Goal: Task Accomplishment & Management: Manage account settings

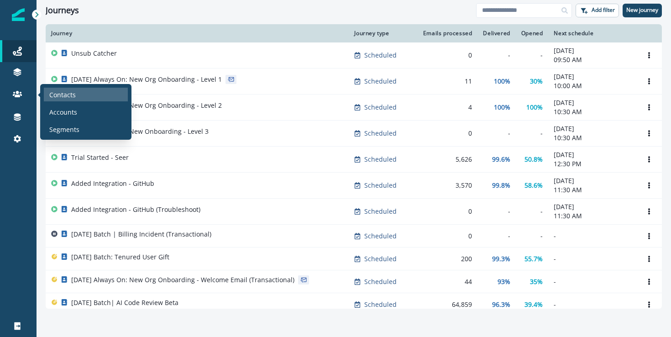
click at [65, 98] on p "Contacts" at bounding box center [62, 95] width 26 height 10
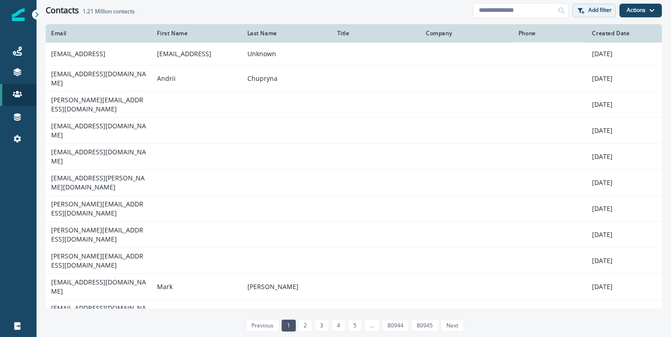
drag, startPoint x: 641, startPoint y: 6, endPoint x: 613, endPoint y: 11, distance: 27.8
click at [640, 6] on button "Actions" at bounding box center [640, 11] width 42 height 14
click at [596, 12] on p "Add filter" at bounding box center [599, 10] width 23 height 6
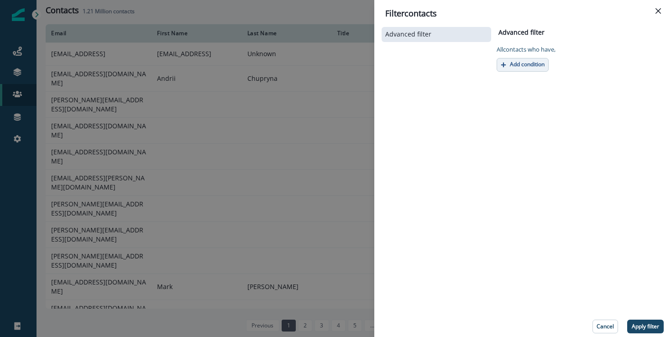
click at [533, 61] on p "Add condition" at bounding box center [527, 64] width 35 height 6
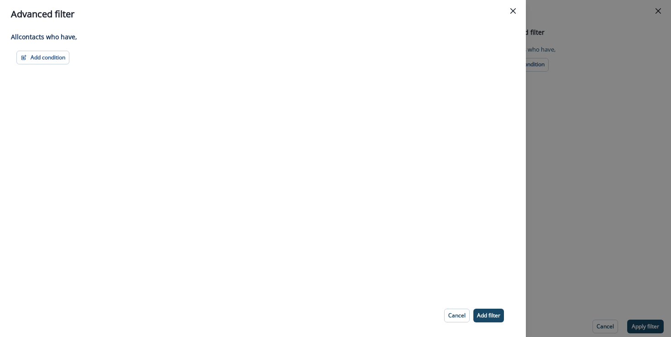
click at [57, 48] on div "All contact s who have, Add condition Contact properties A person property Perf…" at bounding box center [262, 160] width 525 height 265
click at [52, 54] on button "Add condition" at bounding box center [42, 58] width 53 height 14
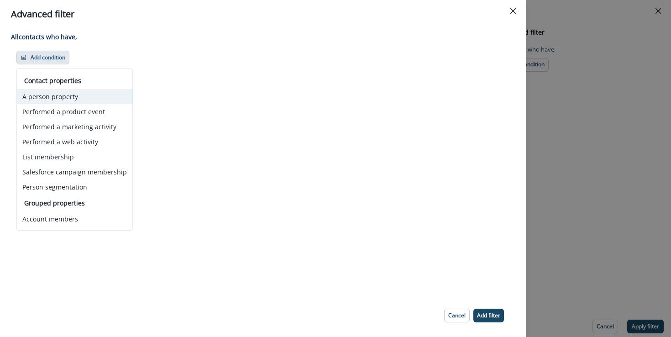
click at [68, 93] on button "A person property" at bounding box center [74, 96] width 115 height 15
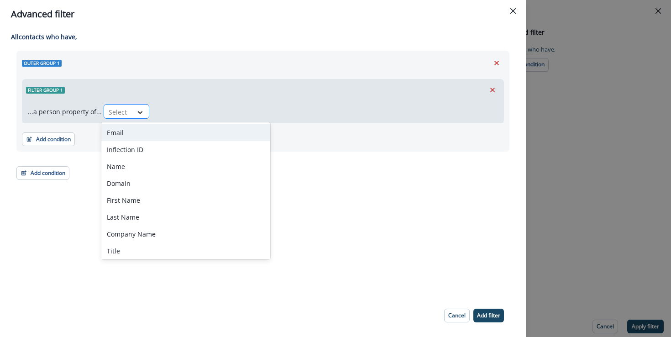
click at [132, 114] on div at bounding box center [140, 112] width 16 height 9
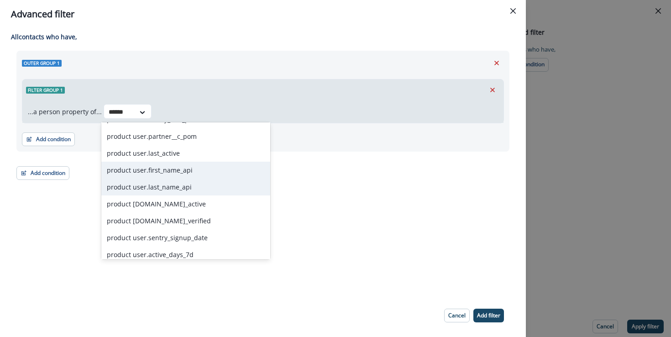
scroll to position [65, 0]
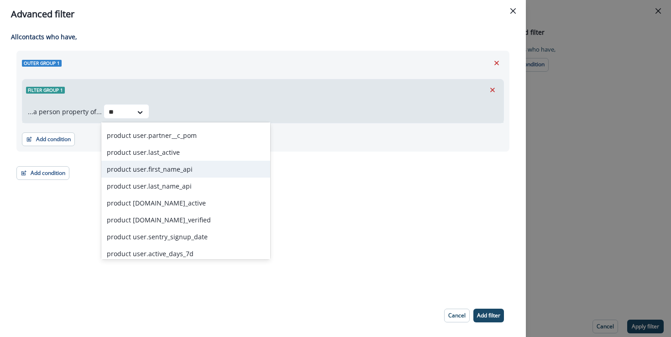
type input "*"
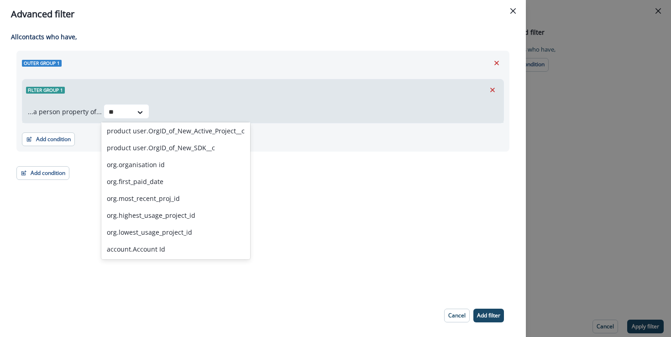
scroll to position [0, 0]
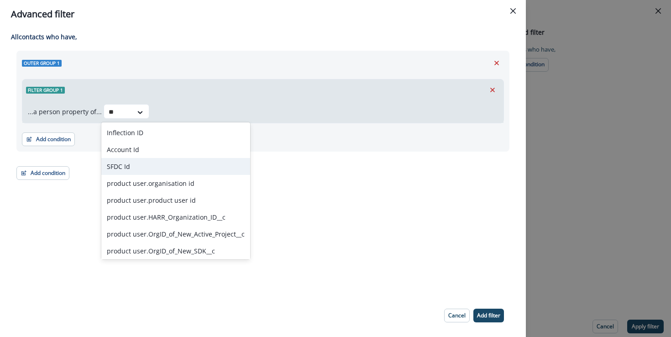
type input "**"
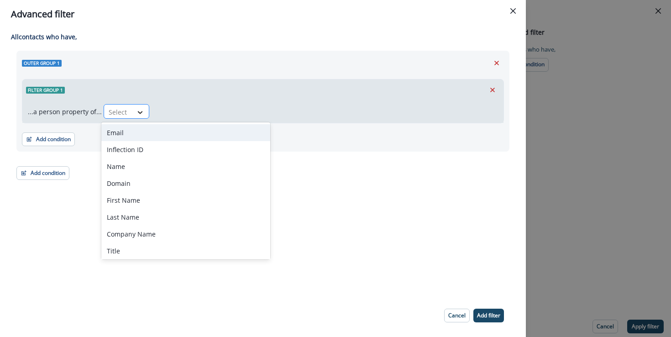
drag, startPoint x: 118, startPoint y: 113, endPoint x: 130, endPoint y: 112, distance: 11.9
click at [120, 112] on div at bounding box center [118, 111] width 19 height 11
type input "****"
click at [132, 114] on div at bounding box center [140, 112] width 16 height 9
type input "****"
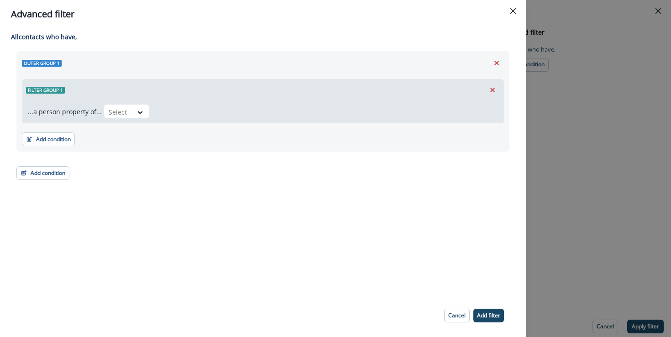
click at [73, 276] on div "All contact s who have, Outer group 1 Filter group 1 ...a person property of...…" at bounding box center [262, 160] width 525 height 265
click at [138, 112] on icon at bounding box center [140, 112] width 5 height 3
type input "****"
click at [132, 113] on div at bounding box center [140, 112] width 16 height 9
type input "***"
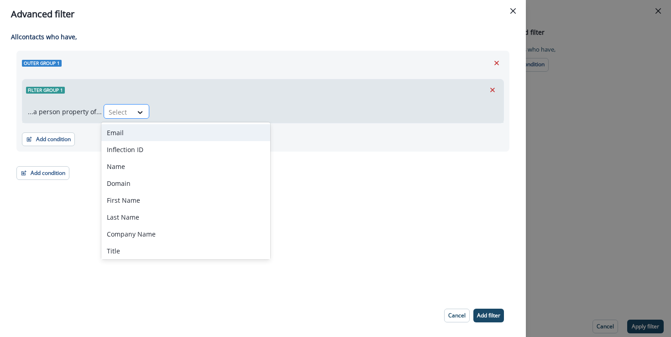
click at [122, 112] on div at bounding box center [118, 111] width 19 height 11
click at [132, 109] on div at bounding box center [140, 112] width 16 height 9
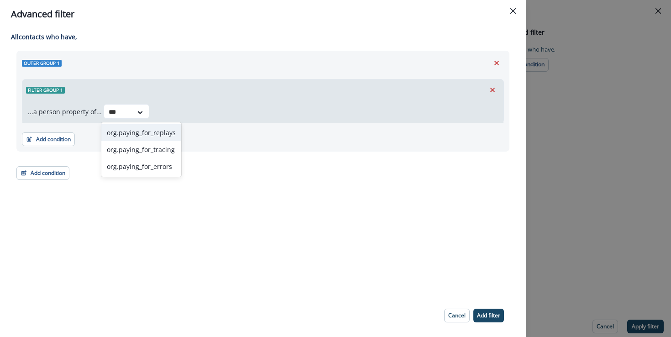
type input "***"
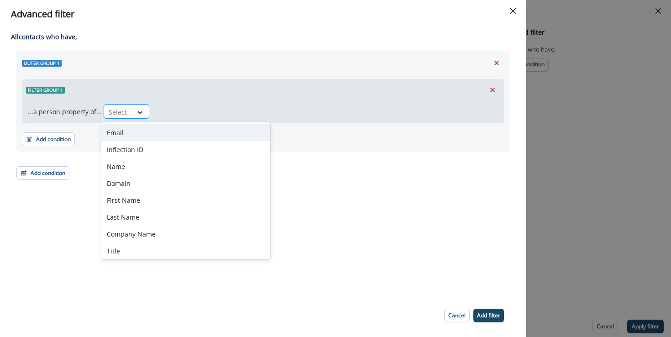
click at [136, 114] on icon at bounding box center [140, 112] width 8 height 9
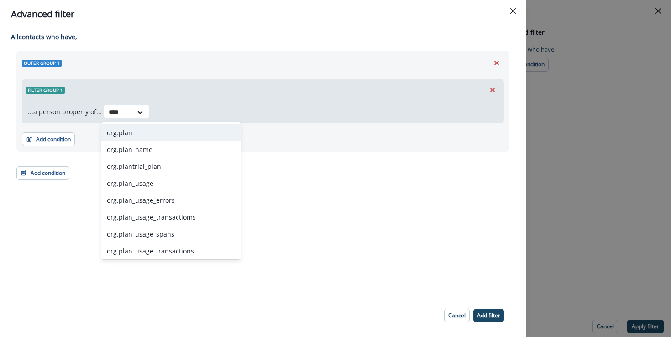
type input "****"
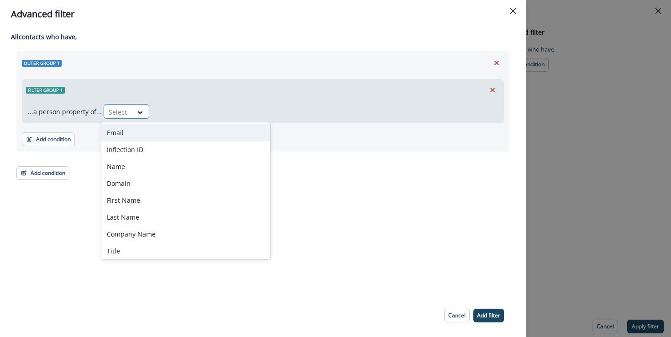
click at [124, 108] on div at bounding box center [118, 111] width 19 height 11
type input "******"
click at [115, 109] on div at bounding box center [118, 111] width 19 height 11
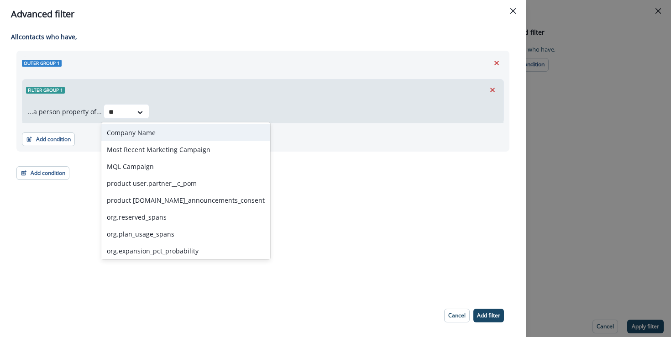
type input "***"
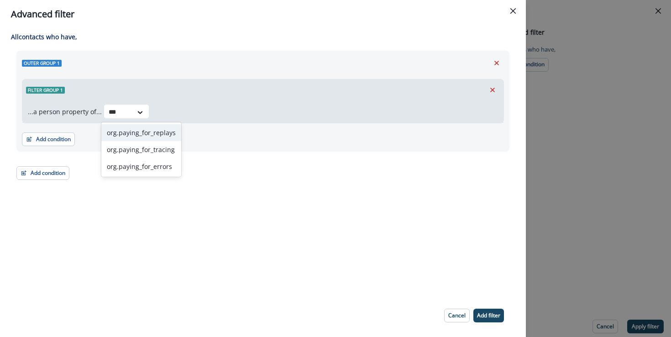
click at [146, 131] on div "org.paying_for_replays" at bounding box center [141, 132] width 80 height 17
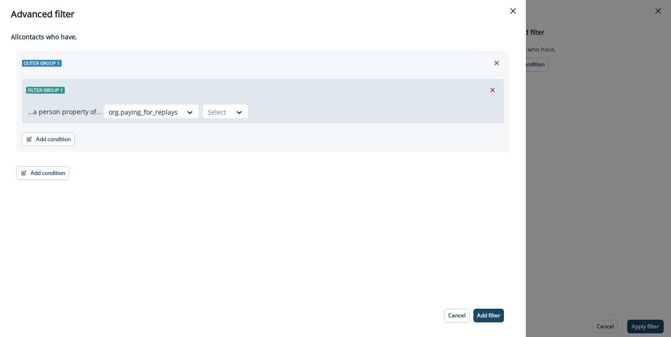
drag, startPoint x: 204, startPoint y: 175, endPoint x: 203, endPoint y: 170, distance: 5.2
click at [204, 174] on div "Outer group 1 Filter group 1 ...a person property of... org.paying_for_replays …" at bounding box center [262, 115] width 493 height 129
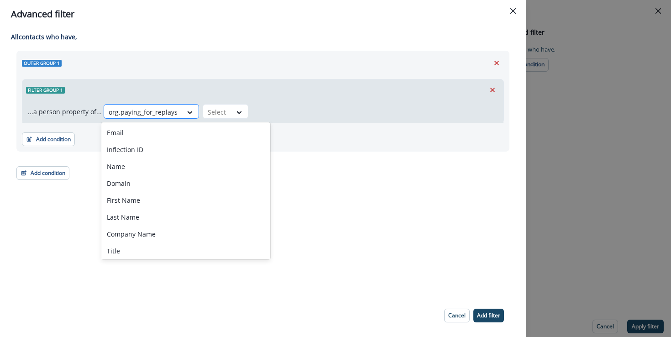
drag, startPoint x: 153, startPoint y: 104, endPoint x: 153, endPoint y: 109, distance: 5.0
click at [153, 104] on div "org.paying_for_replays" at bounding box center [151, 111] width 95 height 15
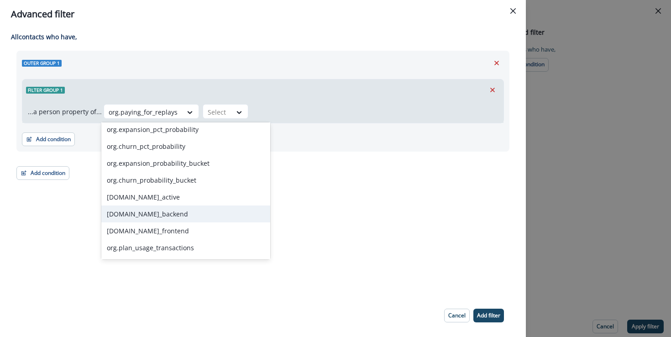
scroll to position [2262, 0]
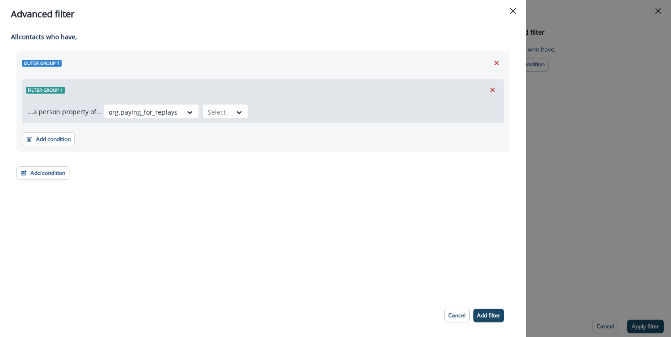
click at [291, 210] on div "All contact s who have, Outer group 1 Filter group 1 ...a person property of...…" at bounding box center [262, 160] width 525 height 265
click at [150, 111] on div at bounding box center [143, 111] width 69 height 11
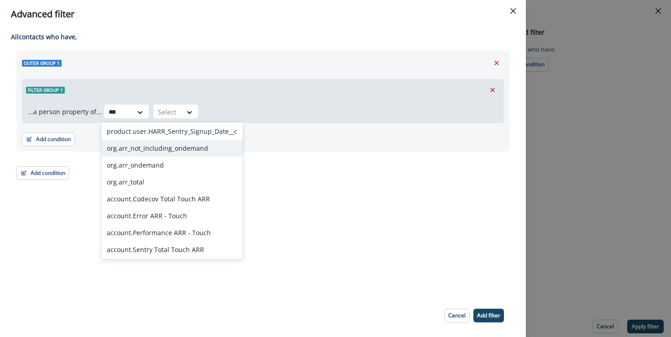
scroll to position [72, 0]
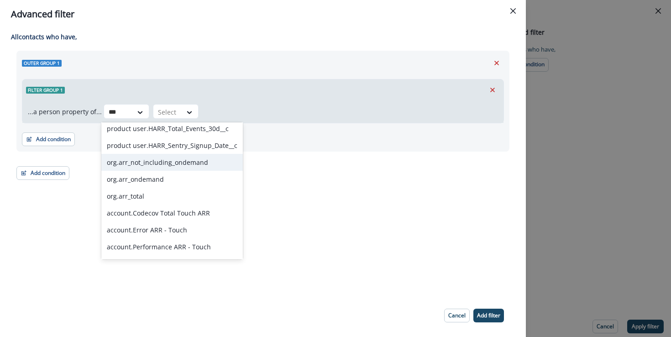
type input "***"
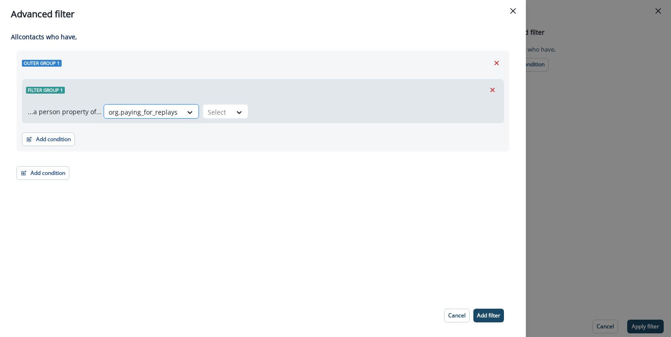
click at [148, 115] on div at bounding box center [143, 111] width 69 height 11
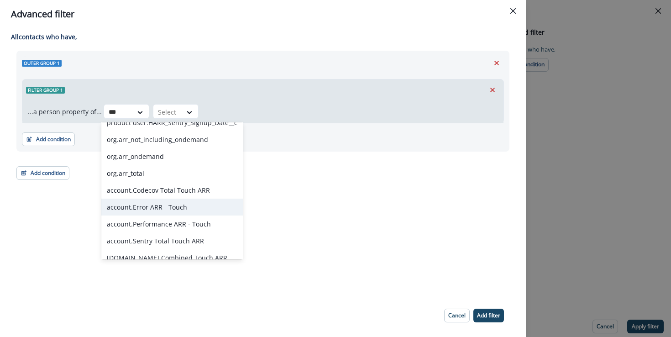
scroll to position [96, 0]
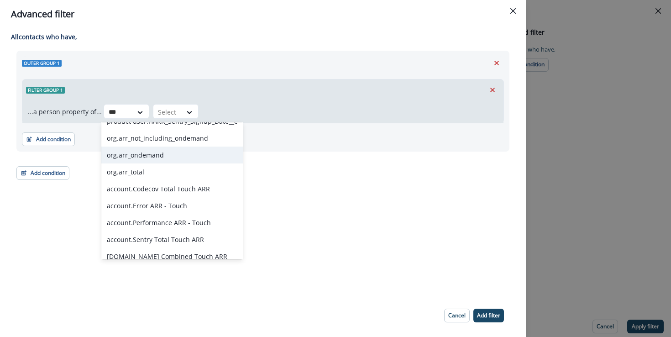
type input "***"
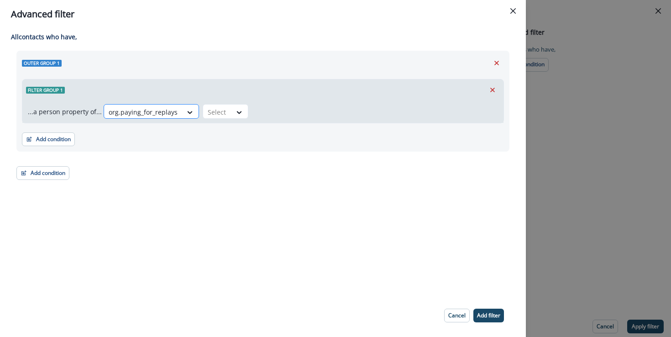
click at [164, 112] on div at bounding box center [143, 111] width 69 height 11
type input "***"
click at [145, 110] on div at bounding box center [143, 111] width 69 height 11
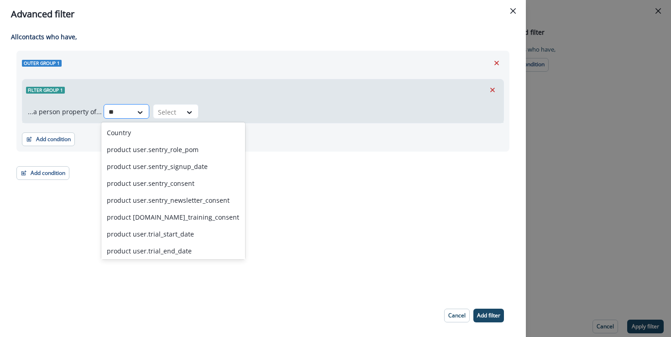
type input "*"
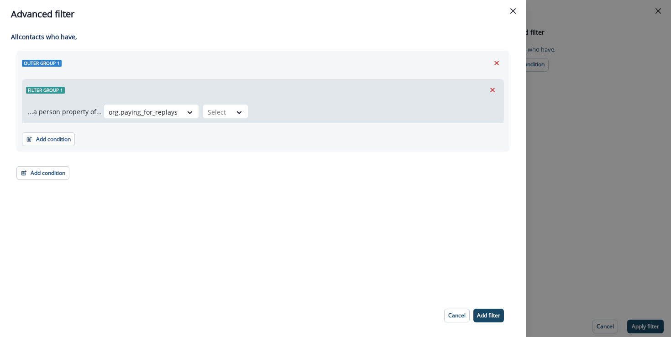
click at [255, 218] on div "All contact s who have, Outer group 1 Filter group 1 ...a person property of...…" at bounding box center [262, 160] width 525 height 265
click at [156, 104] on div "...a person property of... org.paying_for_replays Select" at bounding box center [262, 111] width 481 height 22
click at [147, 107] on div at bounding box center [143, 111] width 69 height 11
type input "*****"
click at [160, 112] on div at bounding box center [143, 111] width 69 height 11
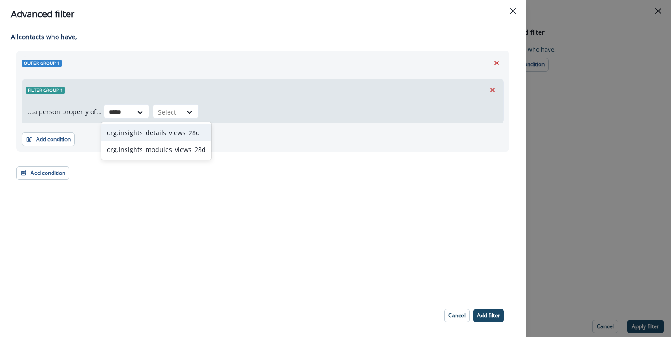
type input "*****"
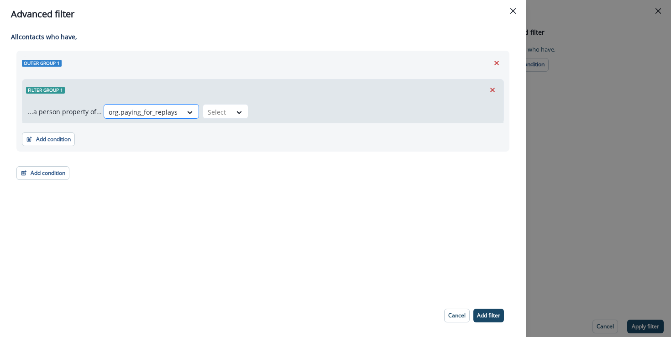
click at [135, 114] on div at bounding box center [143, 111] width 69 height 11
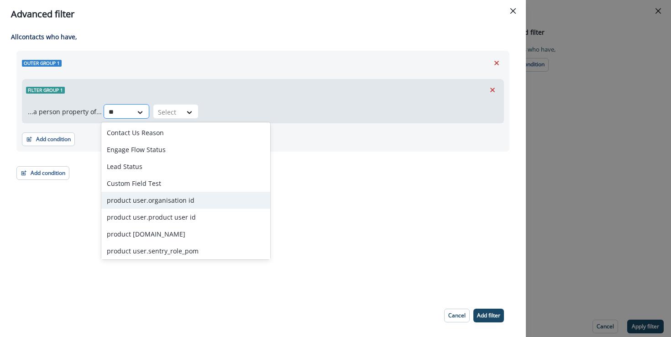
type input "*"
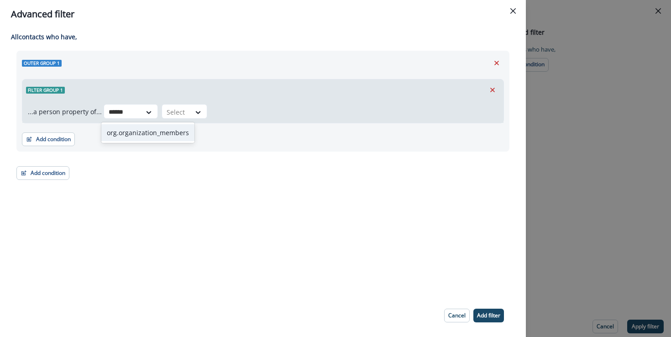
type input "******"
click at [177, 111] on div "org.paying_for_replays" at bounding box center [143, 111] width 78 height 15
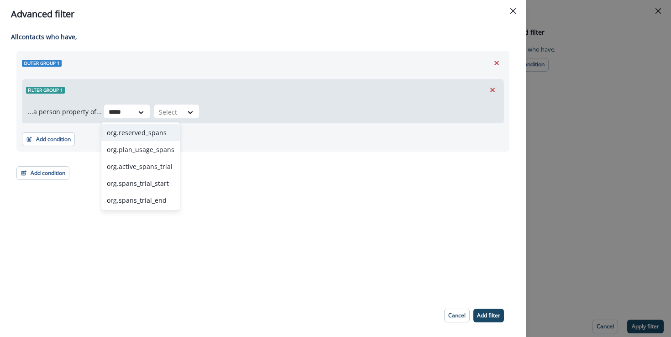
type input "*****"
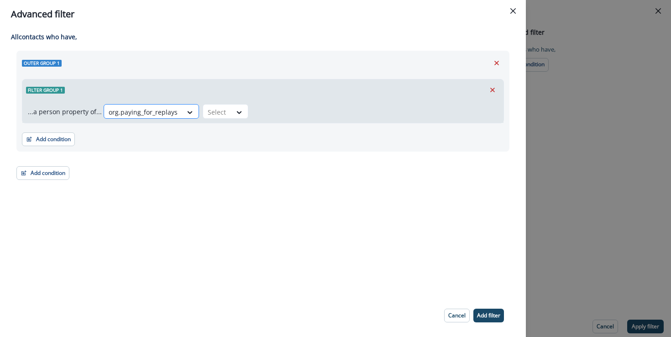
click at [167, 110] on div at bounding box center [143, 111] width 69 height 11
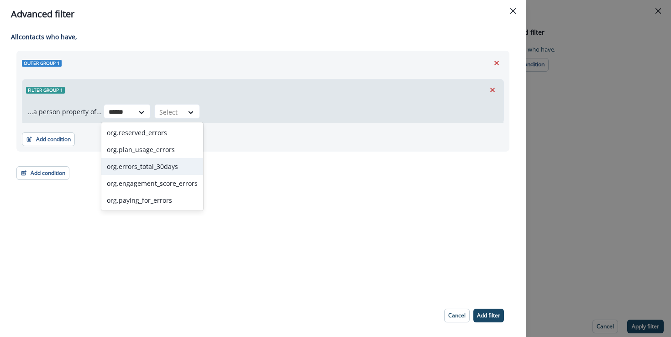
type input "******"
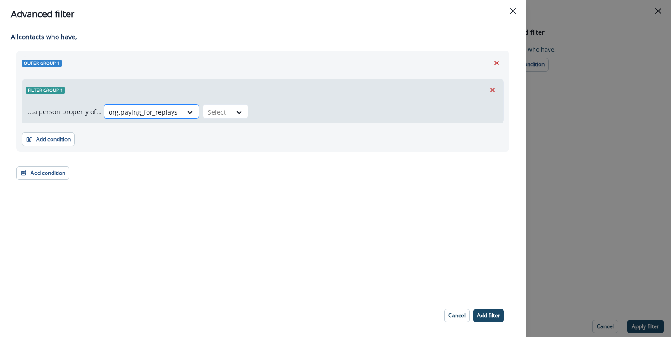
click at [164, 117] on div at bounding box center [143, 111] width 69 height 11
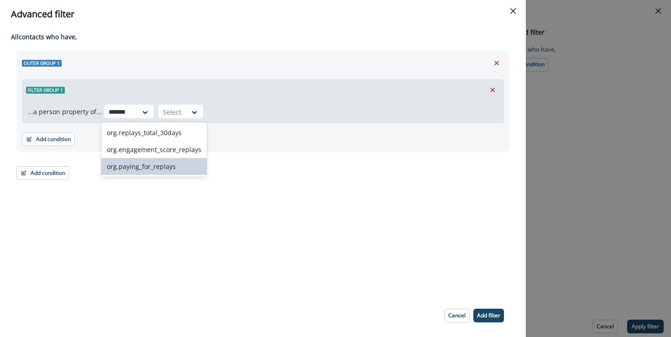
type input "*******"
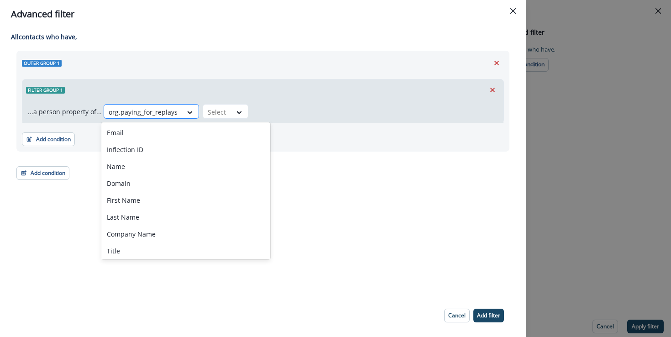
click at [158, 117] on div at bounding box center [143, 111] width 69 height 11
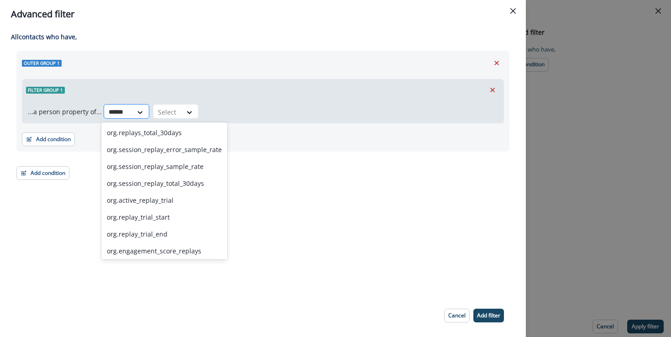
type input "*******"
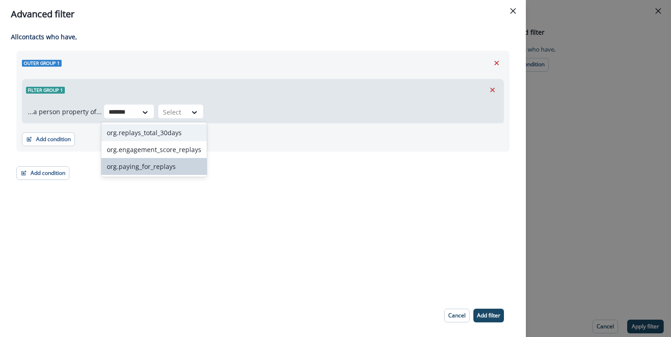
click at [173, 132] on div "org.replays_total_30days" at bounding box center [153, 132] width 105 height 17
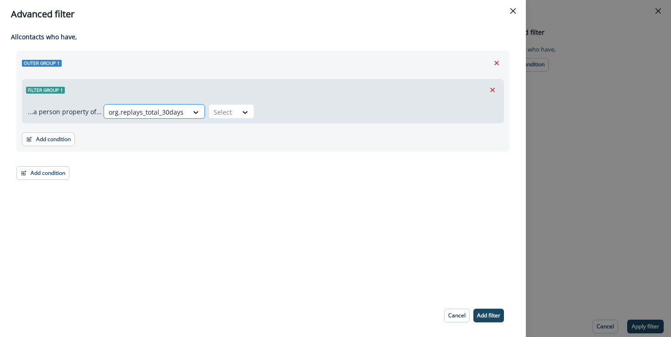
click at [161, 107] on div at bounding box center [146, 111] width 75 height 11
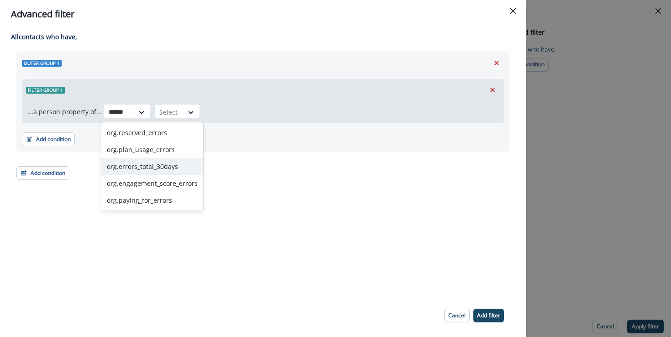
type input "******"
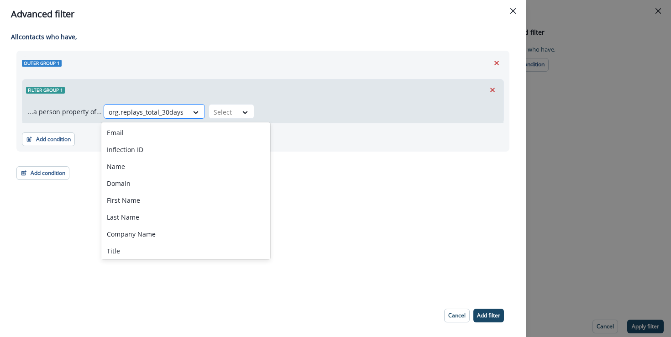
click at [173, 114] on div at bounding box center [146, 111] width 75 height 11
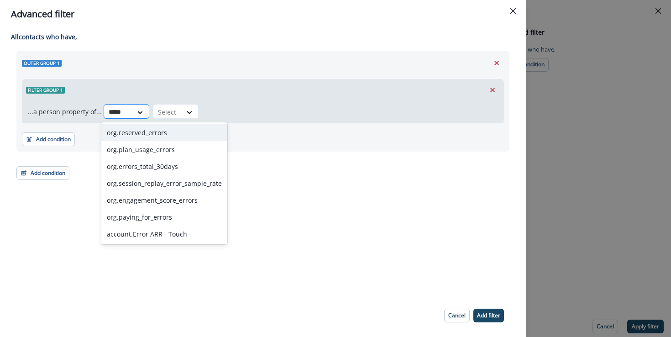
type input "******"
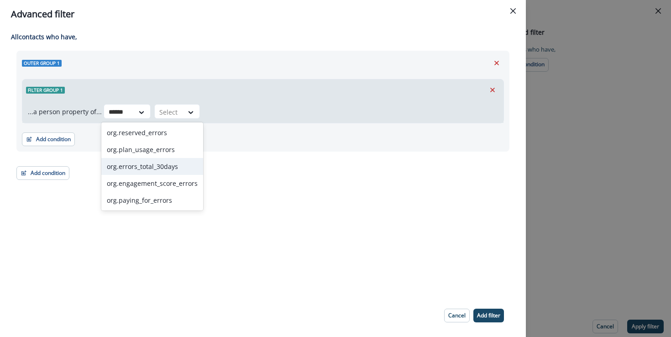
click at [174, 173] on div "org.errors_total_30days" at bounding box center [152, 166] width 102 height 17
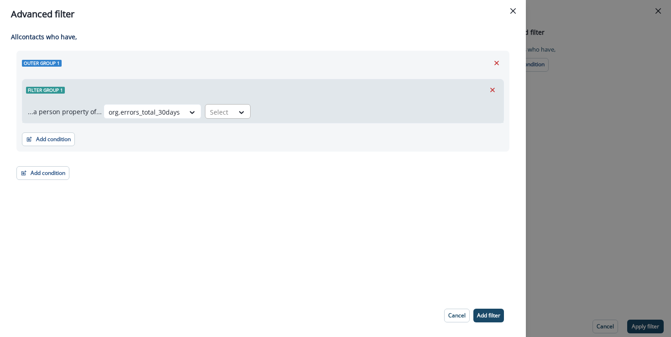
click at [229, 109] on div "Select" at bounding box center [219, 111] width 28 height 15
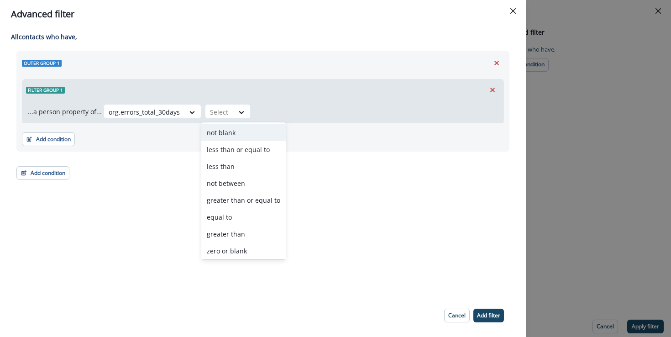
click at [218, 129] on div "not blank" at bounding box center [243, 132] width 84 height 17
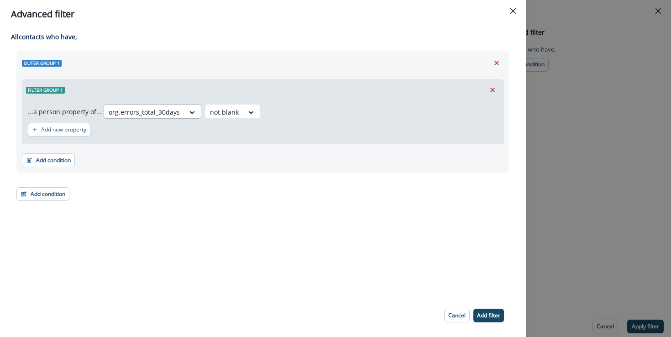
click at [140, 112] on div at bounding box center [144, 111] width 71 height 11
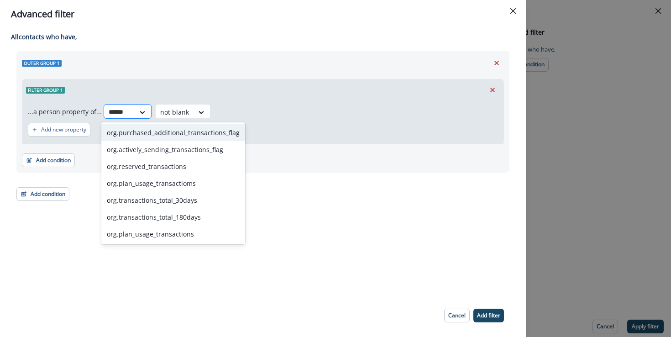
type input "*******"
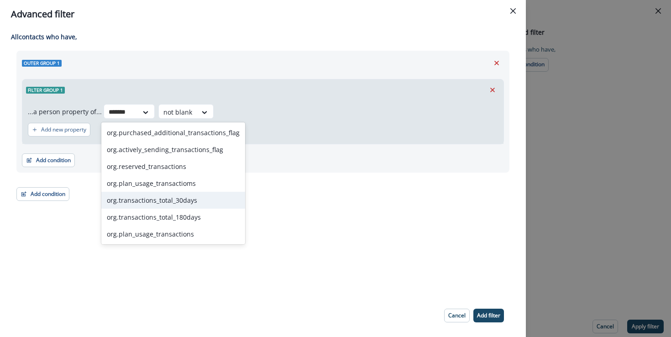
click at [213, 199] on div "org.transactions_total_30days" at bounding box center [173, 200] width 144 height 17
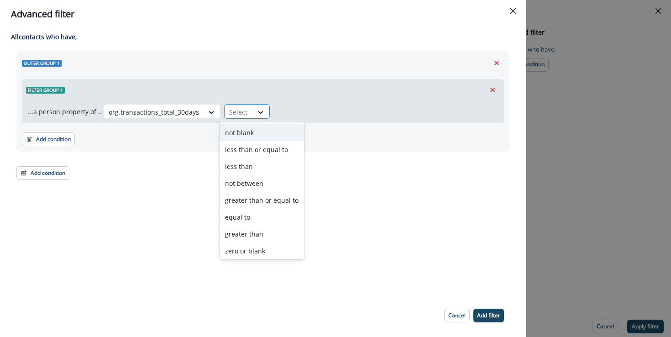
click at [238, 110] on div at bounding box center [238, 111] width 19 height 11
click at [260, 133] on div "not blank" at bounding box center [261, 132] width 84 height 17
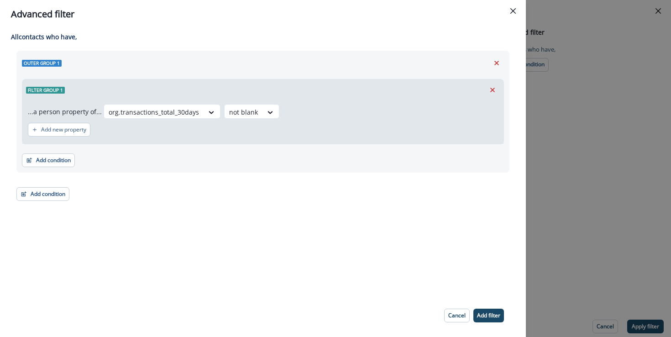
click at [482, 313] on p "Add filter" at bounding box center [488, 315] width 23 height 6
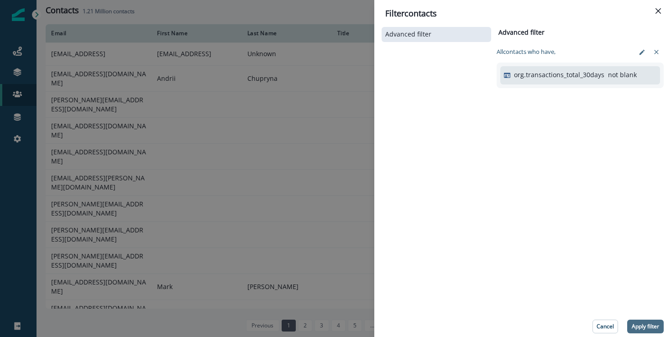
click at [641, 323] on p "Apply filter" at bounding box center [644, 326] width 27 height 6
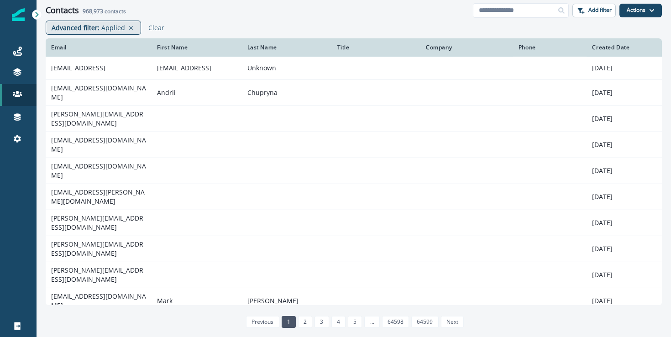
click at [90, 26] on p "Advanced filter :" at bounding box center [76, 28] width 48 height 10
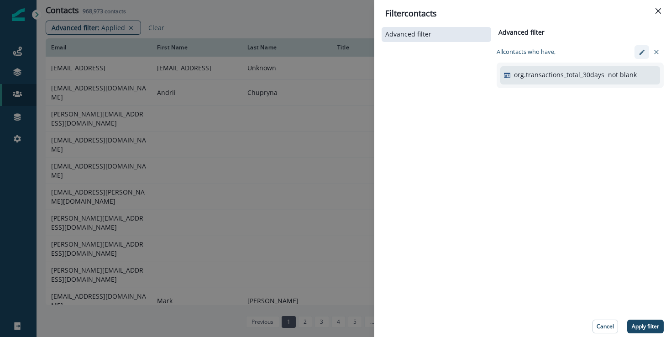
click at [643, 51] on icon "edit-filter" at bounding box center [641, 52] width 7 height 7
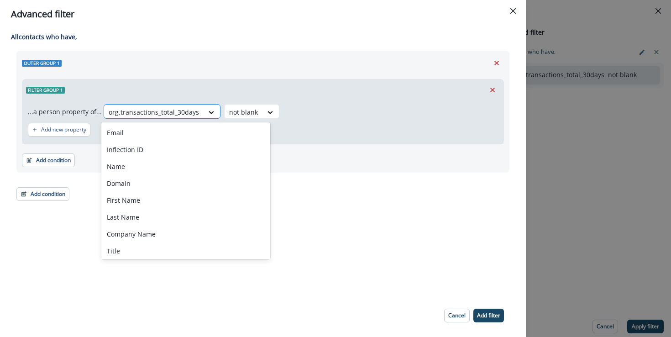
click at [158, 117] on div at bounding box center [154, 111] width 90 height 11
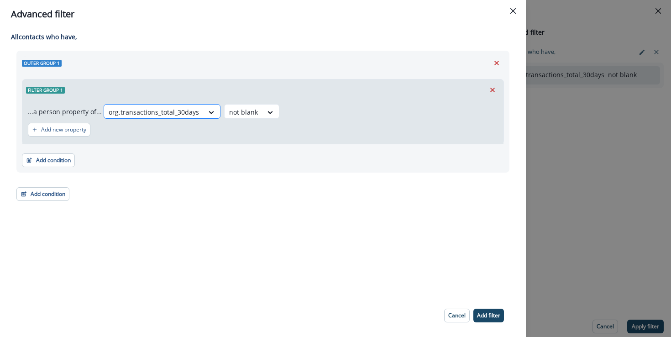
click at [158, 117] on div at bounding box center [154, 111] width 90 height 11
type input "*******"
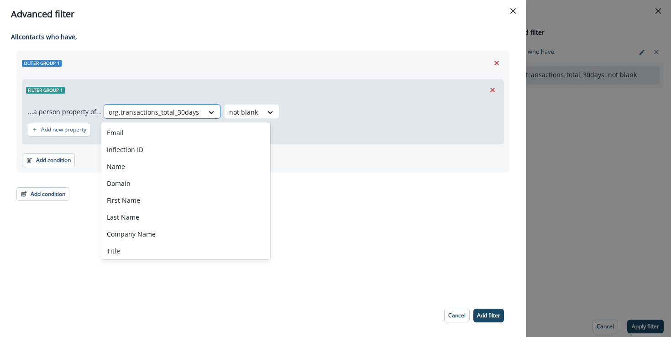
click at [167, 116] on div at bounding box center [154, 111] width 90 height 11
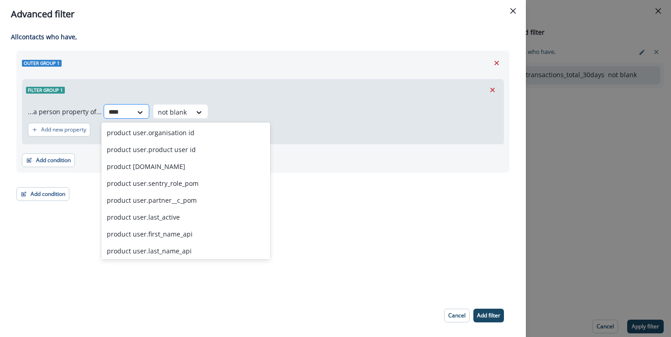
type input "*****"
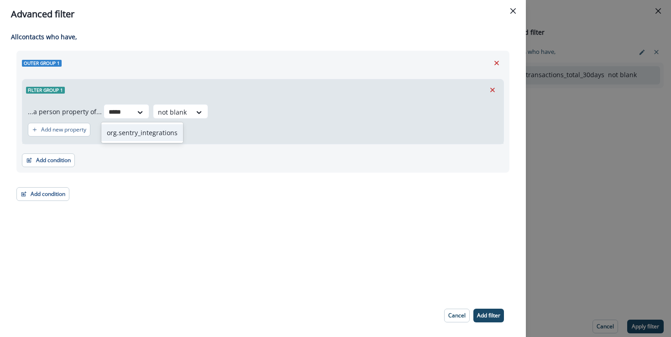
click at [156, 129] on div "org.sentry_integrations" at bounding box center [142, 132] width 82 height 17
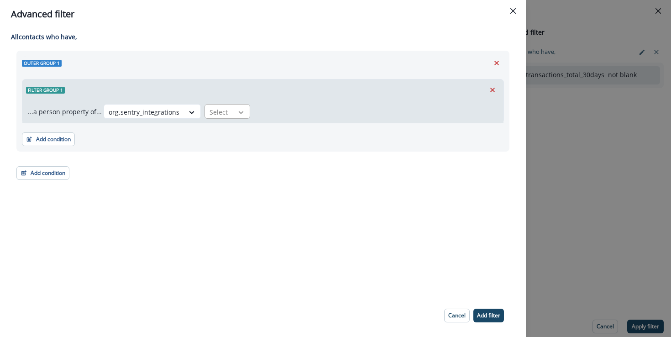
click at [237, 109] on icon at bounding box center [241, 112] width 8 height 9
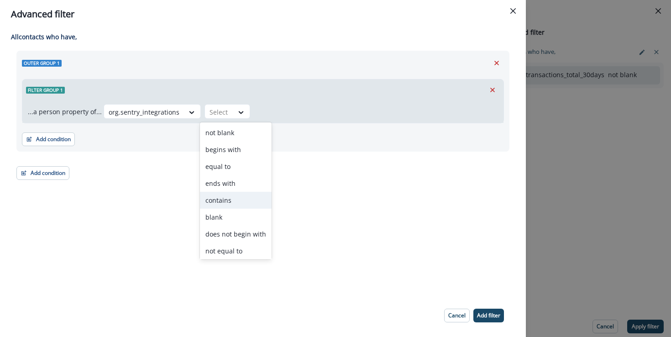
click at [229, 199] on div "contains" at bounding box center [236, 200] width 72 height 17
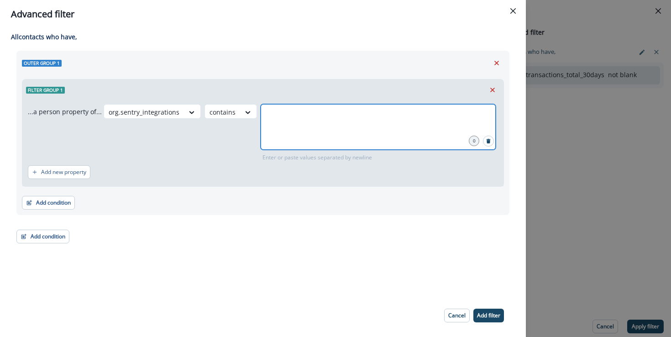
click at [317, 120] on input "text" at bounding box center [378, 115] width 232 height 18
type input "******"
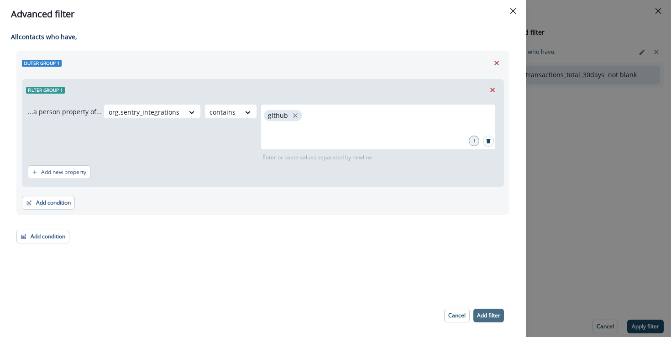
click at [479, 316] on p "Add filter" at bounding box center [488, 315] width 23 height 6
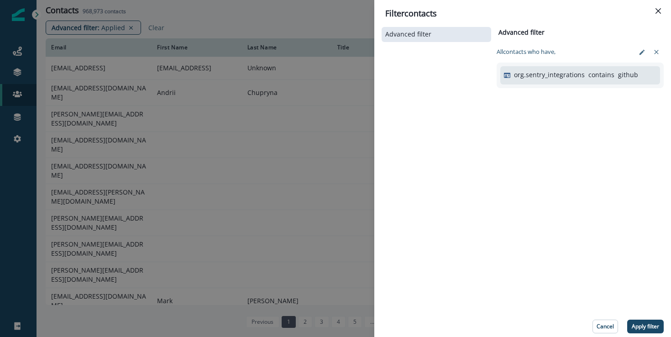
click at [643, 326] on p "Apply filter" at bounding box center [644, 326] width 27 height 6
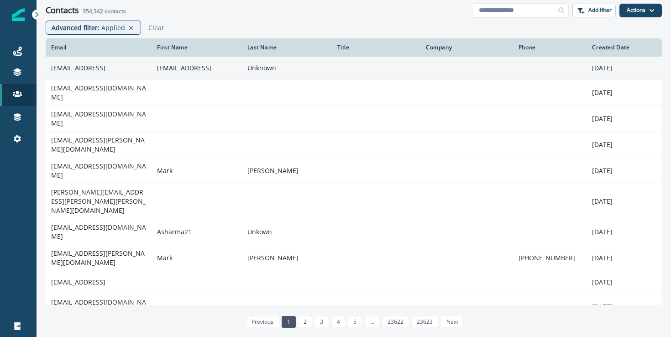
click at [85, 66] on td "rinto@flux.ai" at bounding box center [99, 68] width 106 height 23
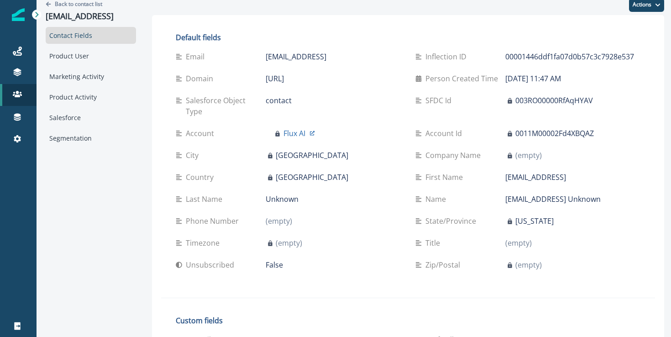
scroll to position [6, 0]
click at [104, 52] on div "Product User" at bounding box center [91, 55] width 90 height 17
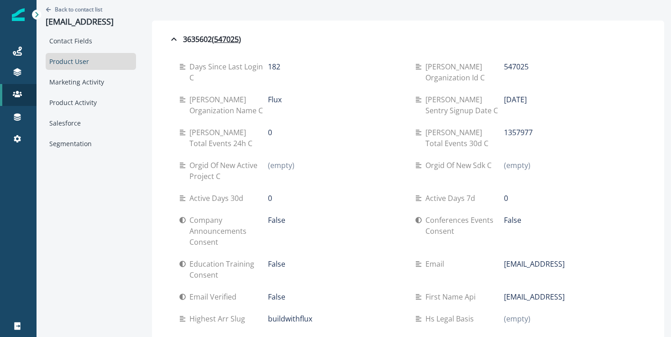
scroll to position [3, 0]
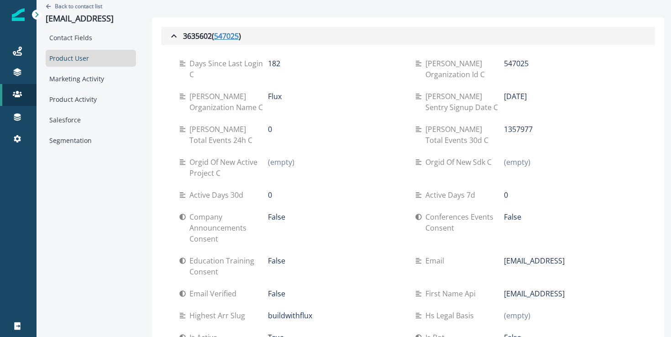
click at [222, 34] on u "547025" at bounding box center [226, 36] width 25 height 11
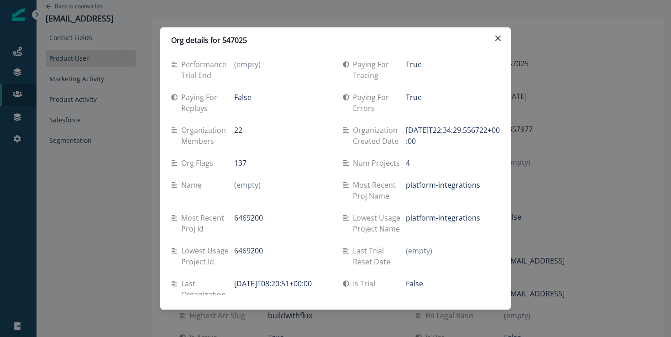
scroll to position [981, 0]
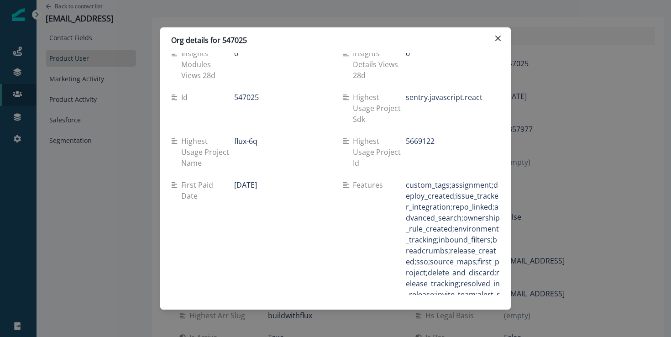
drag, startPoint x: 601, startPoint y: 106, endPoint x: 561, endPoint y: 31, distance: 85.3
click at [595, 94] on div "Org details for 547025 Week event growth 99 Using web True Using mobile False T…" at bounding box center [335, 168] width 671 height 337
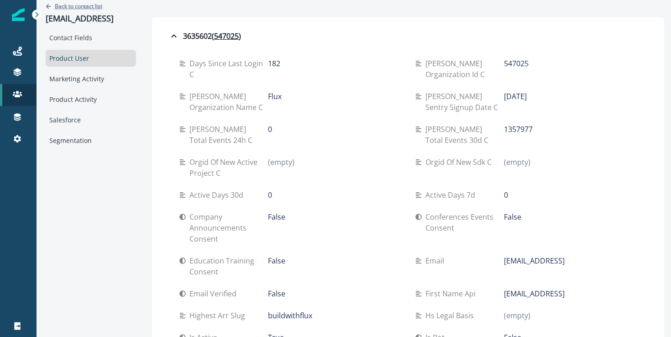
drag, startPoint x: 62, startPoint y: 10, endPoint x: 68, endPoint y: 9, distance: 5.1
click at [68, 9] on div "Back to contact list rinto@flux.ai" at bounding box center [91, 13] width 90 height 32
click at [68, 9] on p "Back to contact list" at bounding box center [78, 6] width 47 height 8
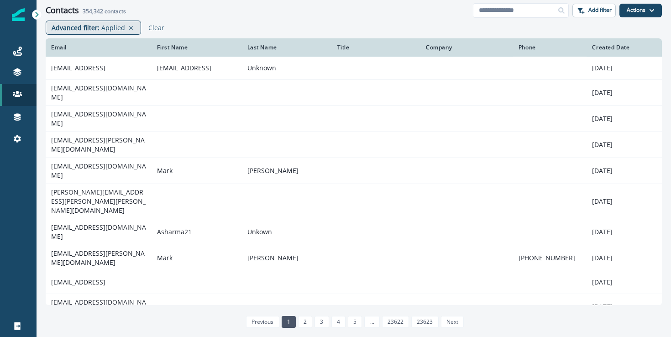
click at [91, 31] on p "Advanced filter :" at bounding box center [76, 28] width 48 height 10
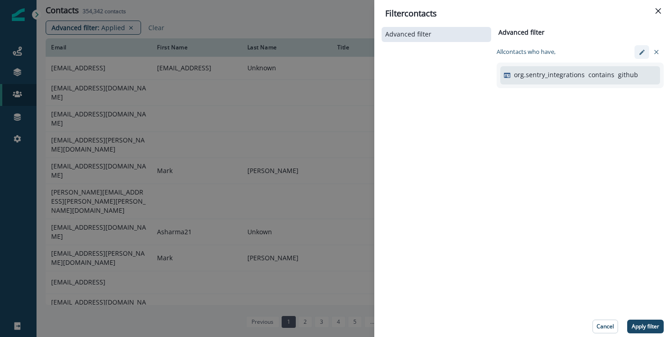
click at [642, 52] on icon "edit-filter" at bounding box center [641, 52] width 7 height 7
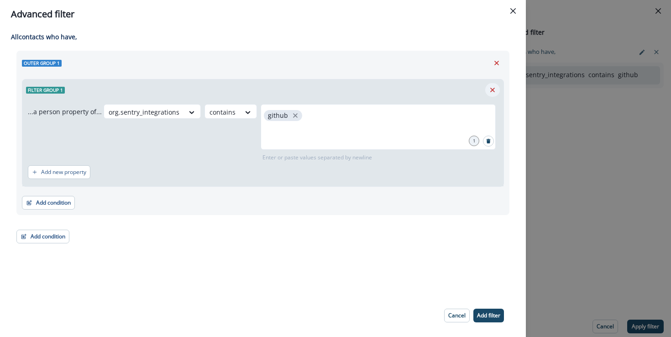
click at [495, 89] on icon "Remove" at bounding box center [492, 90] width 8 height 8
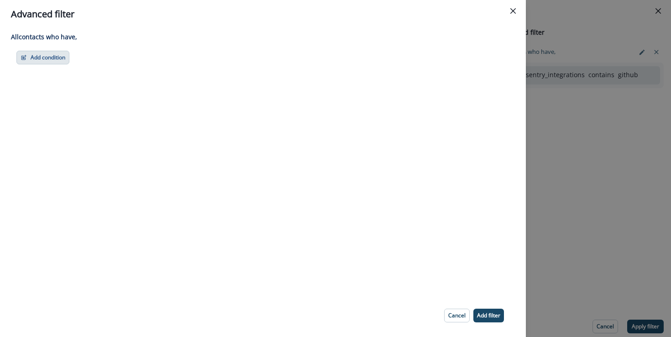
click at [31, 51] on button "Add condition" at bounding box center [42, 58] width 53 height 14
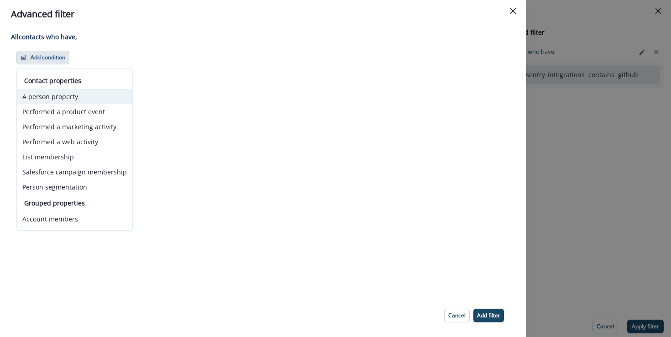
click at [52, 94] on button "A person property" at bounding box center [74, 96] width 115 height 15
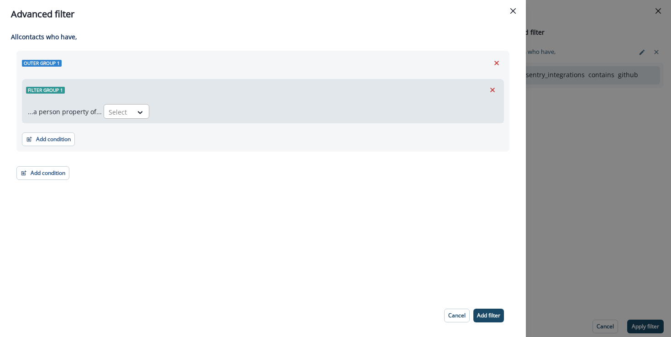
click at [129, 111] on div "Select" at bounding box center [118, 111] width 28 height 15
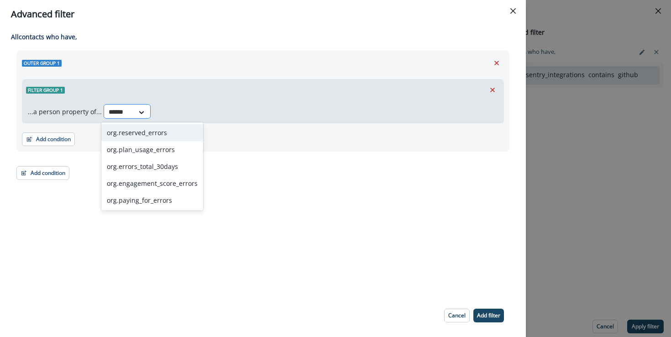
click at [118, 114] on input "******" at bounding box center [119, 112] width 21 height 10
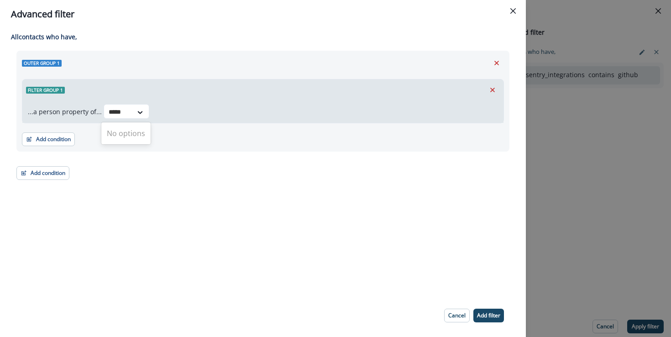
type input "*****"
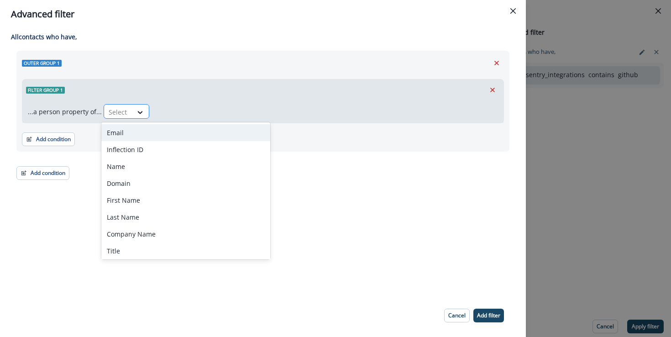
click at [123, 114] on div at bounding box center [118, 111] width 19 height 11
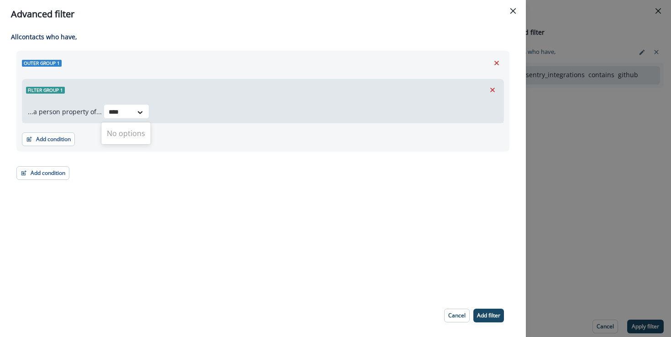
type input "****"
click at [112, 113] on div at bounding box center [118, 111] width 19 height 11
type input "****"
click at [132, 115] on div at bounding box center [140, 112] width 16 height 9
type input "*****"
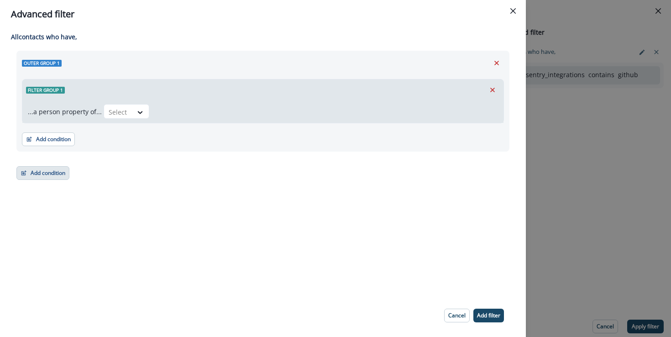
click at [41, 172] on button "Add condition" at bounding box center [42, 173] width 53 height 14
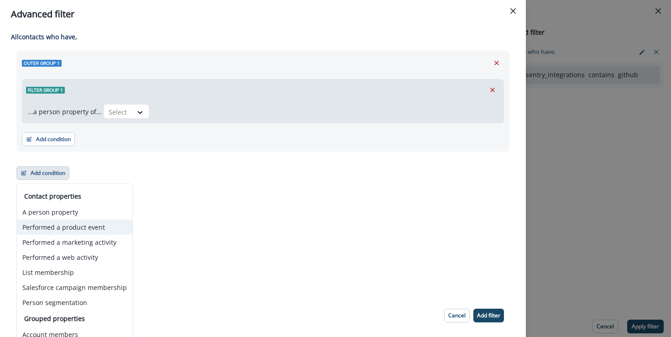
drag, startPoint x: 96, startPoint y: 228, endPoint x: 109, endPoint y: 217, distance: 16.8
click at [96, 228] on button "Performed a product event" at bounding box center [74, 226] width 115 height 15
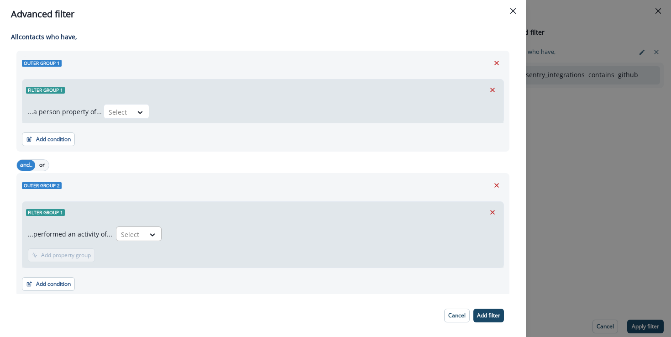
click at [125, 234] on div at bounding box center [130, 234] width 19 height 11
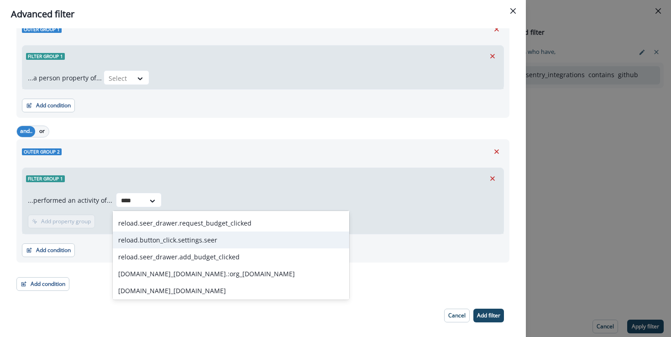
scroll to position [185, 0]
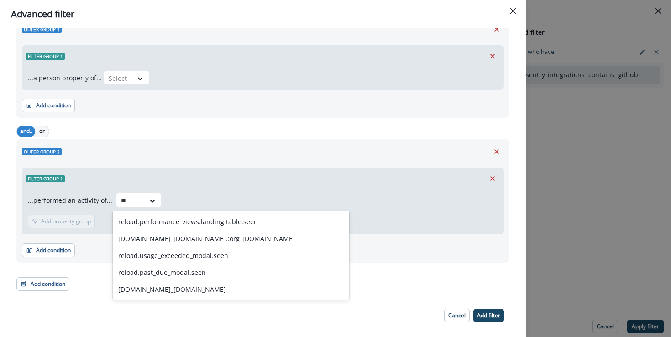
type input "*"
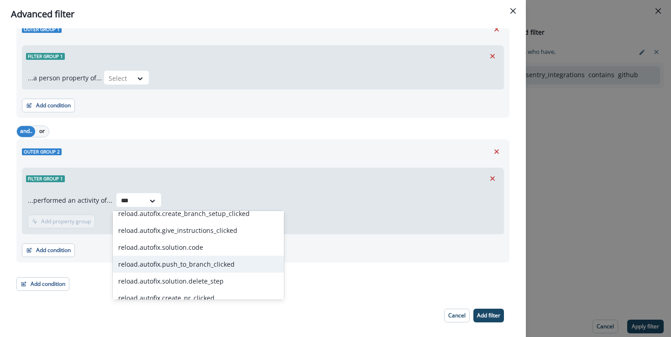
scroll to position [129, 0]
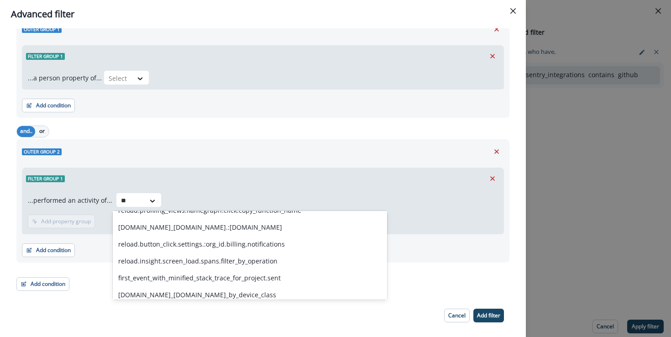
type input "*"
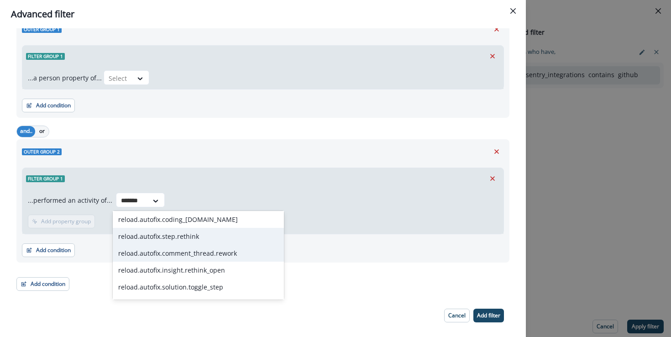
scroll to position [0, 0]
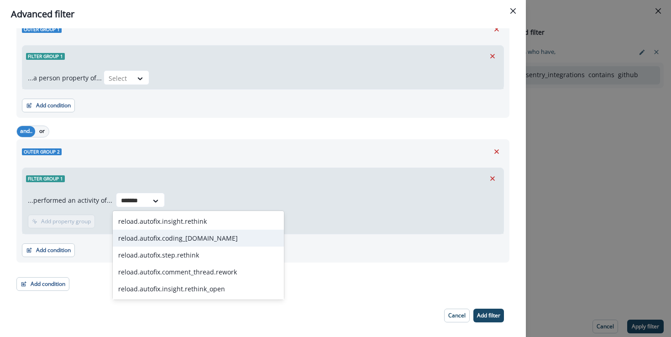
type input "*******"
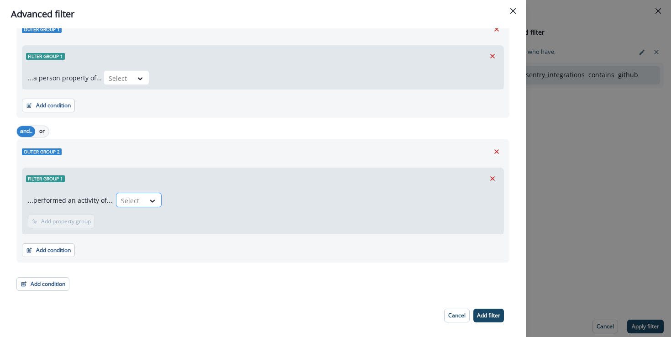
click at [138, 201] on div "Select" at bounding box center [130, 200] width 28 height 15
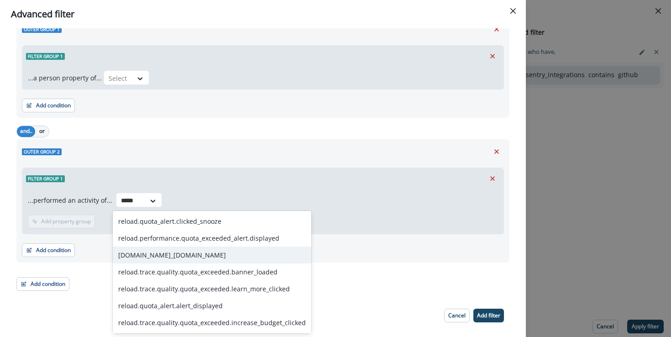
type input "*****"
click at [400, 305] on footer "Cancel Add filter" at bounding box center [262, 315] width 525 height 43
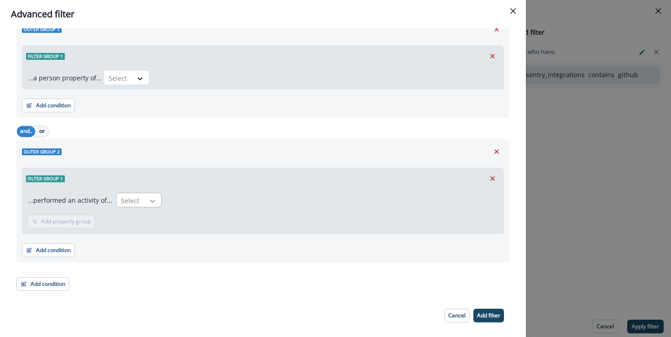
click at [145, 200] on div at bounding box center [153, 200] width 16 height 9
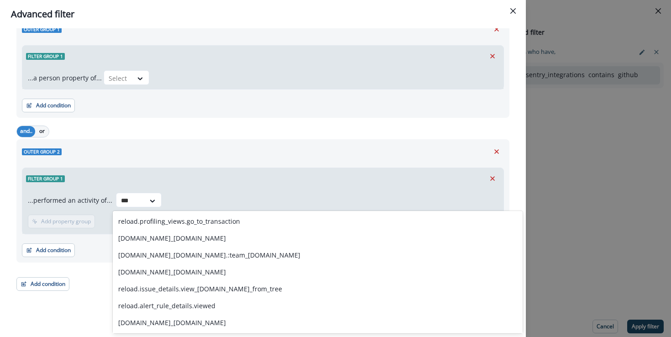
type input "****"
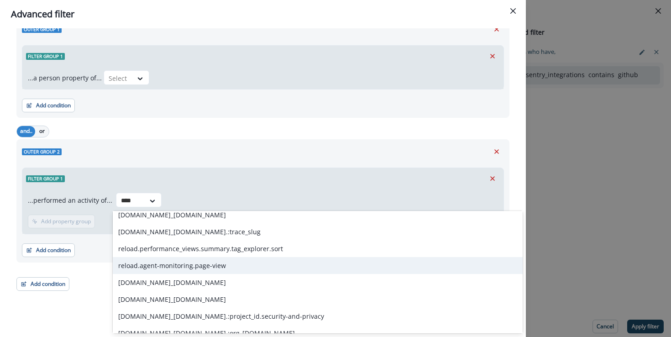
scroll to position [109, 0]
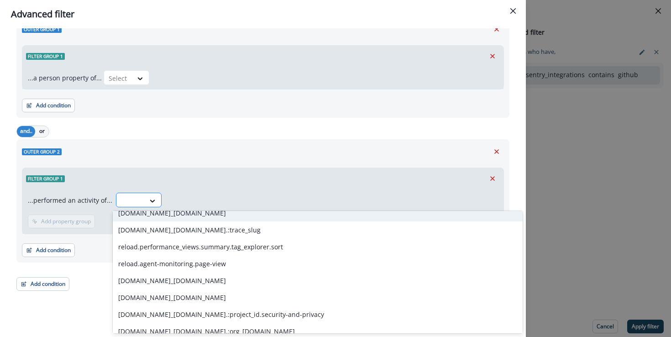
click at [140, 204] on div at bounding box center [130, 200] width 28 height 15
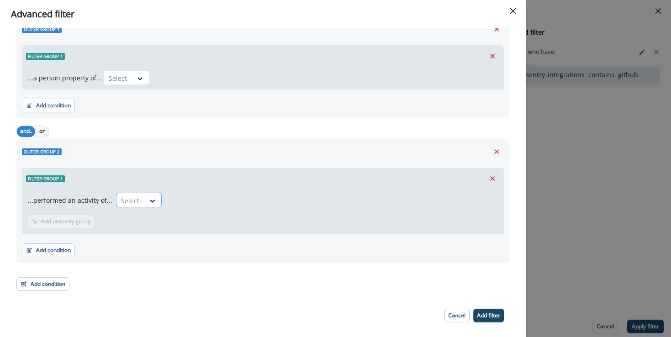
click at [140, 204] on div "Select" at bounding box center [130, 200] width 28 height 15
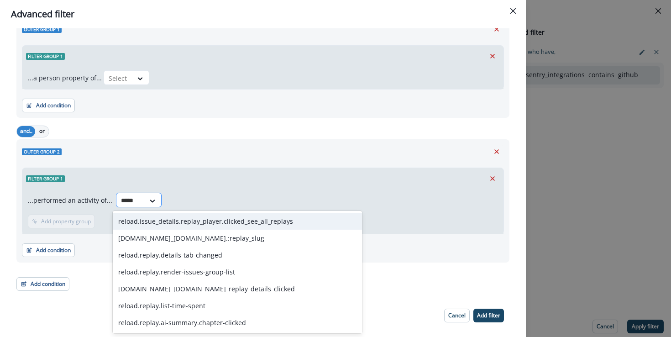
type input "******"
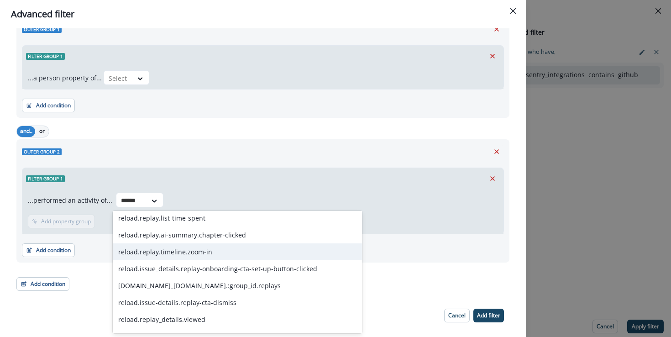
scroll to position [0, 0]
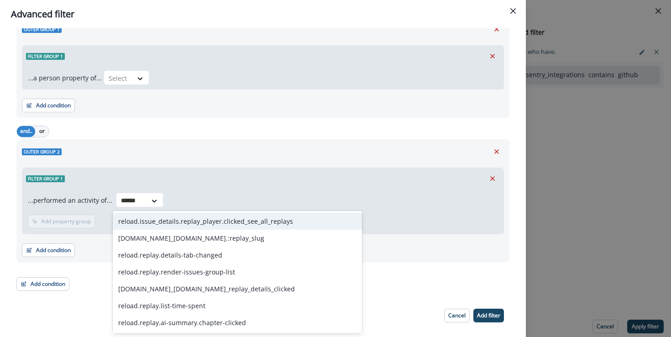
click at [236, 219] on div "reload.issue_details.replay_player.clicked_see_all_replays" at bounding box center [237, 221] width 249 height 17
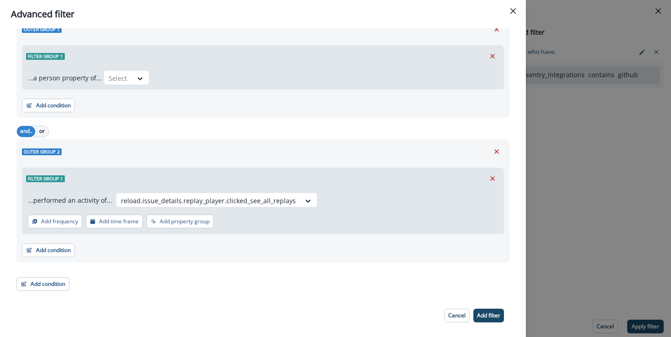
scroll to position [33, 0]
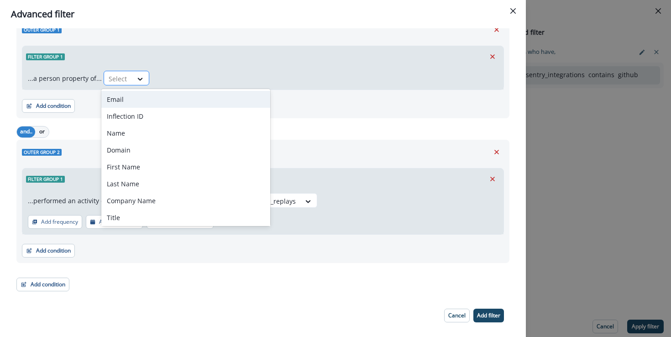
click at [120, 81] on div at bounding box center [118, 78] width 19 height 11
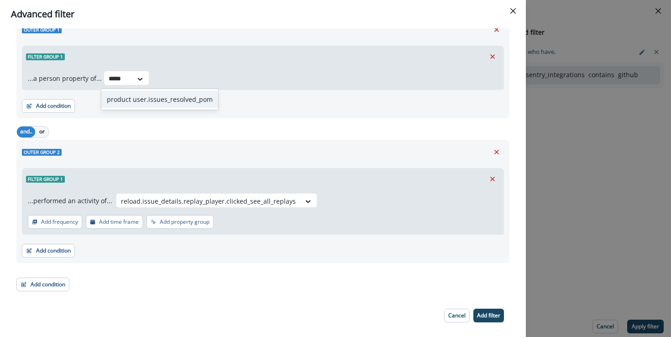
type input "*****"
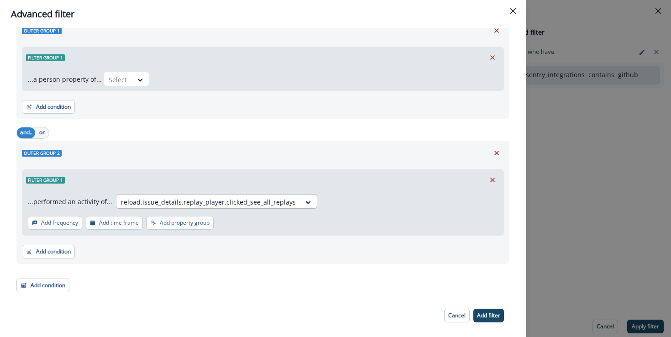
click at [236, 203] on div at bounding box center [208, 201] width 175 height 11
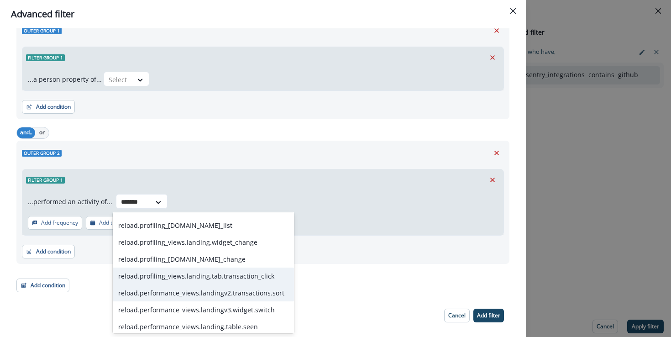
scroll to position [153, 0]
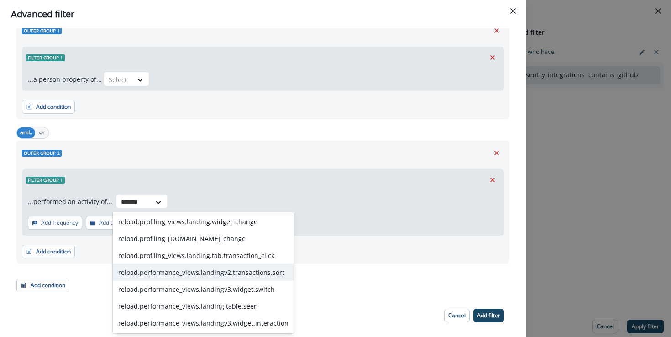
type input "*******"
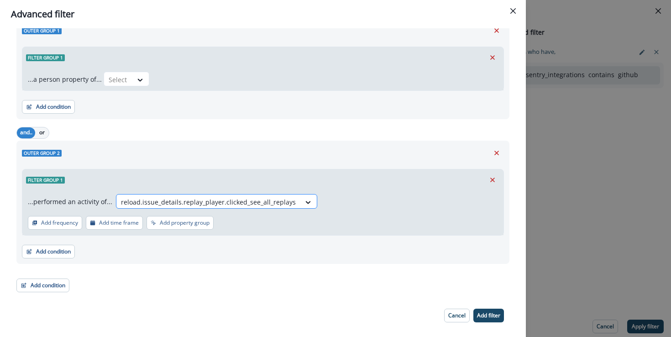
click at [194, 199] on div at bounding box center [208, 201] width 175 height 11
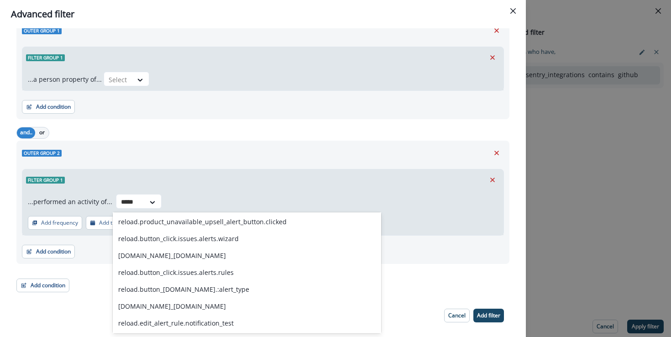
scroll to position [1435, 0]
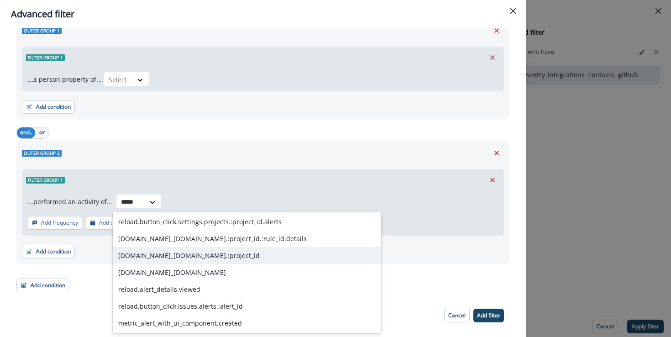
type input "*****"
click at [430, 263] on div "Outer group 2 Filter group 1 ...performed an activity of... reload.page_view.is…" at bounding box center [262, 201] width 493 height 123
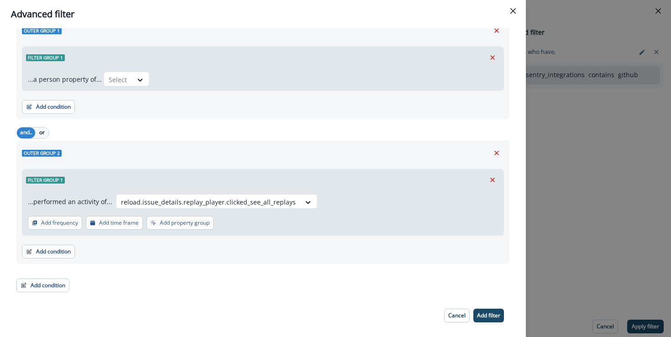
scroll to position [33, 0]
click at [125, 88] on div "...a person property of... Select" at bounding box center [262, 79] width 481 height 22
click at [134, 68] on div "...a person property of... Select" at bounding box center [262, 79] width 481 height 22
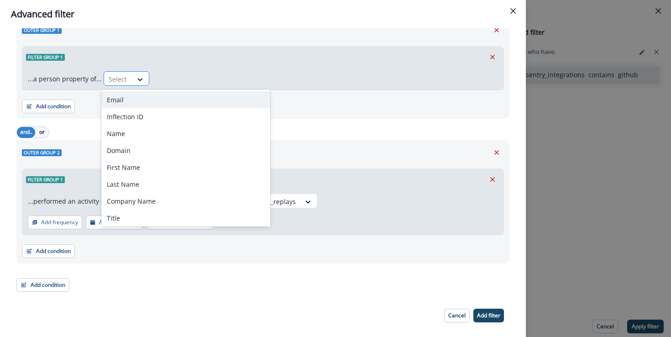
click at [122, 74] on div at bounding box center [118, 78] width 19 height 11
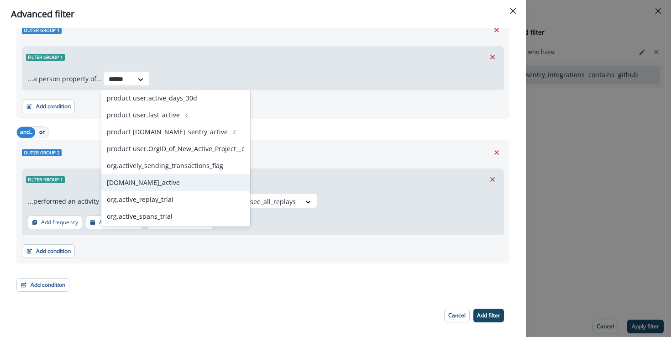
scroll to position [0, 0]
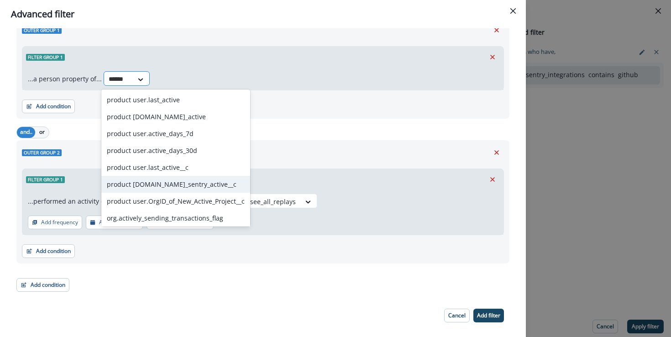
click at [118, 83] on input "******" at bounding box center [119, 79] width 20 height 10
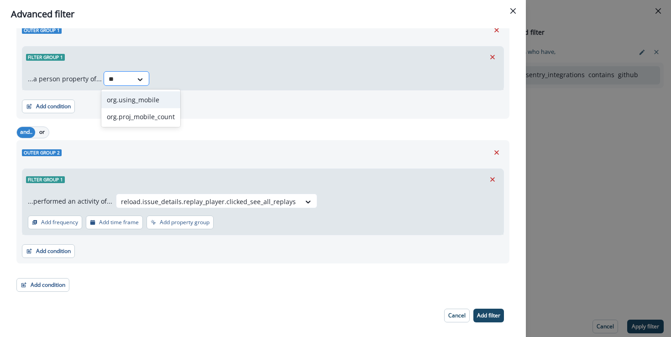
type input "*"
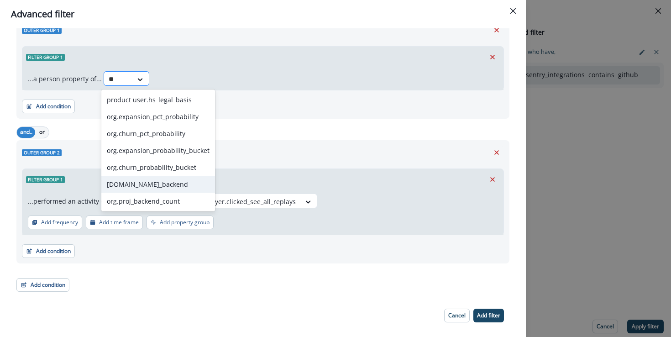
type input "*"
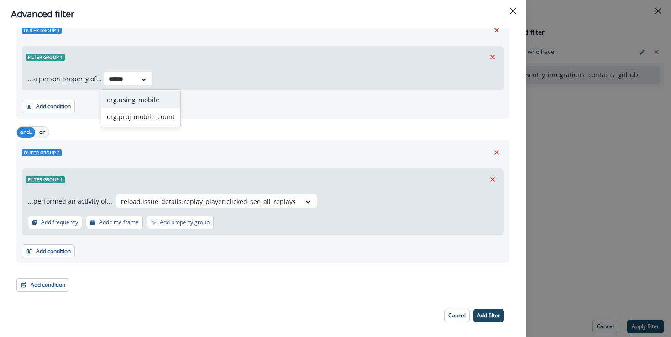
type input "******"
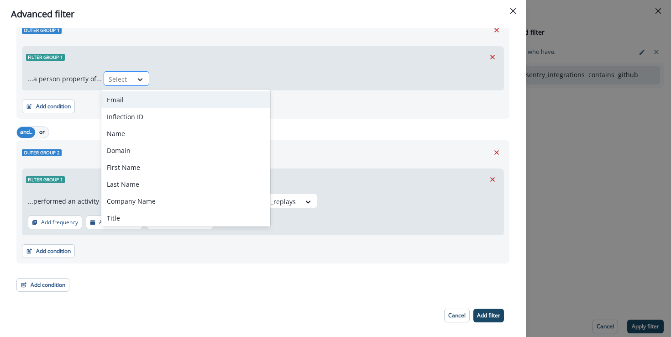
click at [132, 81] on div at bounding box center [140, 79] width 16 height 9
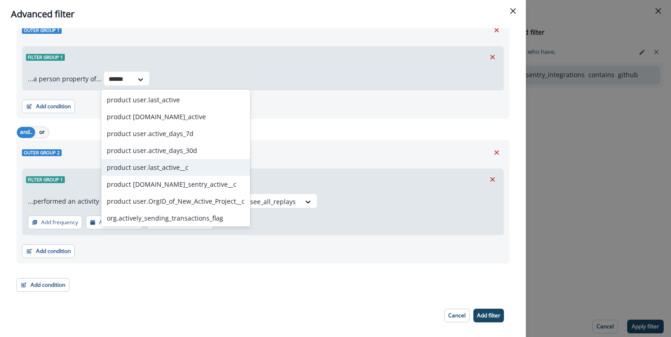
type input "******"
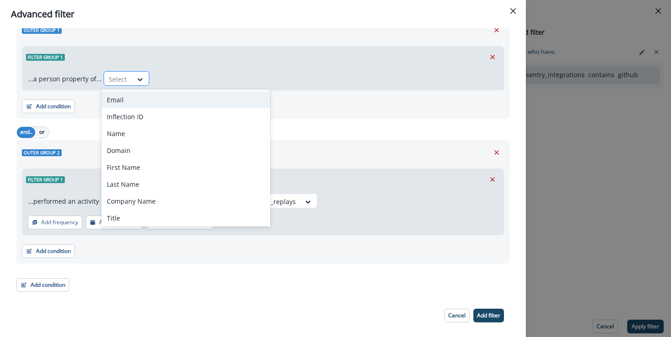
click at [129, 81] on div "Select" at bounding box center [118, 79] width 28 height 15
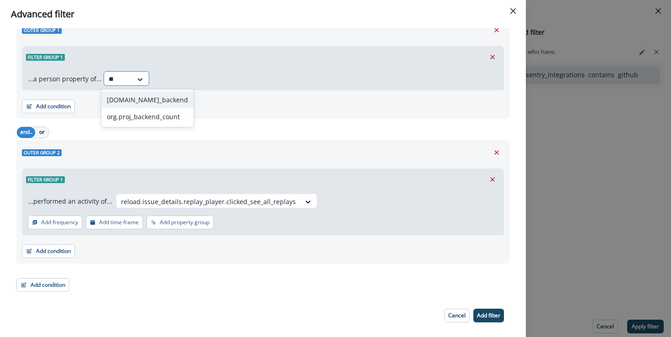
type input "*"
type input "******"
click at [172, 99] on div "org.using_mobile" at bounding box center [140, 99] width 79 height 17
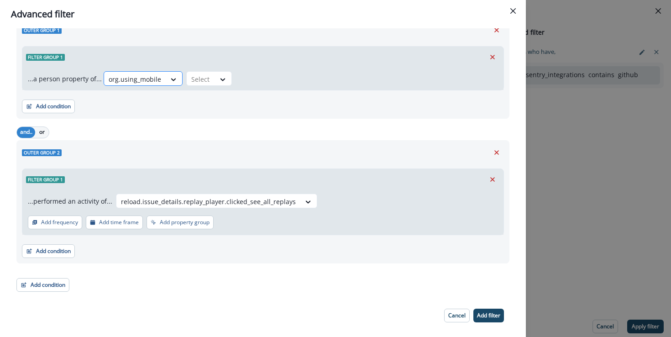
click at [161, 78] on div "org.using_mobile" at bounding box center [135, 79] width 62 height 15
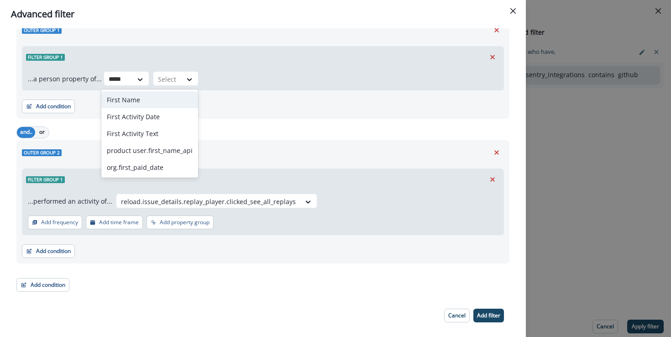
type input "*****"
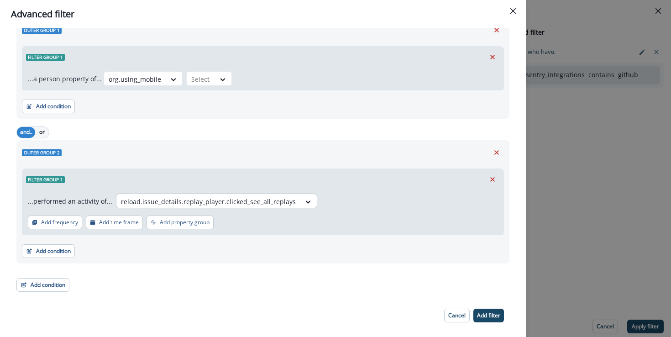
click at [234, 198] on div at bounding box center [208, 201] width 175 height 11
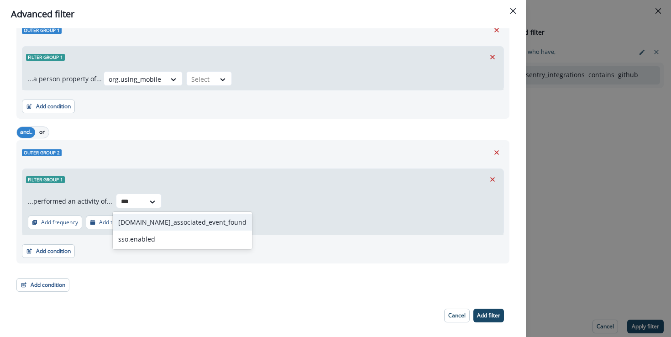
scroll to position [30, 0]
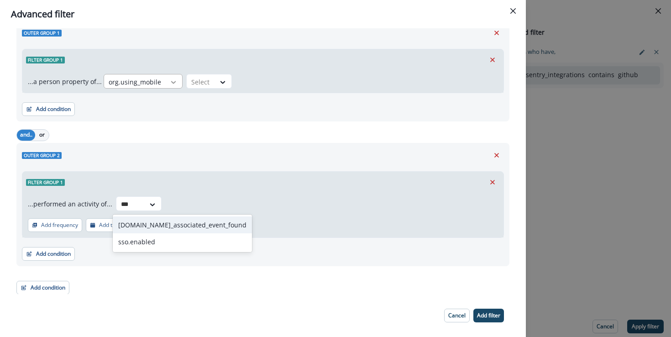
type input "***"
click at [166, 85] on div at bounding box center [174, 82] width 16 height 9
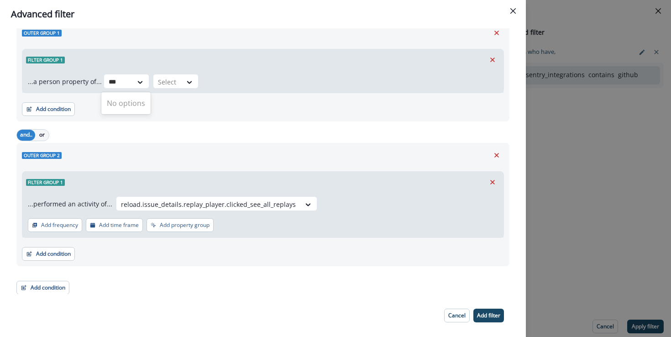
type input "***"
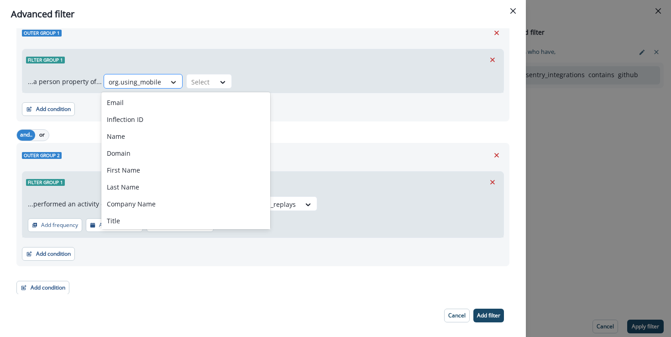
click at [169, 83] on icon at bounding box center [173, 82] width 8 height 9
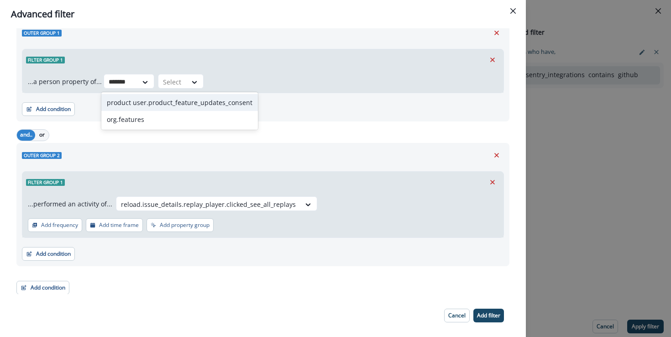
type input "*******"
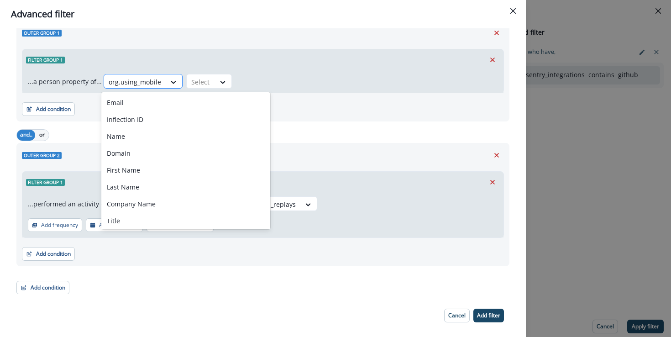
click at [139, 85] on div at bounding box center [135, 81] width 52 height 11
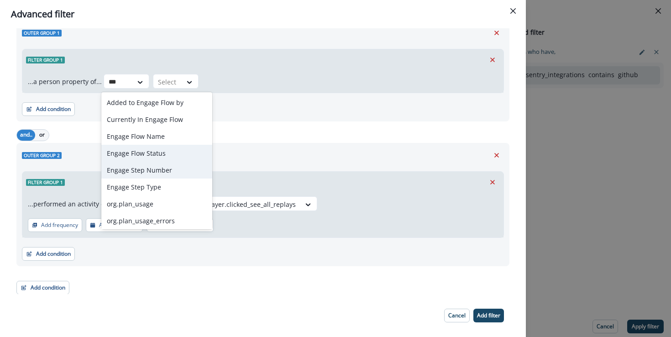
scroll to position [2, 0]
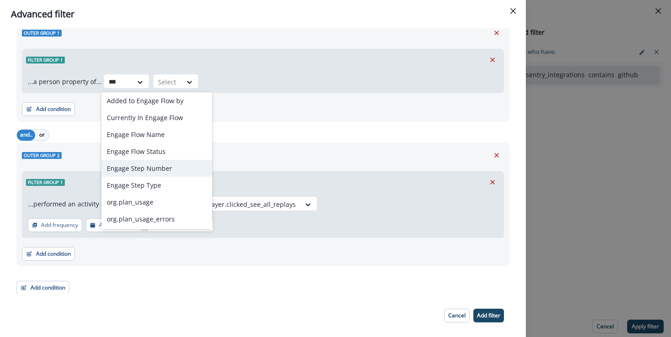
type input "***"
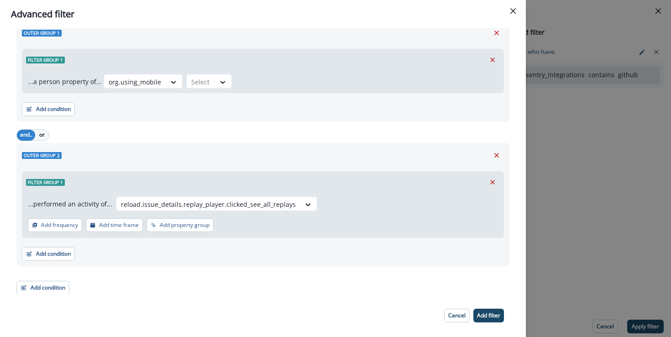
drag, startPoint x: 342, startPoint y: 268, endPoint x: 369, endPoint y: 264, distance: 27.7
click at [342, 267] on div "Outer group 1 Filter group 1 ...a person property of... org.using_mobile Select…" at bounding box center [262, 158] width 493 height 274
click at [145, 82] on div at bounding box center [135, 81] width 52 height 11
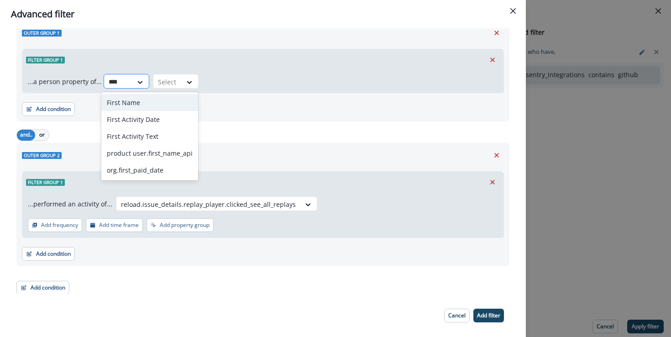
type input "*****"
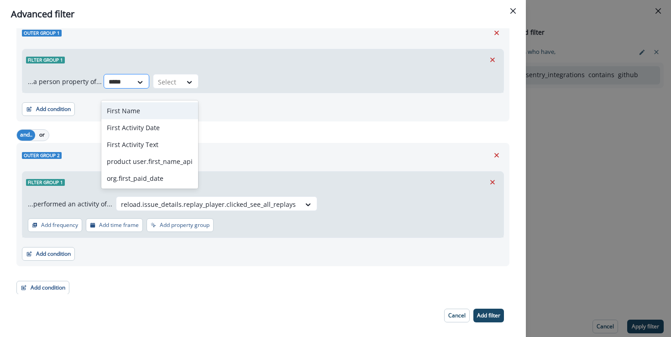
scroll to position [4, 0]
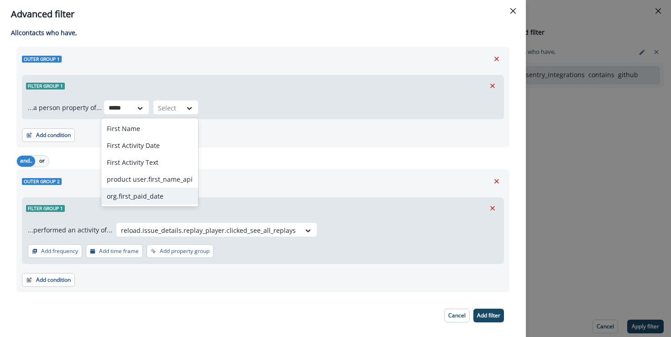
click at [141, 194] on div "org.first_paid_date" at bounding box center [149, 195] width 97 height 17
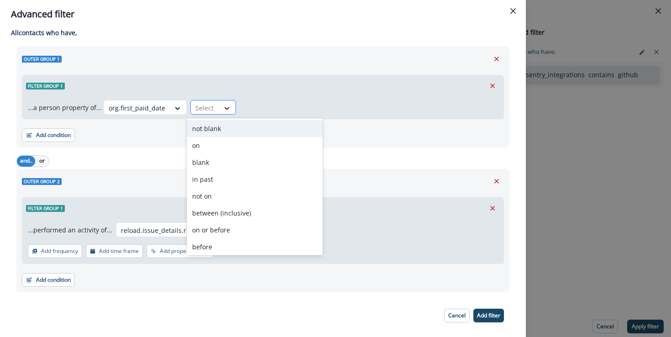
click at [223, 108] on icon at bounding box center [227, 108] width 8 height 9
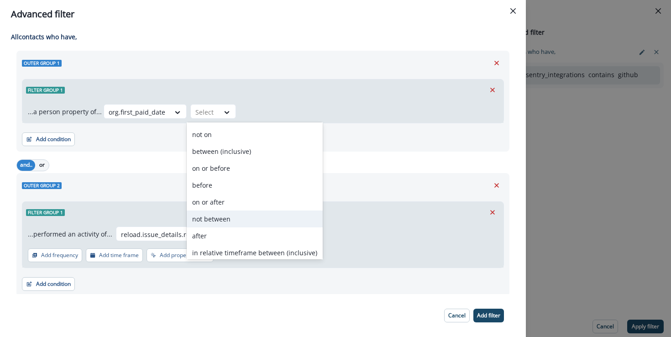
scroll to position [69, 0]
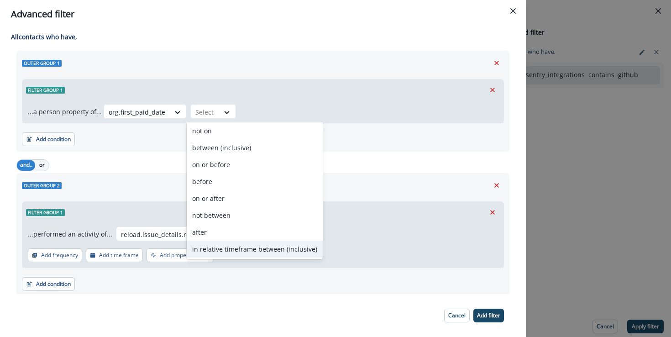
click at [272, 247] on div "in relative timeframe between (inclusive)" at bounding box center [255, 248] width 136 height 17
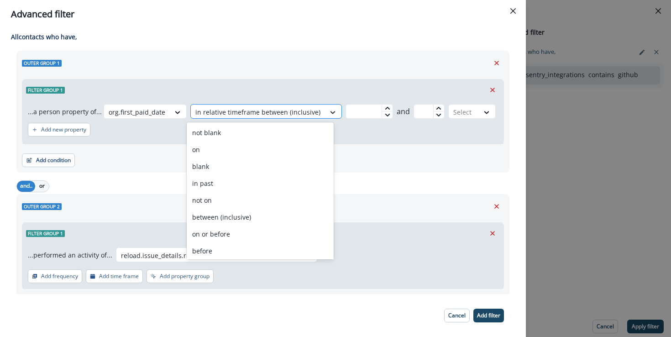
click at [325, 115] on div at bounding box center [333, 112] width 16 height 9
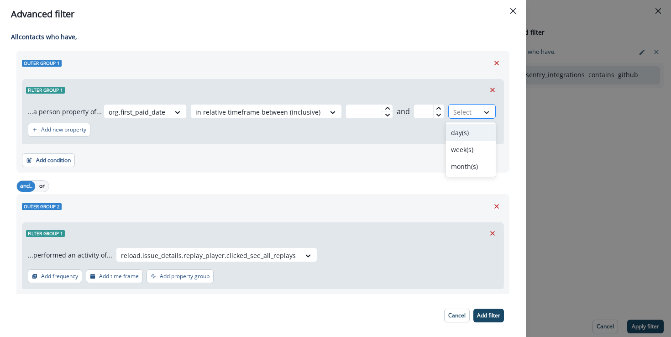
click at [482, 108] on icon at bounding box center [486, 112] width 8 height 9
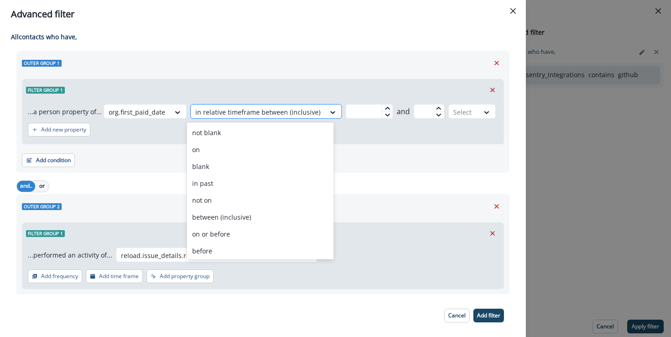
click at [297, 115] on div at bounding box center [257, 111] width 125 height 11
click at [270, 229] on div "on or before" at bounding box center [260, 233] width 147 height 17
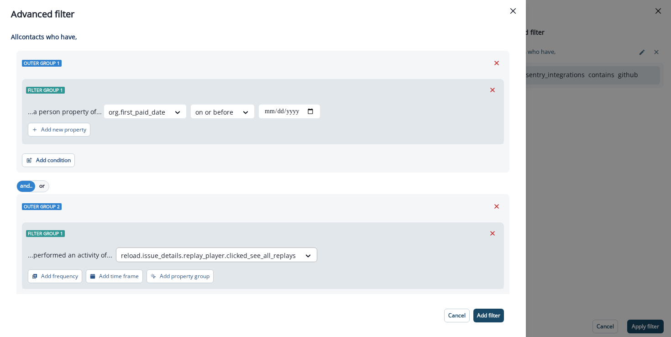
click at [151, 258] on div at bounding box center [208, 255] width 175 height 11
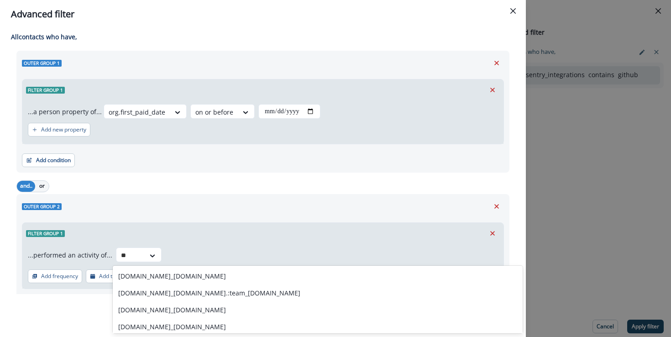
type input "*"
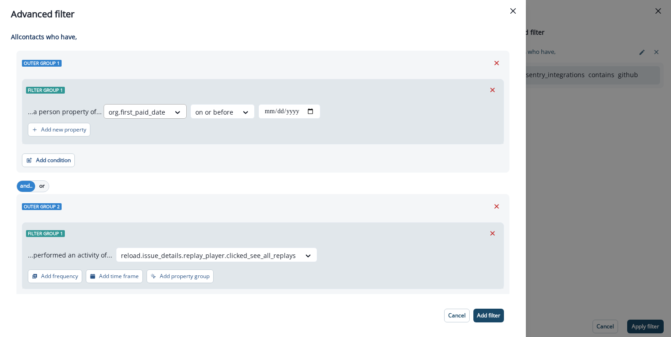
click at [149, 113] on div at bounding box center [137, 111] width 57 height 11
type input "****"
click at [137, 114] on div at bounding box center [137, 111] width 57 height 11
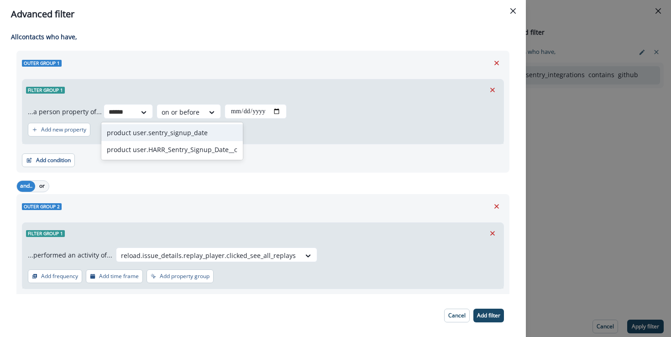
type input "******"
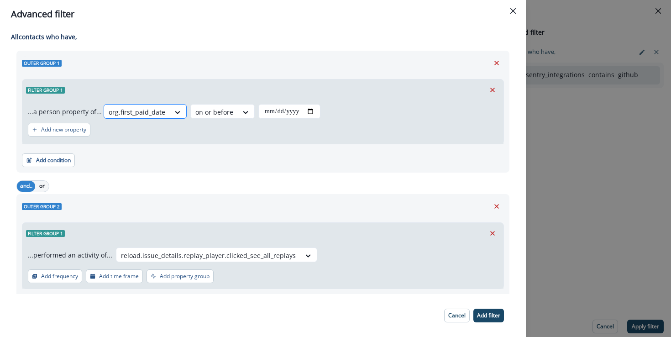
click at [156, 112] on div at bounding box center [137, 111] width 57 height 11
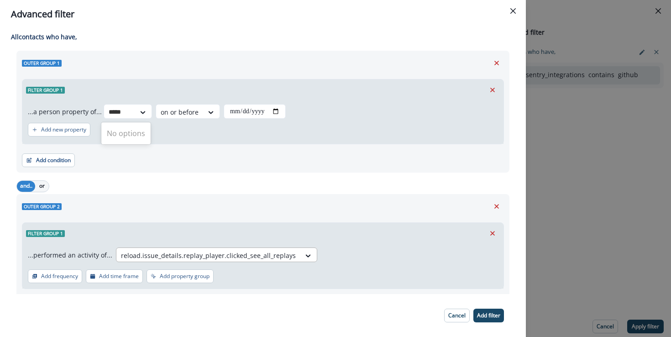
type input "*****"
click at [137, 252] on div at bounding box center [208, 255] width 175 height 11
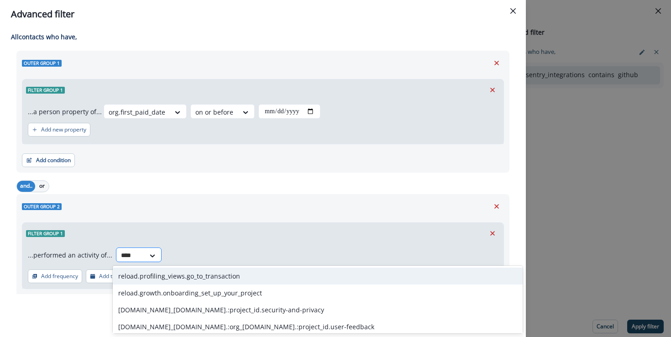
type input "*****"
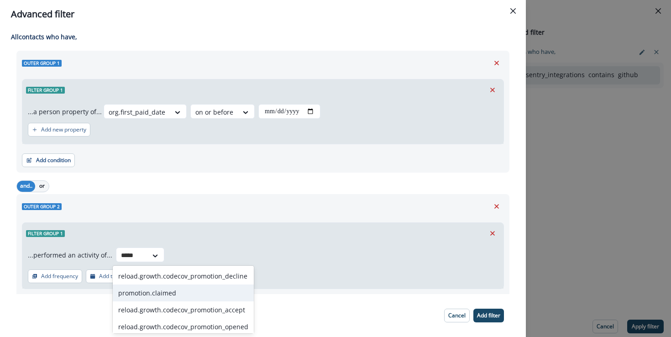
click at [133, 295] on div "promotion.claimed" at bounding box center [183, 292] width 141 height 17
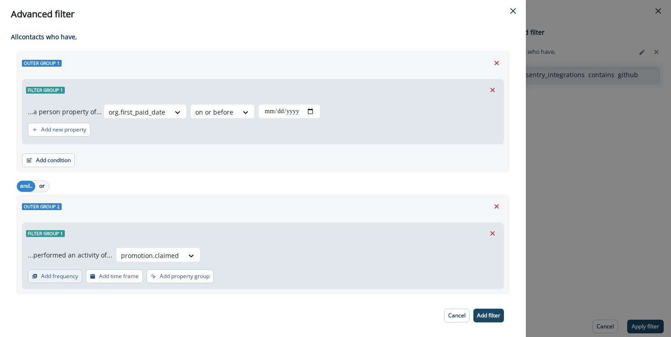
click at [66, 277] on p "Add frequency" at bounding box center [59, 276] width 37 height 6
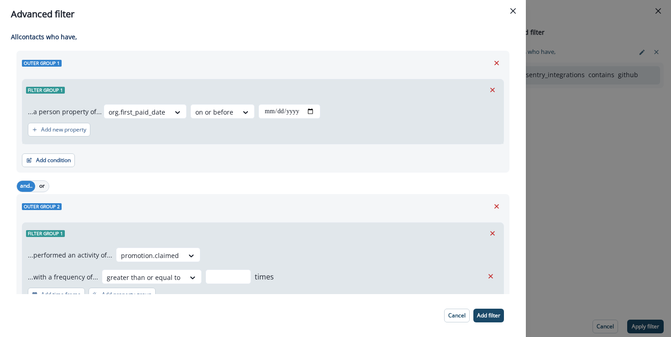
scroll to position [7, 0]
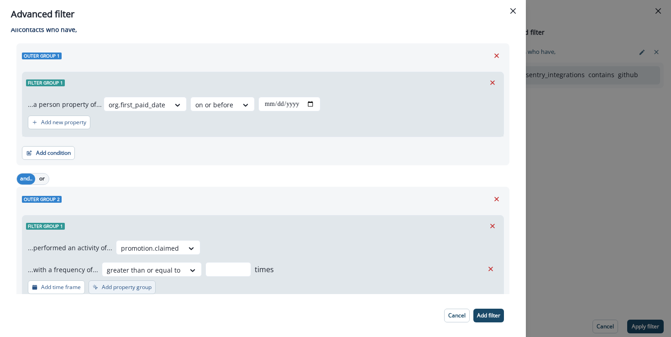
click at [145, 285] on p "Add property group" at bounding box center [127, 287] width 50 height 6
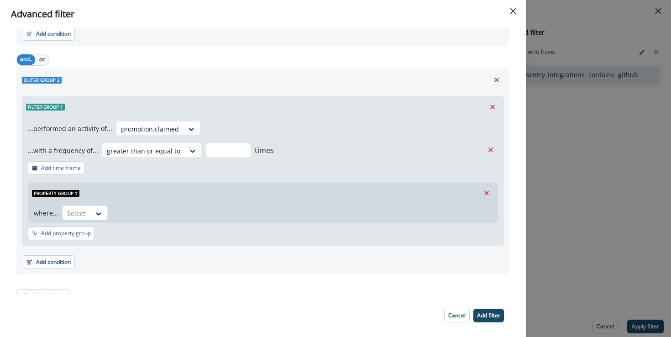
scroll to position [139, 0]
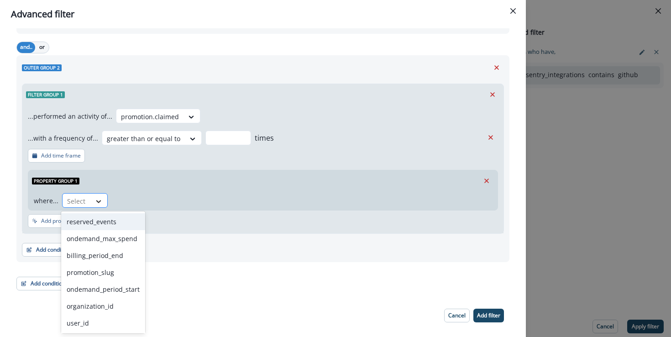
click at [94, 201] on icon at bounding box center [98, 201] width 8 height 9
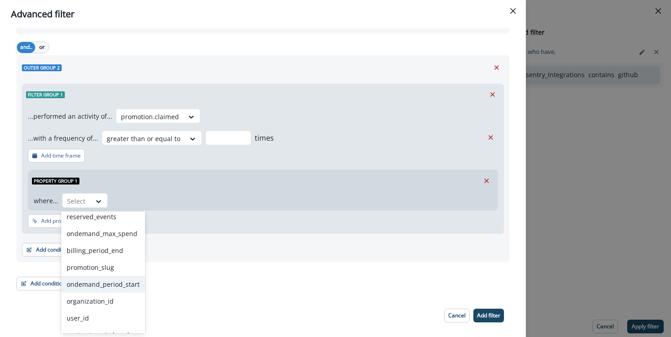
scroll to position [7, 0]
click at [109, 267] on div "promotion_slug" at bounding box center [103, 265] width 84 height 17
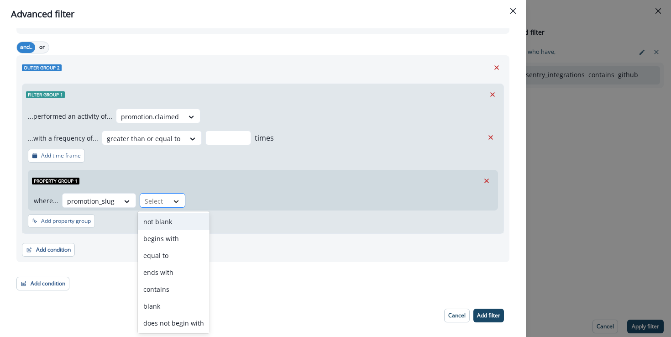
click at [172, 201] on icon at bounding box center [176, 201] width 8 height 9
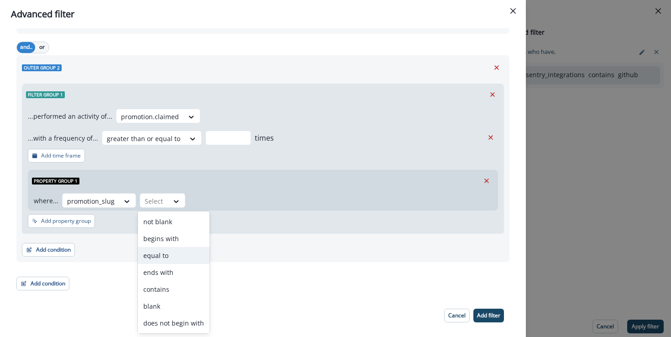
click at [172, 252] on div "equal to" at bounding box center [174, 255] width 72 height 17
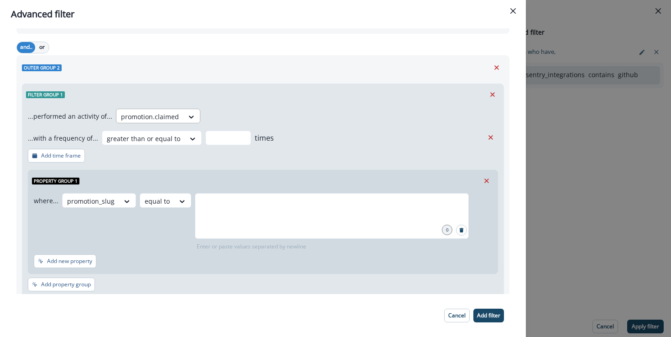
click at [152, 116] on div at bounding box center [150, 116] width 58 height 11
click at [160, 98] on div "Filter group 1" at bounding box center [262, 94] width 481 height 21
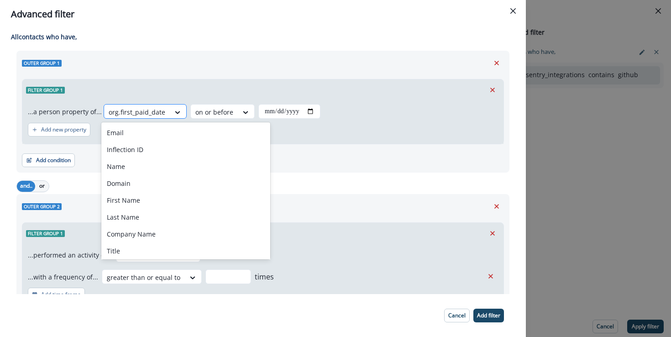
drag, startPoint x: 141, startPoint y: 112, endPoint x: 137, endPoint y: 113, distance: 4.7
click at [141, 112] on div at bounding box center [137, 111] width 57 height 11
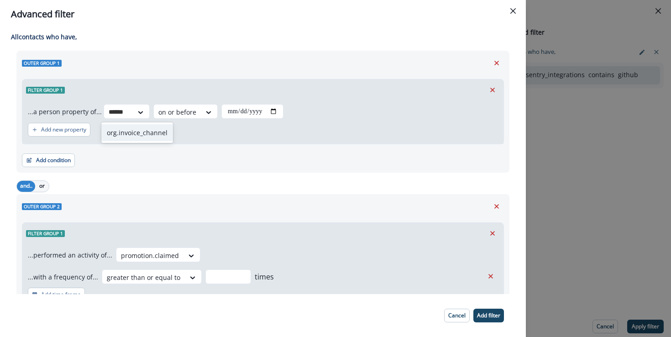
type input "******"
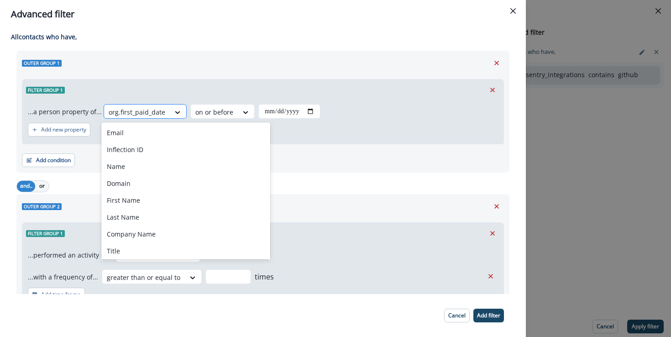
click at [152, 109] on div at bounding box center [137, 111] width 57 height 11
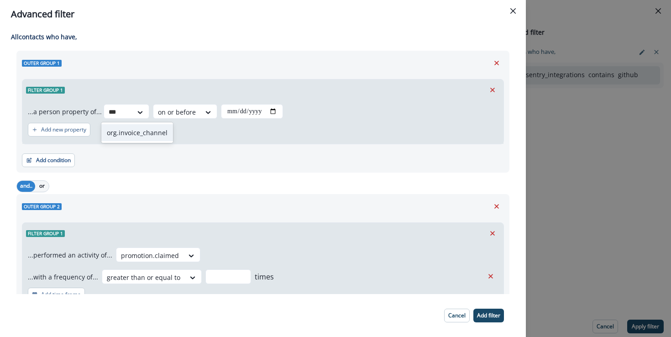
type input "***"
click at [158, 110] on div at bounding box center [137, 111] width 57 height 11
type input "****"
click at [138, 113] on div at bounding box center [137, 111] width 57 height 11
type input "*******"
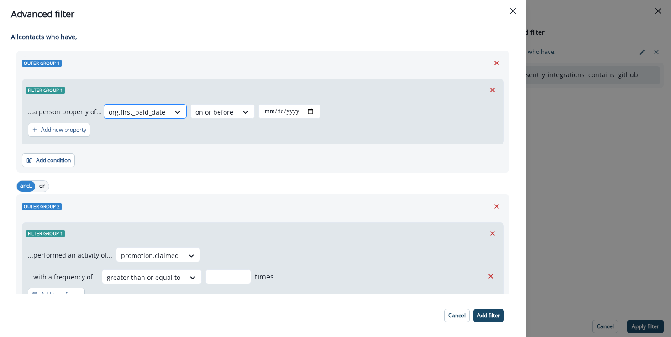
click at [148, 113] on div at bounding box center [137, 111] width 57 height 11
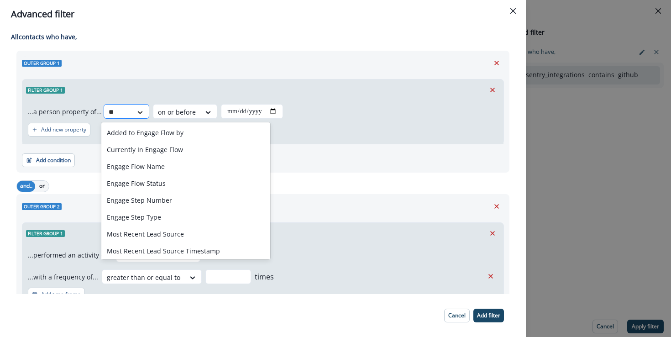
type input "*"
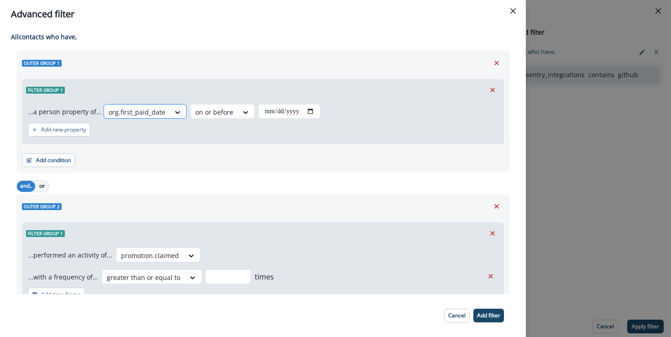
click at [145, 112] on div at bounding box center [137, 111] width 57 height 11
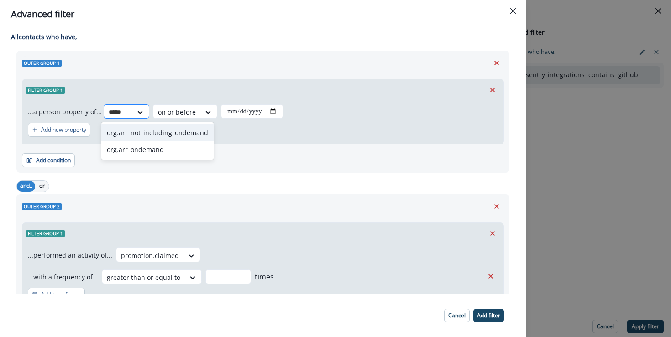
type input "******"
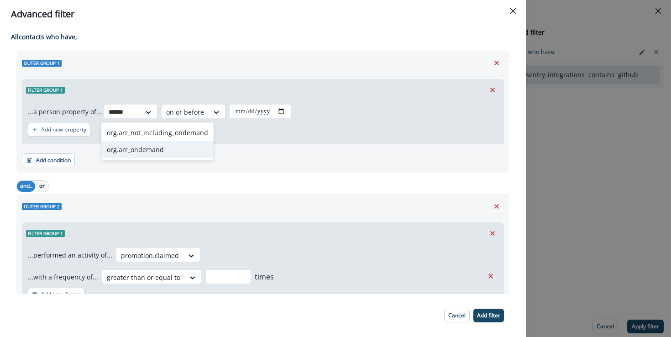
click at [163, 152] on div "org.arr_ondemand" at bounding box center [157, 149] width 112 height 17
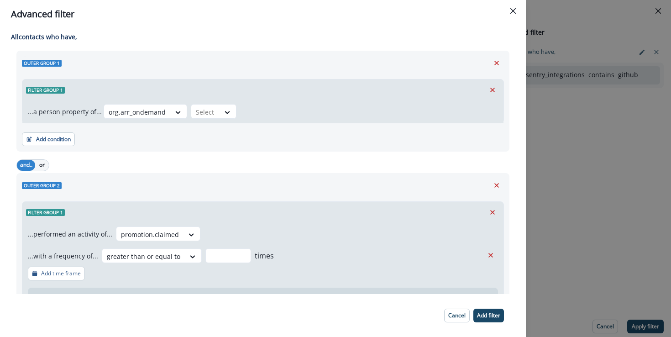
drag, startPoint x: 38, startPoint y: 135, endPoint x: 258, endPoint y: 93, distance: 223.8
click at [256, 92] on div "Outer group 1 Filter group 1 ...a person property of... org.arr_ondemand Select…" at bounding box center [262, 101] width 493 height 101
click at [161, 113] on div at bounding box center [137, 111] width 57 height 11
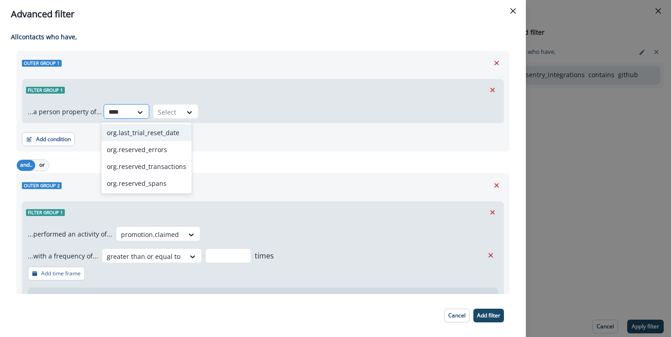
type input "*****"
click at [150, 137] on div "org.reserved_errors" at bounding box center [146, 132] width 90 height 17
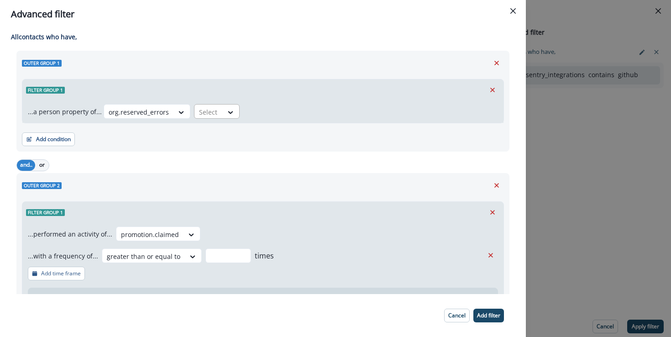
click at [199, 113] on div at bounding box center [208, 111] width 19 height 11
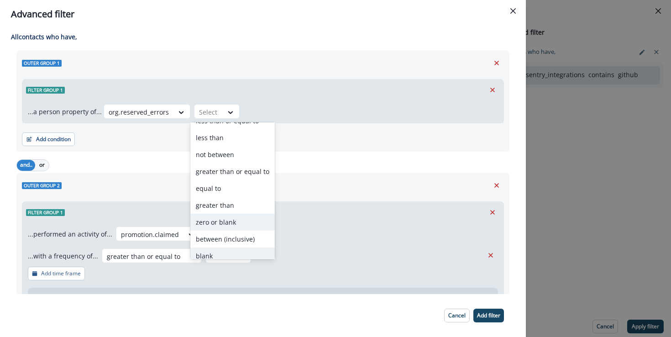
scroll to position [52, 0]
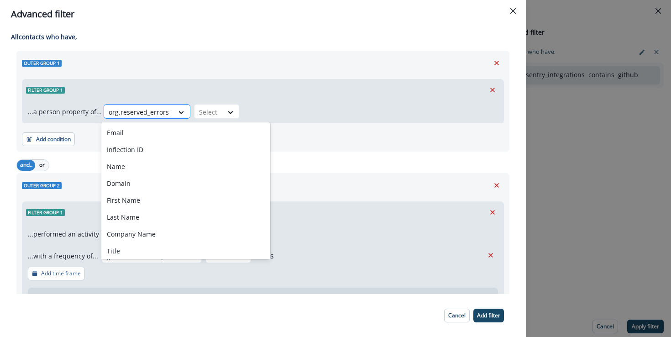
click at [148, 107] on div at bounding box center [139, 111] width 60 height 11
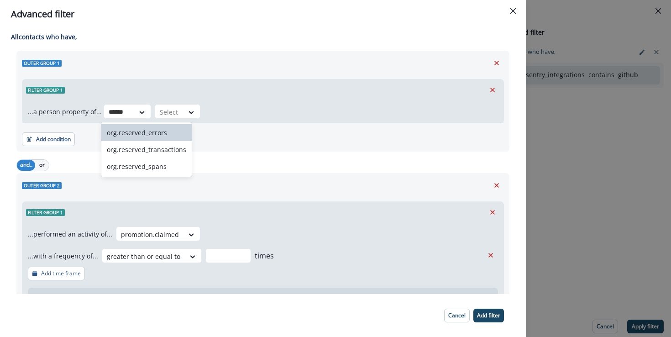
type input "******"
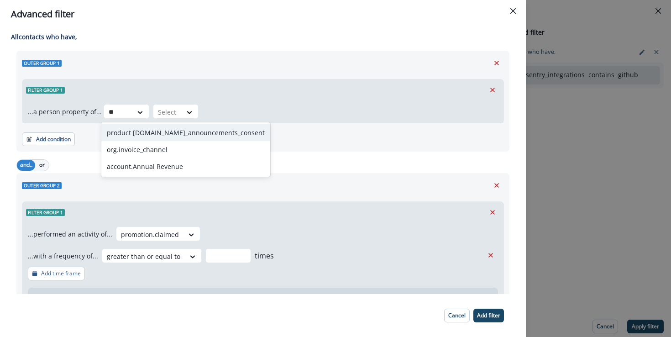
type input "**"
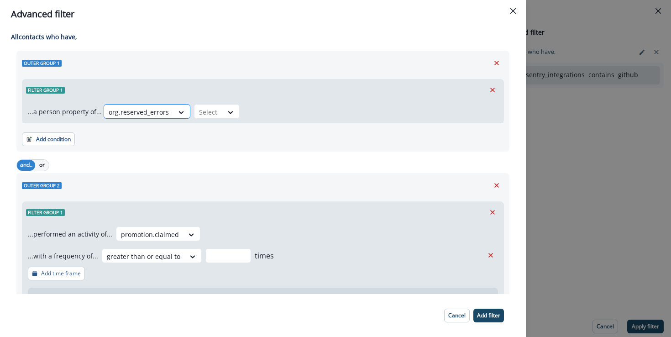
click at [162, 113] on div at bounding box center [139, 111] width 60 height 11
type input "****"
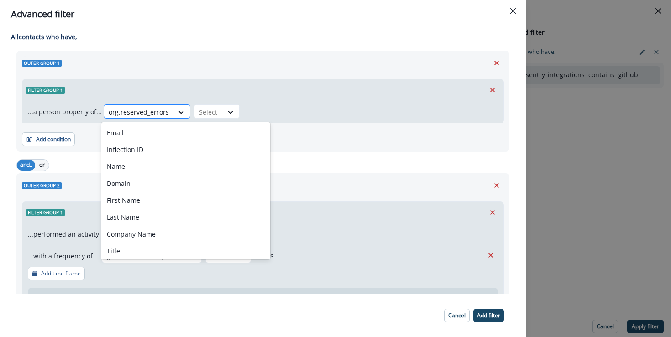
click at [151, 114] on div at bounding box center [139, 111] width 60 height 11
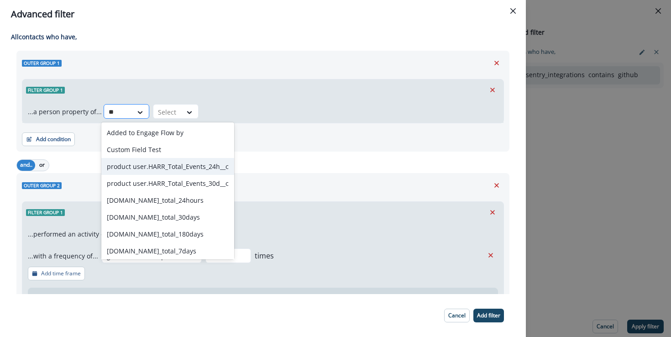
type input "*"
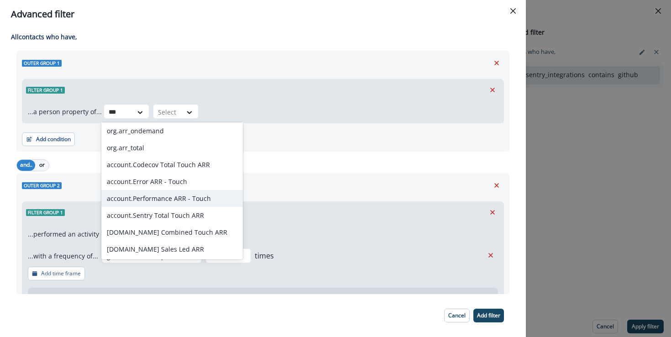
scroll to position [0, 0]
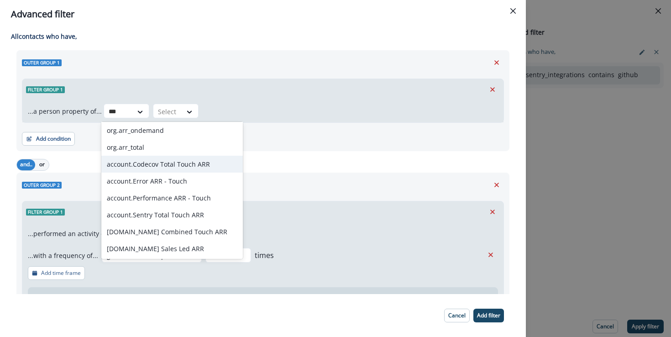
type input "***"
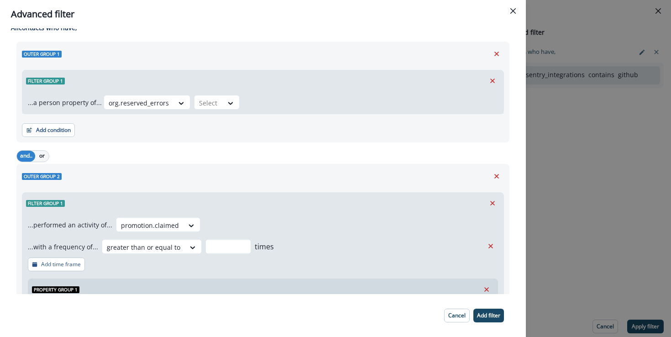
scroll to position [10, 0]
click at [150, 104] on div at bounding box center [139, 102] width 60 height 11
type input "****"
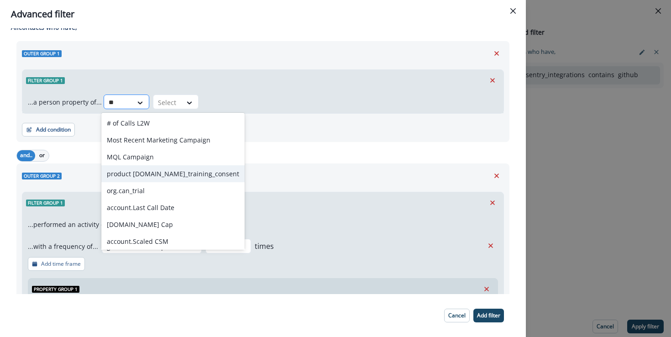
type input "*"
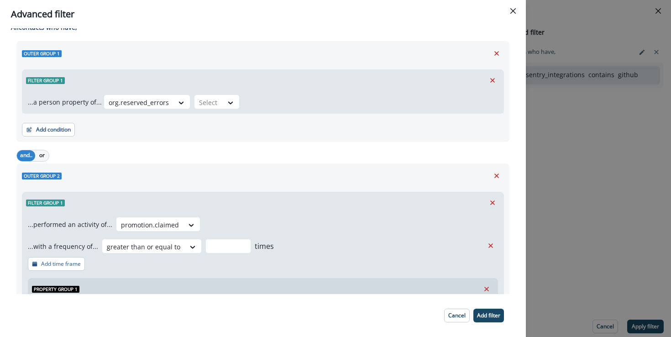
click at [363, 165] on div "Outer group 2 Filter group 1 ...performed an activity of... promotion.claimed .…" at bounding box center [262, 298] width 493 height 270
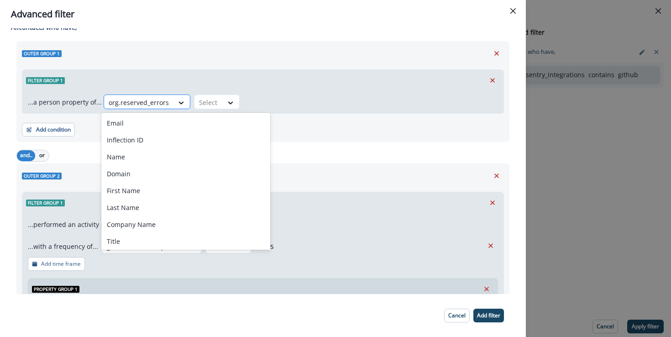
click at [138, 105] on div at bounding box center [139, 102] width 60 height 11
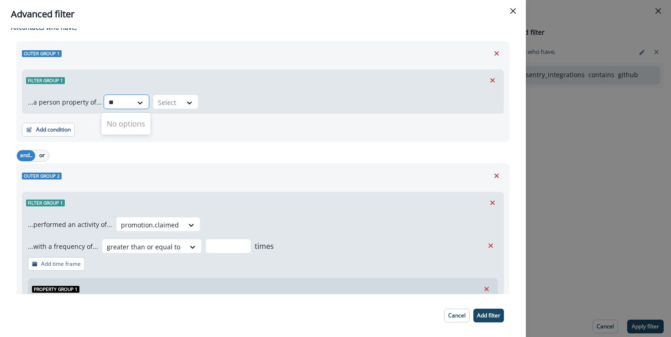
type input "*"
type input "***"
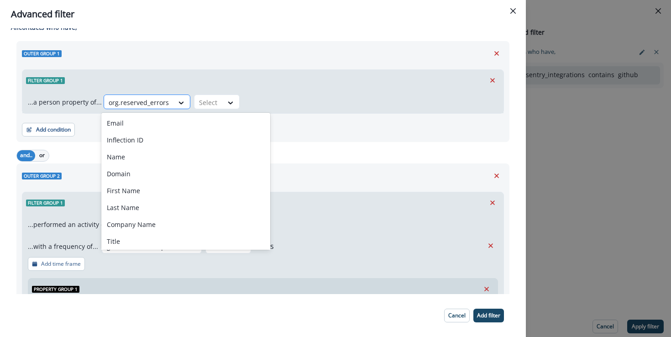
click at [144, 108] on div "org.reserved_errors" at bounding box center [138, 102] width 69 height 15
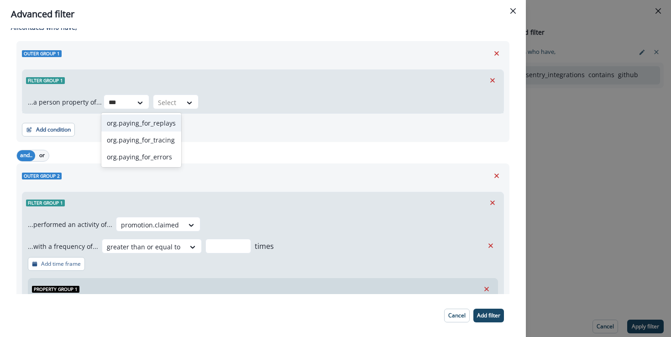
type input "***"
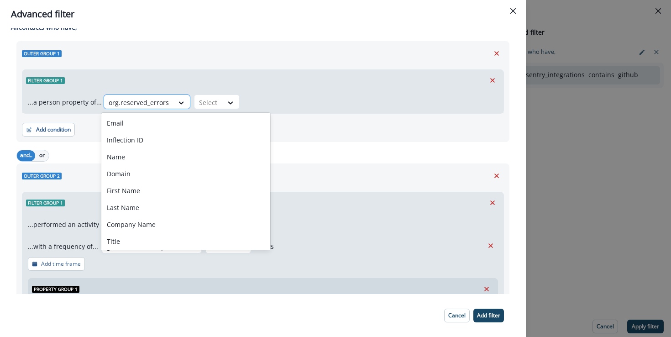
click at [151, 102] on div at bounding box center [139, 102] width 60 height 11
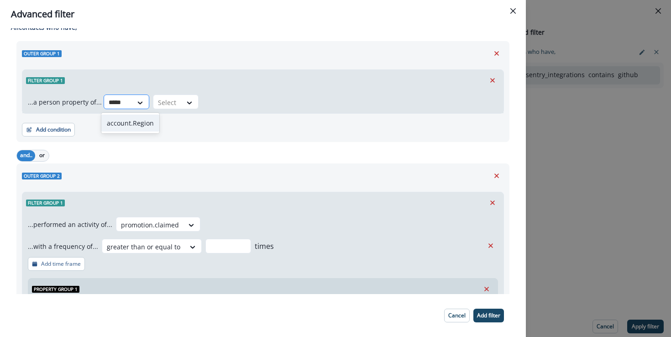
type input "******"
click at [130, 126] on div "account.Region" at bounding box center [130, 122] width 58 height 17
click at [209, 106] on div at bounding box center [217, 102] width 16 height 9
click at [143, 102] on div at bounding box center [132, 102] width 47 height 11
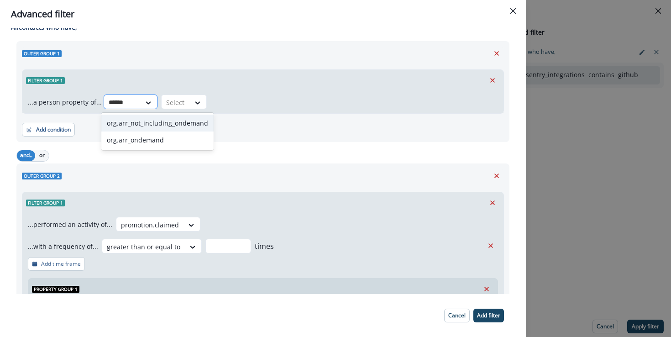
click at [118, 105] on input "******" at bounding box center [122, 103] width 27 height 10
type input "******"
click at [131, 101] on div at bounding box center [132, 102] width 47 height 11
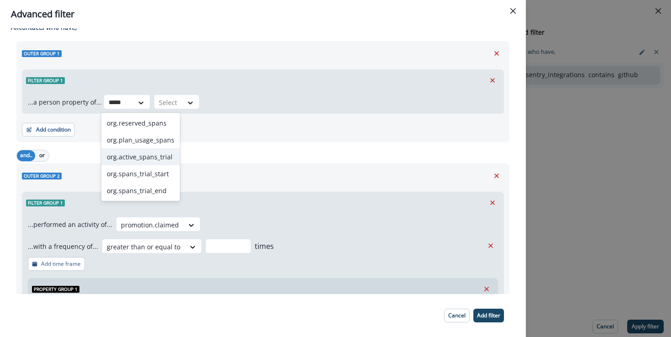
type input "*****"
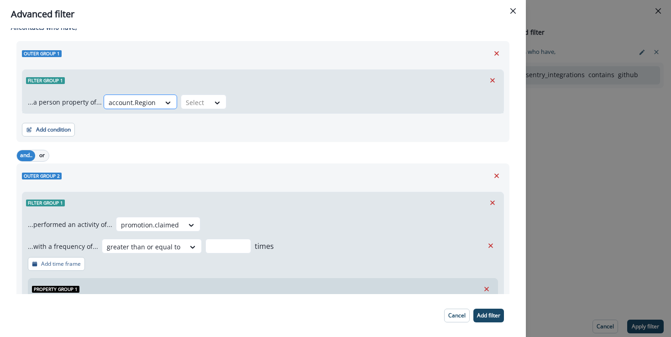
click at [154, 106] on div "account.Region" at bounding box center [132, 102] width 56 height 15
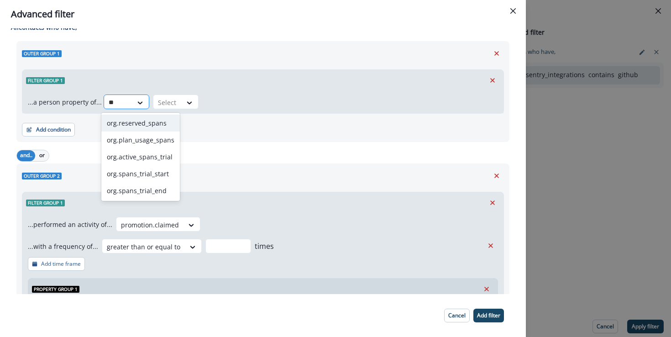
type input "*"
type input "***"
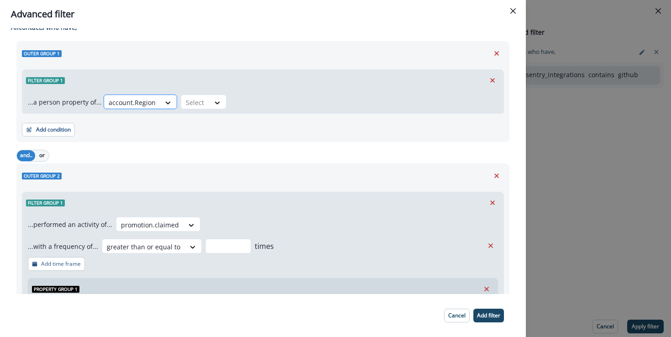
click at [147, 104] on div at bounding box center [132, 102] width 47 height 11
type input "******"
click at [145, 99] on div at bounding box center [132, 102] width 47 height 11
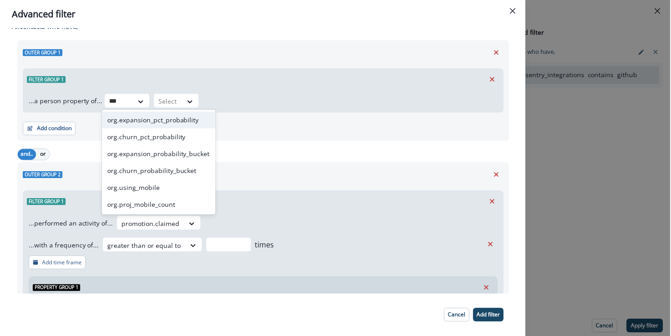
scroll to position [12, 0]
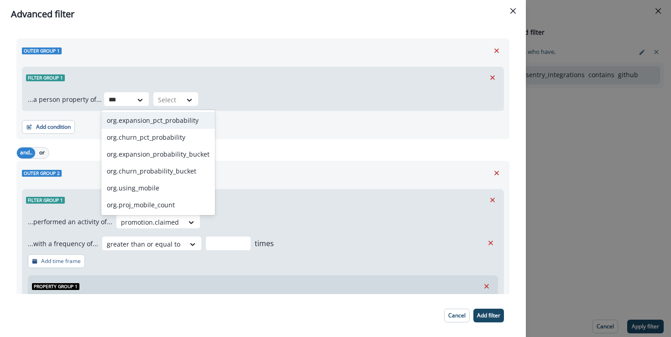
type input "***"
click at [349, 140] on div "Outer group 1 Filter group 1 ...a person property of... org.expansion_pct_proba…" at bounding box center [262, 248] width 493 height 421
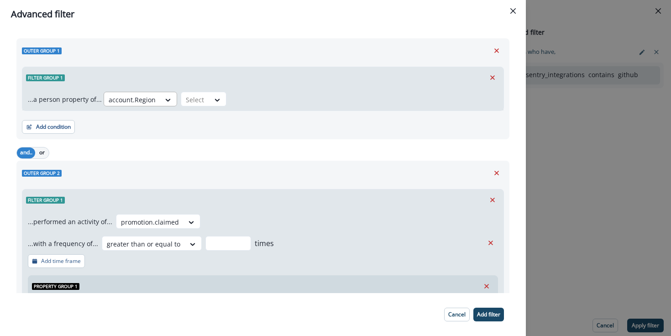
click at [142, 106] on div "...a person property of... account.Region Select" at bounding box center [262, 99] width 481 height 22
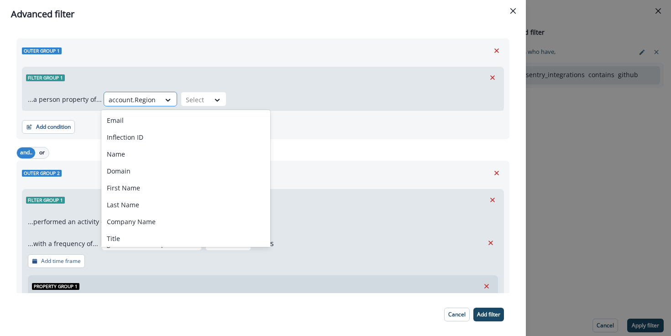
click at [141, 104] on div at bounding box center [132, 99] width 47 height 11
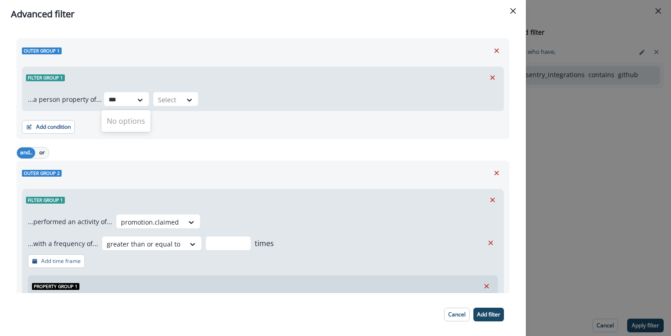
type input "***"
click at [146, 103] on div at bounding box center [132, 99] width 47 height 11
type input "******"
click at [145, 103] on div at bounding box center [132, 99] width 47 height 11
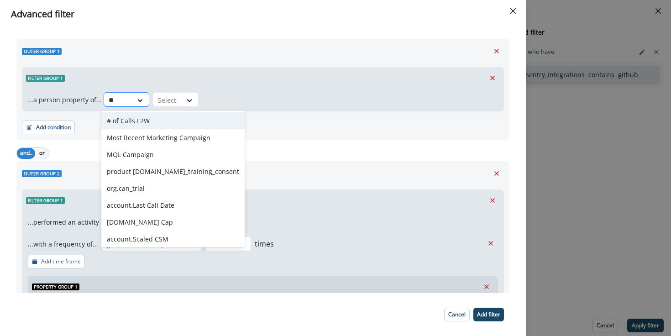
type input "***"
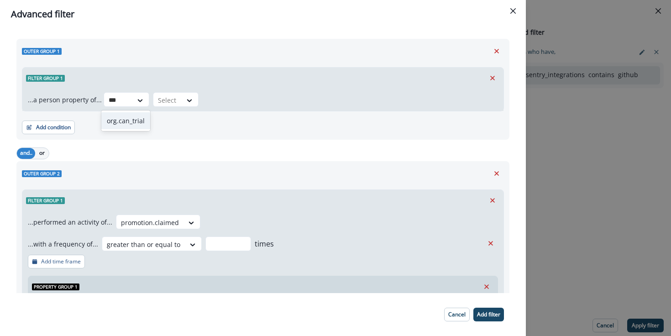
click at [129, 122] on div "org.can_trial" at bounding box center [125, 120] width 49 height 17
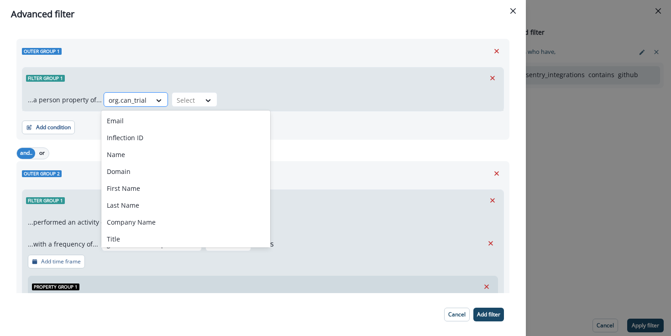
click at [124, 102] on div at bounding box center [128, 99] width 38 height 11
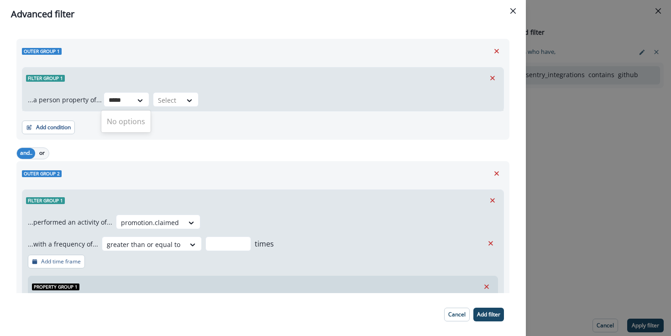
type input "*****"
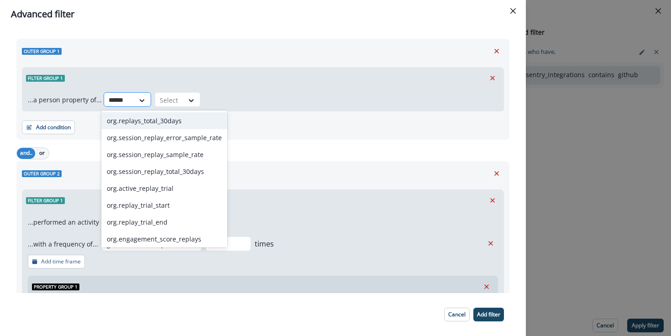
type input "*******"
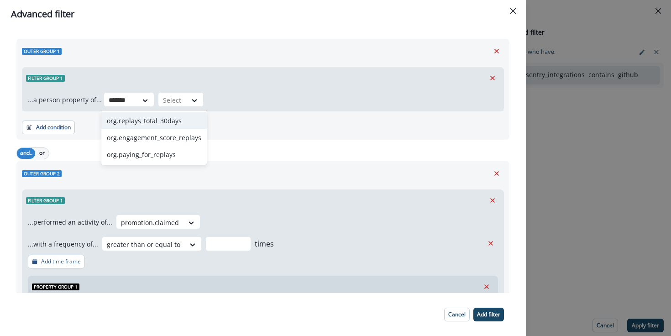
click at [168, 121] on div "org.replays_total_30days" at bounding box center [153, 120] width 105 height 17
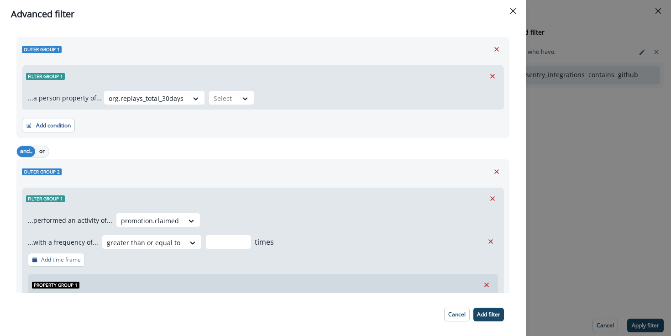
scroll to position [13, 0]
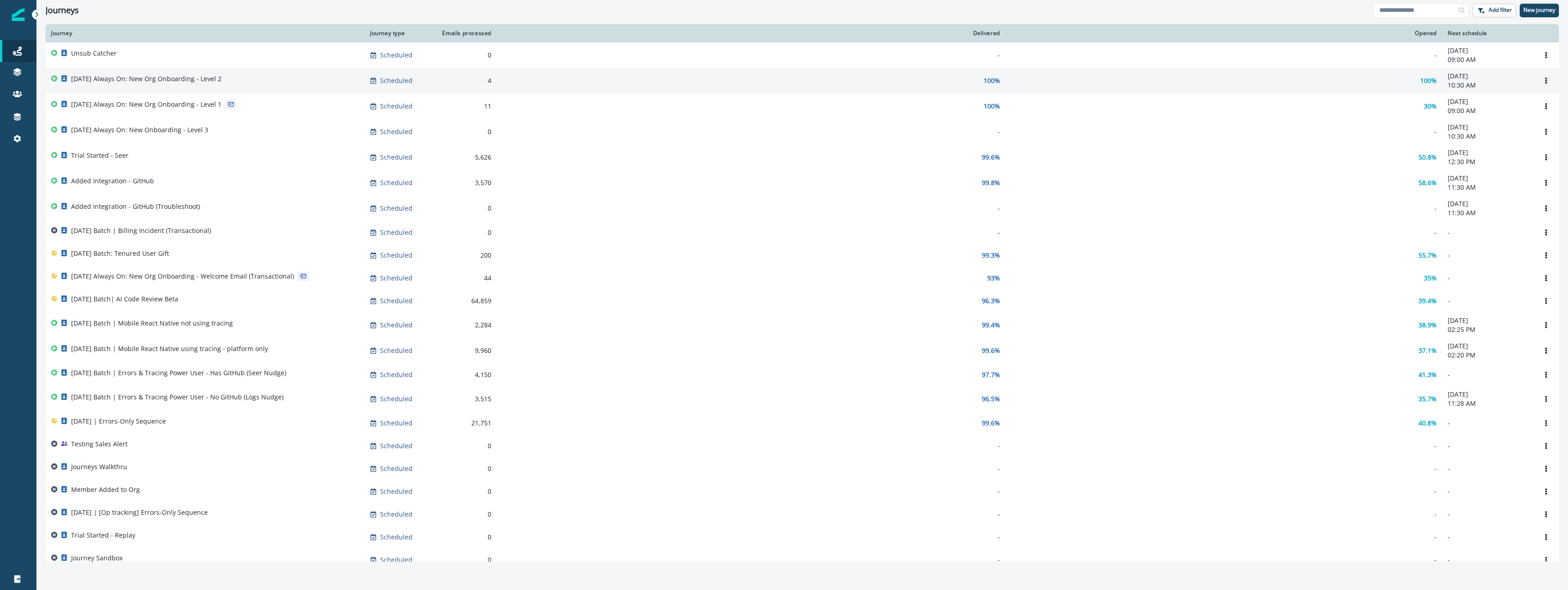
scroll to position [5, 0]
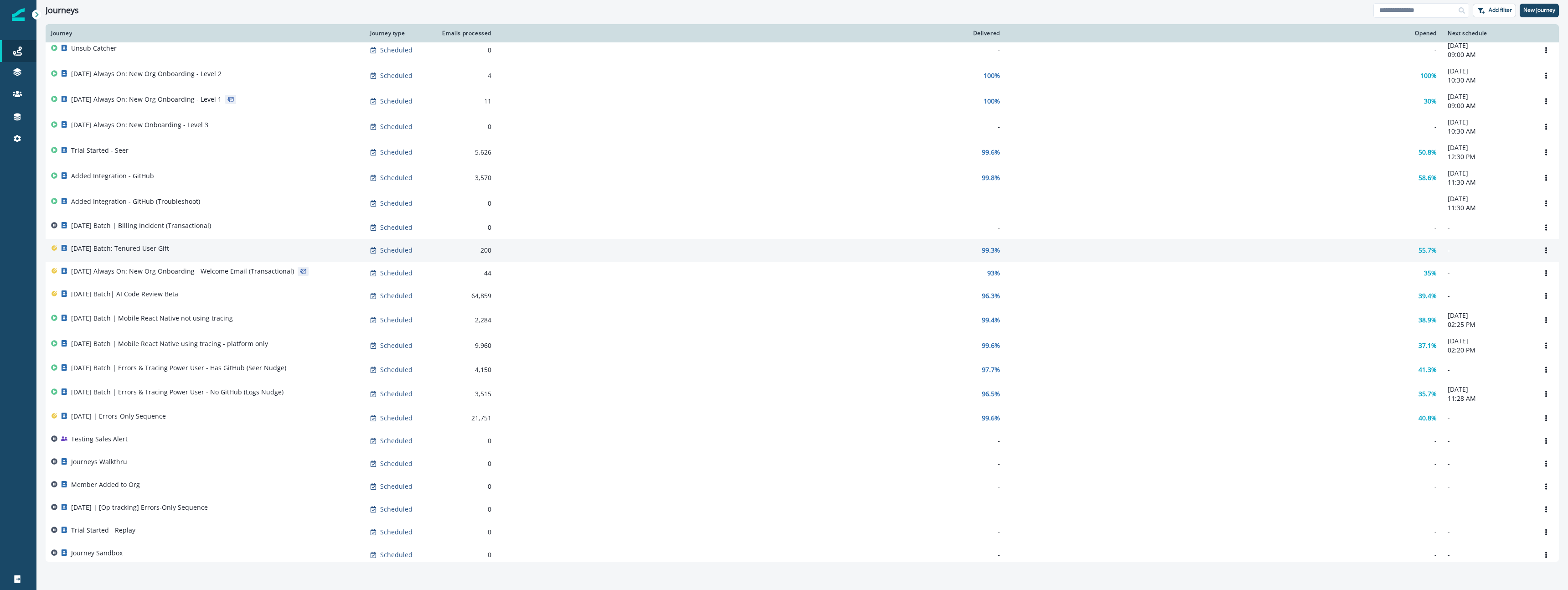
click at [169, 253] on p "[DATE] Batch: Tenured User Gift" at bounding box center [120, 248] width 98 height 9
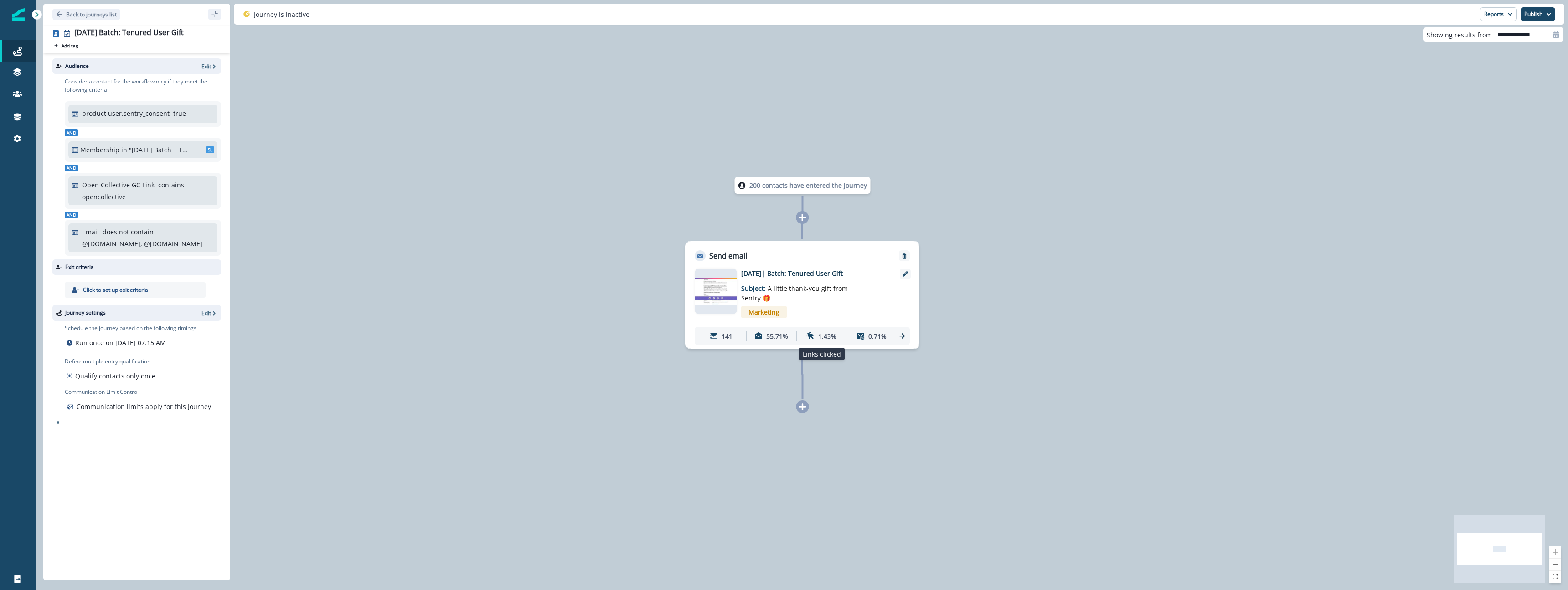
click at [817, 335] on div "1.43%" at bounding box center [821, 336] width 46 height 17
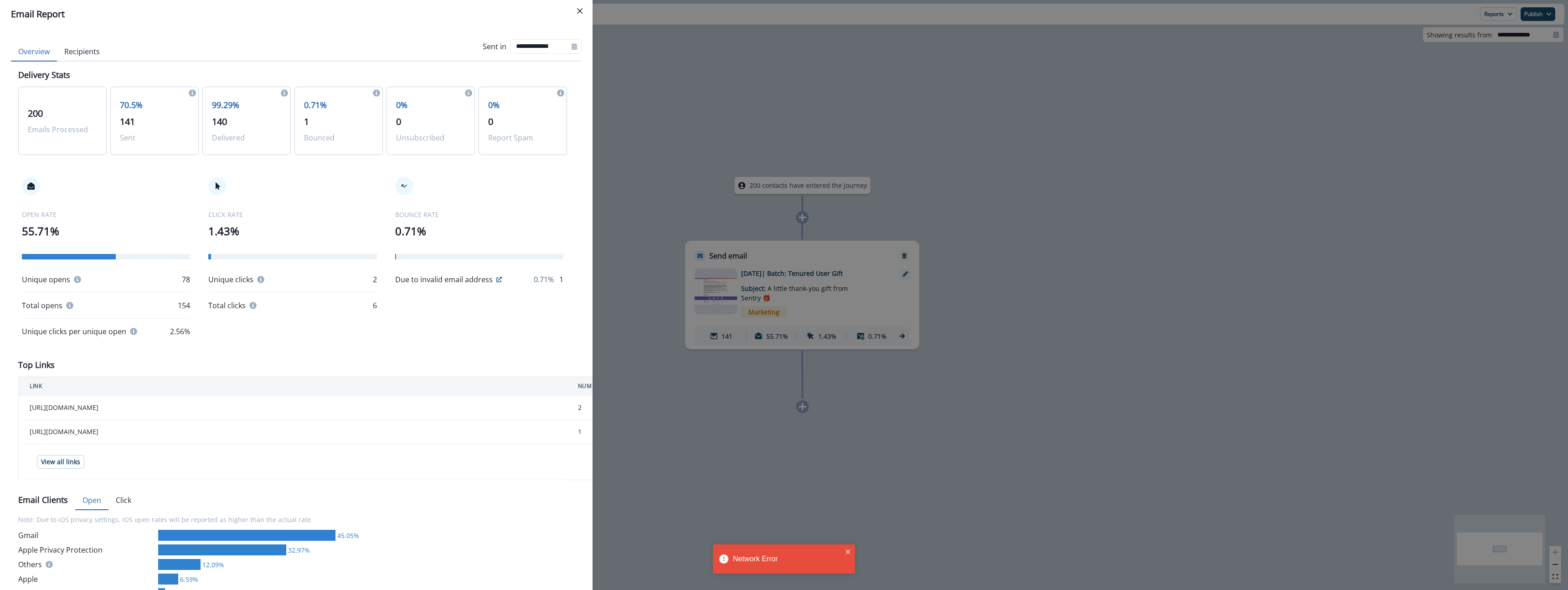
click at [375, 306] on p "6" at bounding box center [375, 305] width 4 height 11
click at [374, 306] on p "6" at bounding box center [375, 305] width 4 height 11
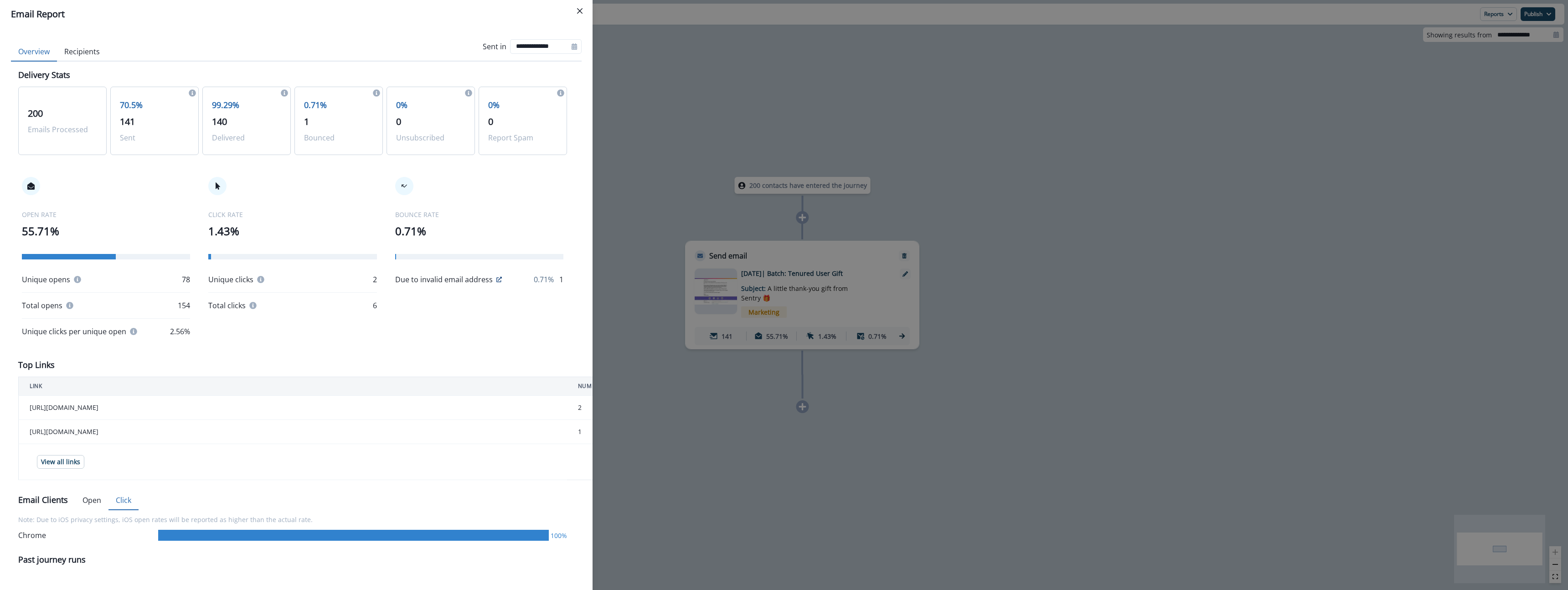
click at [120, 501] on button "Click" at bounding box center [124, 500] width 30 height 19
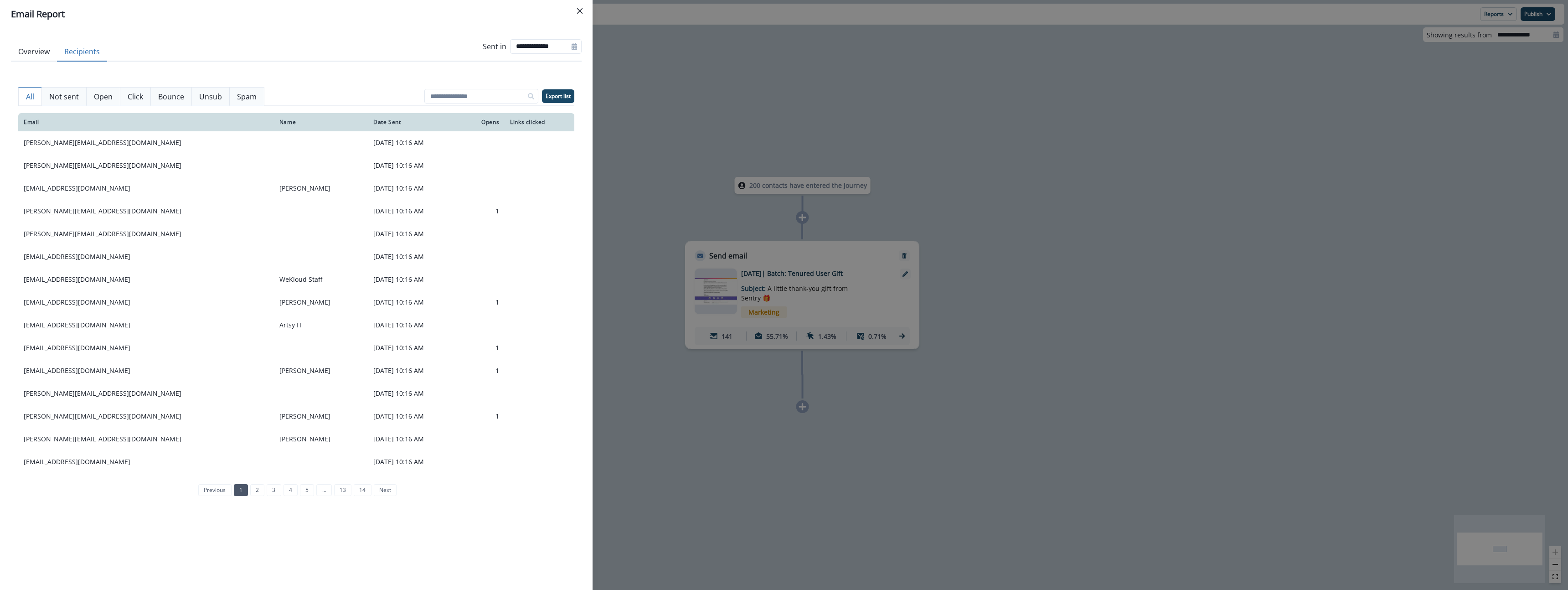
click at [75, 57] on button "Recipients" at bounding box center [82, 51] width 50 height 19
click at [142, 100] on p "Click" at bounding box center [136, 96] width 16 height 11
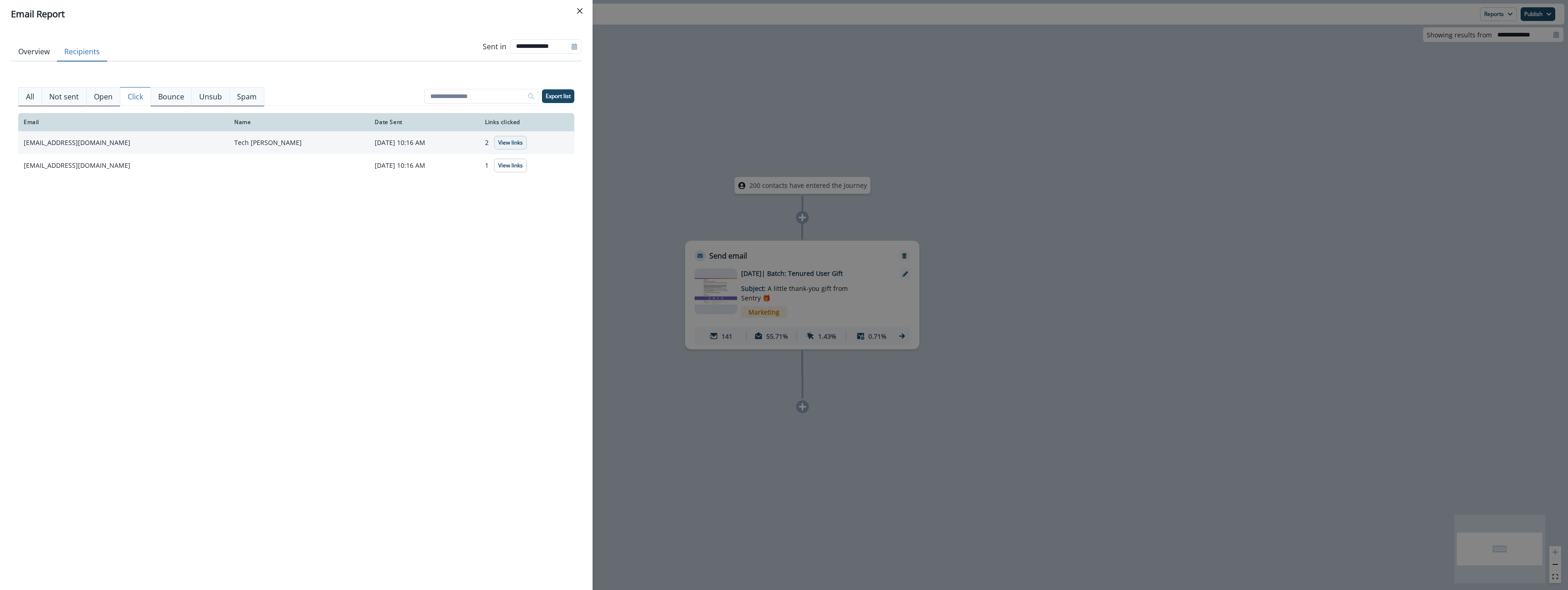
click at [499, 147] on button "View links" at bounding box center [510, 143] width 33 height 14
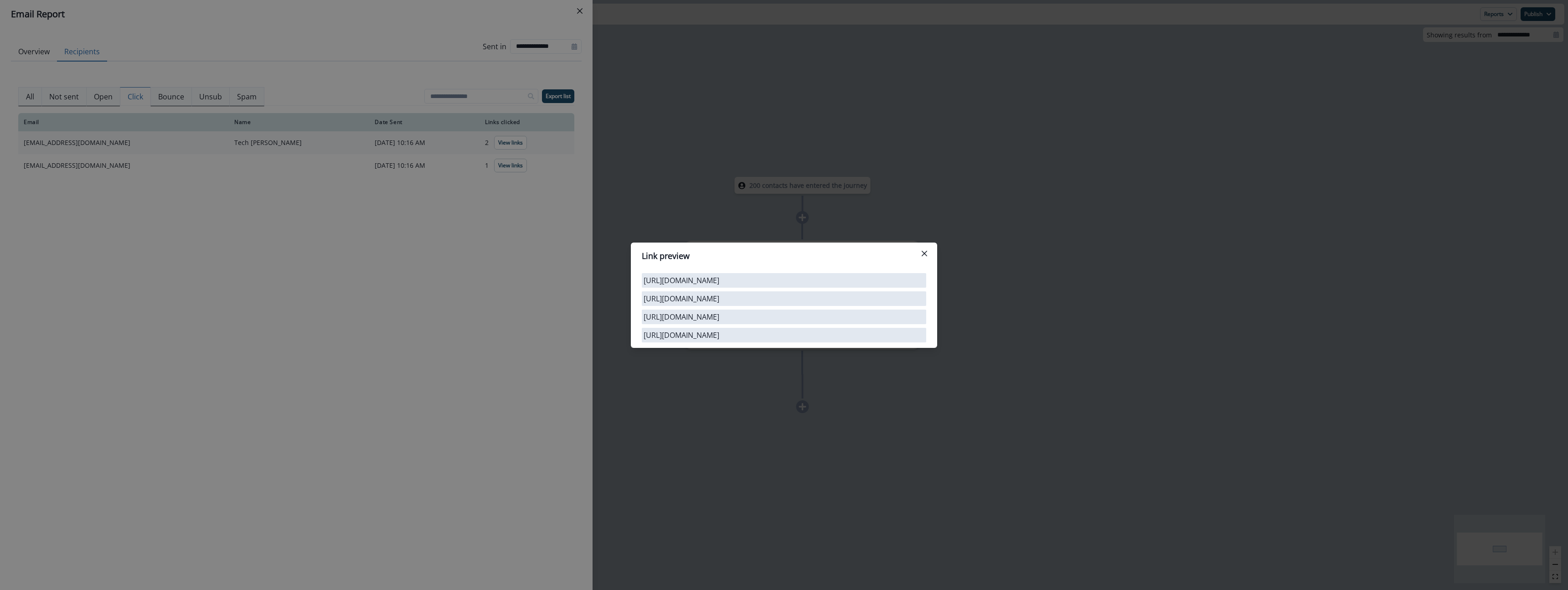
click at [500, 158] on div "Link preview https://discord.com/invite/sentry https://x.com/getsentry https://…" at bounding box center [784, 295] width 1568 height 590
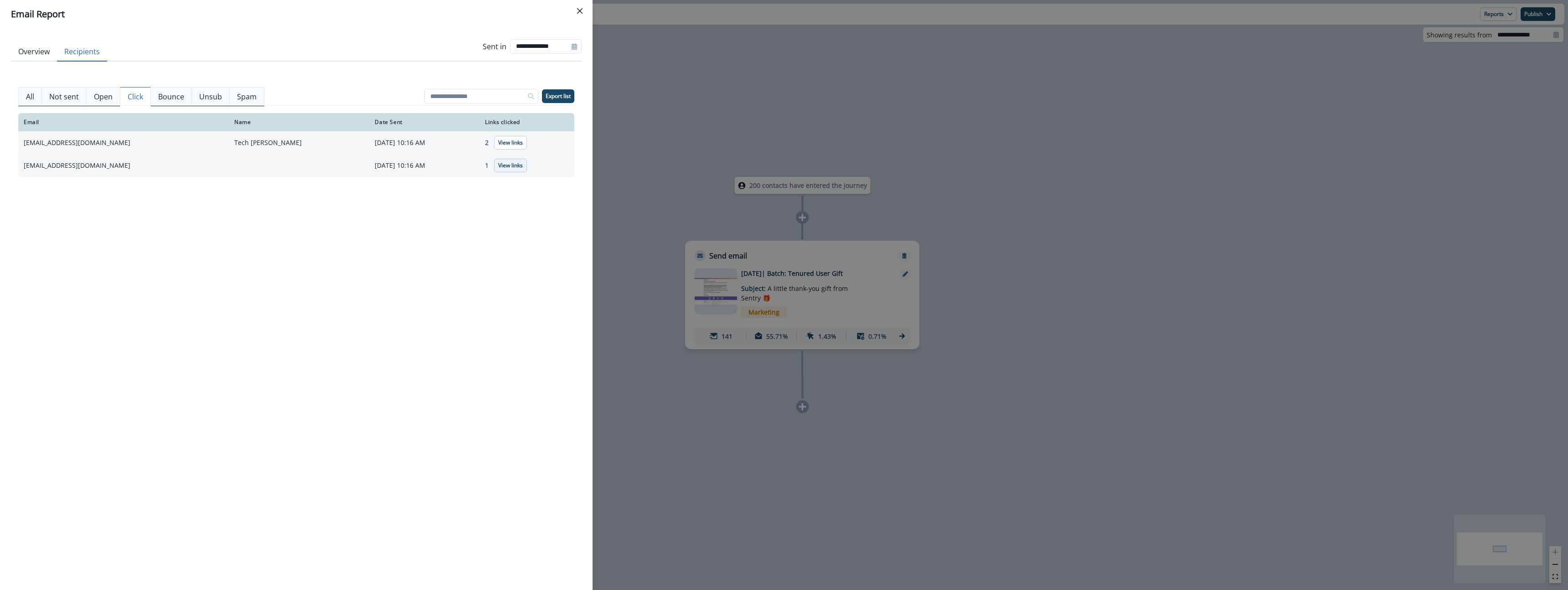
click at [500, 170] on button "View links" at bounding box center [510, 166] width 33 height 14
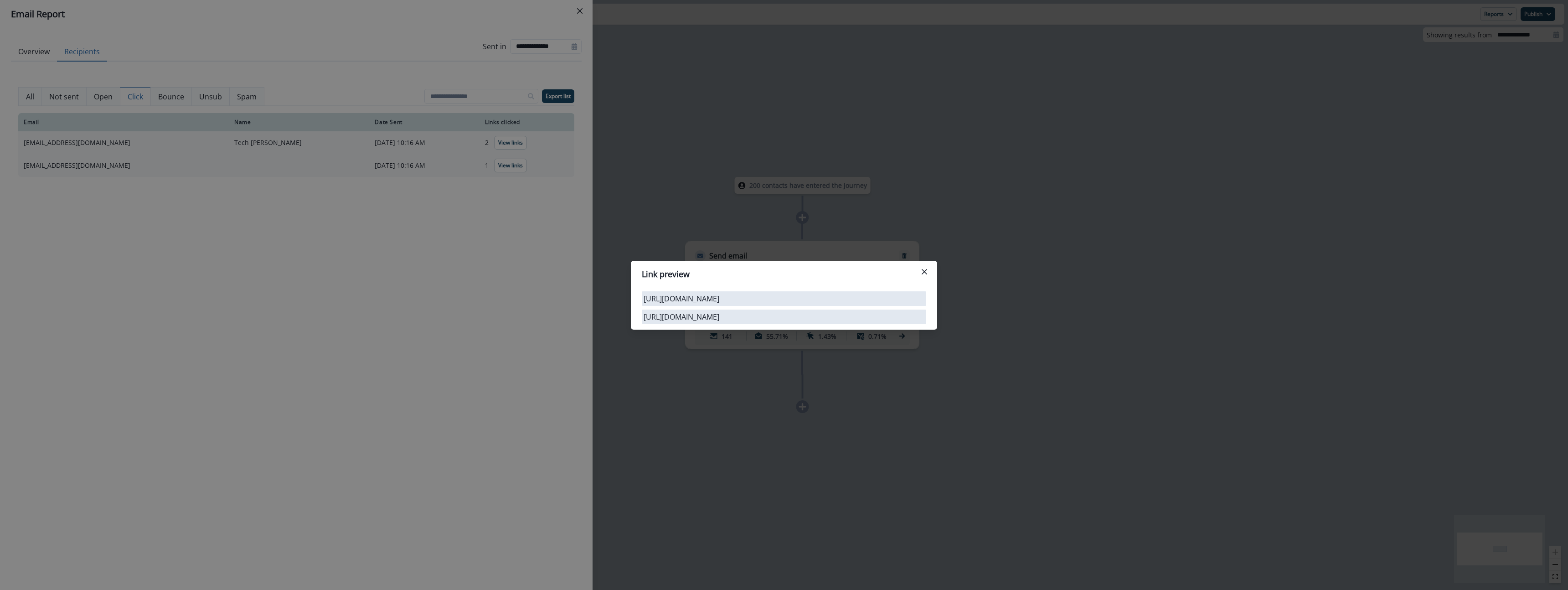
click at [468, 236] on div "Link preview https://x.com/getsentry https://x.com/getsentry" at bounding box center [784, 295] width 1568 height 590
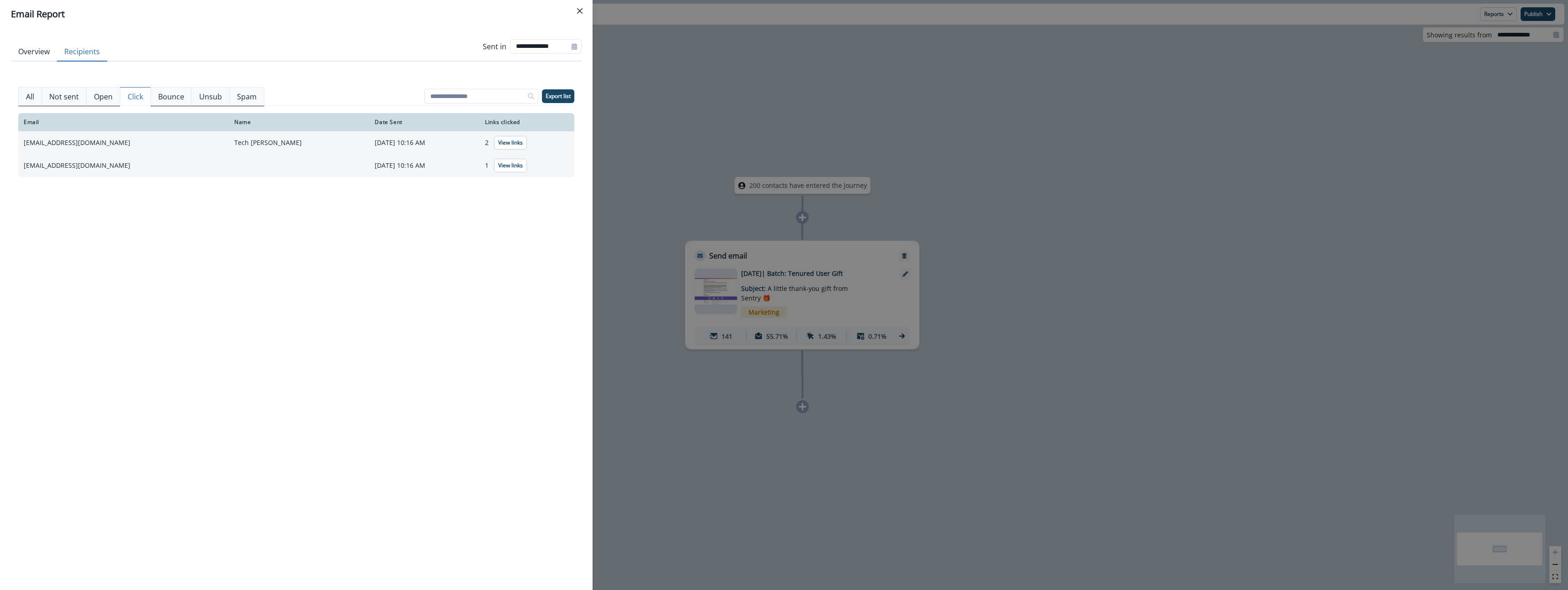
click at [862, 432] on div "**********" at bounding box center [784, 295] width 1568 height 590
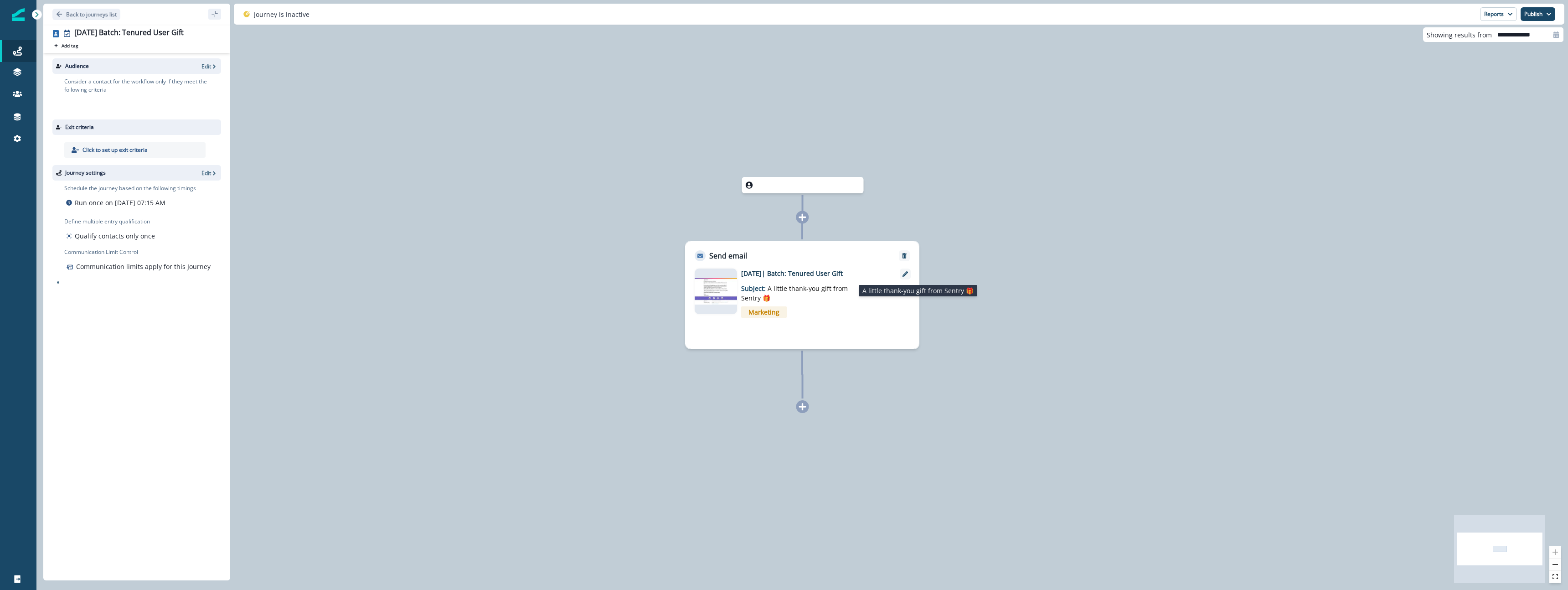
click at [784, 296] on p "Subject: A little thank-you gift from Sentry 🎁" at bounding box center [798, 290] width 114 height 25
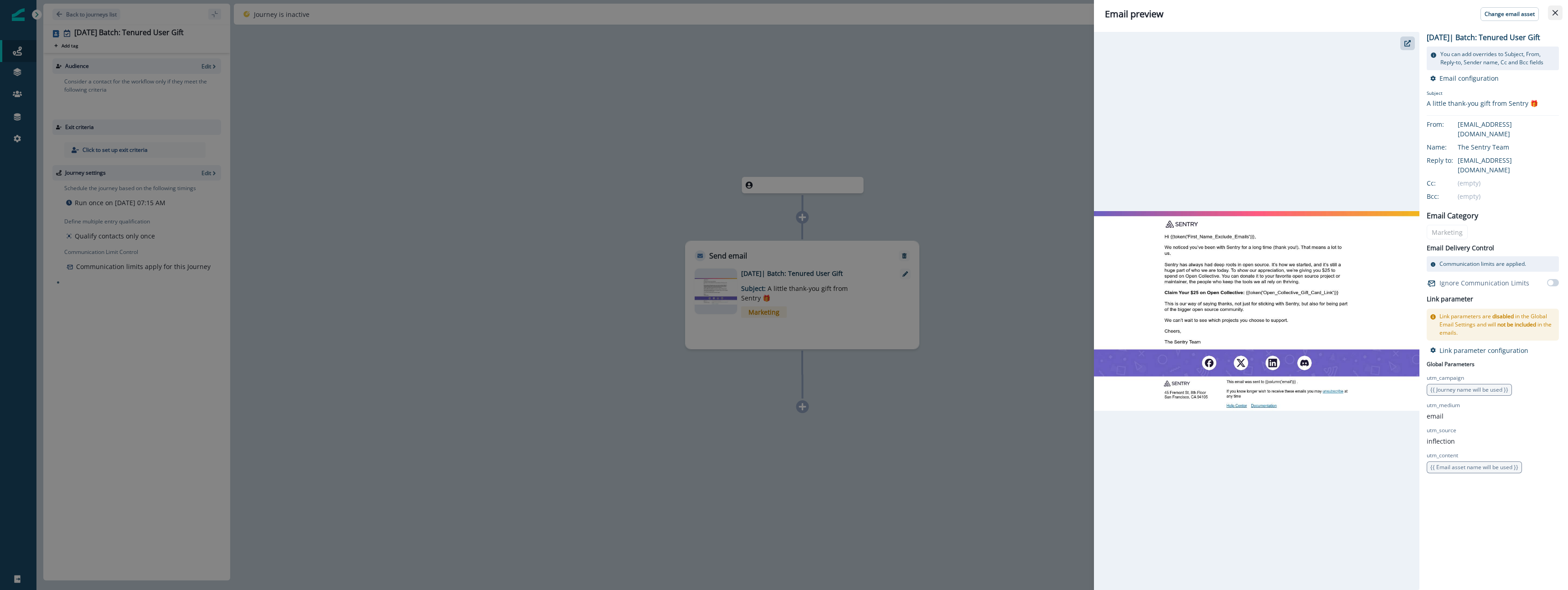
click at [1555, 17] on button "Close" at bounding box center [1555, 12] width 15 height 15
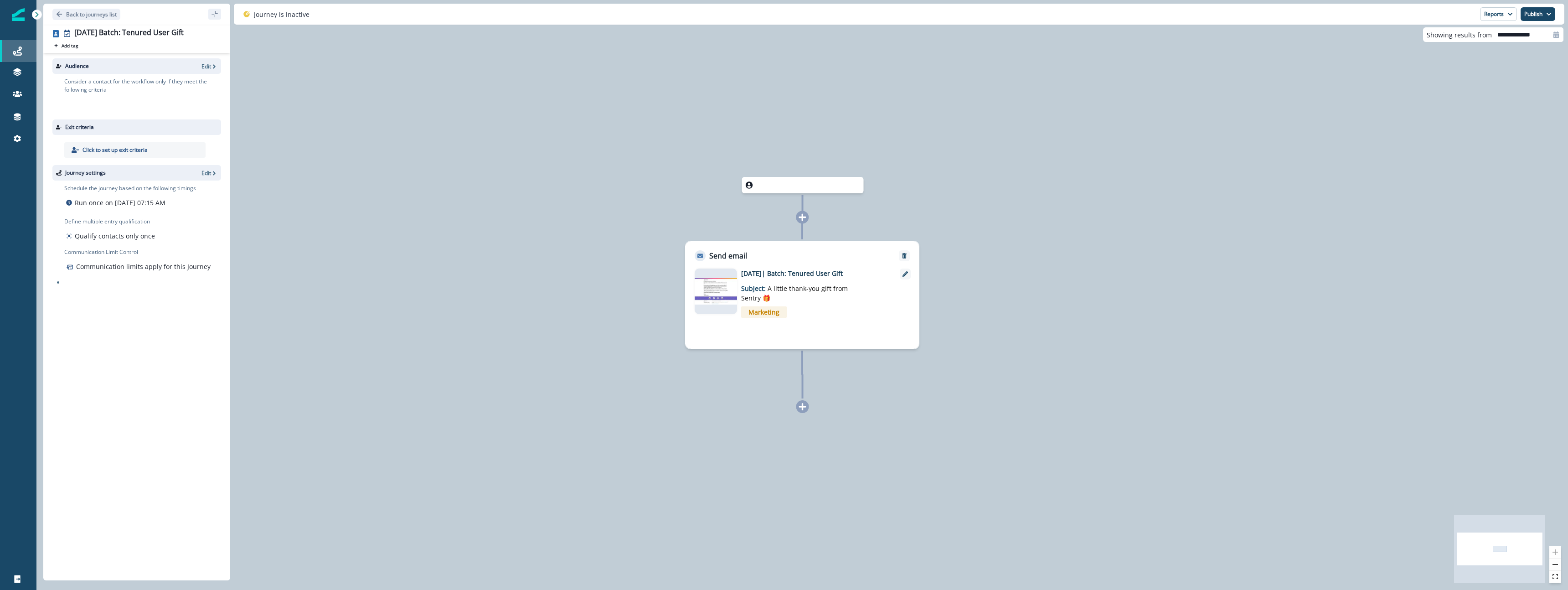
click at [28, 47] on div "Journeys" at bounding box center [18, 51] width 29 height 11
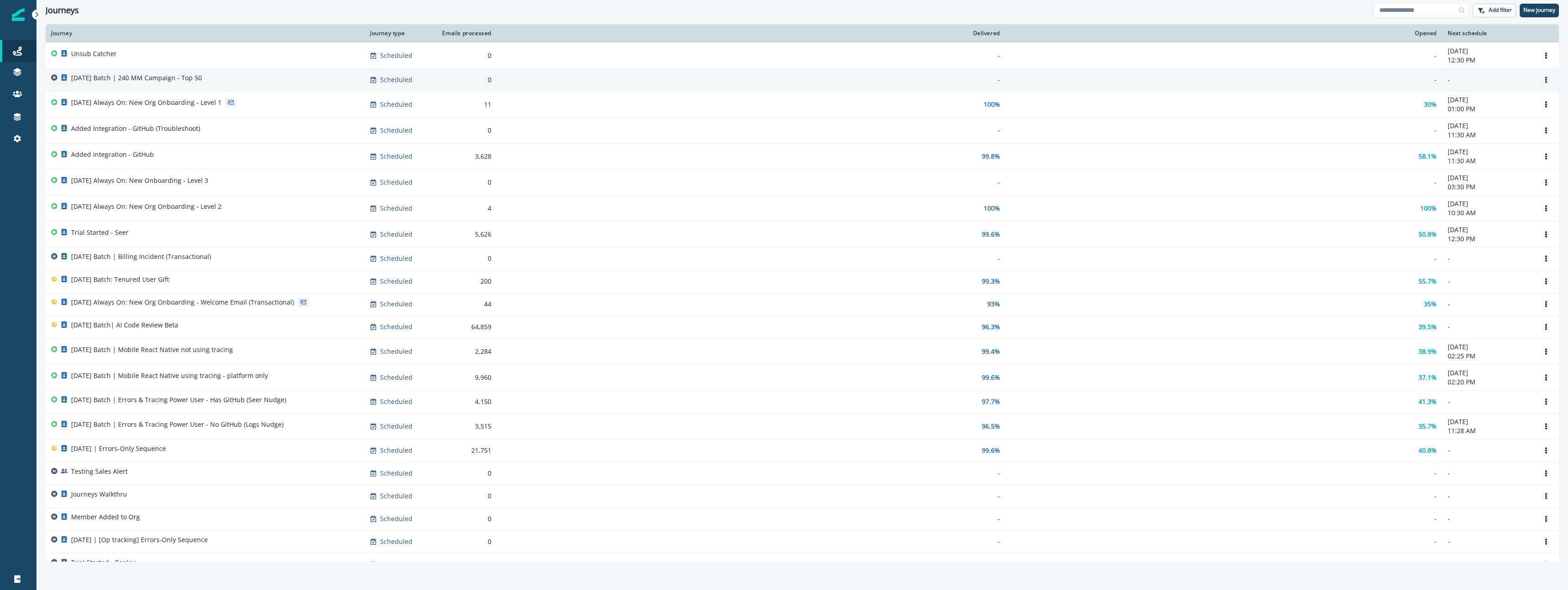
drag, startPoint x: 1526, startPoint y: 9, endPoint x: 526, endPoint y: 85, distance: 1002.9
click at [526, 84] on div "Journeys Add filter New journey Clear Journey Journey type Emails processed Del…" at bounding box center [801, 295] width 1532 height 590
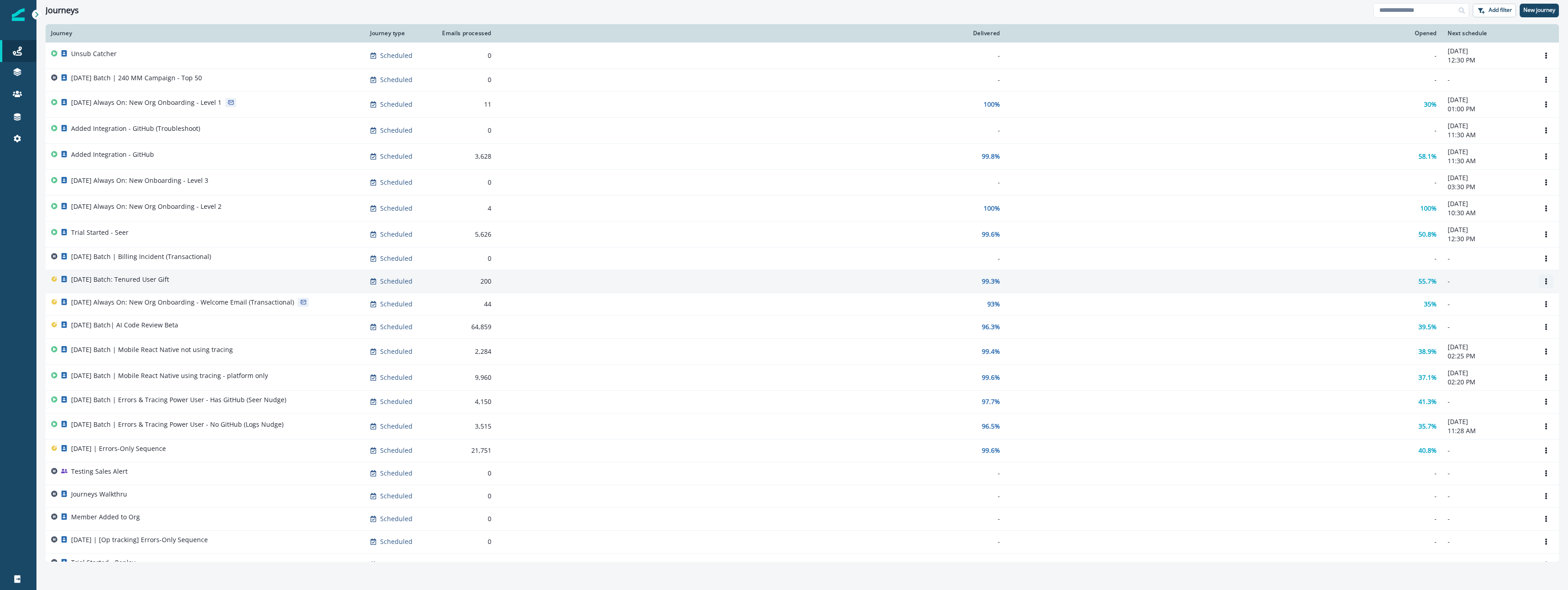
click at [1552, 279] on button "Options" at bounding box center [1546, 282] width 15 height 14
click at [1483, 307] on button "Clone" at bounding box center [1502, 303] width 101 height 15
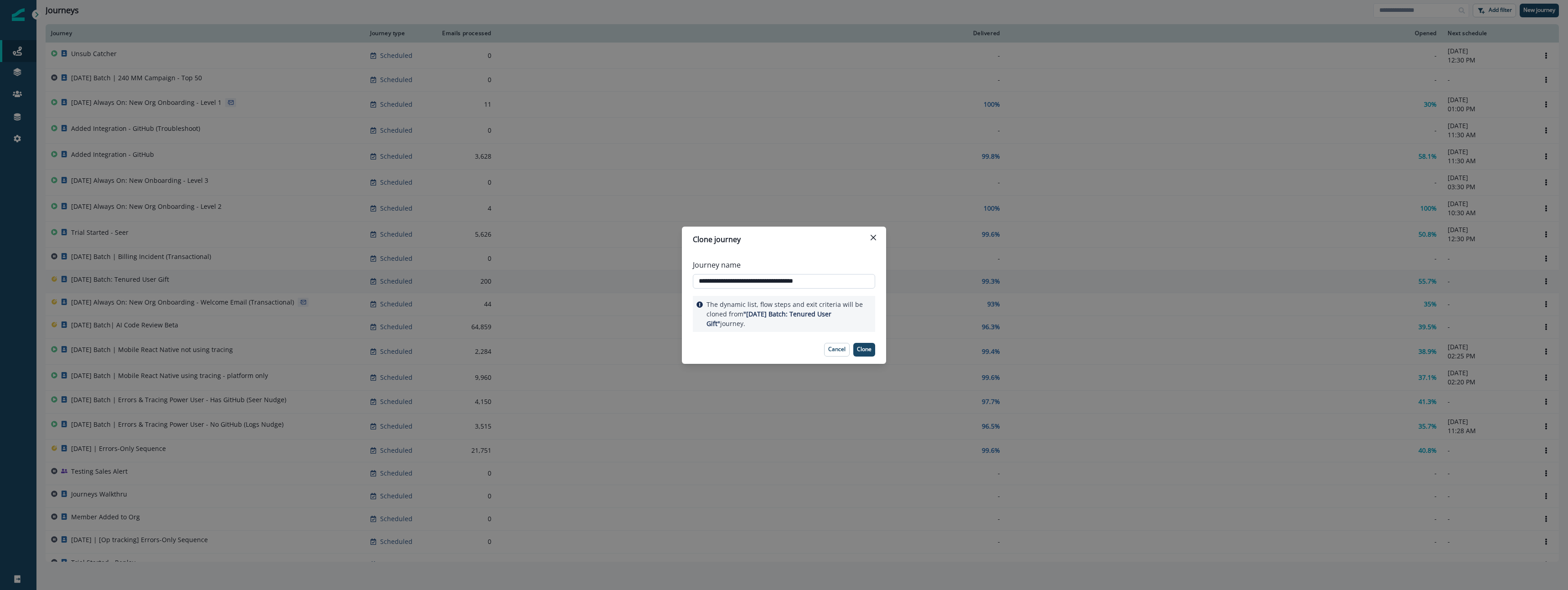
click at [754, 287] on input "**********" at bounding box center [784, 281] width 182 height 15
click at [762, 284] on input "**********" at bounding box center [784, 281] width 182 height 15
drag, startPoint x: 762, startPoint y: 284, endPoint x: 705, endPoint y: 276, distance: 57.6
click at [755, 284] on input "**********" at bounding box center [784, 281] width 182 height 15
drag, startPoint x: 751, startPoint y: 281, endPoint x: 736, endPoint y: 284, distance: 15.3
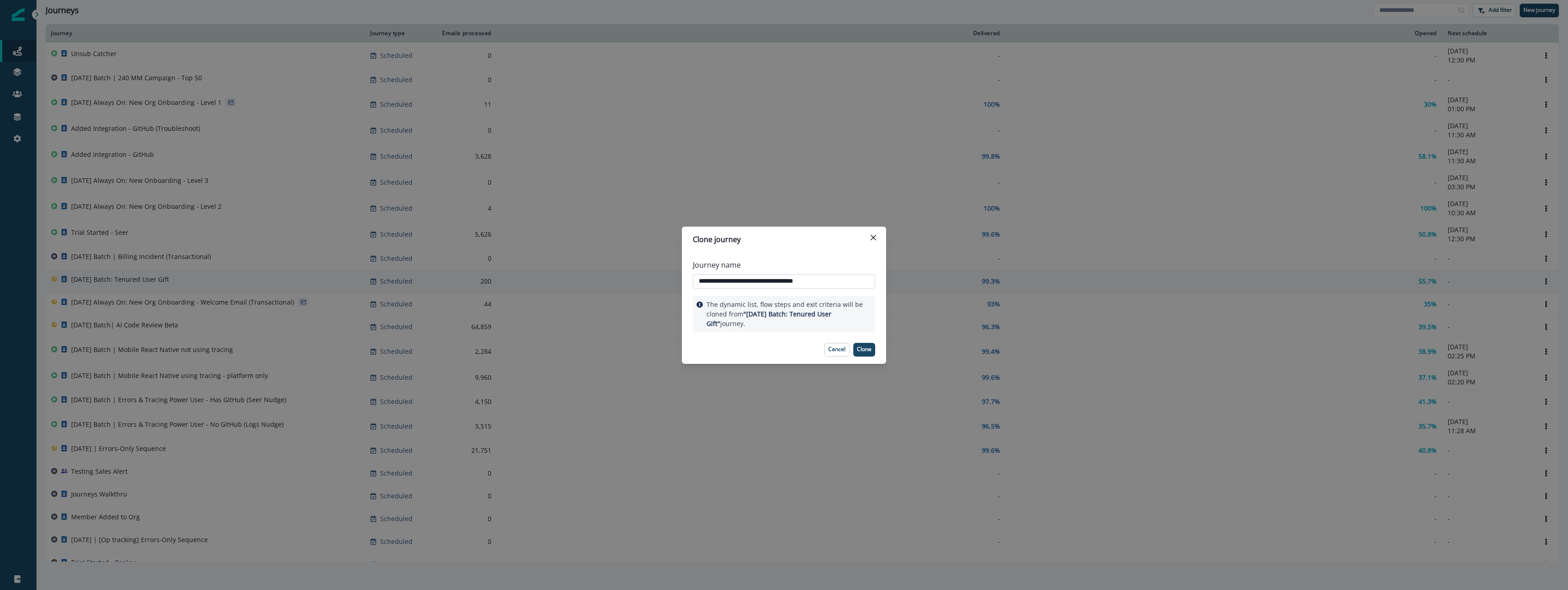
click at [736, 284] on input "**********" at bounding box center [784, 281] width 182 height 15
click at [753, 282] on input "**********" at bounding box center [784, 281] width 182 height 15
click at [754, 281] on input "**********" at bounding box center [784, 281] width 182 height 15
click at [782, 285] on input "**********" at bounding box center [784, 281] width 182 height 15
drag, startPoint x: 782, startPoint y: 285, endPoint x: 857, endPoint y: 284, distance: 75.0
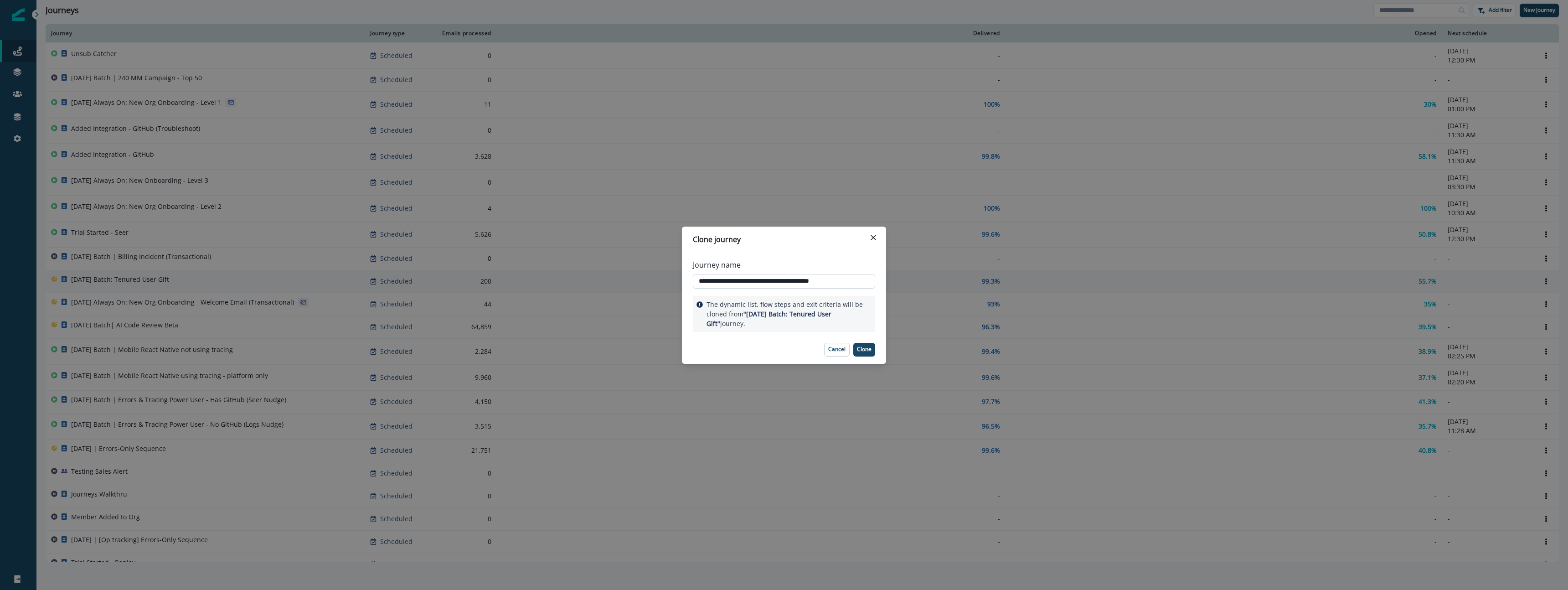
click at [857, 284] on input "**********" at bounding box center [784, 281] width 182 height 15
type input "**********"
click at [866, 346] on p "Clone" at bounding box center [864, 349] width 15 height 6
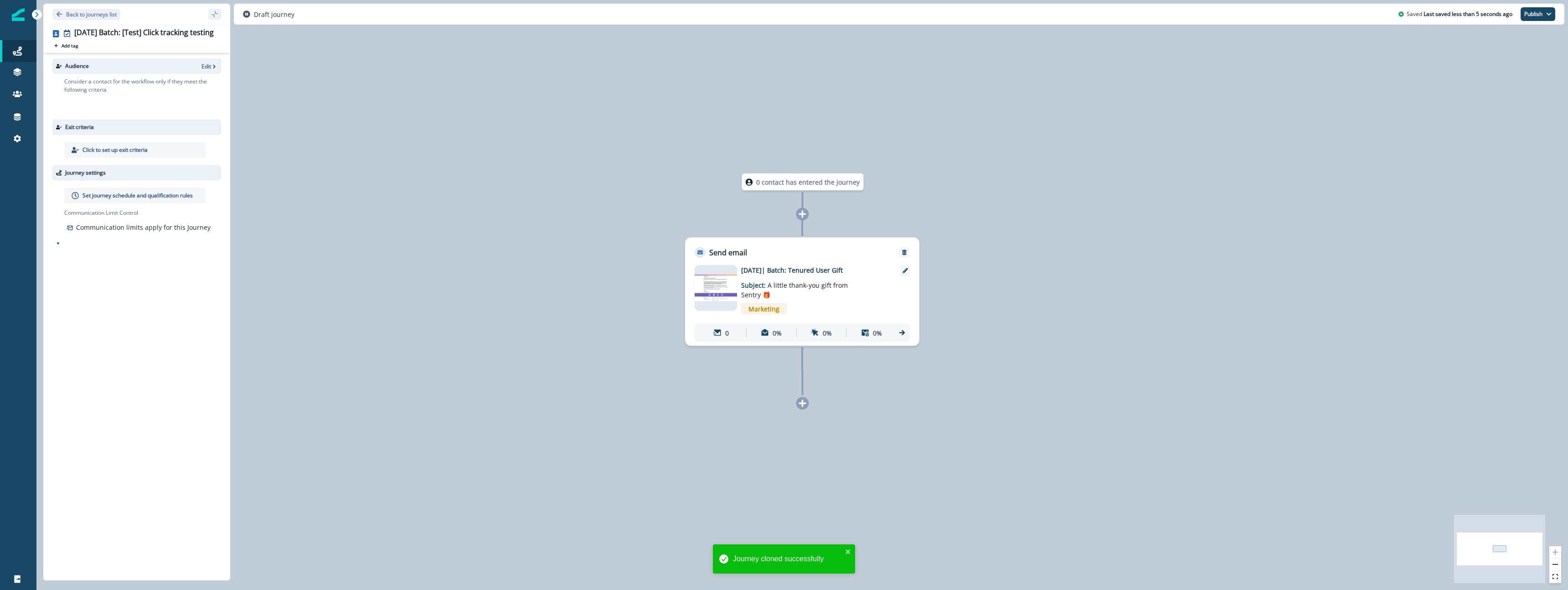
click at [831, 303] on div "Marketing" at bounding box center [816, 309] width 150 height 19
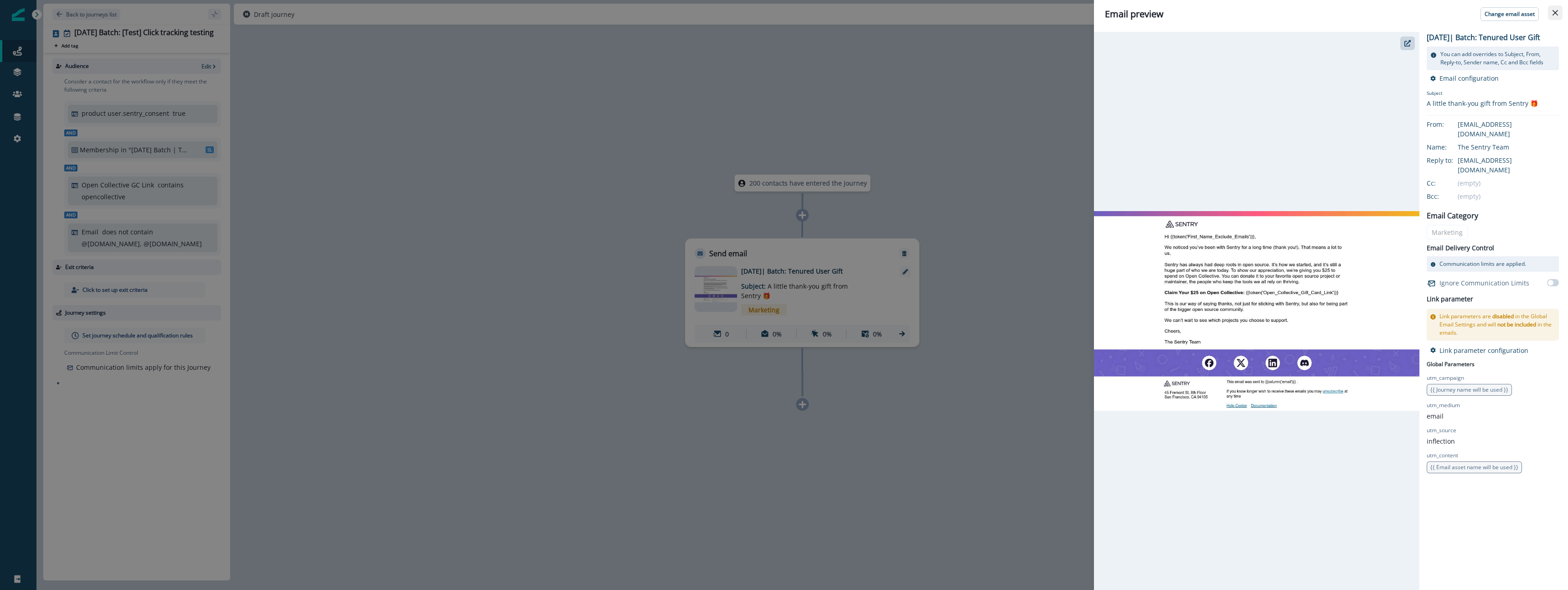
click at [1558, 11] on icon "Close" at bounding box center [1555, 12] width 5 height 5
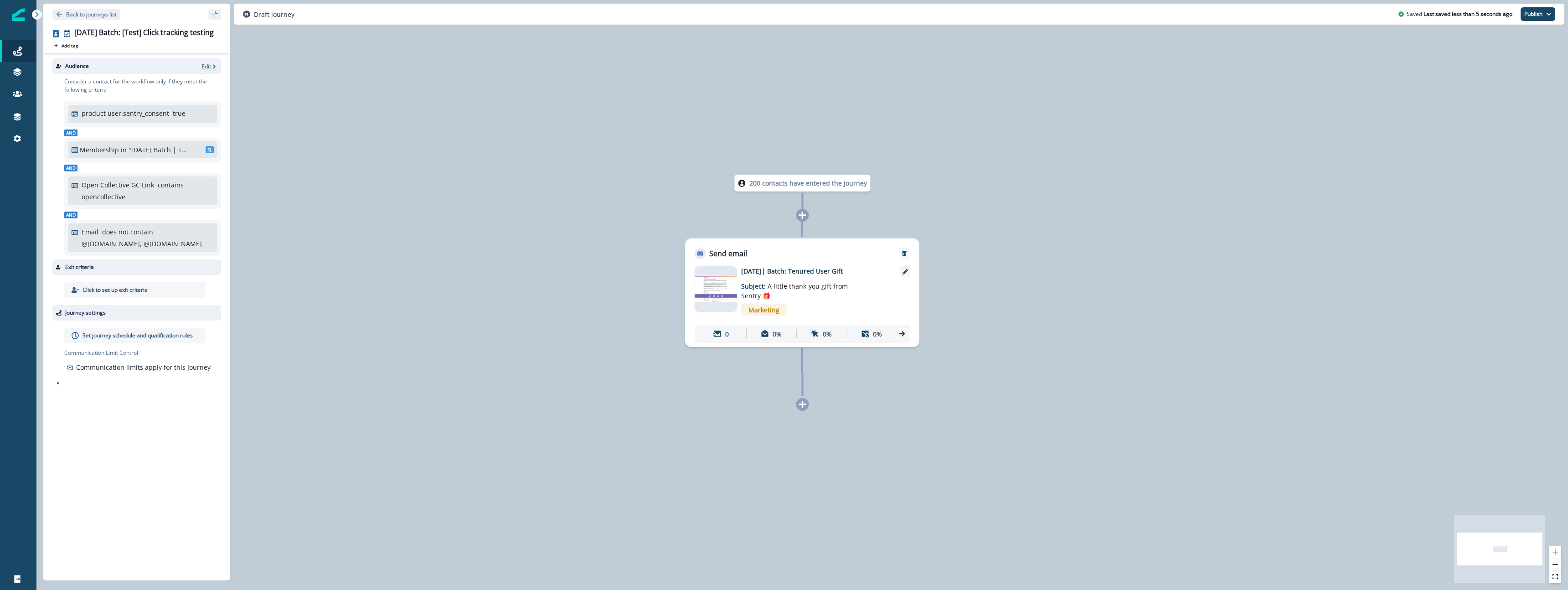
click at [205, 67] on p "Edit" at bounding box center [207, 66] width 10 height 8
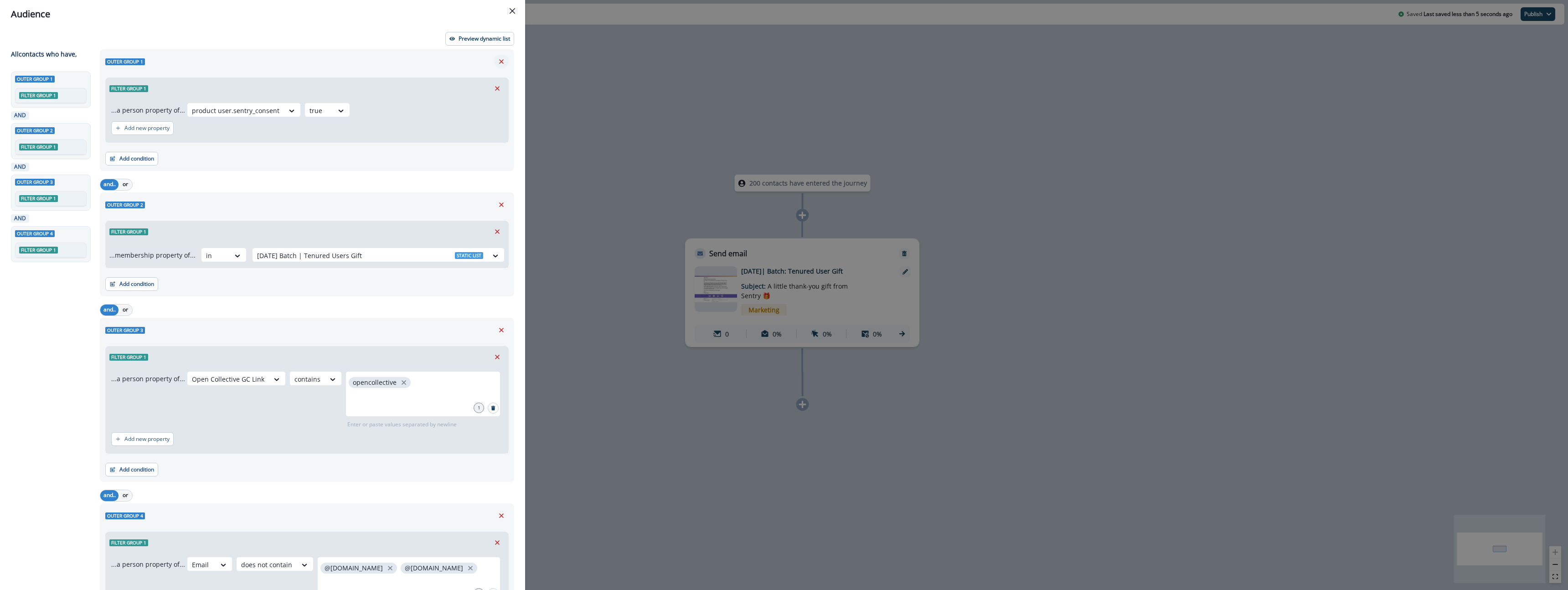
click at [502, 63] on icon "Remove" at bounding box center [502, 61] width 8 height 8
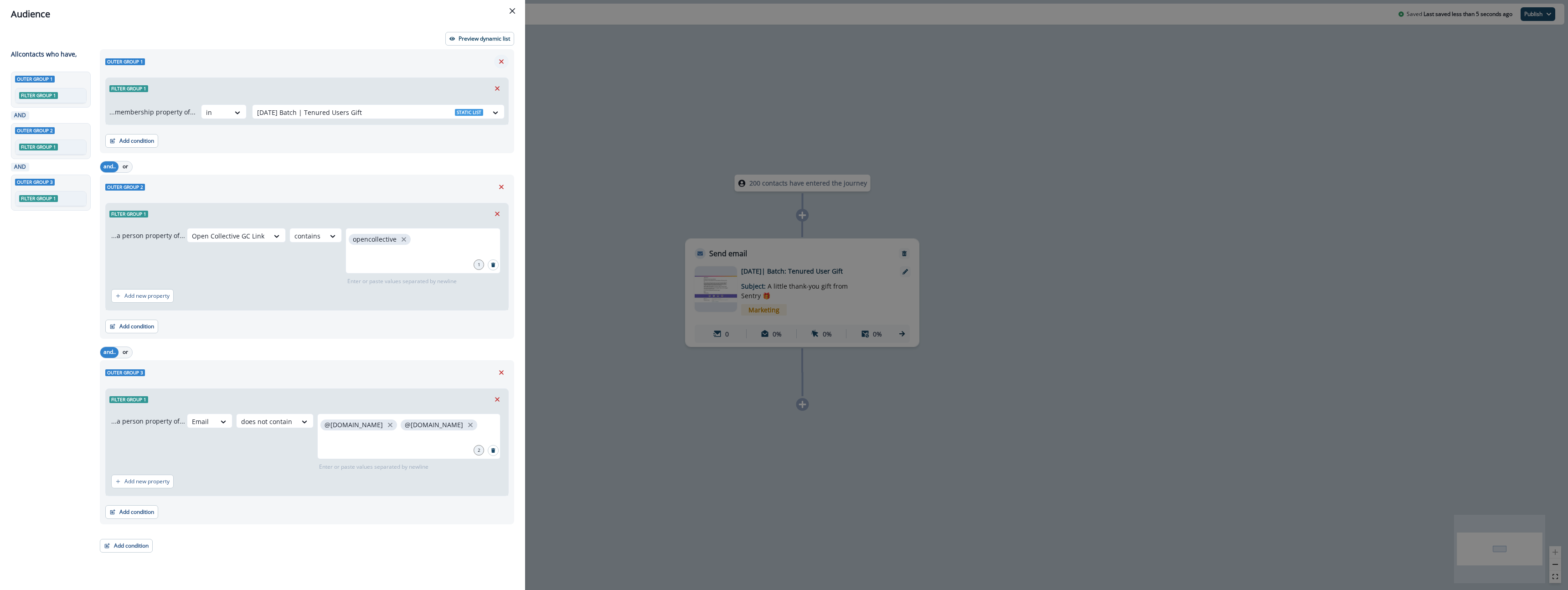
click at [502, 63] on icon "Remove" at bounding box center [502, 61] width 8 height 8
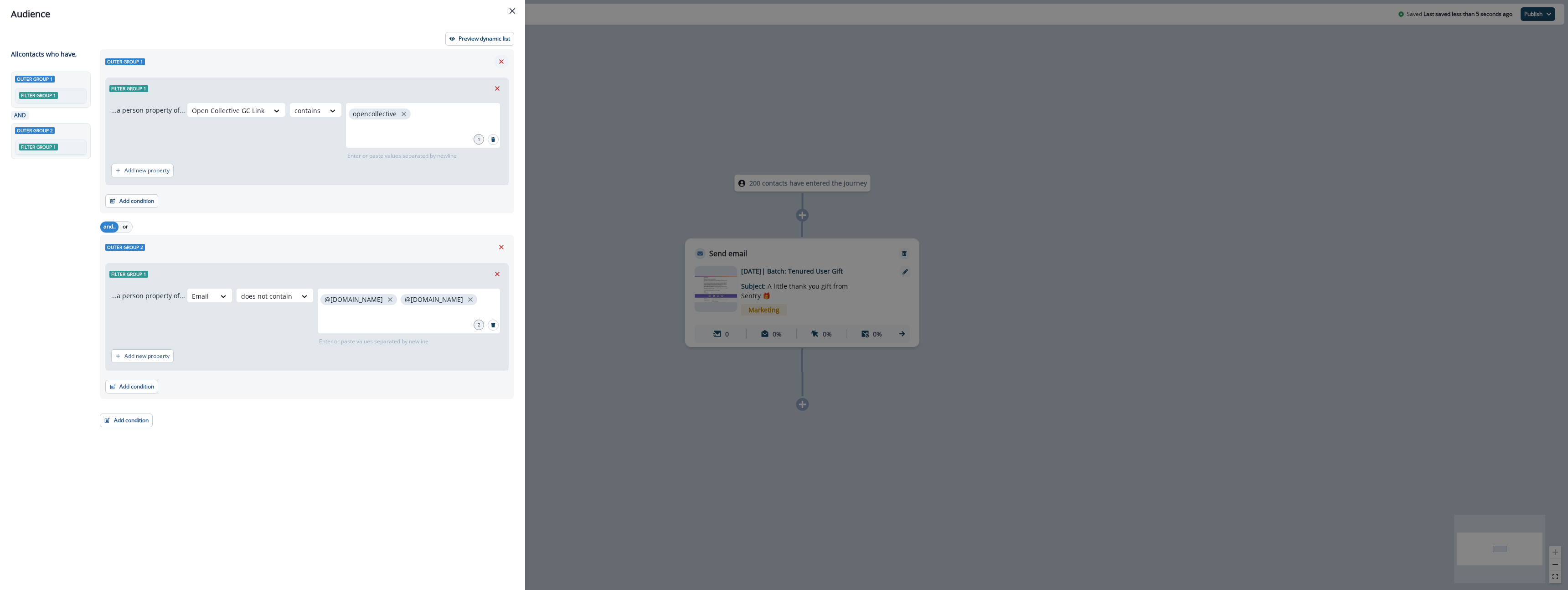
click at [502, 63] on icon "Remove" at bounding box center [502, 61] width 8 height 8
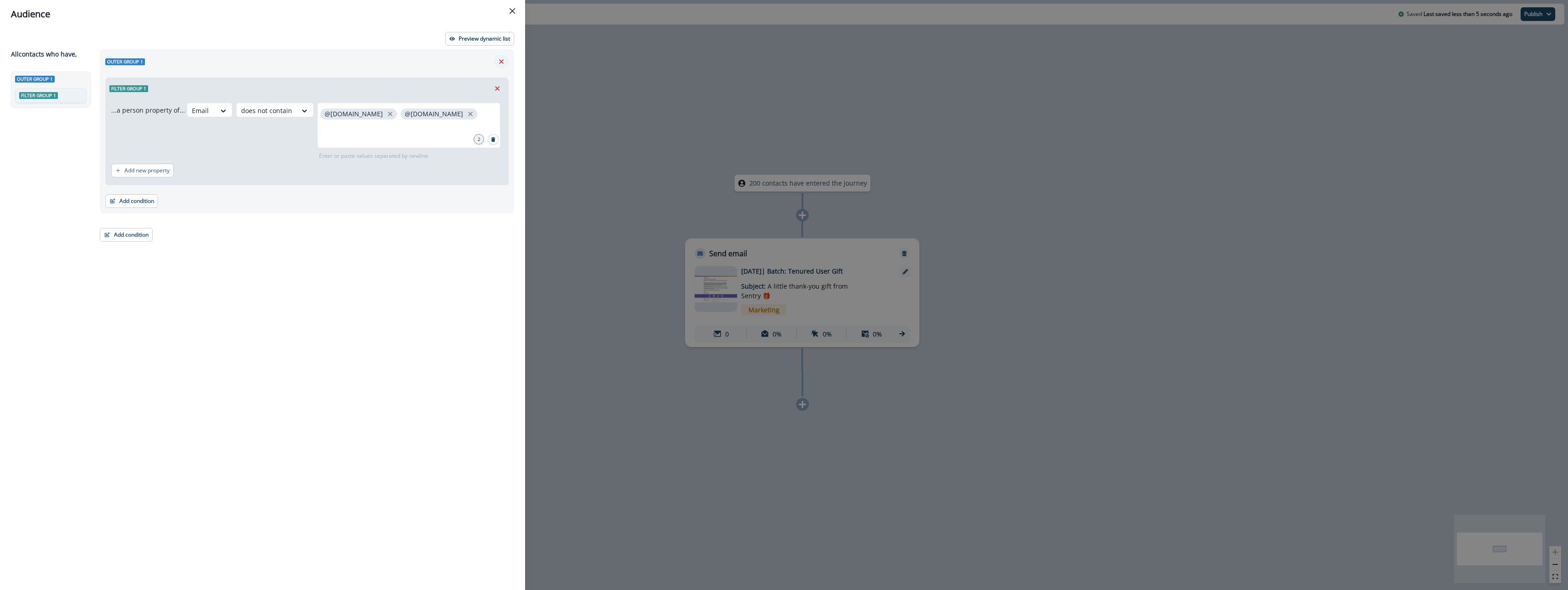
click at [502, 63] on icon "Remove" at bounding box center [502, 61] width 8 height 8
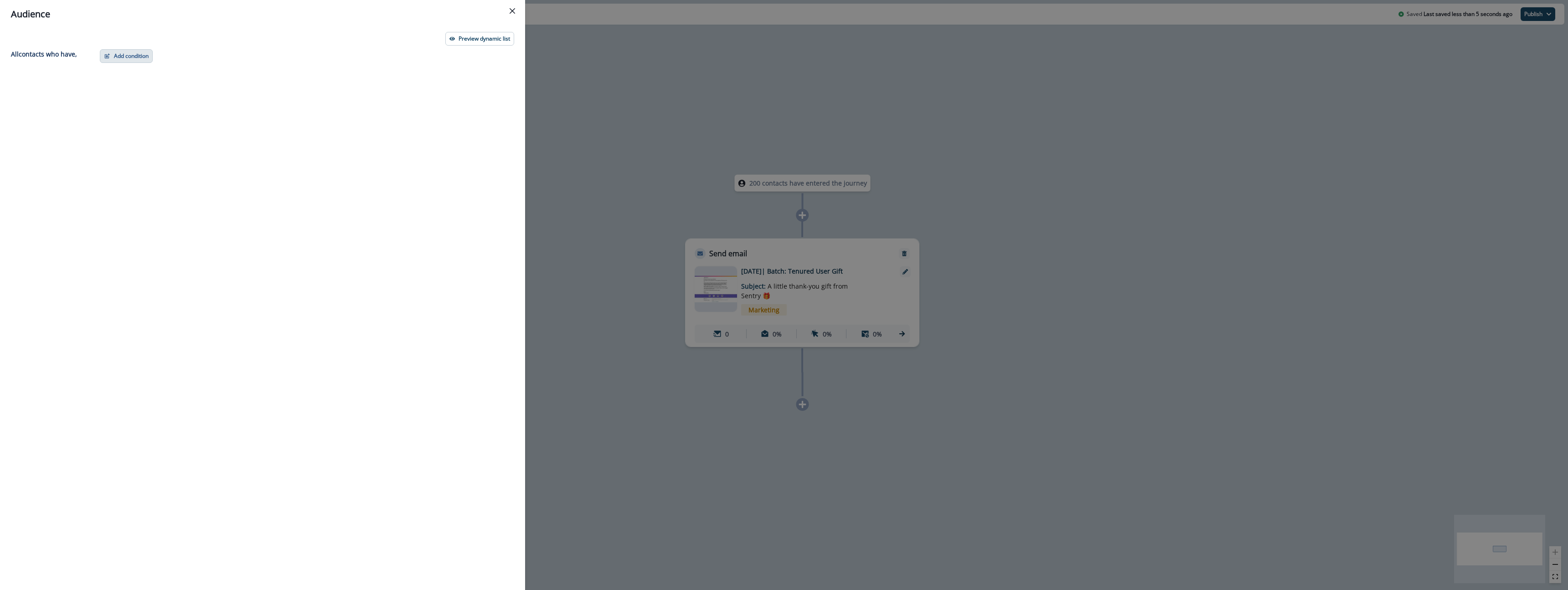
click at [127, 52] on button "Add condition" at bounding box center [126, 56] width 53 height 14
click at [147, 96] on button "A person property" at bounding box center [157, 95] width 115 height 15
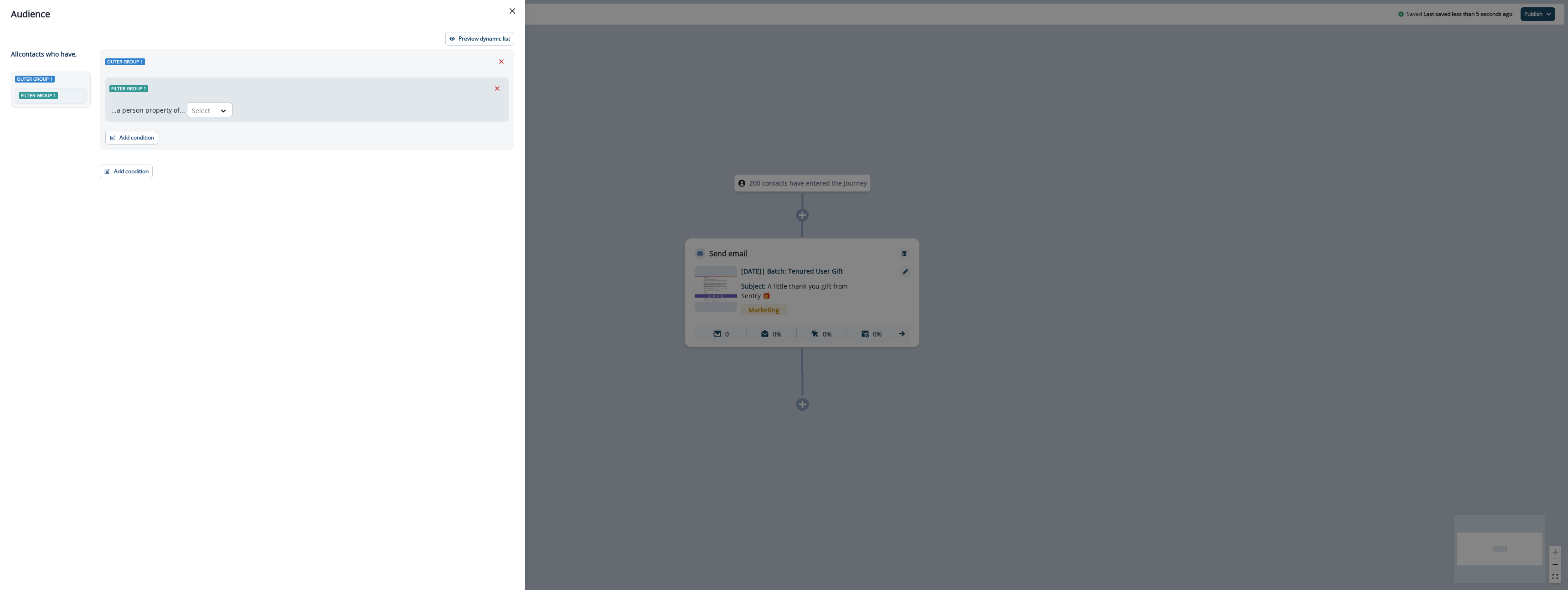
click at [211, 114] on div "Select" at bounding box center [201, 110] width 28 height 15
drag, startPoint x: 216, startPoint y: 128, endPoint x: 265, endPoint y: 121, distance: 49.5
click at [218, 128] on div "Email" at bounding box center [269, 131] width 169 height 17
click at [265, 109] on div at bounding box center [273, 110] width 16 height 9
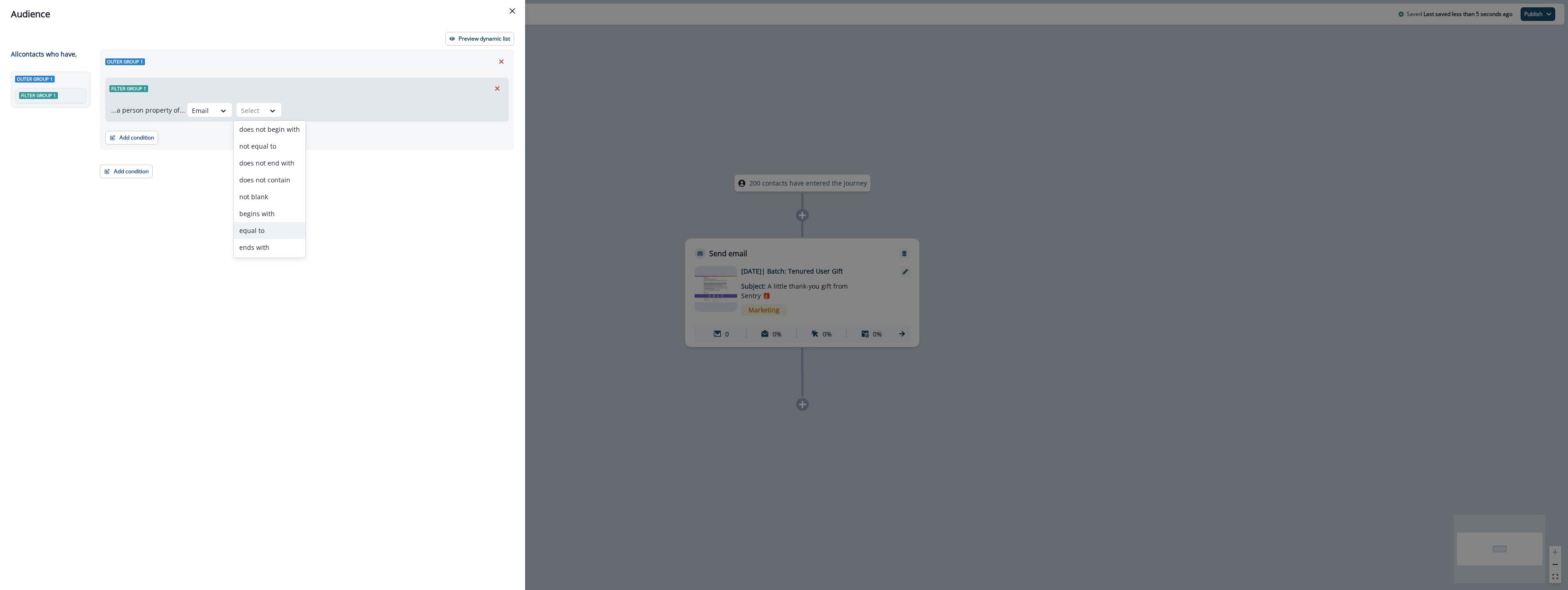
click at [265, 229] on div "equal to" at bounding box center [270, 230] width 72 height 17
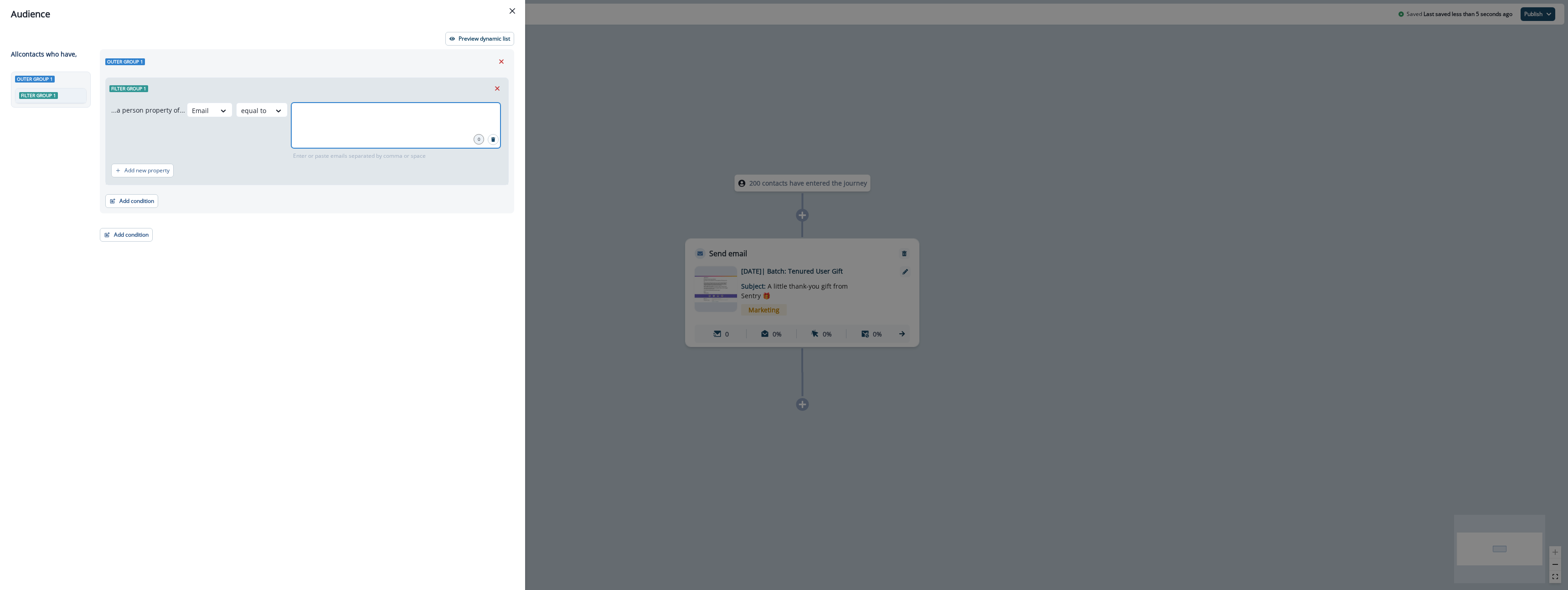
click at [338, 112] on input "text" at bounding box center [396, 114] width 207 height 18
click at [339, 113] on input "**********" at bounding box center [396, 114] width 207 height 18
type input "**********"
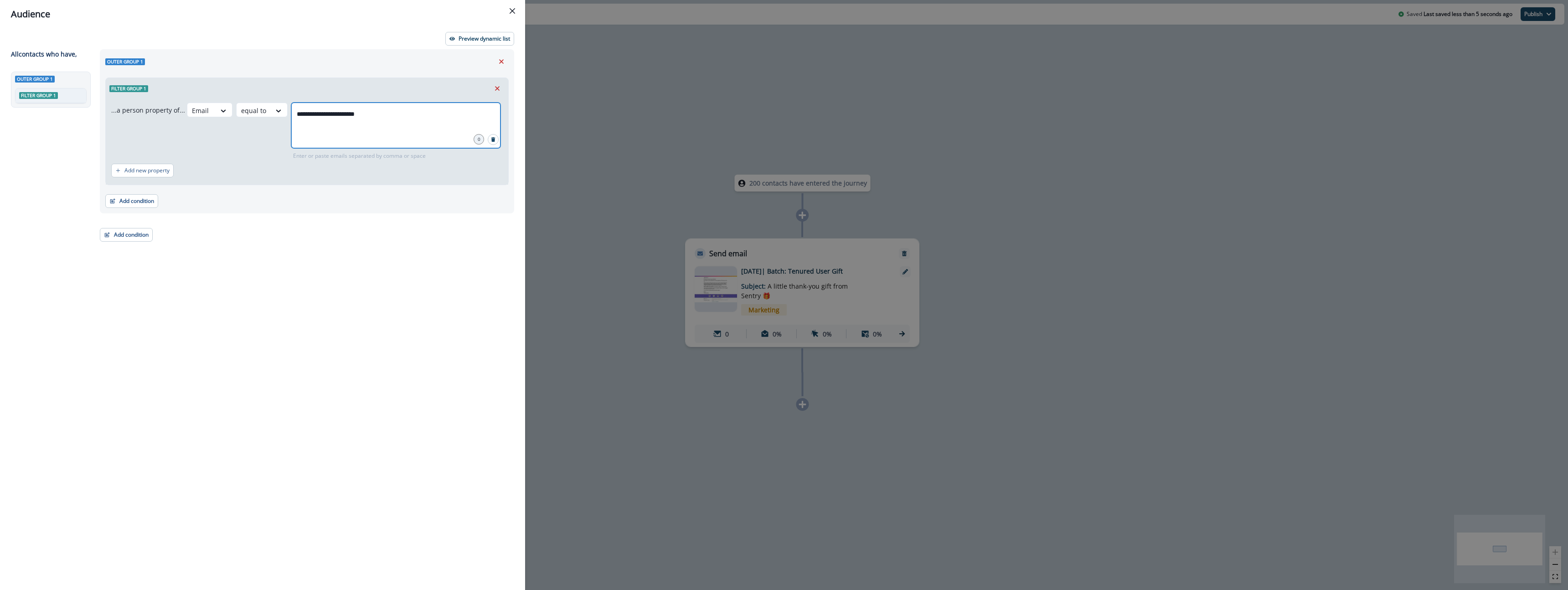
click at [400, 120] on input "**********" at bounding box center [396, 114] width 207 height 18
drag, startPoint x: 468, startPoint y: 270, endPoint x: 459, endPoint y: 264, distance: 10.8
click at [468, 268] on div "**********" at bounding box center [304, 303] width 420 height 508
click at [395, 137] on div "**********" at bounding box center [395, 126] width 209 height 46
drag, startPoint x: 386, startPoint y: 302, endPoint x: 464, endPoint y: 108, distance: 209.1
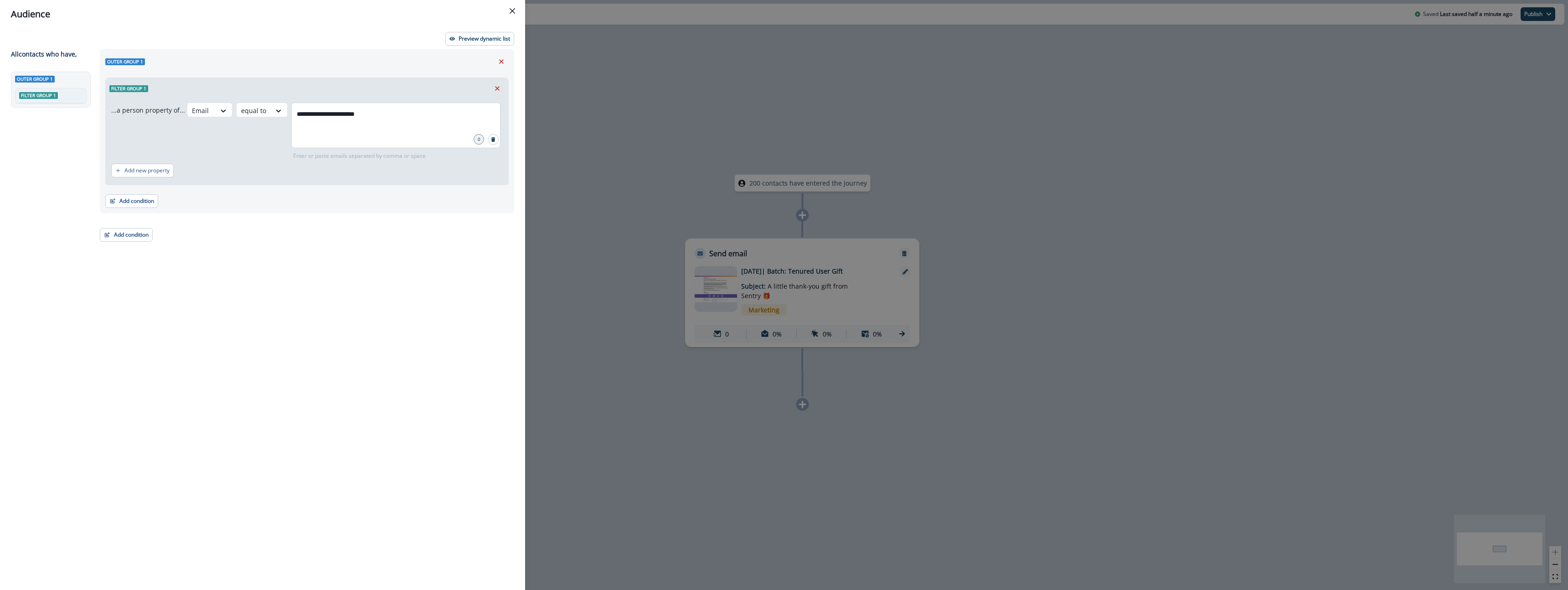
click at [386, 300] on div "**********" at bounding box center [304, 303] width 420 height 508
click at [494, 36] on p "Preview dynamic list" at bounding box center [485, 39] width 52 height 6
click at [412, 105] on input "**********" at bounding box center [396, 114] width 207 height 18
click at [388, 115] on input "**********" at bounding box center [396, 114] width 207 height 18
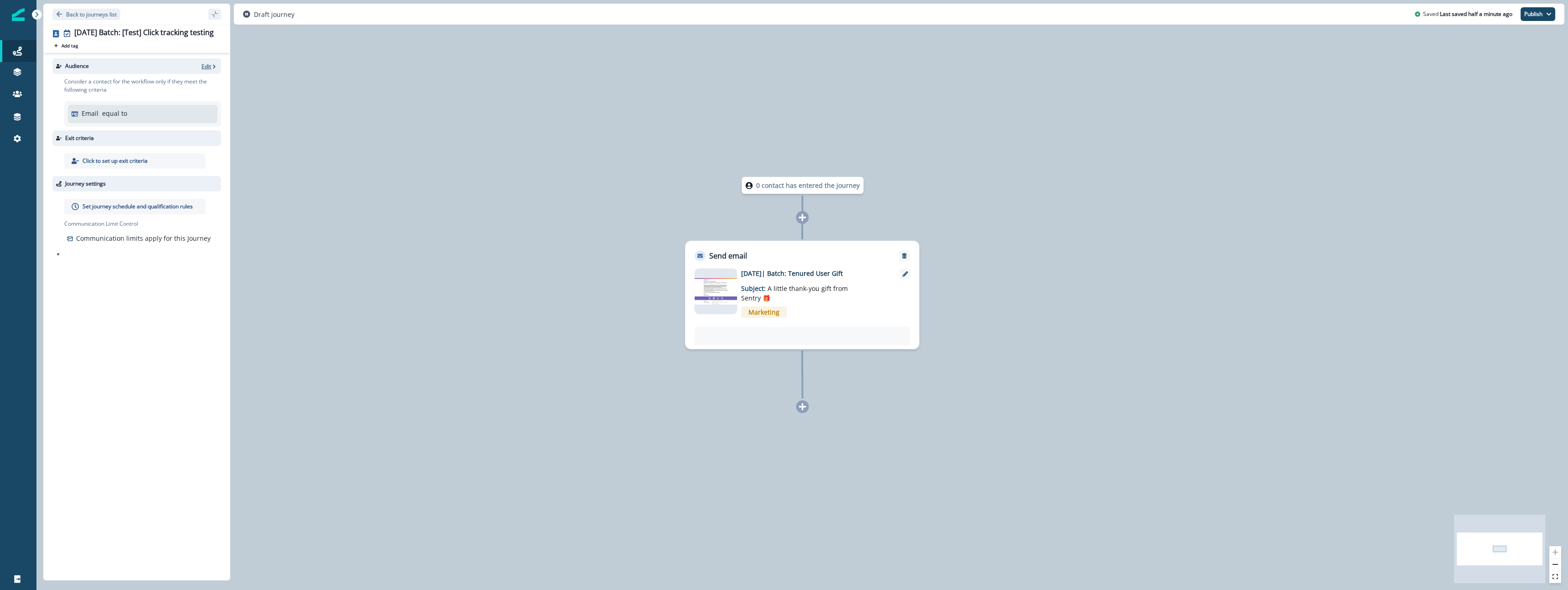
click at [208, 69] on p "Edit" at bounding box center [207, 66] width 10 height 8
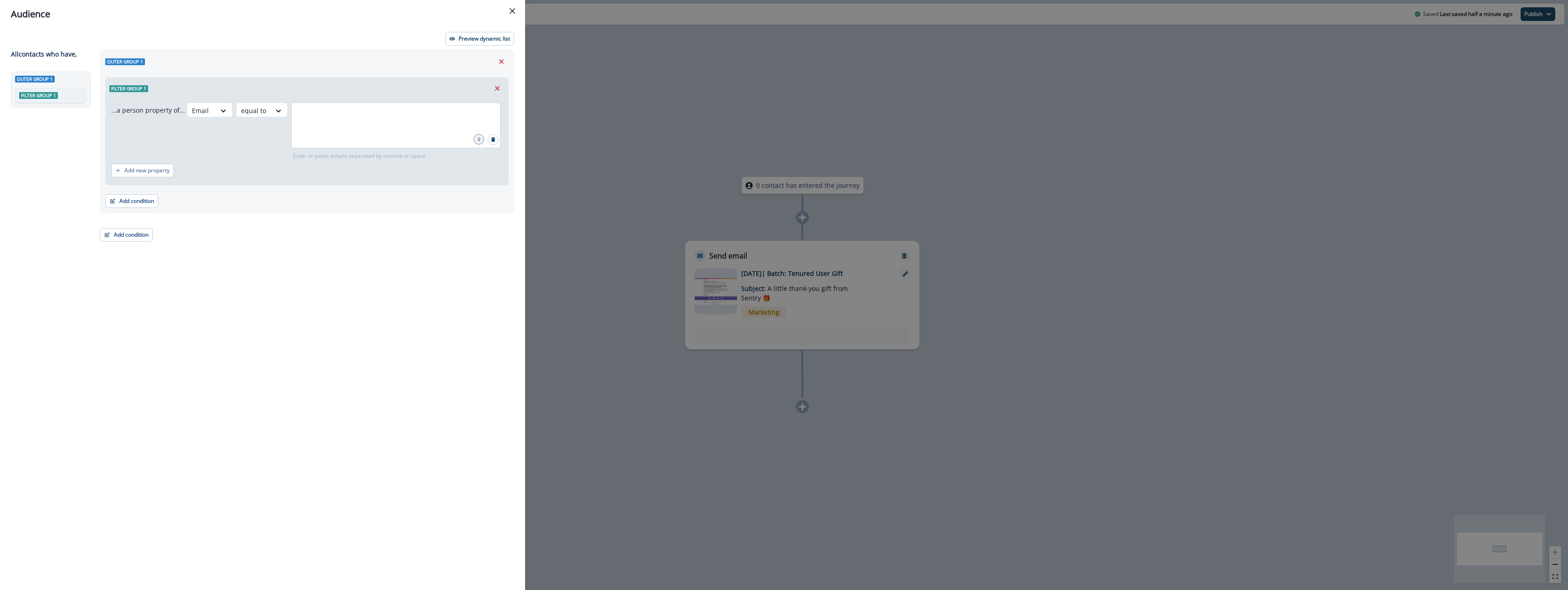
click at [375, 129] on div at bounding box center [395, 126] width 209 height 46
type input "**********"
click at [403, 247] on div "**********" at bounding box center [304, 303] width 420 height 508
click at [482, 142] on div "0" at bounding box center [479, 139] width 10 height 10
click at [479, 142] on div "0" at bounding box center [479, 139] width 10 height 10
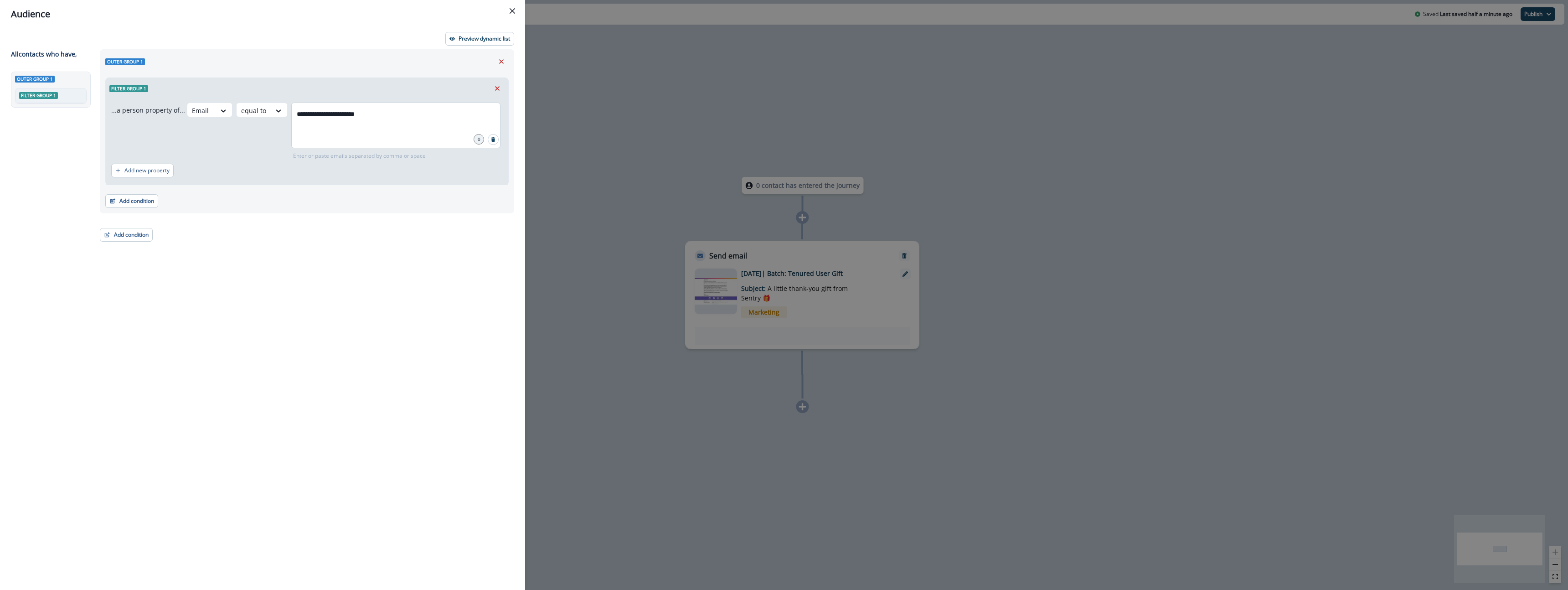
click at [435, 125] on div "**********" at bounding box center [395, 126] width 209 height 46
click at [395, 117] on input "**********" at bounding box center [396, 114] width 207 height 18
type input "*"
click at [447, 250] on div "Outer group 1 Filter group 1 ...a person property of... Email equal to raina.ar…" at bounding box center [304, 303] width 420 height 508
click at [493, 34] on button "Preview dynamic list" at bounding box center [480, 39] width 69 height 14
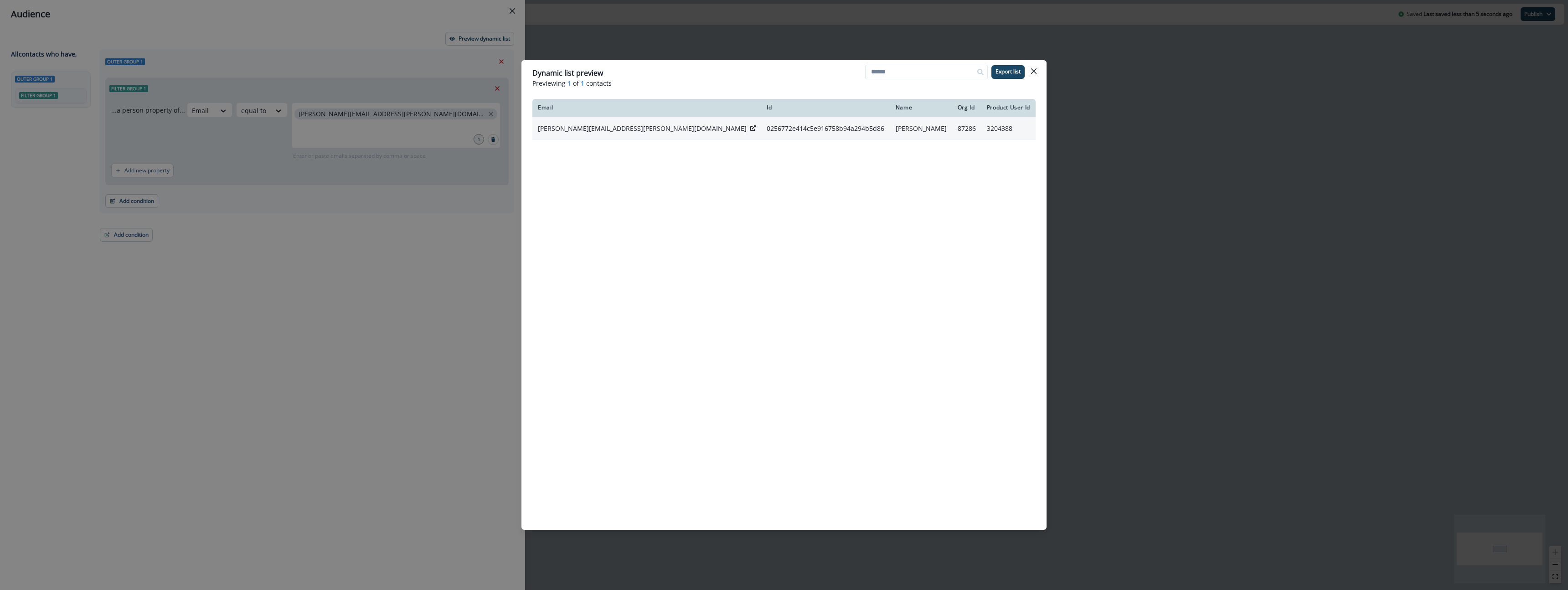
click at [762, 125] on td "0256772e414c5e916758b94a294b5d86" at bounding box center [825, 128] width 129 height 23
click at [751, 130] on icon at bounding box center [753, 127] width 5 height 5
drag, startPoint x: 619, startPoint y: 128, endPoint x: 625, endPoint y: 128, distance: 6.0
click at [621, 128] on div "raina.armstrong@sentry.io" at bounding box center [647, 128] width 218 height 9
click at [751, 128] on icon at bounding box center [753, 127] width 5 height 5
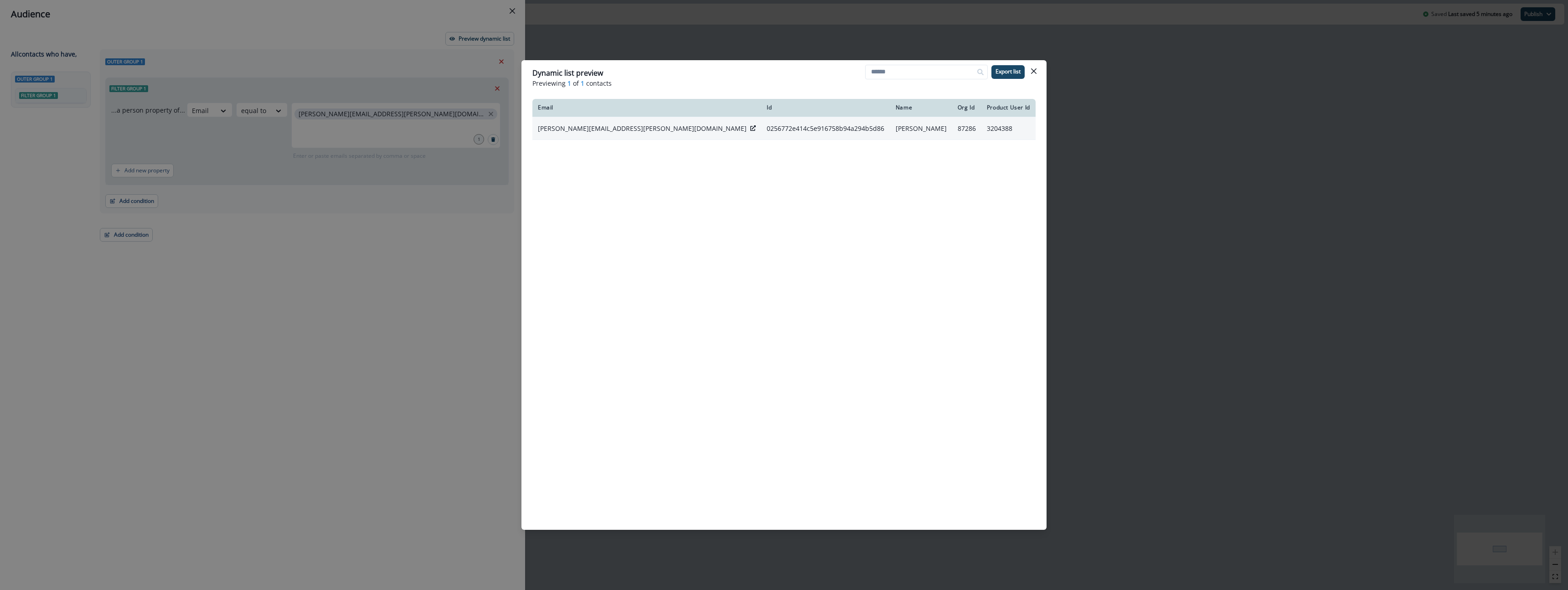
drag, startPoint x: 1031, startPoint y: 71, endPoint x: 1026, endPoint y: 70, distance: 5.1
click at [1031, 71] on icon "Close" at bounding box center [1033, 70] width 5 height 5
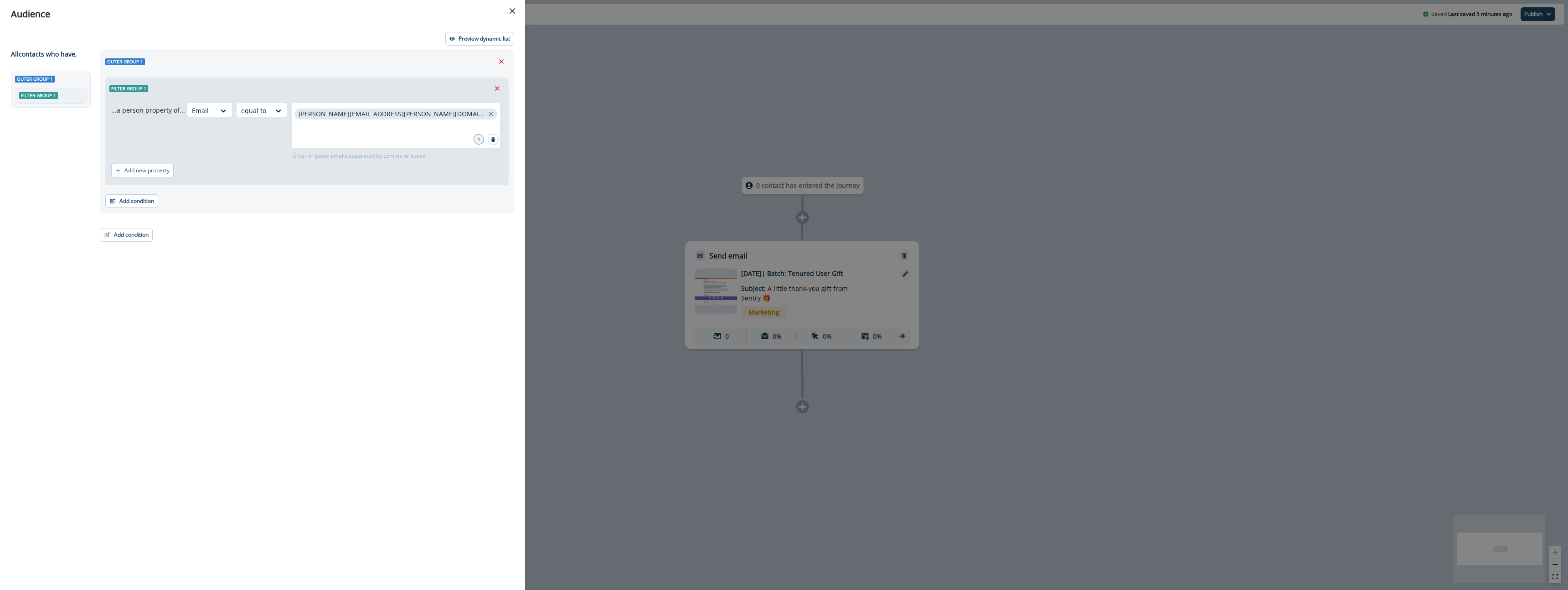
click at [578, 95] on div "Audience Preview dynamic list All contact s who have, Outer group 1 Filter grou…" at bounding box center [784, 295] width 1568 height 590
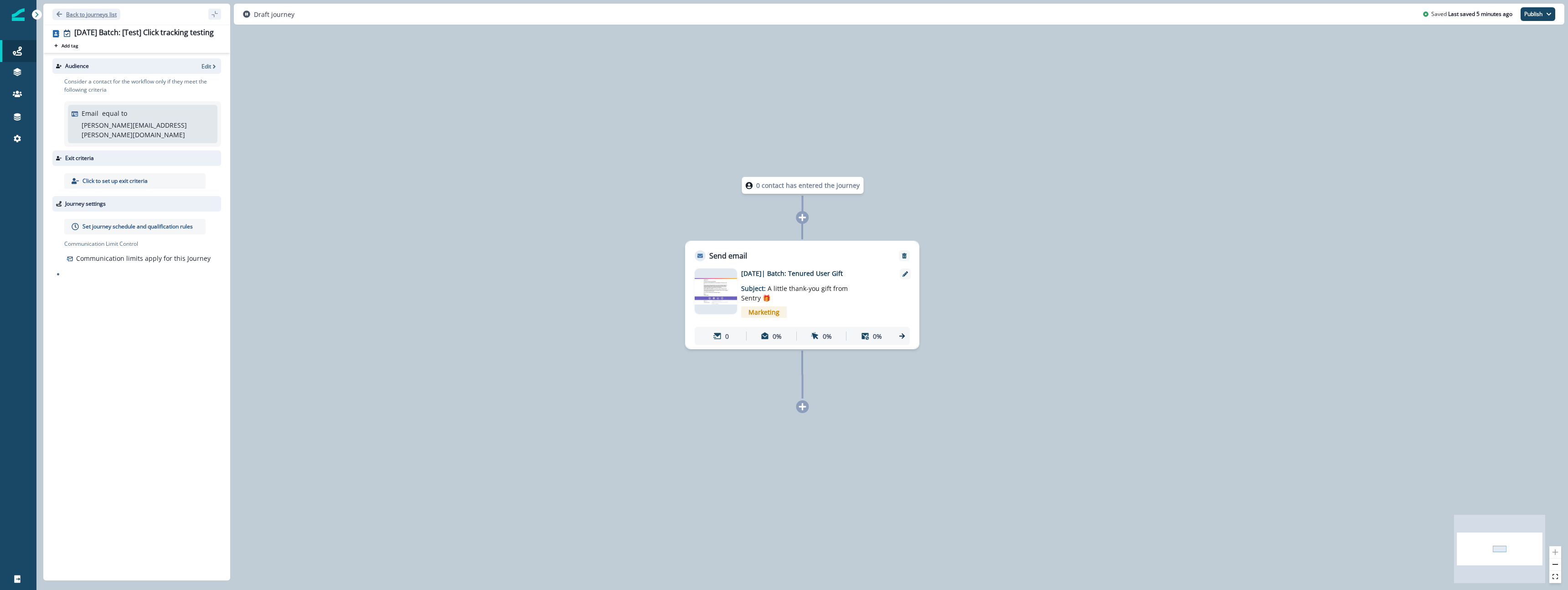
click at [60, 11] on icon "Go back" at bounding box center [59, 14] width 6 height 6
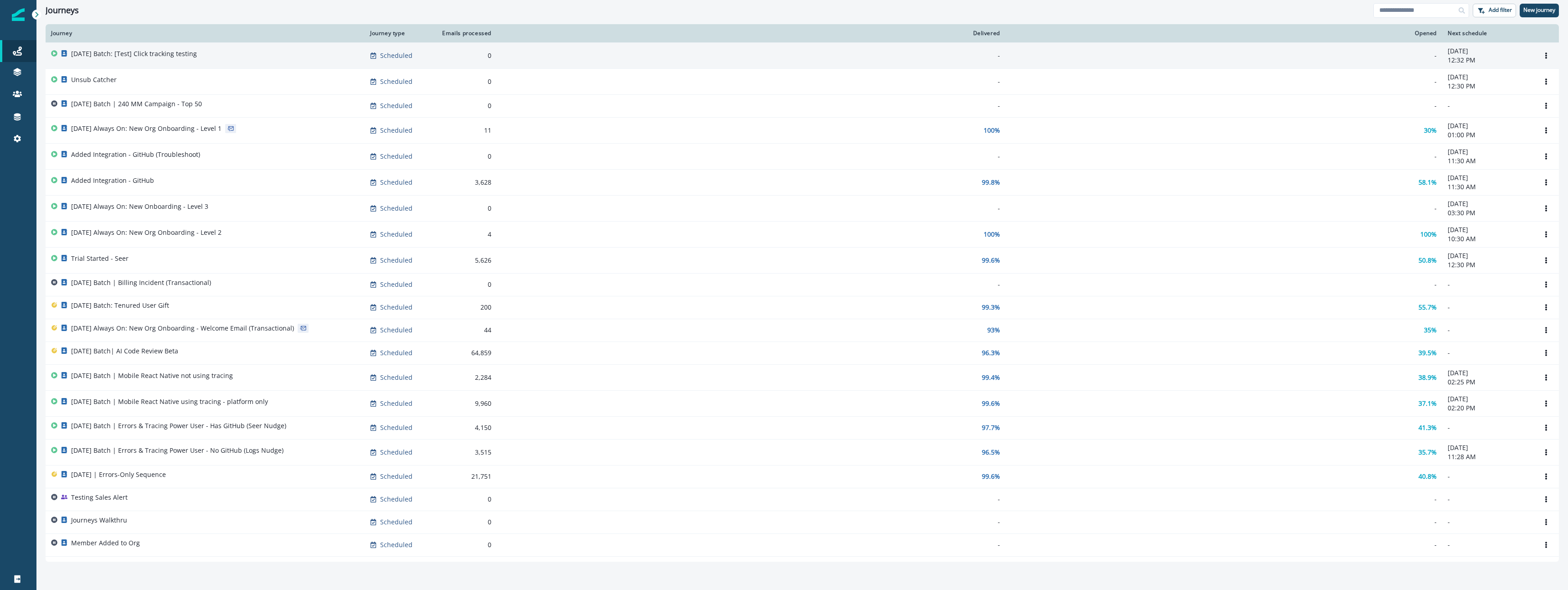
click at [242, 58] on div "2025-09-25 Batch: [Test] Click tracking testing" at bounding box center [205, 55] width 308 height 13
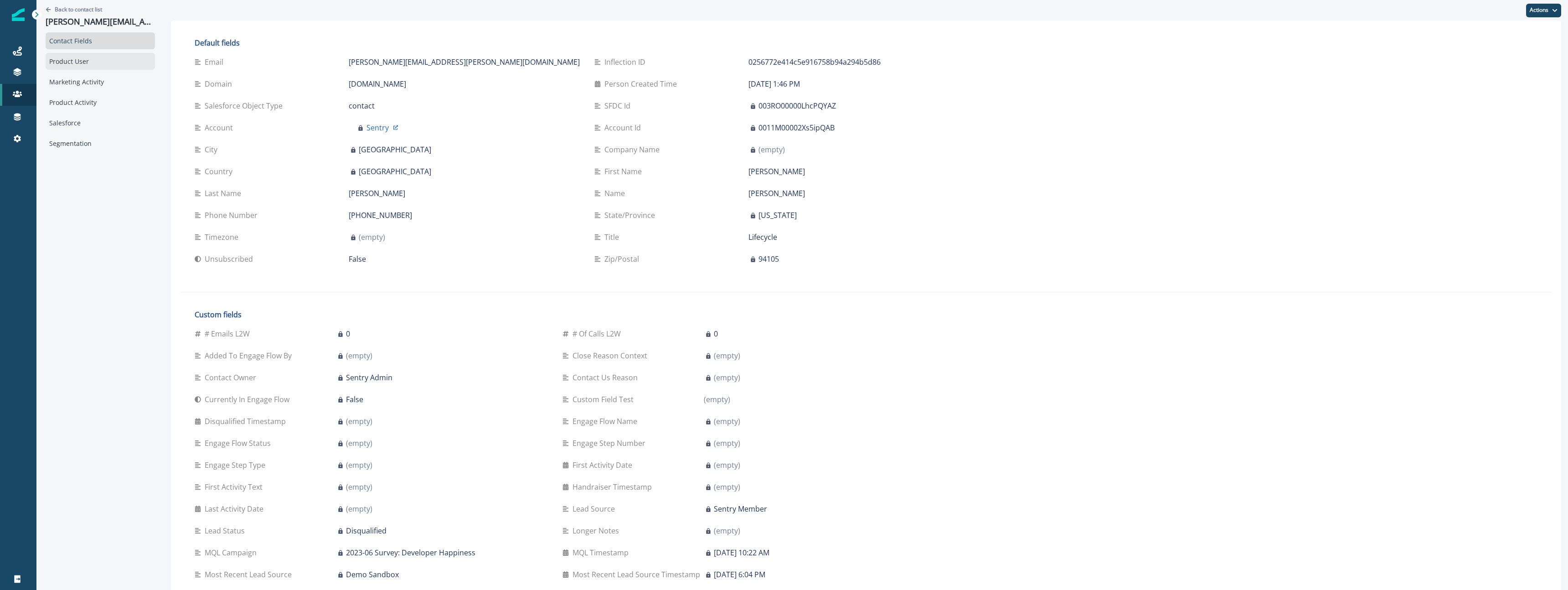
click at [60, 58] on div "Product User" at bounding box center [100, 61] width 109 height 17
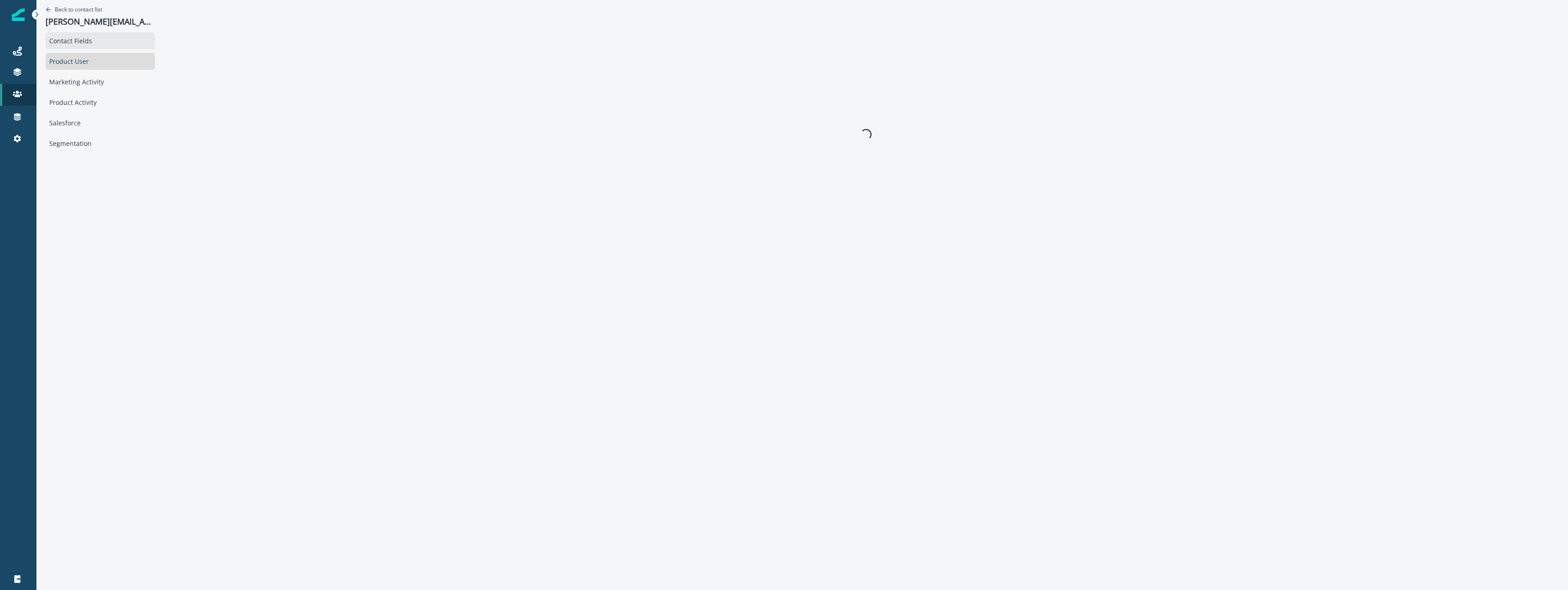
click at [102, 48] on div "Contact Fields" at bounding box center [100, 40] width 109 height 17
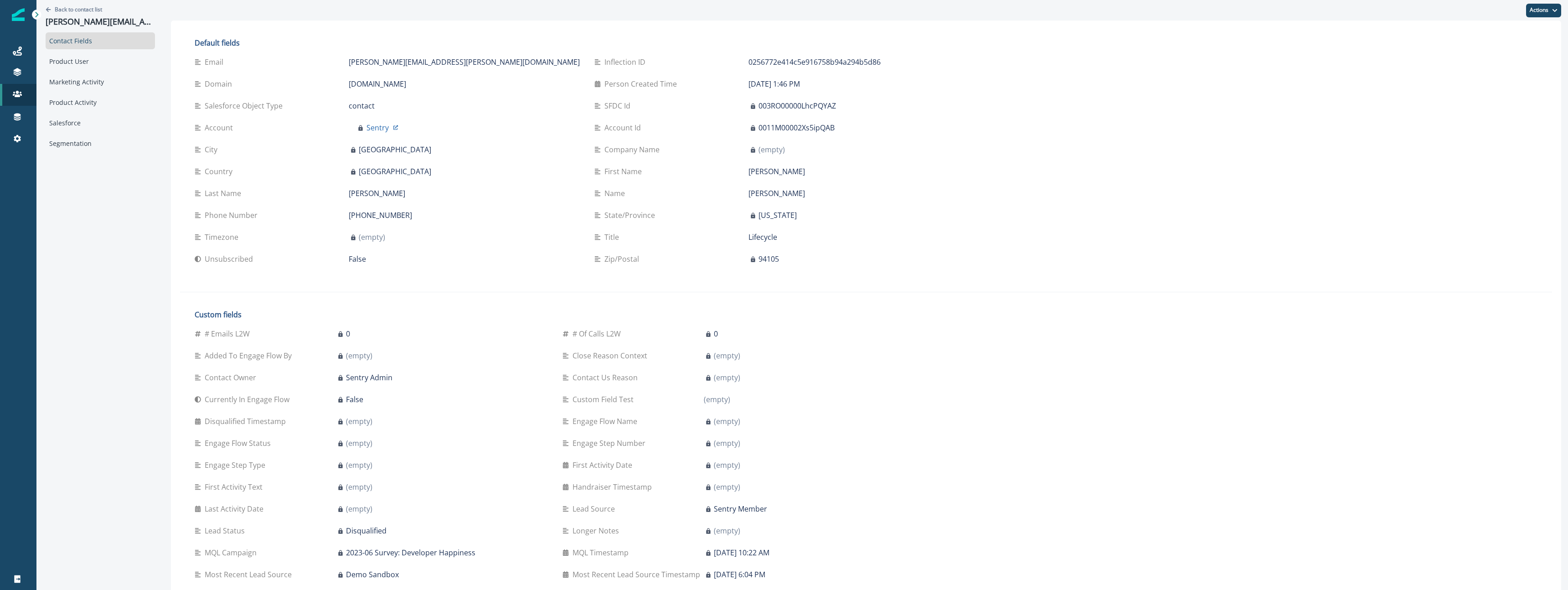
click at [809, 196] on div "Default fields Email raina.armstrong@sentry.io Inflection ID 0256772e414c5e9167…" at bounding box center [865, 389] width 1372 height 719
click at [1544, 8] on button "Actions" at bounding box center [1543, 11] width 35 height 14
click at [1520, 36] on button "Edit" at bounding box center [1510, 33] width 101 height 16
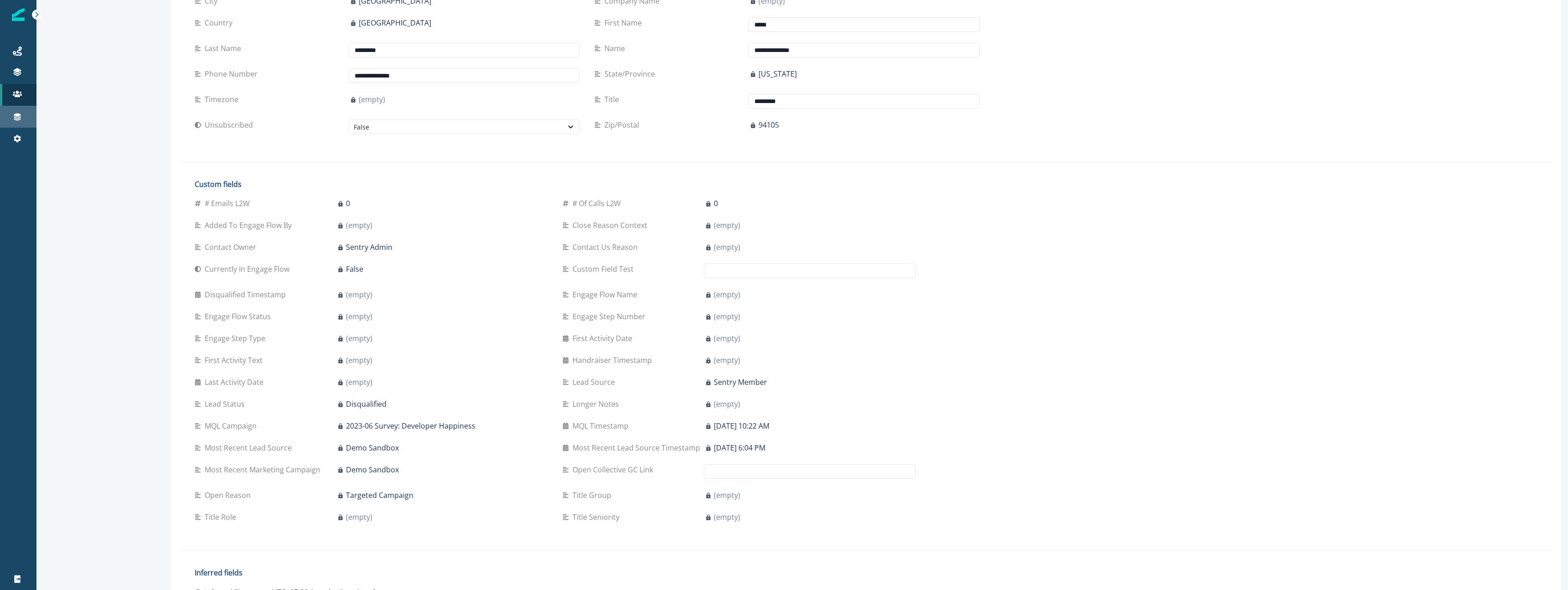
scroll to position [111, 0]
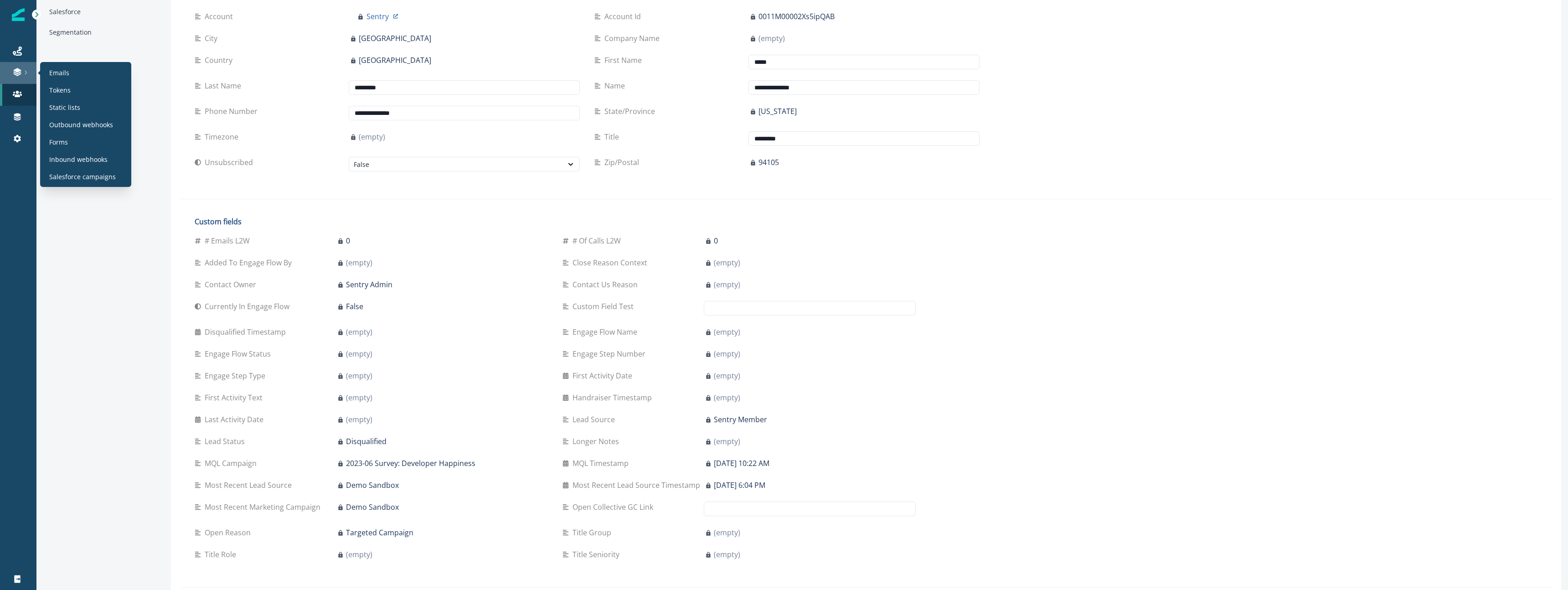
click at [13, 73] on icon at bounding box center [17, 72] width 9 height 9
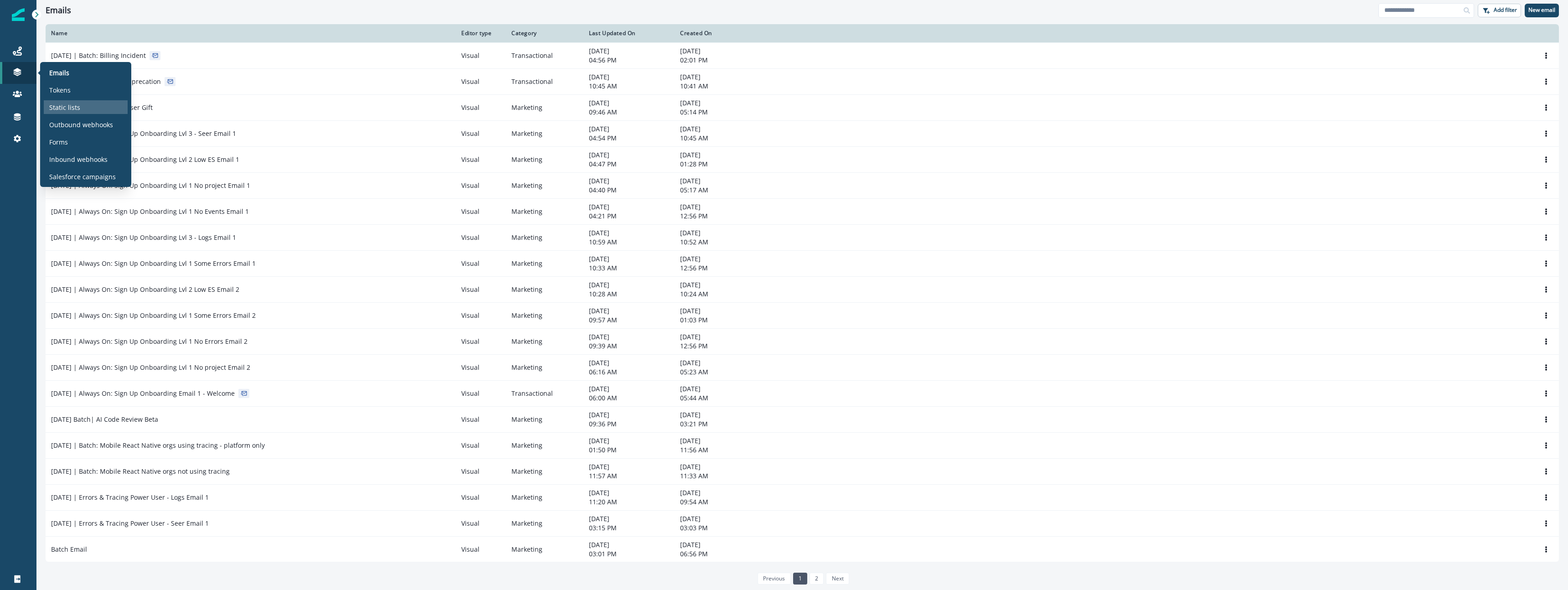
click at [85, 103] on div "Static lists" at bounding box center [86, 107] width 84 height 14
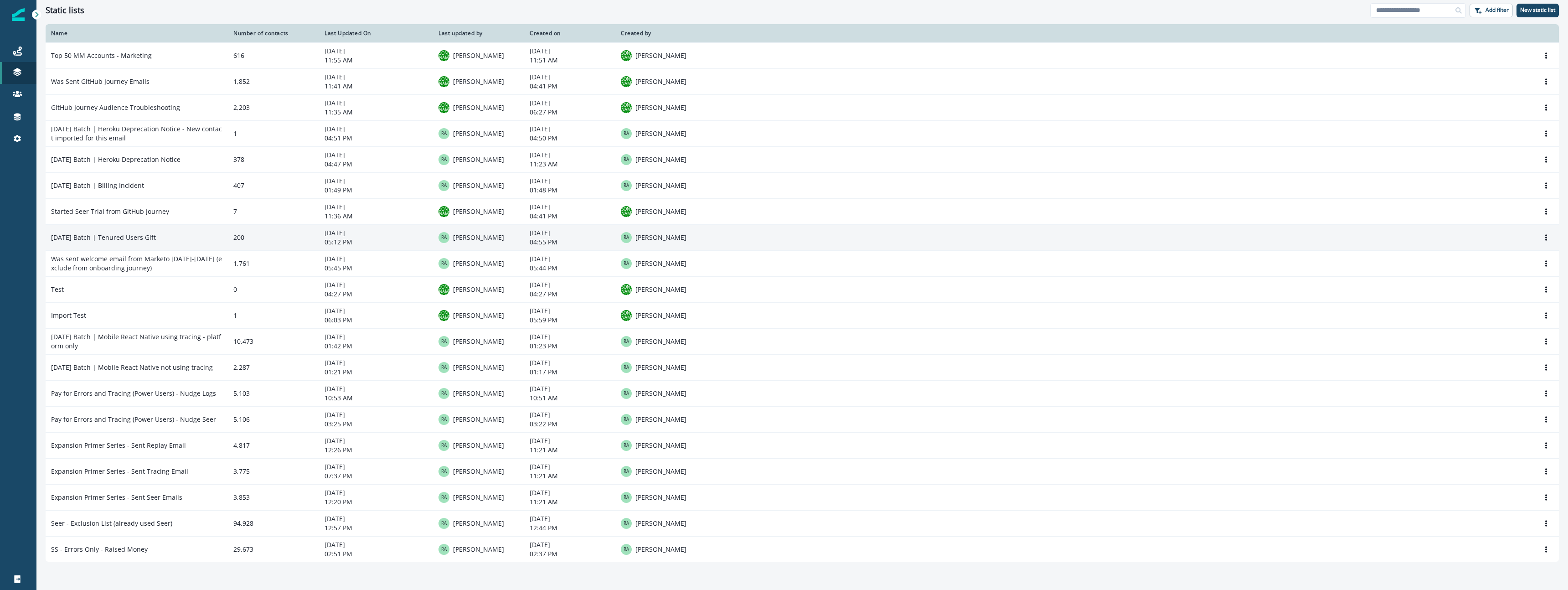
click at [168, 241] on td "2025-09-25 Batch | Tenured Users Gift" at bounding box center [137, 237] width 182 height 26
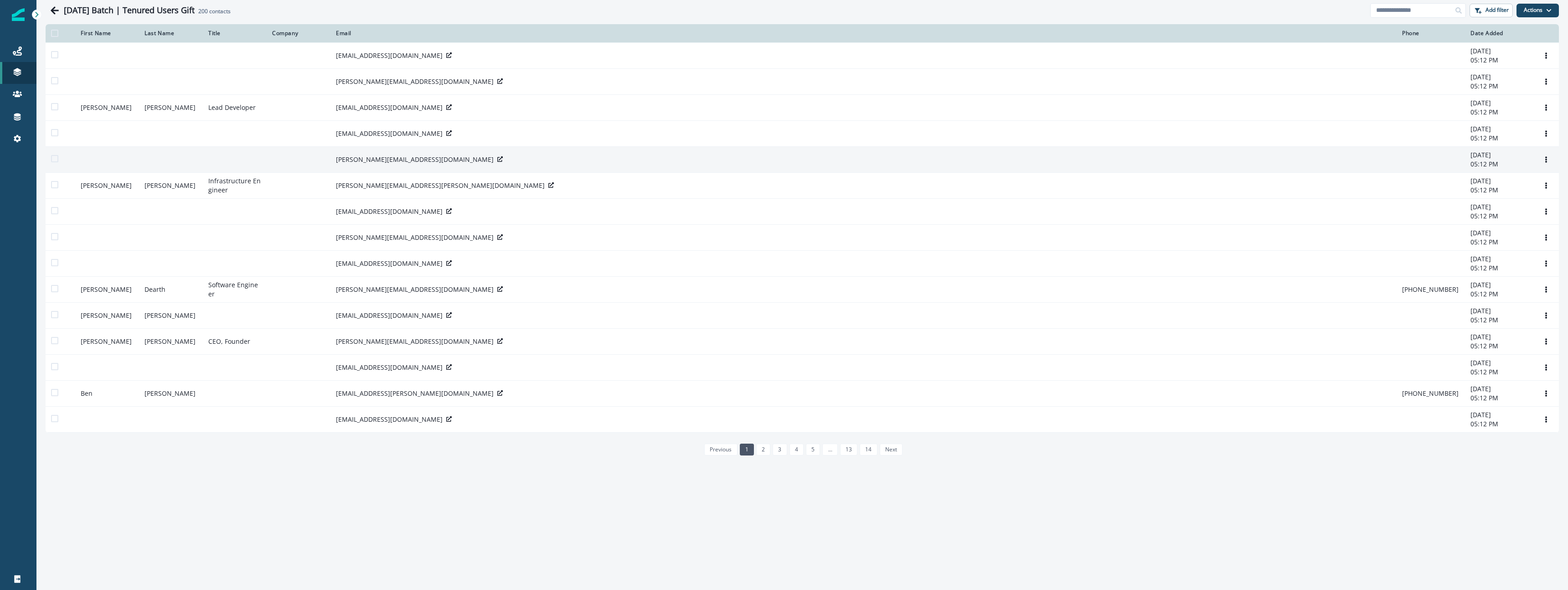
click at [498, 162] on icon at bounding box center [500, 158] width 5 height 5
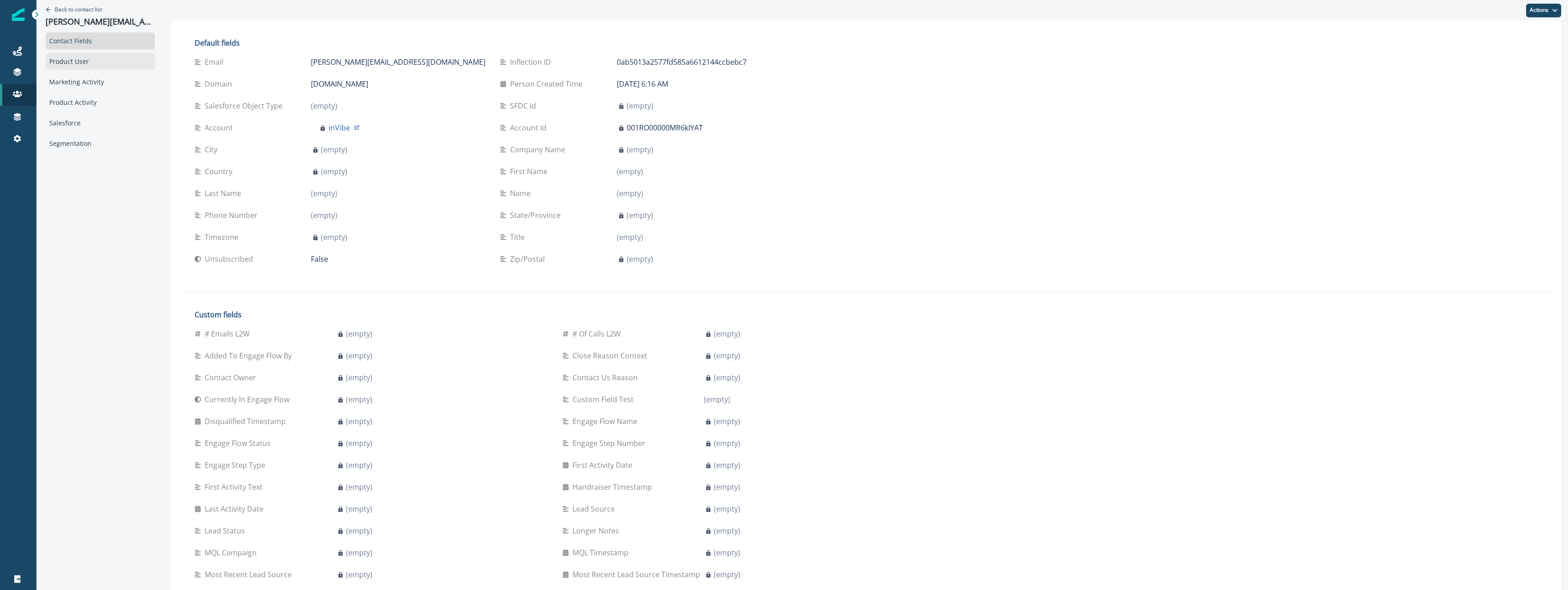
click at [86, 60] on div "Product User" at bounding box center [100, 61] width 109 height 17
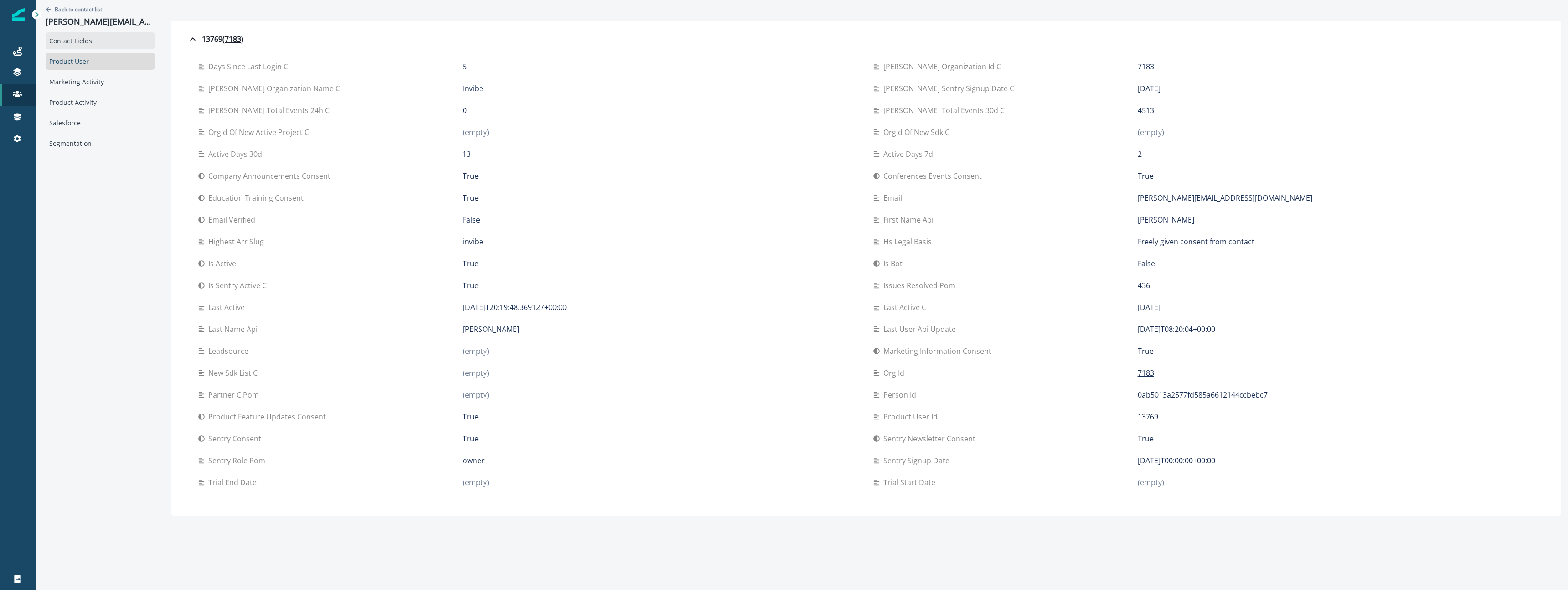
click at [103, 46] on div "Contact Fields" at bounding box center [100, 40] width 109 height 17
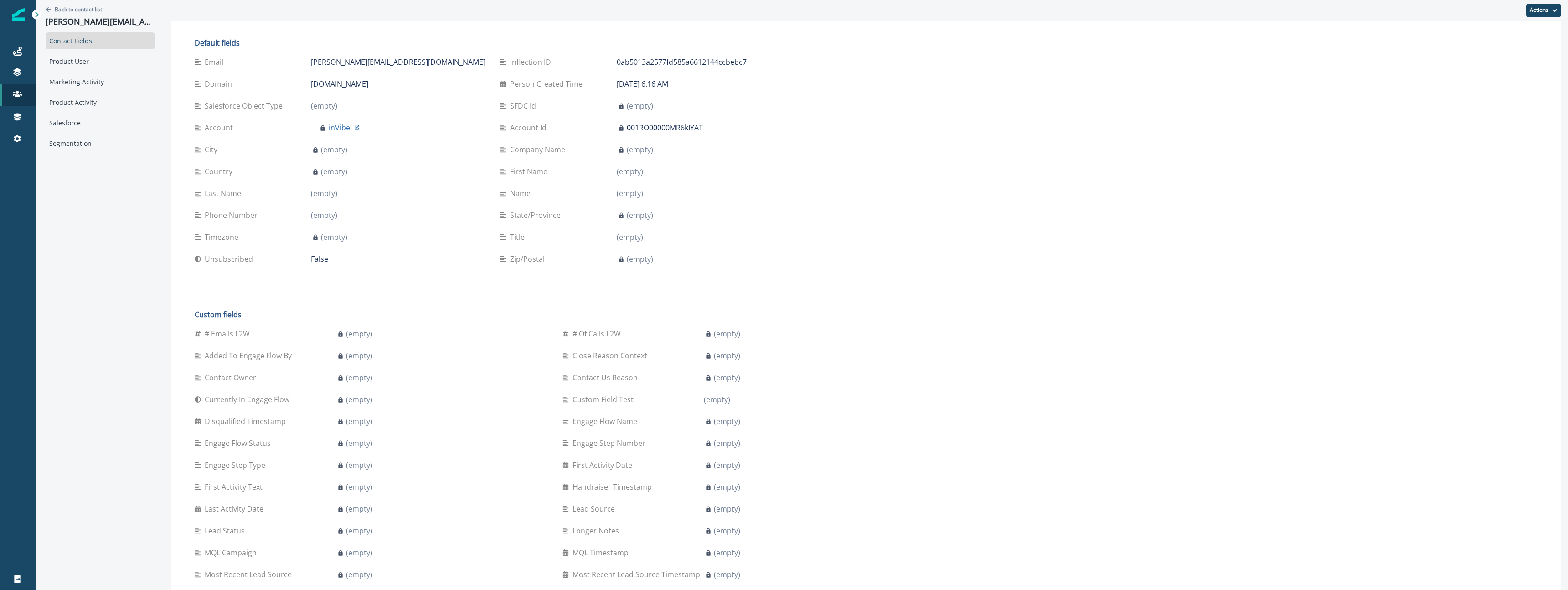
scroll to position [168, 0]
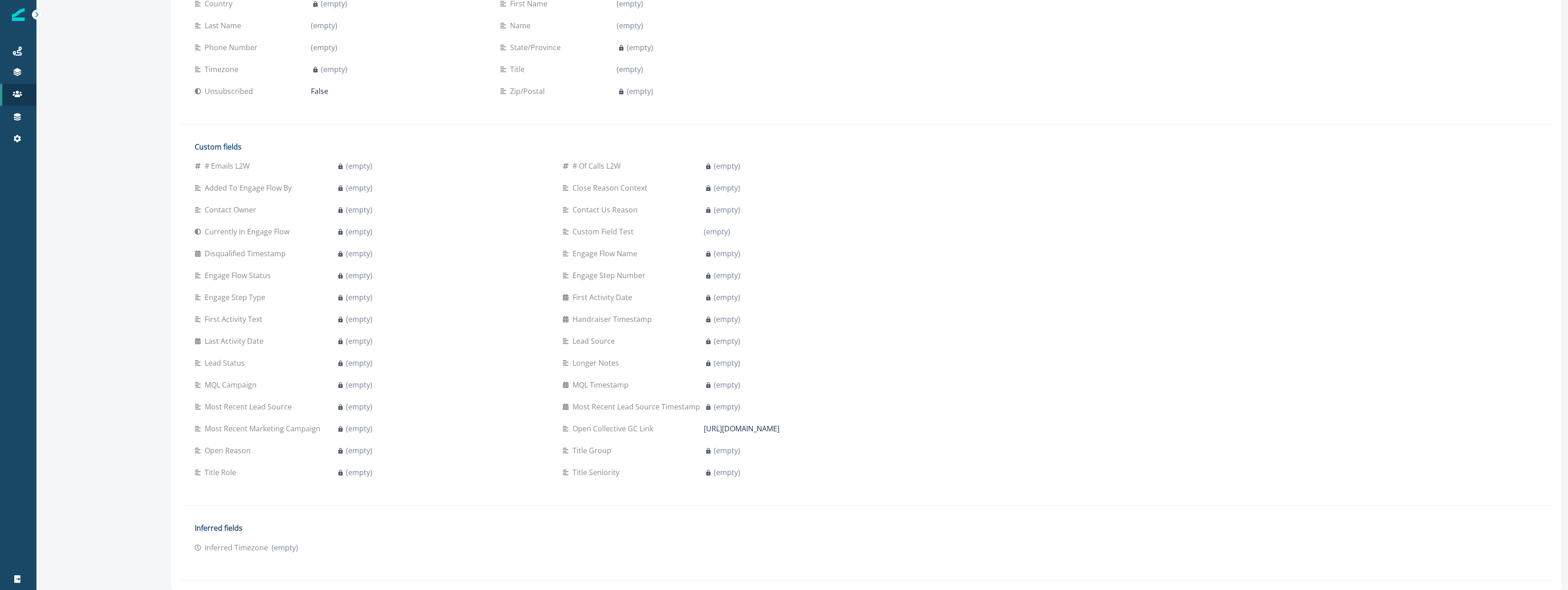
drag, startPoint x: 839, startPoint y: 431, endPoint x: 888, endPoint y: 428, distance: 49.1
click at [780, 431] on p "[URL][DOMAIN_NAME]" at bounding box center [742, 428] width 76 height 11
drag, startPoint x: 872, startPoint y: 426, endPoint x: 687, endPoint y: 428, distance: 185.0
click at [687, 428] on div "Open Collective GC Link [URL][DOMAIN_NAME]" at bounding box center [740, 428] width 354 height 11
copy div "[URL][DOMAIN_NAME]"
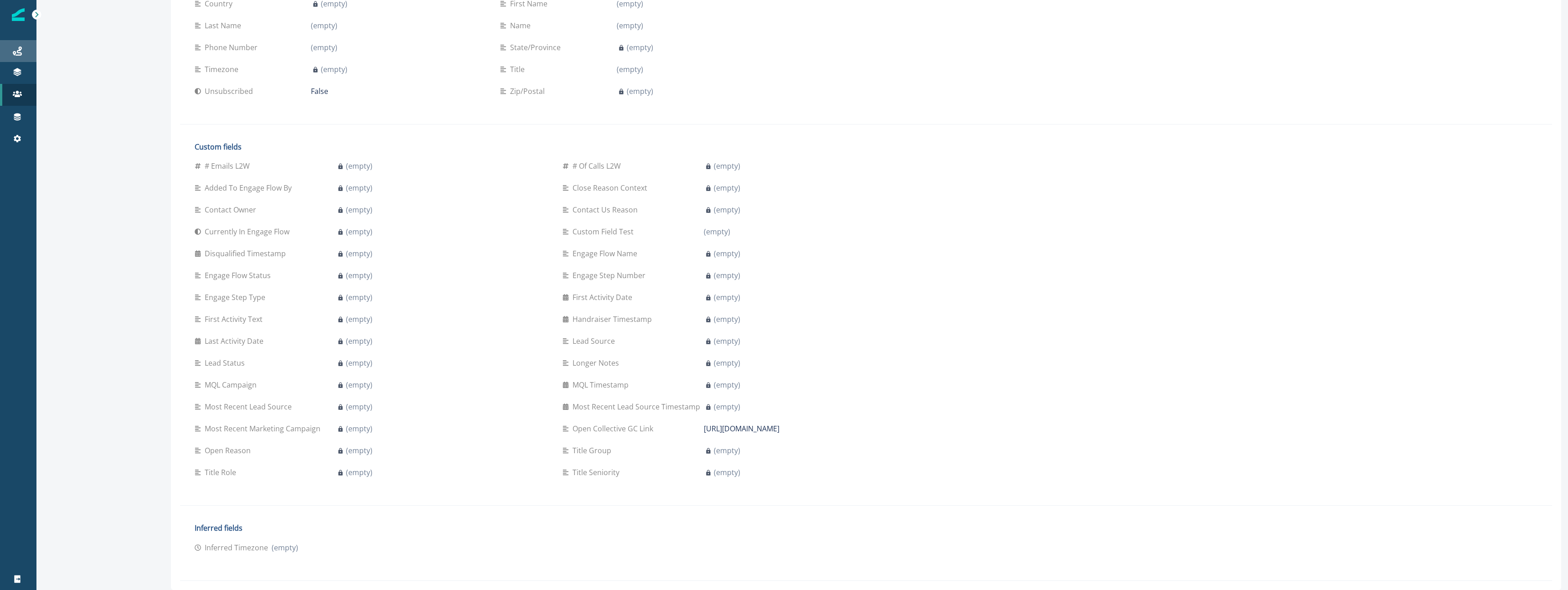
click at [31, 43] on link "Journeys" at bounding box center [18, 51] width 36 height 22
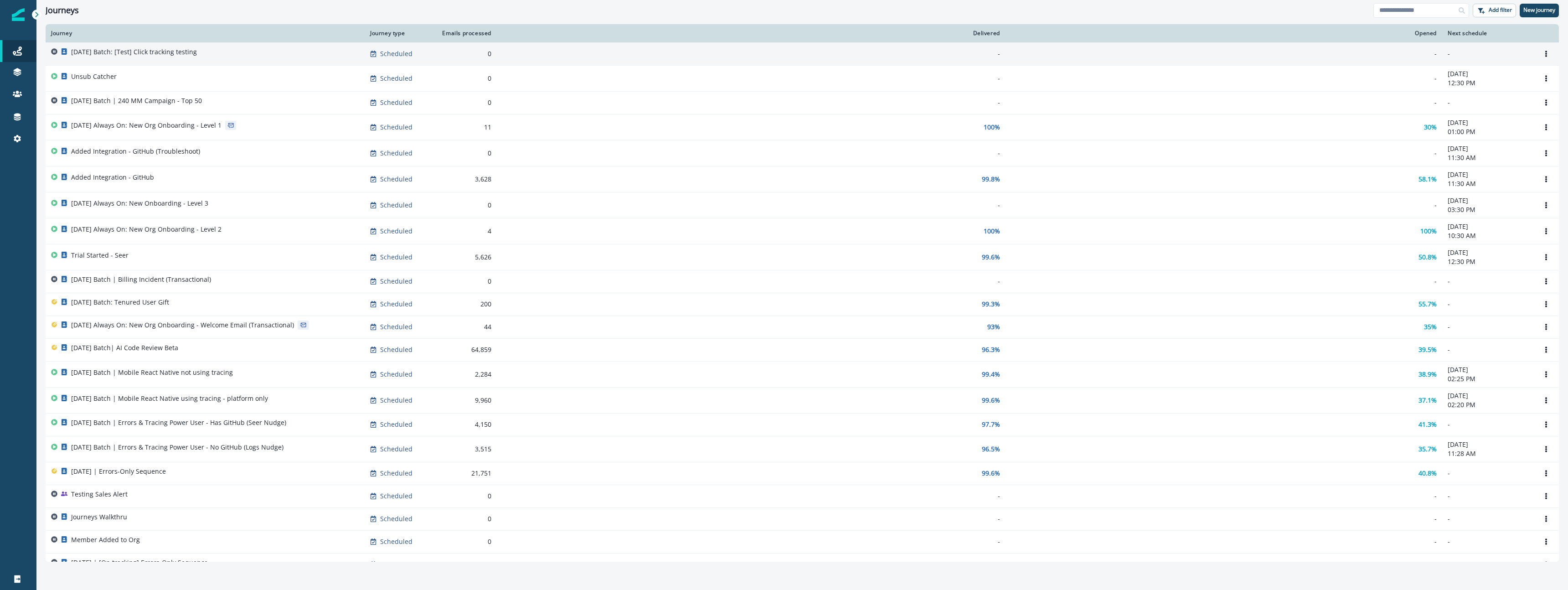
click at [193, 54] on p "[DATE] Batch: [Test] Click tracking testing" at bounding box center [134, 51] width 126 height 9
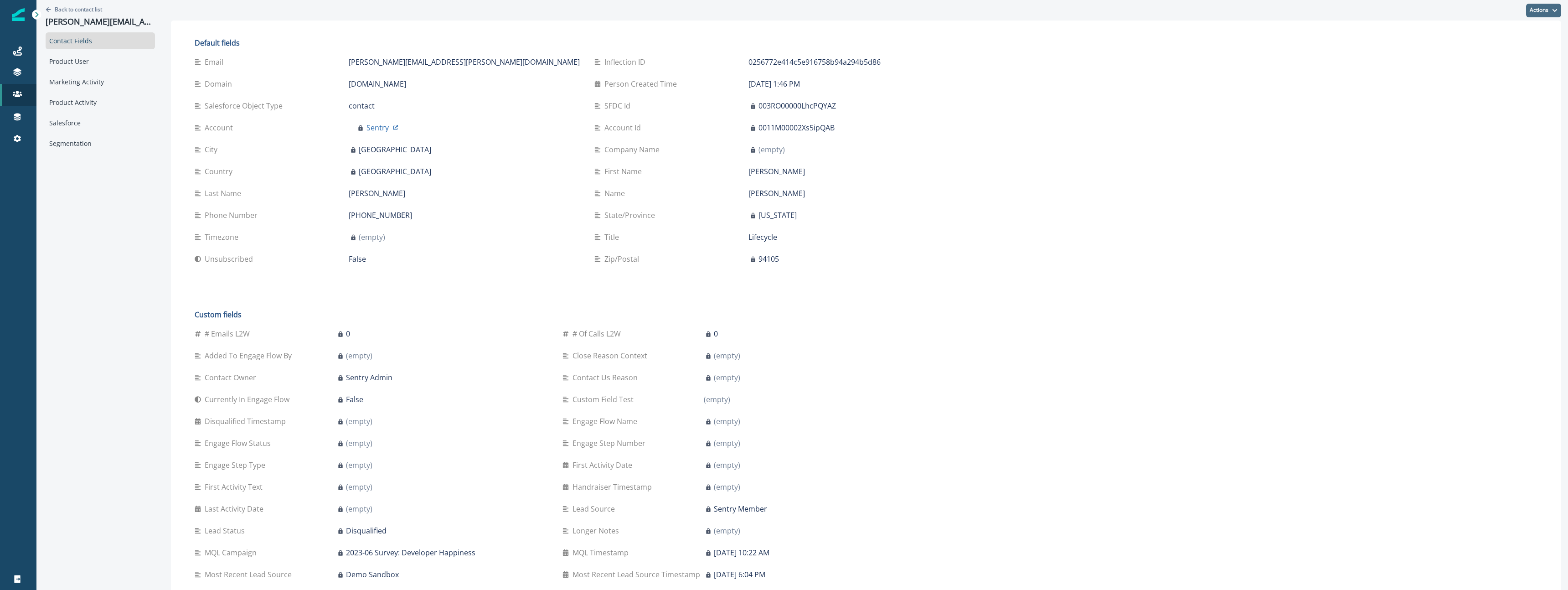
click at [1550, 11] on button "Actions" at bounding box center [1543, 11] width 35 height 14
click at [1523, 35] on button "Edit" at bounding box center [1510, 33] width 101 height 16
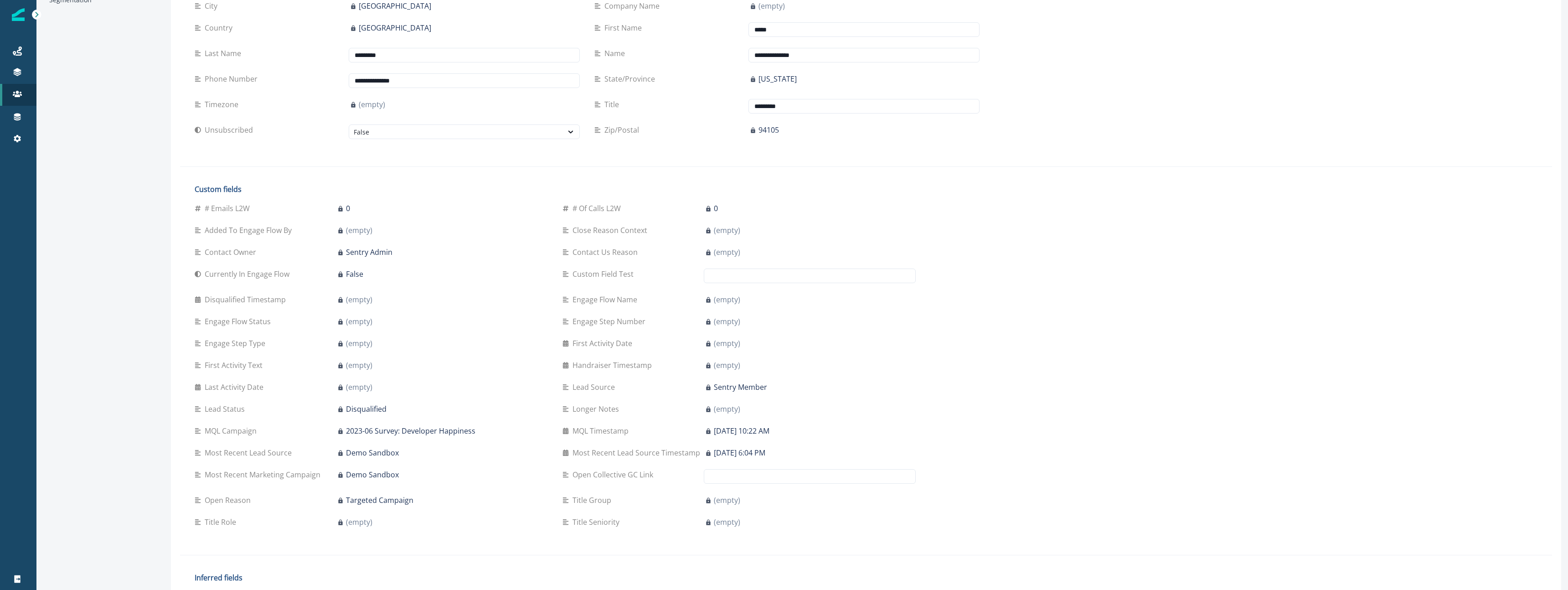
scroll to position [193, 0]
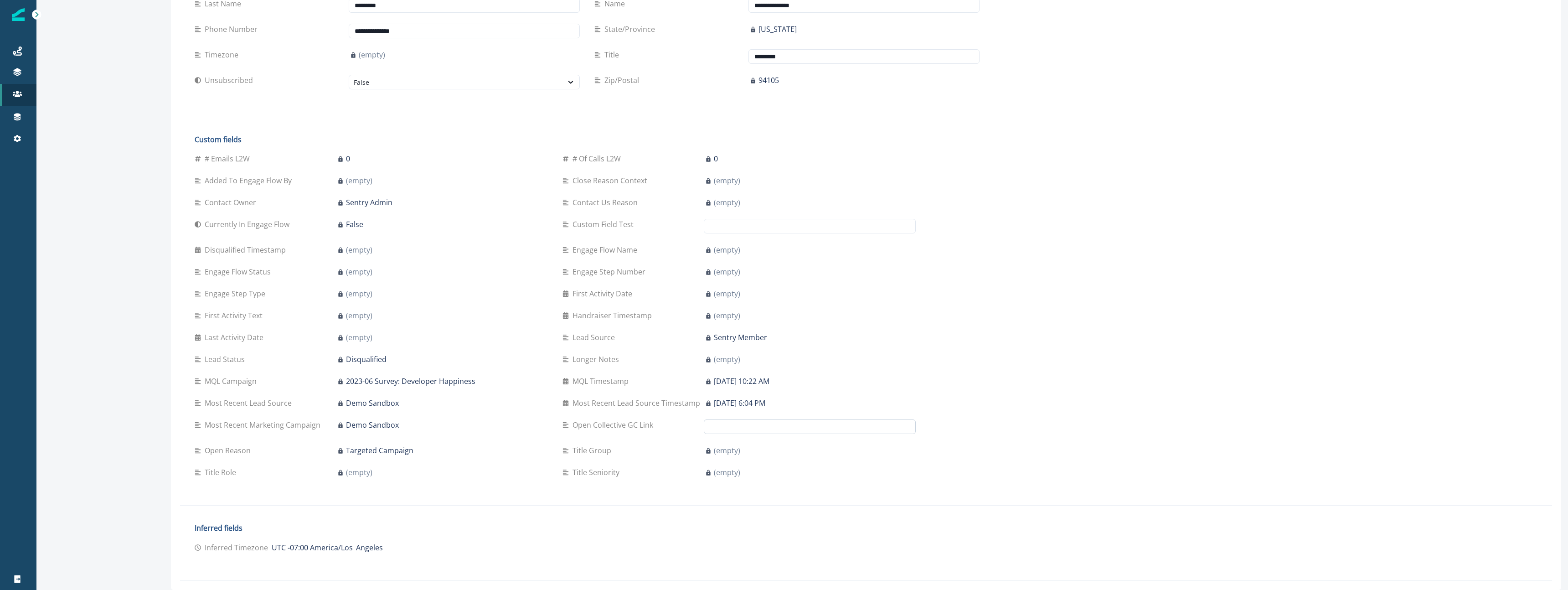
click at [709, 426] on input "text" at bounding box center [809, 427] width 212 height 15
paste input "**********"
type input "**********"
click at [1125, 453] on div "**********" at bounding box center [865, 208] width 1372 height 745
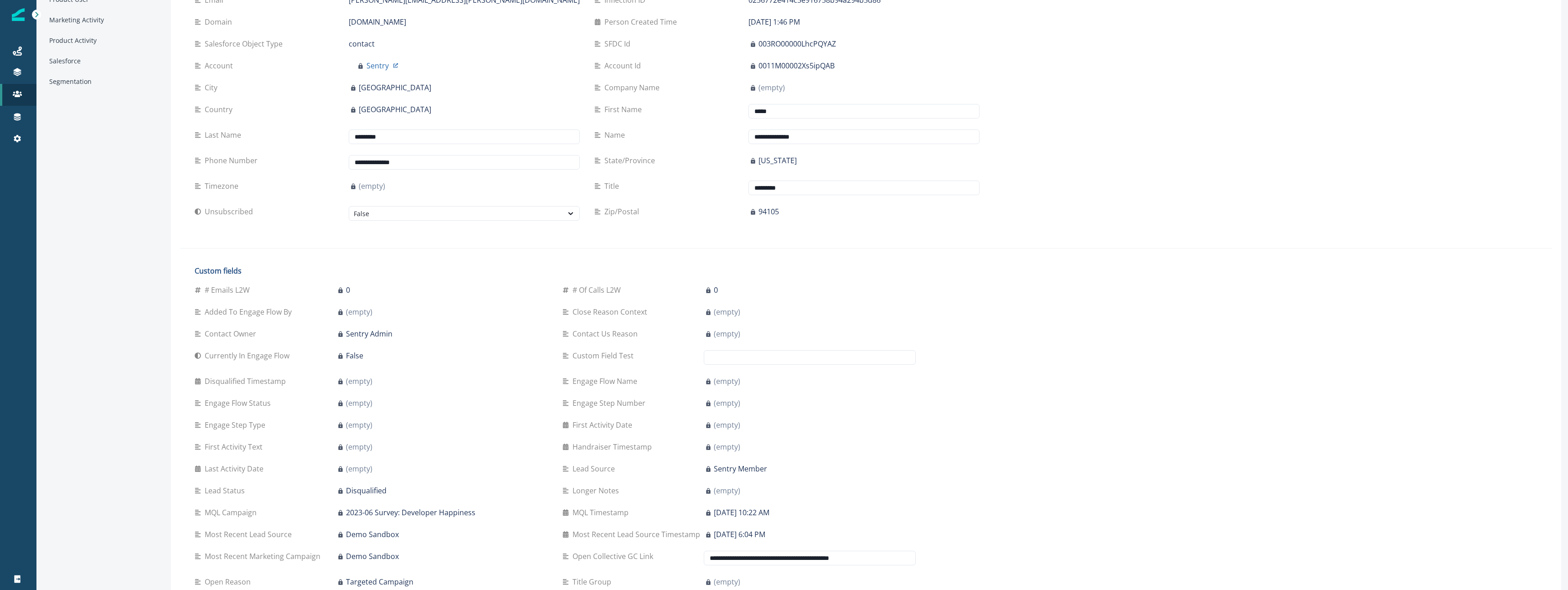
scroll to position [0, 0]
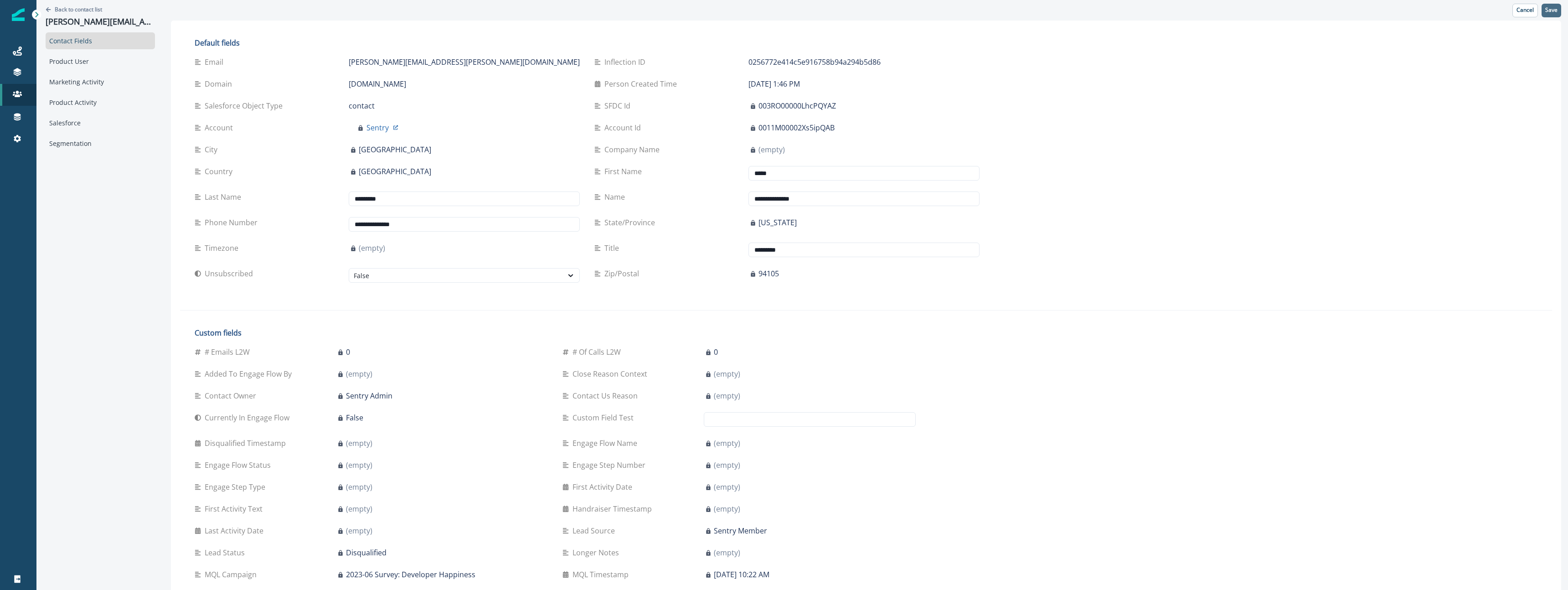
click at [1552, 13] on p "Save" at bounding box center [1551, 10] width 12 height 6
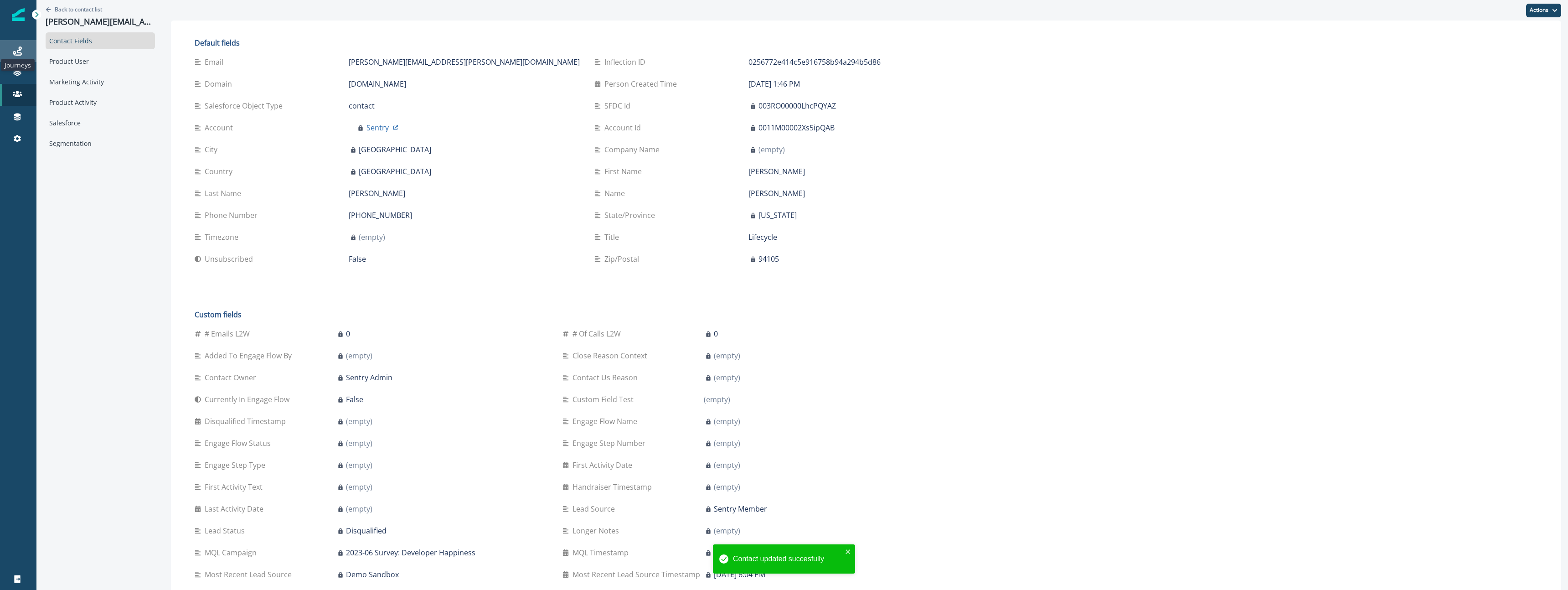
click at [21, 54] on icon at bounding box center [17, 51] width 9 height 9
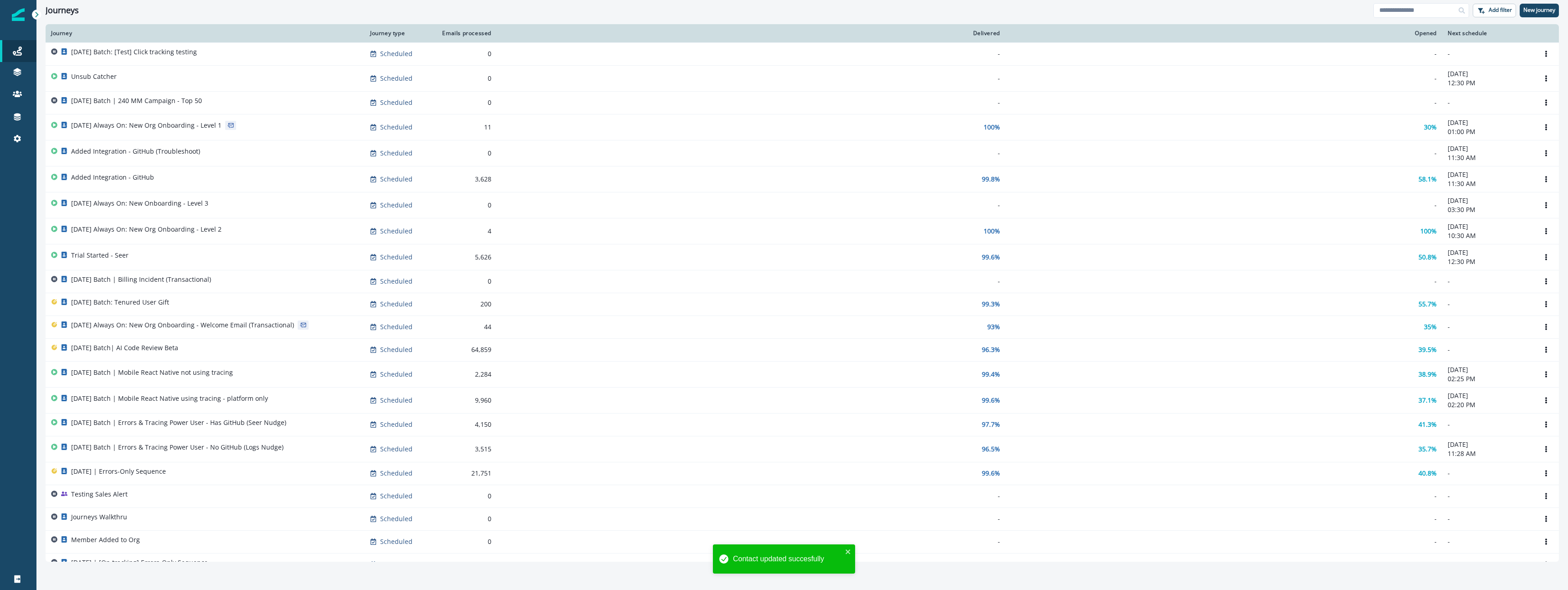
click at [221, 54] on div "2025-09-25 Batch: [Test] Click tracking testing" at bounding box center [205, 53] width 308 height 13
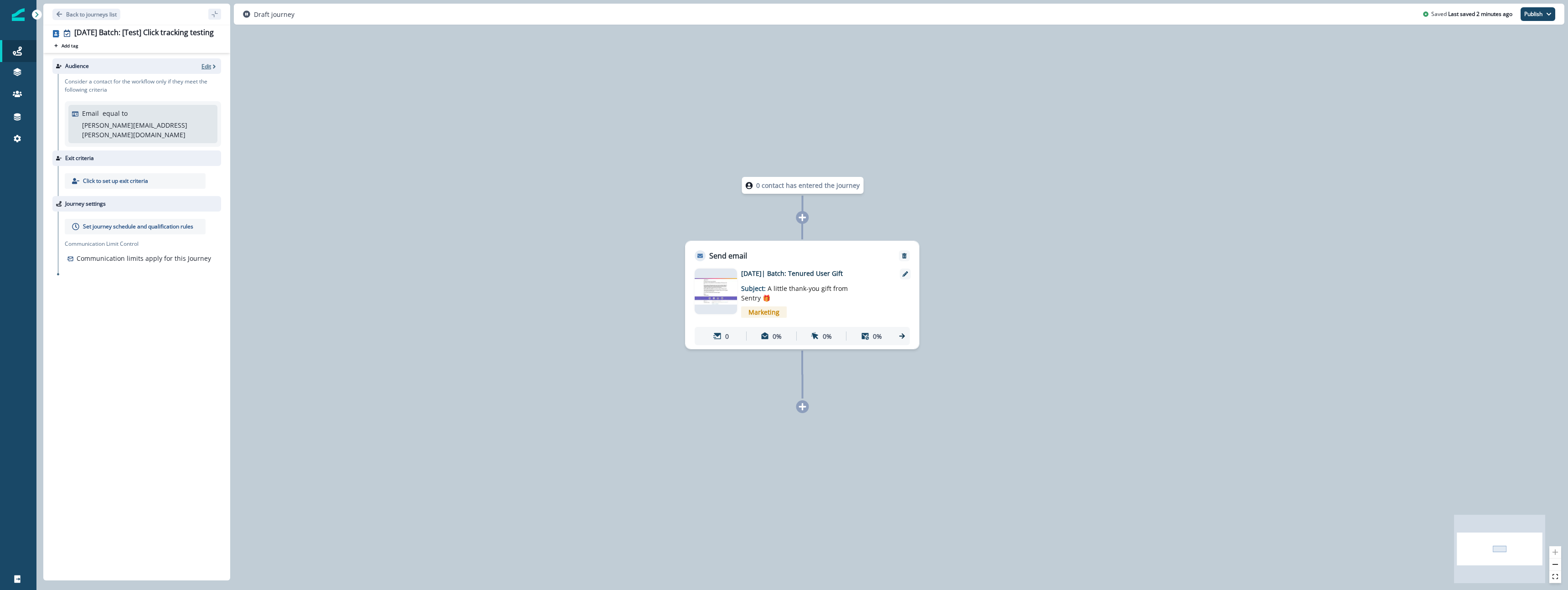
click at [207, 66] on p "Edit" at bounding box center [207, 66] width 10 height 8
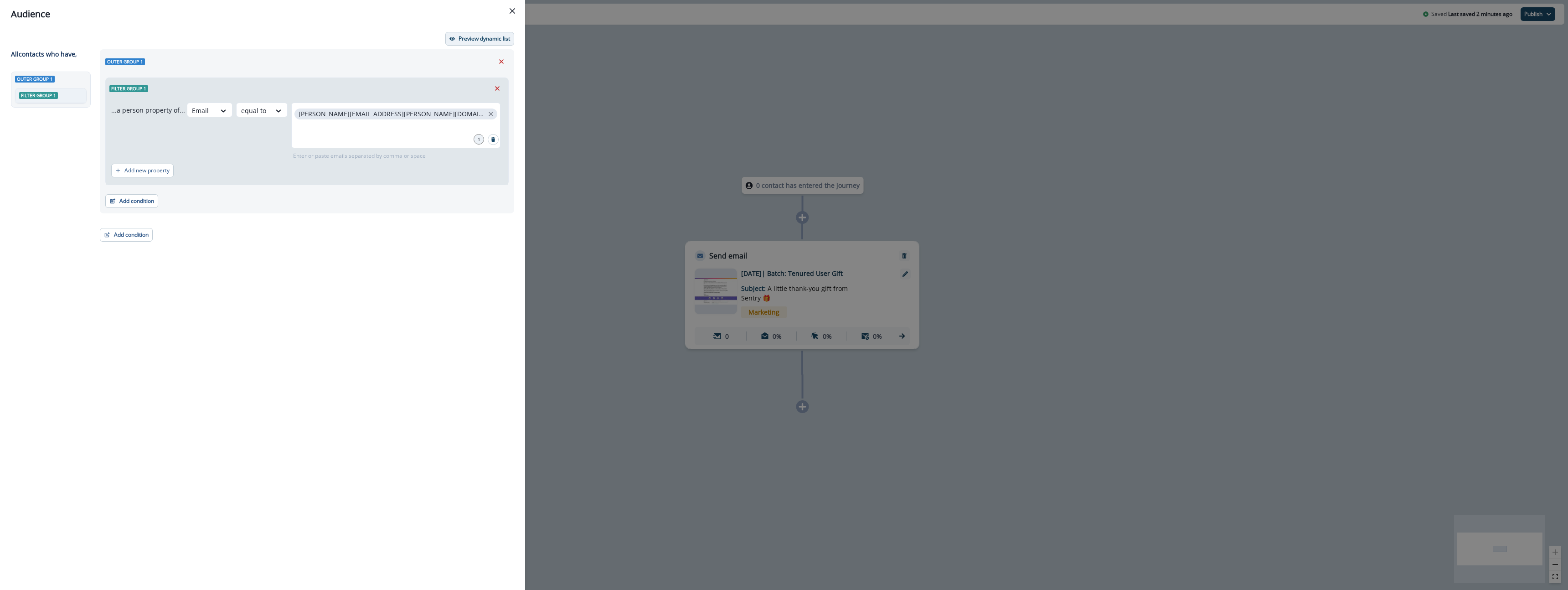
click at [481, 45] on button "Preview dynamic list" at bounding box center [480, 39] width 69 height 14
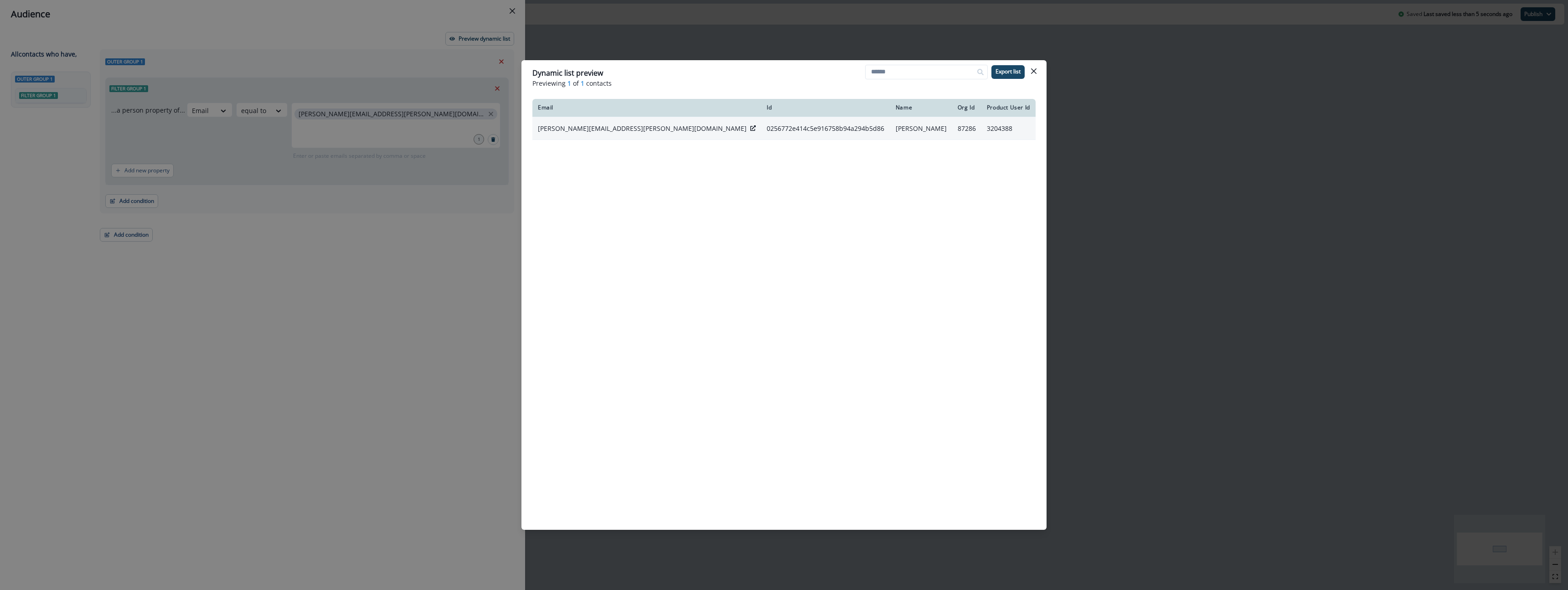
click at [606, 132] on p "[PERSON_NAME][EMAIL_ADDRESS][PERSON_NAME][DOMAIN_NAME]" at bounding box center [642, 128] width 209 height 9
click at [613, 129] on p "[PERSON_NAME][EMAIL_ADDRESS][PERSON_NAME][DOMAIN_NAME]" at bounding box center [642, 128] width 209 height 9
click at [751, 128] on icon at bounding box center [753, 127] width 5 height 5
click at [1035, 73] on icon "Close" at bounding box center [1033, 70] width 5 height 5
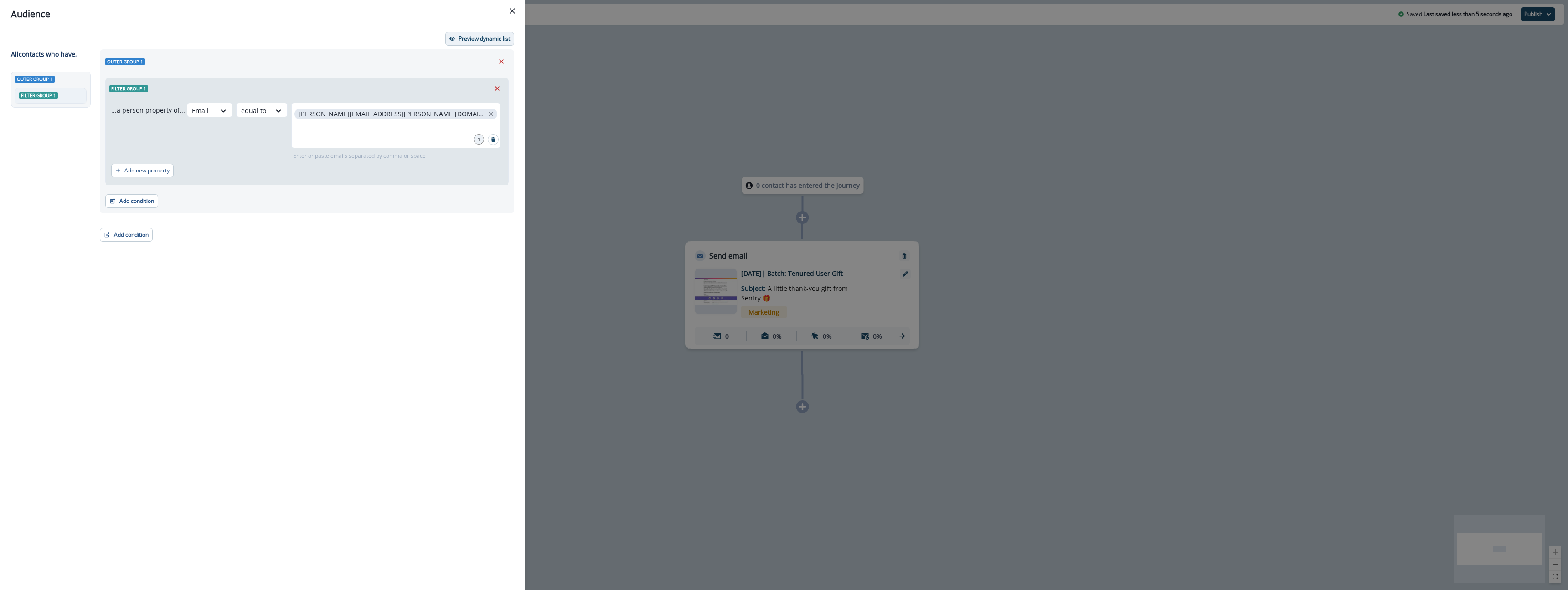
click at [463, 33] on button "Preview dynamic list" at bounding box center [480, 39] width 69 height 14
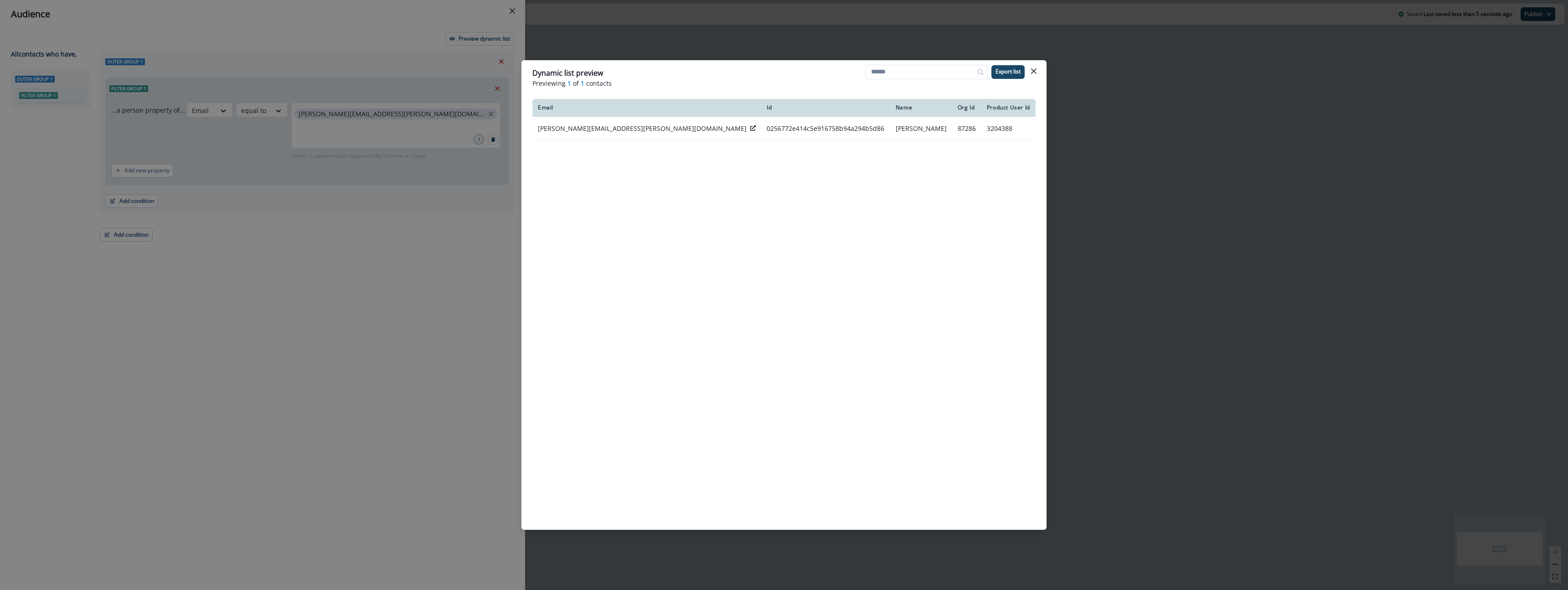
click at [1158, 184] on div "Dynamic list preview Previewing 1 of 1 contacts Export list Email Id Name Org I…" at bounding box center [784, 295] width 1568 height 590
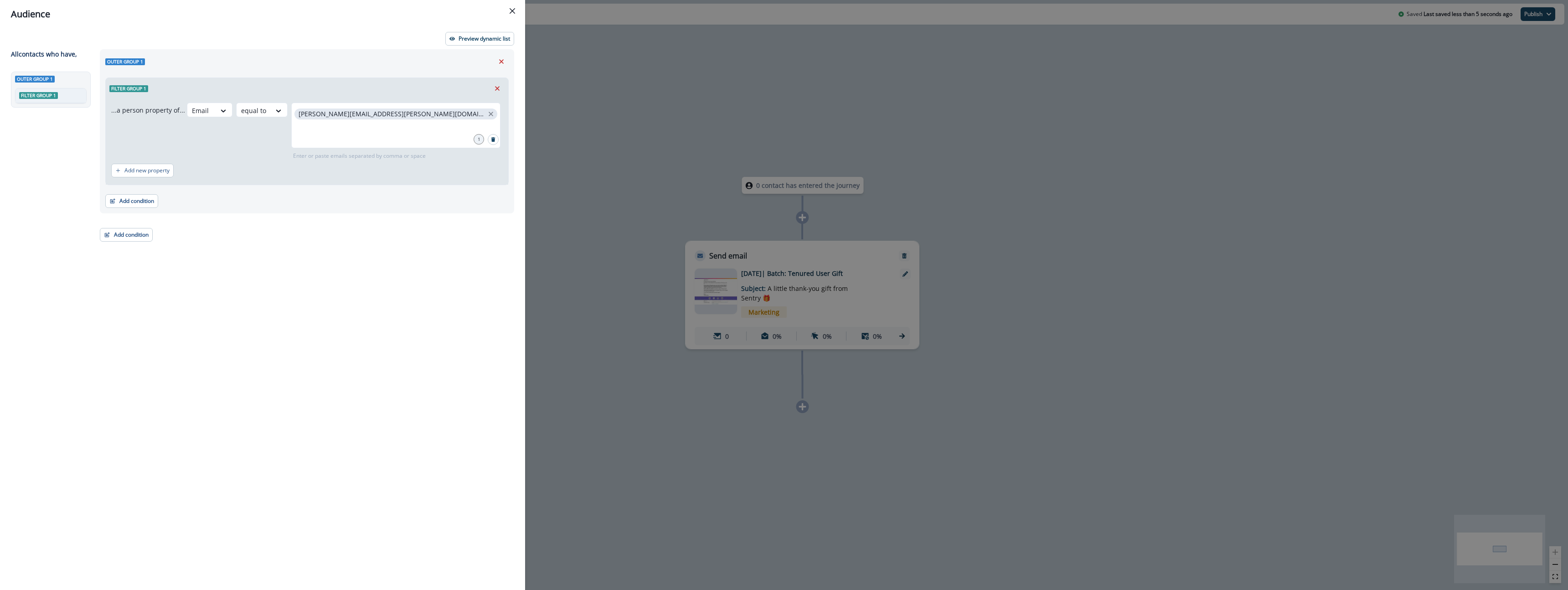
click at [513, 10] on icon "Close" at bounding box center [512, 10] width 5 height 5
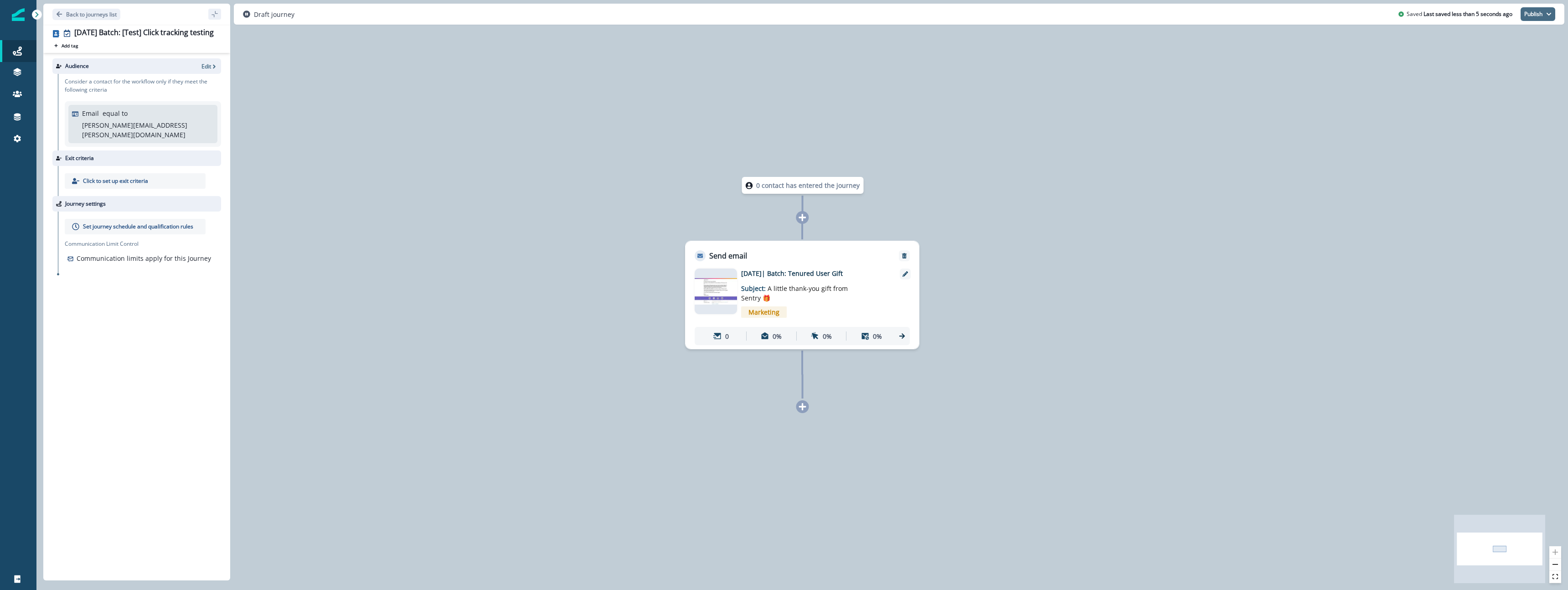
click at [1533, 17] on button "Publish" at bounding box center [1538, 14] width 35 height 14
drag, startPoint x: 1514, startPoint y: 38, endPoint x: 638, endPoint y: 197, distance: 890.3
click at [640, 197] on div "**********" at bounding box center [801, 295] width 1532 height 590
click at [210, 67] on p "Edit" at bounding box center [207, 66] width 10 height 8
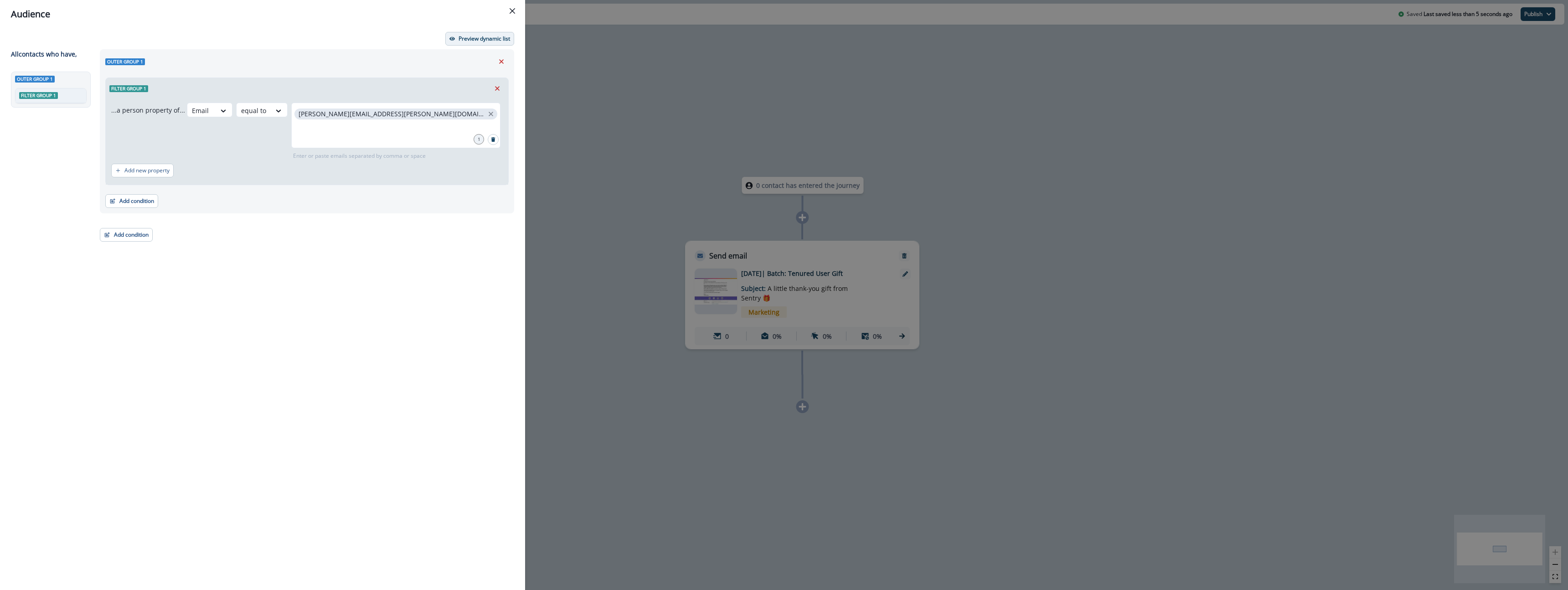
click at [465, 42] on button "Preview dynamic list" at bounding box center [480, 39] width 69 height 14
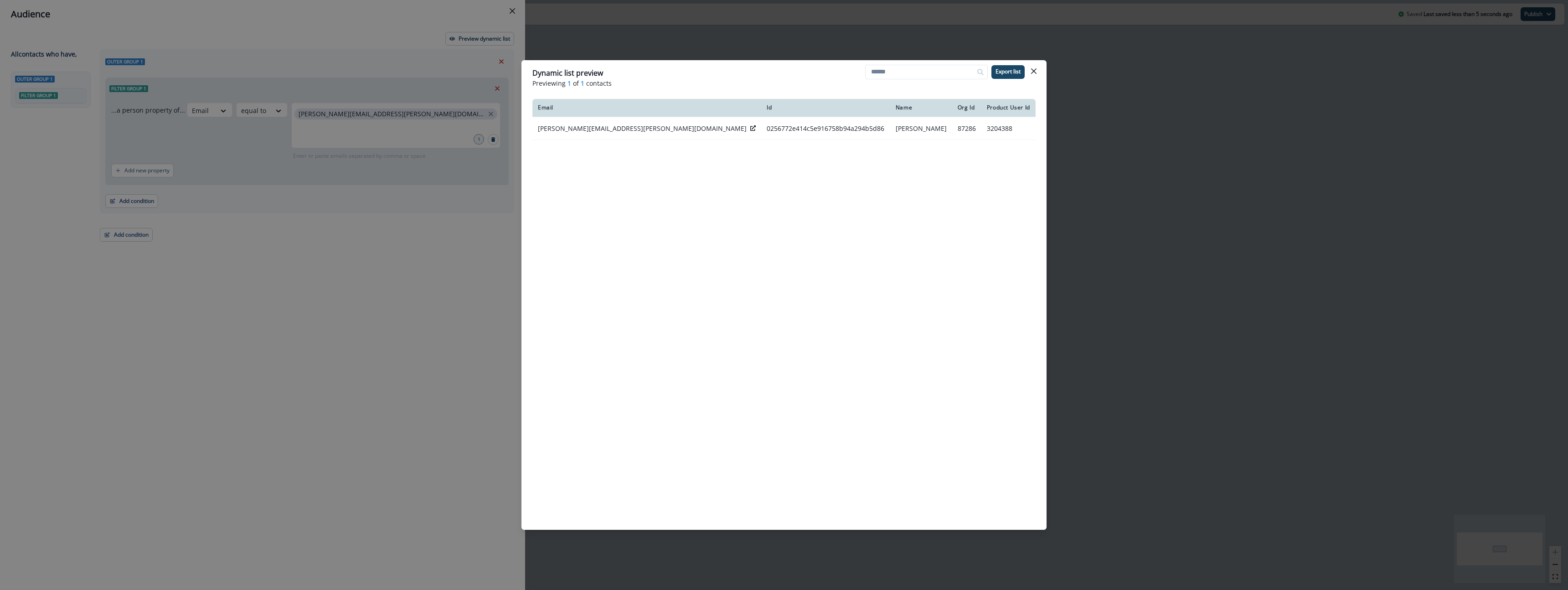
click at [1171, 162] on div "Dynamic list preview Previewing 1 of 1 contacts Export list Email Id Name Org I…" at bounding box center [784, 295] width 1568 height 590
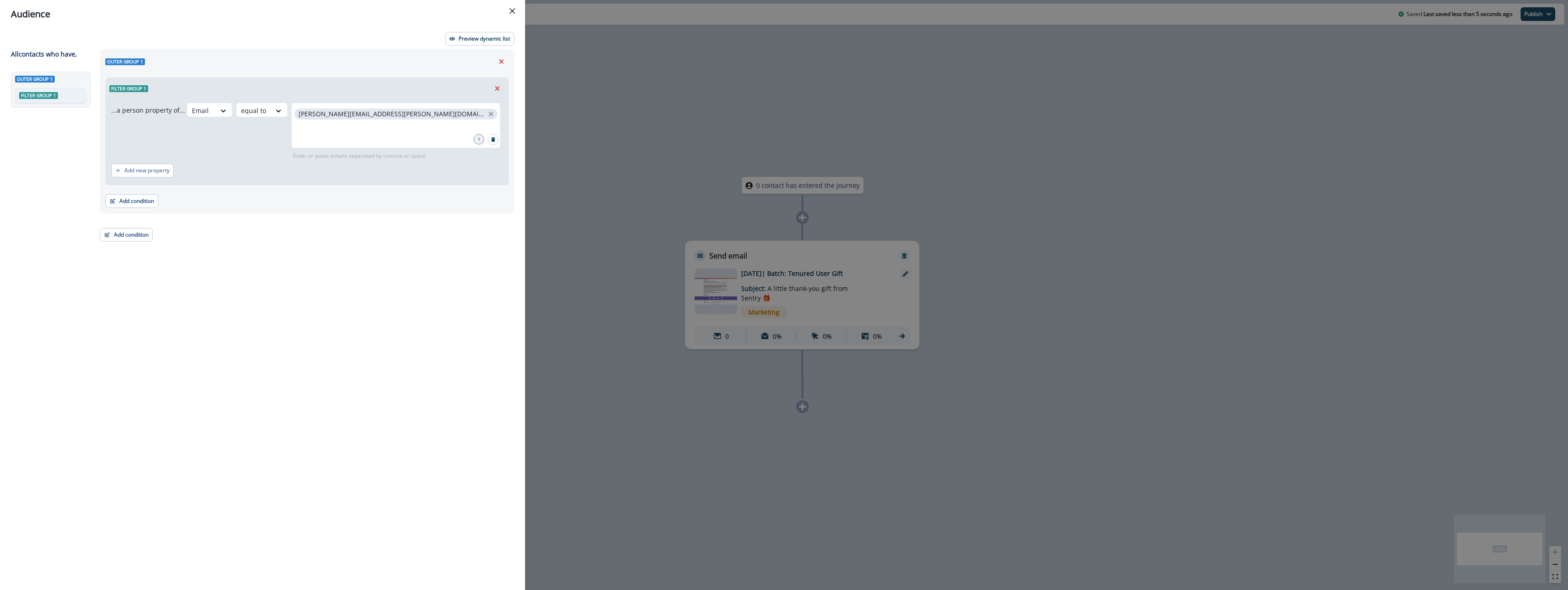
click at [1398, 71] on div "Audience Preview dynamic list All contact s who have, Outer group 1 Filter grou…" at bounding box center [784, 295] width 1568 height 590
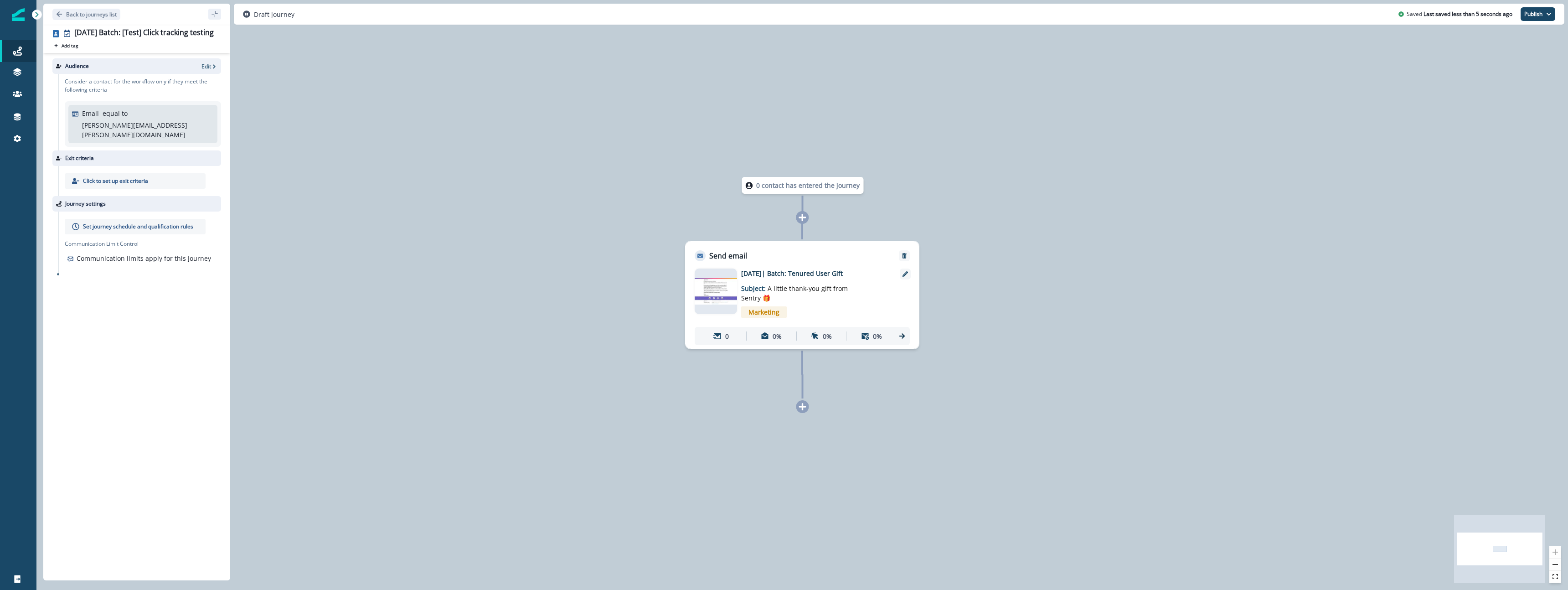
click at [117, 223] on p "Set journey schedule and qualification rules" at bounding box center [138, 227] width 110 height 8
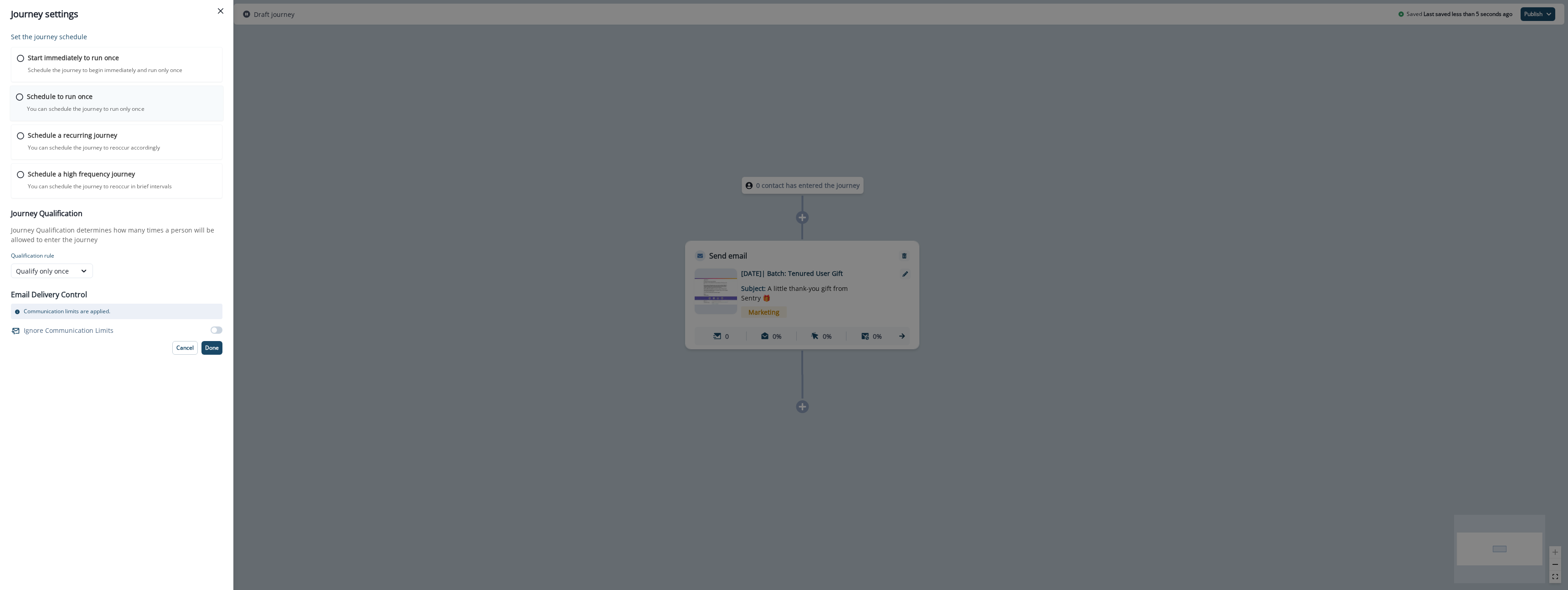
click at [72, 95] on p "Schedule to run once" at bounding box center [60, 97] width 66 height 10
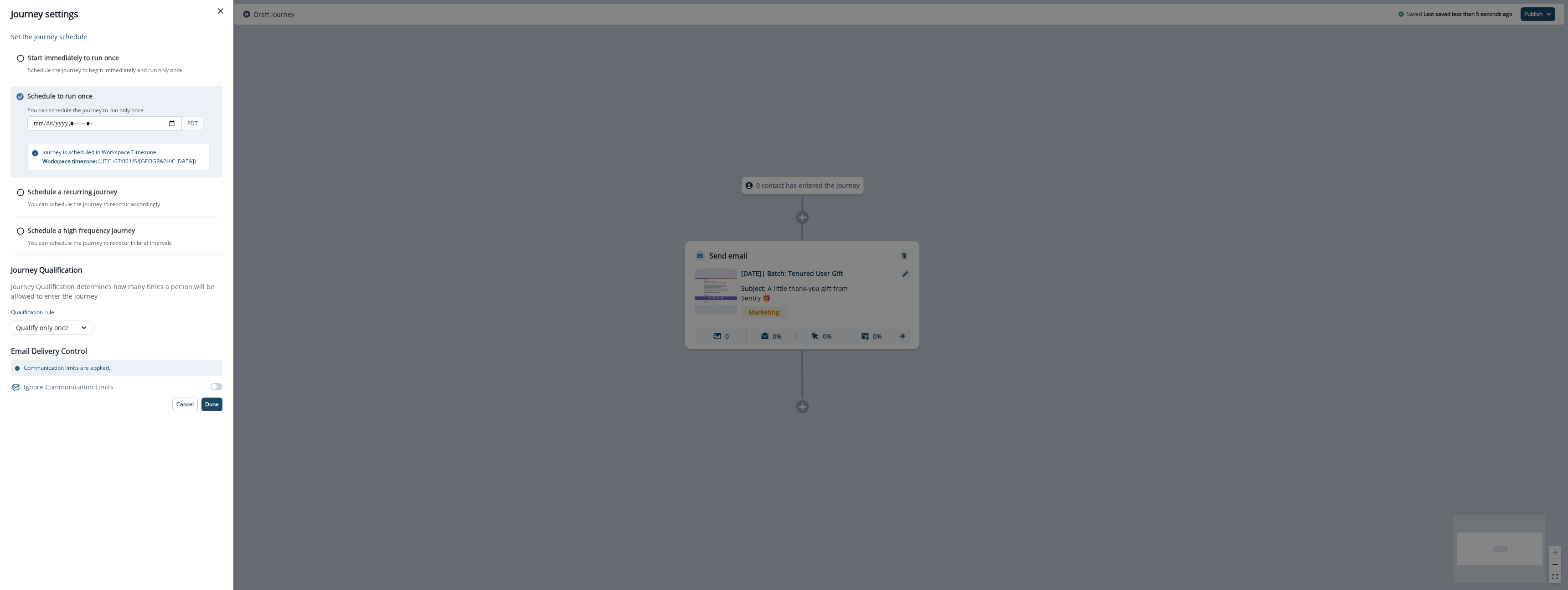
click at [170, 122] on input "datetime-local" at bounding box center [104, 123] width 155 height 15
click at [188, 470] on div "Set the journey schedule Start immediately to run once Schedule the journey to …" at bounding box center [117, 309] width 234 height 562
click at [94, 122] on input "datetime-local" at bounding box center [104, 123] width 155 height 15
click at [96, 125] on input "datetime-local" at bounding box center [104, 123] width 155 height 15
type input "**********"
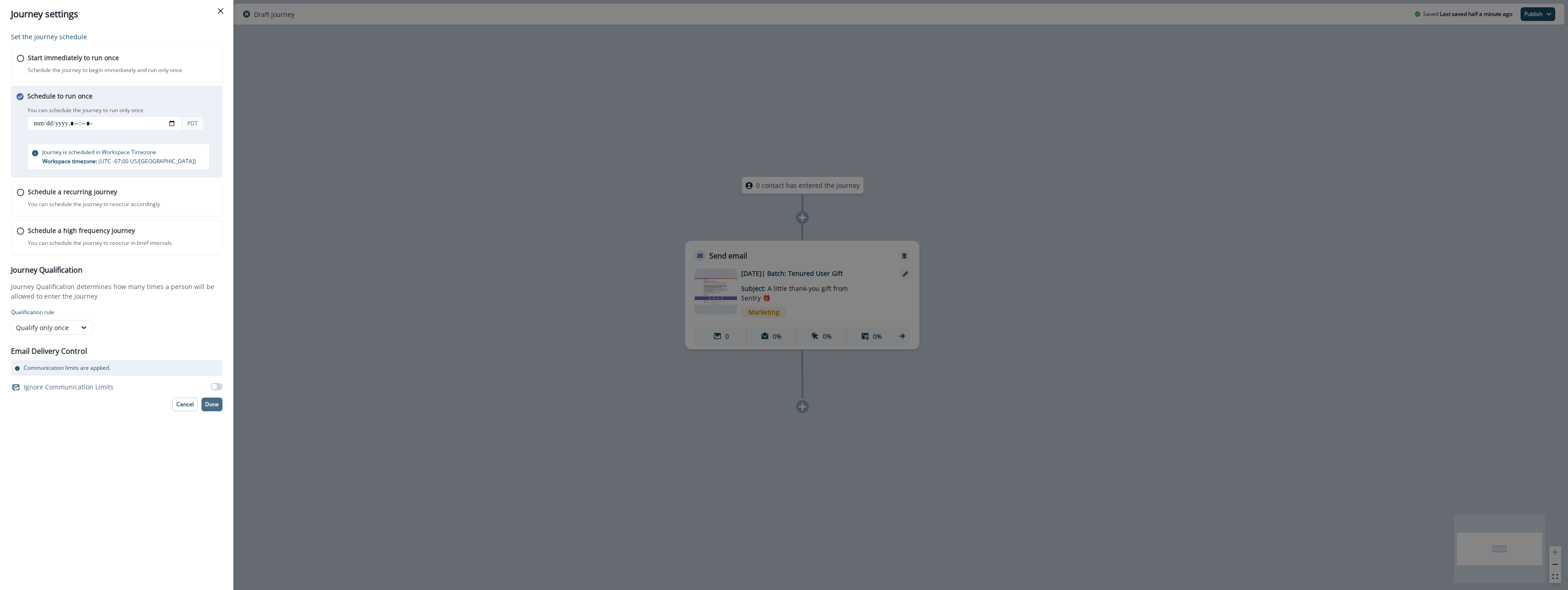
click at [216, 406] on p "Done" at bounding box center [212, 404] width 14 height 6
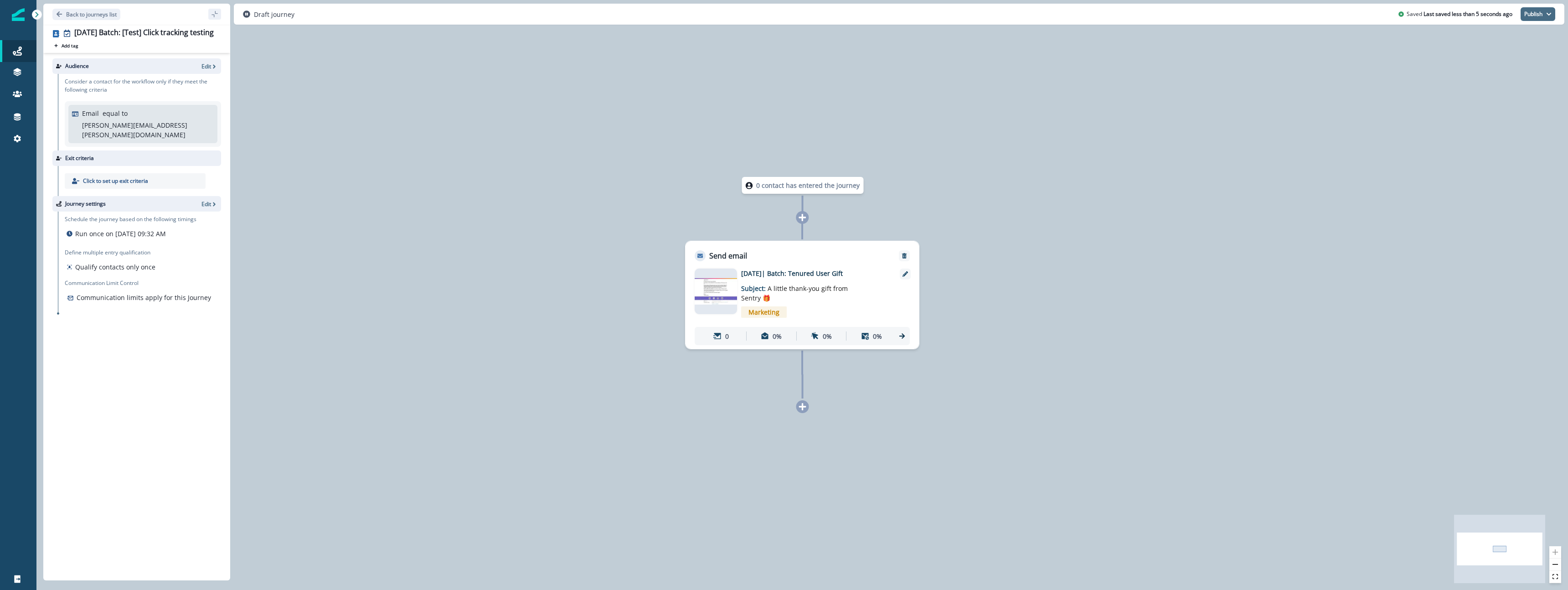
click at [1533, 11] on button "Publish" at bounding box center [1538, 14] width 35 height 14
click at [1521, 36] on button "as active journey" at bounding box center [1504, 37] width 101 height 16
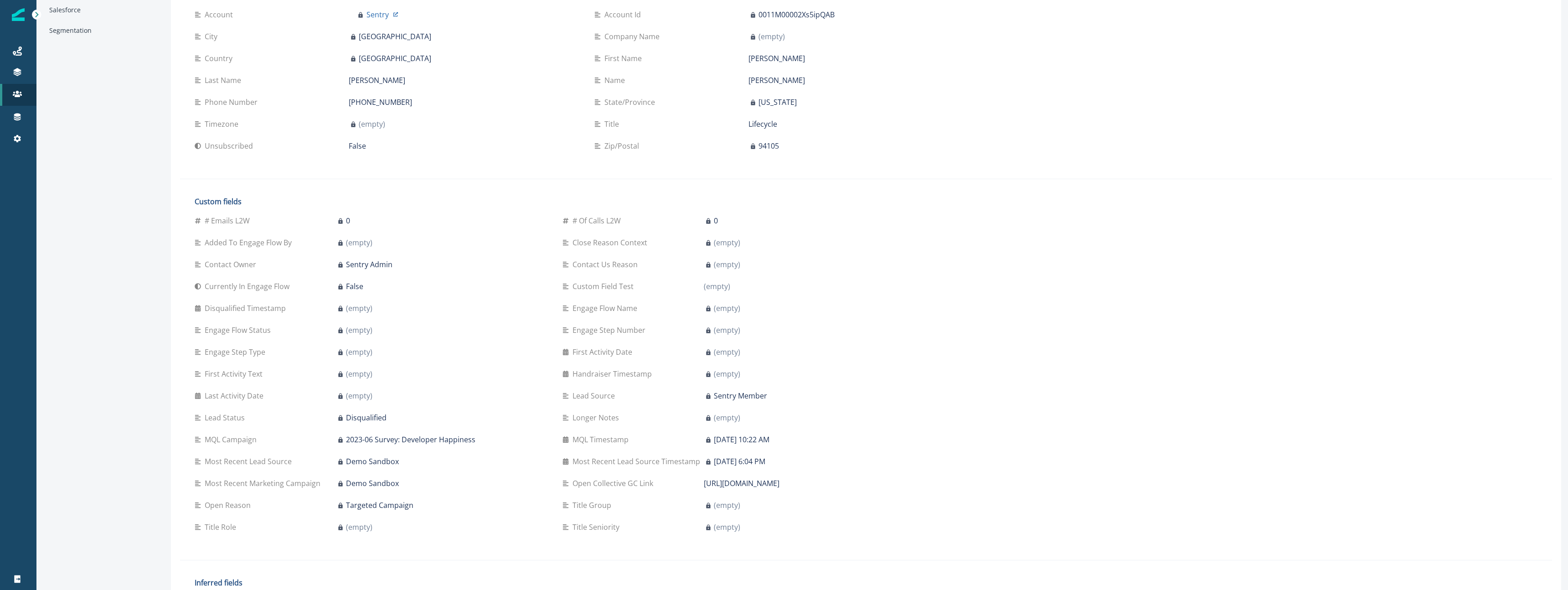
scroll to position [168, 0]
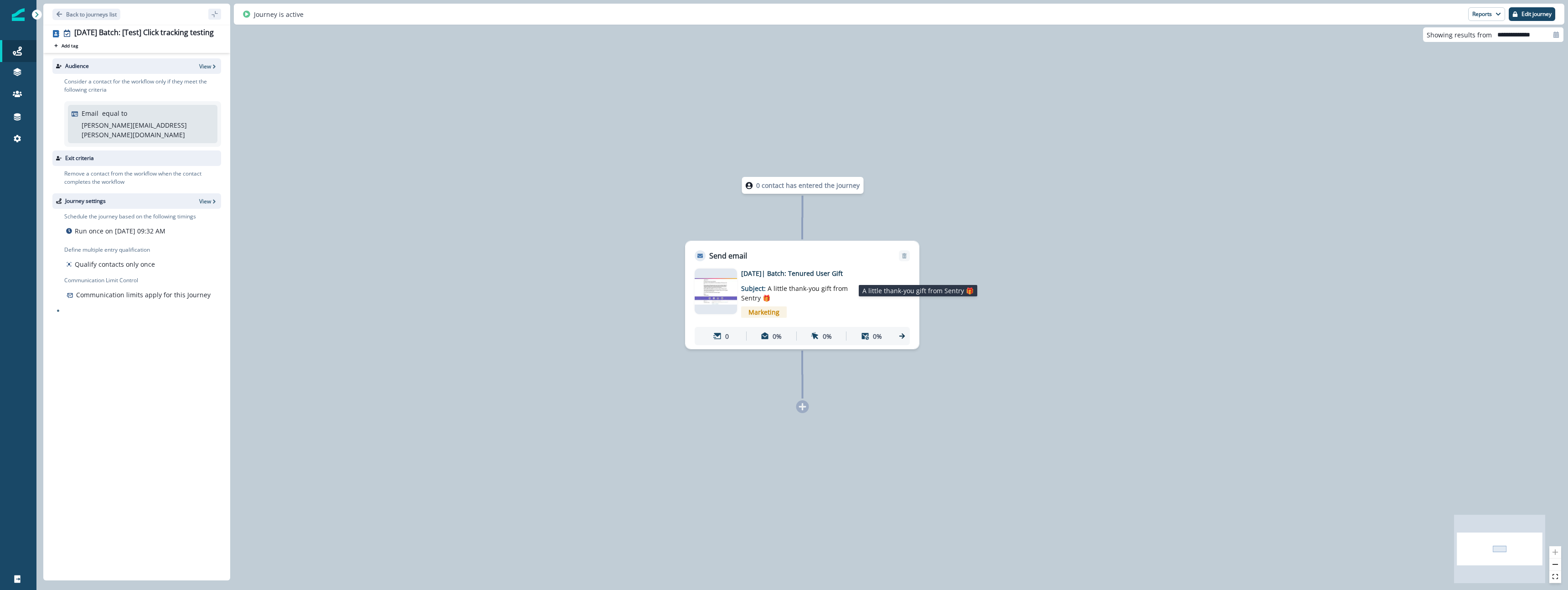
click at [850, 286] on p "Subject: A little thank-you gift from Sentry 🎁" at bounding box center [798, 290] width 114 height 25
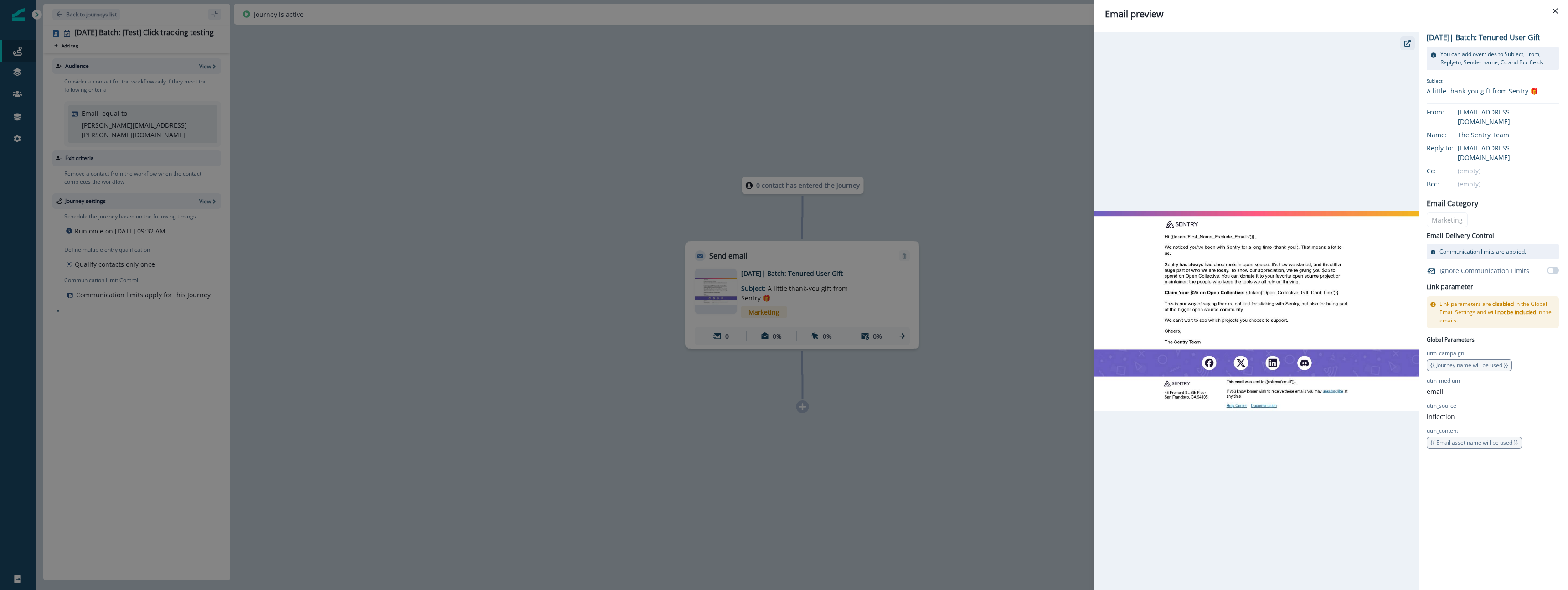
click at [1406, 45] on icon "button" at bounding box center [1407, 43] width 6 height 6
click at [581, 270] on div "Email preview 2025-09-25| Batch: Tenured User Gift You can add overrides to Sub…" at bounding box center [784, 295] width 1568 height 590
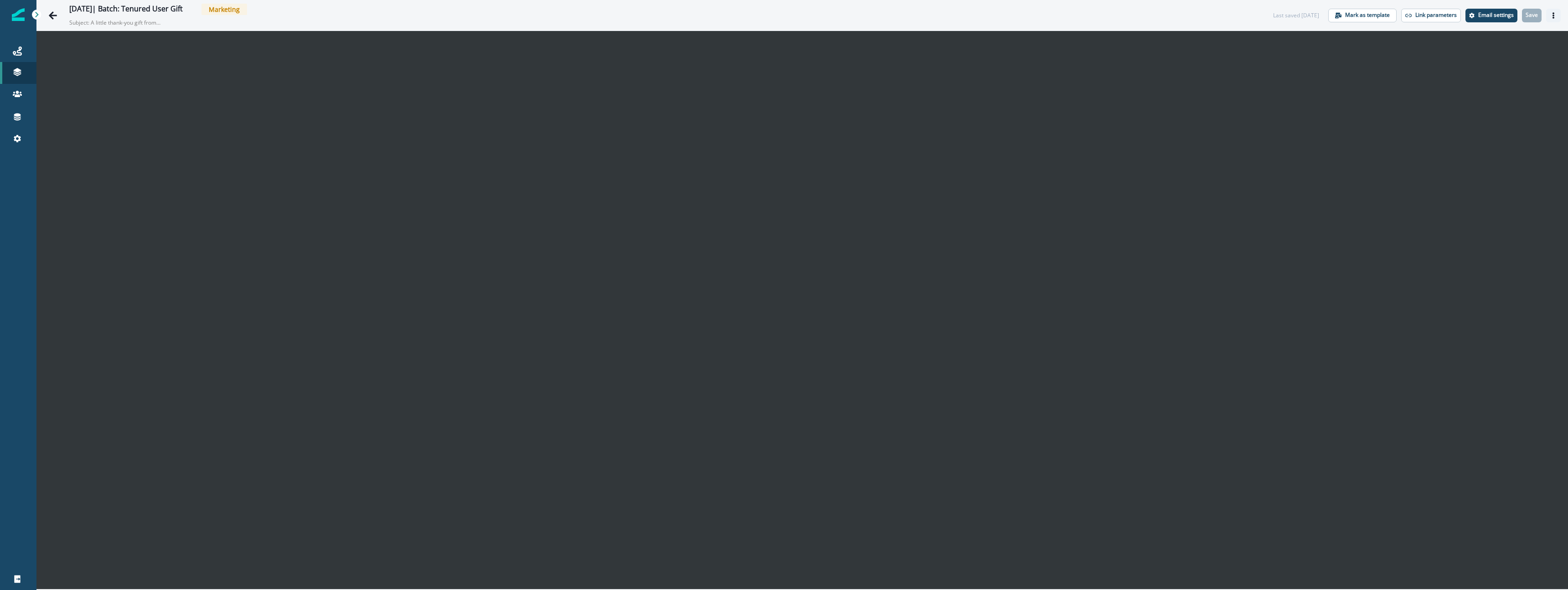
click at [1555, 12] on icon "Actions" at bounding box center [1553, 15] width 6 height 6
click at [1494, 74] on button "Send test email" at bounding box center [1509, 71] width 101 height 16
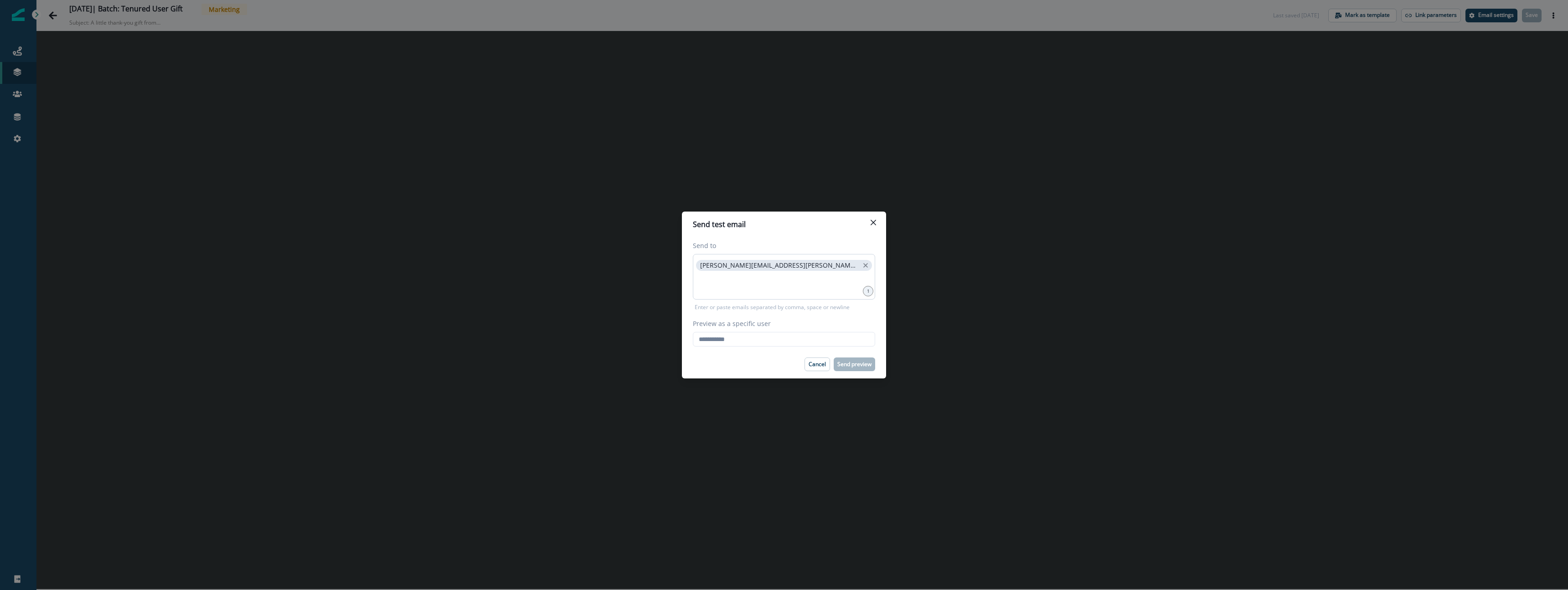
click at [702, 266] on p "[PERSON_NAME][EMAIL_ADDRESS][PERSON_NAME][DOMAIN_NAME]" at bounding box center [780, 266] width 159 height 8
copy span
drag, startPoint x: 702, startPoint y: 266, endPoint x: 774, endPoint y: 281, distance: 73.5
click at [791, 270] on span "[PERSON_NAME][EMAIL_ADDRESS][PERSON_NAME][DOMAIN_NAME]" at bounding box center [784, 265] width 176 height 11
click at [738, 339] on input "Preview as a specific user" at bounding box center [784, 339] width 182 height 15
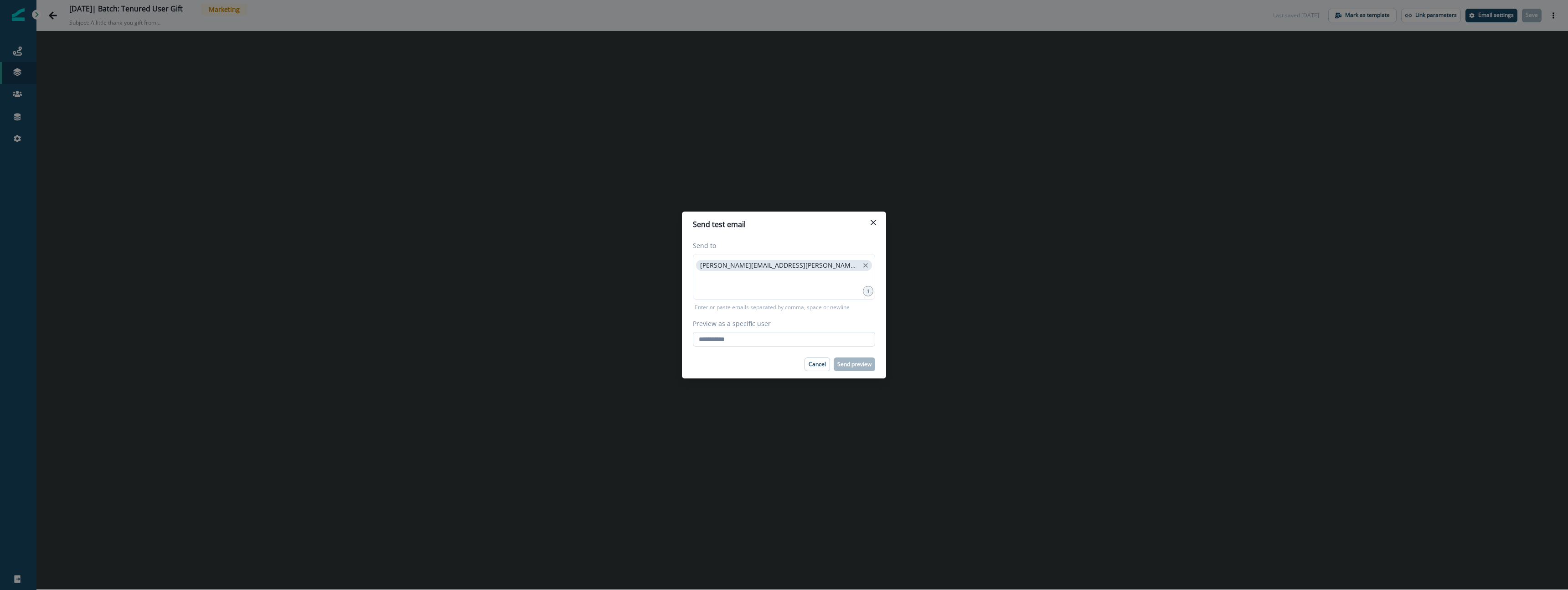
paste input "**********"
type input "**********"
click at [783, 358] on div "Cancel Send preview" at bounding box center [784, 365] width 182 height 14
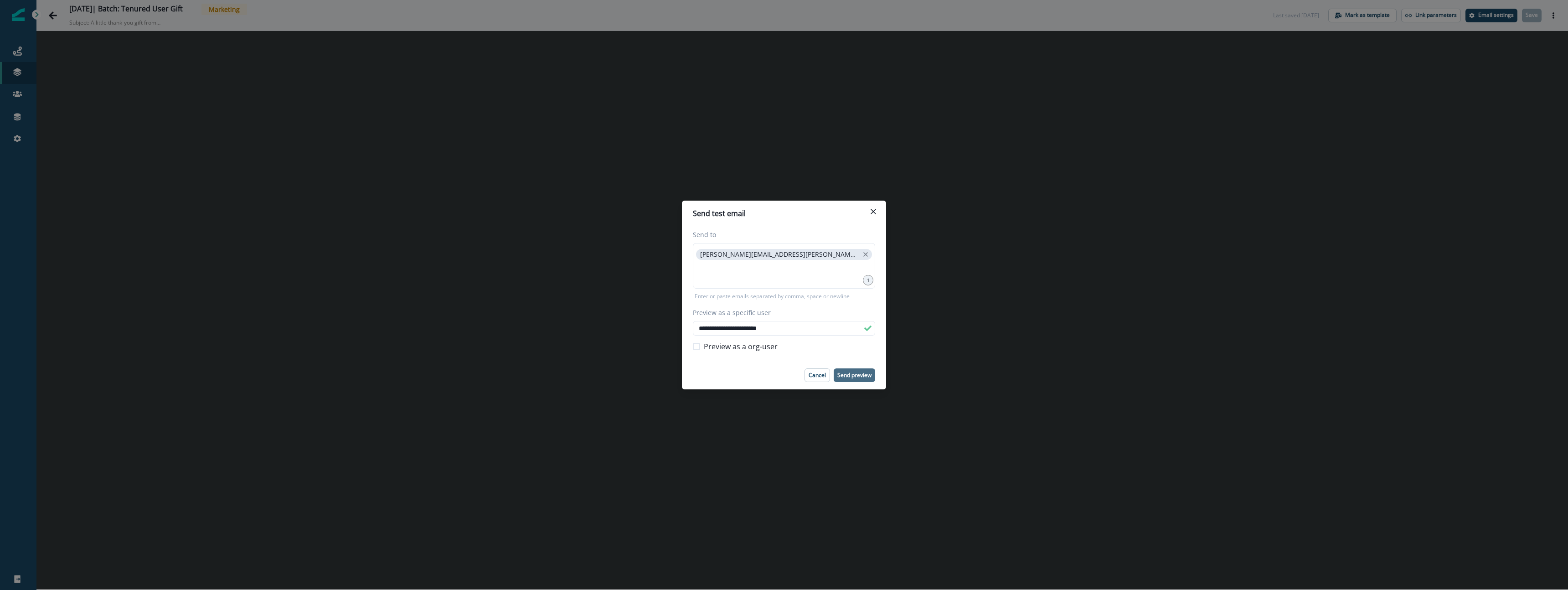
click at [860, 373] on p "Send preview" at bounding box center [854, 375] width 34 height 6
click at [875, 208] on button "Close" at bounding box center [873, 211] width 15 height 15
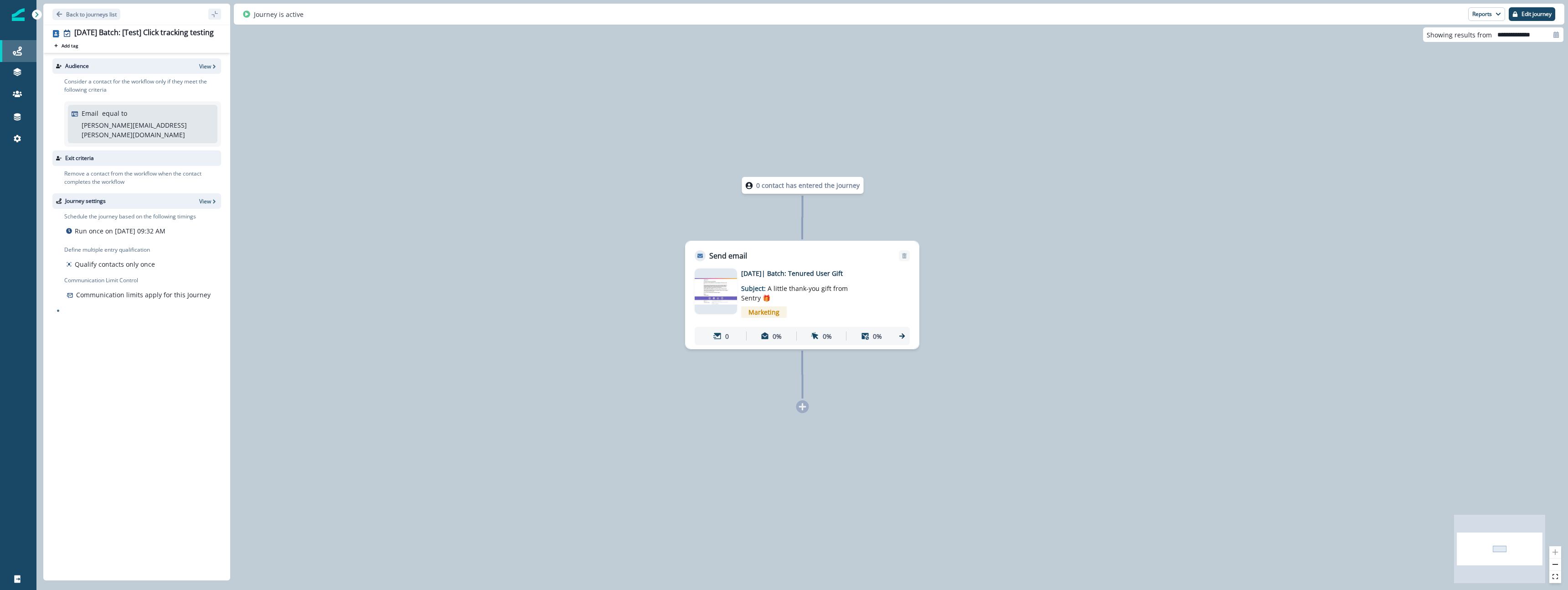
click at [31, 44] on link "Journeys" at bounding box center [18, 51] width 36 height 22
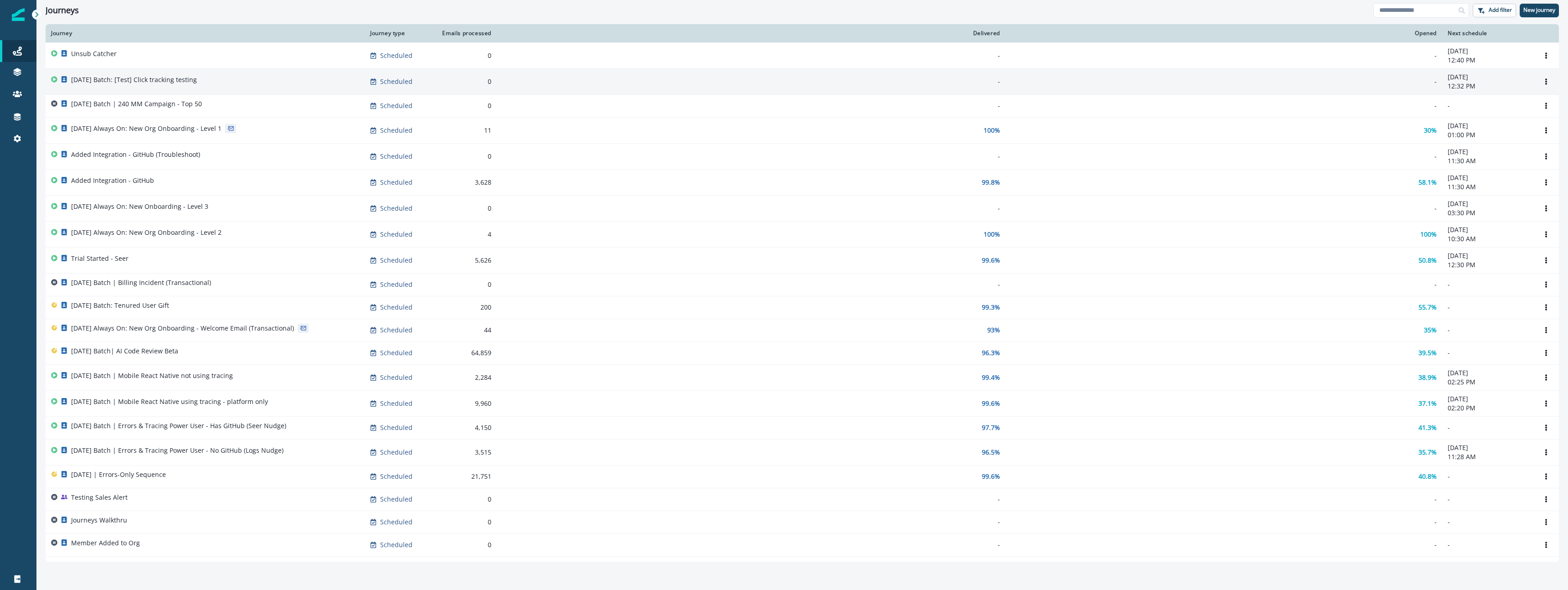
click at [254, 73] on td "[DATE] Batch: [Test] Click tracking testing" at bounding box center [205, 81] width 319 height 26
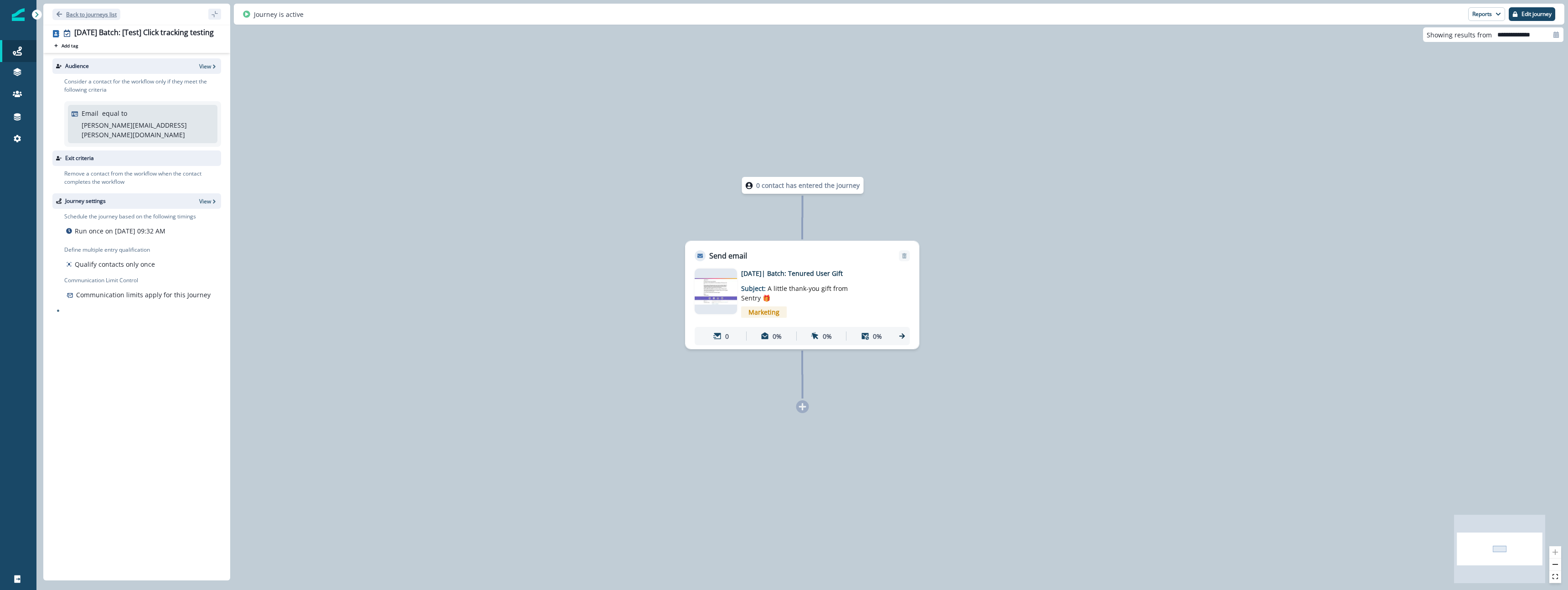
click at [76, 14] on p "Back to journeys list" at bounding box center [91, 14] width 51 height 8
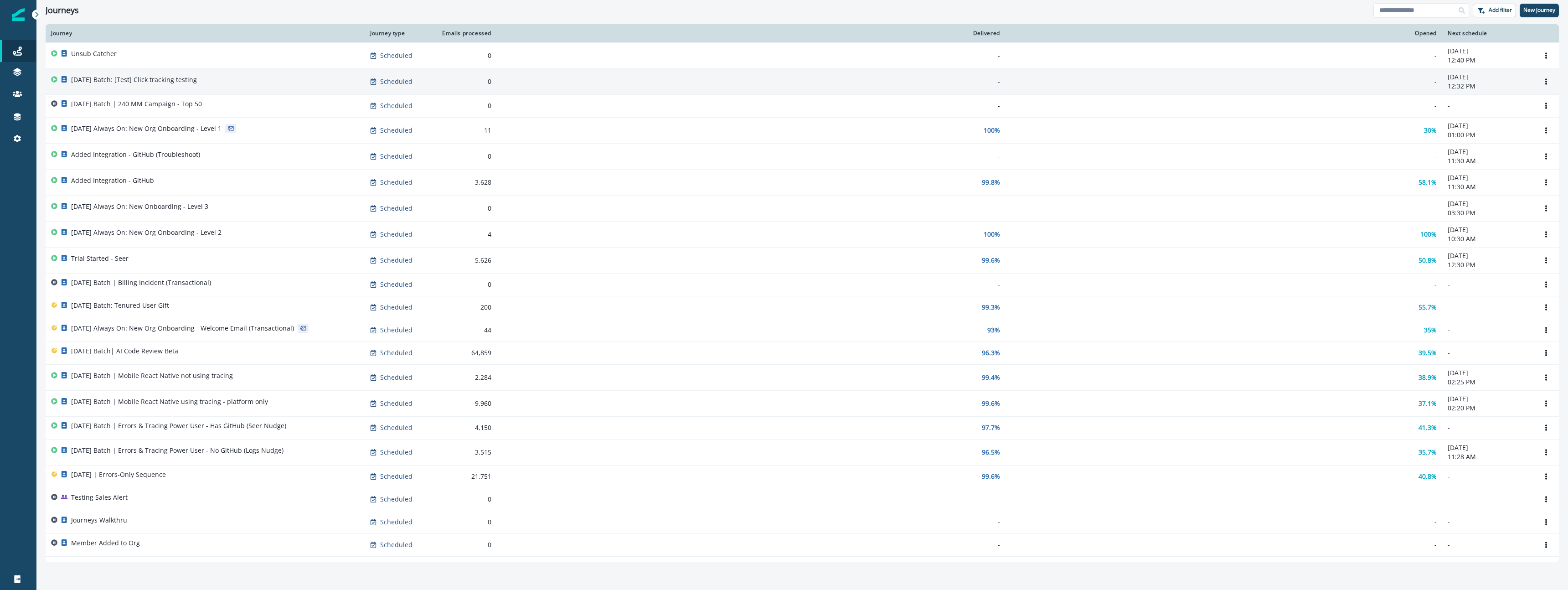
click at [469, 83] on div "0" at bounding box center [465, 81] width 53 height 9
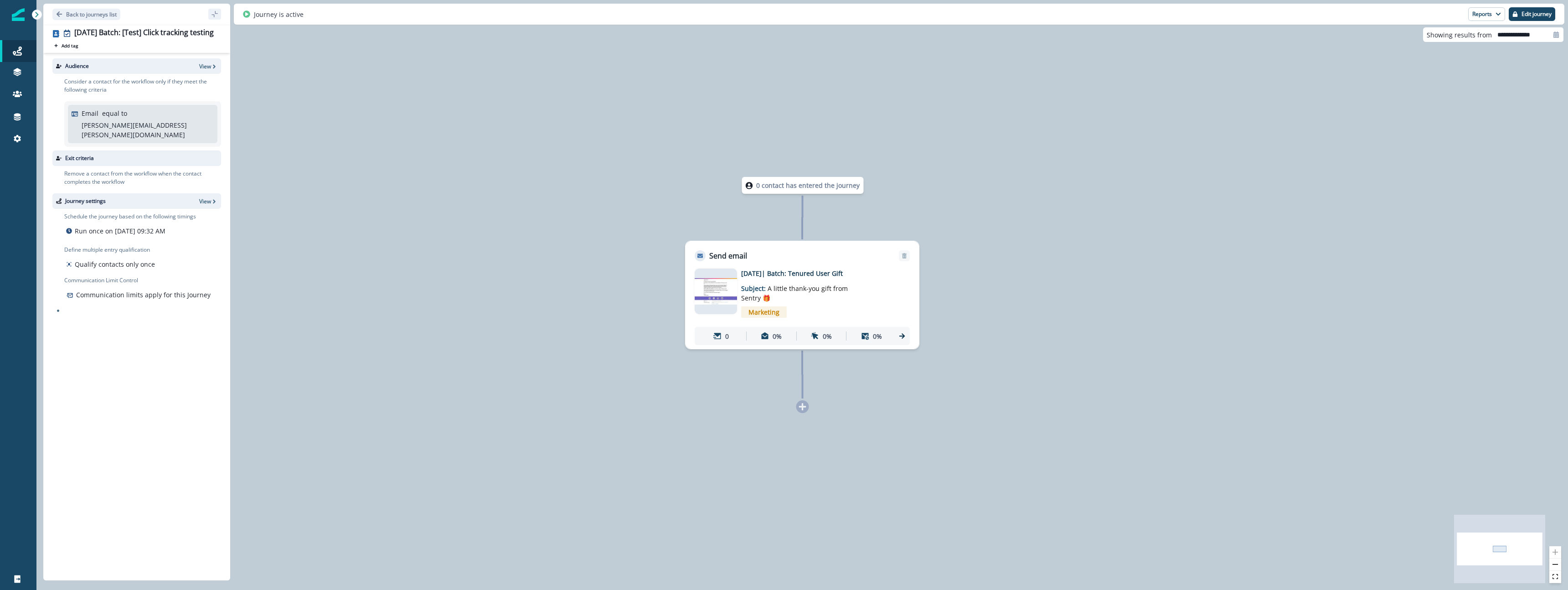
click at [362, 328] on div "0 contact has entered the journey Send email Email asset changed, journey repor…" at bounding box center [801, 295] width 1532 height 590
click at [78, 15] on p "Back to journeys list" at bounding box center [91, 14] width 51 height 8
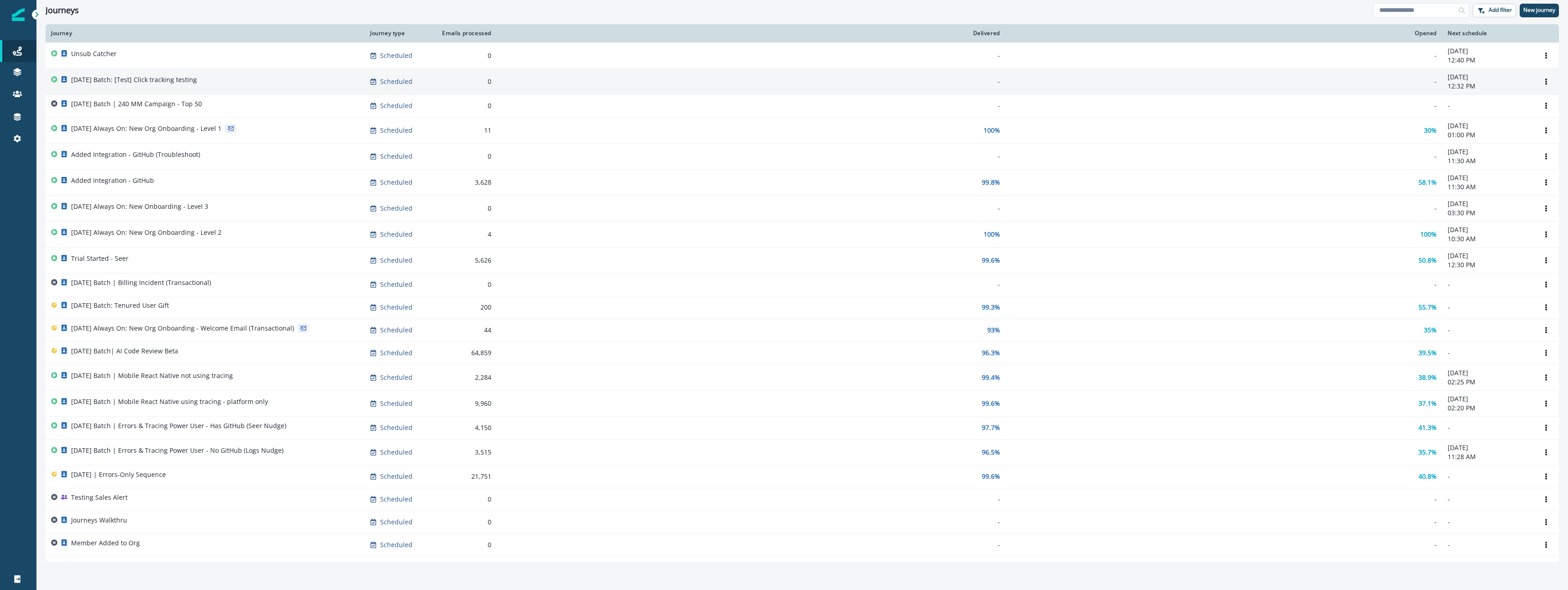
click at [251, 84] on div "[DATE] Batch: [Test] Click tracking testing" at bounding box center [205, 81] width 308 height 13
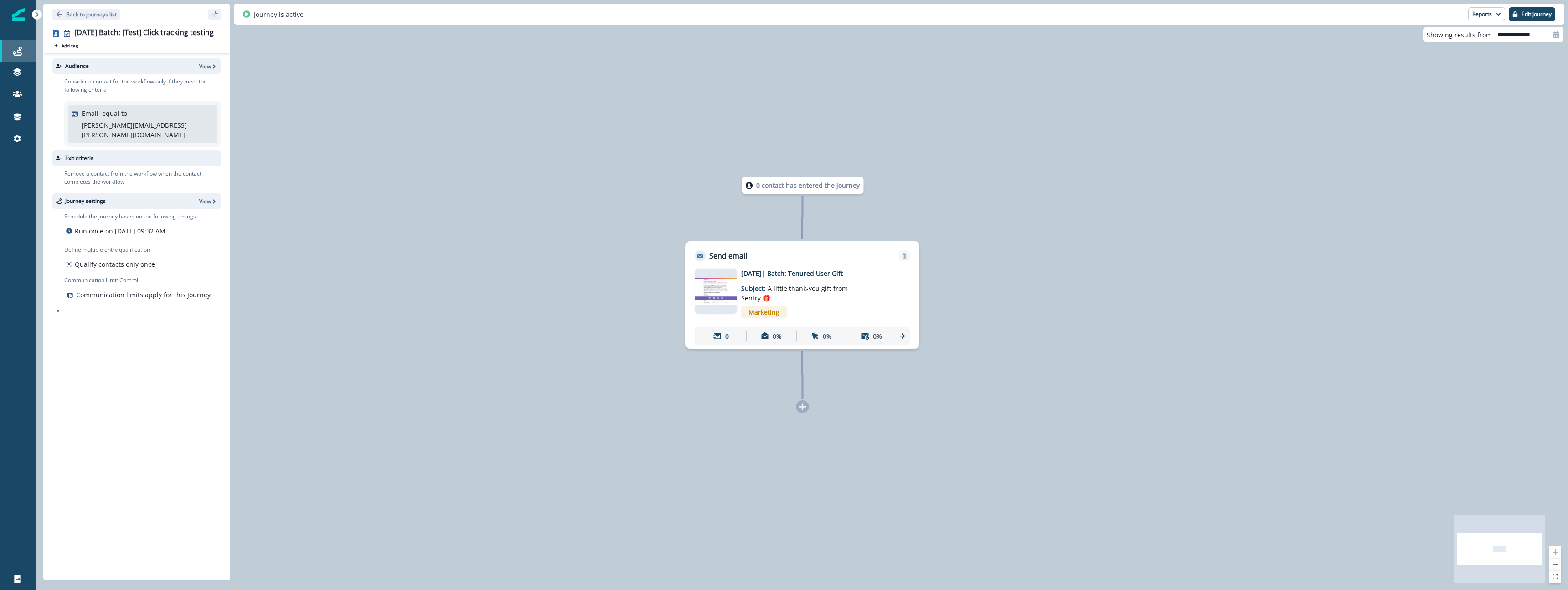
click at [23, 56] on div "Journeys" at bounding box center [18, 51] width 29 height 11
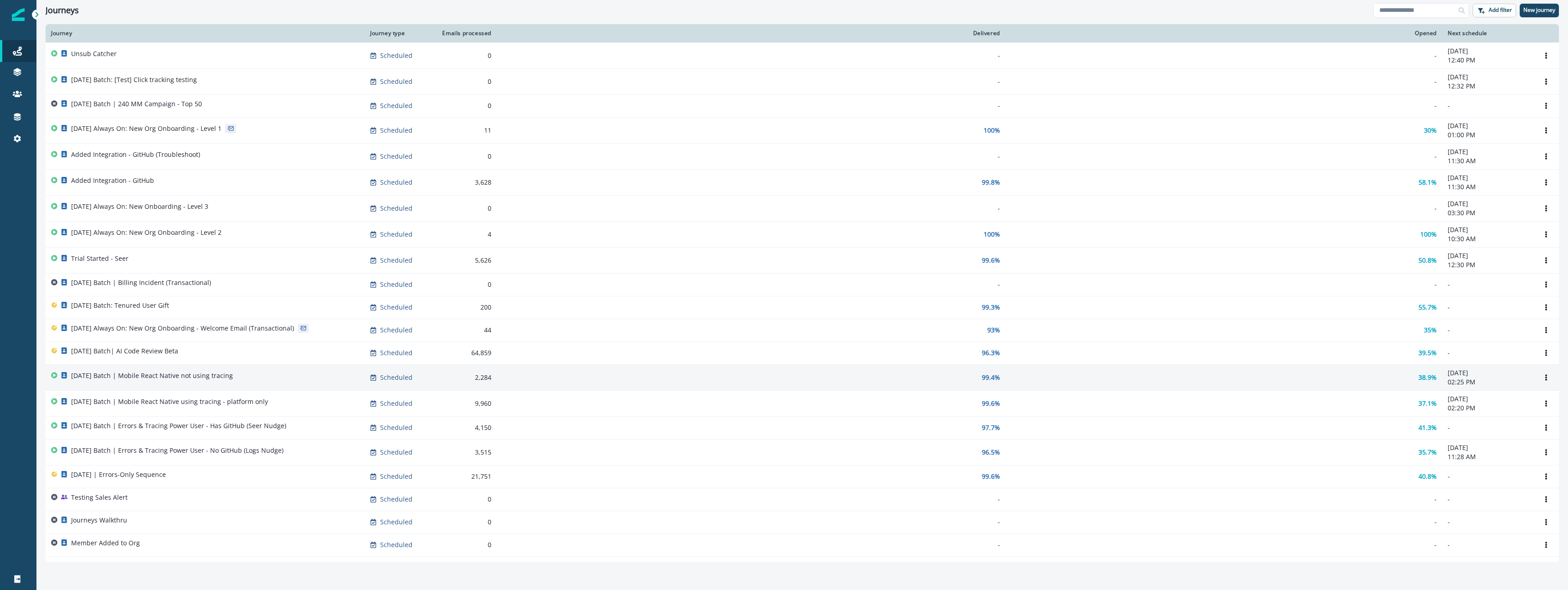
scroll to position [0, 0]
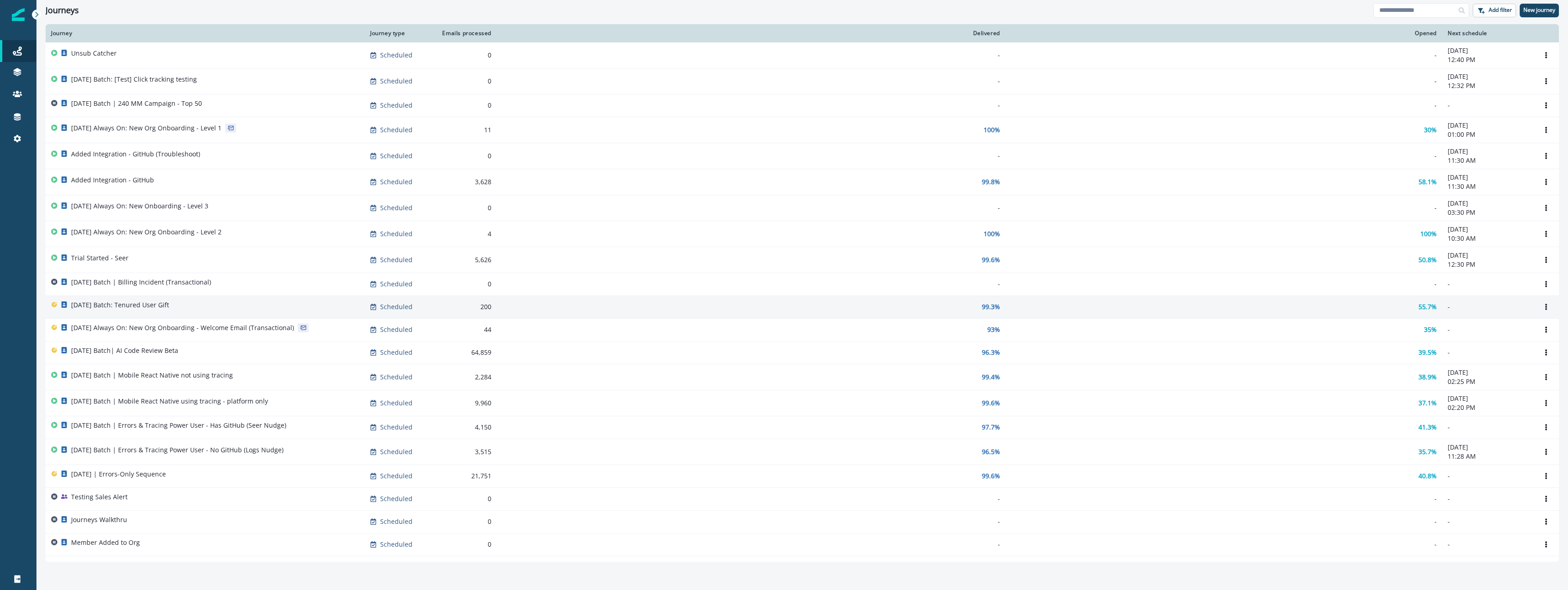
click at [300, 301] on div "[DATE] Batch: Tenured User Gift" at bounding box center [205, 307] width 308 height 13
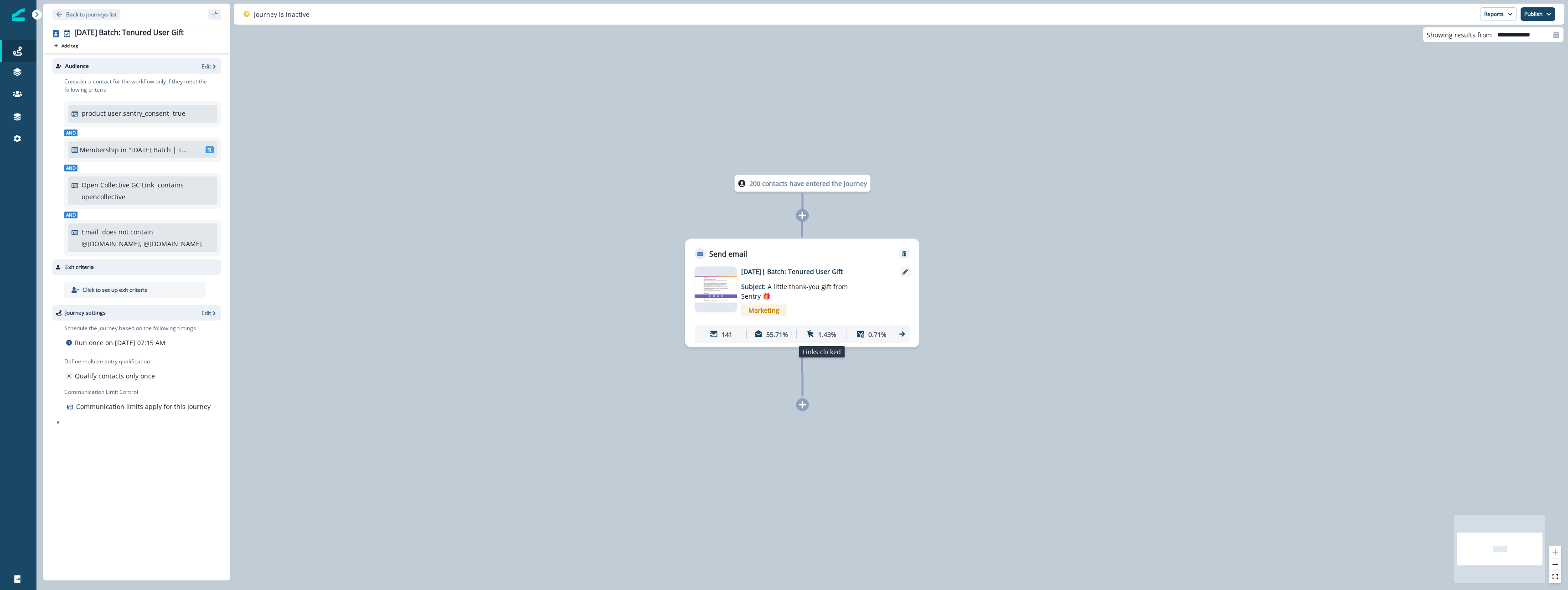
click at [826, 338] on p "1.43%" at bounding box center [827, 334] width 18 height 10
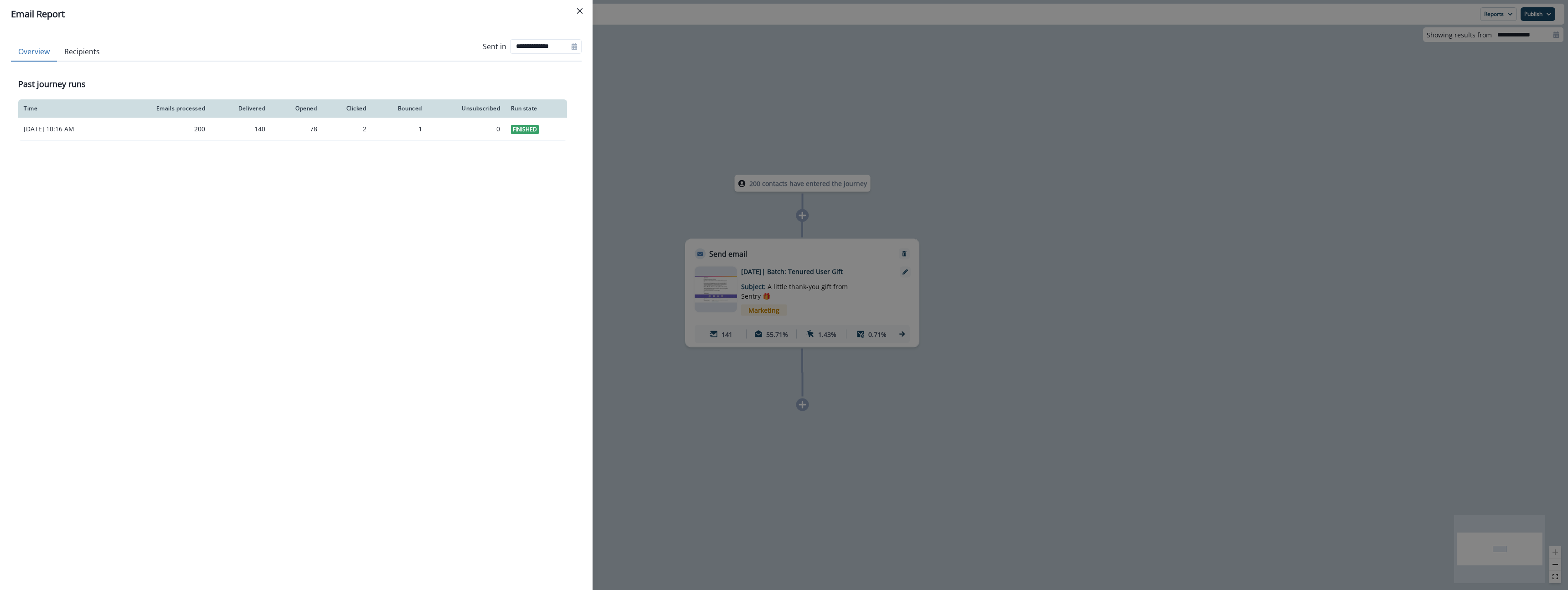
drag, startPoint x: 1256, startPoint y: 276, endPoint x: 1176, endPoint y: 252, distance: 83.5
click at [1255, 275] on div "**********" at bounding box center [784, 295] width 1568 height 590
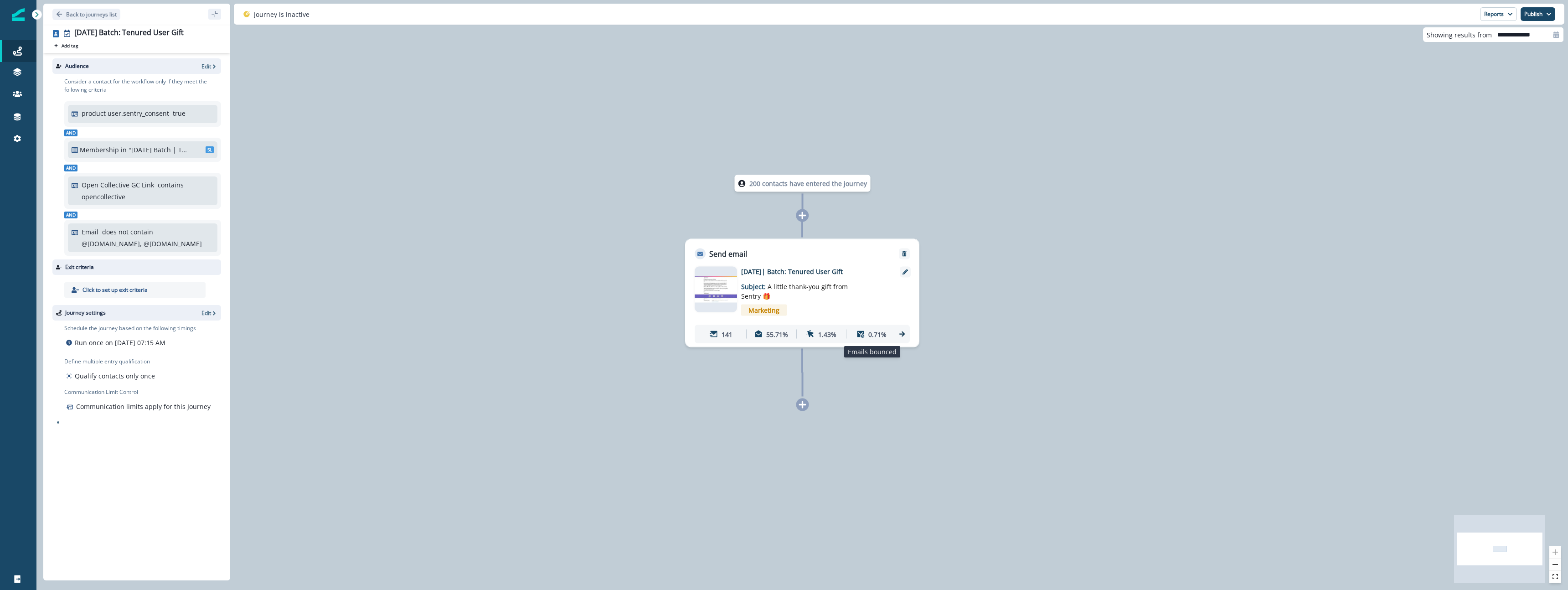
click at [854, 332] on div "0.71%" at bounding box center [871, 334] width 46 height 17
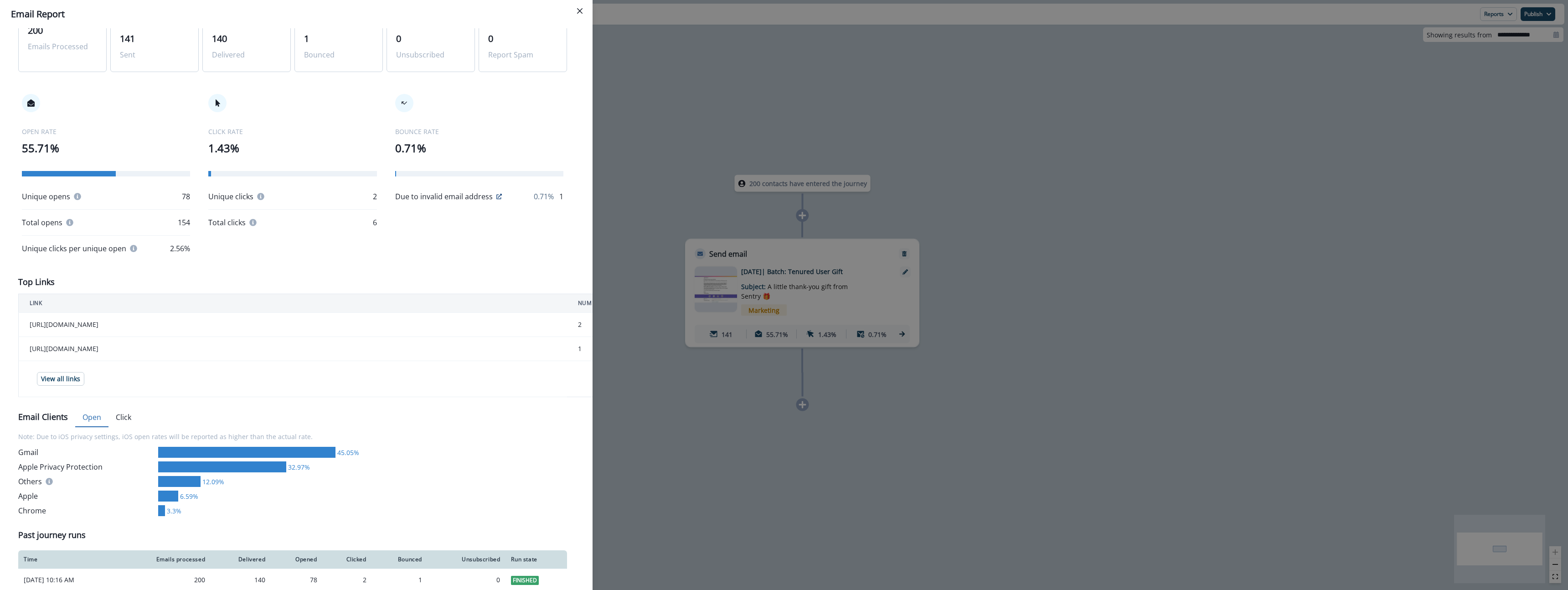
scroll to position [96, 0]
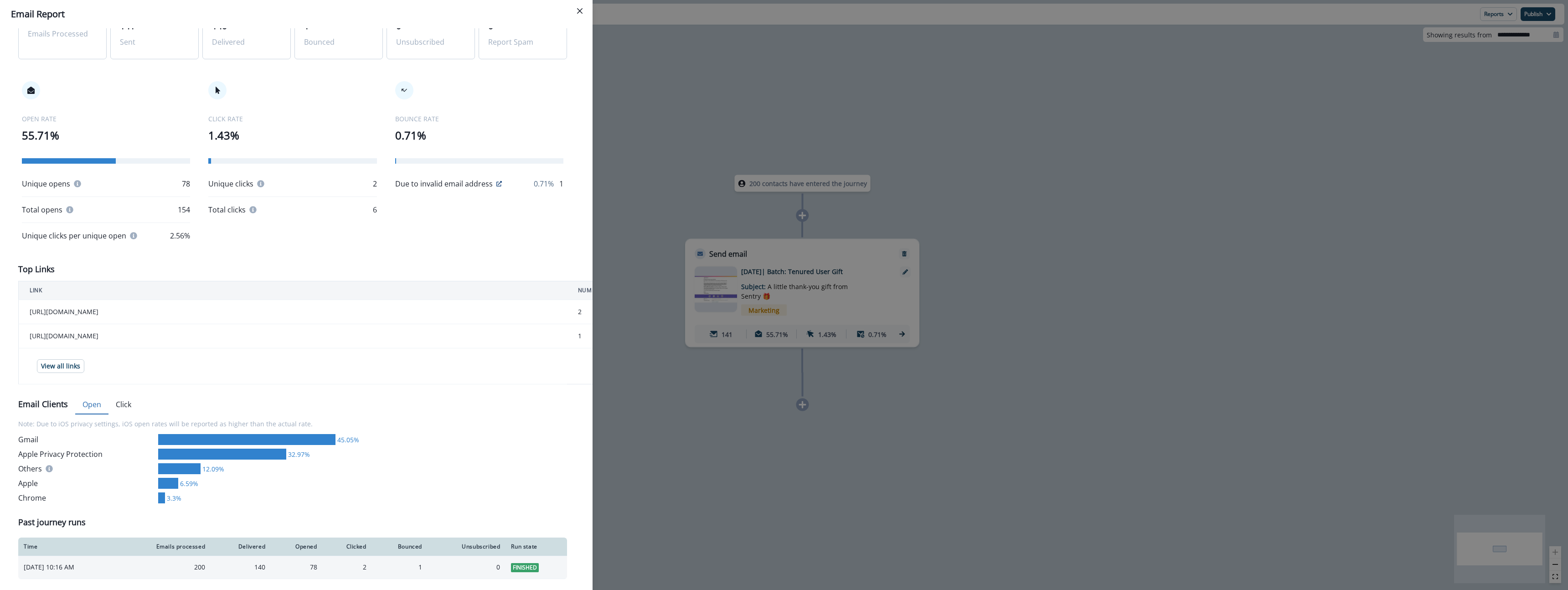
click at [307, 568] on td "78" at bounding box center [297, 567] width 52 height 23
click at [292, 587] on div "**********" at bounding box center [296, 309] width 593 height 562
click at [265, 568] on div "140" at bounding box center [240, 567] width 49 height 9
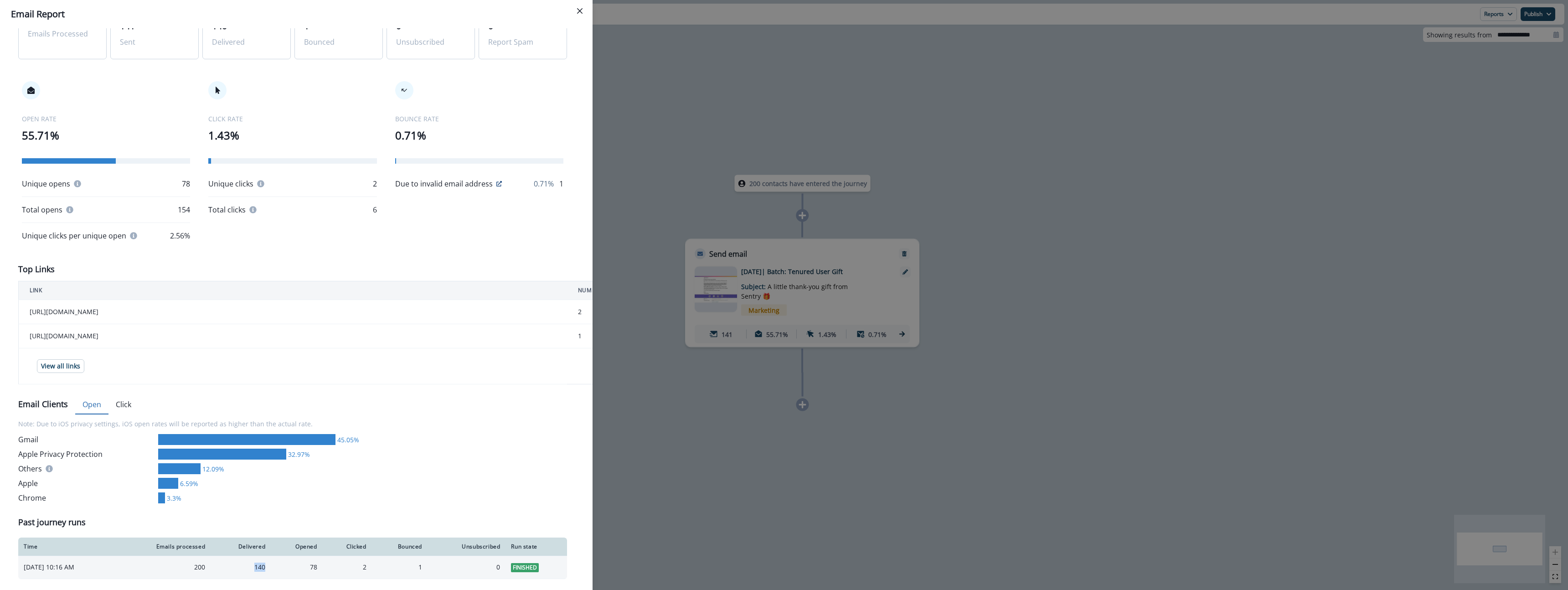
click at [265, 568] on div "140" at bounding box center [240, 567] width 49 height 9
click at [367, 570] on div "2" at bounding box center [347, 567] width 38 height 9
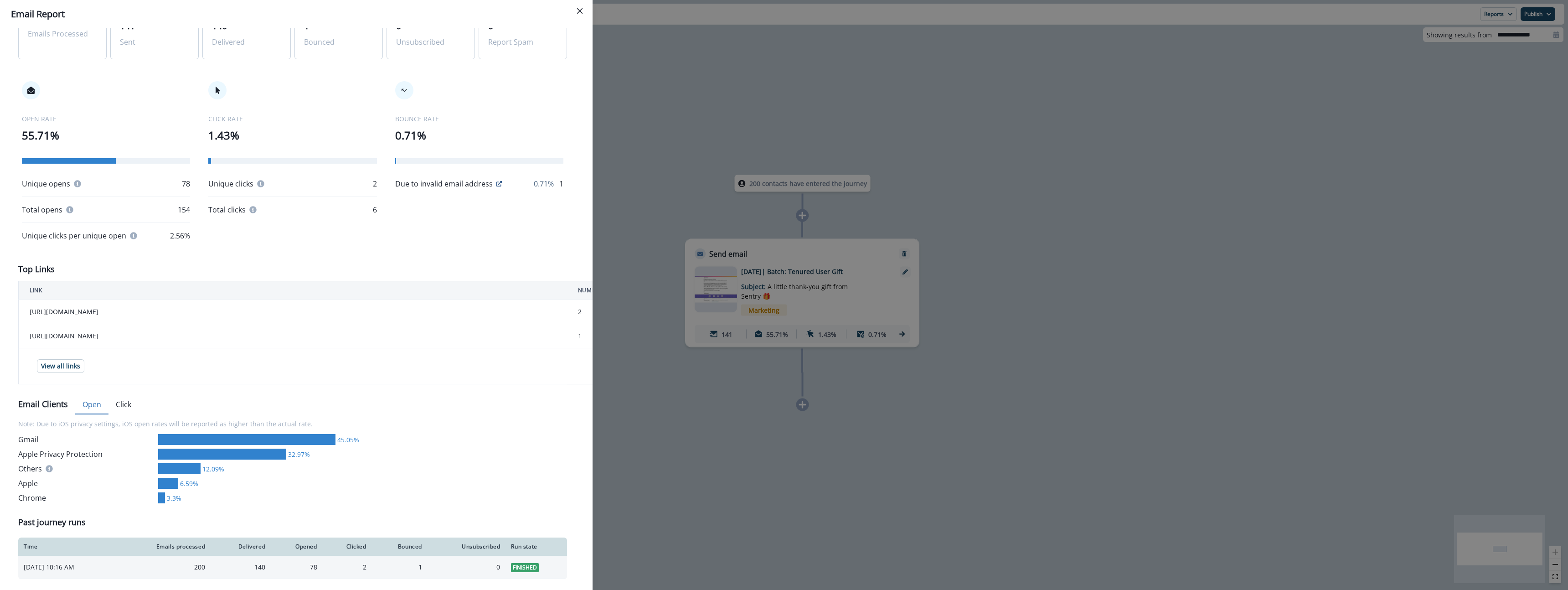
click at [317, 569] on div "78" at bounding box center [296, 567] width 41 height 9
click at [265, 570] on div "140" at bounding box center [240, 567] width 49 height 9
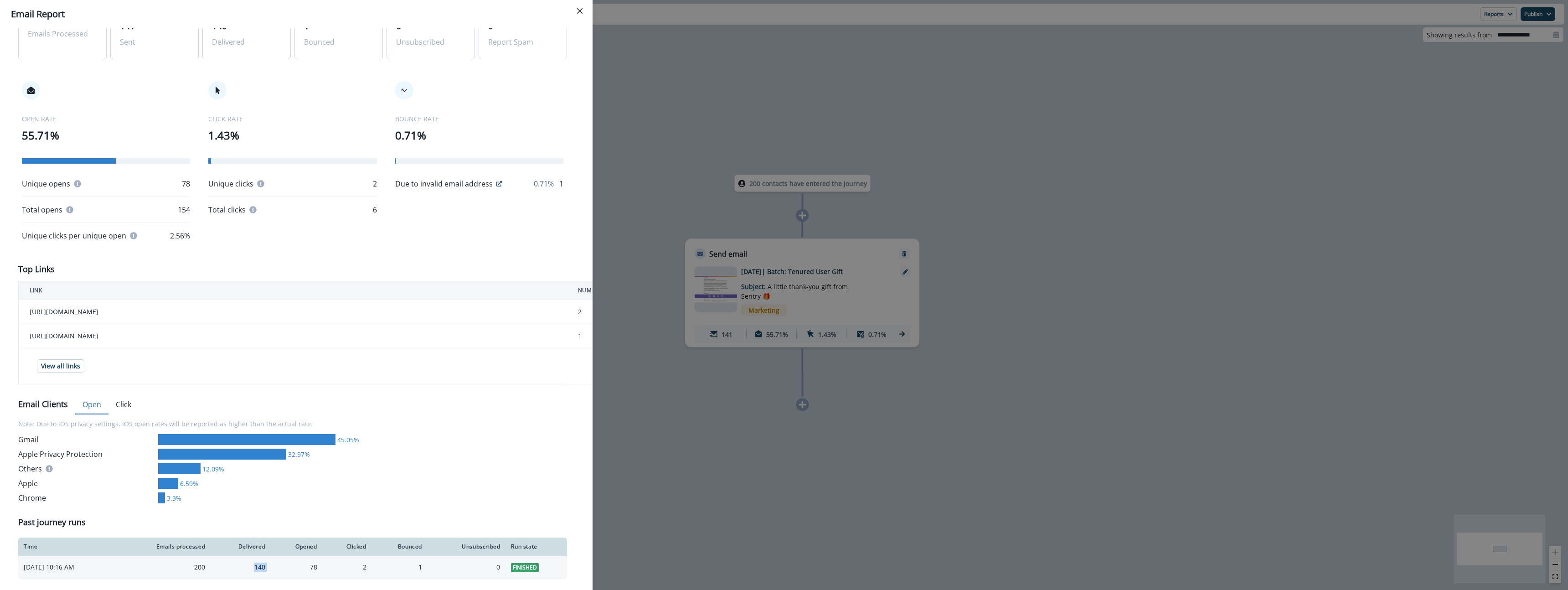
click at [265, 570] on div "140" at bounding box center [240, 567] width 49 height 9
click at [192, 213] on div "OPEN RATE 55.71% Unique opens 78 Total opens 154 Unique clicks per unique open …" at bounding box center [292, 161] width 549 height 197
click at [185, 212] on p "154" at bounding box center [184, 209] width 12 height 11
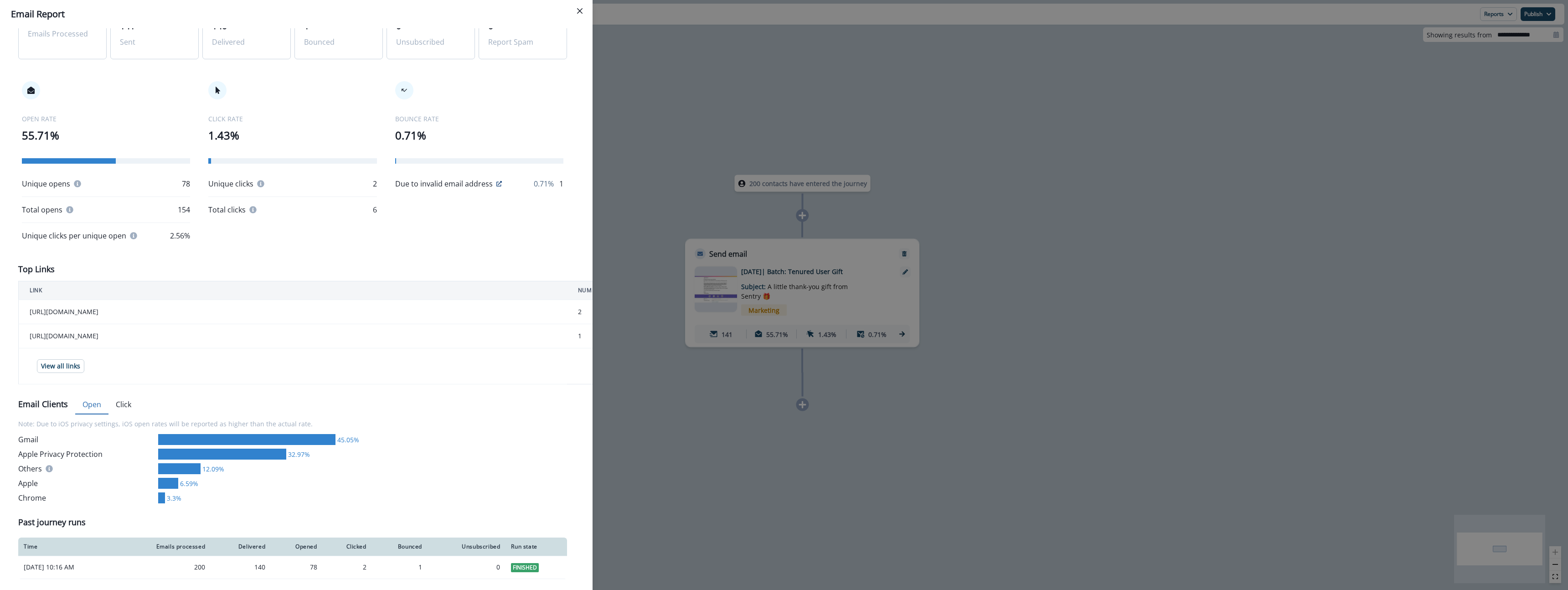
click at [183, 185] on p "78" at bounding box center [186, 183] width 8 height 11
drag, startPoint x: 183, startPoint y: 185, endPoint x: 209, endPoint y: 195, distance: 27.9
click at [209, 195] on div "OPEN RATE 55.71% Unique opens 78 Total opens 154 Unique clicks per unique open …" at bounding box center [292, 161] width 549 height 197
click at [463, 223] on div "OPEN RATE 55.71% Unique opens 78 Total opens 154 Unique clicks per unique open …" at bounding box center [292, 161] width 549 height 197
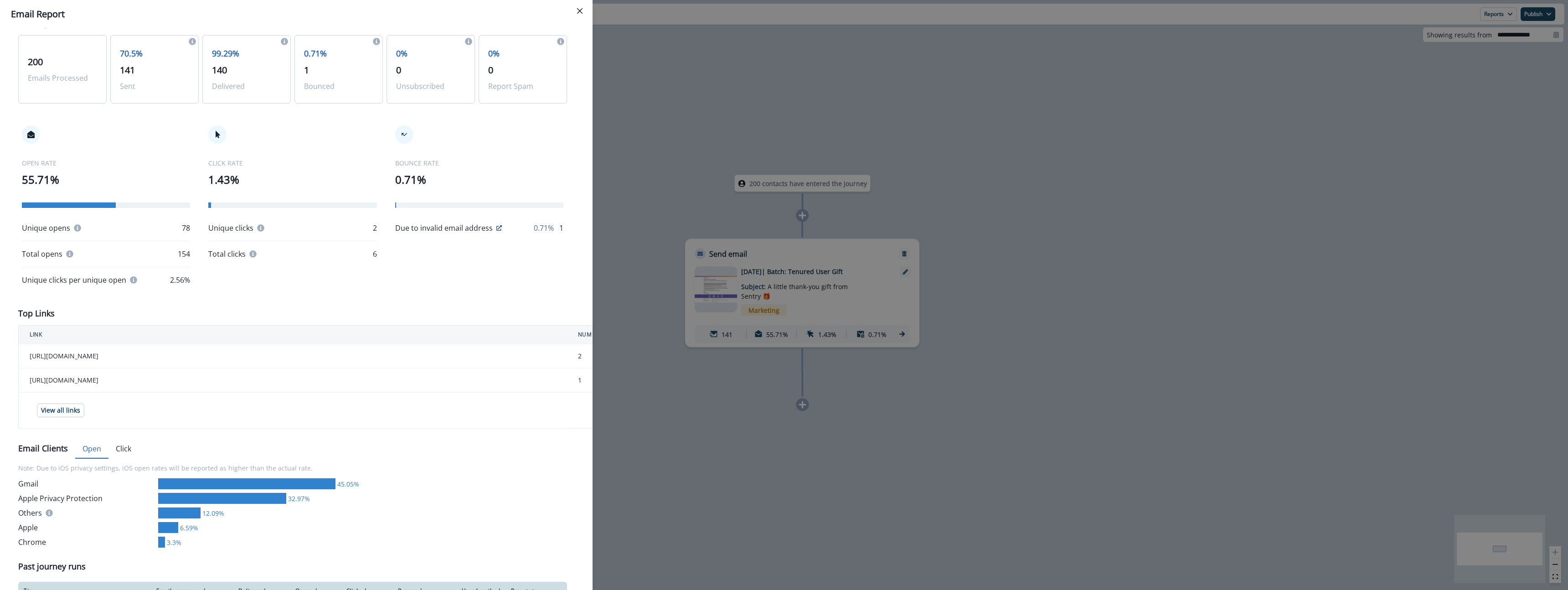
scroll to position [0, 0]
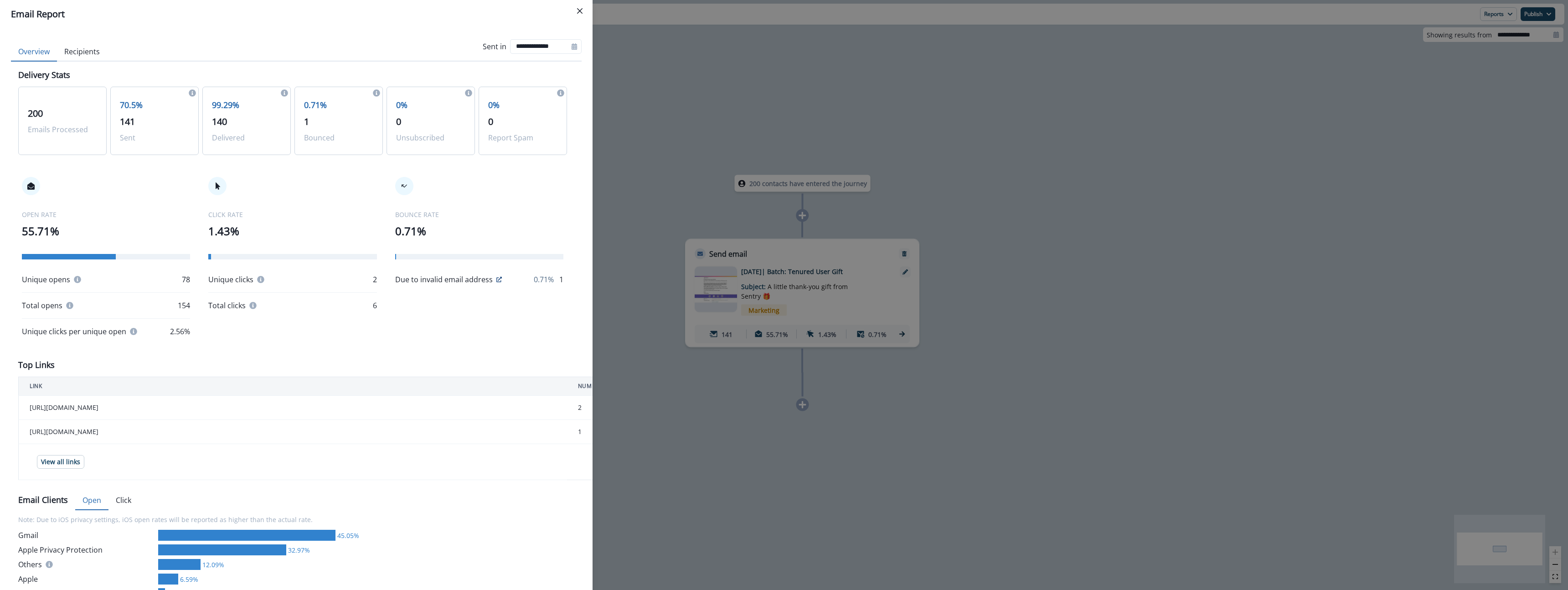
click at [154, 145] on div "70.5% 141 Sent" at bounding box center [154, 121] width 88 height 68
click at [156, 140] on p "Sent" at bounding box center [154, 137] width 69 height 11
click at [127, 120] on span "141" at bounding box center [127, 121] width 15 height 12
drag, startPoint x: 127, startPoint y: 120, endPoint x: 130, endPoint y: 140, distance: 20.2
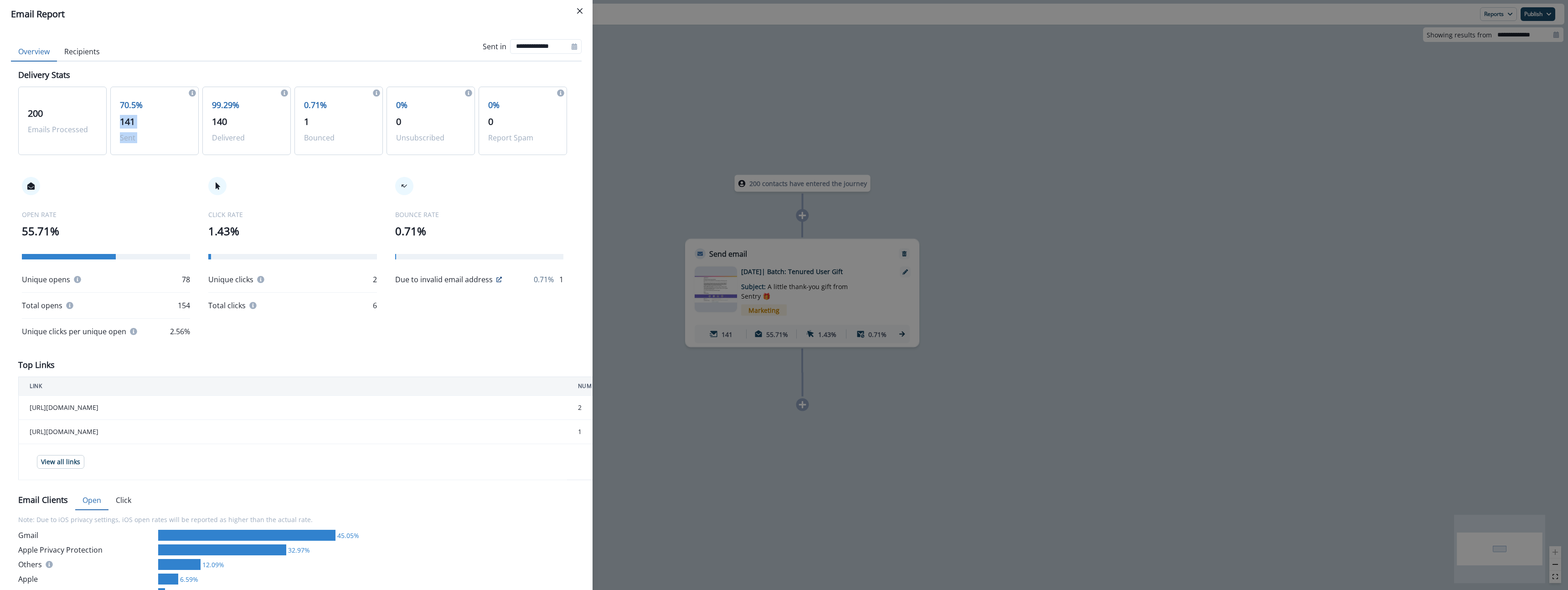
click at [129, 140] on div "70.5% 141 Sent" at bounding box center [154, 121] width 88 height 68
click at [223, 120] on span "140" at bounding box center [219, 121] width 15 height 12
drag, startPoint x: 223, startPoint y: 120, endPoint x: 225, endPoint y: 138, distance: 18.1
click at [225, 138] on div "99.29% 140 Delivered" at bounding box center [247, 121] width 88 height 68
click at [254, 279] on div "Unique clicks" at bounding box center [236, 279] width 56 height 11
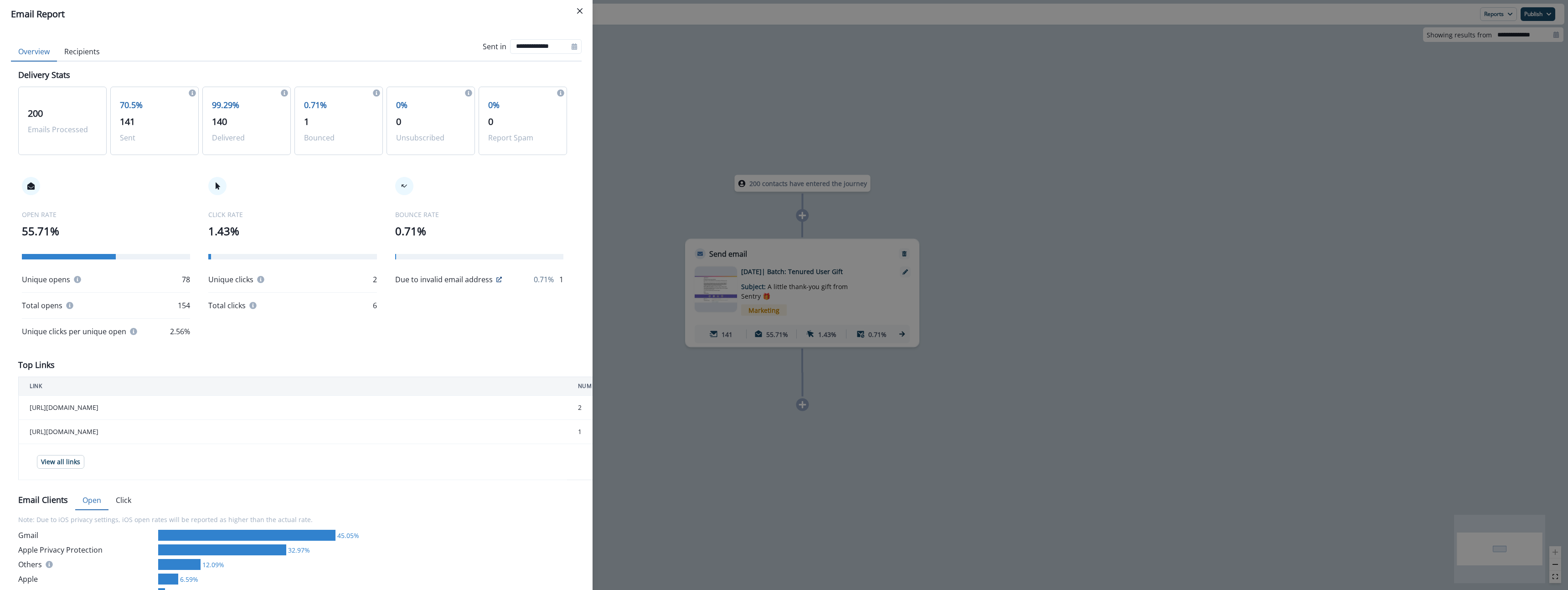
click at [254, 279] on div "Unique clicks" at bounding box center [236, 279] width 56 height 11
click at [260, 279] on icon at bounding box center [261, 279] width 7 height 7
click at [259, 279] on icon at bounding box center [261, 279] width 7 height 7
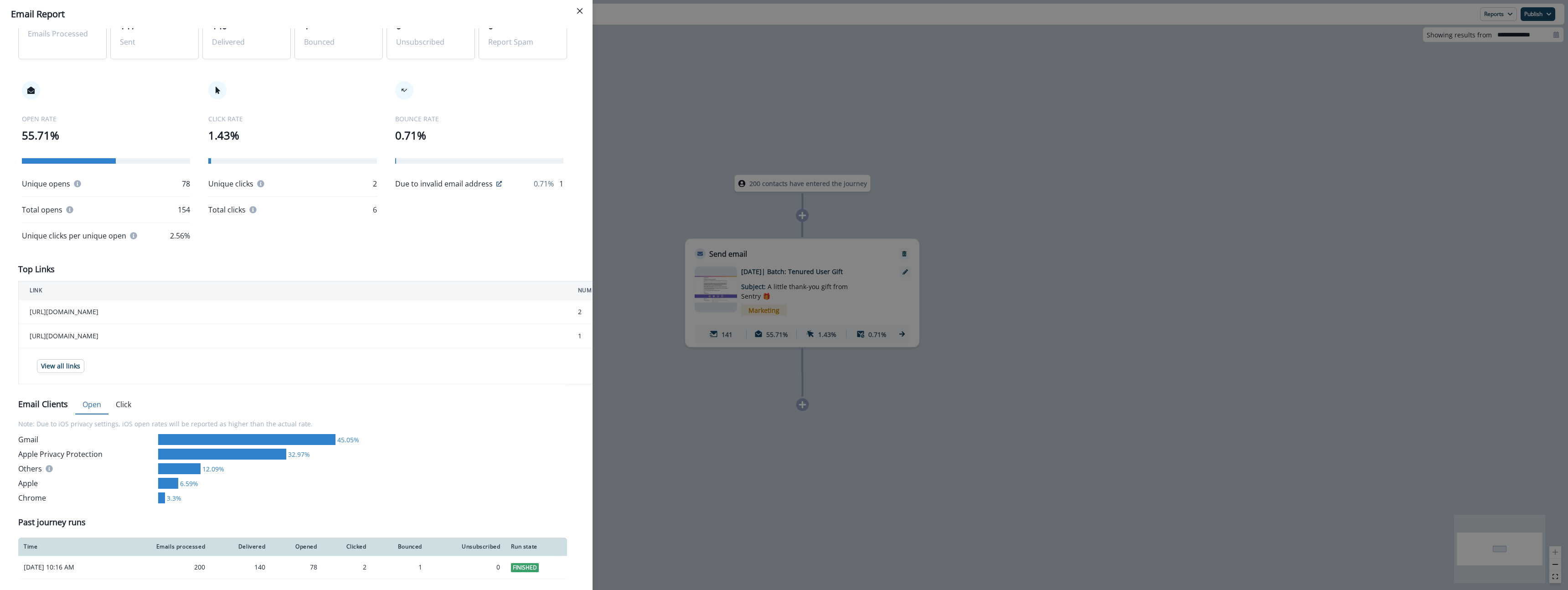
scroll to position [94, 0]
click at [629, 432] on div "**********" at bounding box center [784, 295] width 1568 height 590
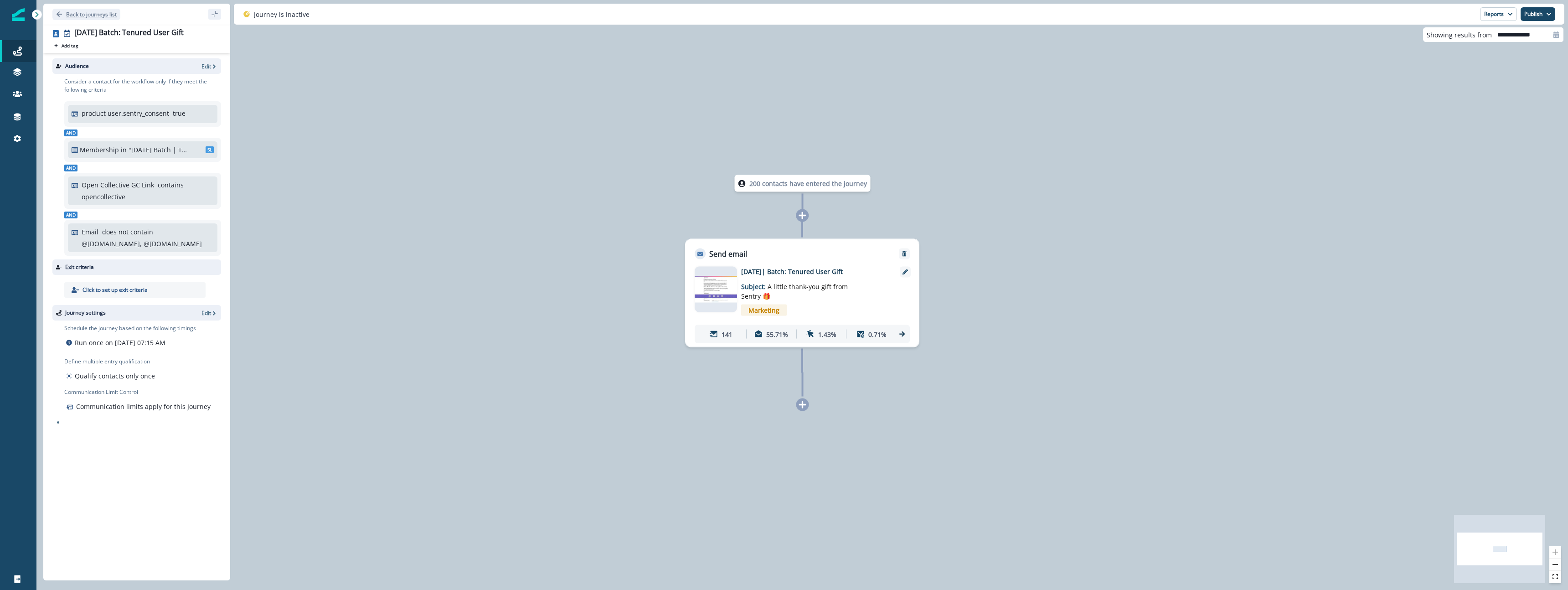
click at [73, 18] on button "Back to journeys list" at bounding box center [86, 14] width 68 height 11
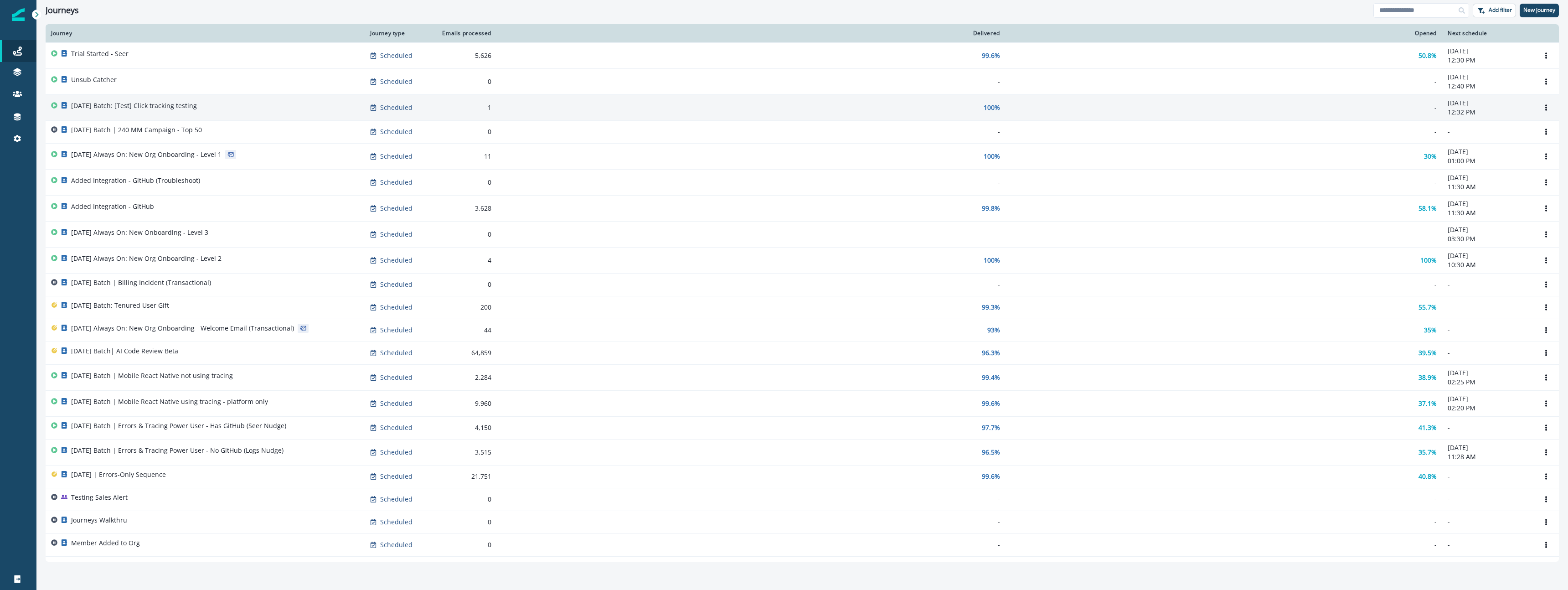
click at [147, 106] on p "[DATE] Batch: [Test] Click tracking testing" at bounding box center [134, 105] width 126 height 9
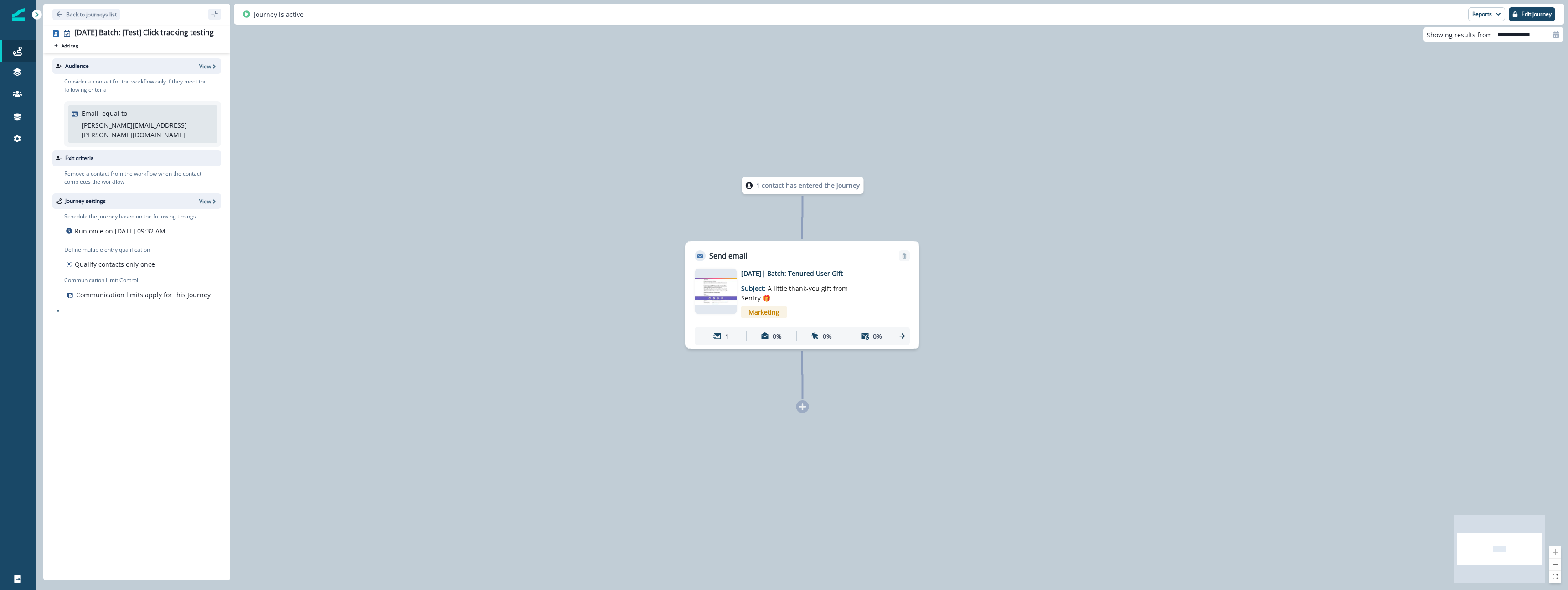
click at [851, 304] on div "Marketing" at bounding box center [816, 312] width 150 height 19
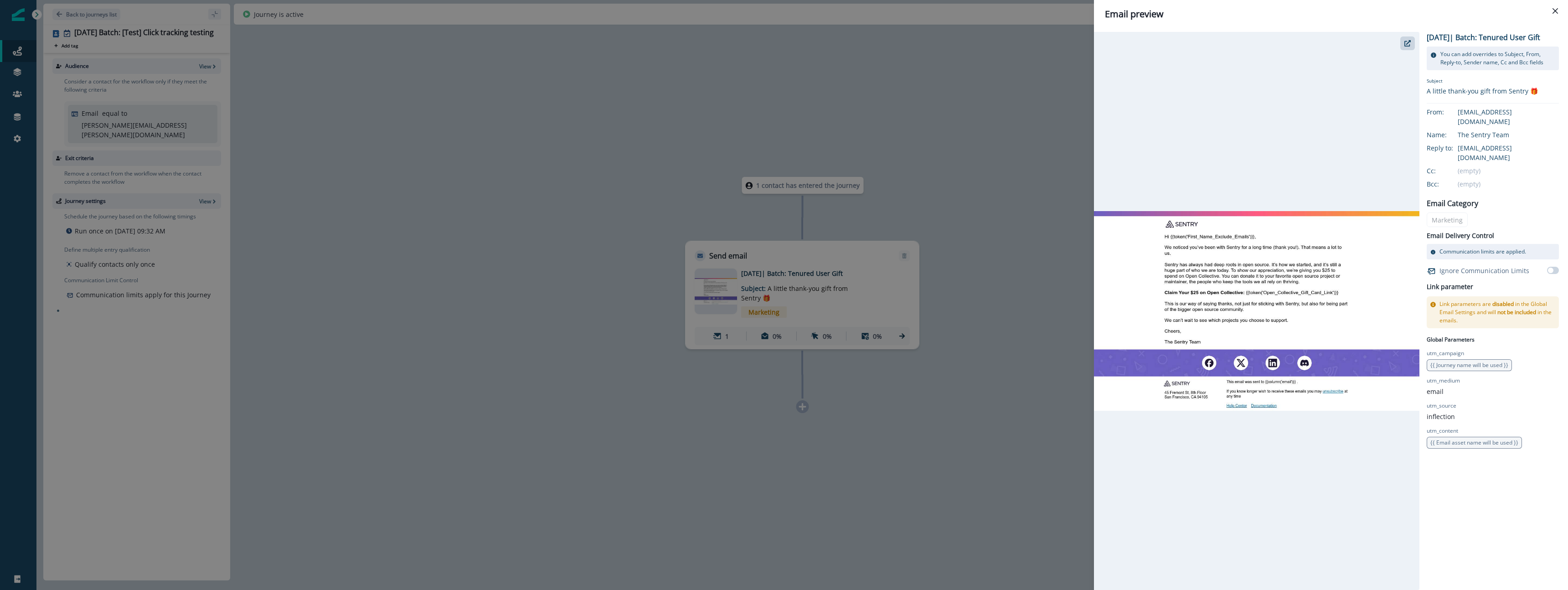
click at [1559, 14] on button "Close" at bounding box center [1555, 11] width 15 height 15
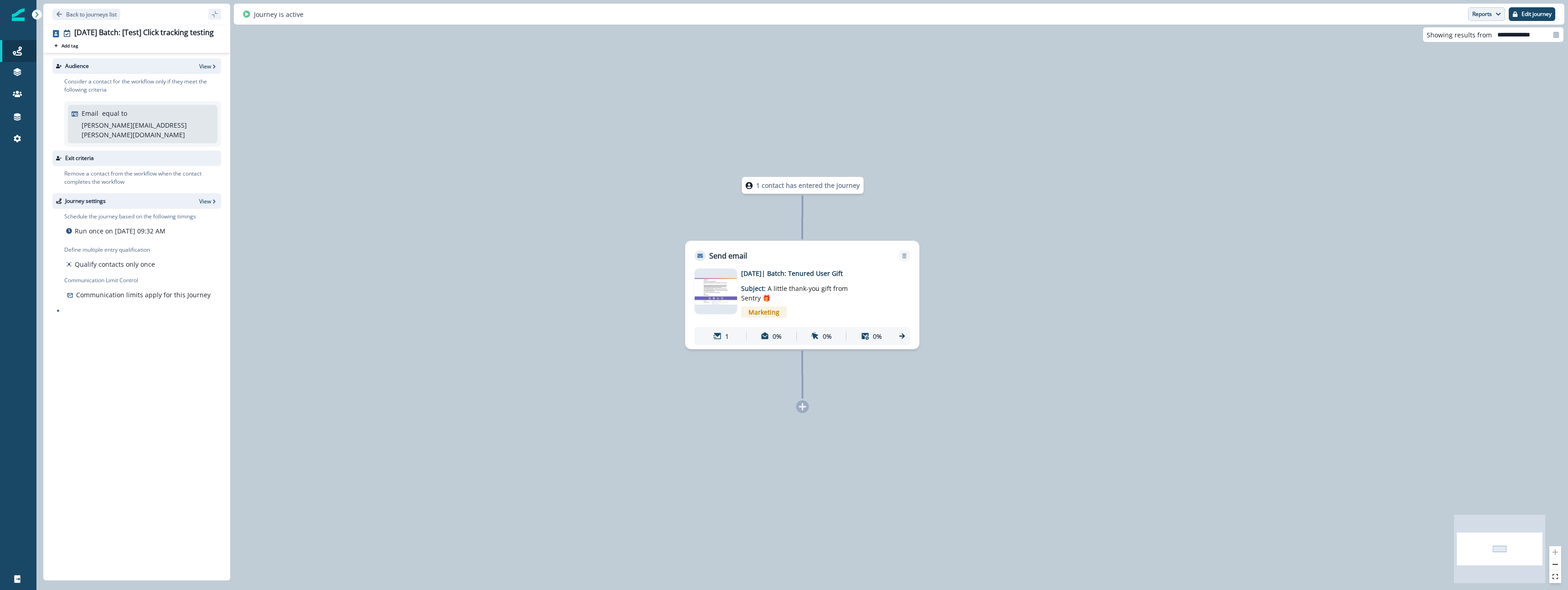
click at [1485, 15] on button "Reports" at bounding box center [1486, 14] width 37 height 14
click at [1460, 36] on button "Email Report" at bounding box center [1452, 37] width 103 height 16
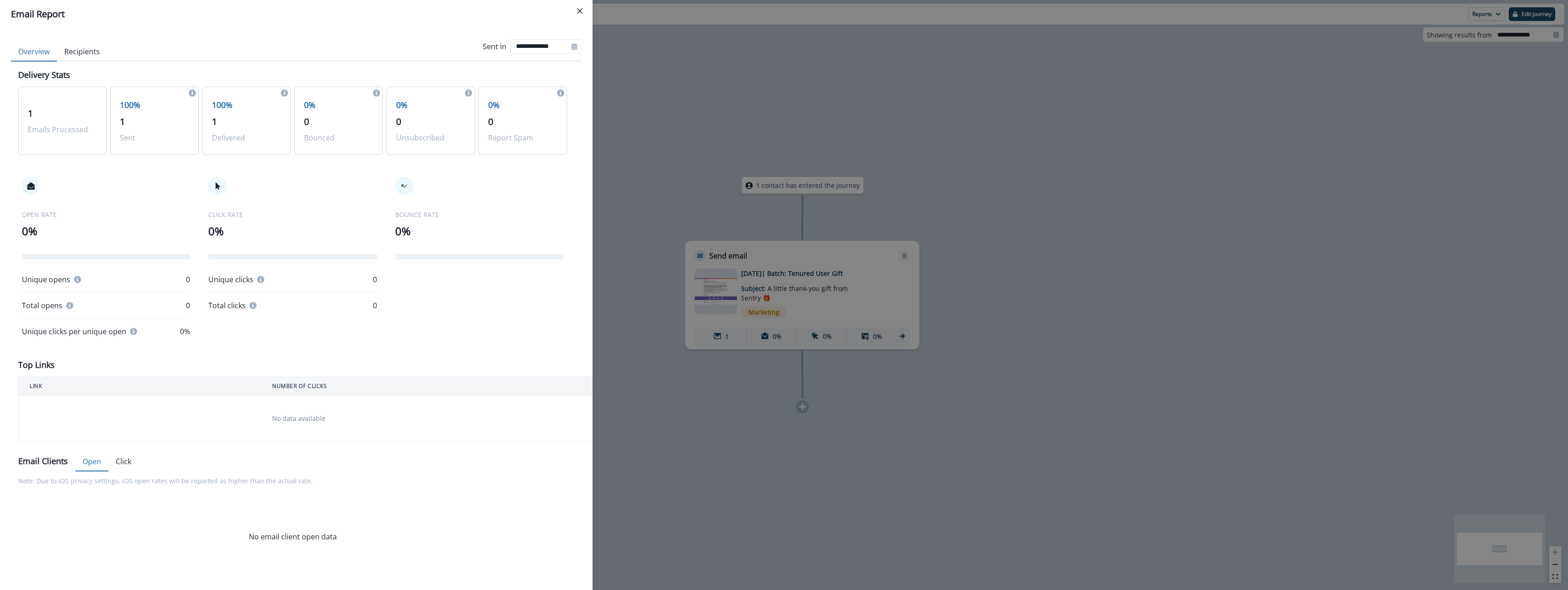
click at [259, 133] on p "Delivered" at bounding box center [246, 137] width 69 height 11
click at [118, 462] on button "Click" at bounding box center [124, 461] width 30 height 19
click at [99, 462] on button "Open" at bounding box center [91, 461] width 33 height 19
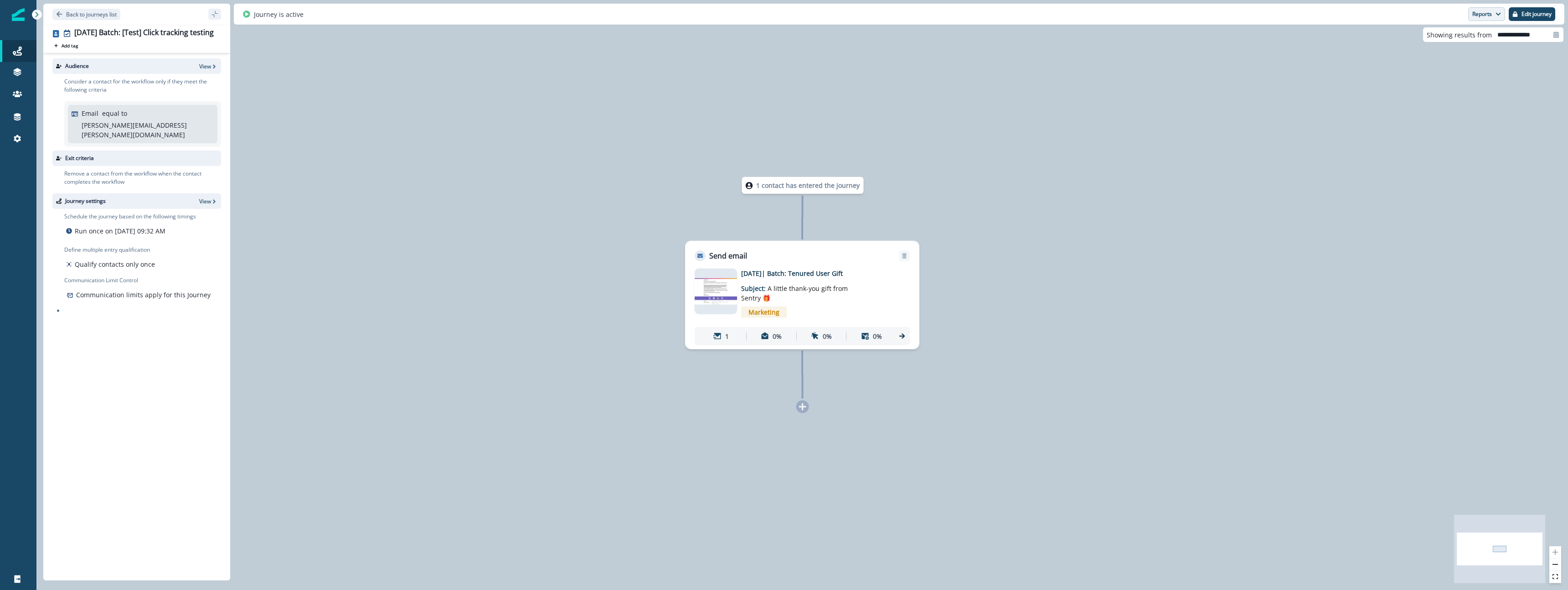
click at [1485, 18] on button "Reports" at bounding box center [1486, 14] width 37 height 14
click at [1469, 37] on button "Email Report" at bounding box center [1452, 37] width 103 height 16
click at [12, 52] on div "Journeys" at bounding box center [18, 51] width 29 height 11
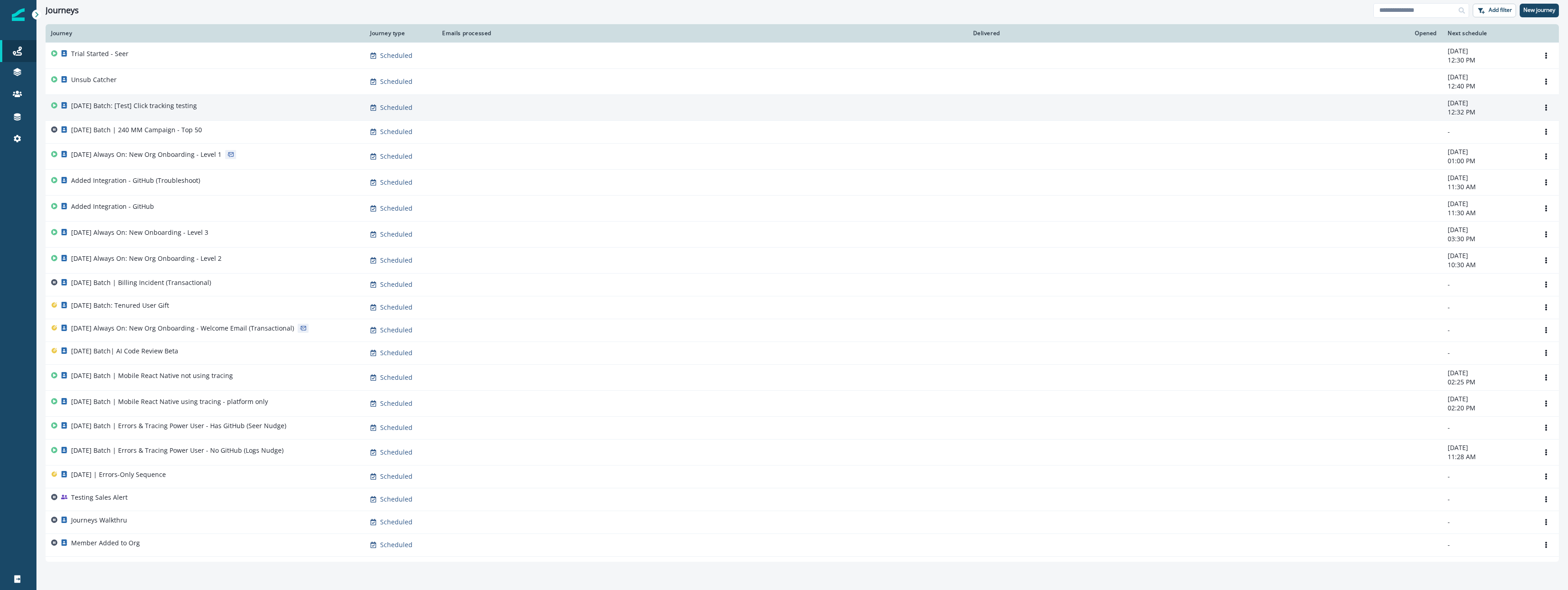
click at [229, 112] on div "[DATE] Batch: [Test] Click tracking testing" at bounding box center [205, 107] width 308 height 13
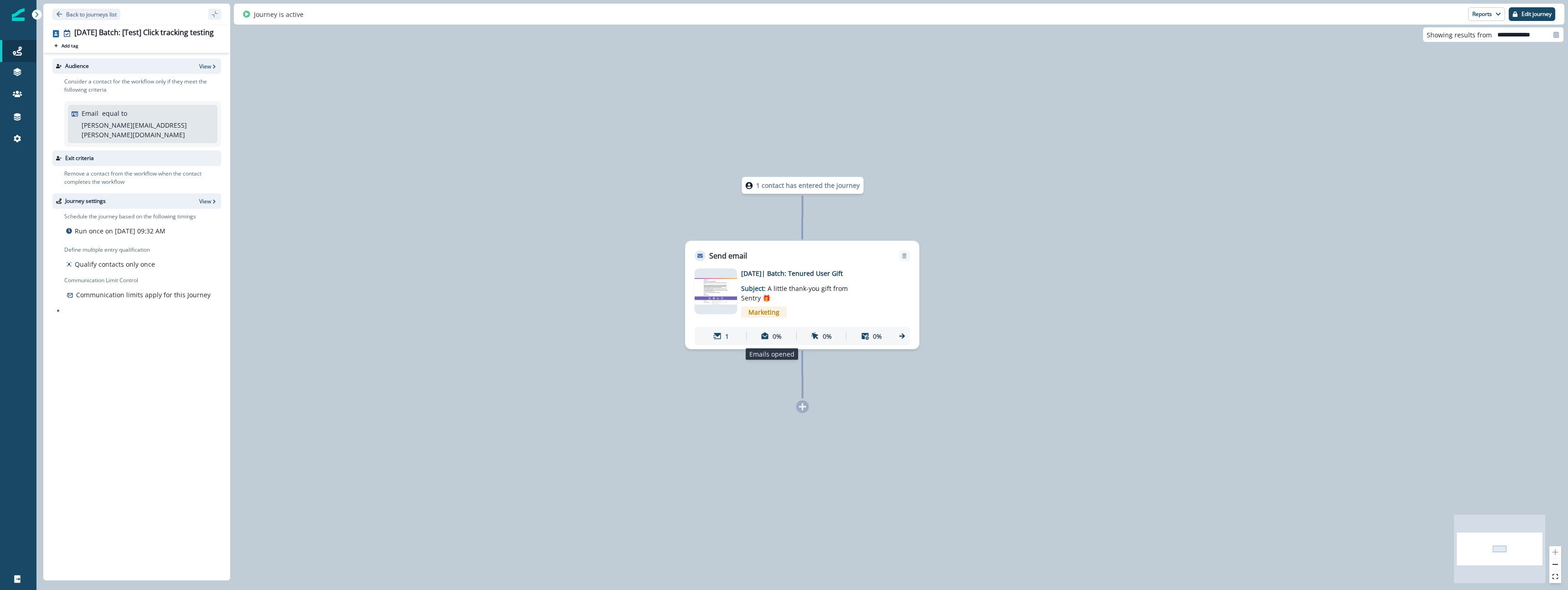
click at [776, 334] on p "0%" at bounding box center [777, 337] width 9 height 10
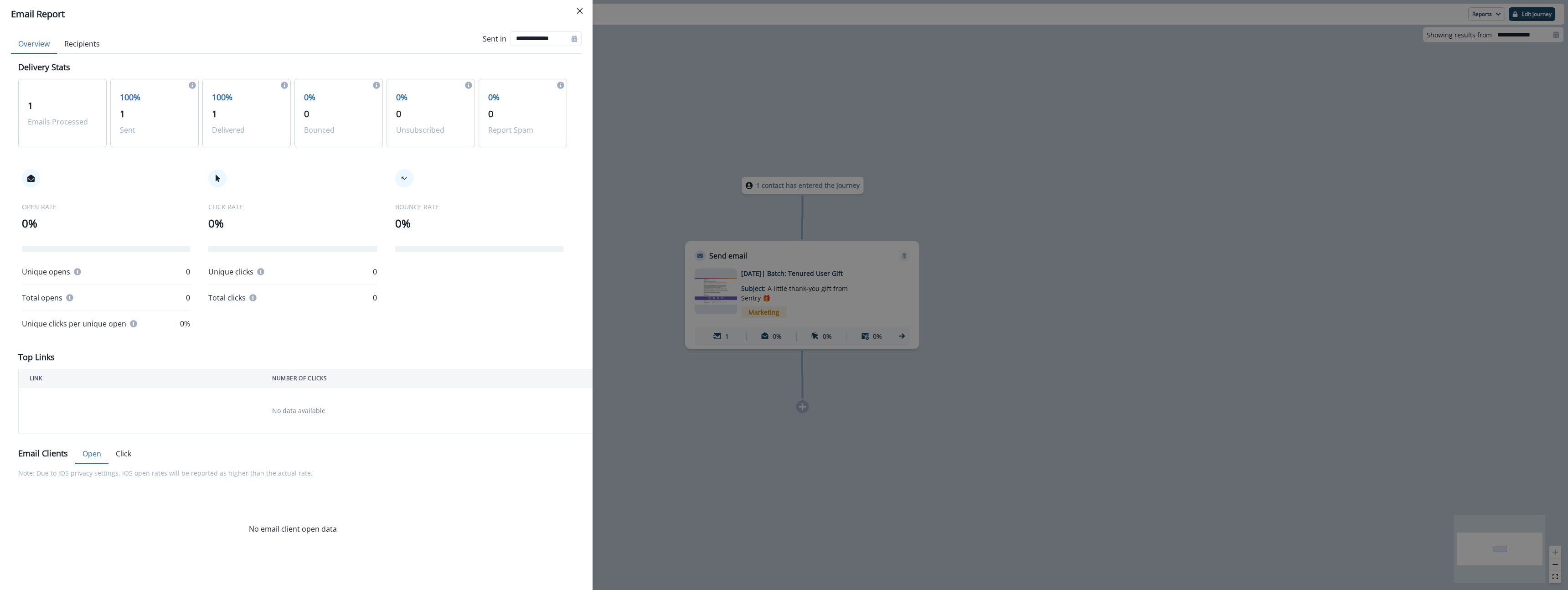
click at [217, 116] on span "1" at bounding box center [214, 114] width 5 height 12
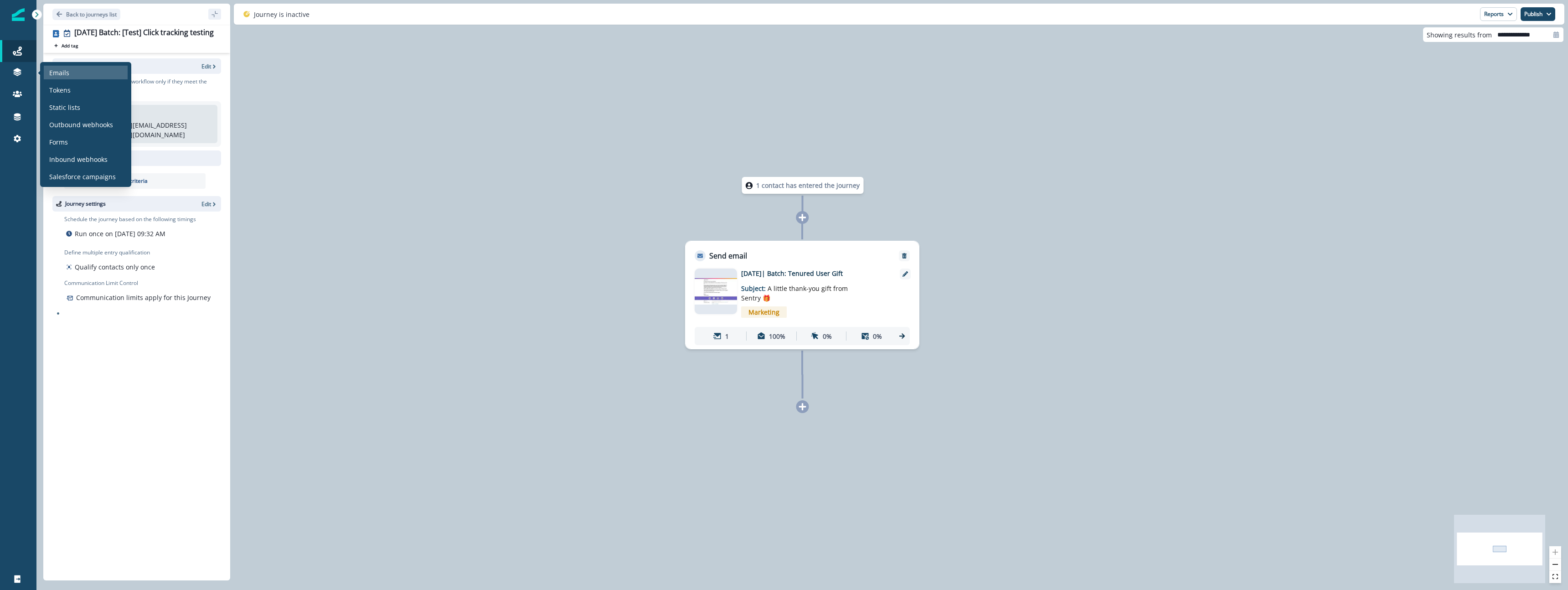
click at [78, 73] on div "Emails" at bounding box center [86, 73] width 84 height 14
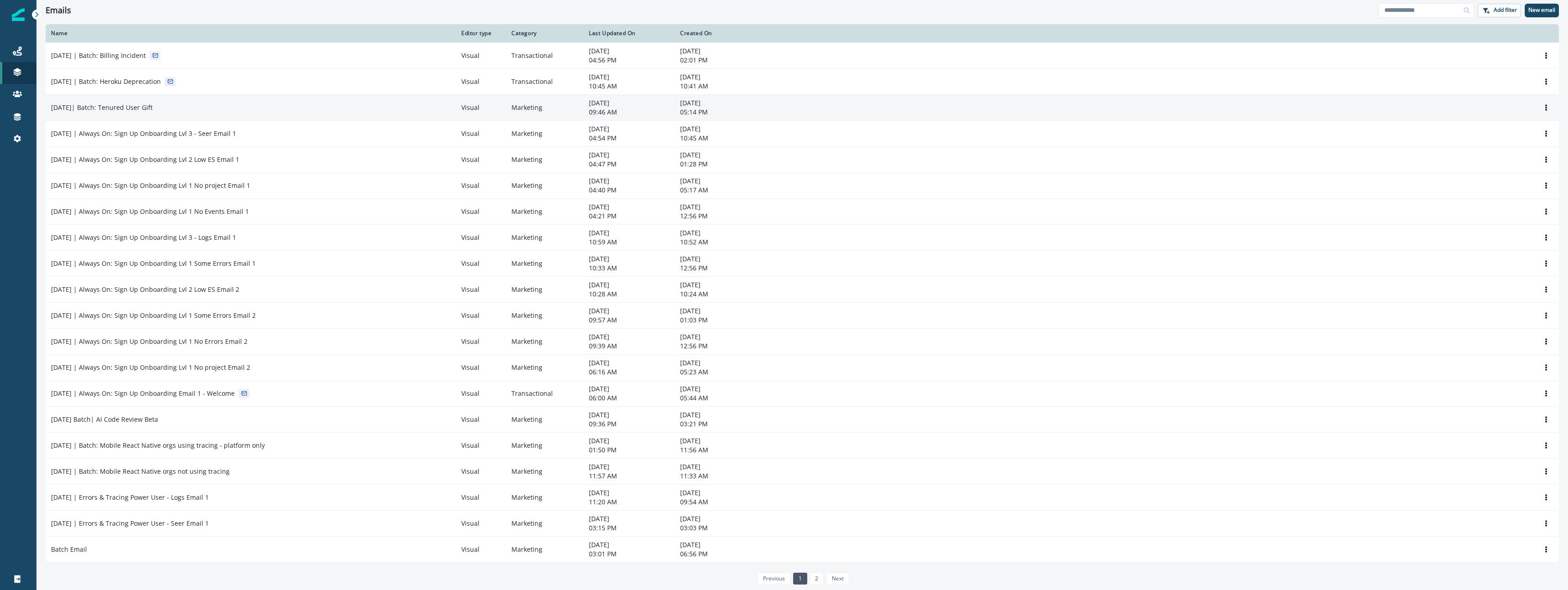
click at [217, 114] on td "[DATE]| Batch: Tenured User Gift" at bounding box center [251, 107] width 411 height 26
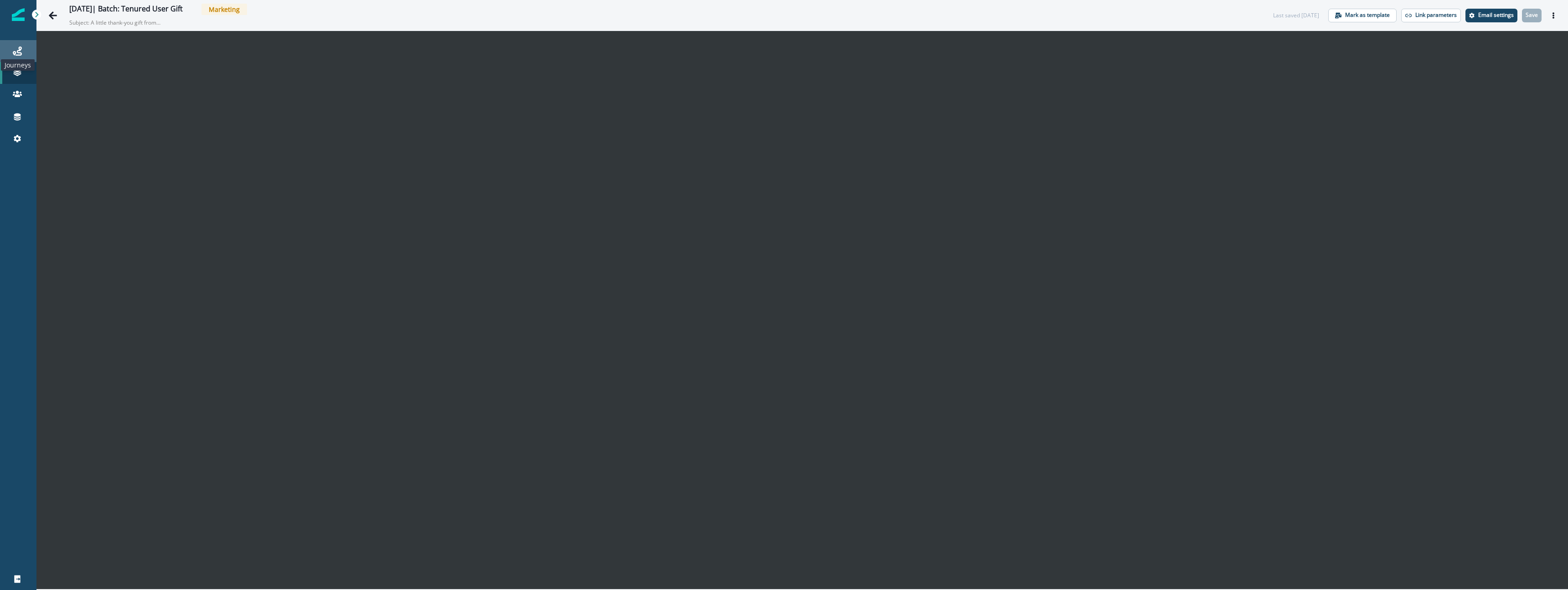
click at [15, 49] on icon at bounding box center [17, 51] width 9 height 9
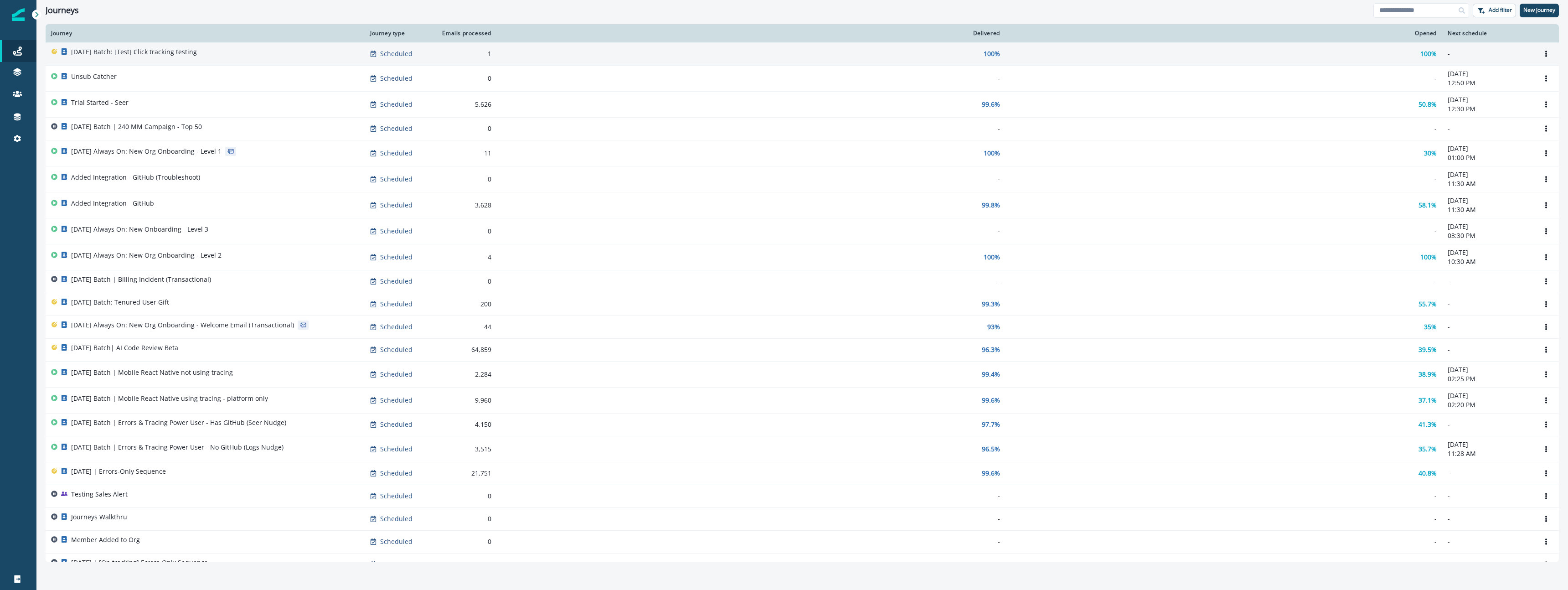
click at [250, 50] on div "[DATE] Batch: [Test] Click tracking testing" at bounding box center [205, 53] width 308 height 13
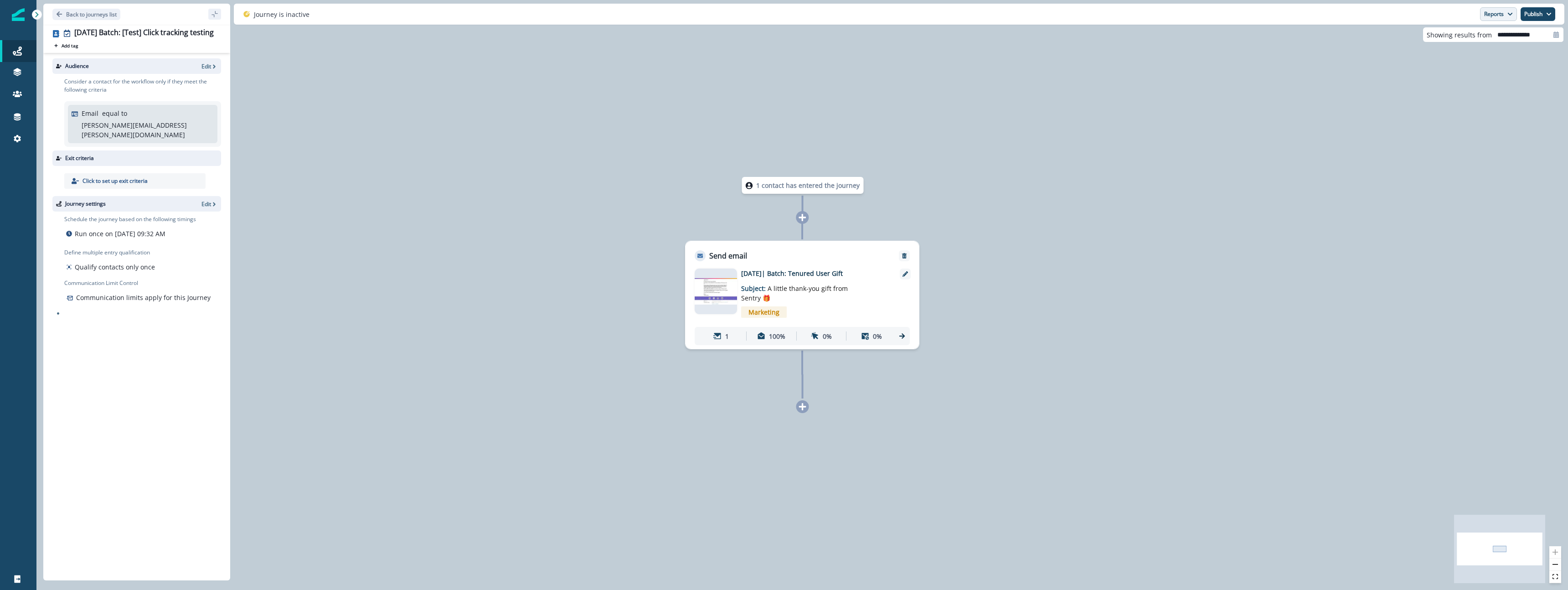
click at [1492, 15] on button "Reports" at bounding box center [1498, 14] width 37 height 14
click at [1460, 32] on p "Email Report" at bounding box center [1450, 36] width 44 height 11
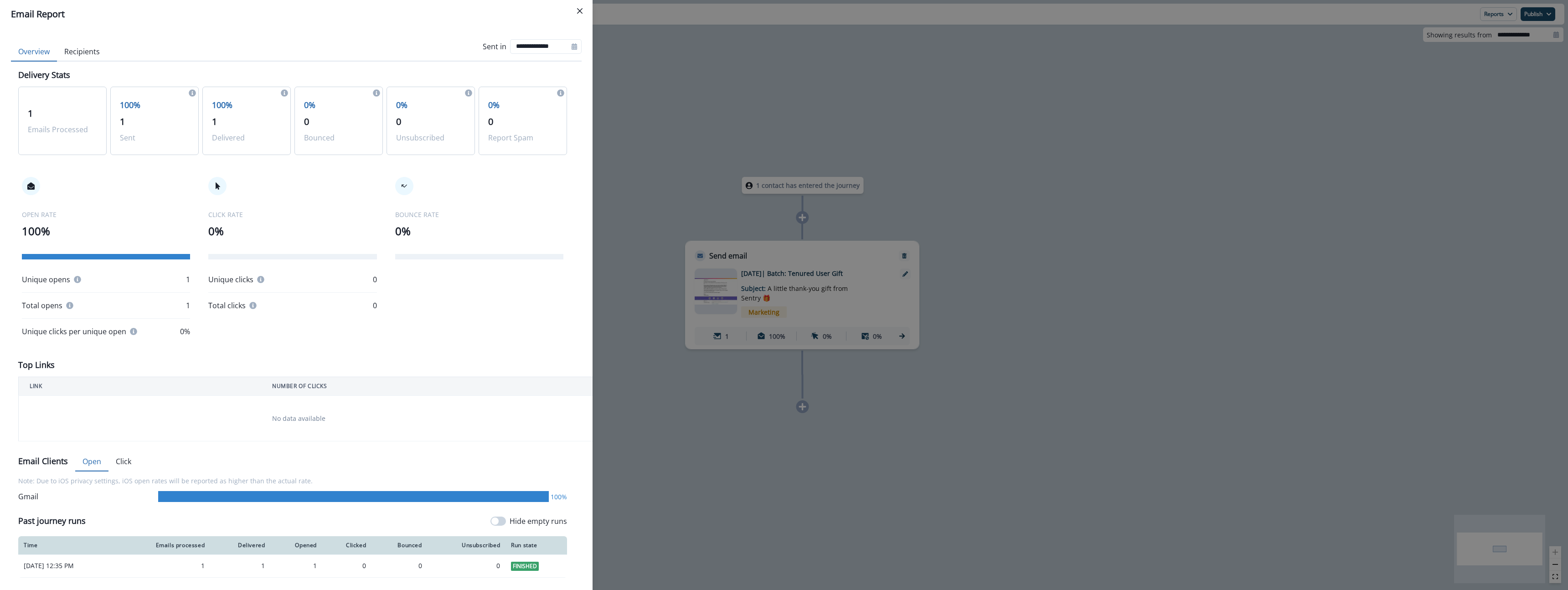
scroll to position [48, 0]
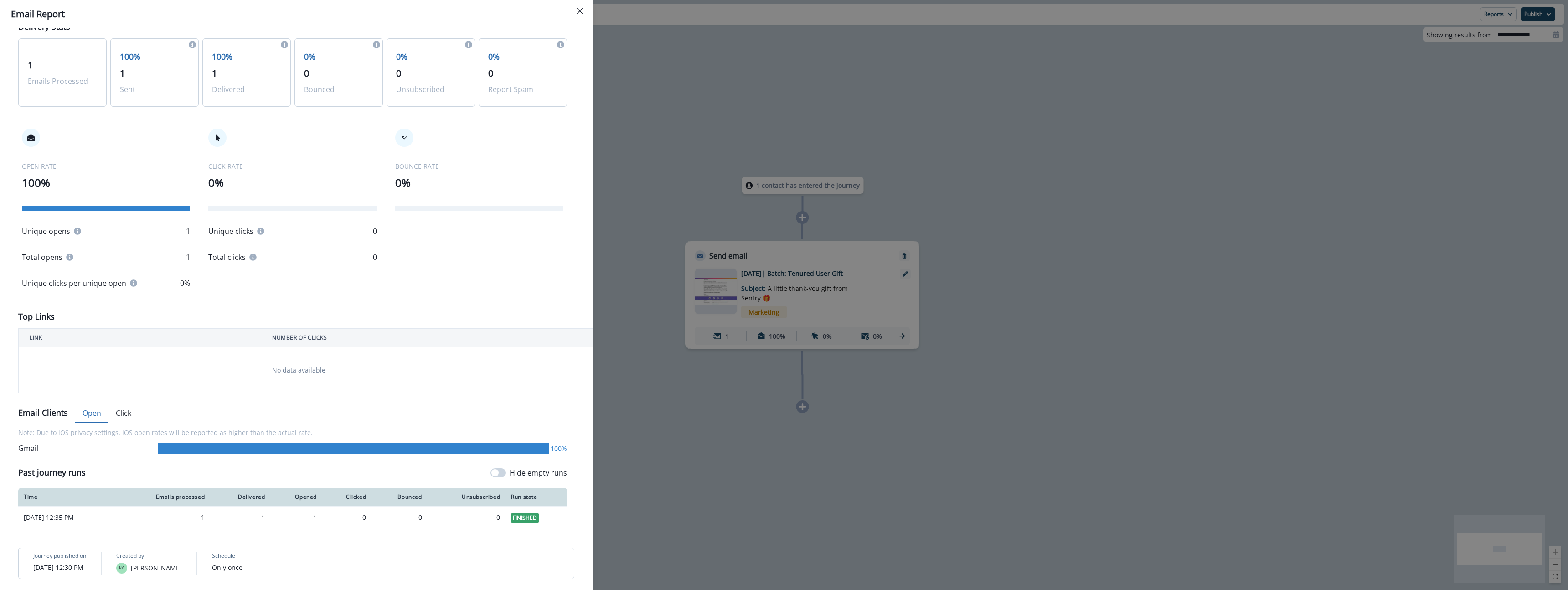
drag, startPoint x: 132, startPoint y: 419, endPoint x: 120, endPoint y: 412, distance: 13.9
click at [129, 418] on button "Click" at bounding box center [124, 413] width 30 height 19
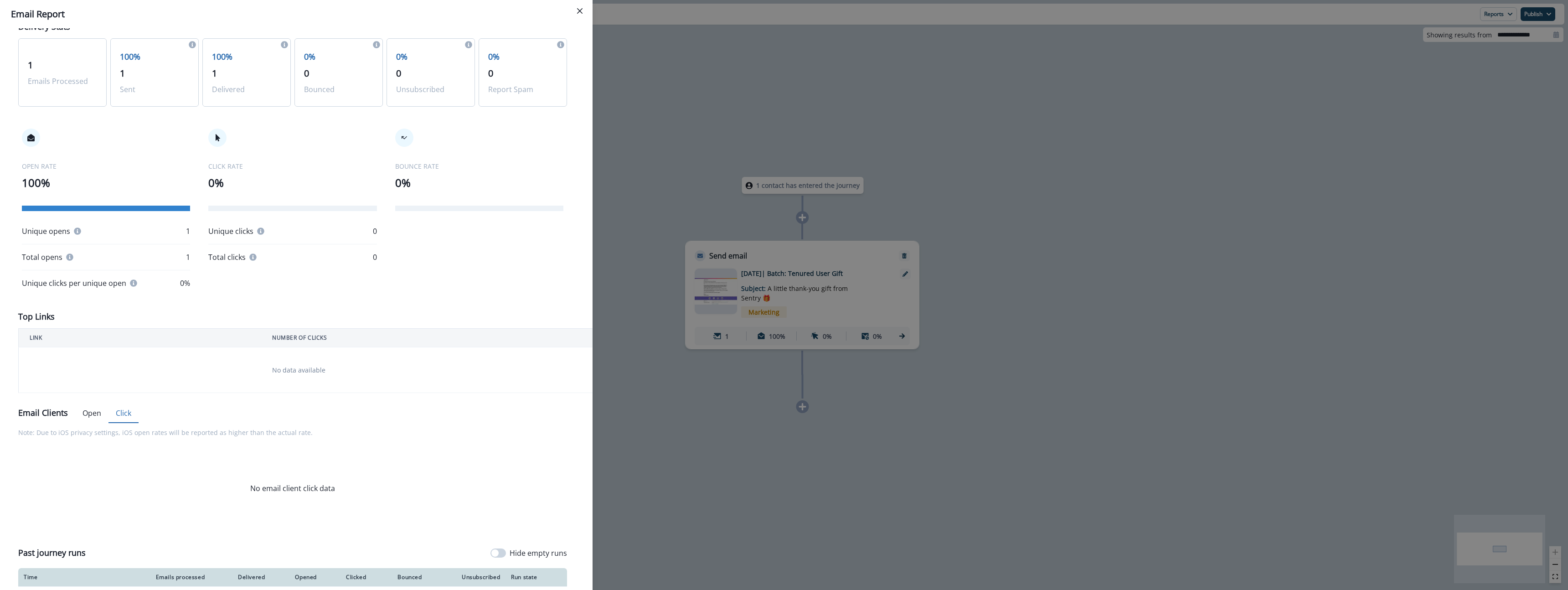
scroll to position [129, 0]
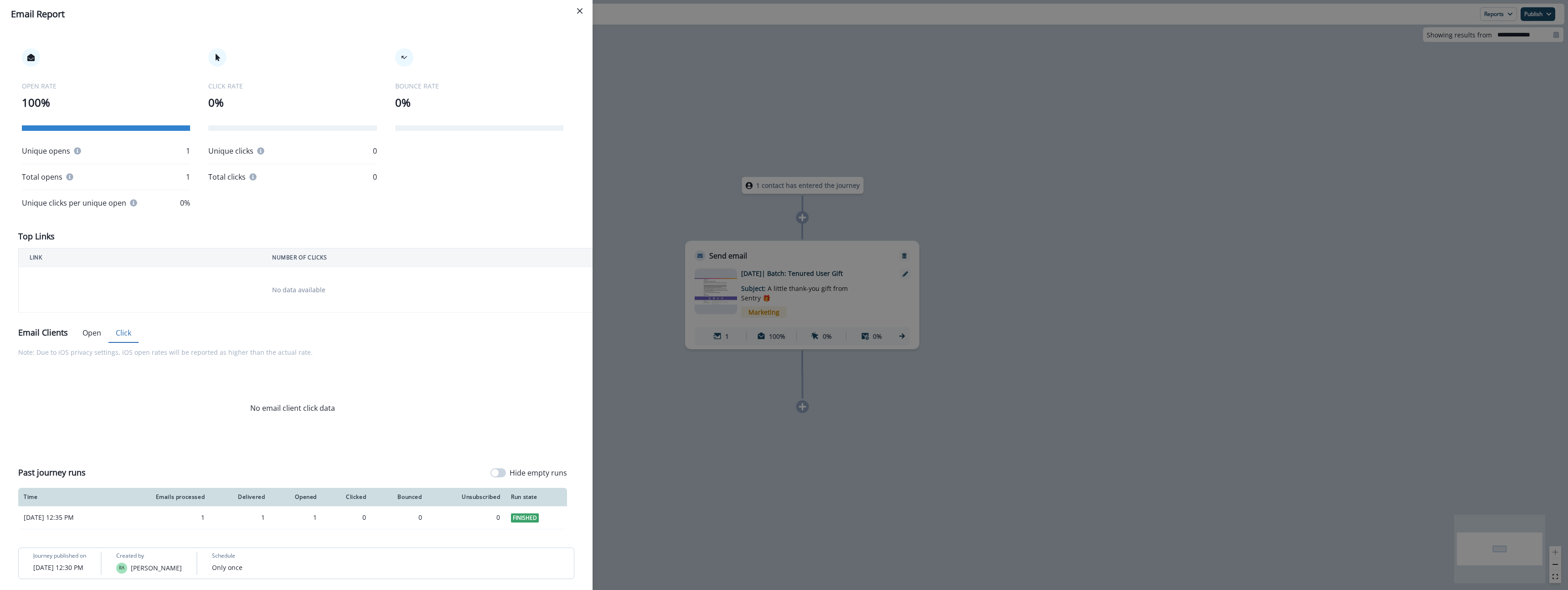
click at [94, 331] on div "Delivery Stats 1 Emails Processed 100% 1 Sent 100% 1 Delivered 0% 0 Bounced 0% …" at bounding box center [296, 234] width 556 height 589
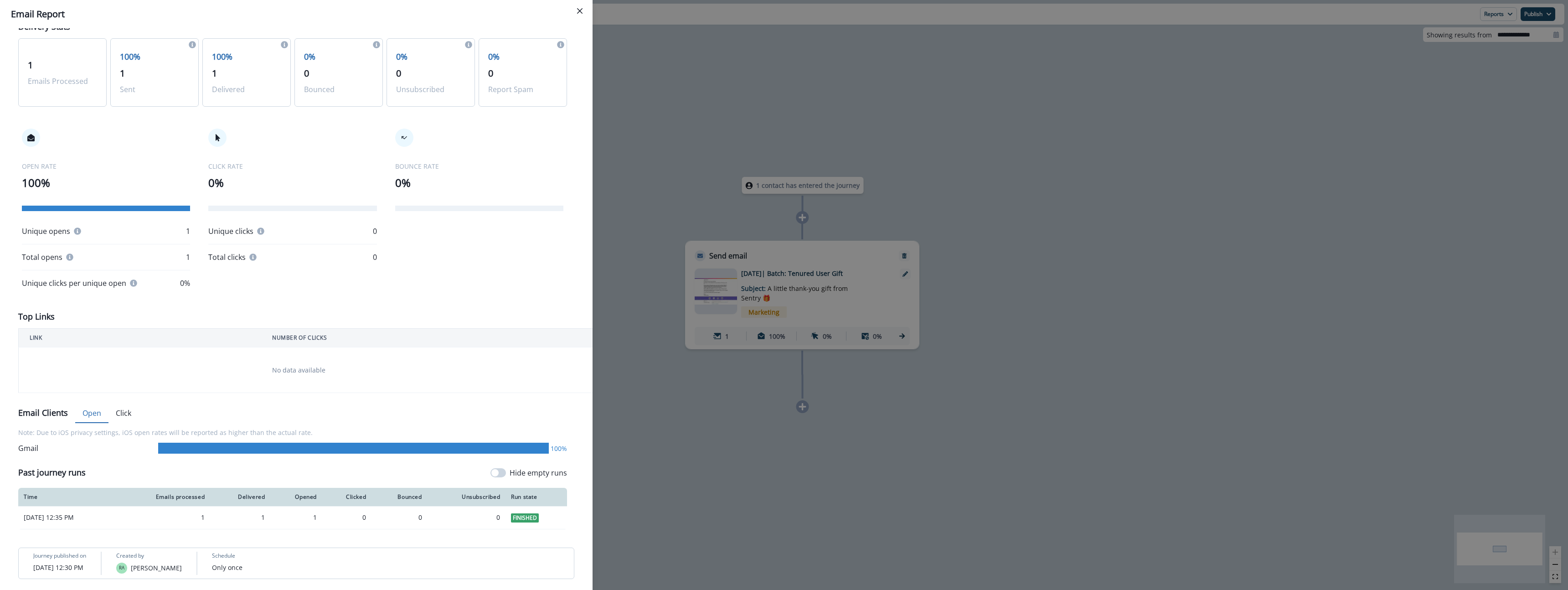
click at [892, 494] on div "**********" at bounding box center [784, 295] width 1568 height 590
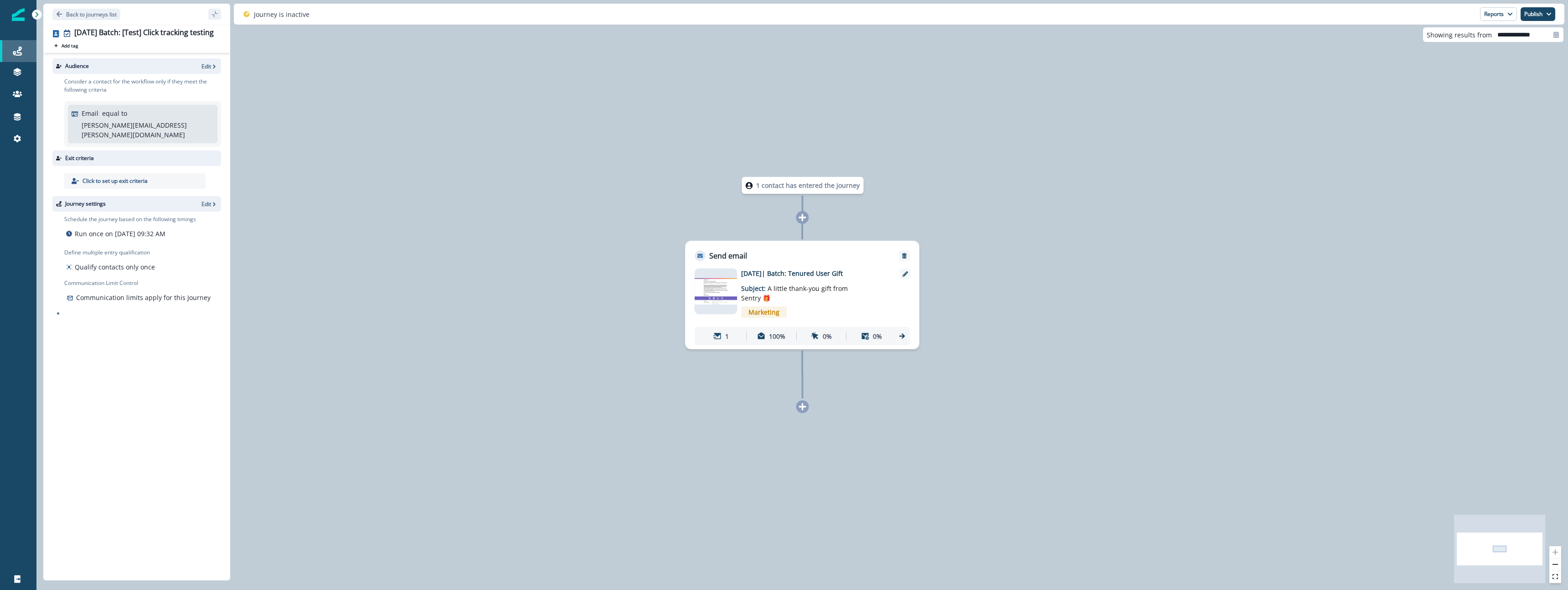
click at [23, 53] on div "Journeys" at bounding box center [18, 51] width 29 height 11
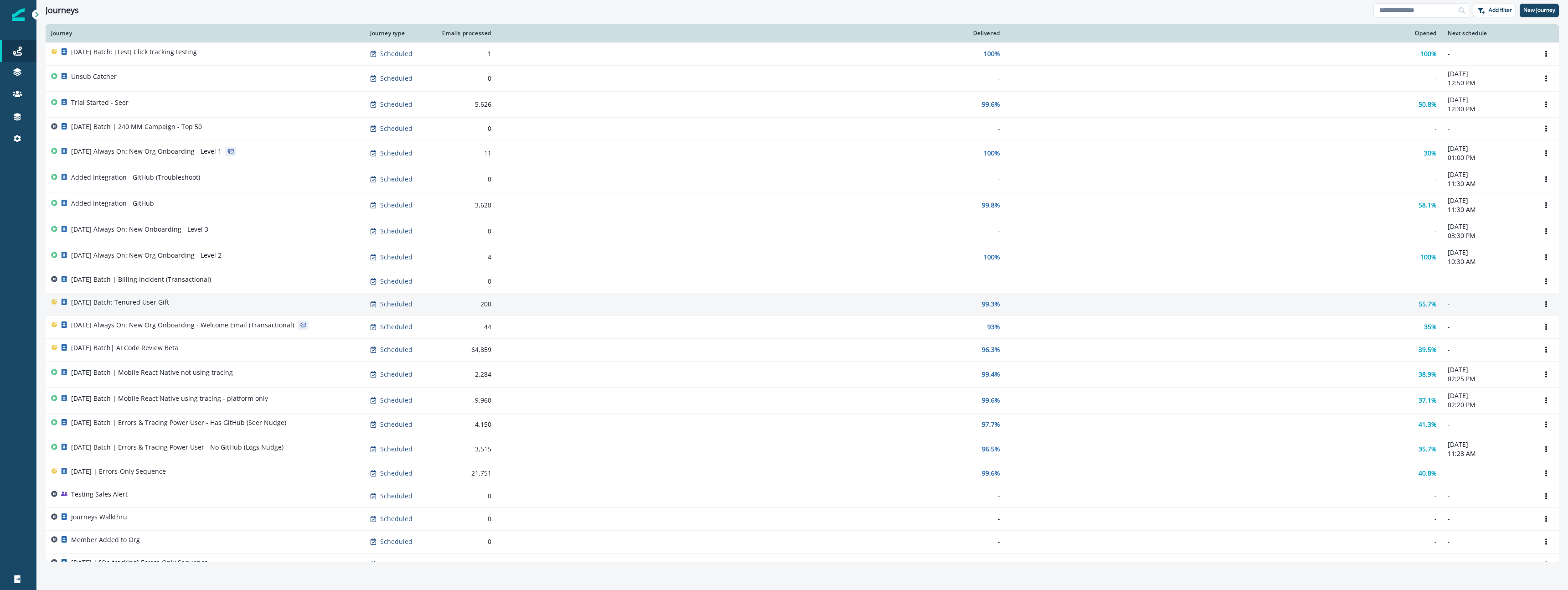
click at [206, 302] on div "[DATE] Batch: Tenured User Gift" at bounding box center [205, 304] width 308 height 13
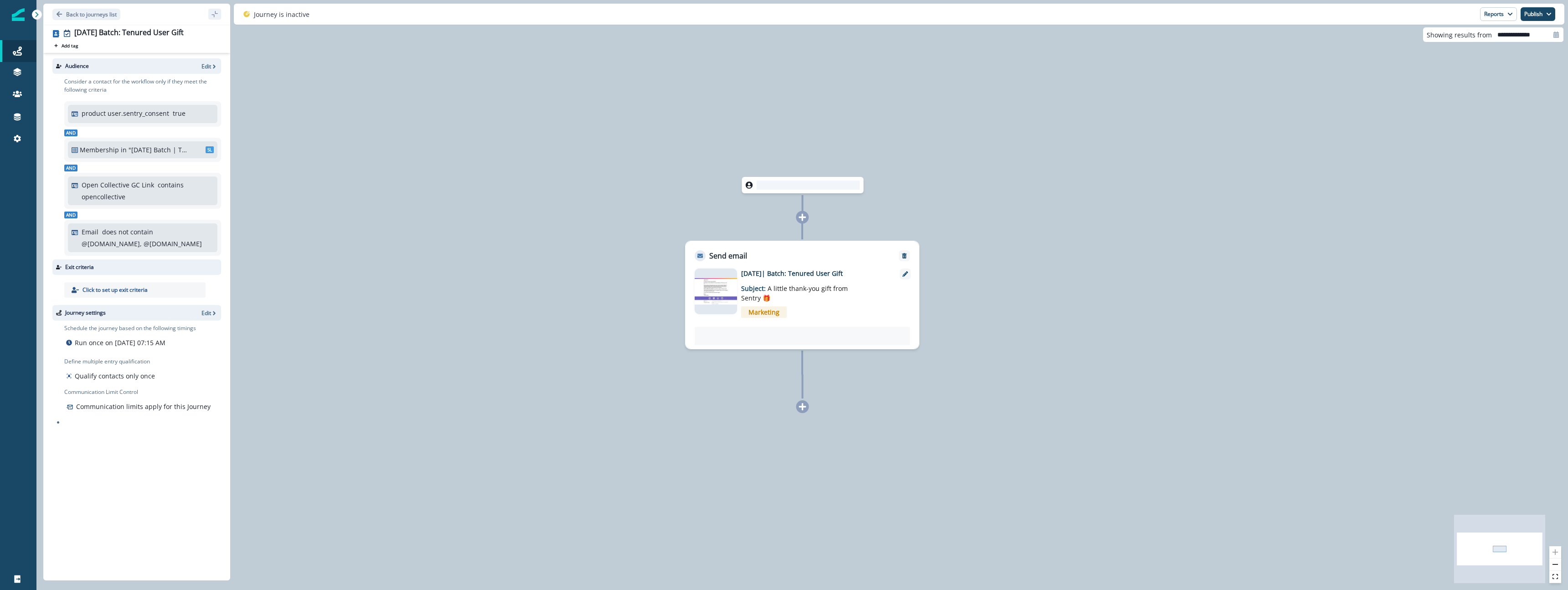
click at [559, 268] on div "0 contact has entered the journey Send email Email asset changed, journey repor…" at bounding box center [801, 295] width 1532 height 590
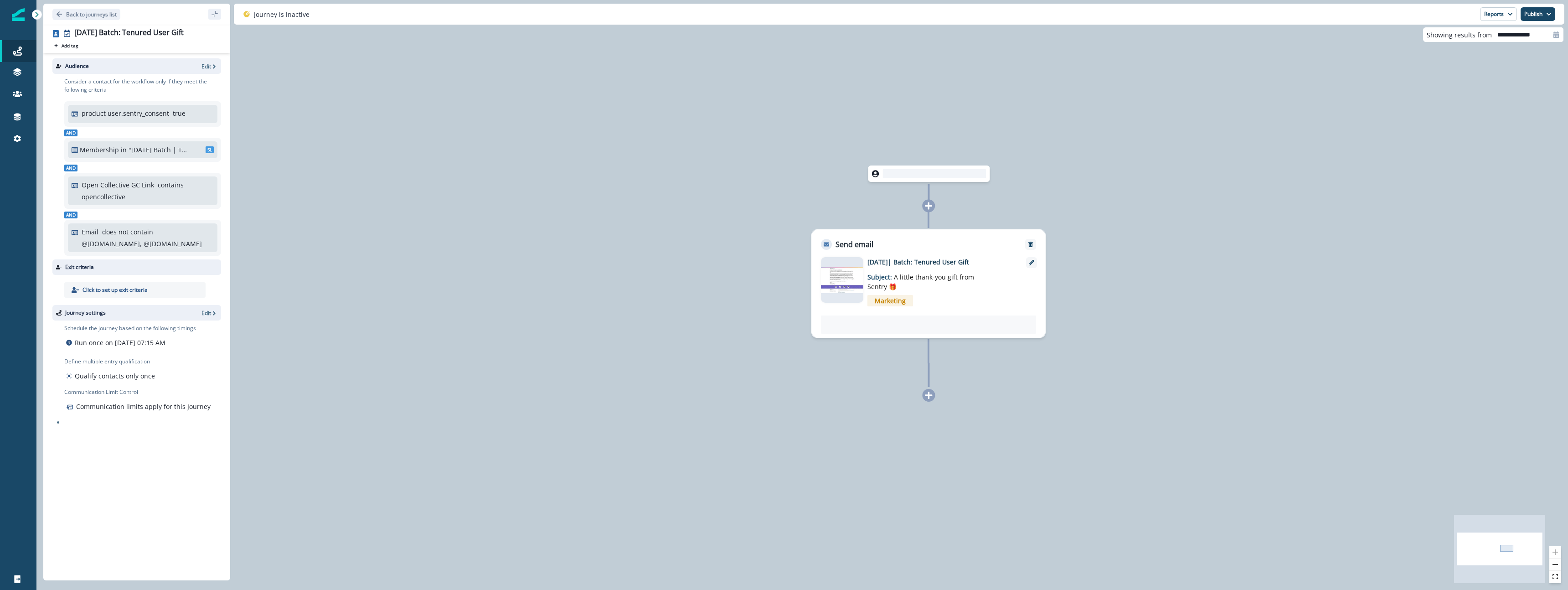
click at [546, 190] on div "0 contact has entered the journey Send email Email asset changed, journey repor…" at bounding box center [801, 295] width 1532 height 590
drag, startPoint x: 702, startPoint y: 229, endPoint x: 673, endPoint y: 227, distance: 29.1
click at [702, 229] on div "0 contact has entered the journey Send email Email asset changed, journey repor…" at bounding box center [801, 295] width 1532 height 590
click at [1499, 14] on button "Reports" at bounding box center [1498, 14] width 37 height 14
click at [1481, 36] on button "Email Report" at bounding box center [1464, 37] width 103 height 16
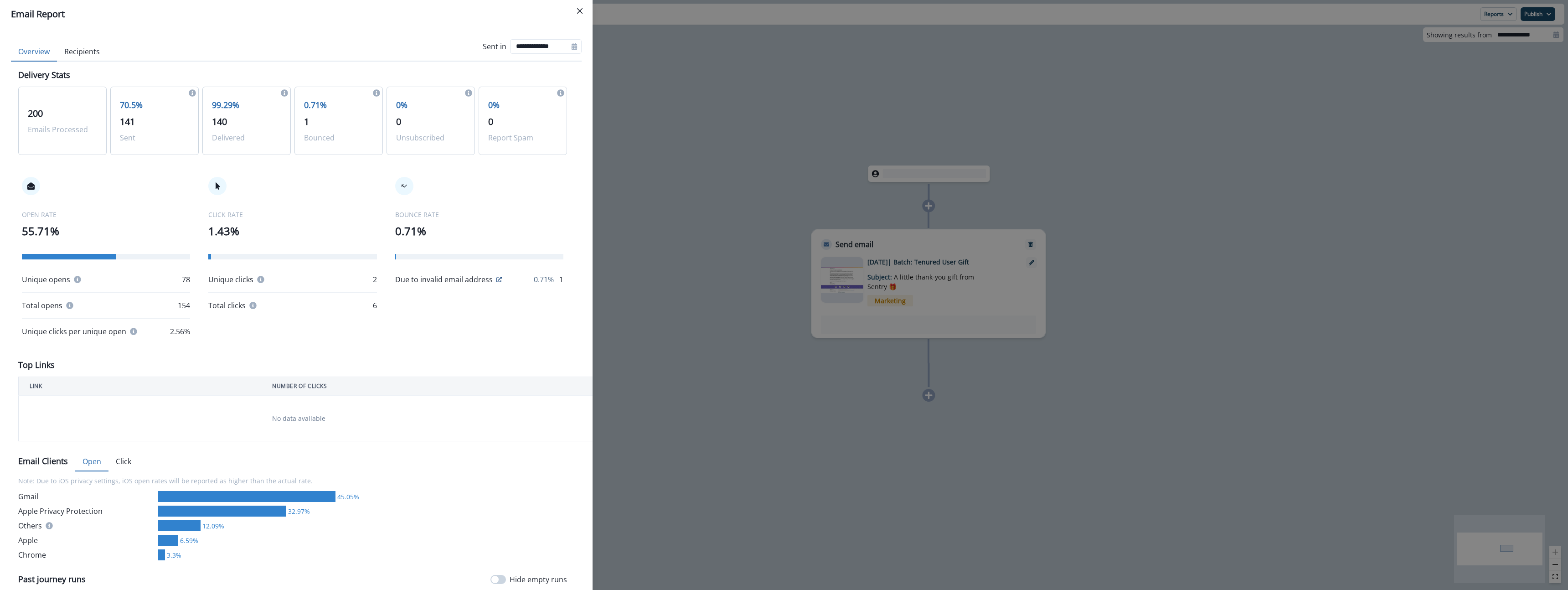
click at [135, 97] on div "70.5% 141 Sent" at bounding box center [154, 121] width 88 height 68
click at [125, 104] on p "70.5%" at bounding box center [154, 105] width 69 height 12
drag, startPoint x: 125, startPoint y: 104, endPoint x: 284, endPoint y: 140, distance: 163.0
click at [284, 140] on div "200 Emails Processed 70.5% 141 Sent 99.29% 140 Delivered 0.71% 1 Bounced 0% 0 U…" at bounding box center [292, 121] width 549 height 68
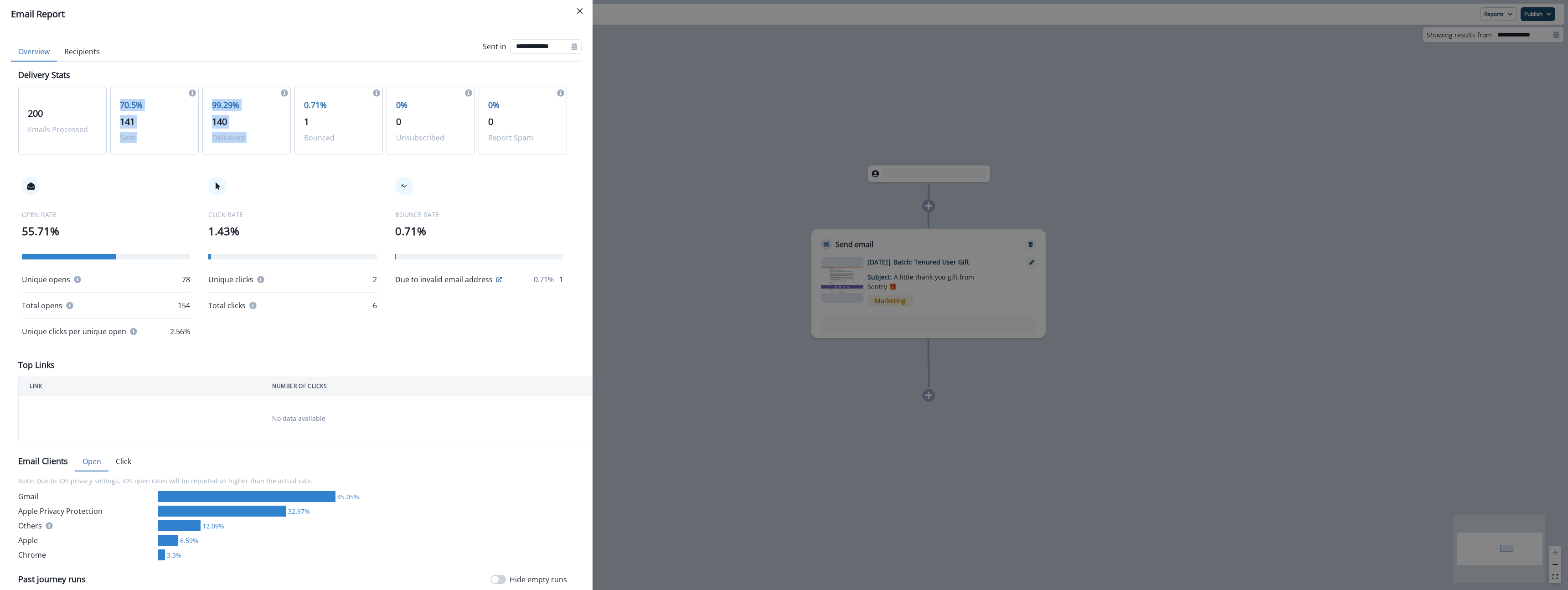
click at [284, 140] on div "99.29% 140 Delivered" at bounding box center [247, 121] width 88 height 68
click at [76, 280] on icon at bounding box center [77, 279] width 7 height 7
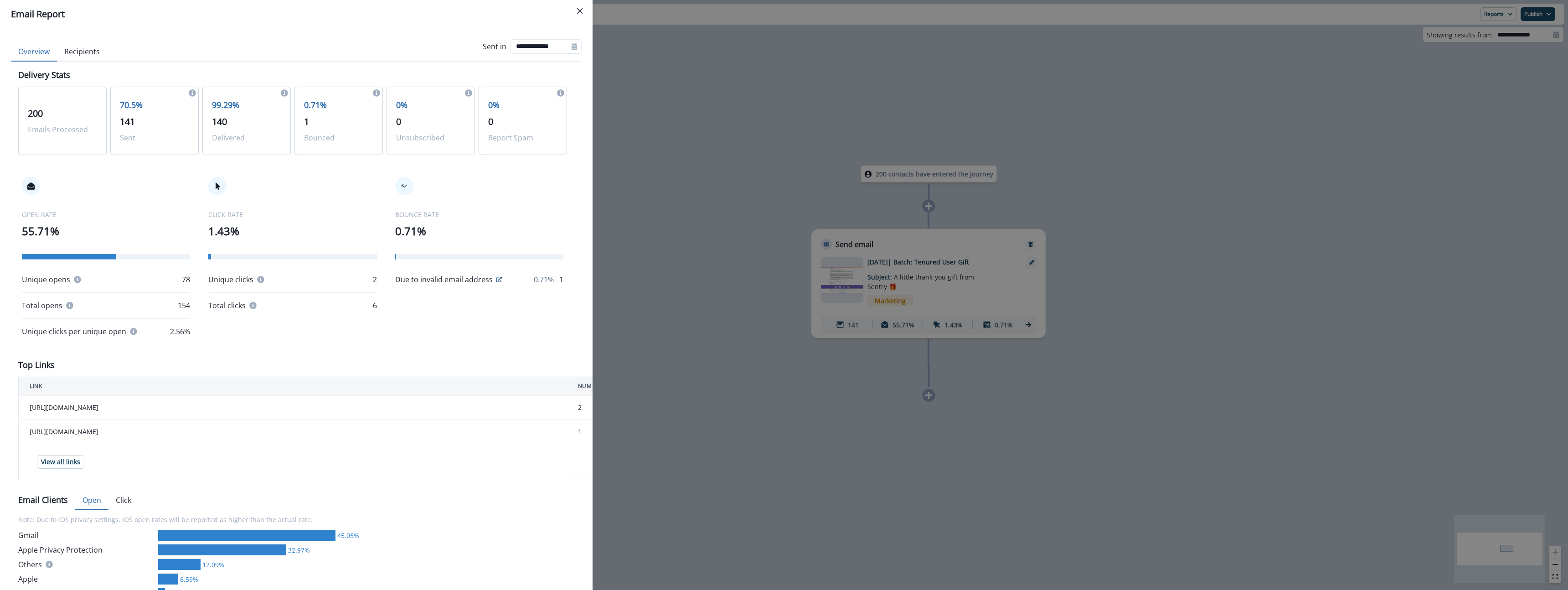
click at [137, 198] on div "OPEN RATE 55.71% Unique opens 78 Total opens 154 Unique clicks per unique open …" at bounding box center [106, 257] width 168 height 160
click at [137, 199] on div "OPEN RATE 55.71% Unique opens 78 Total opens 154 Unique clicks per unique open …" at bounding box center [106, 257] width 168 height 160
click at [232, 234] on p "1.43%" at bounding box center [292, 231] width 168 height 16
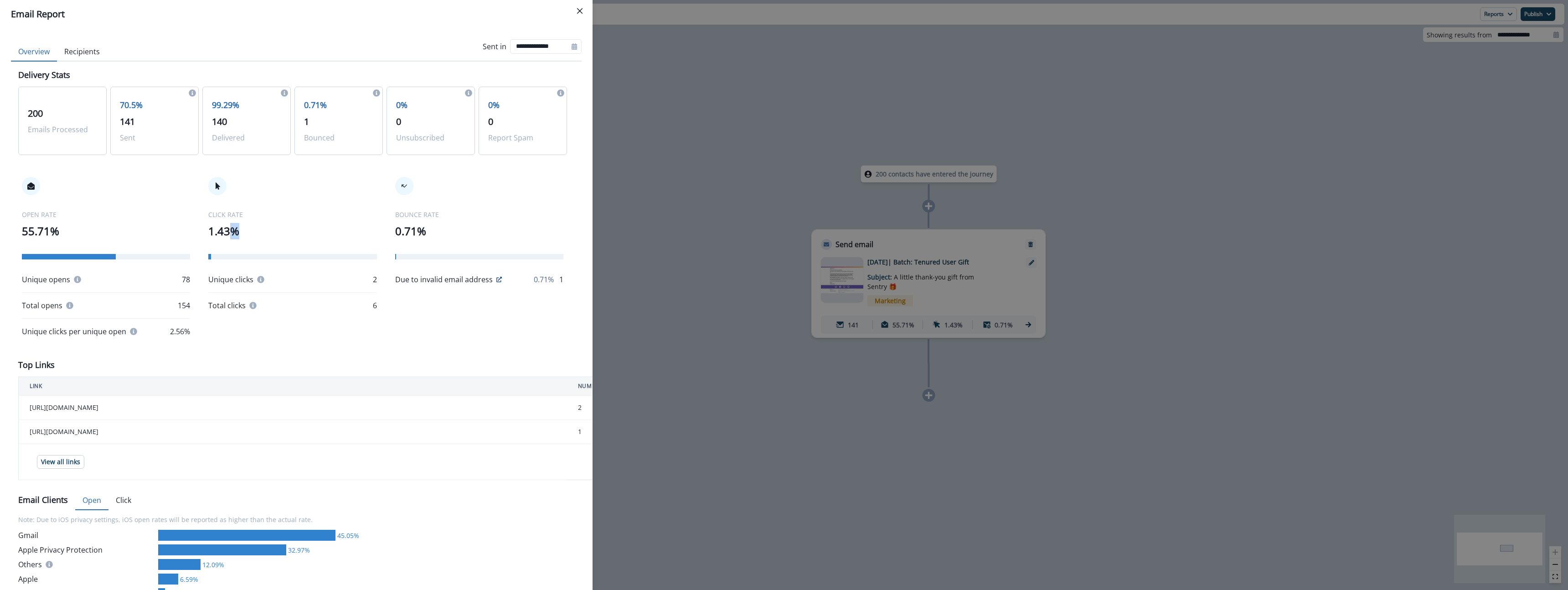
click at [232, 234] on p "1.43%" at bounding box center [292, 231] width 168 height 16
click at [231, 233] on p "1.43%" at bounding box center [292, 231] width 168 height 16
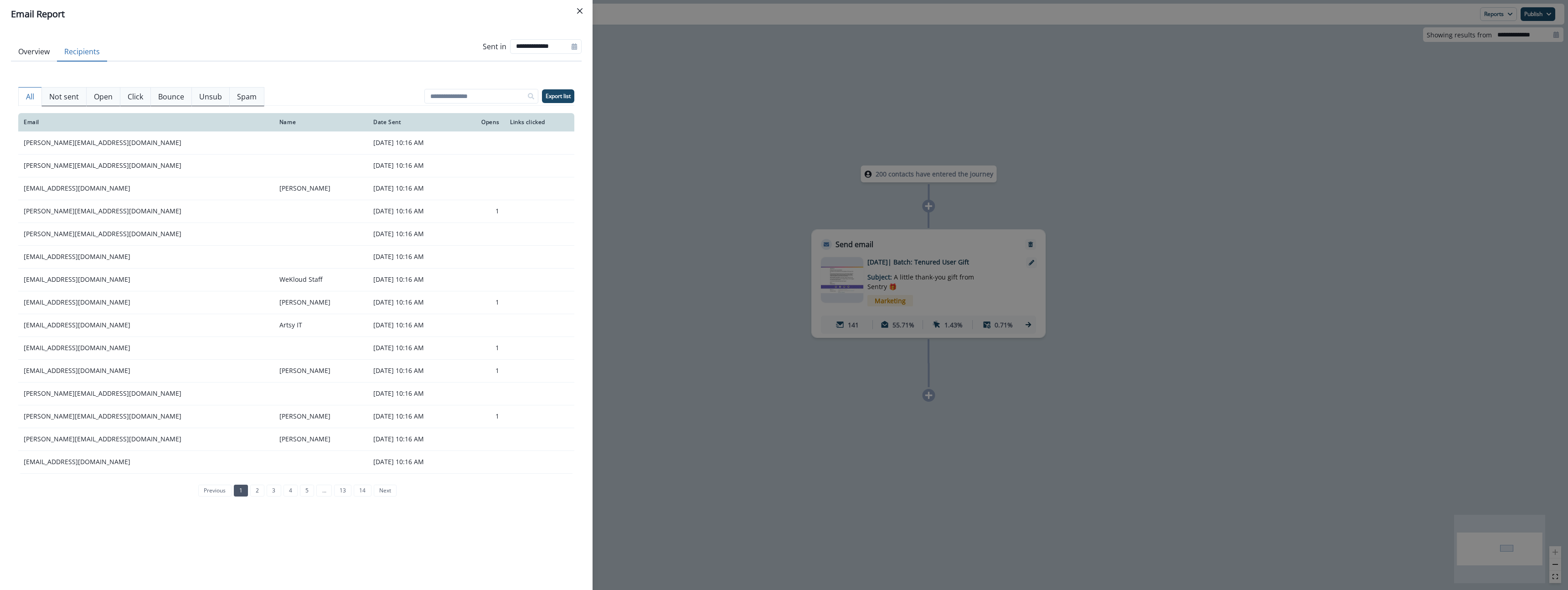
click at [91, 53] on button "Recipients" at bounding box center [82, 51] width 50 height 19
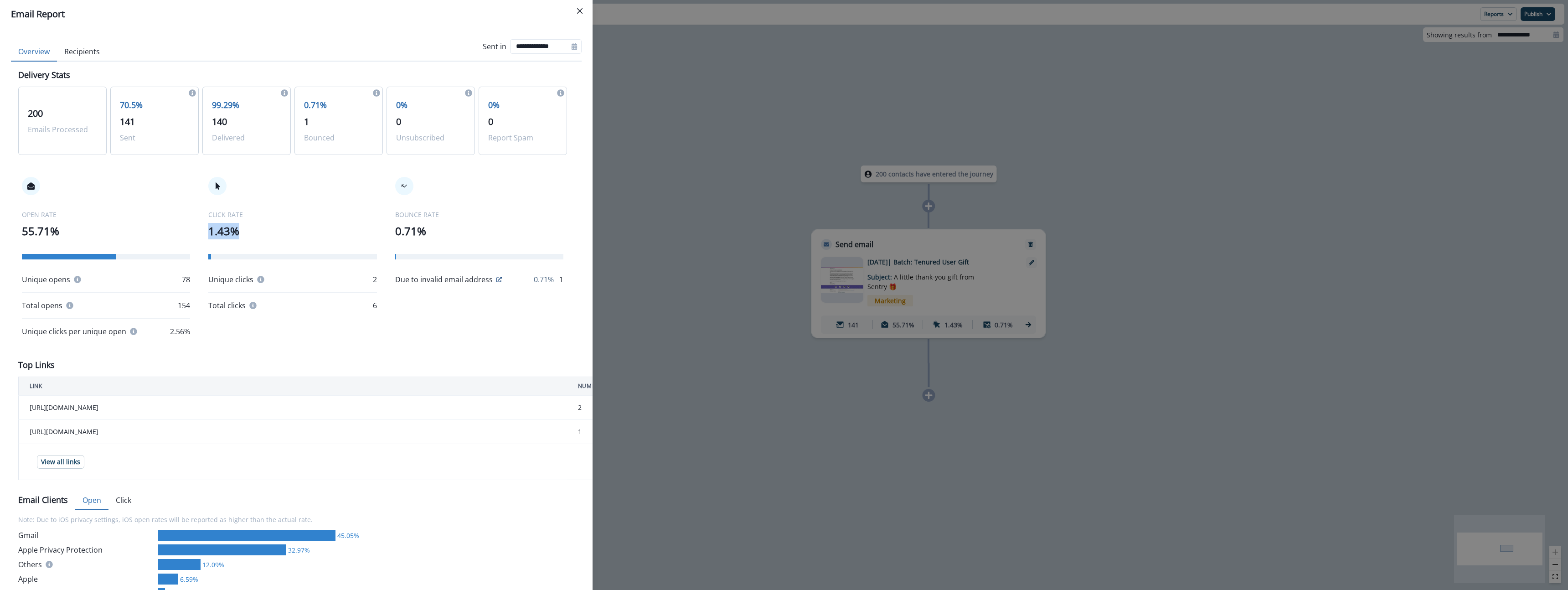
click at [53, 56] on button "Overview" at bounding box center [34, 51] width 46 height 19
click at [260, 229] on p "1.43%" at bounding box center [292, 231] width 168 height 16
click at [258, 226] on p "1.43%" at bounding box center [292, 231] width 168 height 16
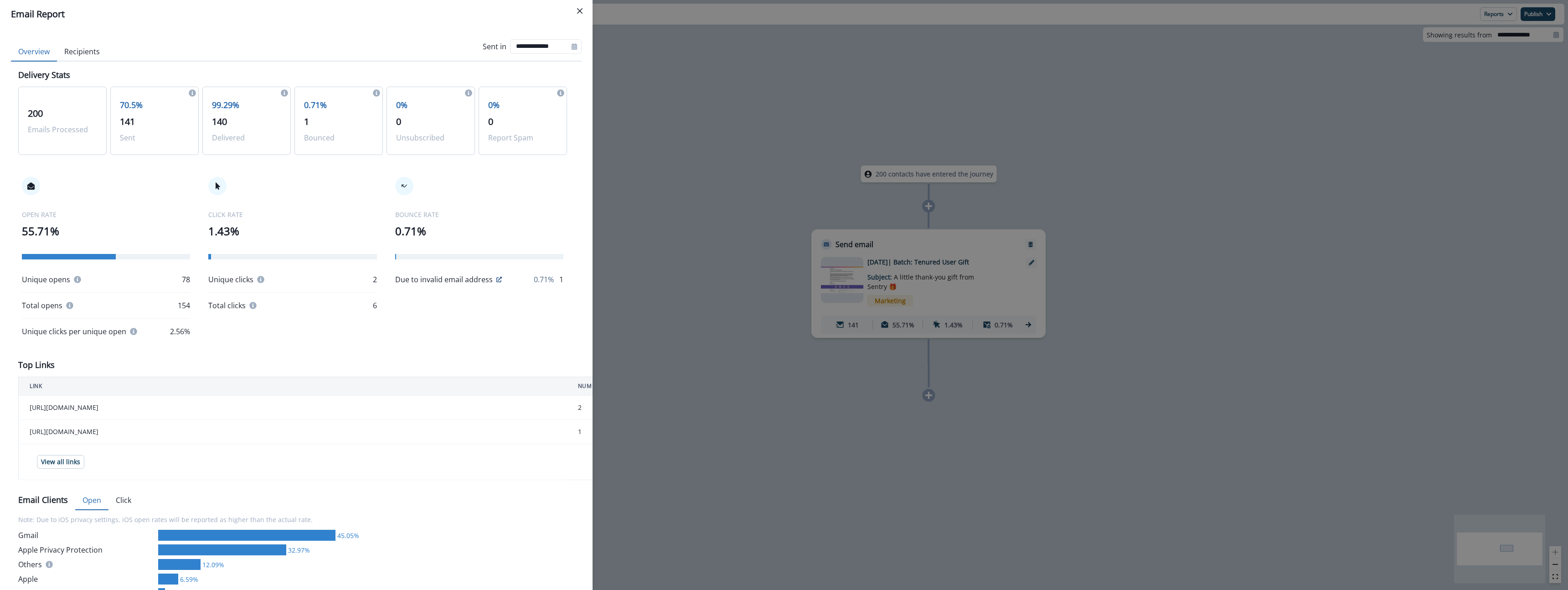
click at [675, 225] on div "**********" at bounding box center [784, 295] width 1568 height 590
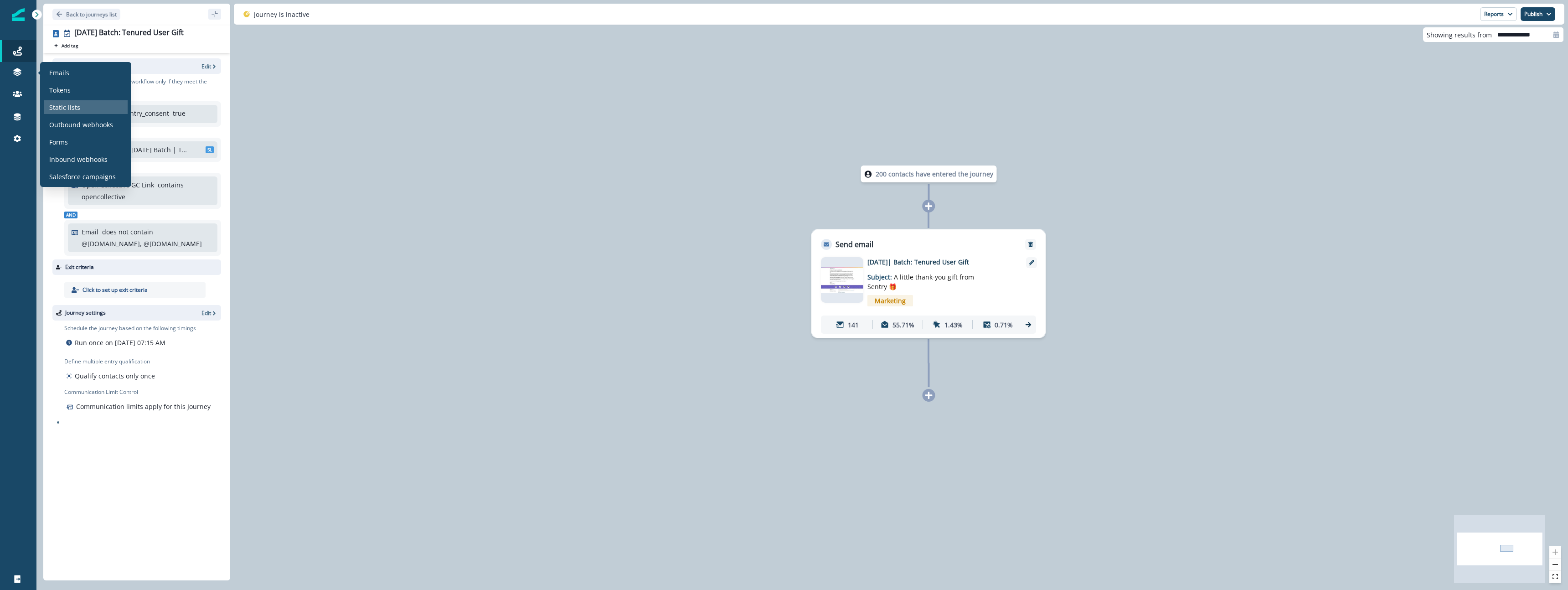
click at [58, 106] on p "Static lists" at bounding box center [64, 108] width 31 height 10
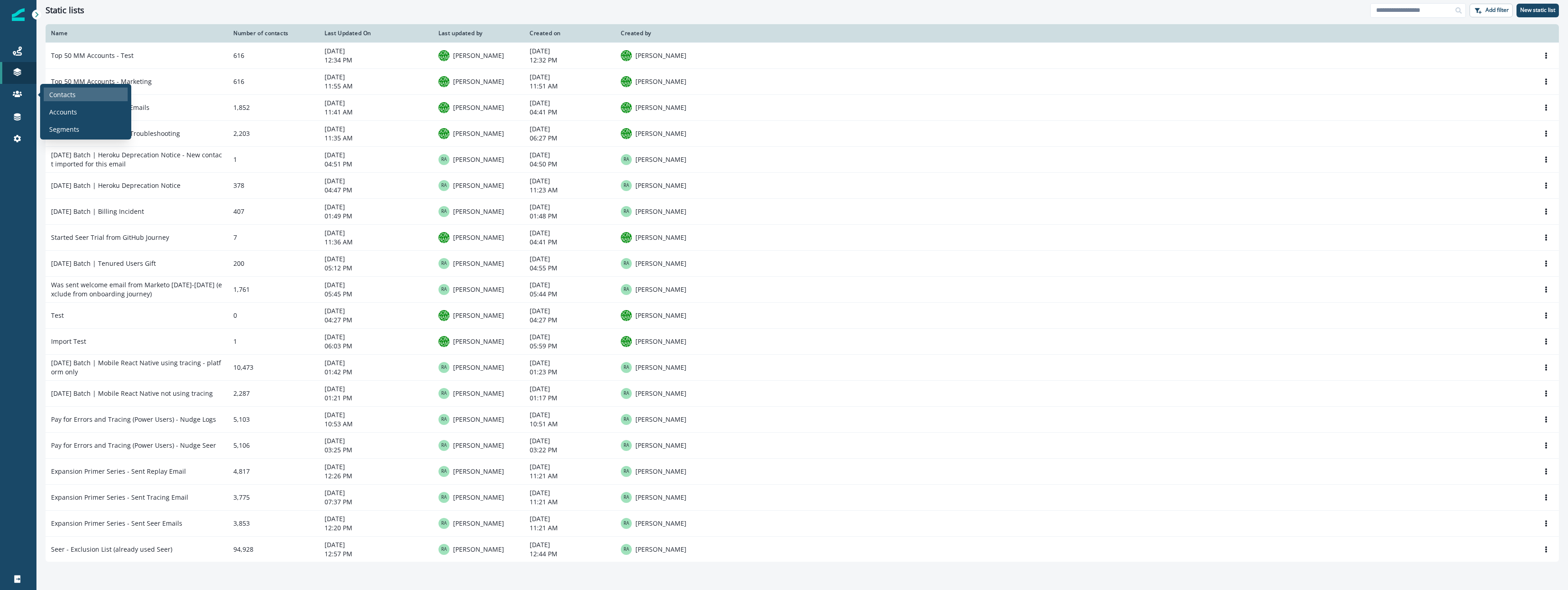
click at [88, 93] on div "Contacts" at bounding box center [86, 95] width 84 height 14
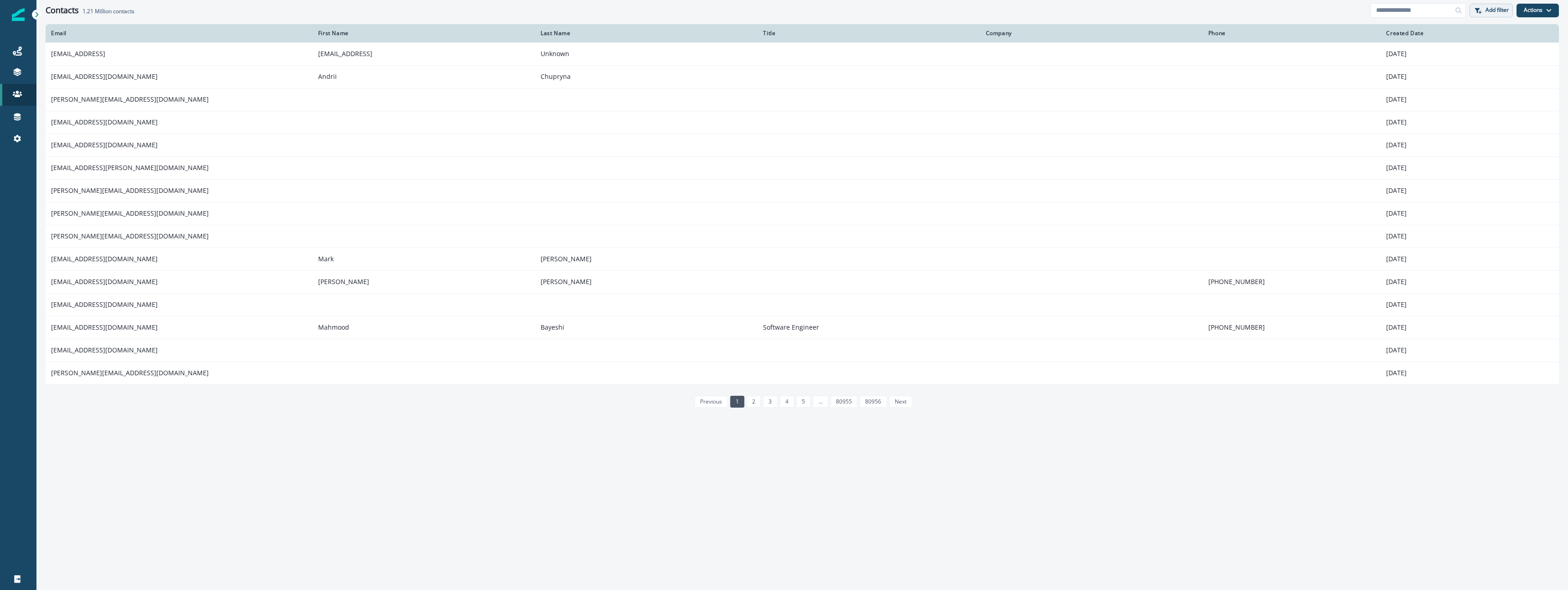
click at [1503, 14] on button "Add filter" at bounding box center [1491, 11] width 43 height 14
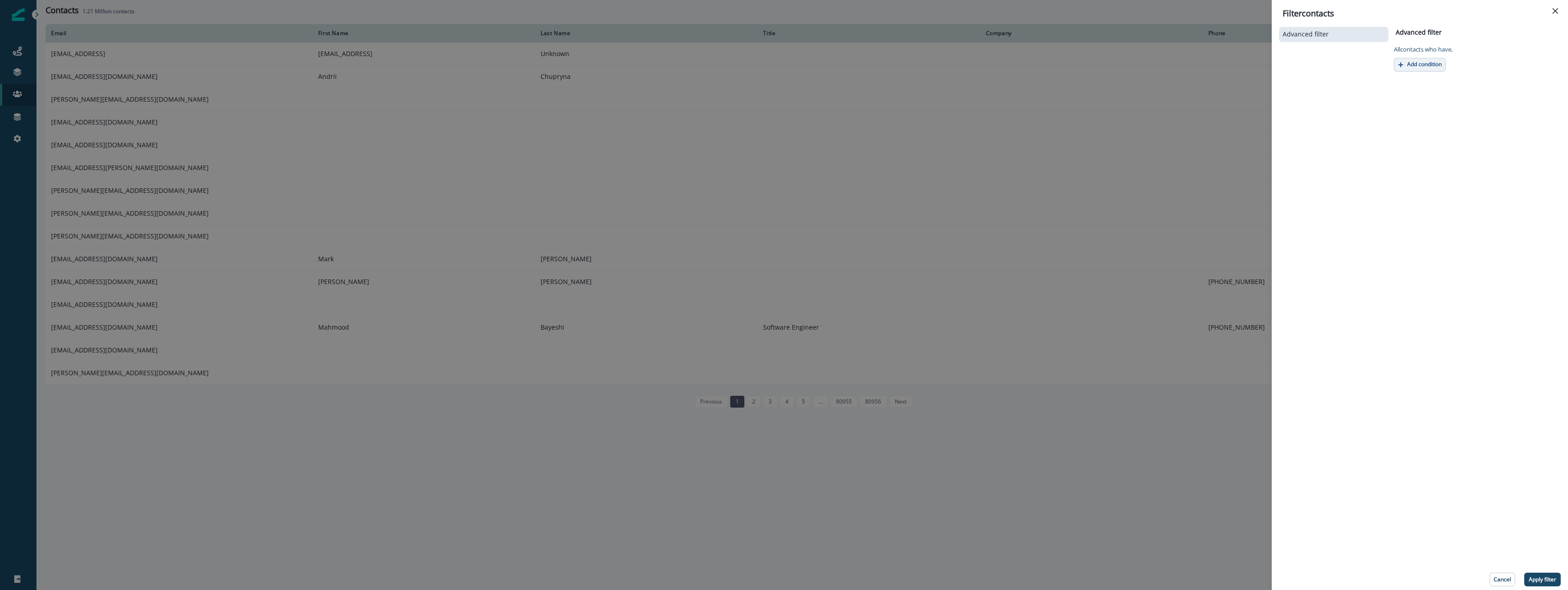
click at [1408, 61] on p "Add condition" at bounding box center [1424, 64] width 35 height 6
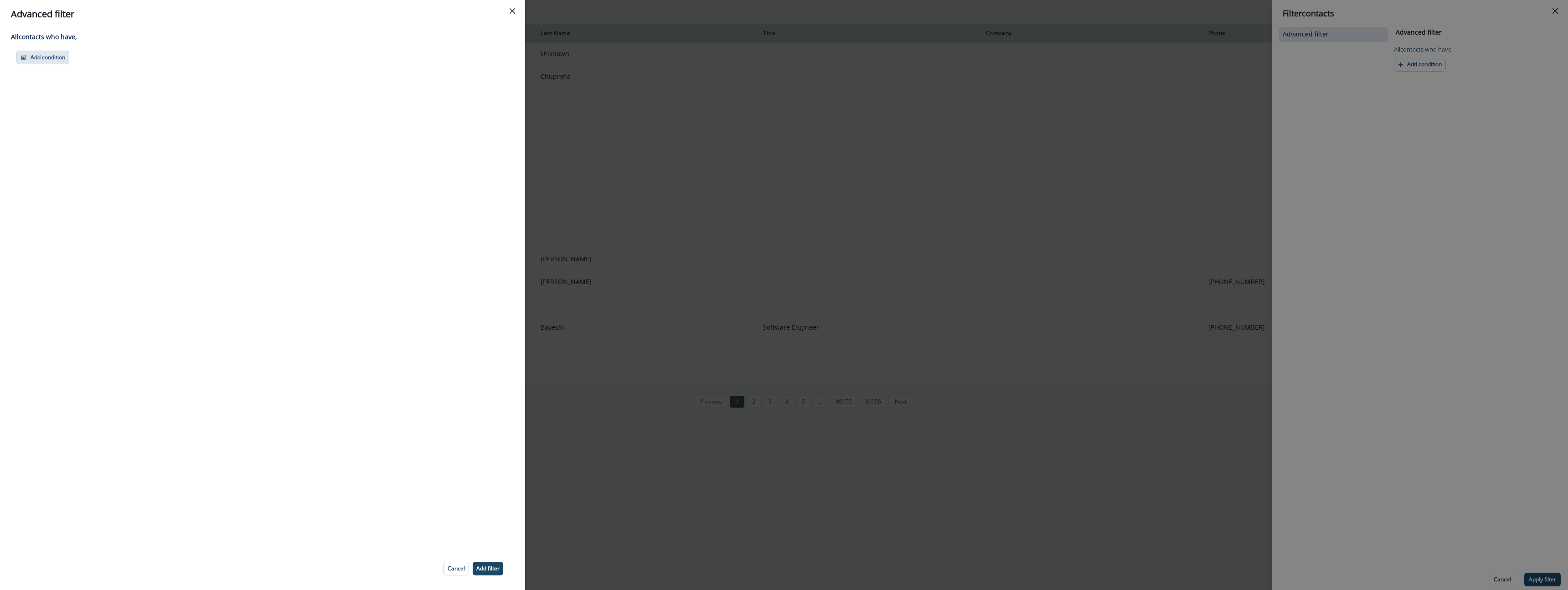
click at [44, 53] on button "Add condition" at bounding box center [42, 58] width 53 height 14
drag, startPoint x: 66, startPoint y: 161, endPoint x: 93, endPoint y: 155, distance: 27.7
click at [67, 161] on button "List membership" at bounding box center [74, 156] width 115 height 15
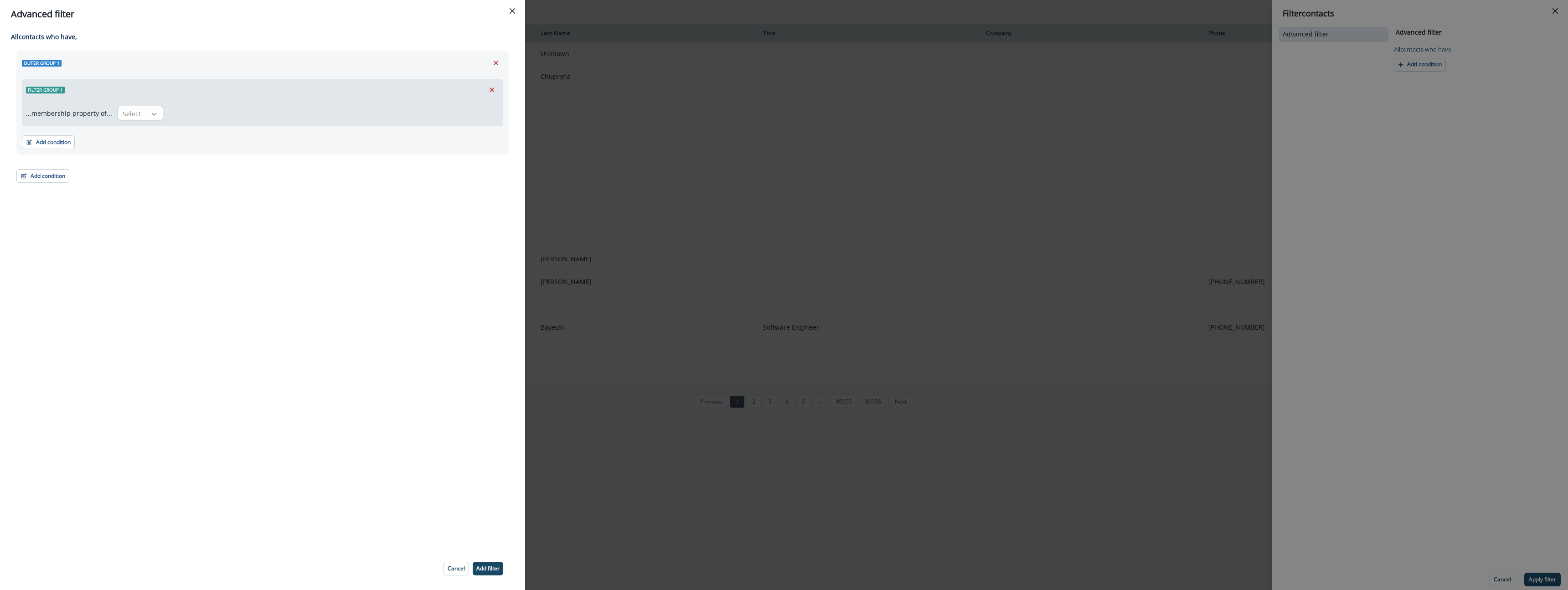
click at [146, 114] on div at bounding box center [154, 113] width 16 height 9
click at [146, 132] on div "in" at bounding box center [138, 134] width 46 height 17
click at [206, 118] on div at bounding box center [326, 113] width 304 height 11
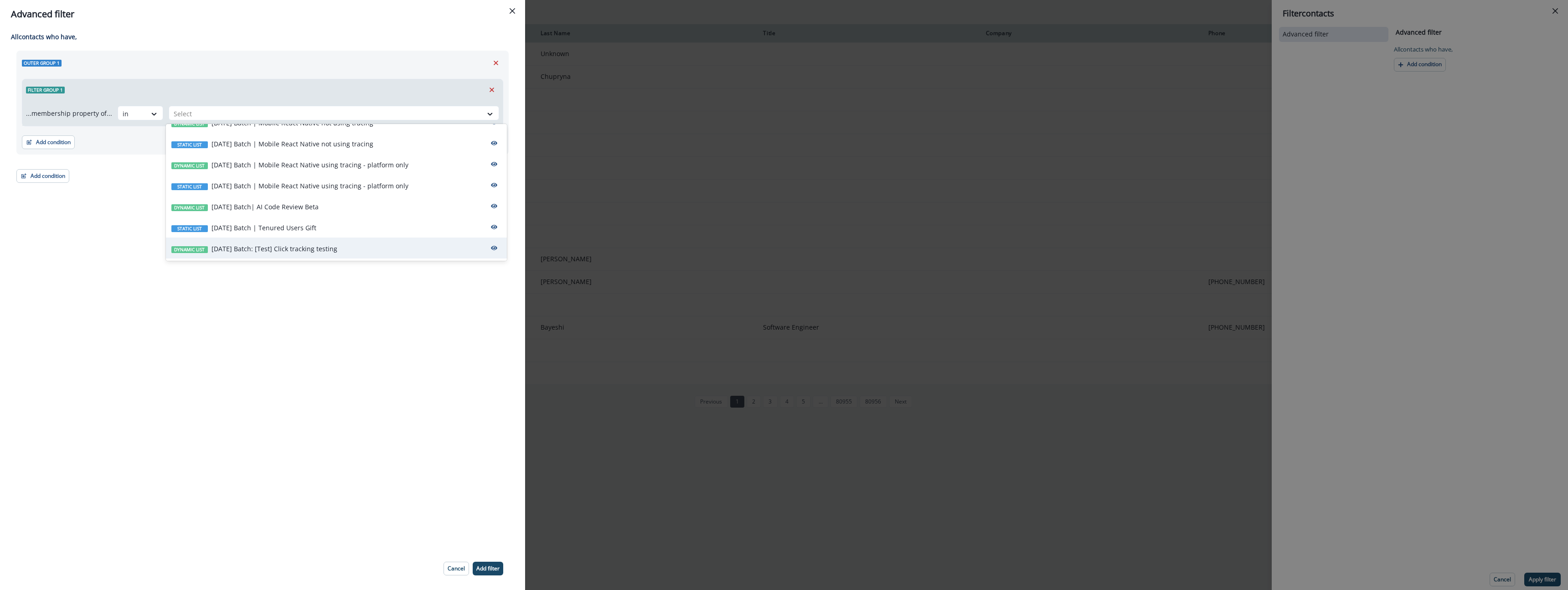
scroll to position [166, 0]
click at [271, 228] on div "Static list 2025-09-25 Batch | Tenured Users Gift" at bounding box center [336, 222] width 341 height 21
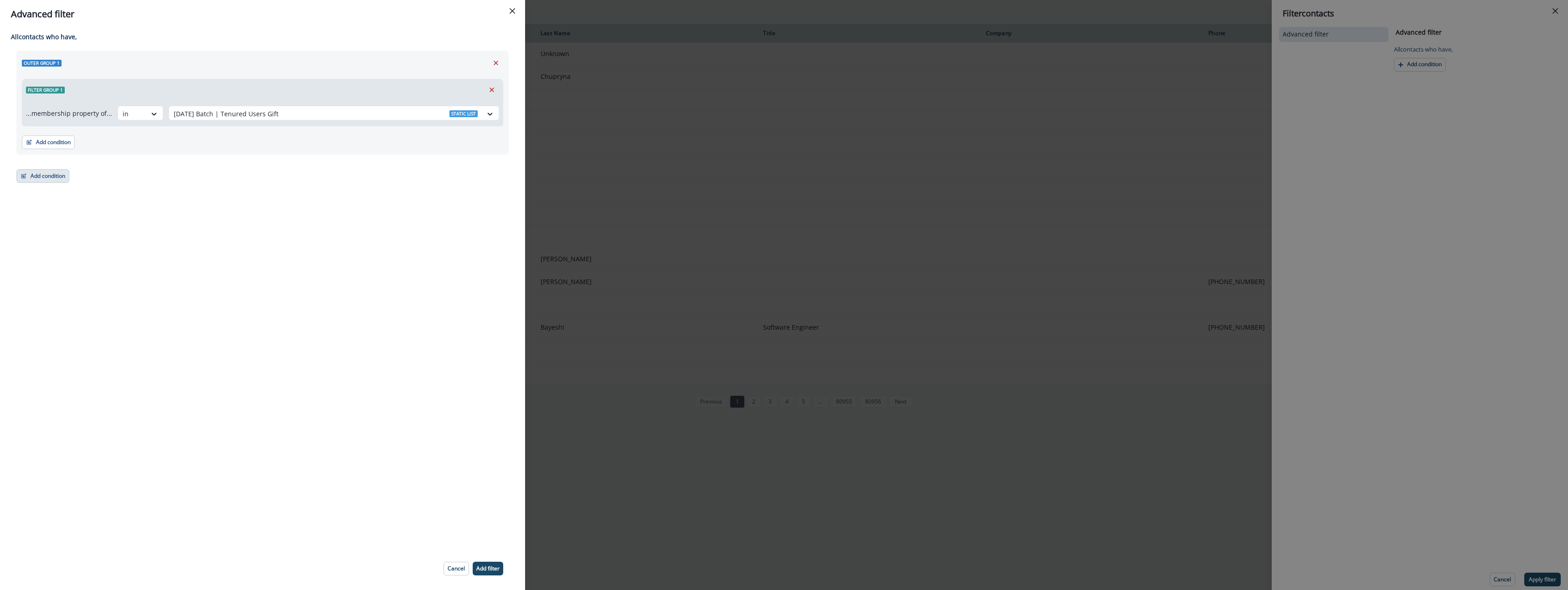
click at [52, 178] on button "Add condition" at bounding box center [42, 176] width 53 height 14
click at [95, 248] on button "Performed a marketing activity" at bounding box center [74, 245] width 115 height 15
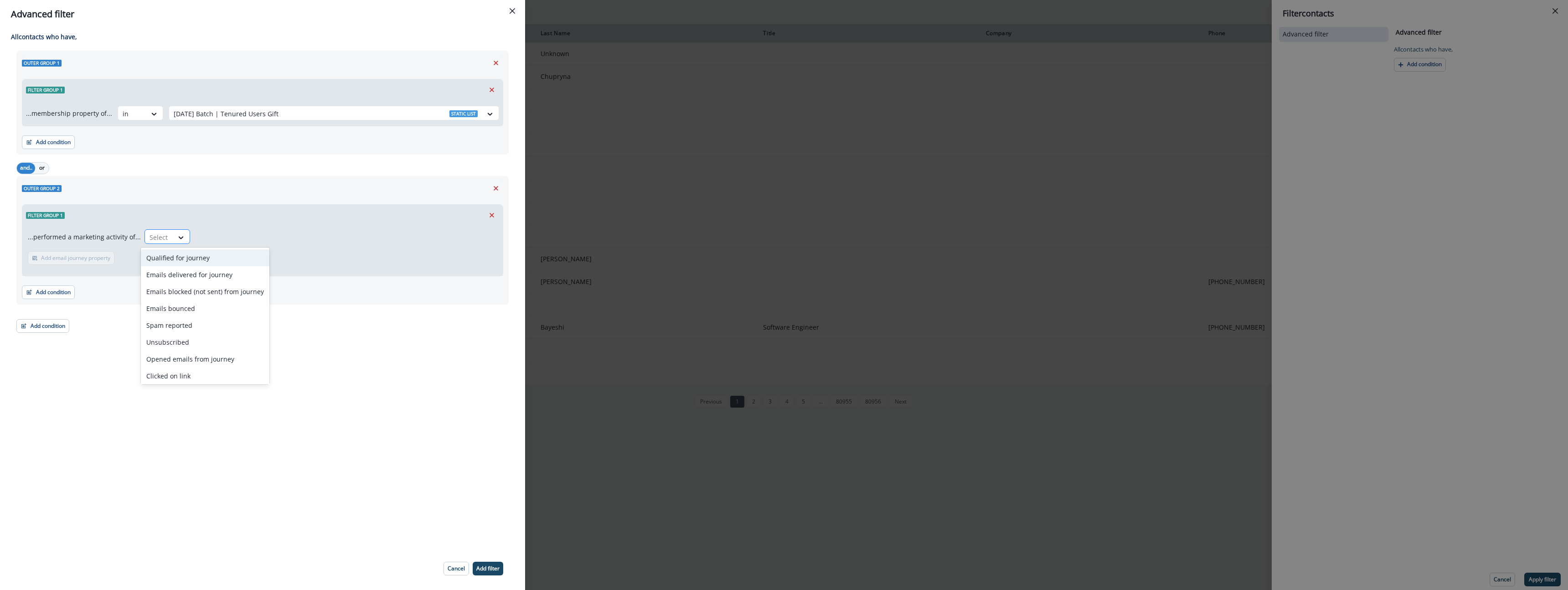
click at [160, 230] on div "Select" at bounding box center [159, 237] width 28 height 15
click at [224, 295] on div "Emails blocked (not sent) from journey" at bounding box center [205, 291] width 129 height 17
click at [143, 260] on p "Add email journey property" at bounding box center [136, 258] width 69 height 6
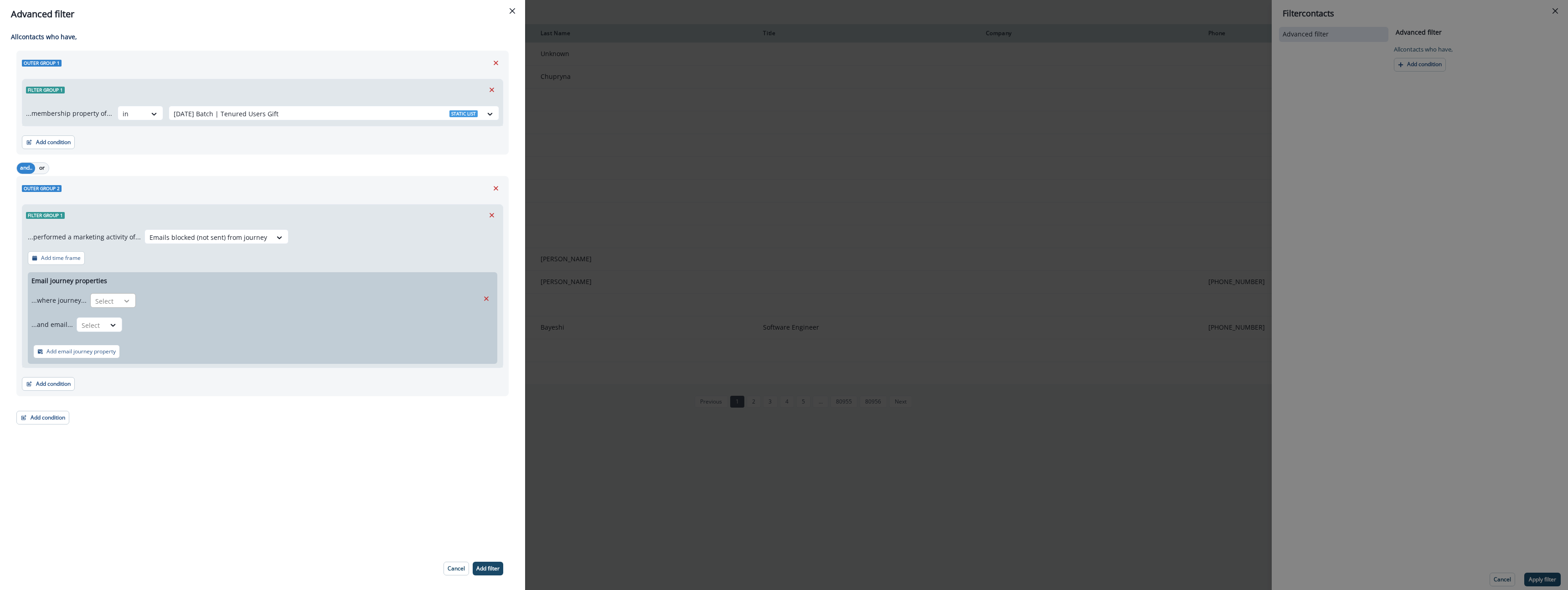
click at [119, 302] on div at bounding box center [127, 300] width 16 height 9
click at [137, 321] on div "is" at bounding box center [130, 321] width 85 height 17
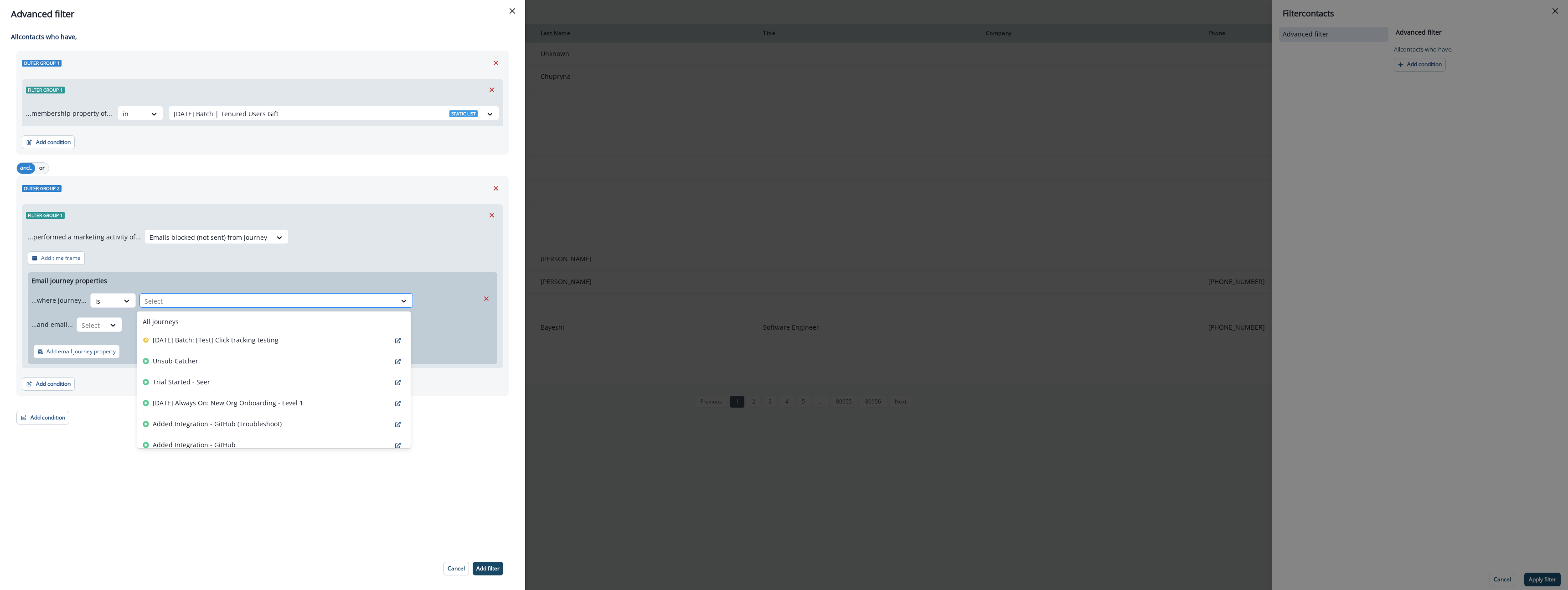
click at [183, 304] on div at bounding box center [268, 301] width 247 height 11
type input "****"
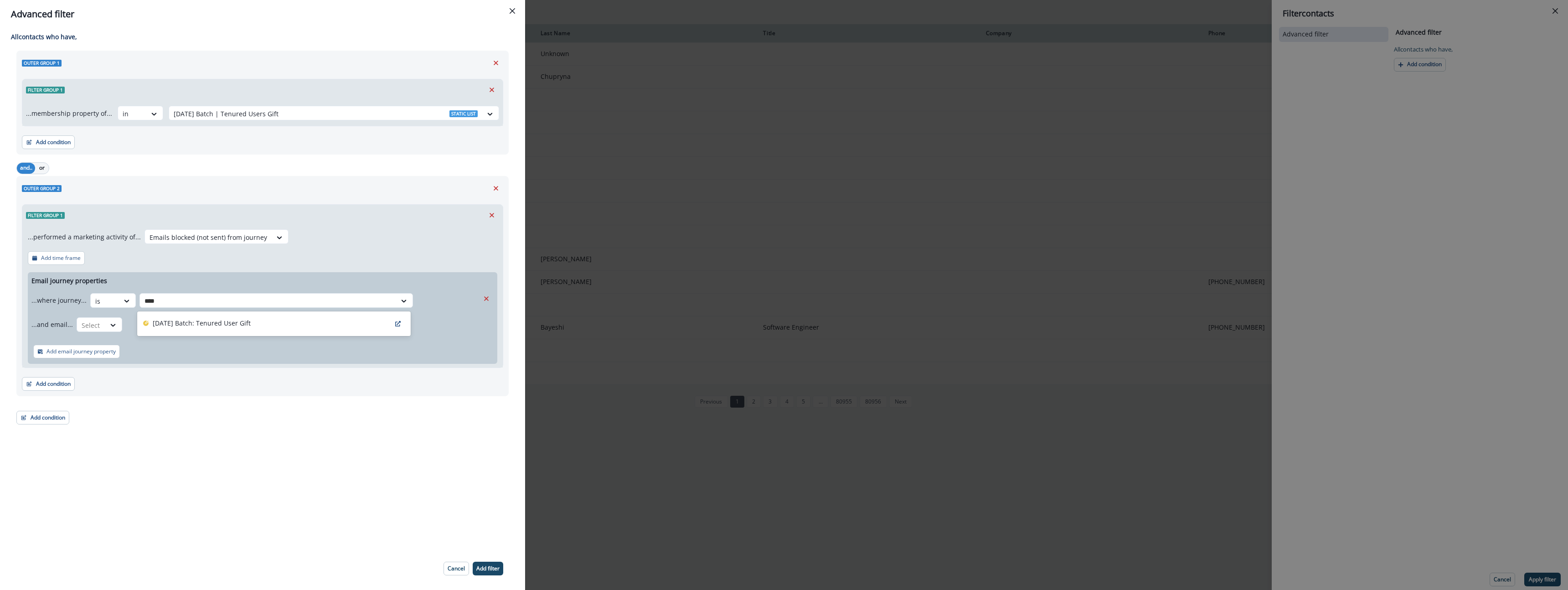
click at [184, 315] on div "[DATE] Batch: Tenured User Gift" at bounding box center [274, 323] width 274 height 21
click at [94, 328] on div at bounding box center [91, 325] width 19 height 11
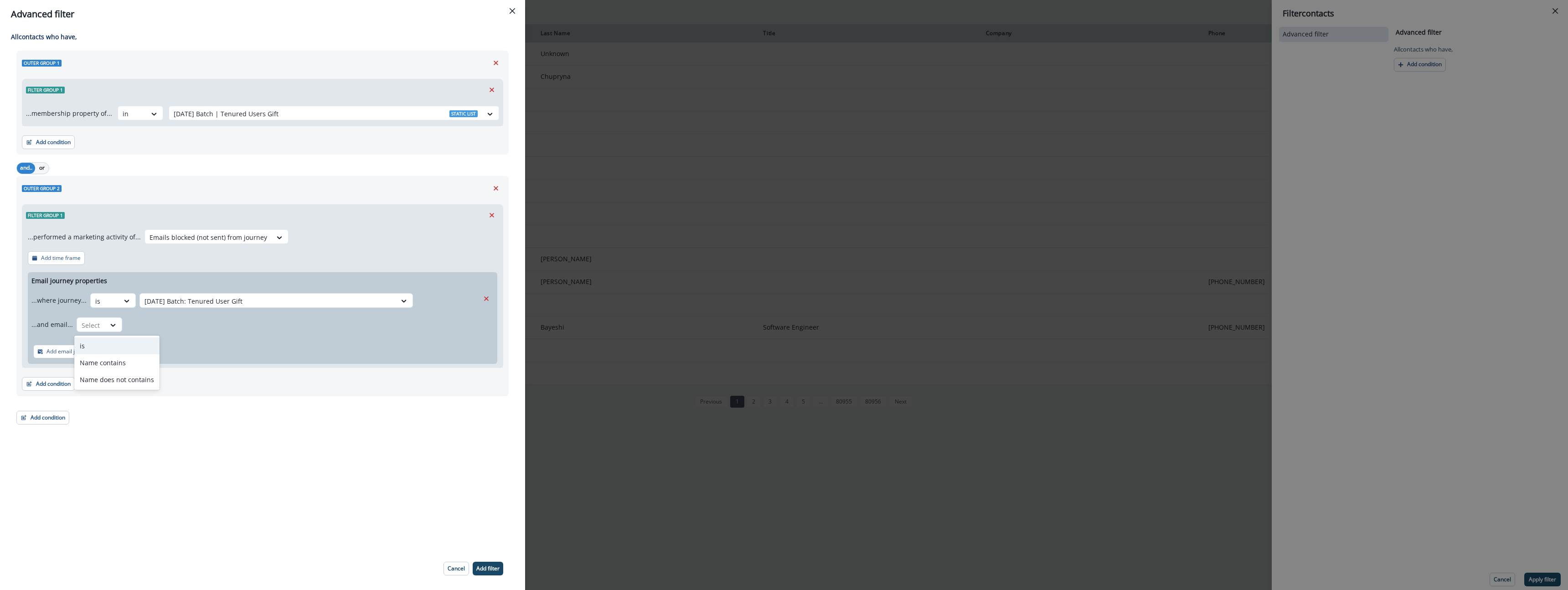
click at [105, 348] on div "is" at bounding box center [116, 346] width 85 height 17
click at [161, 328] on div at bounding box center [245, 325] width 229 height 11
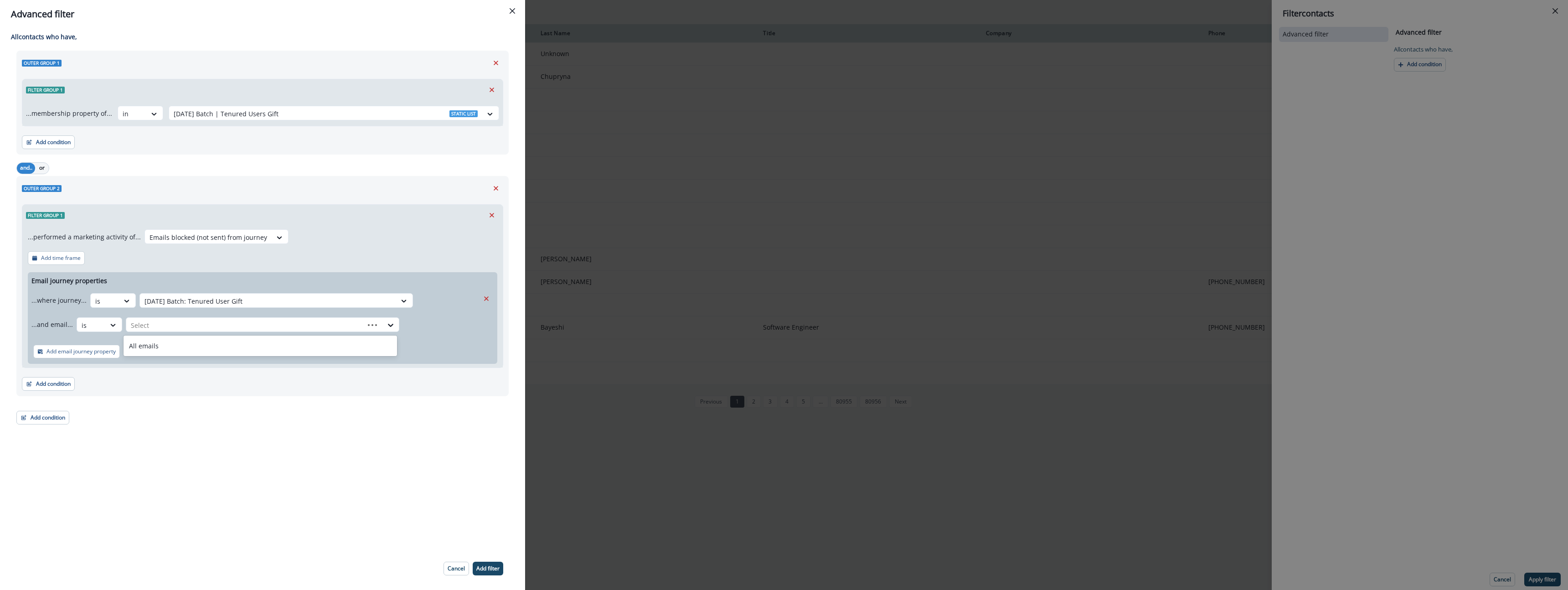
click at [162, 346] on div "All emails" at bounding box center [261, 346] width 274 height 17
click at [477, 567] on p "Add filter" at bounding box center [488, 569] width 23 height 6
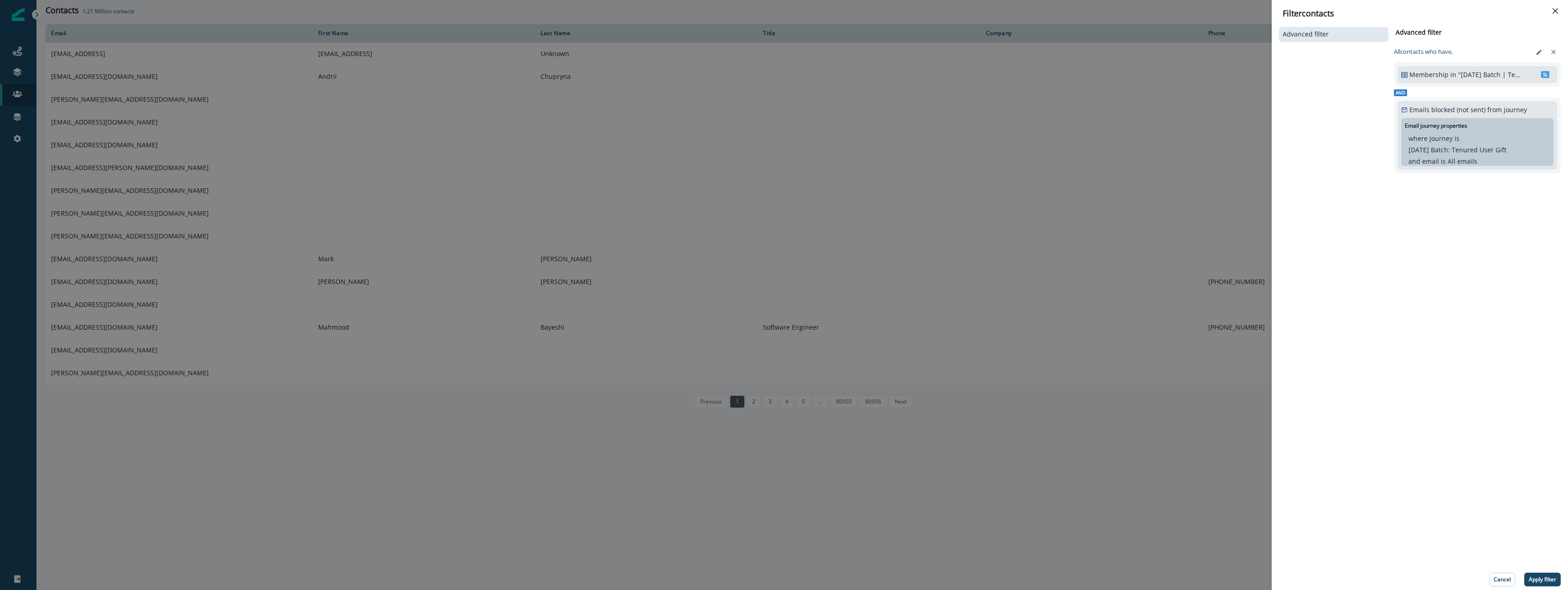
drag, startPoint x: 1536, startPoint y: 577, endPoint x: 1541, endPoint y: 577, distance: 5.0
click at [1538, 577] on p "Apply filter" at bounding box center [1542, 580] width 27 height 6
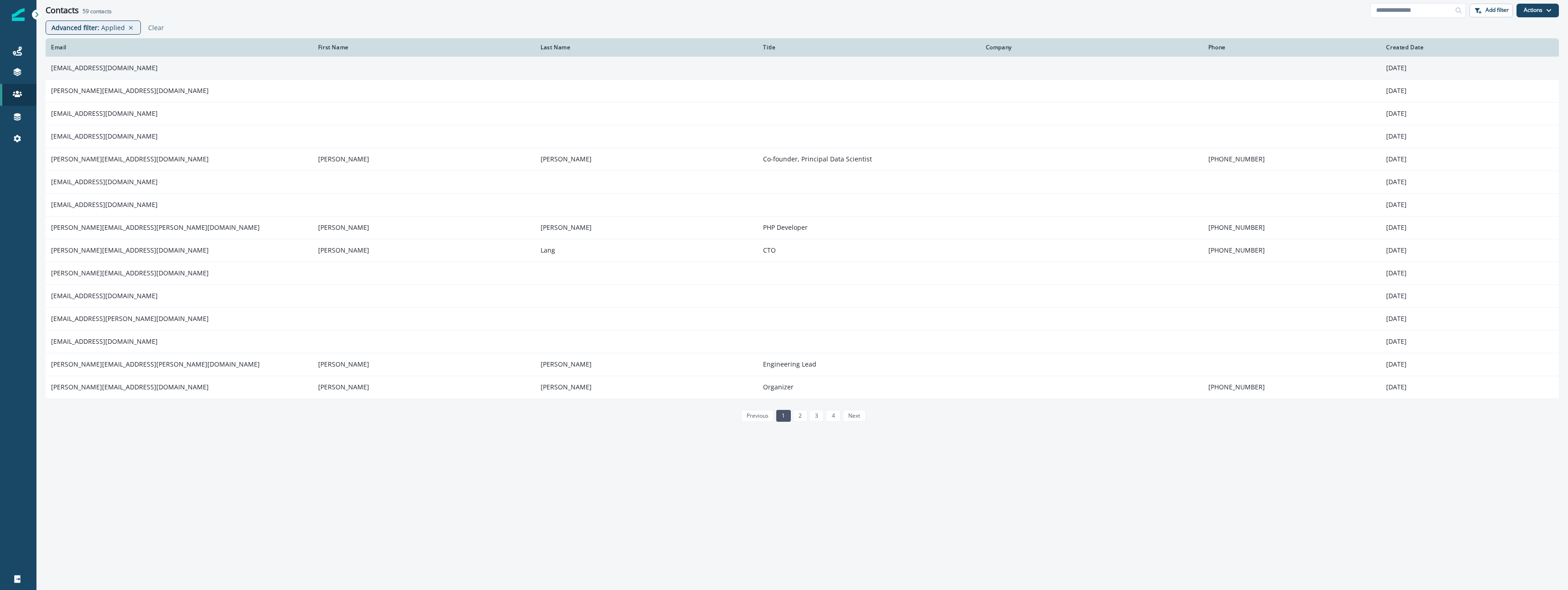
click at [114, 70] on td "team@sparkart.com" at bounding box center [179, 68] width 267 height 23
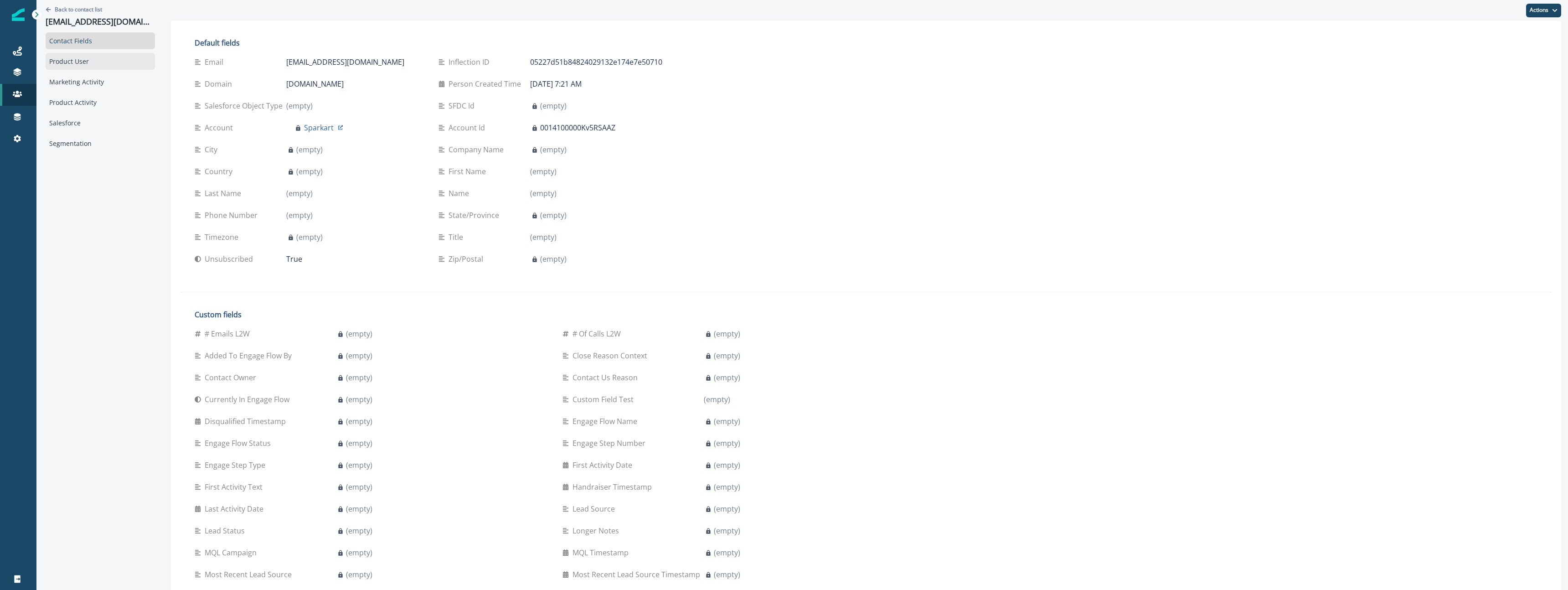
click at [103, 64] on div "Product User" at bounding box center [100, 61] width 109 height 17
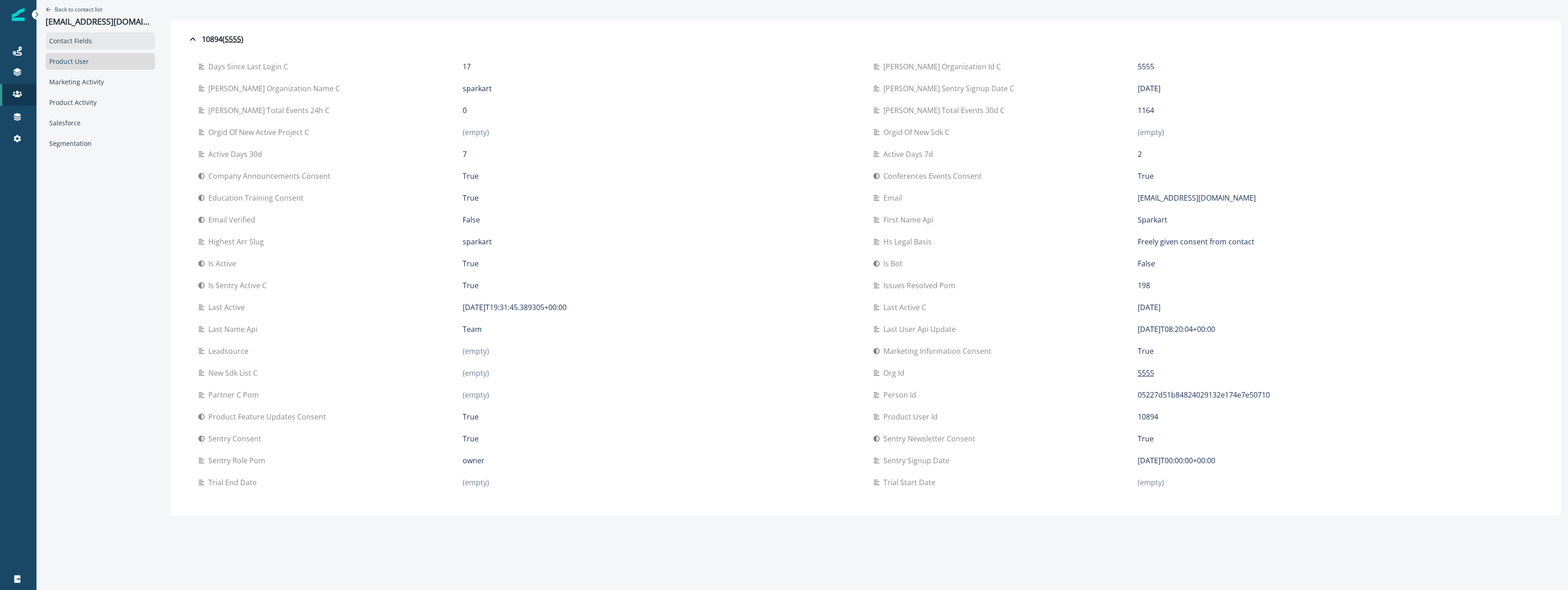
click at [120, 42] on div "Contact Fields" at bounding box center [100, 40] width 109 height 17
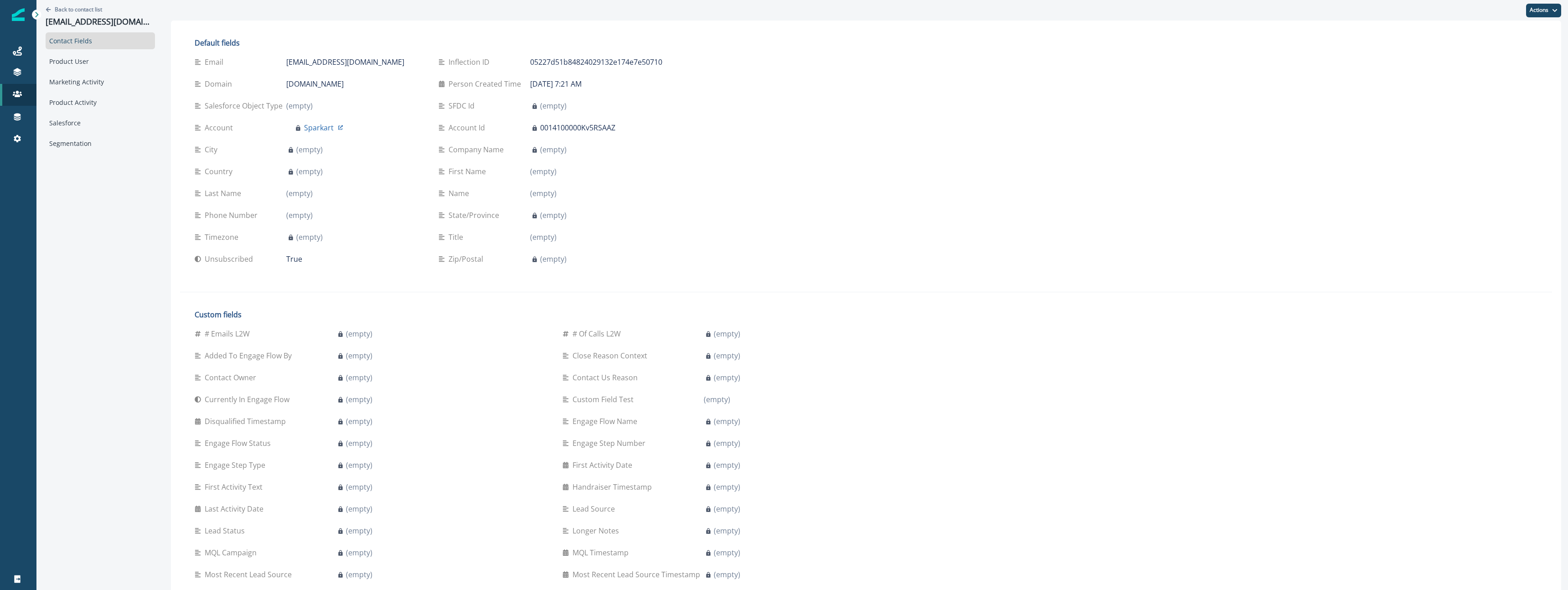
click at [1051, 233] on div "Default fields Email team@sparkart.com Inflection ID 05227d51b84824029132e174e7…" at bounding box center [865, 389] width 1372 height 719
click at [73, 6] on p "Back to contact list" at bounding box center [78, 9] width 47 height 8
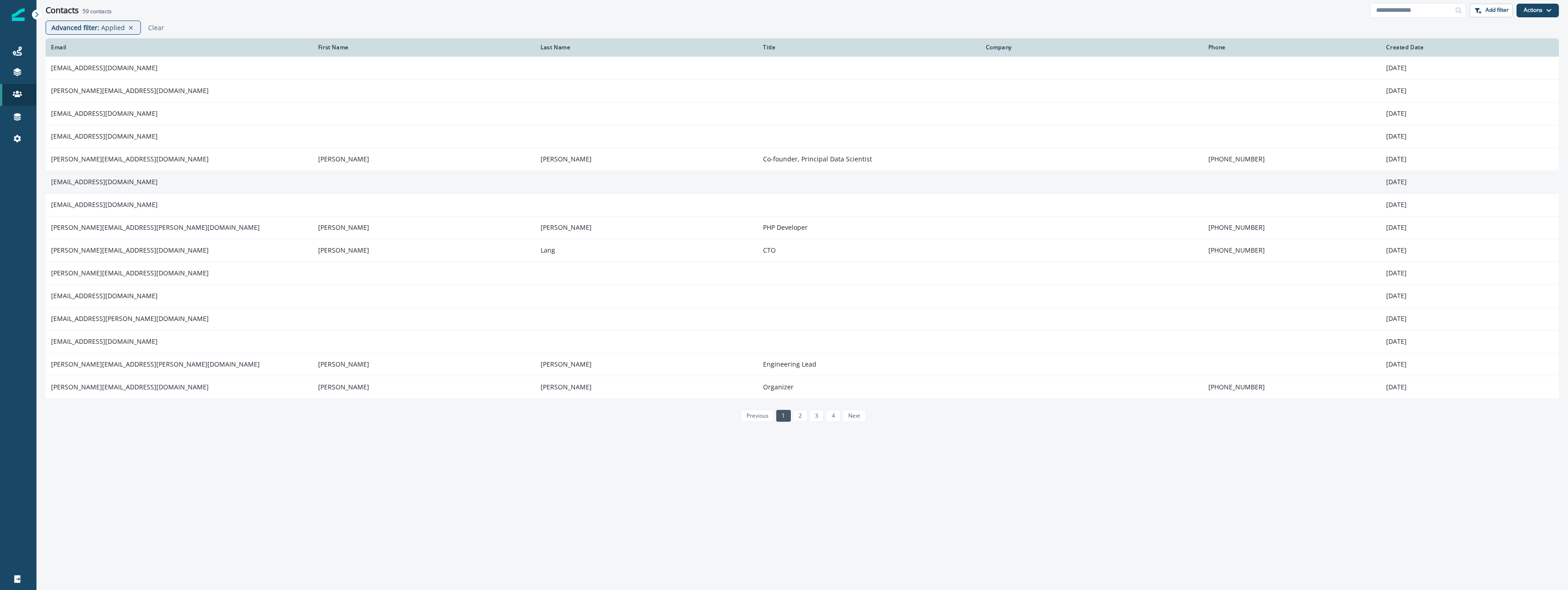
click at [138, 175] on td "im@hest.kr" at bounding box center [179, 182] width 267 height 23
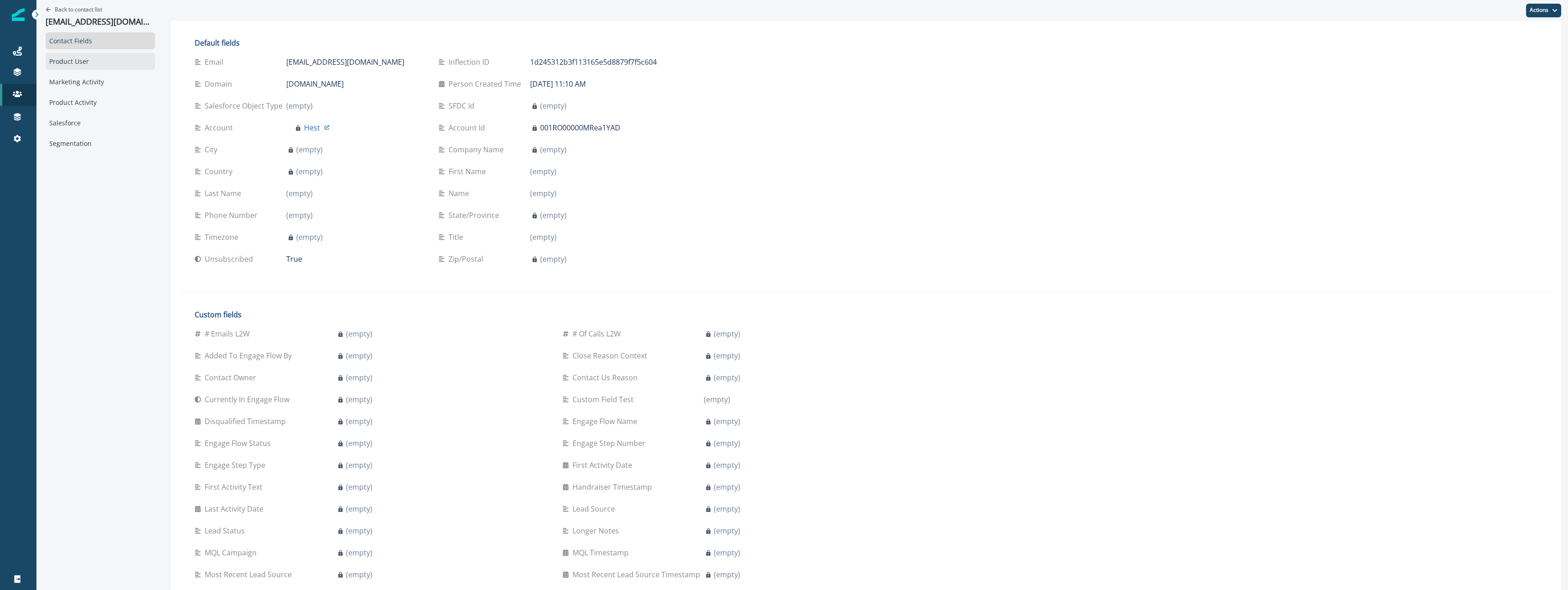
click at [110, 65] on div "Product User" at bounding box center [100, 61] width 109 height 17
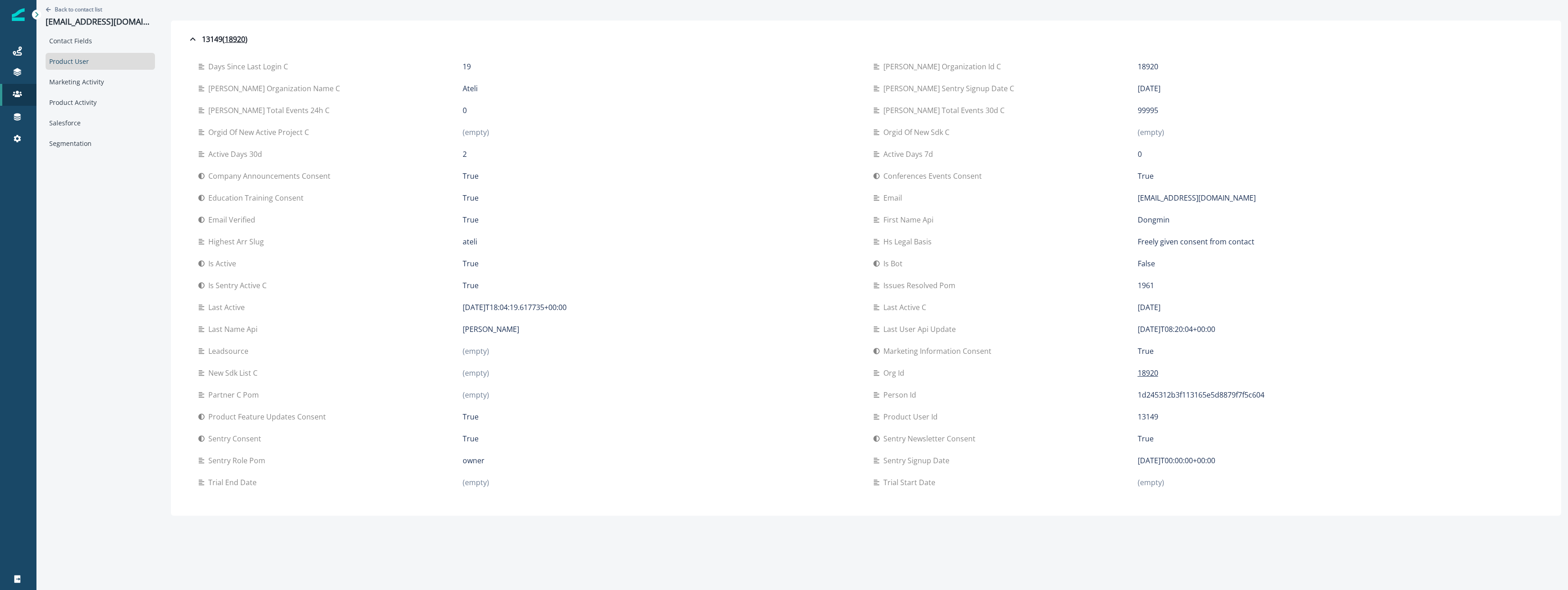
click at [146, 348] on div "Back to contact list im@hest.kr Contact Fields Product User Marketing Activity …" at bounding box center [100, 258] width 128 height 516
click at [112, 47] on div "Contact Fields" at bounding box center [100, 40] width 109 height 17
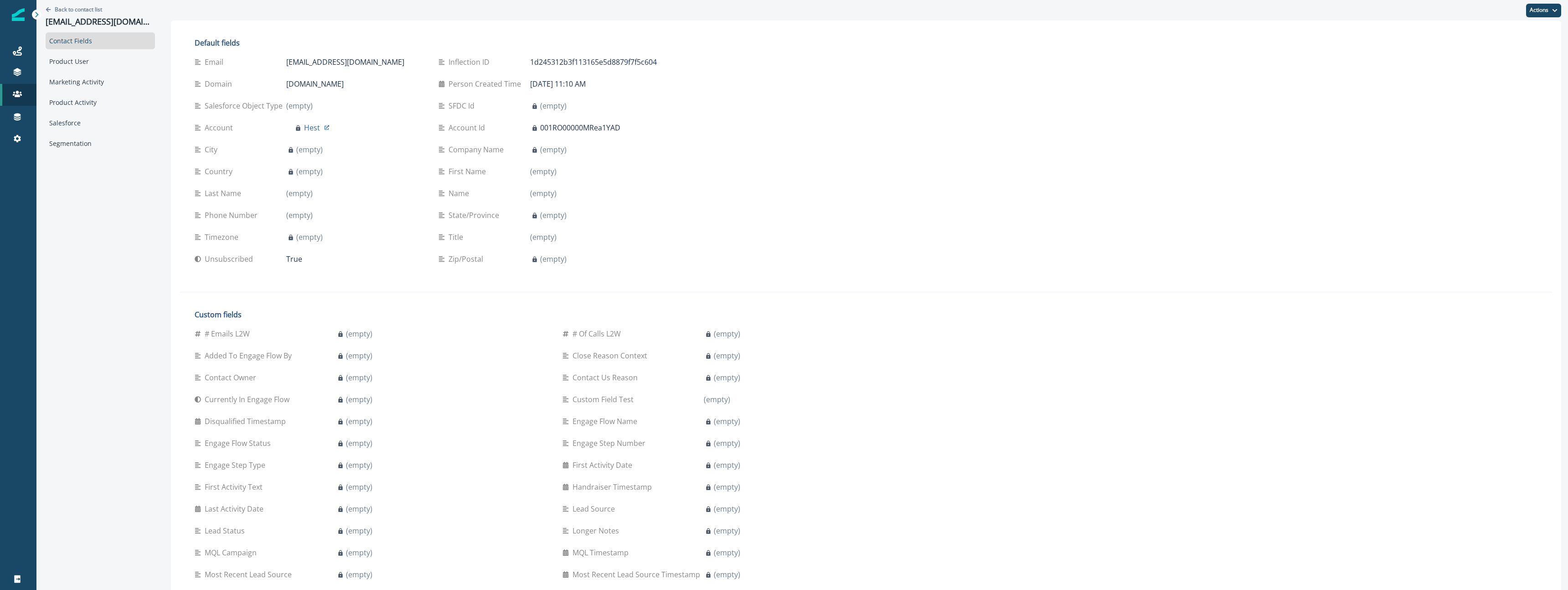
click at [1037, 274] on div "Default fields Email im@hest.kr Inflection ID 1d245312b3f113165e5d8879f7f5c604 …" at bounding box center [865, 389] width 1372 height 719
click at [109, 68] on div "Product User" at bounding box center [100, 61] width 109 height 17
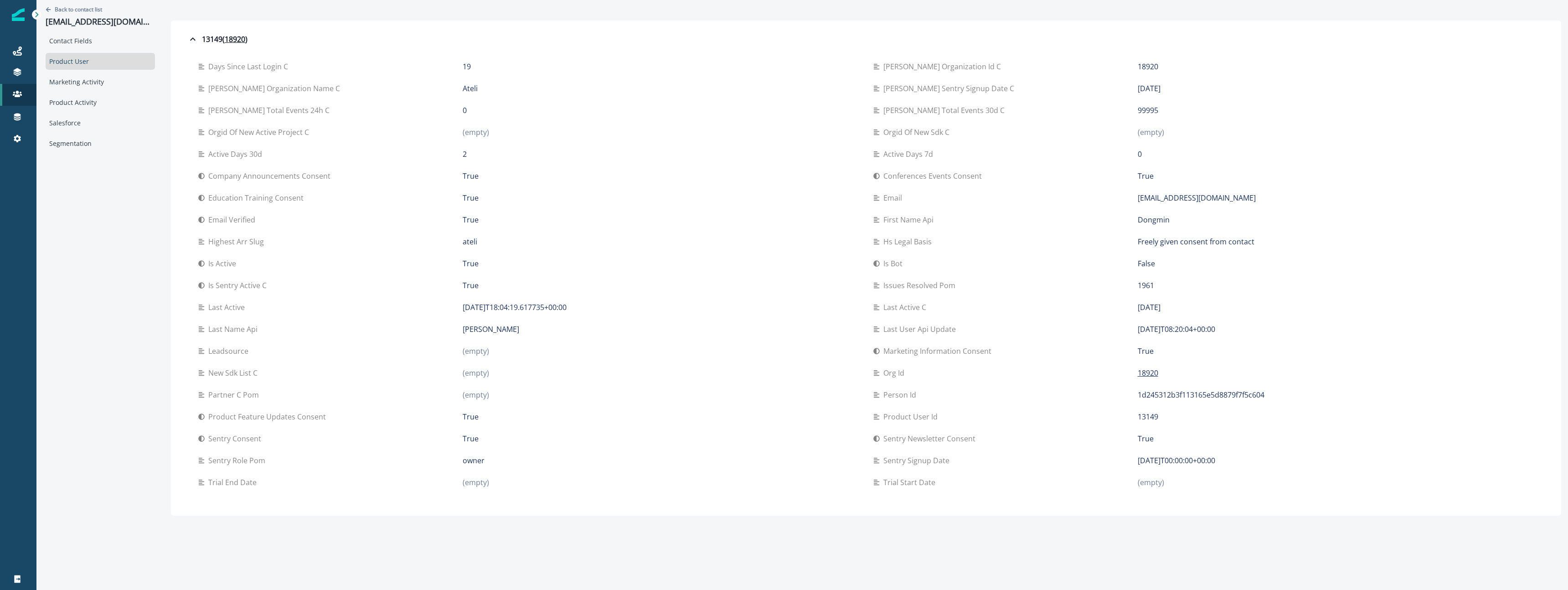
click at [666, 231] on div "Highest arr slug ateli" at bounding box center [528, 242] width 661 height 22
click at [75, 8] on p "Back to contact list" at bounding box center [78, 9] width 47 height 8
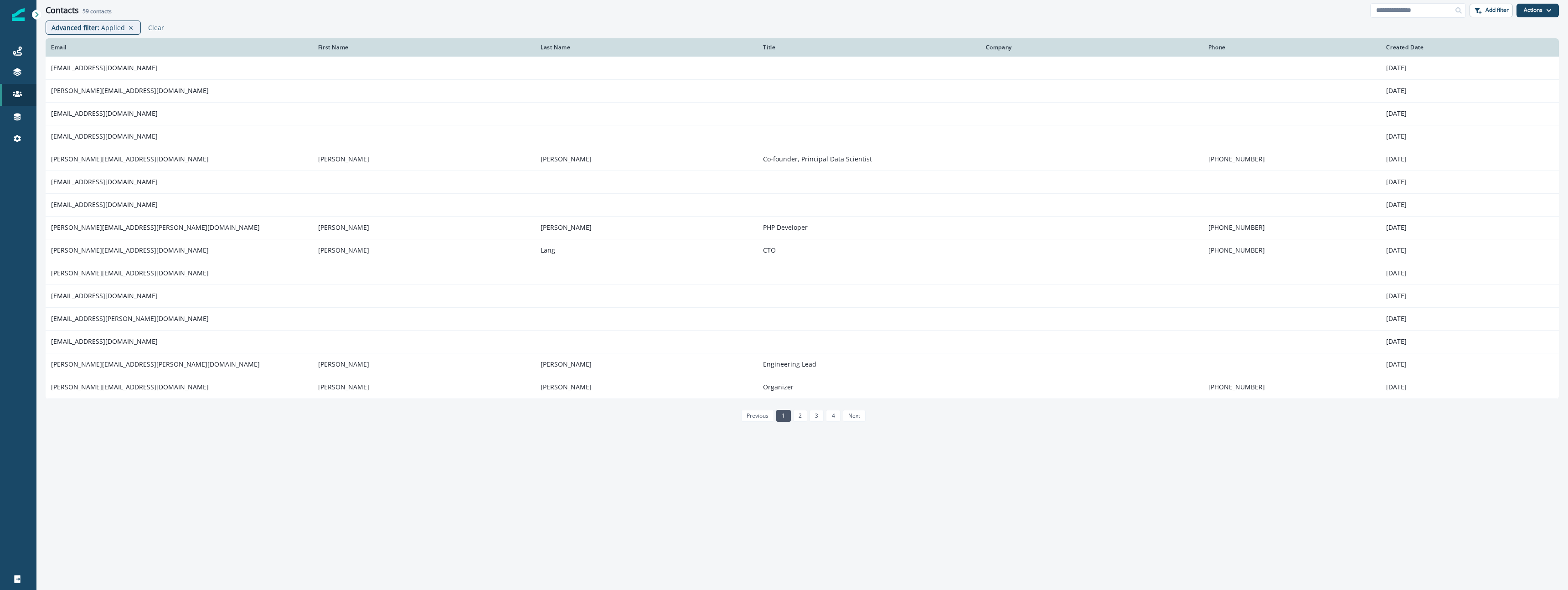
click at [84, 75] on div "Emails" at bounding box center [86, 73] width 84 height 14
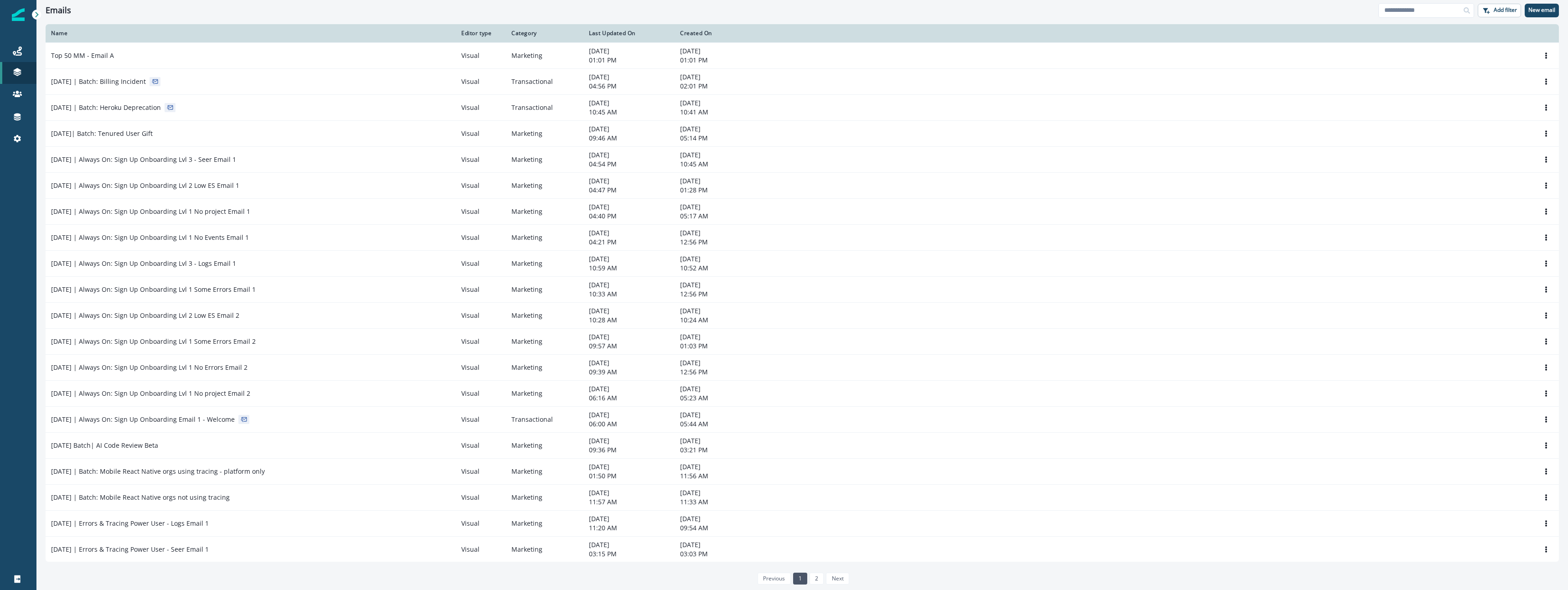
click at [92, 73] on div "Emails" at bounding box center [86, 73] width 84 height 14
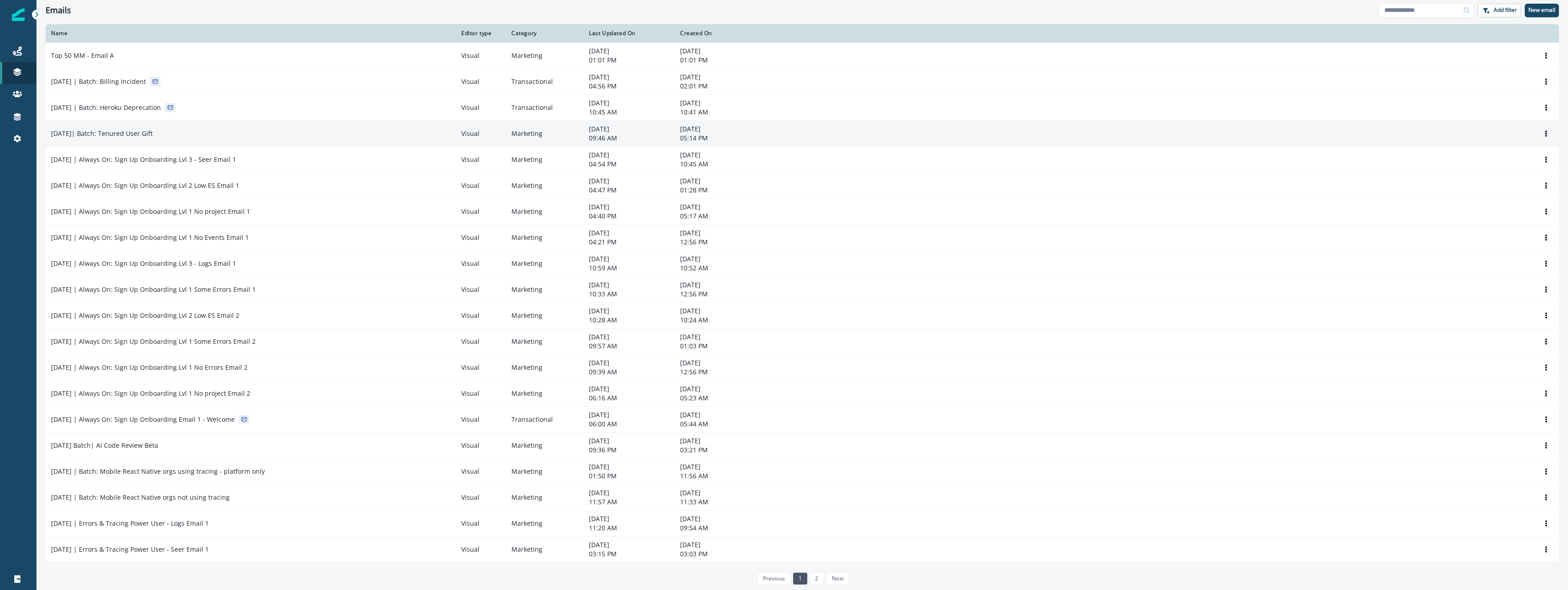
click at [161, 140] on td "[DATE]| Batch: Tenured User Gift" at bounding box center [251, 133] width 411 height 26
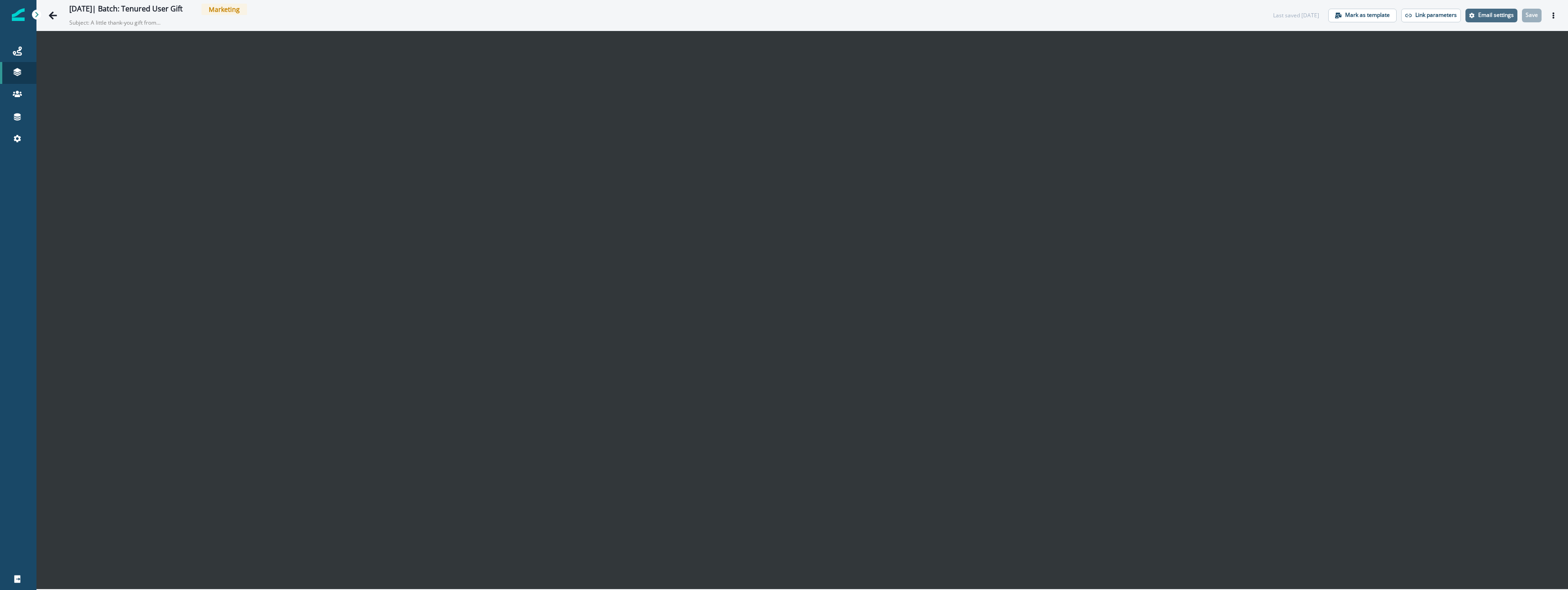
click at [1489, 14] on p "Email settings" at bounding box center [1496, 15] width 36 height 6
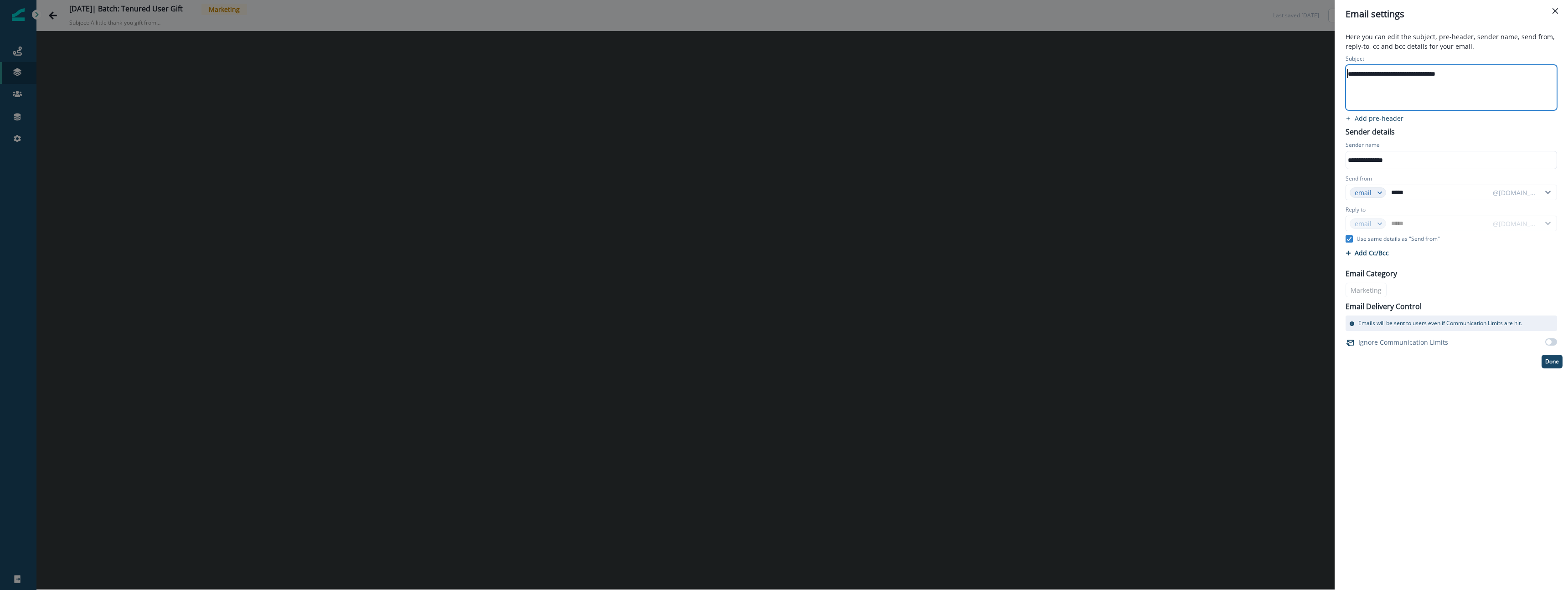
click at [1346, 73] on div "**********" at bounding box center [1452, 88] width 212 height 46
click at [1347, 73] on div "**********" at bounding box center [1450, 74] width 209 height 14
click at [328, 188] on div "**********" at bounding box center [784, 295] width 1568 height 590
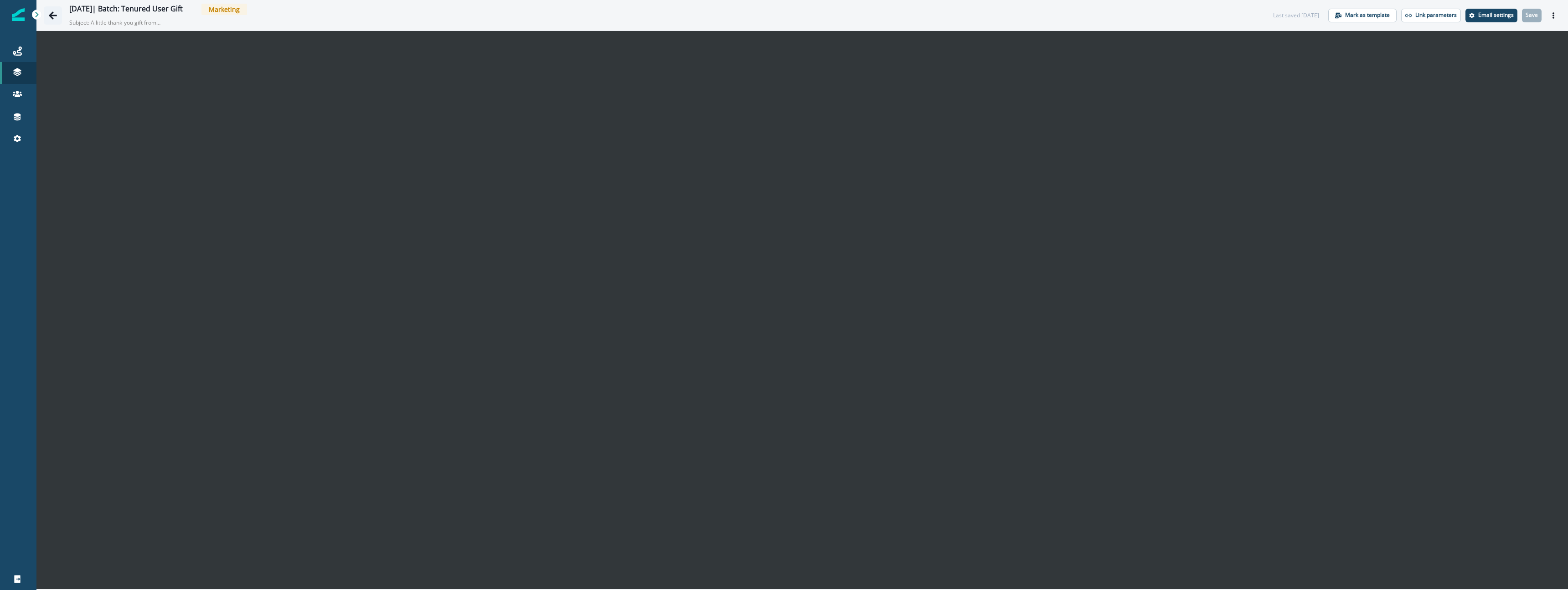
click at [48, 16] on icon "Go back" at bounding box center [52, 15] width 9 height 9
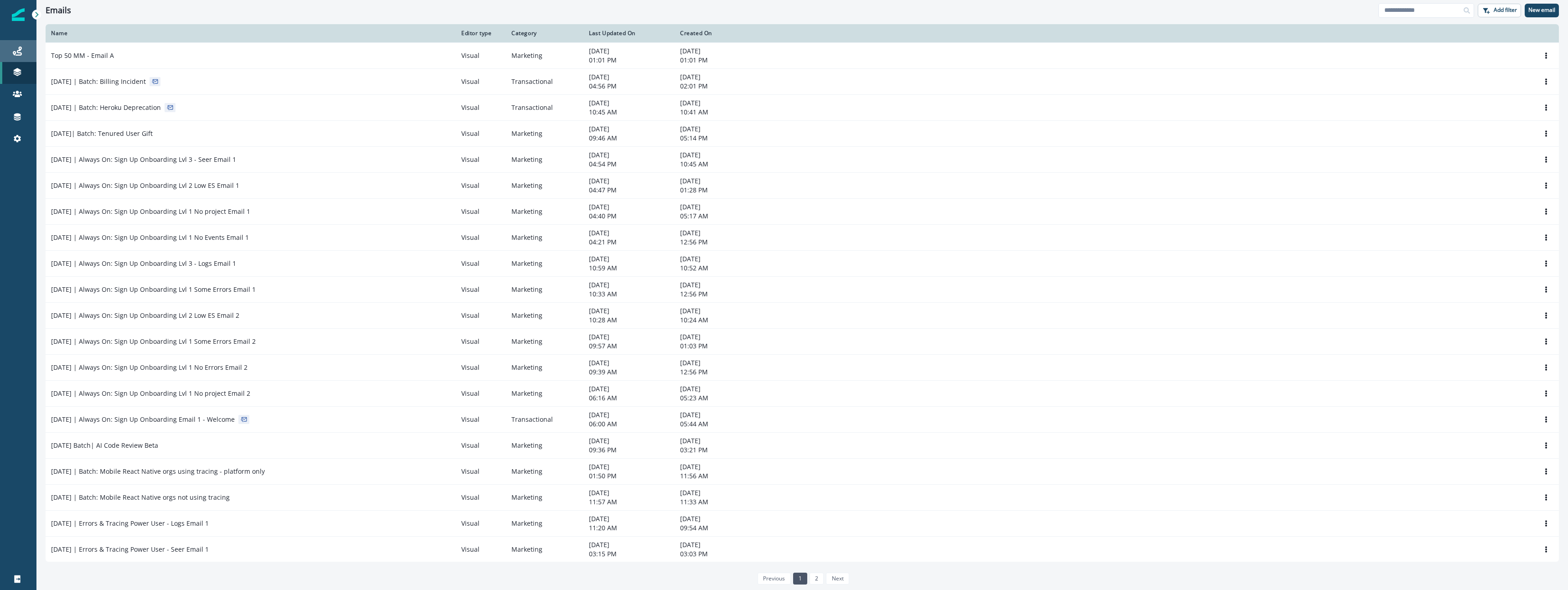
click at [11, 52] on div "Journeys" at bounding box center [18, 51] width 29 height 11
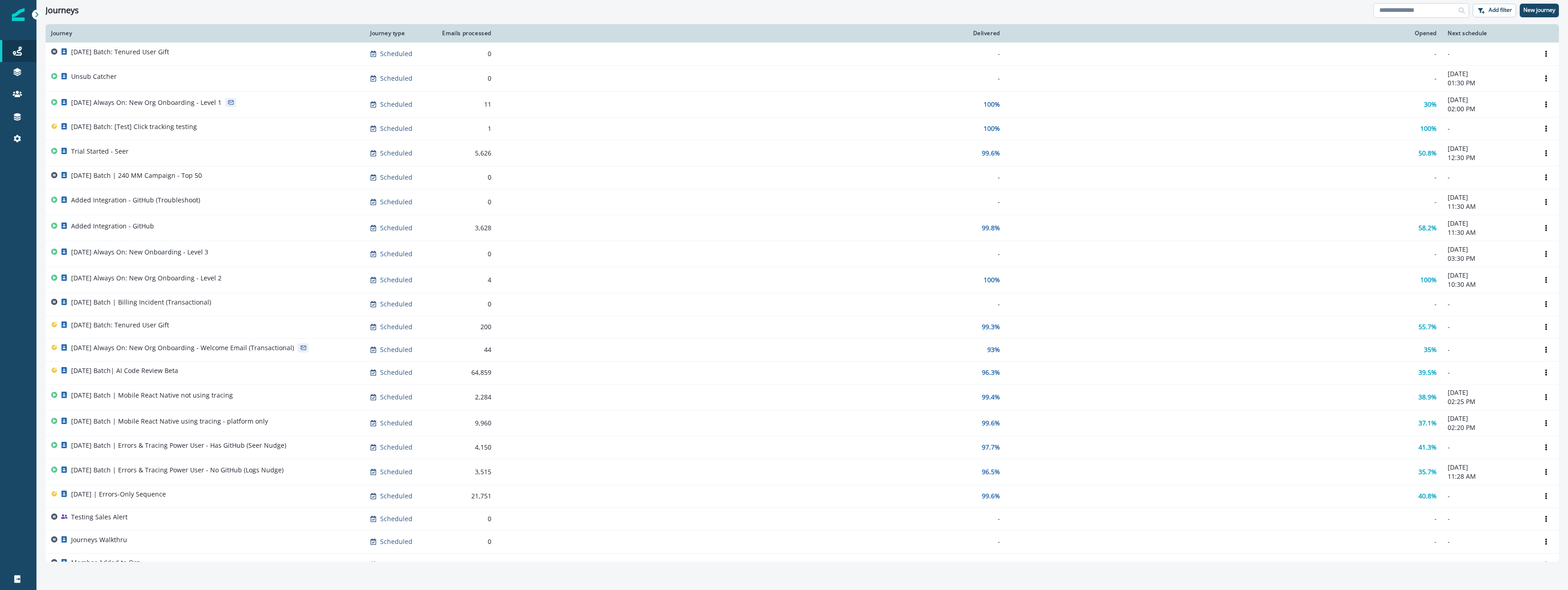
click at [1407, 7] on input at bounding box center [1421, 10] width 96 height 15
type input "****"
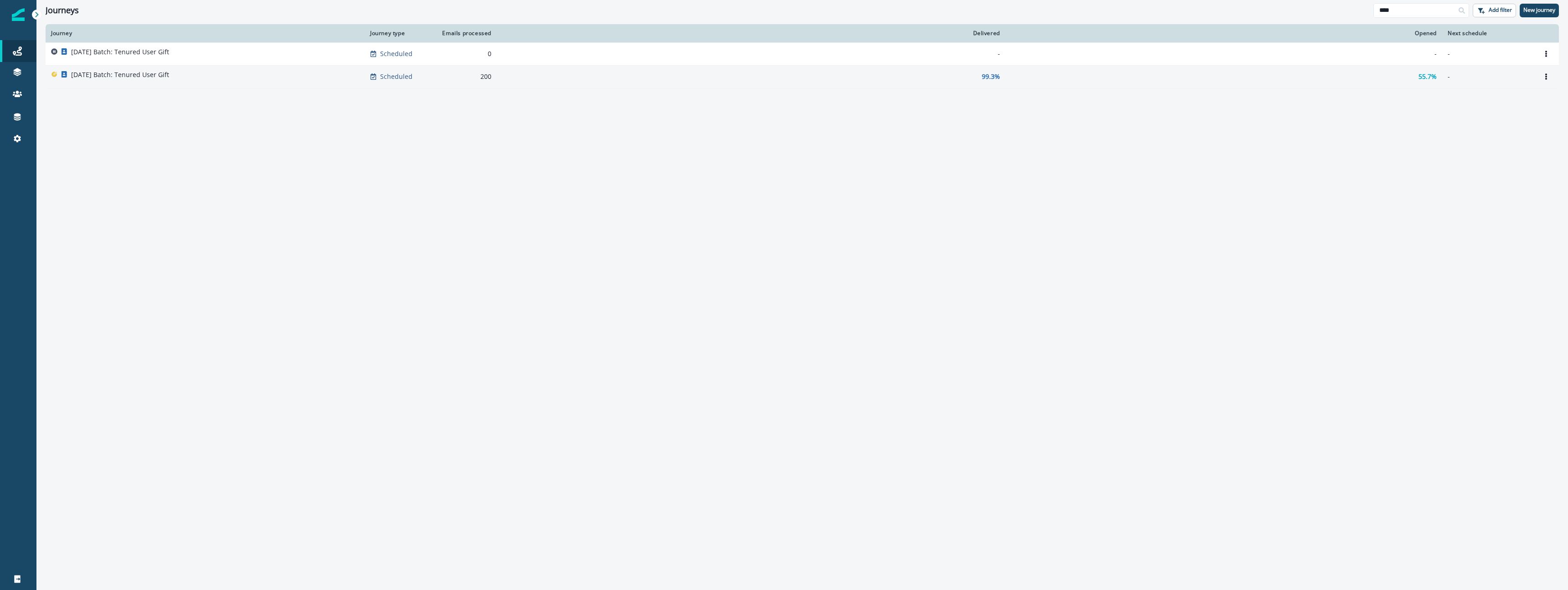
click at [421, 78] on div "Scheduled" at bounding box center [398, 76] width 57 height 9
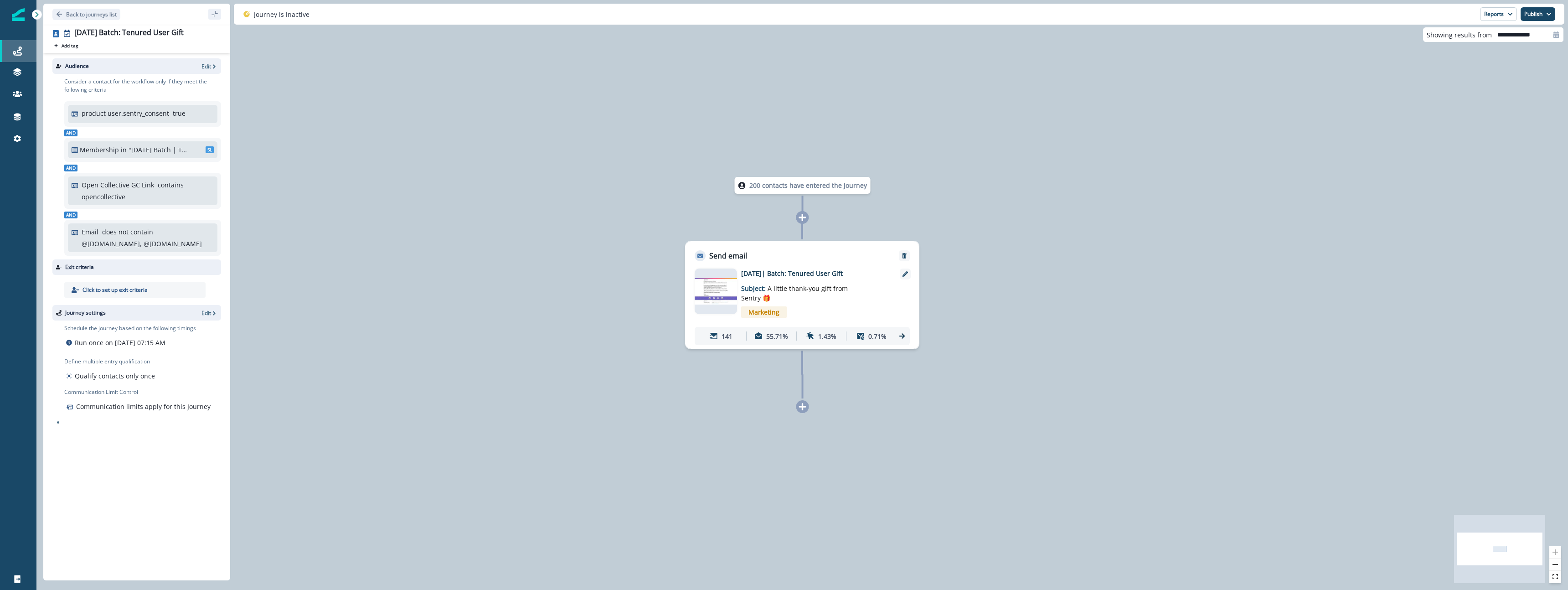
click at [22, 50] on div "Journeys" at bounding box center [18, 51] width 29 height 11
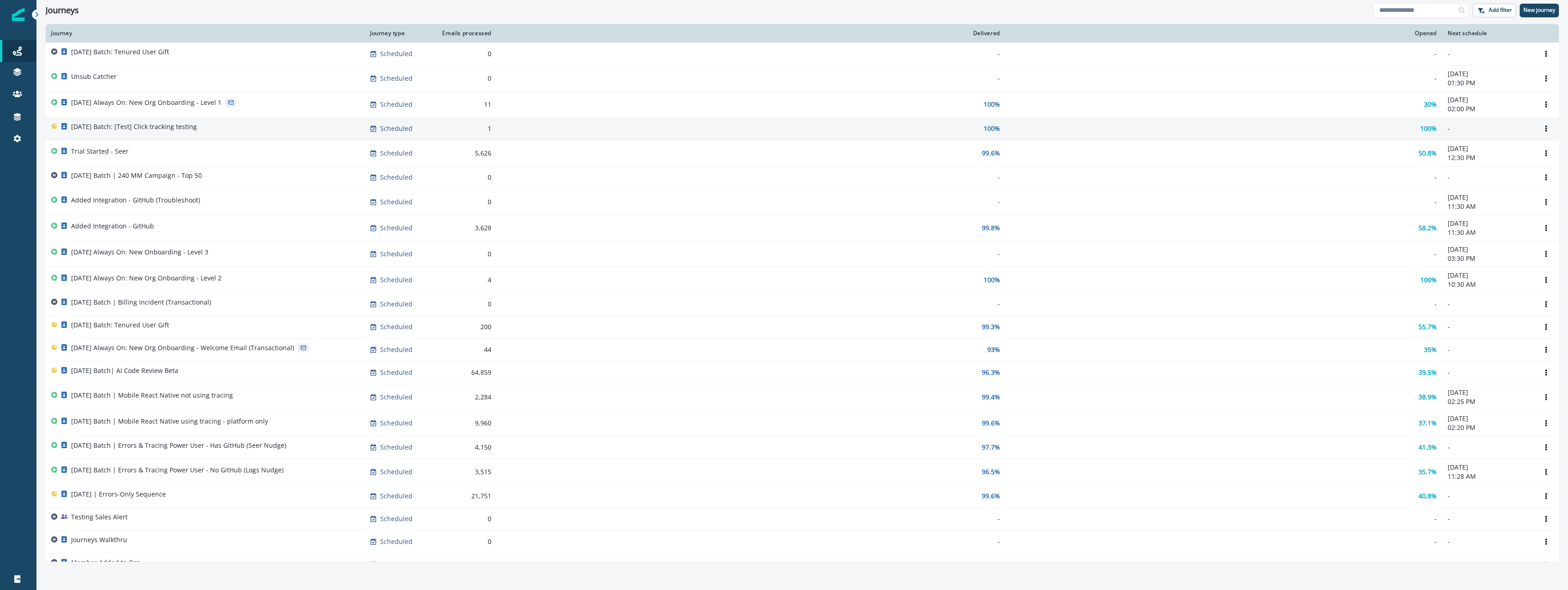
click at [178, 128] on p "[DATE] Batch: [Test] Click tracking testing" at bounding box center [134, 126] width 126 height 9
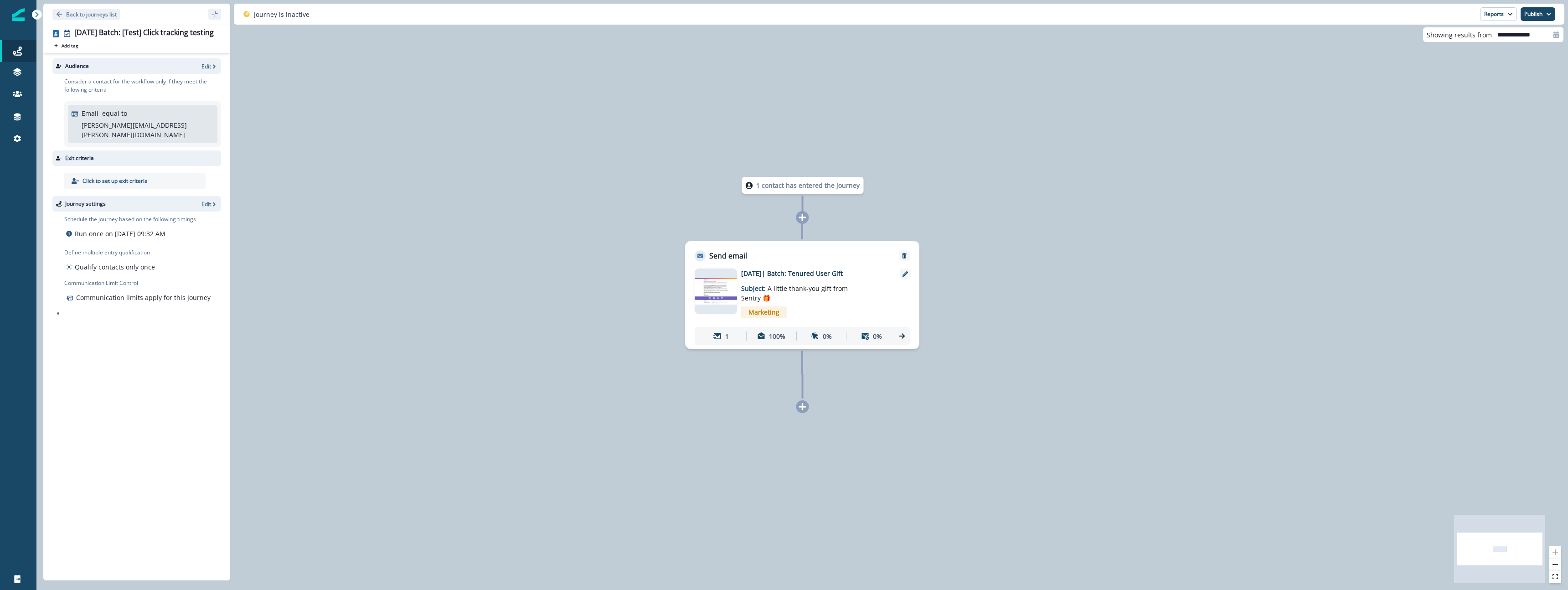
click at [48, 69] on div "Emails" at bounding box center [86, 73] width 84 height 14
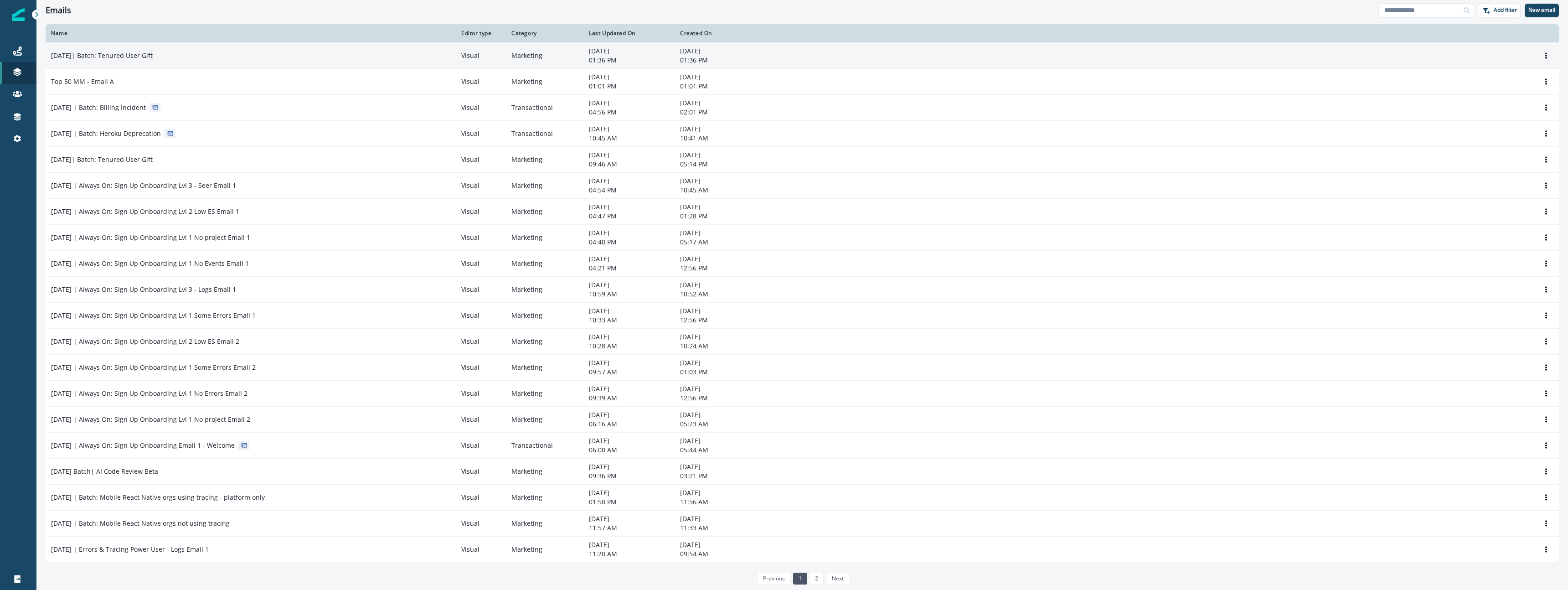
click at [228, 61] on td "[DATE]| Batch: Tenured User Gift" at bounding box center [251, 55] width 411 height 26
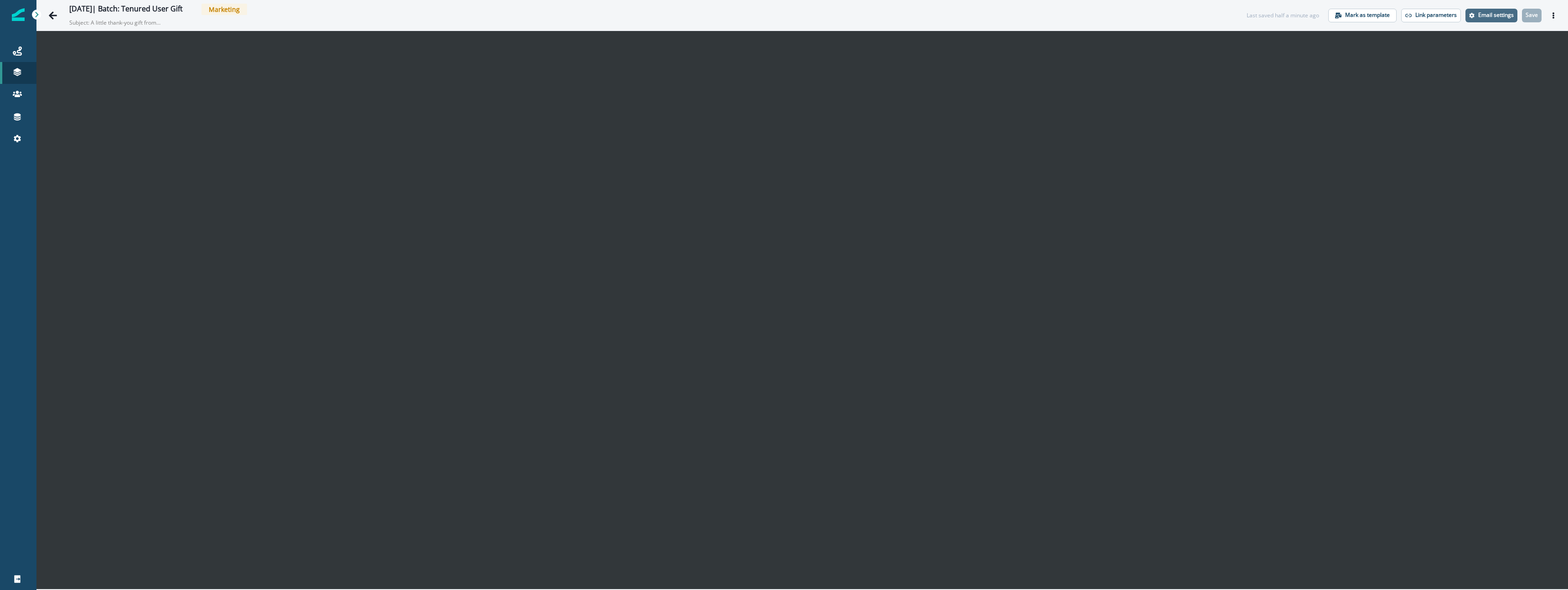
click at [1481, 14] on p "Email settings" at bounding box center [1496, 15] width 36 height 6
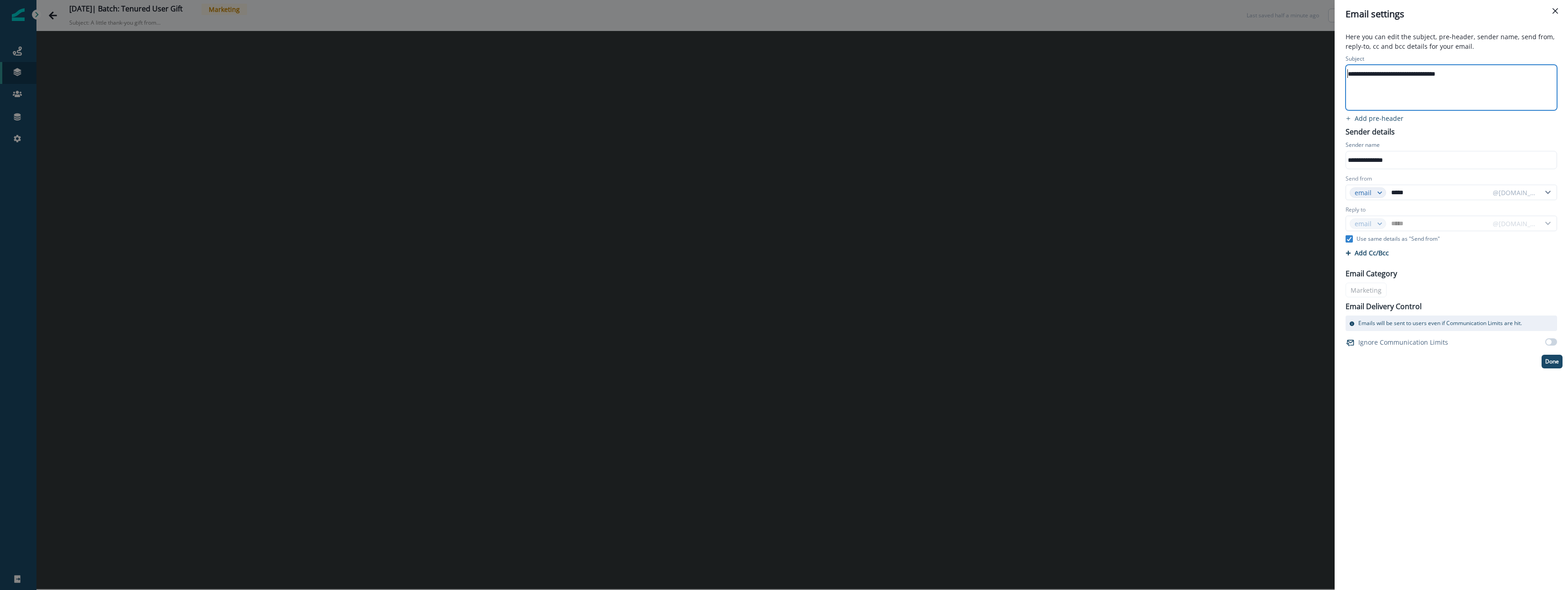
click at [1348, 75] on div "**********" at bounding box center [1450, 74] width 209 height 14
drag, startPoint x: 1348, startPoint y: 75, endPoint x: 1436, endPoint y: 71, distance: 88.1
click at [1436, 71] on div "**********" at bounding box center [1450, 74] width 209 height 14
click at [1509, 79] on div "**********" at bounding box center [1450, 74] width 209 height 14
click at [1507, 77] on div "**********" at bounding box center [1450, 74] width 209 height 14
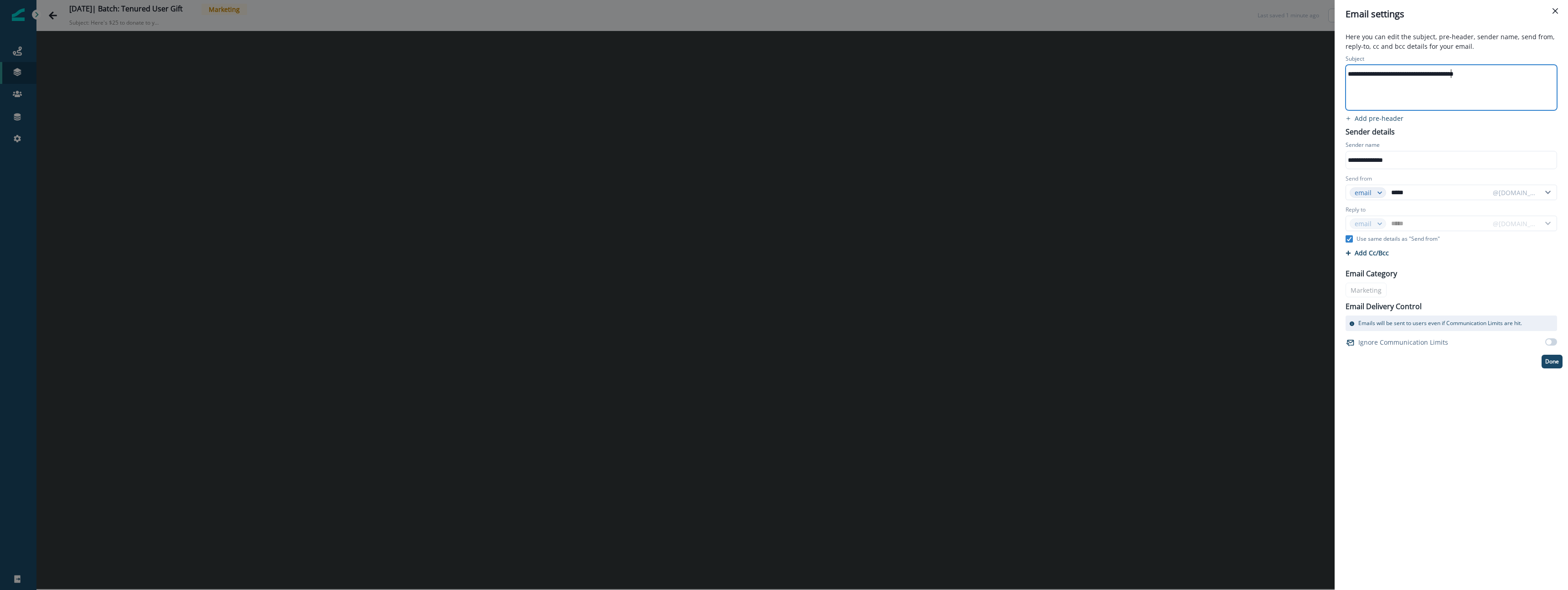
drag, startPoint x: 1450, startPoint y: 75, endPoint x: 1491, endPoint y: 72, distance: 41.1
click at [1453, 74] on div "**********" at bounding box center [1450, 74] width 209 height 14
click at [1508, 71] on div "**********" at bounding box center [1450, 74] width 209 height 14
click at [1443, 74] on div "**********" at bounding box center [1450, 74] width 209 height 14
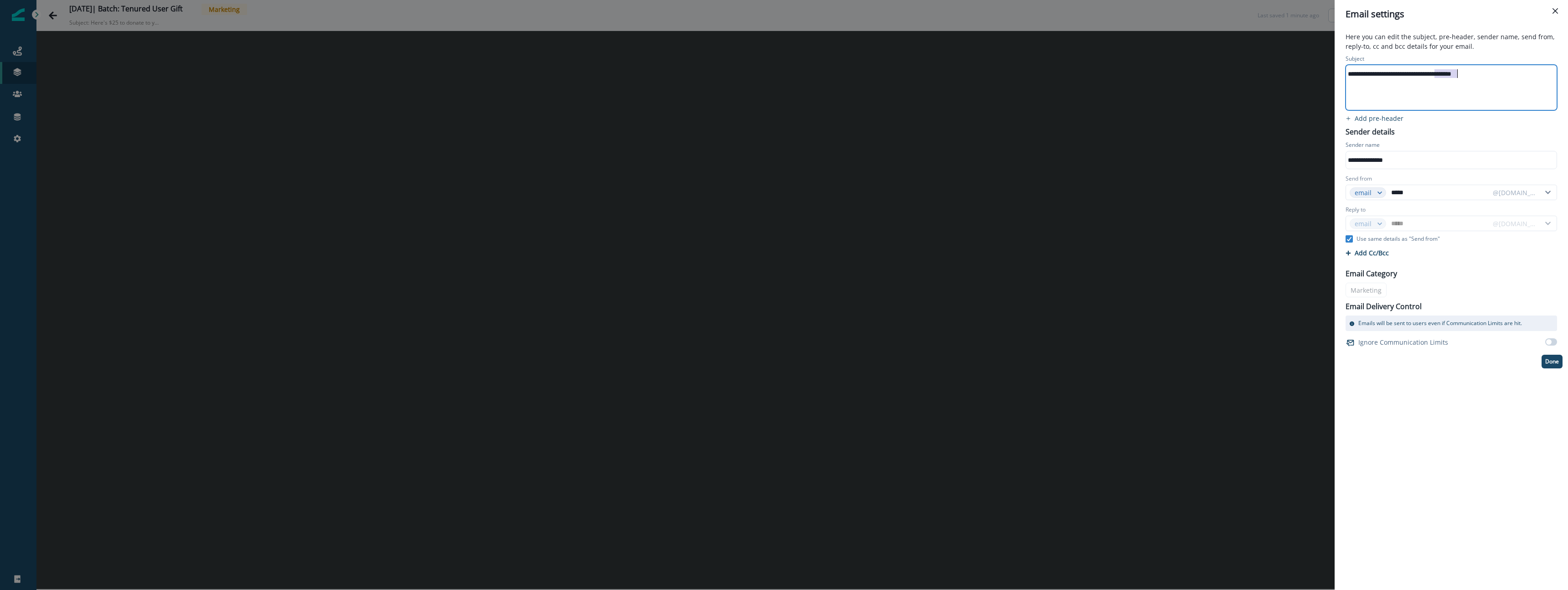
click at [1443, 74] on div "**********" at bounding box center [1450, 74] width 209 height 14
click at [1392, 78] on div "**********" at bounding box center [1450, 74] width 209 height 14
click at [1429, 74] on div "**********" at bounding box center [1450, 74] width 209 height 14
click at [1446, 75] on div "**********" at bounding box center [1450, 74] width 209 height 14
click at [1457, 73] on div "**********" at bounding box center [1450, 74] width 209 height 14
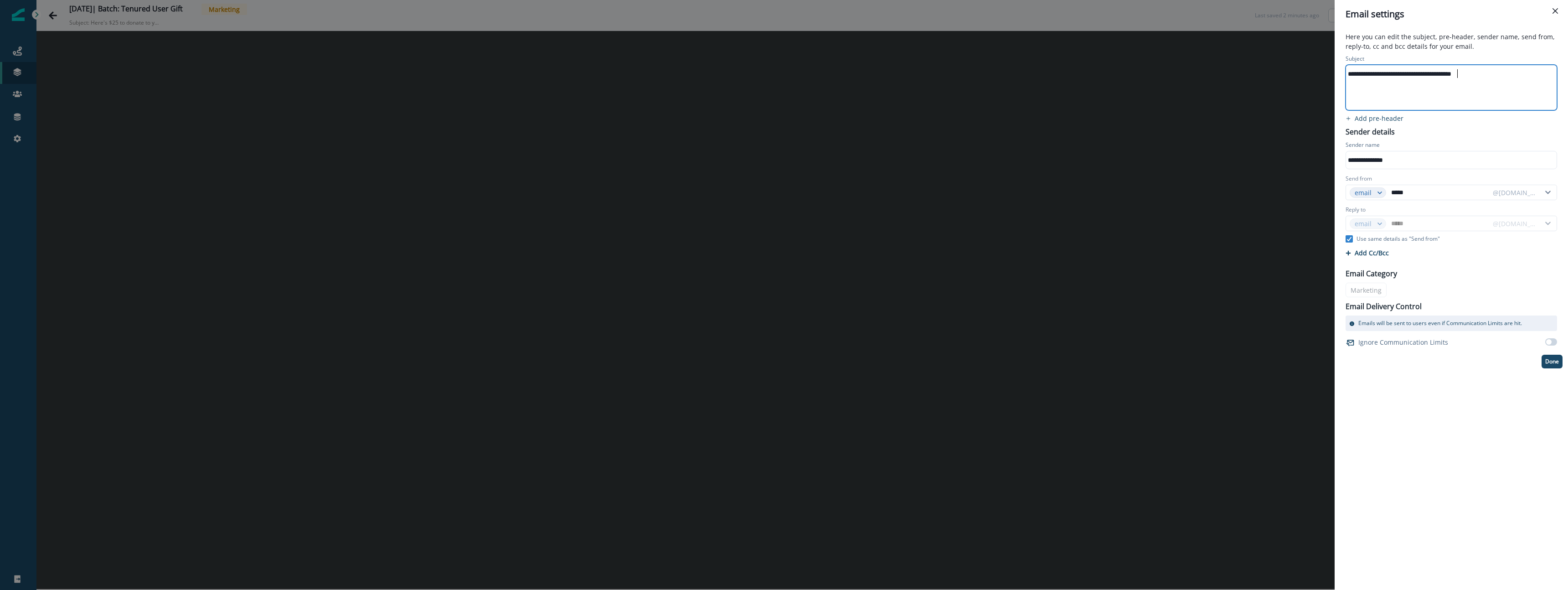
click at [1420, 72] on div "**********" at bounding box center [1450, 74] width 209 height 14
drag, startPoint x: 1420, startPoint y: 72, endPoint x: 1422, endPoint y: 77, distance: 5.4
click at [1422, 73] on div "**********" at bounding box center [1450, 74] width 209 height 14
drag, startPoint x: 1453, startPoint y: 79, endPoint x: 1463, endPoint y: 75, distance: 10.8
click at [1453, 78] on div "**********" at bounding box center [1450, 74] width 209 height 14
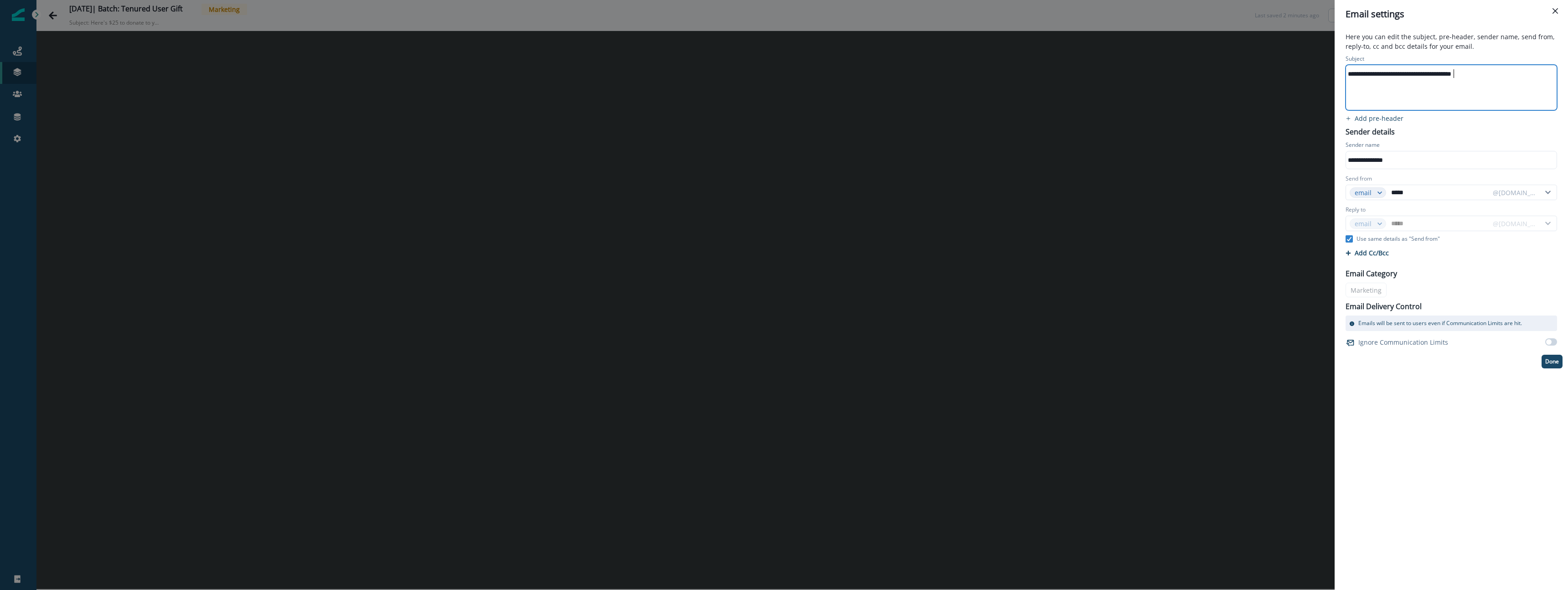
click at [1463, 75] on div "**********" at bounding box center [1450, 74] width 209 height 14
click at [1553, 362] on p "Done" at bounding box center [1552, 362] width 14 height 6
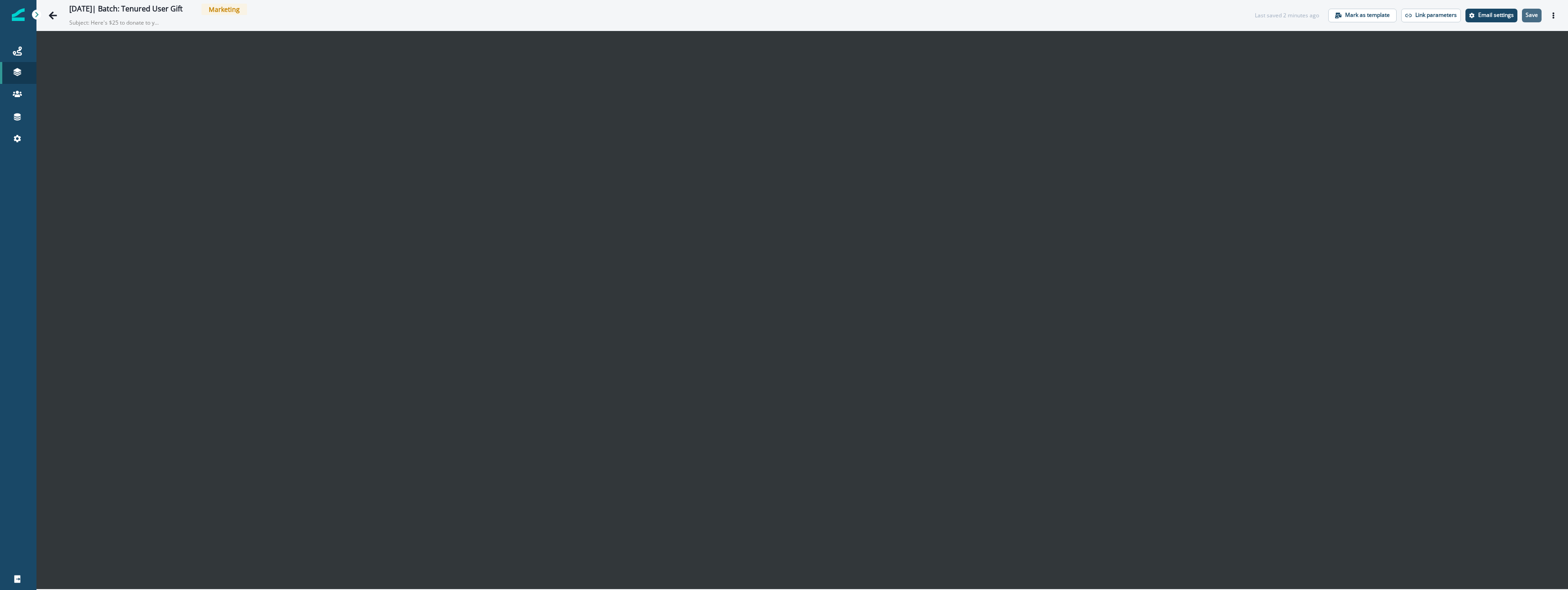
click at [1530, 15] on p "Save" at bounding box center [1532, 15] width 12 height 6
click at [1552, 15] on icon "Actions" at bounding box center [1553, 15] width 6 height 6
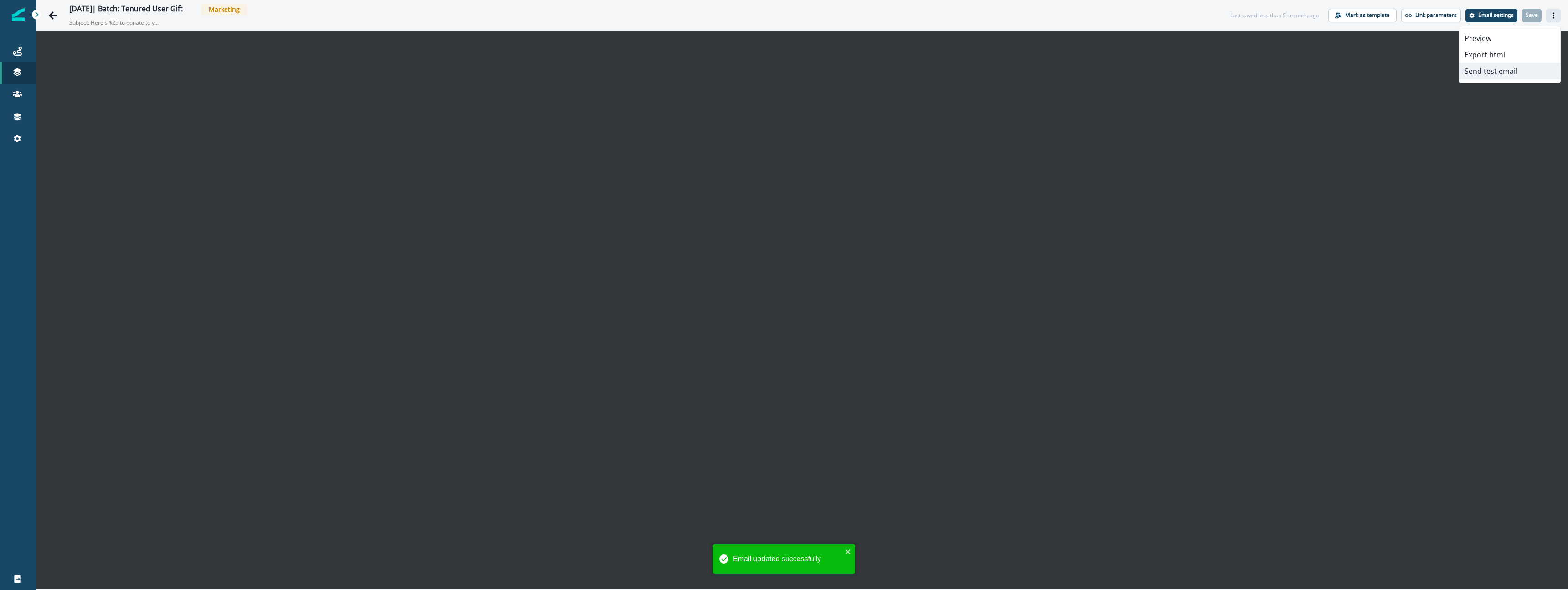
click at [1490, 68] on button "Send test email" at bounding box center [1509, 71] width 101 height 16
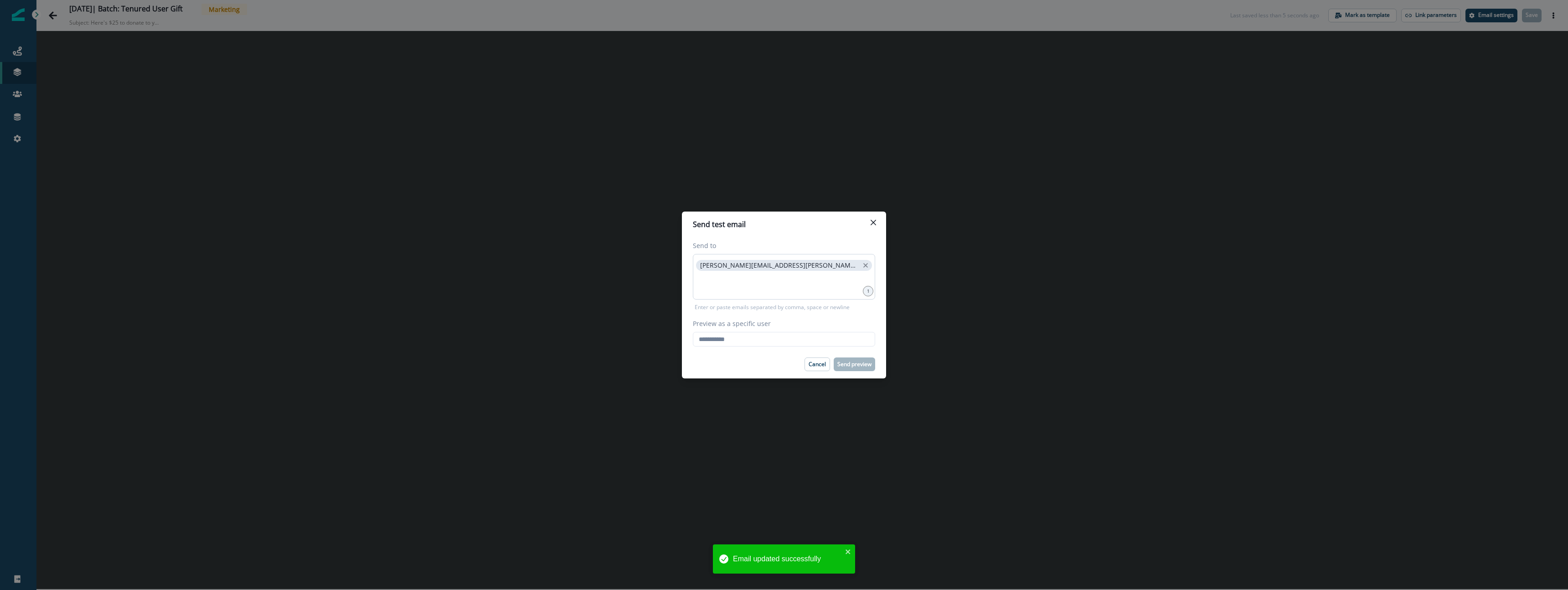
click at [706, 267] on p "raina.armstrong@sentry.io" at bounding box center [780, 266] width 159 height 8
copy p "raina.armstrong@sentry.io"
drag, startPoint x: 706, startPoint y: 267, endPoint x: 755, endPoint y: 278, distance: 50.2
click at [766, 270] on span "raina.armstrong@sentry.io" at bounding box center [784, 265] width 176 height 11
drag, startPoint x: 733, startPoint y: 335, endPoint x: 774, endPoint y: 360, distance: 48.0
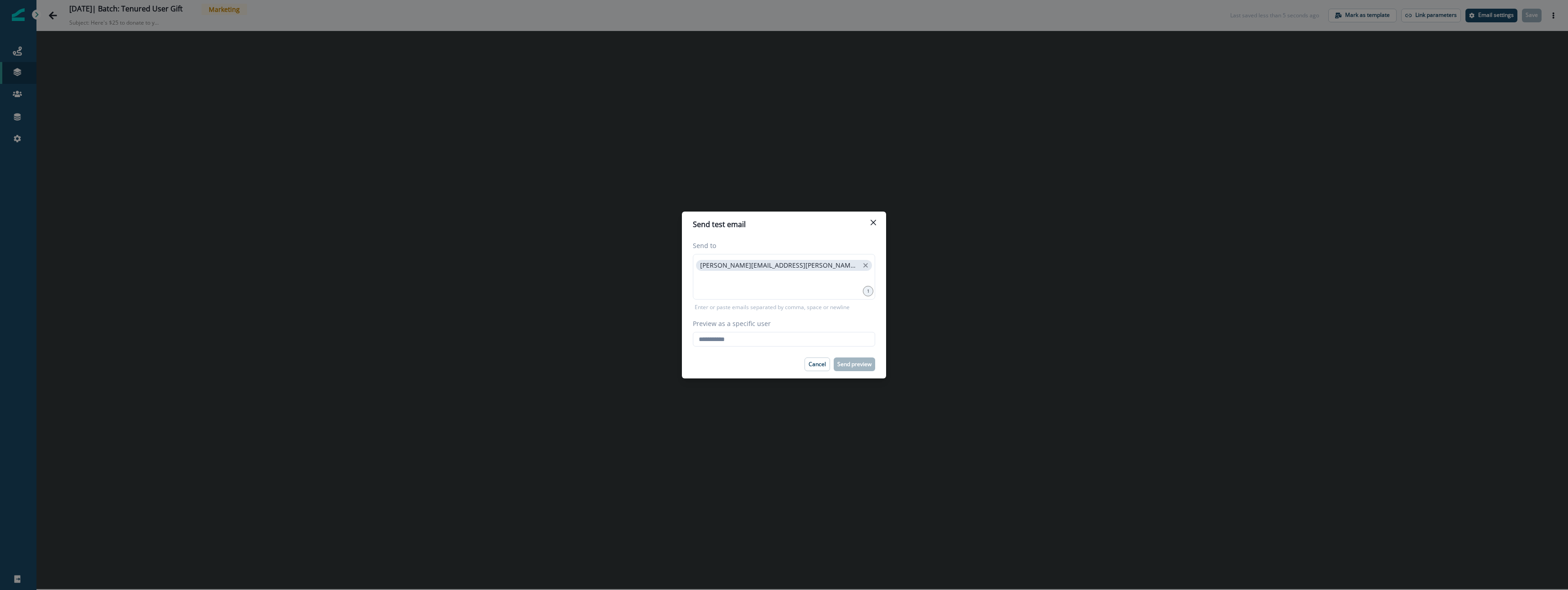
click at [733, 336] on input "Preview as a specific user" at bounding box center [784, 339] width 182 height 15
paste input "**********"
type input "**********"
drag, startPoint x: 742, startPoint y: 358, endPoint x: 765, endPoint y: 358, distance: 23.0
click at [745, 358] on div "Cancel Send preview" at bounding box center [784, 365] width 182 height 14
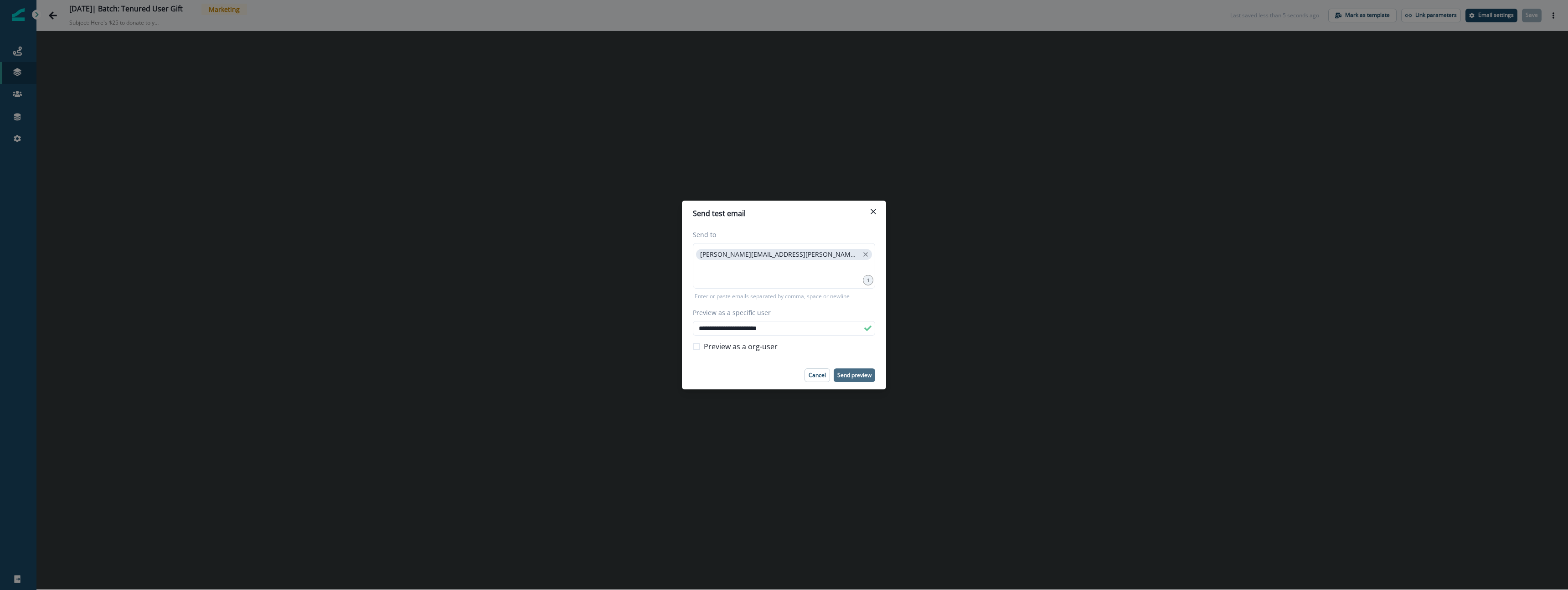
click at [855, 375] on p "Send preview" at bounding box center [854, 375] width 34 height 6
click at [872, 212] on icon "Close" at bounding box center [872, 211] width 5 height 5
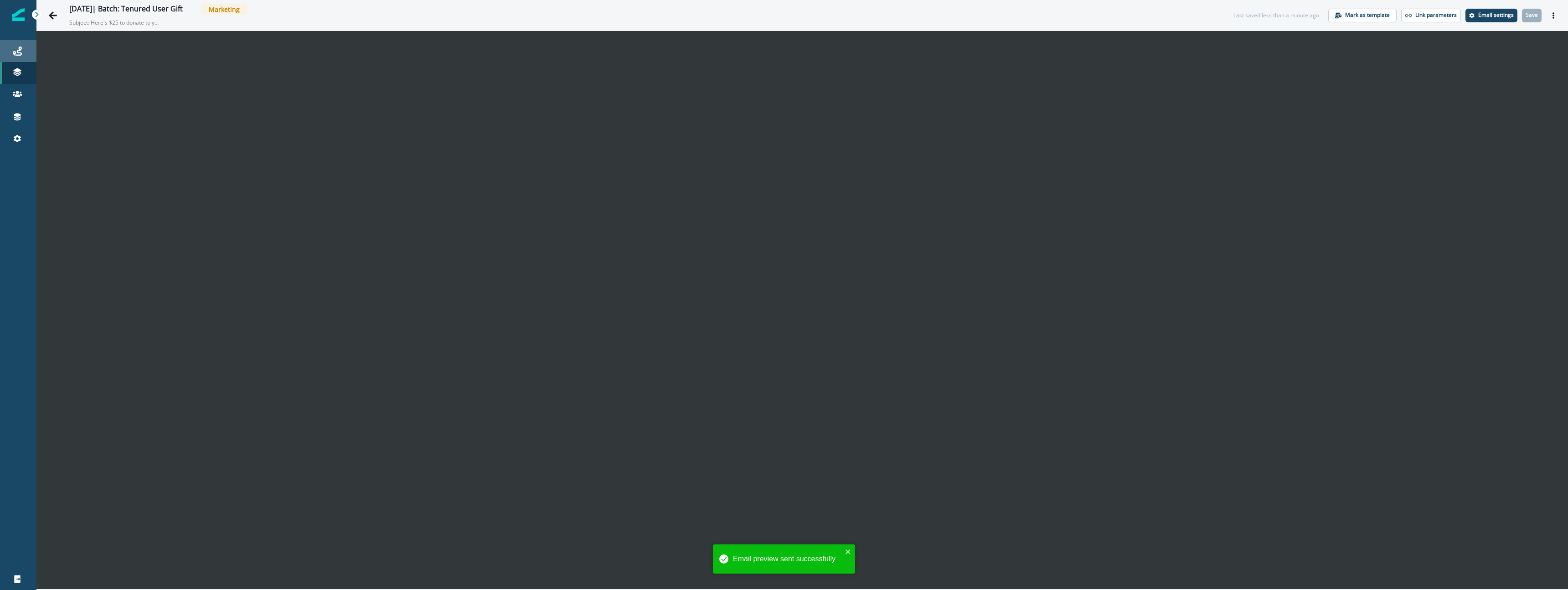
click at [8, 54] on div "Journeys" at bounding box center [18, 51] width 29 height 11
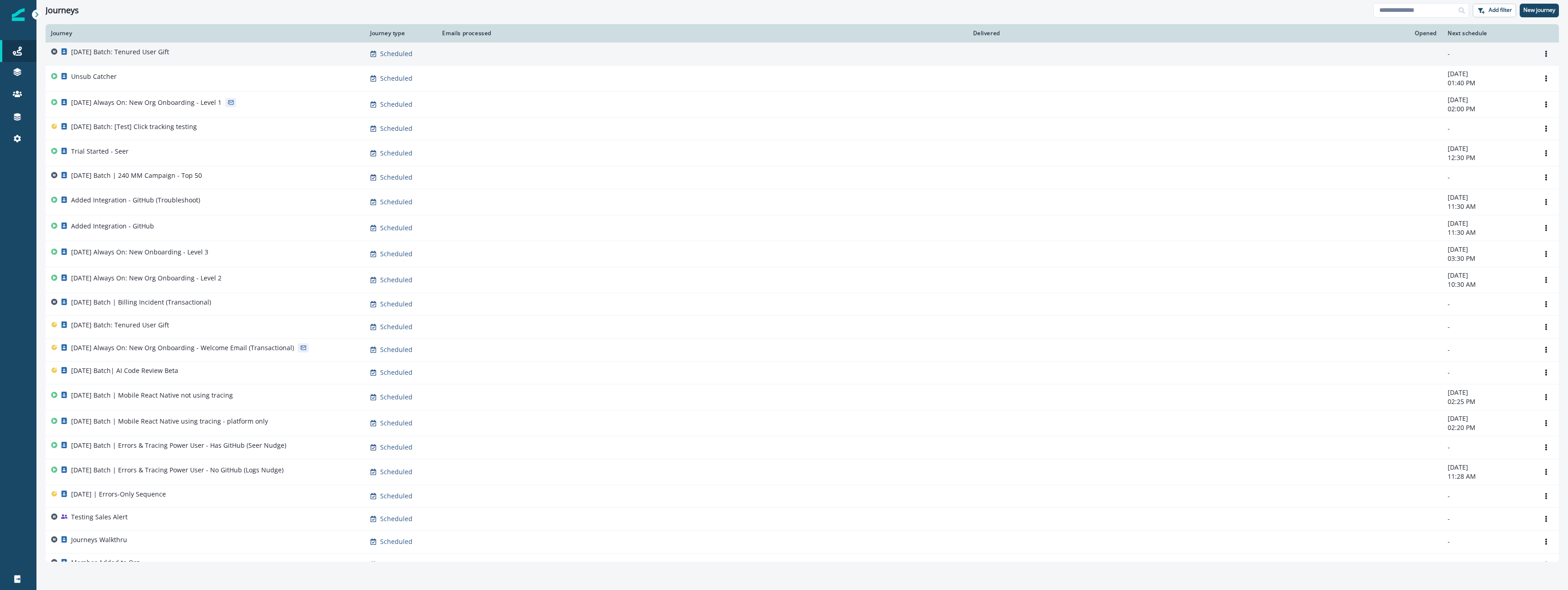
click at [209, 59] on div "[DATE] Batch: Tenured User Gift" at bounding box center [205, 53] width 308 height 13
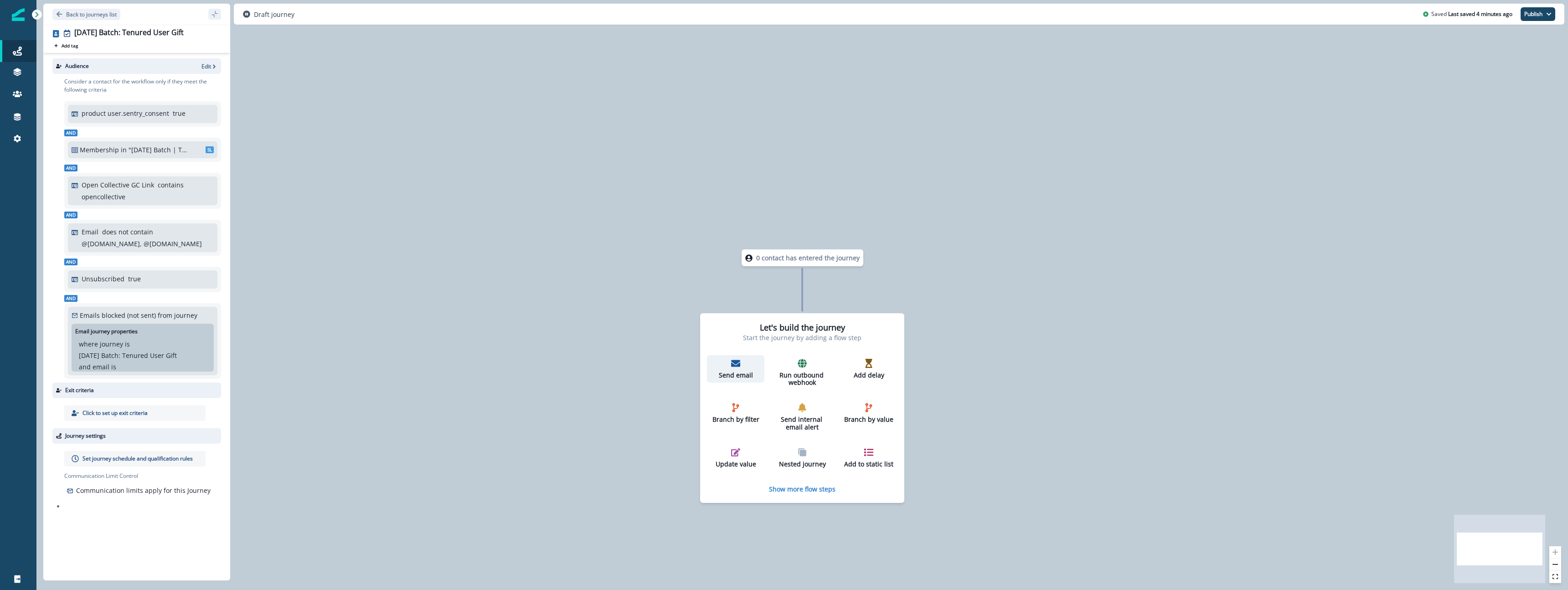
click at [745, 373] on p "Send email" at bounding box center [736, 376] width 50 height 8
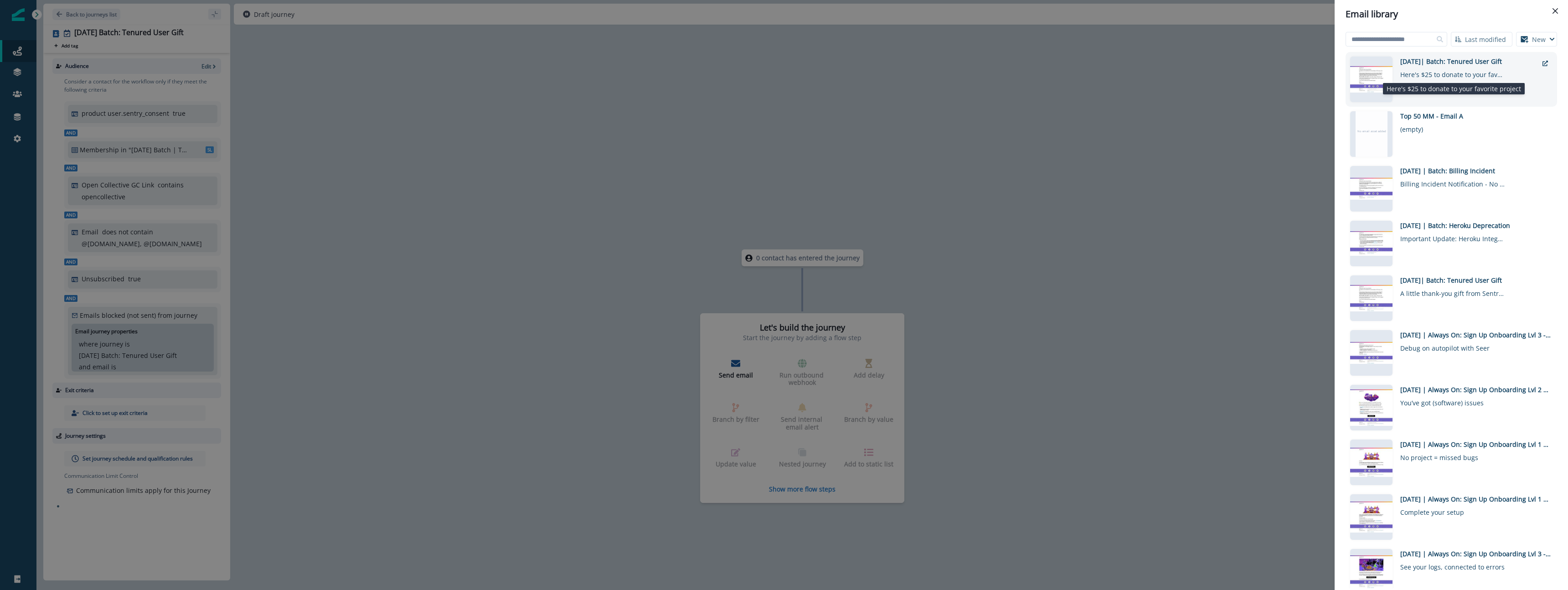
click at [1440, 73] on div "Here's $25 to donate to your favorite project" at bounding box center [1452, 72] width 105 height 13
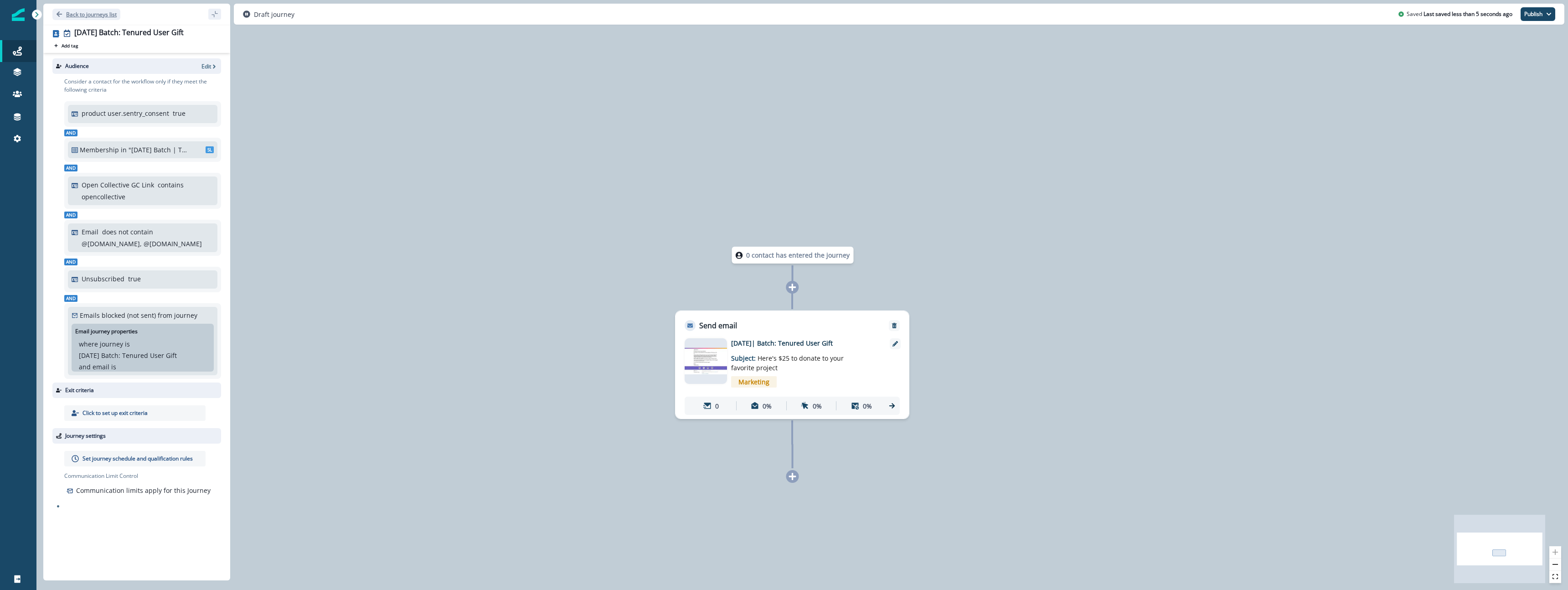
click at [79, 13] on p "Back to journeys list" at bounding box center [91, 14] width 51 height 8
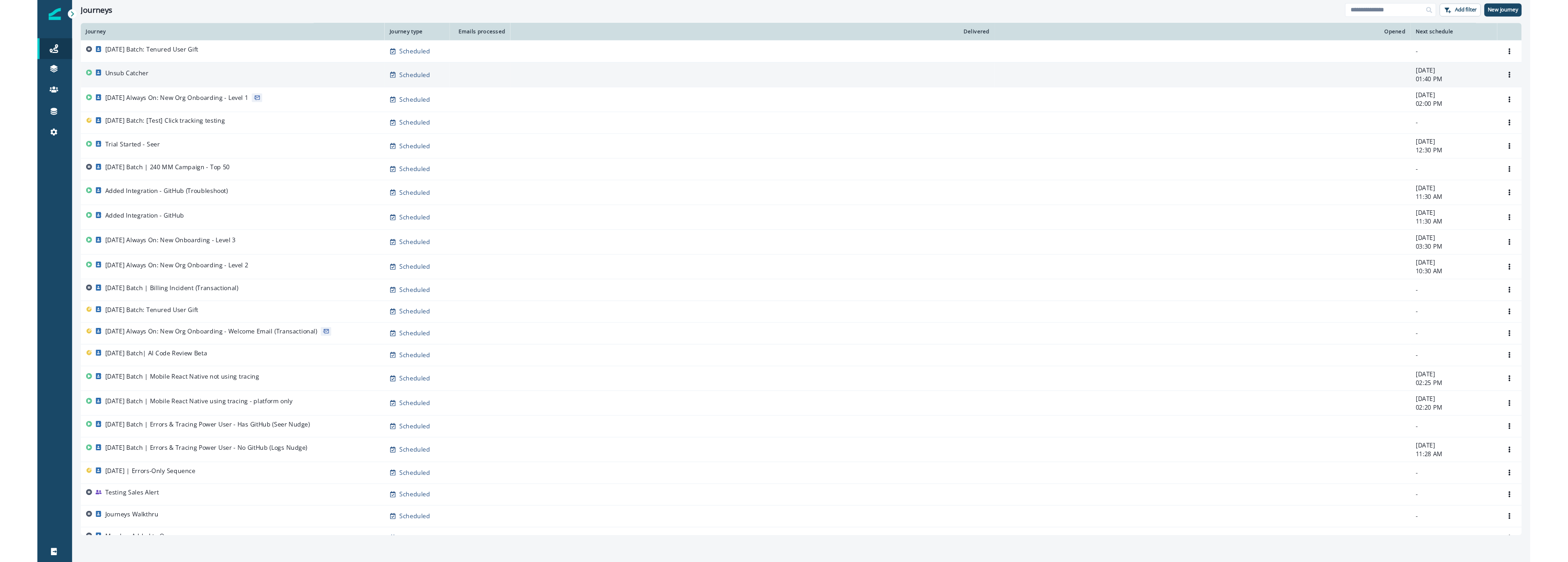
scroll to position [0, 0]
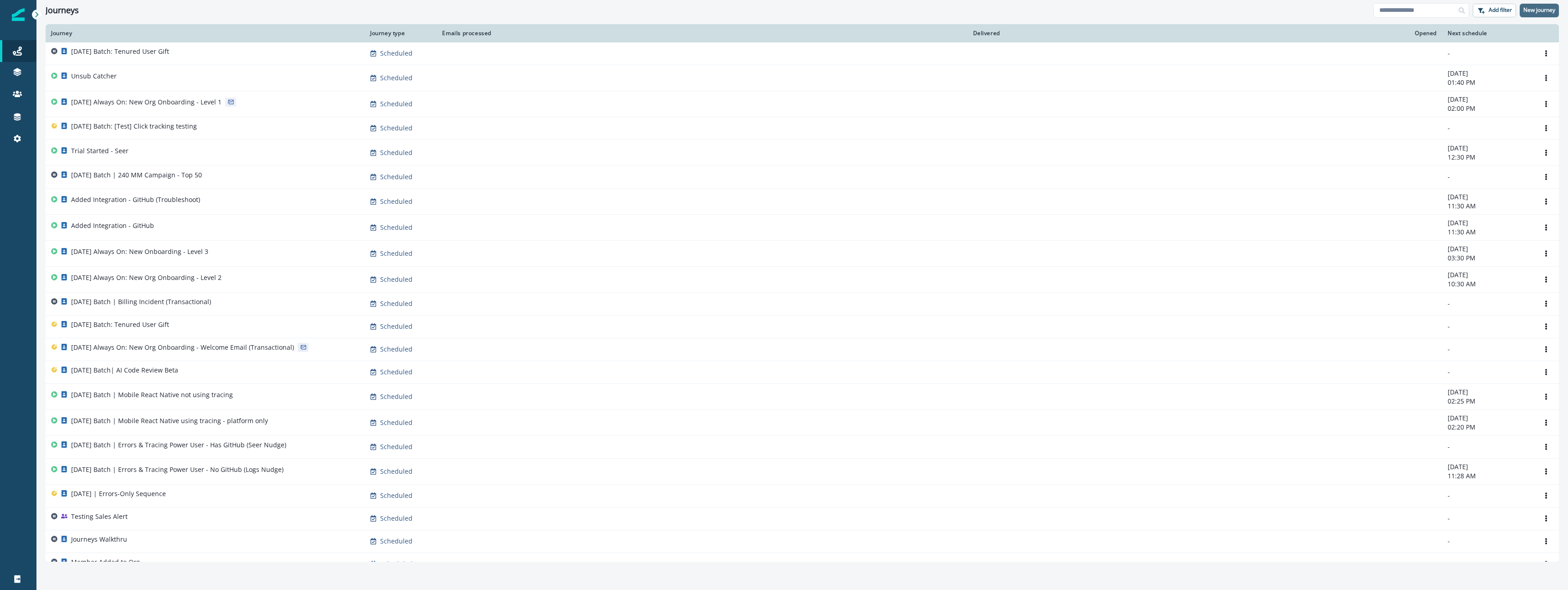
click at [1542, 10] on p "New journey" at bounding box center [1539, 10] width 32 height 6
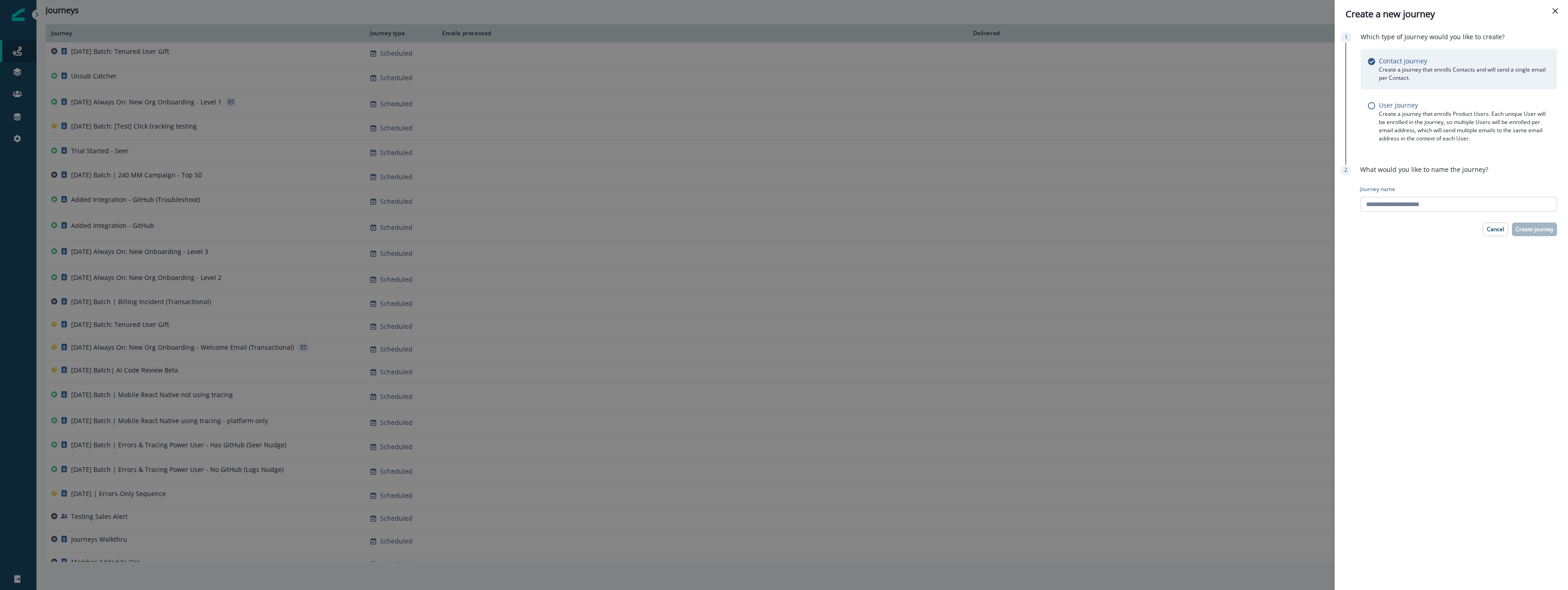
click at [1443, 206] on input "Journey name" at bounding box center [1458, 204] width 197 height 15
click at [1427, 203] on input "**********" at bounding box center [1458, 204] width 197 height 15
type input "**********"
click at [1533, 231] on p "Create journey" at bounding box center [1535, 229] width 38 height 6
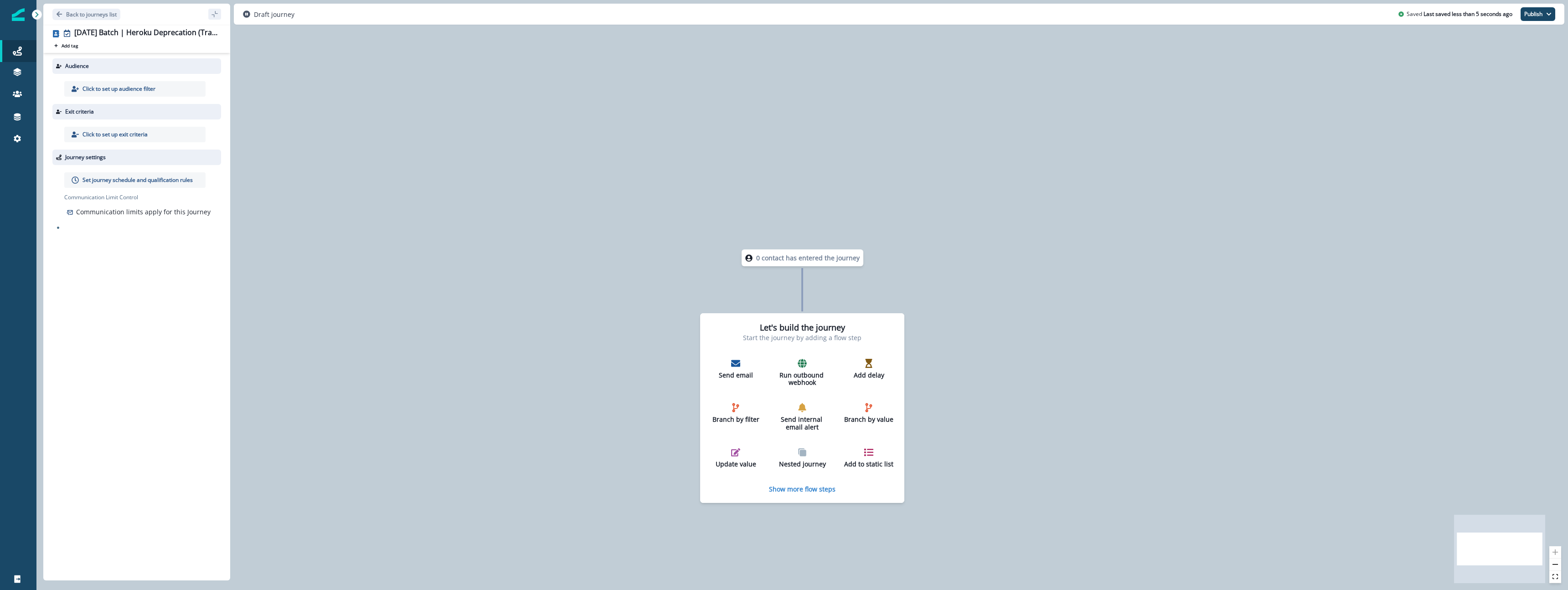
click at [131, 87] on p "Click to set up audience filter" at bounding box center [119, 89] width 73 height 8
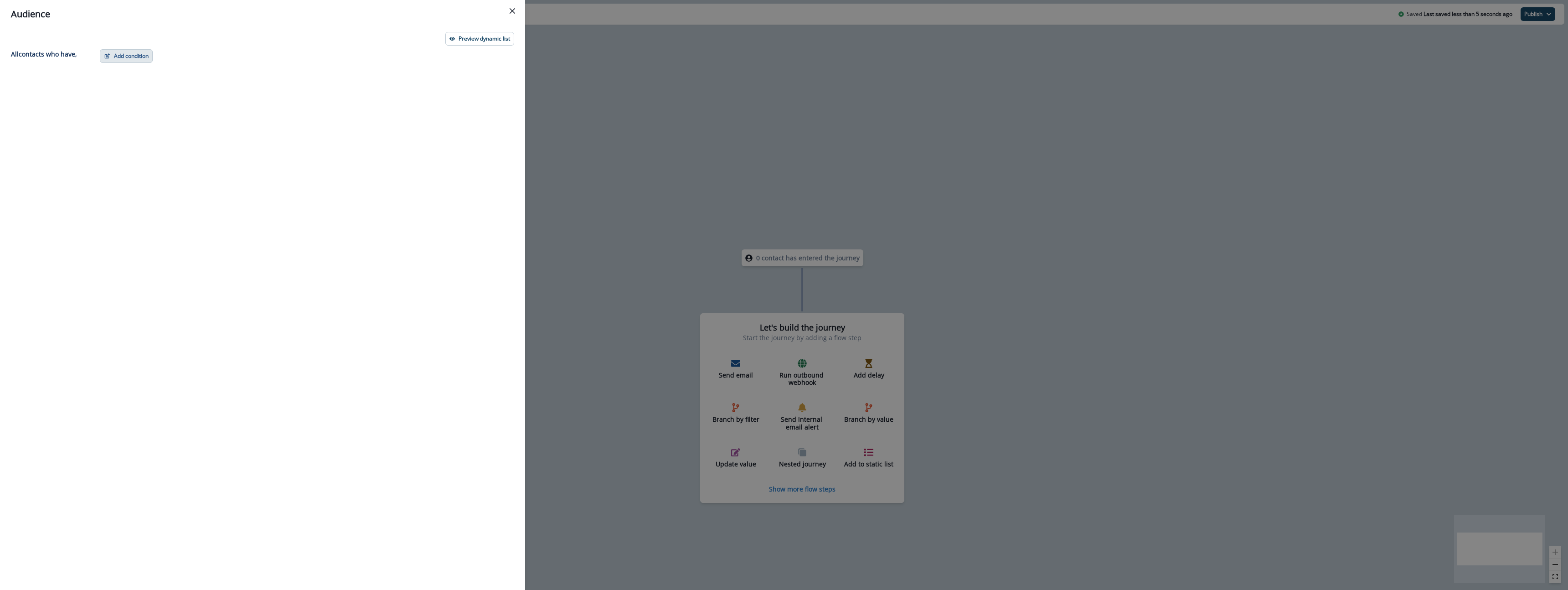
click at [127, 60] on button "Add condition" at bounding box center [126, 56] width 53 height 14
click at [144, 99] on button "A person property" at bounding box center [157, 95] width 115 height 15
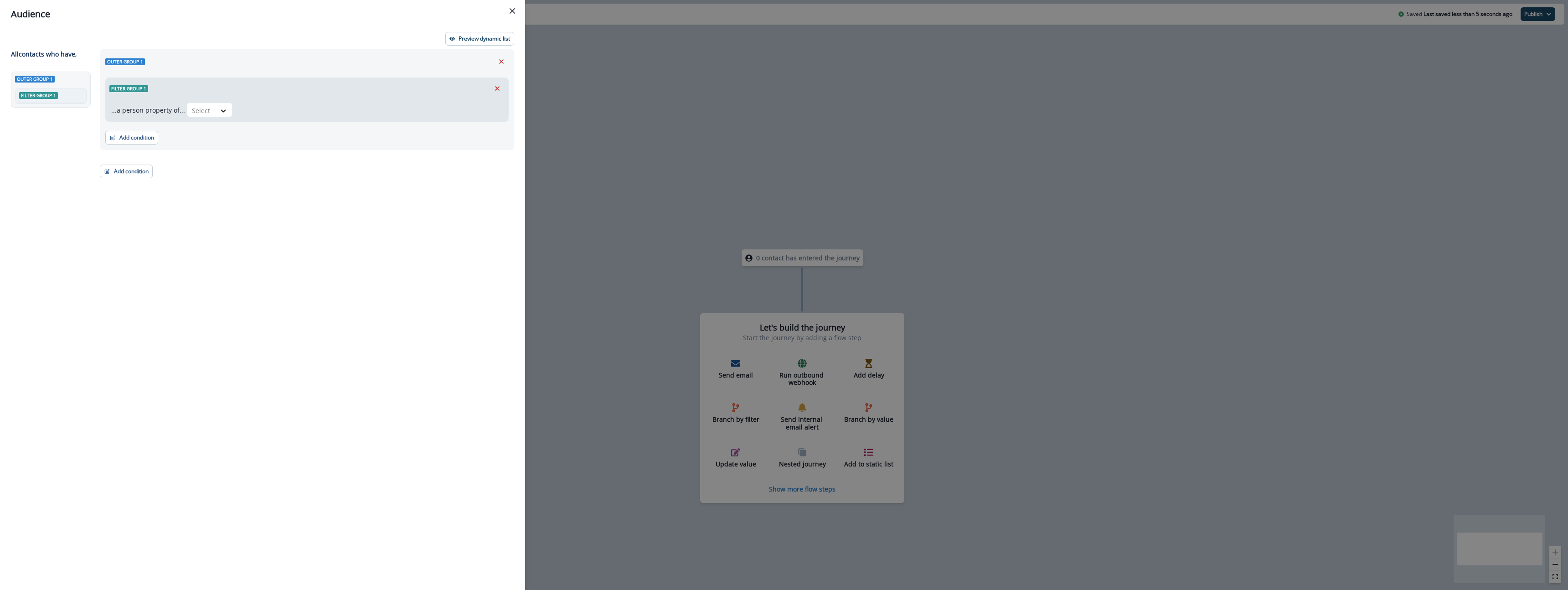
drag, startPoint x: 500, startPoint y: 64, endPoint x: 163, endPoint y: 52, distance: 337.2
click at [500, 64] on icon "Remove" at bounding box center [502, 61] width 8 height 8
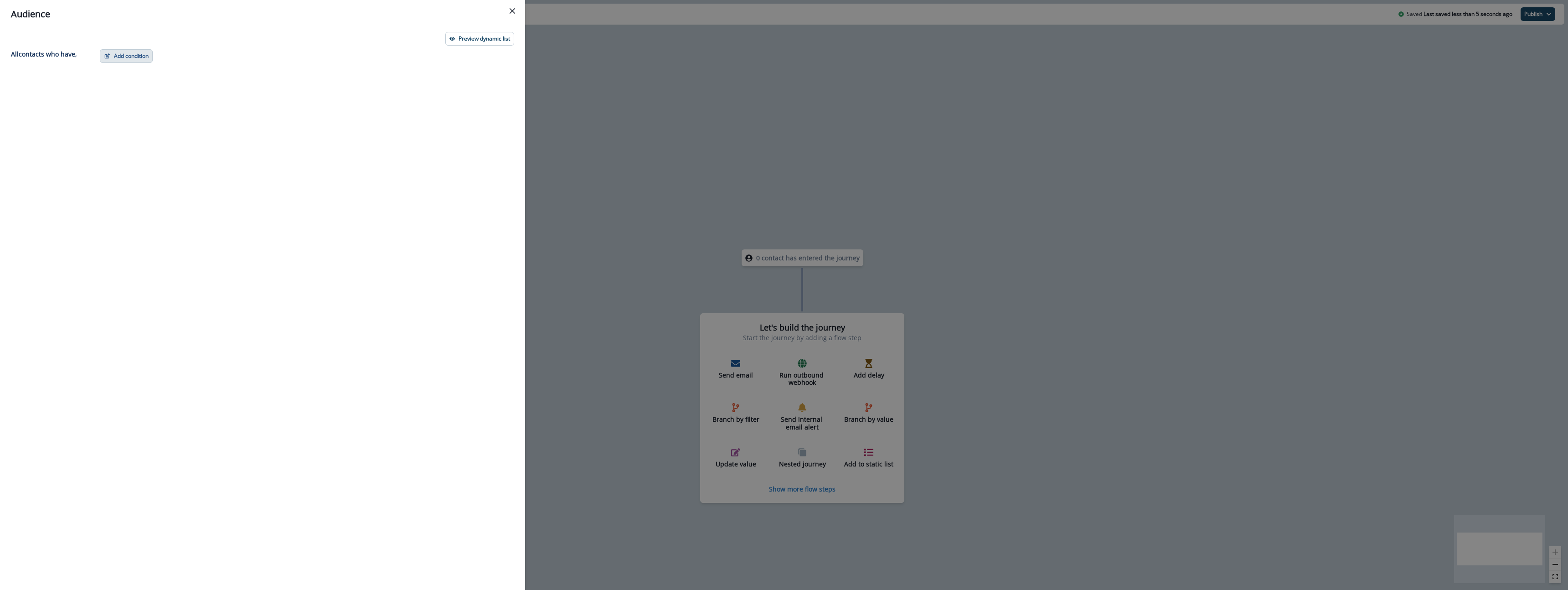
click at [125, 57] on button "Add condition" at bounding box center [126, 56] width 53 height 14
click at [122, 160] on button "List membership" at bounding box center [157, 155] width 115 height 15
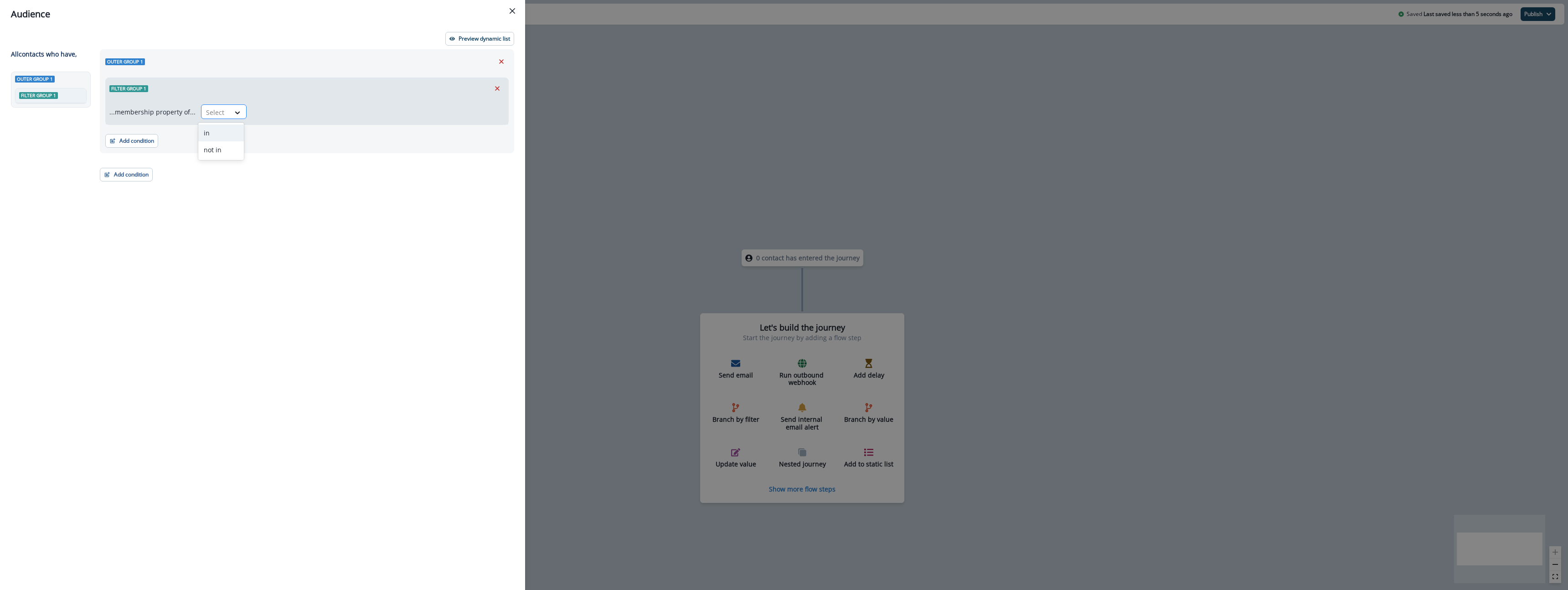
click at [224, 118] on div "Select" at bounding box center [216, 112] width 28 height 15
click at [240, 131] on div "in" at bounding box center [221, 133] width 46 height 17
drag, startPoint x: 269, startPoint y: 121, endPoint x: 273, endPoint y: 114, distance: 8.1
click at [269, 121] on div "...membership property of... in Select" at bounding box center [307, 112] width 403 height 26
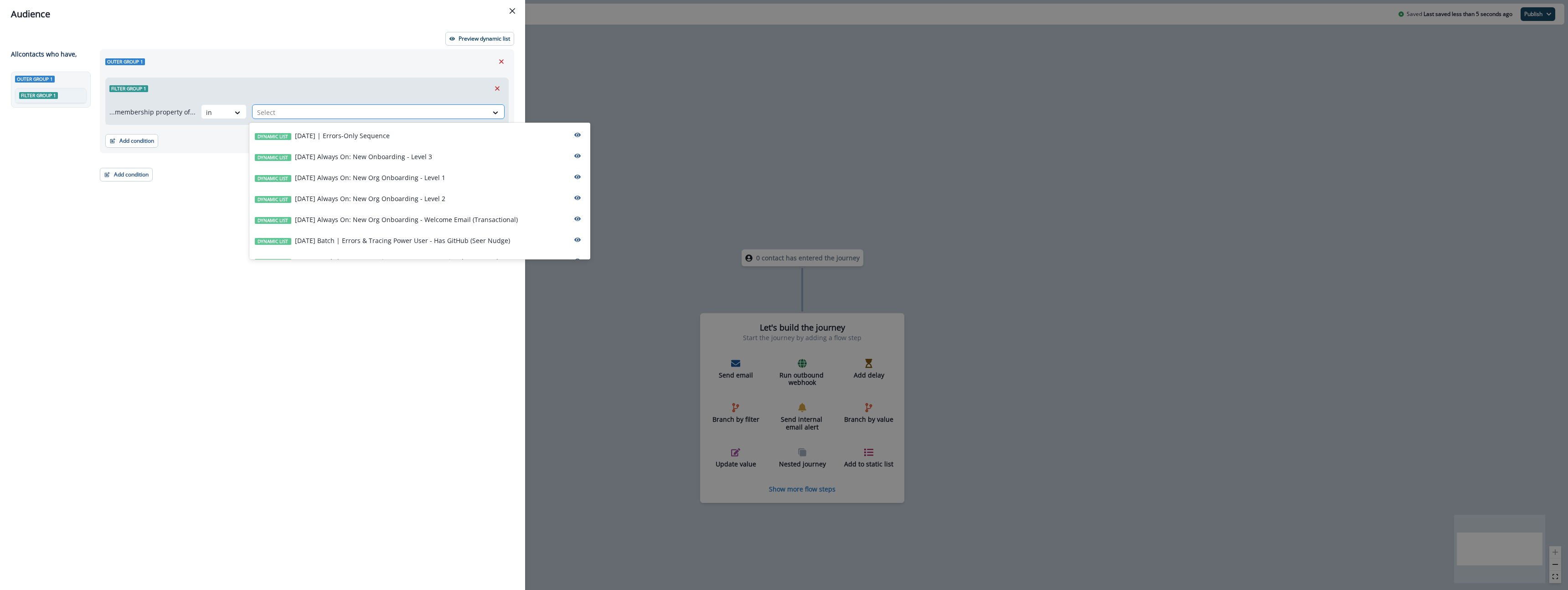
click at [273, 114] on div at bounding box center [370, 112] width 226 height 11
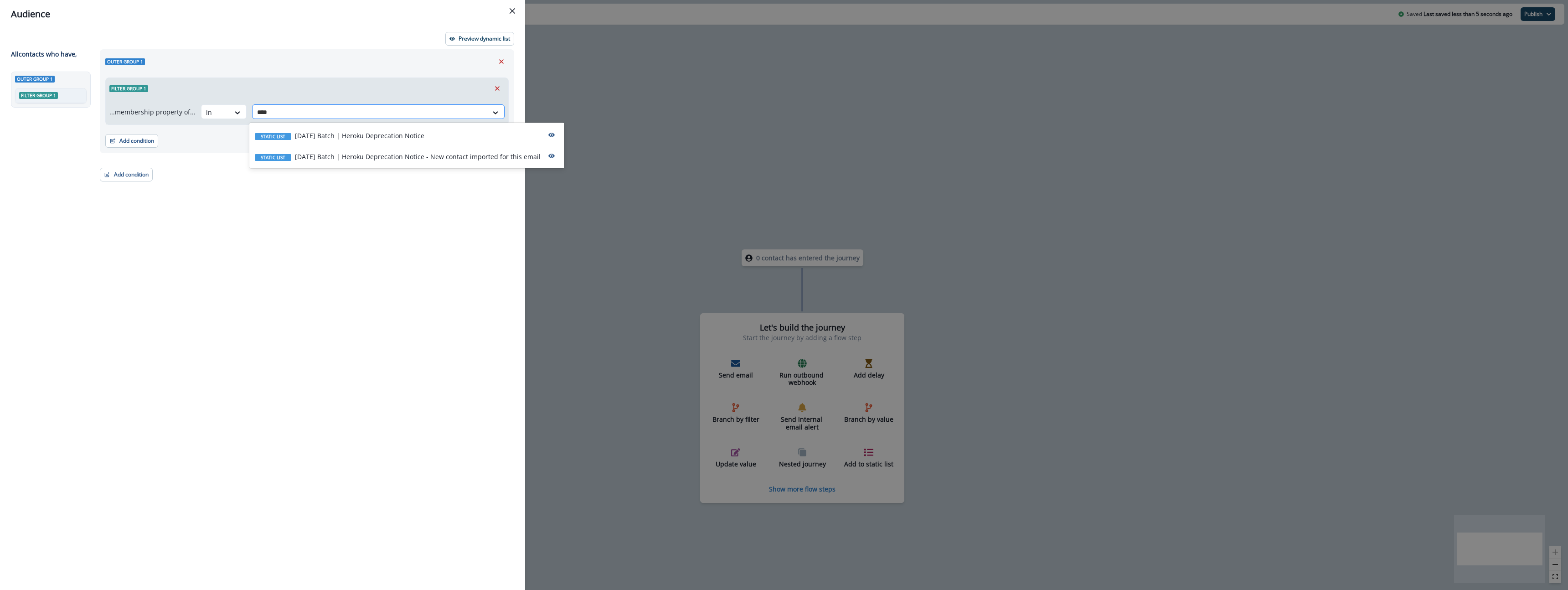
type input "*****"
click at [425, 134] on p "2025-09-29 Batch | Heroku Deprecation Notice" at bounding box center [360, 136] width 130 height 10
drag, startPoint x: 410, startPoint y: 199, endPoint x: 383, endPoint y: 203, distance: 27.3
click at [409, 199] on div "Outer group 1 Filter group 1 ...membership property of... in 2025-09-29 Batch |…" at bounding box center [304, 303] width 420 height 508
click at [130, 178] on button "Add condition" at bounding box center [126, 175] width 53 height 14
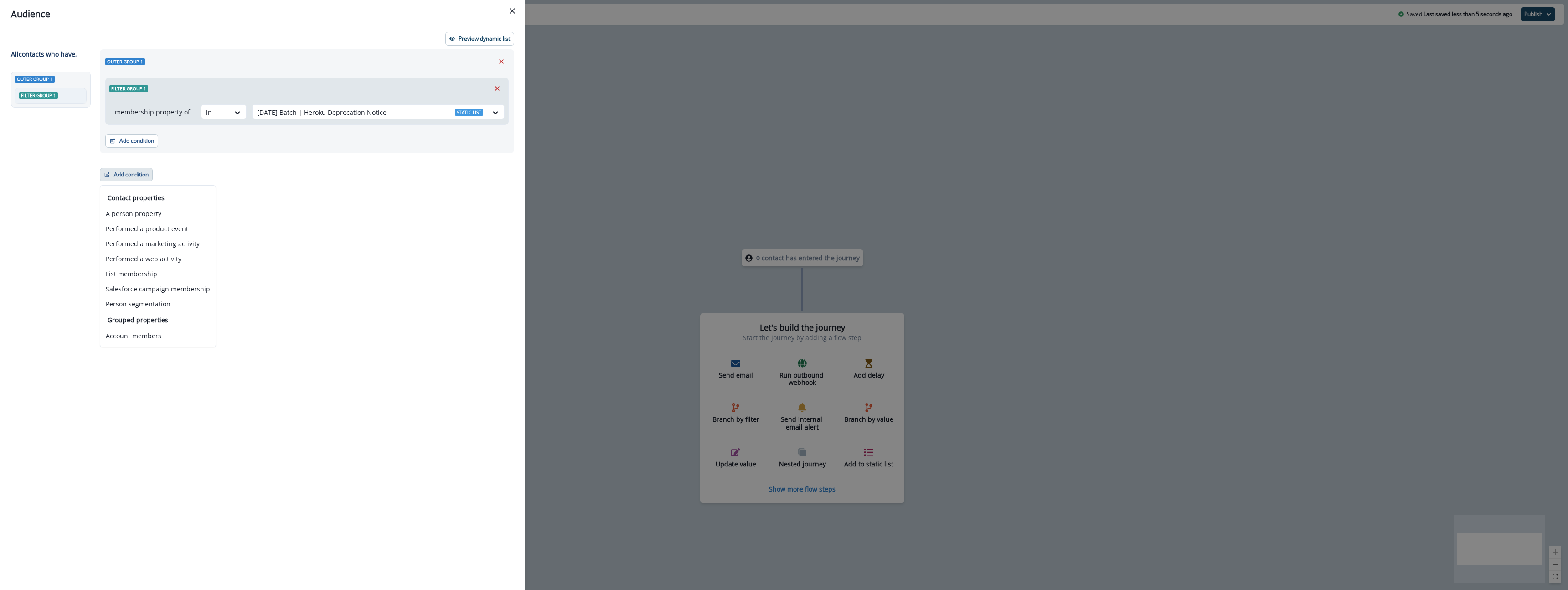
drag, startPoint x: 387, startPoint y: 198, endPoint x: 442, endPoint y: 61, distance: 147.6
click at [388, 198] on div "Outer group 1 Filter group 1 ...membership property of... in 2025-09-29 Batch |…" at bounding box center [304, 303] width 420 height 508
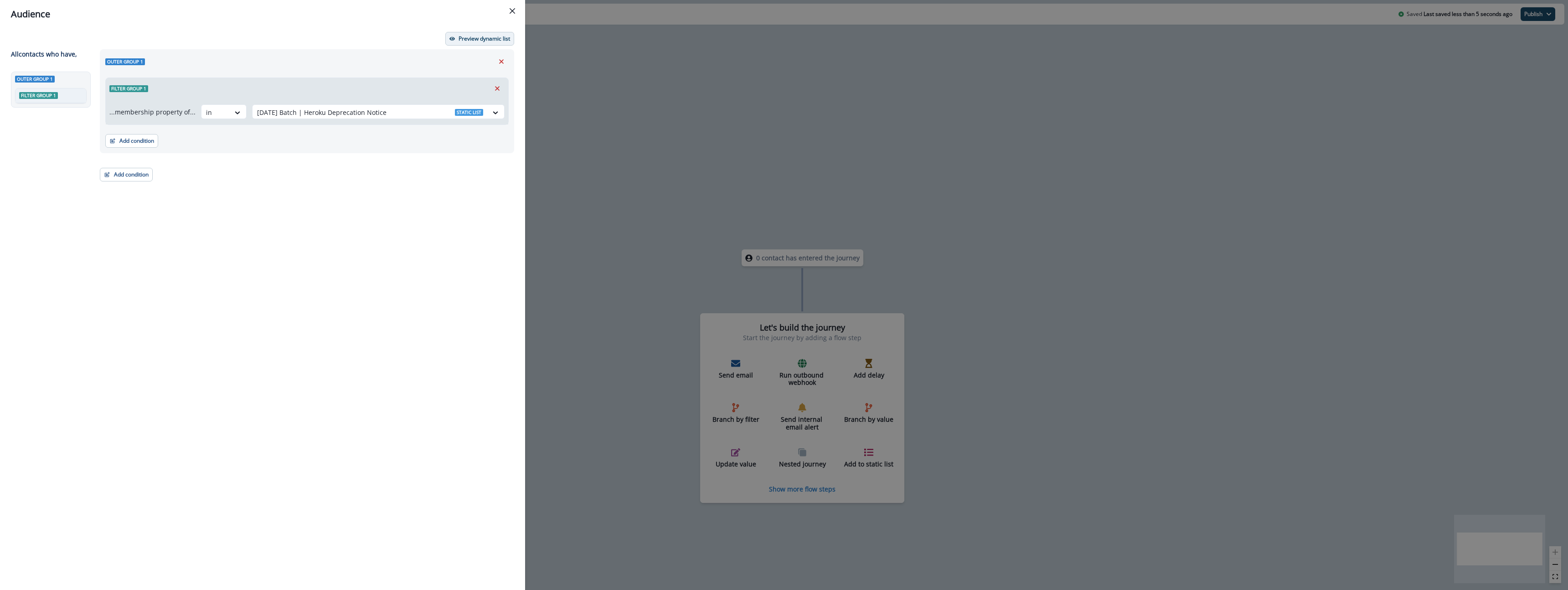
click at [505, 37] on p "Preview dynamic list" at bounding box center [485, 39] width 52 height 6
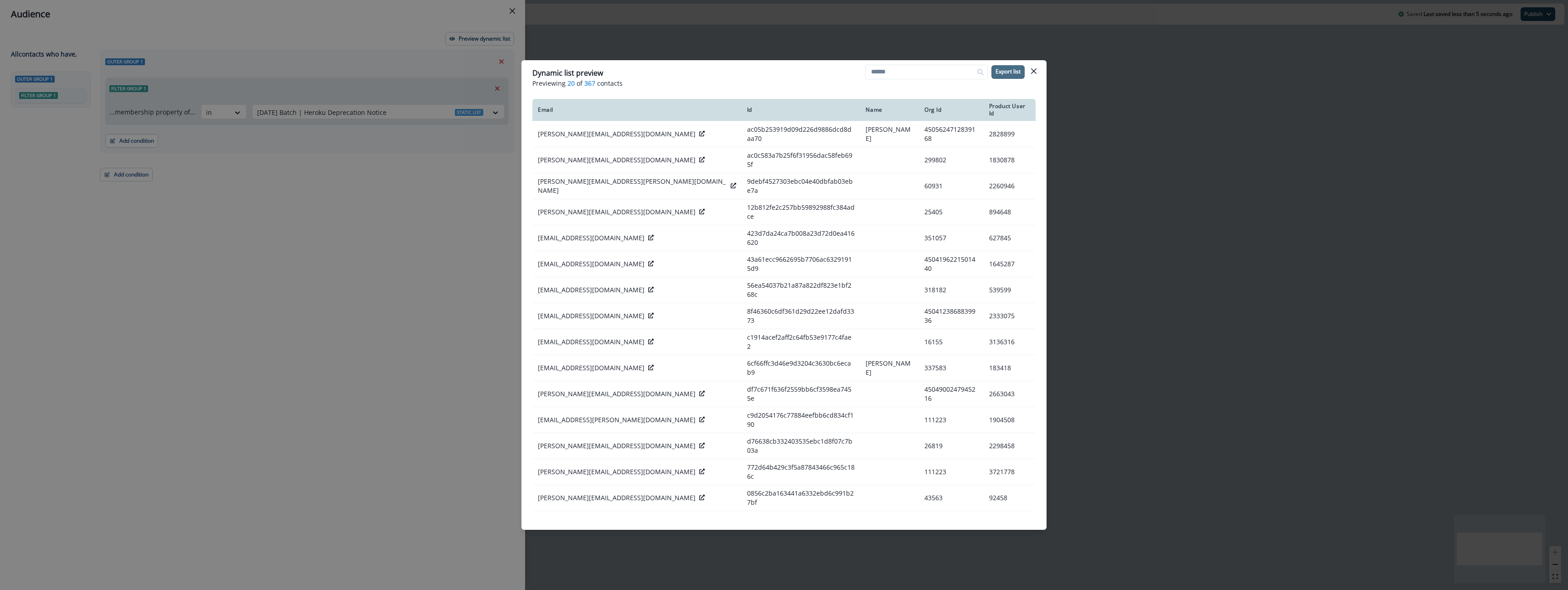
click at [1008, 74] on p "Export list" at bounding box center [1007, 71] width 25 height 6
click at [1131, 177] on div "Dynamic list preview Previewing 20 of 367 contacts Export list Email Id Name Or…" at bounding box center [784, 295] width 1568 height 590
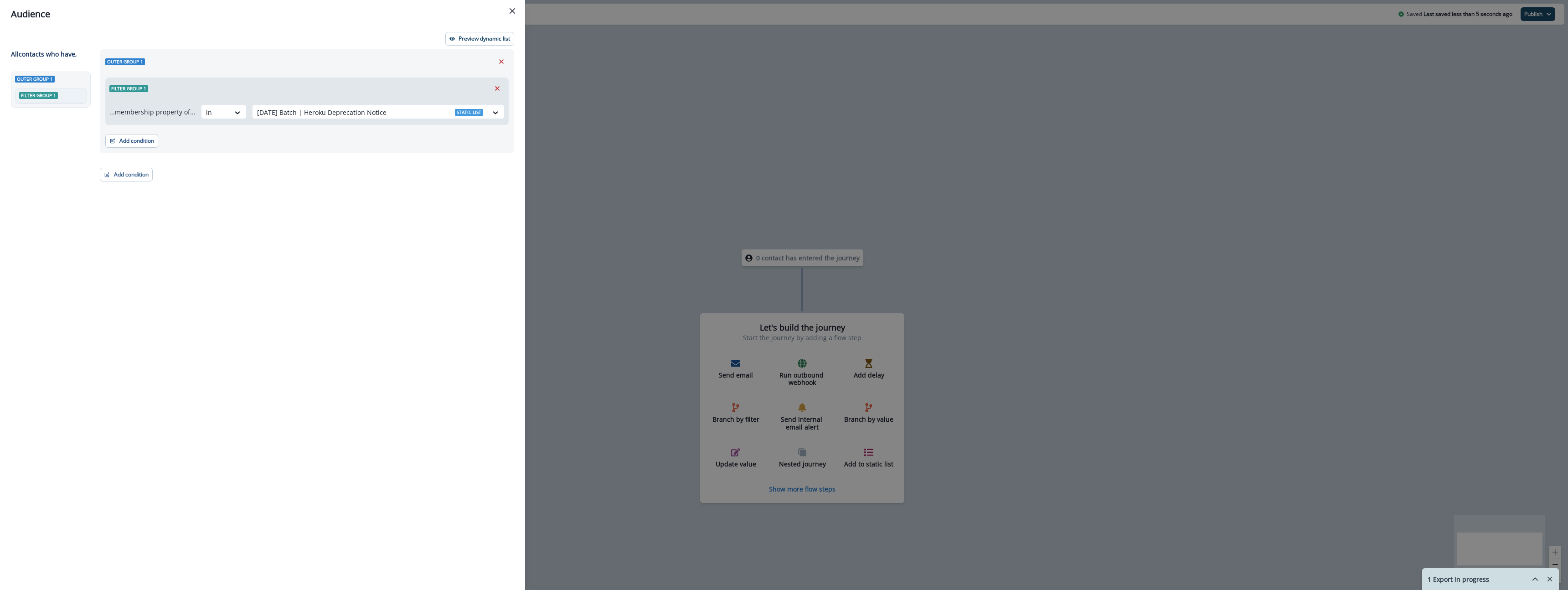
click at [1091, 201] on div "Audience Preview dynamic list All contact s who have, Outer group 1 Filter grou…" at bounding box center [784, 295] width 1568 height 590
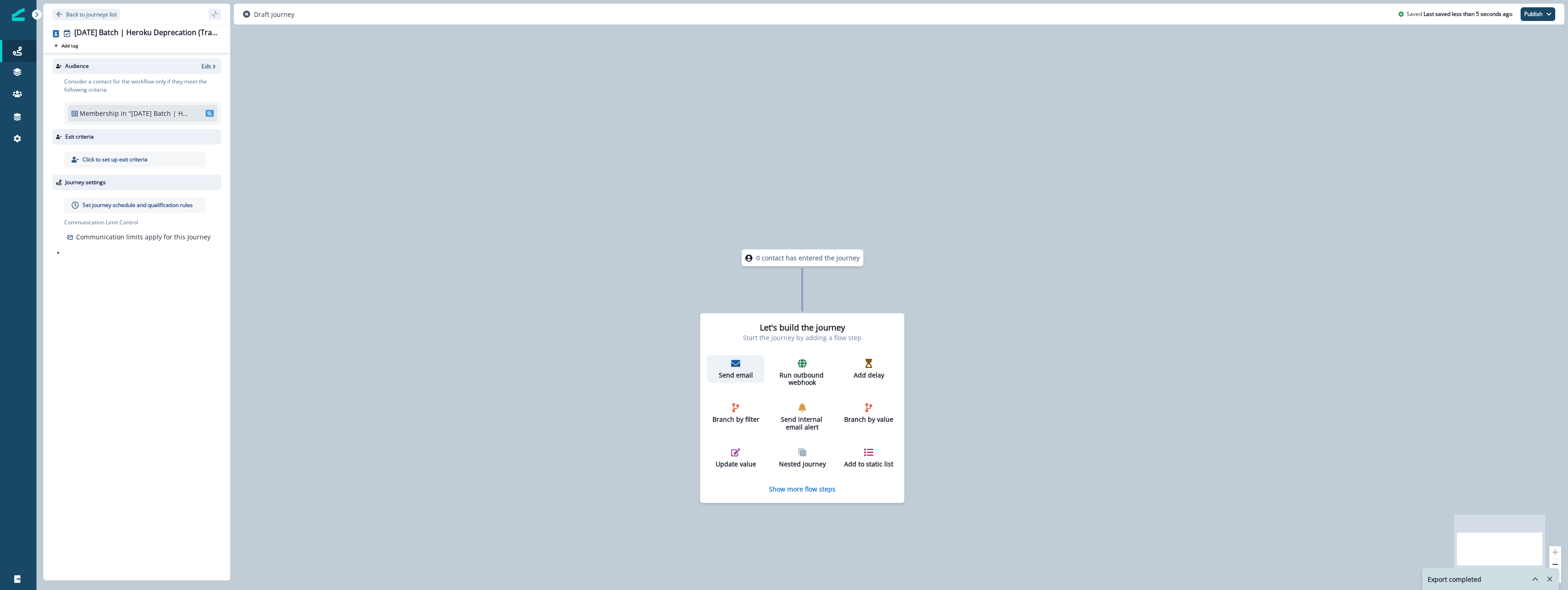
click at [741, 375] on p "Send email" at bounding box center [736, 376] width 50 height 8
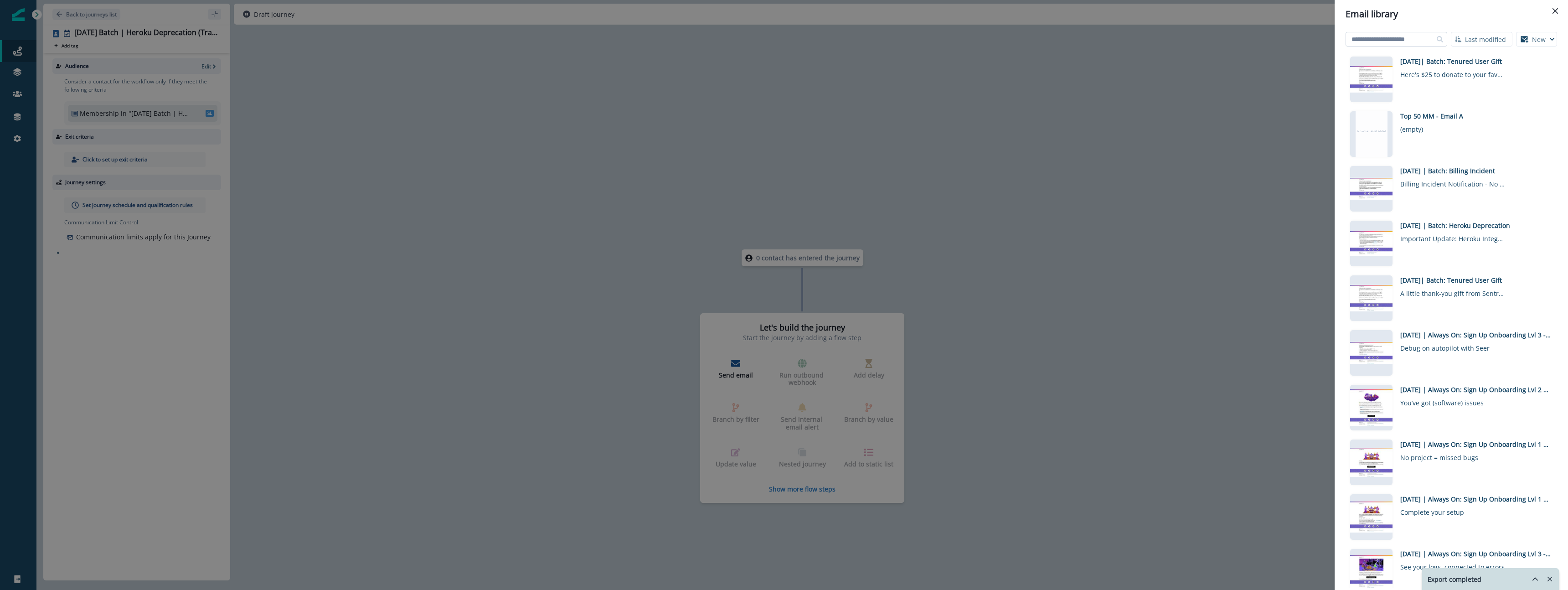
click at [1400, 39] on input at bounding box center [1397, 39] width 102 height 15
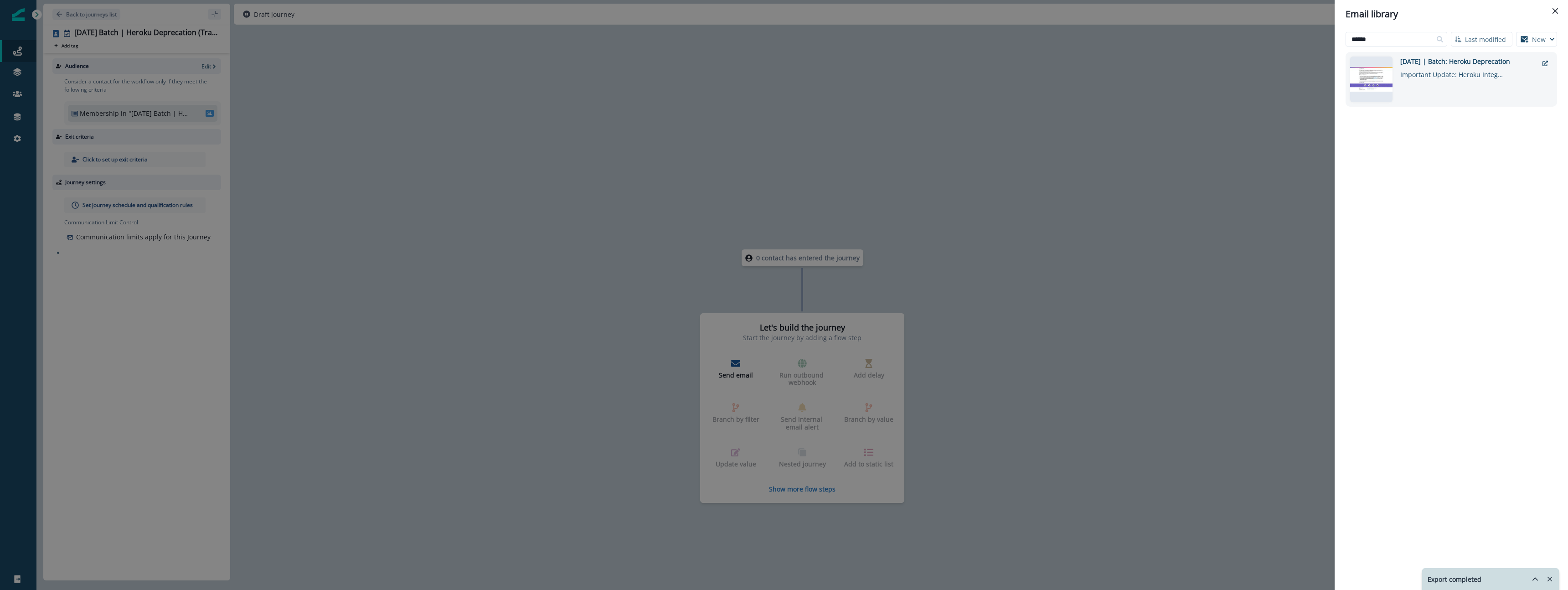
type input "******"
click at [1447, 78] on div "Important Update: Heroku Integration Deprecation" at bounding box center [1452, 72] width 105 height 13
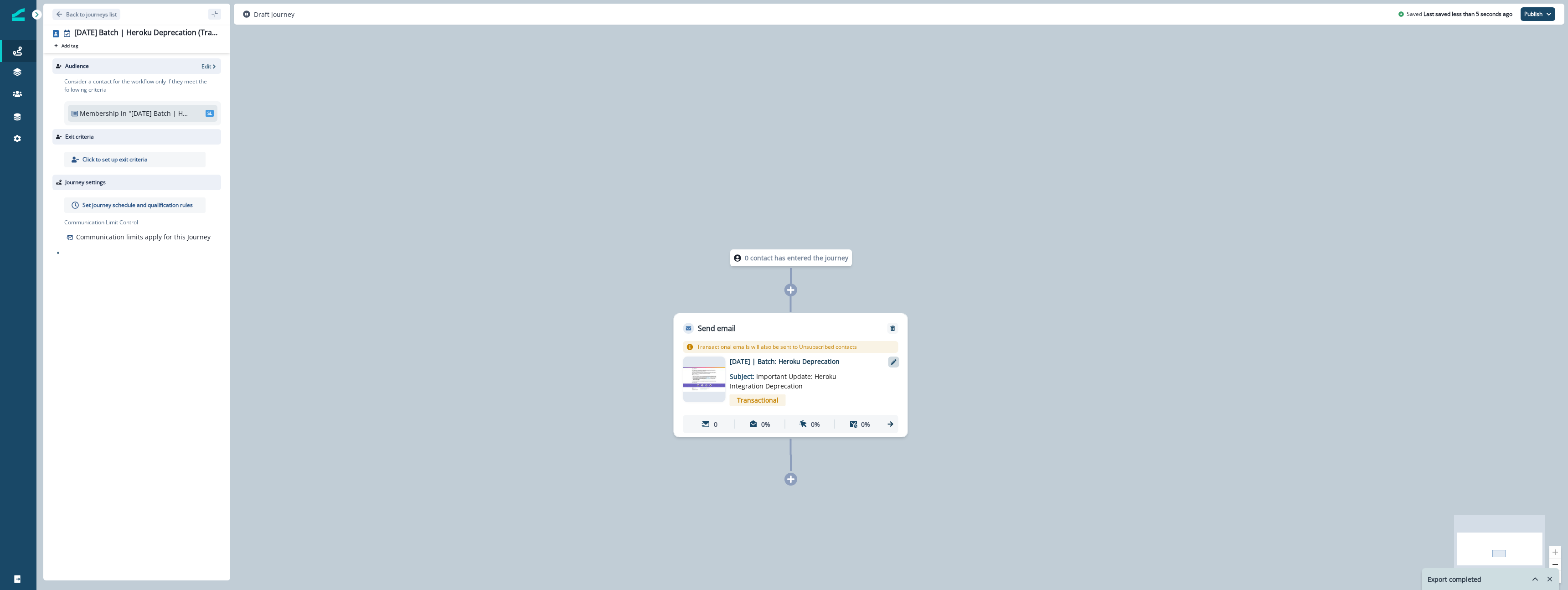
click at [892, 364] on icon at bounding box center [893, 361] width 5 height 5
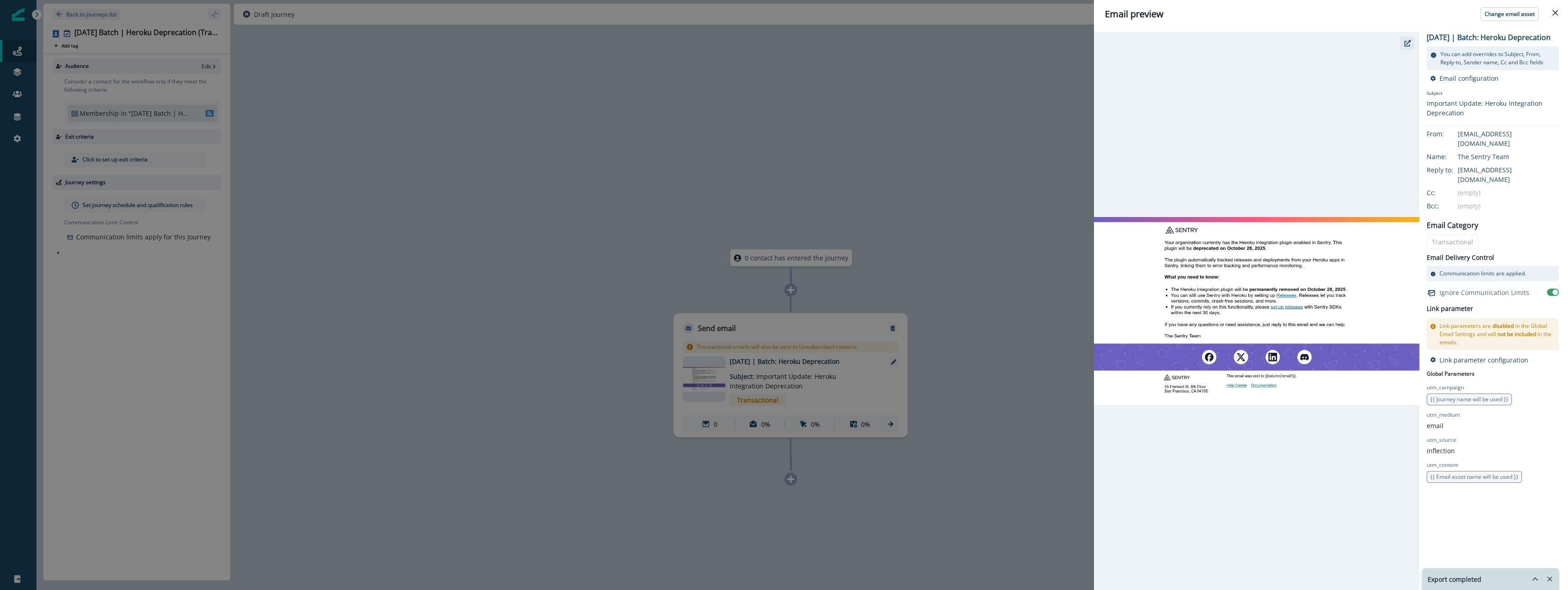
click at [1403, 44] on button "button" at bounding box center [1407, 43] width 15 height 14
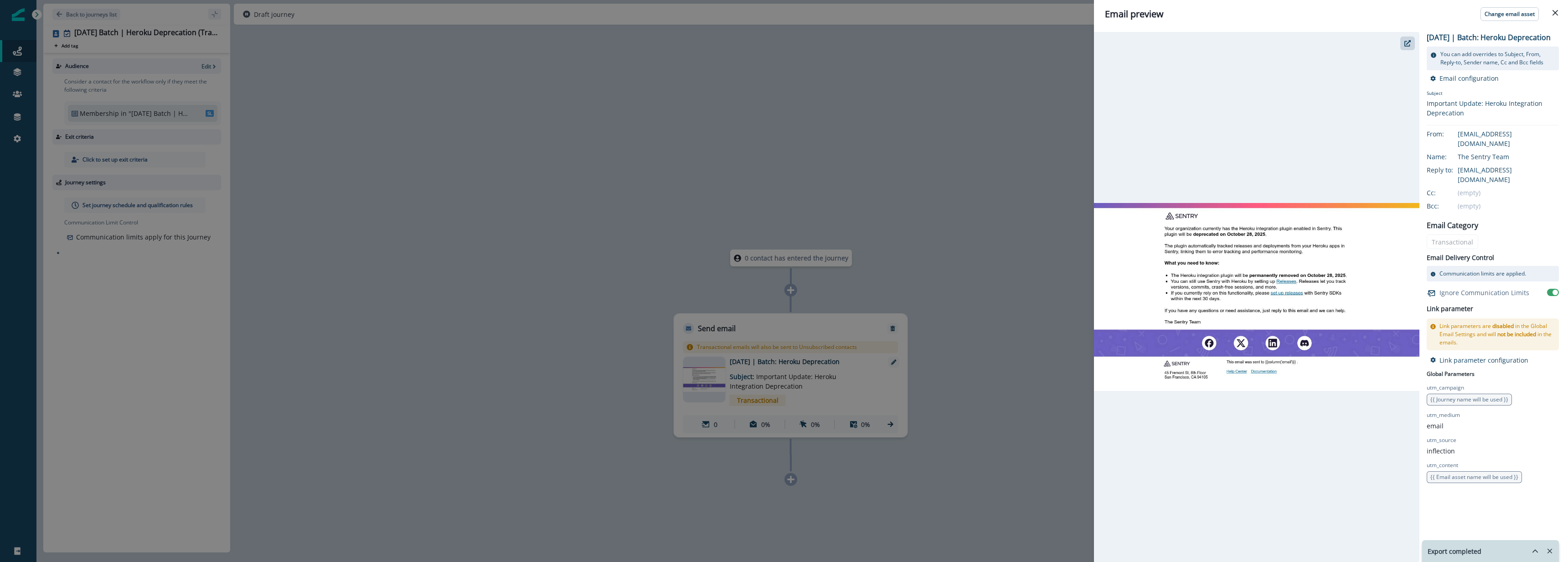
click at [372, 88] on div "Email preview Change email asset 2025-09-29 | Batch: Heroku Deprecation You can…" at bounding box center [784, 281] width 1568 height 562
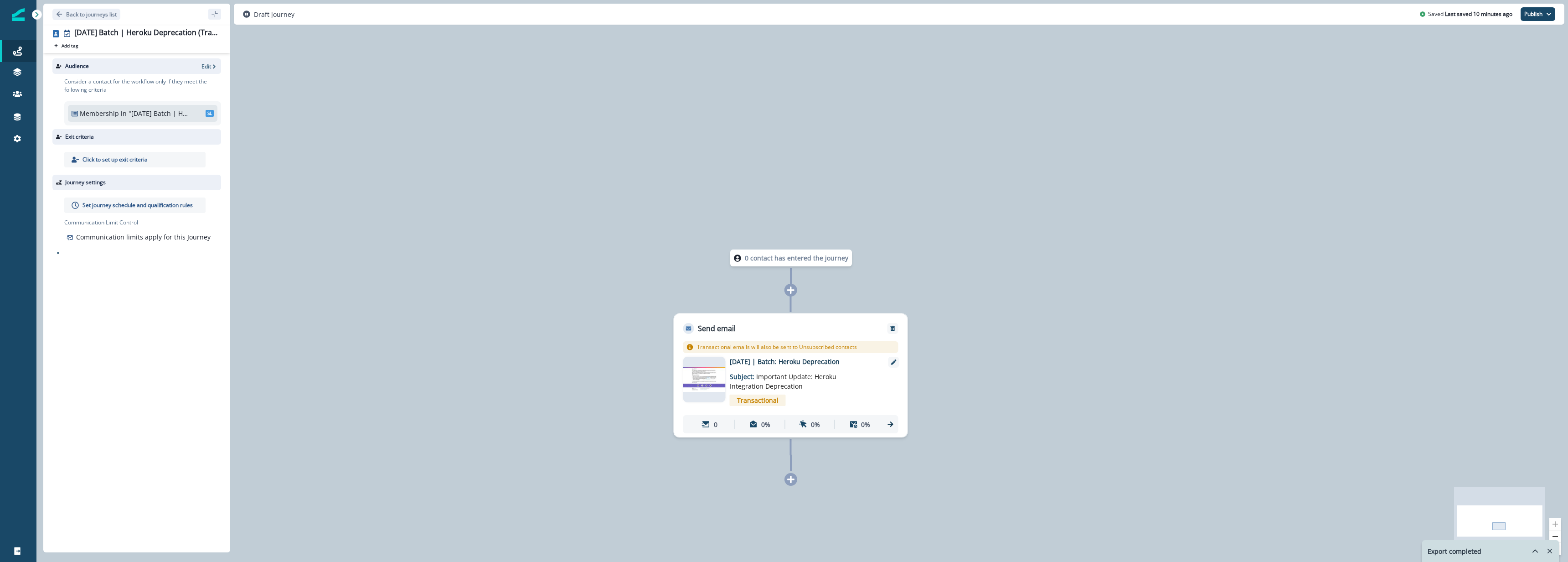
click at [75, 95] on p "Contacts" at bounding box center [62, 95] width 26 height 10
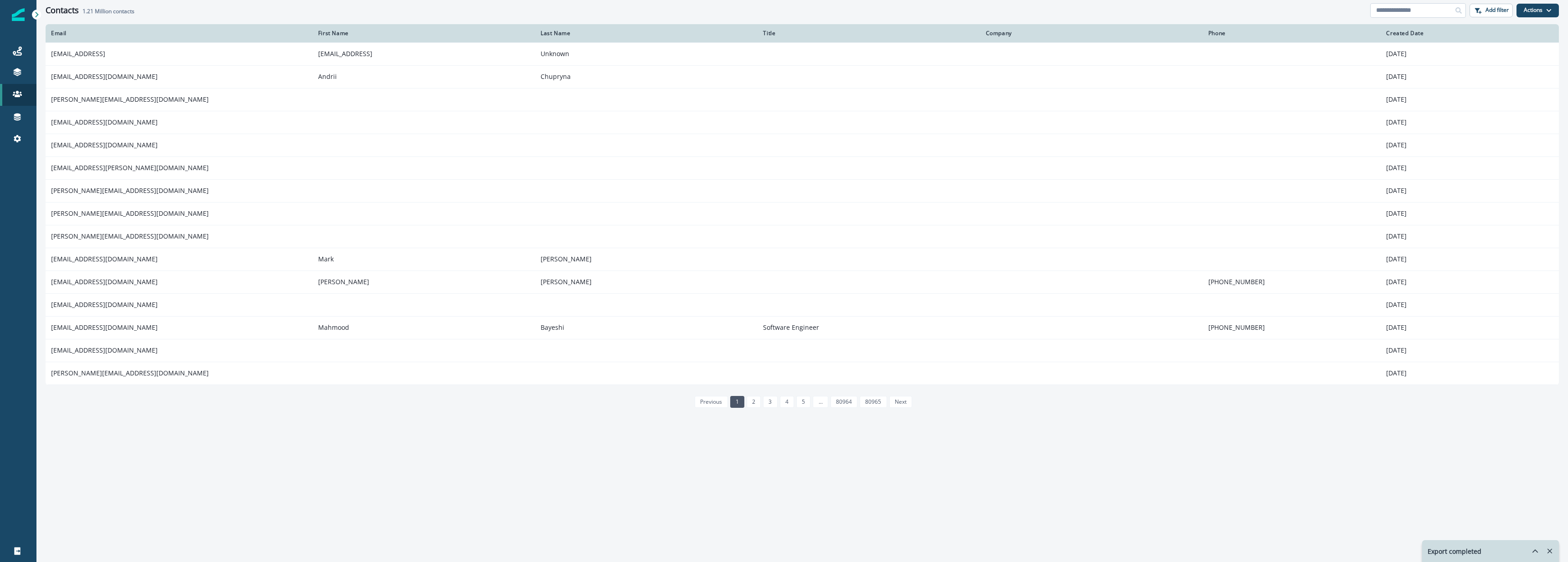
click at [1408, 5] on input at bounding box center [1418, 10] width 96 height 15
paste input "**********"
type input "**********"
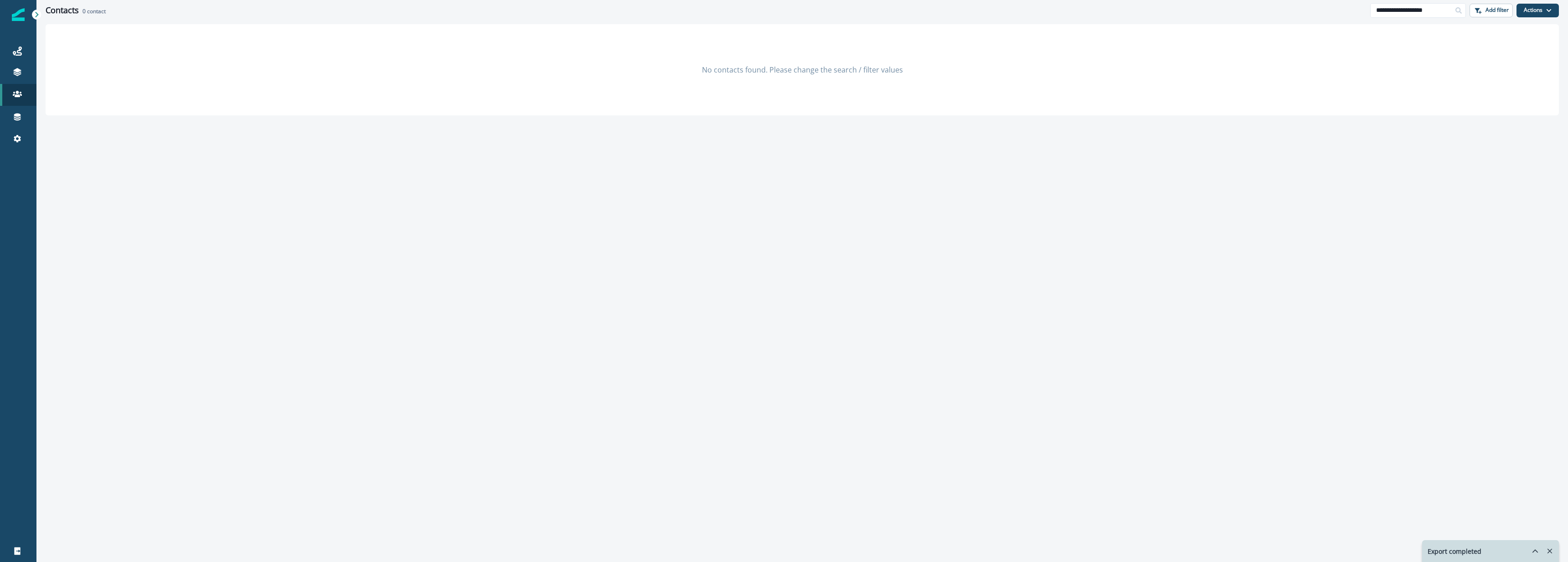
click at [85, 106] on div "Static lists" at bounding box center [86, 107] width 84 height 14
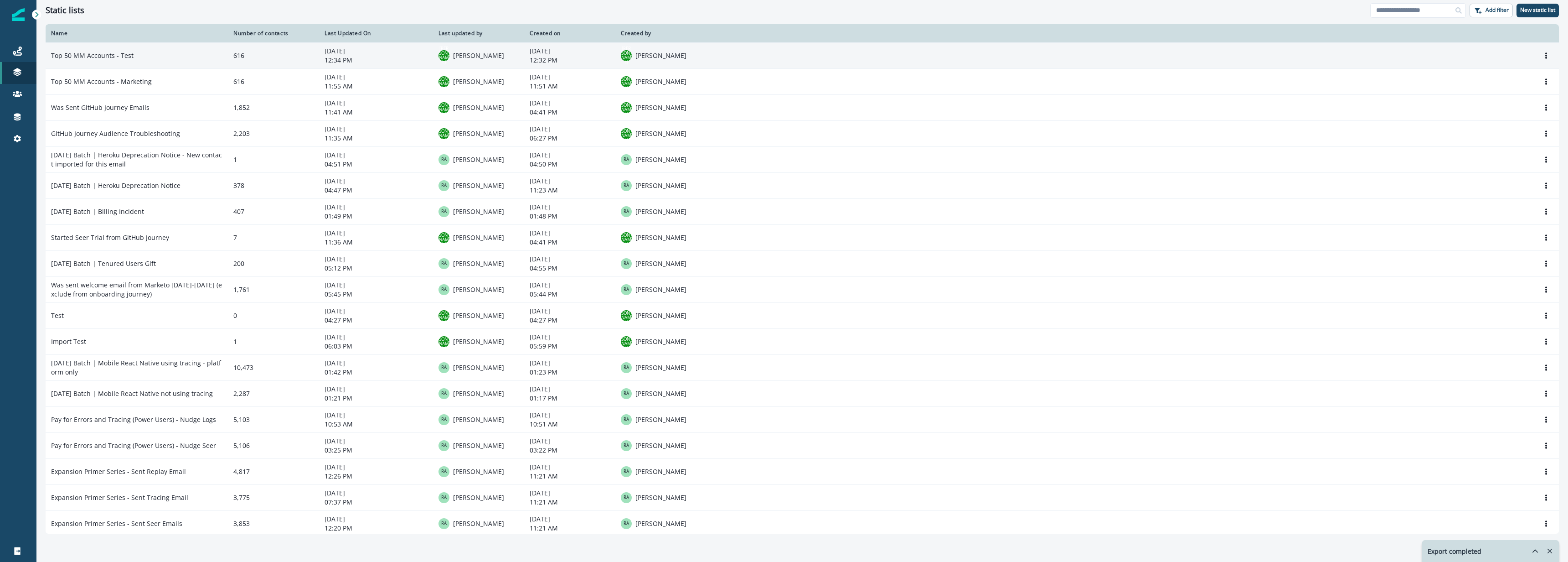
click at [167, 60] on td "Top 50 MM Accounts - Test" at bounding box center [137, 55] width 182 height 26
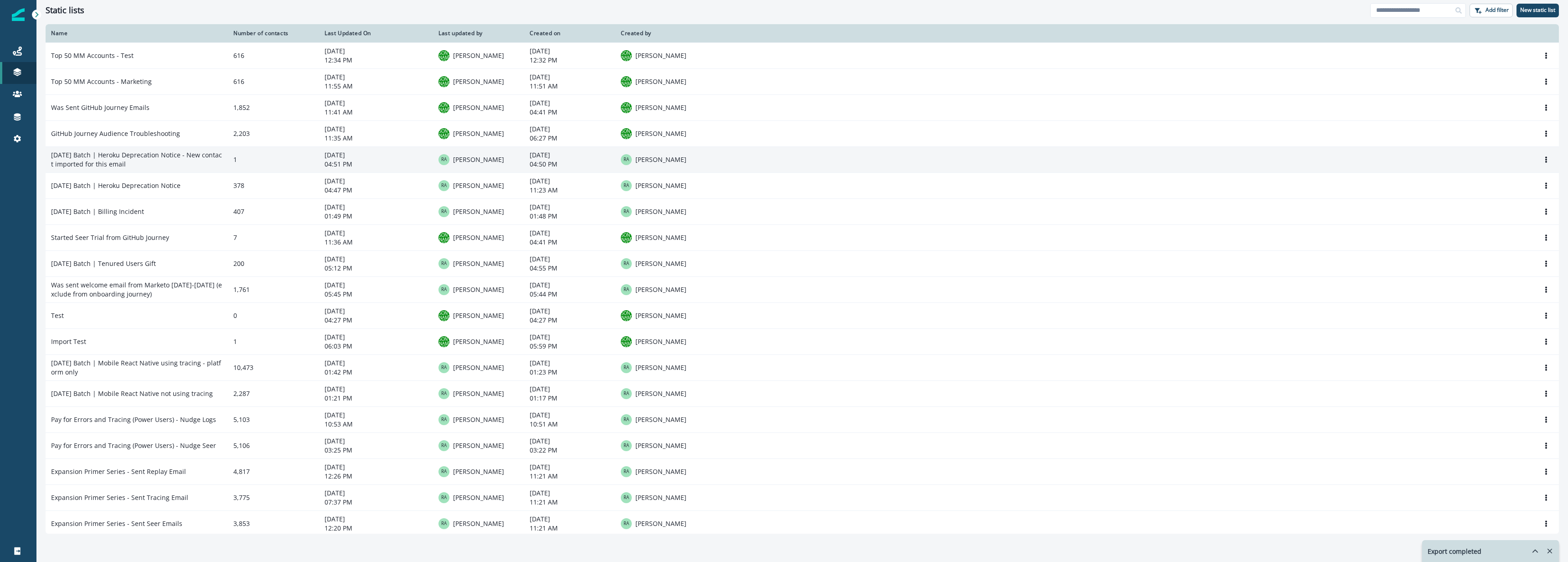
click at [196, 166] on td "[DATE] Batch | Heroku Deprecation Notice - New contact imported for this email" at bounding box center [137, 159] width 182 height 26
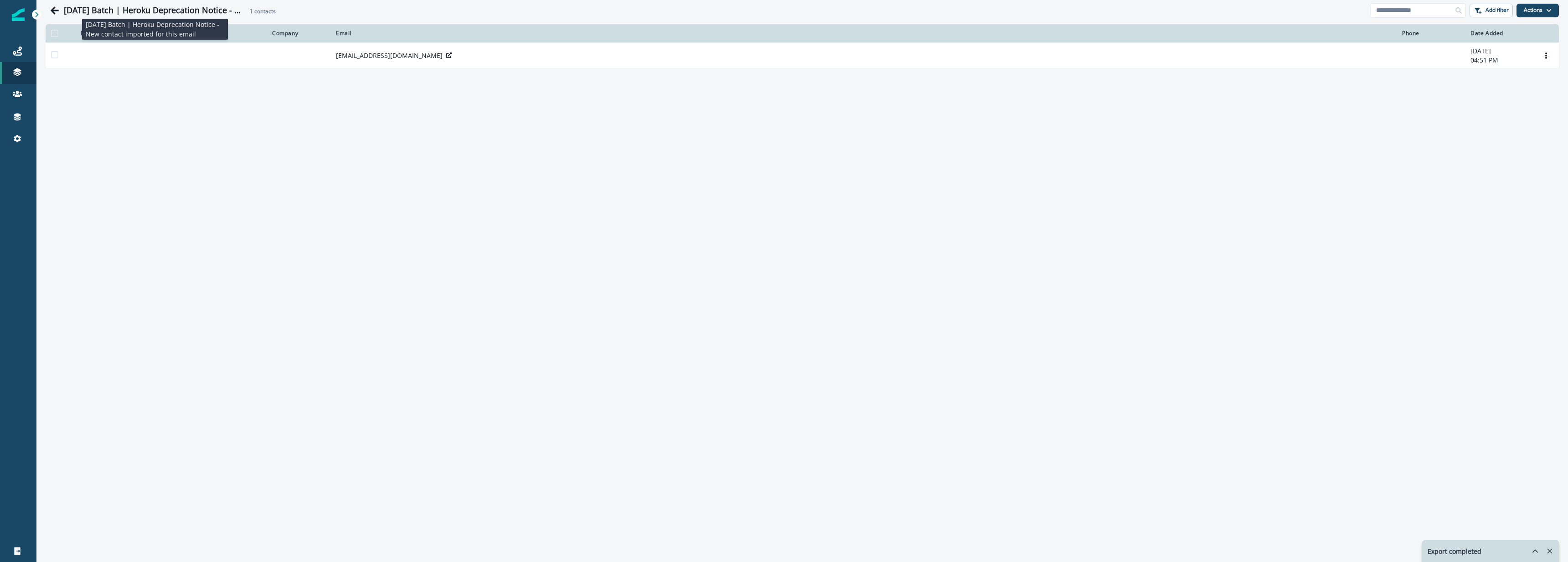
click at [195, 13] on h1 "[DATE] Batch | Heroku Deprecation Notice - New contact imported for this email" at bounding box center [155, 10] width 182 height 10
click at [1537, 7] on button "Actions" at bounding box center [1538, 11] width 42 height 14
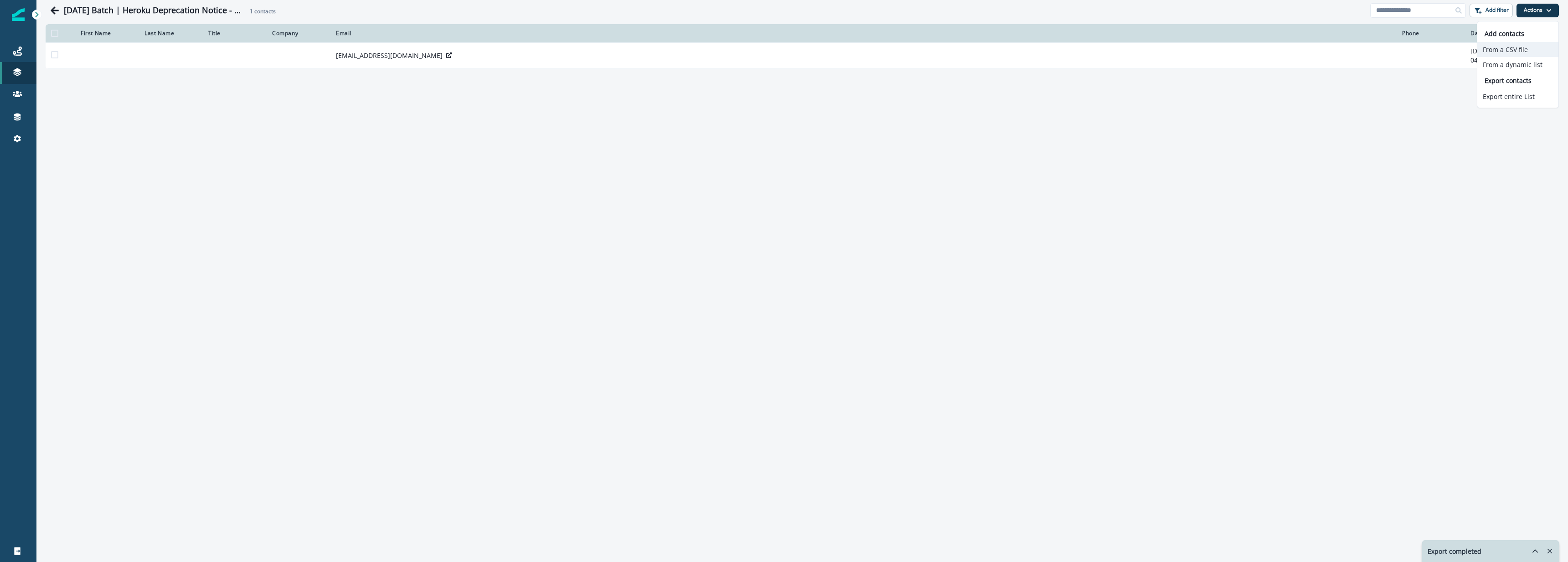
click at [1512, 49] on button "From a CSV file" at bounding box center [1517, 49] width 81 height 15
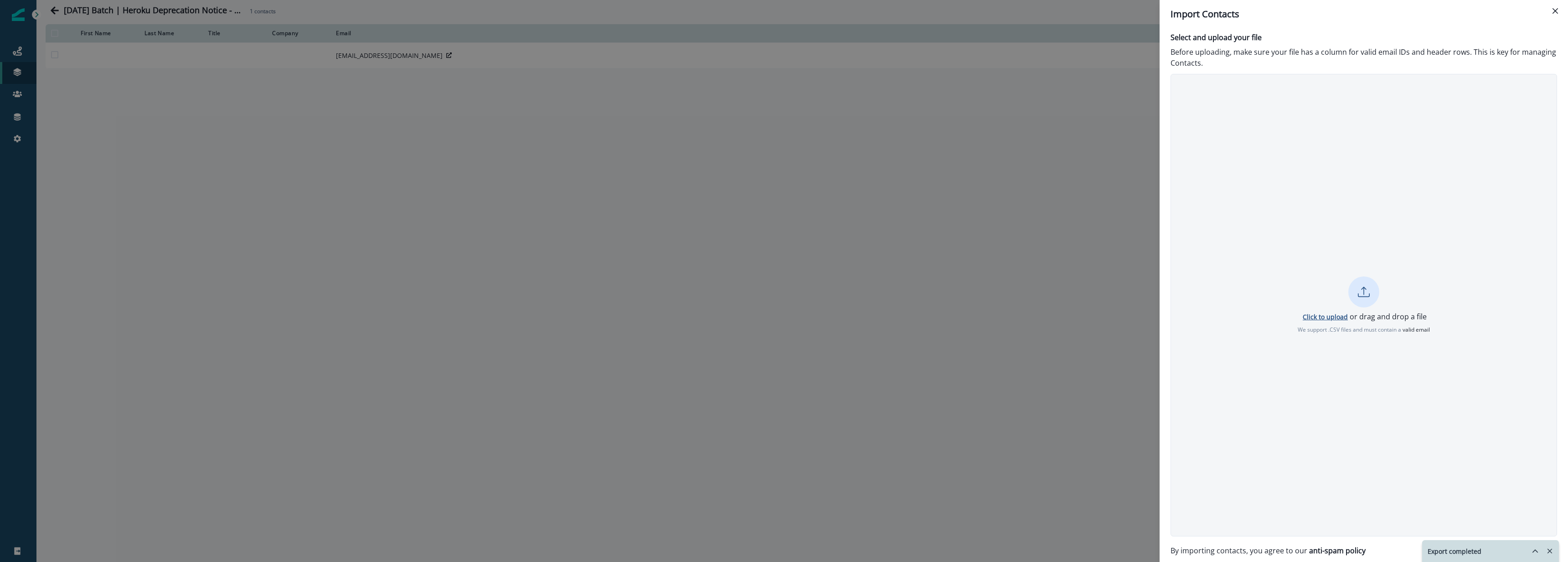
click at [1321, 318] on p "Click to upload" at bounding box center [1325, 316] width 45 height 9
click at [1361, 339] on button "Re-upload" at bounding box center [1364, 335] width 42 height 14
click at [1317, 316] on p "Click to upload" at bounding box center [1325, 316] width 45 height 9
click at [1357, 334] on p "Re-upload" at bounding box center [1363, 335] width 31 height 8
click at [1332, 316] on p "Click to upload" at bounding box center [1325, 316] width 45 height 9
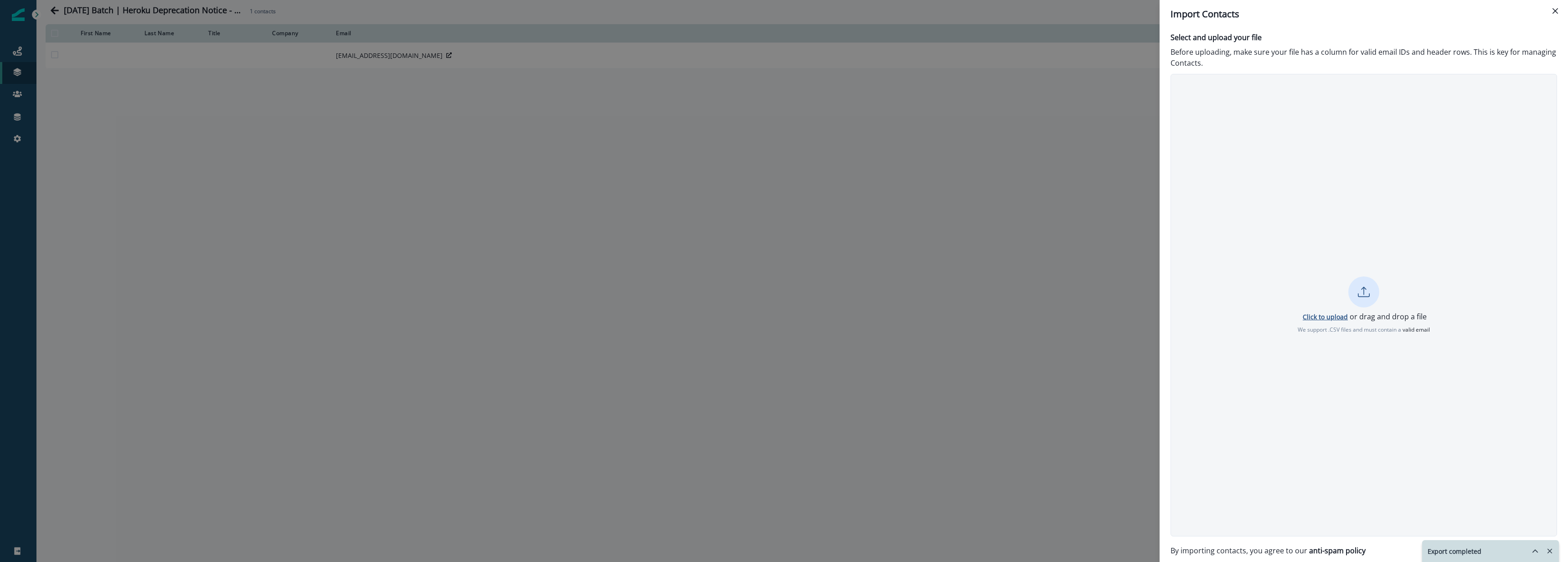
click at [1347, 314] on p "Click to upload" at bounding box center [1325, 316] width 45 height 9
click at [1373, 321] on p "Header shouldn't contain empty values or invalid characters" at bounding box center [1364, 321] width 152 height 8
drag, startPoint x: 1384, startPoint y: 343, endPoint x: 1362, endPoint y: 335, distance: 23.4
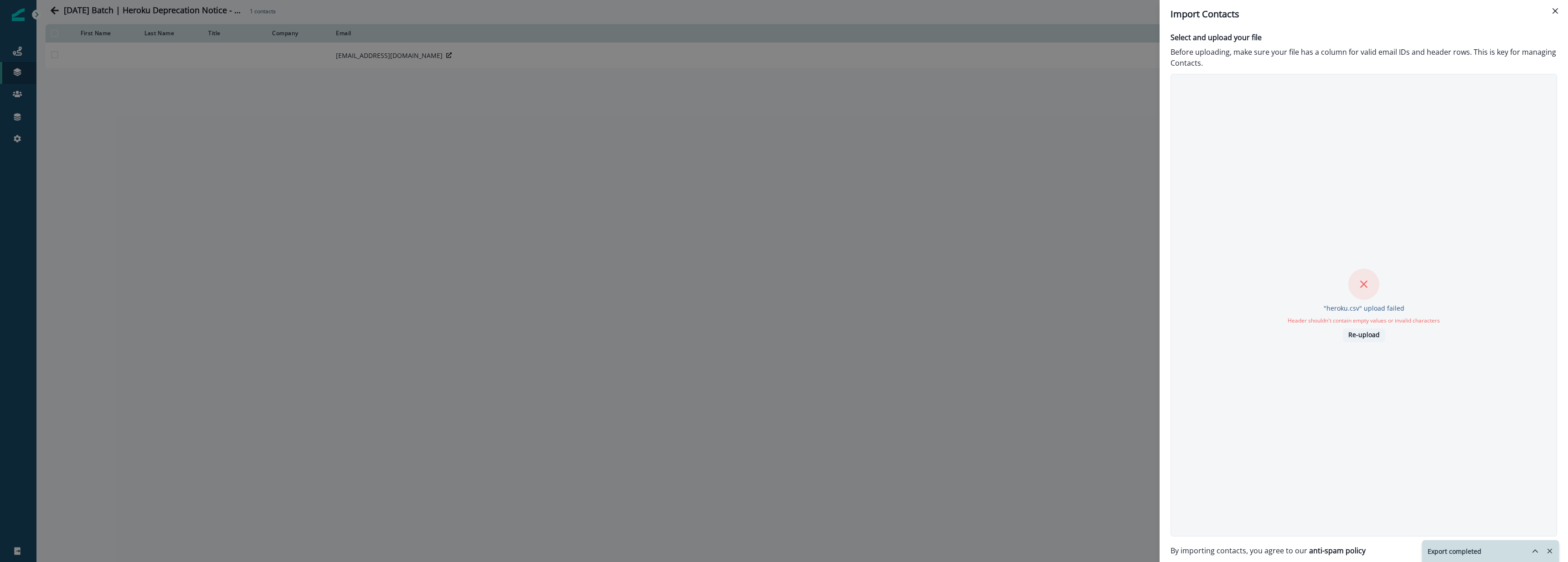
click at [1370, 340] on div ""heroku.csv" upload failed Header shouldn't contain empty values or invalid cha…" at bounding box center [1363, 305] width 387 height 463
click at [1358, 335] on p "Re-upload" at bounding box center [1363, 335] width 31 height 8
click at [1338, 321] on p "Click to upload or drag and drop a file" at bounding box center [1364, 316] width 126 height 11
click at [1320, 317] on p "Click to upload" at bounding box center [1325, 316] width 45 height 9
click at [1553, 551] on icon "Remove-exports" at bounding box center [1550, 551] width 8 height 8
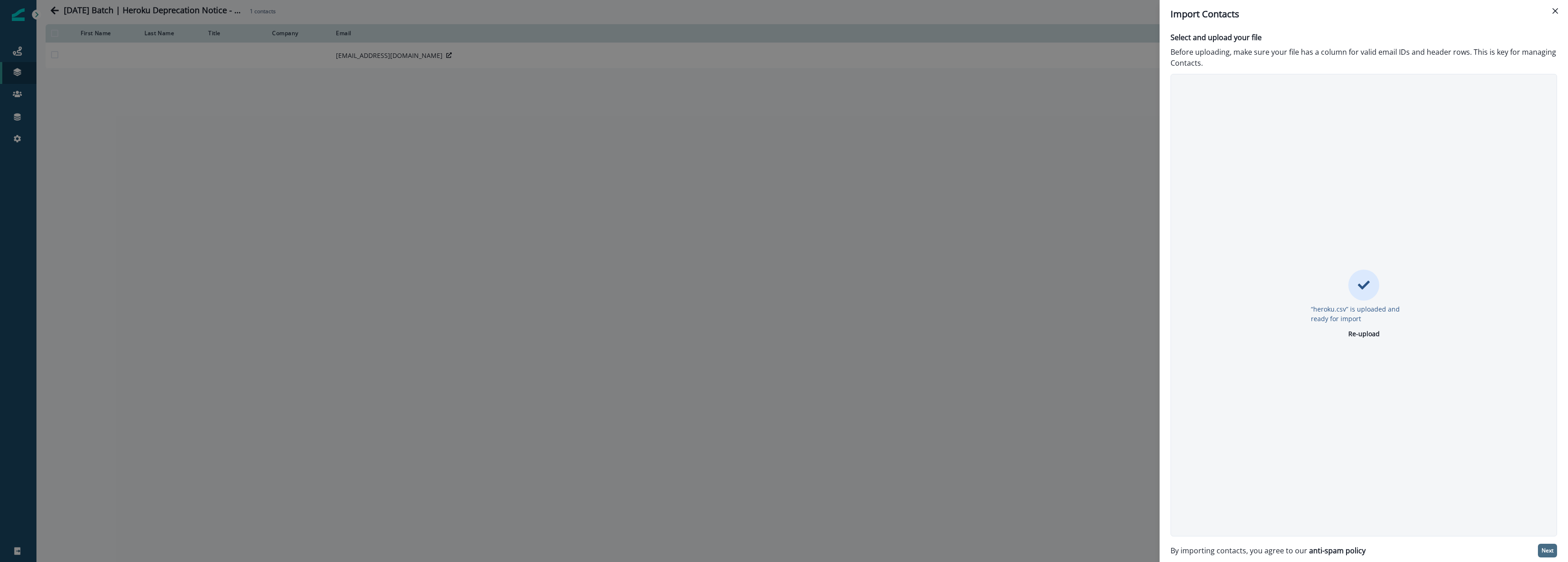
click at [1551, 553] on p "Next" at bounding box center [1548, 550] width 12 height 6
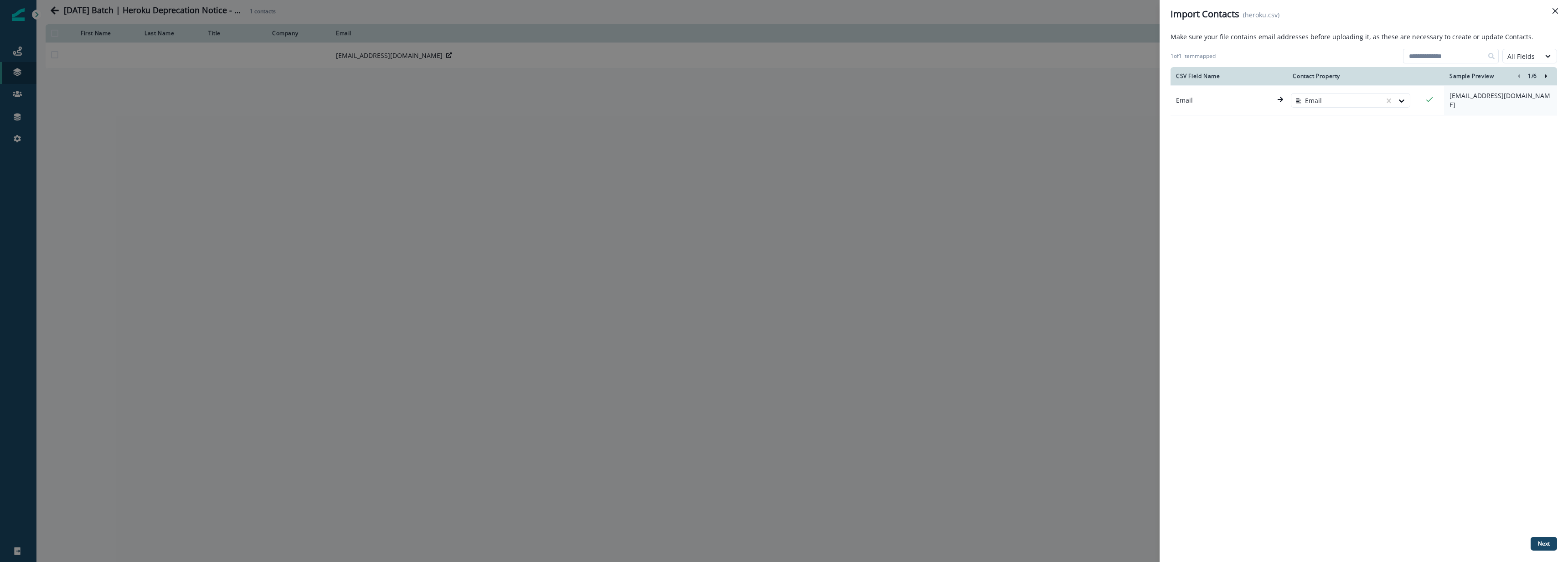
click at [1545, 76] on icon "Right-forward-icon" at bounding box center [1546, 76] width 2 height 4
click at [1543, 541] on p "Next" at bounding box center [1544, 544] width 12 height 6
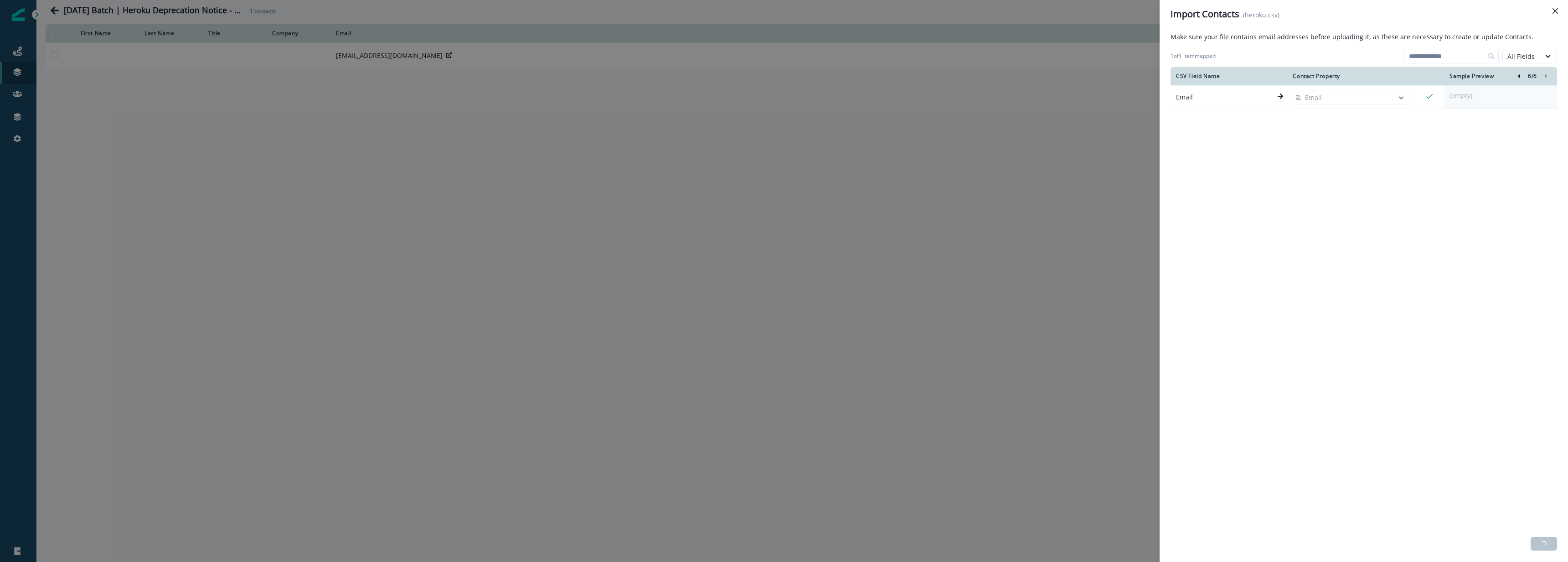
drag, startPoint x: 1559, startPoint y: 10, endPoint x: 1553, endPoint y: 12, distance: 6.3
click at [1559, 10] on button "Close" at bounding box center [1555, 11] width 15 height 15
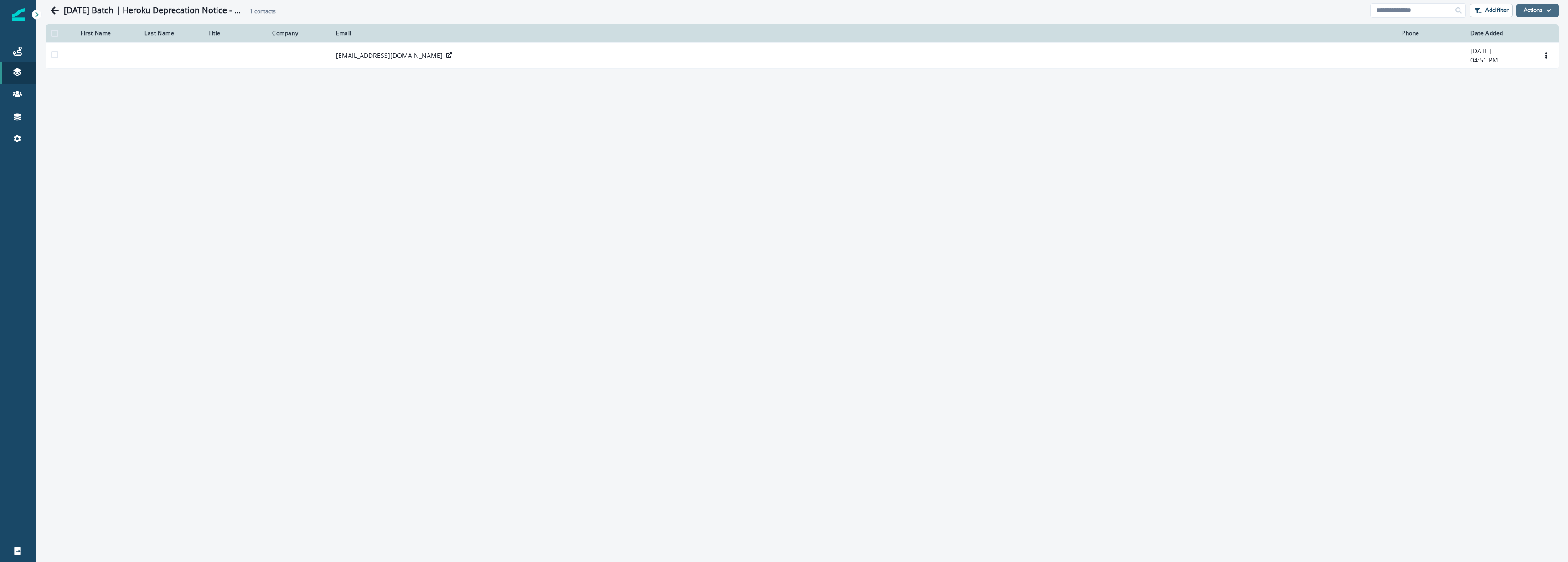
click at [1544, 13] on button "Actions" at bounding box center [1538, 11] width 42 height 14
click at [1520, 47] on button "From a CSV file" at bounding box center [1517, 49] width 81 height 15
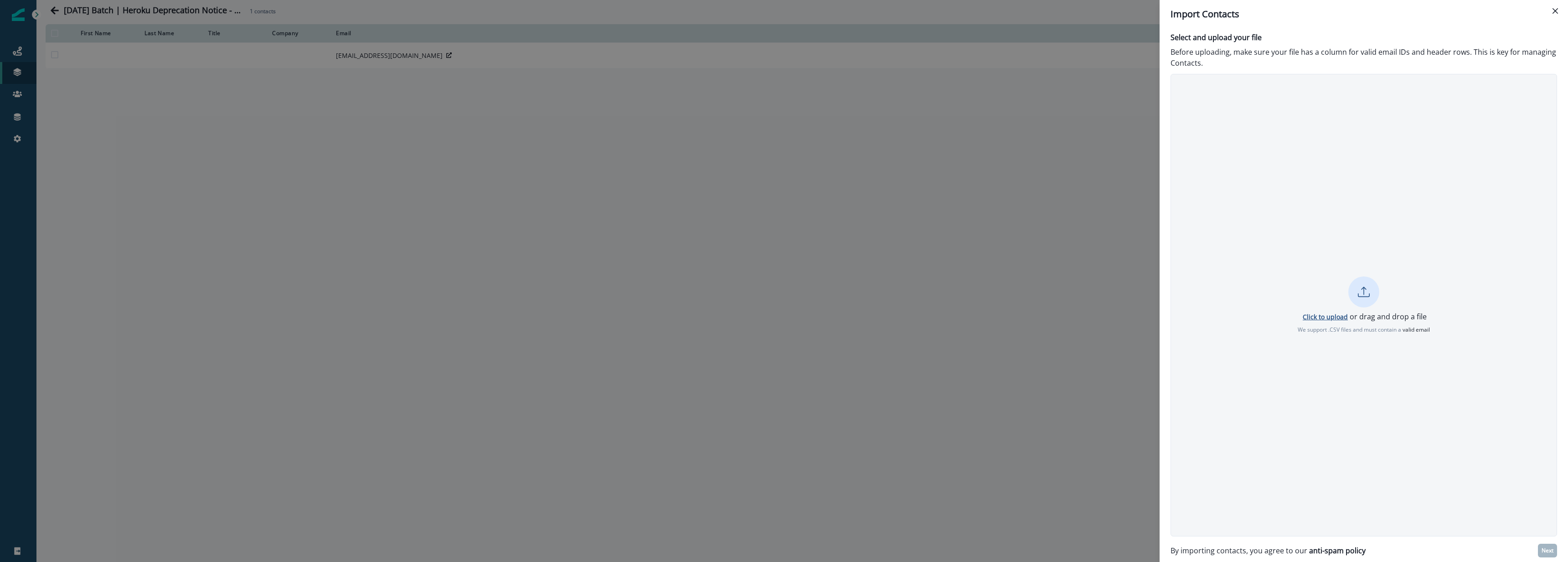
click at [1323, 313] on p "Click to upload" at bounding box center [1325, 316] width 45 height 9
click at [1546, 549] on p "Next" at bounding box center [1548, 550] width 12 height 6
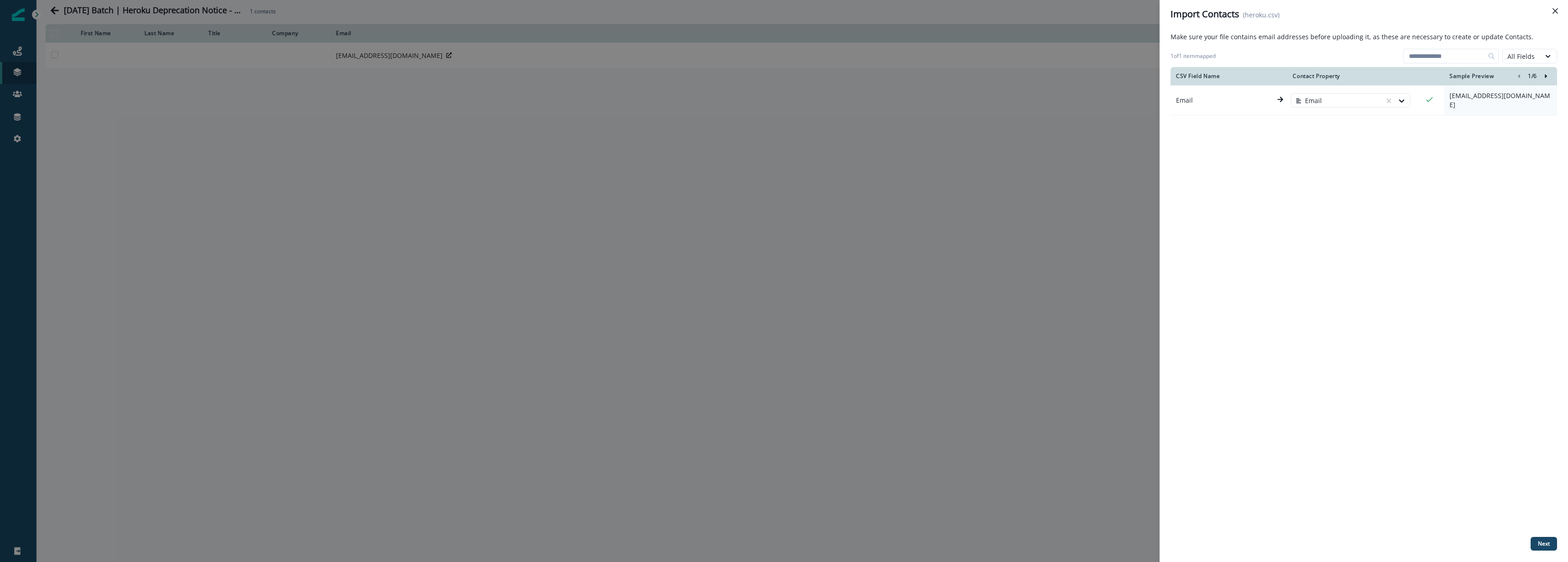
click at [1546, 75] on icon "Right-forward-icon" at bounding box center [1546, 76] width 6 height 6
drag, startPoint x: 1546, startPoint y: 75, endPoint x: 1548, endPoint y: 335, distance: 260.0
click at [1546, 75] on icon "Right-forward-icon" at bounding box center [1546, 76] width 6 height 6
click at [1542, 546] on p "Next" at bounding box center [1544, 544] width 12 height 6
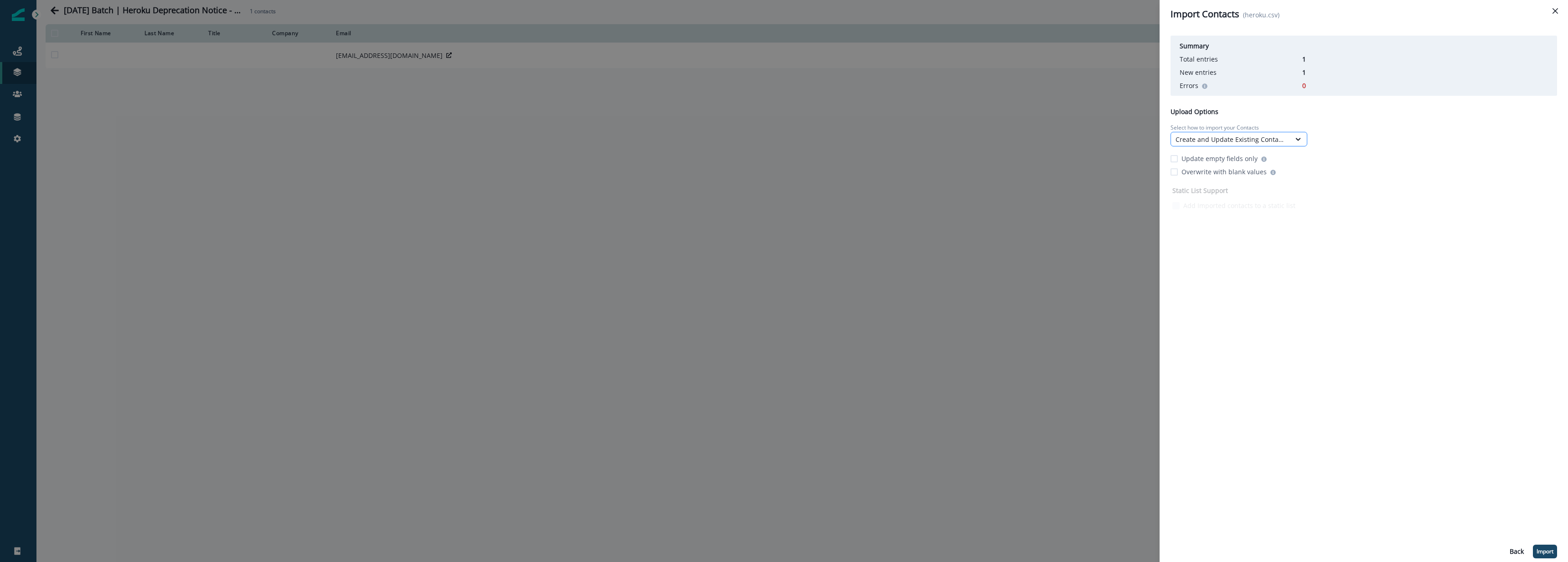
click at [1263, 135] on div "Create and Update Existing Contacts" at bounding box center [1230, 140] width 110 height 10
click at [1216, 178] on div "Only Create New Contacts" at bounding box center [1238, 177] width 137 height 17
click at [1543, 556] on button "Import" at bounding box center [1545, 552] width 24 height 14
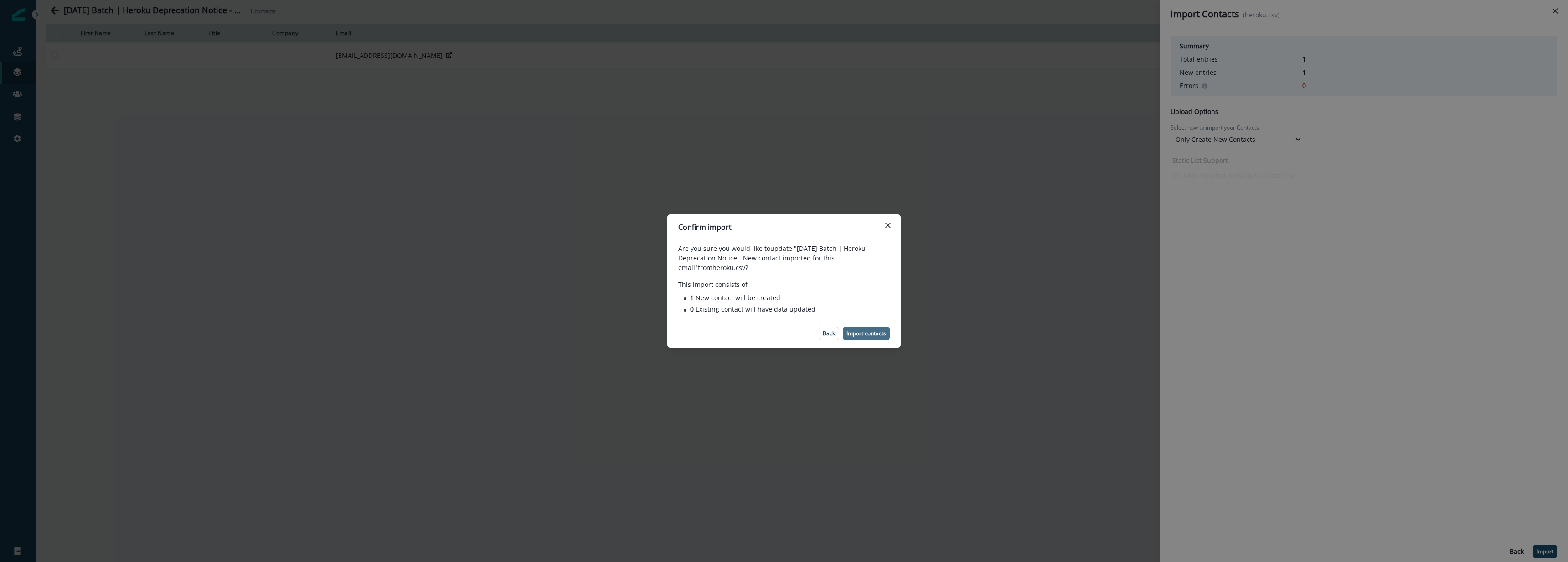
click at [866, 335] on p "Import contacts" at bounding box center [866, 333] width 40 height 6
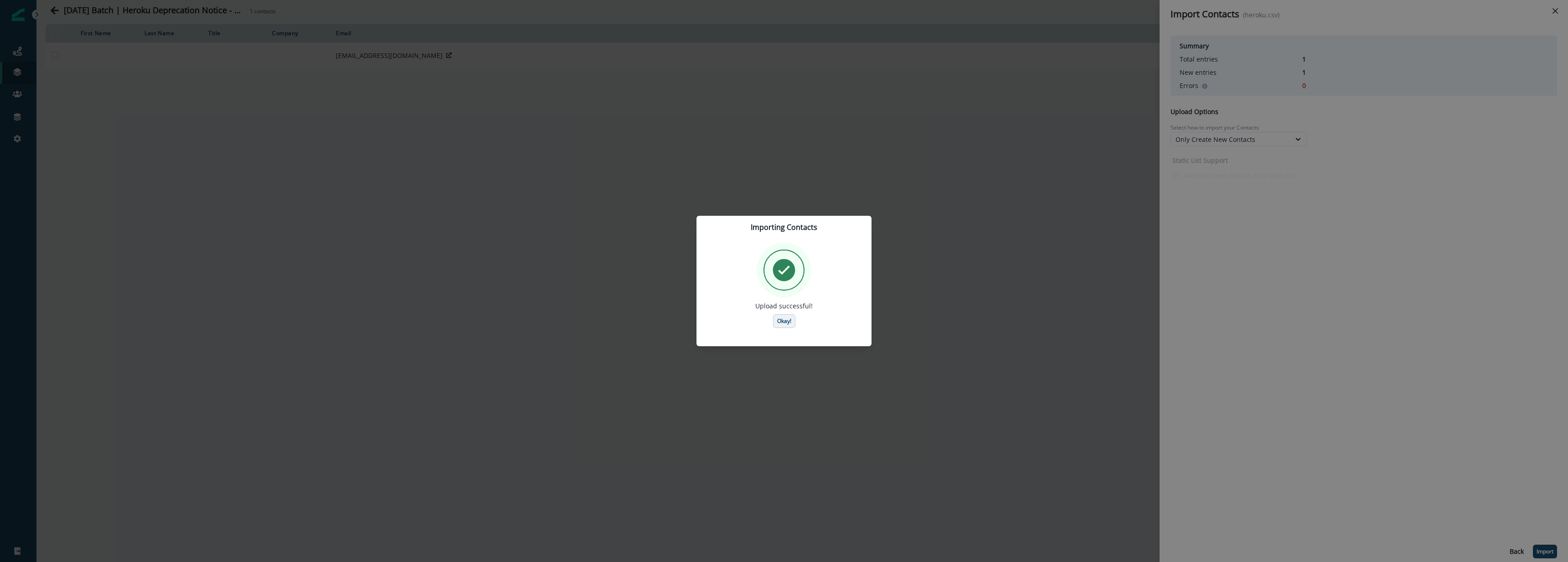
click at [786, 322] on p "Okay!" at bounding box center [784, 321] width 14 height 6
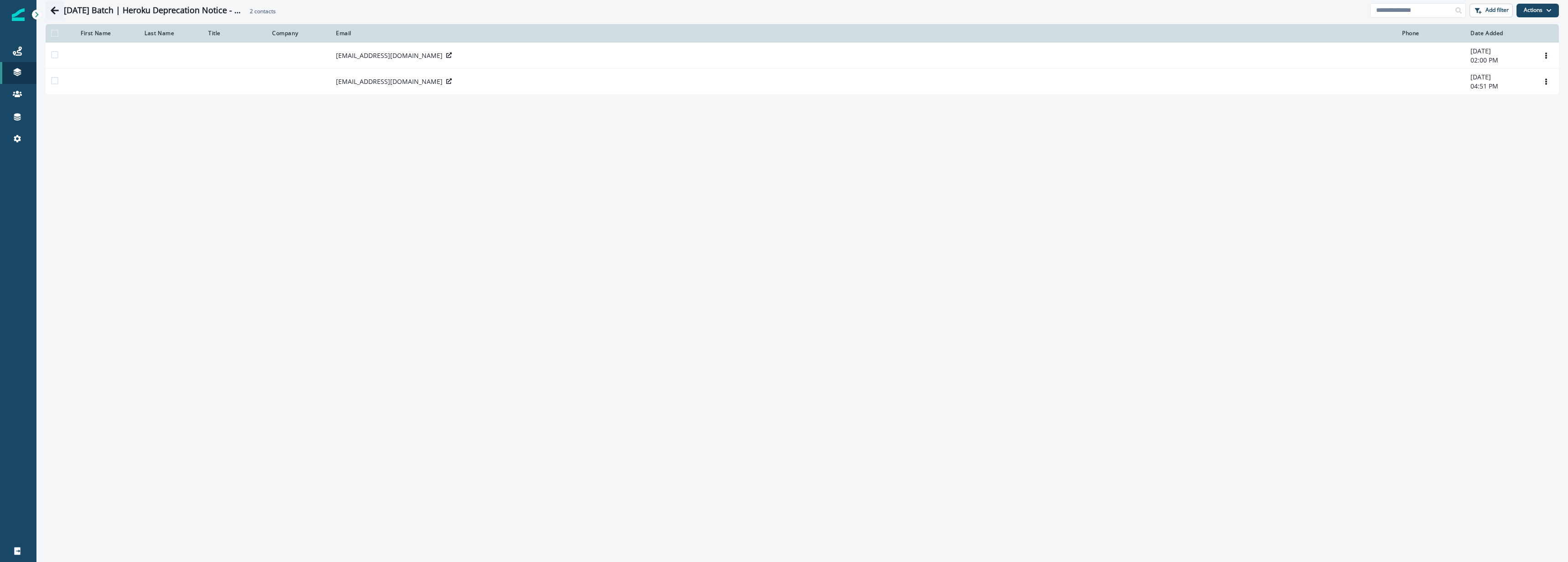
click at [48, 7] on button "Go back" at bounding box center [55, 10] width 18 height 18
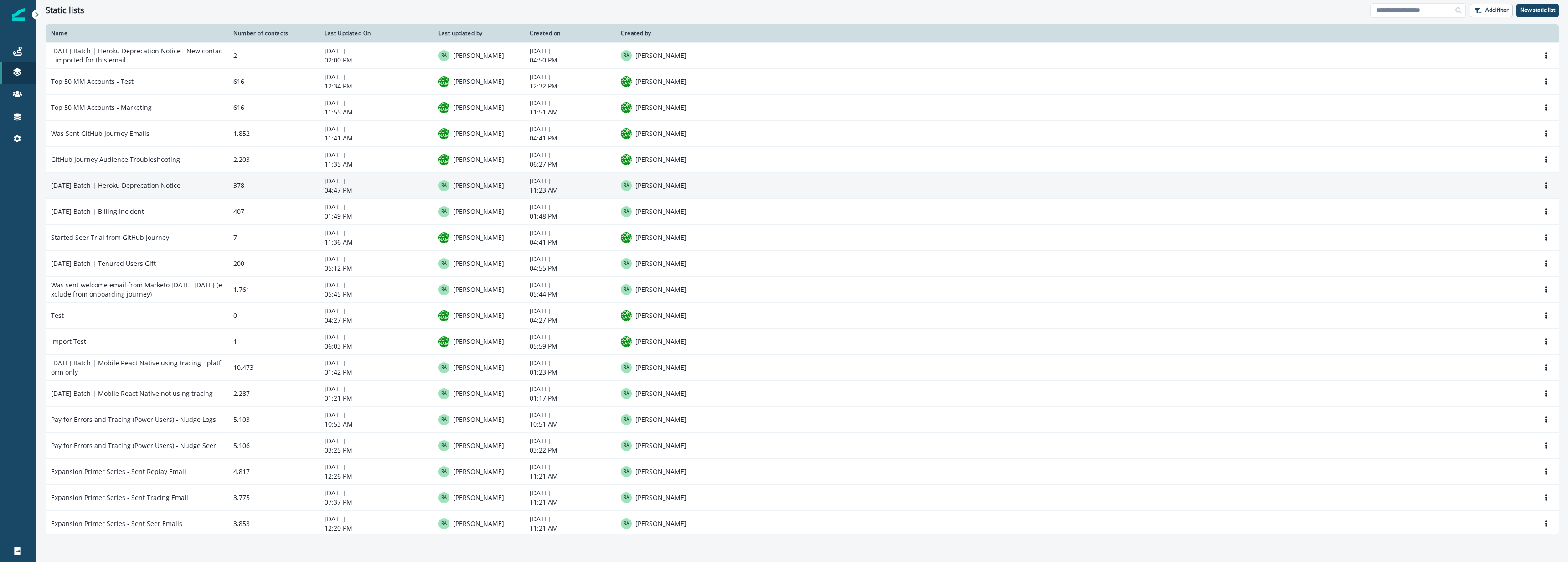
click at [197, 185] on td "2025-09-29 Batch | Heroku Deprecation Notice" at bounding box center [137, 185] width 182 height 26
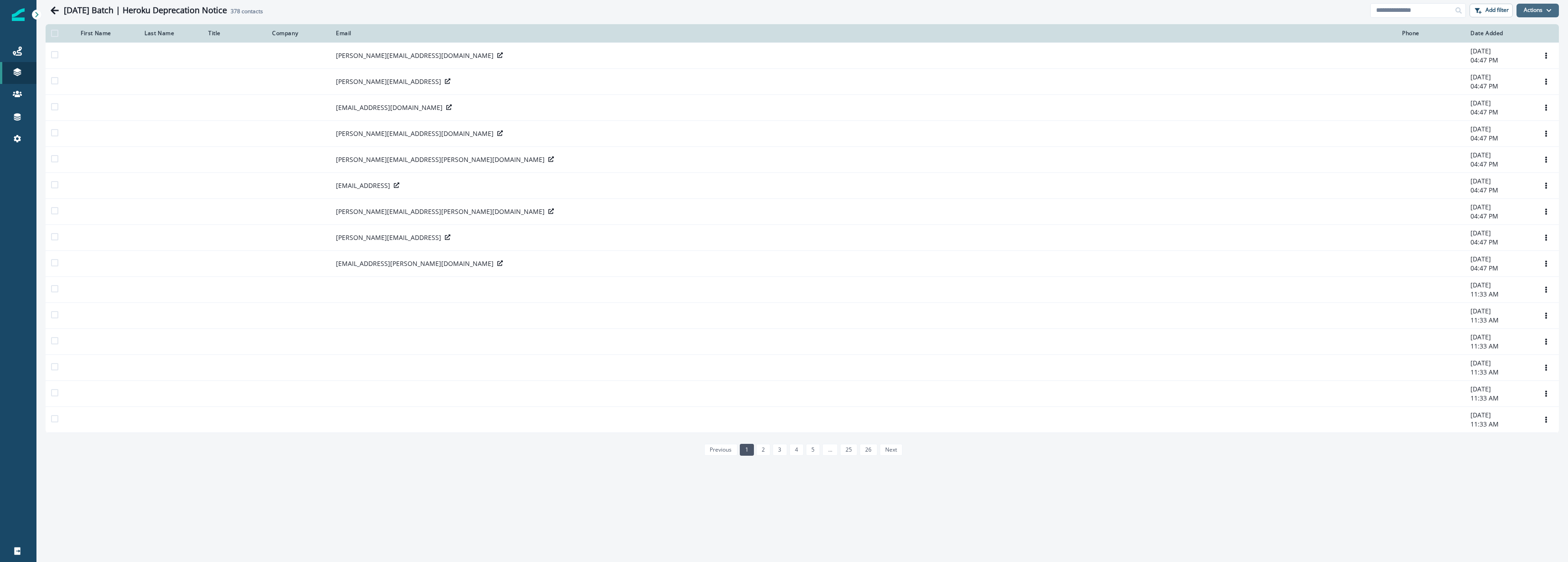
click at [1537, 7] on button "Actions" at bounding box center [1538, 11] width 42 height 14
click at [1519, 54] on button "From a CSV file" at bounding box center [1517, 49] width 81 height 15
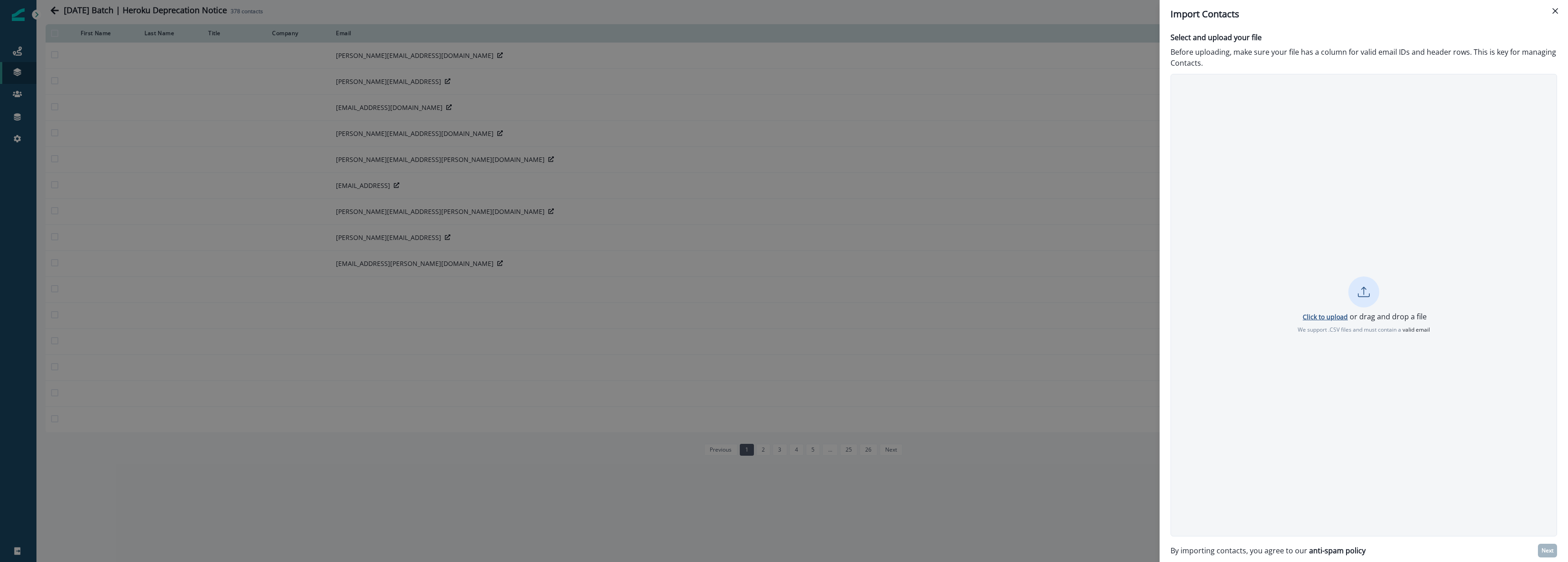
click at [1325, 313] on p "Click to upload" at bounding box center [1325, 316] width 45 height 9
click at [1545, 550] on p "Next" at bounding box center [1548, 550] width 12 height 6
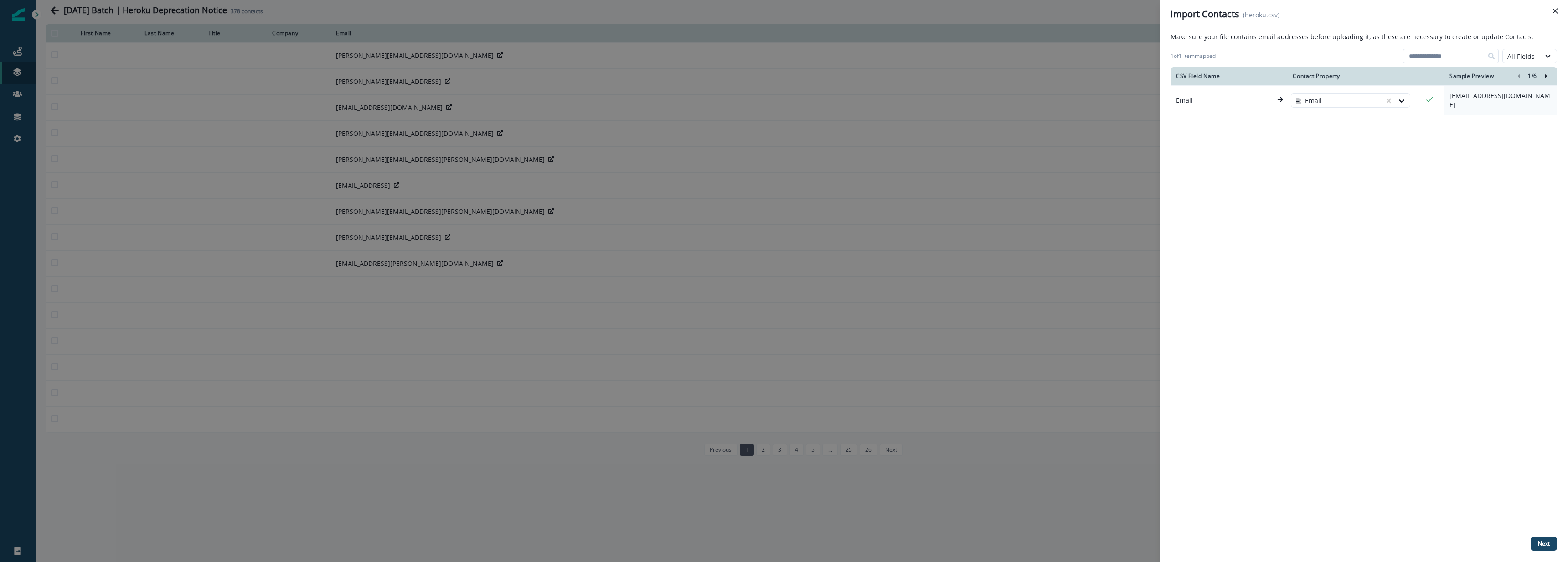
click at [1546, 553] on div "Make sure your file contains email addresses before uploading it, as these are …" at bounding box center [1363, 295] width 387 height 526
click at [1544, 545] on p "Next" at bounding box center [1544, 544] width 12 height 6
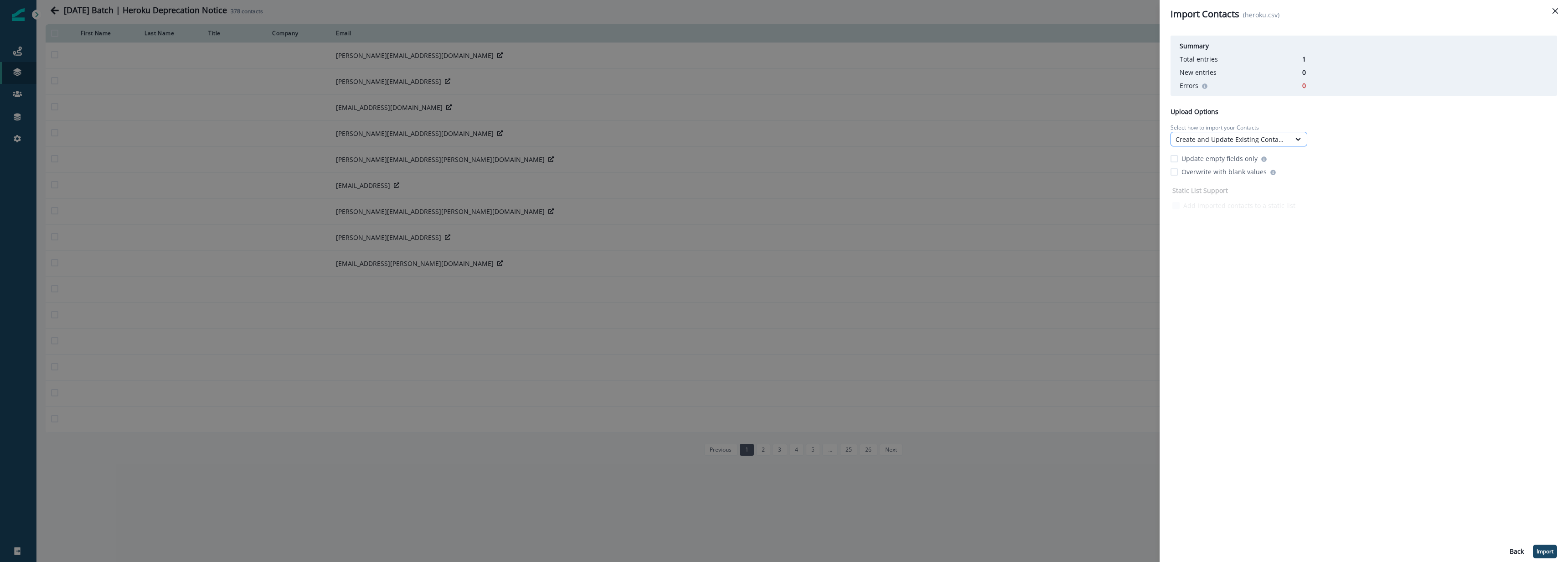
click at [1237, 141] on div "Create and Update Existing Contacts" at bounding box center [1230, 140] width 110 height 10
click at [1221, 196] on div "Only Update Existing Contacts" at bounding box center [1238, 194] width 137 height 17
click at [1545, 548] on p "Import" at bounding box center [1545, 551] width 17 height 6
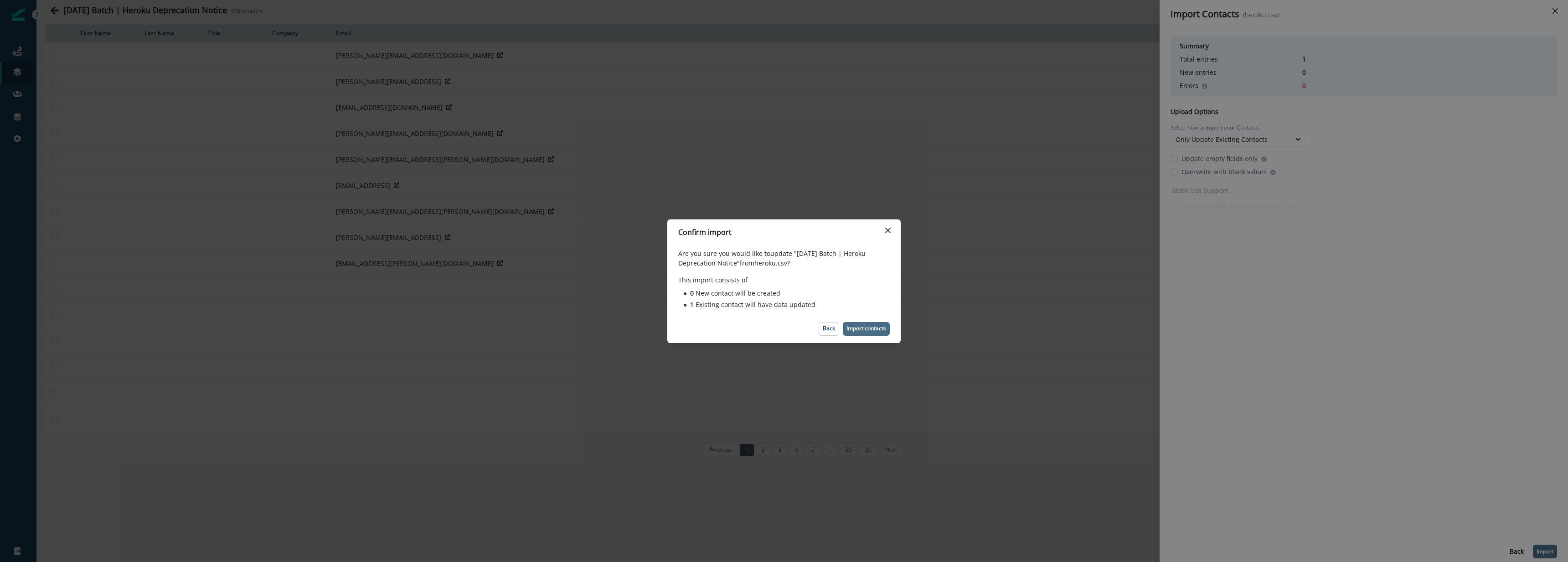
click at [868, 328] on p "Import contacts" at bounding box center [866, 328] width 40 height 6
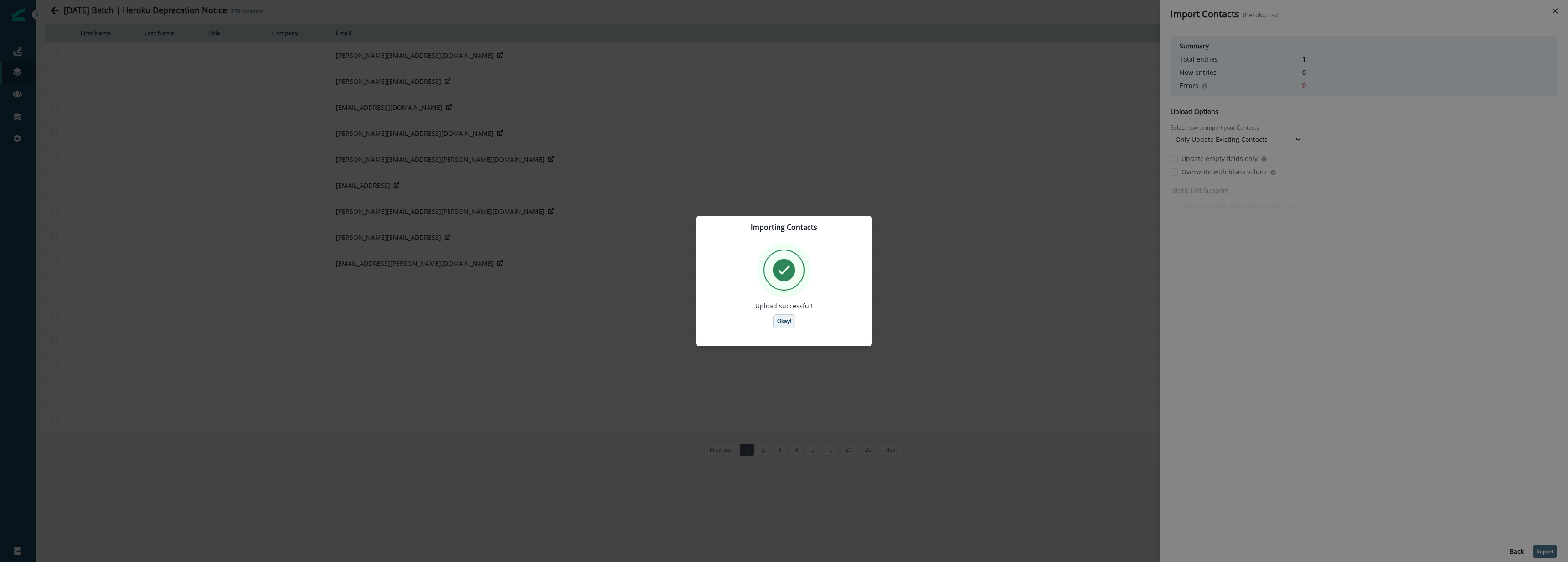
click at [781, 319] on p "Okay!" at bounding box center [784, 321] width 14 height 6
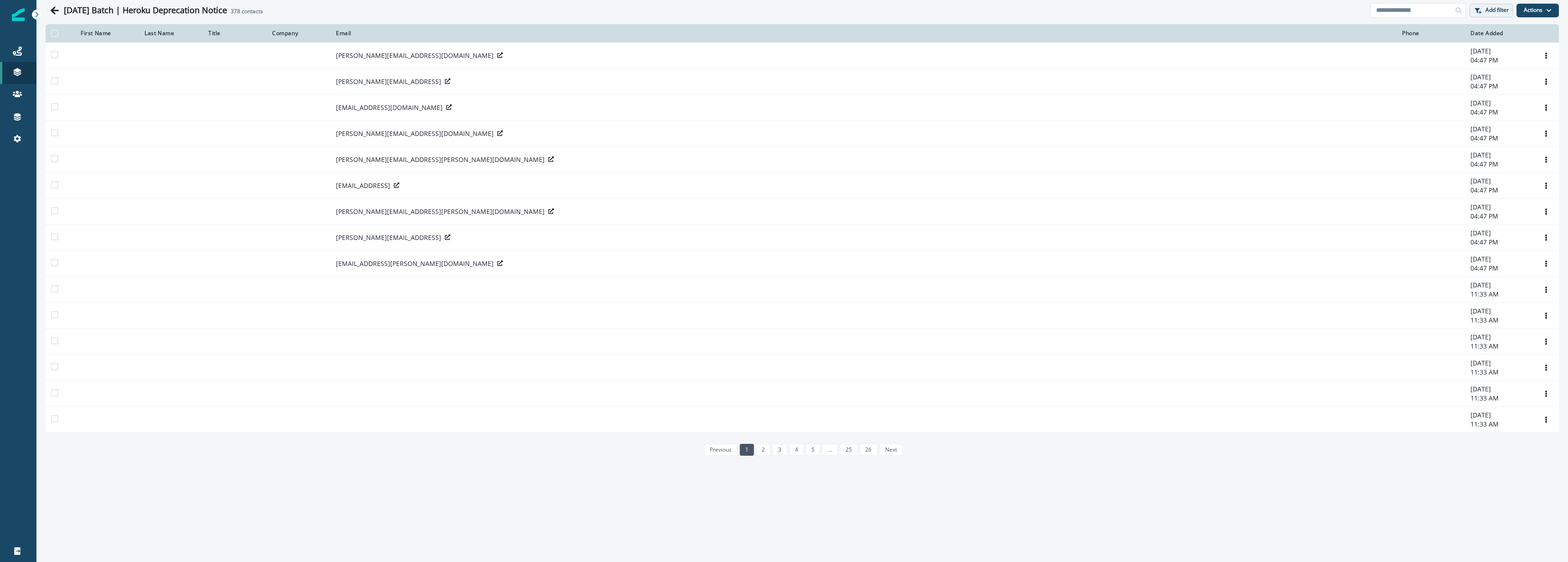
click at [1491, 10] on p "Add filter" at bounding box center [1497, 10] width 23 height 6
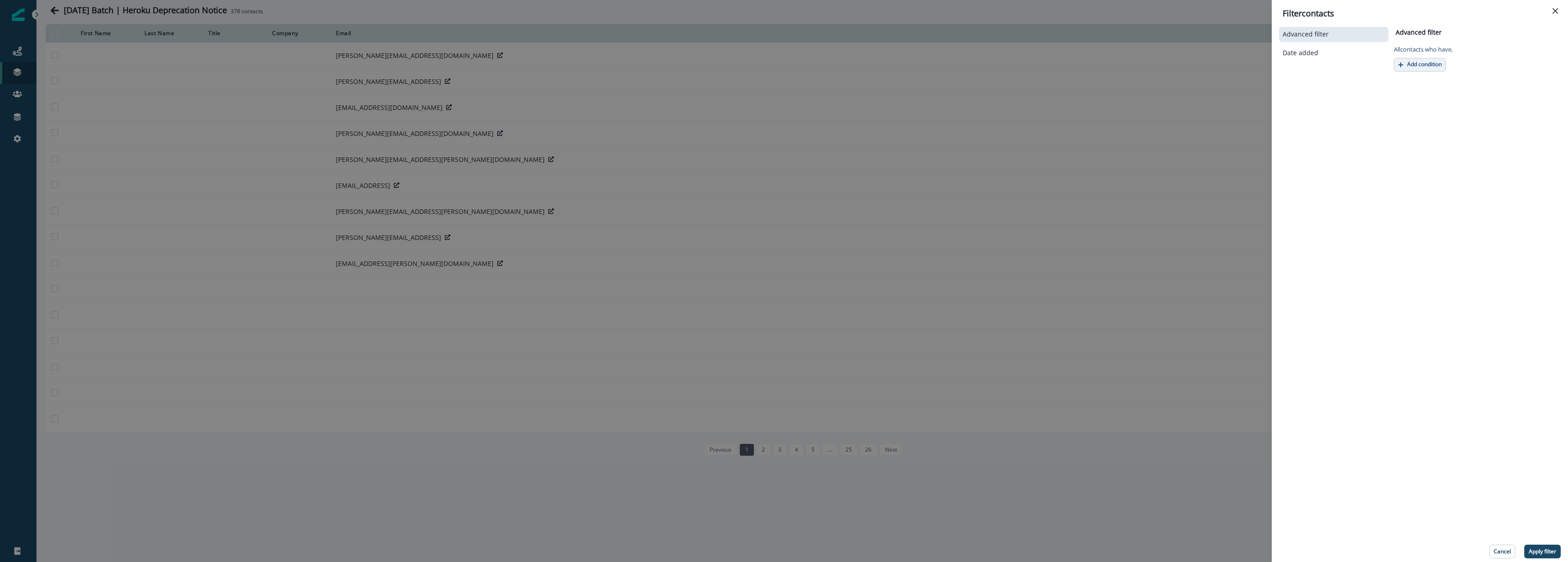
click at [1442, 63] on p "Add condition" at bounding box center [1424, 64] width 35 height 6
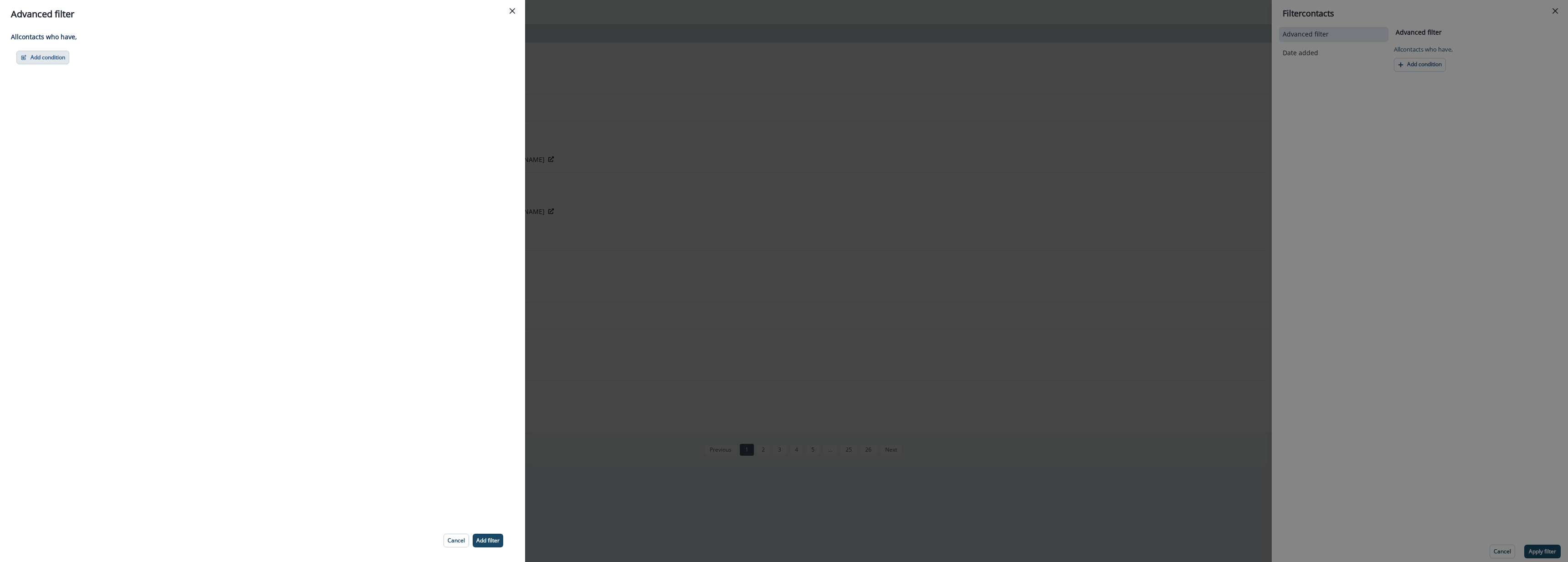
drag, startPoint x: 37, startPoint y: 55, endPoint x: 68, endPoint y: 61, distance: 31.6
click at [38, 55] on button "Add condition" at bounding box center [42, 58] width 53 height 14
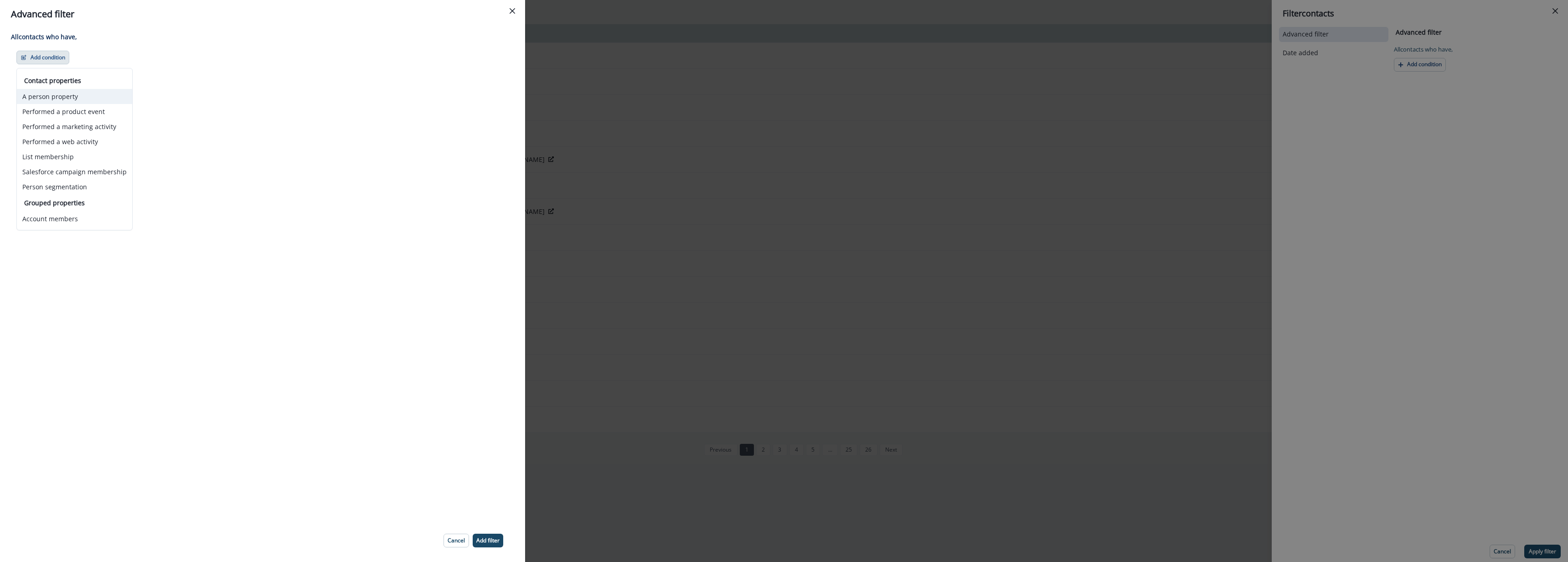
click at [82, 99] on button "A person property" at bounding box center [74, 96] width 115 height 15
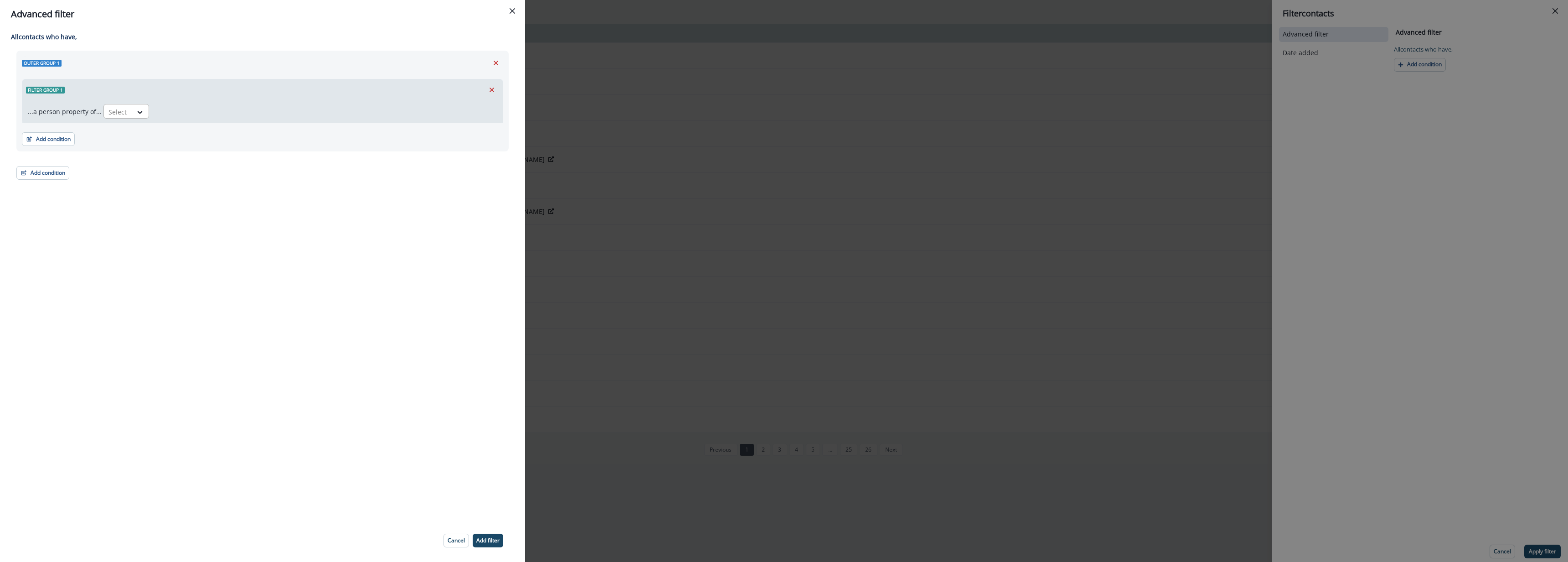
click at [135, 116] on div at bounding box center [140, 111] width 16 height 15
type input "****"
drag, startPoint x: 172, startPoint y: 109, endPoint x: 172, endPoint y: 115, distance: 6.0
click at [172, 109] on div at bounding box center [172, 111] width 19 height 11
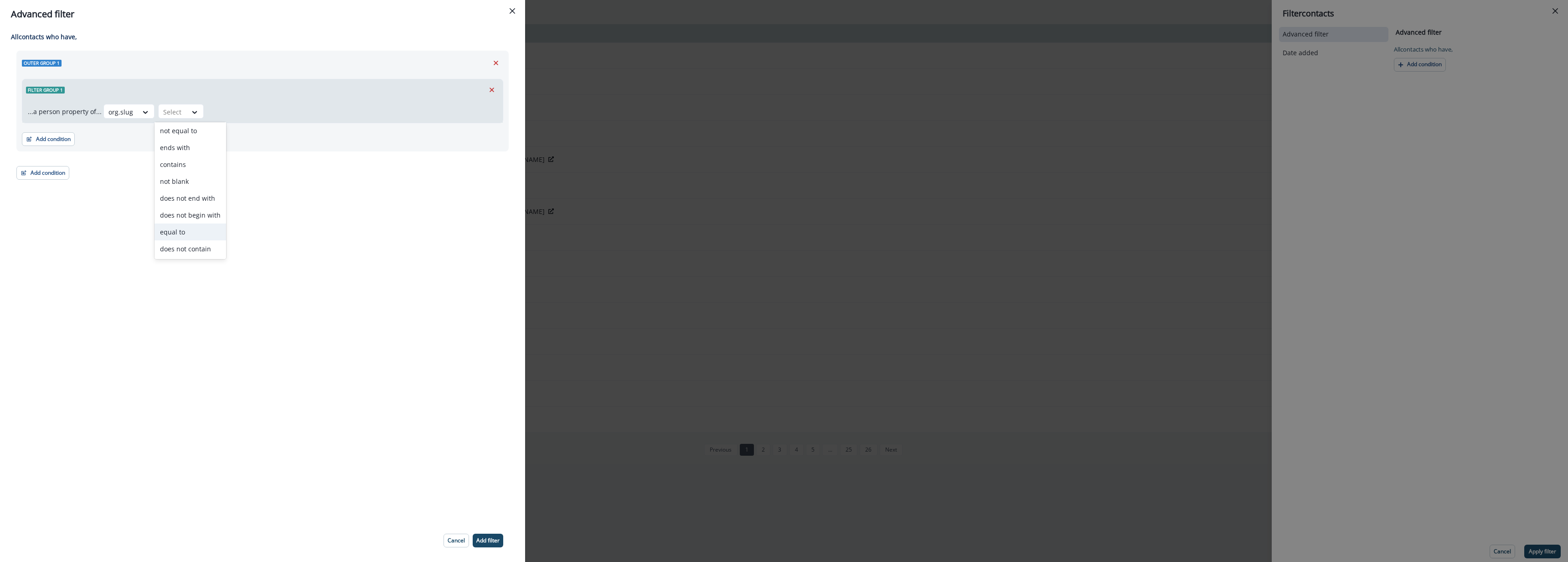
drag, startPoint x: 181, startPoint y: 229, endPoint x: 185, endPoint y: 218, distance: 11.7
click at [181, 229] on div "equal to" at bounding box center [191, 232] width 72 height 17
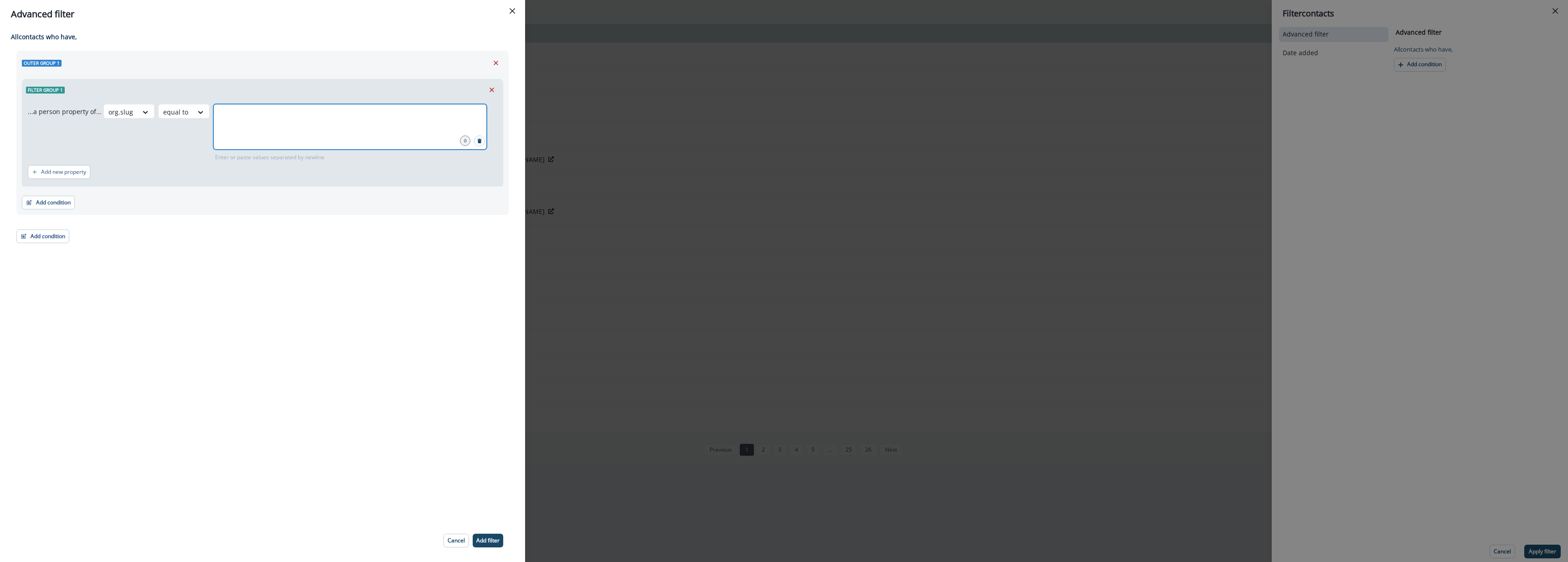
click at [259, 112] on input "text" at bounding box center [350, 115] width 271 height 18
type input "********"
drag, startPoint x: 488, startPoint y: 539, endPoint x: 478, endPoint y: 536, distance: 10.4
click at [489, 539] on p "Add filter" at bounding box center [488, 540] width 23 height 6
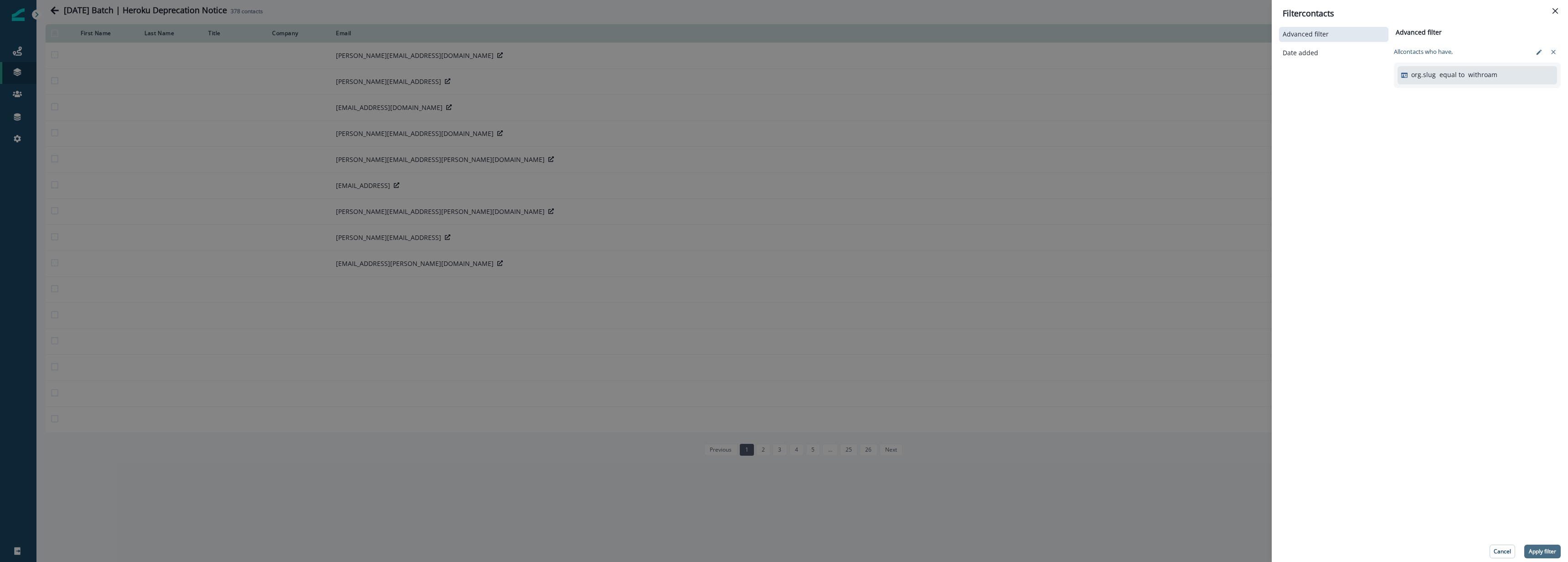
click at [1548, 548] on p "Apply filter" at bounding box center [1542, 551] width 27 height 6
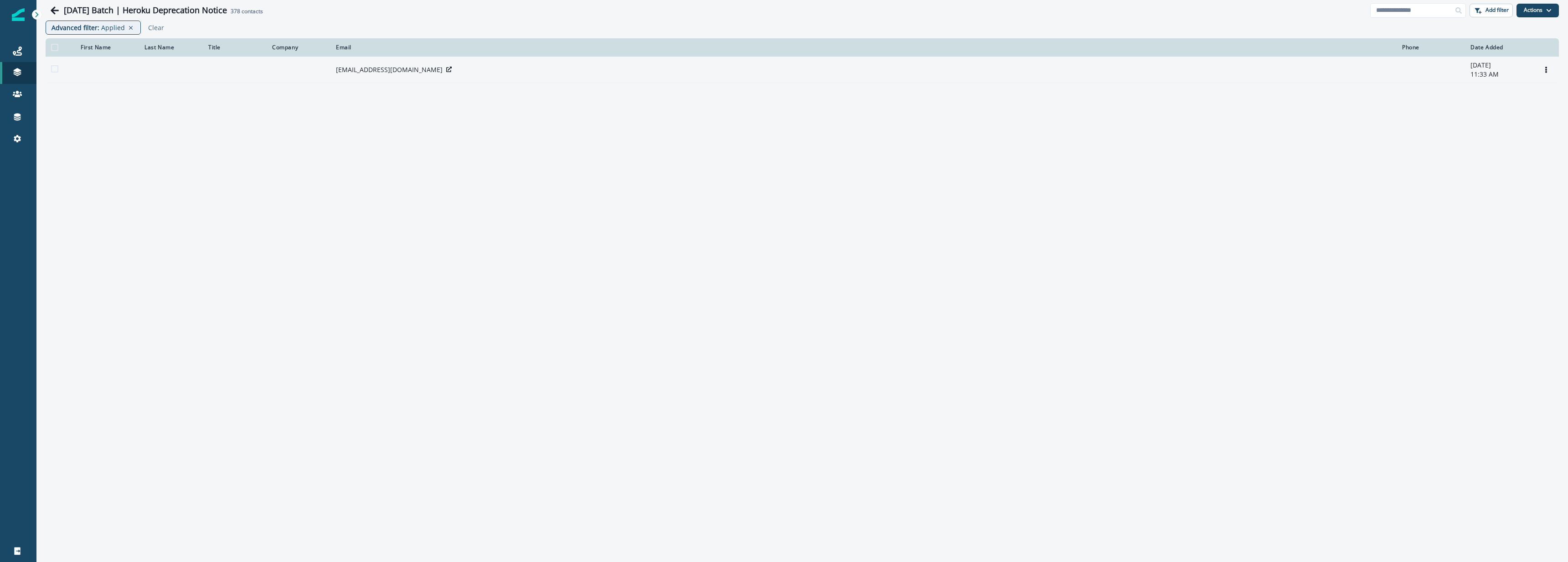
drag, startPoint x: 417, startPoint y: 76, endPoint x: 360, endPoint y: 81, distance: 57.2
click at [331, 78] on td "developers@withroam.com" at bounding box center [863, 70] width 1066 height 26
drag, startPoint x: 418, startPoint y: 76, endPoint x: 339, endPoint y: 82, distance: 79.2
click at [336, 74] on div "developers@withroam.com" at bounding box center [863, 69] width 1055 height 9
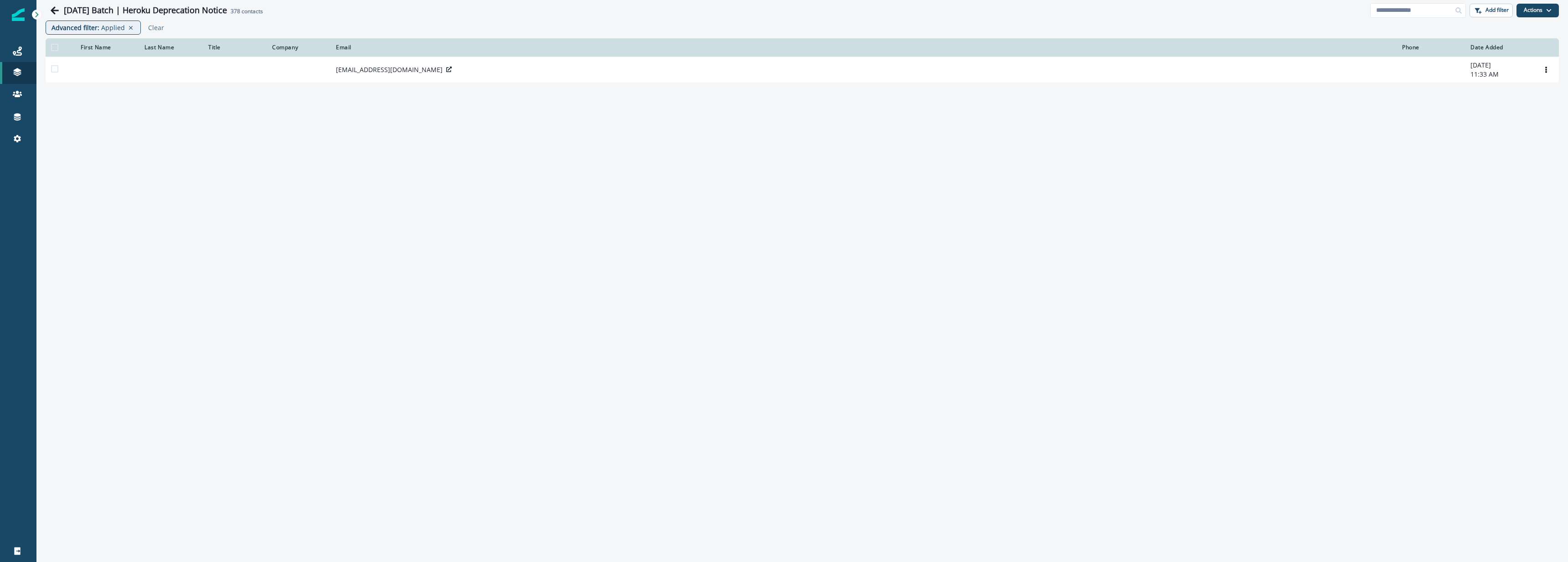
click at [394, 119] on div "First Name Last Name Title Company Email Phone Date Added developers@withroam.c…" at bounding box center [801, 297] width 1532 height 519
click at [127, 30] on icon at bounding box center [131, 27] width 8 height 7
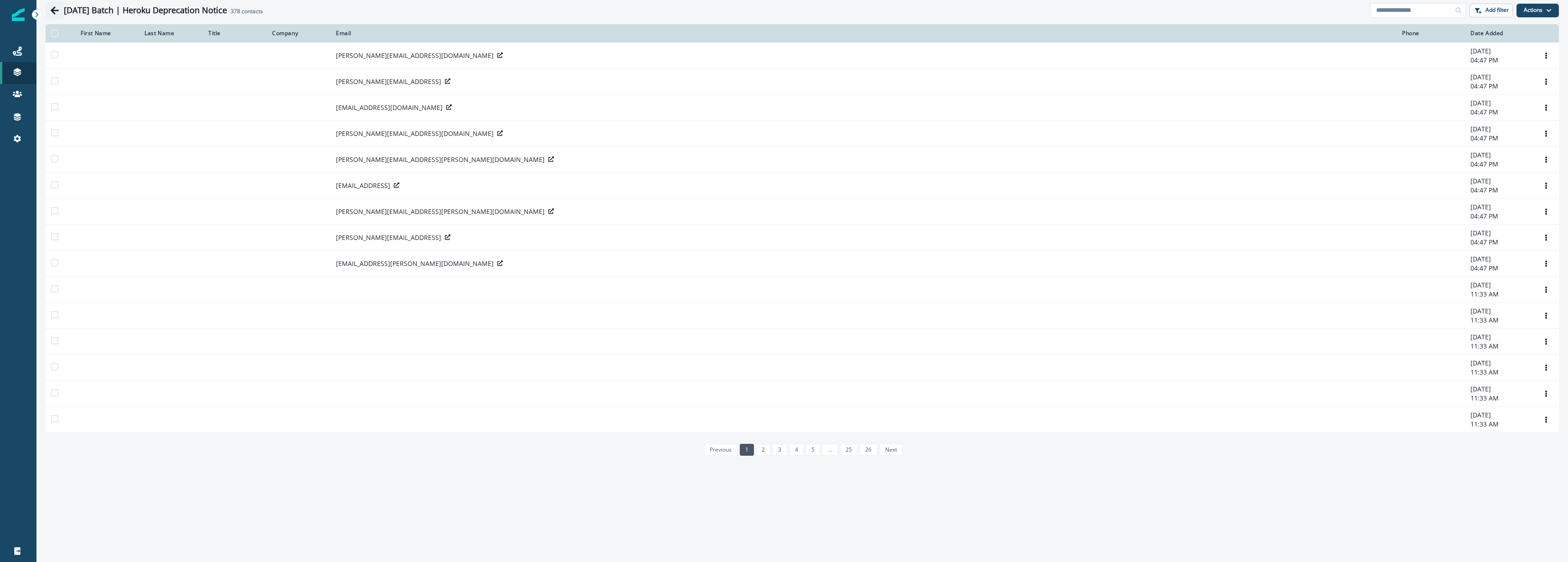
click at [56, 14] on icon "Go back" at bounding box center [54, 10] width 9 height 9
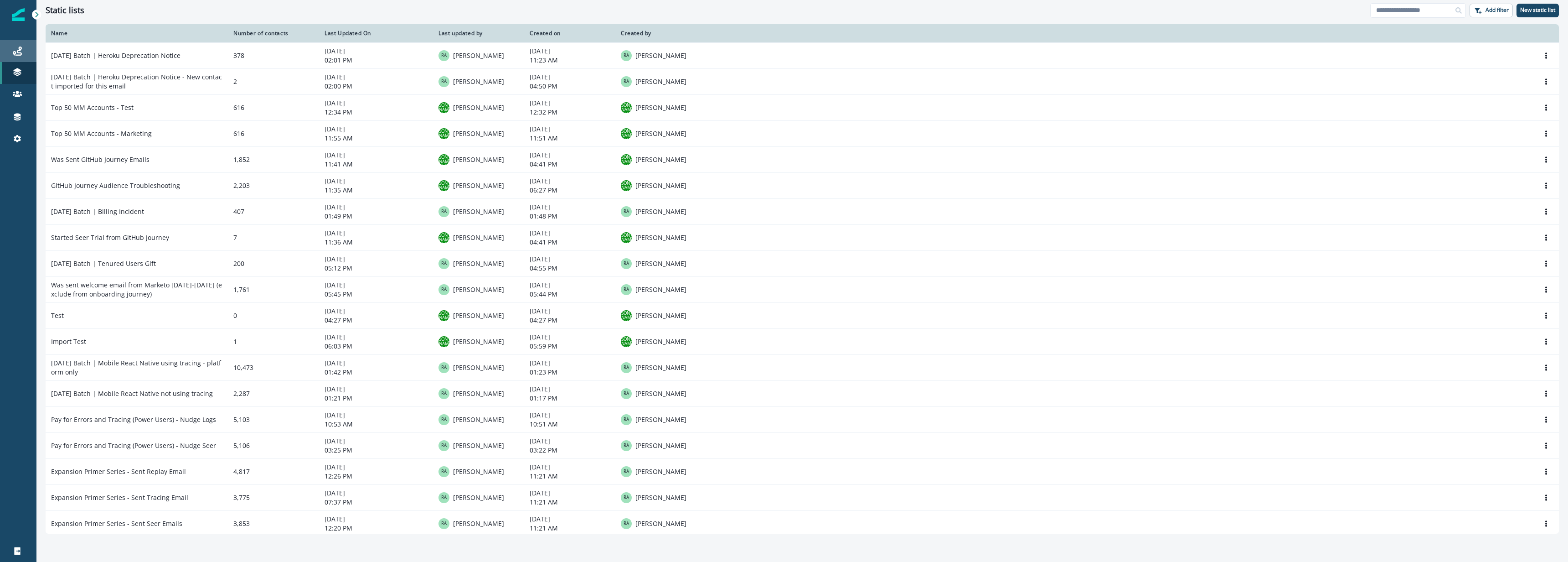
click at [19, 53] on icon at bounding box center [17, 51] width 9 height 9
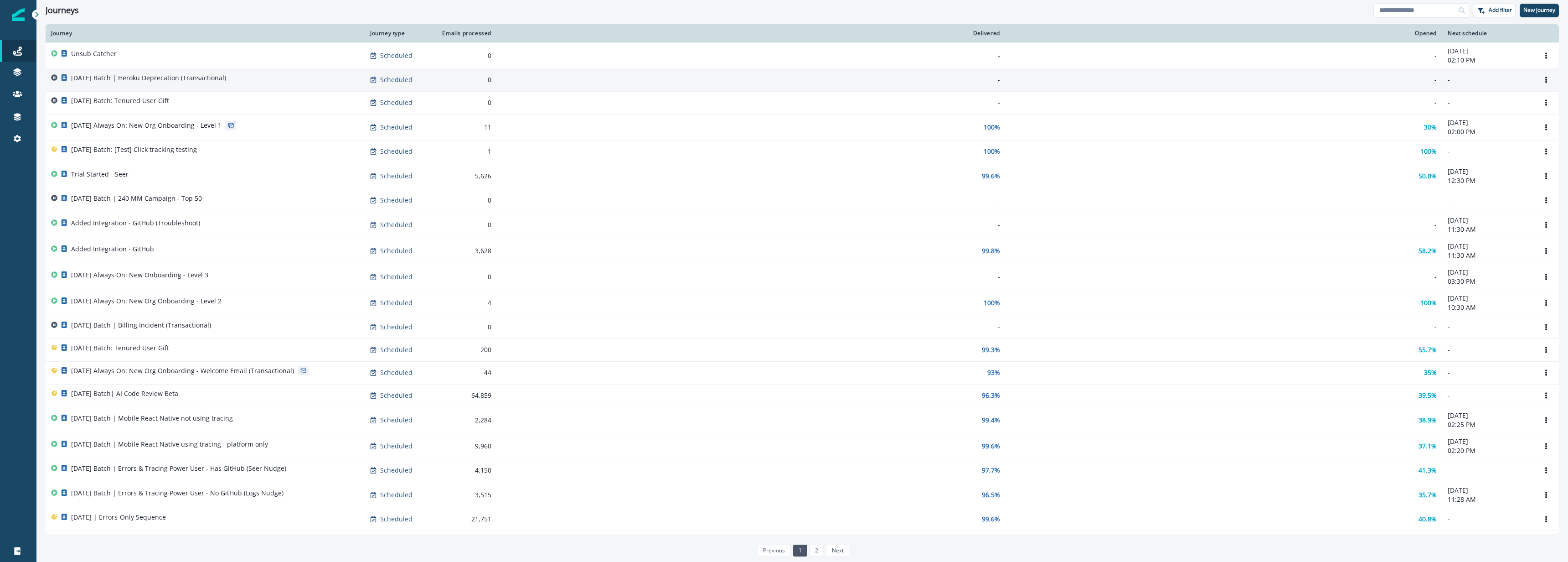
click at [193, 74] on p "[DATE] Batch | Heroku Deprecation (Transactional)" at bounding box center [148, 77] width 155 height 9
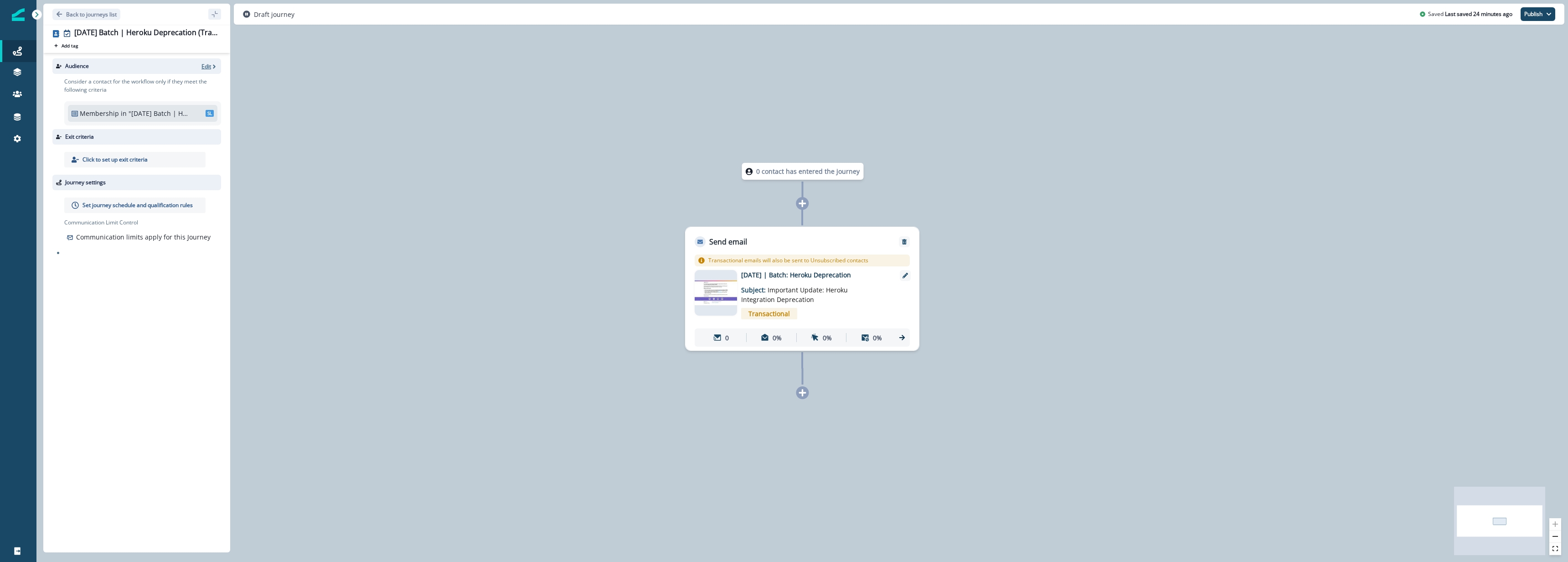
click at [211, 66] on icon "button" at bounding box center [214, 66] width 6 height 6
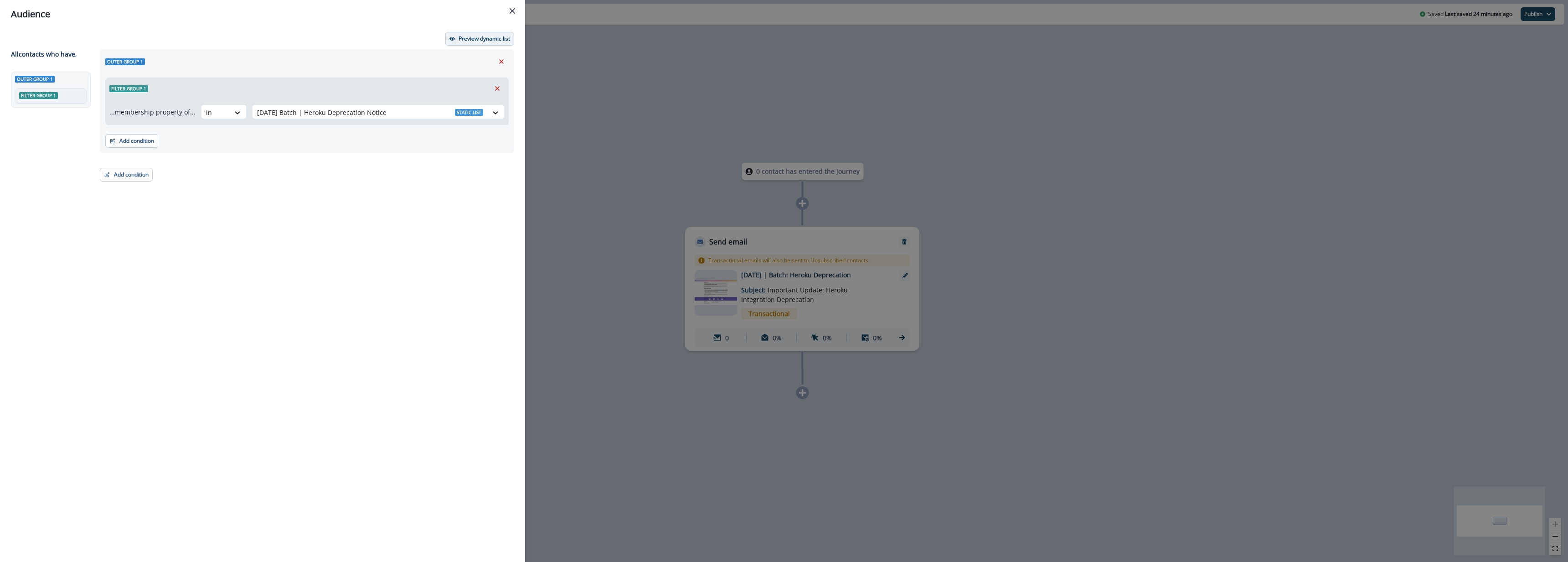
click at [479, 32] on button "Preview dynamic list" at bounding box center [480, 39] width 69 height 14
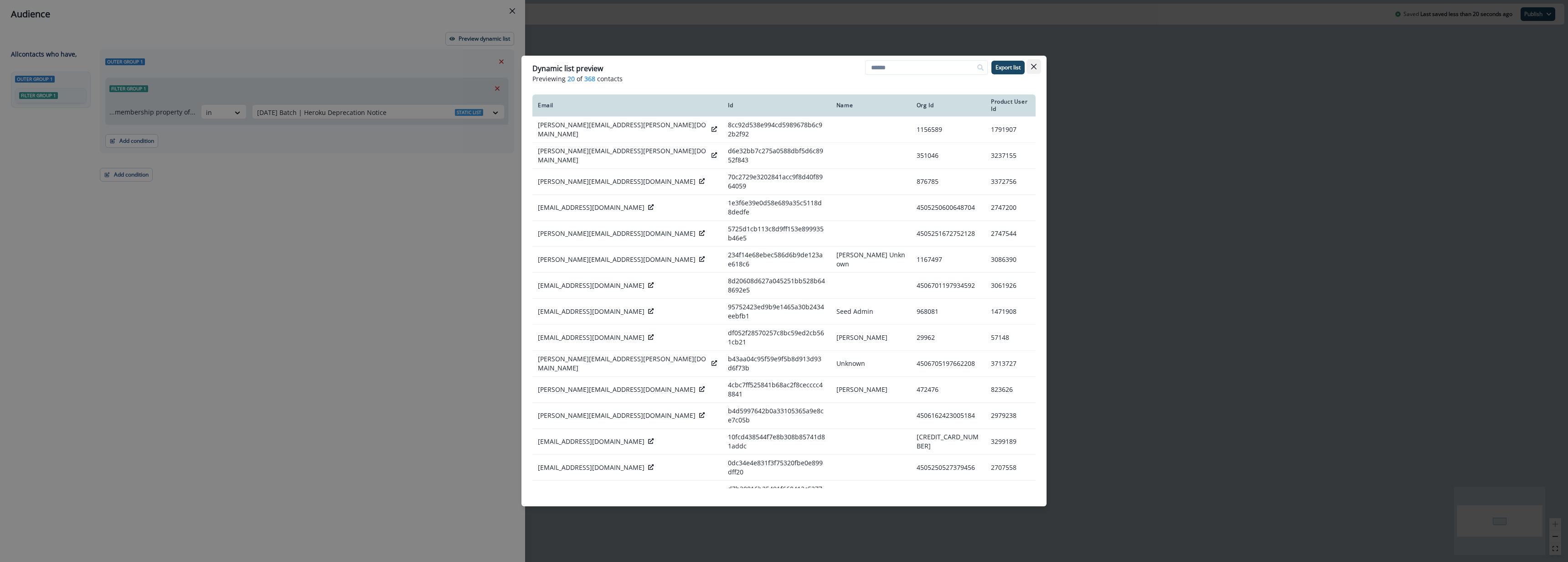
click at [1034, 62] on button "Close" at bounding box center [1033, 66] width 15 height 15
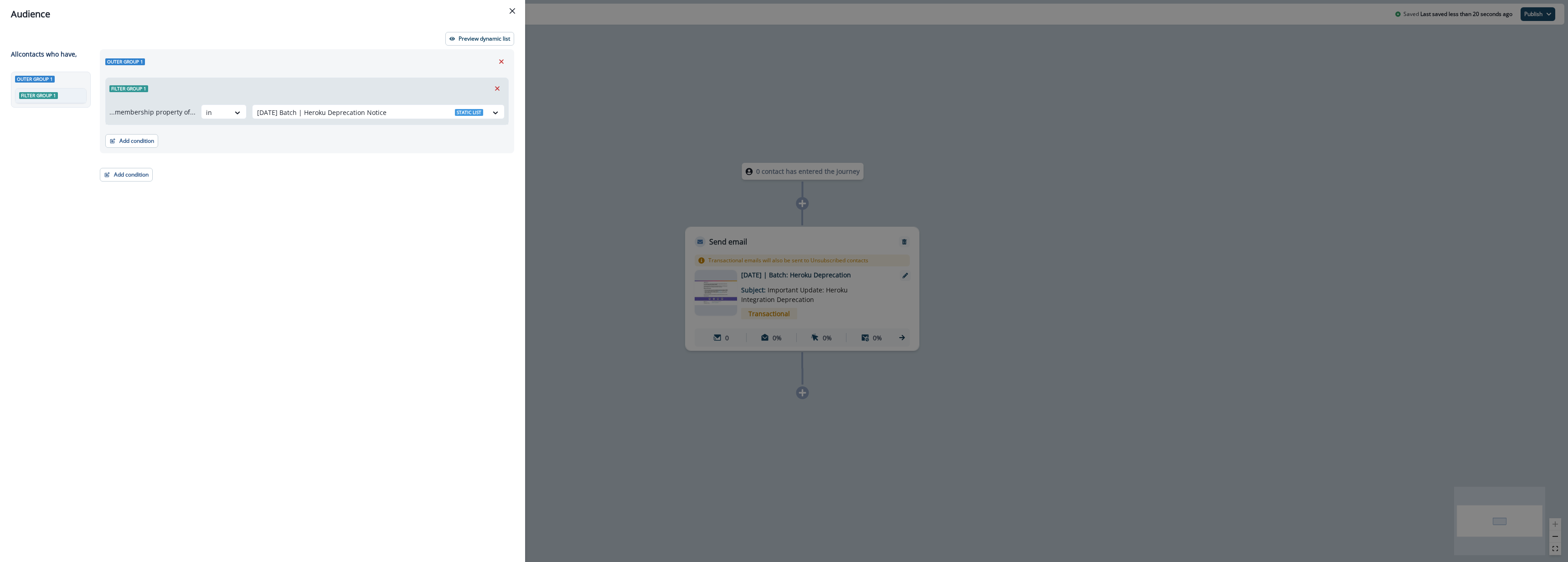
click at [168, 356] on div "Outer group 1 Filter group 1 ...membership property of... in 2025-09-29 Batch |…" at bounding box center [304, 288] width 420 height 479
click at [481, 42] on p "Preview dynamic list" at bounding box center [485, 39] width 52 height 6
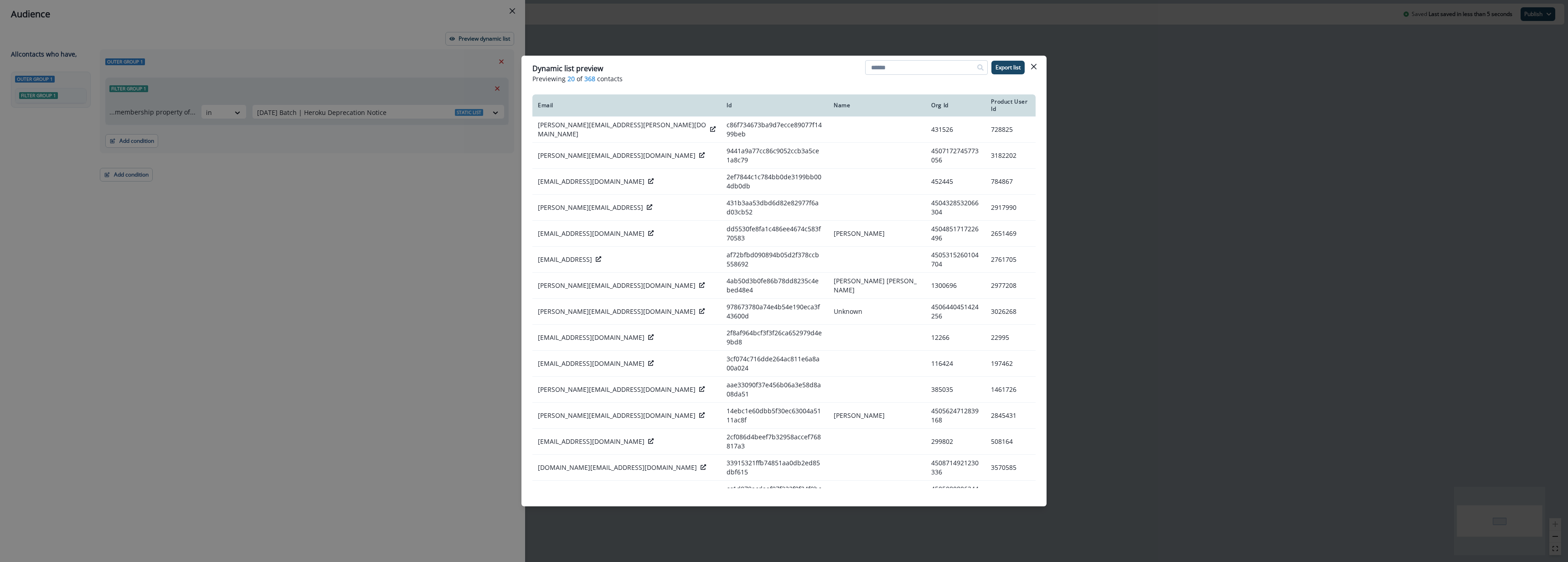
click at [941, 64] on input at bounding box center [926, 67] width 123 height 15
click at [892, 69] on input at bounding box center [926, 67] width 123 height 15
click at [888, 73] on input at bounding box center [926, 67] width 123 height 15
paste input "**********"
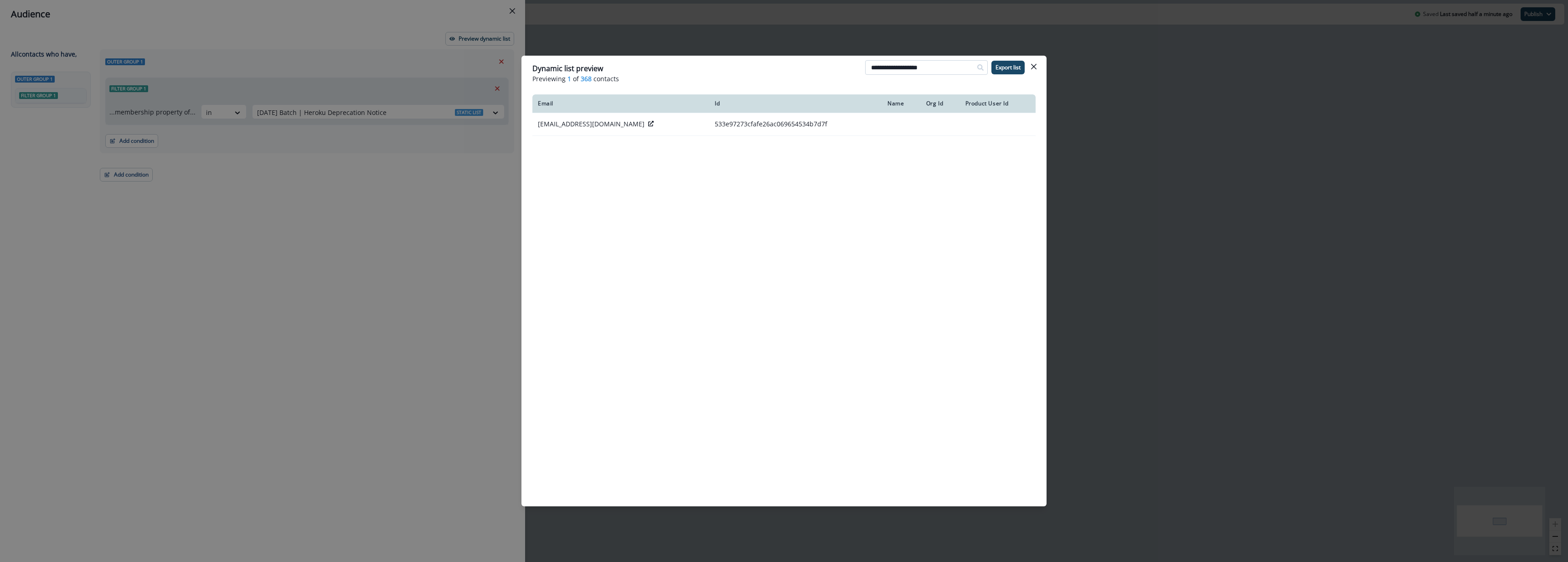
click at [947, 68] on input "**********" at bounding box center [926, 67] width 123 height 15
paste input
type input "**********"
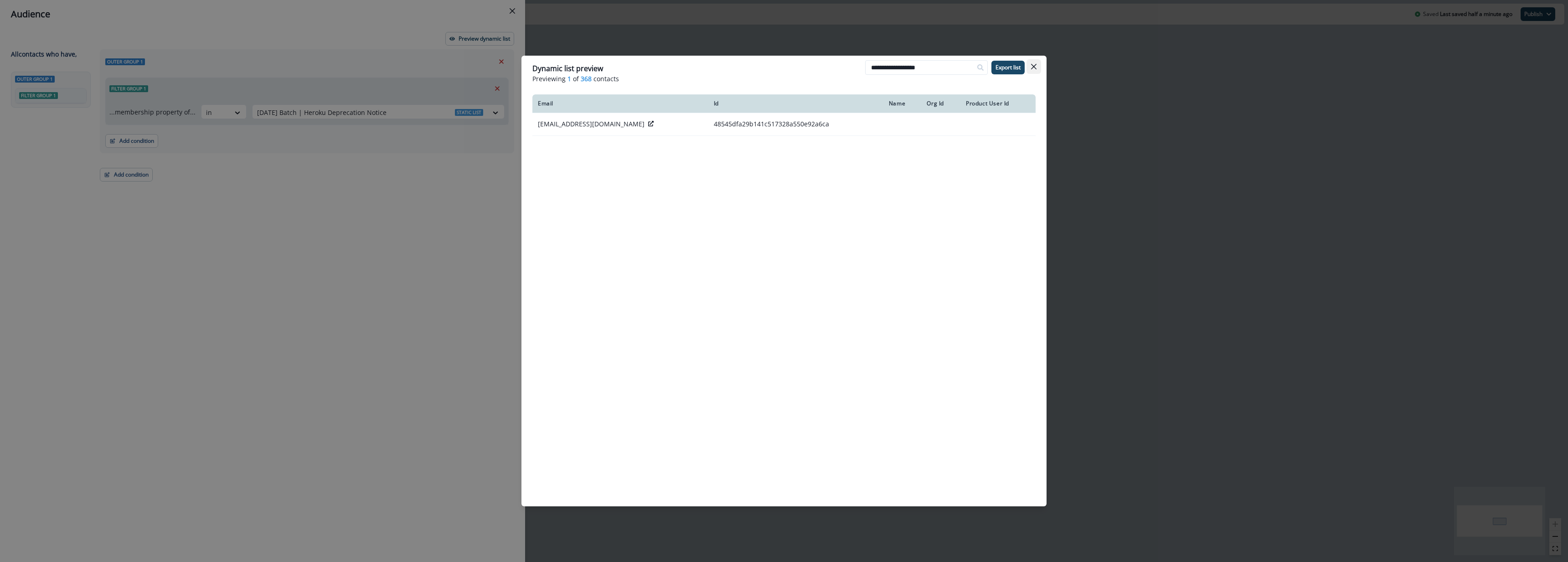
click at [1035, 69] on icon "Close" at bounding box center [1033, 66] width 5 height 5
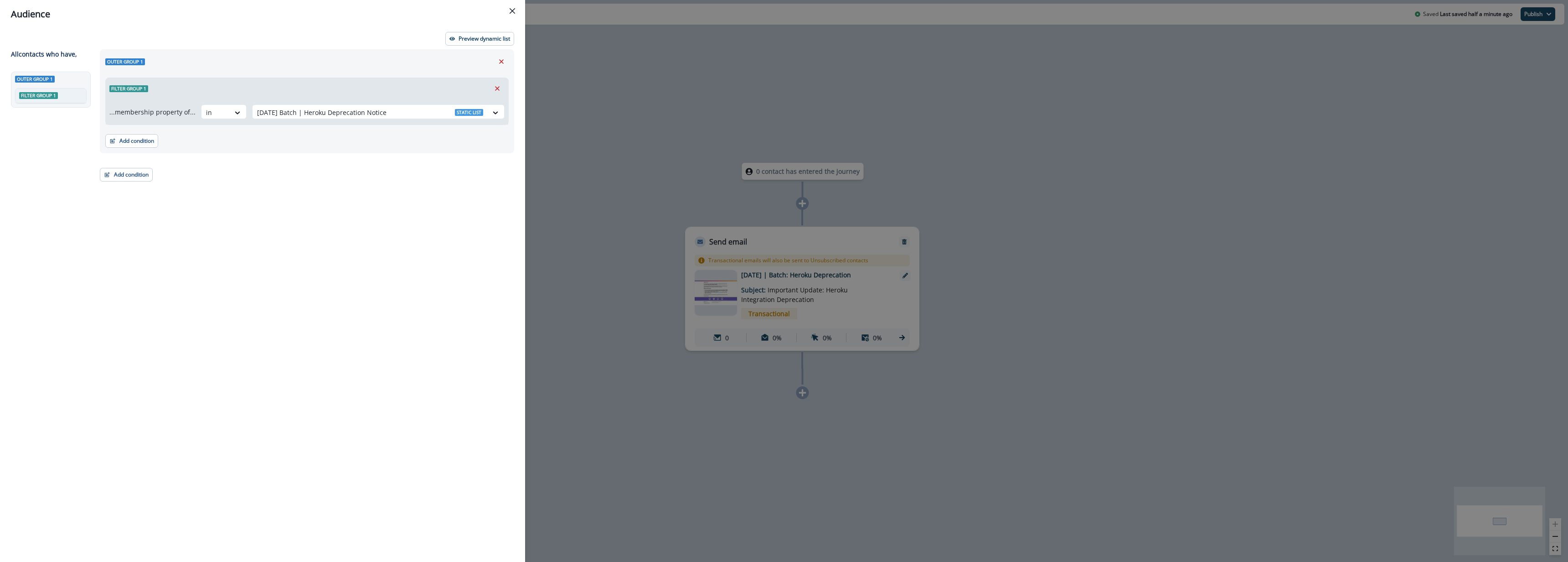
click at [510, 13] on icon "Close" at bounding box center [512, 10] width 5 height 5
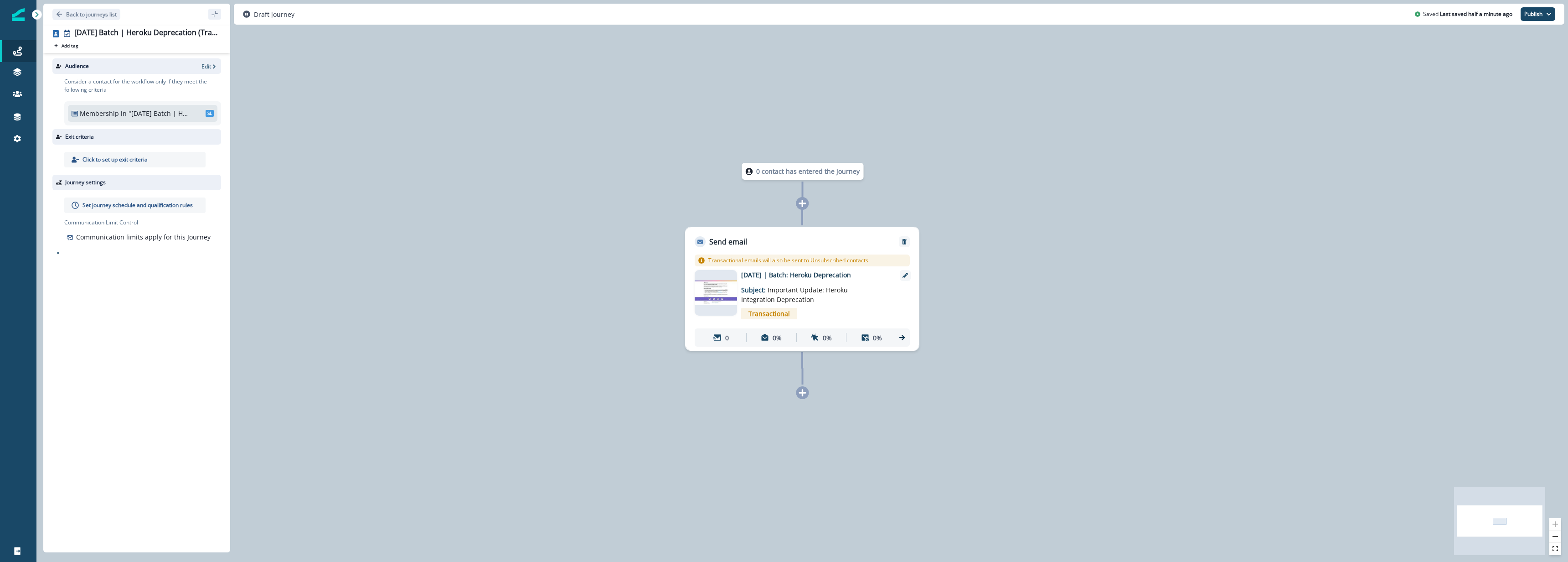
click at [1092, 258] on div "0 contact has entered the journey Send email Email asset changed, journey repor…" at bounding box center [801, 281] width 1532 height 562
click at [68, 96] on p "Contacts" at bounding box center [62, 95] width 26 height 10
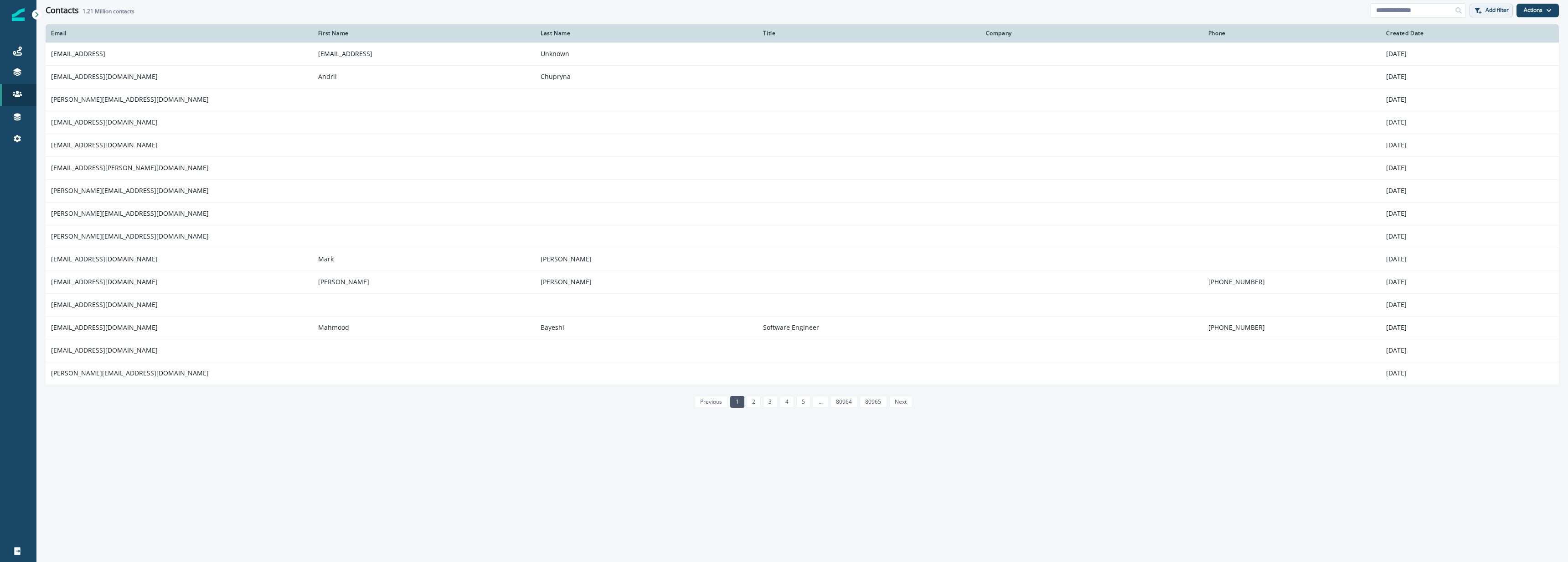
click at [1495, 10] on p "Add filter" at bounding box center [1497, 10] width 23 height 6
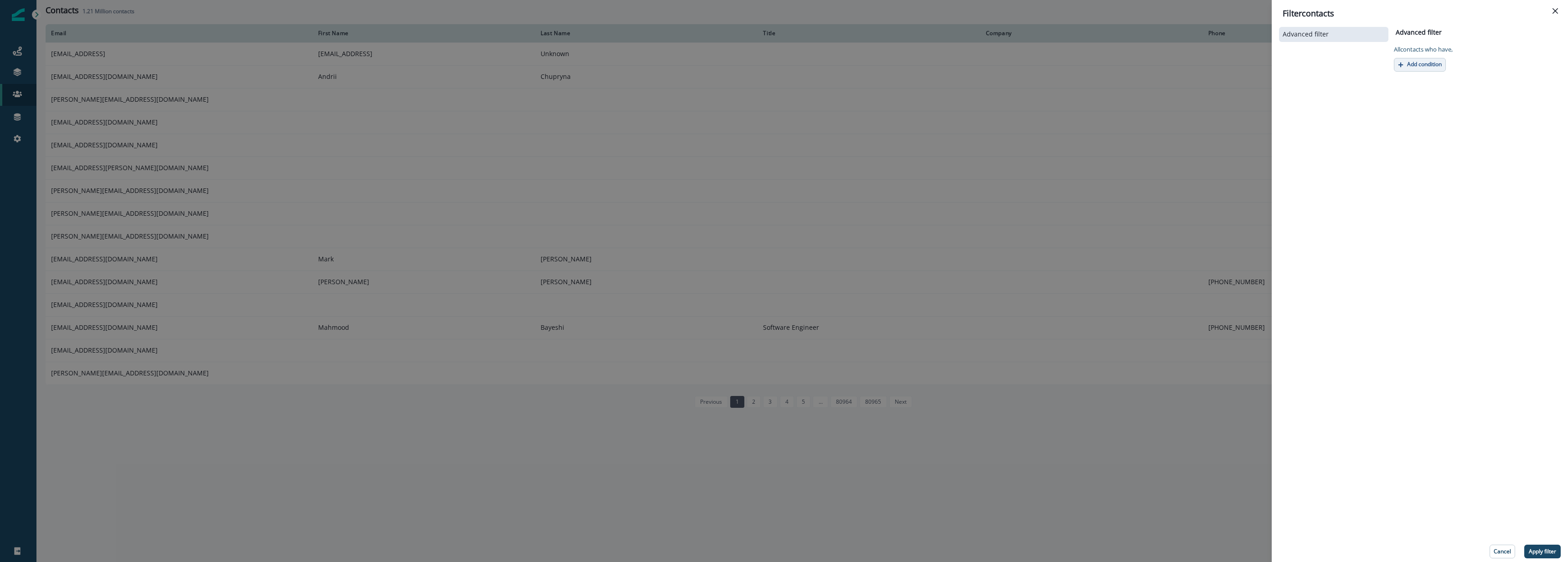
click at [1427, 66] on p "Add condition" at bounding box center [1424, 64] width 35 height 6
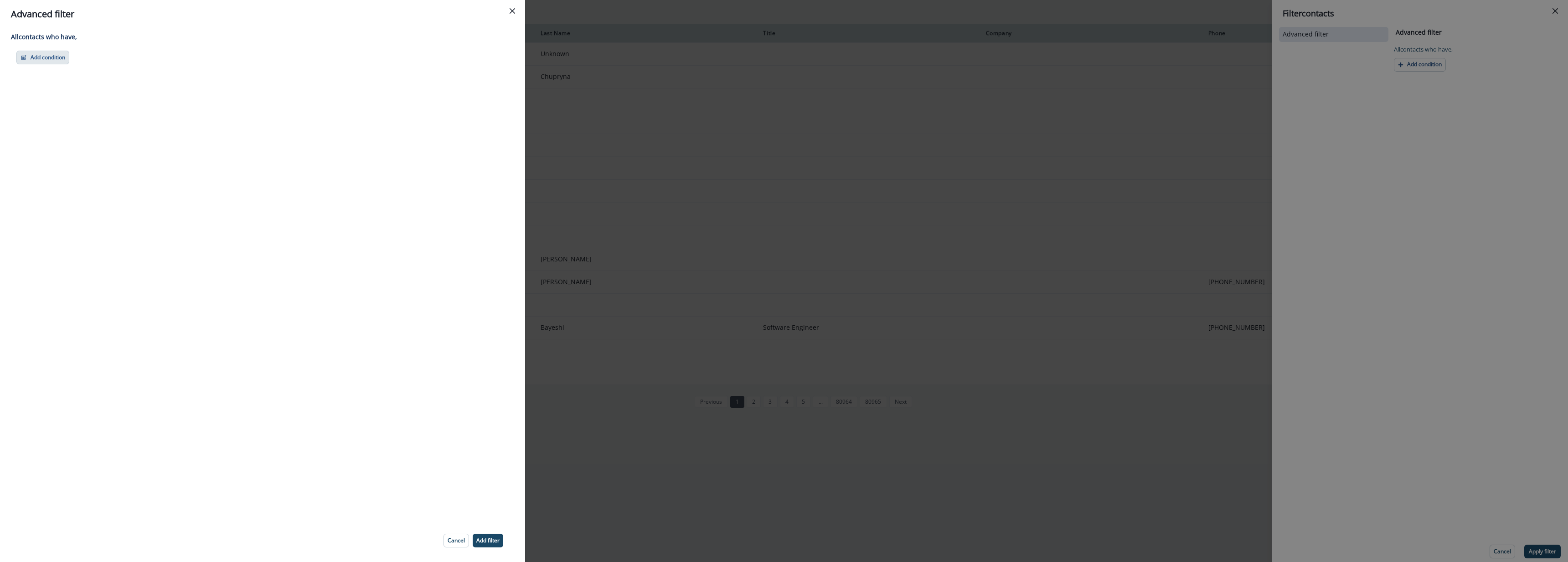
click at [61, 62] on div "All contact s who have, Add condition Contact properties A person property Perf…" at bounding box center [262, 273] width 525 height 491
click at [59, 58] on button "Add condition" at bounding box center [42, 58] width 53 height 14
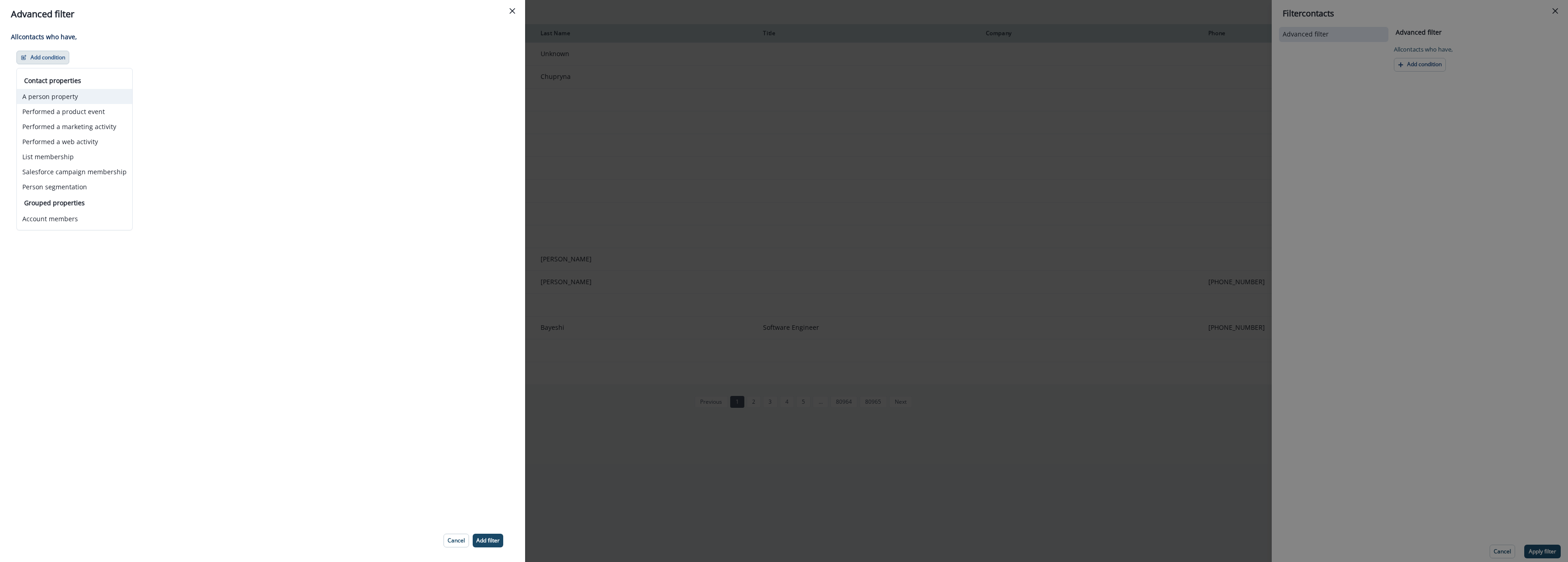
click at [116, 99] on button "A person property" at bounding box center [74, 96] width 115 height 15
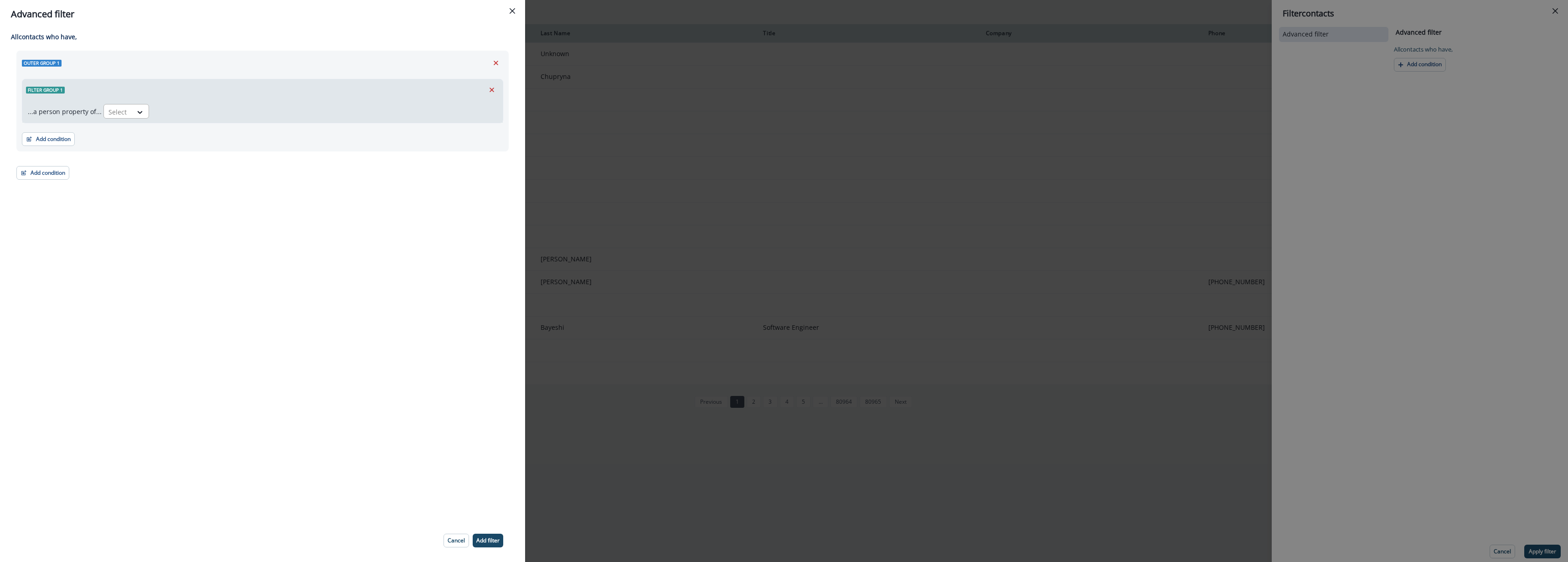
click at [128, 109] on div "Select" at bounding box center [118, 111] width 28 height 15
type input "****"
click at [135, 146] on div "org.slug" at bounding box center [152, 149] width 103 height 17
drag, startPoint x: 181, startPoint y: 110, endPoint x: 182, endPoint y: 115, distance: 5.1
click at [181, 111] on div "Select" at bounding box center [173, 111] width 28 height 15
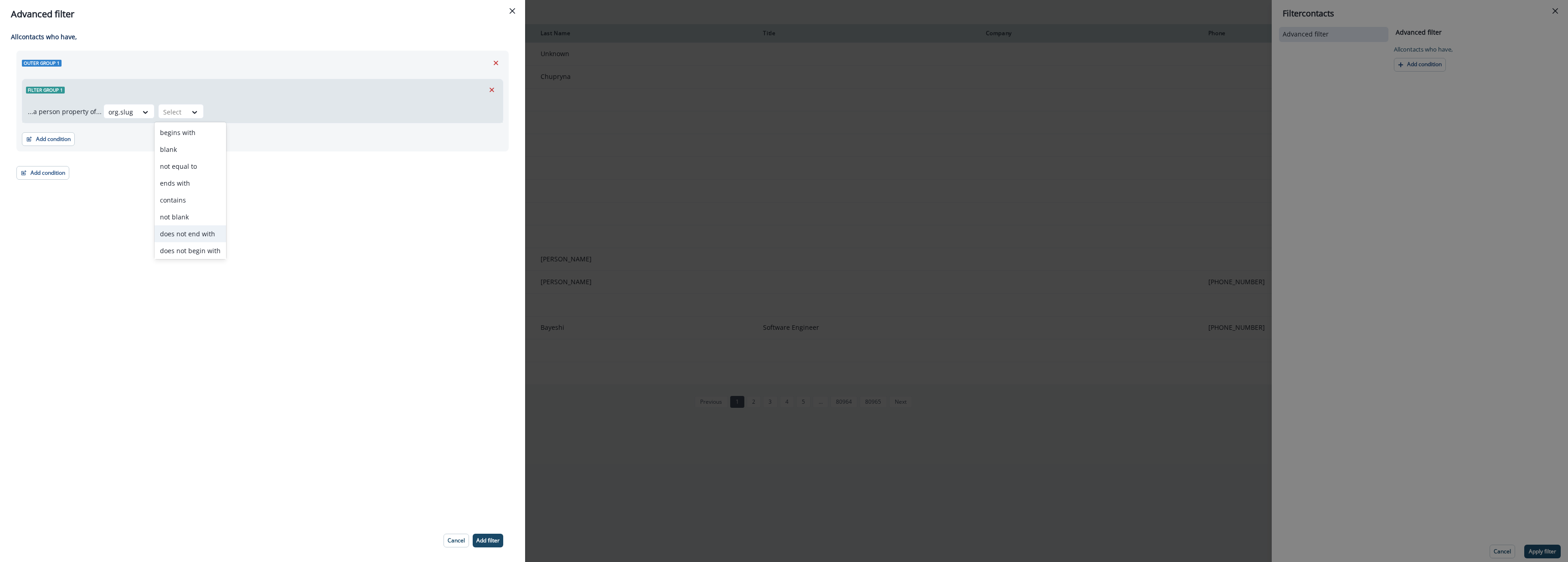
scroll to position [36, 0]
click at [179, 231] on div "equal to" at bounding box center [191, 232] width 72 height 17
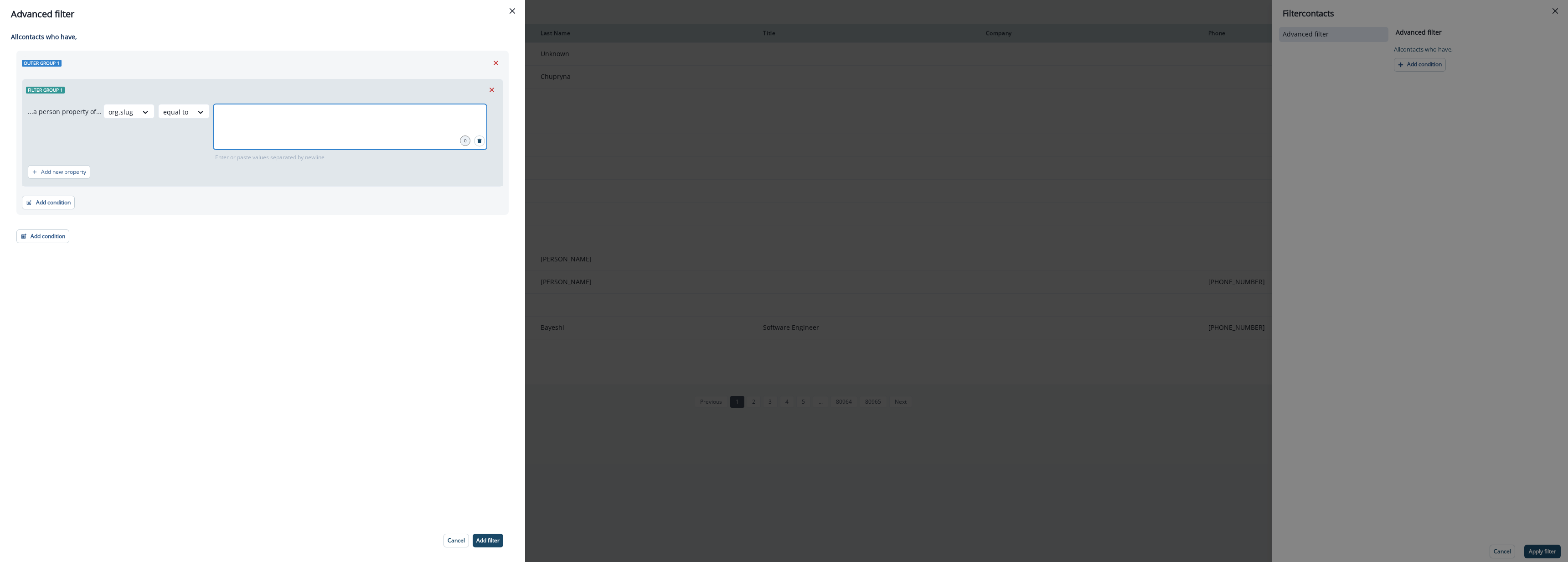
click at [270, 122] on input "text" at bounding box center [350, 115] width 271 height 18
click at [490, 540] on p "Add filter" at bounding box center [488, 540] width 23 height 6
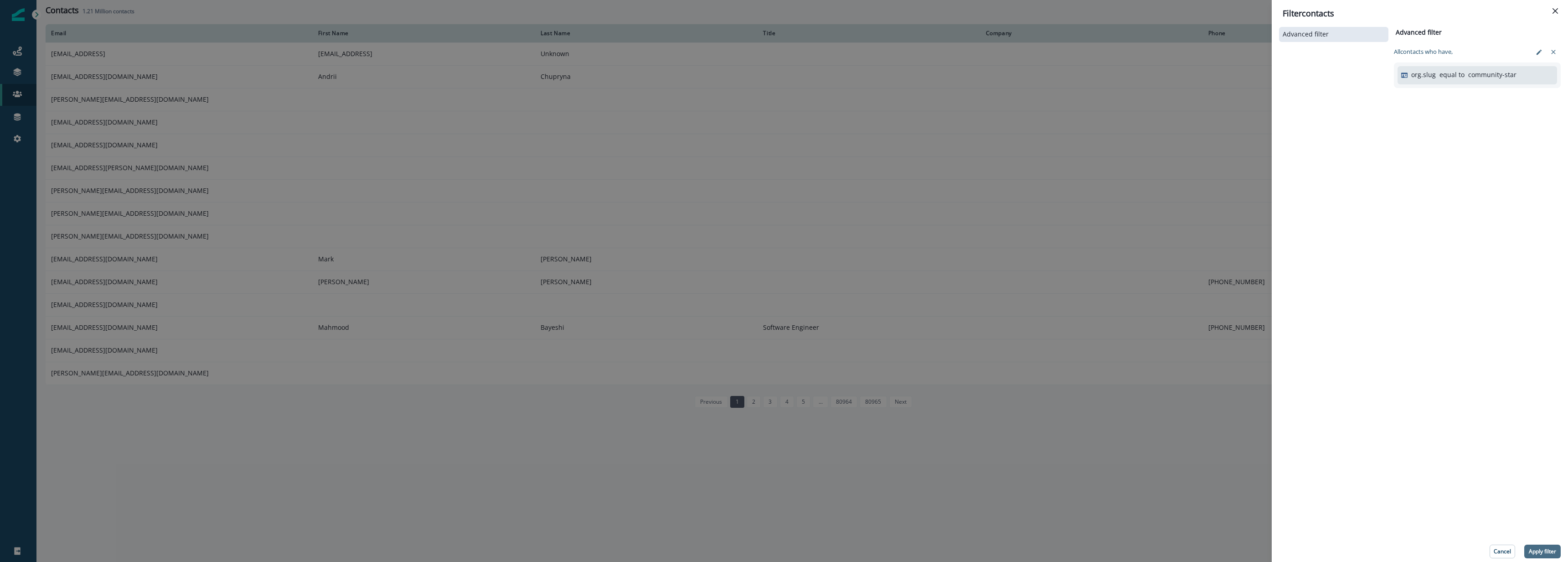
click at [1536, 552] on p "Apply filter" at bounding box center [1542, 551] width 27 height 6
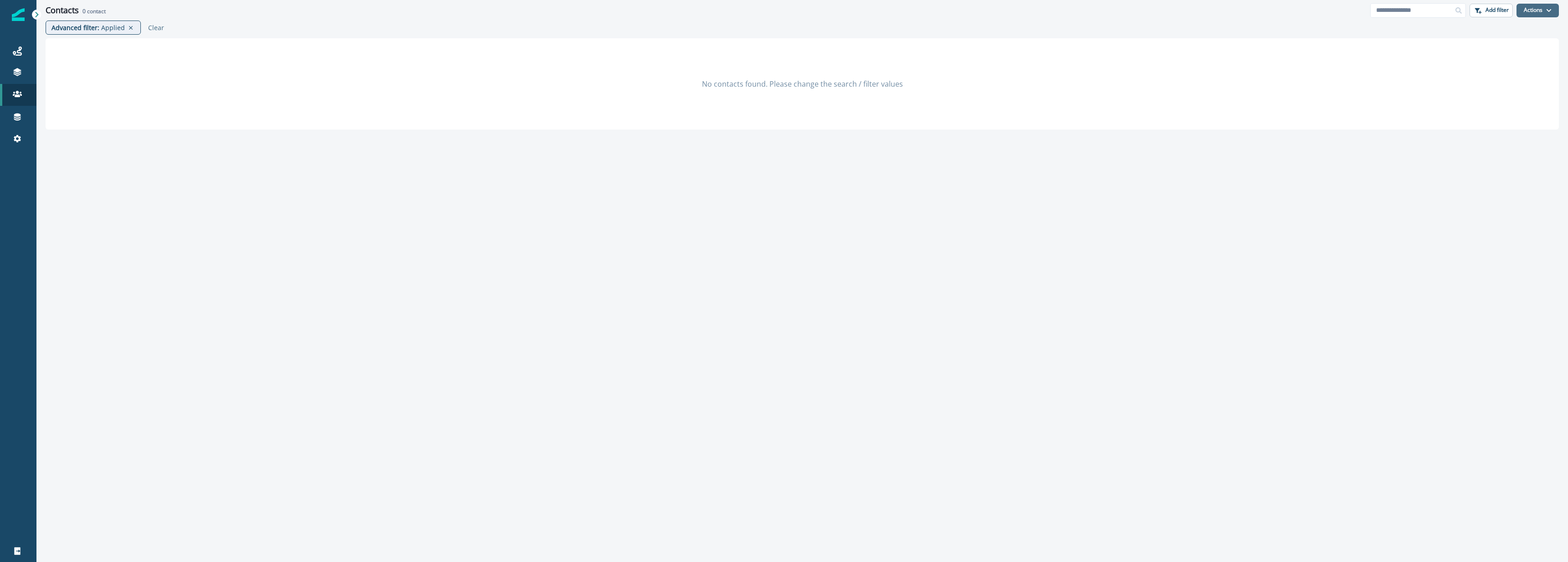
click at [1535, 8] on button "Actions" at bounding box center [1538, 11] width 42 height 14
click at [1381, 68] on div "No contacts found. Please change the search / filter values" at bounding box center [802, 83] width 1513 height 91
click at [96, 27] on p "Advanced filter :" at bounding box center [76, 28] width 48 height 10
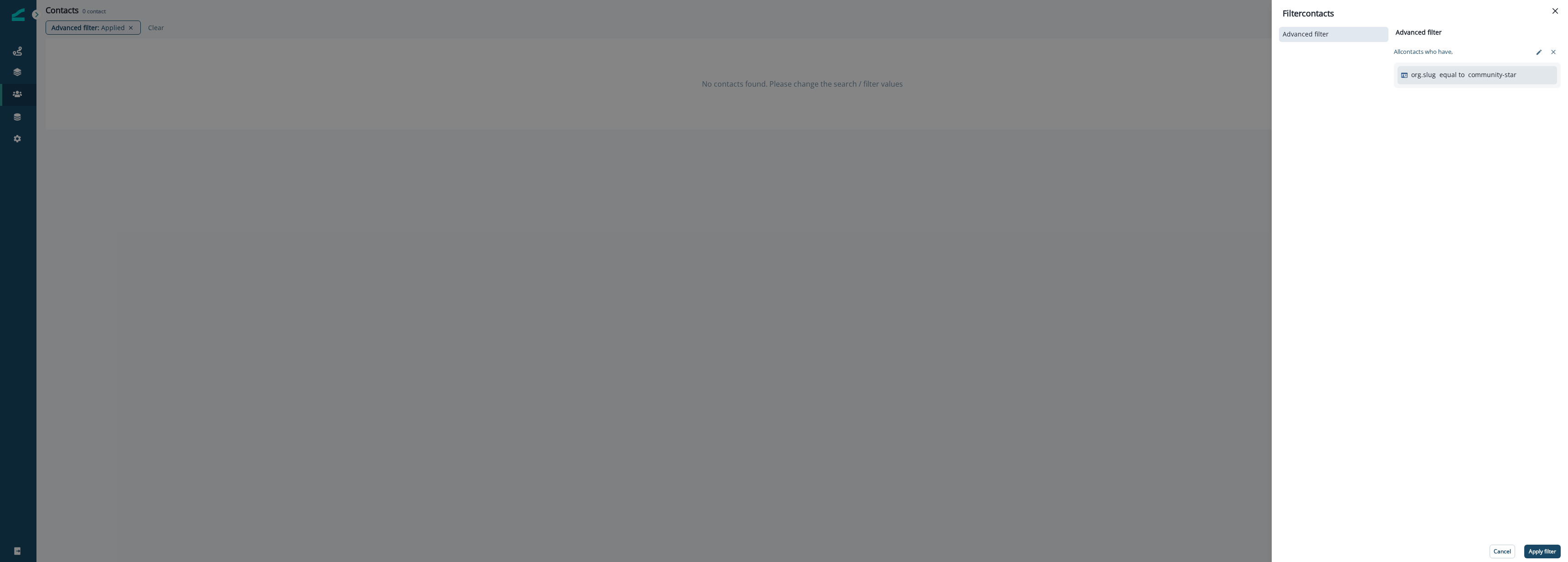
drag, startPoint x: 1512, startPoint y: 75, endPoint x: 1529, endPoint y: 57, distance: 24.8
click at [1515, 71] on div "org.slug equal to community-star" at bounding box center [1482, 75] width 142 height 10
click at [1539, 51] on icon "edit-filter" at bounding box center [1538, 51] width 5 height 5
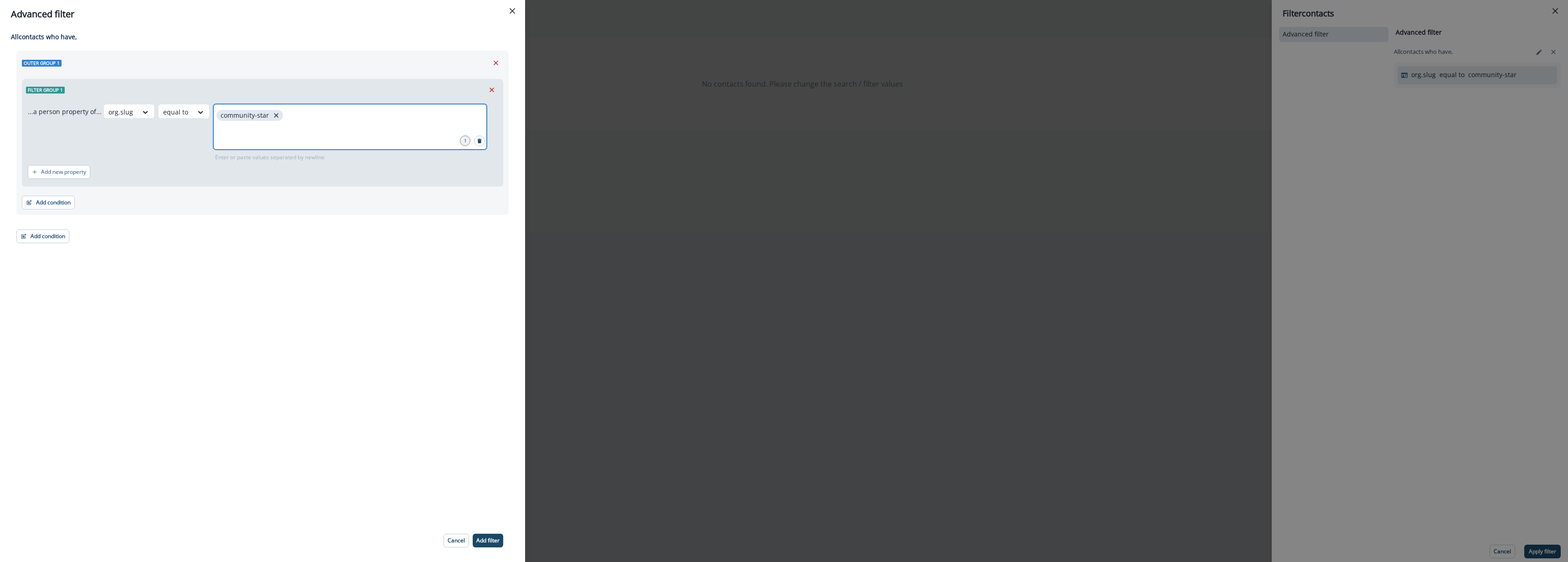
click at [274, 114] on icon "close" at bounding box center [276, 115] width 5 height 5
click at [484, 541] on p "Add filter" at bounding box center [488, 540] width 23 height 6
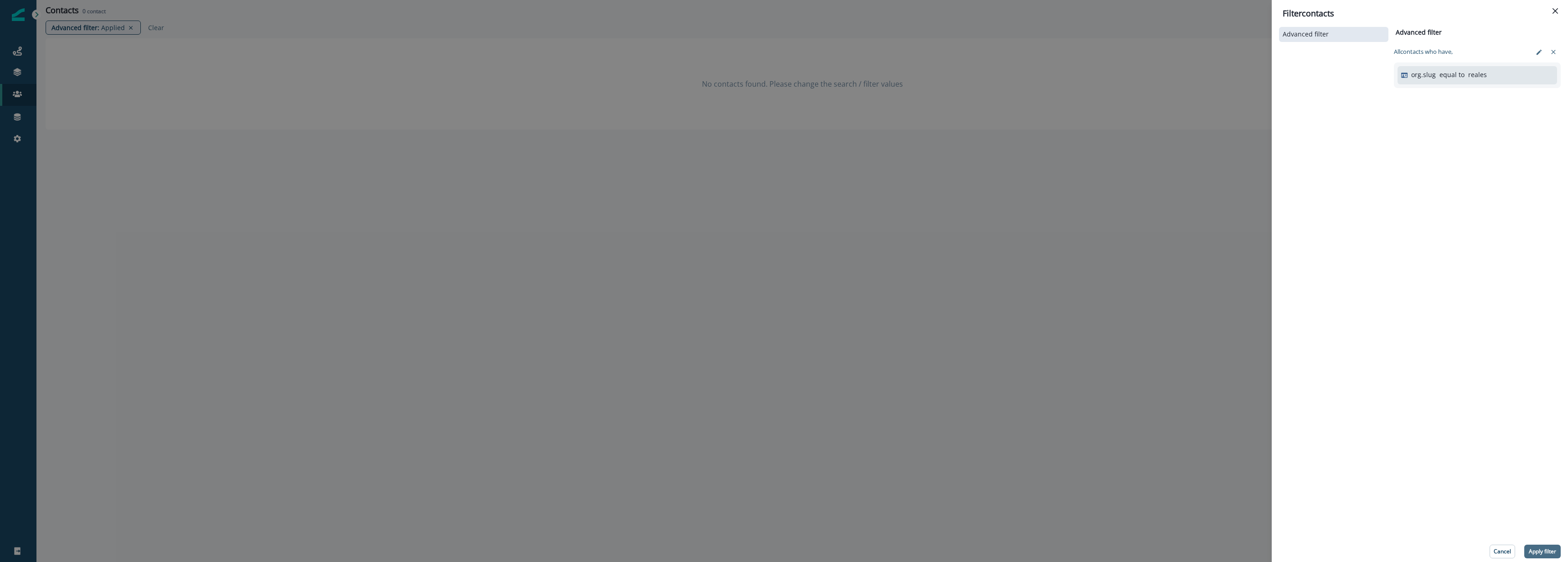
click at [1537, 550] on p "Apply filter" at bounding box center [1542, 551] width 27 height 6
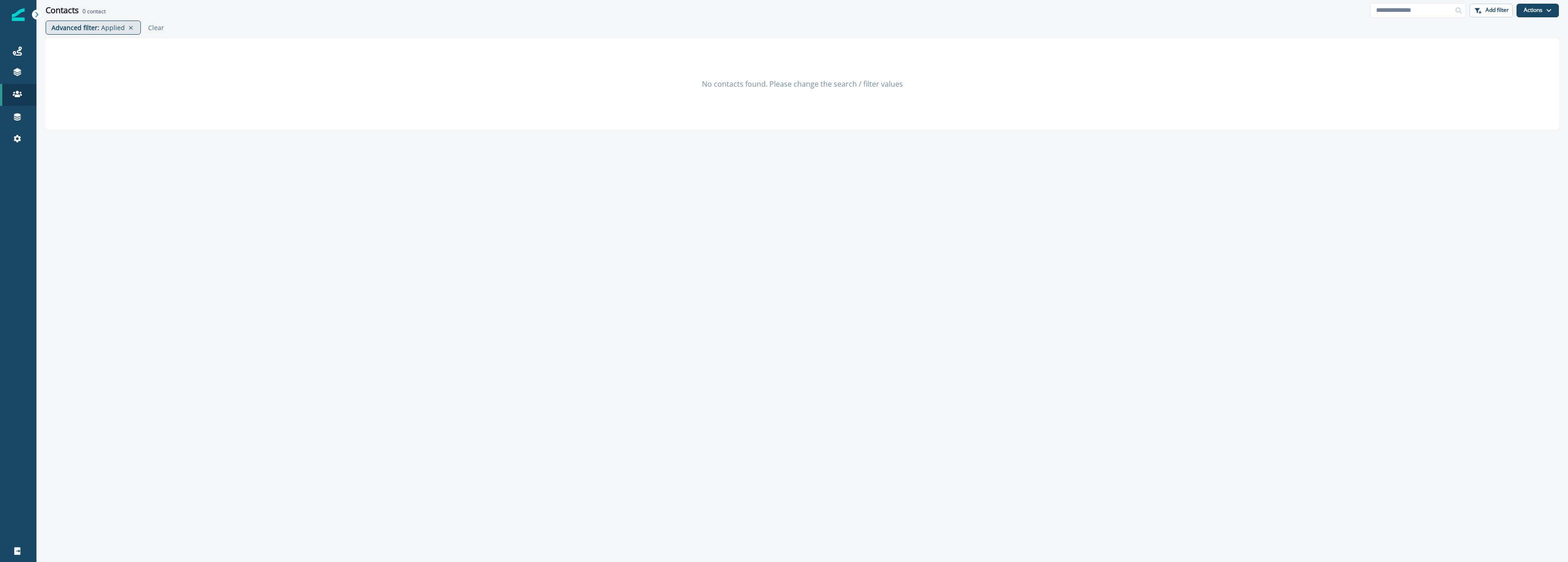
click at [66, 27] on p "Advanced filter :" at bounding box center [76, 28] width 48 height 10
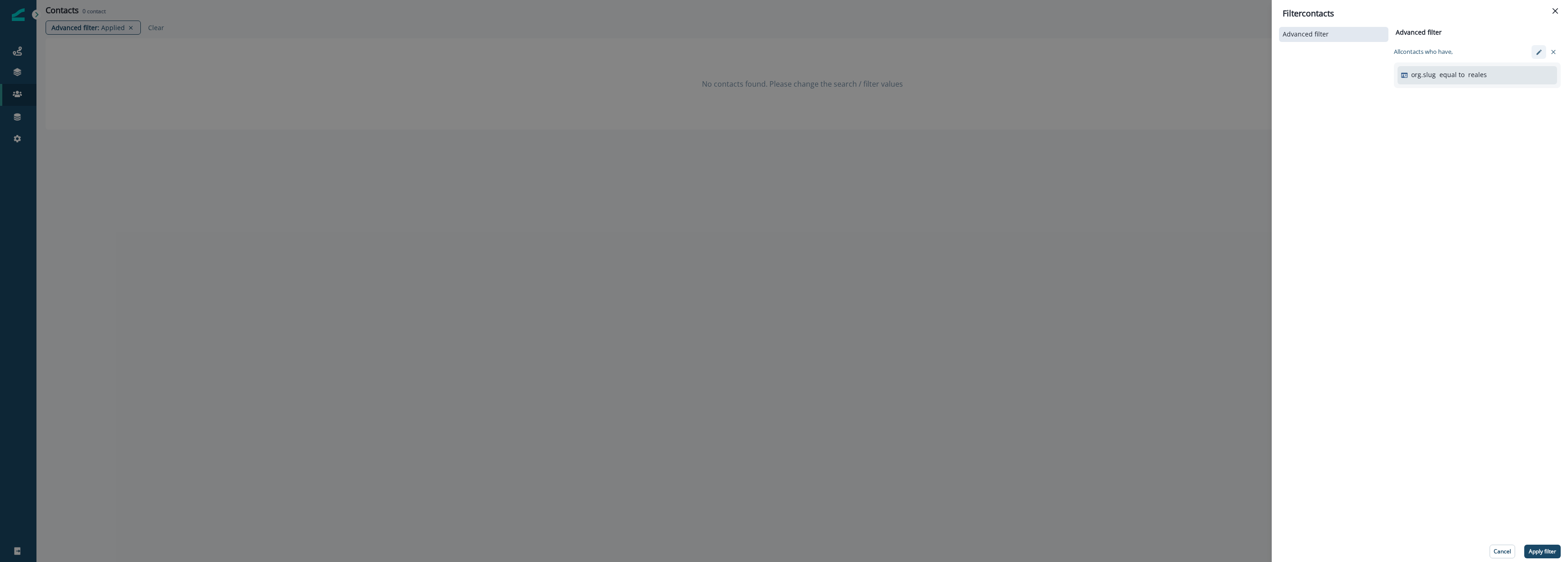
click at [1532, 51] on button "edit-filter" at bounding box center [1539, 52] width 15 height 14
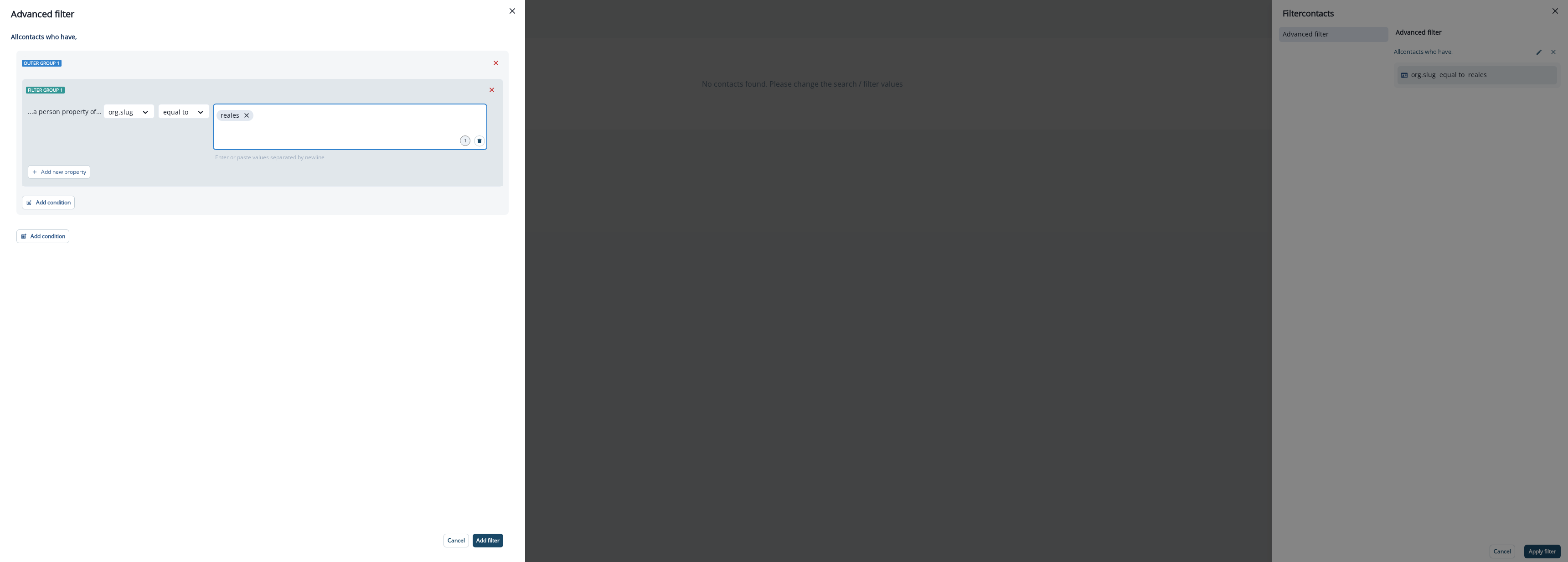
click at [244, 116] on icon "close" at bounding box center [246, 115] width 5 height 5
click at [285, 121] on input "text" at bounding box center [350, 115] width 271 height 18
click at [487, 546] on button "Add filter" at bounding box center [488, 541] width 31 height 14
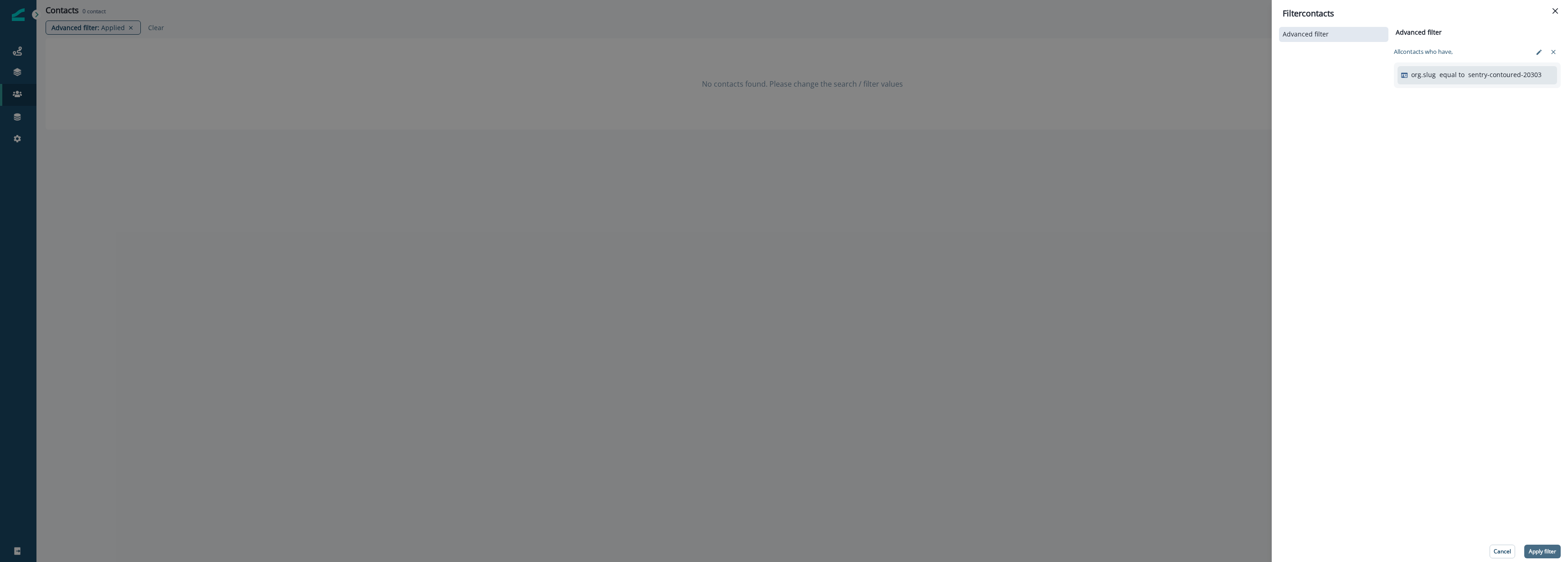
click at [1547, 553] on p "Apply filter" at bounding box center [1542, 551] width 27 height 6
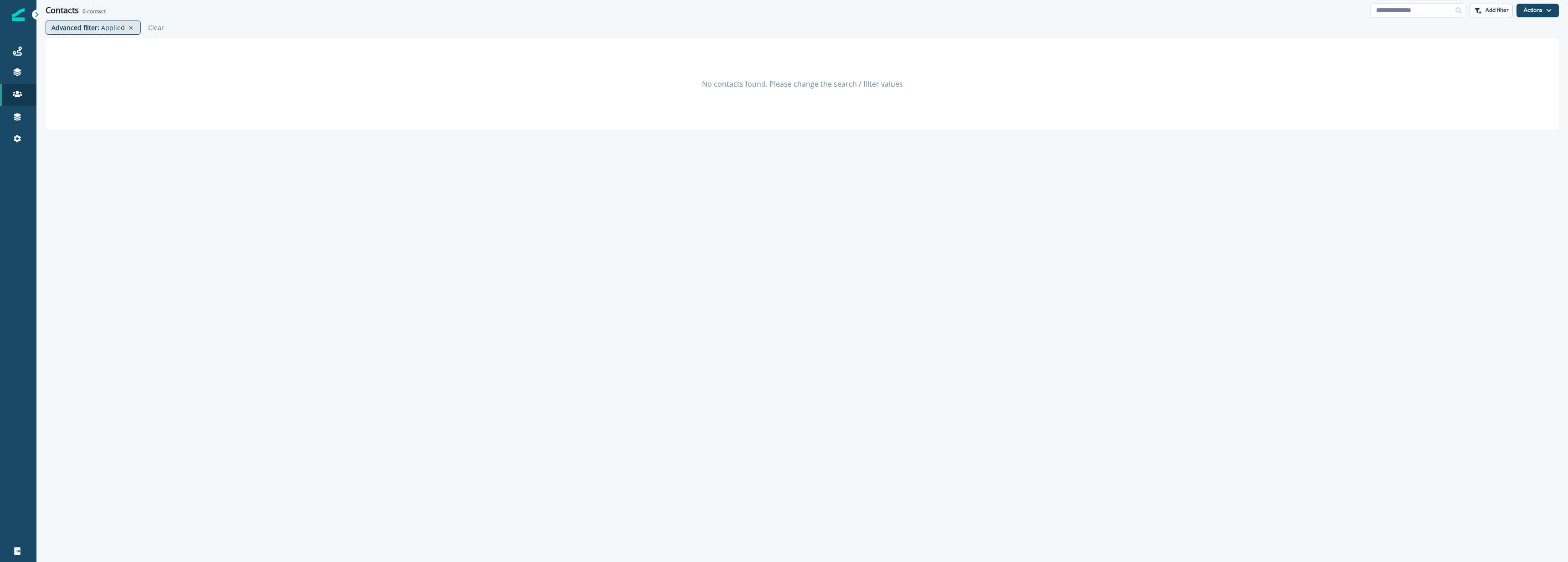
drag, startPoint x: 75, startPoint y: 41, endPoint x: 77, endPoint y: 31, distance: 10.2
click at [75, 41] on div "No contacts found. Please change the search / filter values" at bounding box center [802, 83] width 1513 height 91
click at [77, 29] on p "Advanced filter :" at bounding box center [76, 28] width 48 height 10
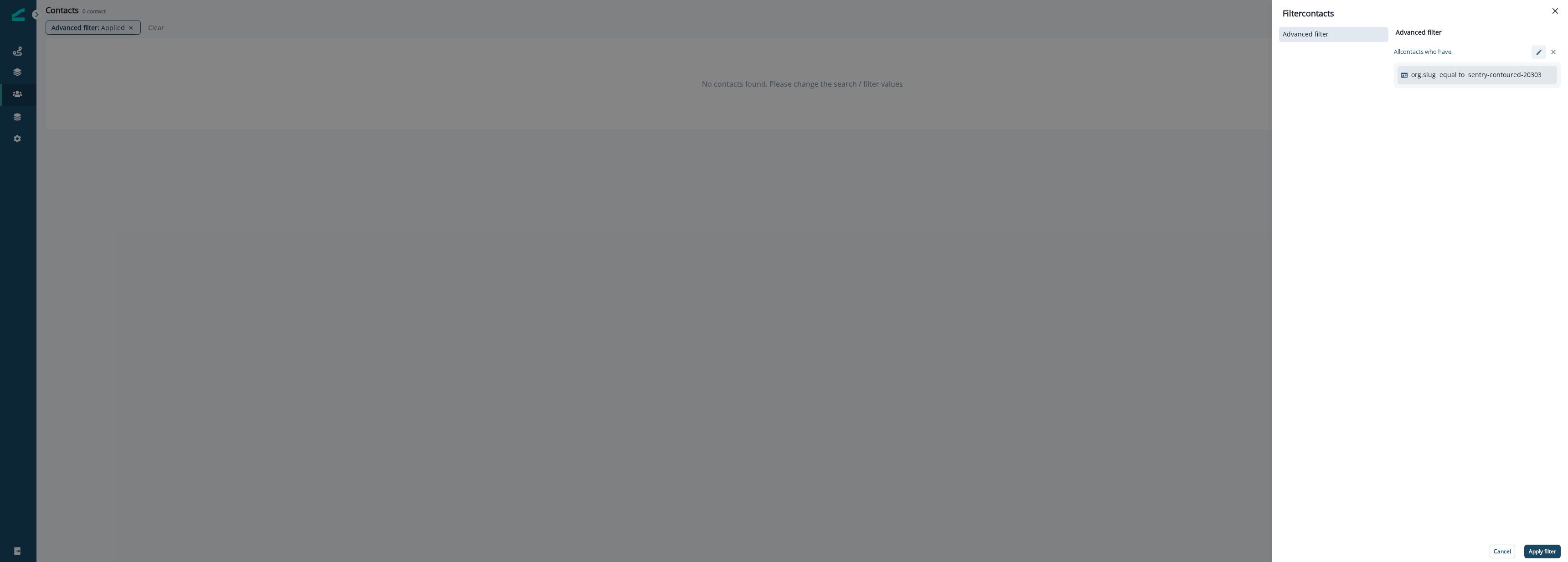
click at [1532, 48] on button "edit-filter" at bounding box center [1539, 52] width 15 height 14
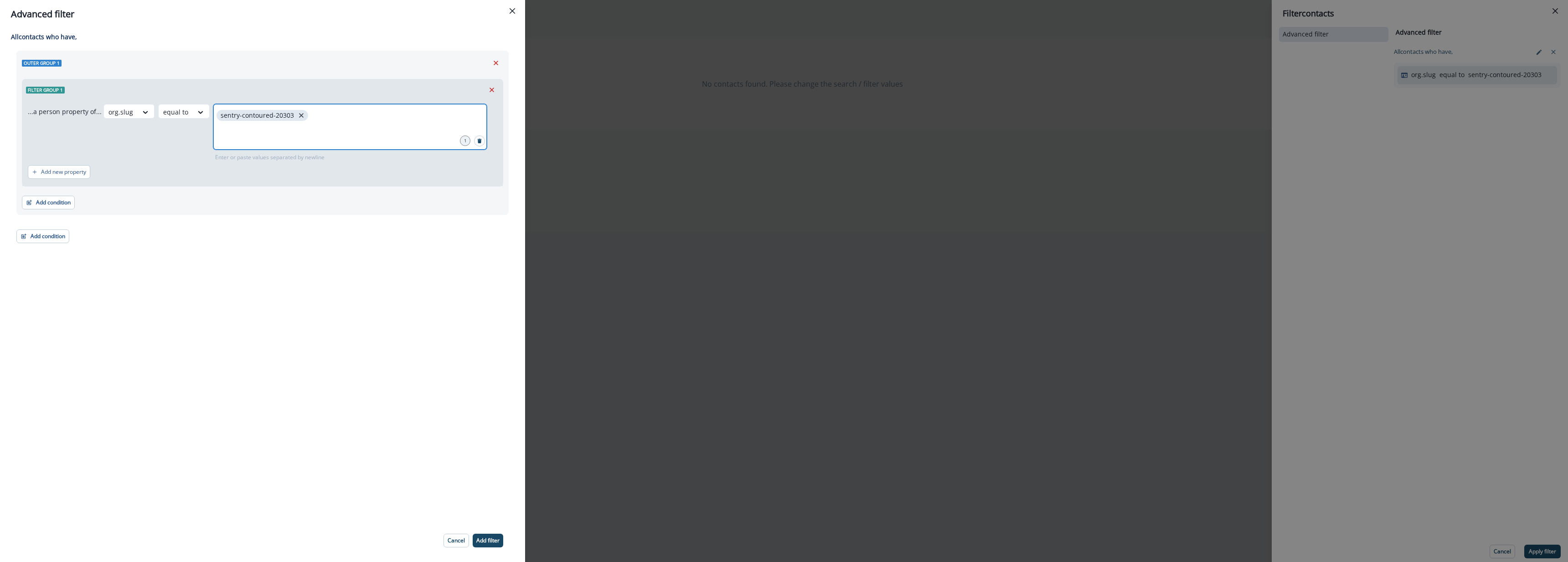
click at [297, 115] on icon "close" at bounding box center [301, 115] width 8 height 8
click at [242, 106] on input "text" at bounding box center [350, 115] width 271 height 18
click at [491, 543] on p "Add filter" at bounding box center [488, 540] width 23 height 6
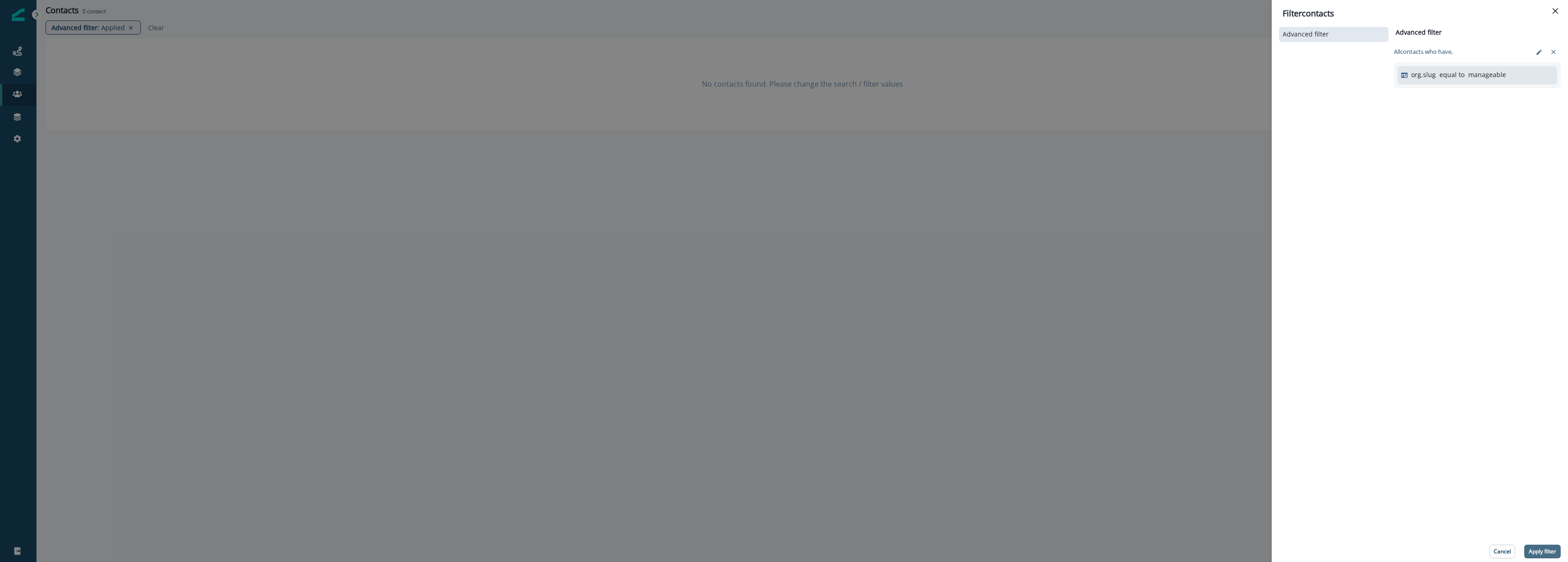
click at [1548, 553] on p "Apply filter" at bounding box center [1542, 551] width 27 height 6
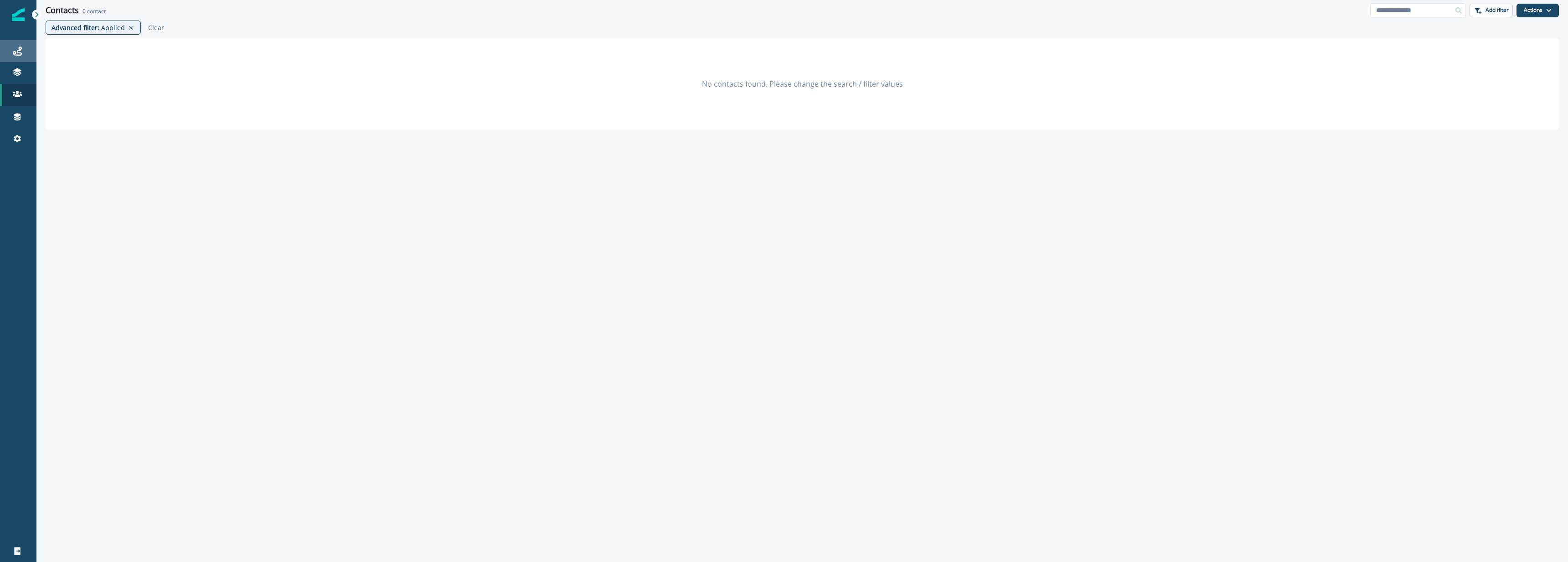
click at [20, 49] on icon at bounding box center [17, 51] width 9 height 9
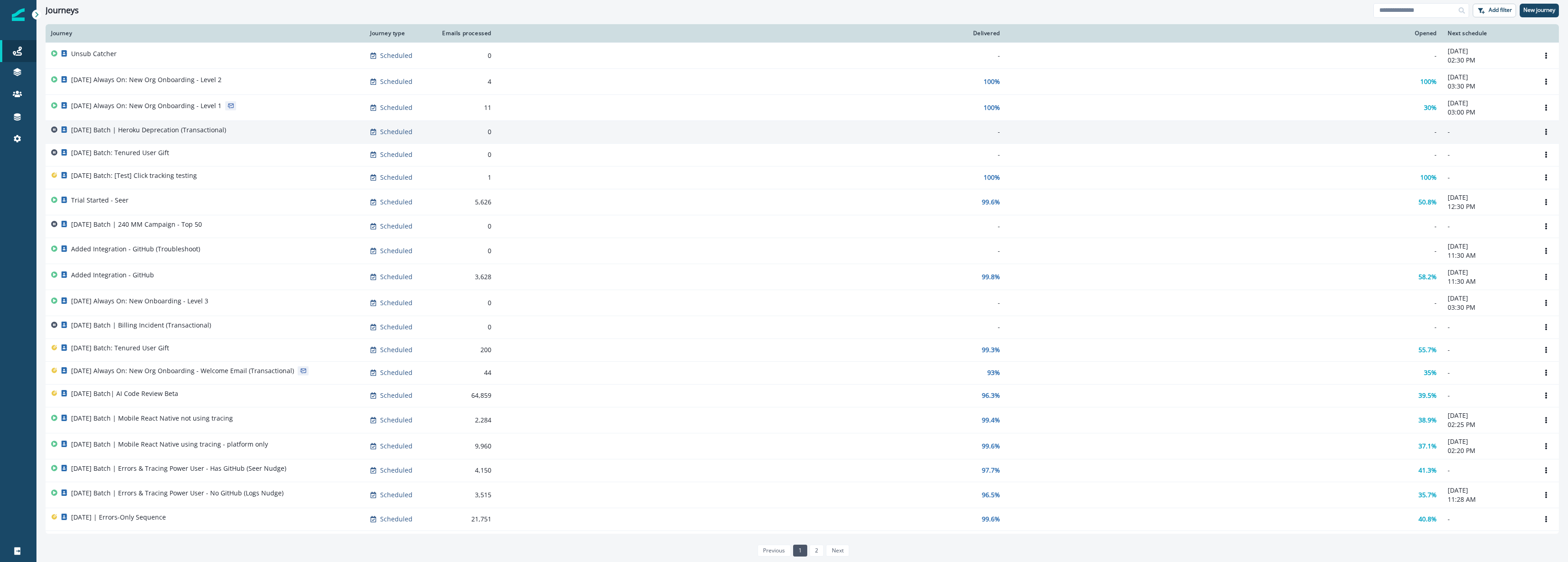
click at [192, 128] on p "[DATE] Batch | Heroku Deprecation (Transactional)" at bounding box center [148, 129] width 155 height 9
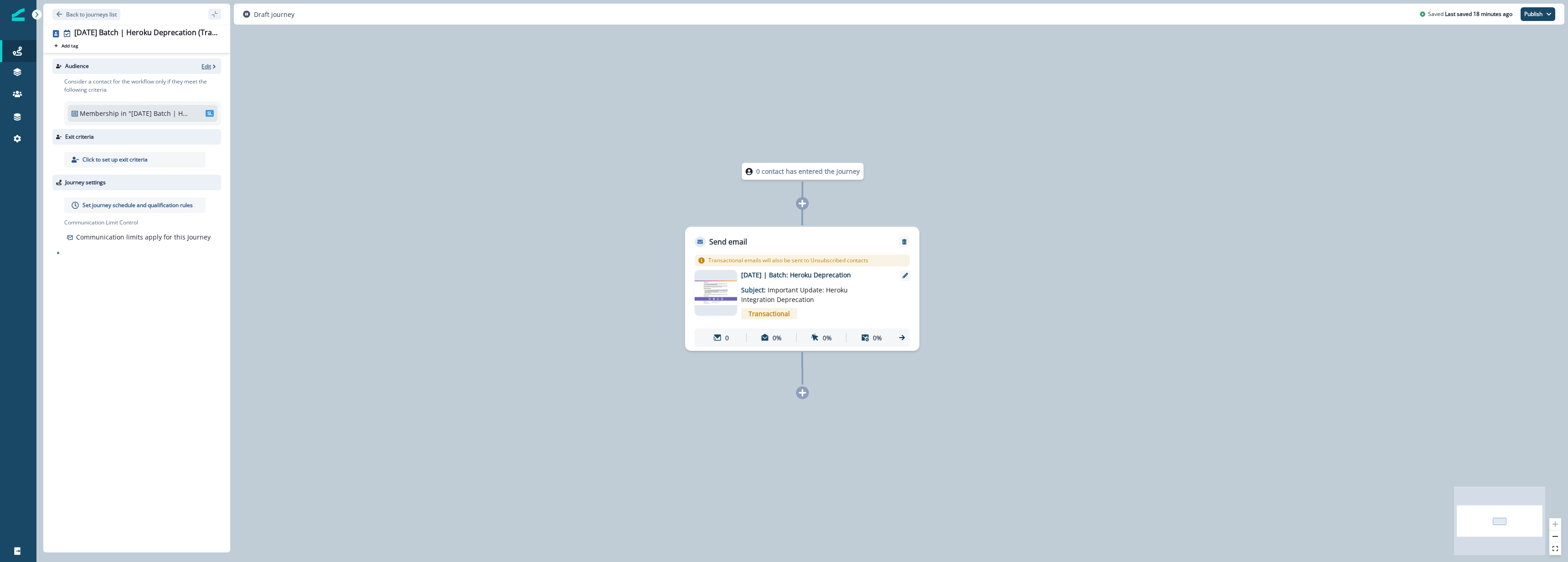
click at [203, 66] on p "Edit" at bounding box center [207, 66] width 10 height 8
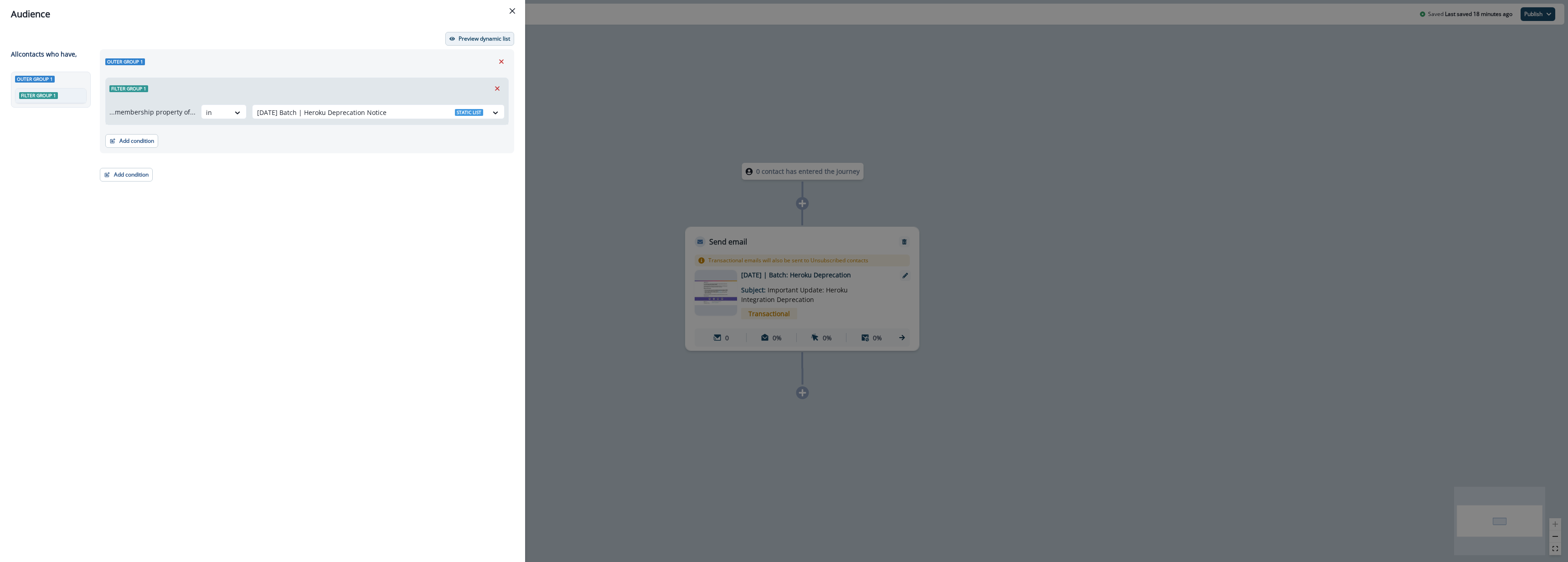
click at [482, 37] on p "Preview dynamic list" at bounding box center [485, 39] width 52 height 6
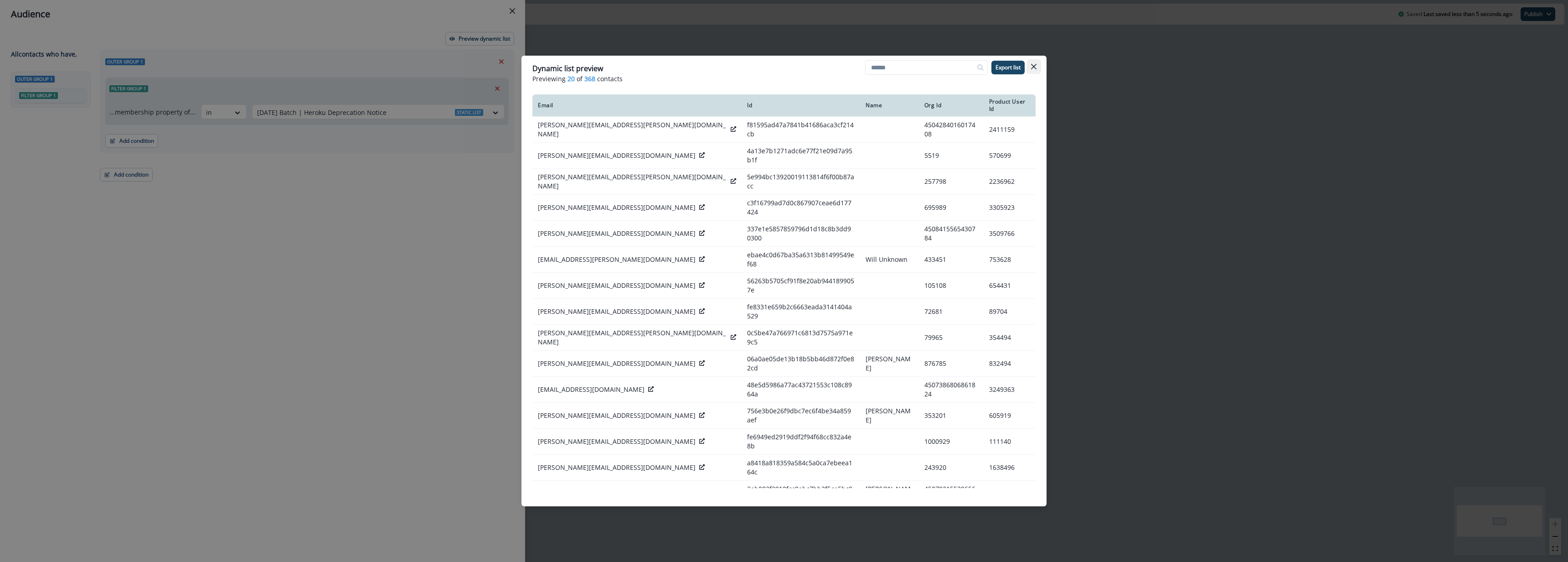
click at [1037, 64] on button "Close" at bounding box center [1033, 66] width 15 height 15
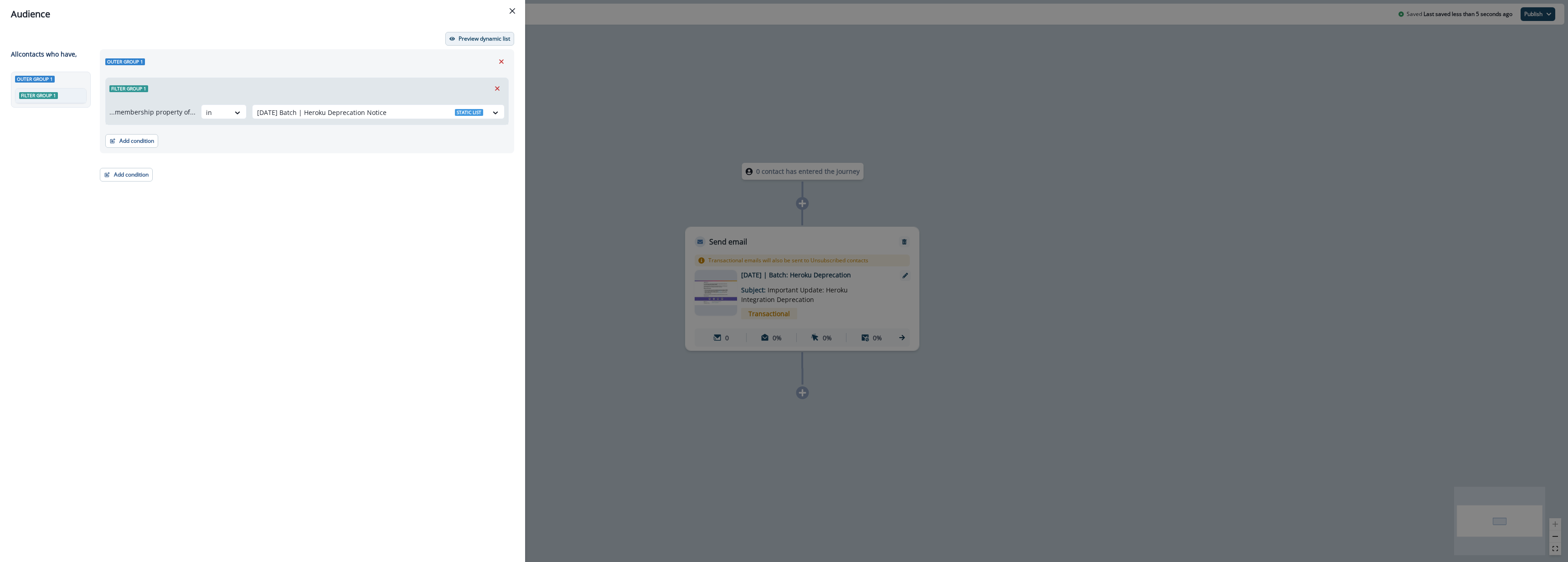
click at [497, 40] on p "Preview dynamic list" at bounding box center [485, 39] width 52 height 6
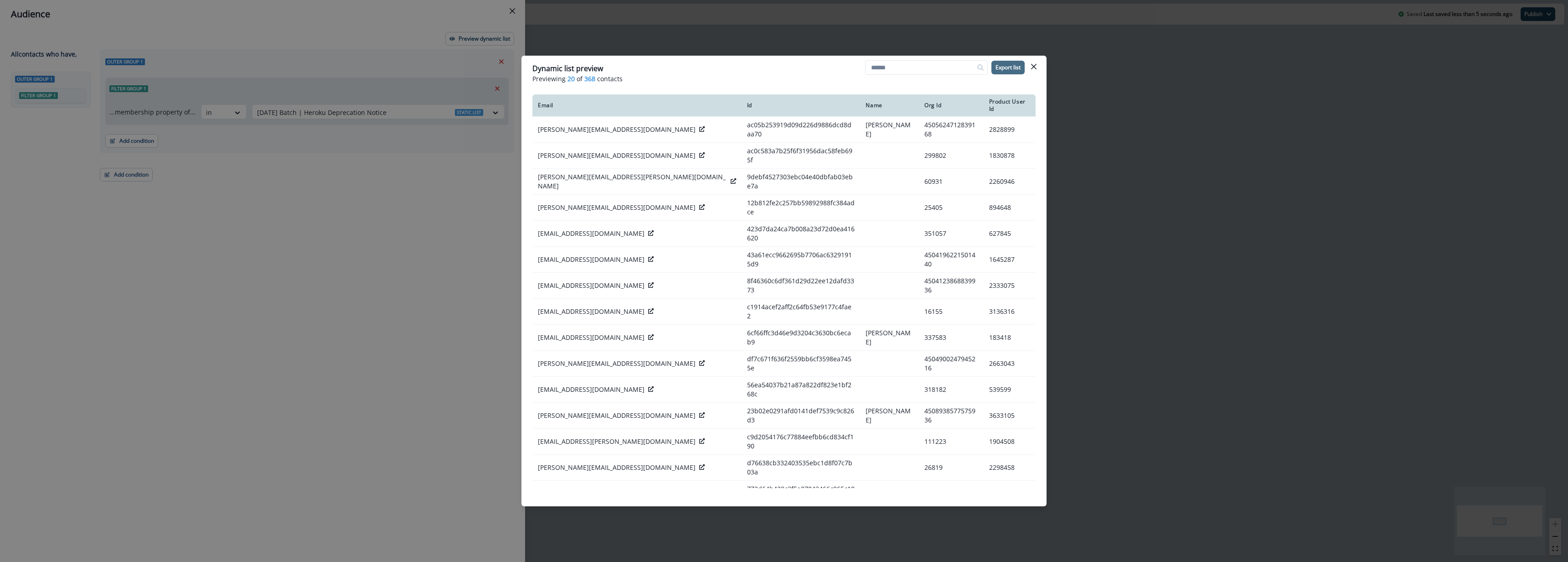
click at [1011, 68] on p "Export list" at bounding box center [1007, 67] width 25 height 6
click at [1125, 116] on div "Dynamic list preview Previewing 20 of 368 contacts Export list Email Id Name Or…" at bounding box center [784, 281] width 1568 height 562
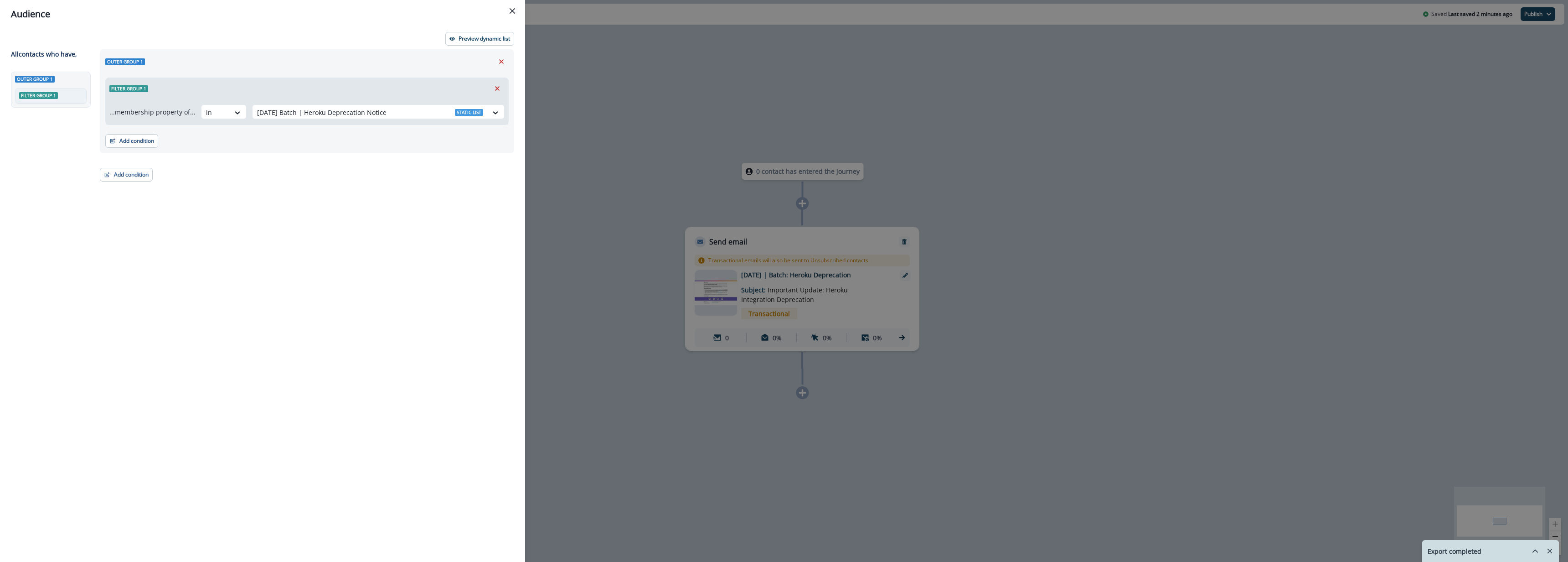
click at [707, 69] on div "Audience Preview dynamic list All contact s who have, Outer group 1 Filter grou…" at bounding box center [784, 281] width 1568 height 562
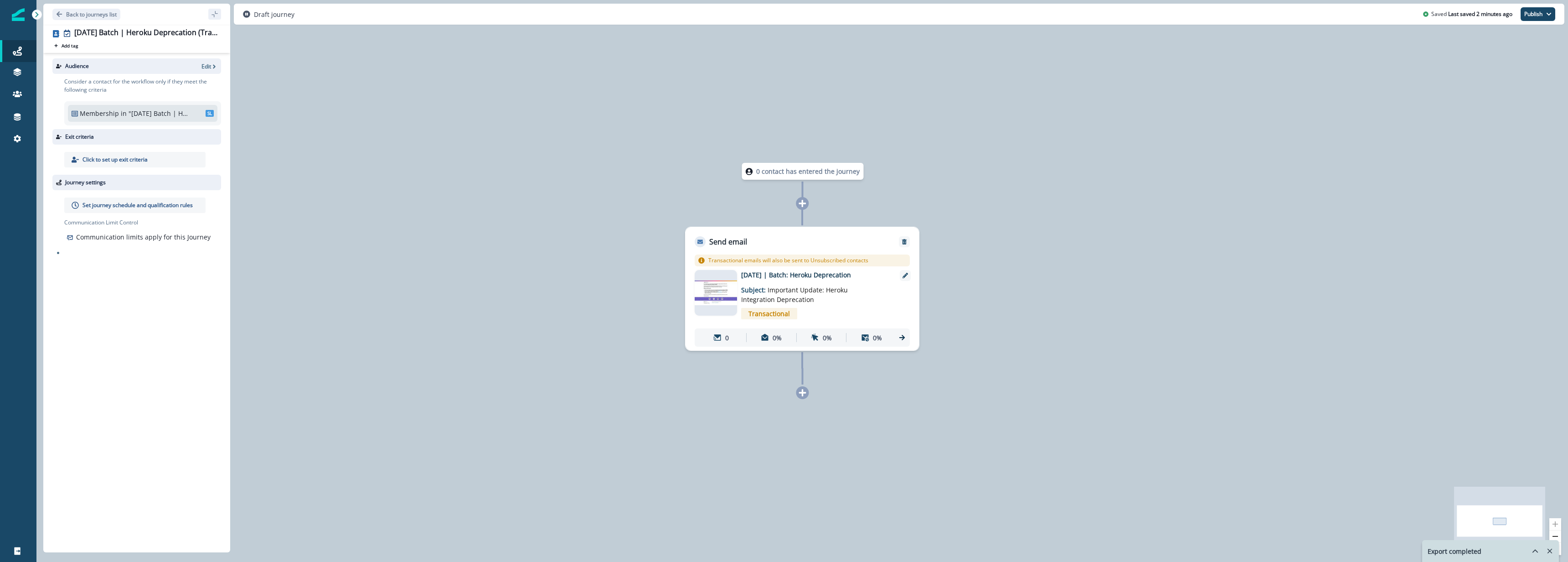
click at [827, 280] on p "Subject: Important Update: Heroku Integration Deprecation" at bounding box center [798, 292] width 114 height 25
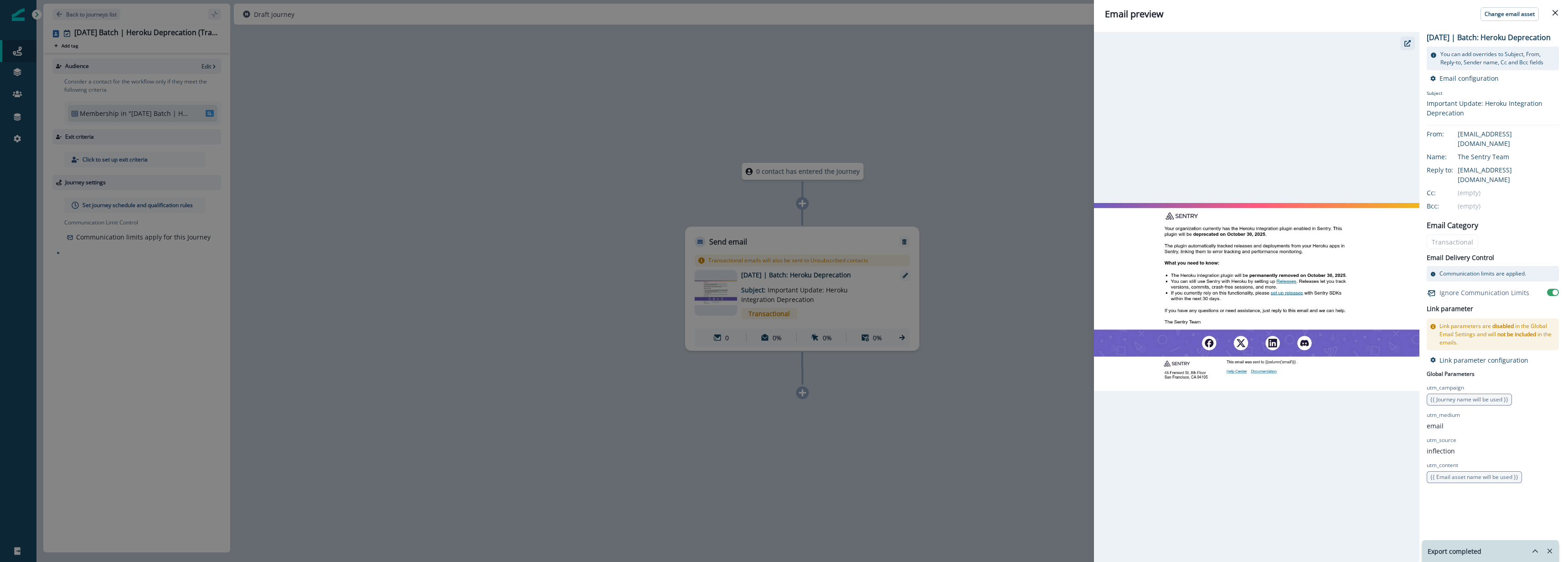
click at [1411, 44] on button "button" at bounding box center [1407, 43] width 15 height 14
click at [554, 199] on div "Email preview Change email asset 2025-09-29 | Batch: Heroku Deprecation You can…" at bounding box center [784, 281] width 1568 height 562
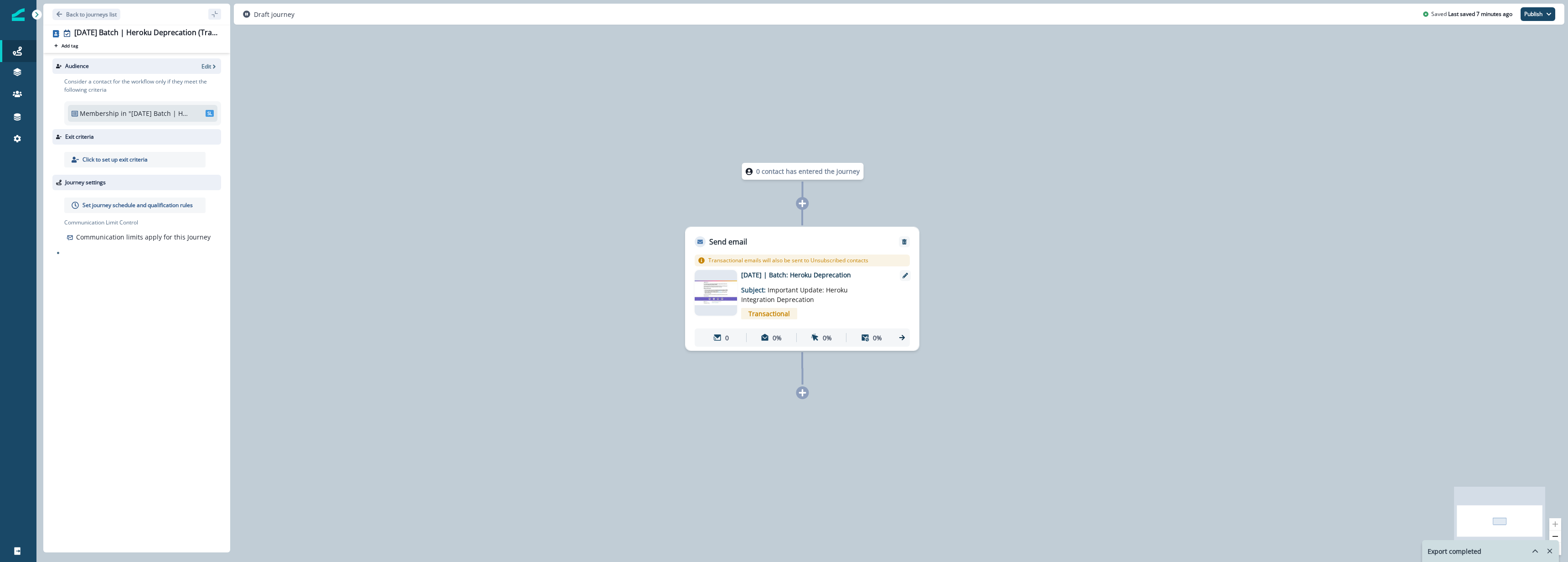
click at [170, 208] on p "Set journey schedule and qualification rules" at bounding box center [138, 205] width 110 height 8
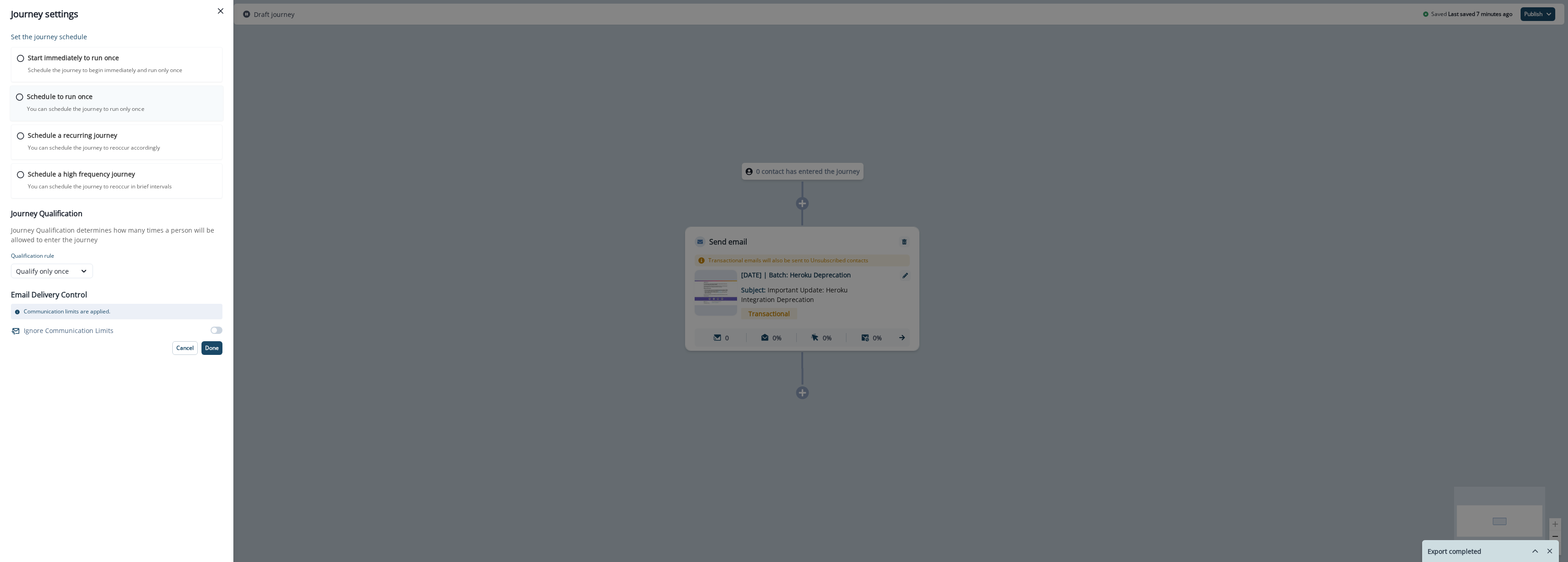
click at [68, 101] on p "Schedule to run once" at bounding box center [60, 97] width 66 height 10
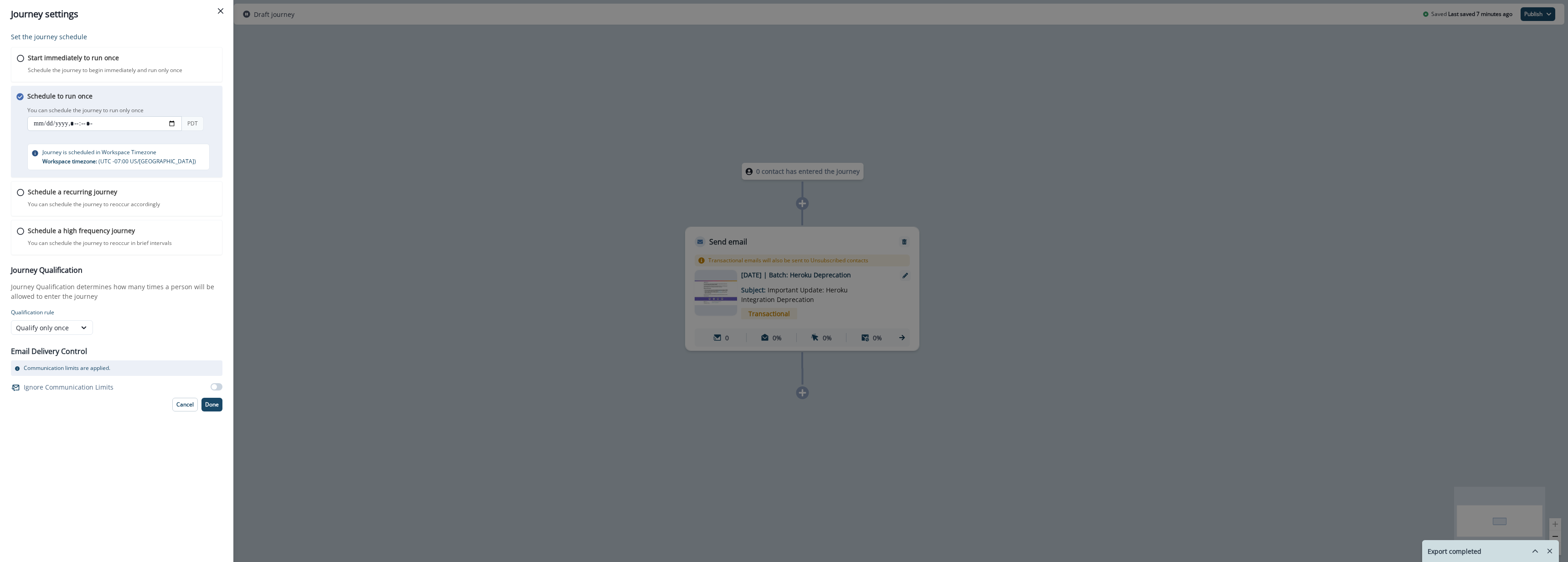
click at [173, 125] on input "datetime-local" at bounding box center [104, 123] width 155 height 15
click at [78, 125] on input "datetime-local" at bounding box center [104, 123] width 155 height 15
click at [85, 125] on input "datetime-local" at bounding box center [104, 123] width 155 height 15
type input "**********"
click at [144, 460] on div "Set the journey schedule Start immediately to run once Schedule the journey to …" at bounding box center [117, 295] width 234 height 534
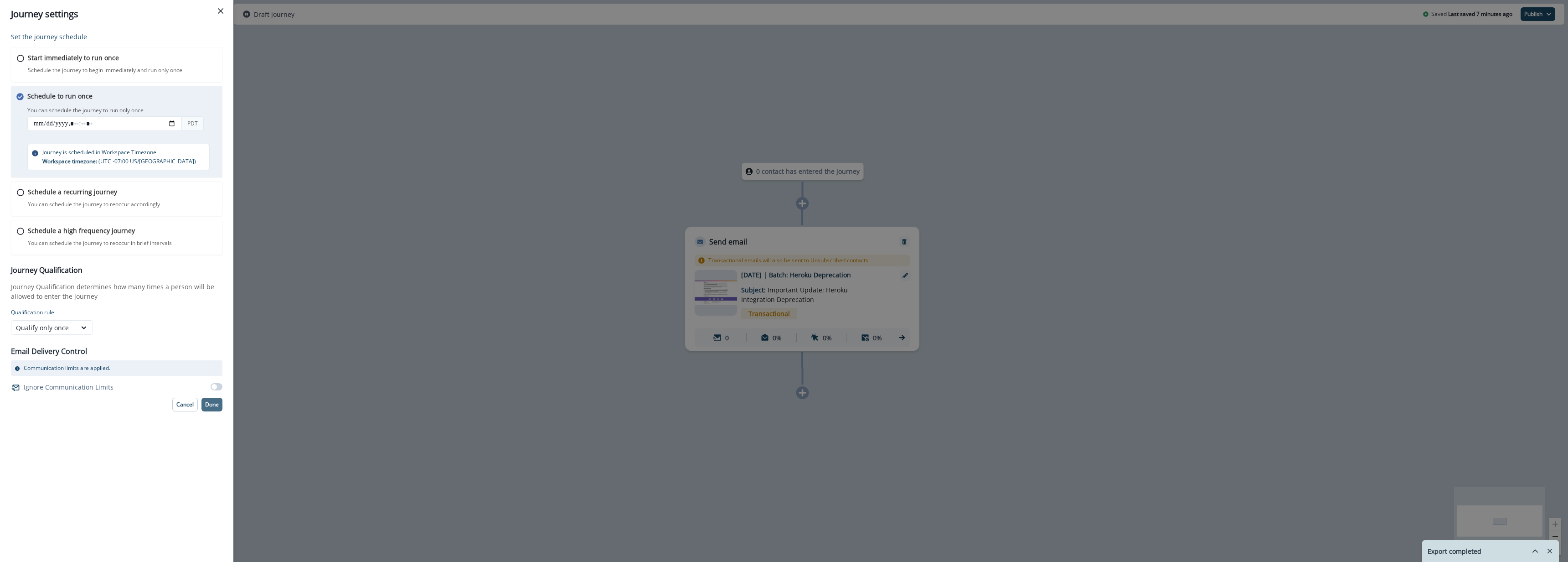
click at [213, 411] on button "Done" at bounding box center [212, 405] width 21 height 14
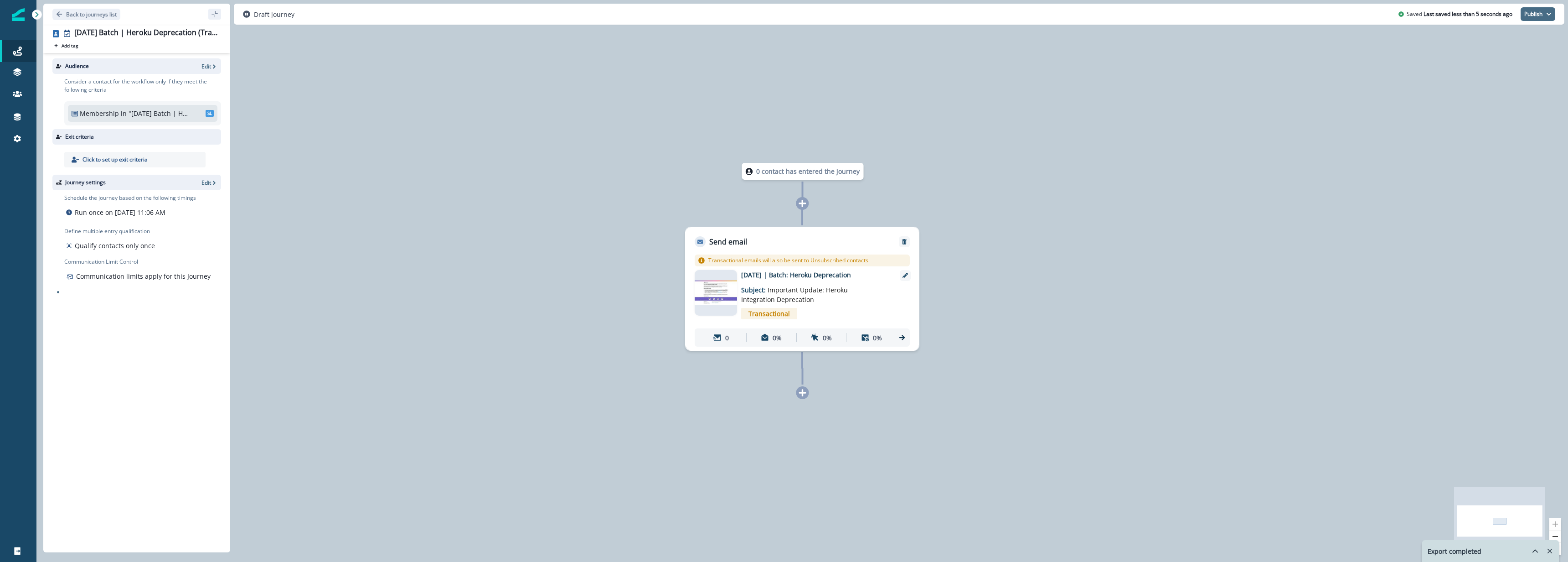
click at [1529, 17] on button "Publish" at bounding box center [1538, 14] width 35 height 14
click at [1515, 38] on button "as active journey" at bounding box center [1504, 37] width 101 height 16
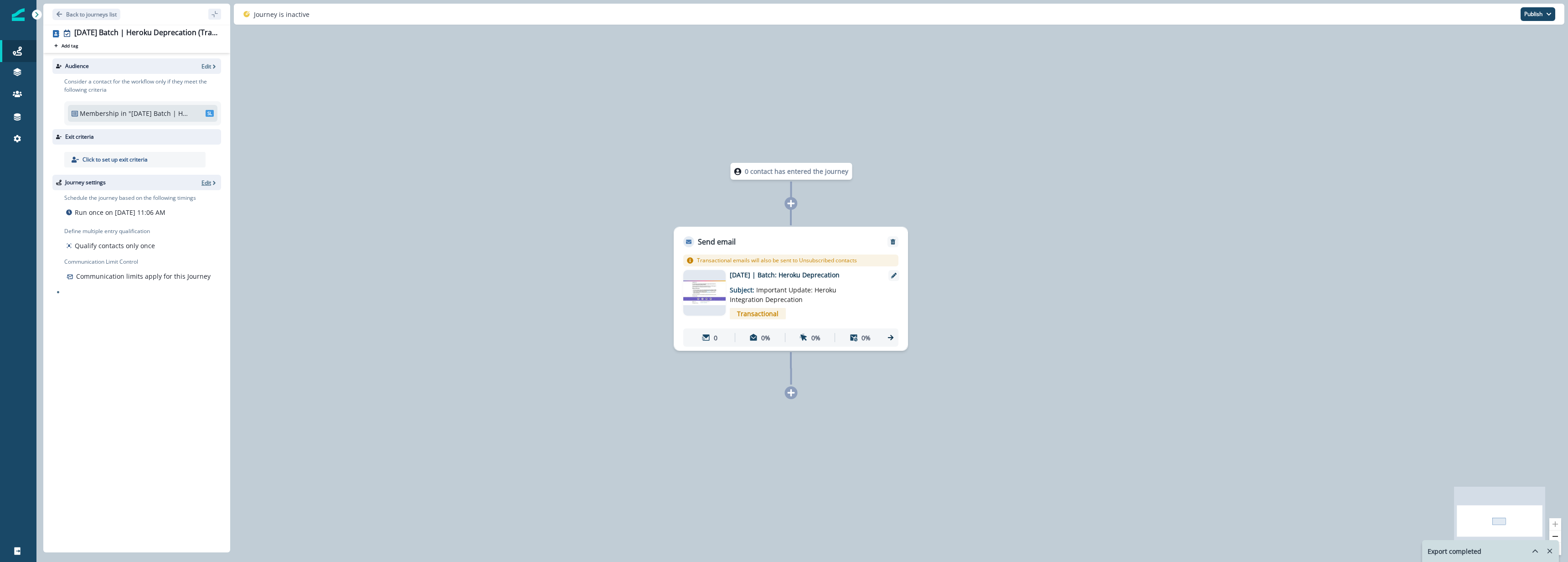
click at [204, 183] on p "Edit" at bounding box center [207, 183] width 10 height 8
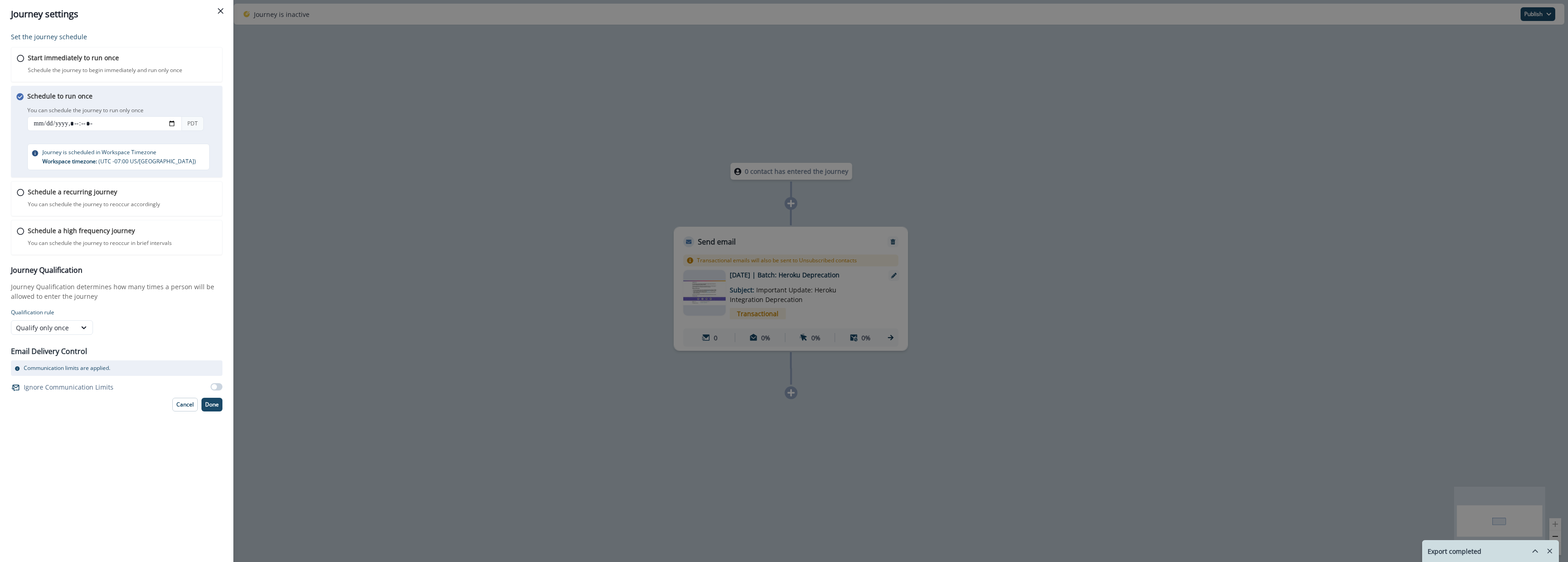
click at [215, 389] on span at bounding box center [214, 386] width 5 height 5
click at [213, 406] on p "Done" at bounding box center [212, 404] width 14 height 6
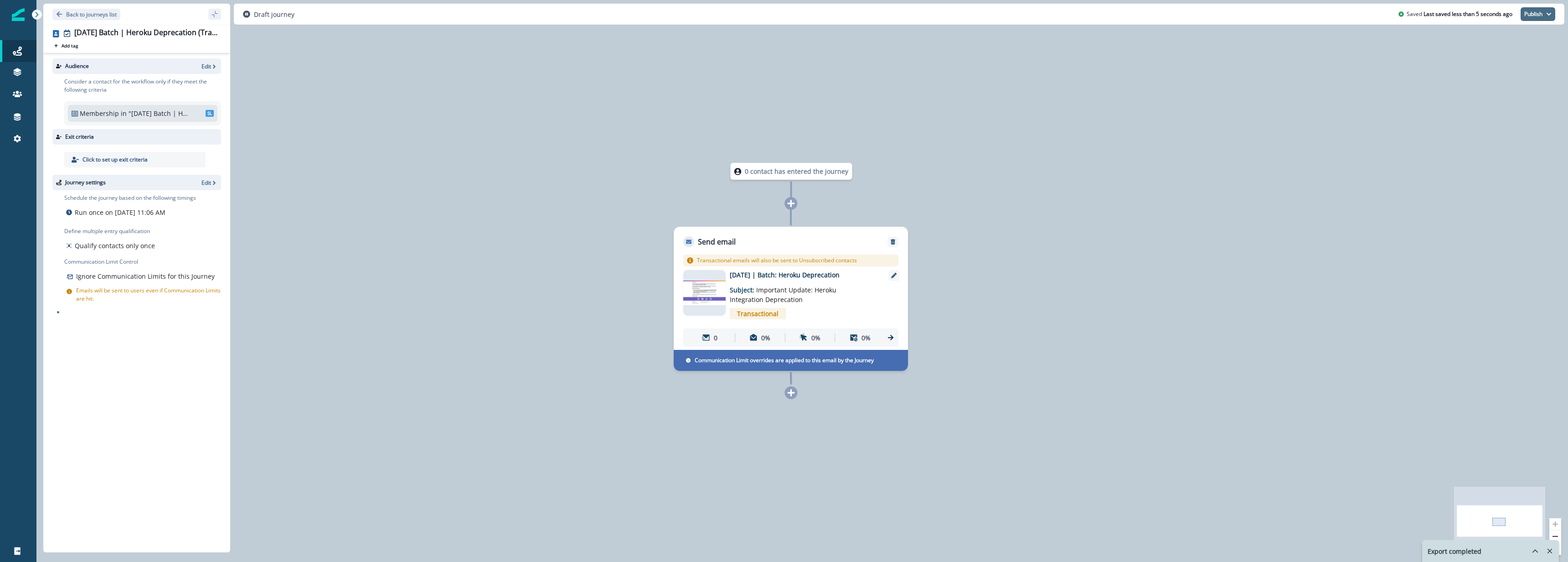
click at [1536, 13] on button "Publish" at bounding box center [1538, 14] width 35 height 14
click at [1524, 39] on button "as active journey" at bounding box center [1504, 37] width 101 height 16
click at [1544, 14] on button "Publish" at bounding box center [1538, 14] width 35 height 14
click at [317, 271] on div "0 contact has entered the journey Send email Email asset changed, journey repor…" at bounding box center [801, 281] width 1532 height 562
click at [207, 182] on p "Edit" at bounding box center [207, 183] width 10 height 8
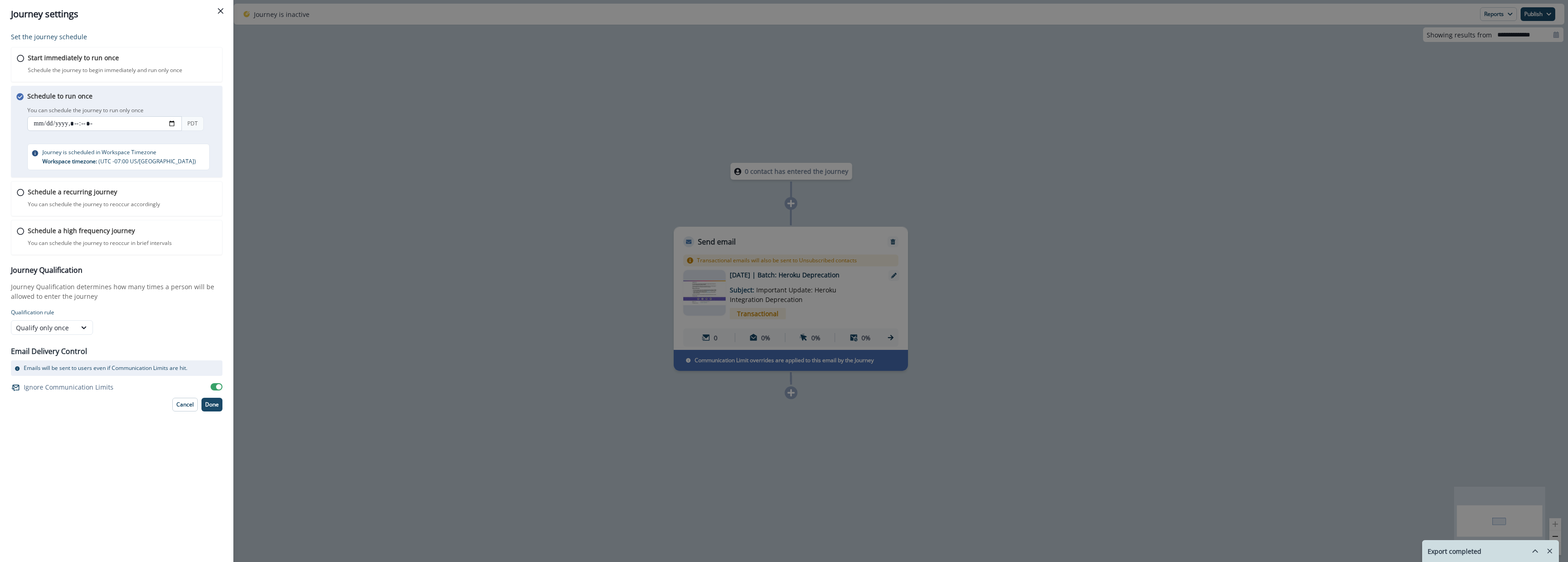
click at [81, 125] on input "datetime-local" at bounding box center [104, 123] width 155 height 15
click at [87, 126] on input "datetime-local" at bounding box center [104, 123] width 155 height 15
type input "**********"
click at [216, 405] on p "Done" at bounding box center [212, 404] width 14 height 6
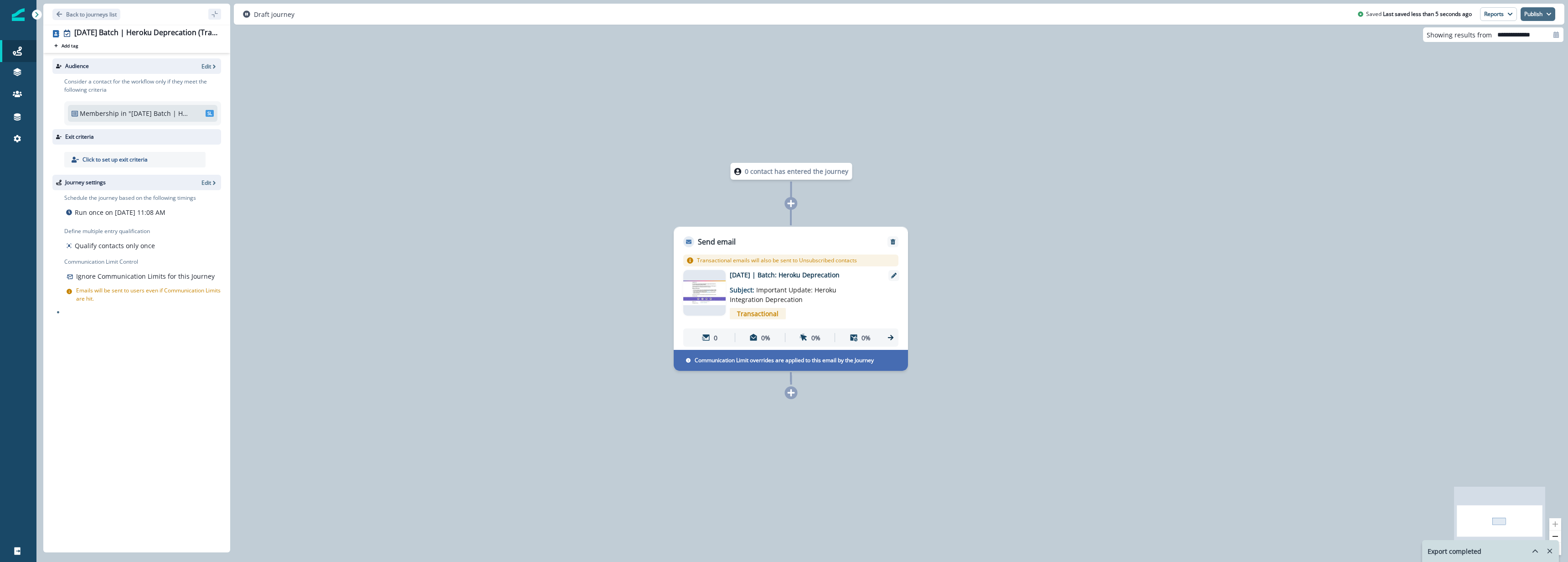
click at [1538, 14] on button "Publish" at bounding box center [1538, 14] width 35 height 14
drag, startPoint x: 210, startPoint y: 192, endPoint x: 209, endPoint y: 184, distance: 8.1
click at [210, 191] on div "Schedule the journey based on the following timings Run once on September 29, 2…" at bounding box center [139, 251] width 163 height 122
click at [208, 181] on p "Edit" at bounding box center [207, 183] width 10 height 8
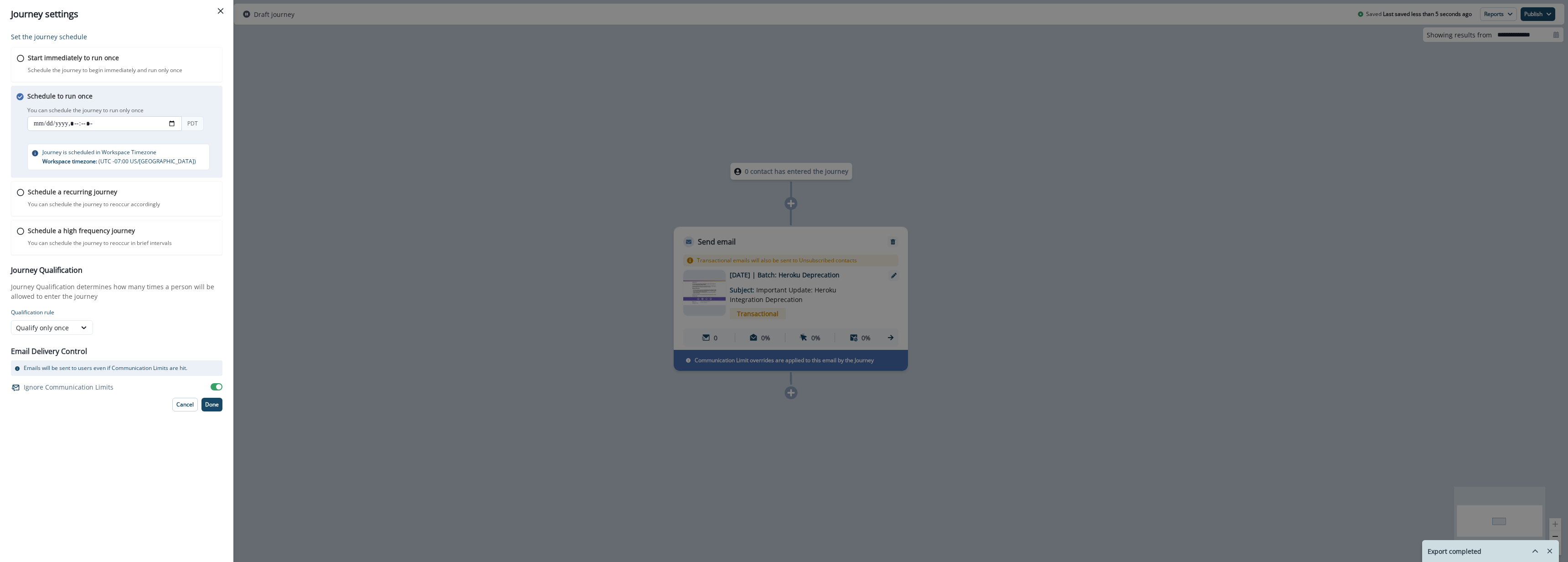
click at [87, 125] on input "datetime-local" at bounding box center [104, 123] width 155 height 15
type input "**********"
click at [216, 408] on p "Done" at bounding box center [212, 404] width 14 height 6
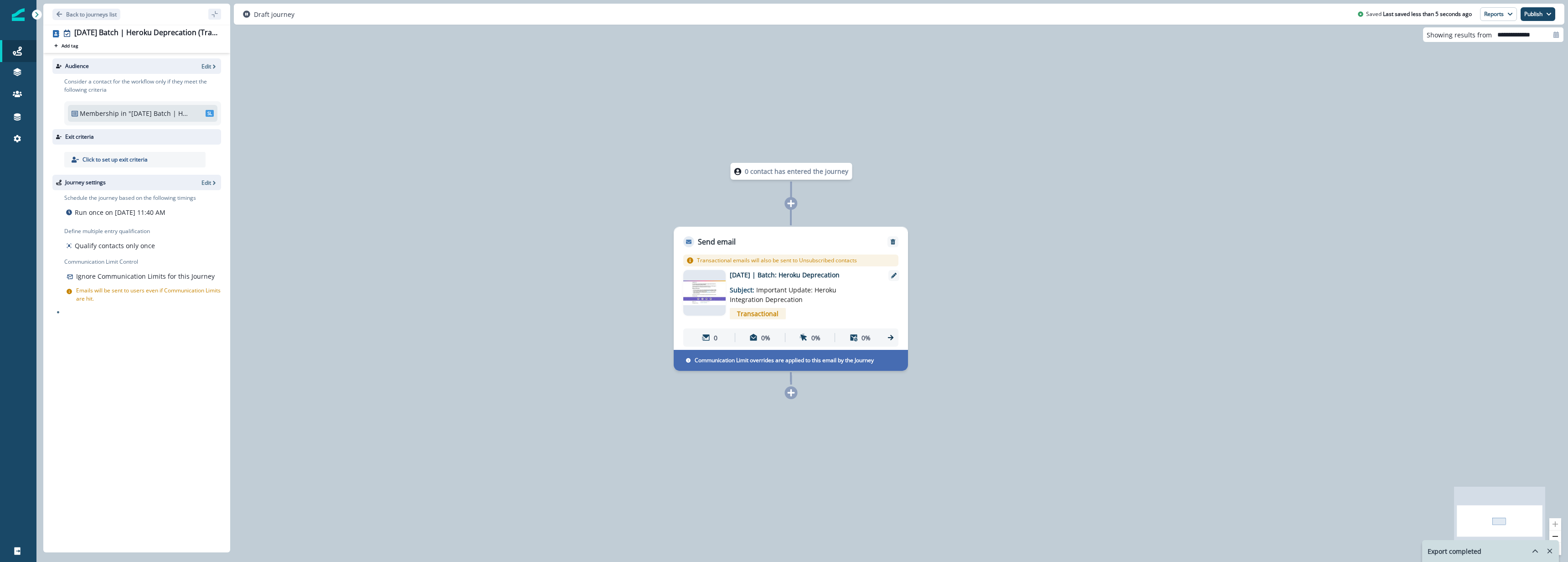
drag, startPoint x: 1544, startPoint y: 11, endPoint x: 1543, endPoint y: 23, distance: 12.0
click at [1544, 12] on button "Publish" at bounding box center [1538, 14] width 35 height 14
click at [1535, 32] on button "as active journey" at bounding box center [1504, 37] width 101 height 16
click at [210, 67] on p "View" at bounding box center [205, 66] width 12 height 8
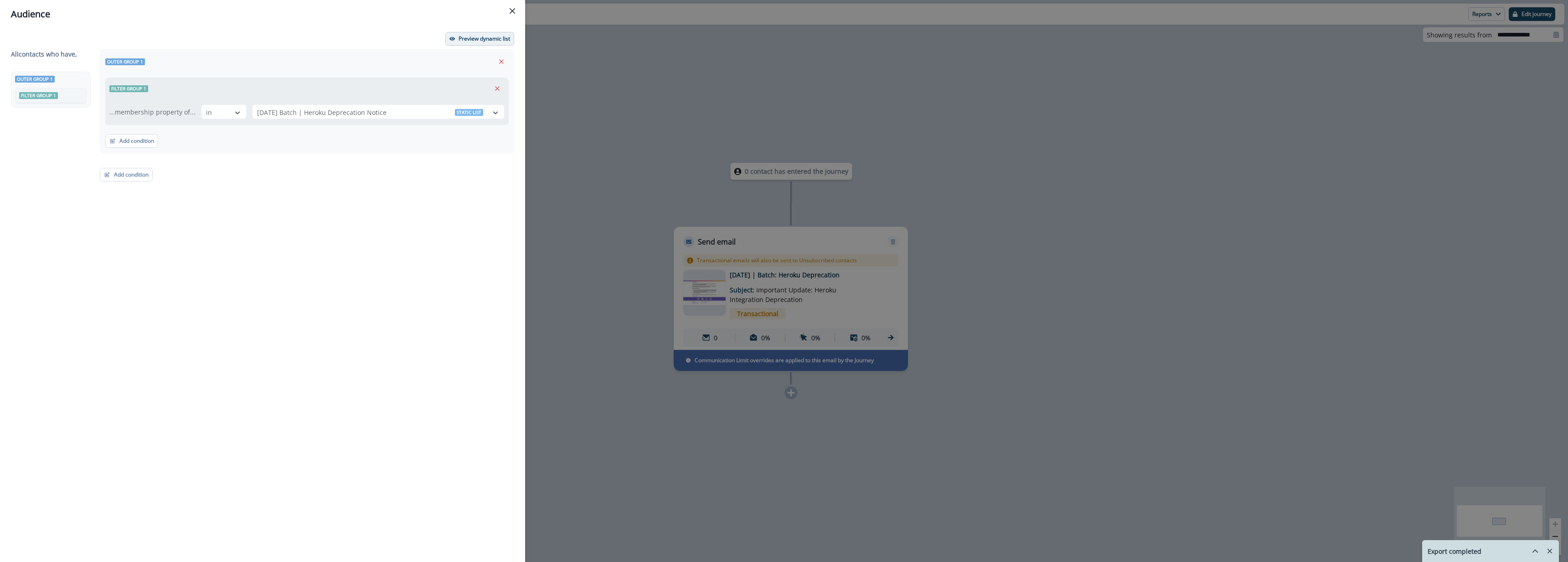
click at [489, 36] on p "Preview dynamic list" at bounding box center [485, 39] width 52 height 6
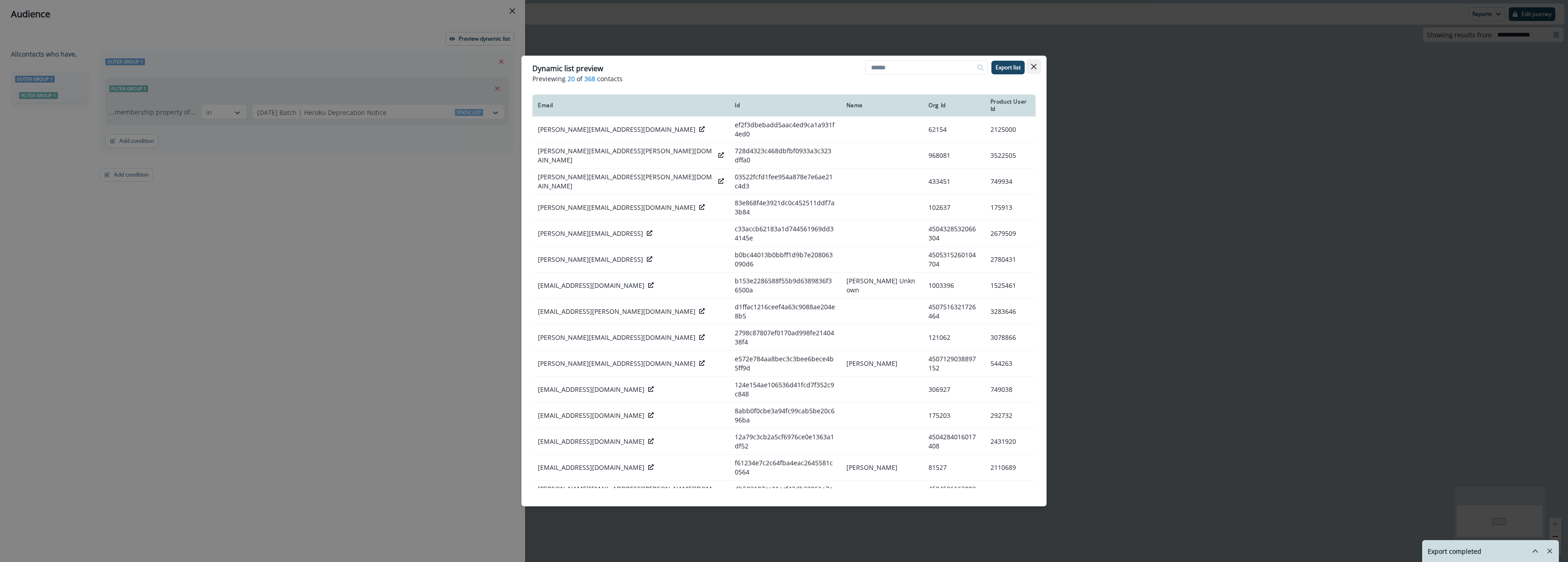
click at [1038, 66] on button "Close" at bounding box center [1033, 66] width 15 height 15
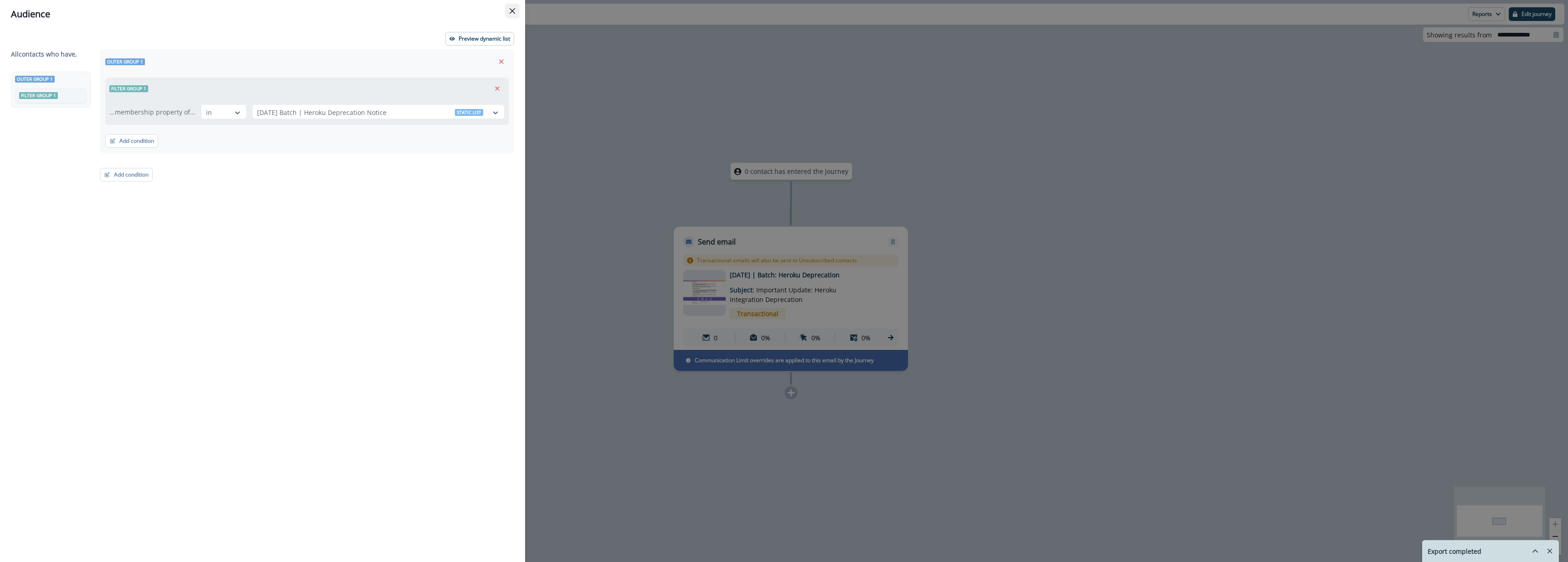
click at [508, 7] on button "Close" at bounding box center [512, 11] width 15 height 15
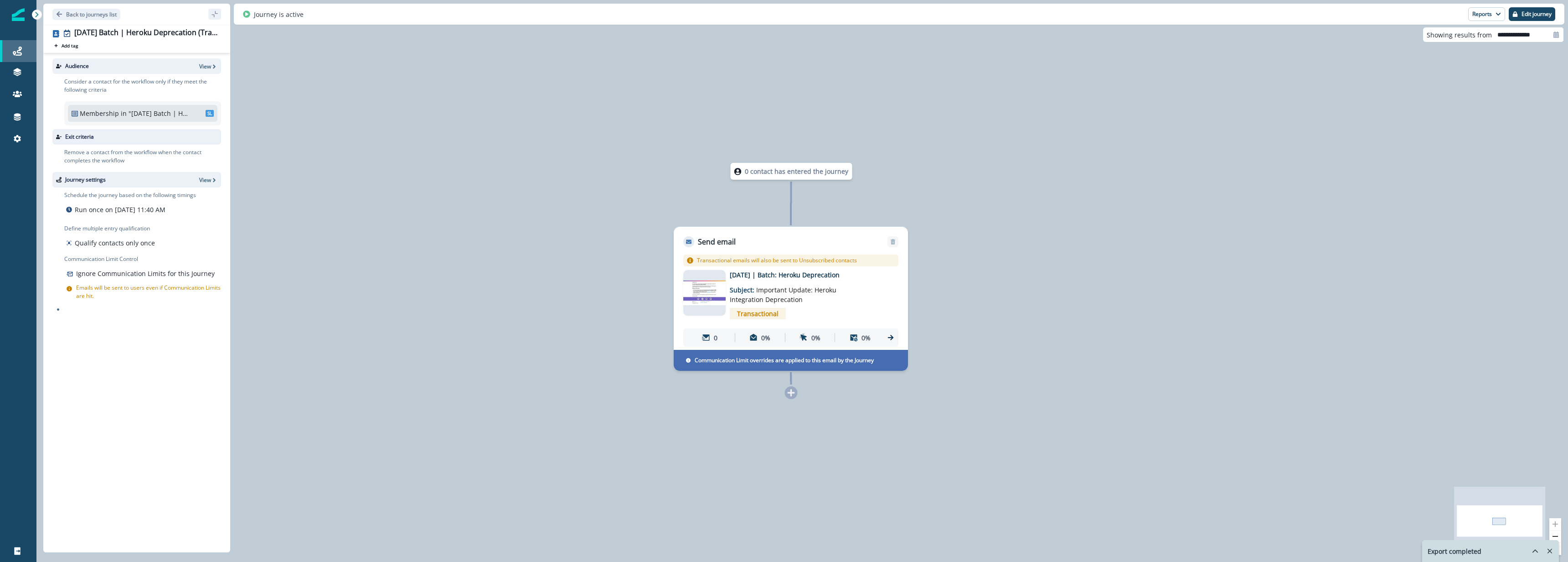
click at [12, 55] on div "Journeys" at bounding box center [18, 51] width 29 height 11
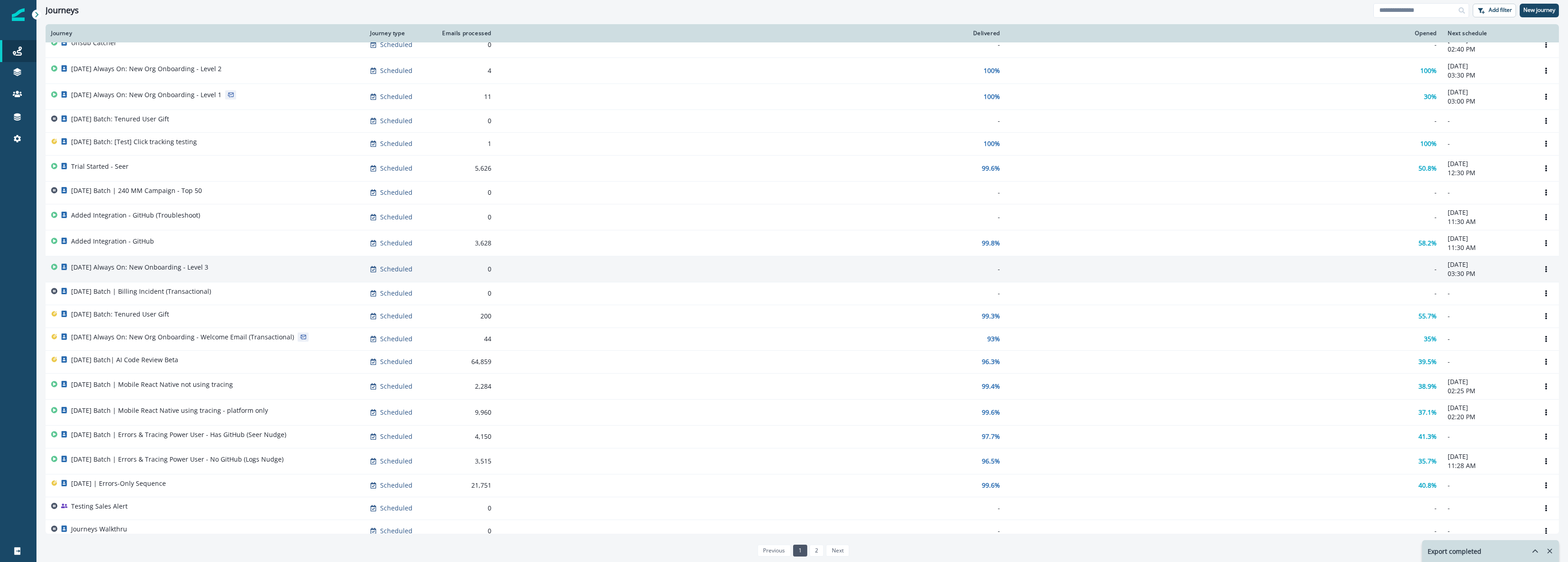
scroll to position [36, 0]
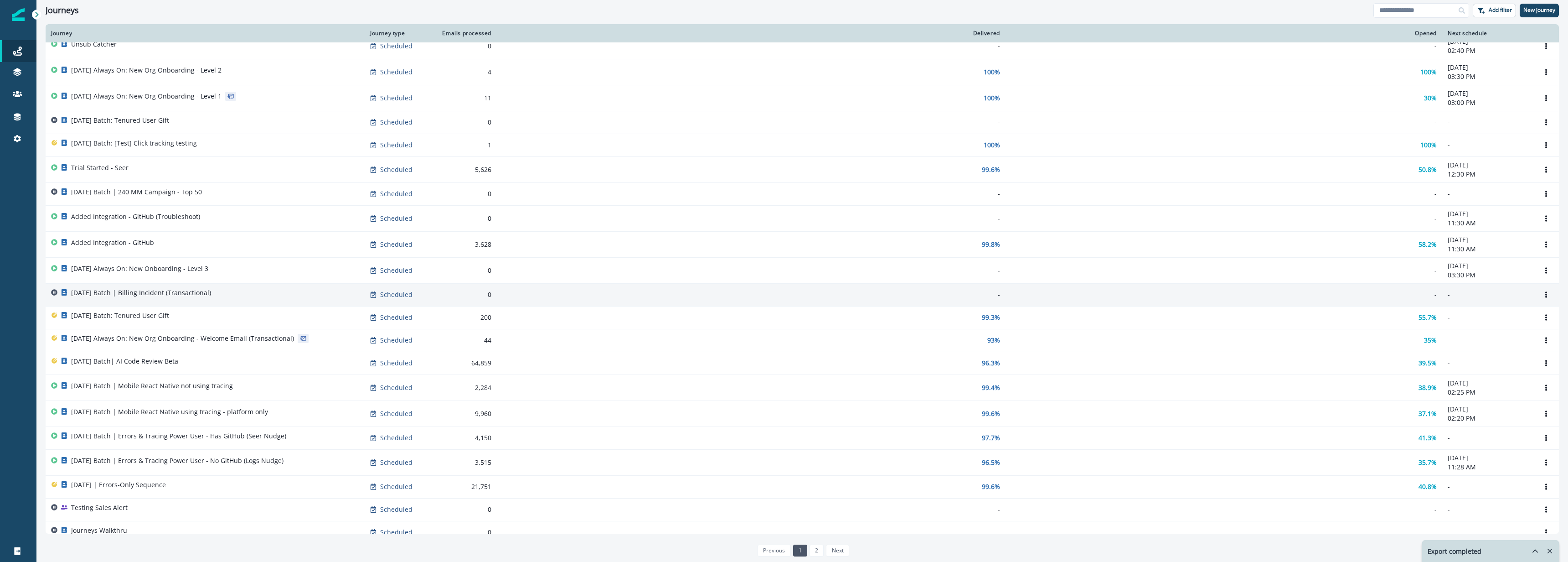
click at [200, 296] on p "[DATE] Batch | Billing Incident (Transactional)" at bounding box center [141, 292] width 140 height 9
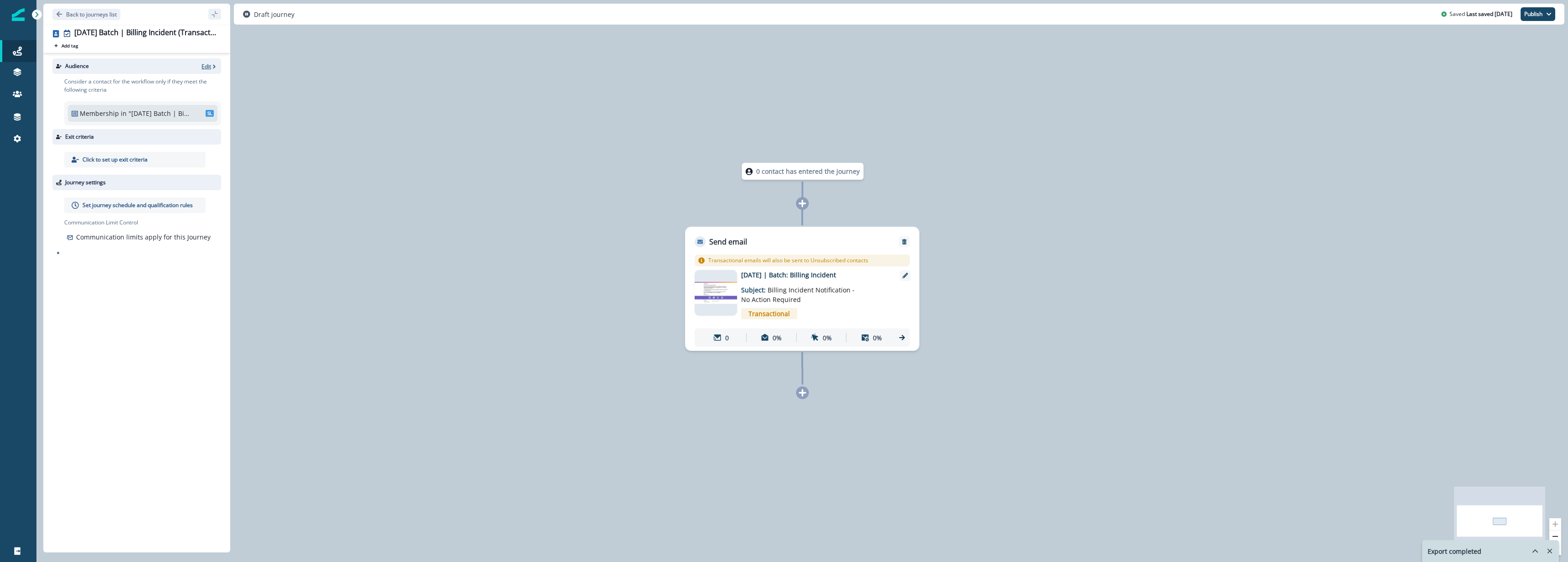
click at [207, 66] on p "Edit" at bounding box center [207, 66] width 10 height 8
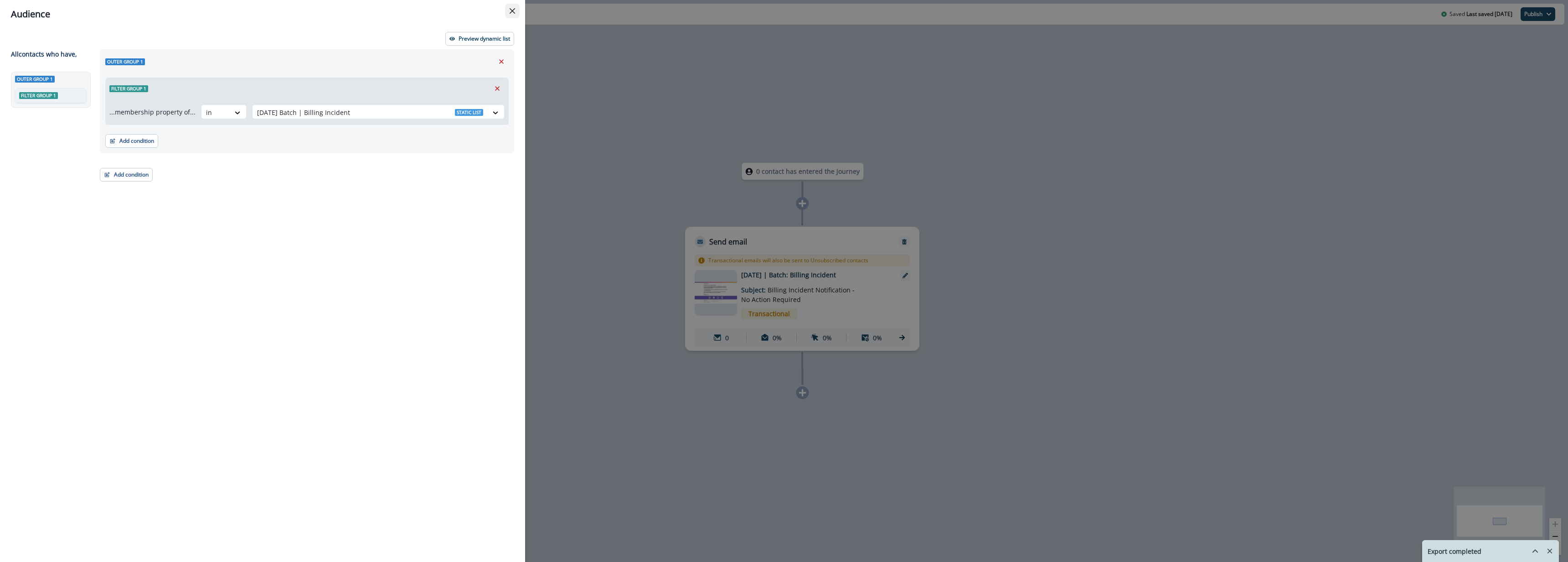
click at [515, 15] on button "Close" at bounding box center [512, 11] width 15 height 15
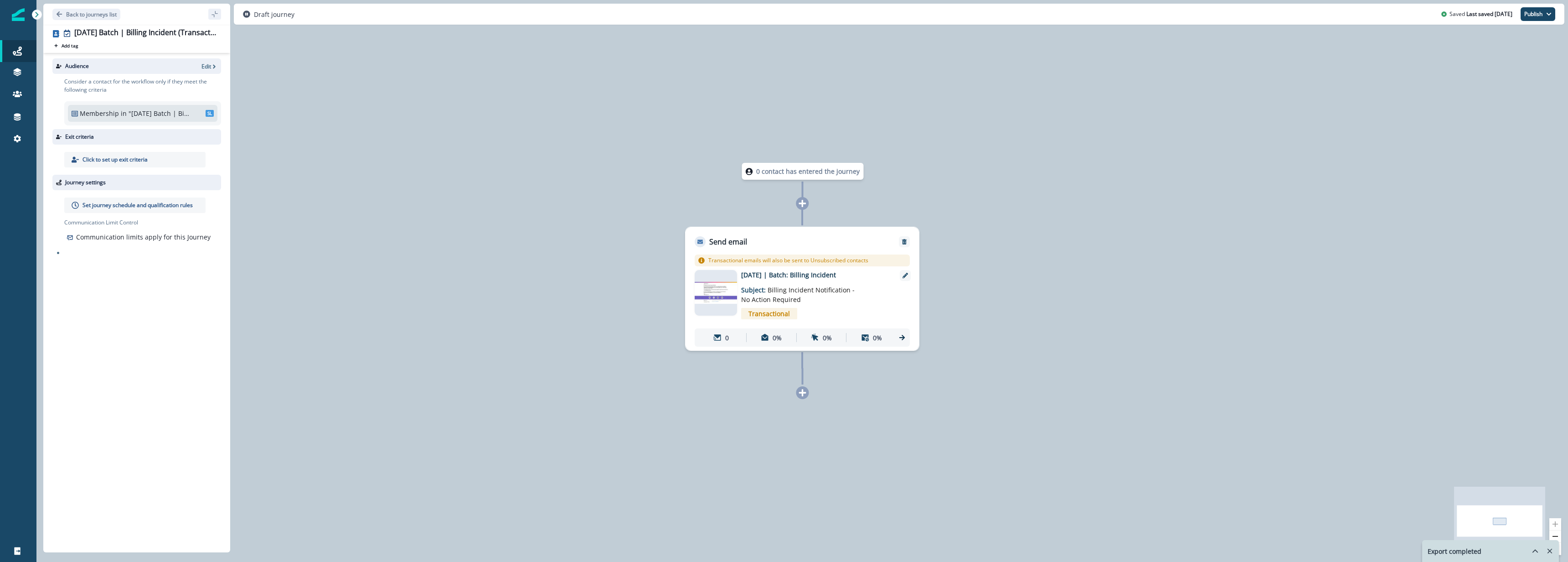
drag, startPoint x: 91, startPoint y: 243, endPoint x: 90, endPoint y: 216, distance: 27.0
click at [91, 242] on div "Communication limits apply for this Journey" at bounding box center [142, 236] width 157 height 13
click at [104, 203] on p "Set journey schedule and qualification rules" at bounding box center [138, 205] width 110 height 8
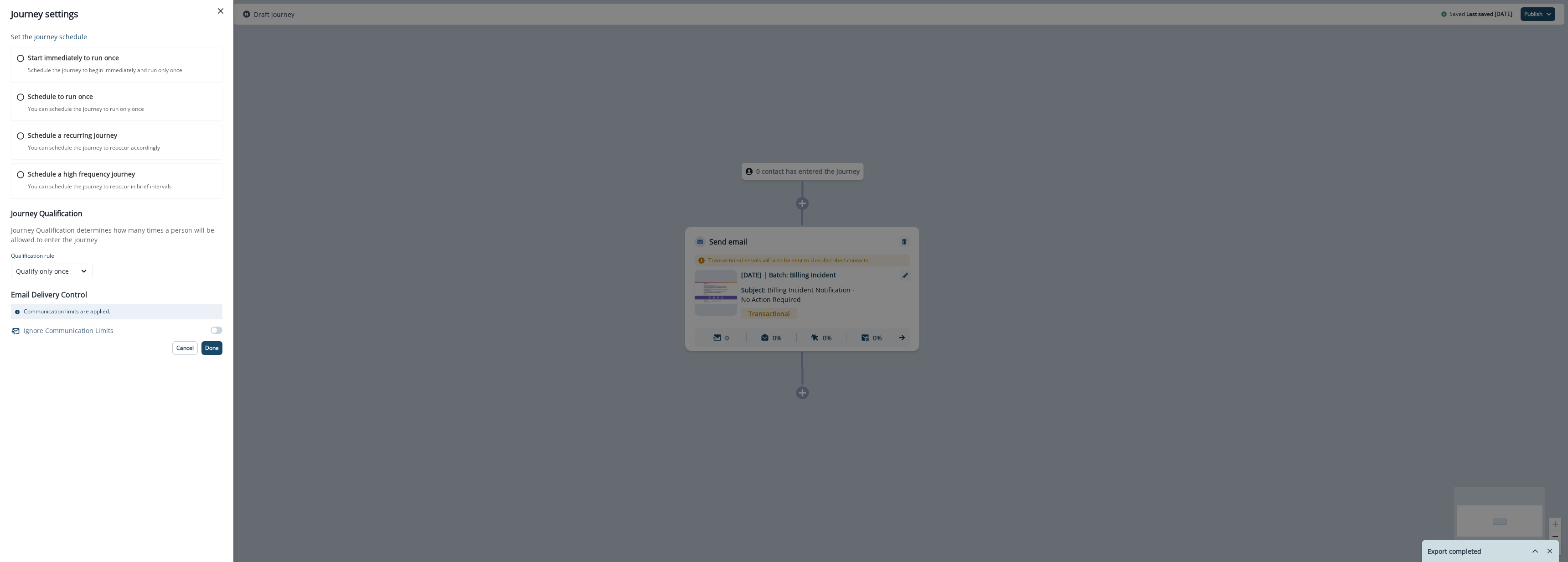
click at [218, 332] on span at bounding box center [217, 330] width 12 height 7
click at [212, 349] on p "Done" at bounding box center [212, 348] width 14 height 6
click at [158, 112] on div "Schedule to run once You can schedule the journey to run only once Journey is s…" at bounding box center [122, 102] width 191 height 21
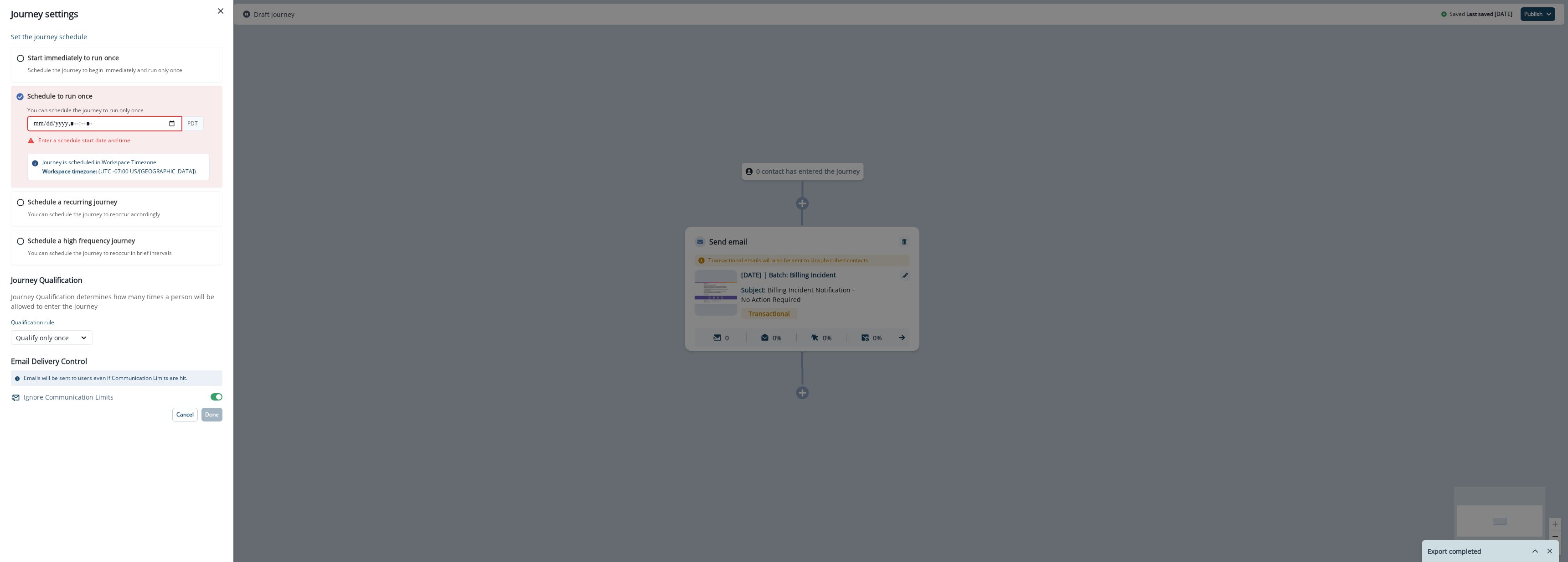
click at [173, 123] on input "datetime-local" at bounding box center [104, 123] width 155 height 15
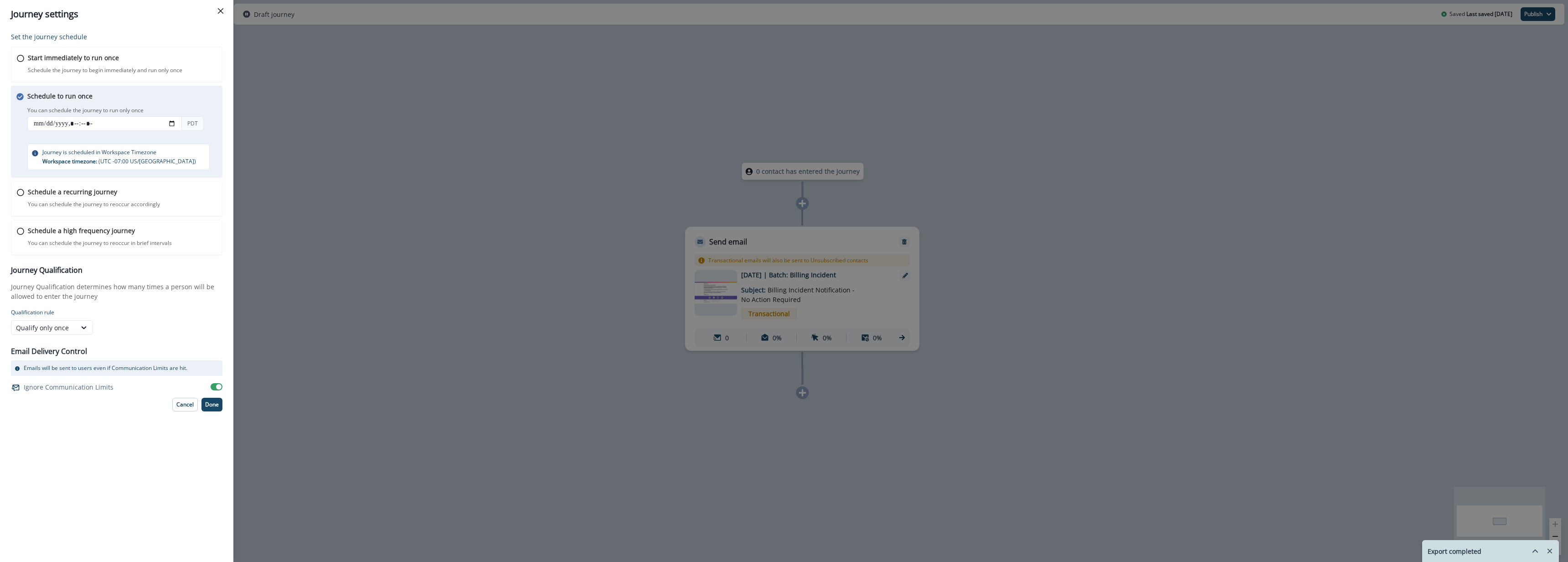
type input "**********"
click at [129, 452] on div "Set the journey schedule Start immediately to run once Schedule the journey to …" at bounding box center [117, 295] width 234 height 534
click at [221, 406] on button "Done" at bounding box center [212, 405] width 21 height 14
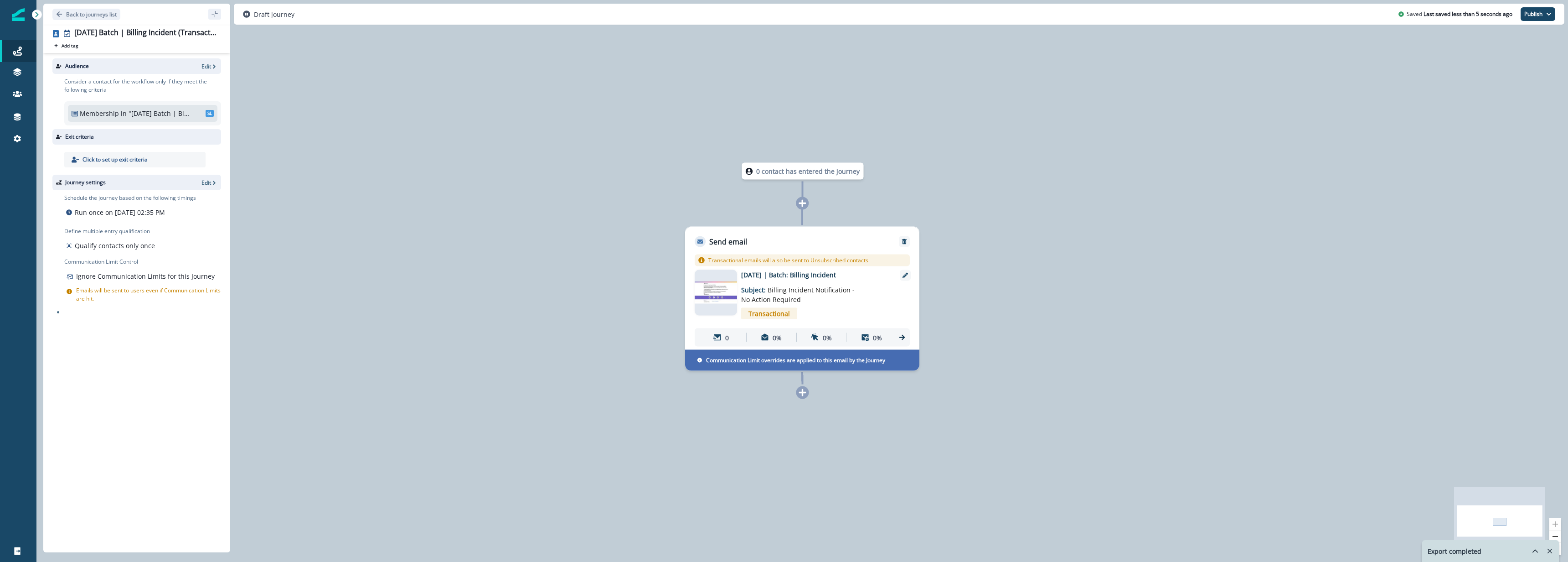
click at [164, 113] on p ""[DATE] Batch | Billing Incident"" at bounding box center [160, 114] width 62 height 10
click at [209, 183] on p "Edit" at bounding box center [207, 183] width 10 height 8
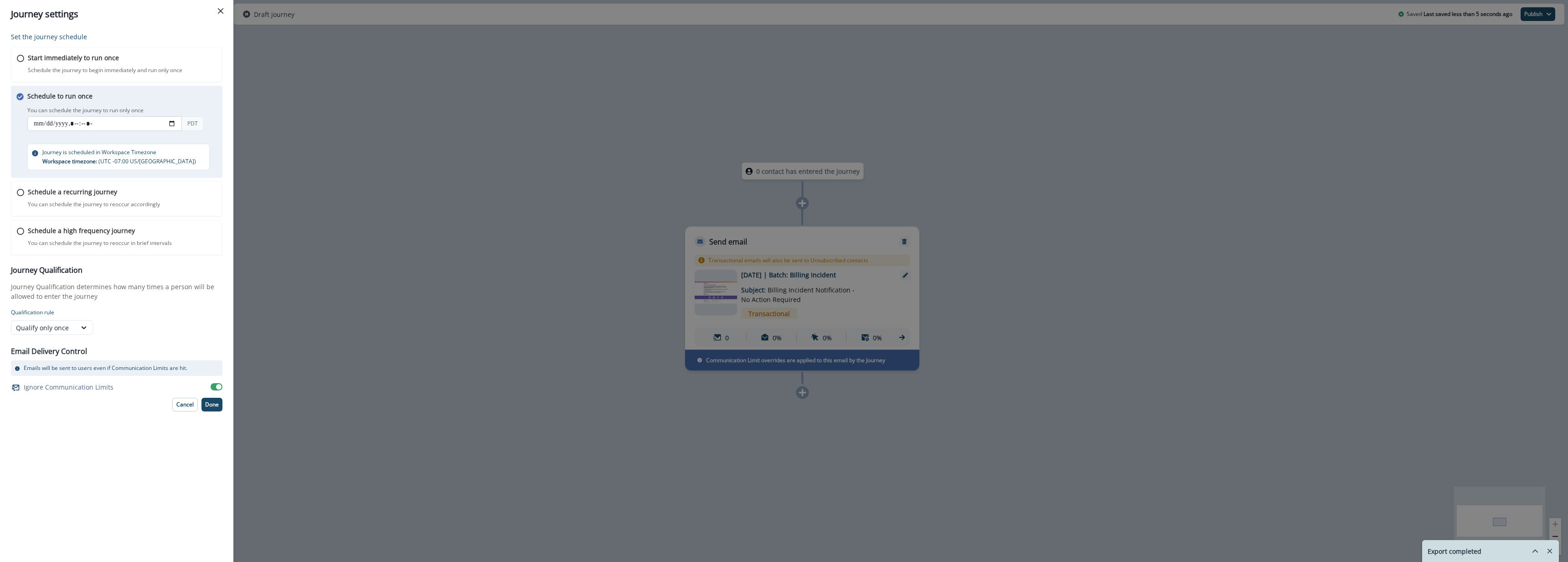
drag, startPoint x: 59, startPoint y: 126, endPoint x: 67, endPoint y: 125, distance: 8.1
click at [61, 126] on input "datetime-local" at bounding box center [104, 123] width 155 height 15
click at [67, 125] on input "datetime-local" at bounding box center [104, 123] width 155 height 15
click at [47, 125] on input "datetime-local" at bounding box center [104, 123] width 155 height 15
type input "**********"
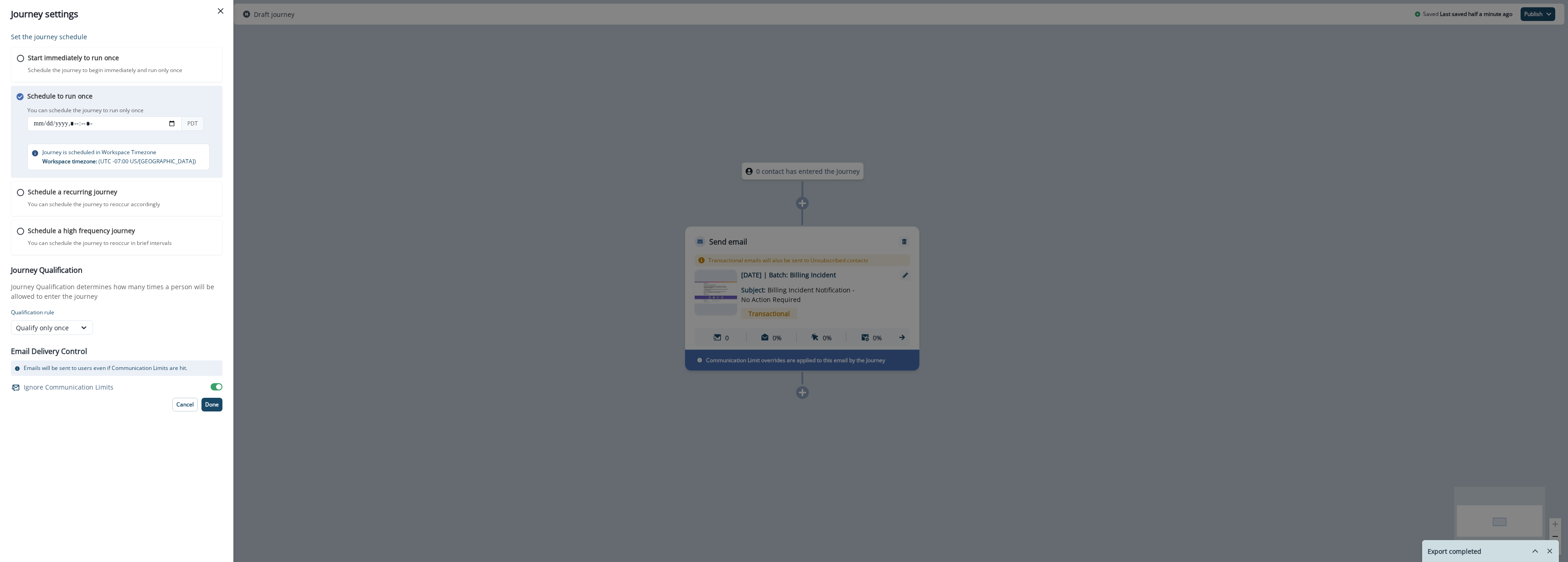
click at [84, 471] on div "Set the journey schedule Start immediately to run once Schedule the journey to …" at bounding box center [117, 295] width 234 height 534
click at [213, 411] on button "Done" at bounding box center [212, 405] width 21 height 14
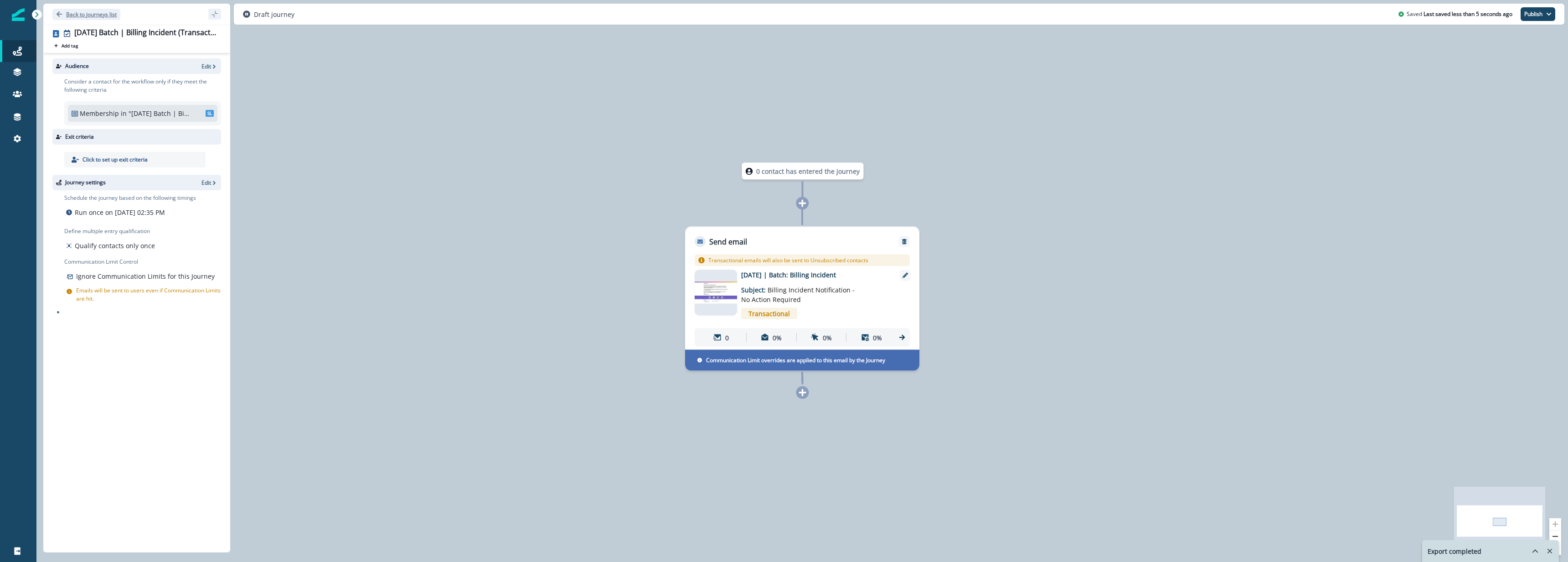
click at [90, 17] on p "Back to journeys list" at bounding box center [91, 14] width 51 height 8
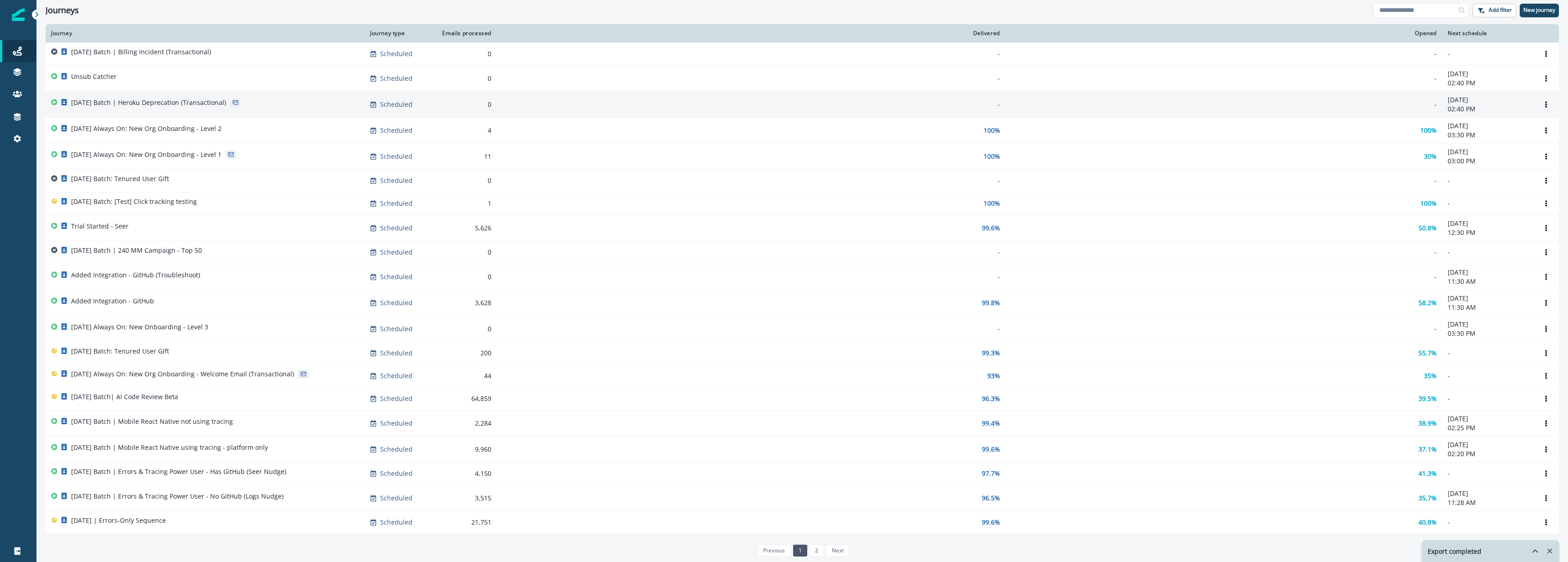
click at [152, 101] on p "[DATE] Batch | Heroku Deprecation (Transactional)" at bounding box center [148, 102] width 155 height 9
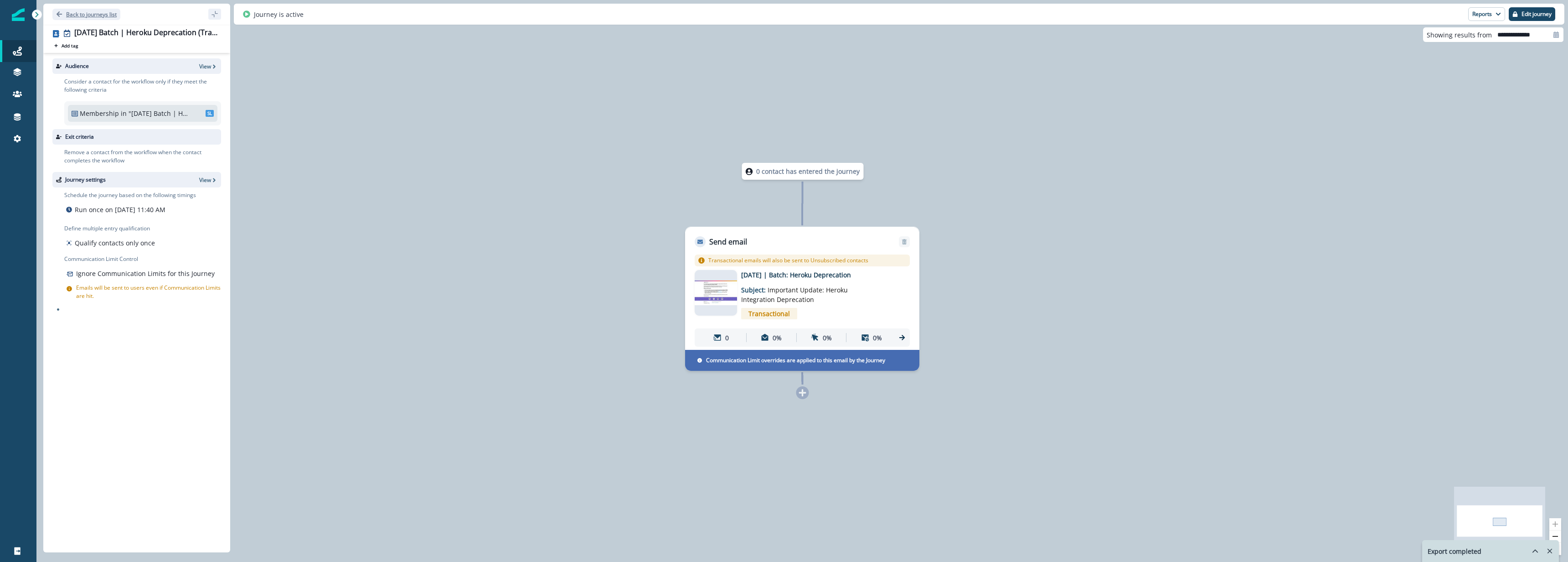
click at [68, 14] on p "Back to journeys list" at bounding box center [91, 14] width 51 height 8
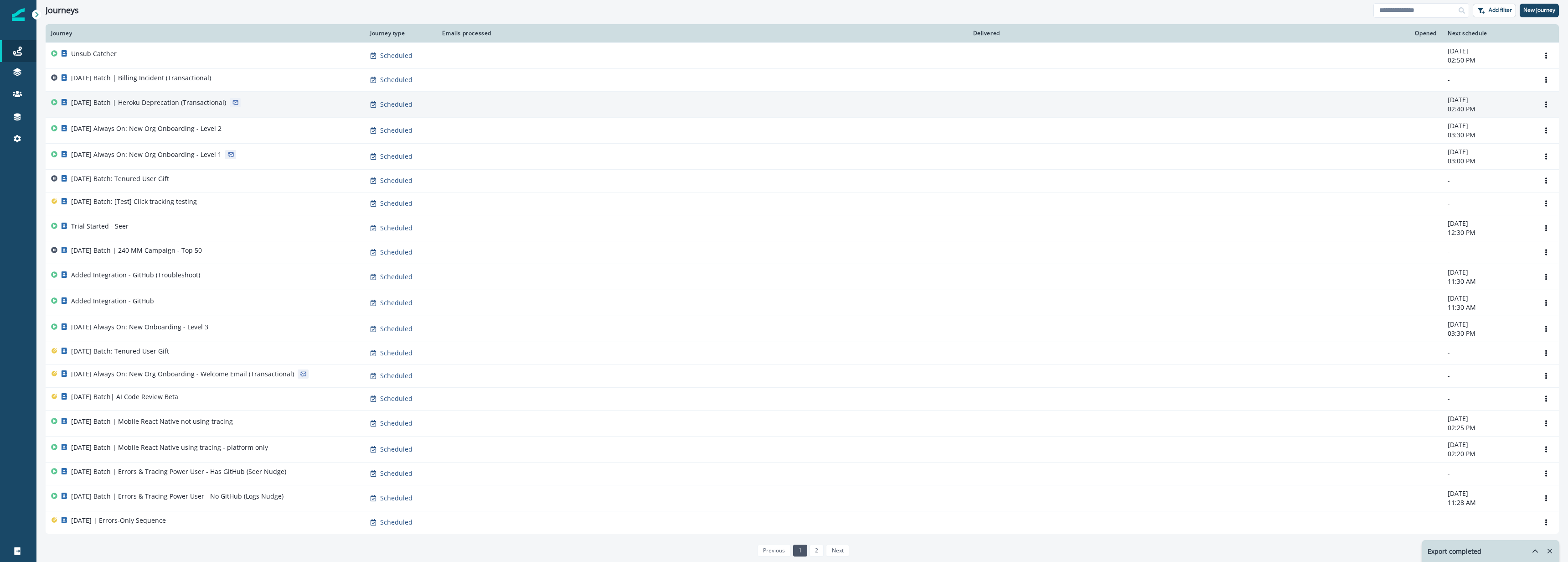
click at [203, 101] on p "2025-09-29 Batch | Heroku Deprecation (Transactional)" at bounding box center [148, 102] width 155 height 9
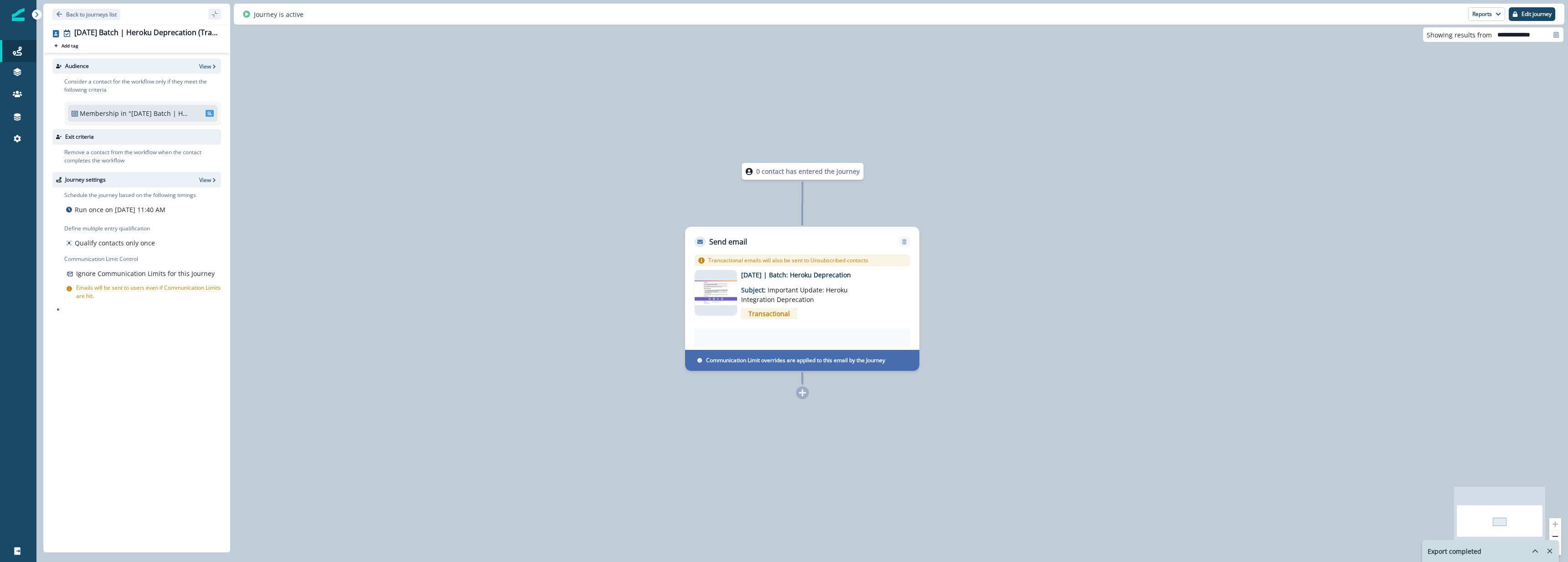
click at [385, 166] on div "0 contact has entered the journey Send email Email asset changed, journey repor…" at bounding box center [801, 281] width 1532 height 562
click at [206, 65] on p "View" at bounding box center [205, 66] width 12 height 8
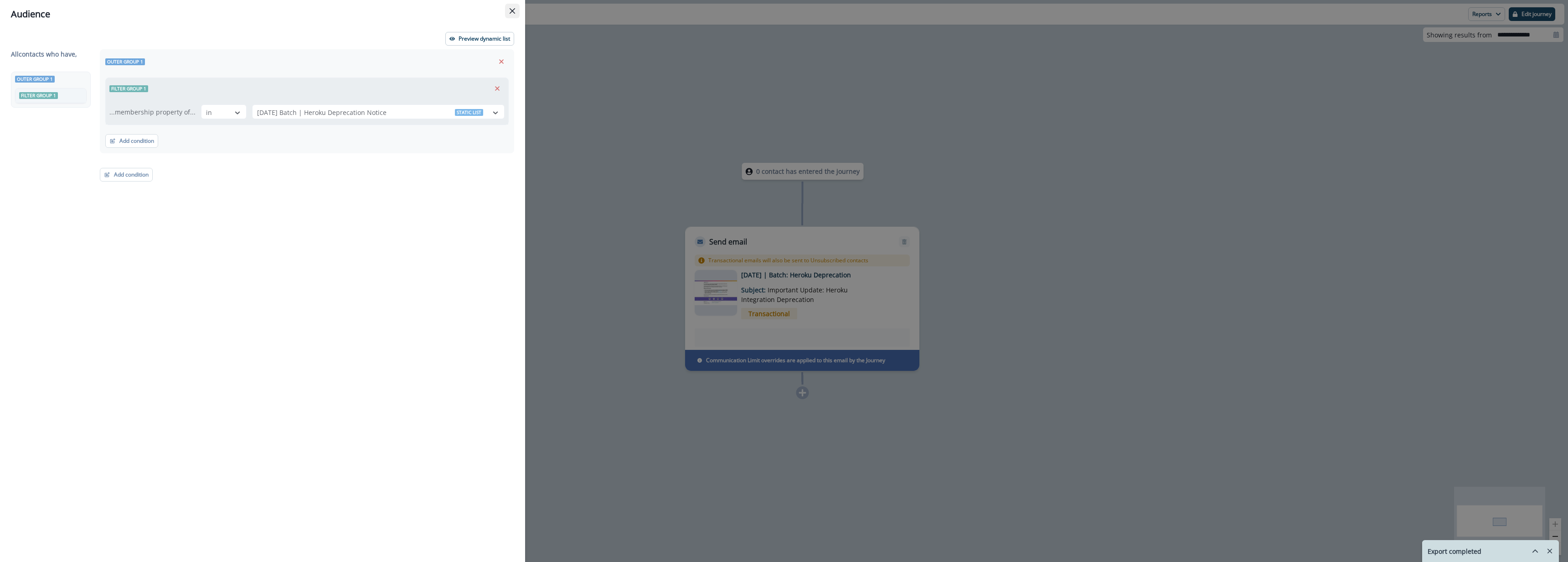
click at [513, 8] on icon "Close" at bounding box center [512, 10] width 5 height 5
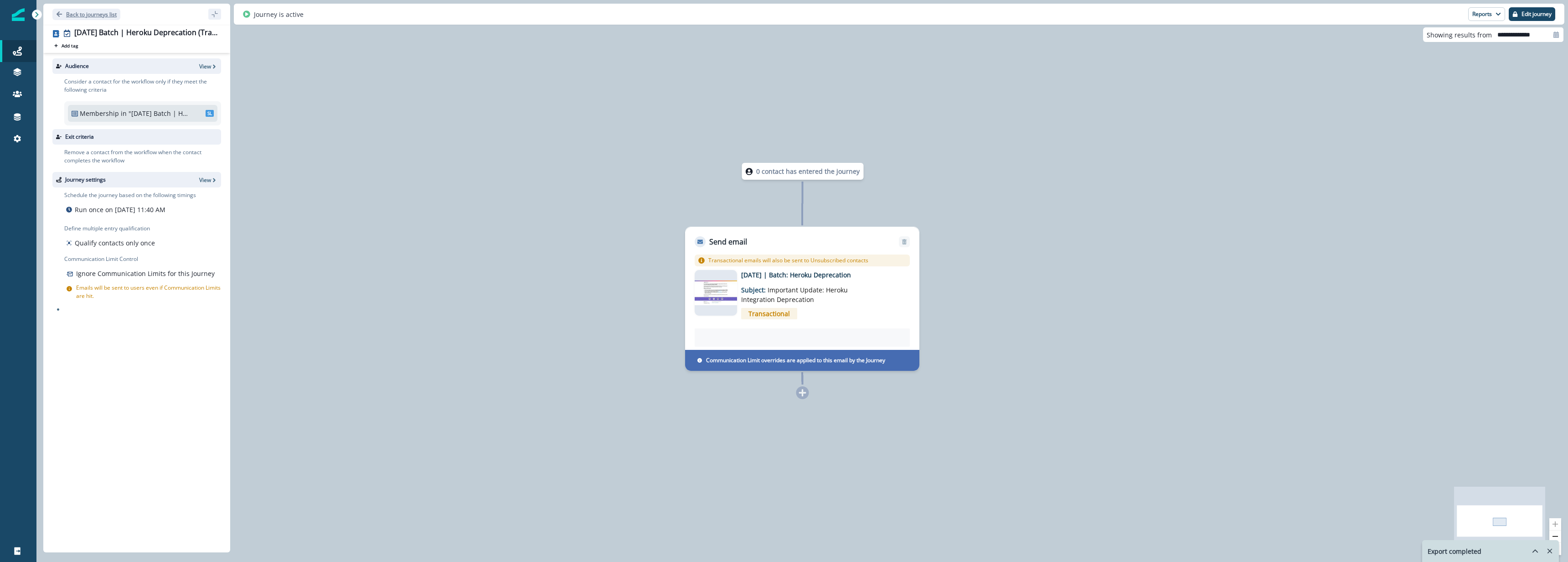
click at [88, 9] on button "Back to journeys list" at bounding box center [86, 14] width 68 height 11
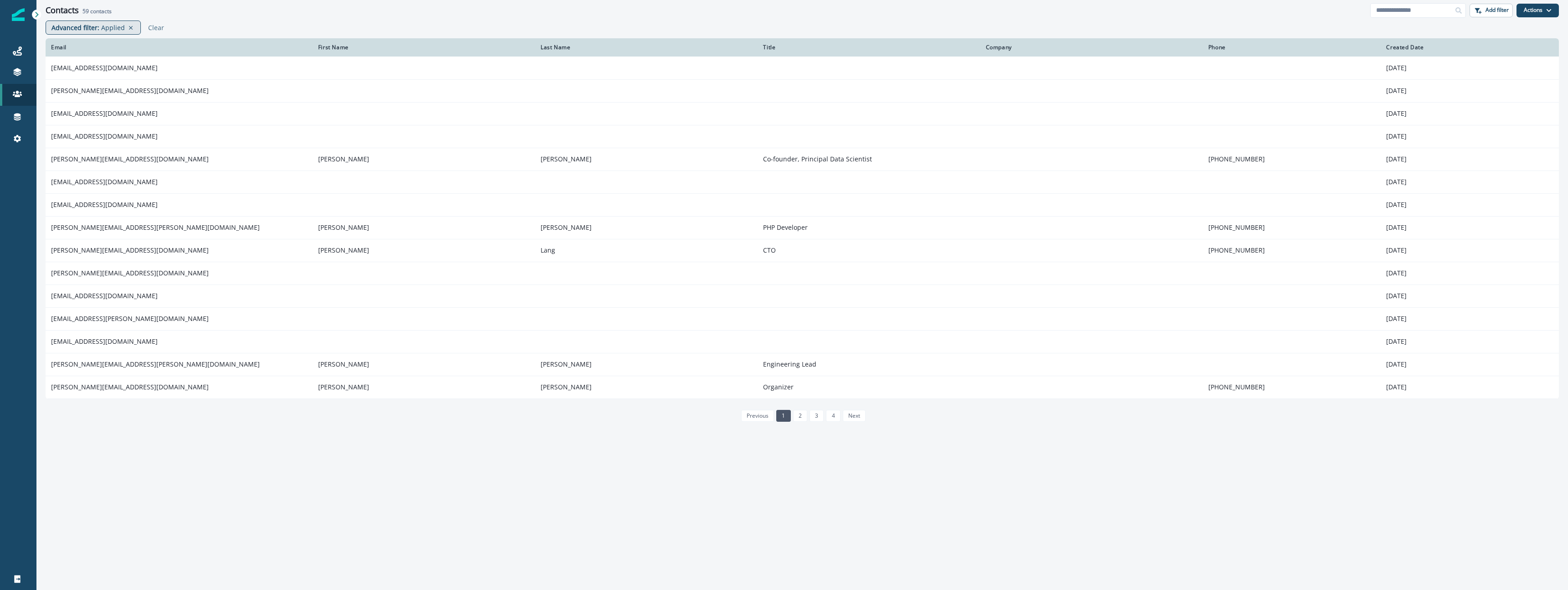
click at [108, 28] on p "Applied" at bounding box center [113, 28] width 24 height 10
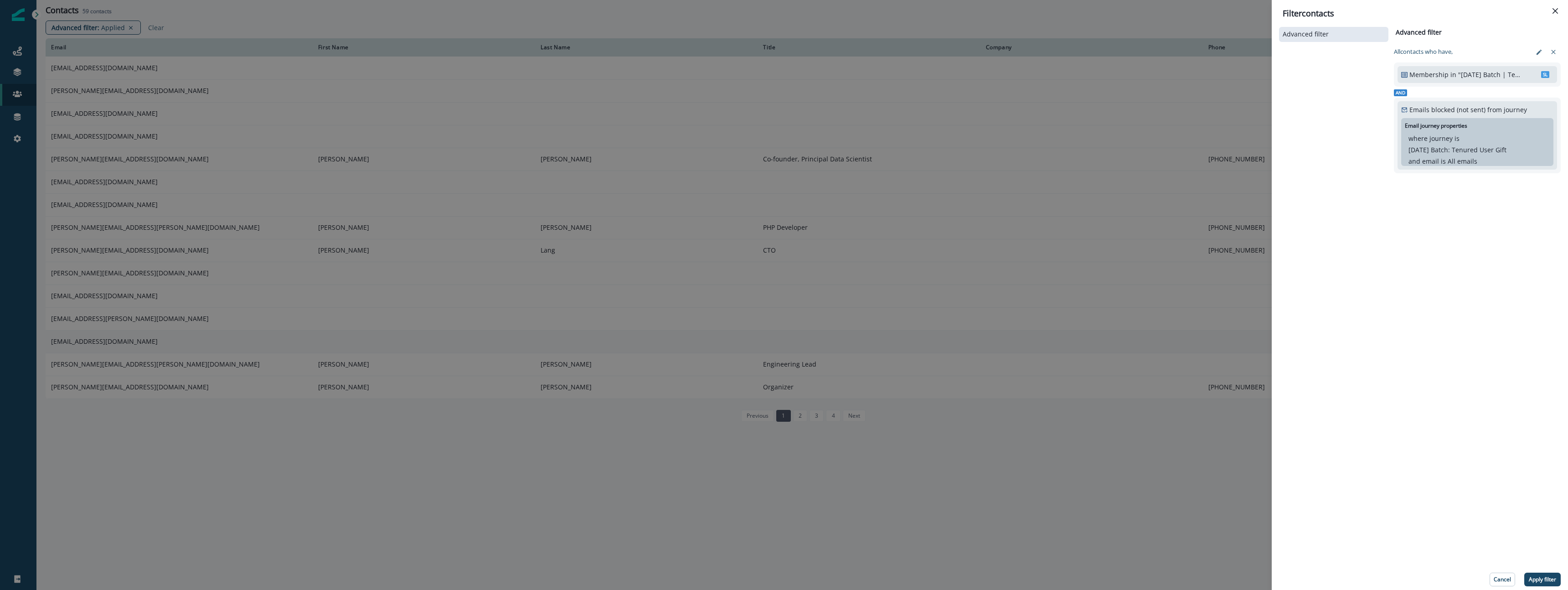
drag, startPoint x: 341, startPoint y: 518, endPoint x: 205, endPoint y: 348, distance: 217.7
click at [341, 516] on div "Filter contacts Advanced filter Advanced filter Clear All contact s who have, M…" at bounding box center [784, 295] width 1568 height 590
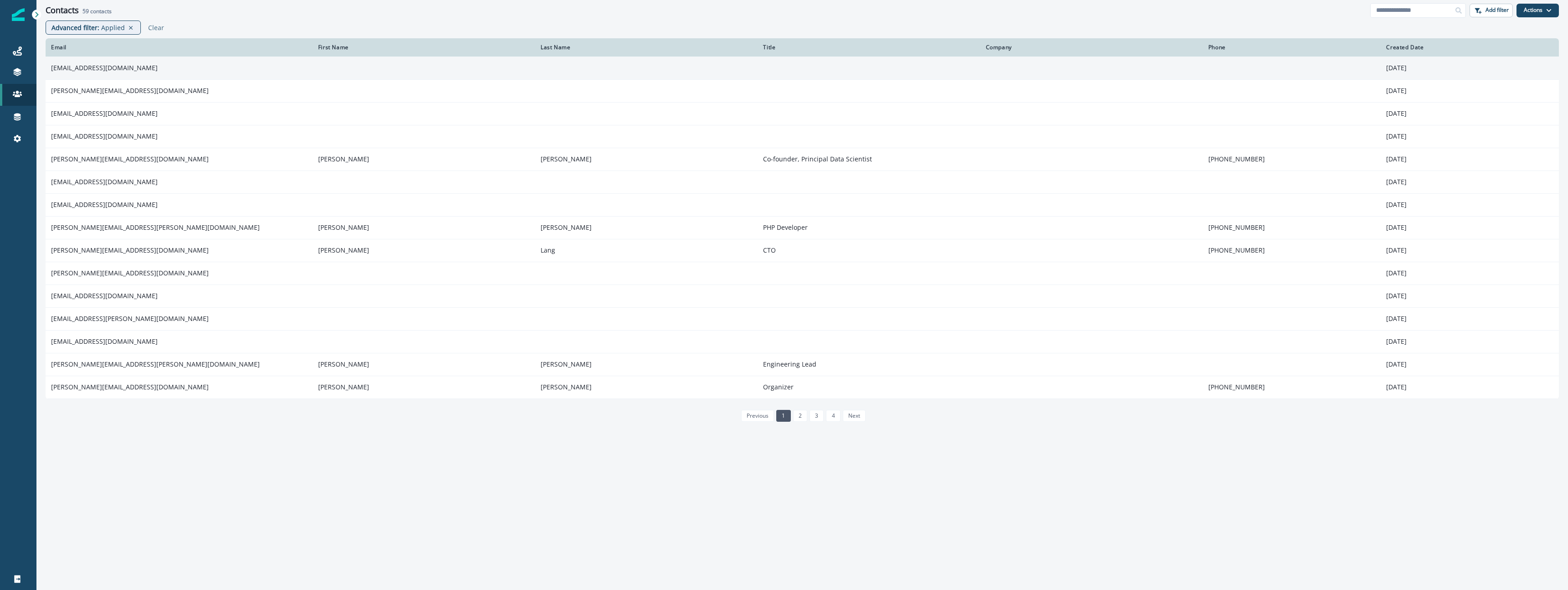
click at [100, 60] on td "[EMAIL_ADDRESS][DOMAIN_NAME]" at bounding box center [179, 68] width 267 height 23
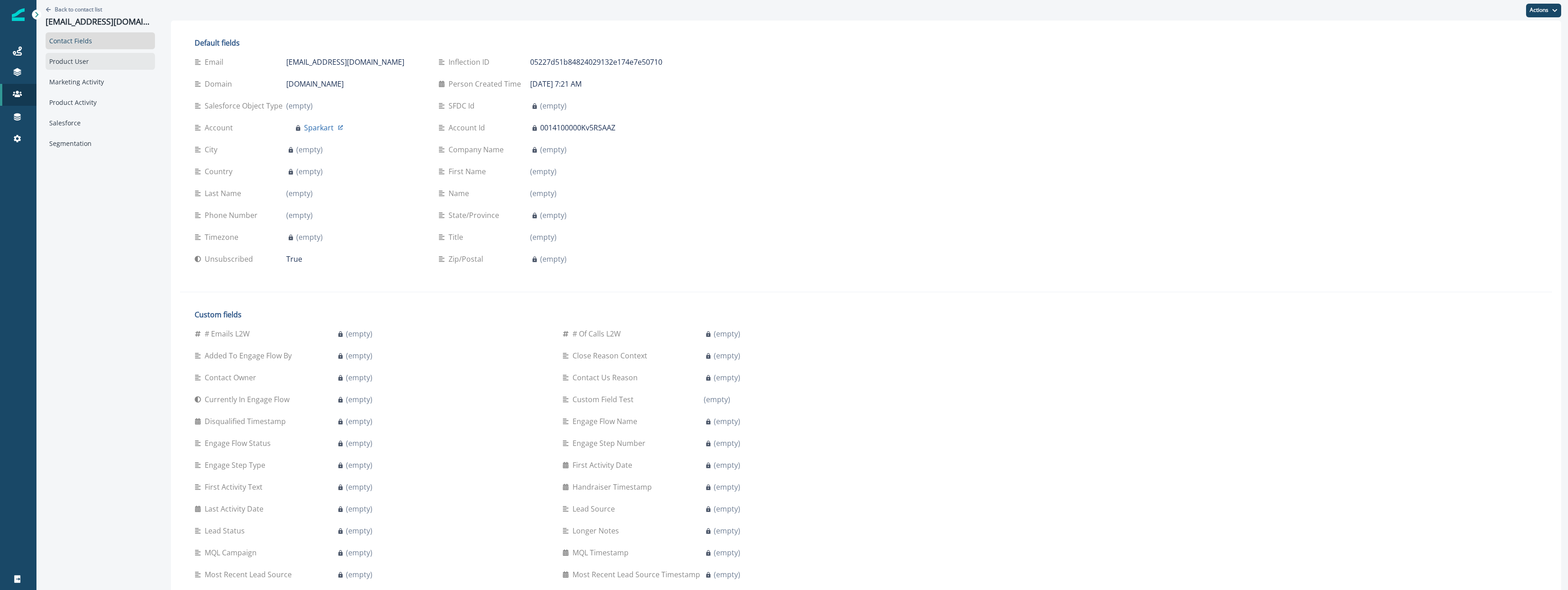
click at [81, 67] on div "Product User" at bounding box center [100, 61] width 109 height 17
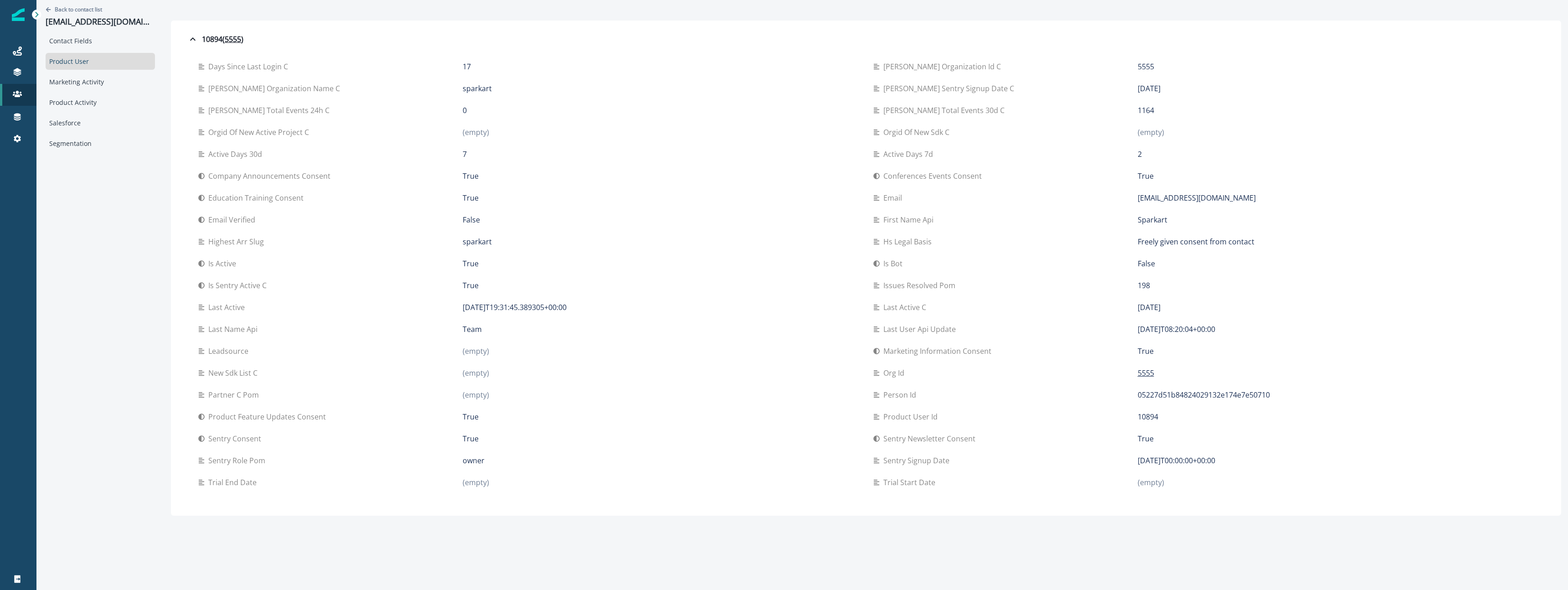
click at [456, 432] on div "Sentry consent True" at bounding box center [528, 439] width 661 height 22
drag, startPoint x: 77, startPoint y: 52, endPoint x: 83, endPoint y: 47, distance: 7.8
click at [77, 52] on div "Contact Fields Product User Marketing Activity Product Activity Salesforce Segm…" at bounding box center [100, 92] width 109 height 120
click at [83, 47] on div "Contact Fields" at bounding box center [100, 40] width 109 height 17
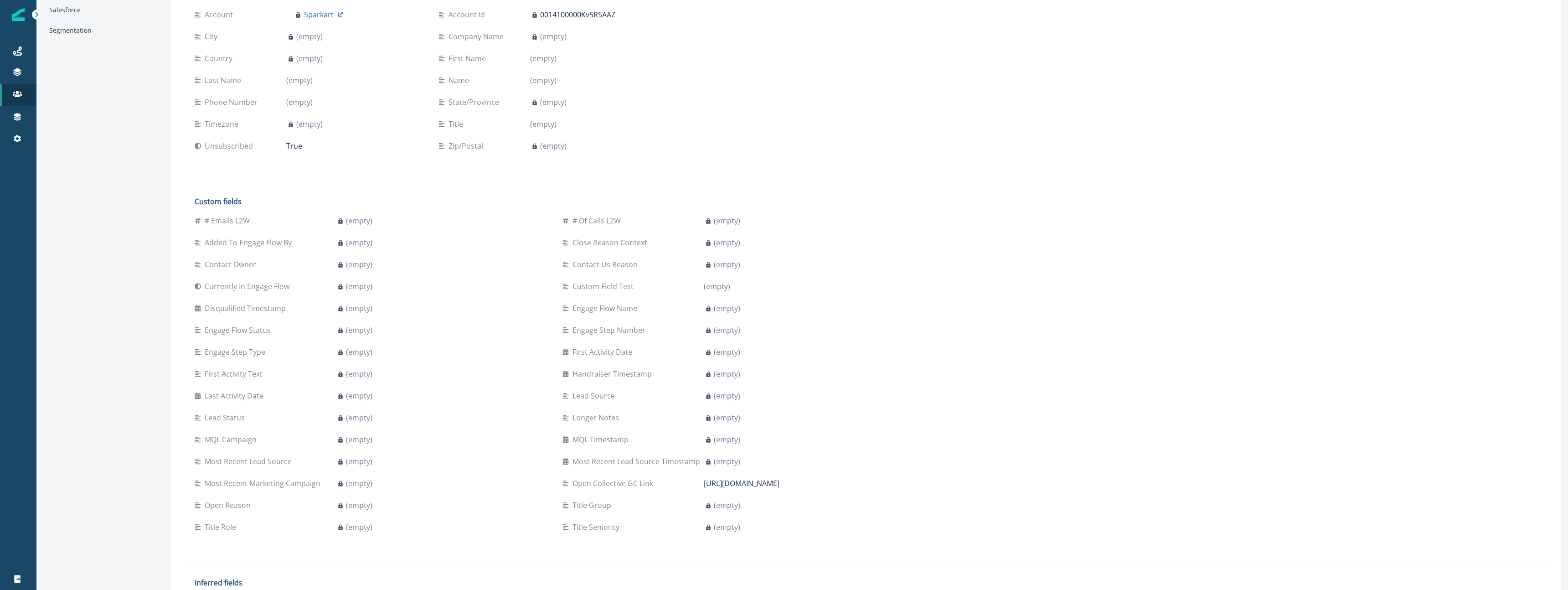
scroll to position [133, 0]
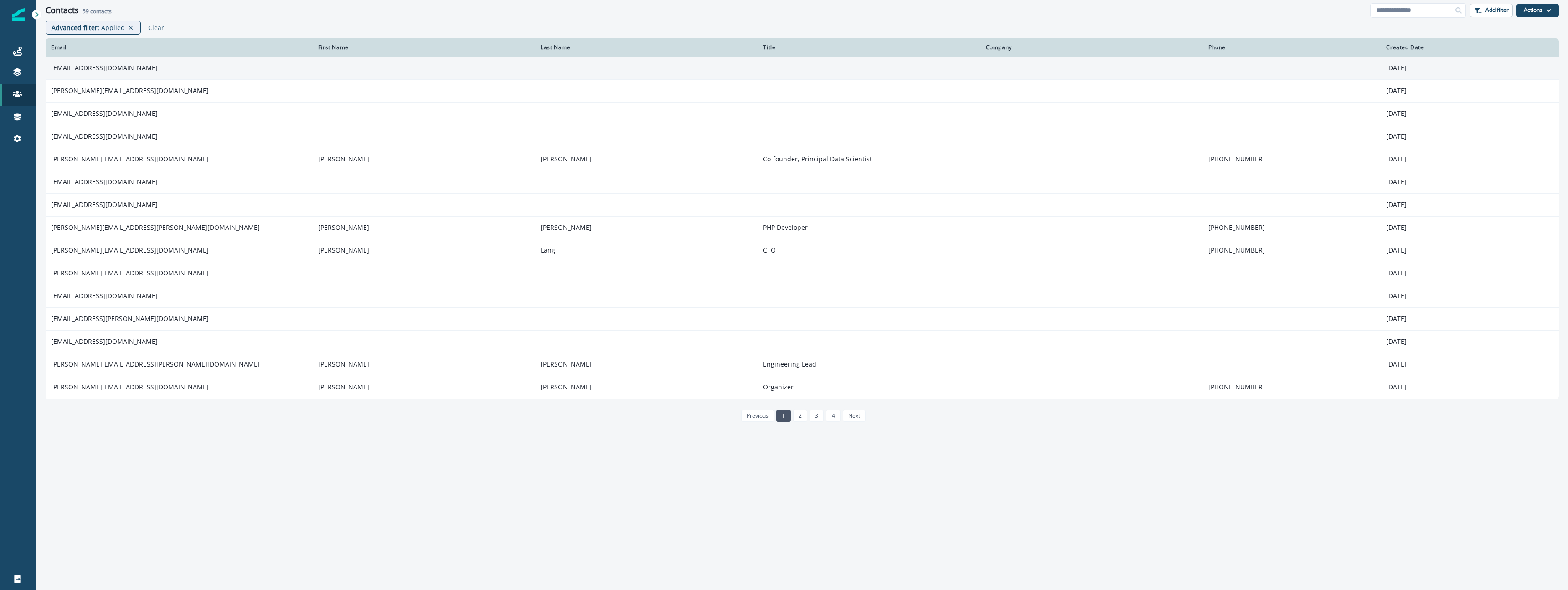
click at [125, 73] on td "[EMAIL_ADDRESS][DOMAIN_NAME]" at bounding box center [179, 68] width 267 height 23
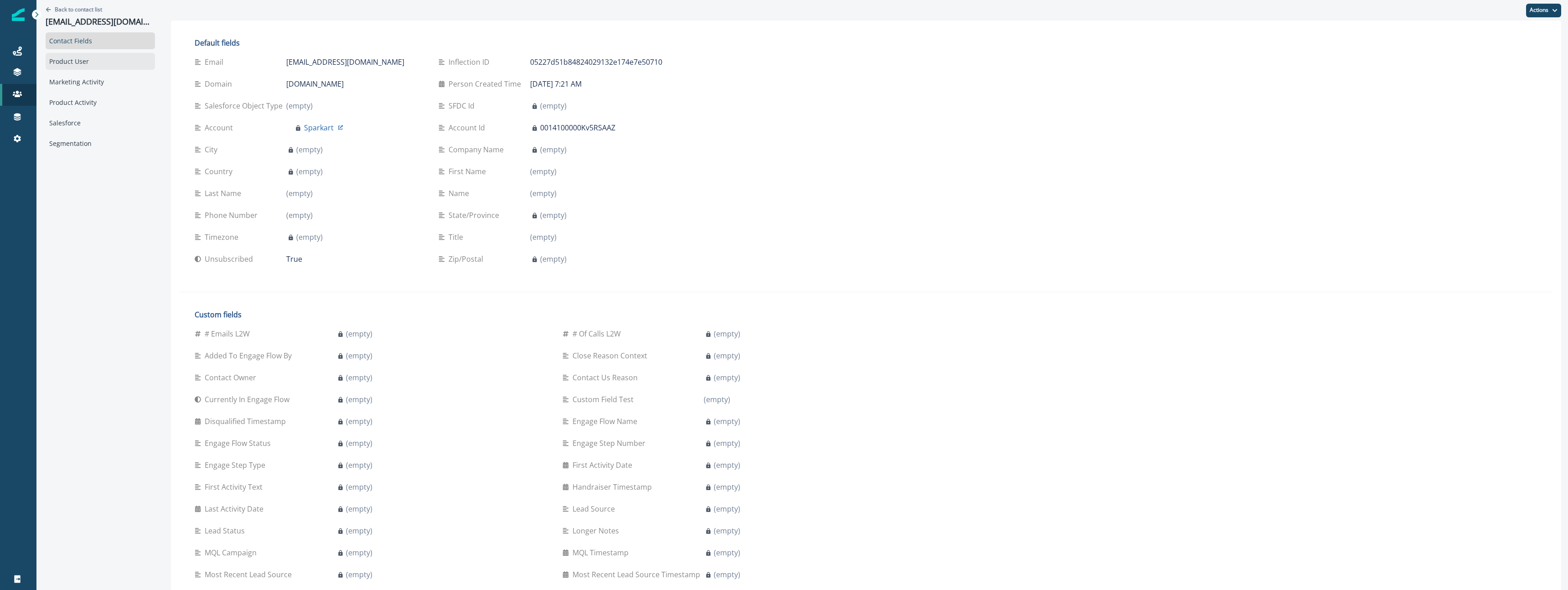
click at [129, 62] on div "Product User" at bounding box center [100, 61] width 109 height 17
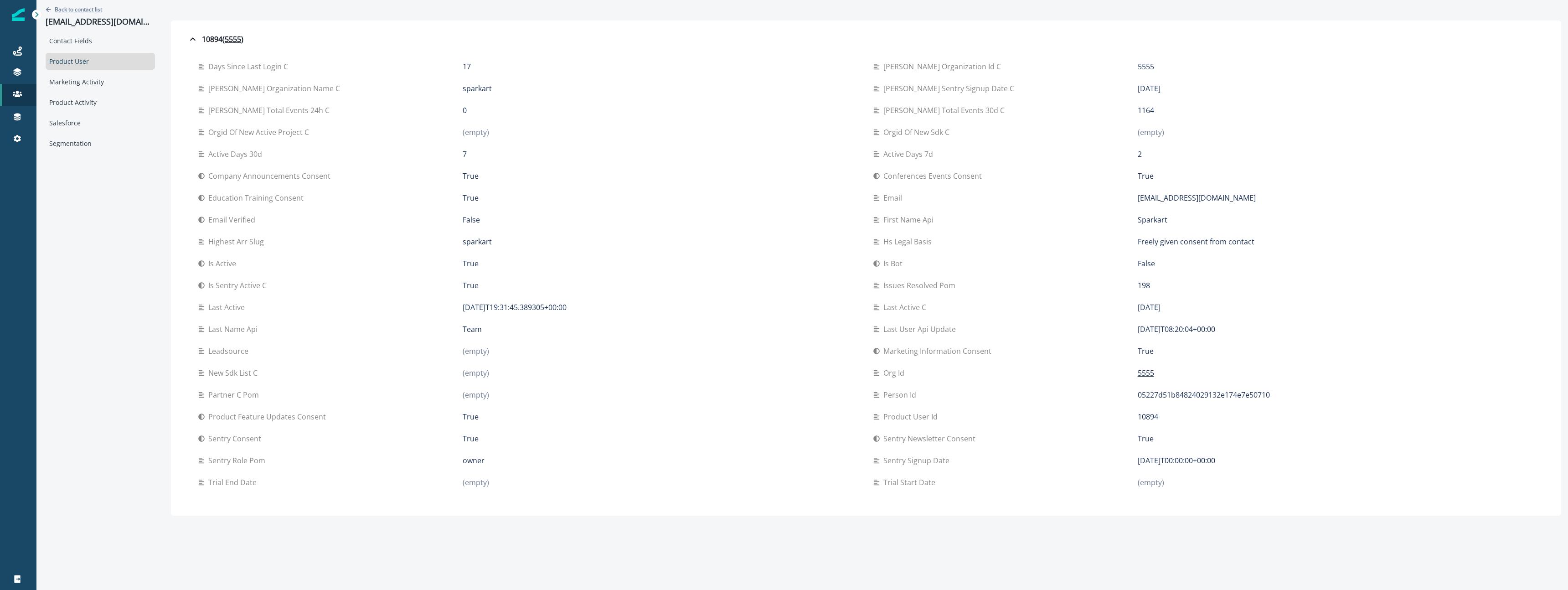
click at [62, 10] on p "Back to contact list" at bounding box center [78, 9] width 47 height 8
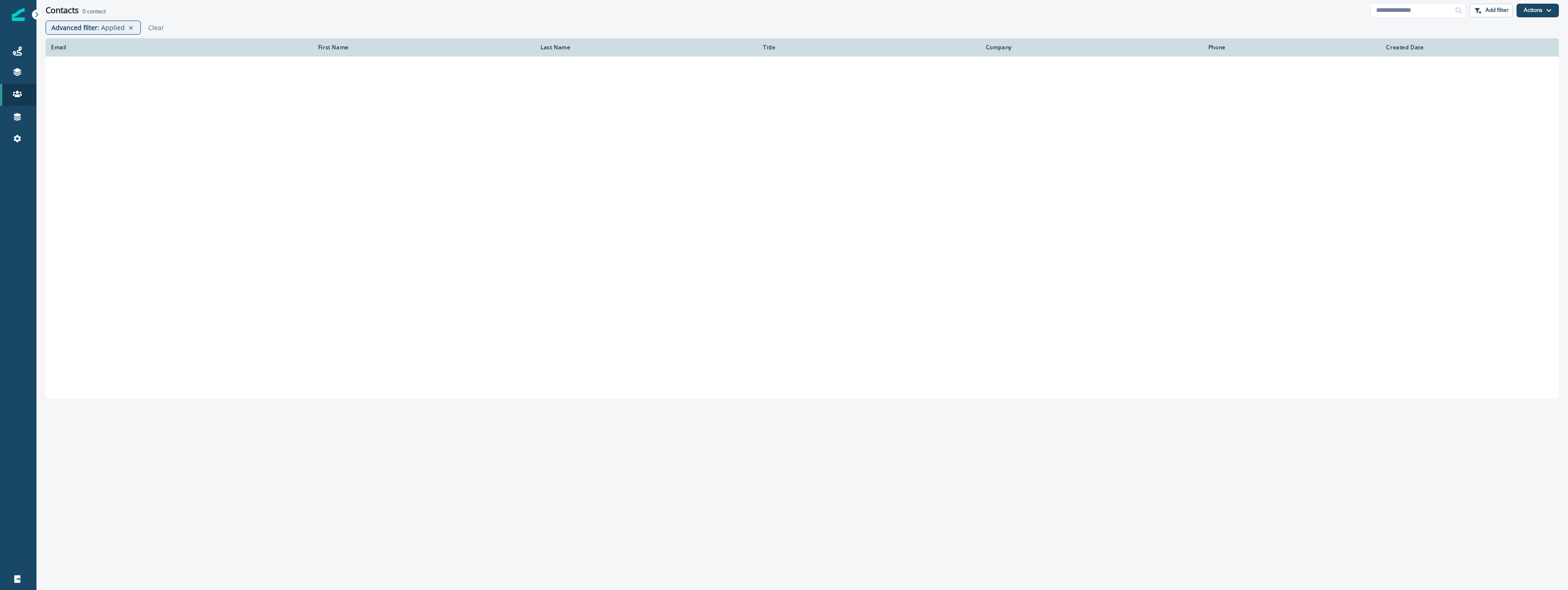
drag, startPoint x: 197, startPoint y: 466, endPoint x: 164, endPoint y: 187, distance: 280.9
click at [186, 422] on div "Email First Name Last Name Title Company Phone Created Date" at bounding box center [801, 311] width 1532 height 547
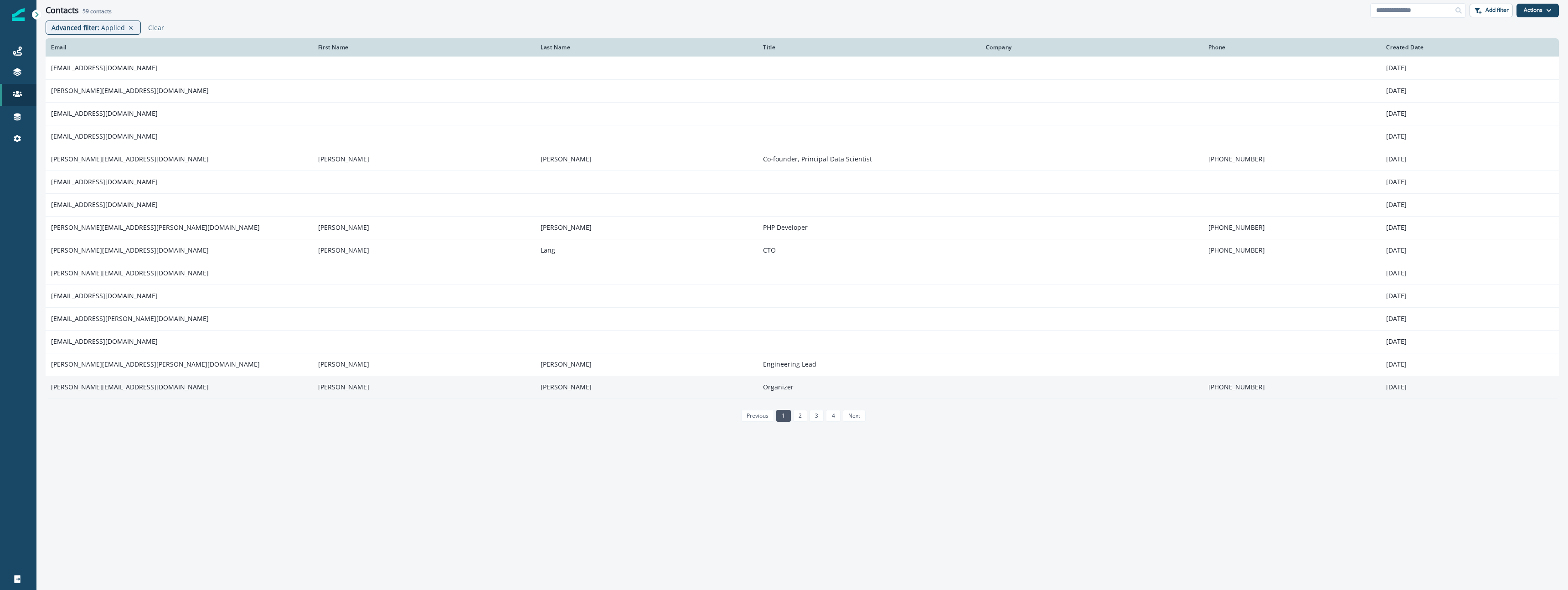
click at [219, 385] on td "cris@barkbox.com" at bounding box center [179, 387] width 267 height 23
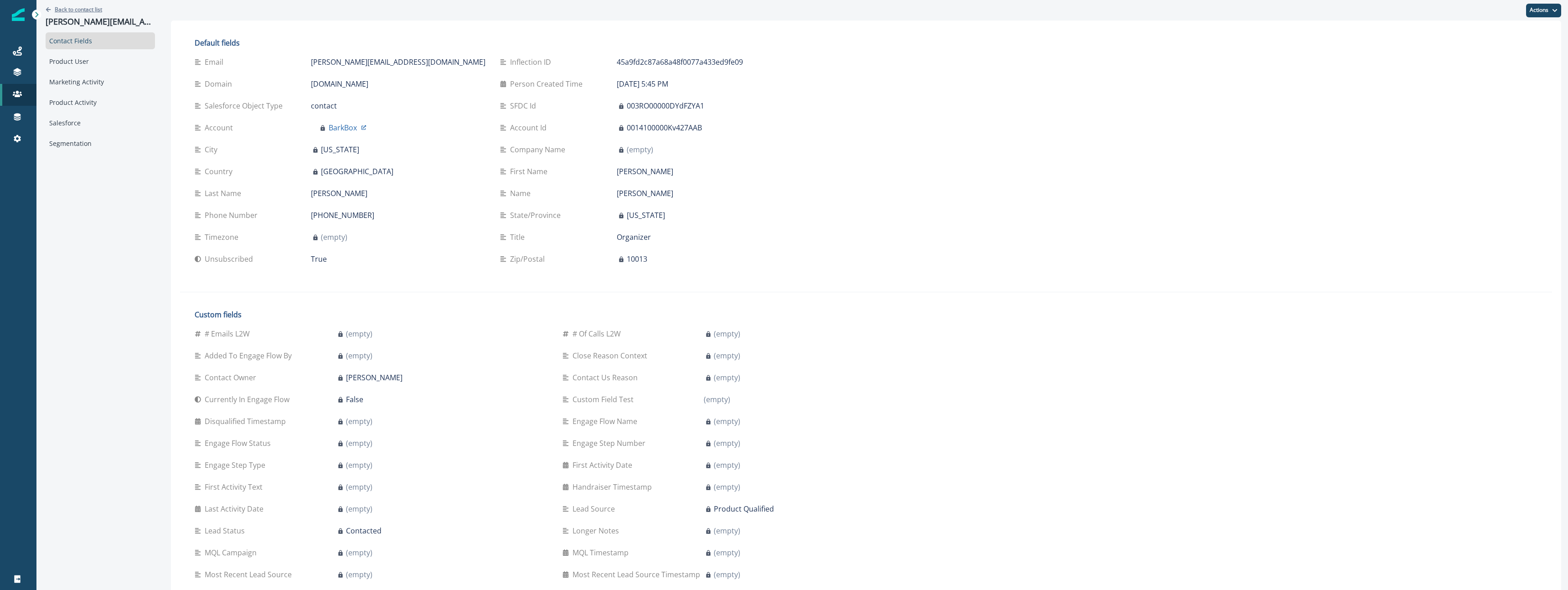
click at [83, 9] on p "Back to contact list" at bounding box center [78, 9] width 47 height 8
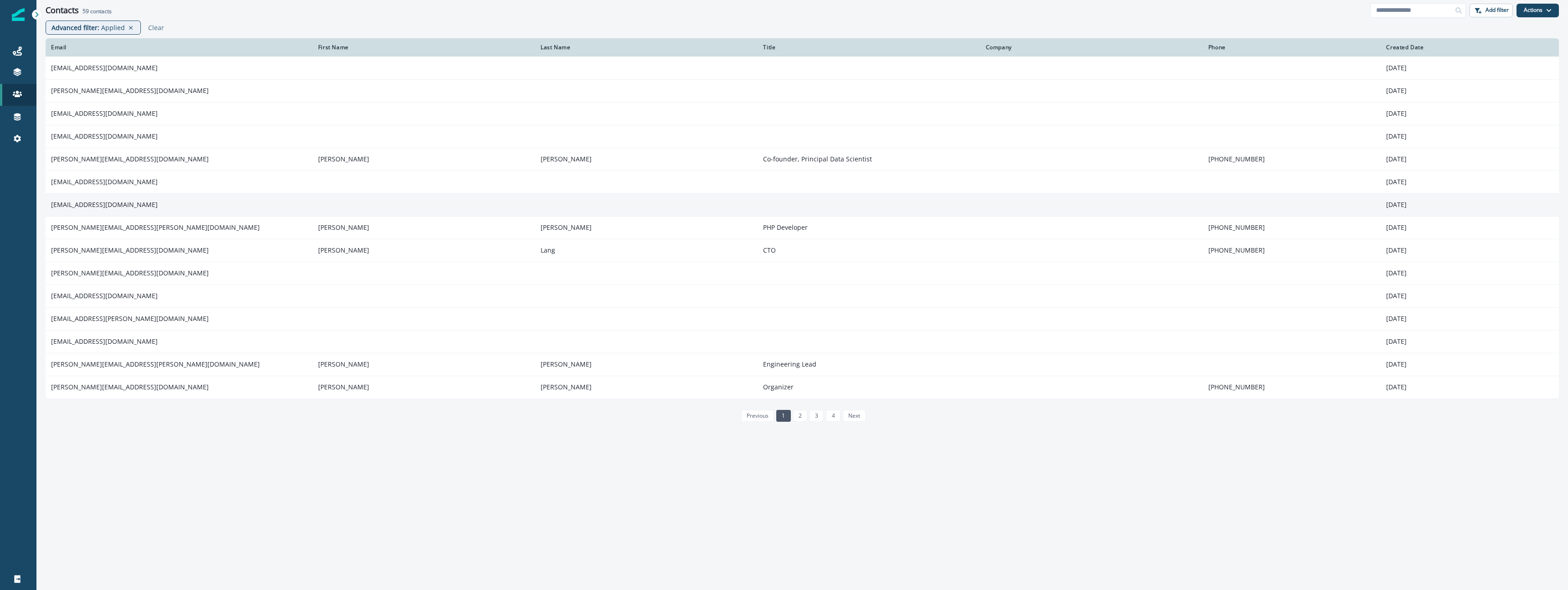
click at [105, 212] on td "info@prokapi.com" at bounding box center [179, 204] width 267 height 23
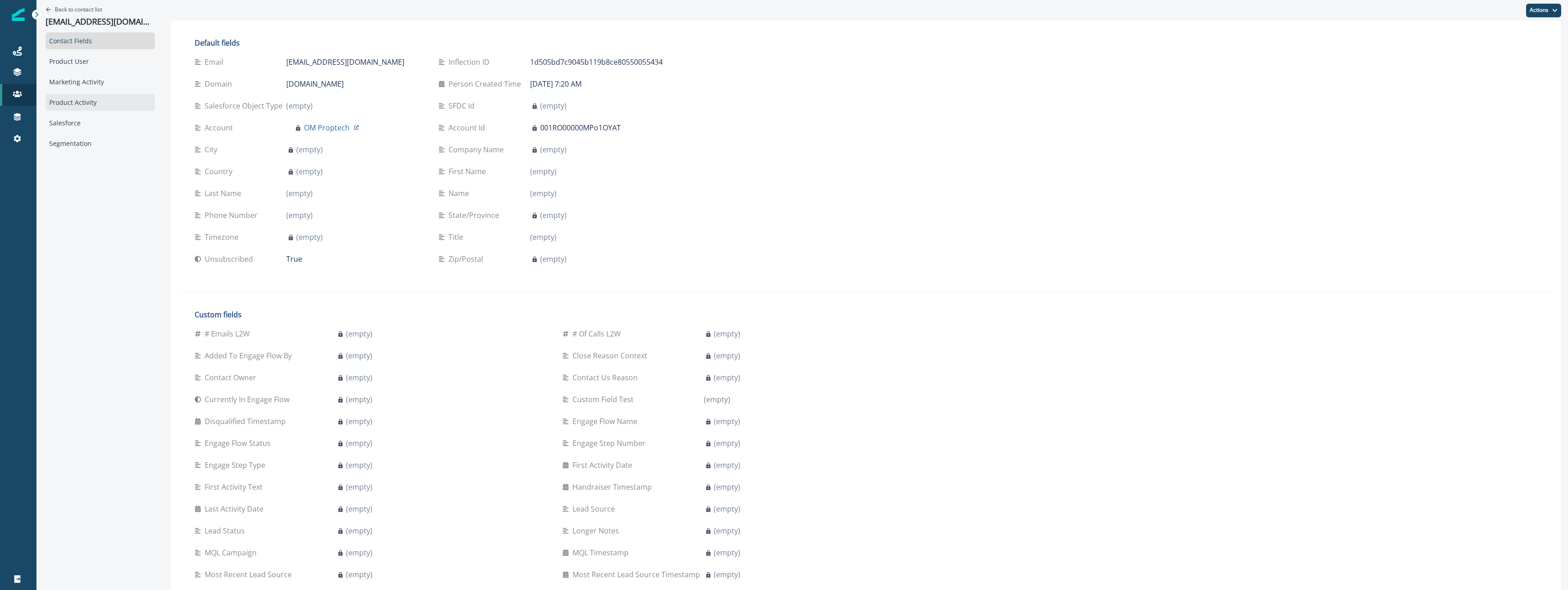
click at [97, 102] on div "Product Activity" at bounding box center [100, 102] width 109 height 17
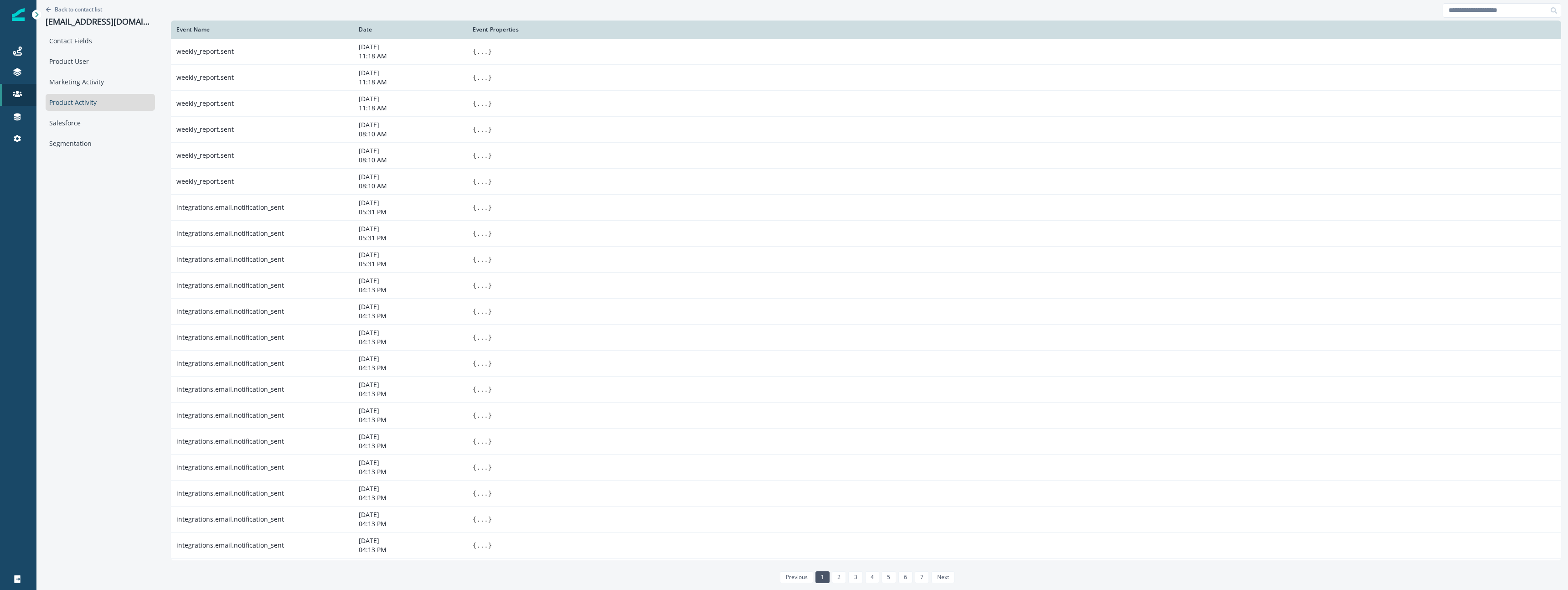
drag, startPoint x: 77, startPoint y: 64, endPoint x: 88, endPoint y: 50, distance: 17.8
click at [80, 60] on div "Product User" at bounding box center [100, 61] width 109 height 17
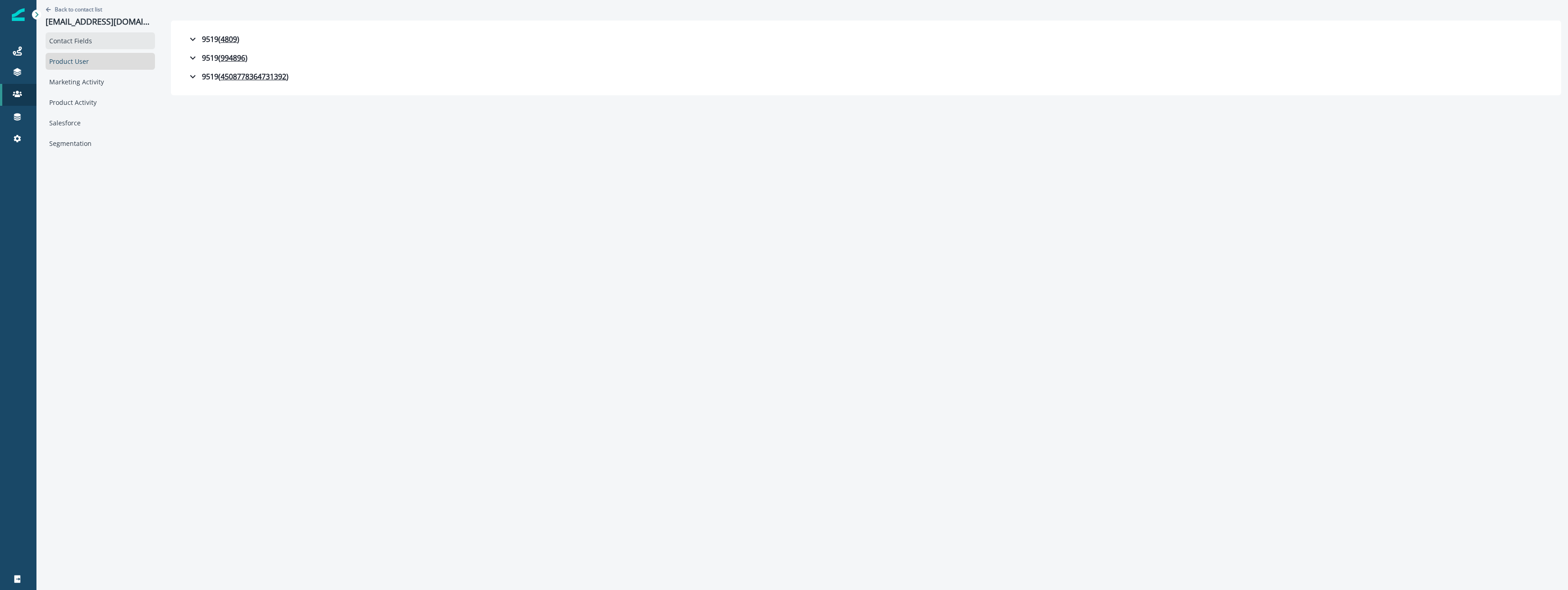
click at [87, 45] on div "Contact Fields" at bounding box center [100, 40] width 109 height 17
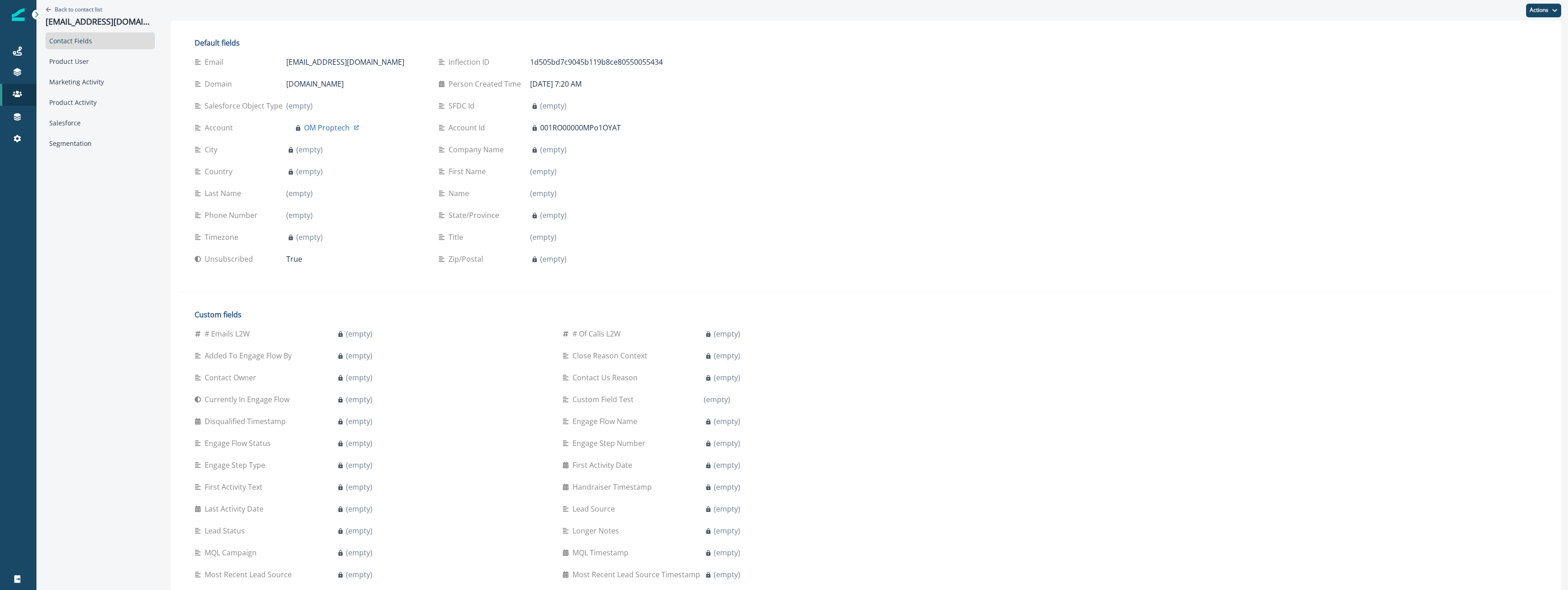
drag, startPoint x: 73, startPoint y: 443, endPoint x: 64, endPoint y: 418, distance: 26.6
click at [72, 439] on div "Back to contact list info@prokapi.com Contact Fields Product User Marketing Act…" at bounding box center [100, 379] width 128 height 758
click at [91, 67] on div "Product User" at bounding box center [100, 61] width 109 height 17
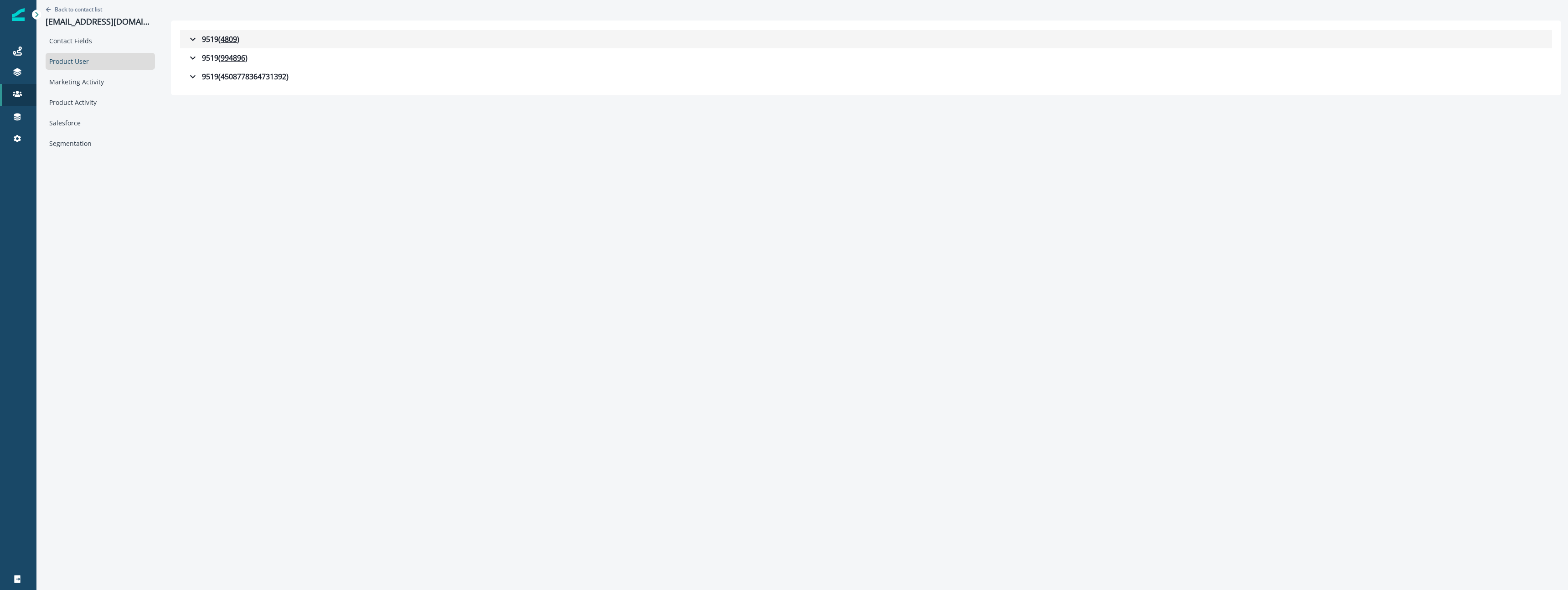
click at [187, 38] on icon "button" at bounding box center [192, 39] width 11 height 11
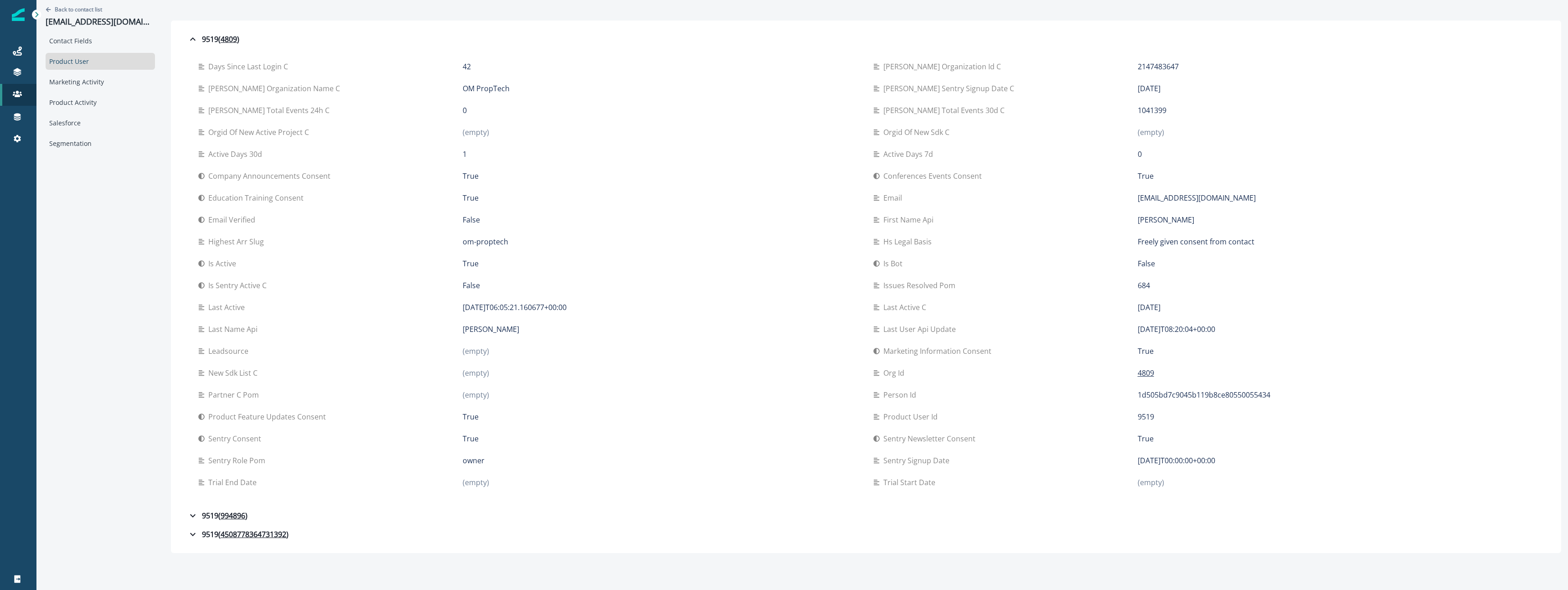
click at [265, 442] on div "Sentry consent" at bounding box center [330, 438] width 265 height 11
click at [190, 516] on icon "button" at bounding box center [192, 516] width 5 height 3
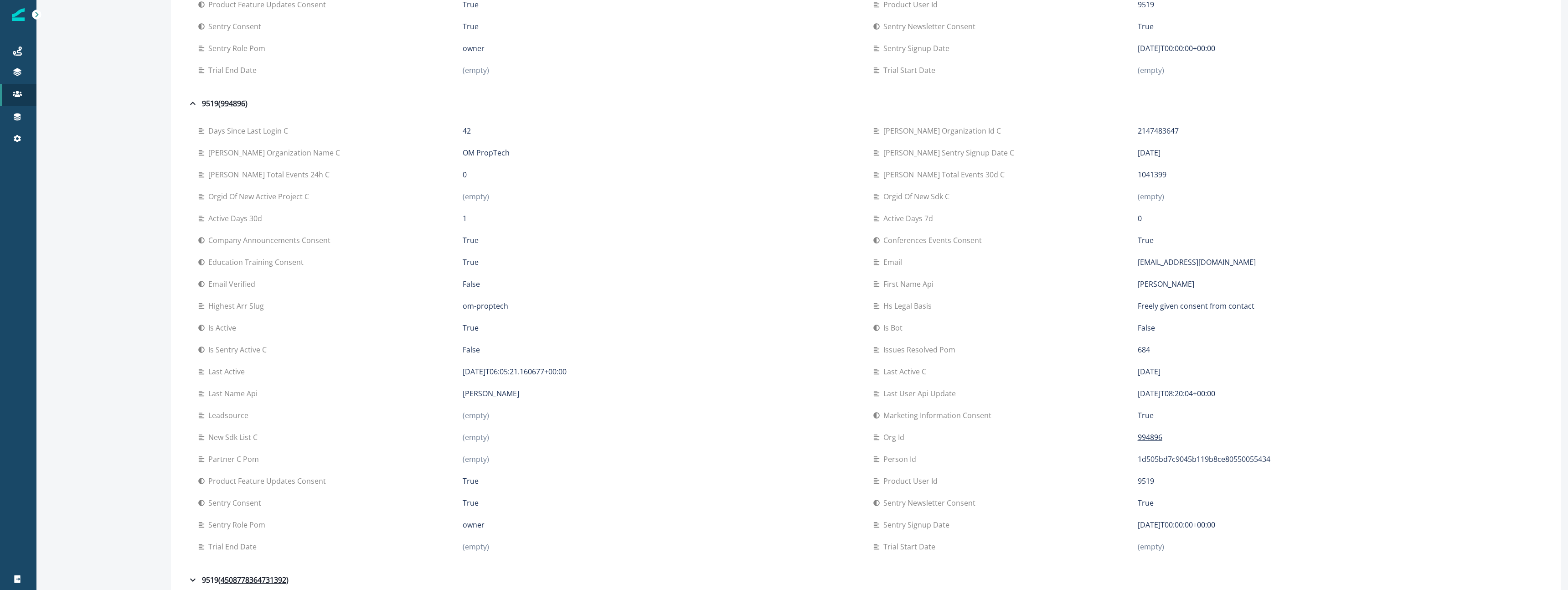
scroll to position [421, 0]
click at [187, 573] on icon "button" at bounding box center [192, 571] width 11 height 11
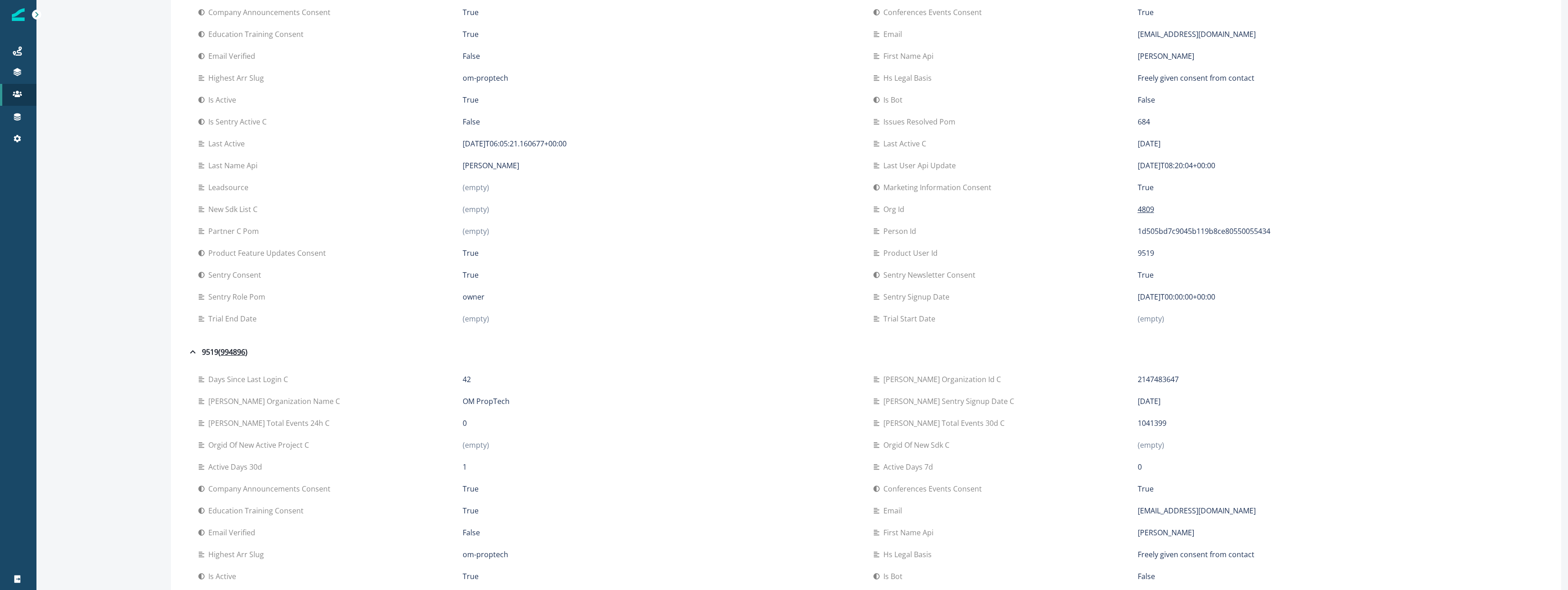
scroll to position [0, 0]
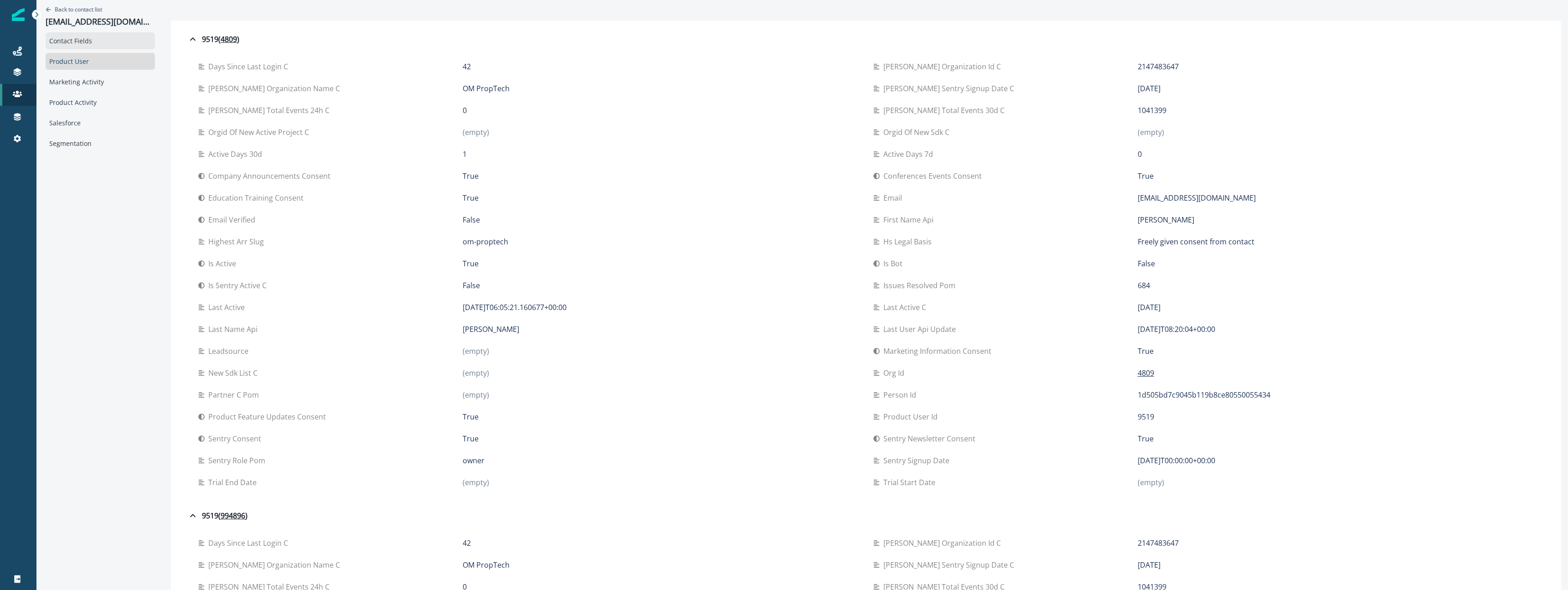
click at [82, 44] on div "Contact Fields" at bounding box center [100, 40] width 109 height 17
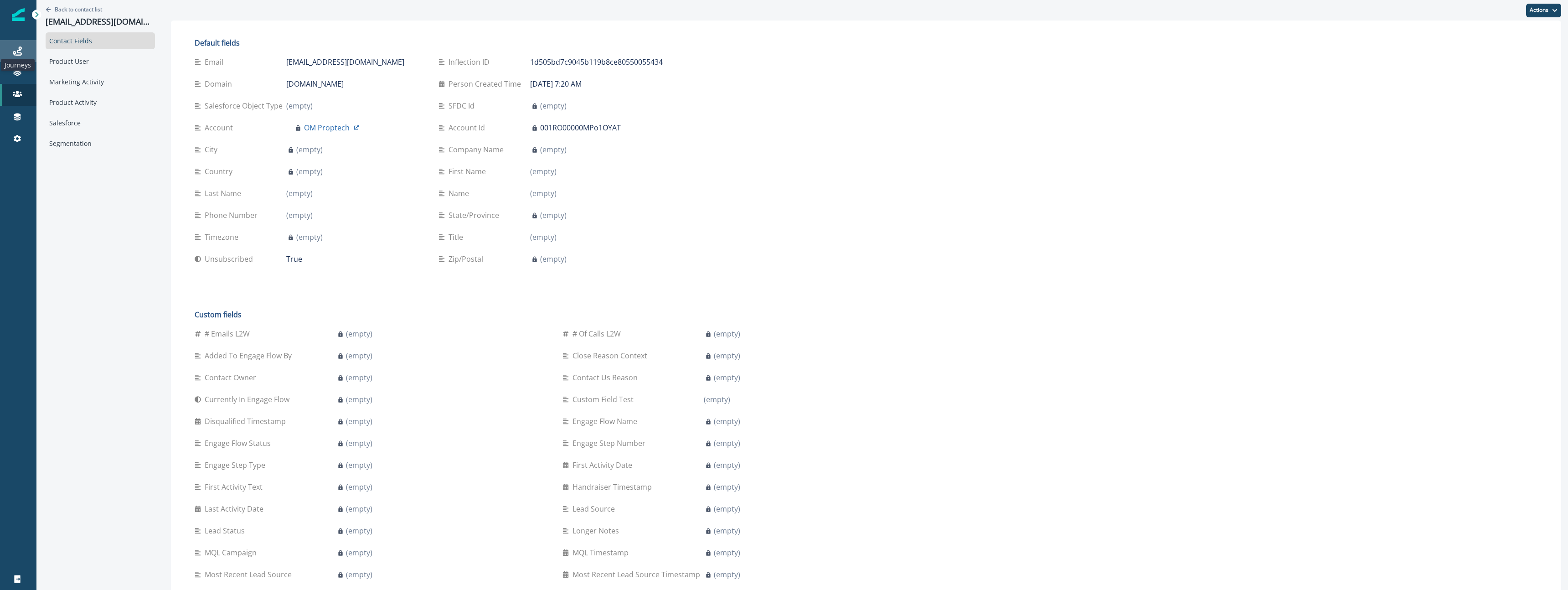
click at [20, 54] on icon at bounding box center [17, 51] width 9 height 9
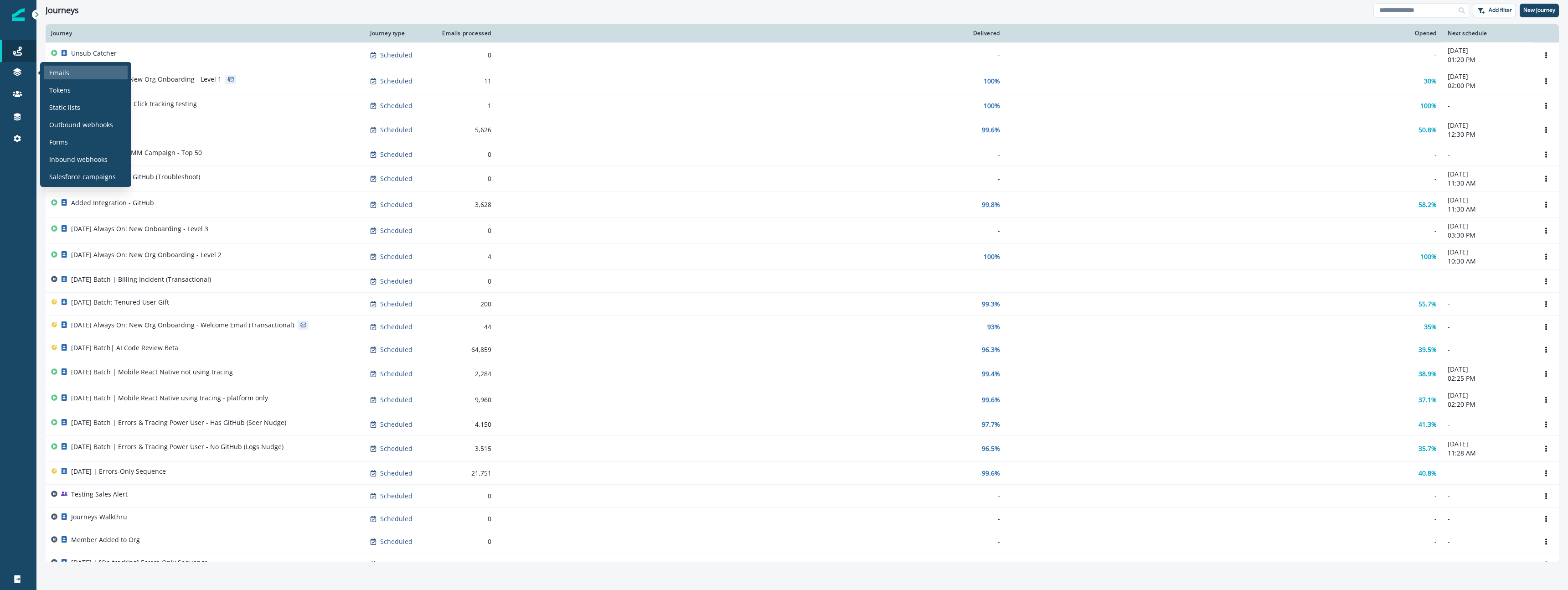
click at [74, 75] on div "Emails" at bounding box center [86, 73] width 84 height 14
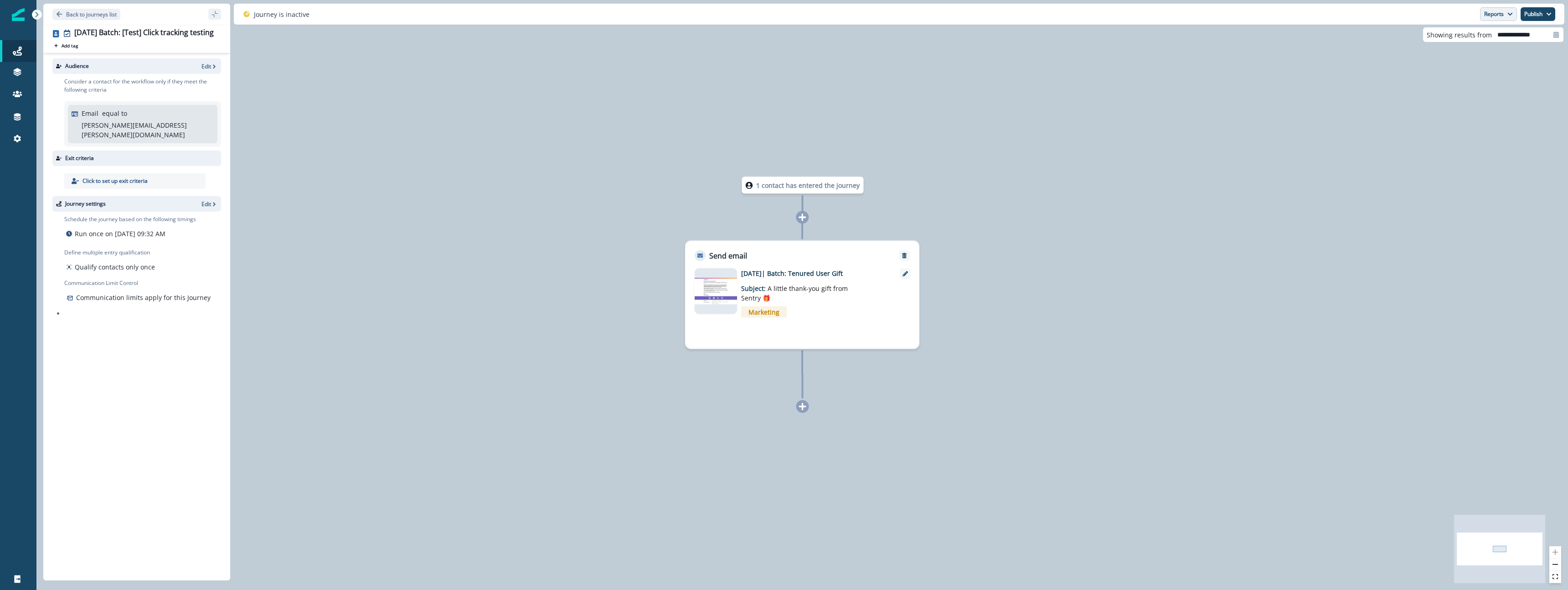
click at [1501, 12] on button "Reports" at bounding box center [1498, 14] width 37 height 14
click at [1486, 39] on button "Email Report" at bounding box center [1464, 37] width 103 height 16
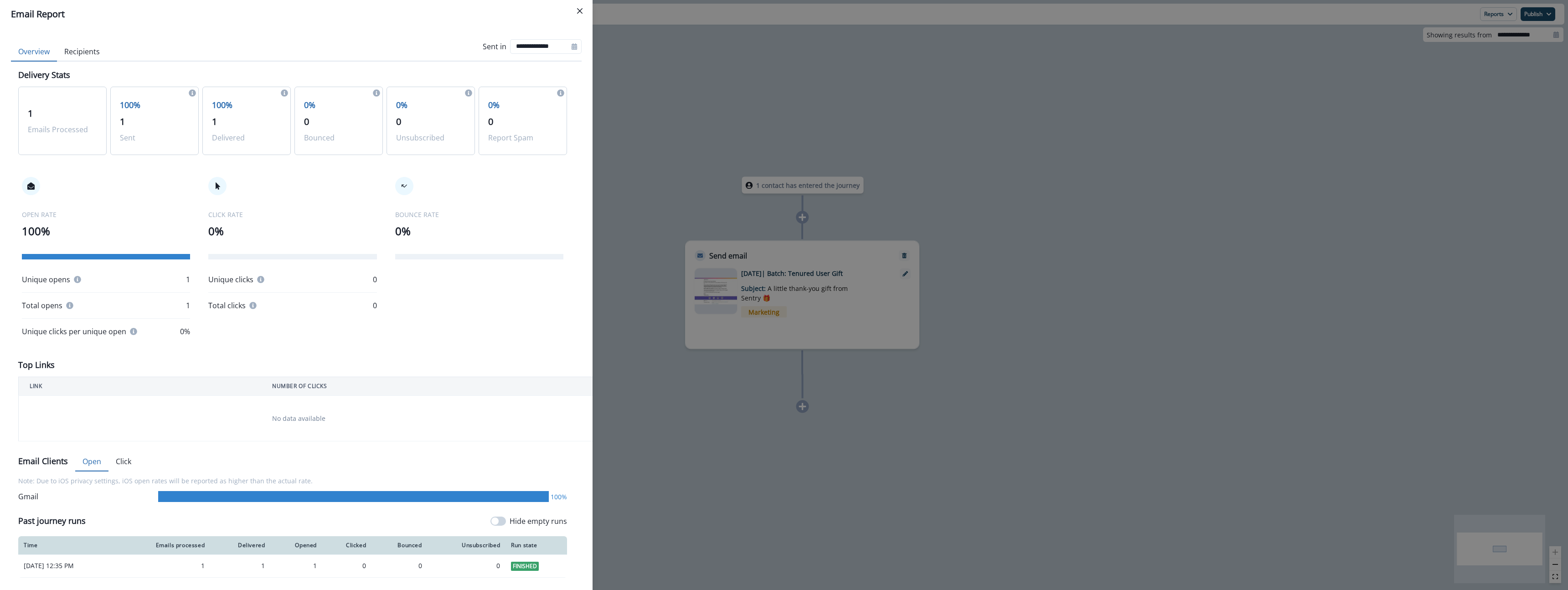
scroll to position [48, 0]
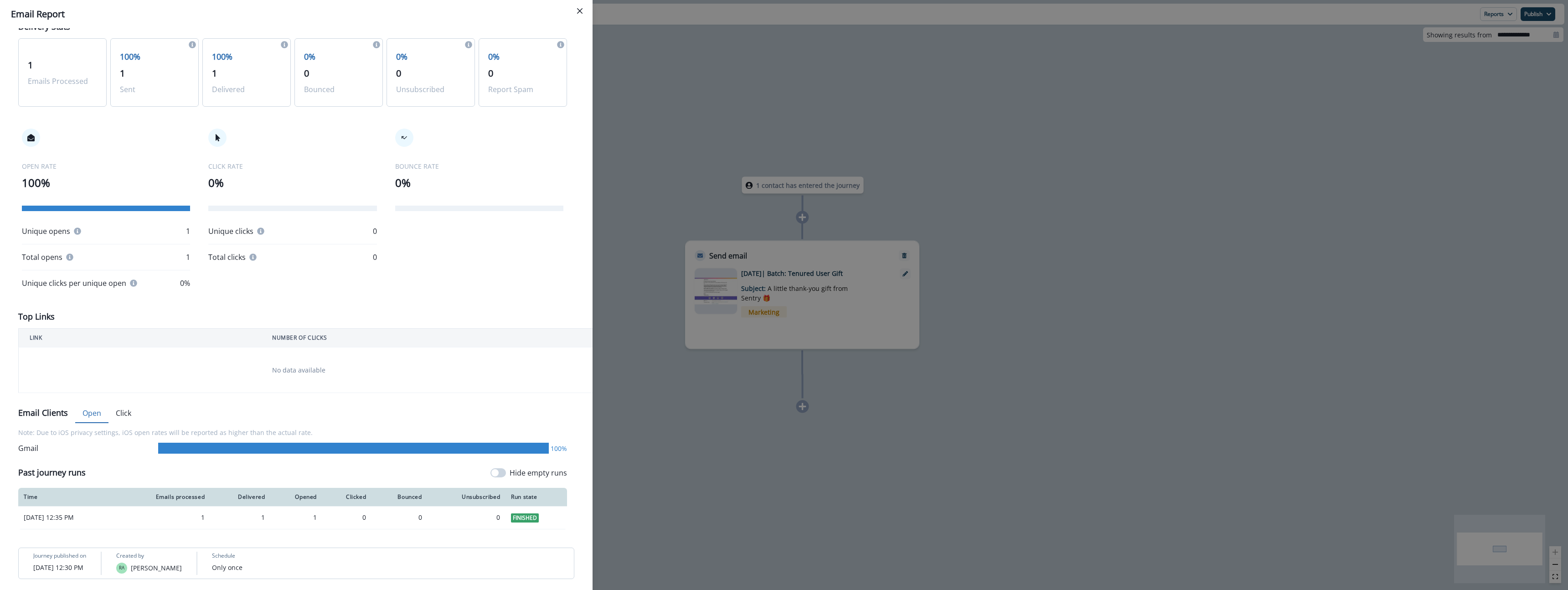
click at [761, 101] on div "**********" at bounding box center [784, 295] width 1568 height 590
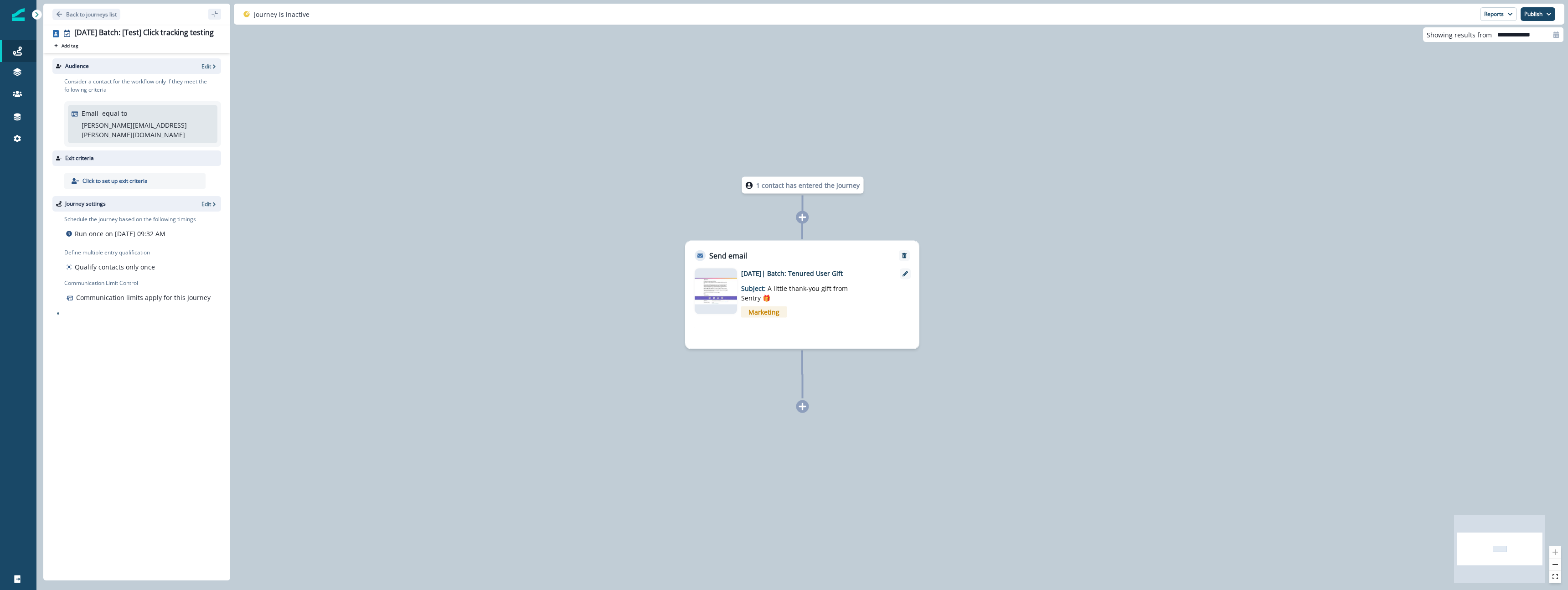
click at [761, 101] on div "1 contact has entered the journey Send email Email asset changed, journey repor…" at bounding box center [801, 295] width 1532 height 590
click at [75, 16] on p "Back to journeys list" at bounding box center [91, 14] width 51 height 8
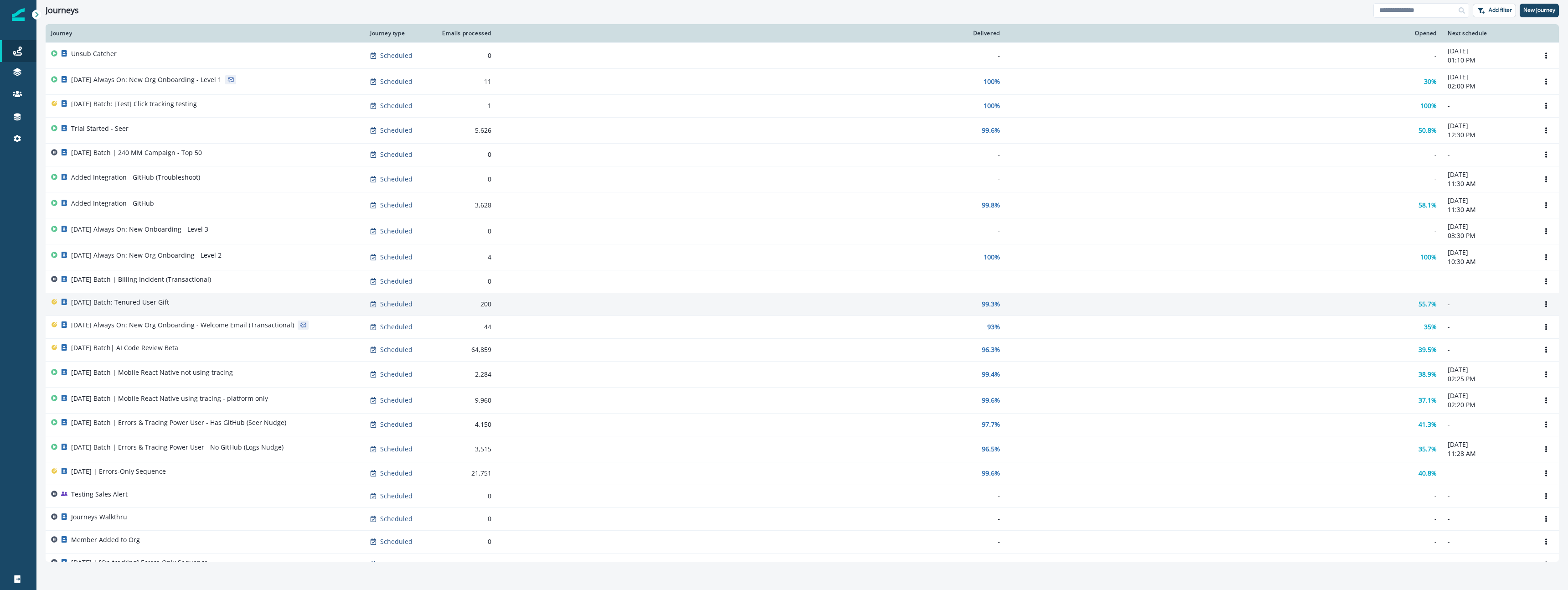
click at [208, 299] on div "[DATE] Batch: Tenured User Gift" at bounding box center [205, 304] width 308 height 13
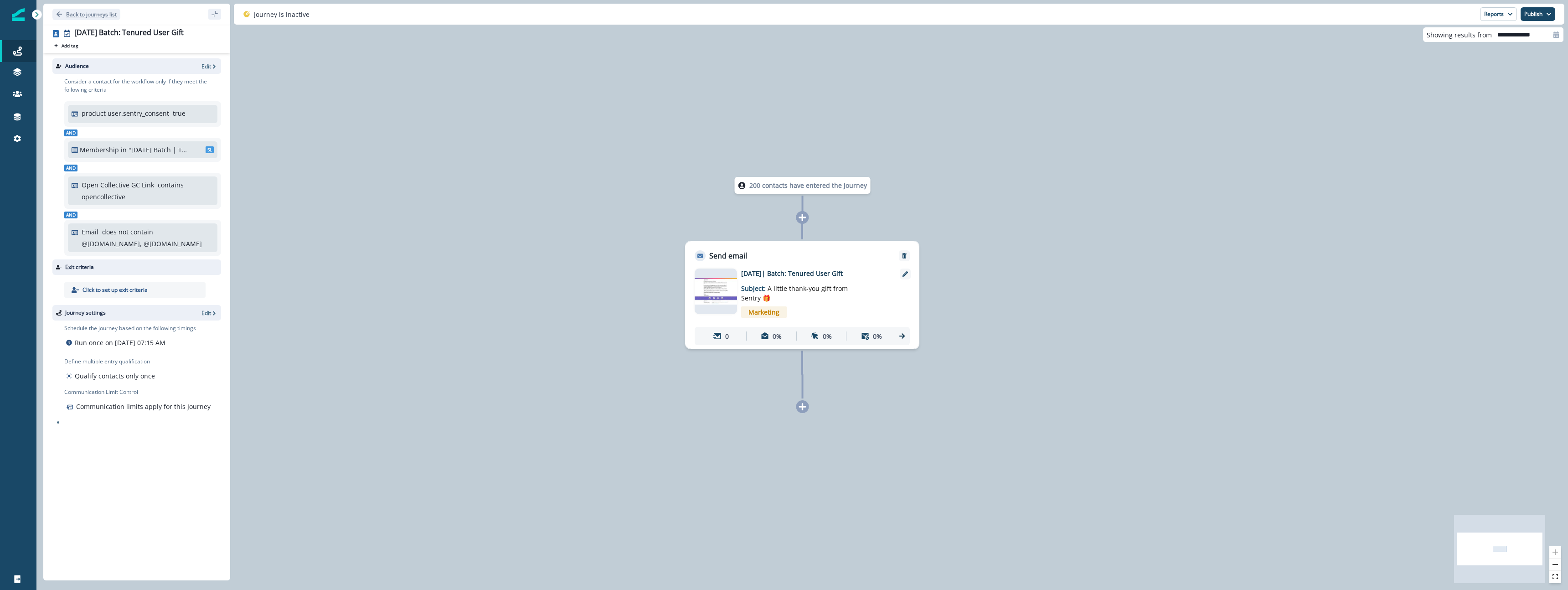
click at [68, 15] on p "Back to journeys list" at bounding box center [91, 14] width 51 height 8
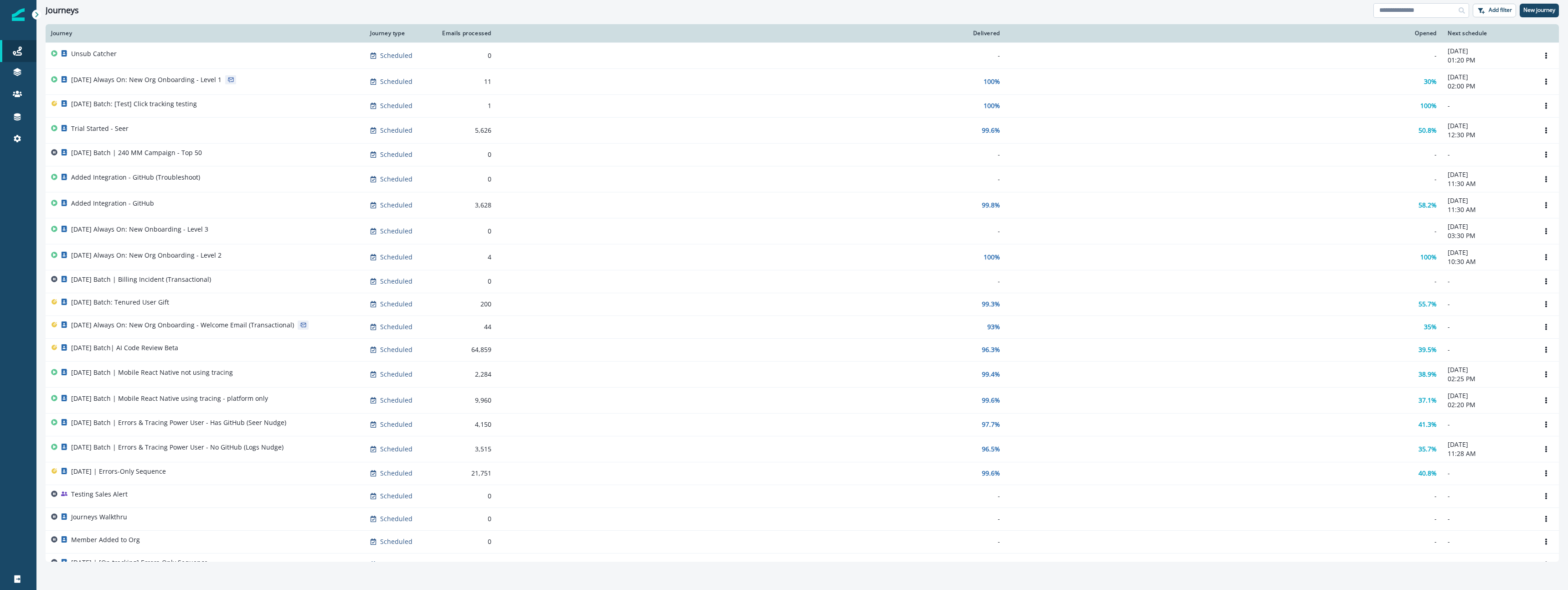
click at [1415, 8] on input at bounding box center [1421, 10] width 96 height 15
type input "******"
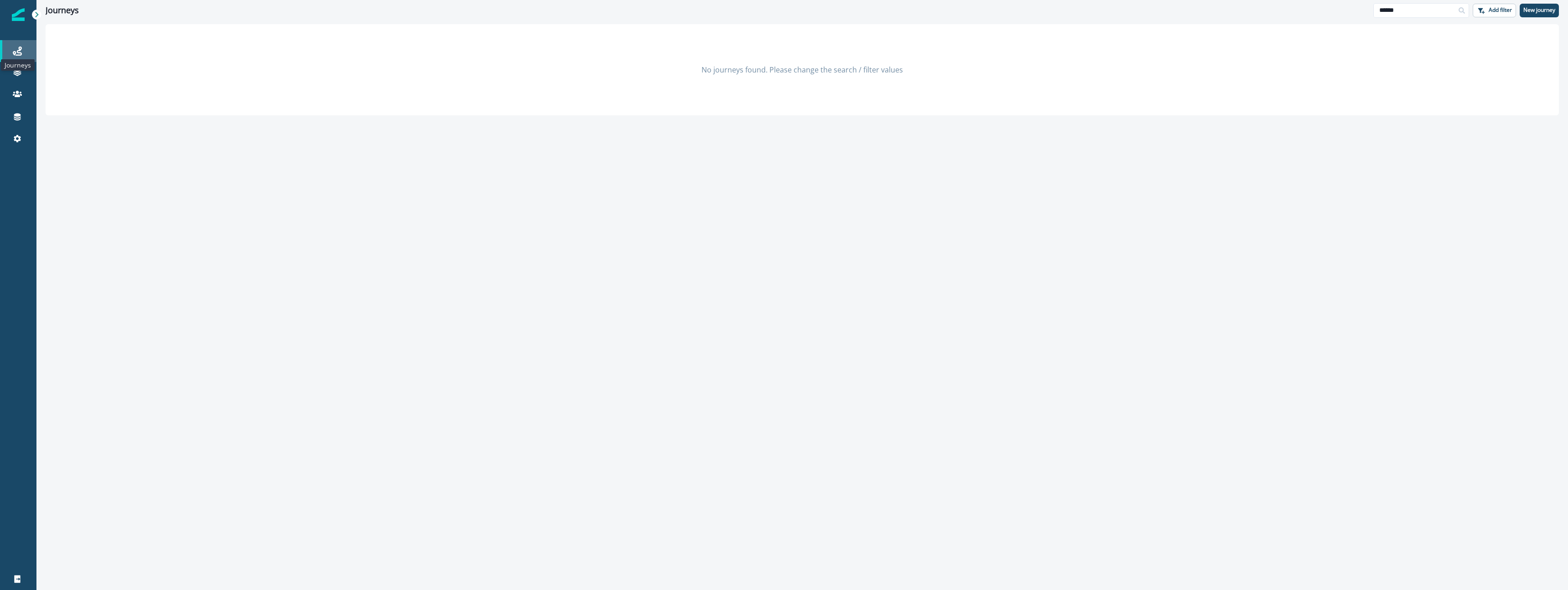
click at [21, 50] on icon at bounding box center [17, 51] width 9 height 9
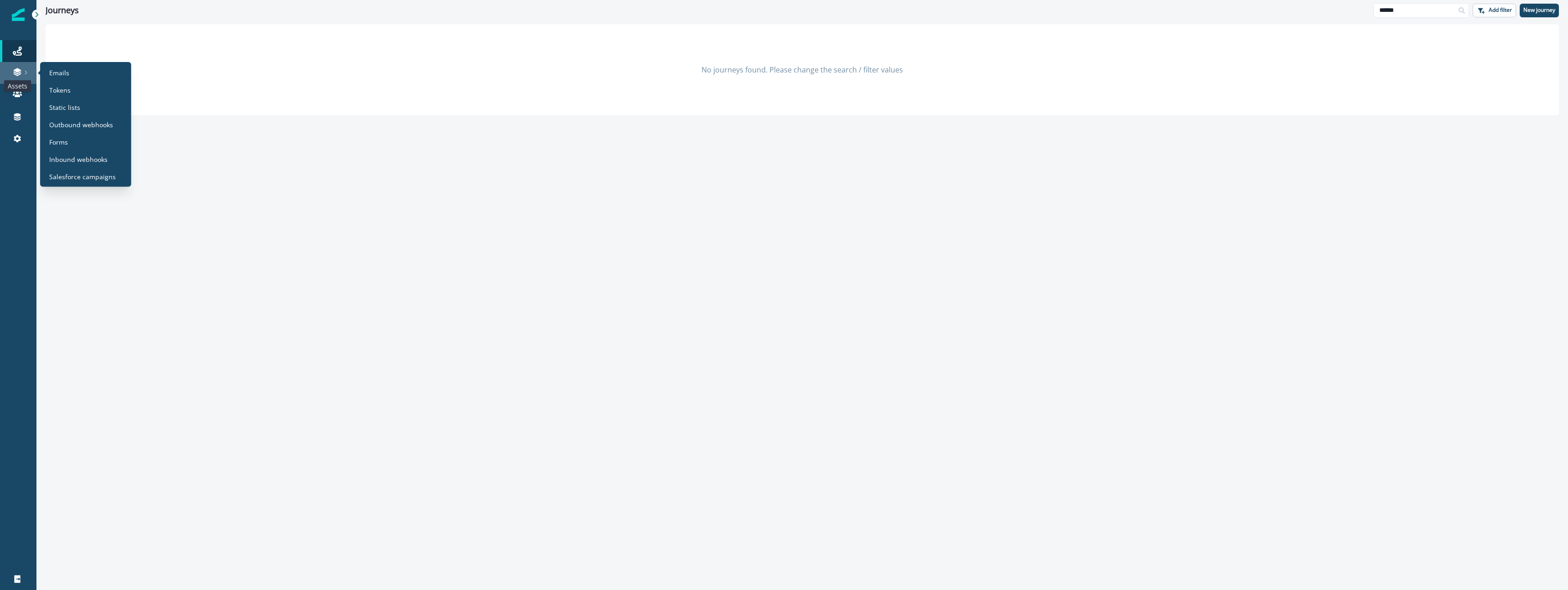
click at [16, 73] on icon at bounding box center [17, 73] width 8 height 3
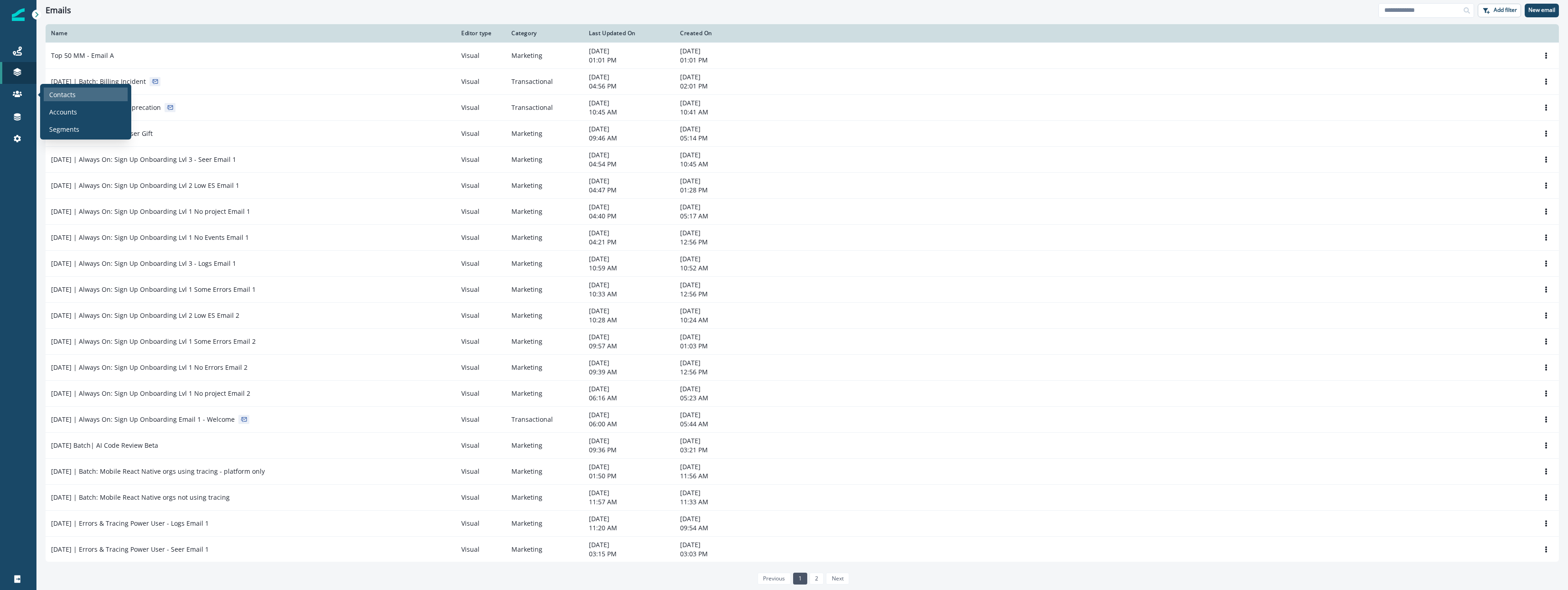
click at [115, 97] on div "Contacts" at bounding box center [86, 95] width 84 height 14
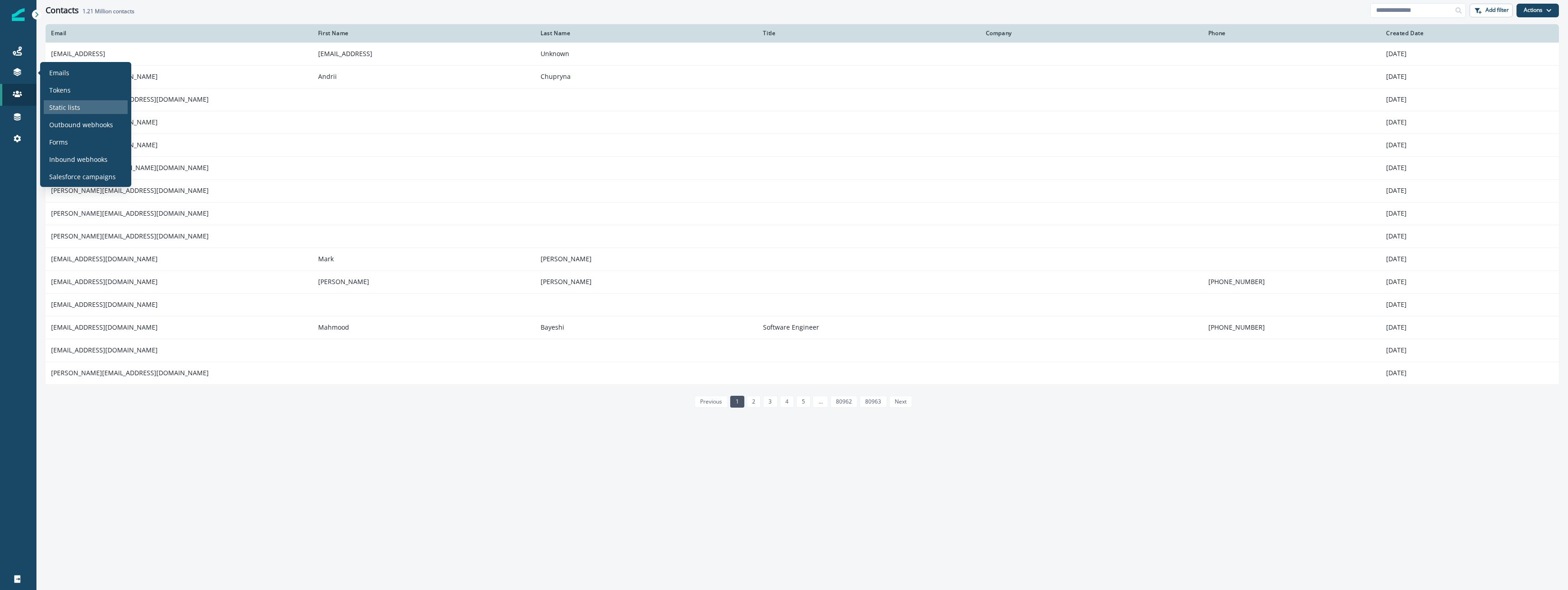
click at [80, 110] on div "Static lists" at bounding box center [86, 107] width 84 height 14
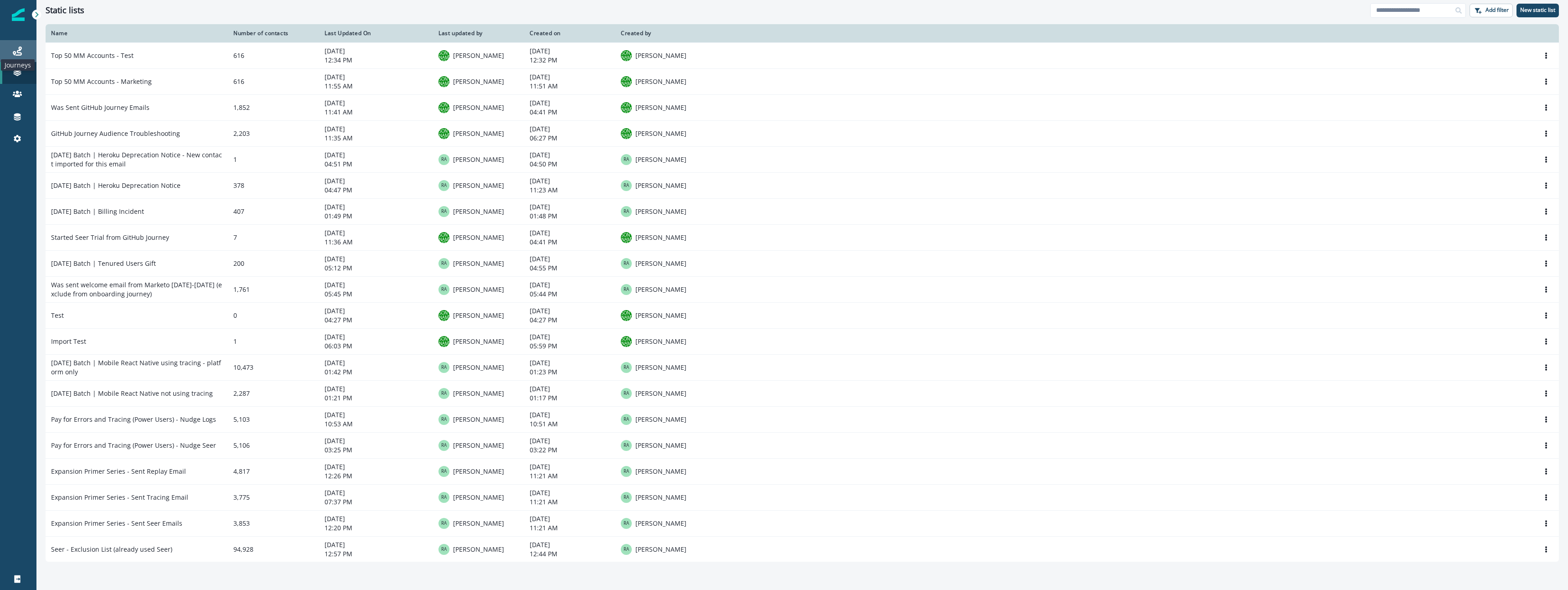
click at [21, 52] on icon at bounding box center [17, 51] width 9 height 9
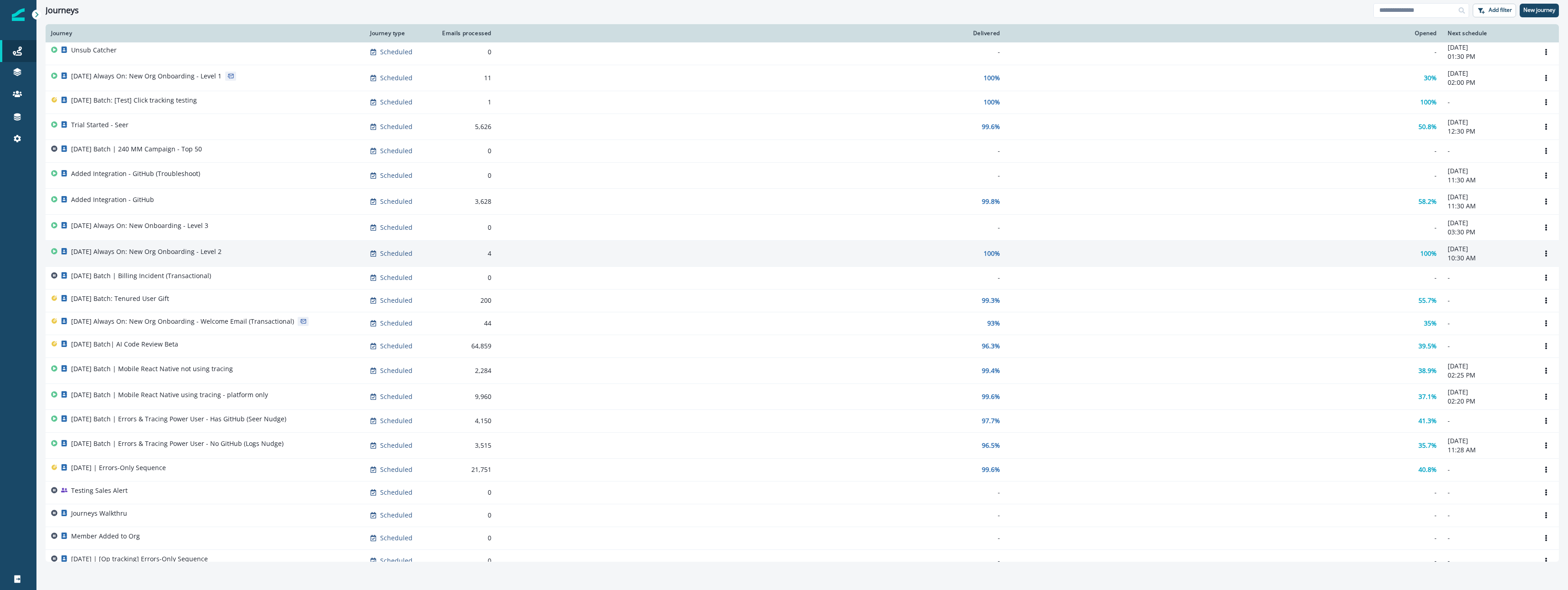
scroll to position [5, 0]
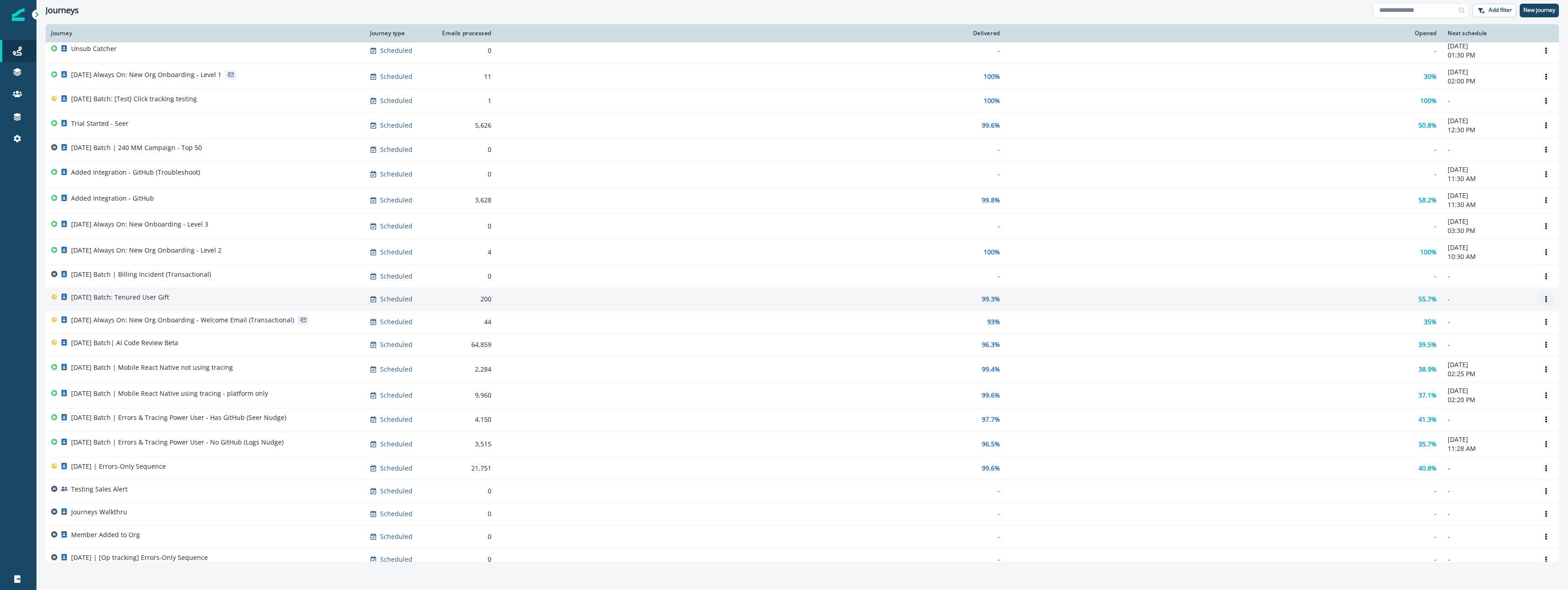
click at [1548, 298] on icon "Options" at bounding box center [1546, 299] width 6 height 6
click at [1523, 323] on button "Clone" at bounding box center [1502, 321] width 101 height 15
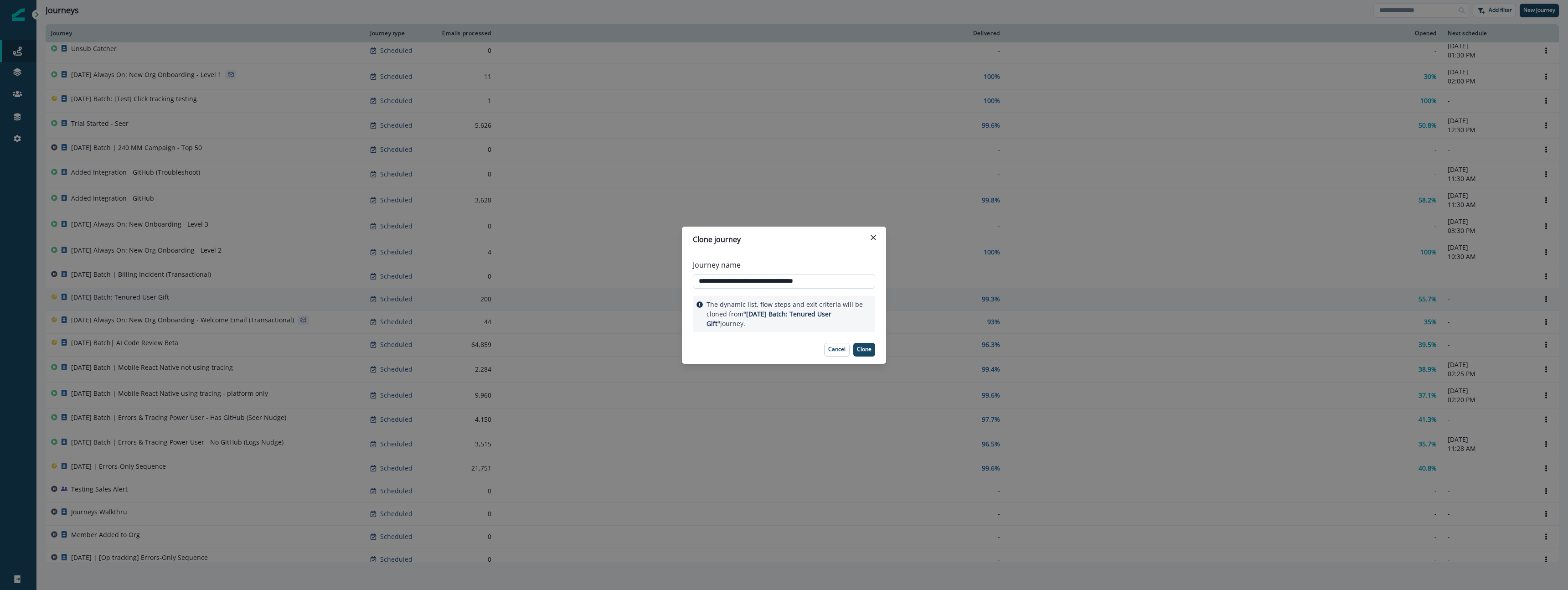
click at [728, 283] on input "**********" at bounding box center [784, 281] width 182 height 15
drag, startPoint x: 808, startPoint y: 283, endPoint x: 1007, endPoint y: 296, distance: 199.4
click at [1007, 296] on div "**********" at bounding box center [784, 295] width 1568 height 590
type input "**********"
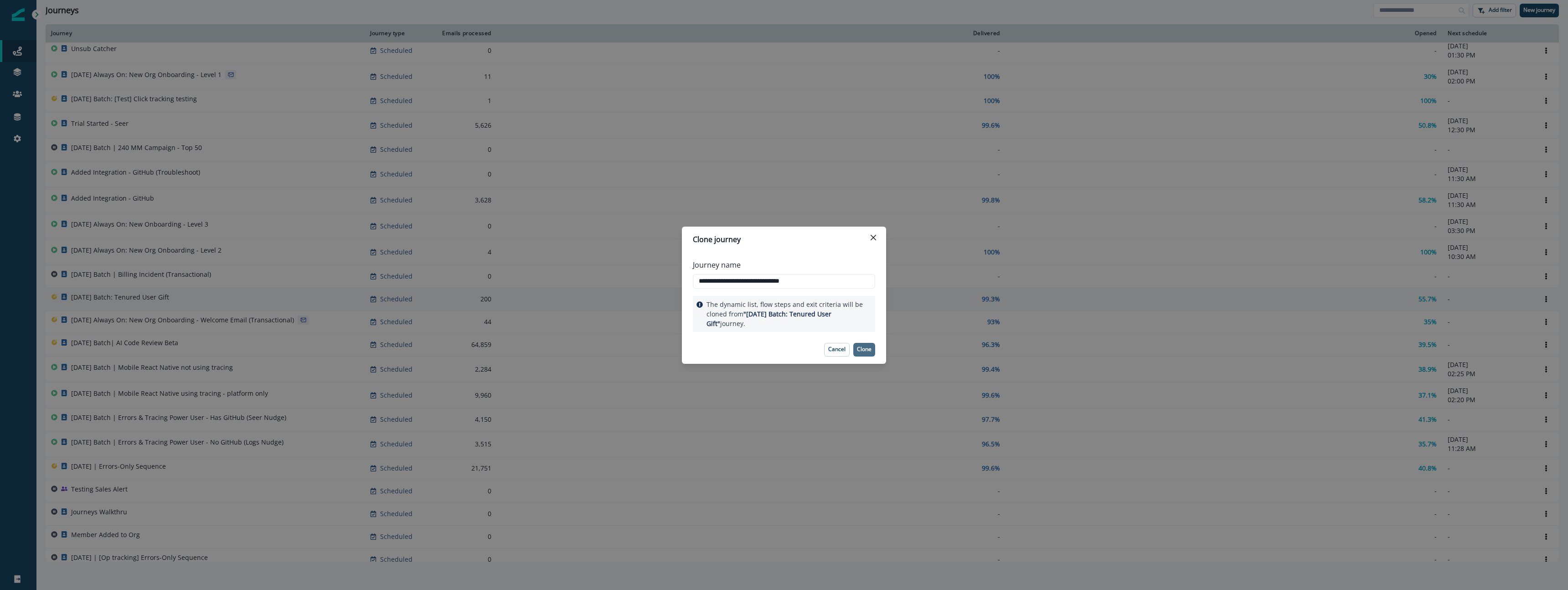
click at [864, 348] on p "Clone" at bounding box center [864, 349] width 15 height 6
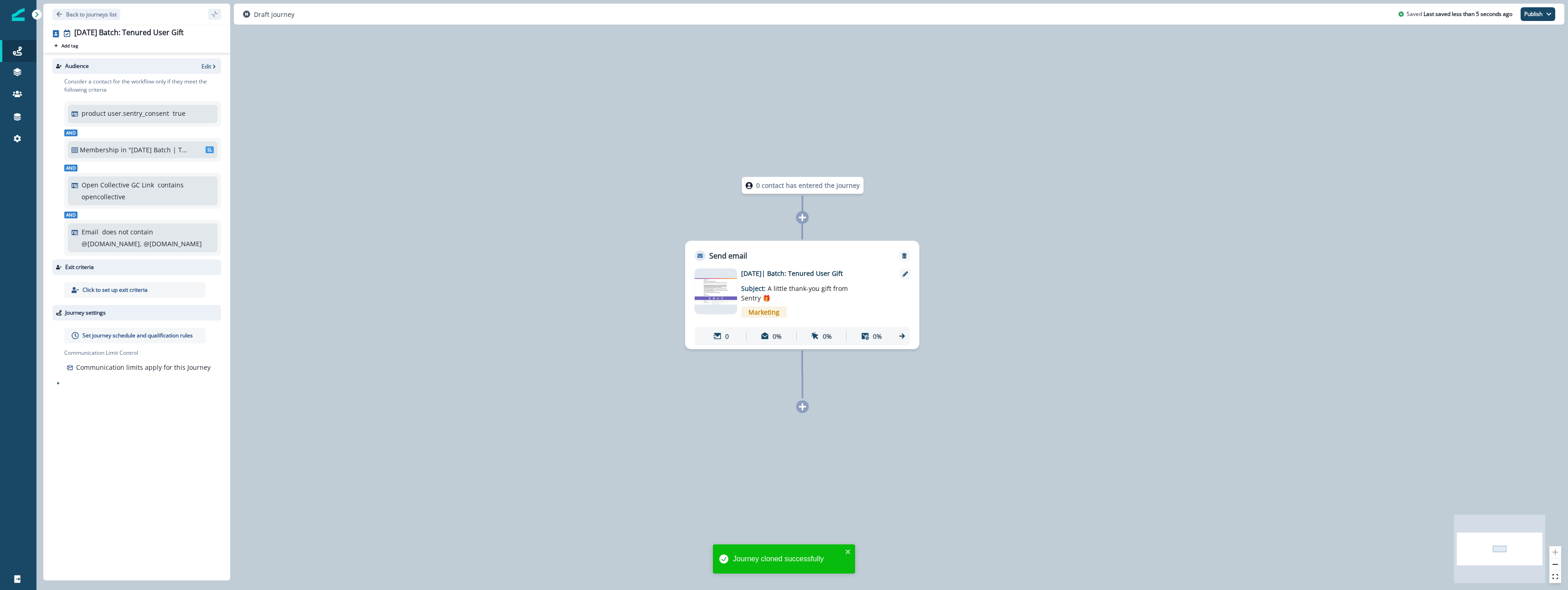
click at [172, 99] on div "product user.sentry_consent true And Membership in "[DATE] Batch | Tenured User…" at bounding box center [142, 177] width 157 height 158
click at [210, 67] on p "Edit" at bounding box center [207, 66] width 10 height 8
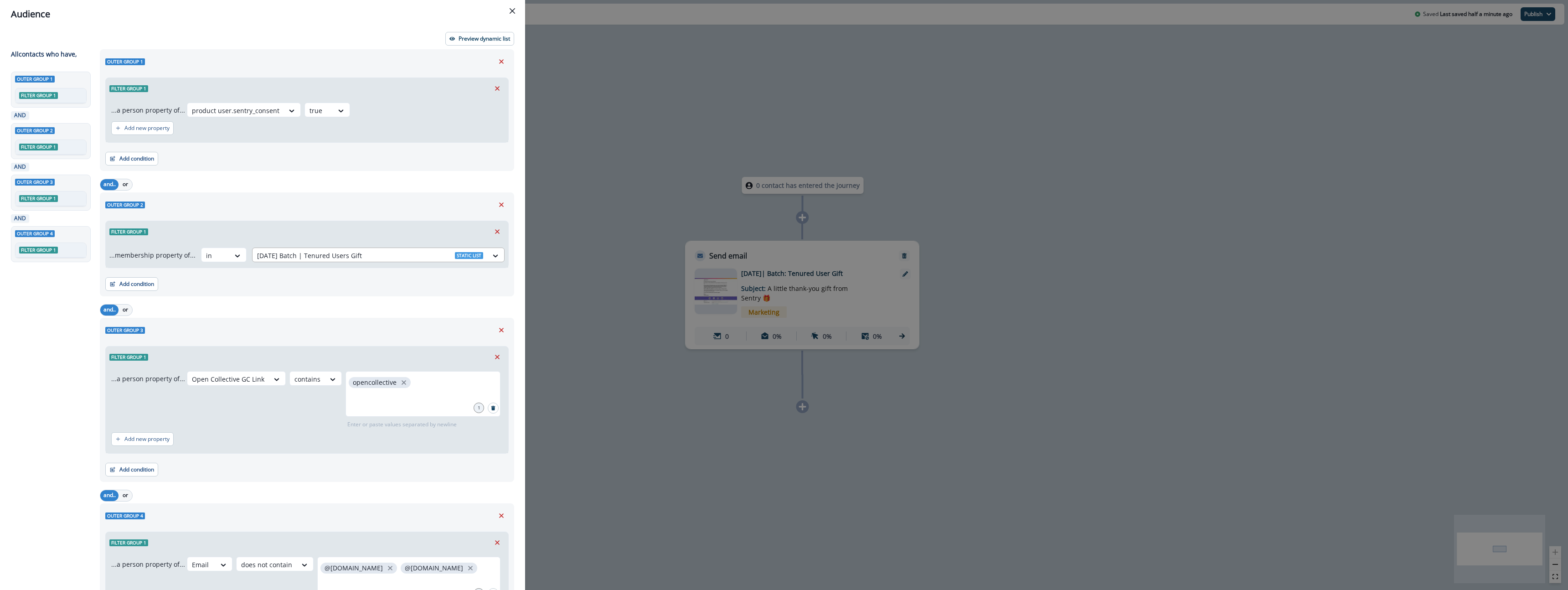
scroll to position [0, 0]
click at [235, 255] on icon at bounding box center [237, 255] width 5 height 3
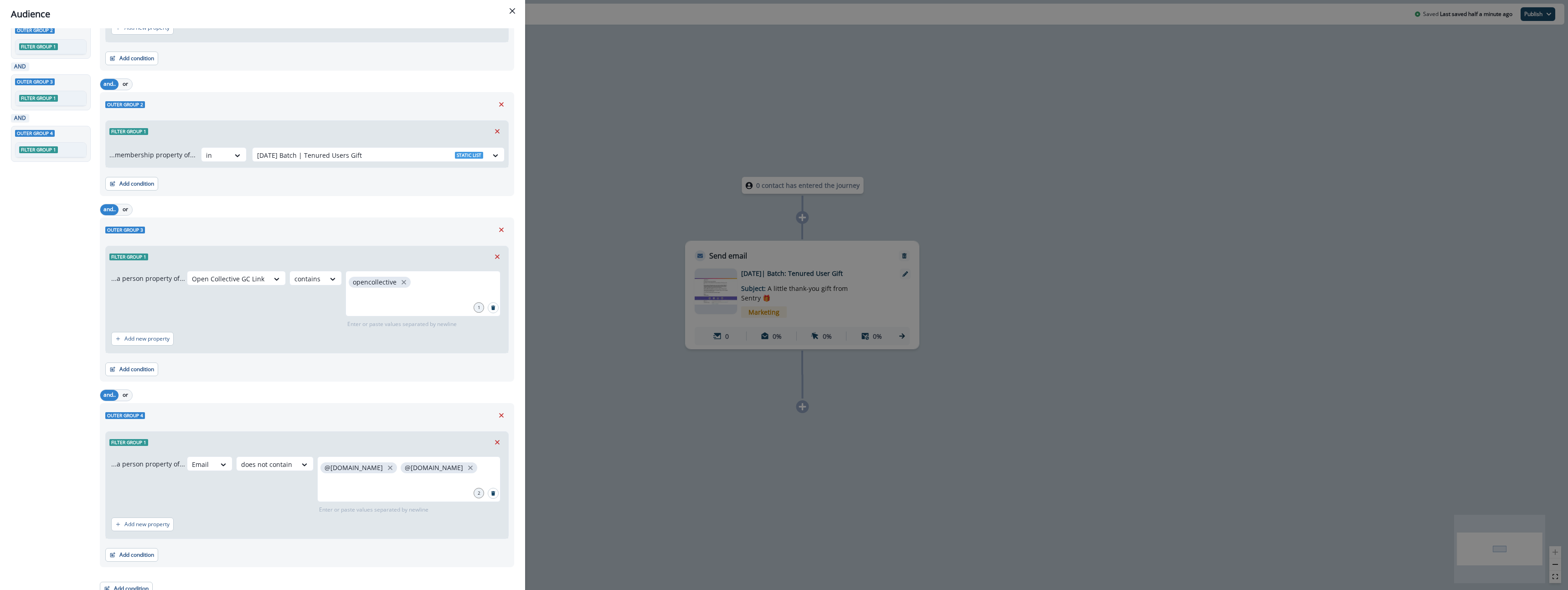
scroll to position [109, 0]
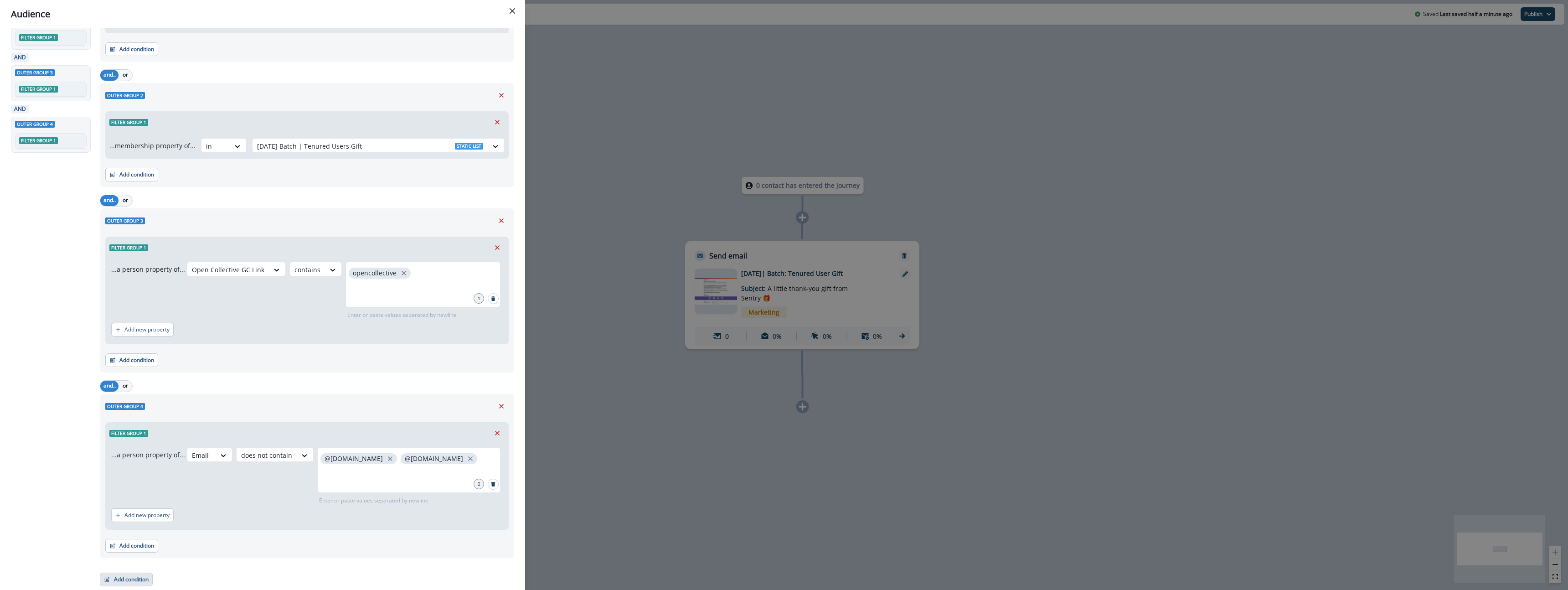
click at [125, 578] on button "Add condition" at bounding box center [126, 580] width 53 height 14
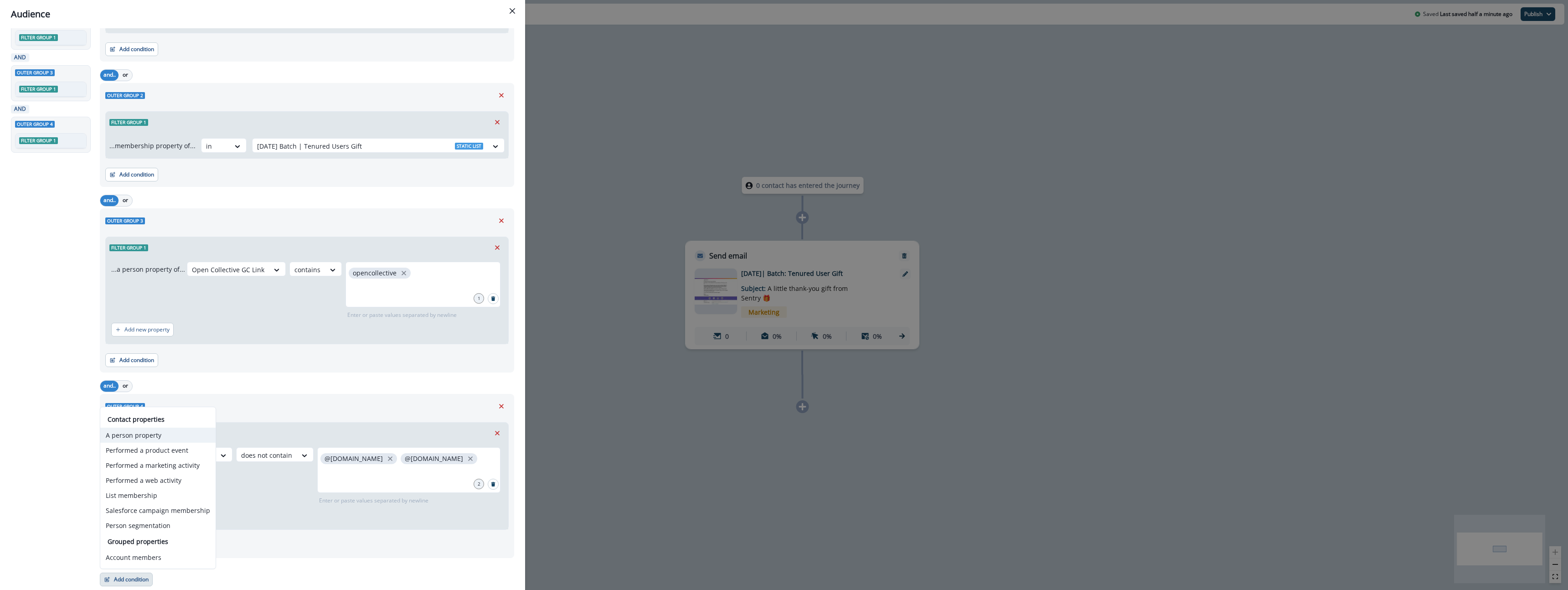
click at [158, 438] on button "A person property" at bounding box center [157, 435] width 115 height 15
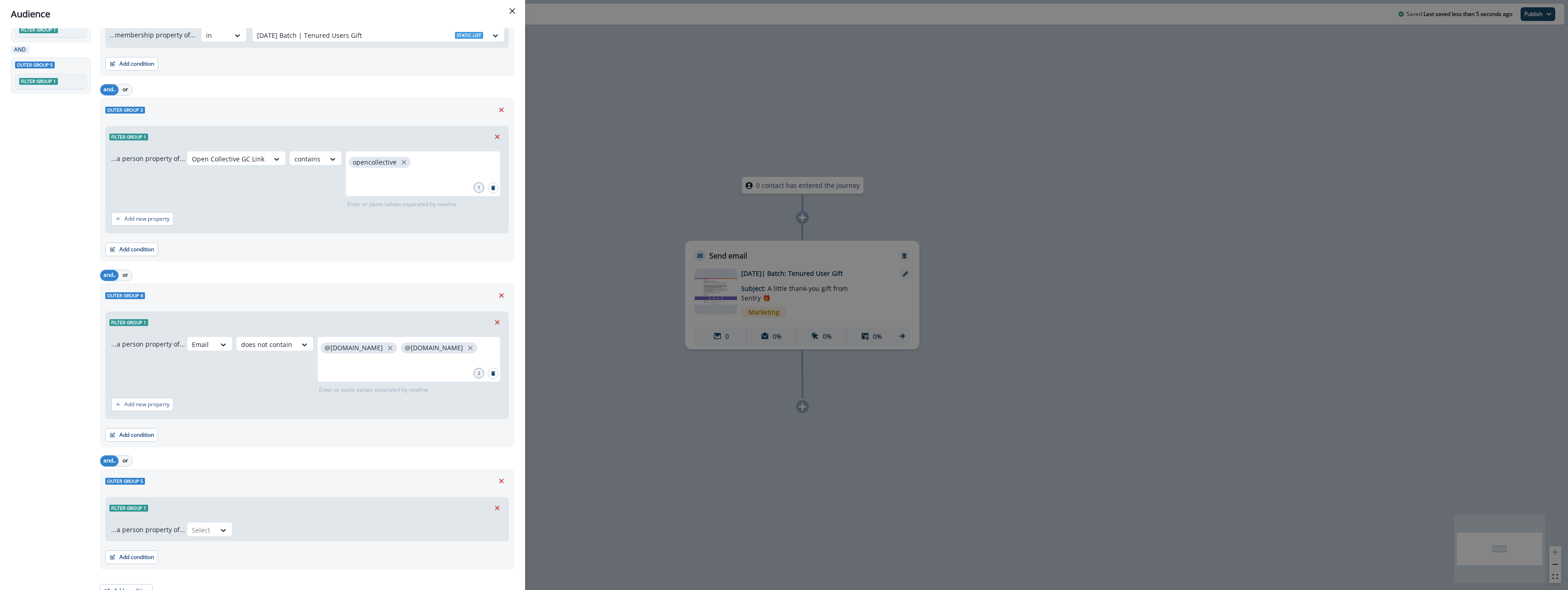
scroll to position [232, 0]
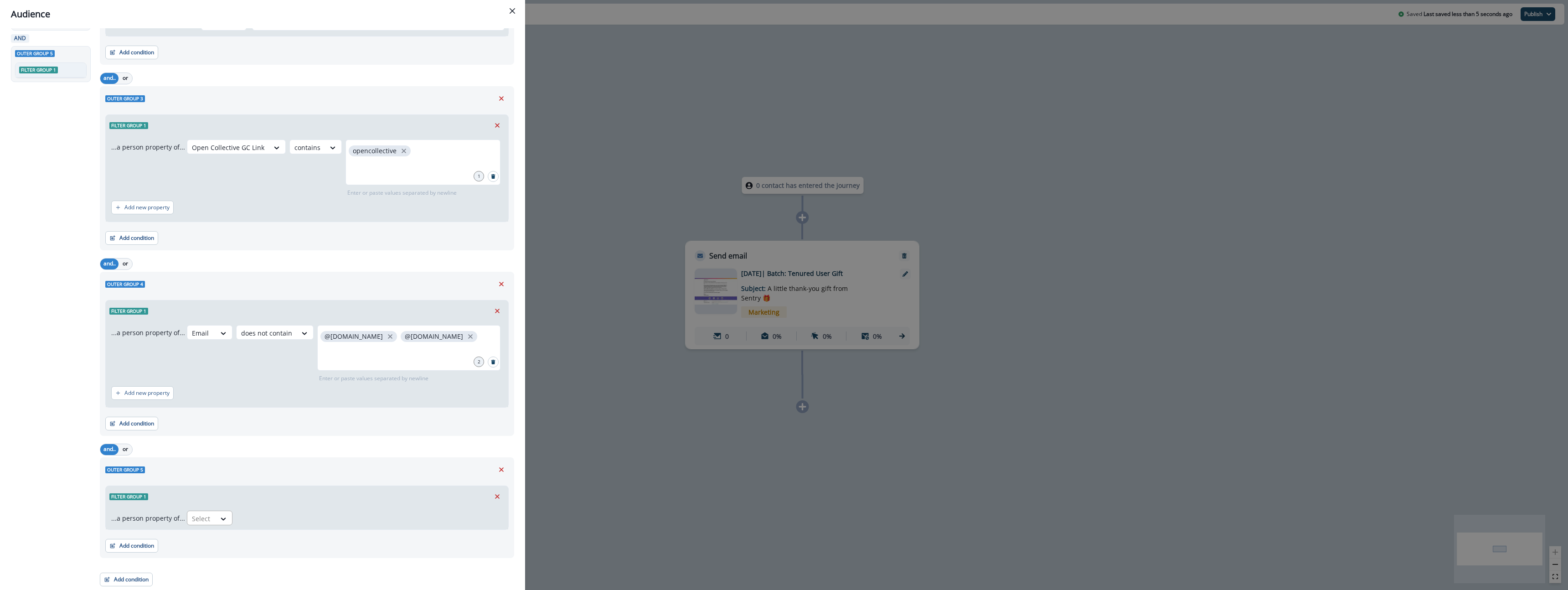
click at [197, 521] on div at bounding box center [201, 518] width 19 height 11
type input "***"
click at [211, 496] on div "Unsubscribed" at bounding box center [212, 497] width 54 height 17
drag, startPoint x: 274, startPoint y: 509, endPoint x: 278, endPoint y: 519, distance: 10.8
click at [275, 510] on div "...a person property of... option Unsubscribed, selected. Unsubscribed Select" at bounding box center [307, 518] width 403 height 22
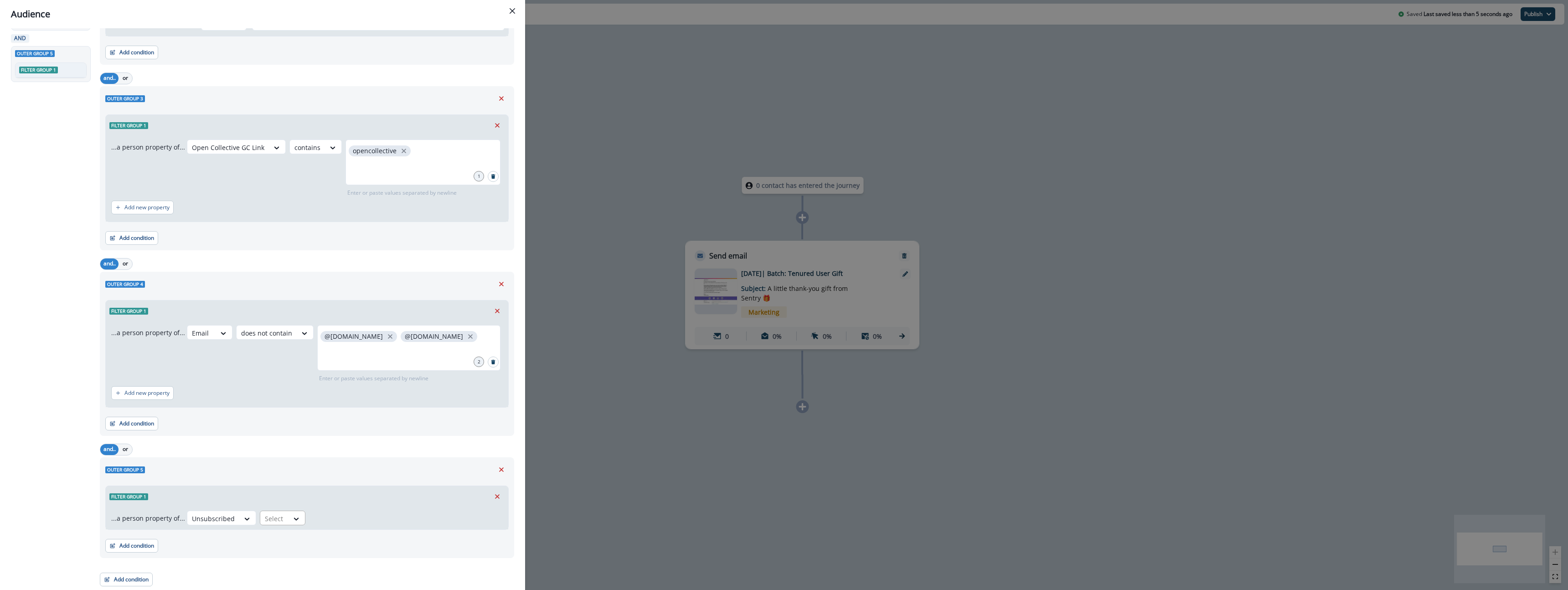
click at [278, 519] on div at bounding box center [274, 518] width 19 height 11
click at [285, 550] on div "false" at bounding box center [279, 556] width 46 height 17
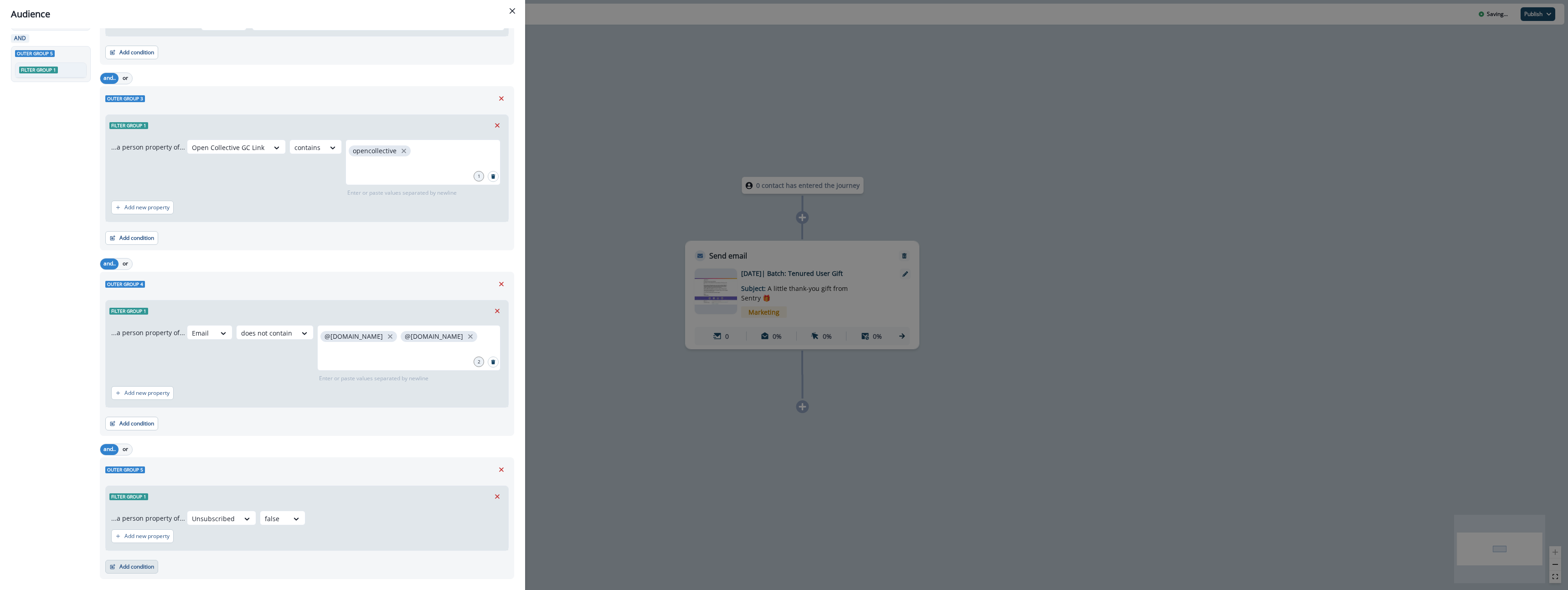
click at [146, 571] on button "Add condition" at bounding box center [131, 567] width 53 height 14
drag, startPoint x: 241, startPoint y: 569, endPoint x: 124, endPoint y: 565, distance: 117.1
click at [239, 569] on div "Add condition Contact properties A person property Performed a product event Pe…" at bounding box center [307, 562] width 404 height 23
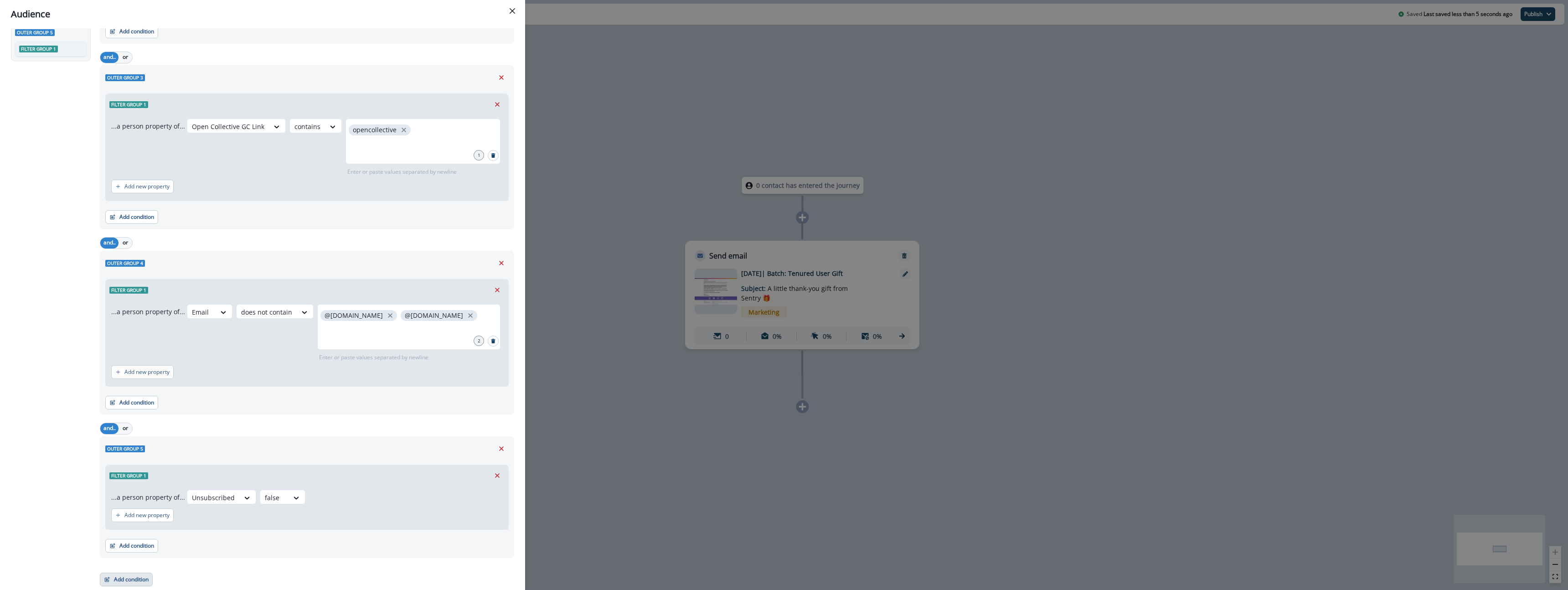
click at [119, 581] on button "Add condition" at bounding box center [126, 580] width 53 height 14
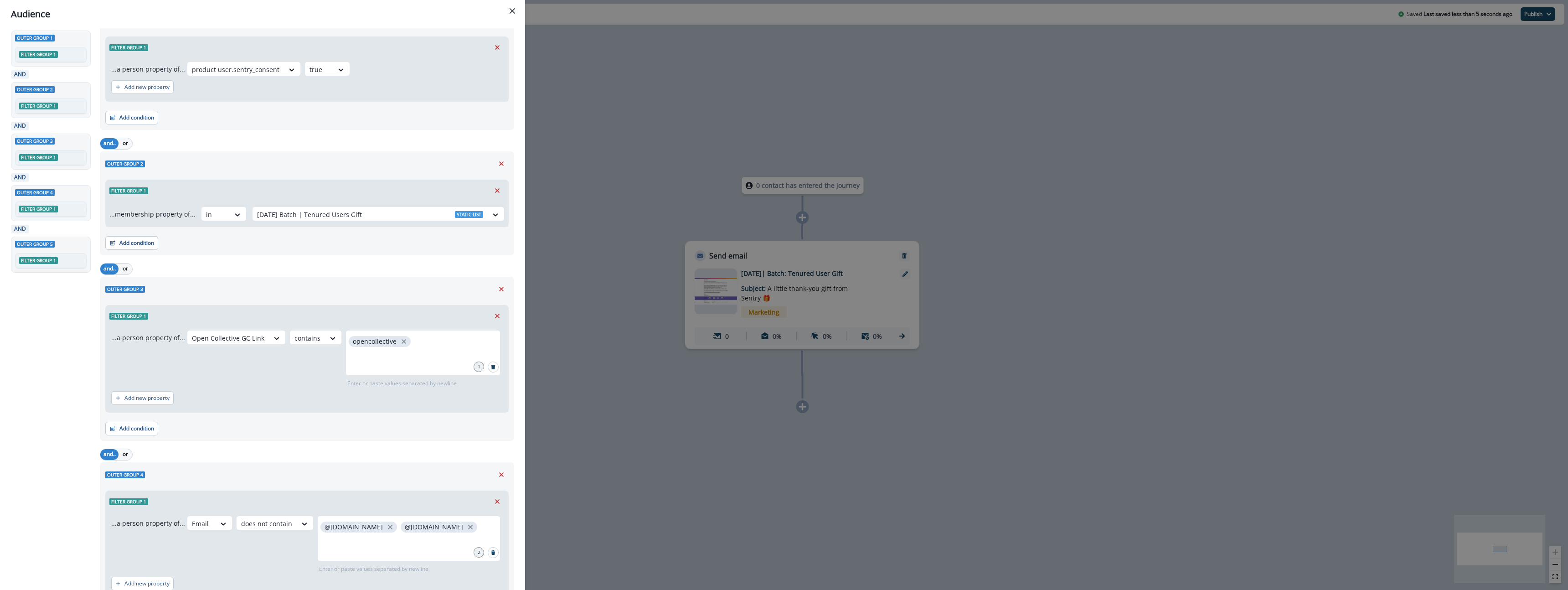
scroll to position [0, 0]
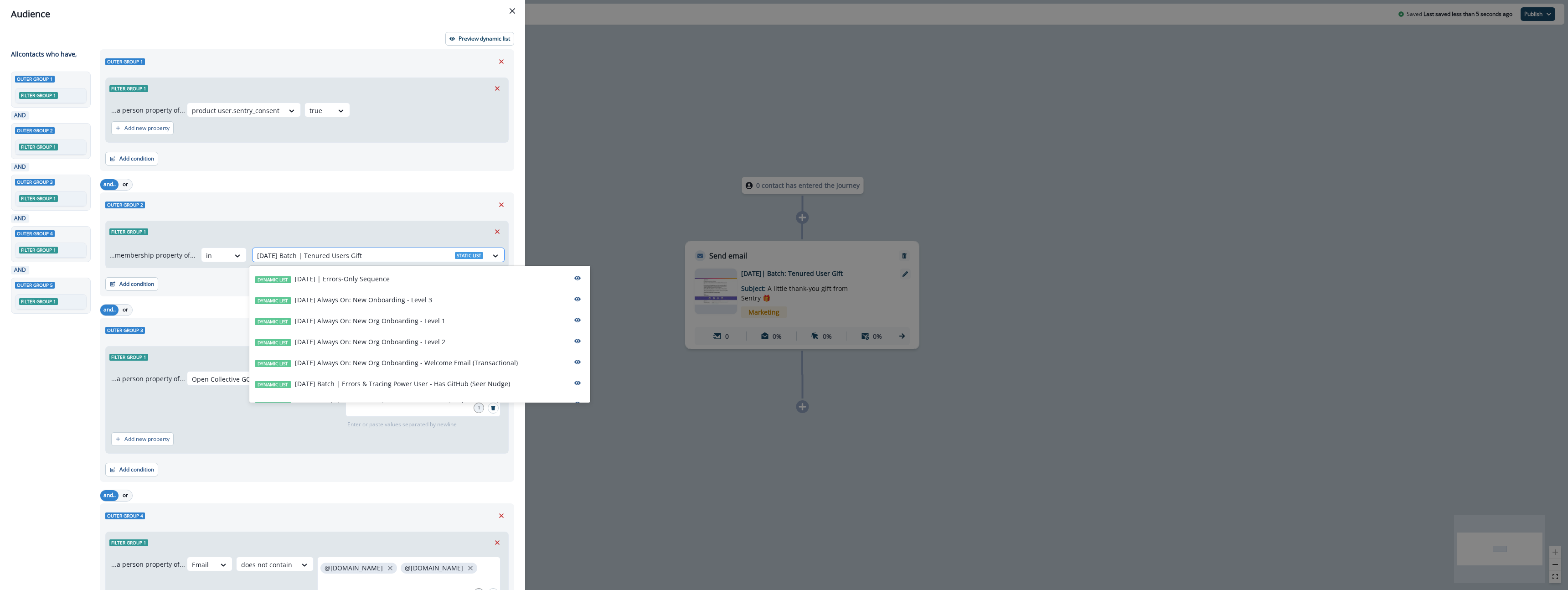
click at [372, 261] on div at bounding box center [370, 255] width 226 height 11
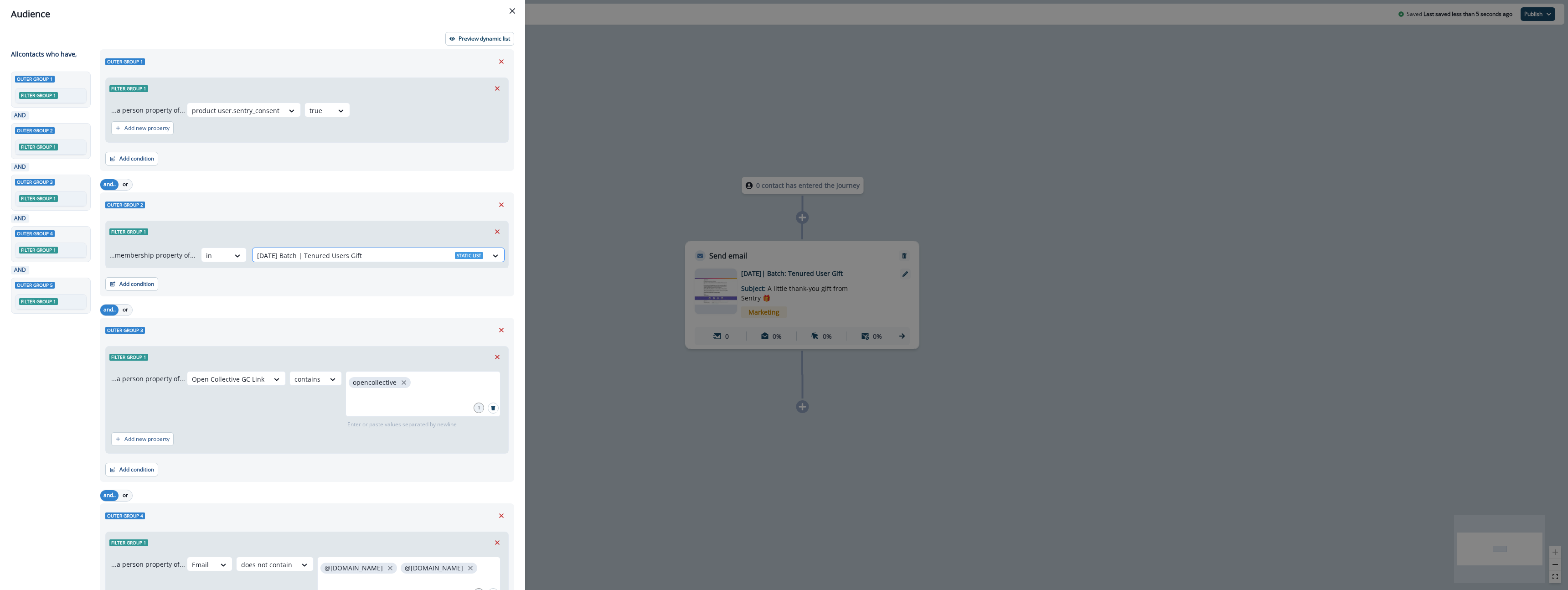
click at [379, 259] on div at bounding box center [370, 255] width 226 height 11
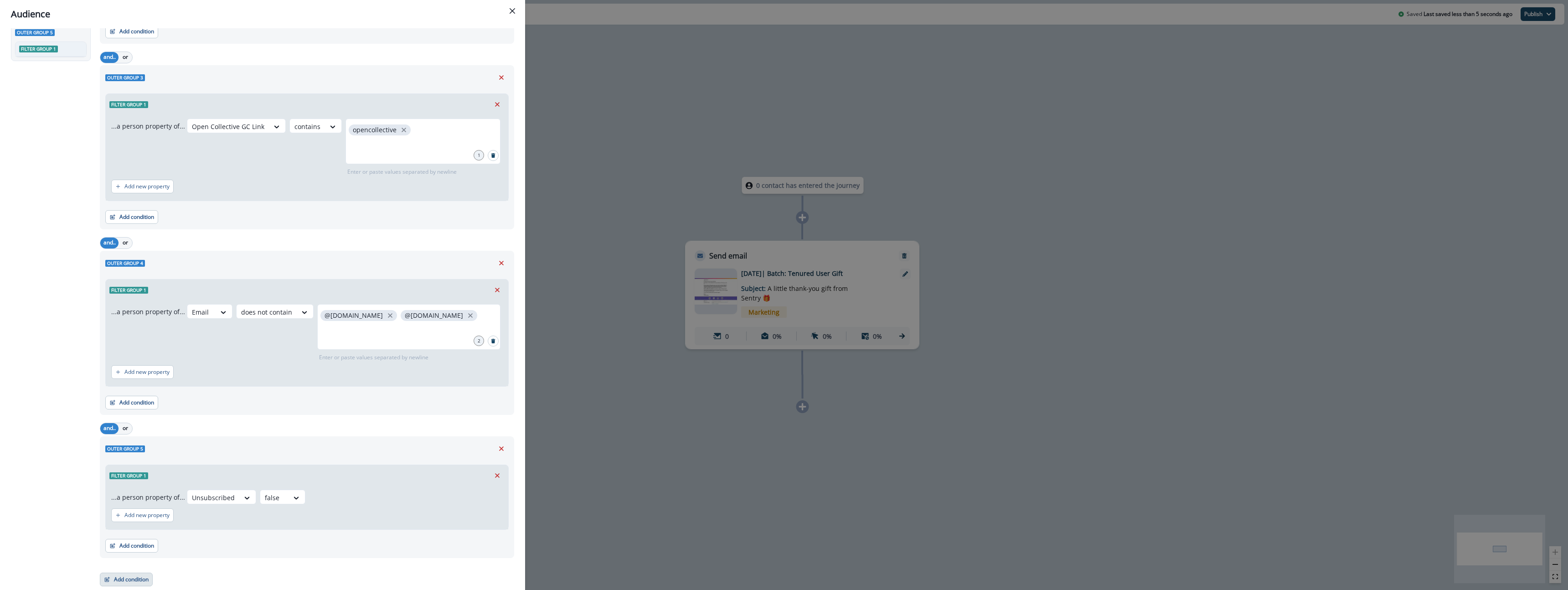
click at [120, 585] on button "Add condition" at bounding box center [126, 580] width 53 height 14
click at [193, 455] on button "Performed a product event" at bounding box center [157, 452] width 115 height 15
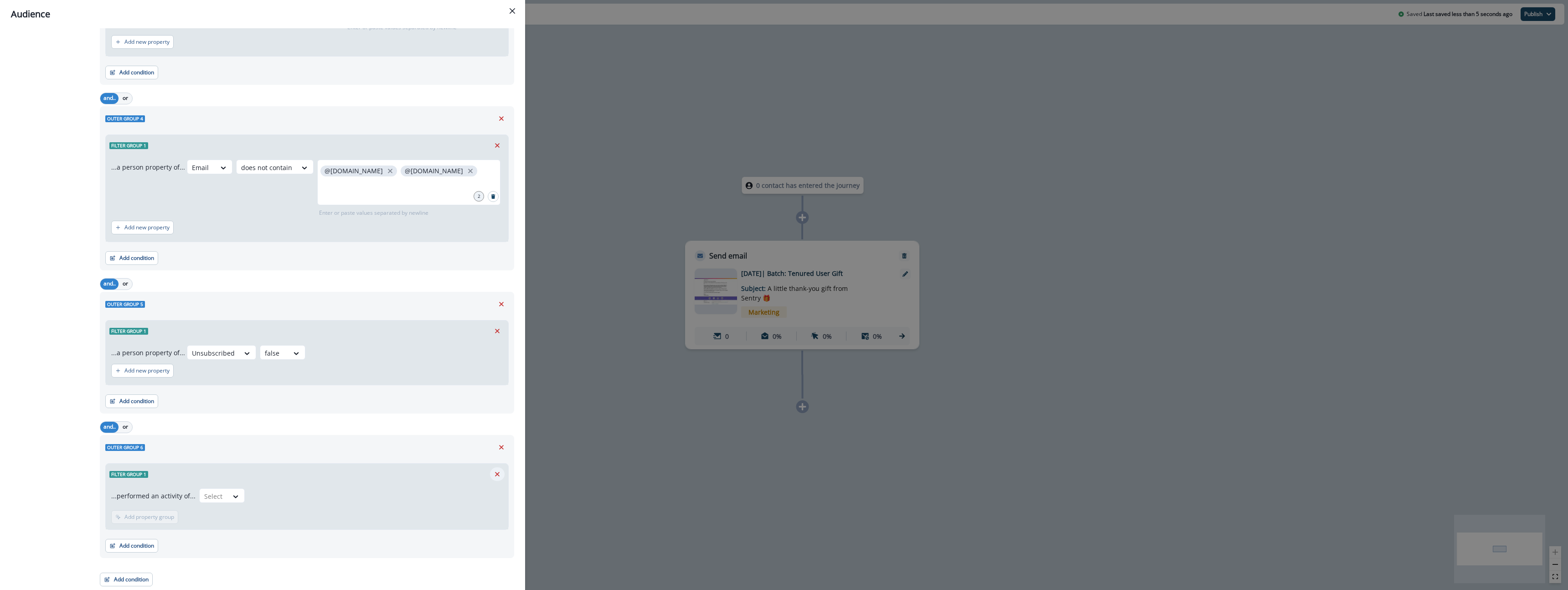
click at [499, 472] on icon "Remove" at bounding box center [498, 474] width 8 height 8
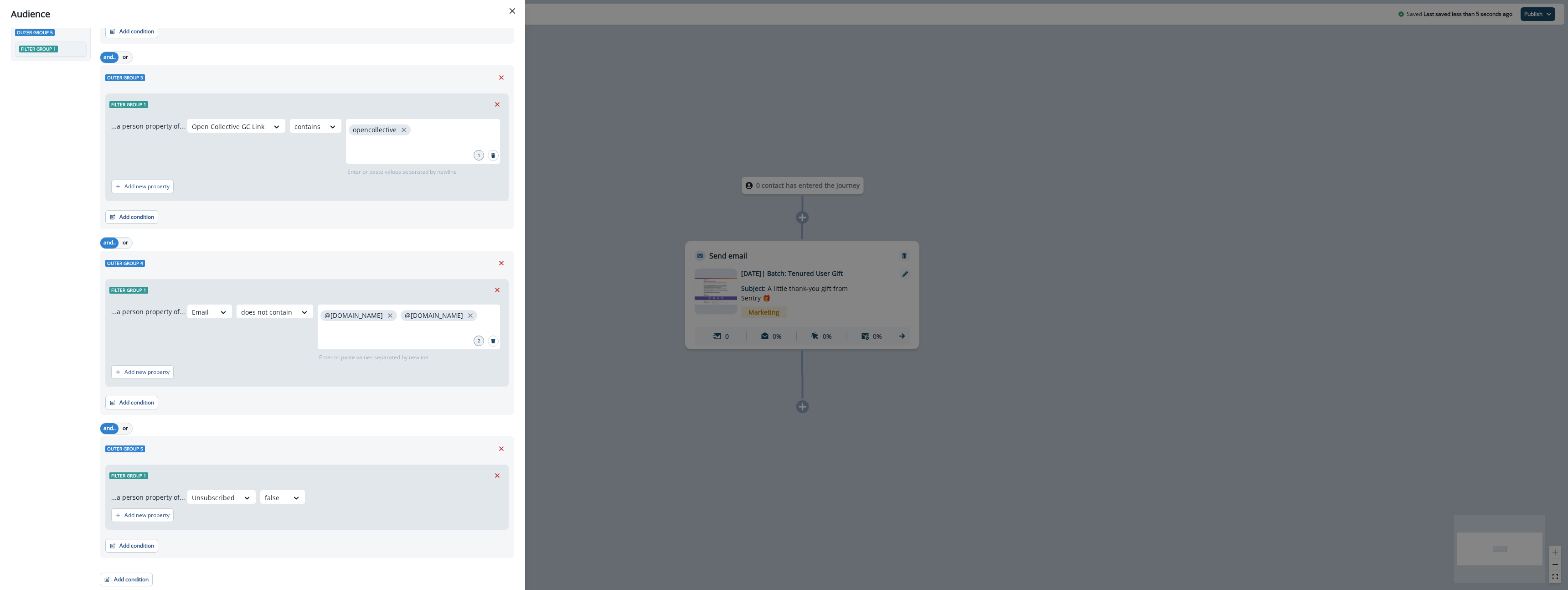
scroll to position [253, 0]
click at [127, 581] on button "Add condition" at bounding box center [126, 580] width 53 height 14
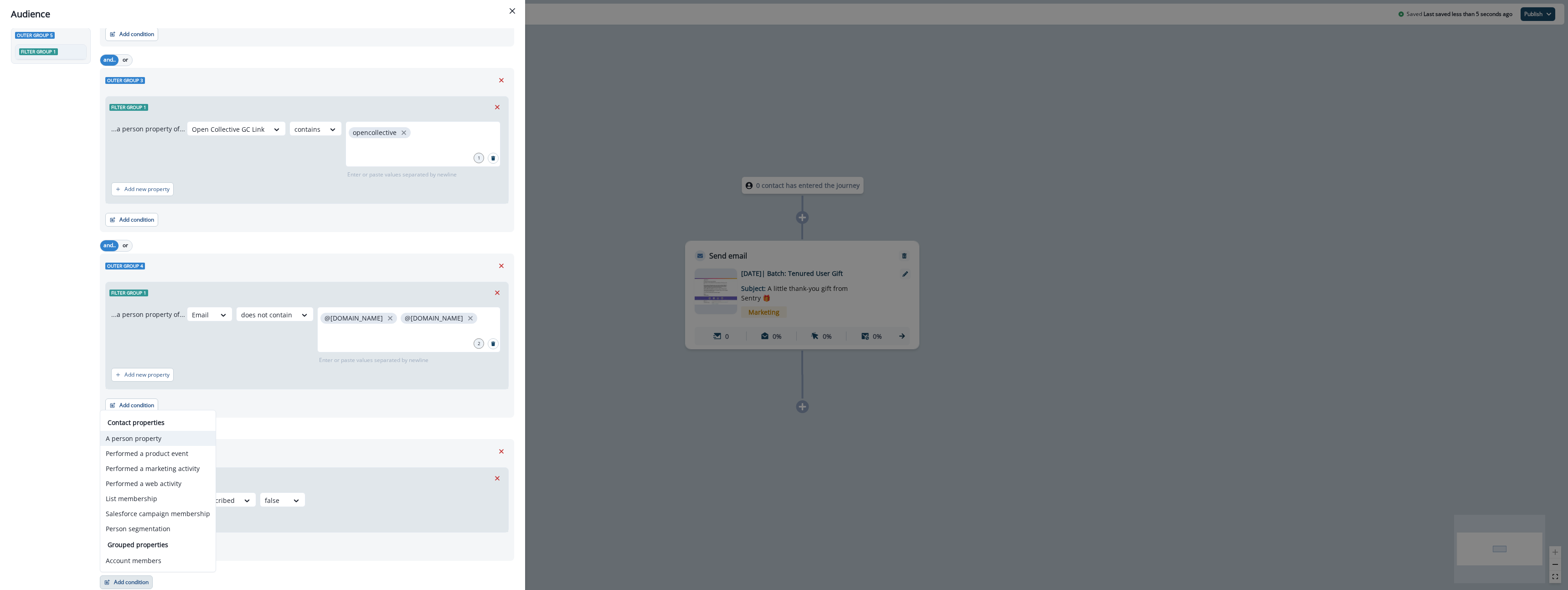
scroll to position [250, 0]
click at [171, 463] on button "Performed a marketing activity" at bounding box center [157, 468] width 115 height 15
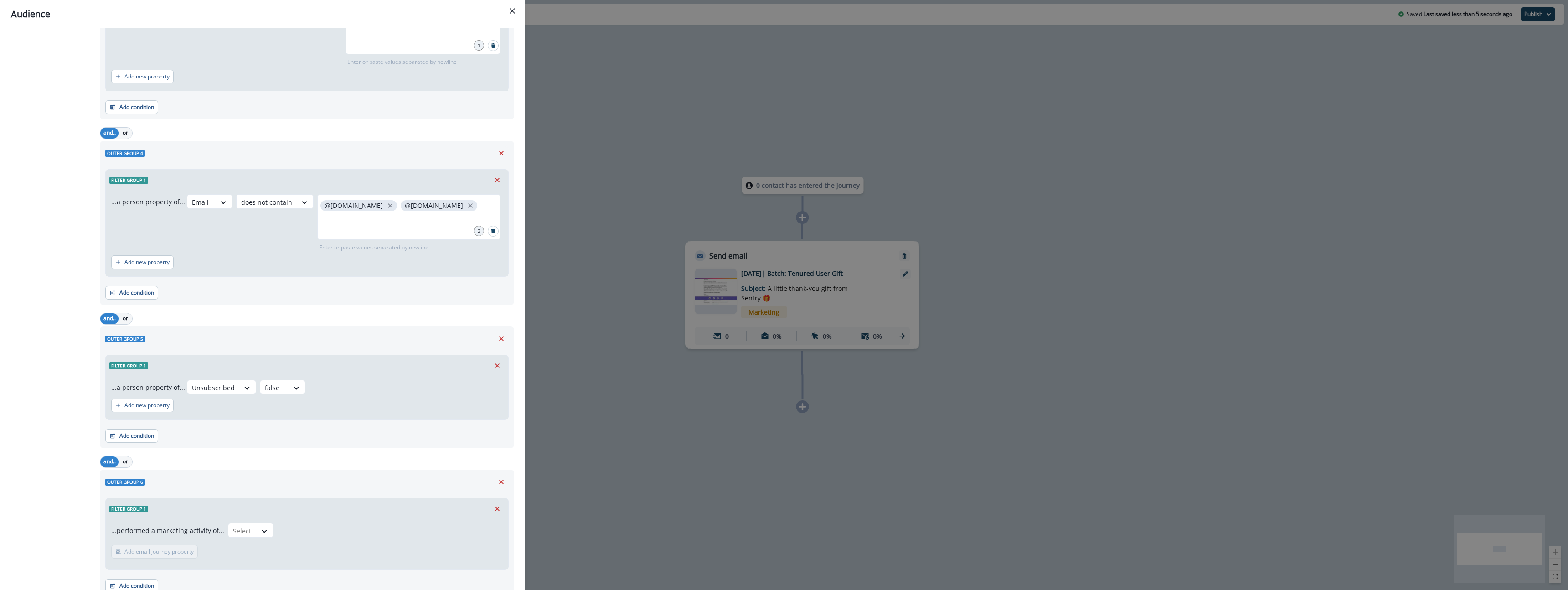
scroll to position [403, 0]
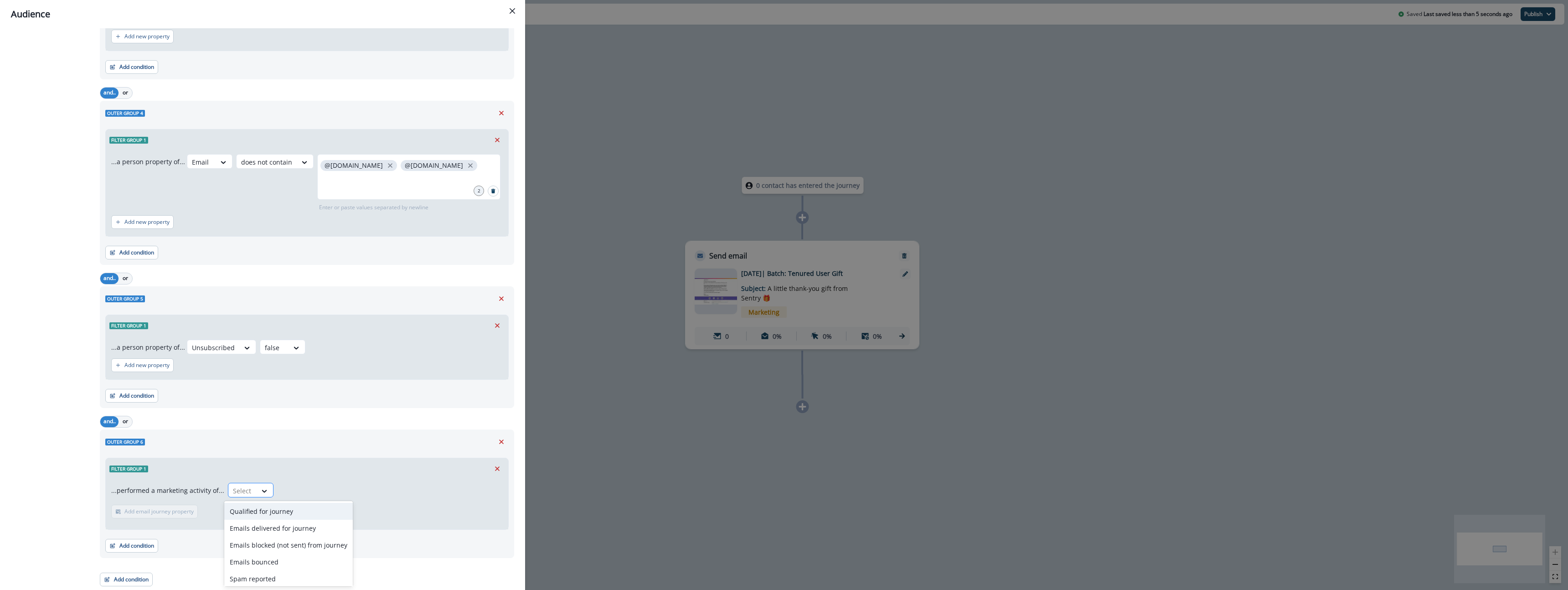
click at [249, 487] on div "Select" at bounding box center [243, 491] width 28 height 15
click at [278, 512] on div "Qualified for journey" at bounding box center [288, 511] width 129 height 17
click at [234, 515] on p "Add email journey property" at bounding box center [219, 512] width 69 height 6
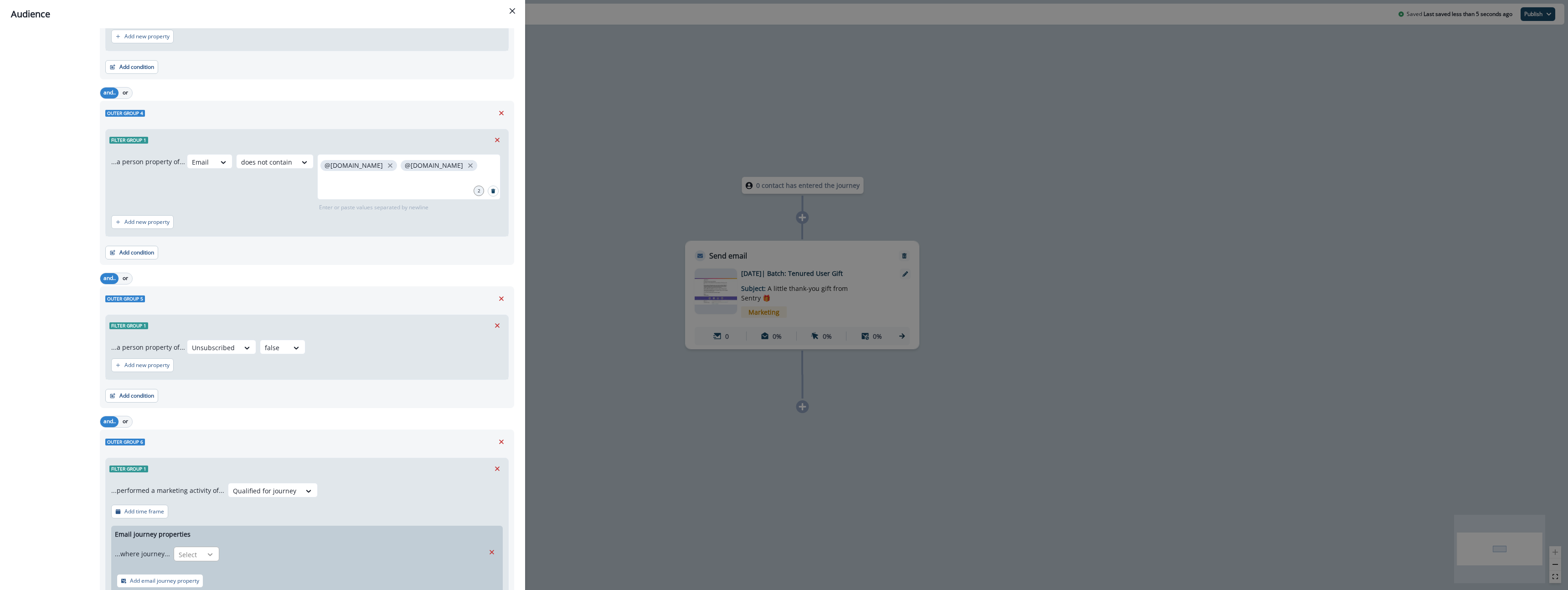
scroll to position [405, 0]
click at [200, 549] on div "Select" at bounding box center [188, 552] width 28 height 15
drag, startPoint x: 222, startPoint y: 515, endPoint x: 223, endPoint y: 497, distance: 18.0
click at [223, 497] on div "Name does not contains is Name contains" at bounding box center [214, 514] width 85 height 54
click at [223, 497] on div "Name does not contains" at bounding box center [214, 497] width 85 height 17
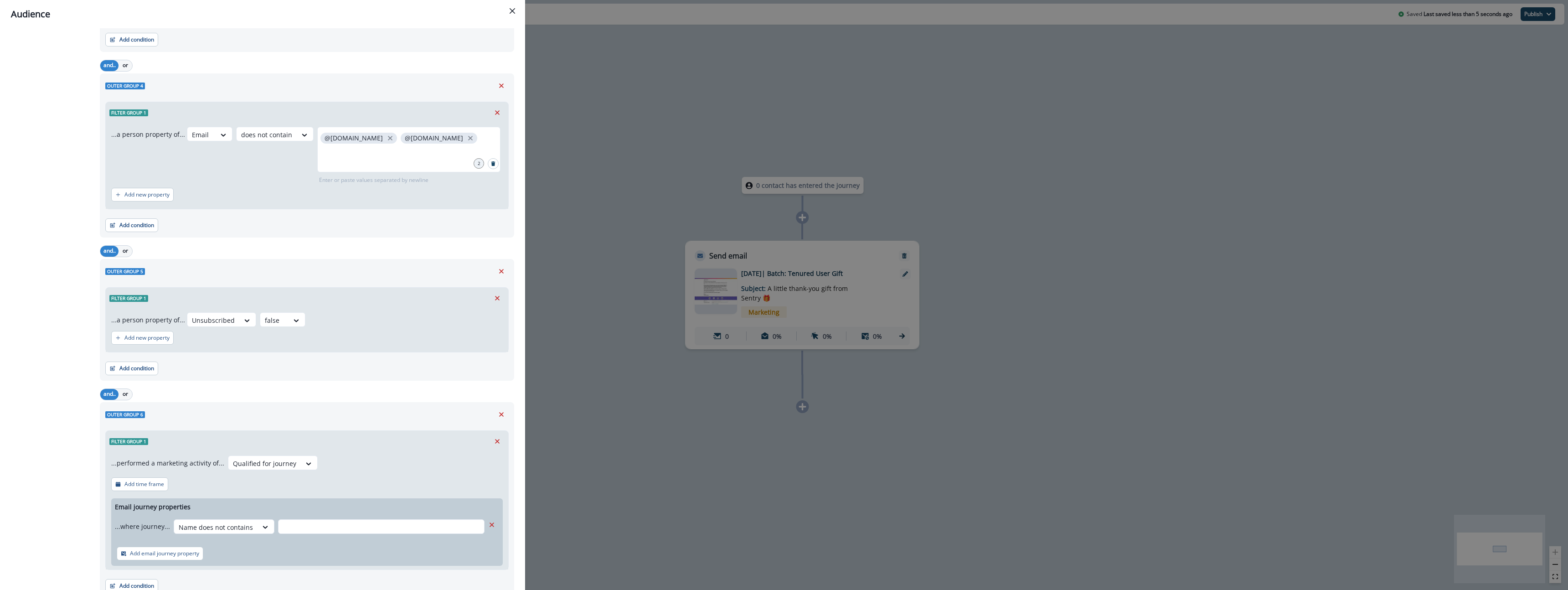
scroll to position [431, 0]
drag, startPoint x: 340, startPoint y: 520, endPoint x: 256, endPoint y: 524, distance: 84.1
click at [317, 522] on input "text" at bounding box center [381, 526] width 207 height 15
click at [250, 525] on div "Name does not contains" at bounding box center [215, 527] width 83 height 15
click at [301, 553] on div "Add email journey property" at bounding box center [307, 553] width 392 height 25
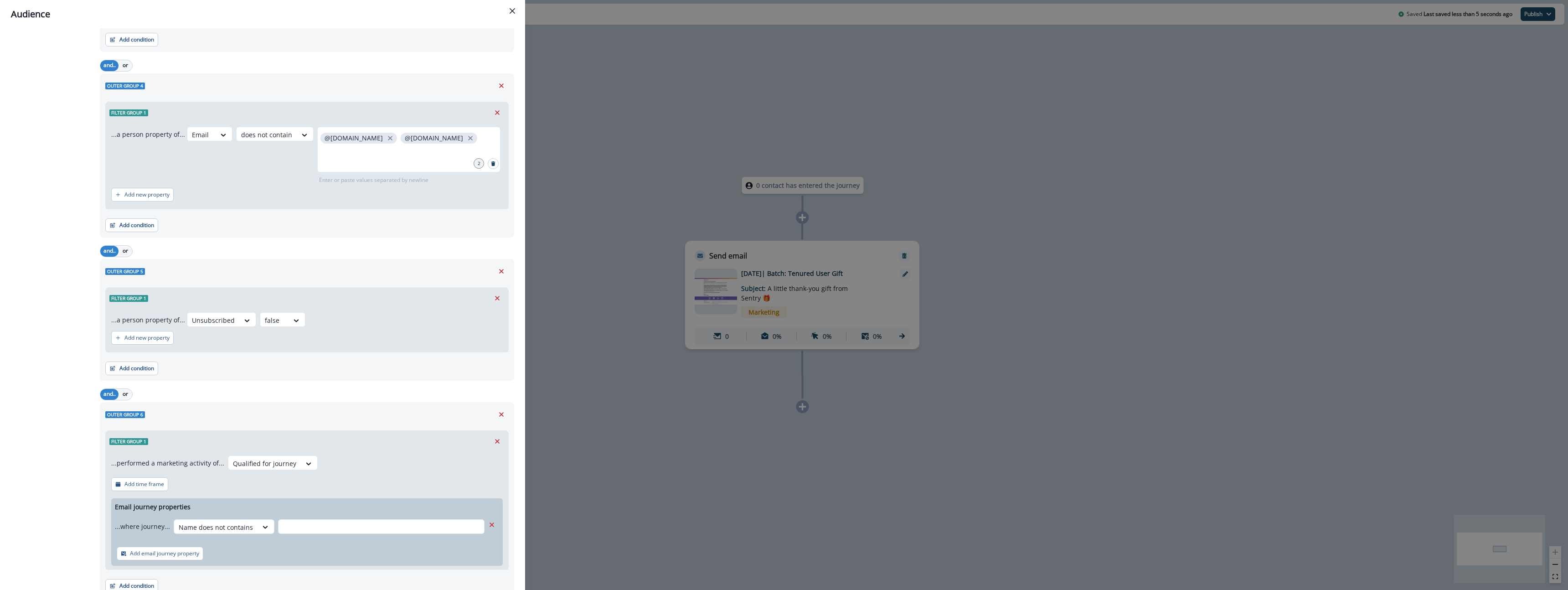
scroll to position [428, 0]
click at [305, 468] on icon at bounding box center [309, 466] width 8 height 9
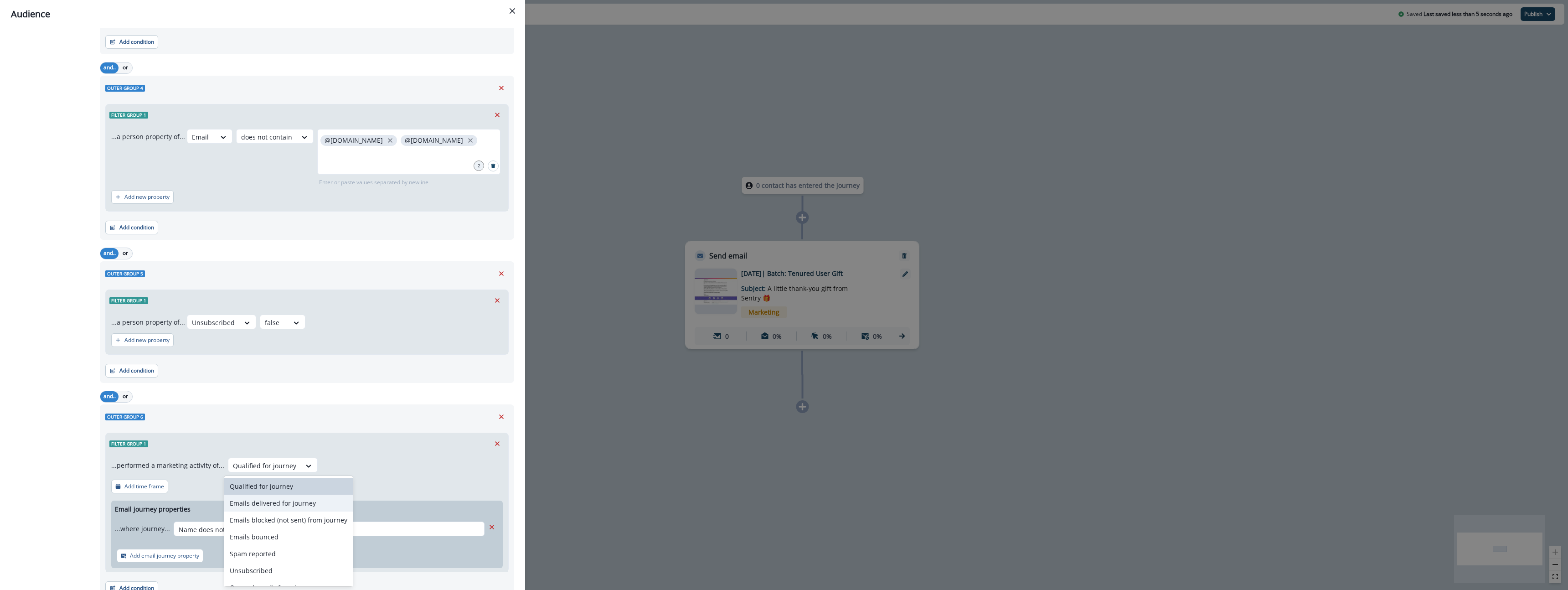
scroll to position [0, 0]
click at [271, 500] on div "Emails delivered for journey" at bounding box center [288, 502] width 129 height 17
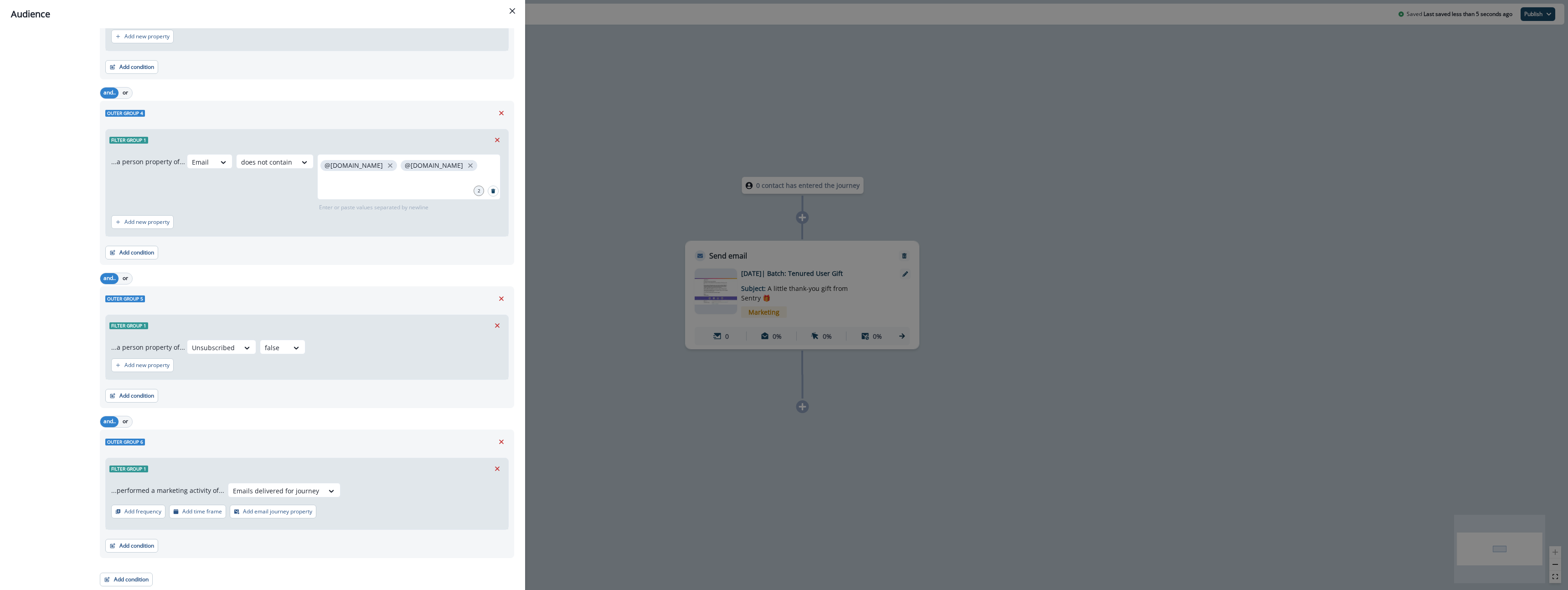
scroll to position [403, 0]
click at [187, 515] on button "Add time frame" at bounding box center [197, 512] width 57 height 14
click at [230, 511] on div at bounding box center [231, 509] width 16 height 15
click at [227, 511] on icon at bounding box center [230, 509] width 8 height 9
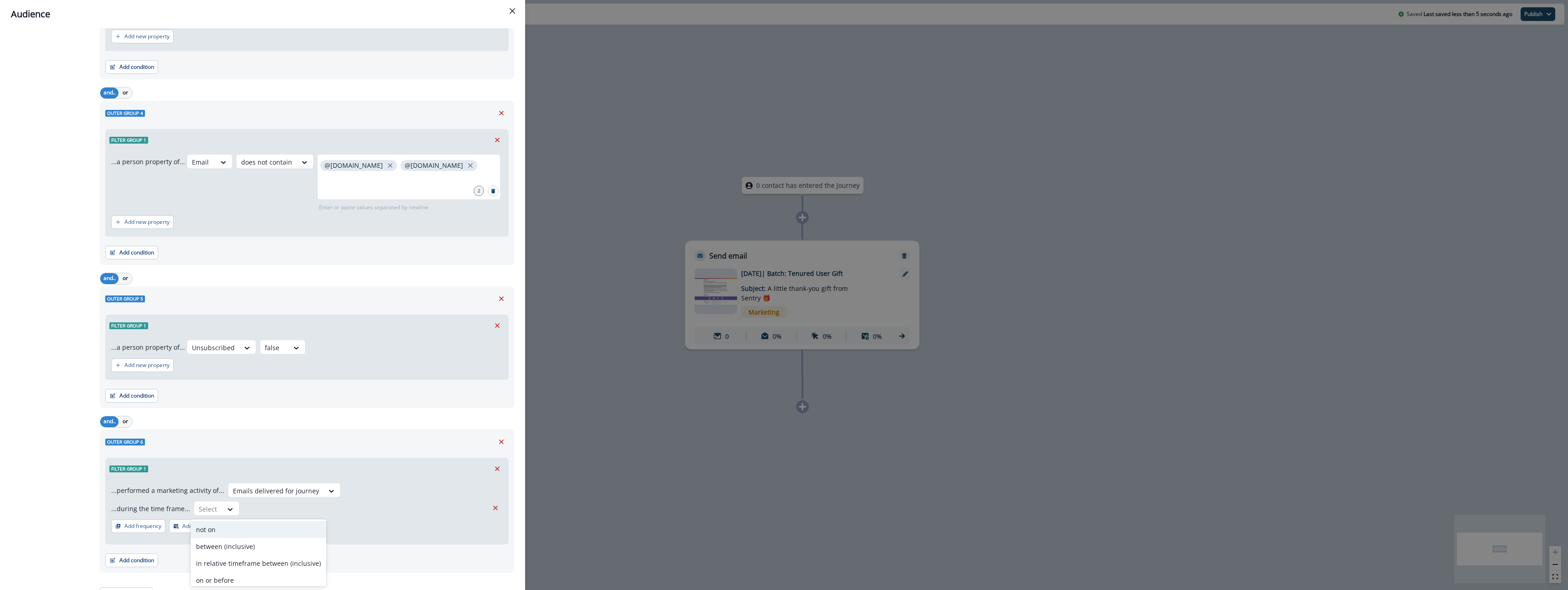
scroll to position [3, 0]
drag, startPoint x: 227, startPoint y: 529, endPoint x: 230, endPoint y: 540, distance: 11.4
click at [228, 533] on div "not on" at bounding box center [259, 526] width 136 height 17
click at [223, 508] on div at bounding box center [231, 509] width 16 height 9
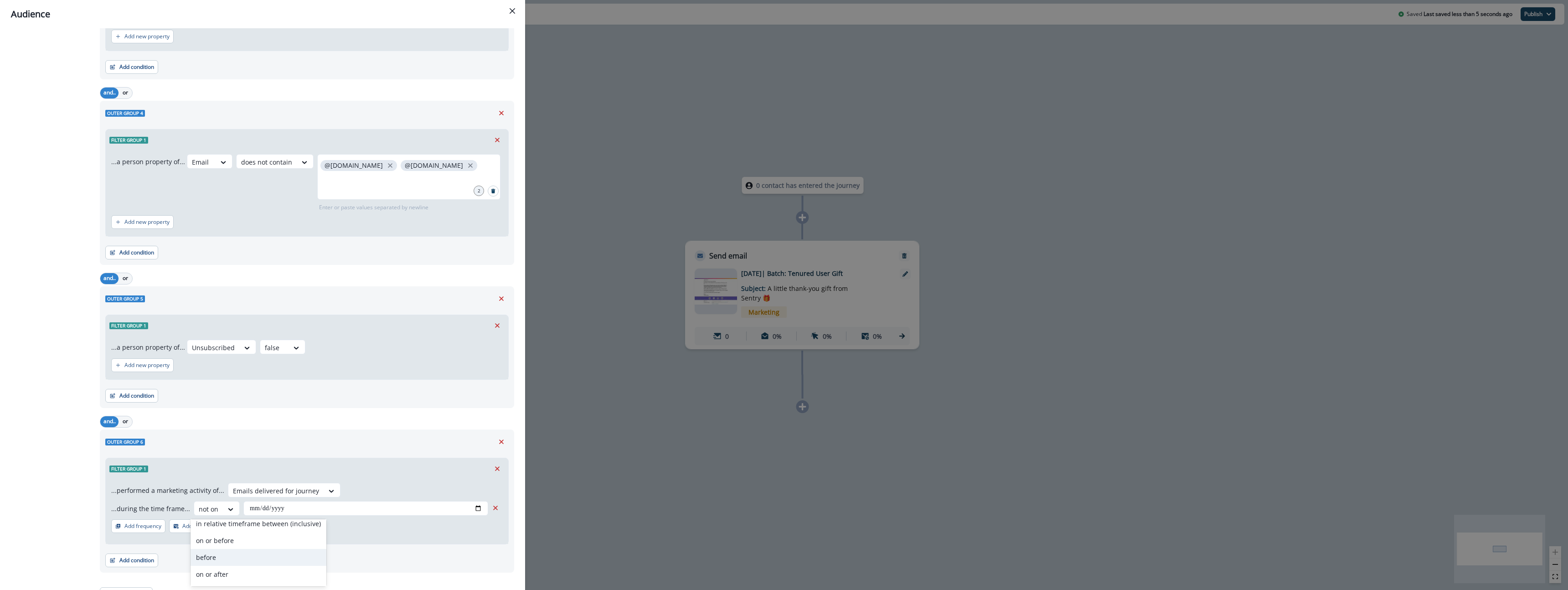
scroll to position [40, 0]
click at [223, 561] on div "before" at bounding box center [259, 557] width 136 height 17
click at [480, 510] on input "date" at bounding box center [366, 508] width 244 height 15
type input "**********"
click at [235, 527] on p "Add email journey property" at bounding box center [216, 526] width 69 height 6
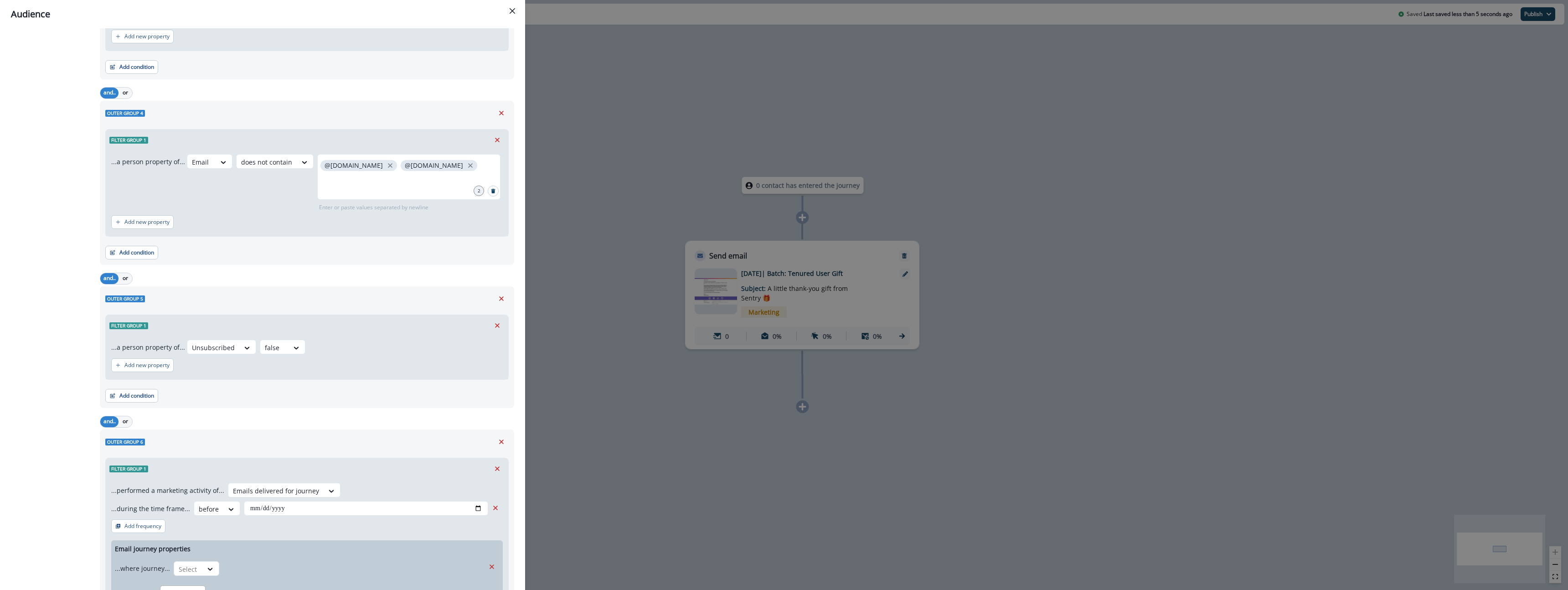
scroll to position [444, 0]
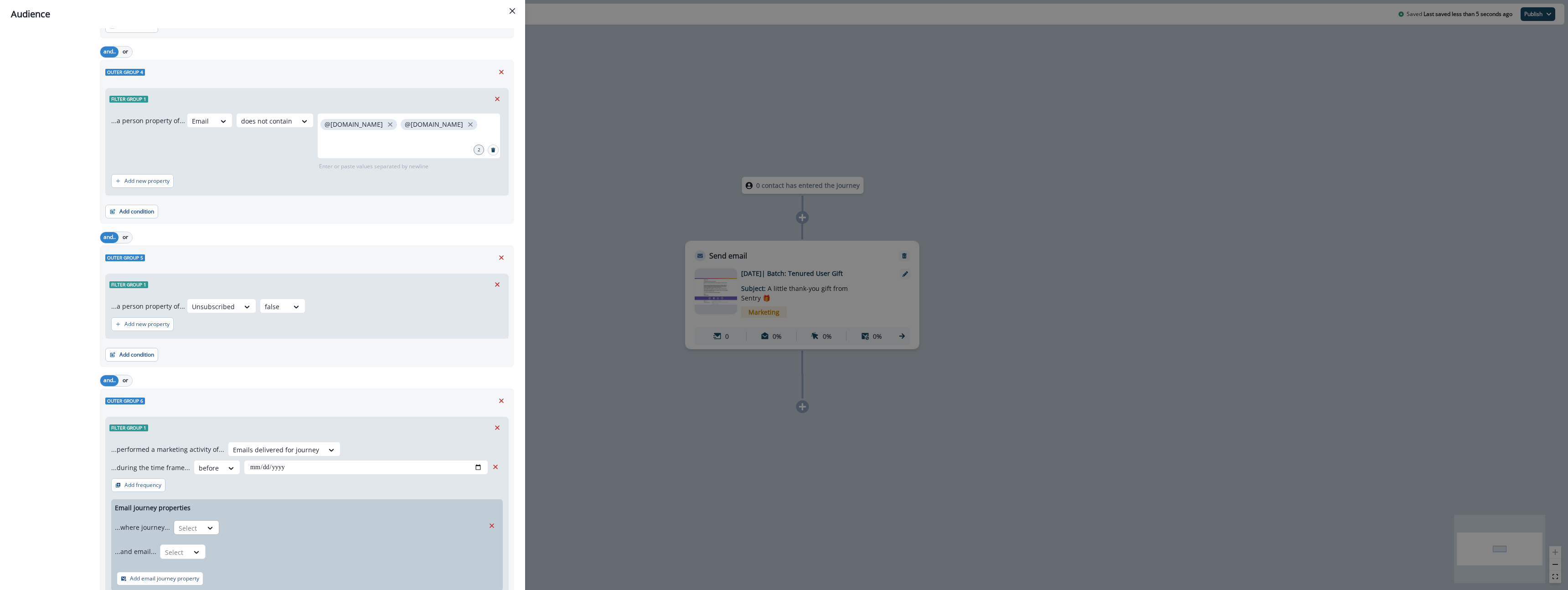
click at [196, 533] on div at bounding box center [188, 528] width 19 height 11
click at [201, 493] on div "is" at bounding box center [214, 489] width 85 height 17
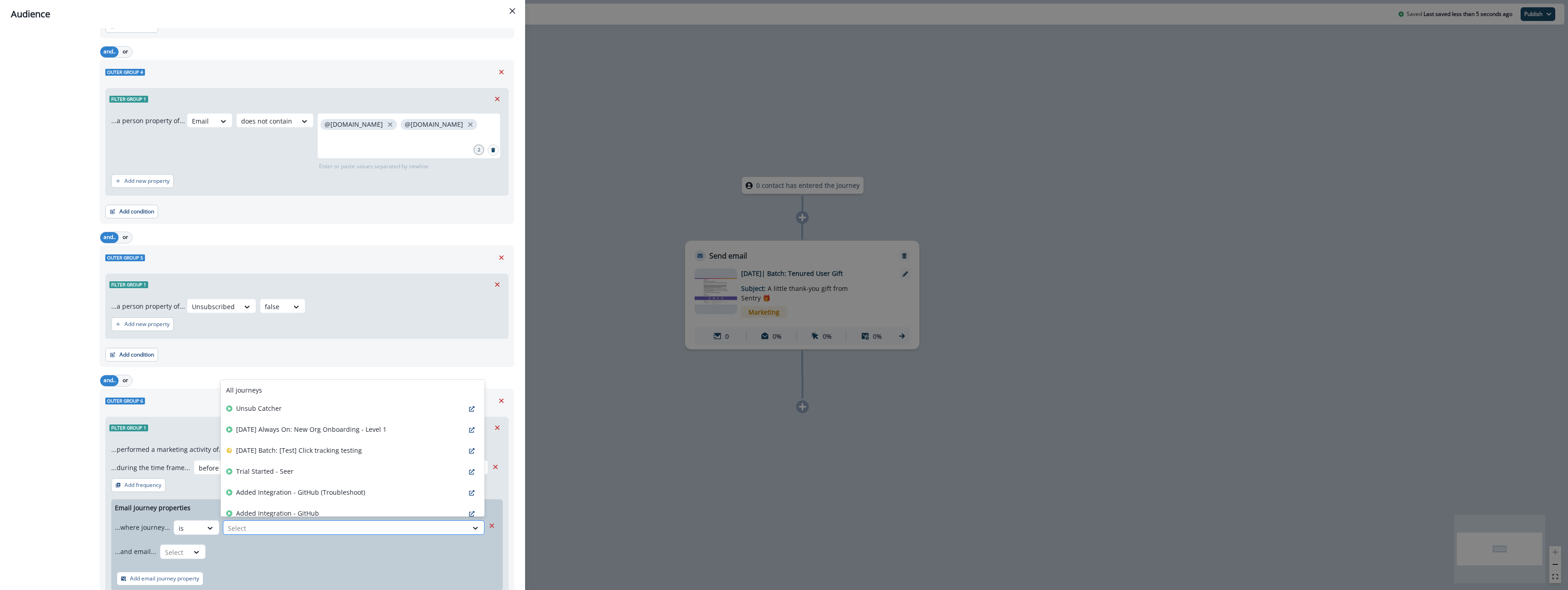
click at [331, 530] on div at bounding box center [345, 528] width 235 height 11
click at [315, 497] on p "[DATE] Batch: Tenured User Gift" at bounding box center [285, 502] width 98 height 10
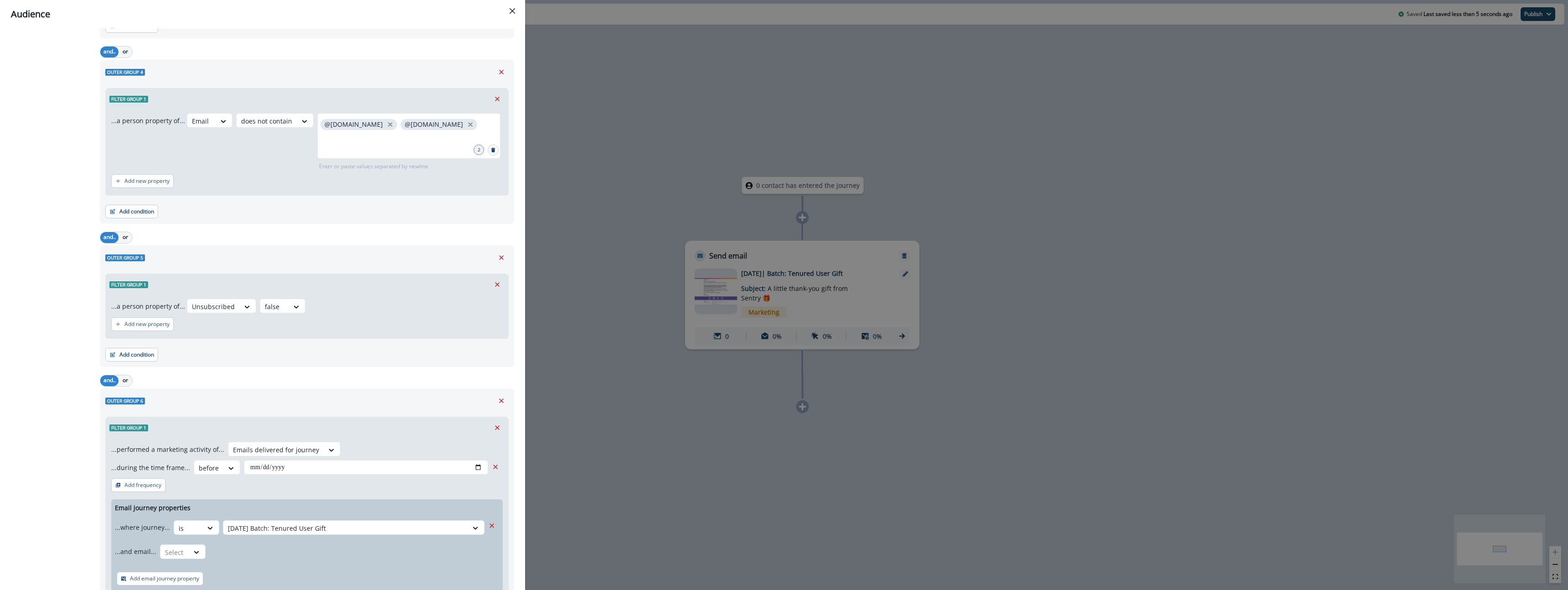
scroll to position [509, 0]
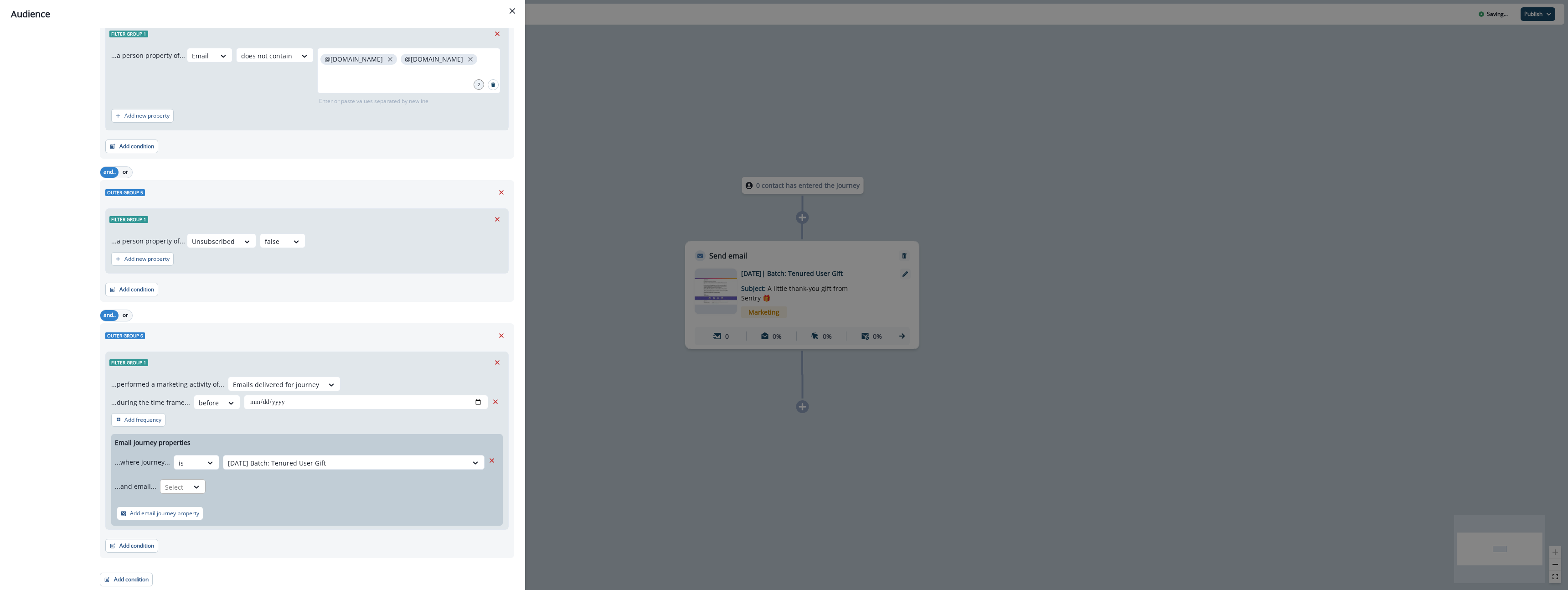
click at [167, 487] on div at bounding box center [174, 487] width 19 height 11
click at [401, 495] on div "...and email... Name does not contains, 1 of 3. 3 results available. Use Up and…" at bounding box center [300, 486] width 370 height 22
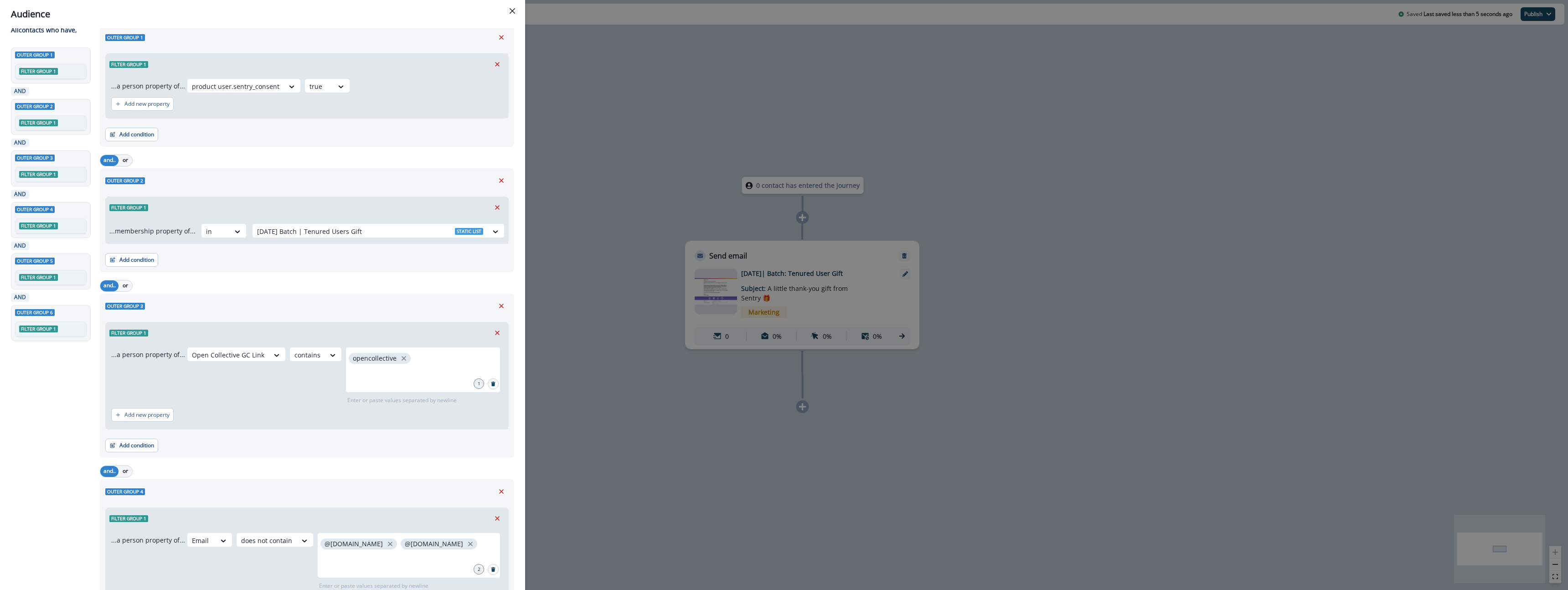
scroll to position [0, 0]
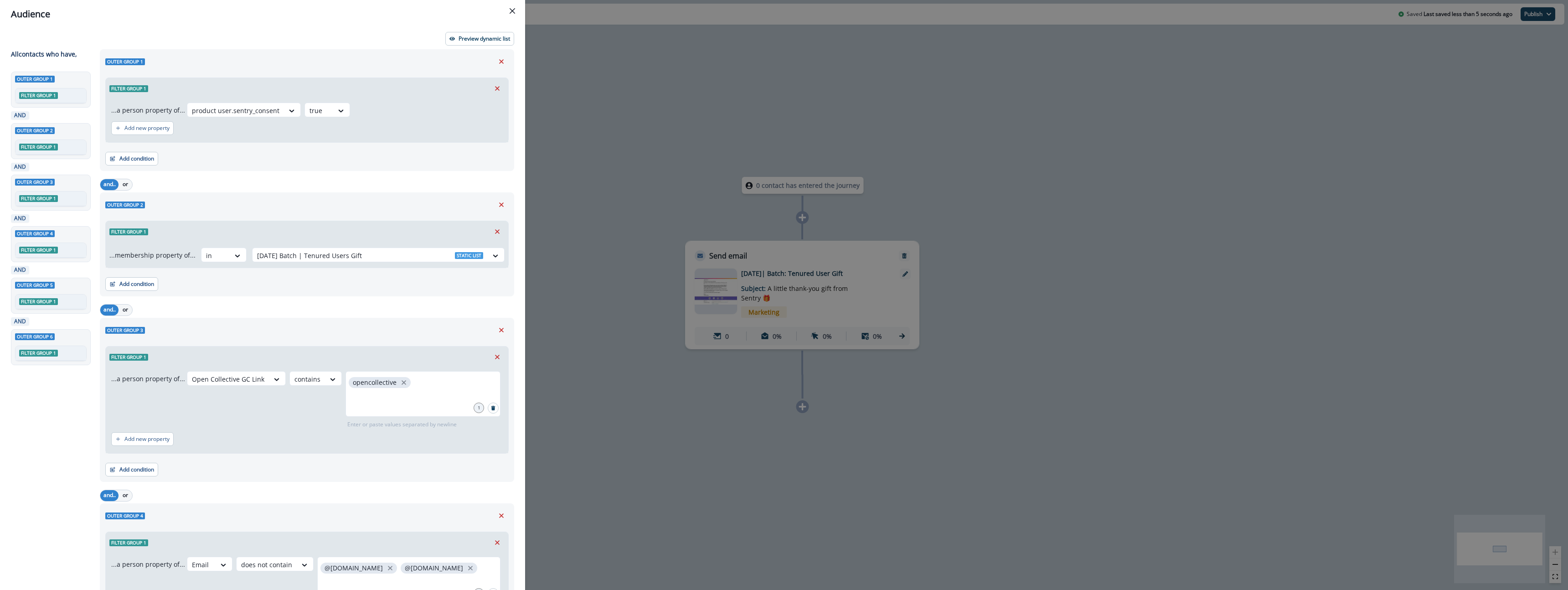
drag, startPoint x: 490, startPoint y: 42, endPoint x: 50, endPoint y: 98, distance: 443.5
click at [490, 42] on p "Preview dynamic list" at bounding box center [485, 39] width 52 height 6
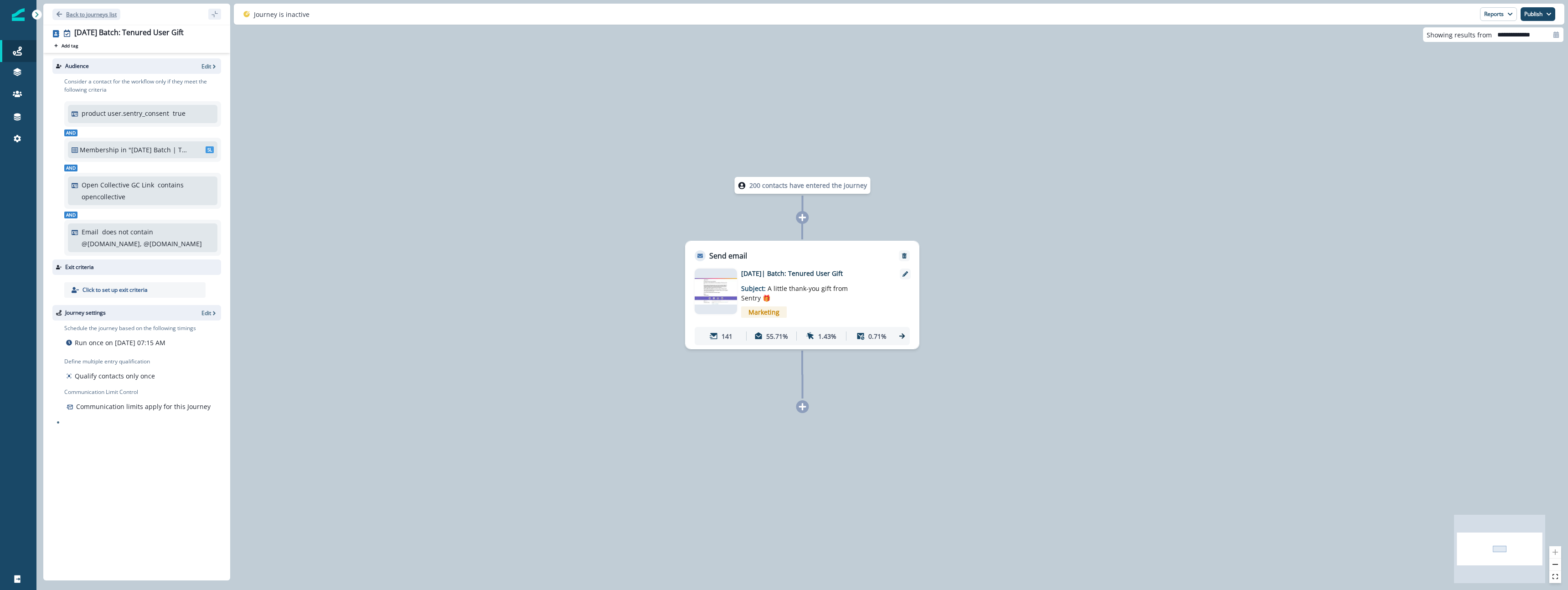
click at [95, 11] on p "Back to journeys list" at bounding box center [91, 14] width 51 height 8
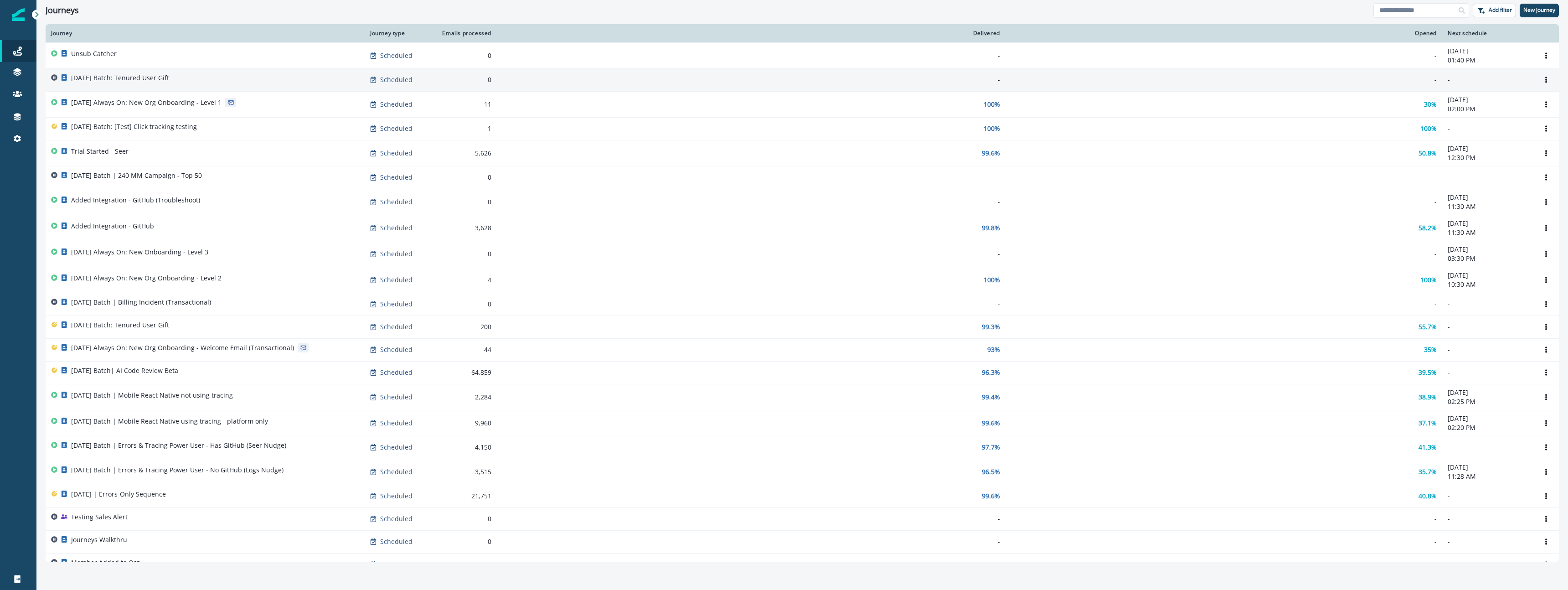
click at [187, 85] on div "[DATE] Batch: Tenured User Gift" at bounding box center [205, 79] width 308 height 13
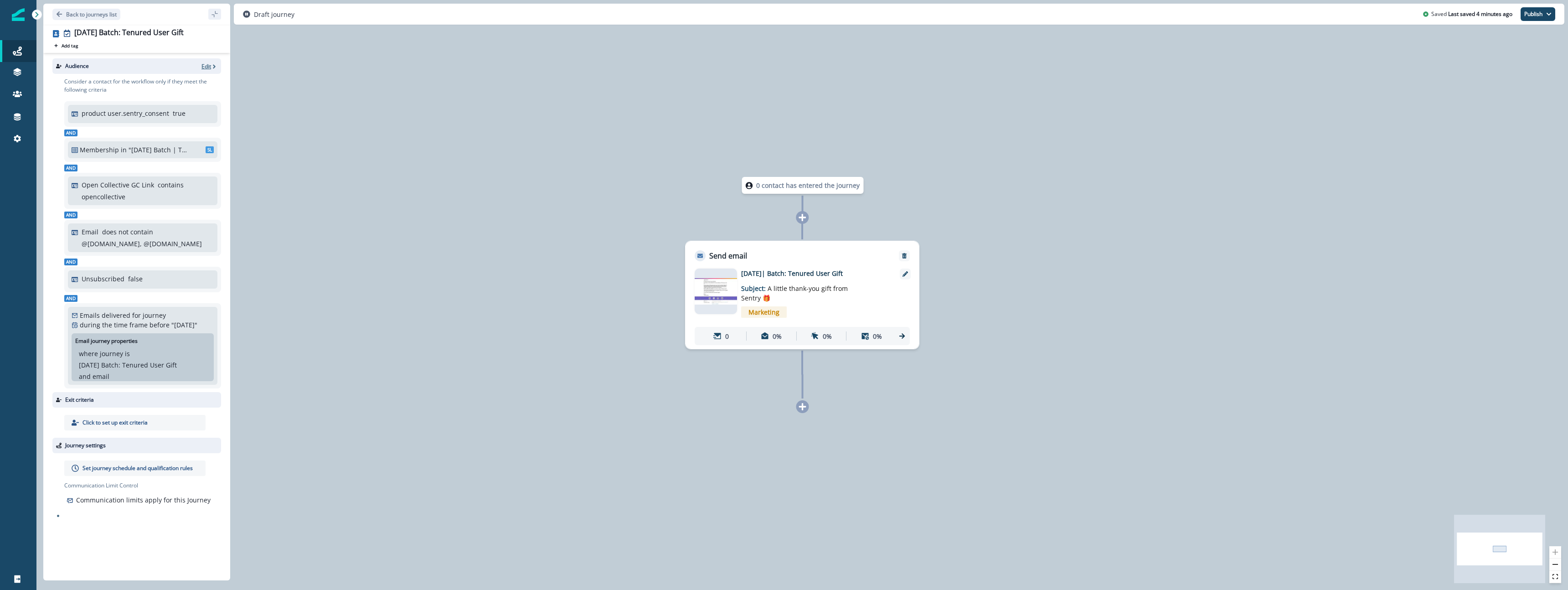
drag, startPoint x: 209, startPoint y: 61, endPoint x: 204, endPoint y: 68, distance: 8.6
click at [208, 61] on div "Audience Edit" at bounding box center [136, 66] width 169 height 16
click at [204, 69] on p "Edit" at bounding box center [207, 66] width 10 height 8
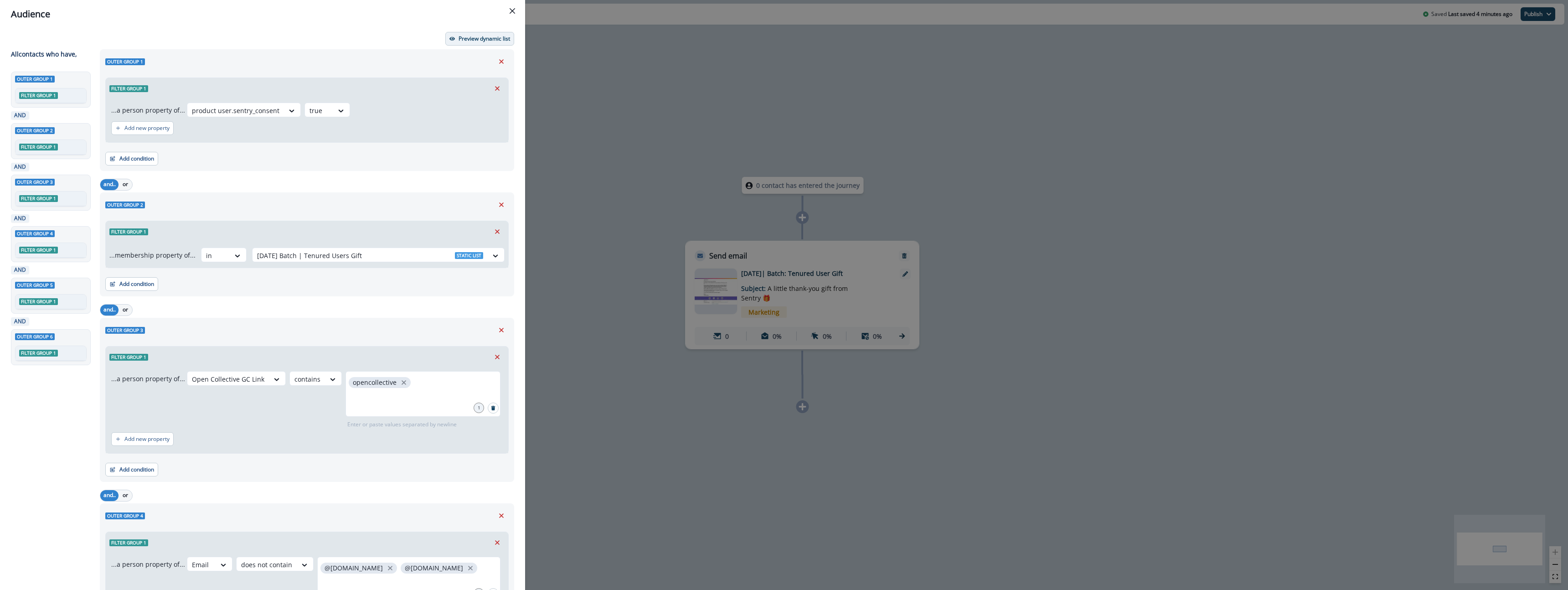
click at [487, 42] on p "Preview dynamic list" at bounding box center [485, 39] width 52 height 6
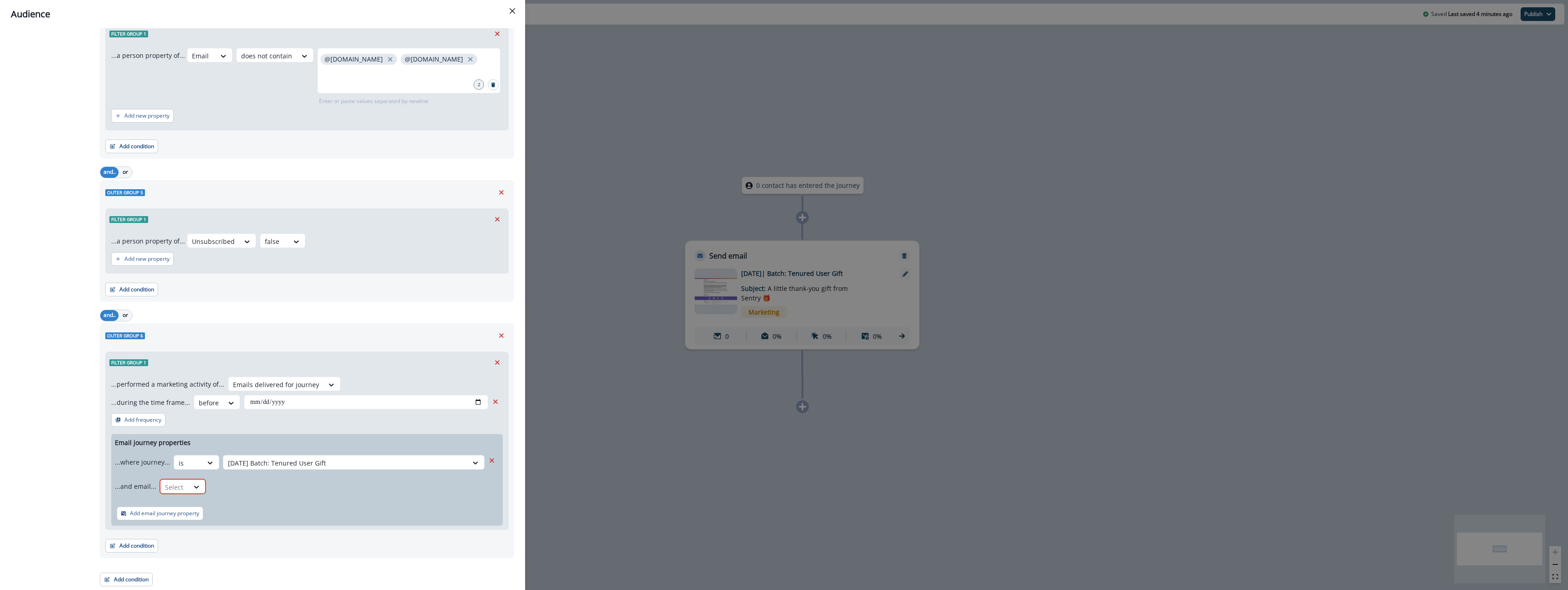
scroll to position [509, 0]
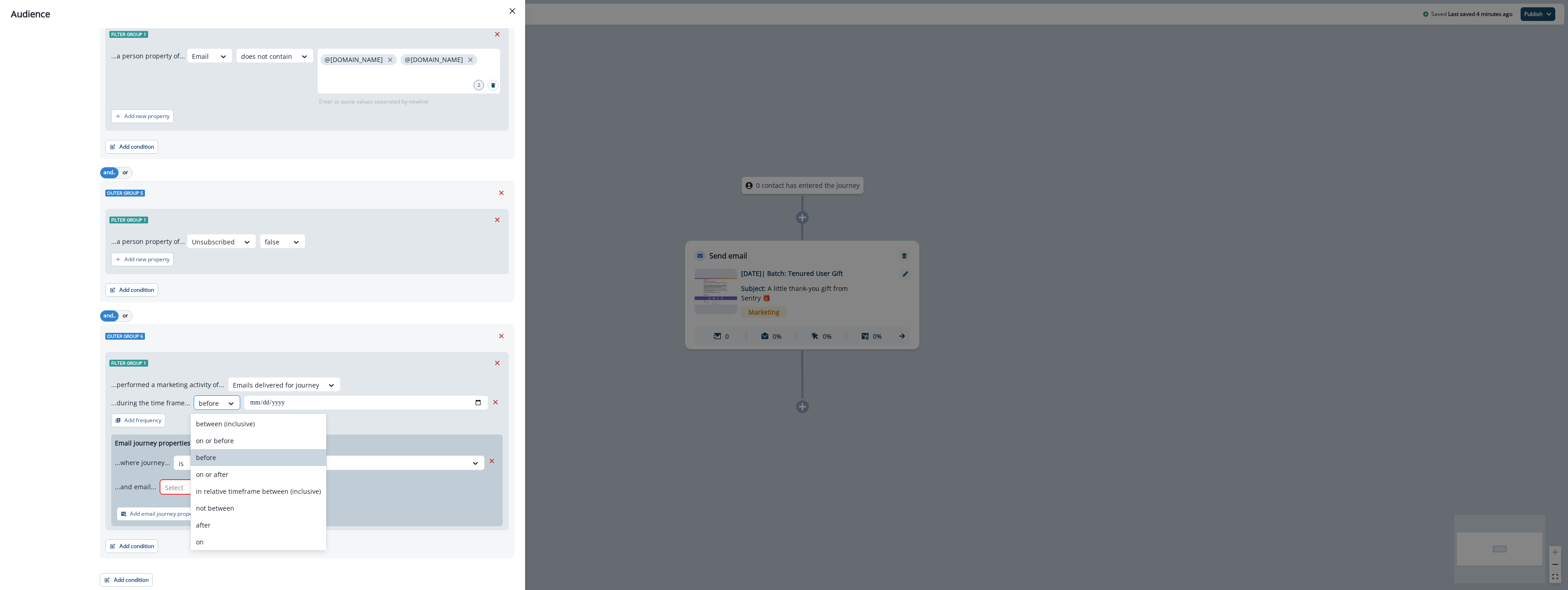
click at [212, 406] on div at bounding box center [209, 403] width 20 height 11
click at [220, 471] on div "not between" at bounding box center [259, 472] width 136 height 17
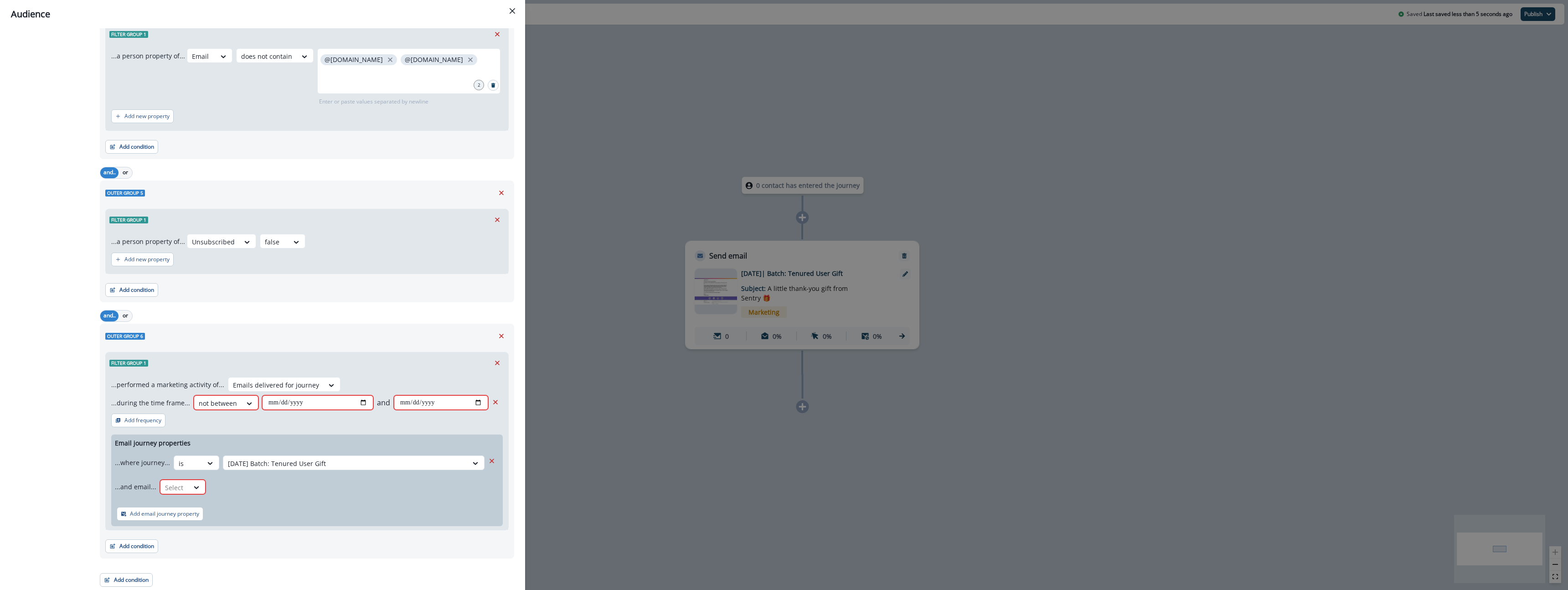
click at [365, 404] on input "date" at bounding box center [317, 402] width 111 height 15
type input "**********"
click at [330, 432] on div "**********" at bounding box center [307, 452] width 403 height 156
click at [497, 404] on icon "Remove" at bounding box center [496, 402] width 5 height 5
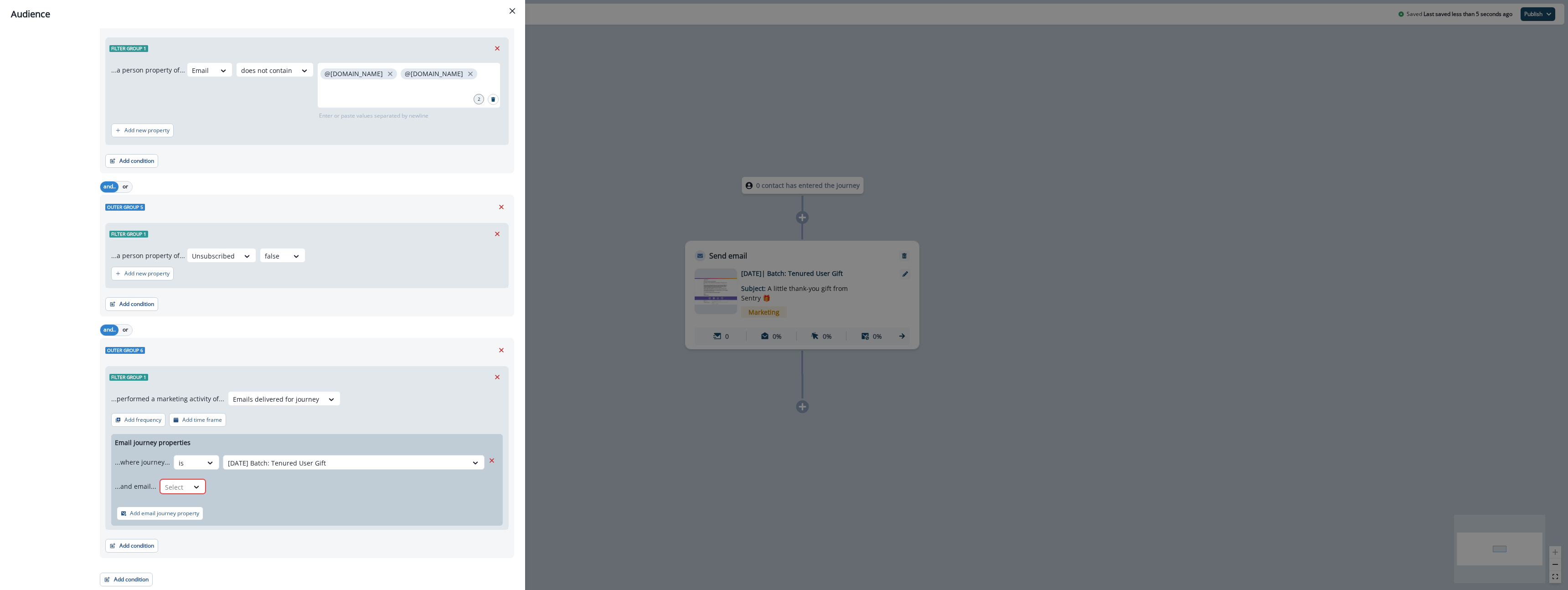
scroll to position [494, 0]
click at [277, 392] on div "Emails delivered for journey" at bounding box center [276, 399] width 95 height 15
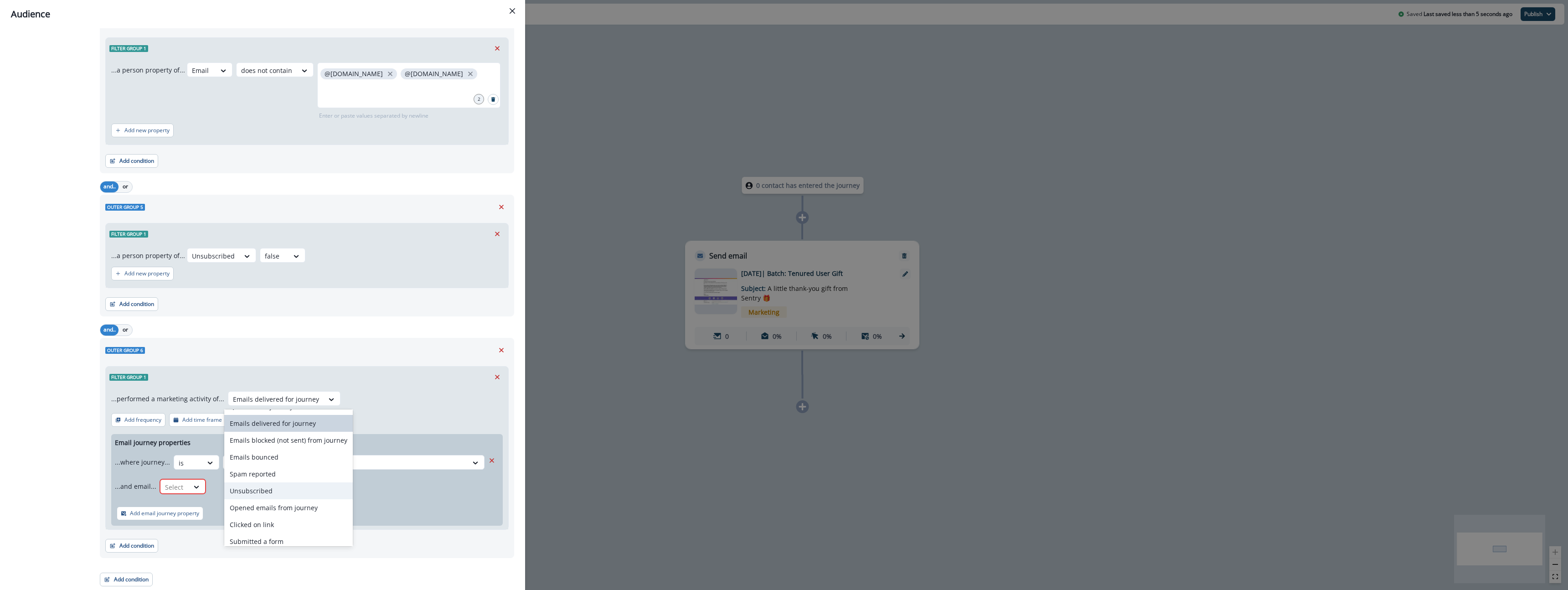
scroll to position [36, 0]
click at [265, 418] on div "Emails blocked (not sent) from journey" at bounding box center [288, 418] width 129 height 17
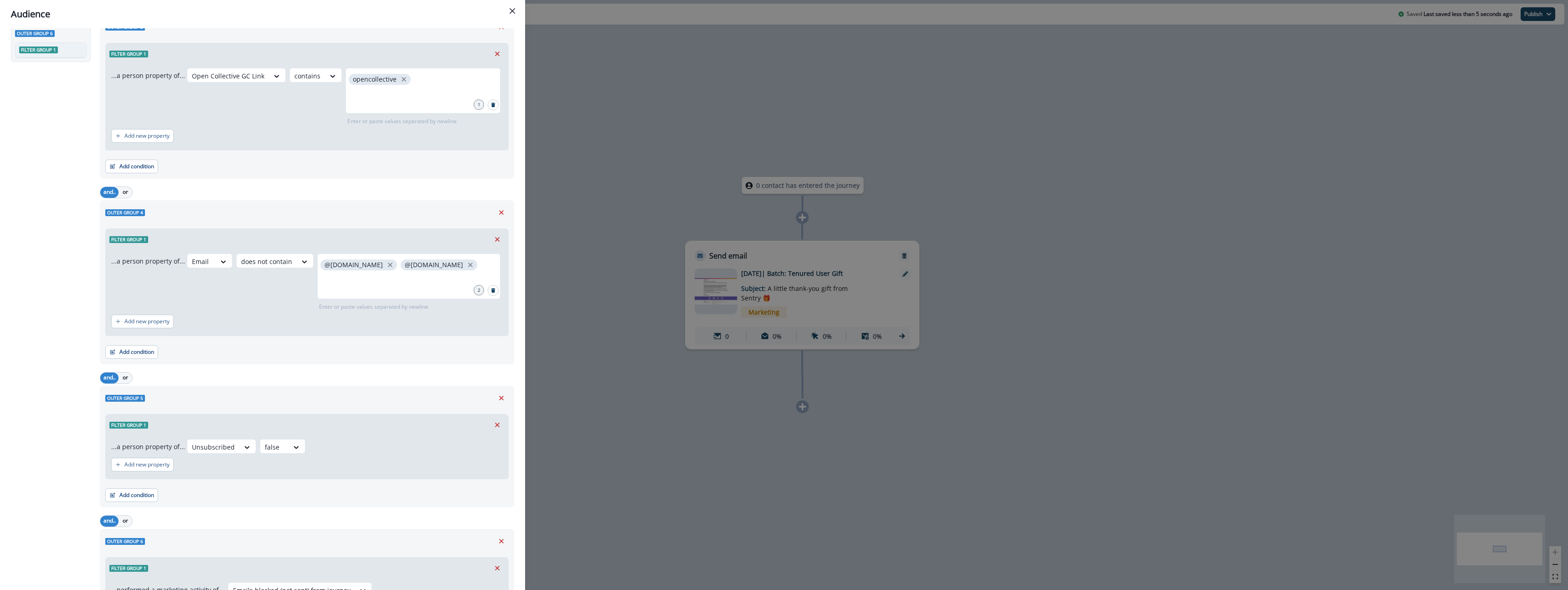
scroll to position [403, 0]
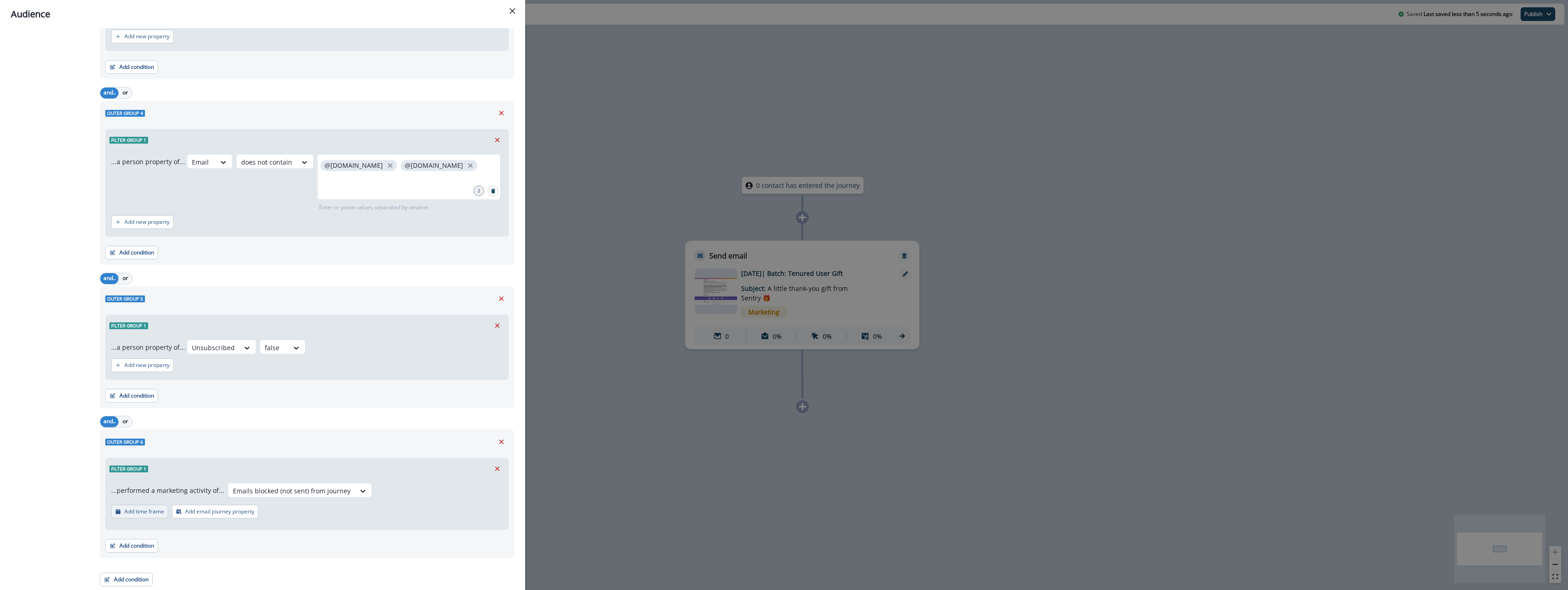
click at [156, 515] on p "Add time frame" at bounding box center [145, 512] width 40 height 6
click at [226, 508] on icon at bounding box center [230, 509] width 8 height 9
click at [400, 524] on div "...performed a marketing activity of... Emails blocked (not sent) from journey …" at bounding box center [307, 511] width 403 height 65
click at [499, 509] on icon "Remove" at bounding box center [496, 508] width 8 height 8
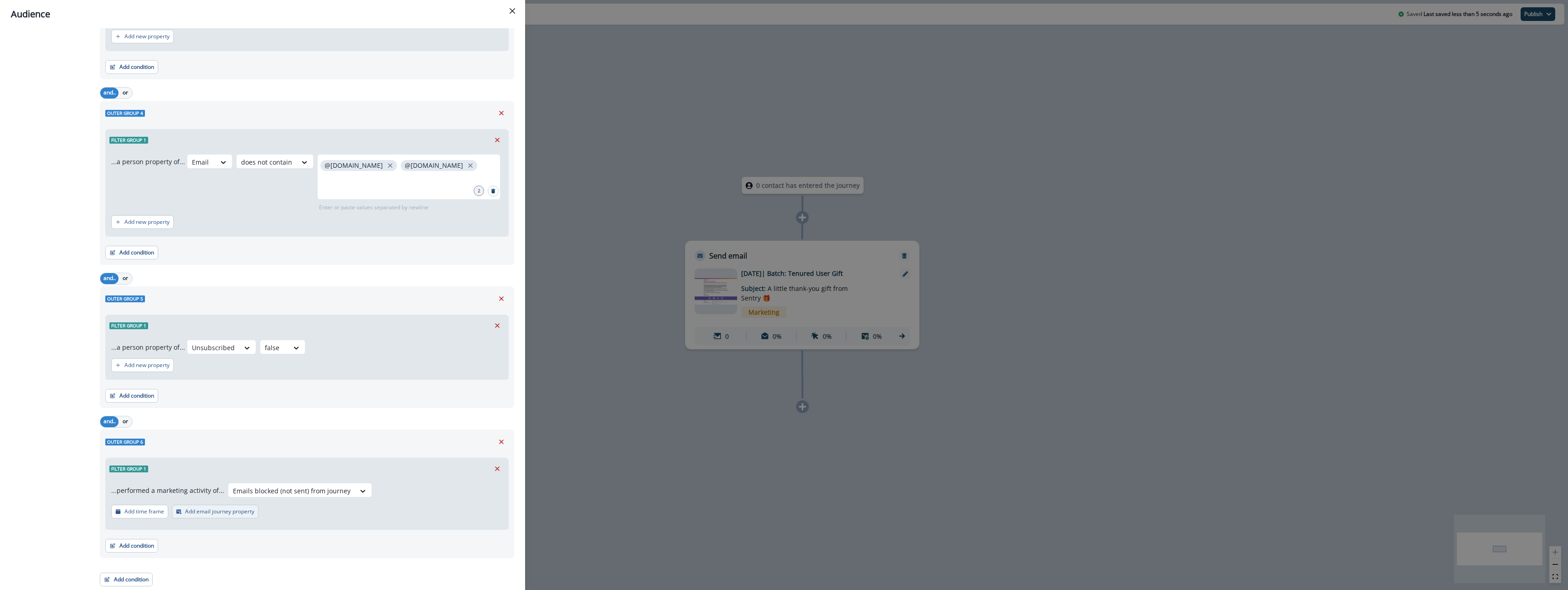
click at [228, 514] on p "Add email journey property" at bounding box center [219, 512] width 69 height 6
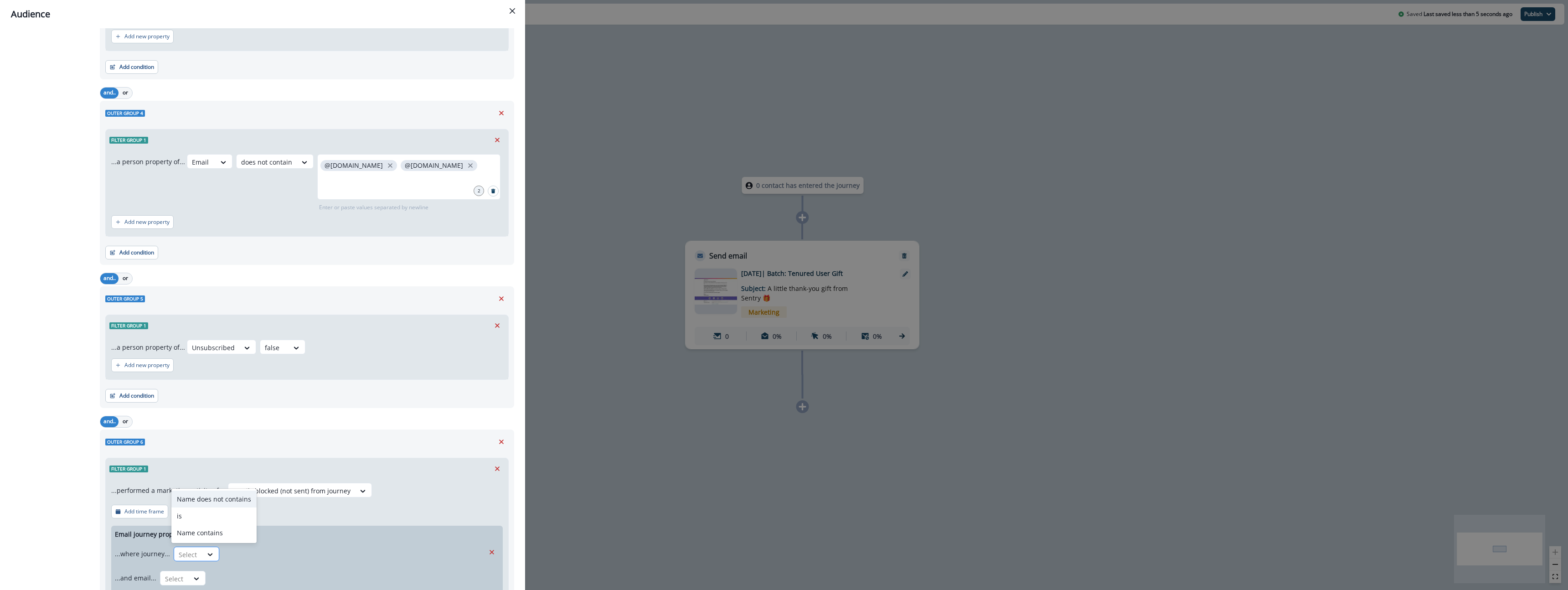
click at [184, 554] on div at bounding box center [188, 554] width 19 height 11
click at [191, 520] on div "is" at bounding box center [214, 516] width 85 height 17
click at [246, 553] on div at bounding box center [345, 554] width 235 height 11
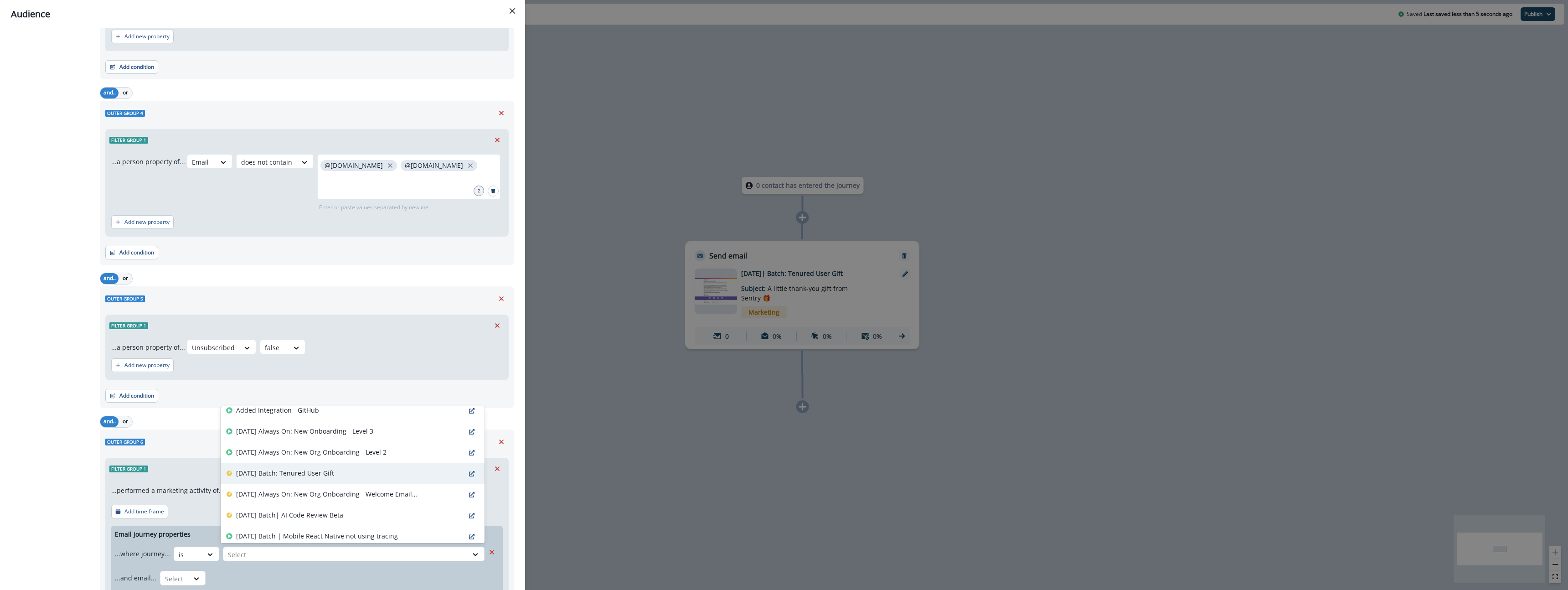
scroll to position [131, 0]
click at [347, 474] on div "[DATE] Batch: Tenured User Gift" at bounding box center [353, 472] width 264 height 21
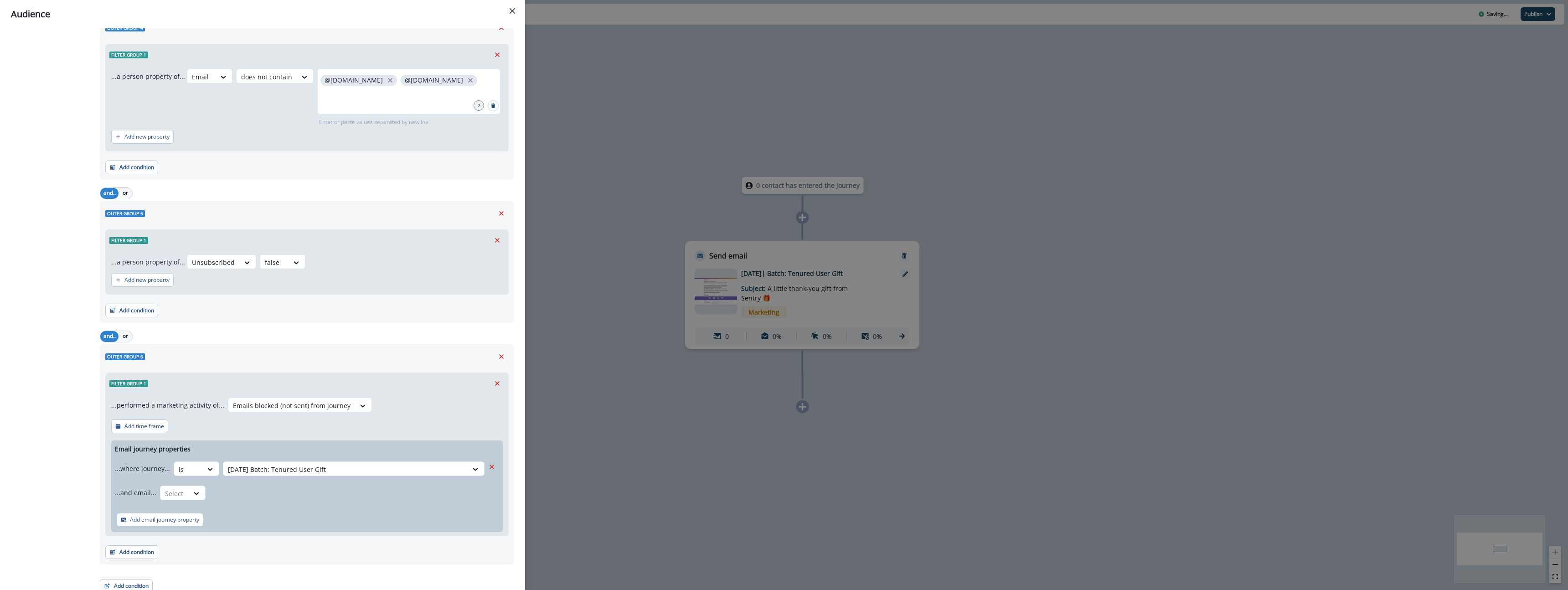
scroll to position [494, 0]
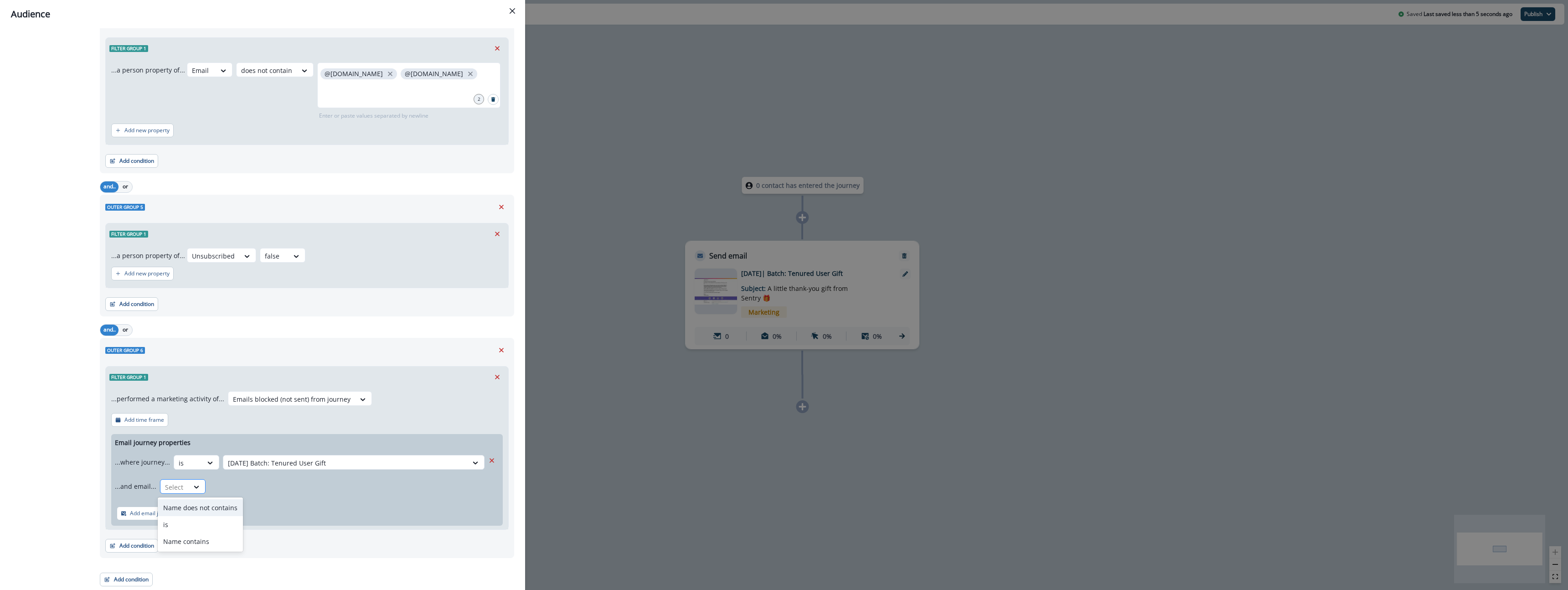
click at [178, 489] on div at bounding box center [174, 487] width 19 height 11
drag, startPoint x: 190, startPoint y: 522, endPoint x: 214, endPoint y: 516, distance: 24.7
click at [190, 522] on div "is" at bounding box center [200, 524] width 85 height 17
click at [286, 487] on div at bounding box center [337, 487] width 247 height 11
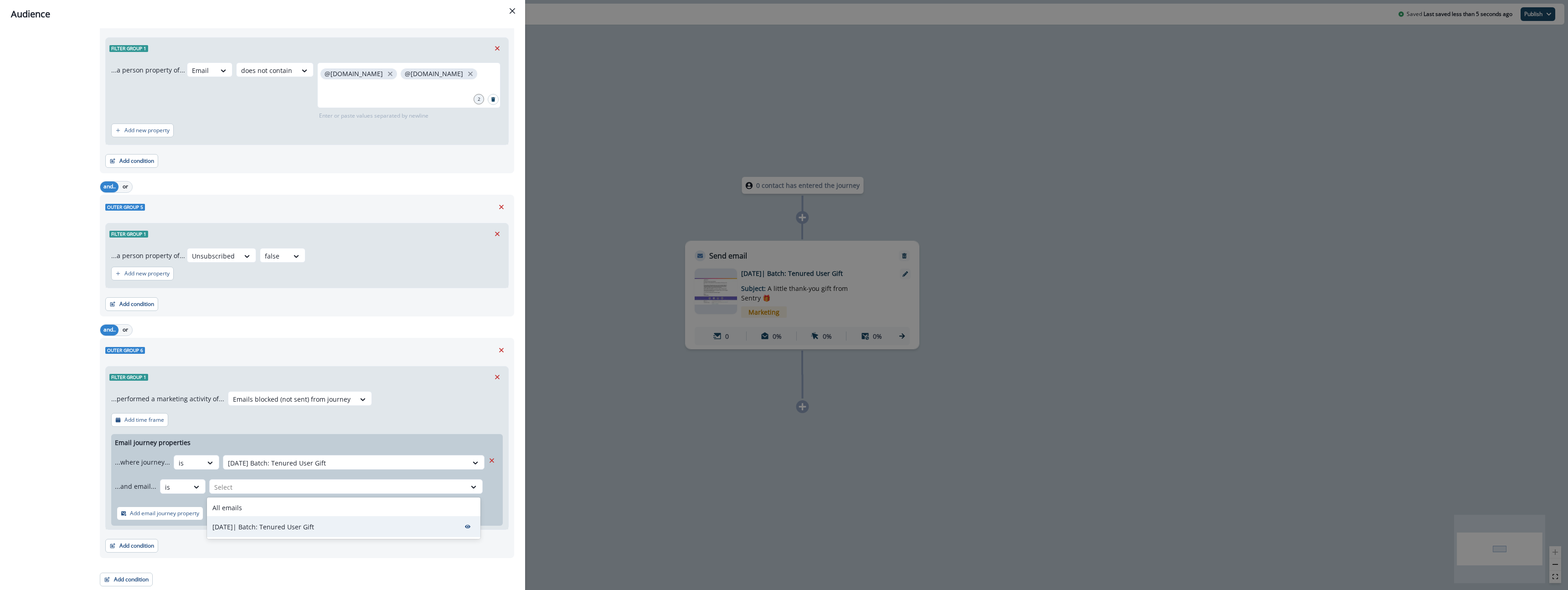
click at [339, 519] on div "[DATE]| Batch: Tenured User Gift" at bounding box center [344, 526] width 274 height 21
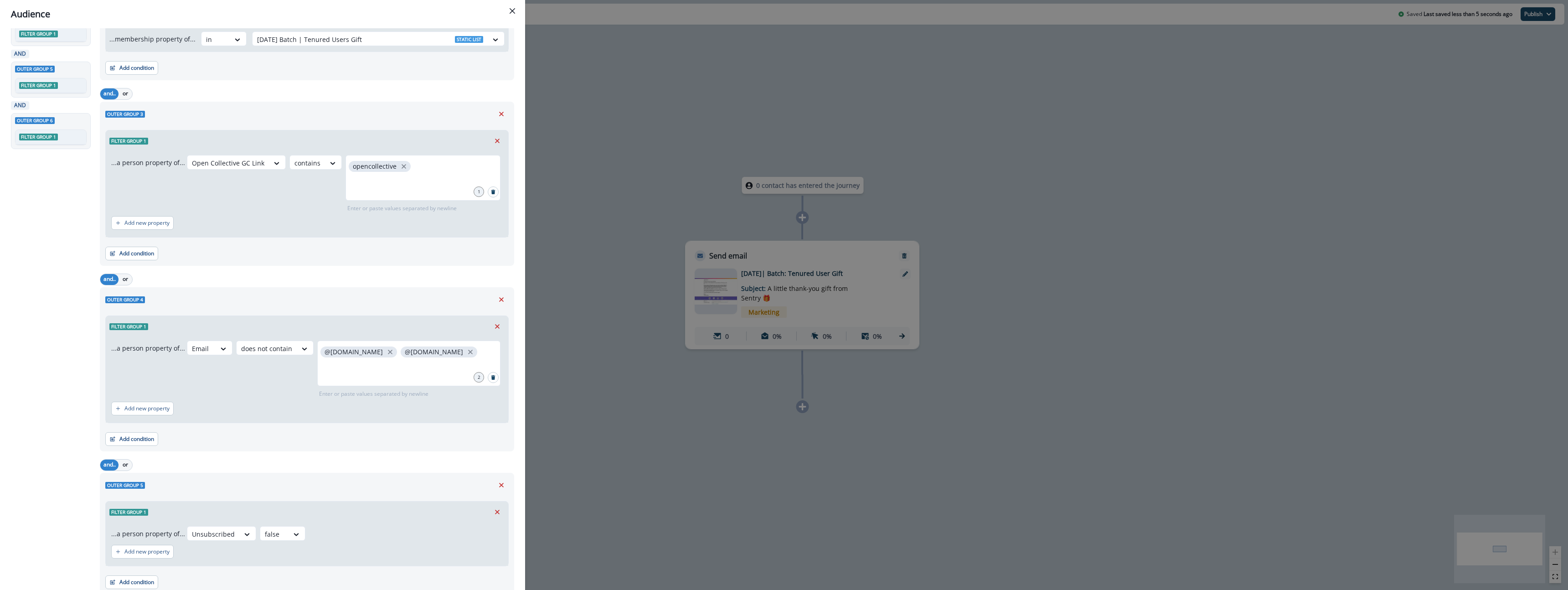
scroll to position [0, 0]
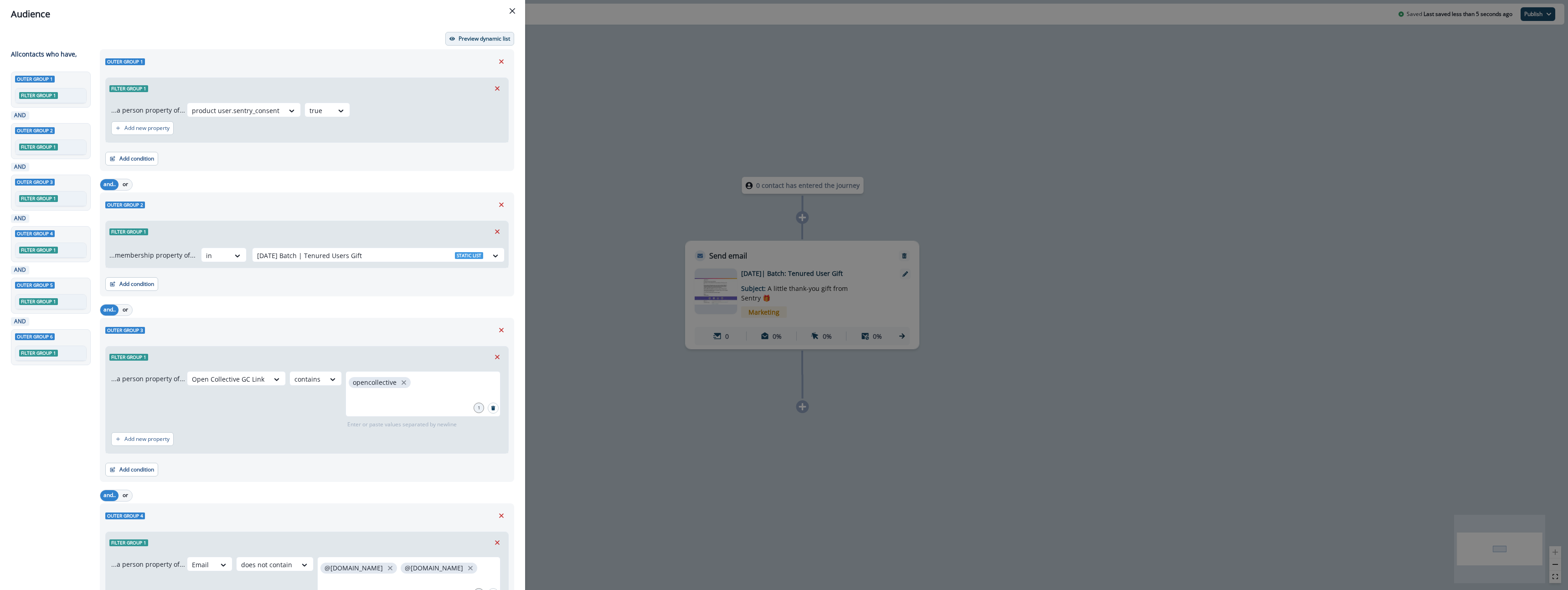
click at [488, 42] on p "Preview dynamic list" at bounding box center [485, 39] width 52 height 6
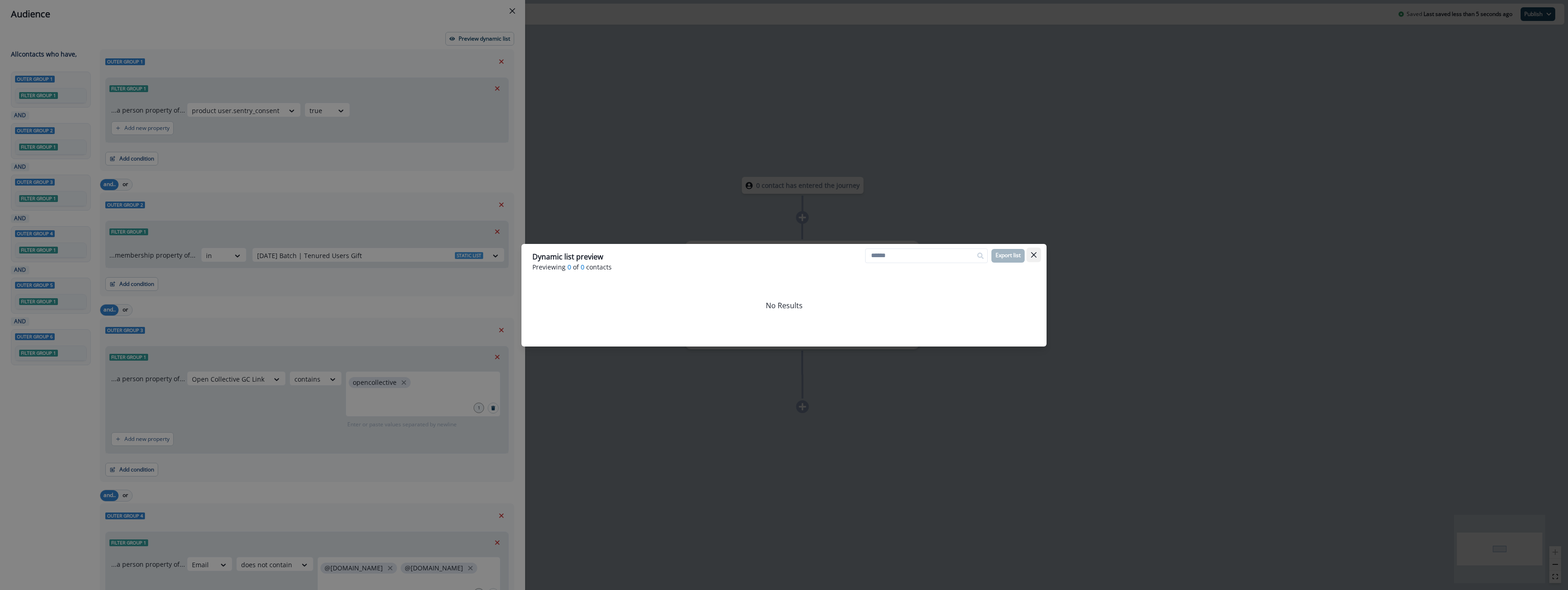
click at [1037, 251] on button "Close" at bounding box center [1033, 255] width 15 height 15
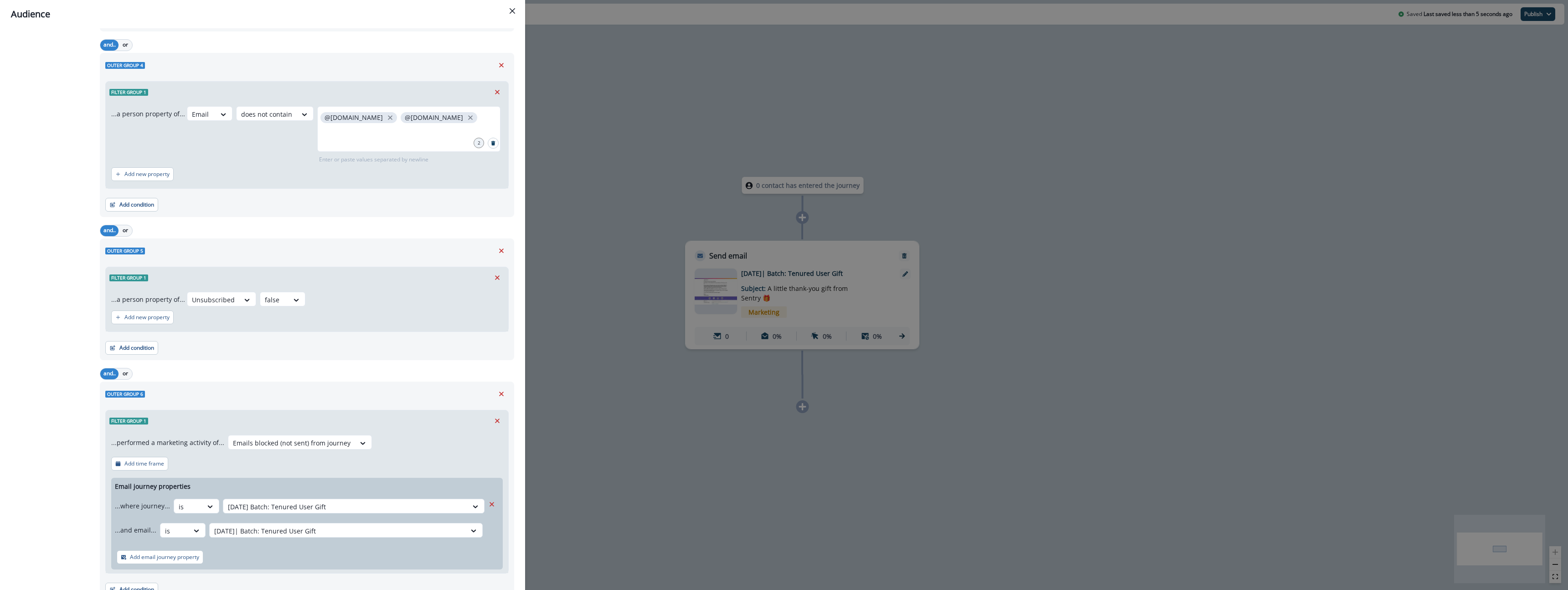
scroll to position [494, 0]
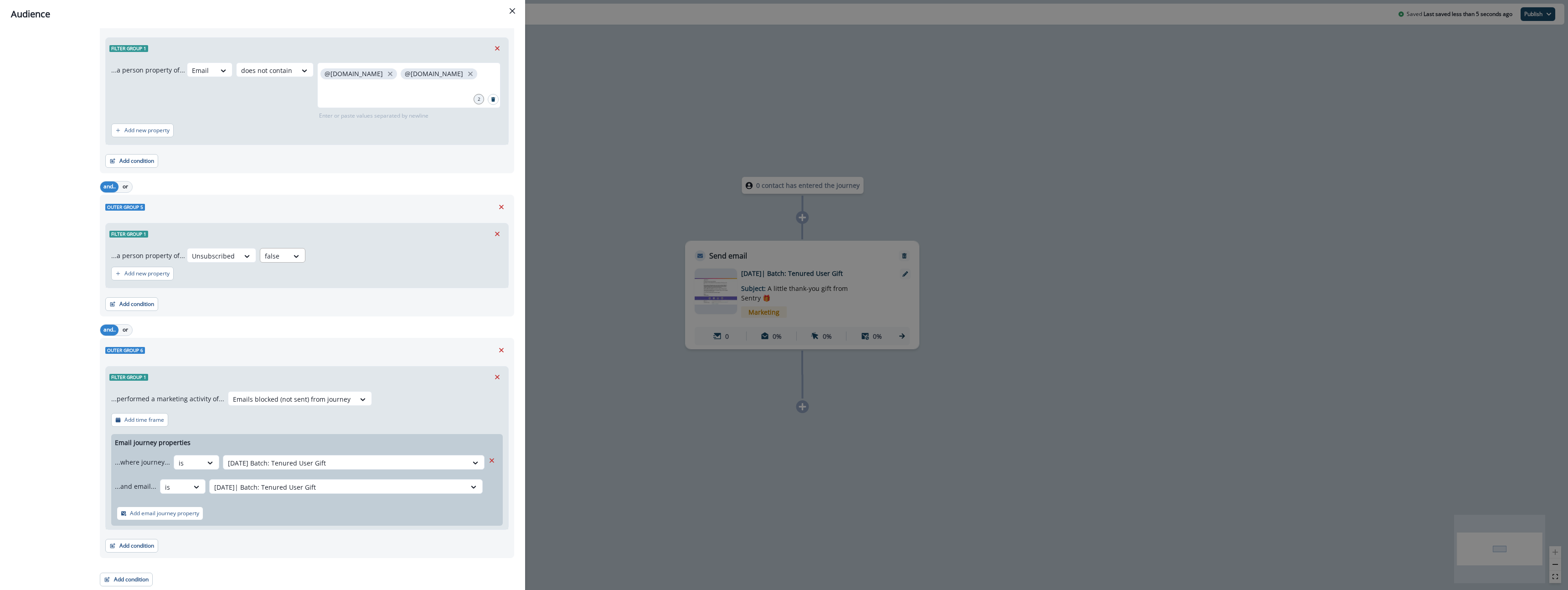
drag, startPoint x: 503, startPoint y: 345, endPoint x: 270, endPoint y: 258, distance: 248.7
click at [263, 266] on div "Outer group 1 Filter group 1 ...a person property of... product user.sentry_con…" at bounding box center [304, 71] width 420 height 1032
click at [270, 258] on div at bounding box center [274, 255] width 19 height 11
click at [280, 293] on div "true" at bounding box center [279, 293] width 46 height 17
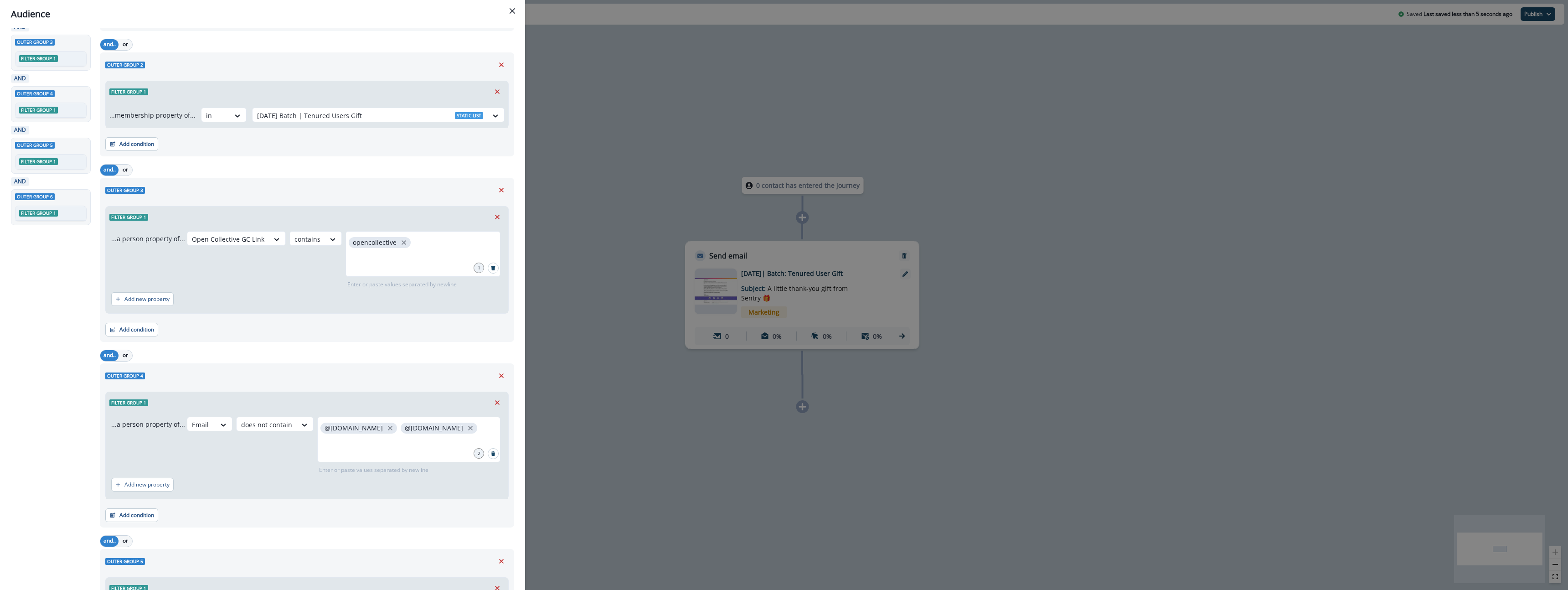
scroll to position [0, 0]
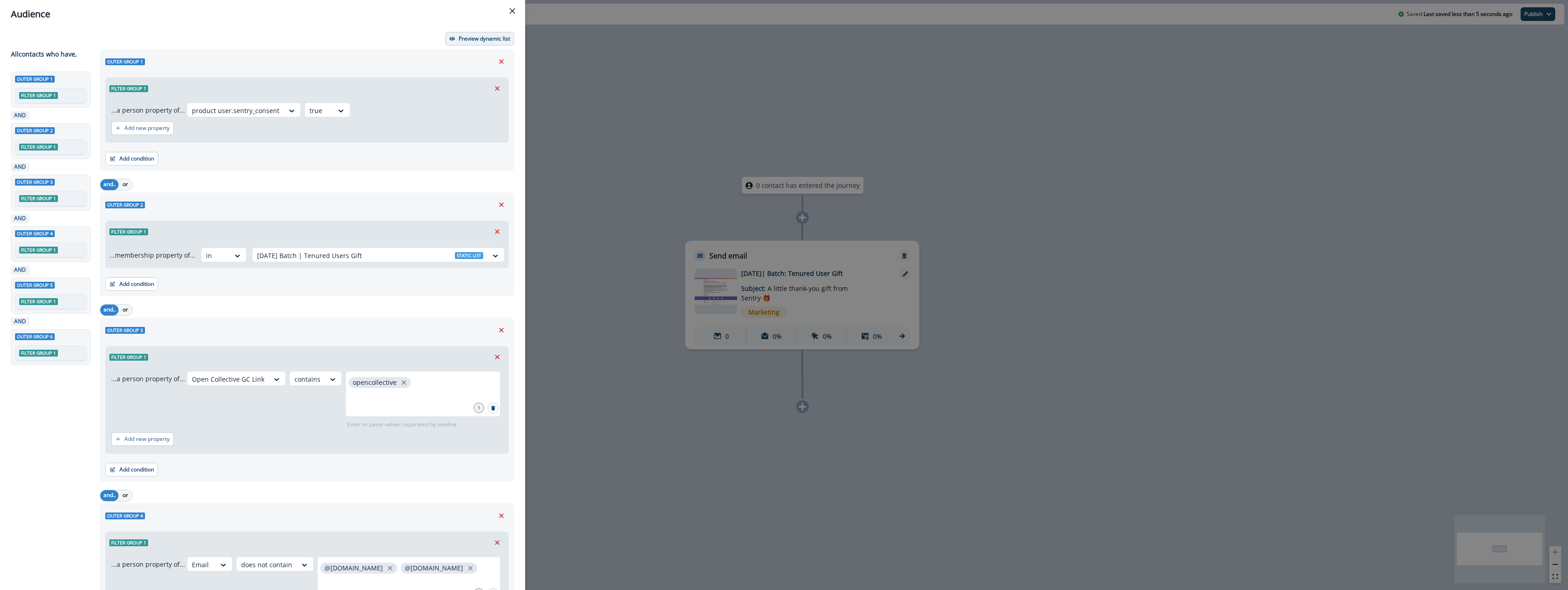
click at [461, 45] on button "Preview dynamic list" at bounding box center [480, 39] width 69 height 14
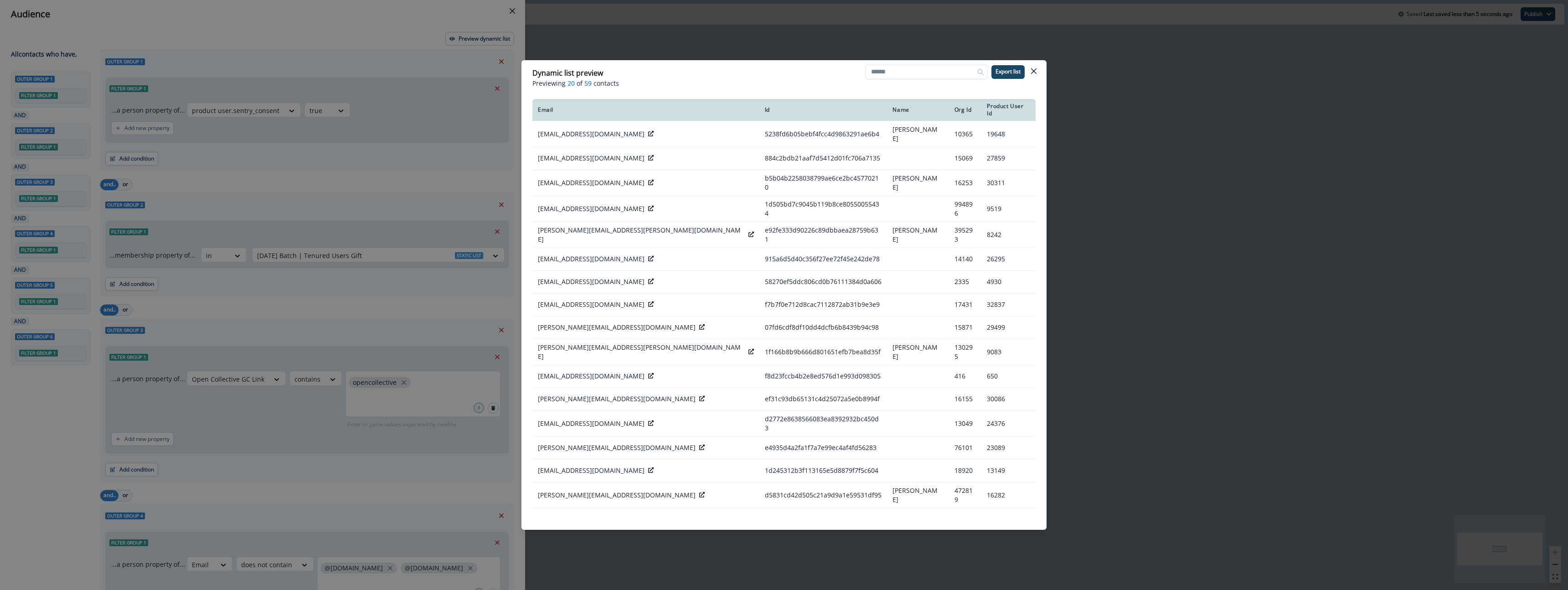
drag, startPoint x: 1029, startPoint y: 73, endPoint x: 935, endPoint y: 107, distance: 100.0
click at [1029, 73] on button "Close" at bounding box center [1033, 71] width 15 height 15
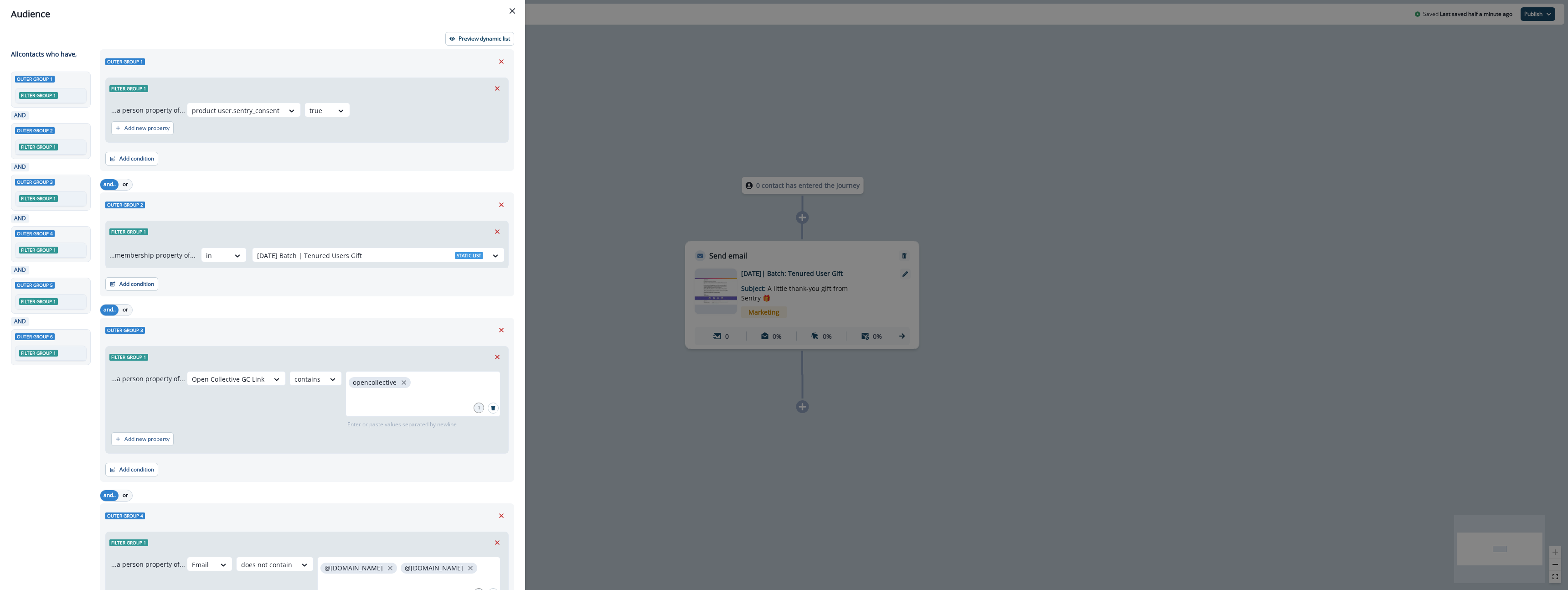
click at [549, 309] on div "Audience Preview dynamic list All contact s who have, Outer group 1 Filter grou…" at bounding box center [784, 295] width 1568 height 590
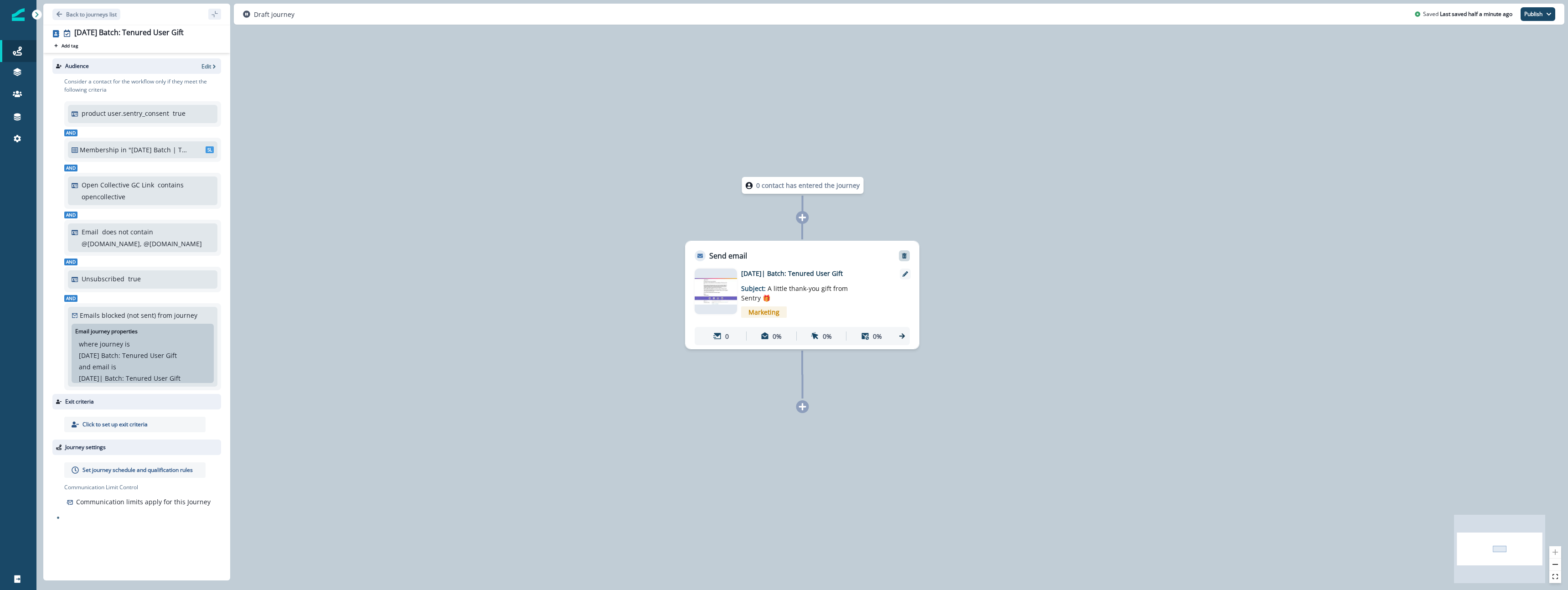
click at [904, 256] on icon "Remove" at bounding box center [904, 256] width 6 height 6
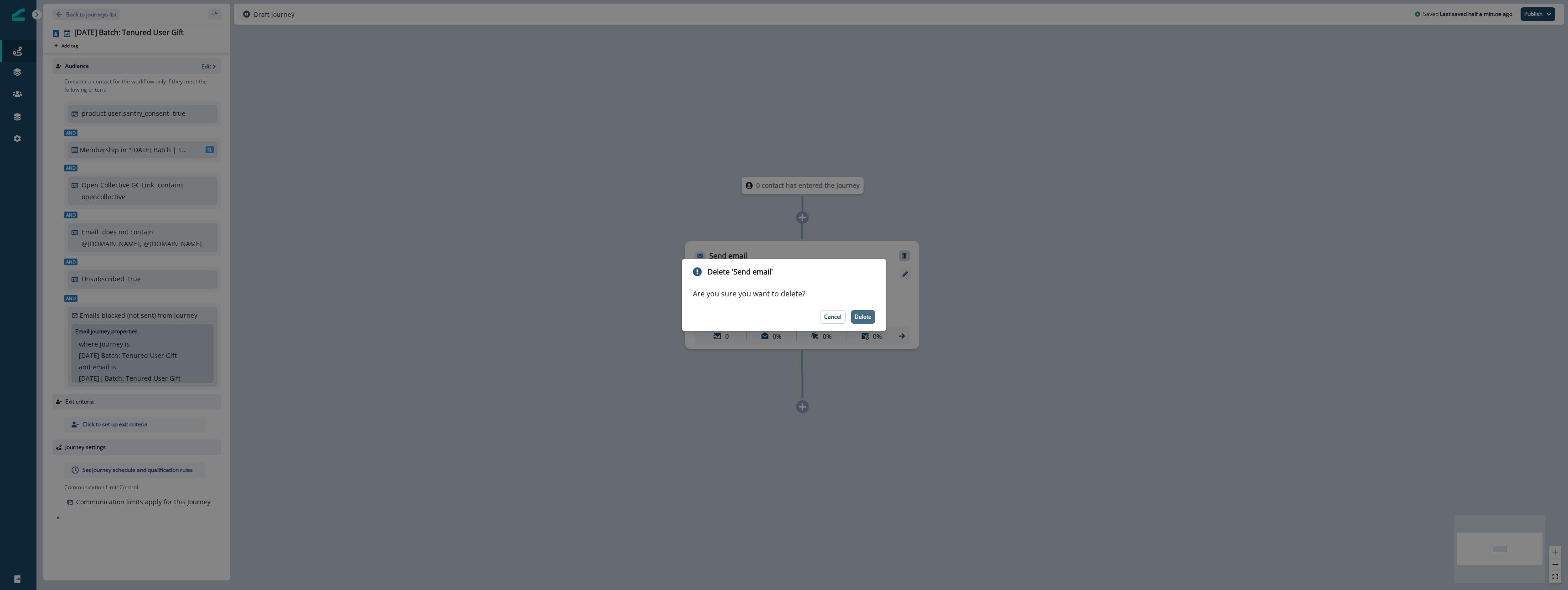
click at [865, 322] on button "Delete" at bounding box center [863, 317] width 24 height 14
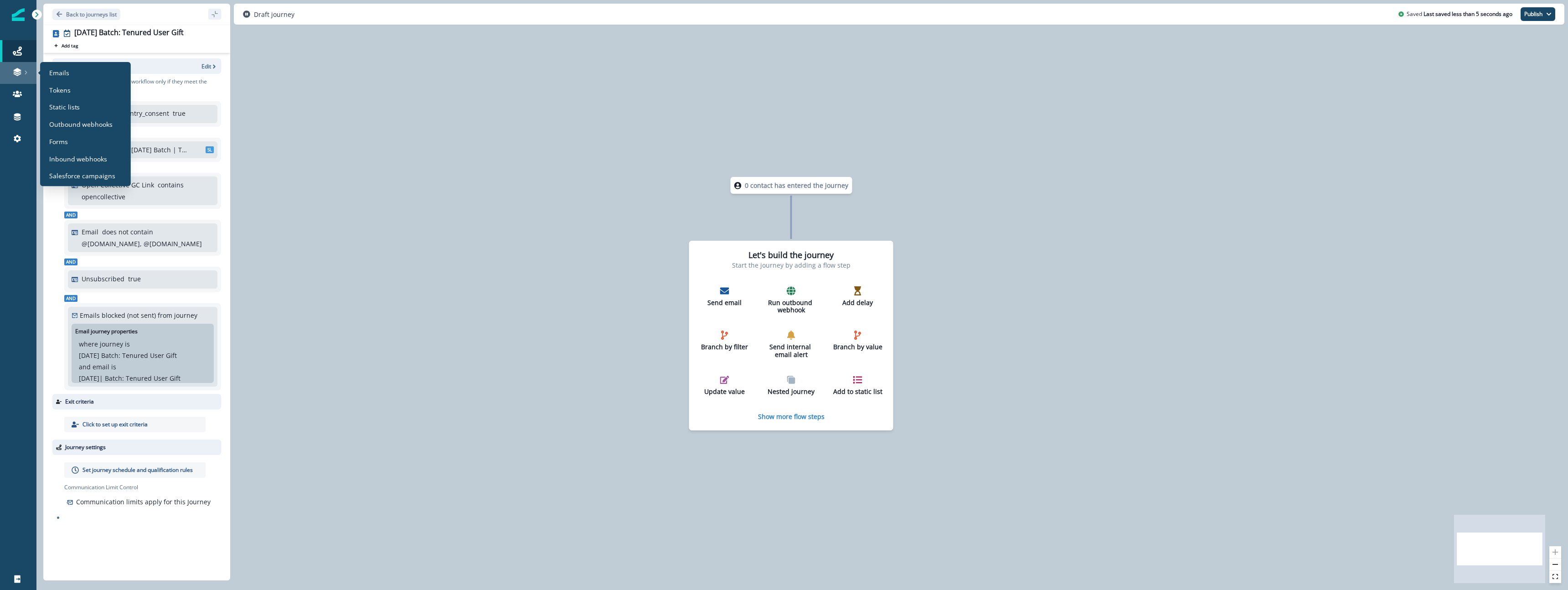
click at [20, 79] on link at bounding box center [18, 73] width 36 height 22
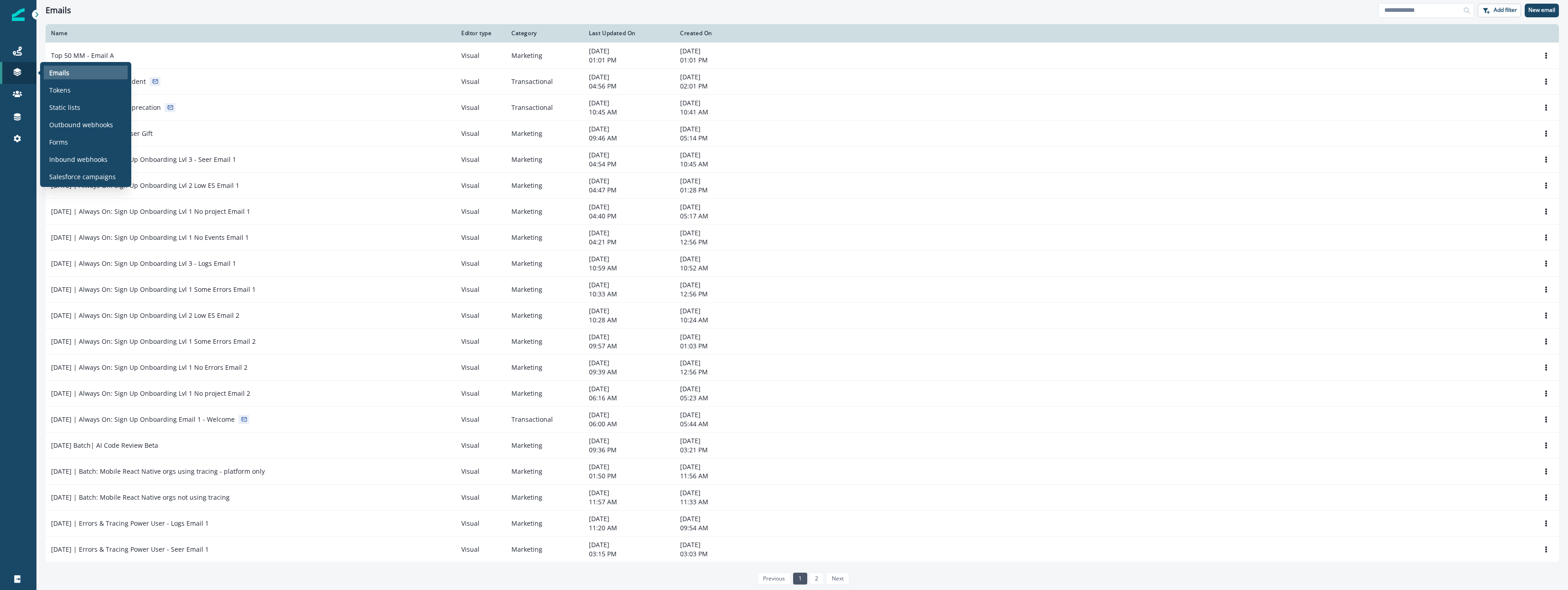
click at [94, 74] on div "Emails" at bounding box center [86, 73] width 84 height 14
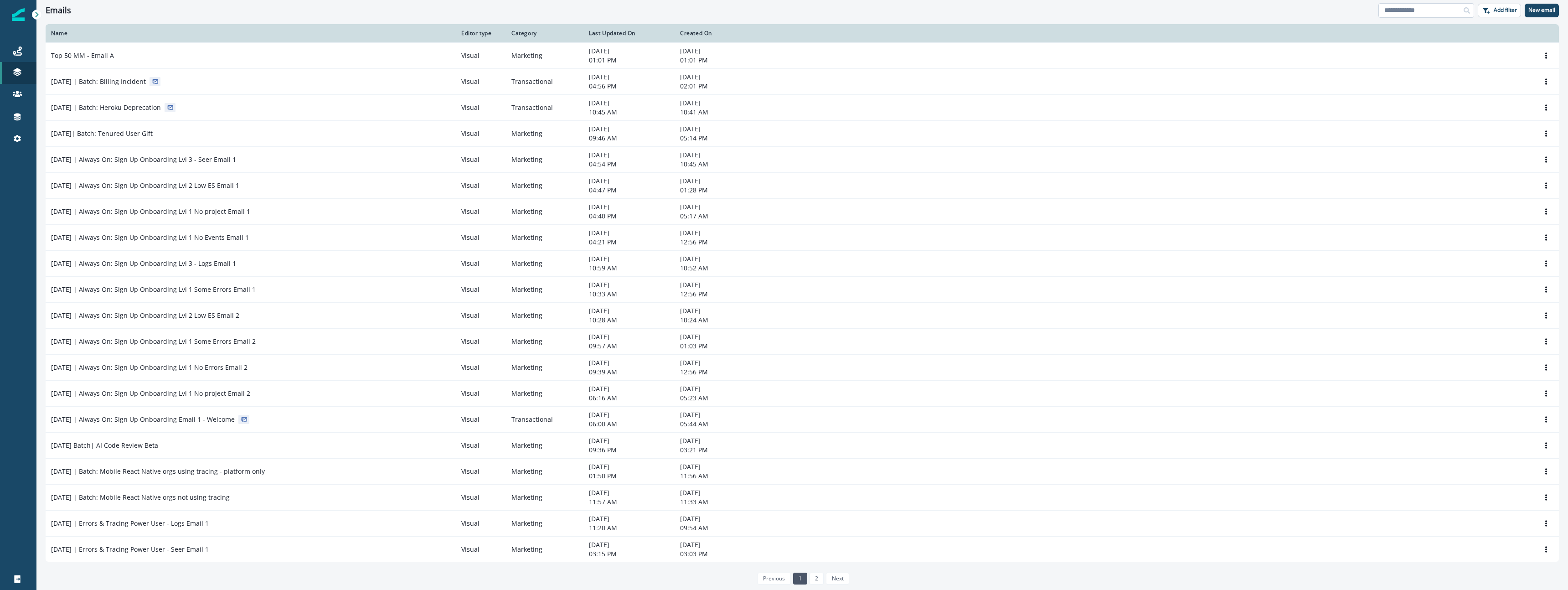
drag, startPoint x: 1432, startPoint y: 5, endPoint x: 1424, endPoint y: 10, distance: 9.4
click at [1429, 5] on input at bounding box center [1426, 10] width 96 height 15
type input "****"
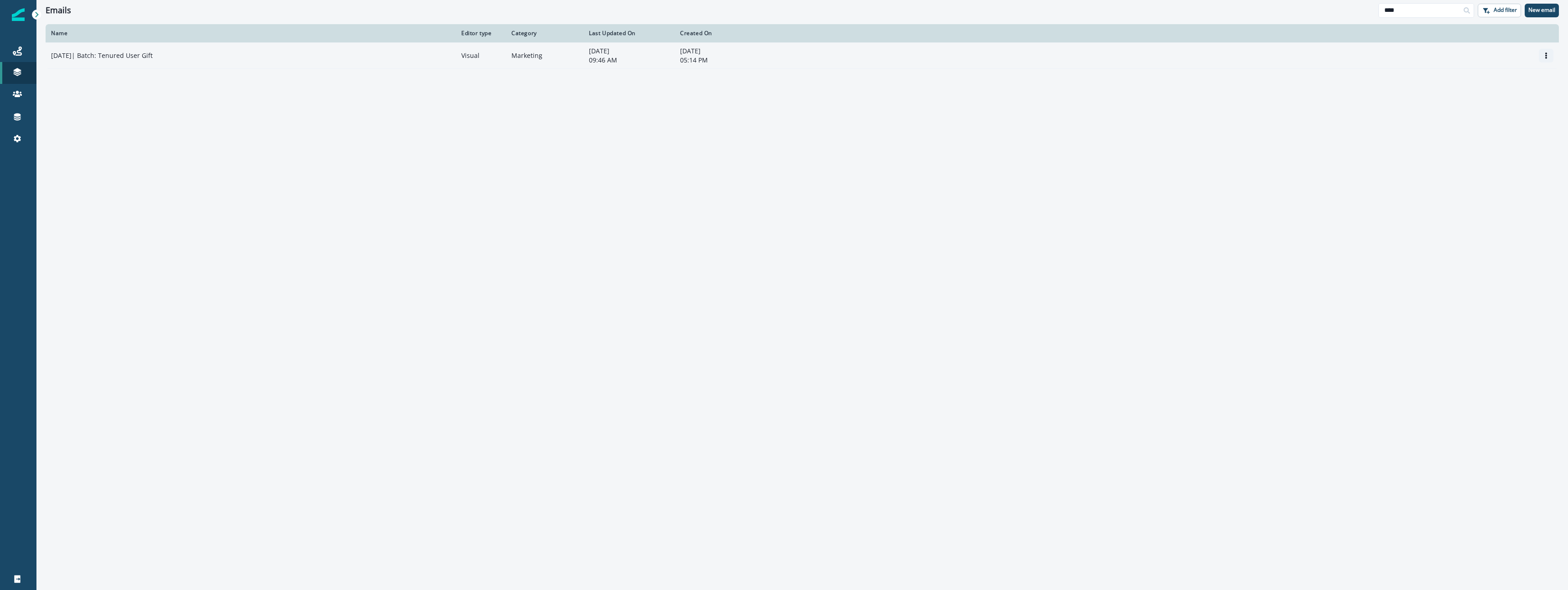
click at [1546, 51] on button "Options" at bounding box center [1546, 56] width 15 height 14
click at [1501, 80] on button "Clone" at bounding box center [1502, 77] width 101 height 15
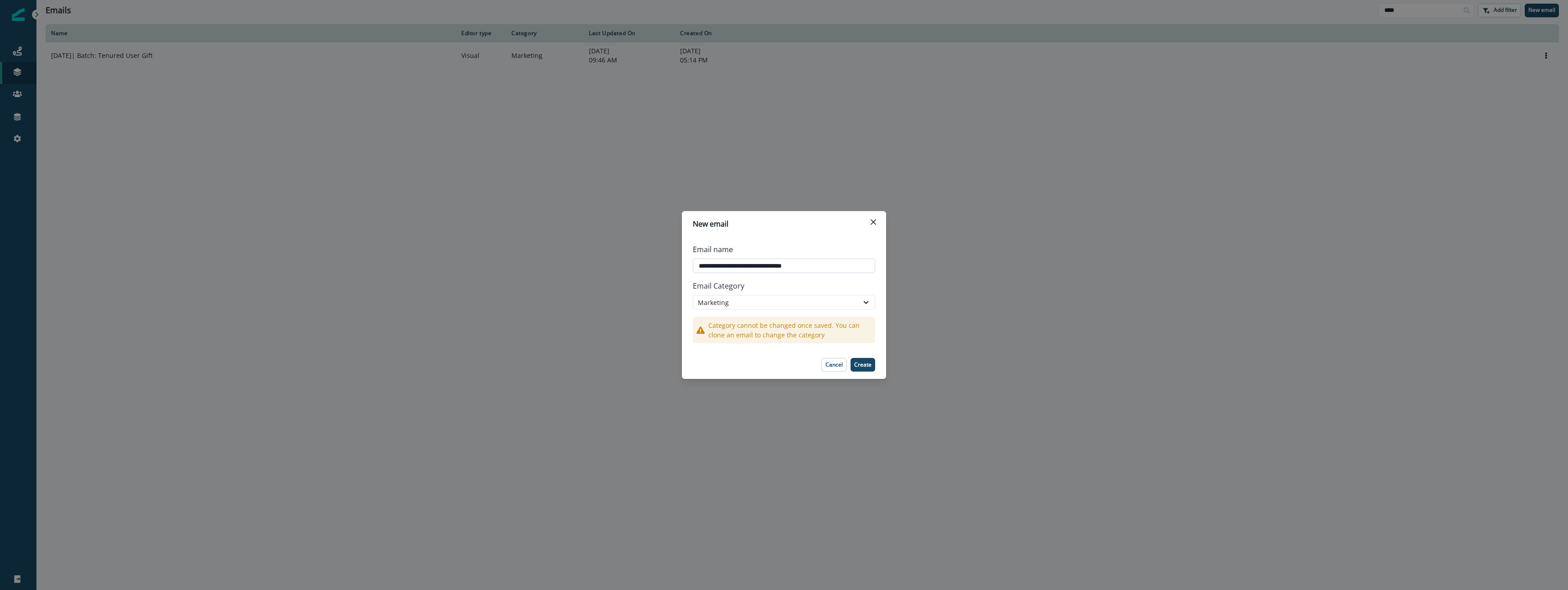
click at [728, 265] on input "**********" at bounding box center [784, 266] width 182 height 15
type input "**********"
click at [869, 359] on button "Create" at bounding box center [862, 365] width 25 height 14
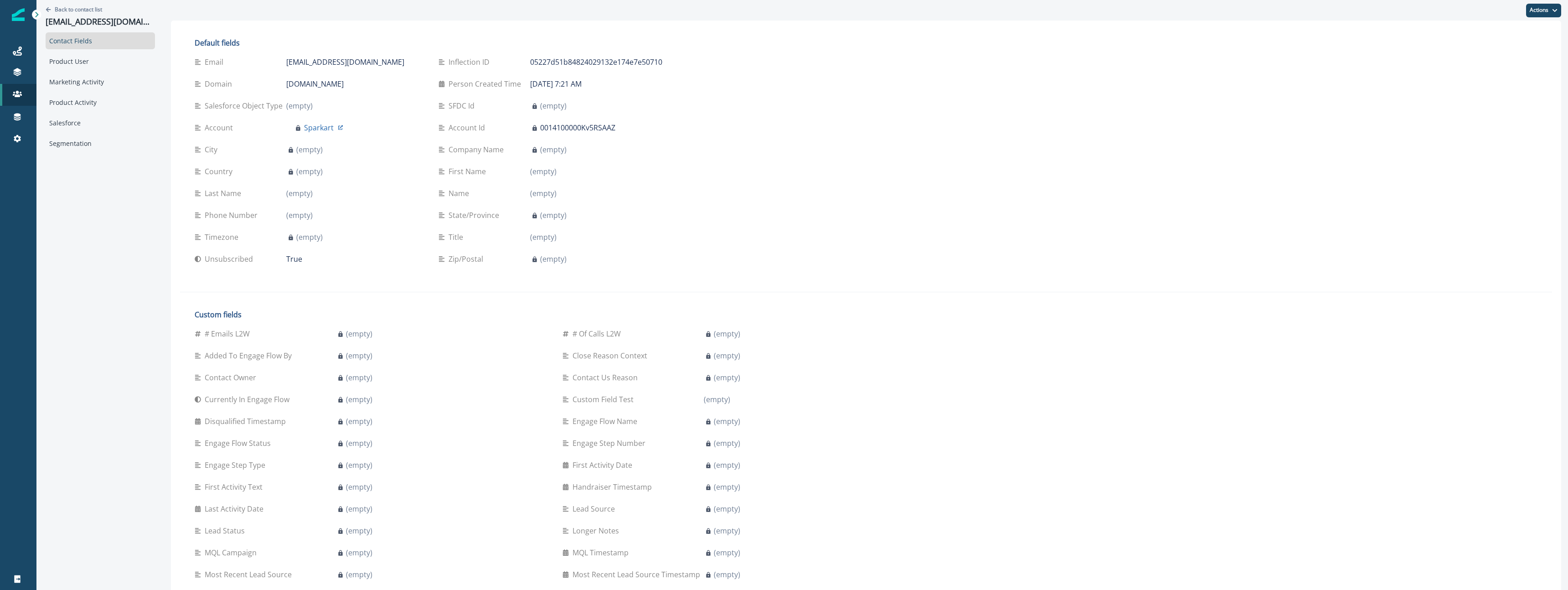
scroll to position [133, 0]
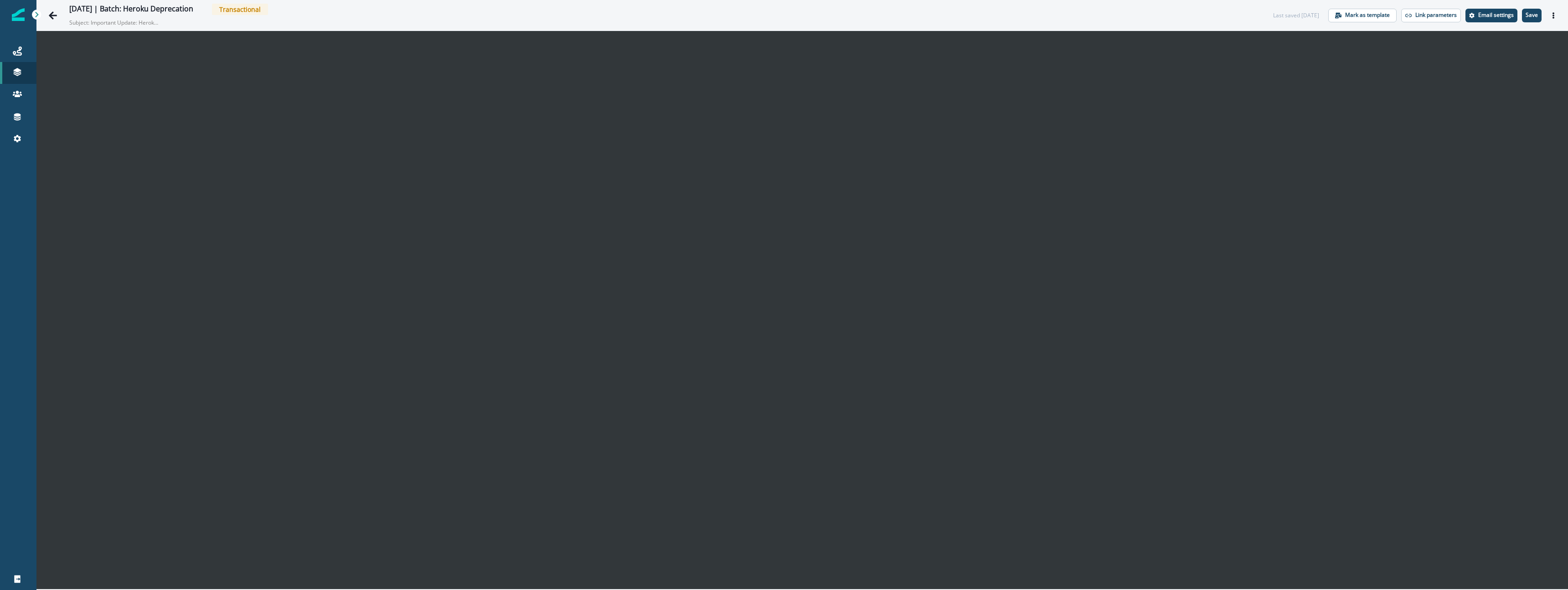
click at [1542, 15] on div "Last saved 3 days ago Mark as template Link parameters Email settings Save Prev…" at bounding box center [1417, 16] width 288 height 14
click at [1539, 16] on button "Save" at bounding box center [1532, 16] width 20 height 14
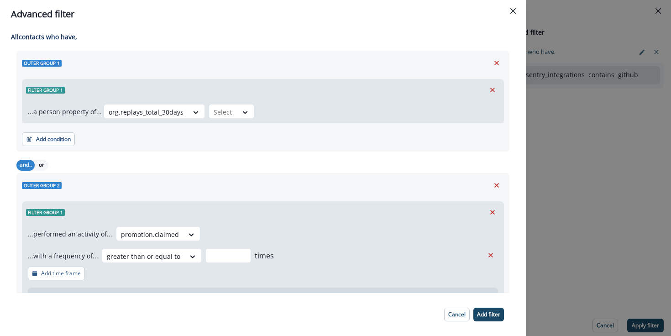
scroll to position [13, 0]
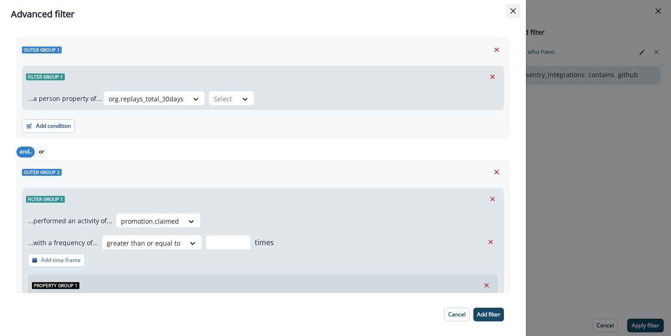
click at [511, 4] on header "Advanced filter" at bounding box center [262, 14] width 525 height 28
click at [510, 7] on button "Close" at bounding box center [512, 11] width 15 height 15
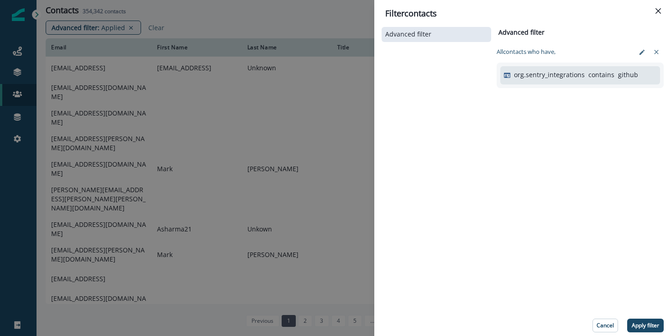
drag, startPoint x: 660, startPoint y: 9, endPoint x: 617, endPoint y: 20, distance: 44.3
click at [659, 10] on icon "Close" at bounding box center [657, 10] width 5 height 5
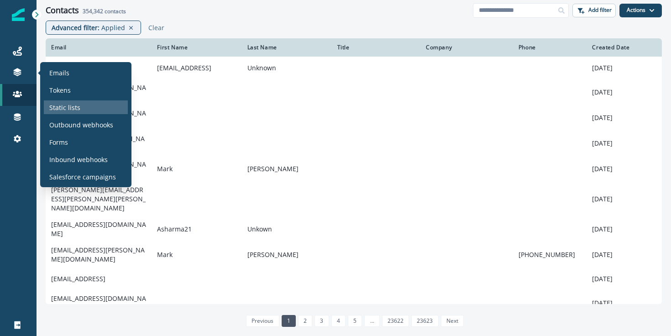
click at [86, 111] on div "Static lists" at bounding box center [86, 107] width 84 height 14
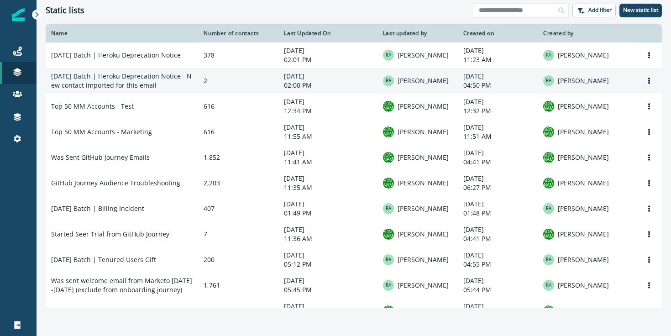
click at [230, 86] on td "2" at bounding box center [238, 81] width 80 height 26
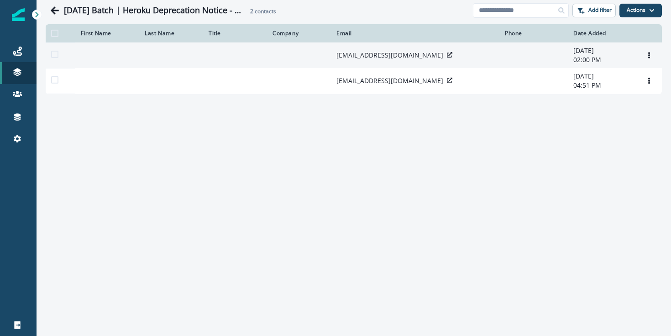
click at [350, 60] on p "agrothberg@gmail.com" at bounding box center [389, 55] width 107 height 9
copy div "agrothberg@gmail.com"
drag, startPoint x: 350, startPoint y: 63, endPoint x: 409, endPoint y: 60, distance: 59.4
click at [409, 60] on div "agrothberg@gmail.com" at bounding box center [414, 55] width 157 height 9
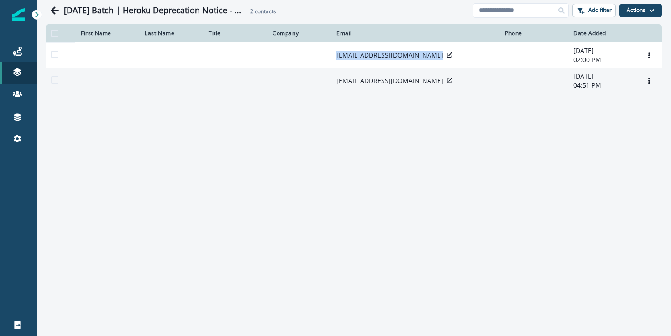
click at [343, 85] on p "dev@impactsuite.com" at bounding box center [389, 80] width 107 height 9
copy p "dev@impactsuite.com"
drag, startPoint x: 343, startPoint y: 97, endPoint x: 396, endPoint y: 100, distance: 53.5
click at [396, 94] on td "dev@impactsuite.com" at bounding box center [415, 81] width 168 height 26
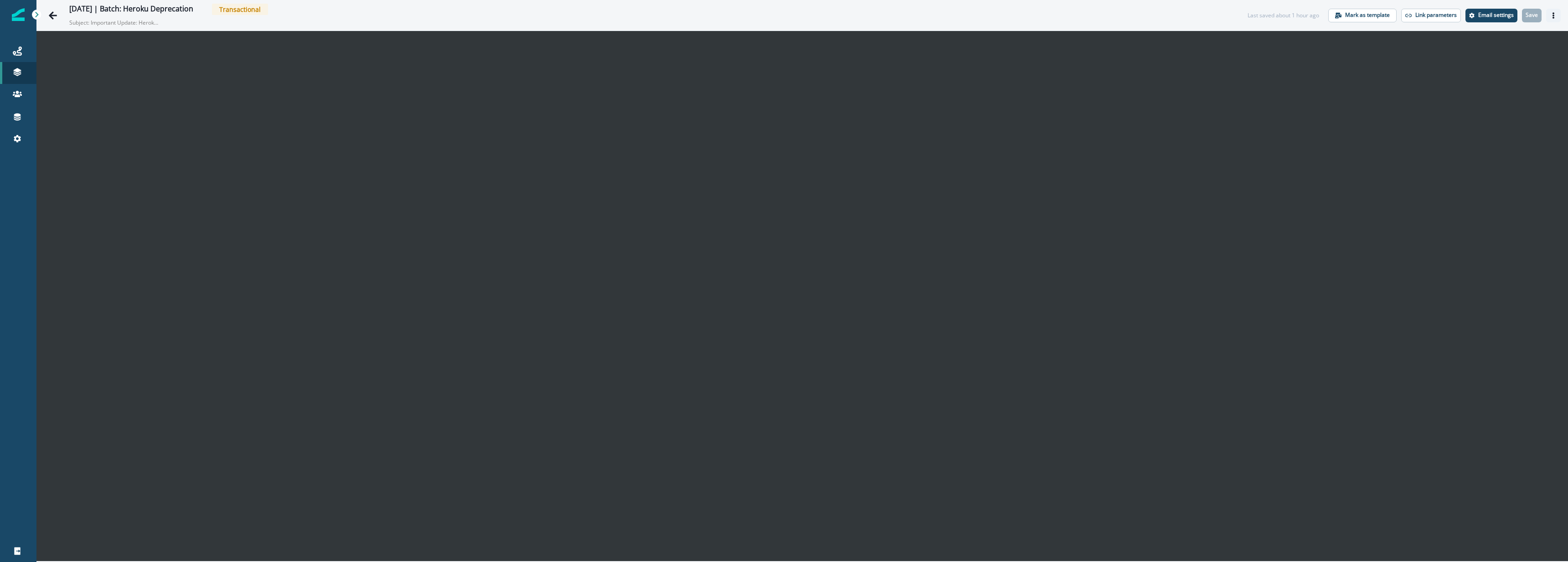
click at [1557, 11] on button "Actions" at bounding box center [1553, 16] width 15 height 14
click at [1552, 16] on icon "Actions" at bounding box center [1553, 15] width 6 height 6
click at [1484, 70] on button "Send test email" at bounding box center [1509, 71] width 101 height 16
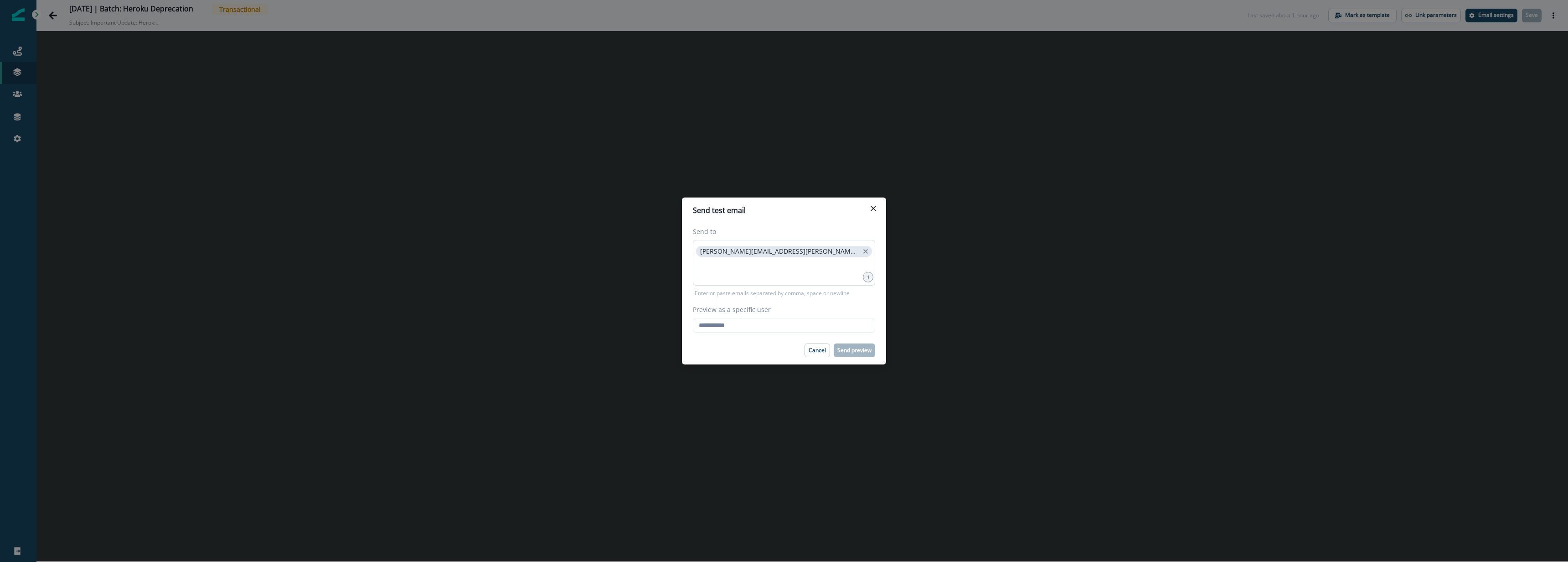
click at [702, 254] on p "[PERSON_NAME][EMAIL_ADDRESS][PERSON_NAME][DOMAIN_NAME]" at bounding box center [780, 252] width 159 height 8
copy p "[PERSON_NAME][EMAIL_ADDRESS][PERSON_NAME][DOMAIN_NAME]"
drag, startPoint x: 702, startPoint y: 254, endPoint x: 763, endPoint y: 288, distance: 69.8
click at [782, 259] on div "raina.armstrong@sentry.io" at bounding box center [784, 263] width 182 height 46
click at [736, 318] on input "Preview as a specific user" at bounding box center [784, 325] width 182 height 15
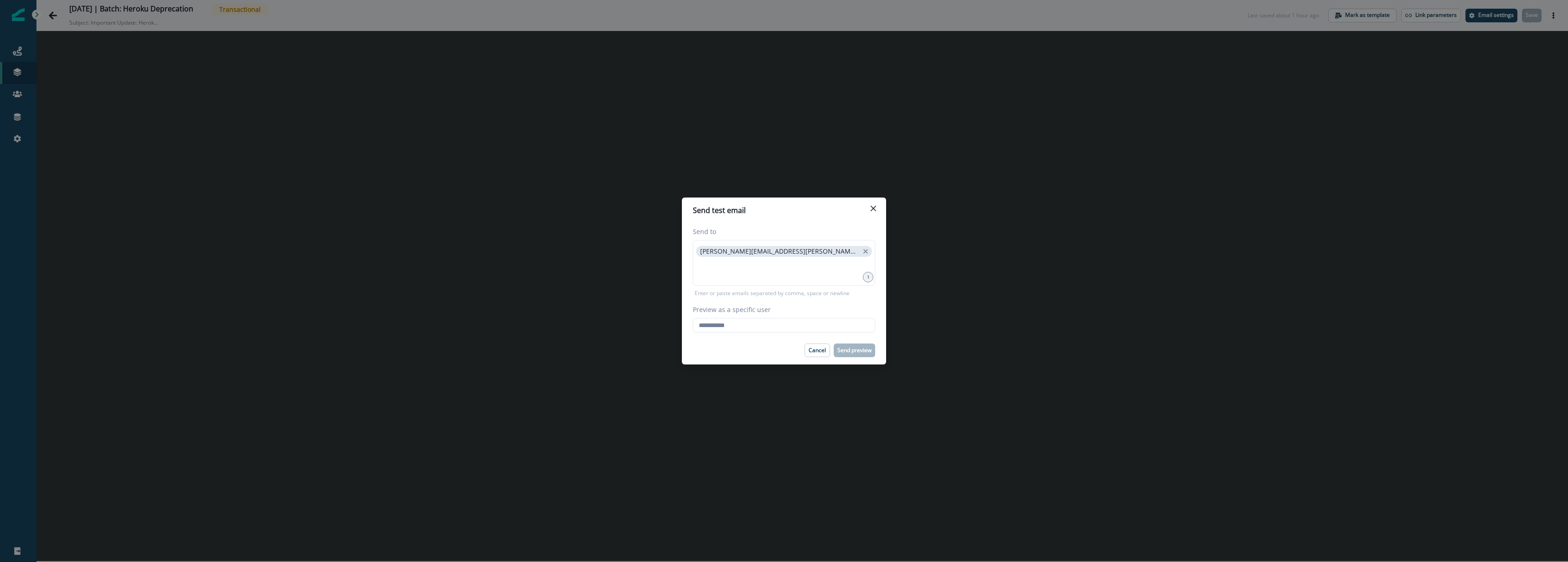
paste input "**********"
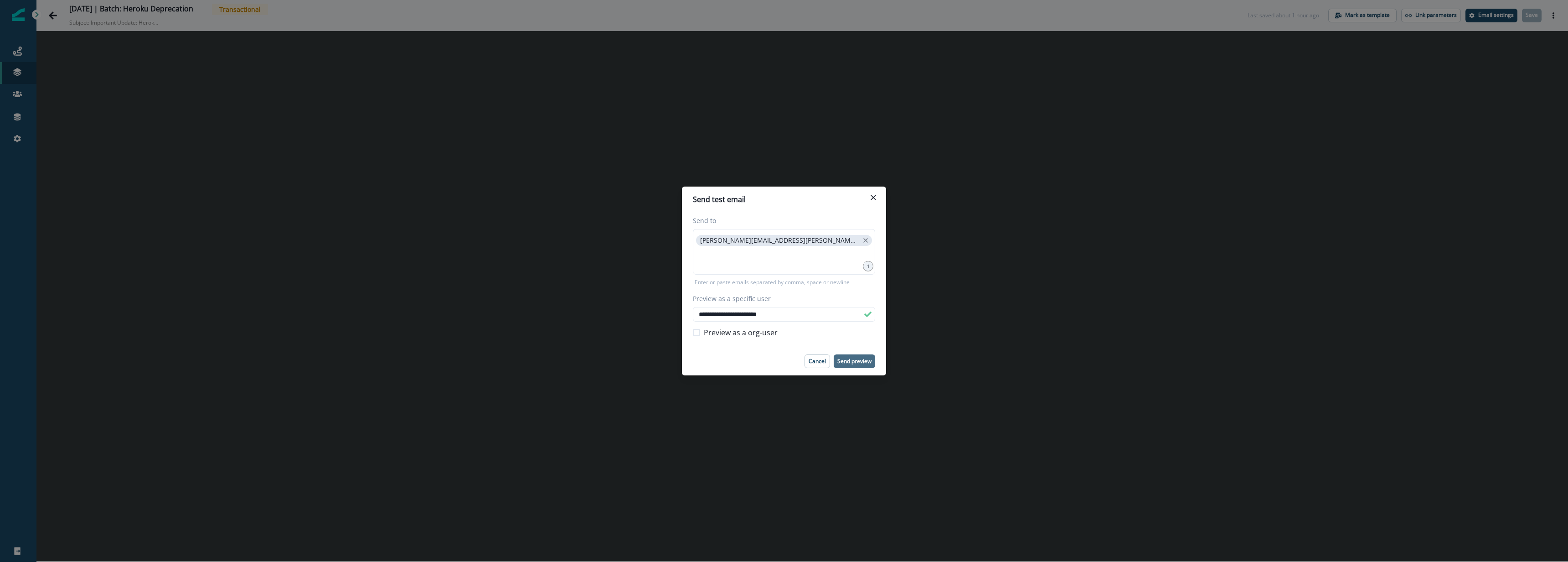
type input "**********"
click at [861, 360] on p "Send preview" at bounding box center [854, 361] width 34 height 6
click at [814, 364] on p "Cancel" at bounding box center [816, 361] width 17 height 6
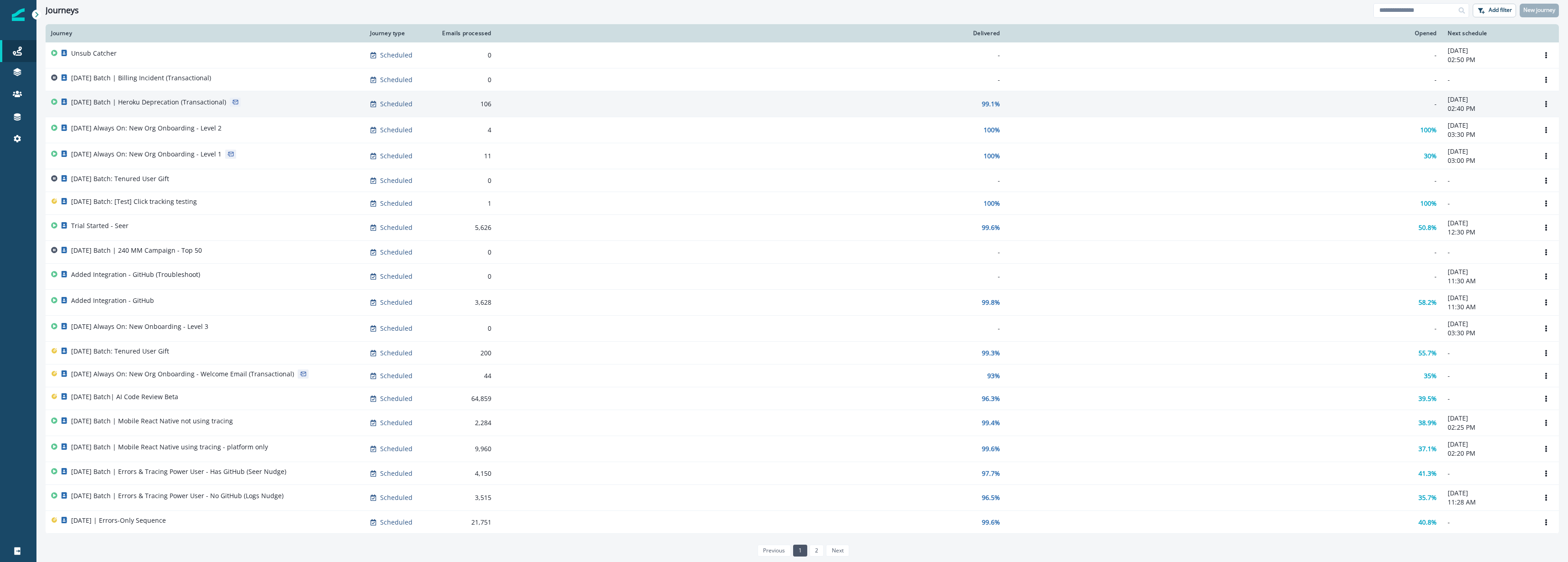
click at [99, 100] on p "[DATE] Batch | Heroku Deprecation (Transactional)" at bounding box center [148, 102] width 155 height 9
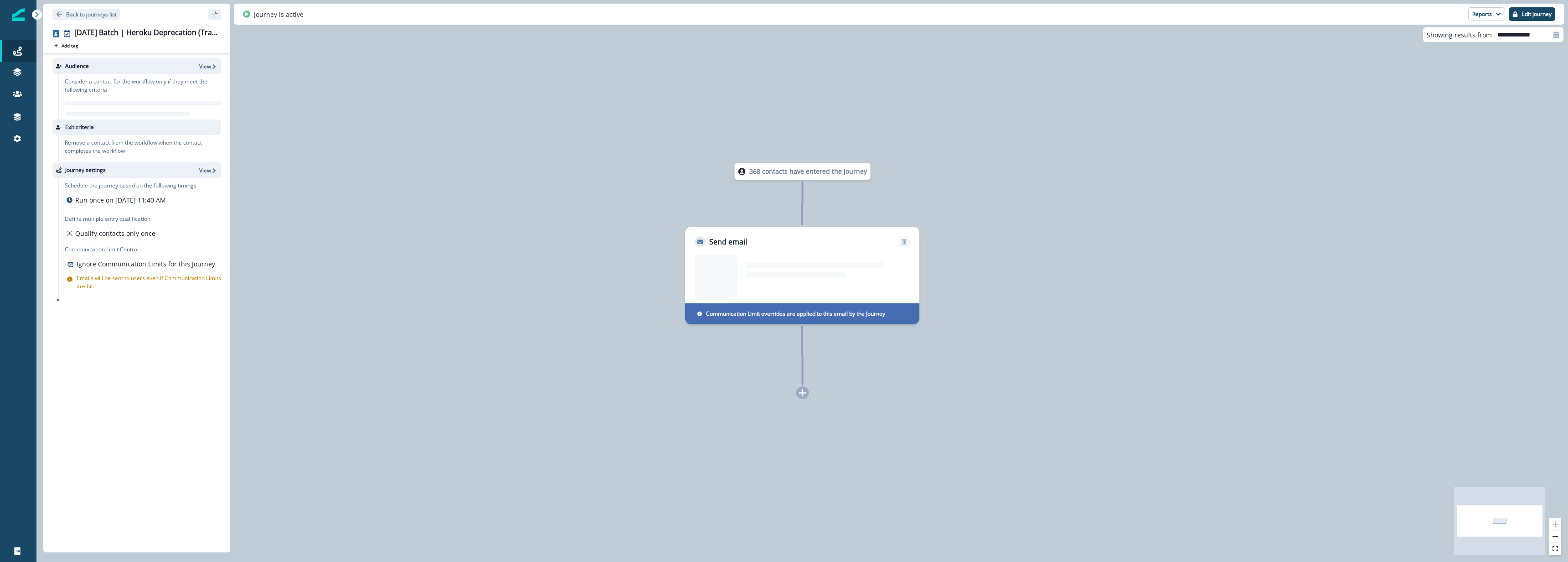
click at [515, 191] on div "368 contacts have entered the journey Send email Email asset changed, journey r…" at bounding box center [801, 281] width 1532 height 562
drag, startPoint x: 445, startPoint y: 358, endPoint x: 416, endPoint y: 350, distance: 30.1
click at [445, 358] on div "368 contacts have entered the journey Send email Email asset changed, journey r…" at bounding box center [801, 281] width 1532 height 562
click at [212, 171] on icon "button" at bounding box center [214, 170] width 6 height 6
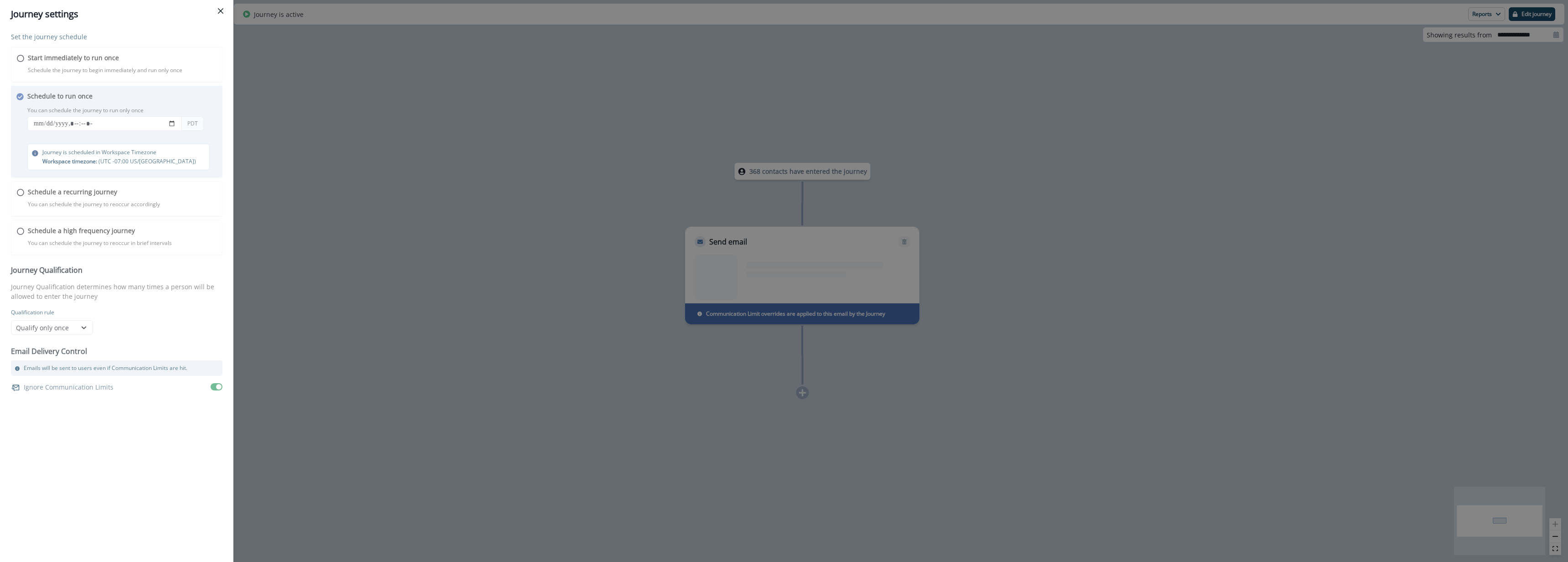
drag, startPoint x: 518, startPoint y: 197, endPoint x: 630, endPoint y: 230, distance: 116.8
click at [523, 197] on div "Journey settings Set the journey schedule Start immediately to run once Schedul…" at bounding box center [784, 281] width 1568 height 562
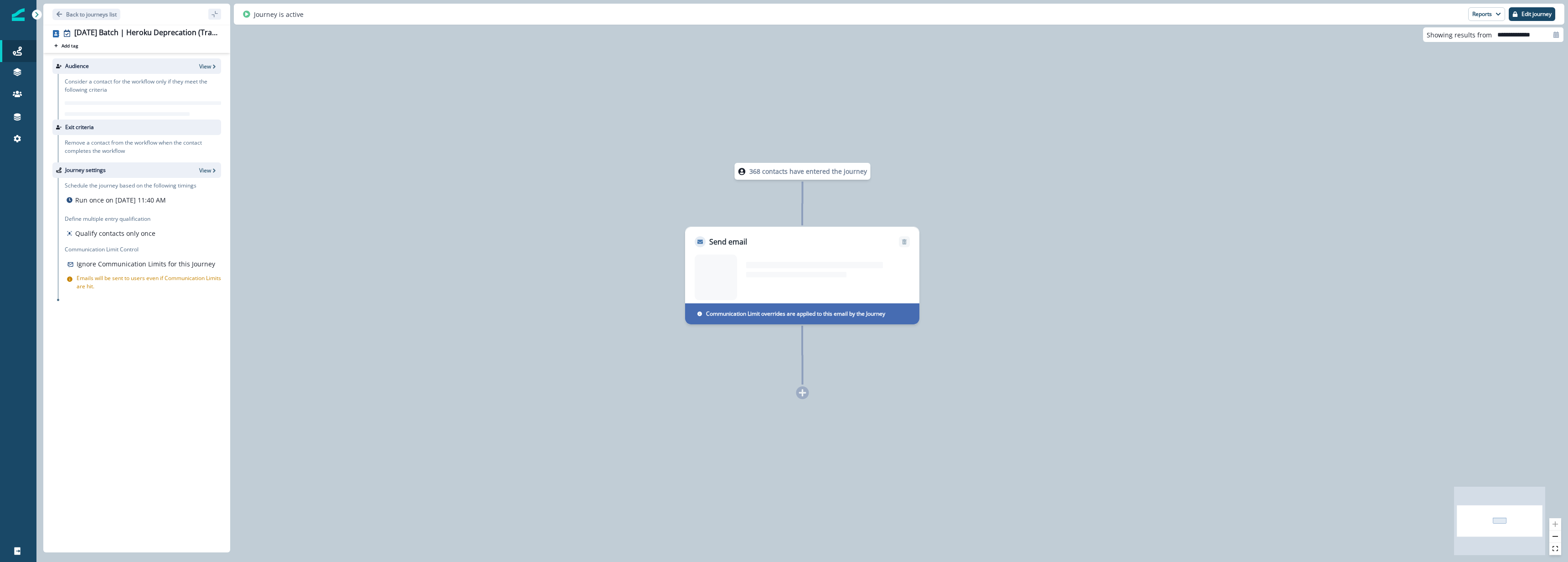
click at [794, 290] on div at bounding box center [792, 278] width 196 height 46
click at [786, 321] on div "Communication Limit overrides are applied to this email by the Journey" at bounding box center [802, 314] width 234 height 20
click at [784, 306] on div "Communication Limit overrides are applied to this email by the Journey" at bounding box center [802, 314] width 234 height 20
click at [83, 15] on p "Back to journeys list" at bounding box center [91, 14] width 51 height 8
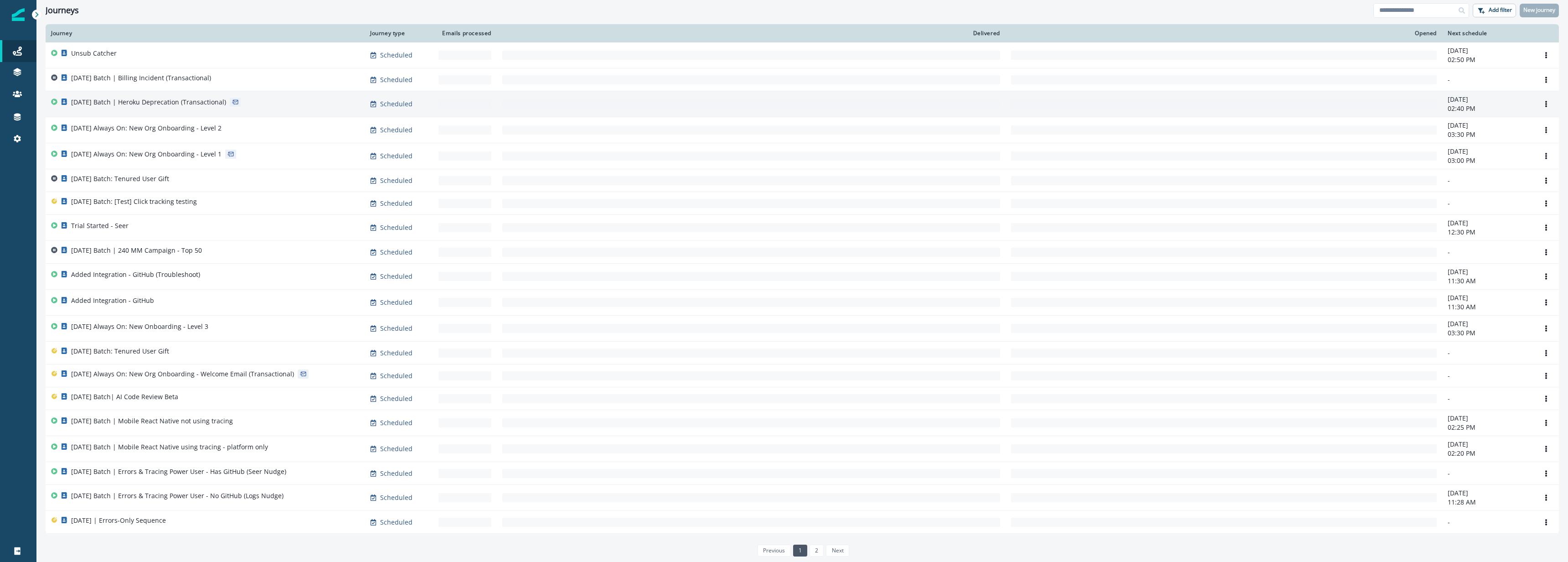
click at [180, 100] on p "[DATE] Batch | Heroku Deprecation (Transactional)" at bounding box center [148, 102] width 155 height 9
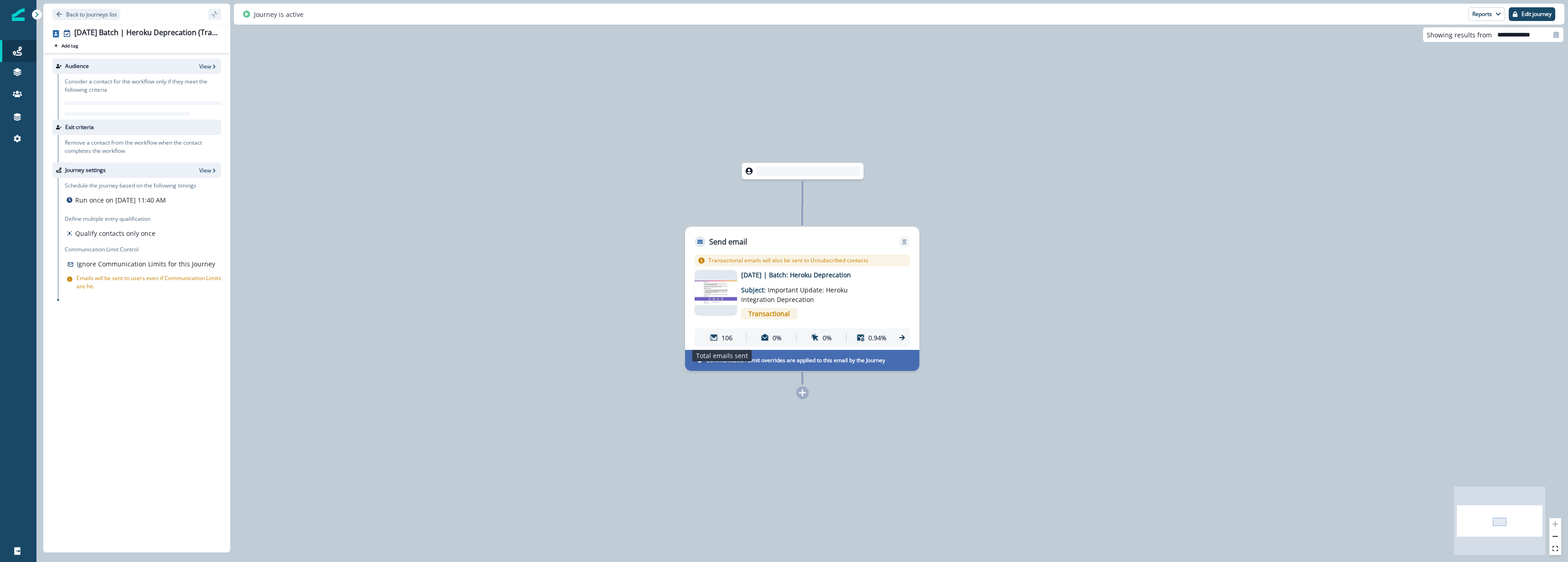
click at [720, 338] on div "106" at bounding box center [722, 337] width 46 height 17
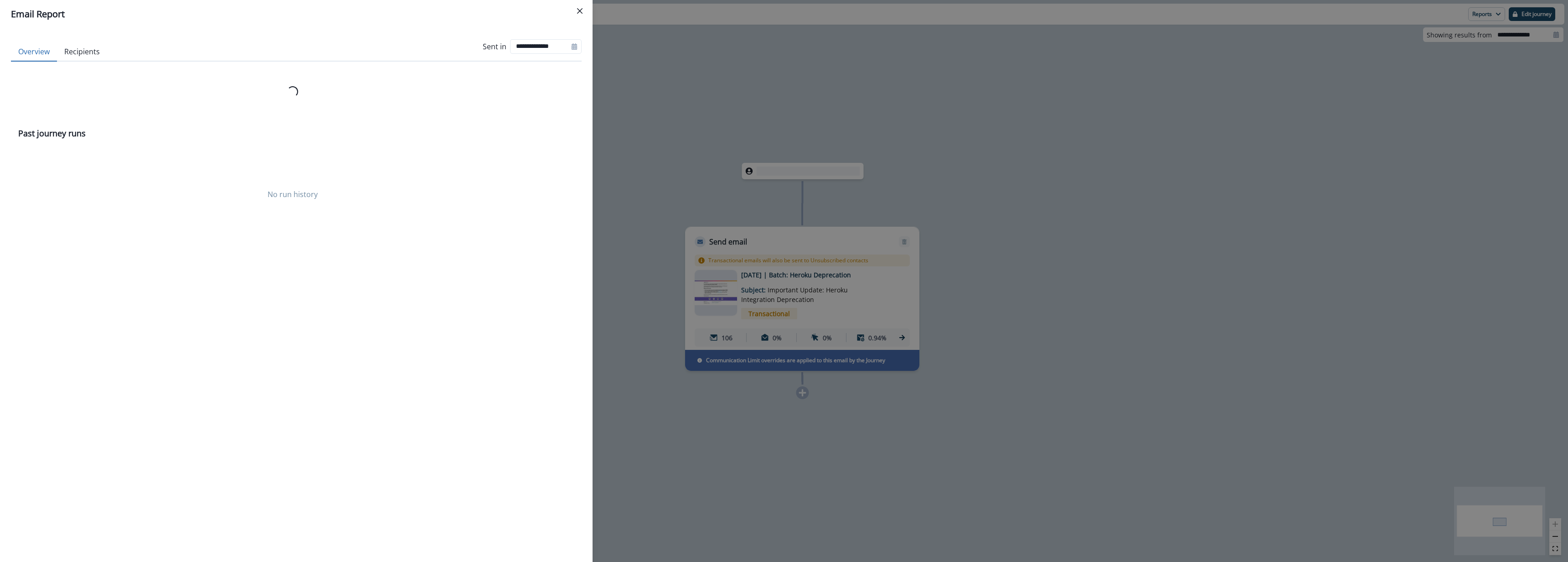
click at [81, 61] on div "**********" at bounding box center [296, 139] width 571 height 215
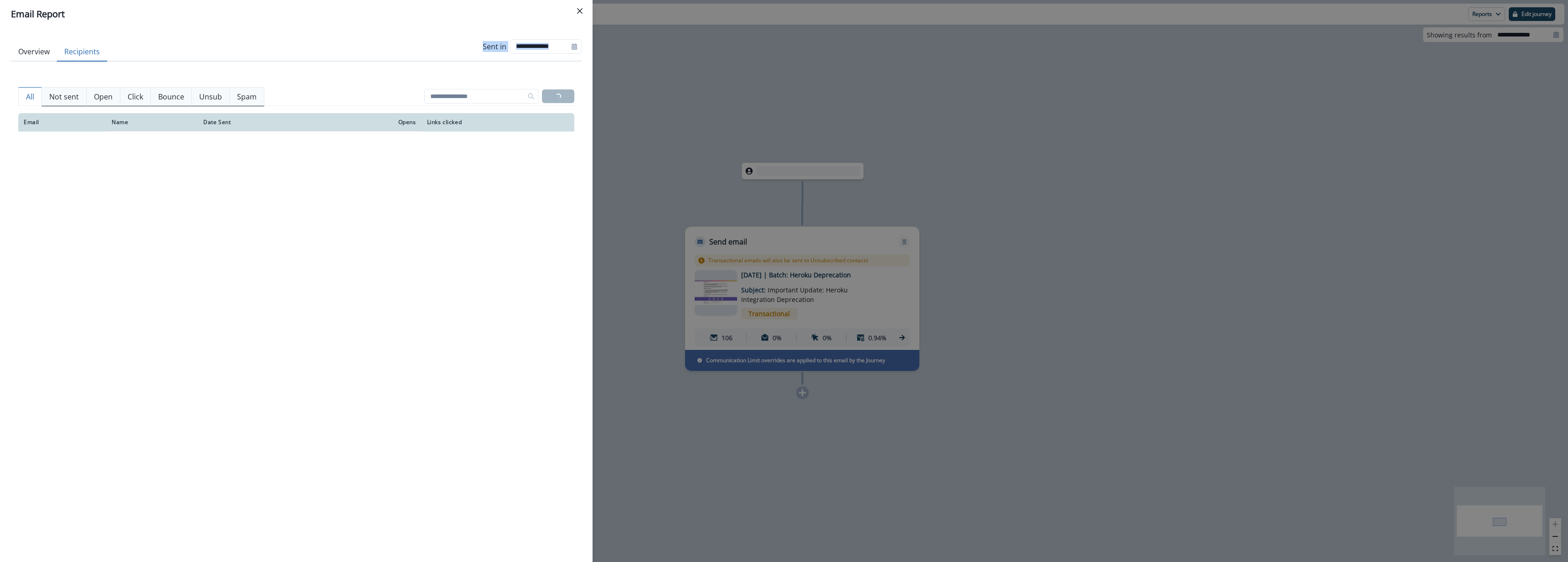
click at [81, 57] on button "Recipients" at bounding box center [82, 51] width 50 height 19
click at [582, 14] on button "Close" at bounding box center [580, 11] width 15 height 15
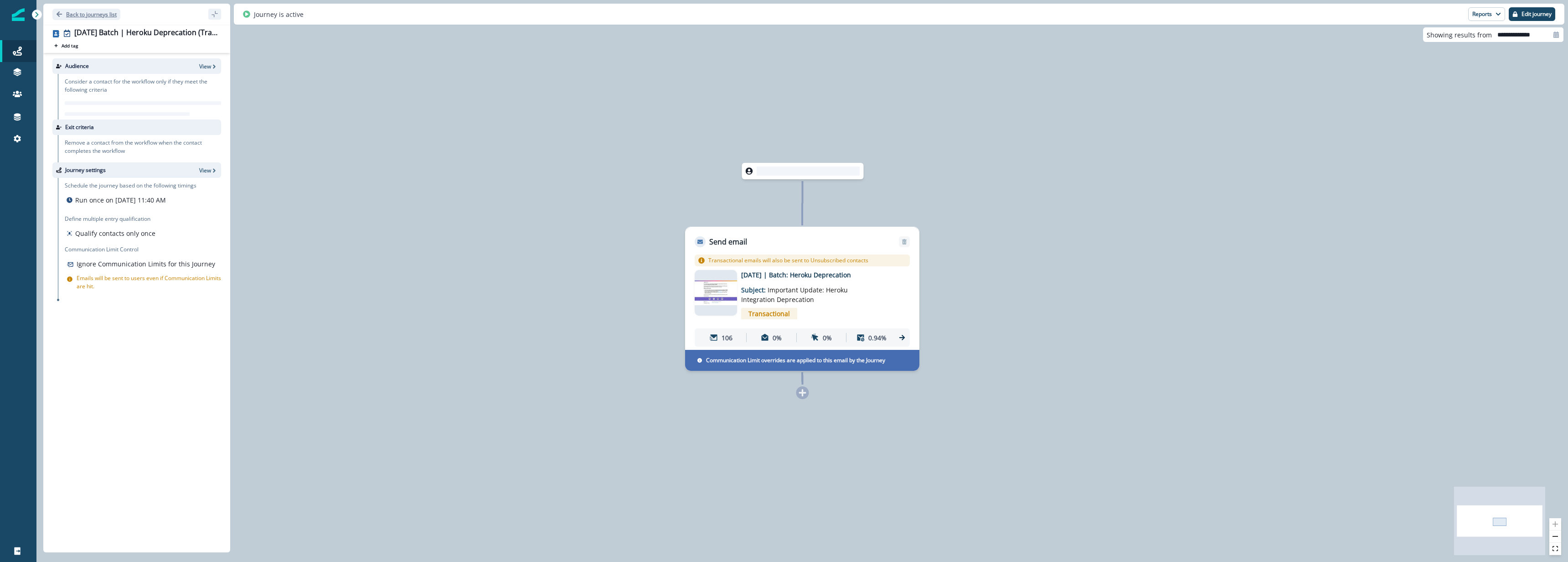
click at [65, 17] on button "Back to journeys list" at bounding box center [86, 14] width 68 height 11
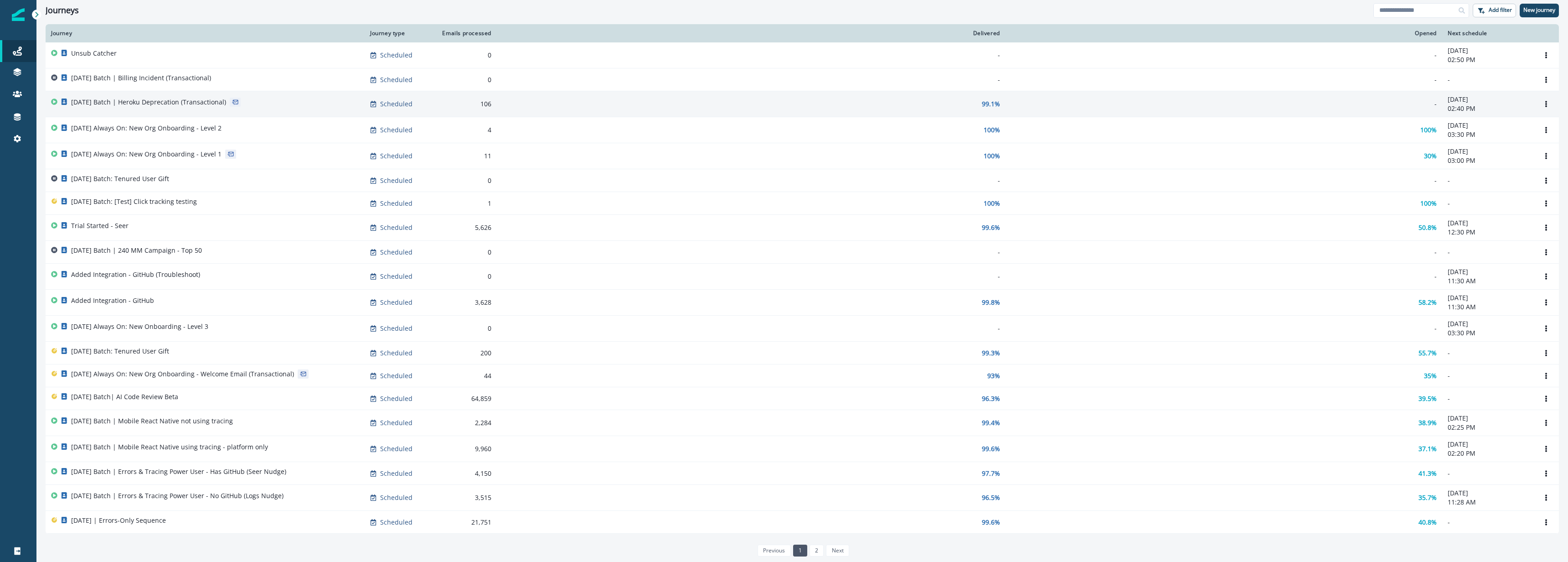
click at [159, 105] on p "[DATE] Batch | Heroku Deprecation (Transactional)" at bounding box center [148, 102] width 155 height 9
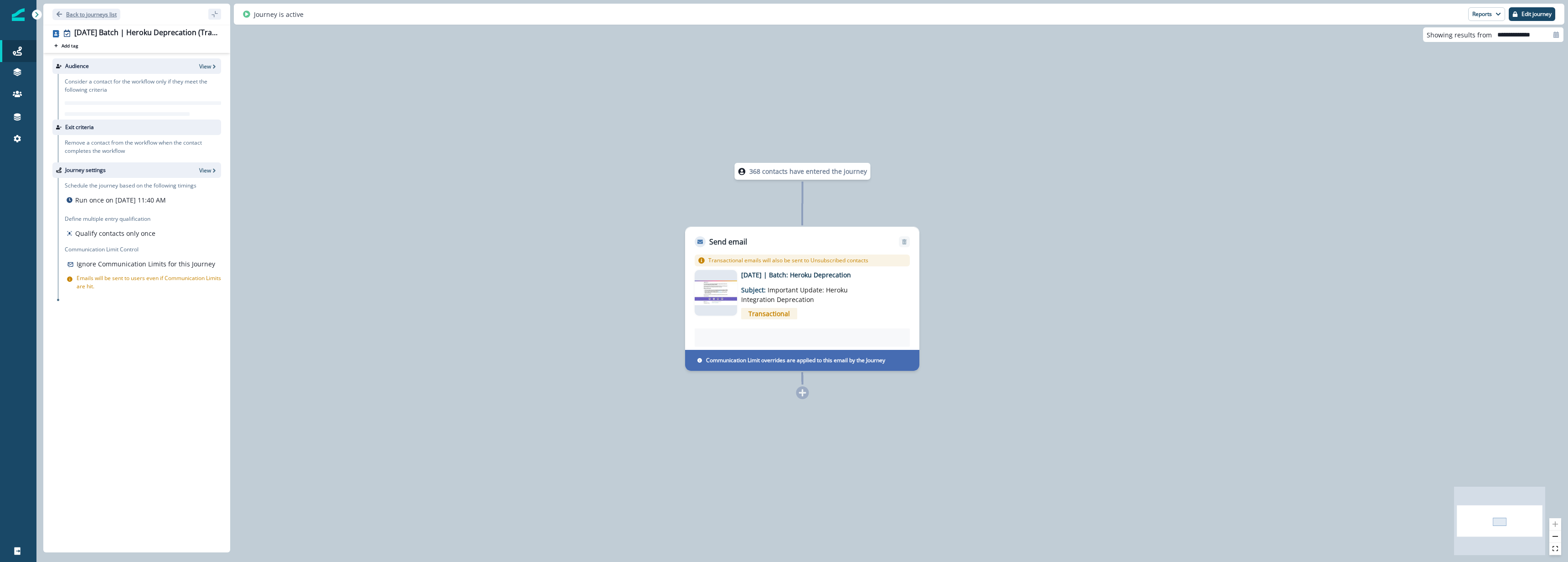
click at [91, 11] on p "Back to journeys list" at bounding box center [91, 14] width 51 height 8
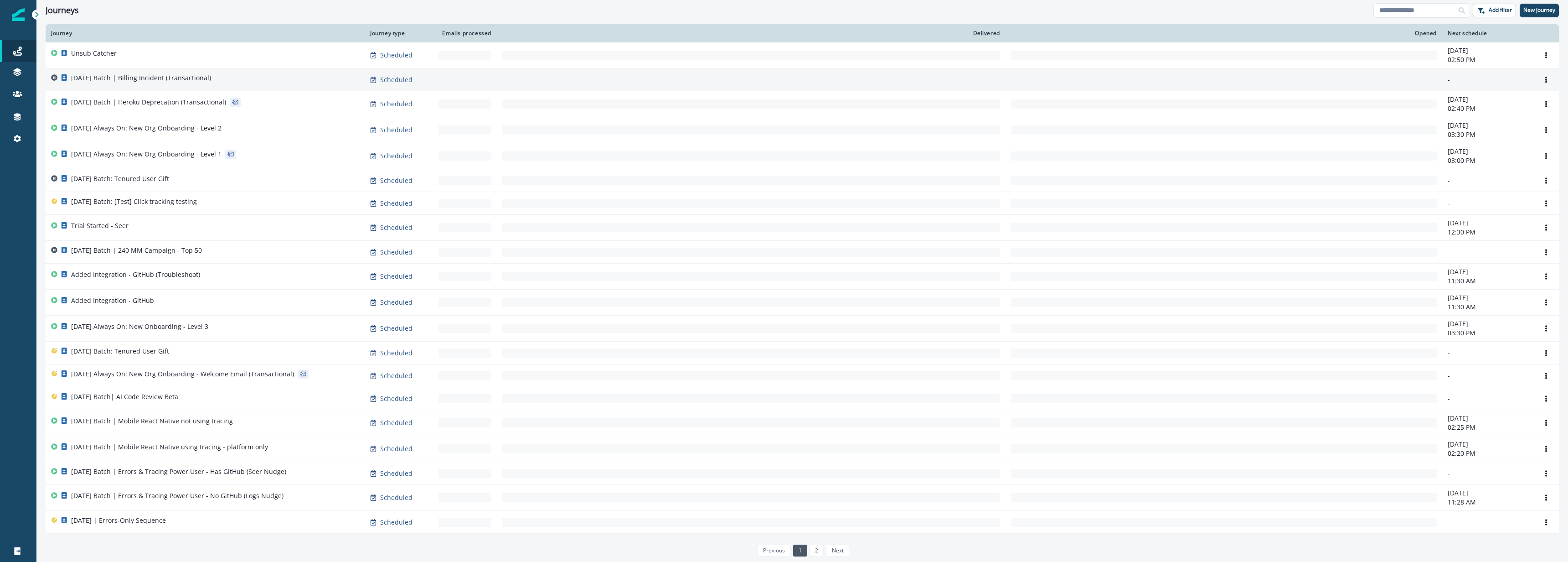
click at [202, 80] on p "[DATE] Batch | Billing Incident (Transactional)" at bounding box center [141, 77] width 140 height 9
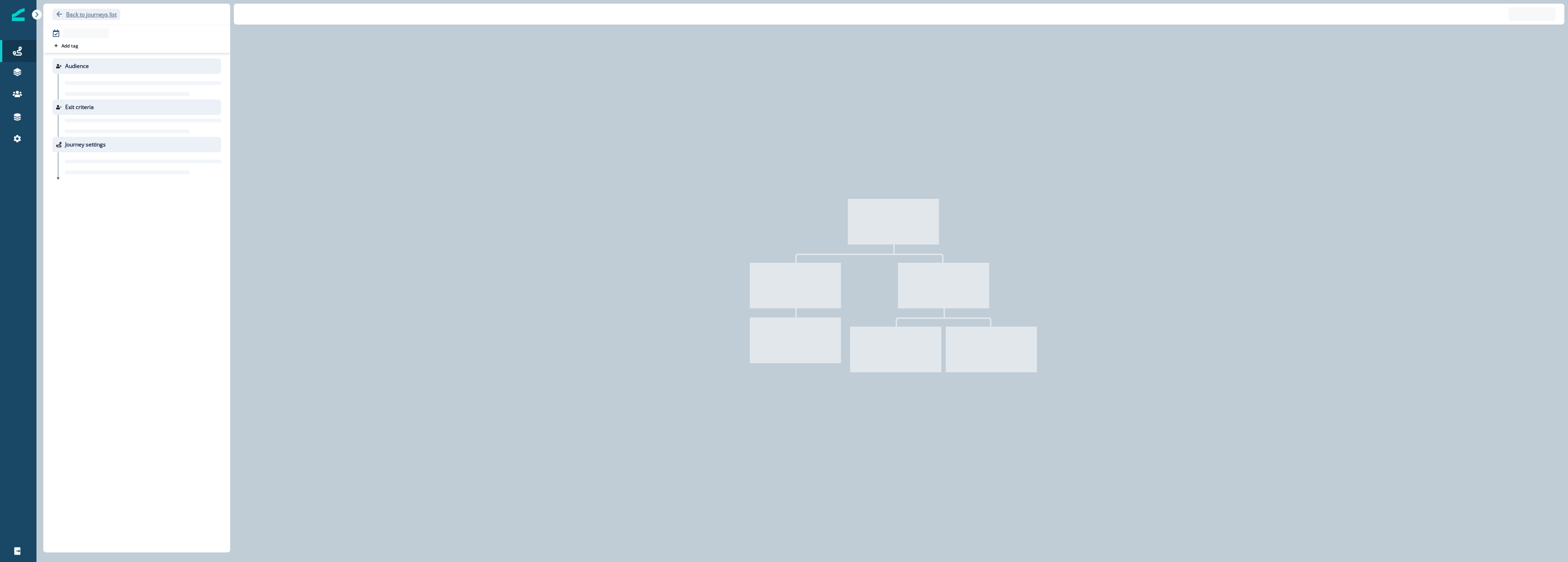
click at [90, 17] on p "Back to journeys list" at bounding box center [91, 14] width 51 height 8
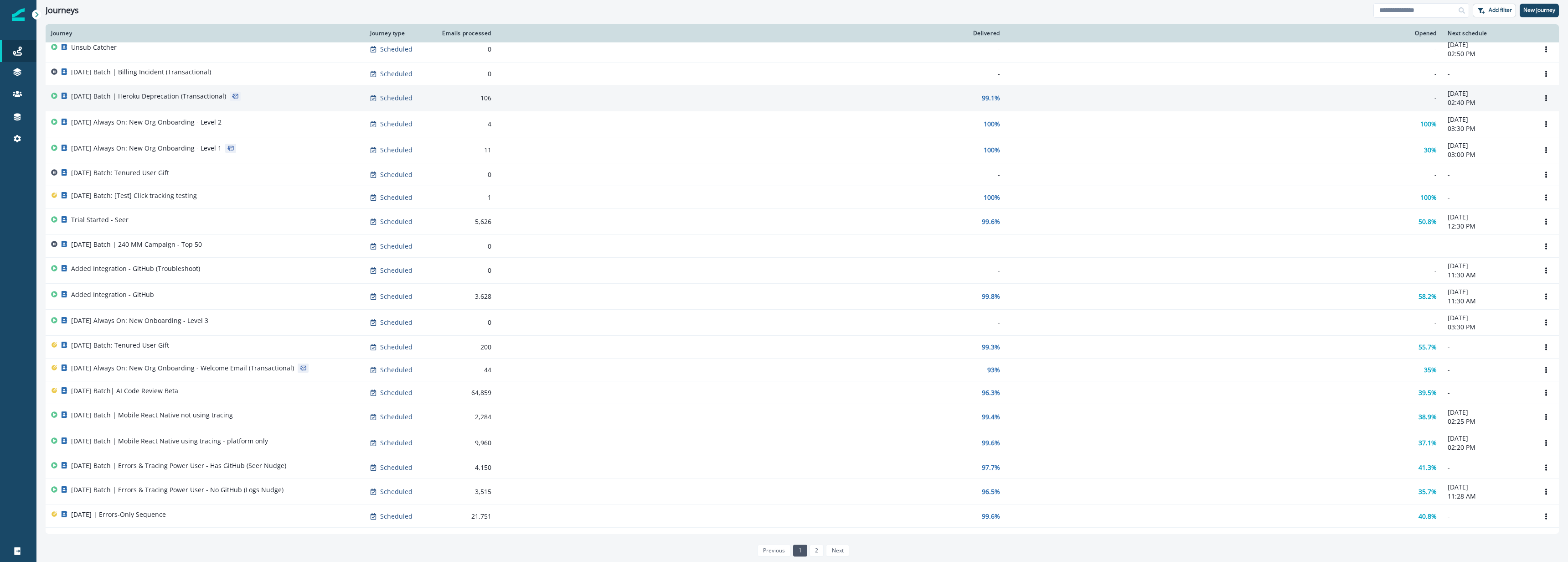
scroll to position [15, 0]
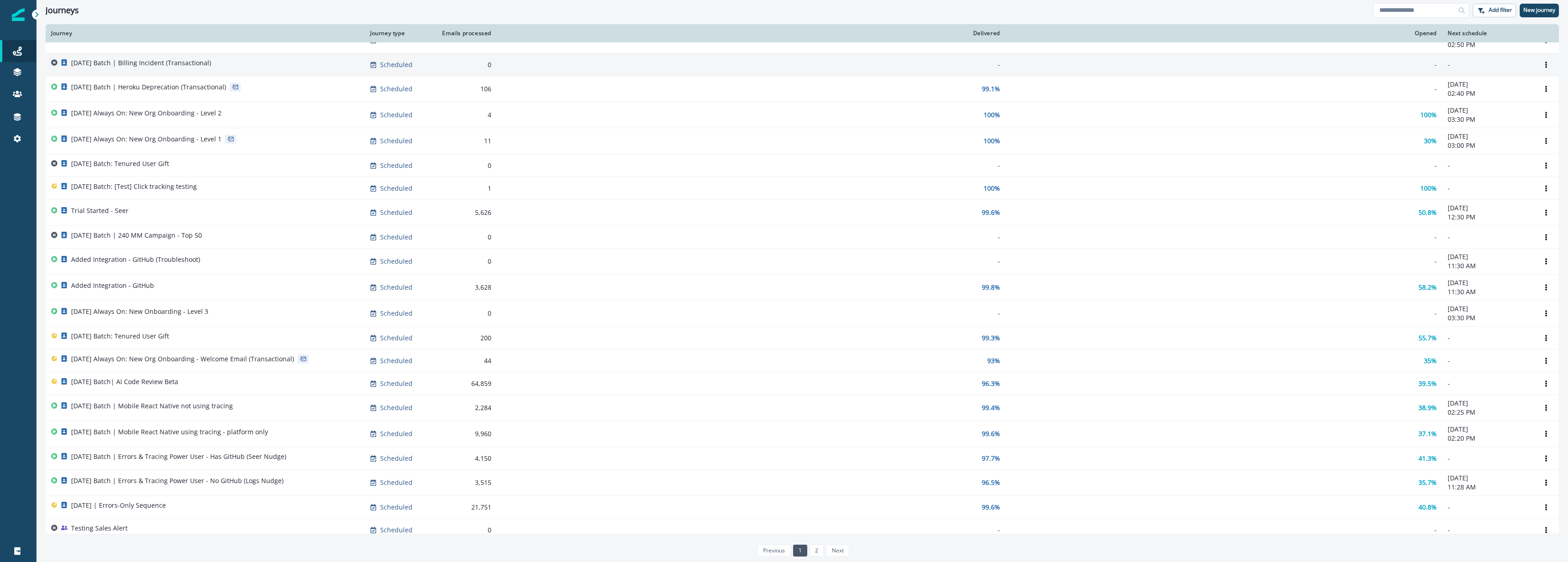
click at [132, 59] on p "[DATE] Batch | Billing Incident (Transactional)" at bounding box center [141, 62] width 140 height 9
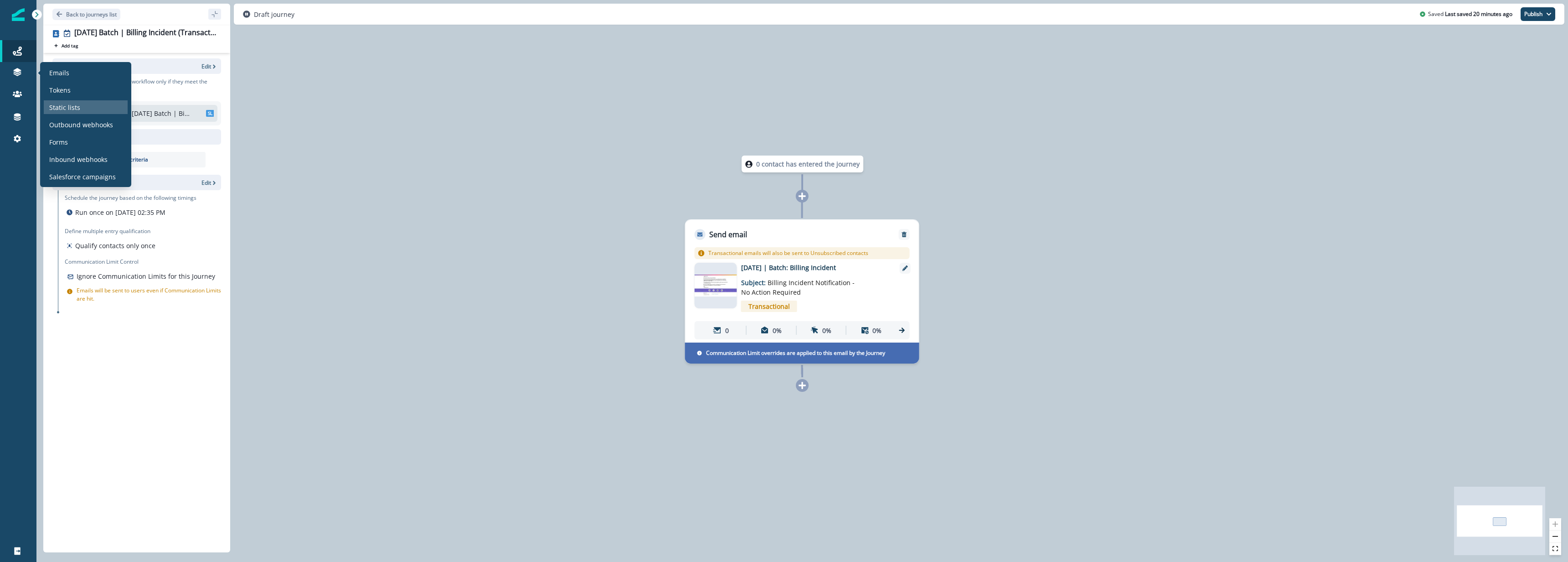
click at [72, 106] on p "Static lists" at bounding box center [64, 108] width 31 height 10
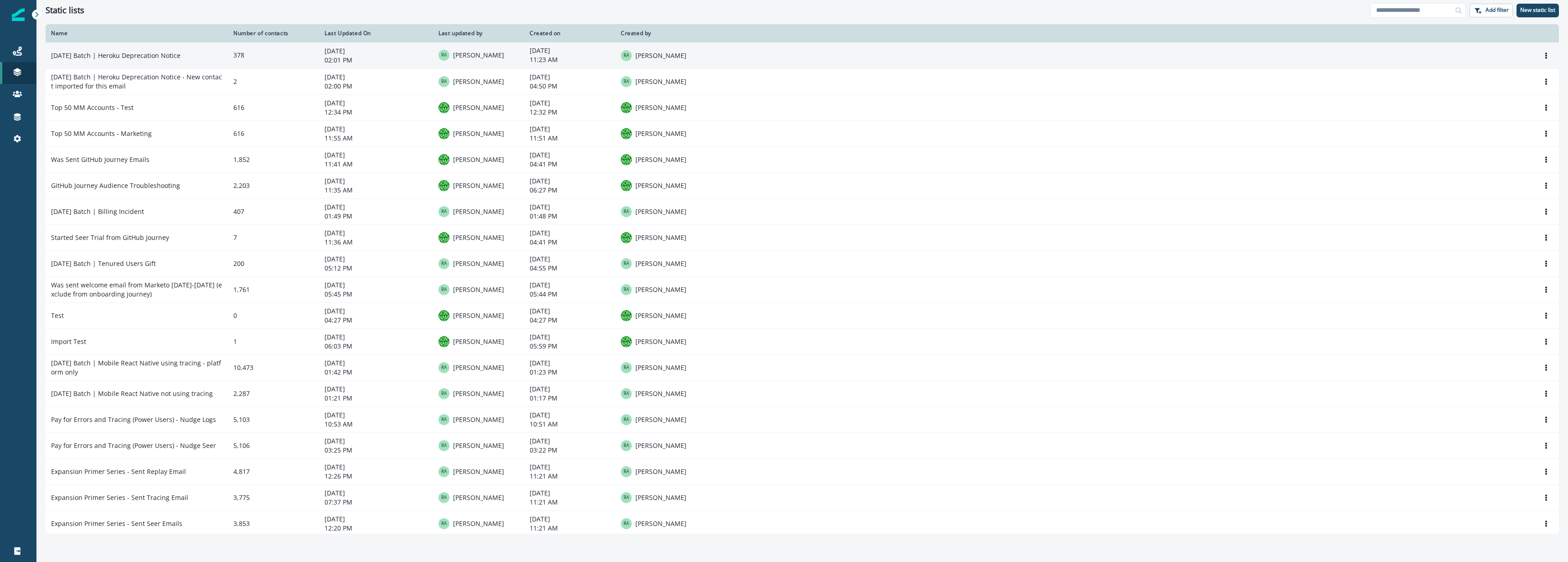
click at [185, 56] on td "2025-09-29 Batch | Heroku Deprecation Notice" at bounding box center [137, 55] width 182 height 26
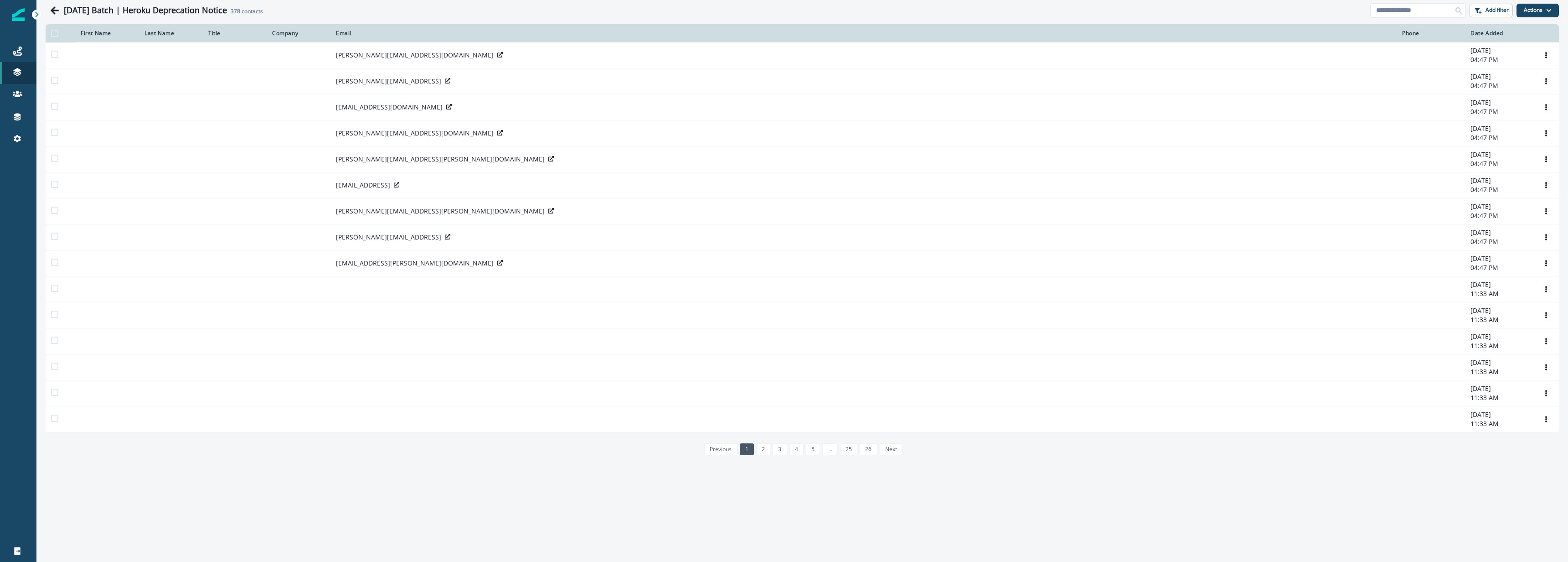
drag, startPoint x: 1544, startPoint y: 10, endPoint x: 1543, endPoint y: 19, distance: 9.1
click at [1545, 10] on button "Actions" at bounding box center [1538, 11] width 42 height 14
click at [1527, 98] on button "Export entire List" at bounding box center [1517, 96] width 81 height 15
click at [52, 10] on icon "Go back" at bounding box center [55, 10] width 8 height 8
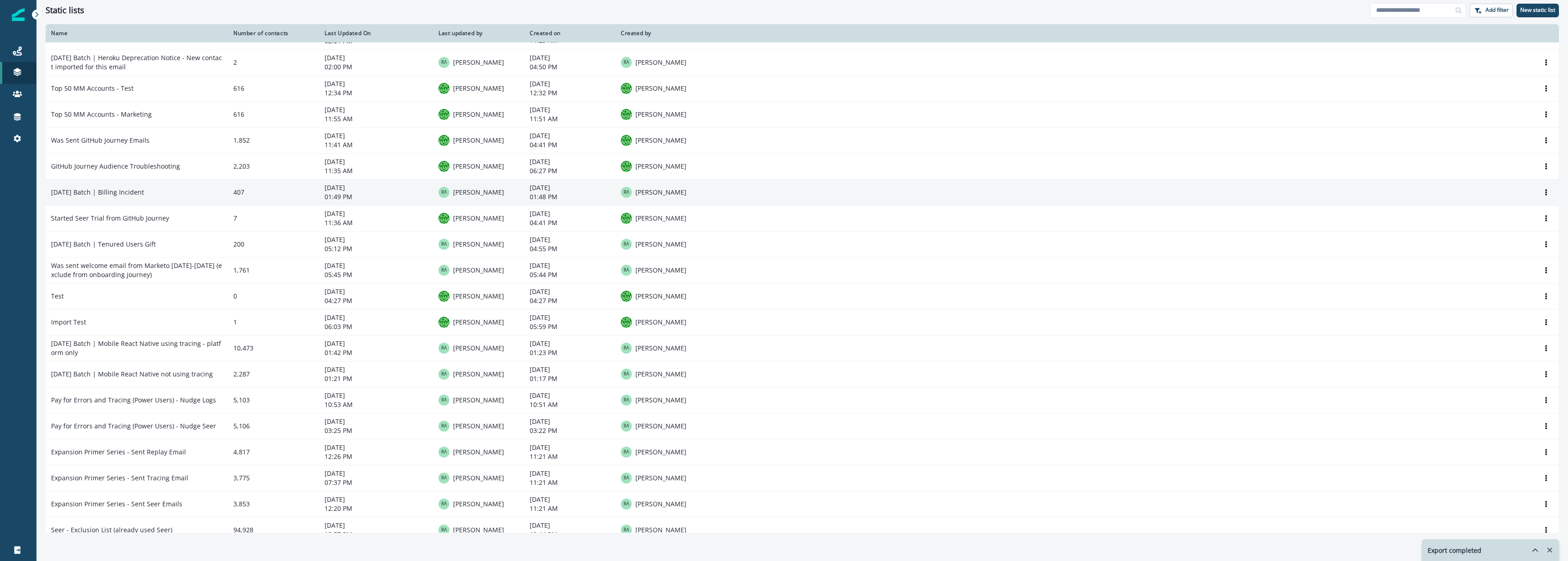
scroll to position [16, 0]
click at [161, 193] on td "2025-09-26 Batch | Billing Incident" at bounding box center [137, 195] width 182 height 26
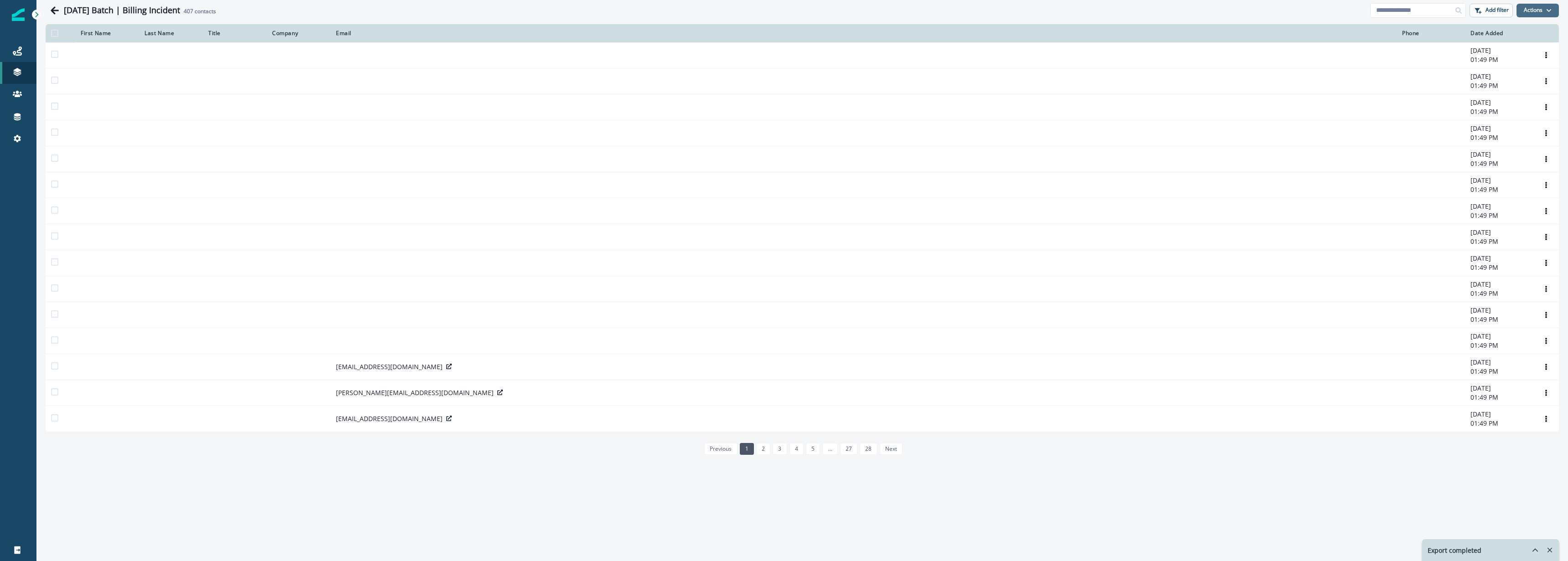
click at [1533, 10] on button "Actions" at bounding box center [1538, 11] width 42 height 14
click at [1522, 51] on button "From a CSV file" at bounding box center [1517, 49] width 81 height 15
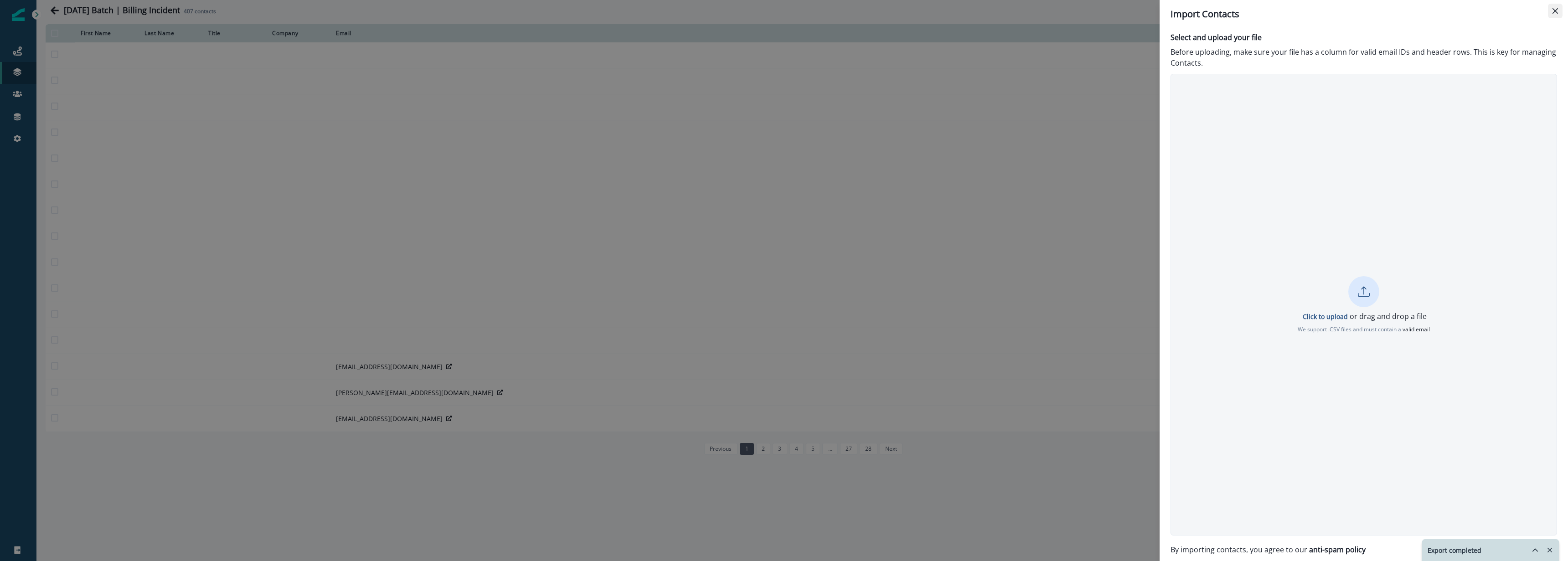
click at [1554, 12] on icon "Close" at bounding box center [1555, 10] width 5 height 5
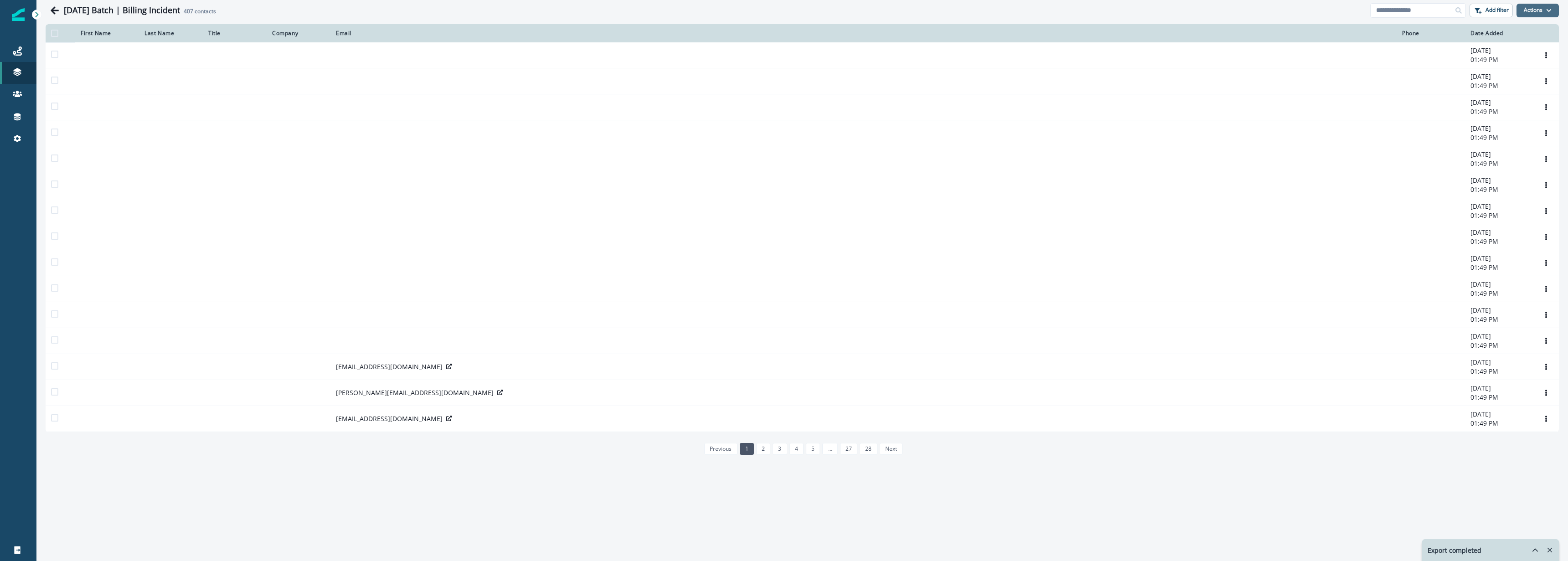
click at [1528, 10] on button "Actions" at bounding box center [1538, 11] width 42 height 14
click at [1523, 99] on button "Export entire List" at bounding box center [1517, 96] width 81 height 15
click at [23, 58] on link "Journeys" at bounding box center [18, 51] width 36 height 22
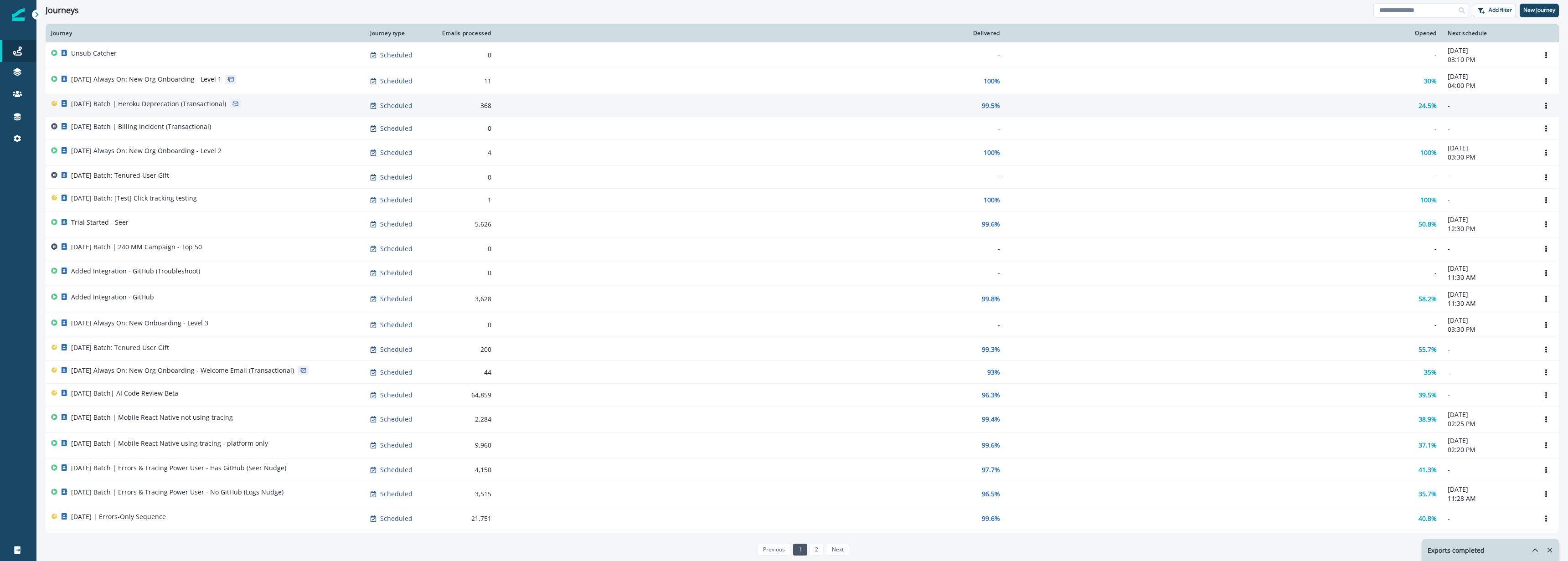
click at [152, 111] on div "[DATE] Batch | Heroku Deprecation (Transactional)" at bounding box center [148, 105] width 155 height 13
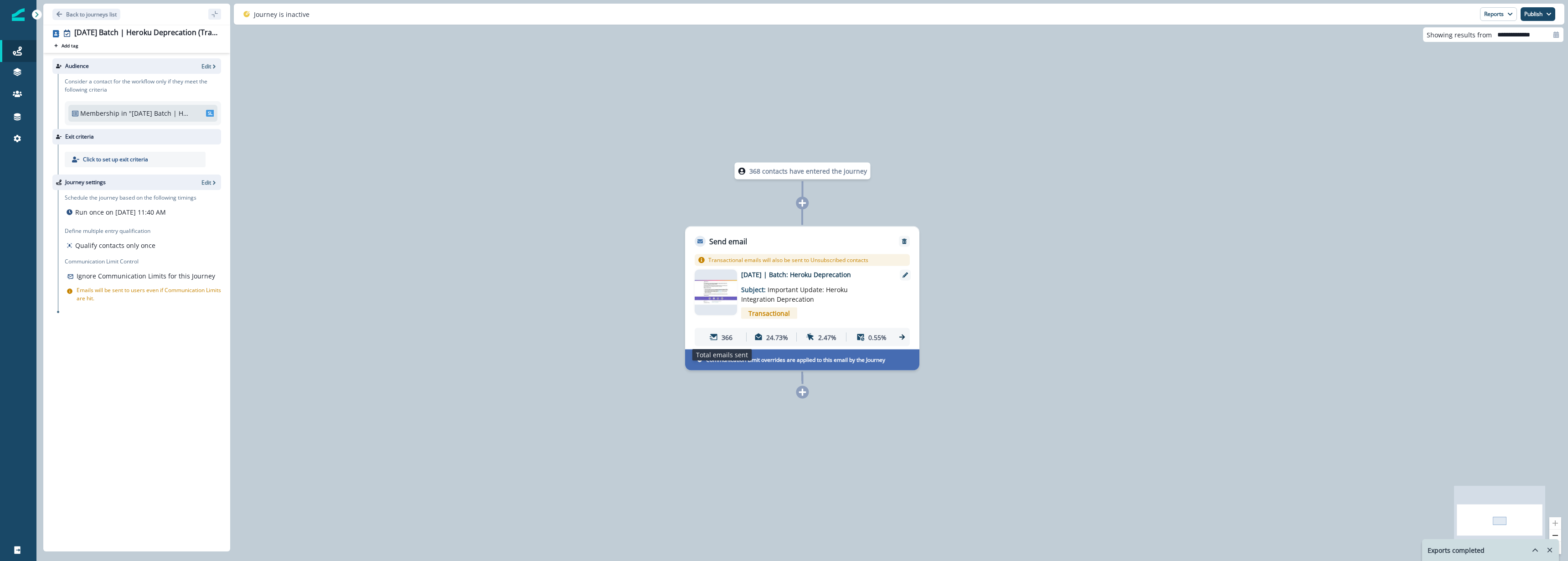
click at [723, 337] on p "366" at bounding box center [727, 338] width 11 height 10
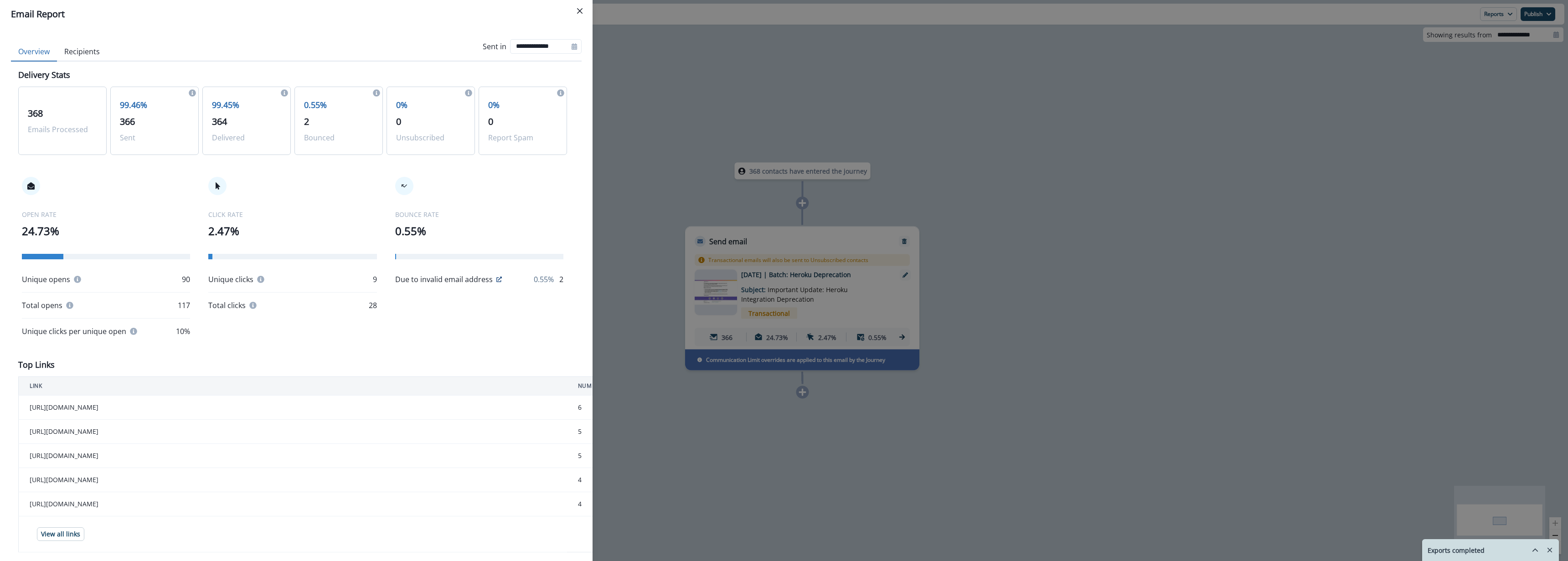
click at [219, 123] on span "364" at bounding box center [219, 121] width 15 height 12
drag, startPoint x: 219, startPoint y: 123, endPoint x: 300, endPoint y: 154, distance: 86.7
click at [288, 152] on div "99.45% 364 Delivered" at bounding box center [247, 121] width 88 height 68
click at [190, 94] on icon at bounding box center [192, 92] width 7 height 7
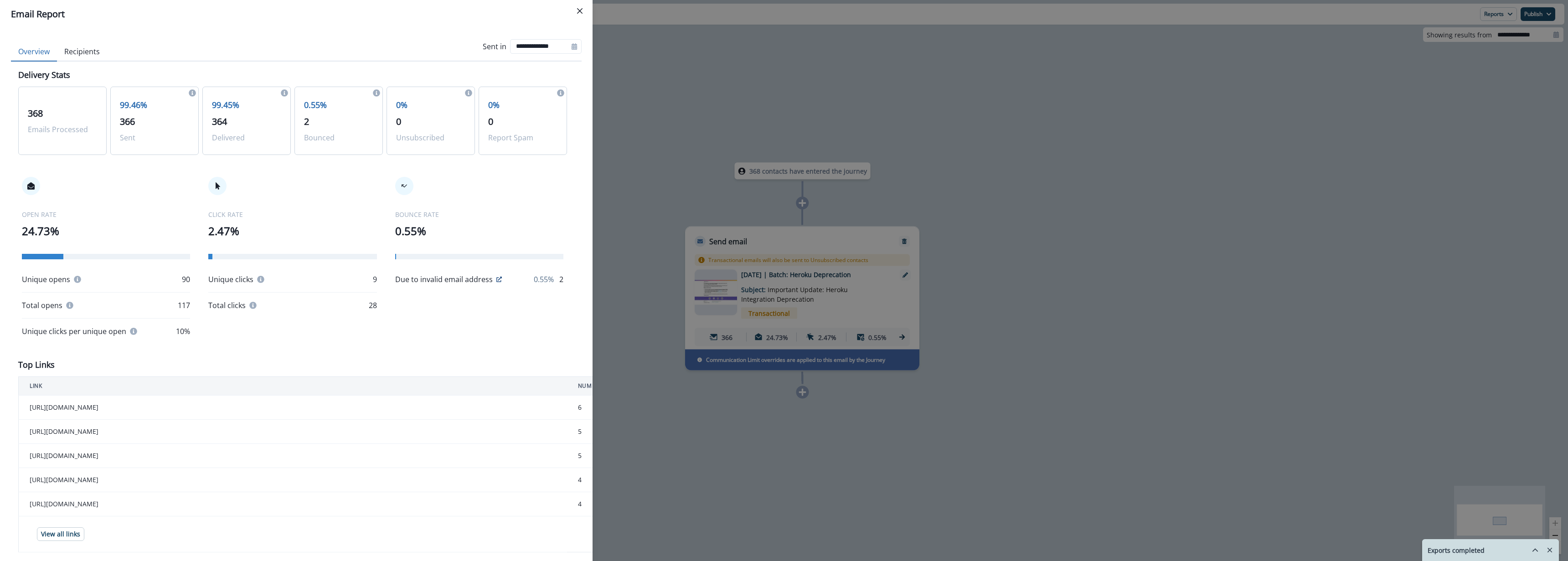
scroll to position [0, 0]
click at [641, 125] on div "**********" at bounding box center [784, 280] width 1568 height 561
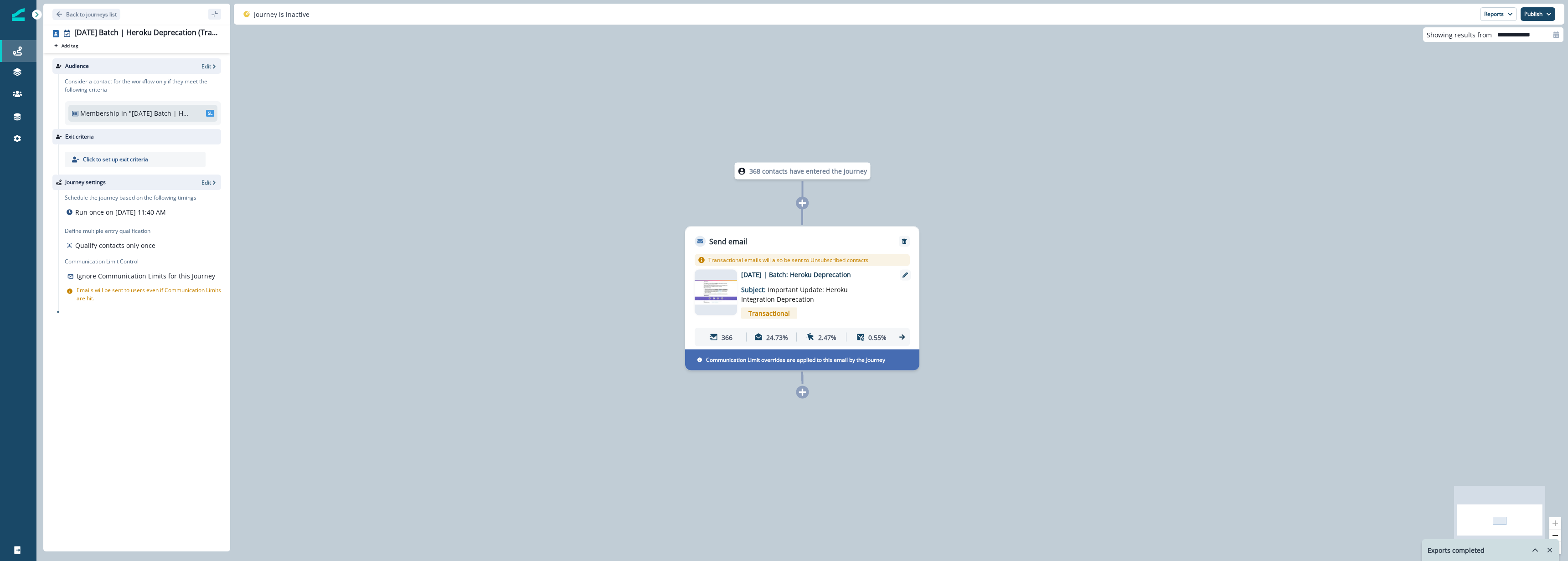
click at [16, 57] on link "Journeys" at bounding box center [18, 51] width 36 height 22
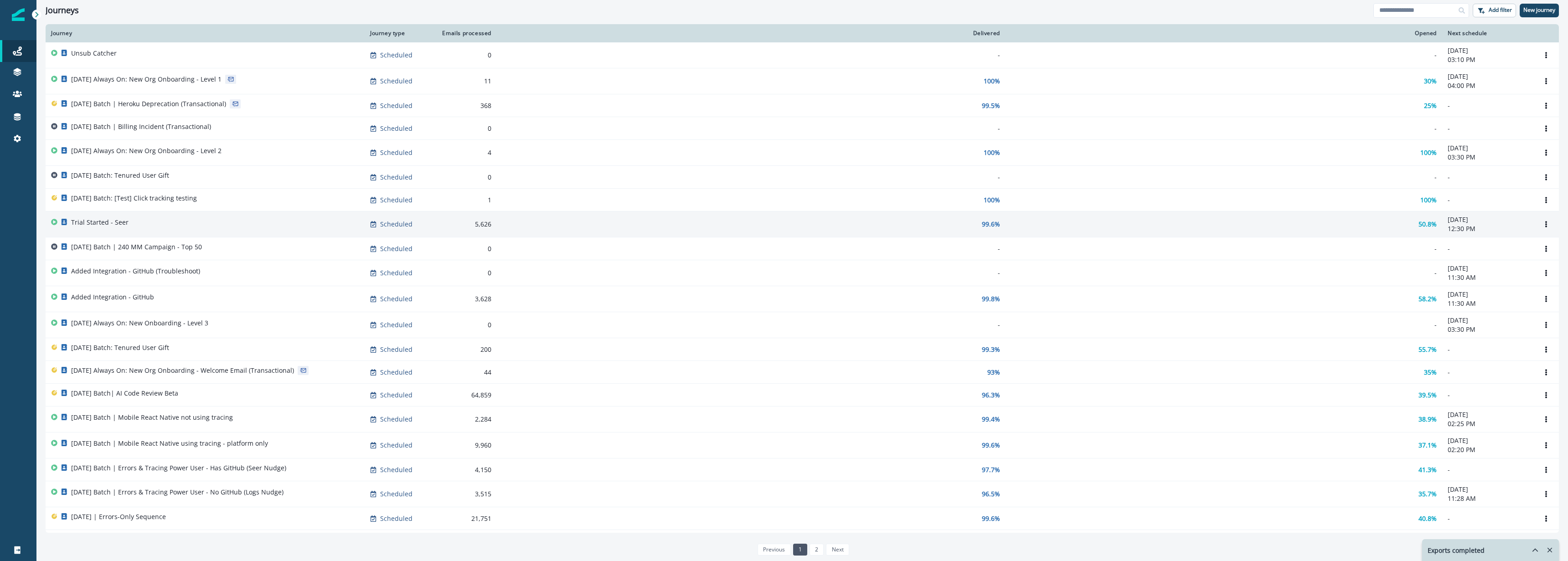
scroll to position [5, 0]
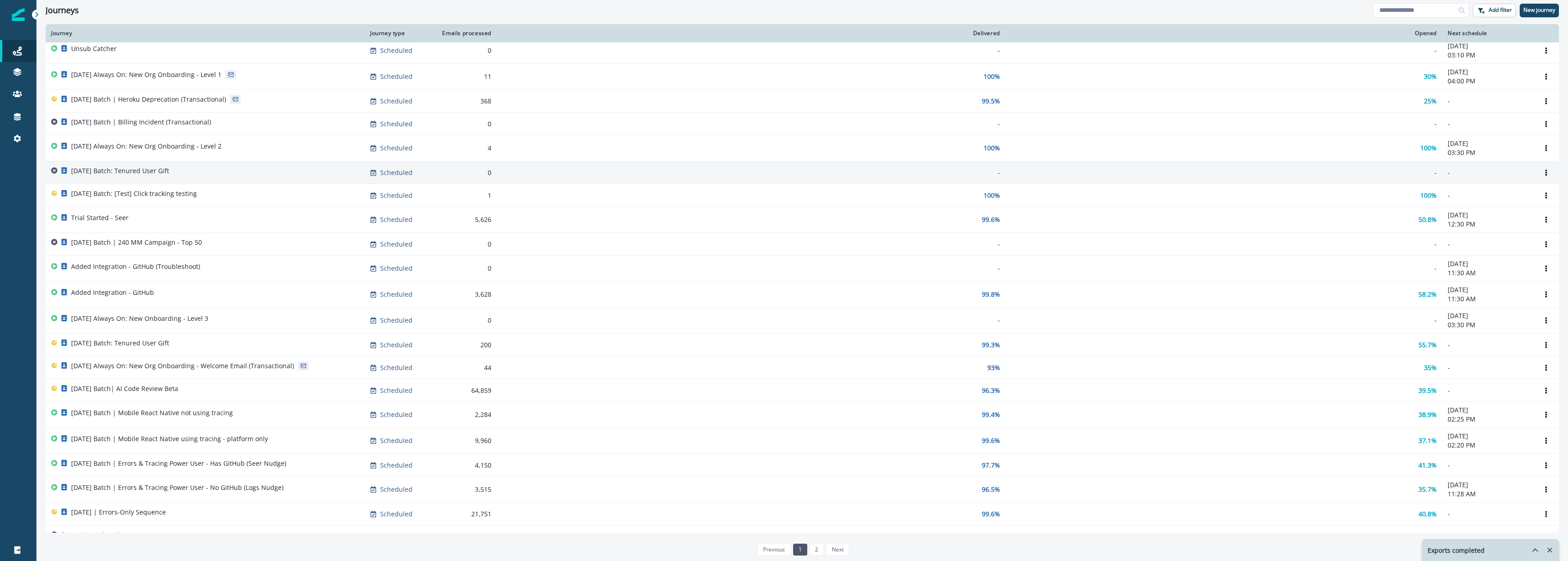
click at [169, 174] on p "[DATE] Batch: Tenured User Gift" at bounding box center [120, 170] width 98 height 9
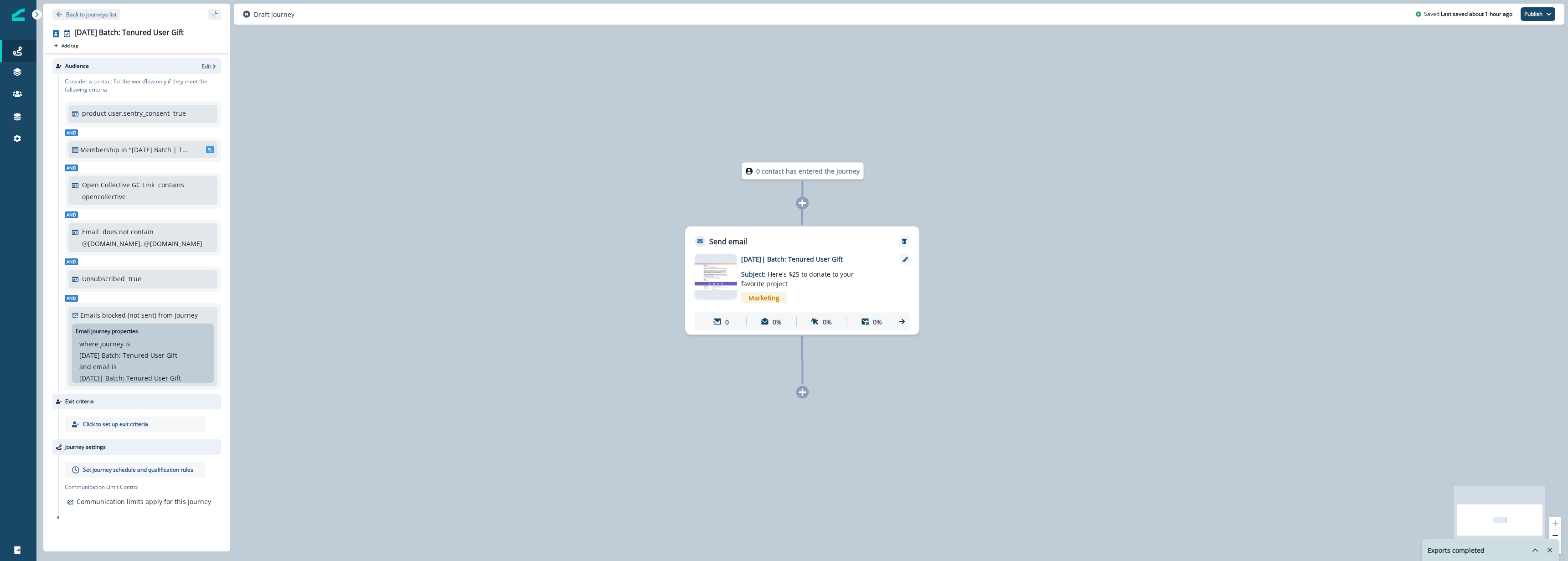
click at [95, 11] on p "Back to journeys list" at bounding box center [91, 14] width 51 height 8
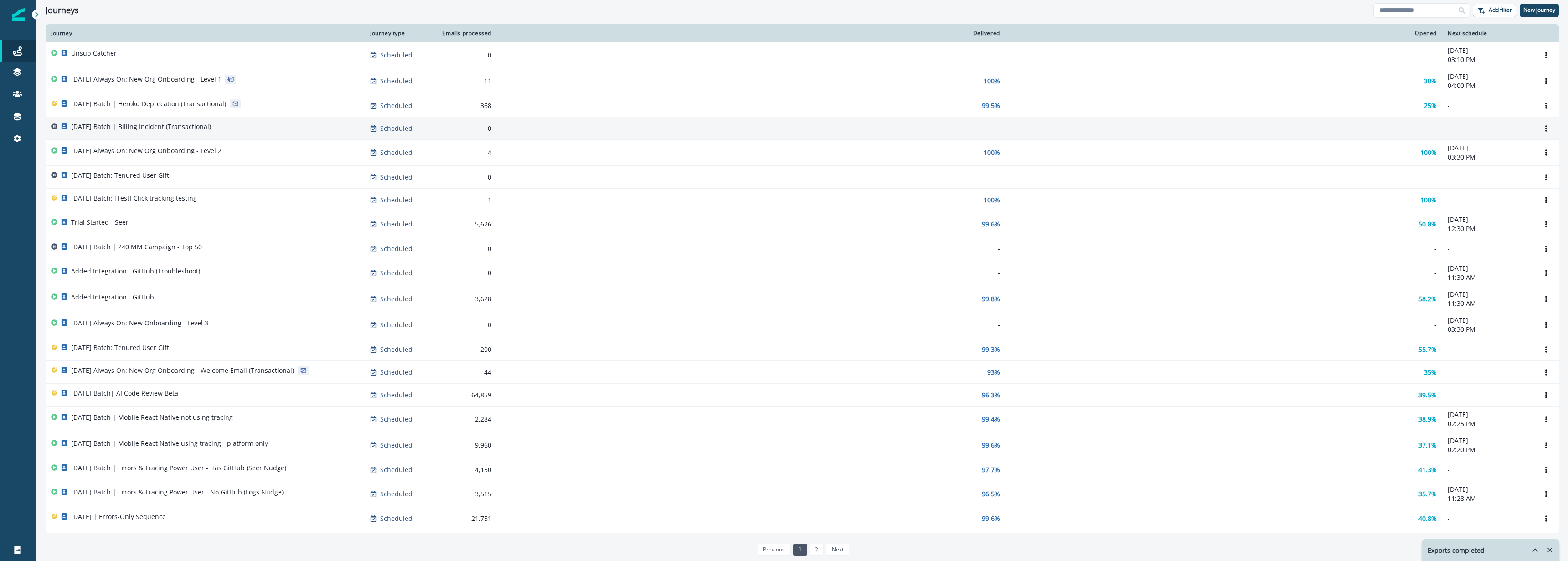
click at [330, 131] on div "[DATE] Batch | Billing Incident (Transactional)" at bounding box center [205, 128] width 308 height 13
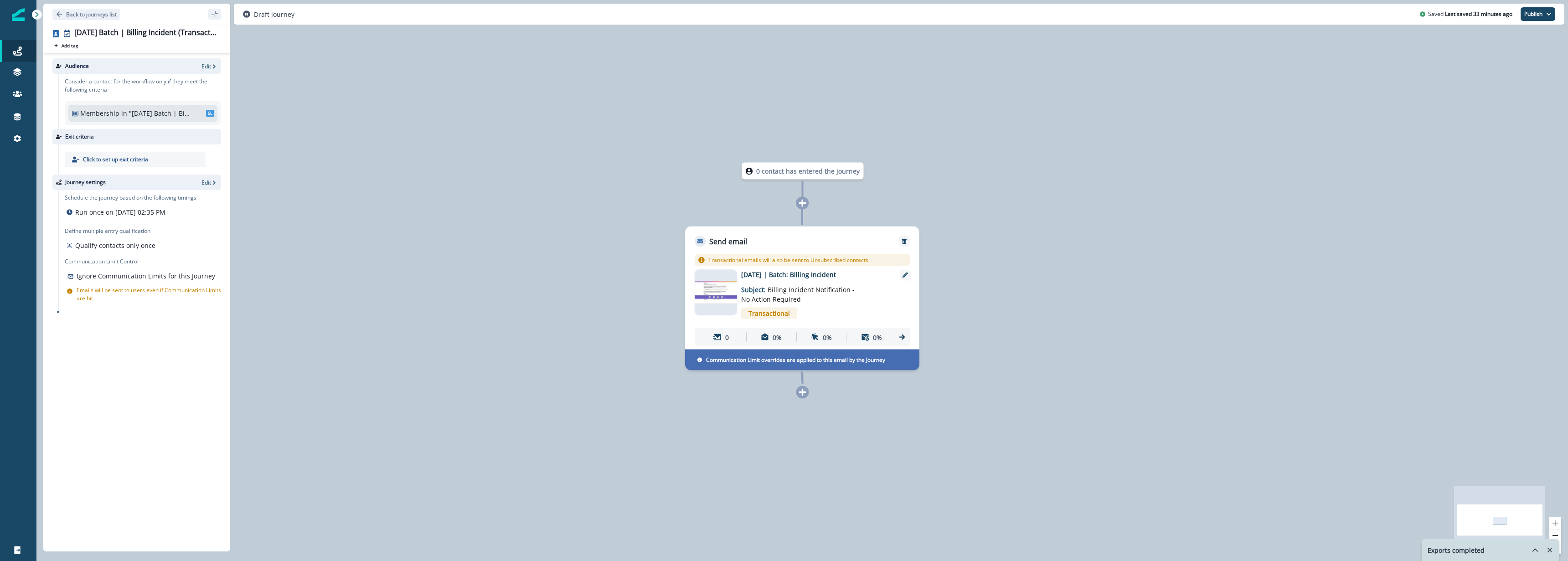
click at [204, 68] on p "Edit" at bounding box center [207, 66] width 10 height 8
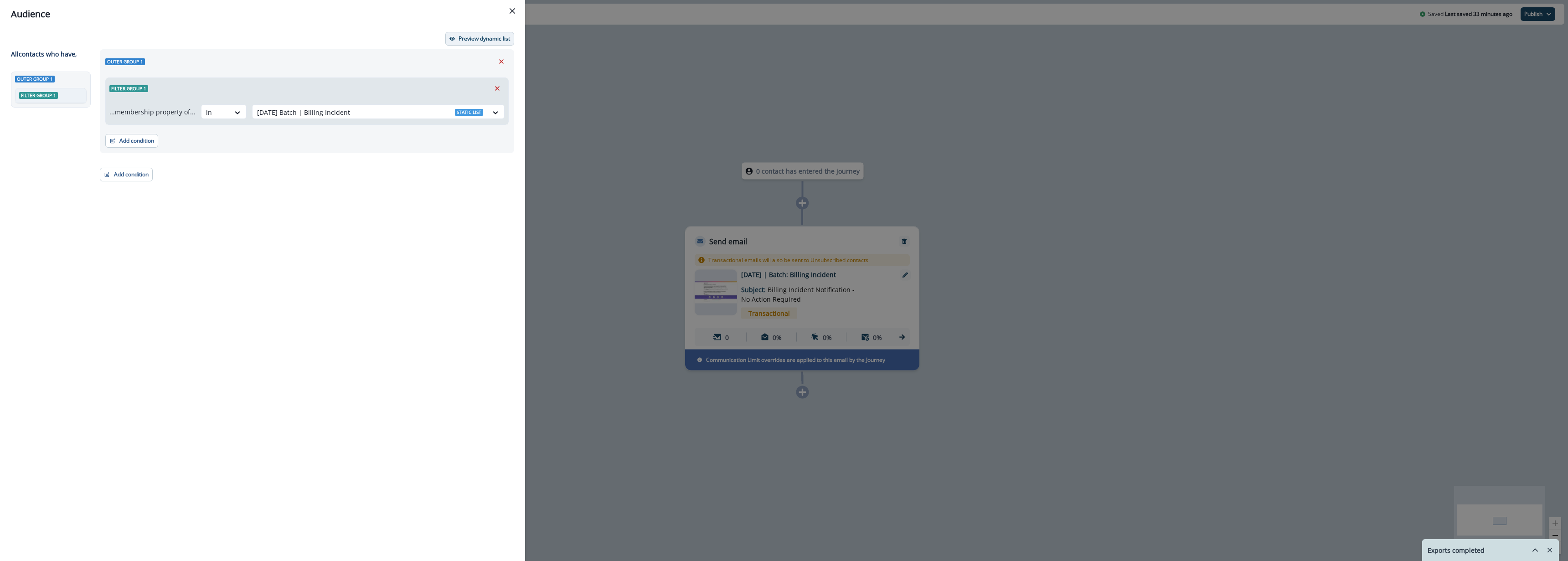
click at [484, 37] on p "Preview dynamic list" at bounding box center [485, 39] width 52 height 6
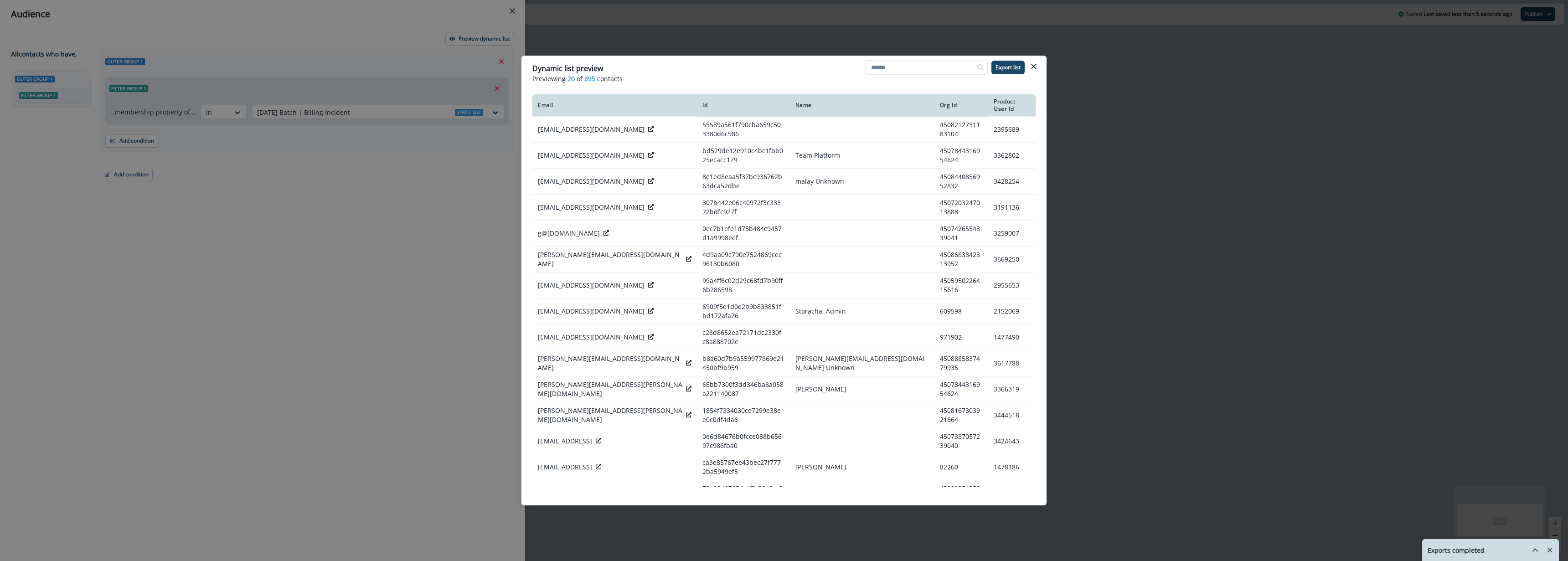
drag, startPoint x: 1322, startPoint y: 178, endPoint x: 1304, endPoint y: 140, distance: 42.0
click at [1320, 175] on div "Dynamic list preview Previewing 20 of 395 contacts Export list Email Id Name Or…" at bounding box center [784, 280] width 1568 height 561
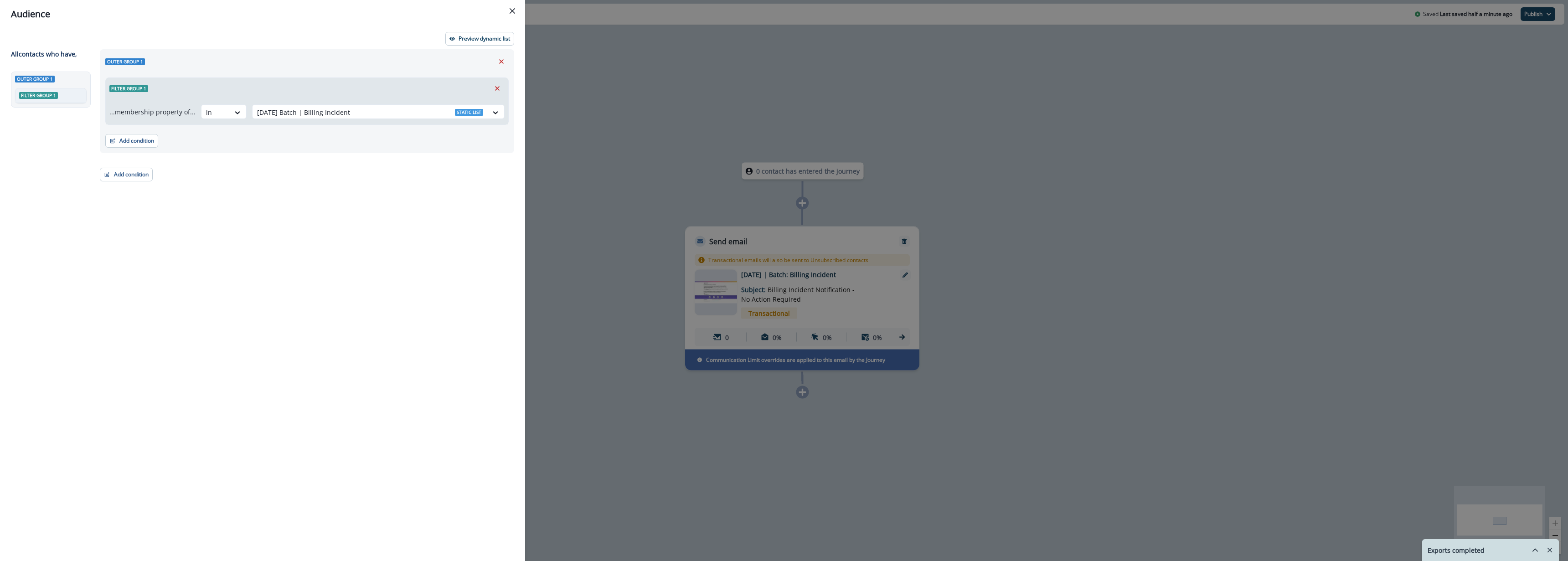
click at [524, 321] on div "Preview dynamic list All contact s who have, Outer group 1 Filter group 1 Outer…" at bounding box center [262, 294] width 525 height 533
click at [565, 132] on div "Audience Preview dynamic list All contact s who have, Outer group 1 Filter grou…" at bounding box center [784, 280] width 1568 height 561
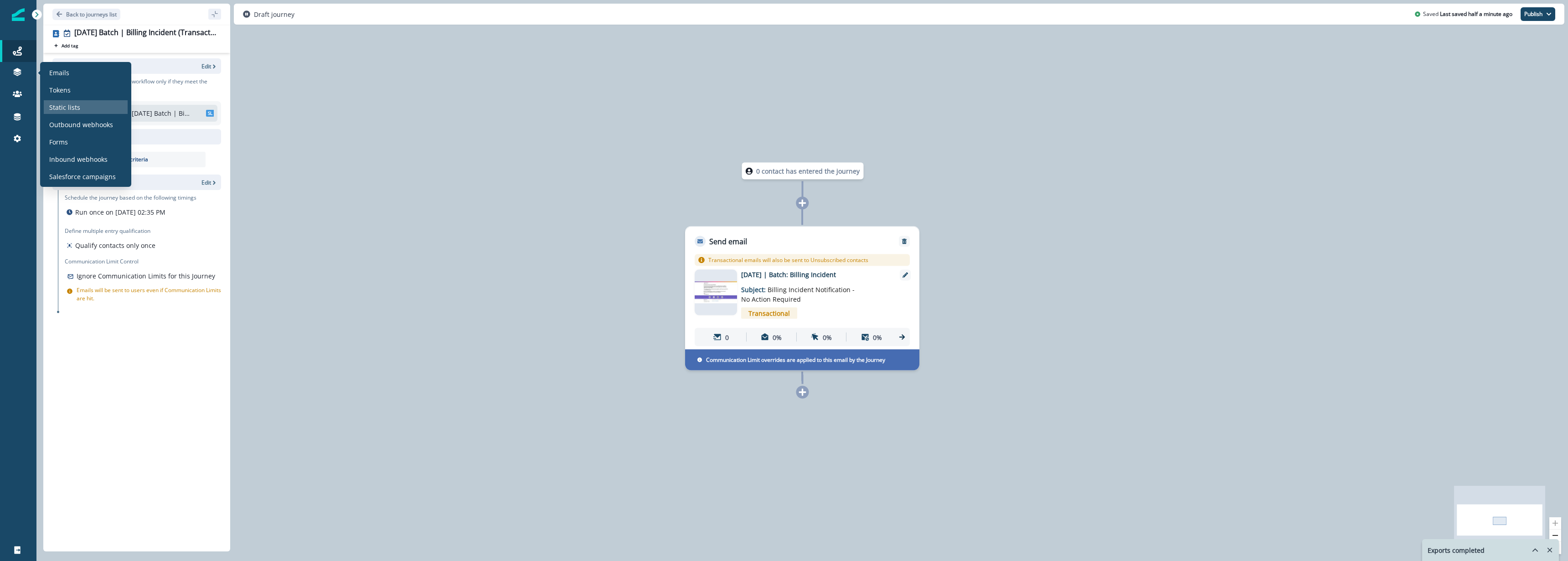
click at [103, 108] on div "Static lists" at bounding box center [86, 107] width 84 height 14
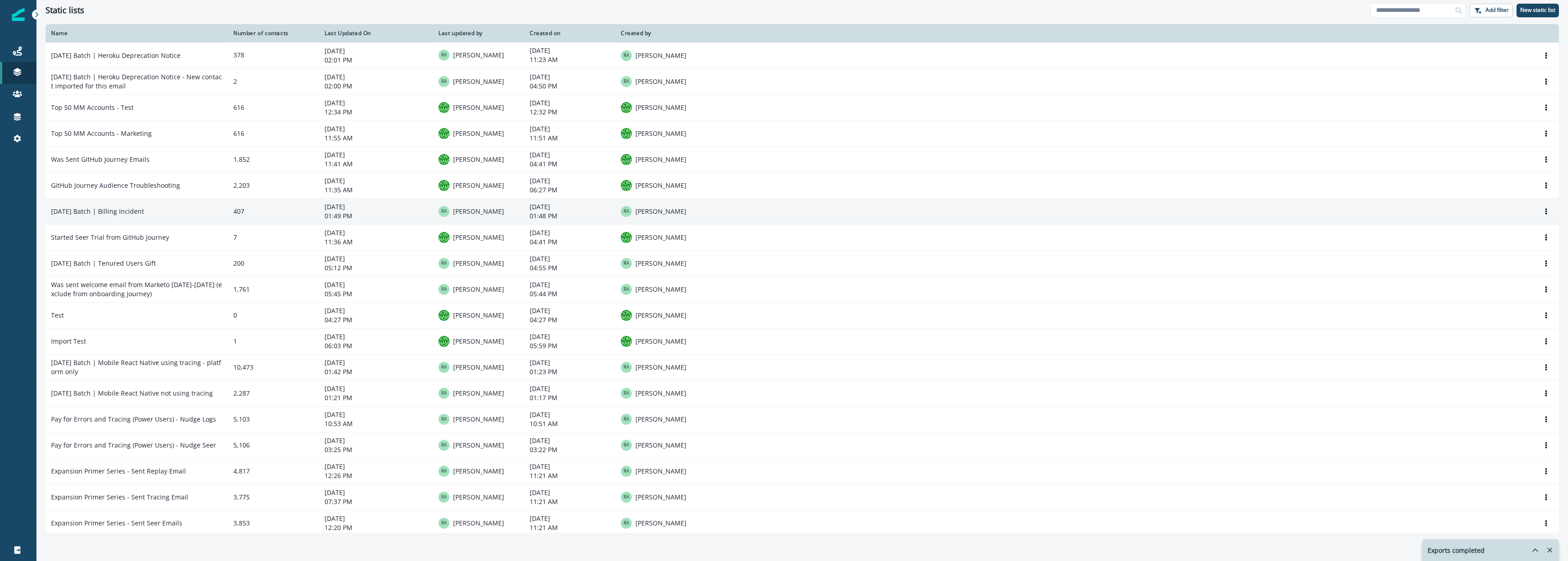
click at [186, 206] on td "2025-09-26 Batch | Billing Incident" at bounding box center [137, 211] width 182 height 26
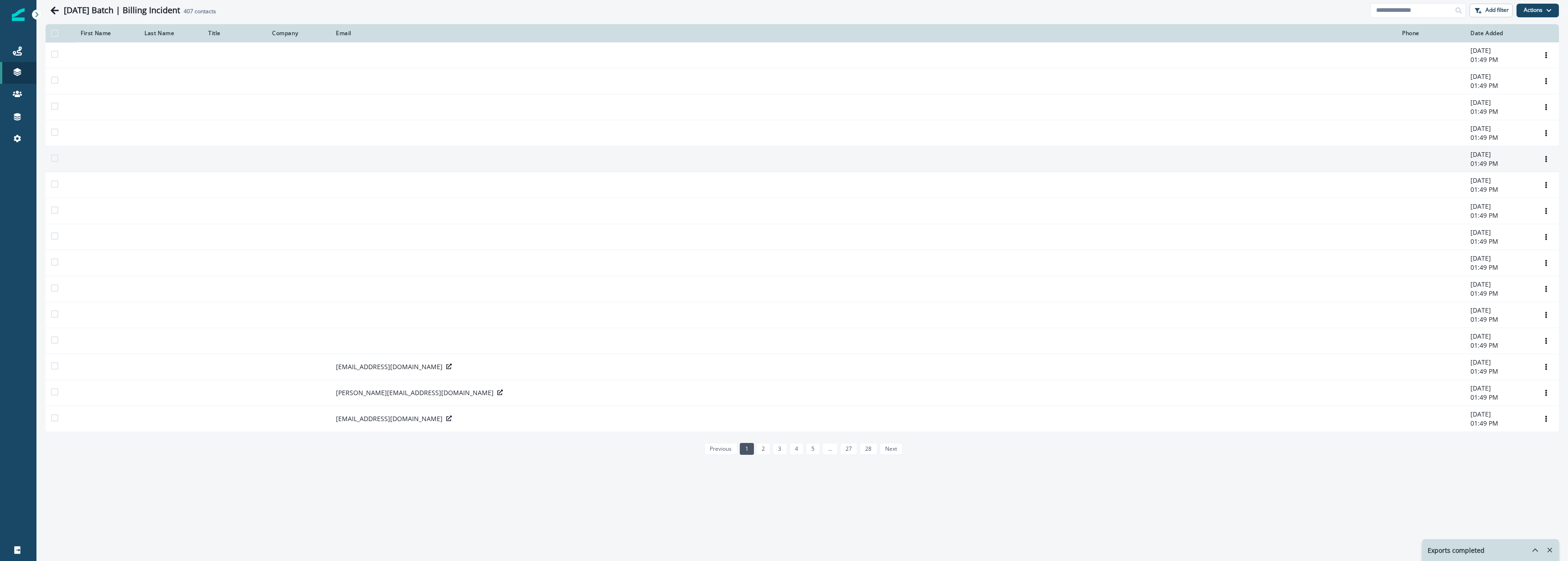
scroll to position [35, 0]
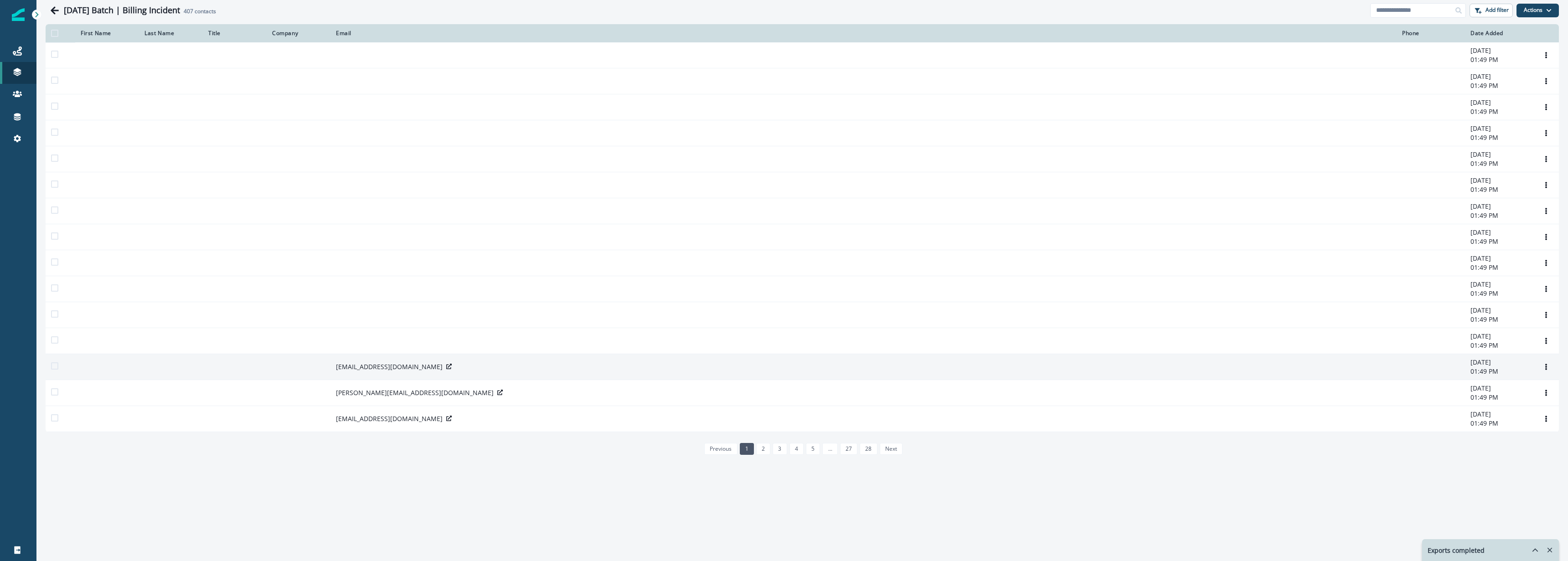
click at [362, 372] on p "tammons@gloo.us" at bounding box center [389, 367] width 107 height 9
copy div "tammons@gloo.us"
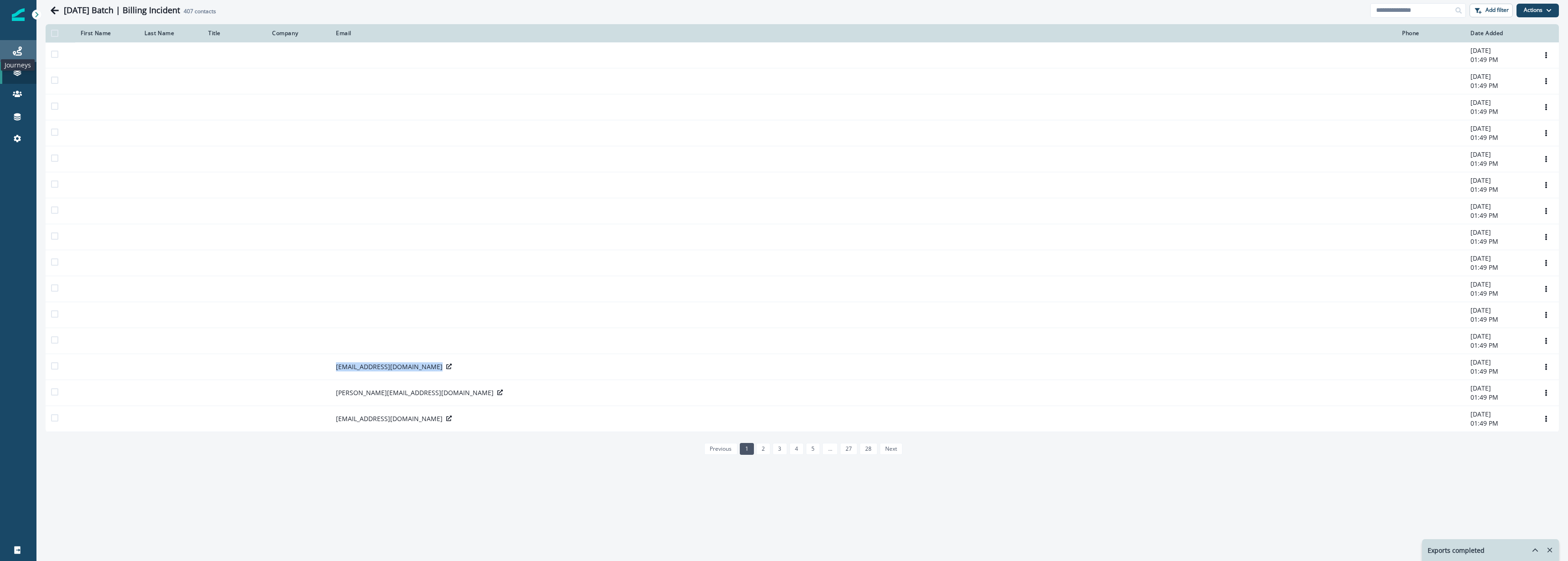
click at [21, 52] on icon at bounding box center [17, 51] width 9 height 9
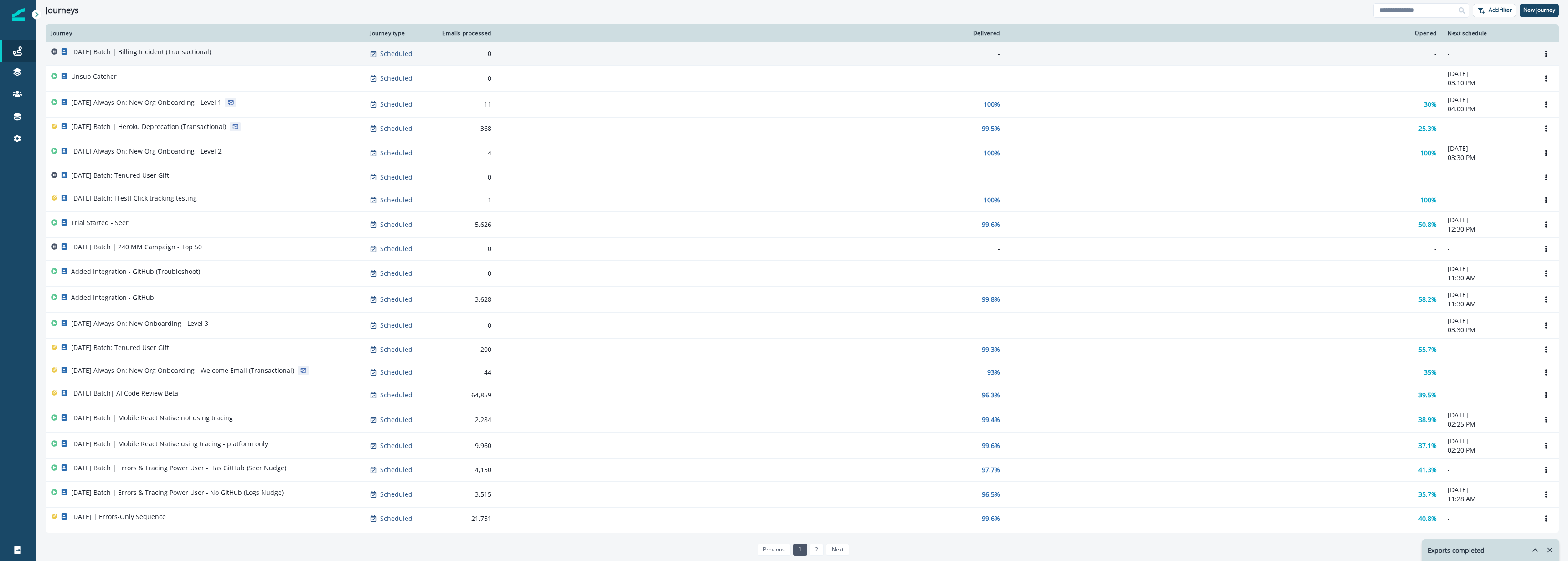
click at [210, 54] on p "[DATE] Batch | Billing Incident (Transactional)" at bounding box center [141, 51] width 140 height 9
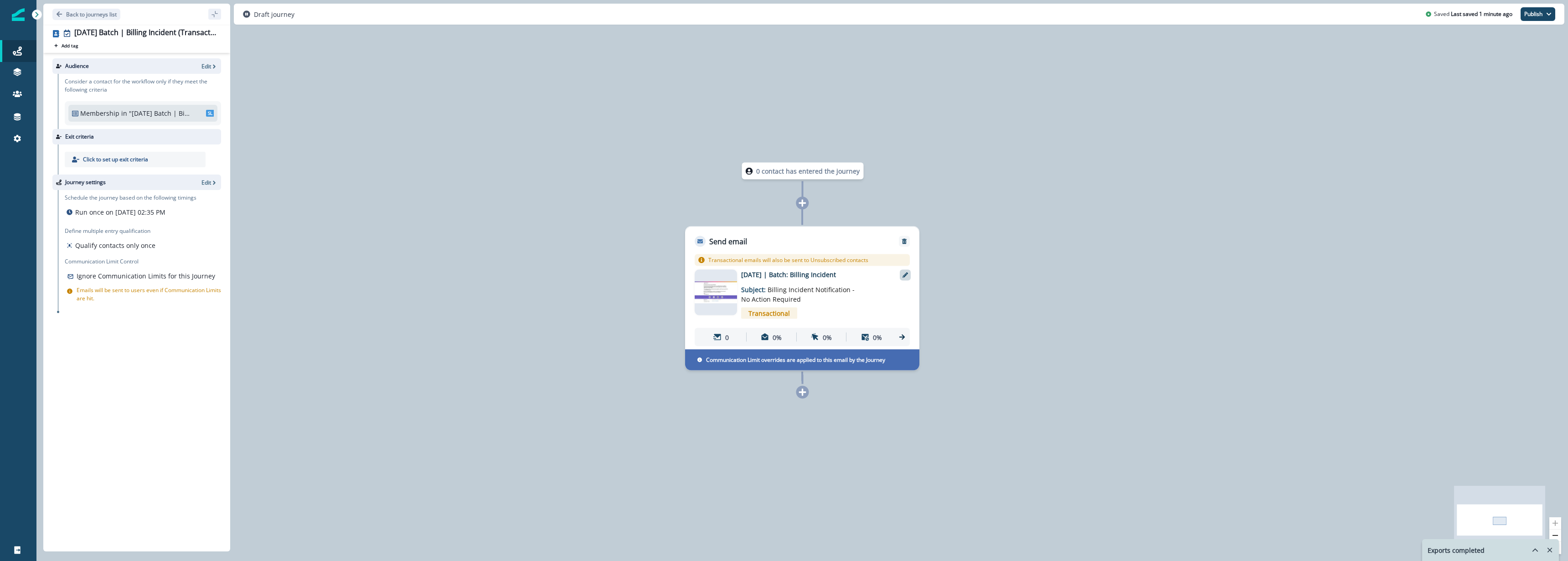
click at [908, 277] on div at bounding box center [904, 275] width 11 height 11
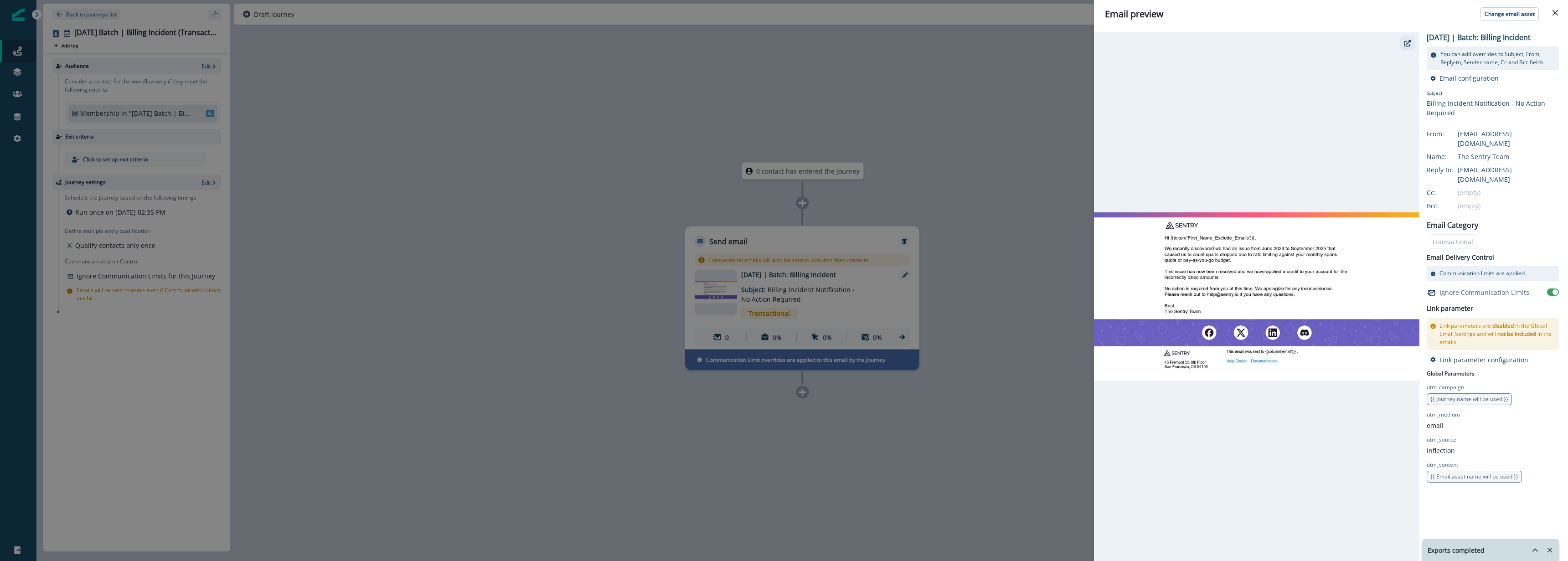
click at [1413, 46] on button "button" at bounding box center [1407, 43] width 15 height 14
click at [1558, 14] on icon "Close" at bounding box center [1555, 12] width 5 height 5
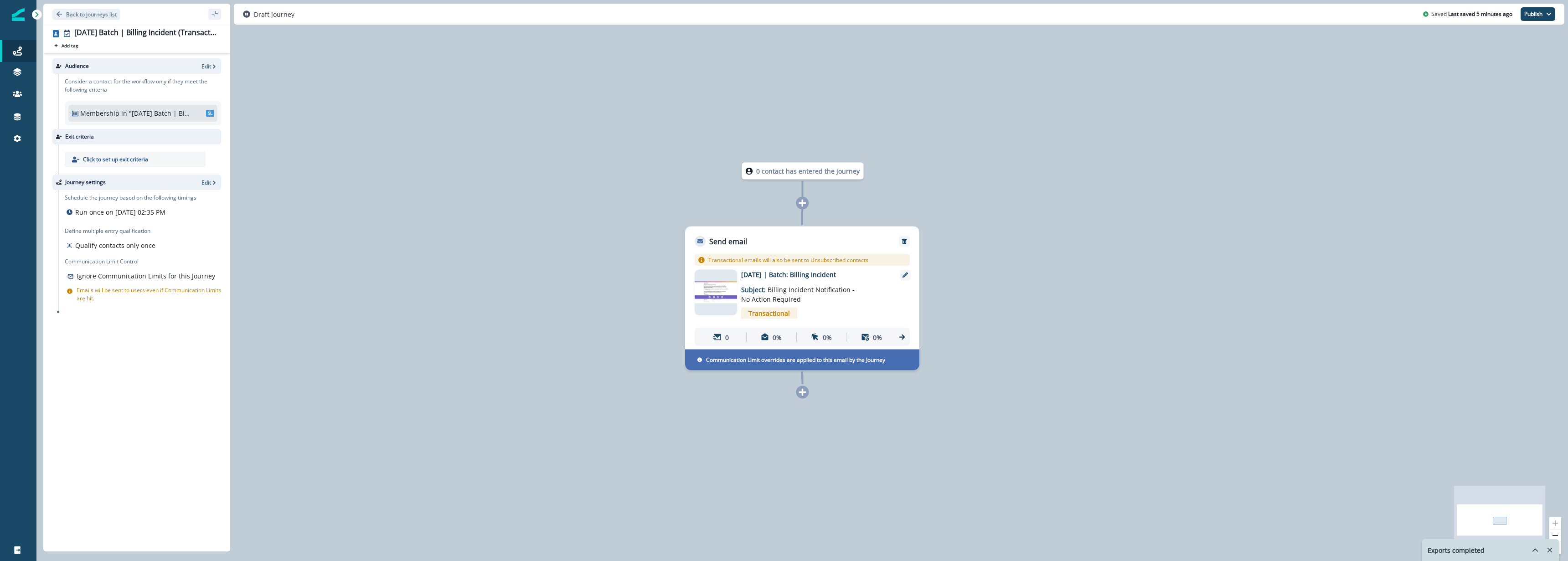
click at [78, 15] on p "Back to journeys list" at bounding box center [91, 14] width 51 height 8
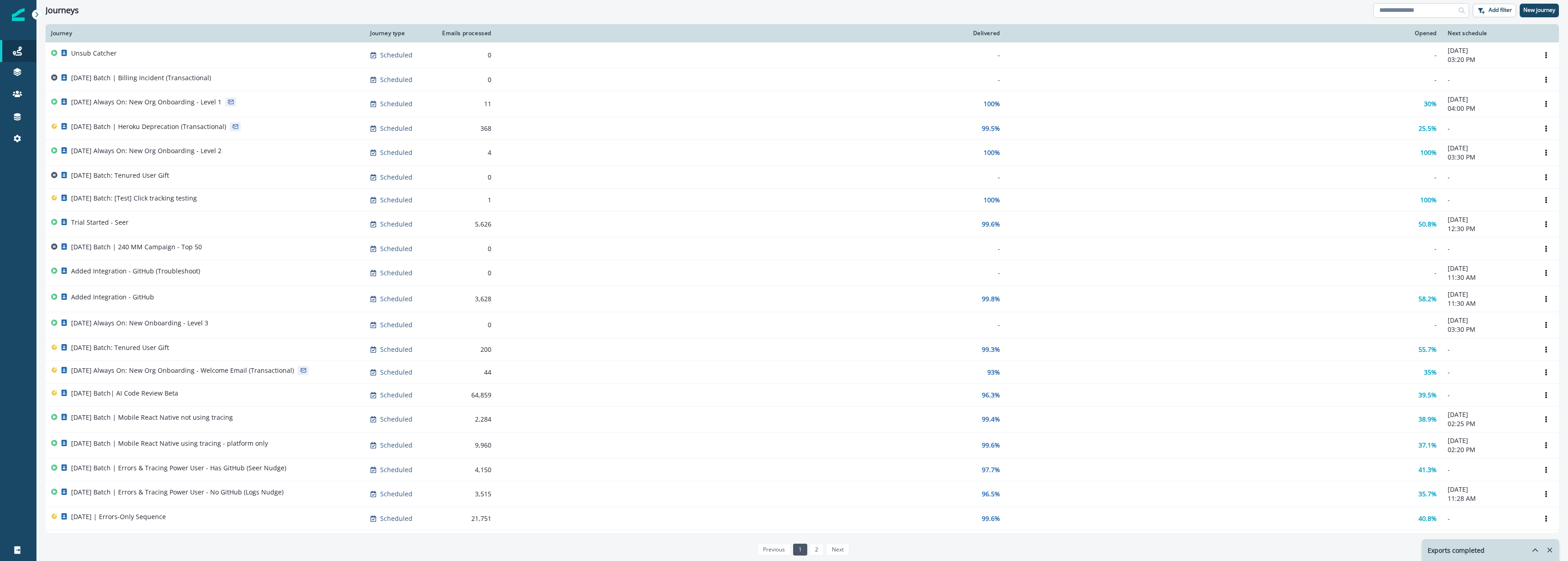
drag, startPoint x: 1415, startPoint y: 15, endPoint x: 1410, endPoint y: 14, distance: 5.1
click at [1415, 15] on input at bounding box center [1421, 10] width 96 height 15
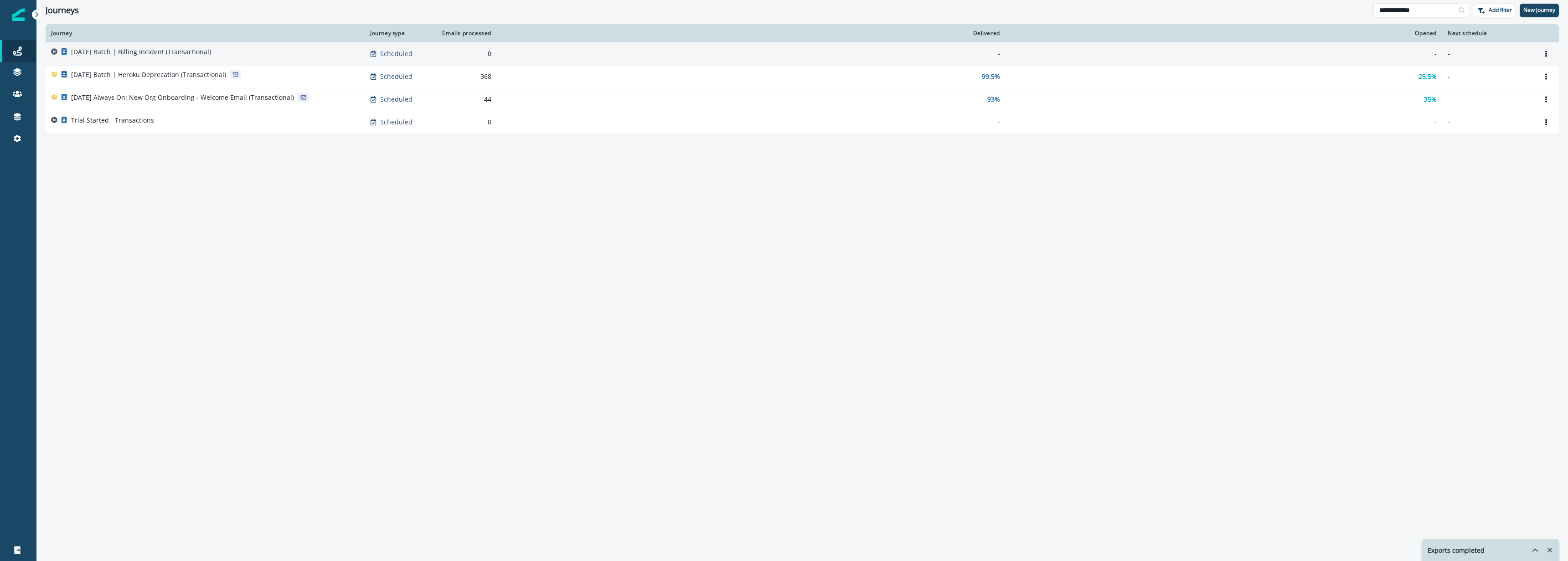
type input "**********"
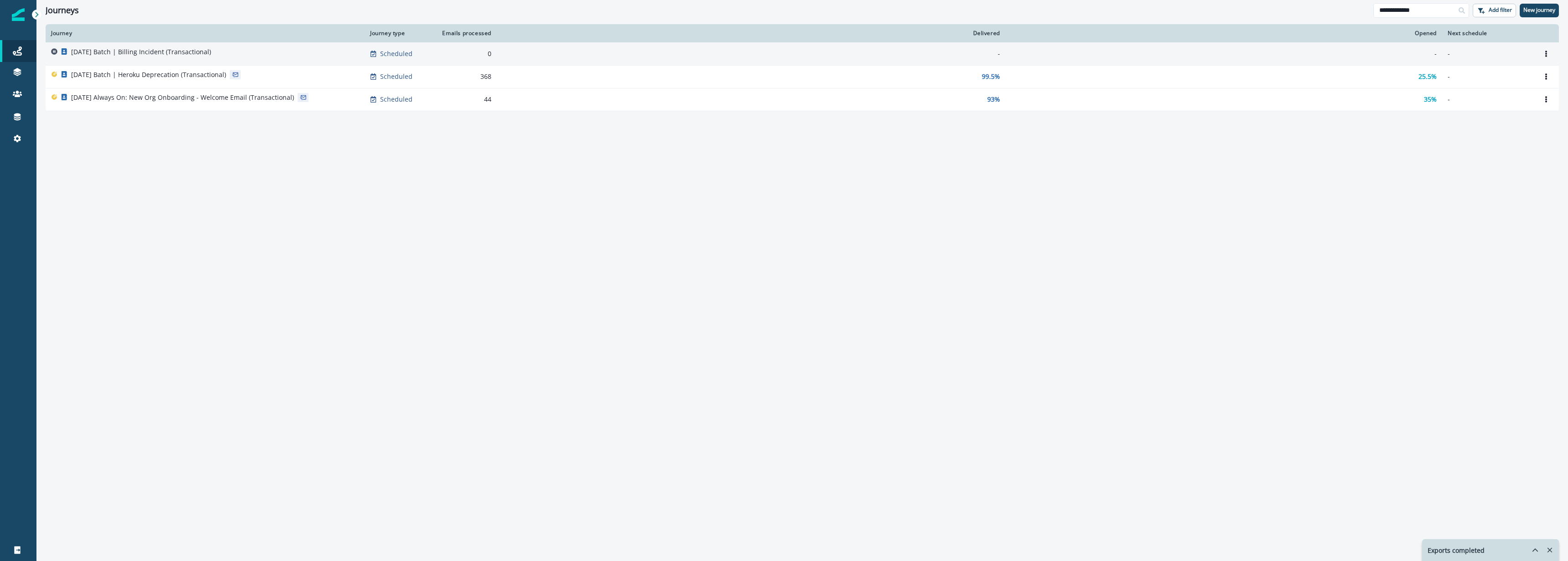
click at [252, 54] on div "[DATE] Batch | Billing Incident (Transactional)" at bounding box center [205, 53] width 308 height 13
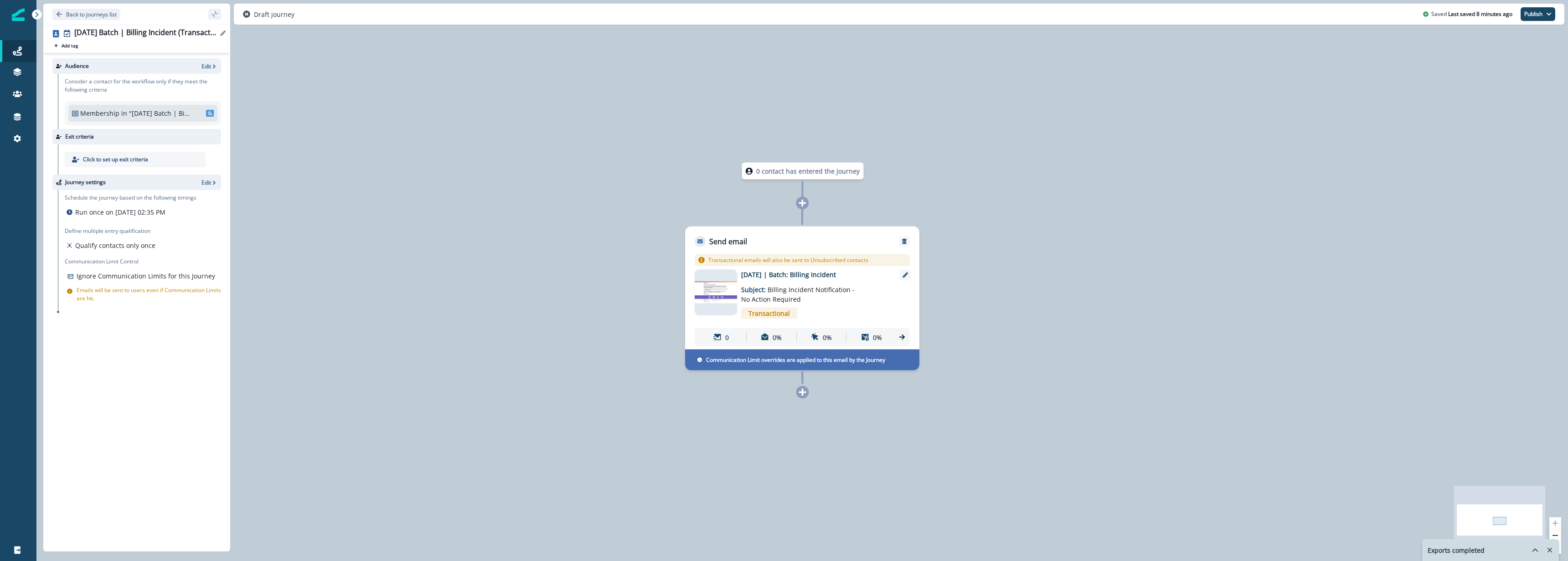
click at [222, 35] on icon "Edit name" at bounding box center [222, 33] width 5 height 5
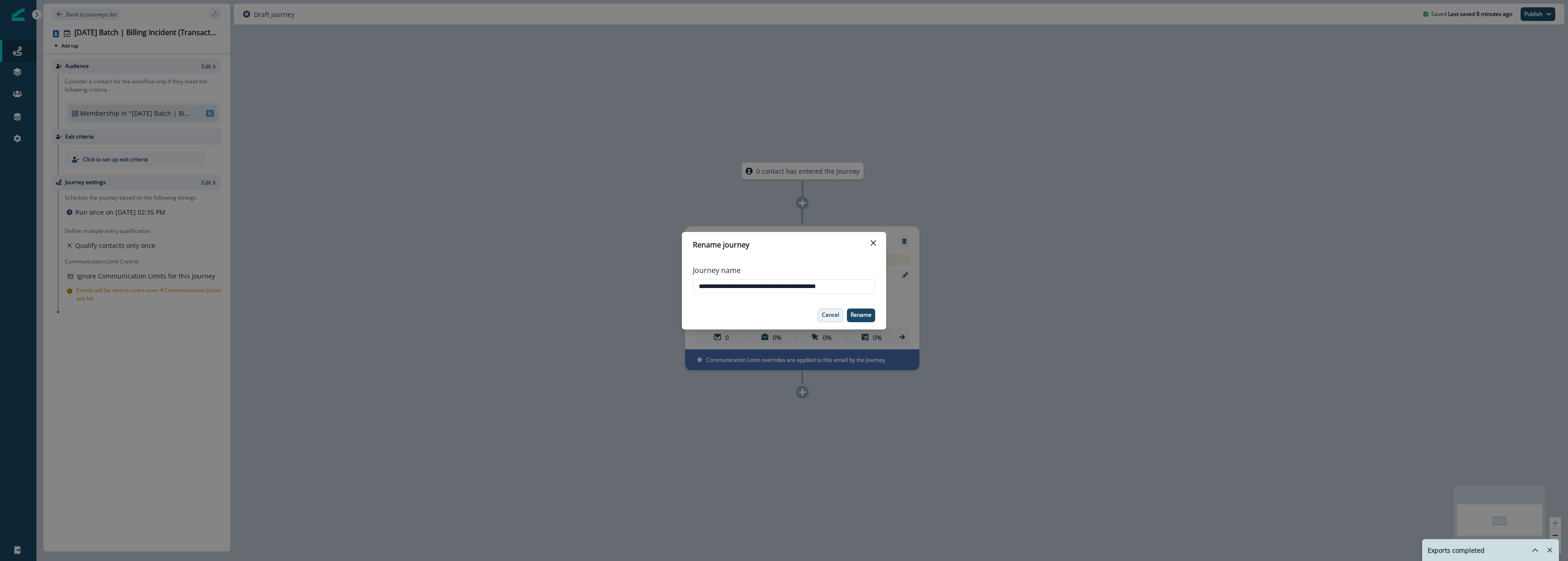
click at [821, 313] on p "Cancel" at bounding box center [829, 315] width 17 height 6
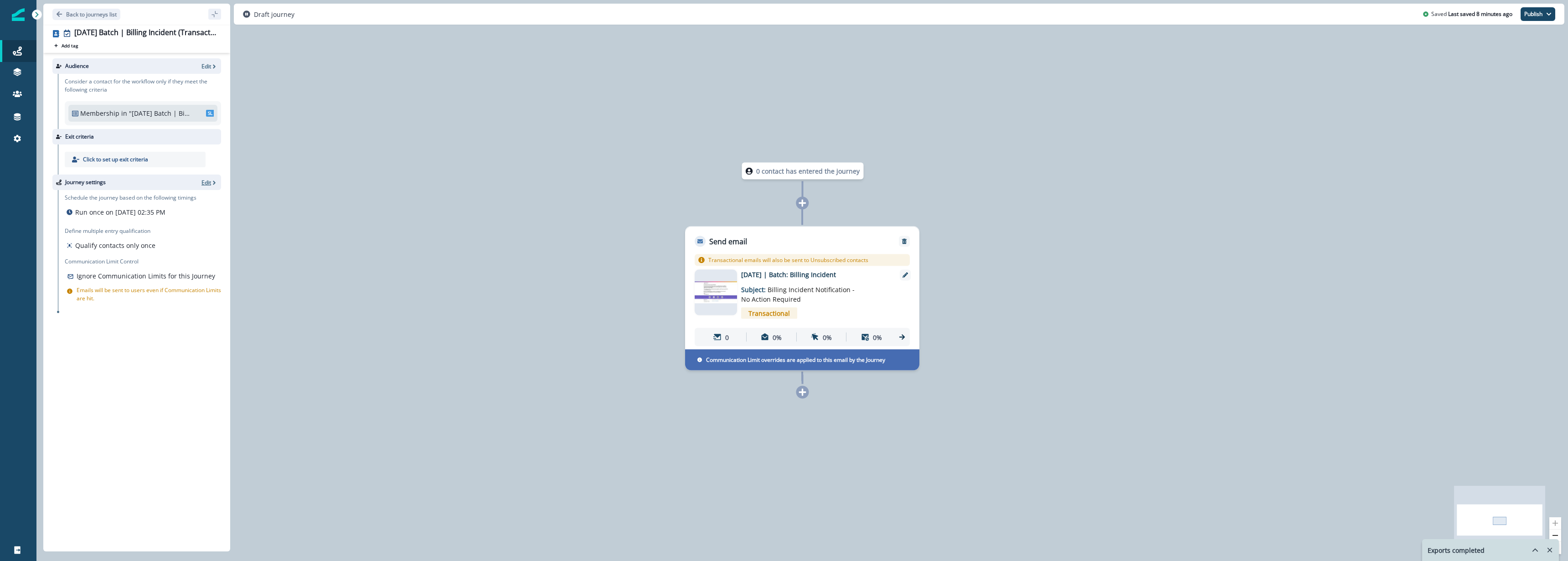
click at [208, 182] on p "Edit" at bounding box center [207, 183] width 10 height 8
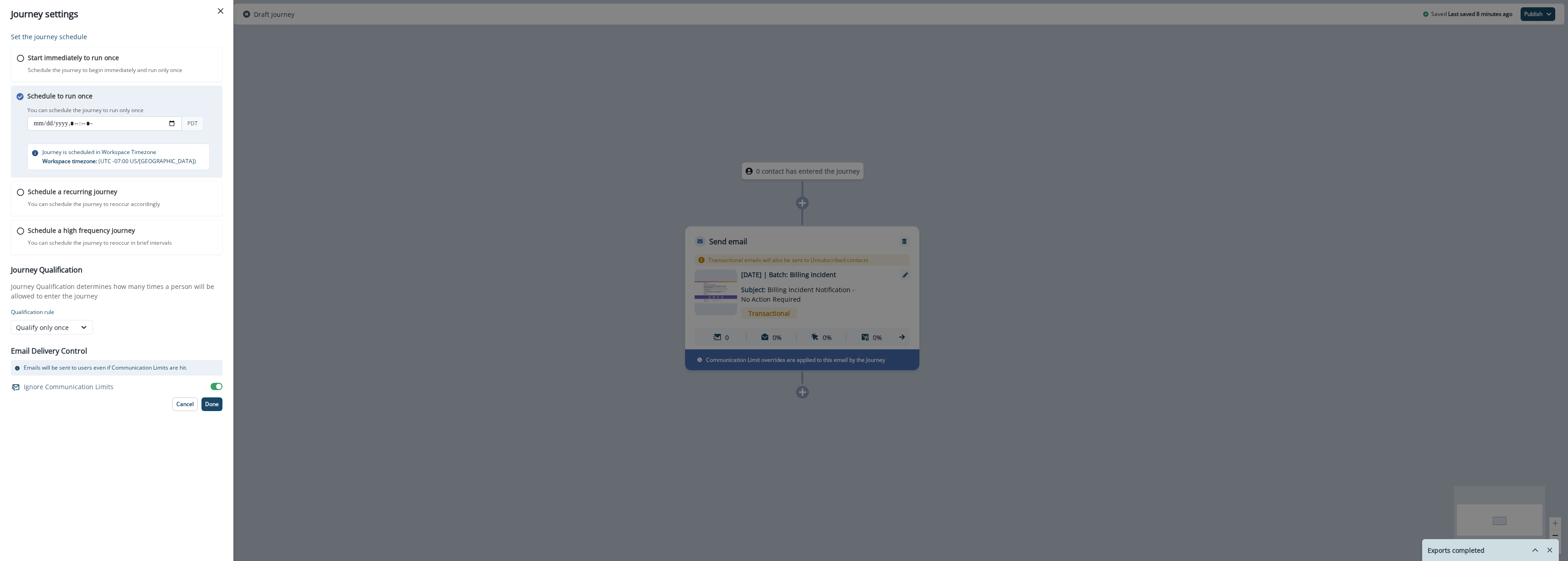
click at [79, 125] on input "datetime-local" at bounding box center [104, 123] width 155 height 15
click at [43, 125] on input "datetime-local" at bounding box center [104, 123] width 155 height 15
click at [173, 125] on input "datetime-local" at bounding box center [104, 123] width 155 height 15
click at [172, 123] on input "datetime-local" at bounding box center [104, 123] width 155 height 15
click at [169, 124] on input "datetime-local" at bounding box center [104, 123] width 155 height 15
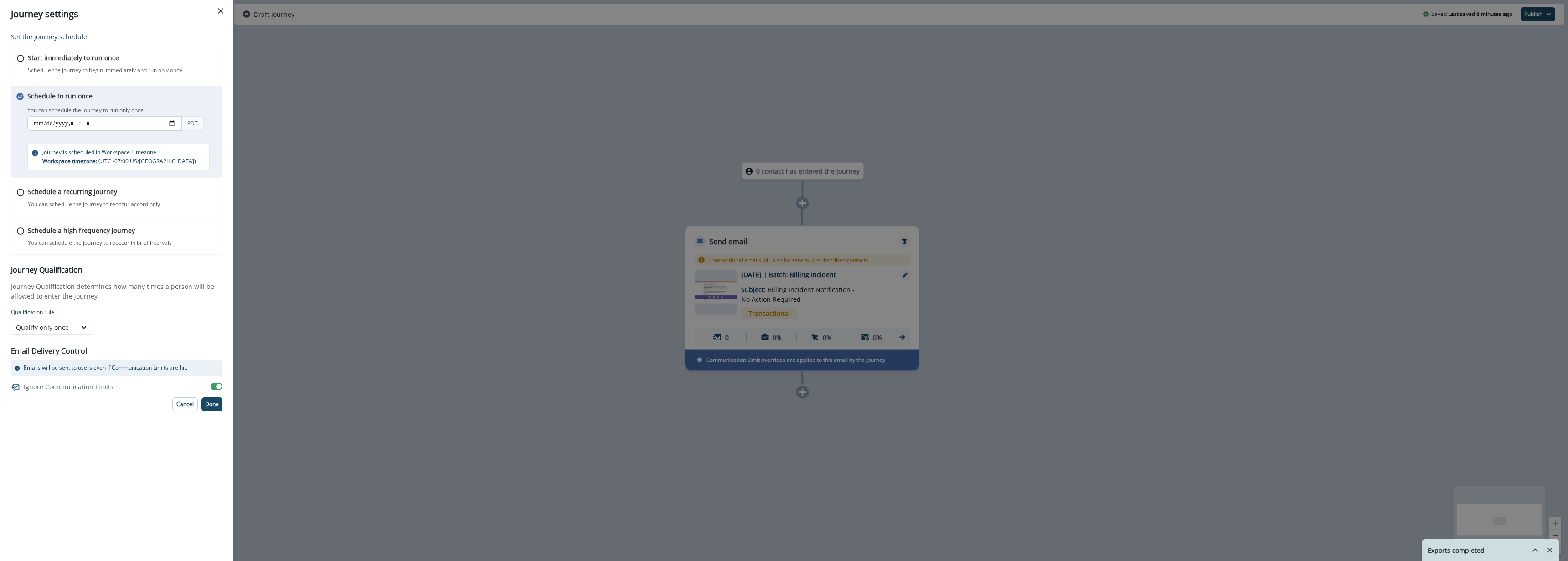
click at [172, 124] on input "datetime-local" at bounding box center [104, 123] width 155 height 15
type input "**********"
click at [182, 326] on form "Qualification rule Qualify only once" at bounding box center [117, 321] width 212 height 26
click at [219, 406] on button "Done" at bounding box center [212, 405] width 21 height 14
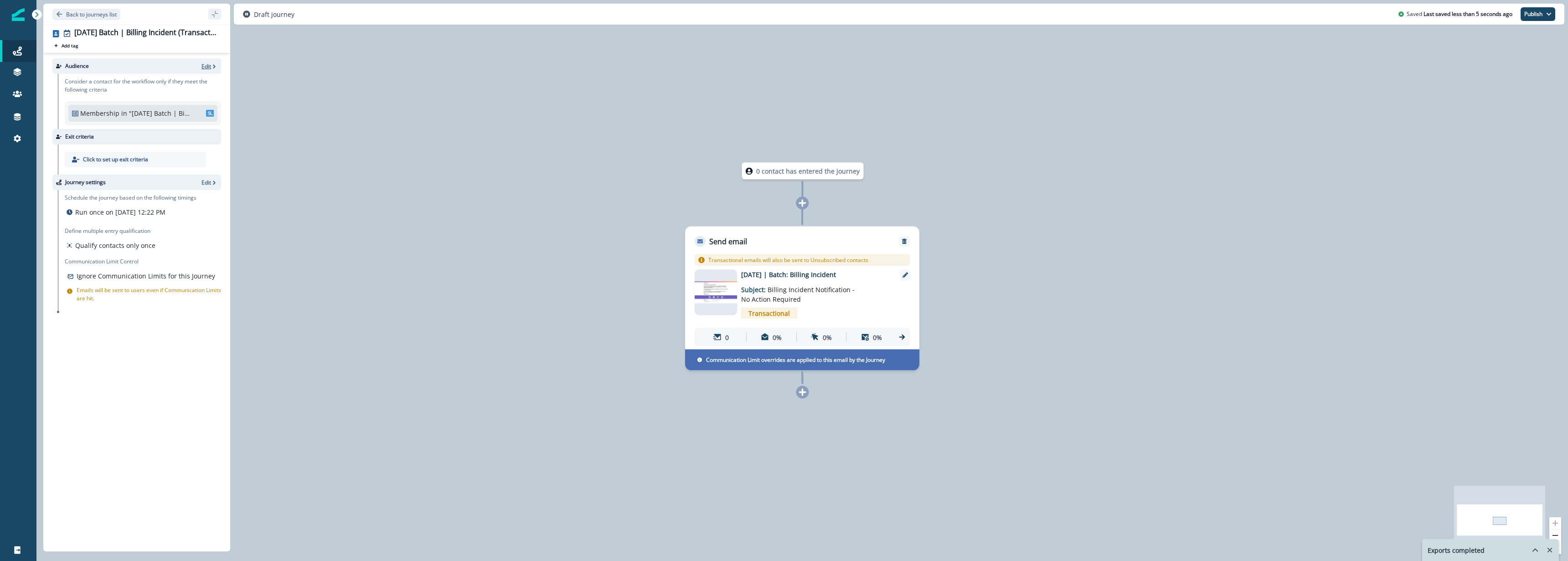
click at [213, 69] on icon "button" at bounding box center [214, 66] width 6 height 6
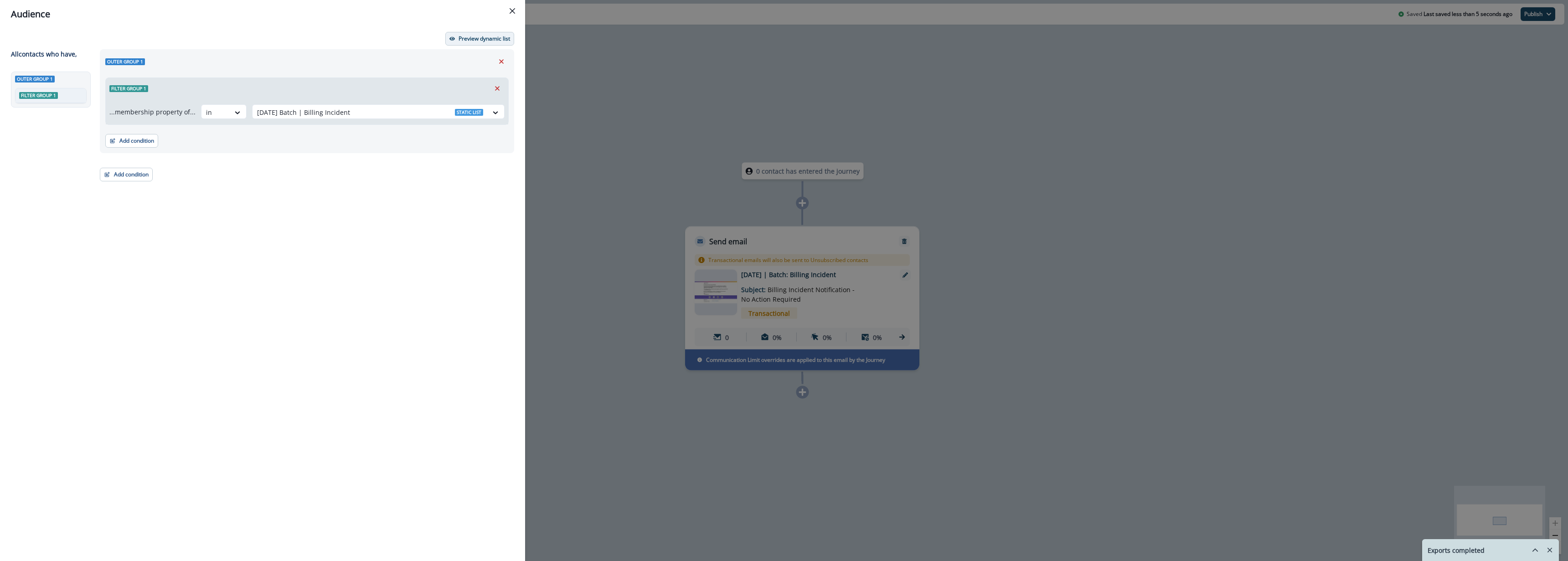
click at [503, 40] on p "Preview dynamic list" at bounding box center [485, 39] width 52 height 6
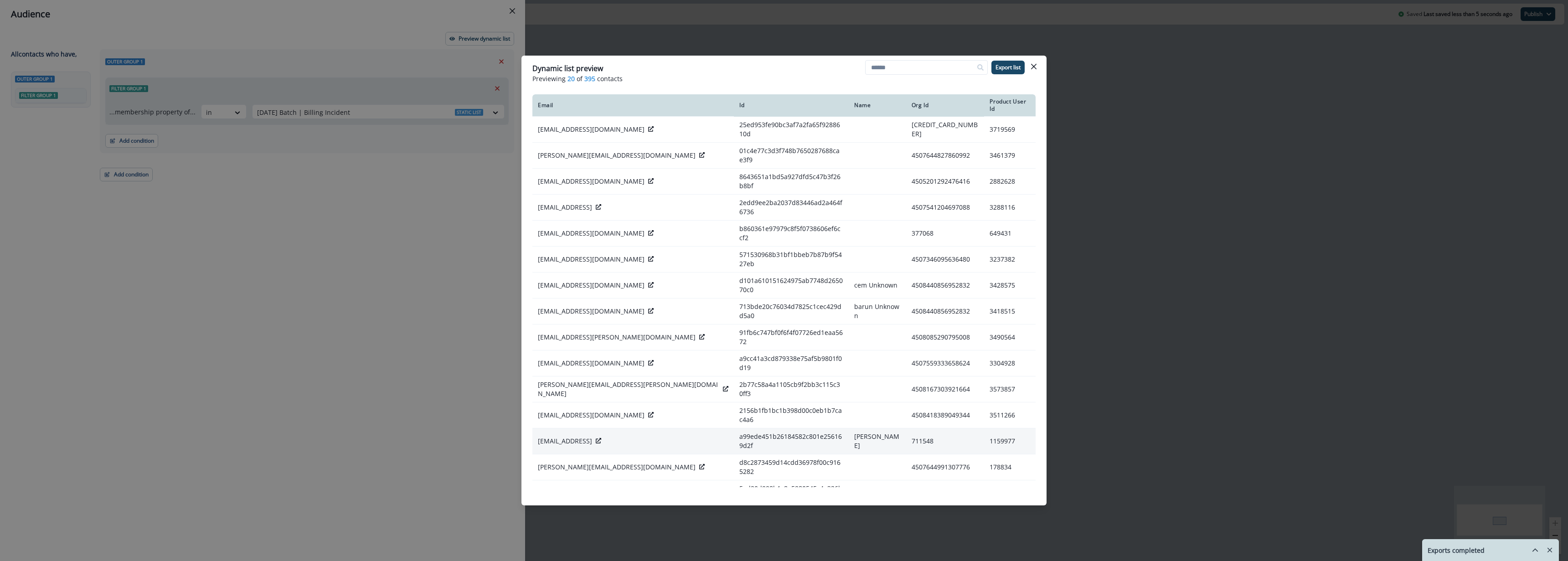
click at [572, 437] on p "team@limechat.ai" at bounding box center [565, 441] width 54 height 9
copy div "team@limechat.ai"
click at [582, 71] on p "Dynamic list preview" at bounding box center [568, 68] width 71 height 11
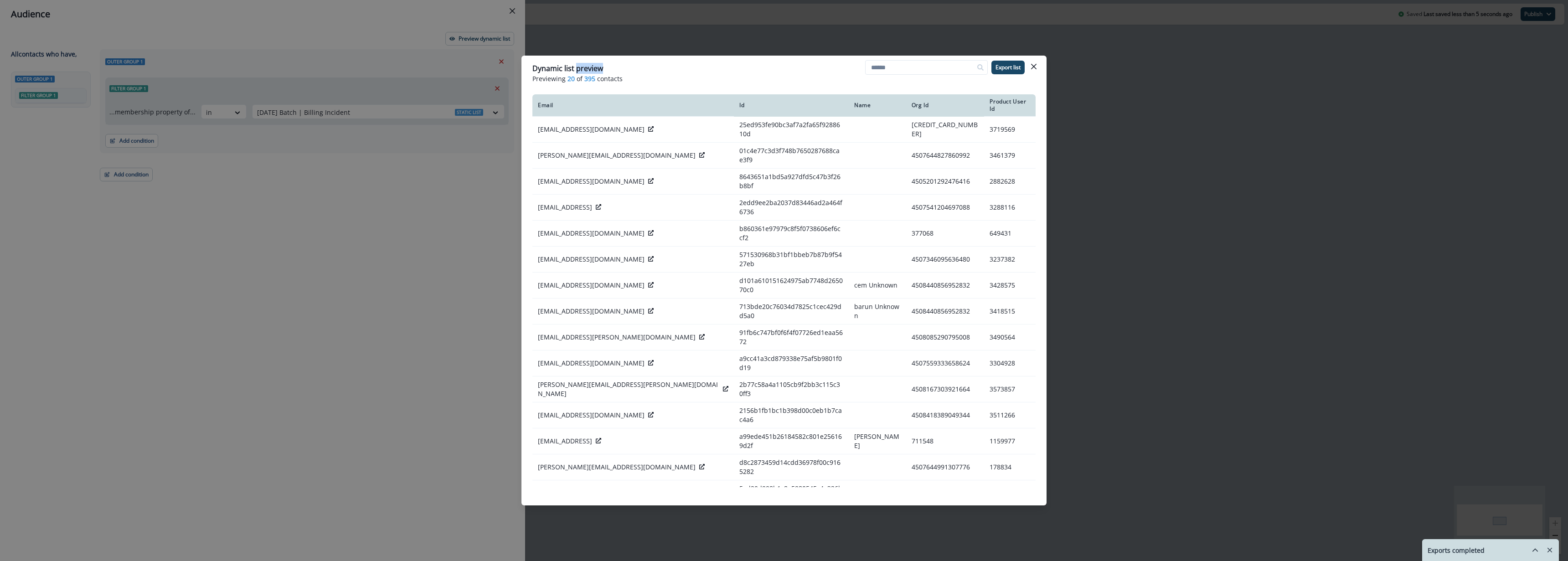
click at [582, 71] on p "Dynamic list preview" at bounding box center [568, 68] width 71 height 11
copy p "preview"
click at [1210, 227] on div "Dynamic list preview Previewing 20 of 395 contacts Export list Email Id Name Or…" at bounding box center [784, 280] width 1568 height 561
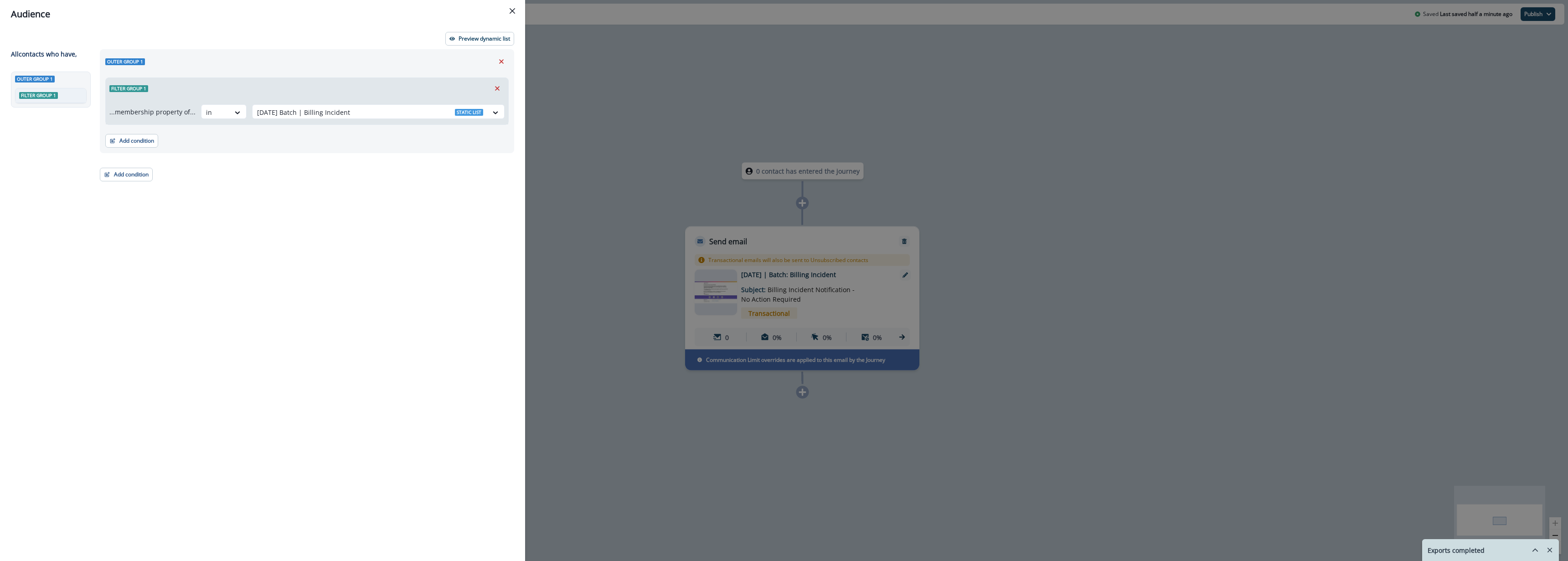
click at [397, 294] on div "Outer group 1 Filter group 1 ...membership property of... in 2025-09-26 Batch |…" at bounding box center [304, 288] width 420 height 479
click at [510, 11] on icon "Close" at bounding box center [512, 10] width 5 height 5
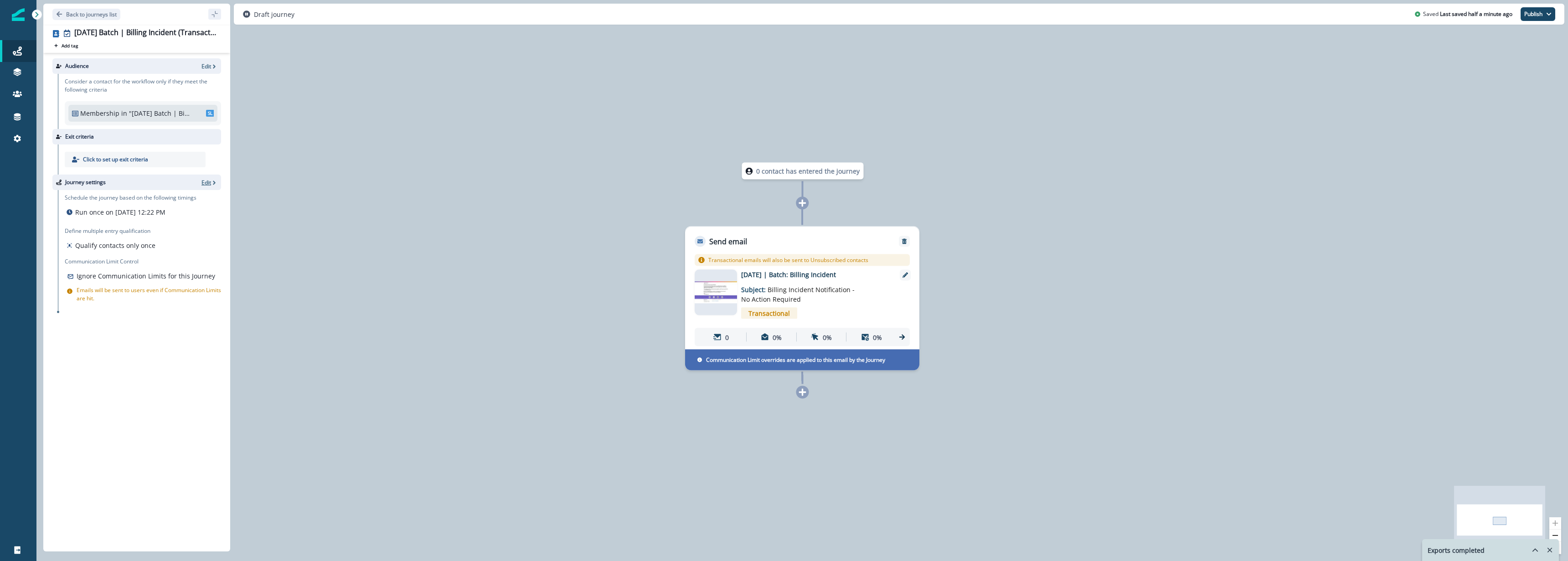
click at [210, 182] on p "Edit" at bounding box center [207, 183] width 10 height 8
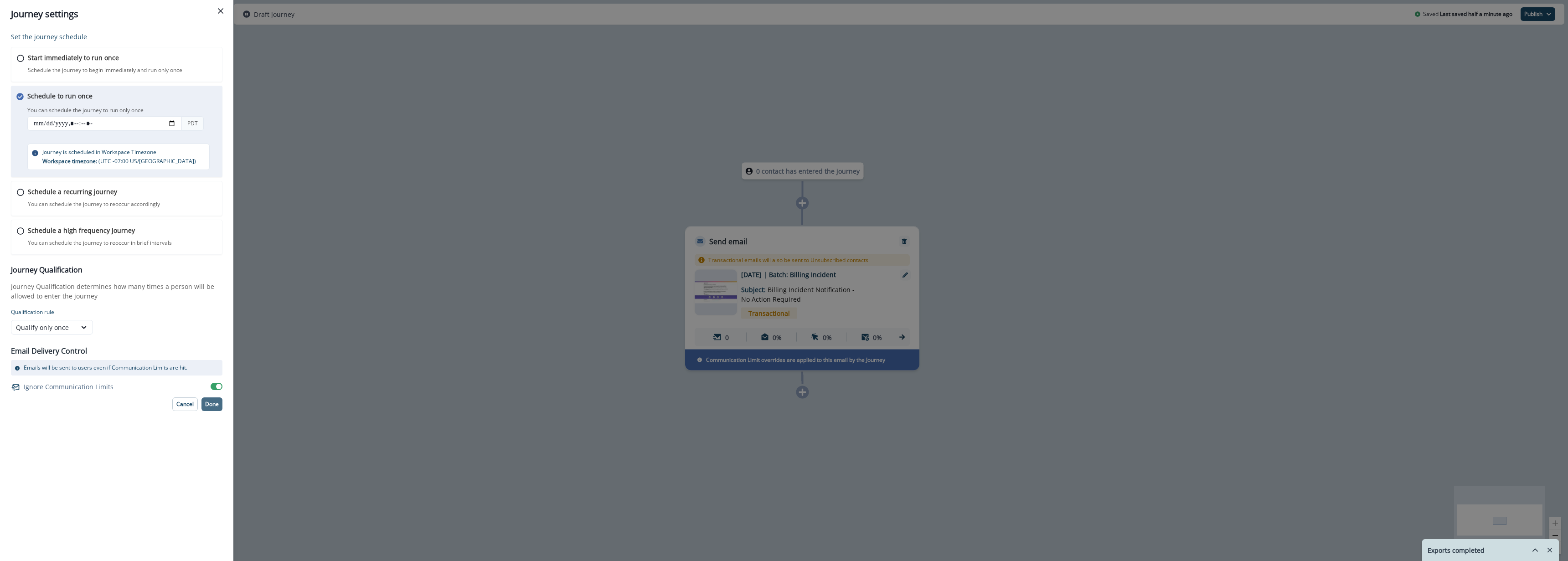
click at [209, 407] on p "Done" at bounding box center [212, 404] width 14 height 6
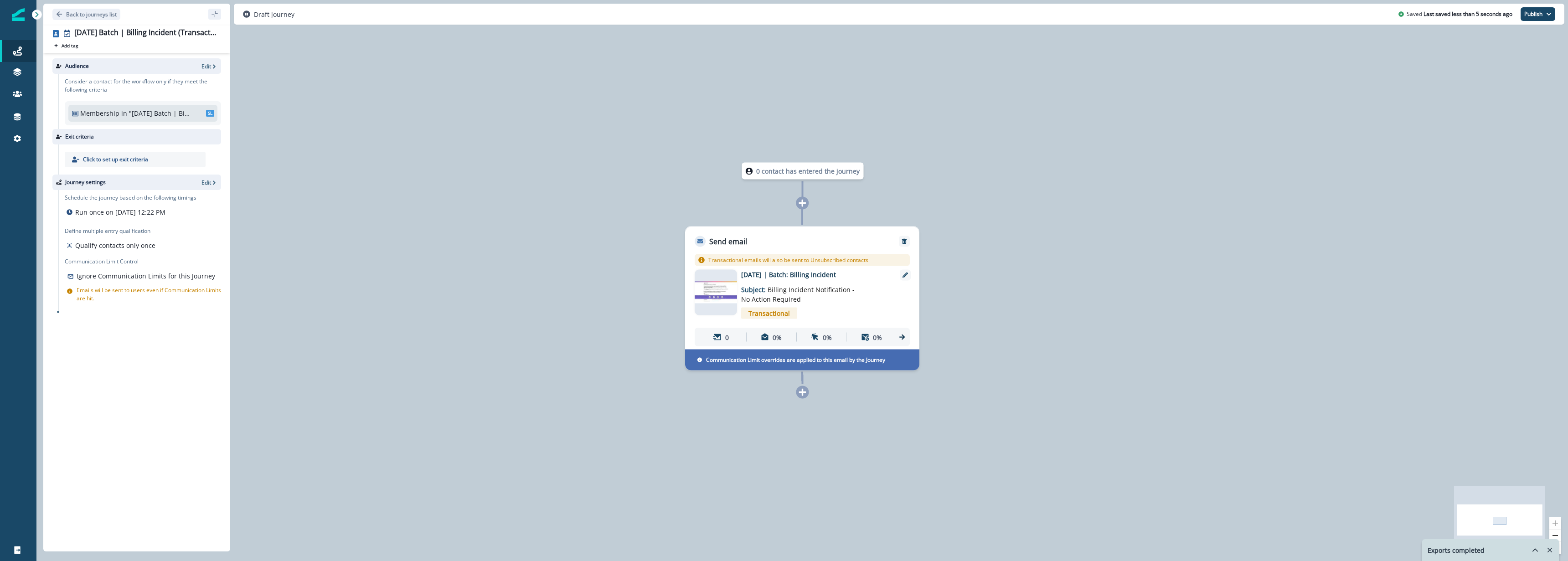
click at [719, 288] on img at bounding box center [716, 293] width 42 height 22
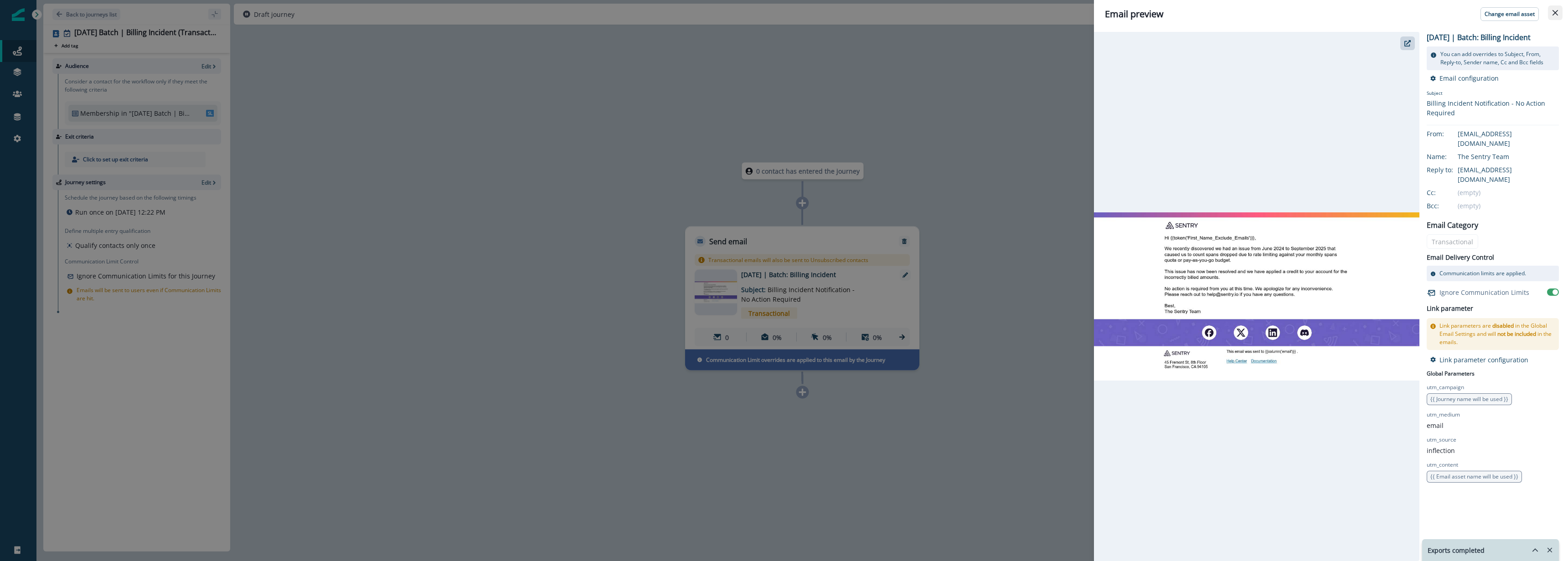
click at [1553, 15] on icon "Close" at bounding box center [1555, 12] width 5 height 5
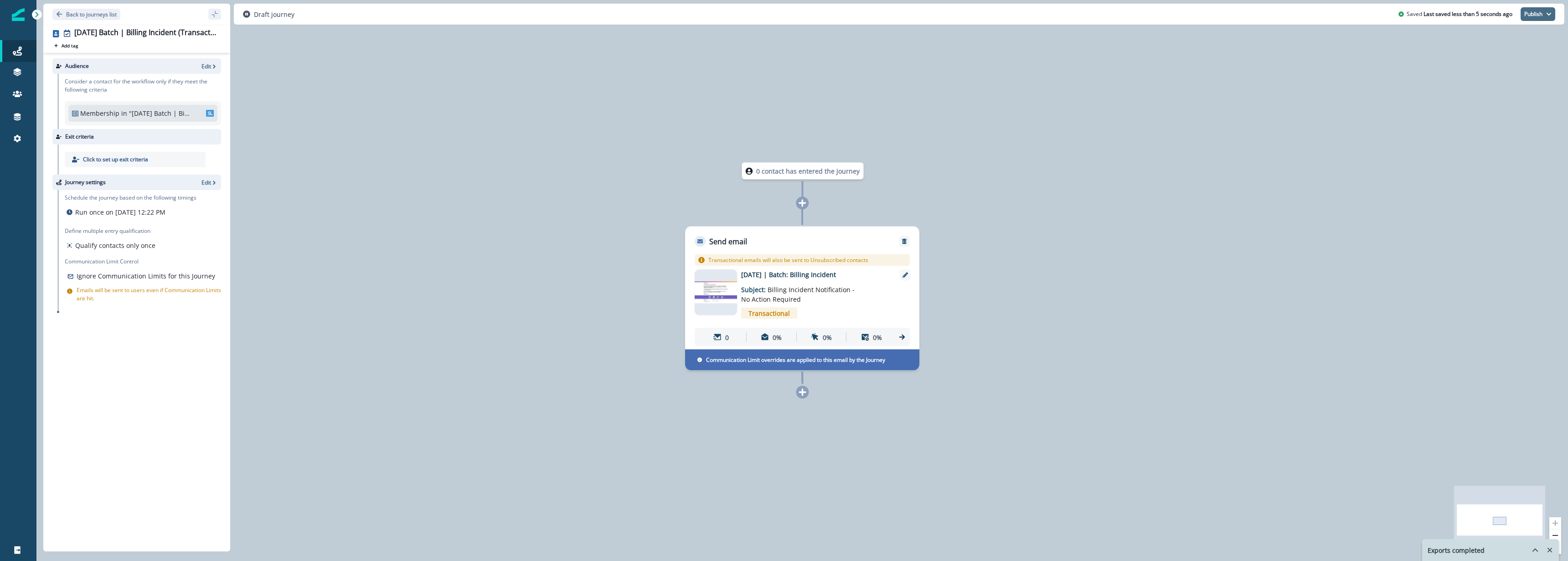
click at [1533, 16] on button "Publish" at bounding box center [1538, 14] width 35 height 14
click at [1507, 36] on button "as active journey" at bounding box center [1504, 37] width 101 height 16
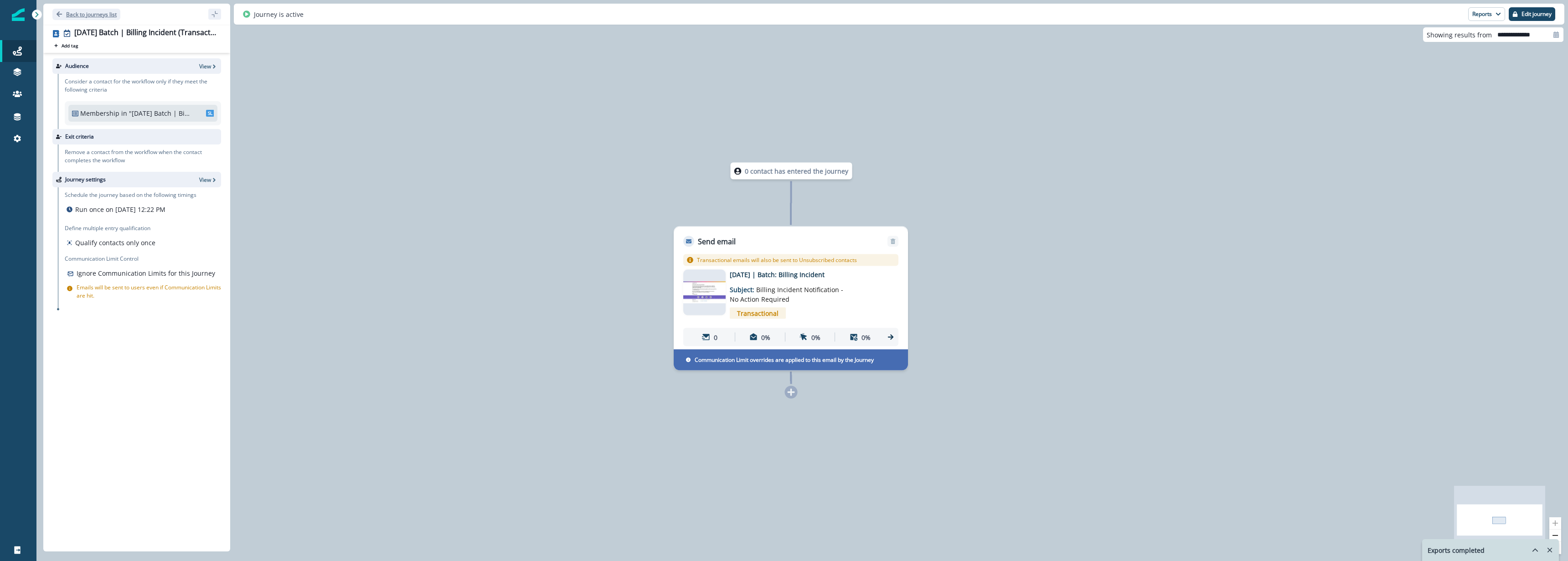
click at [100, 13] on p "Back to journeys list" at bounding box center [91, 14] width 51 height 8
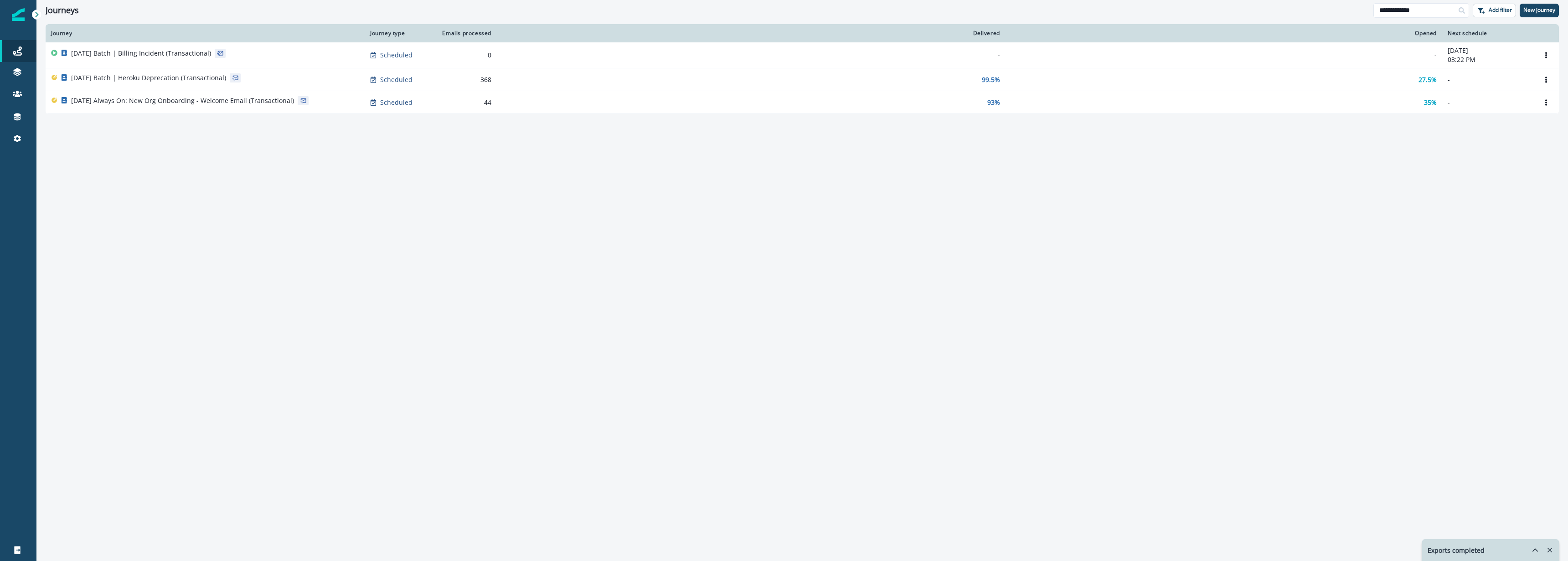
click at [319, 138] on div "Journey Journey type Emails processed Delivered Opened Next schedule 2025-09-29…" at bounding box center [801, 292] width 1532 height 536
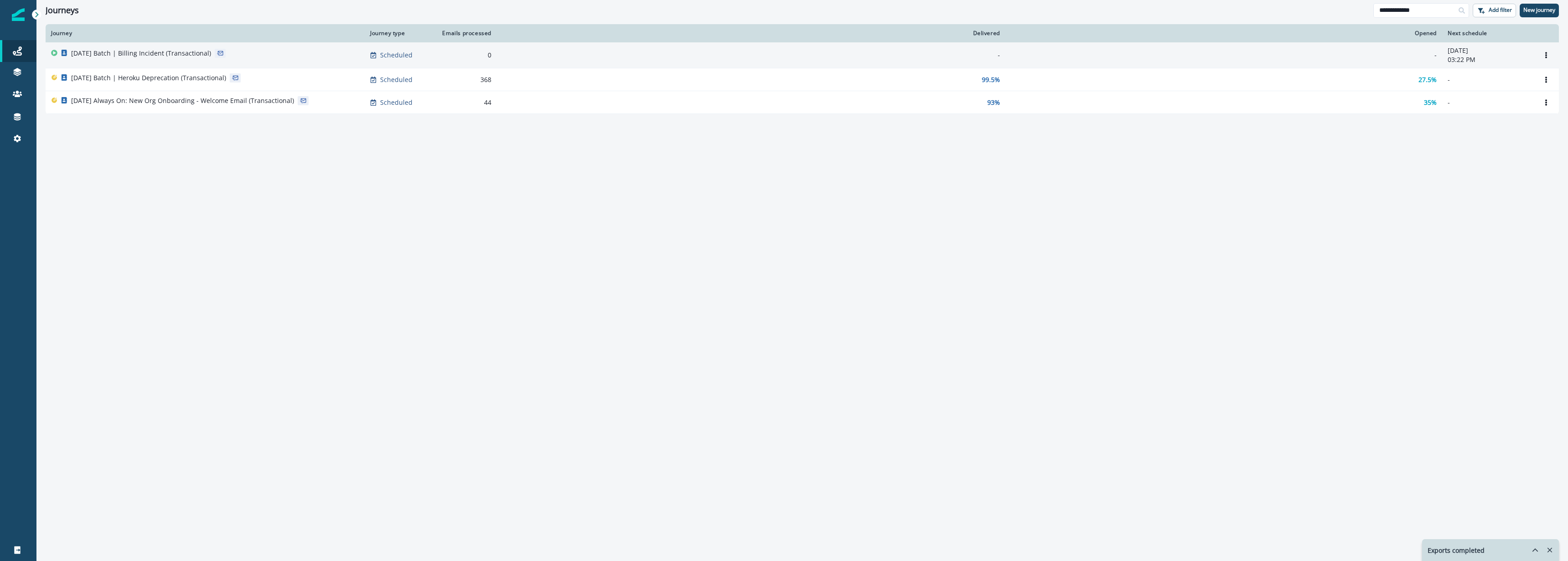
click at [155, 47] on td "[DATE] Batch | Billing Incident (Transactional)" at bounding box center [205, 55] width 319 height 26
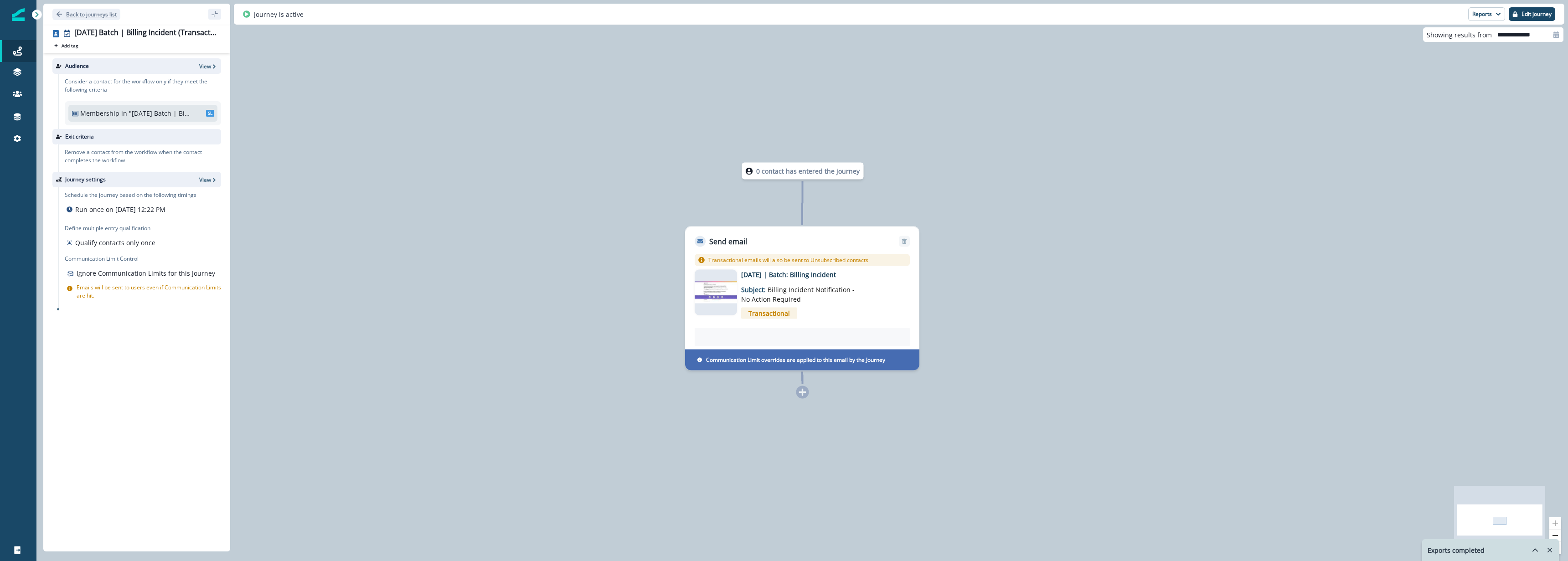
click at [100, 13] on p "Back to journeys list" at bounding box center [91, 14] width 51 height 8
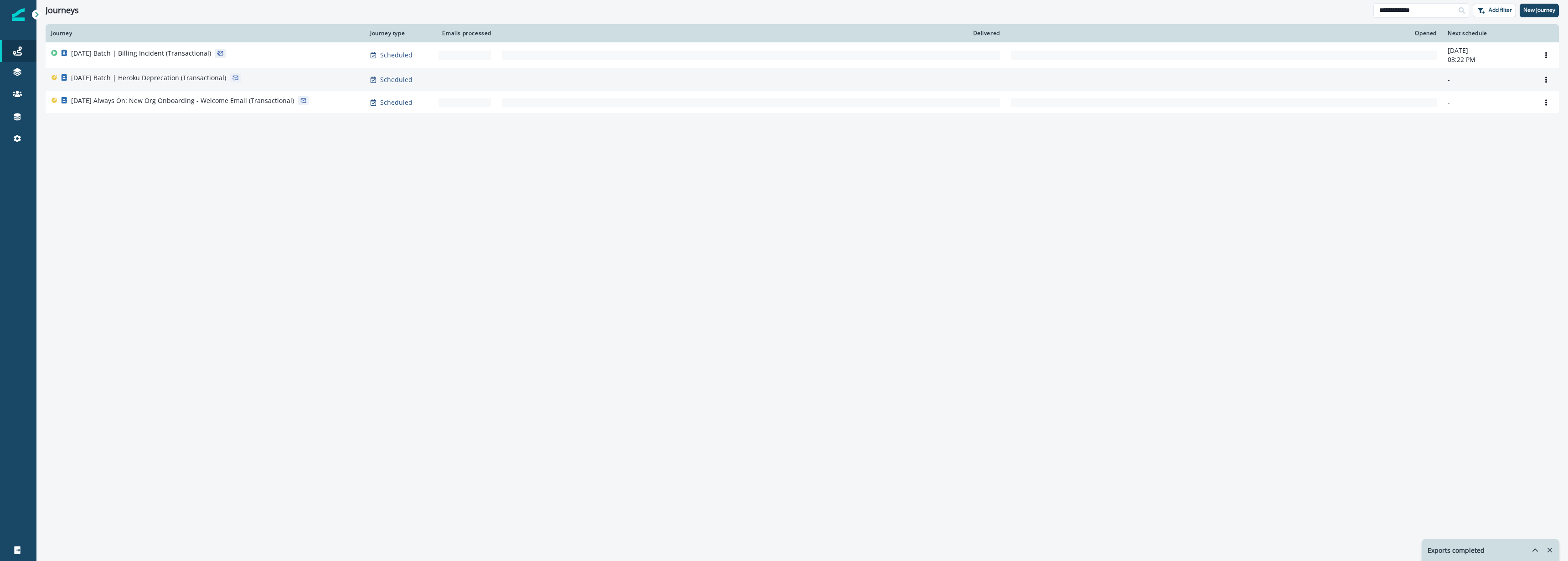
click at [189, 83] on div "[DATE] Batch | Heroku Deprecation (Transactional)" at bounding box center [148, 79] width 155 height 13
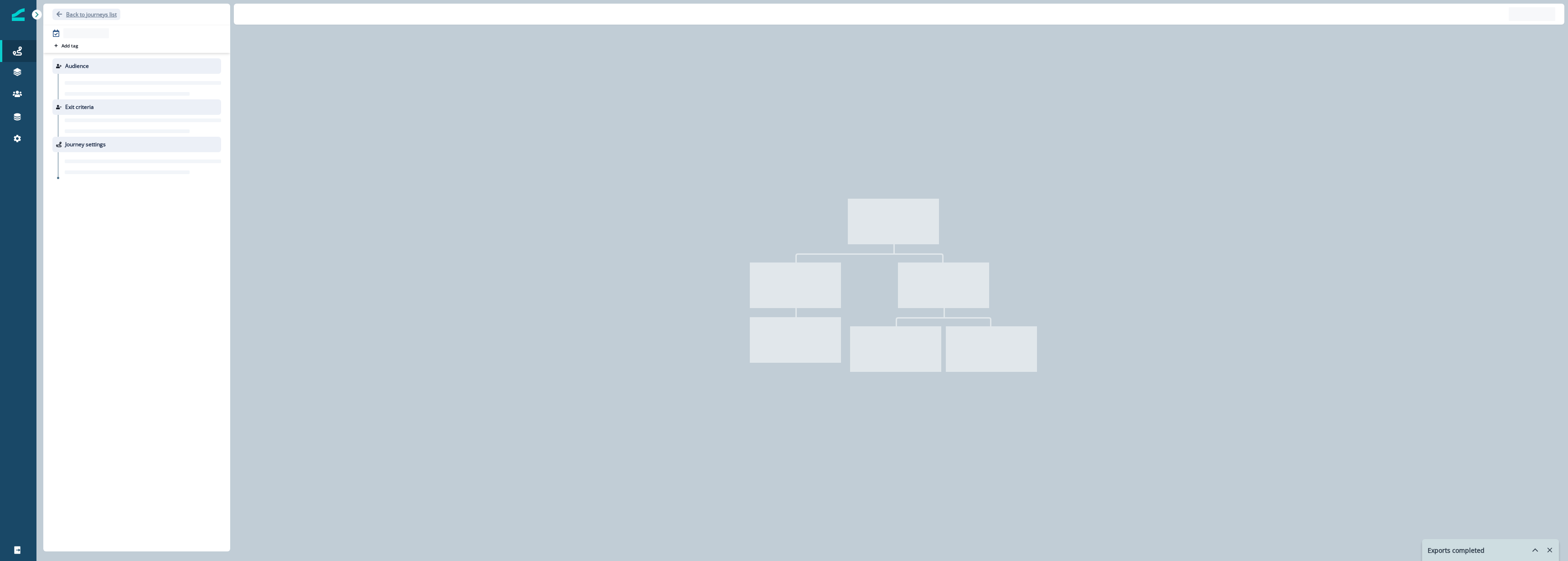
click at [87, 14] on p "Back to journeys list" at bounding box center [91, 14] width 51 height 8
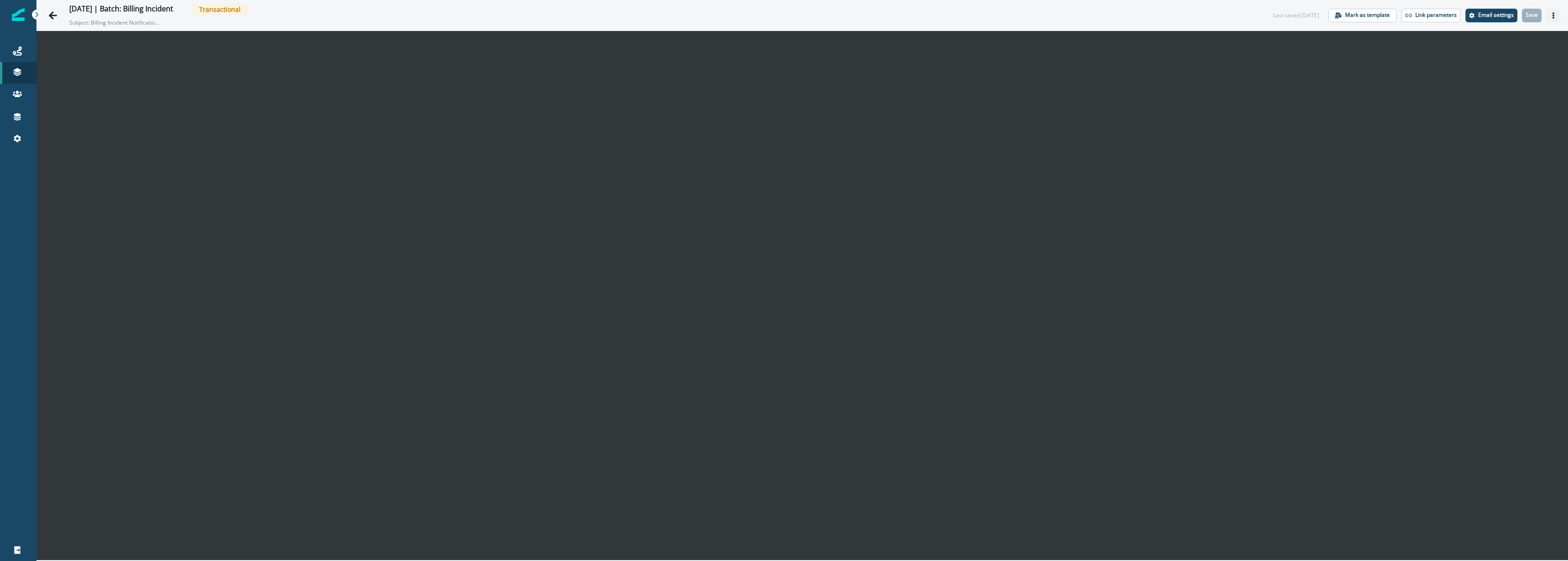
click at [1554, 17] on icon "Actions" at bounding box center [1553, 15] width 6 height 6
click at [1494, 70] on button "Send test email" at bounding box center [1509, 71] width 101 height 16
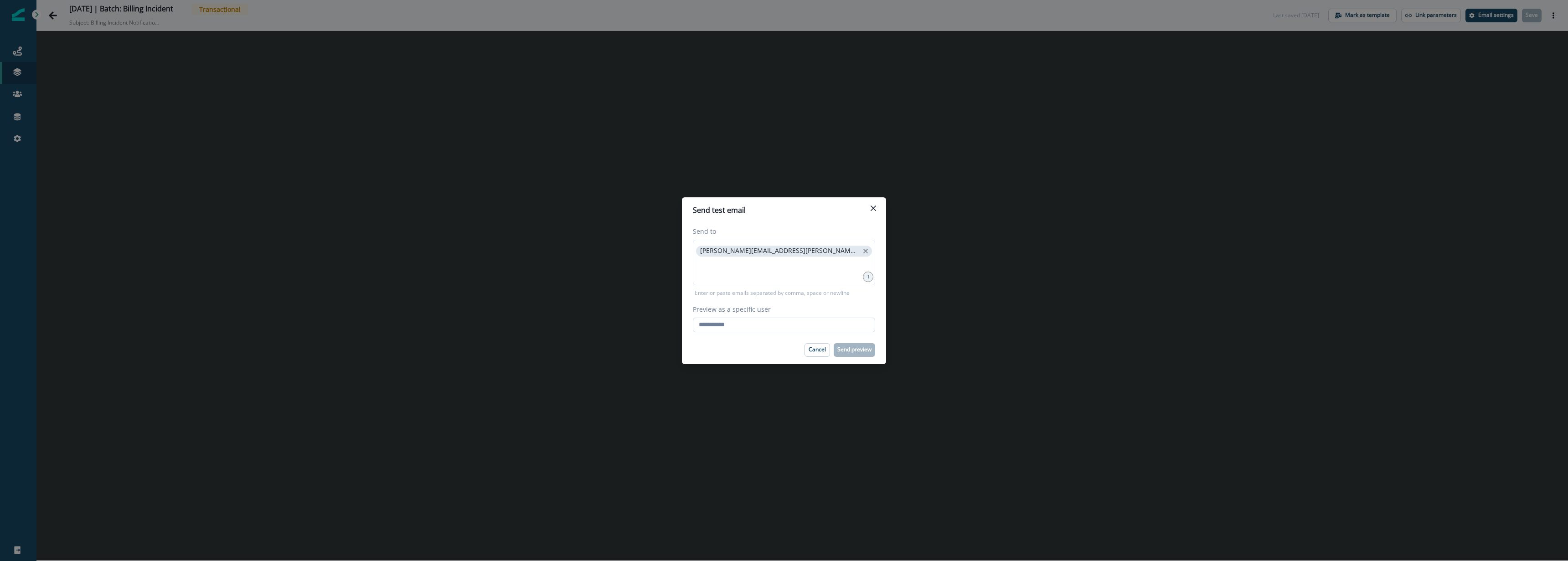
click at [722, 321] on input "Preview as a specific user" at bounding box center [784, 325] width 182 height 15
paste input "**********"
type input "**********"
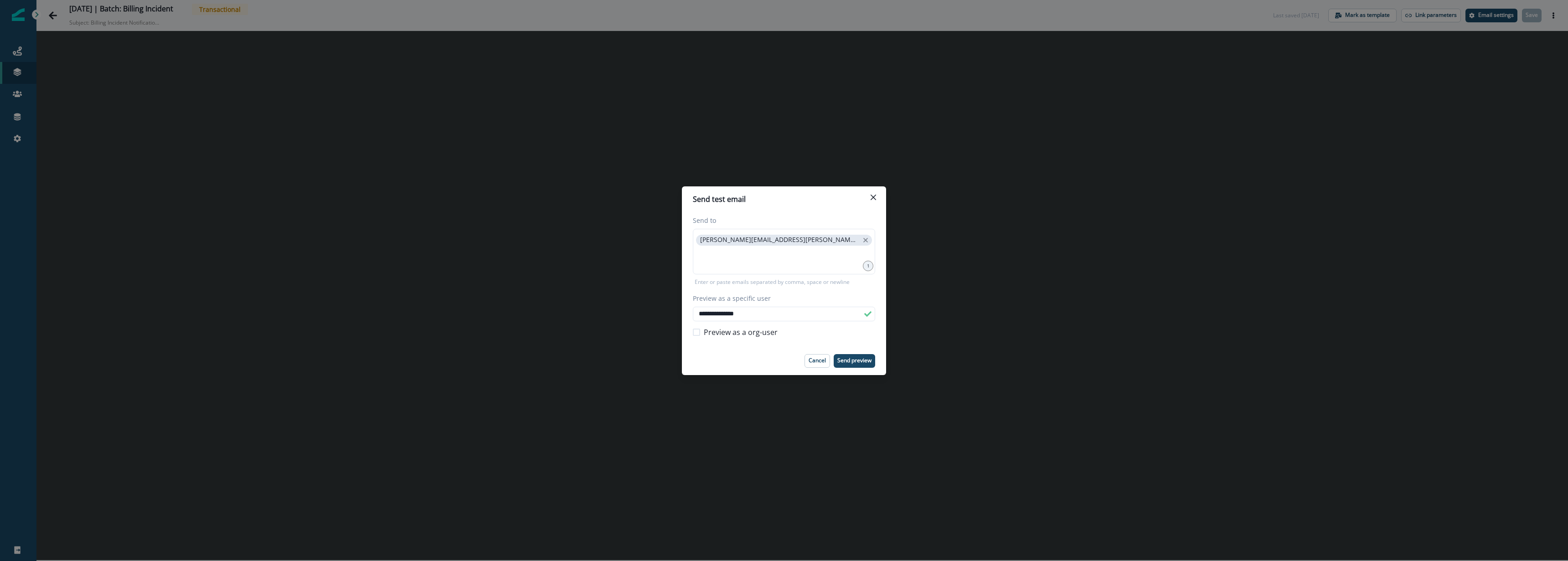
click at [773, 351] on footer "Cancel Send preview" at bounding box center [784, 361] width 204 height 28
click at [852, 364] on p "Send preview" at bounding box center [854, 361] width 34 height 6
click at [728, 311] on input "**********" at bounding box center [784, 314] width 182 height 15
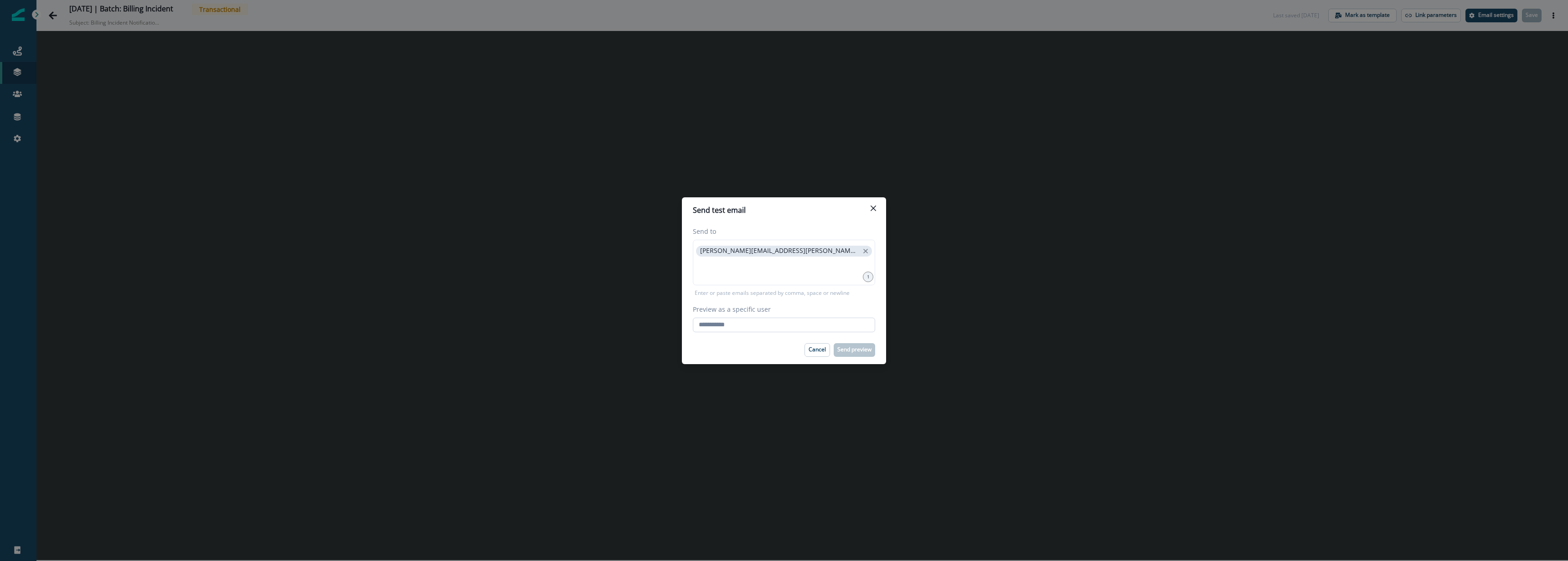
paste input "**********"
click at [737, 345] on div "Cancel Send preview" at bounding box center [784, 350] width 182 height 14
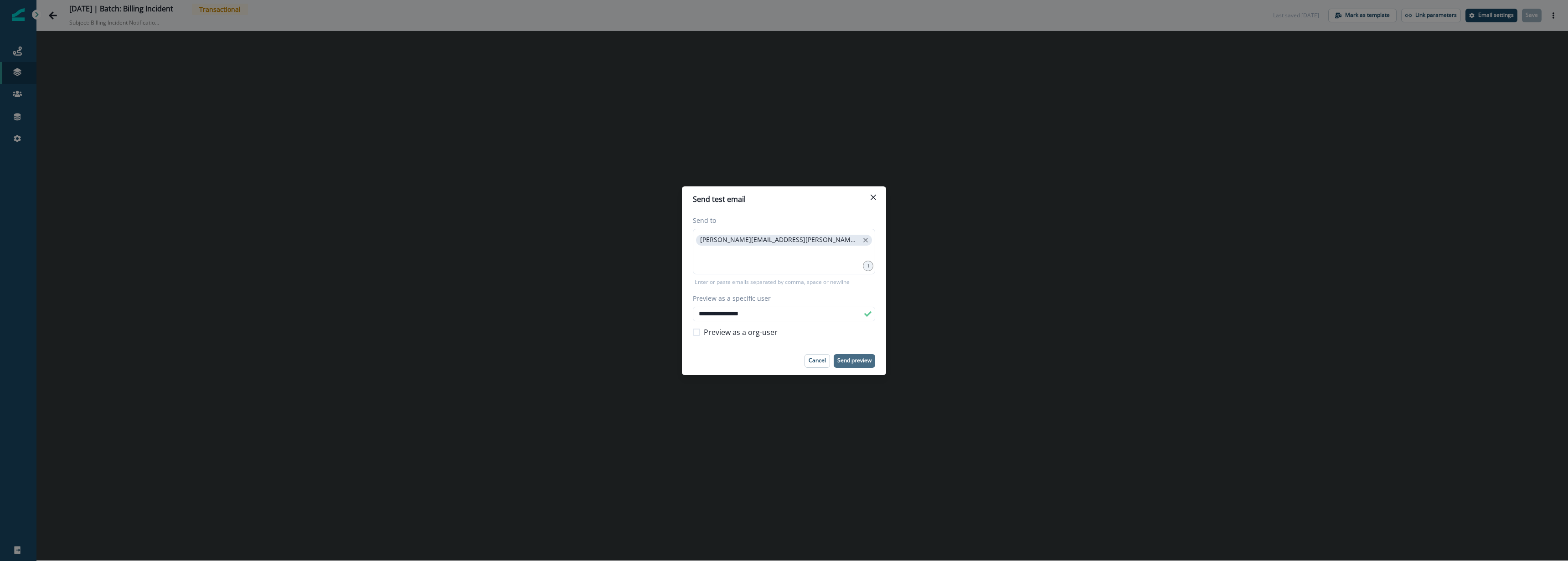
click at [850, 363] on p "Send preview" at bounding box center [854, 361] width 34 height 6
click at [754, 313] on input "**********" at bounding box center [784, 314] width 182 height 15
paste input "email"
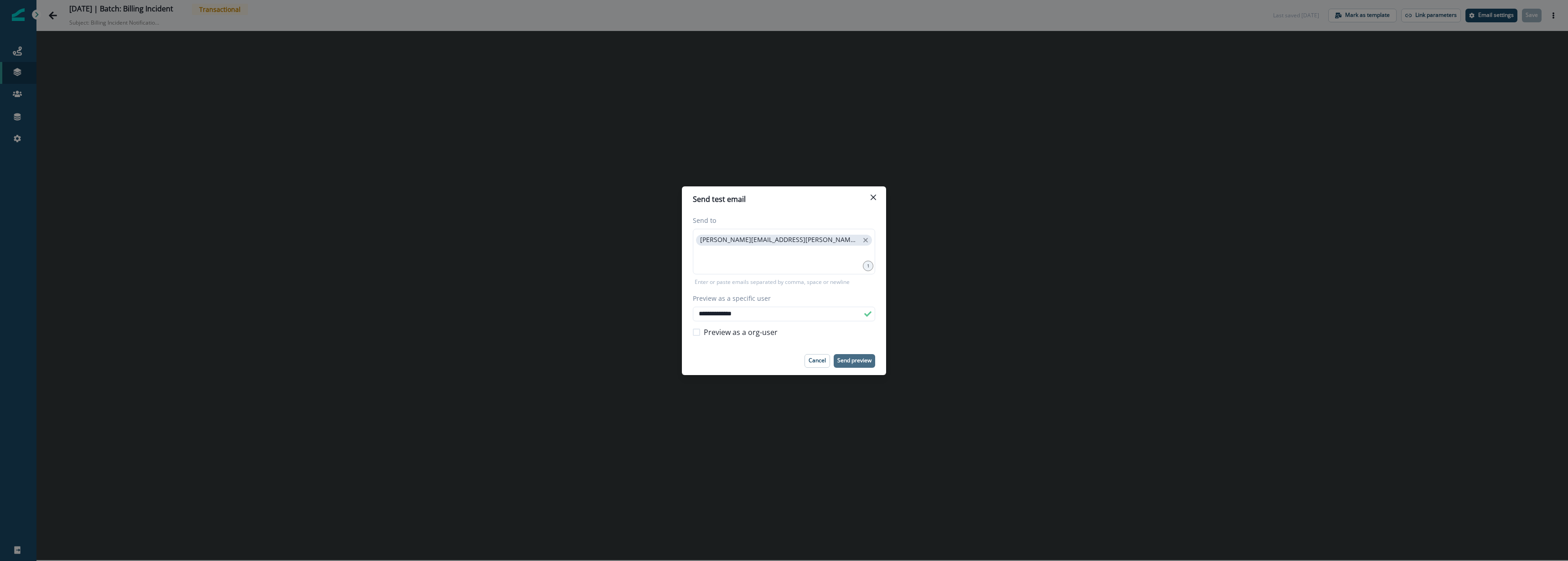
type input "**********"
click at [857, 365] on button "Send preview" at bounding box center [854, 361] width 42 height 14
click at [878, 195] on button "Close" at bounding box center [873, 197] width 15 height 15
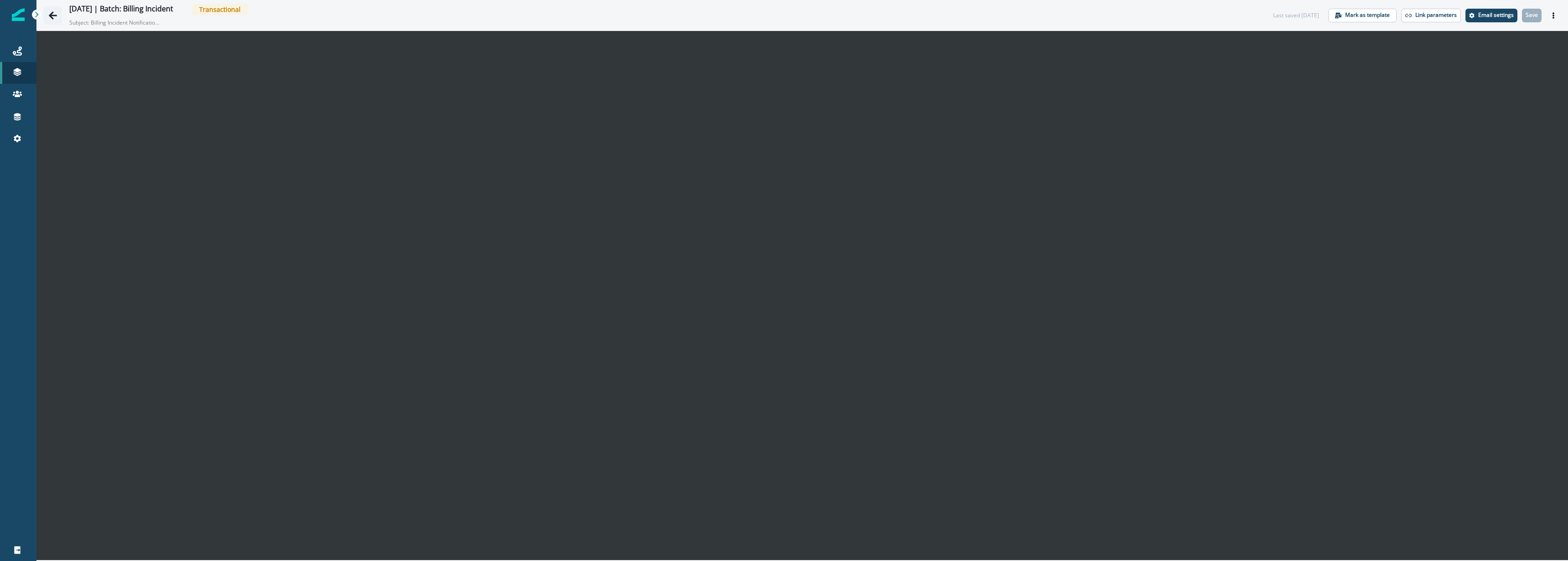
click at [47, 15] on button "Go back" at bounding box center [53, 15] width 18 height 18
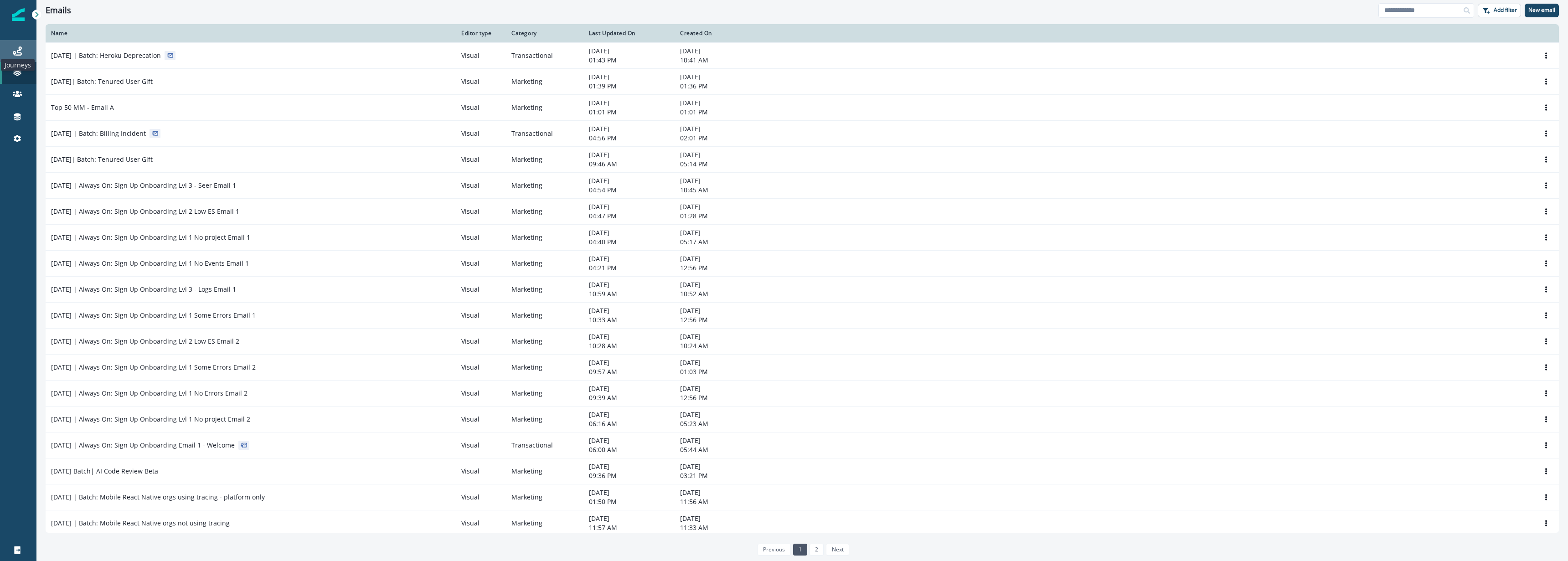
click at [20, 50] on icon at bounding box center [17, 51] width 9 height 9
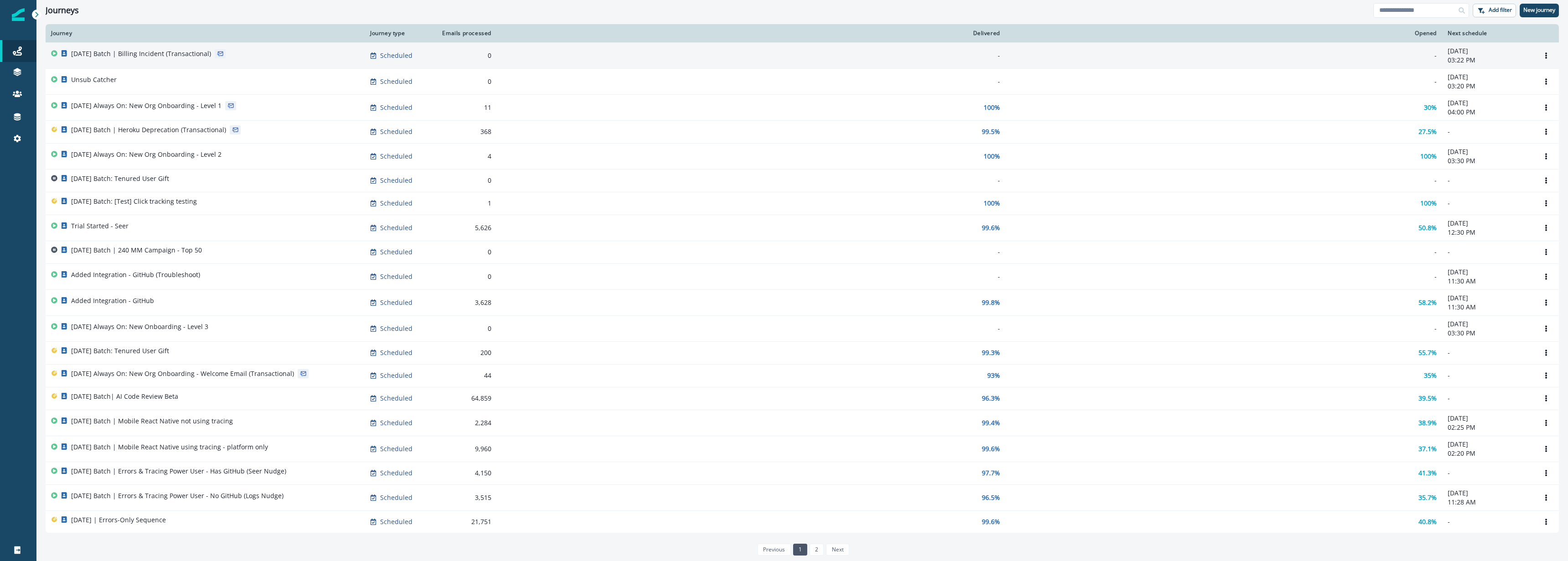
click at [187, 60] on div "[DATE] Batch | Billing Incident (Transactional)" at bounding box center [141, 55] width 140 height 13
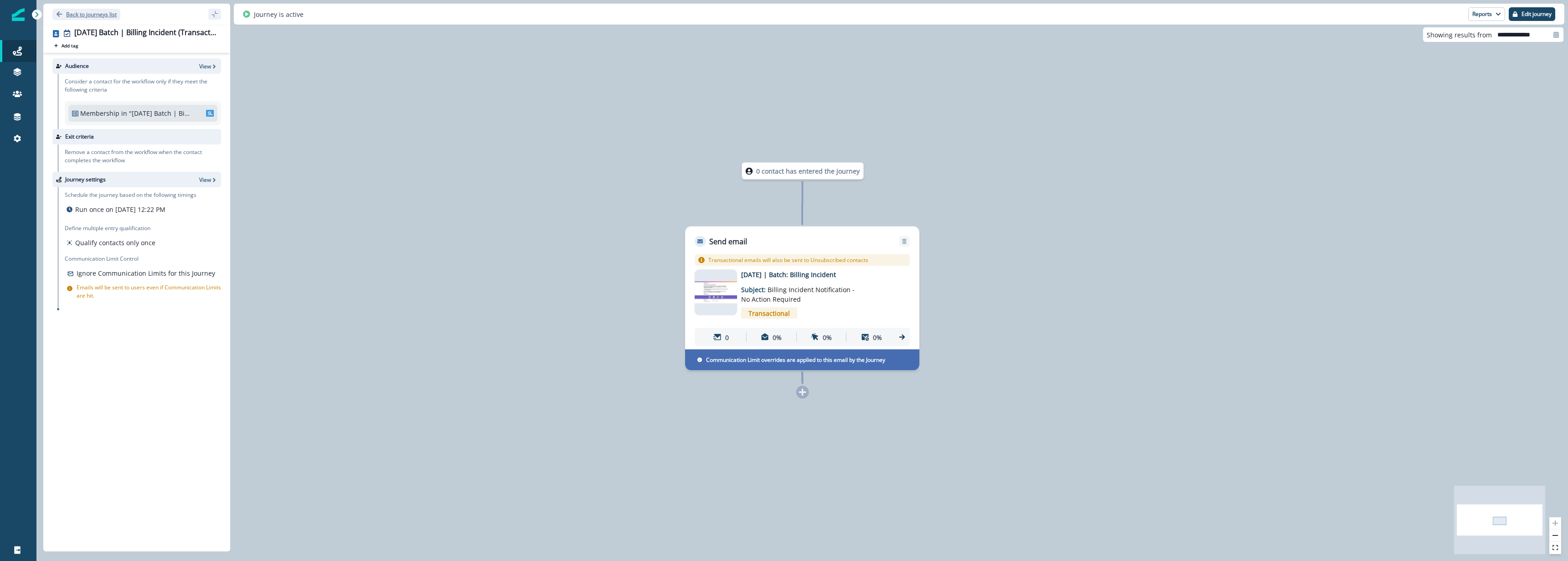
click at [64, 13] on button "Back to journeys list" at bounding box center [86, 14] width 68 height 11
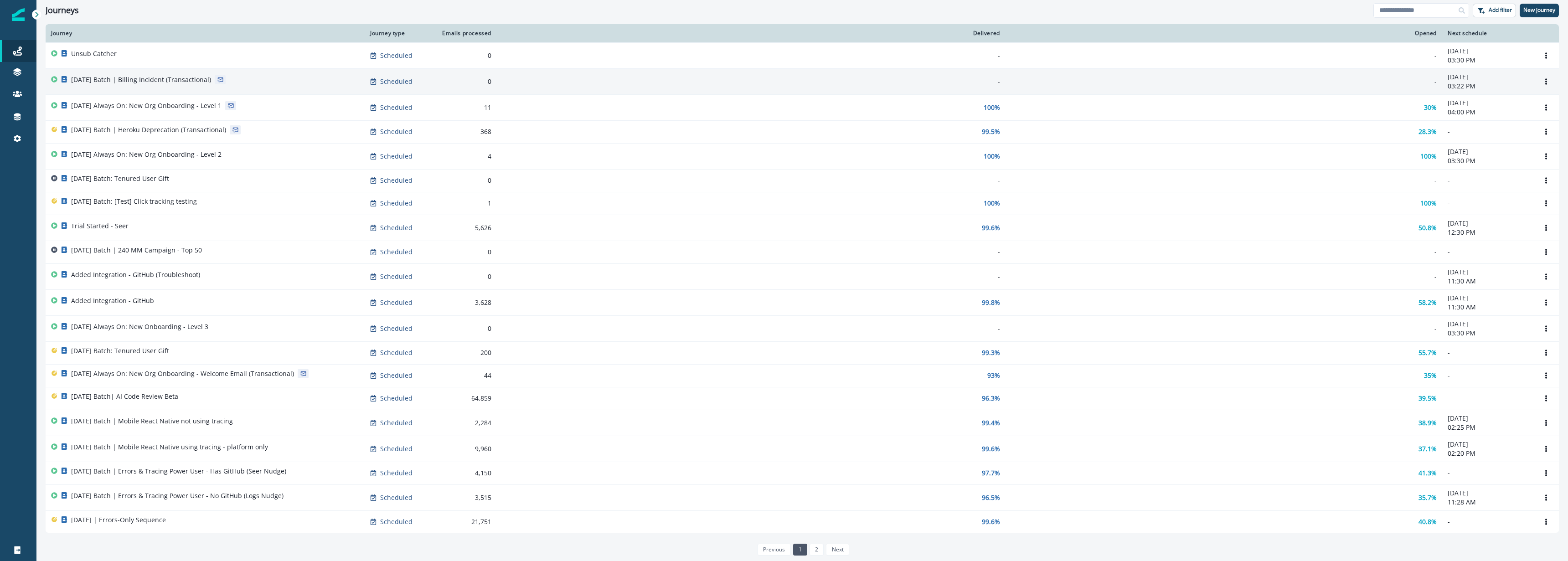
click at [274, 76] on div "[DATE] Batch | Billing Incident (Transactional)" at bounding box center [205, 81] width 308 height 13
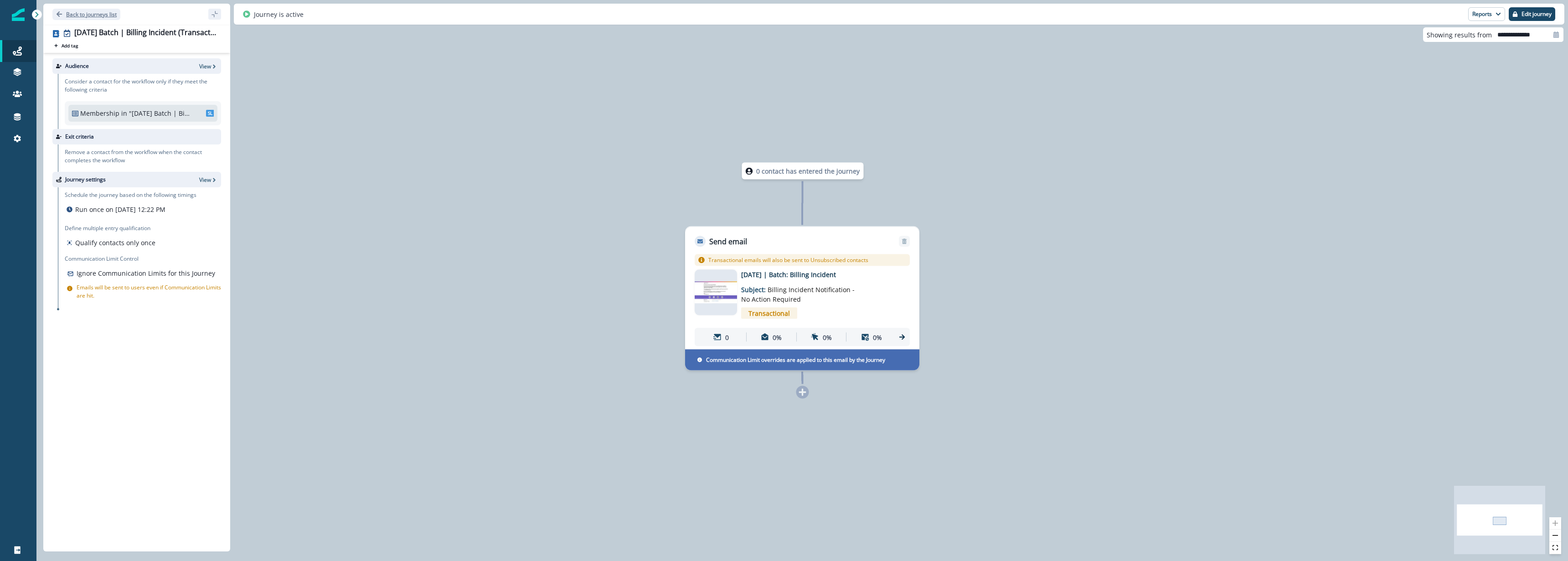
click at [82, 13] on p "Back to journeys list" at bounding box center [91, 14] width 51 height 8
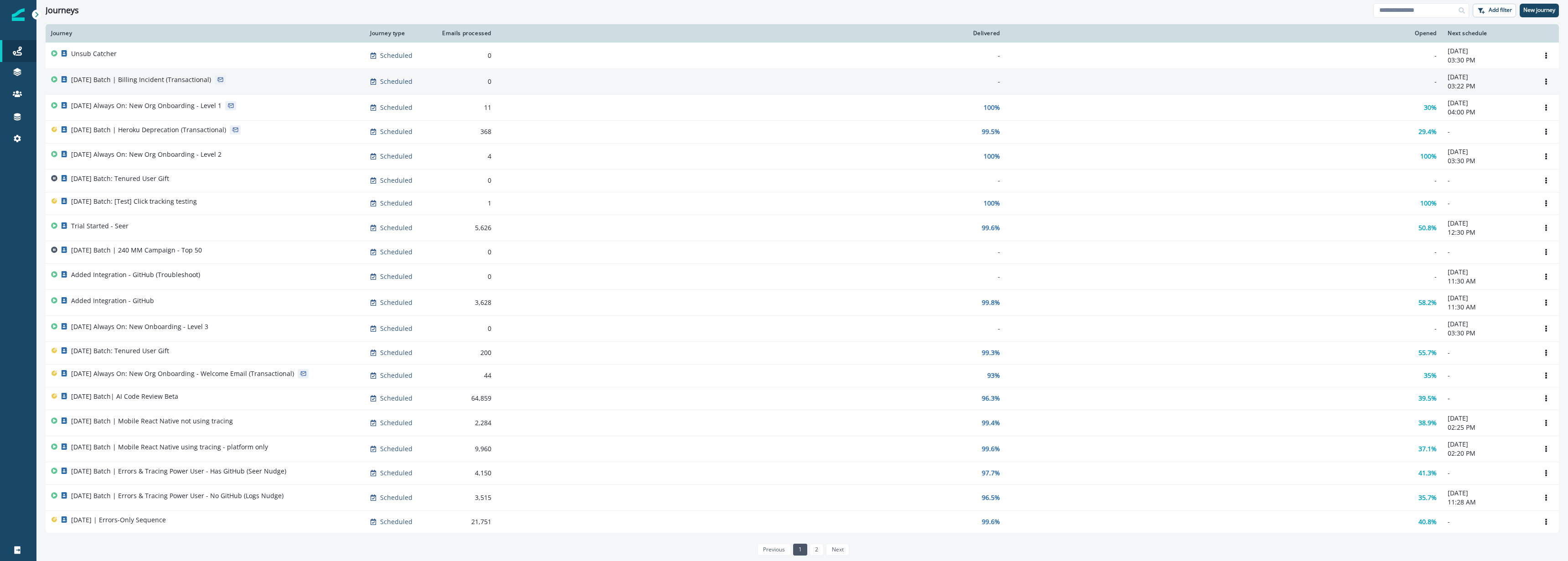
click at [194, 88] on td "[DATE] Batch | Billing Incident (Transactional)" at bounding box center [205, 81] width 319 height 26
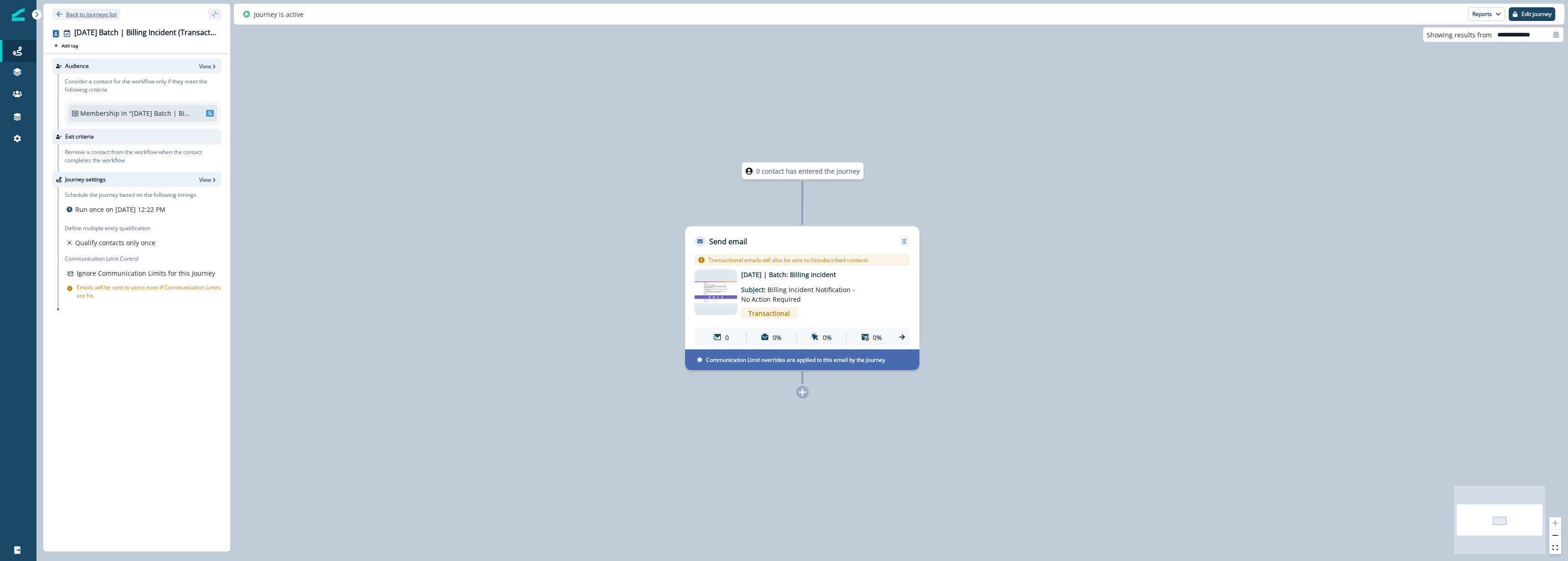
click at [111, 14] on p "Back to journeys list" at bounding box center [91, 14] width 51 height 8
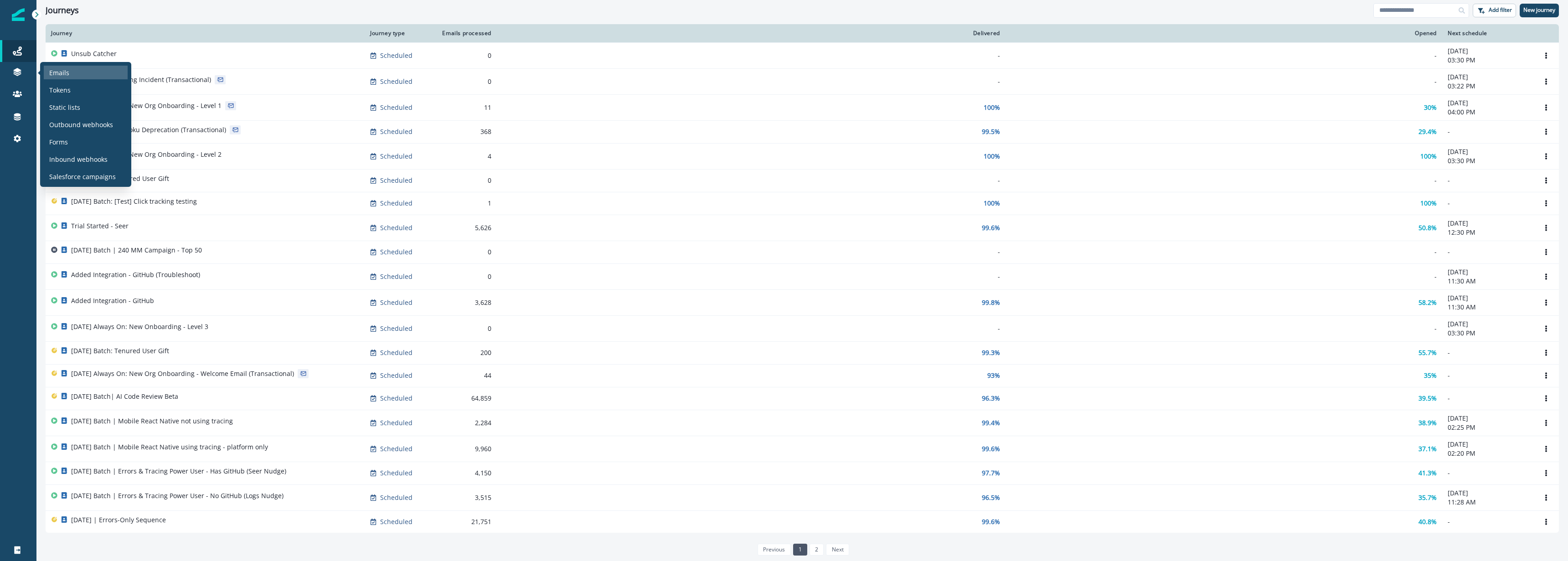
click at [101, 72] on div "Emails" at bounding box center [86, 73] width 84 height 14
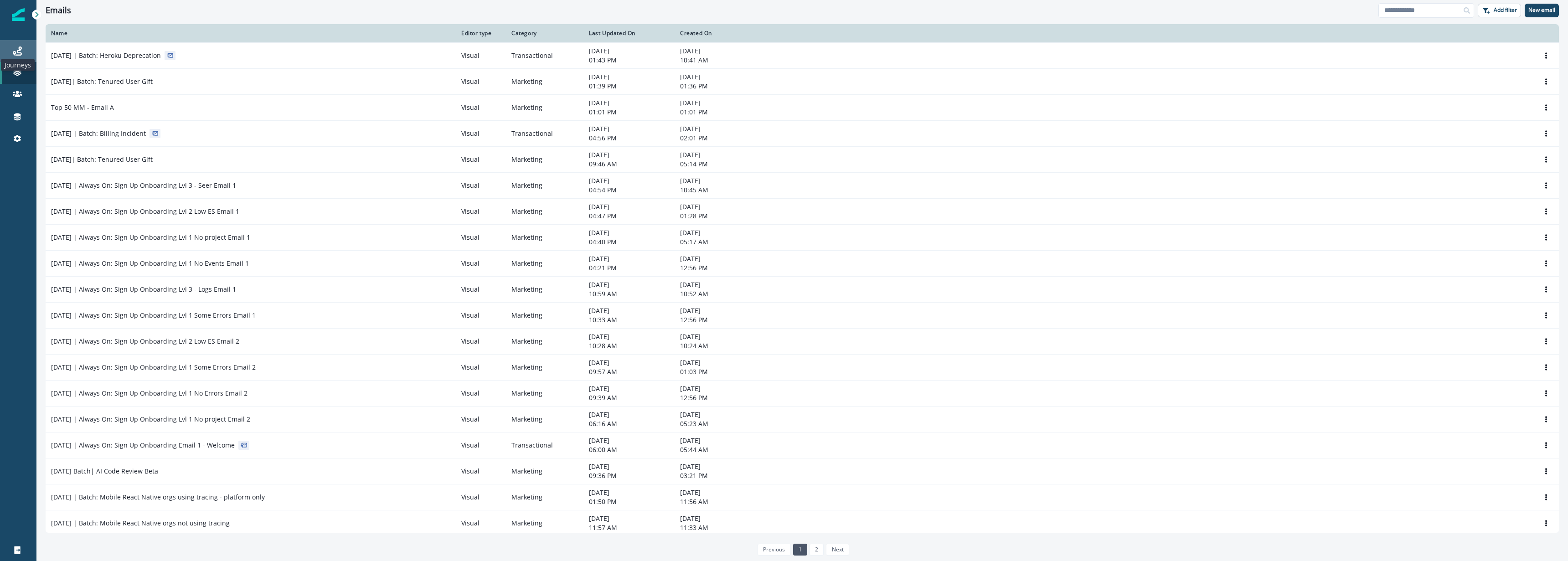
click at [18, 48] on icon at bounding box center [17, 51] width 9 height 9
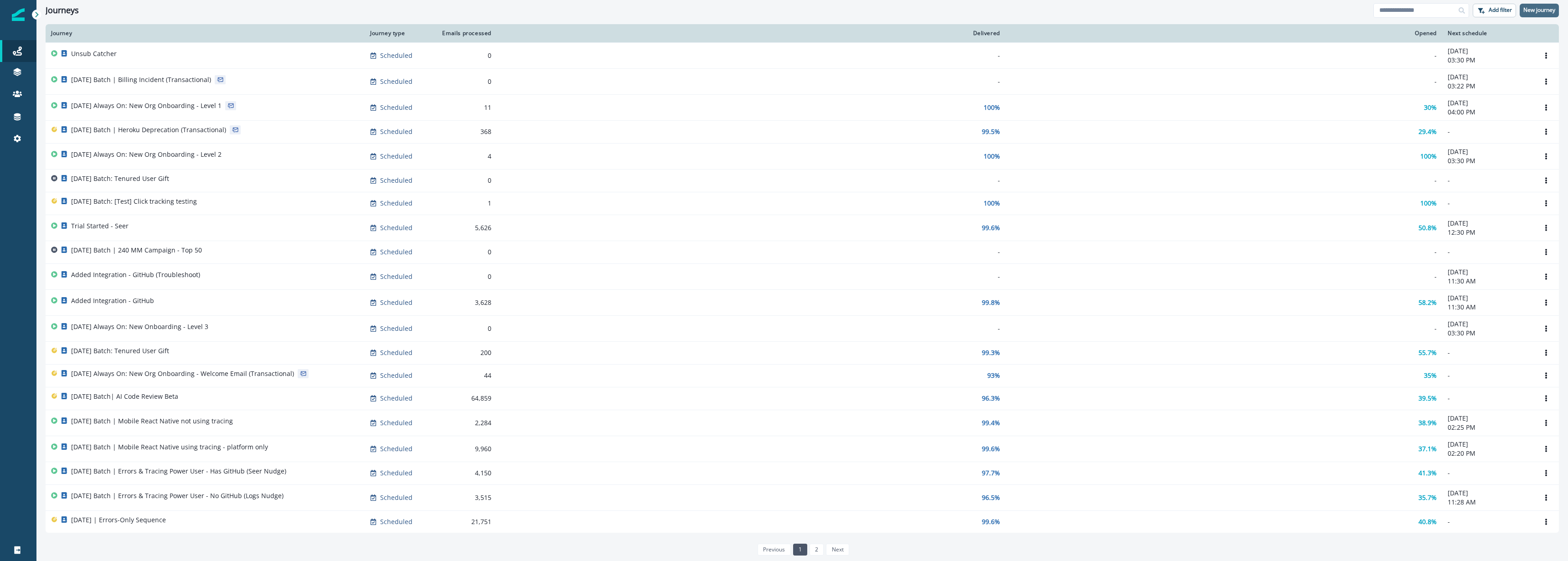
click at [1539, 12] on p "New journey" at bounding box center [1539, 10] width 32 height 6
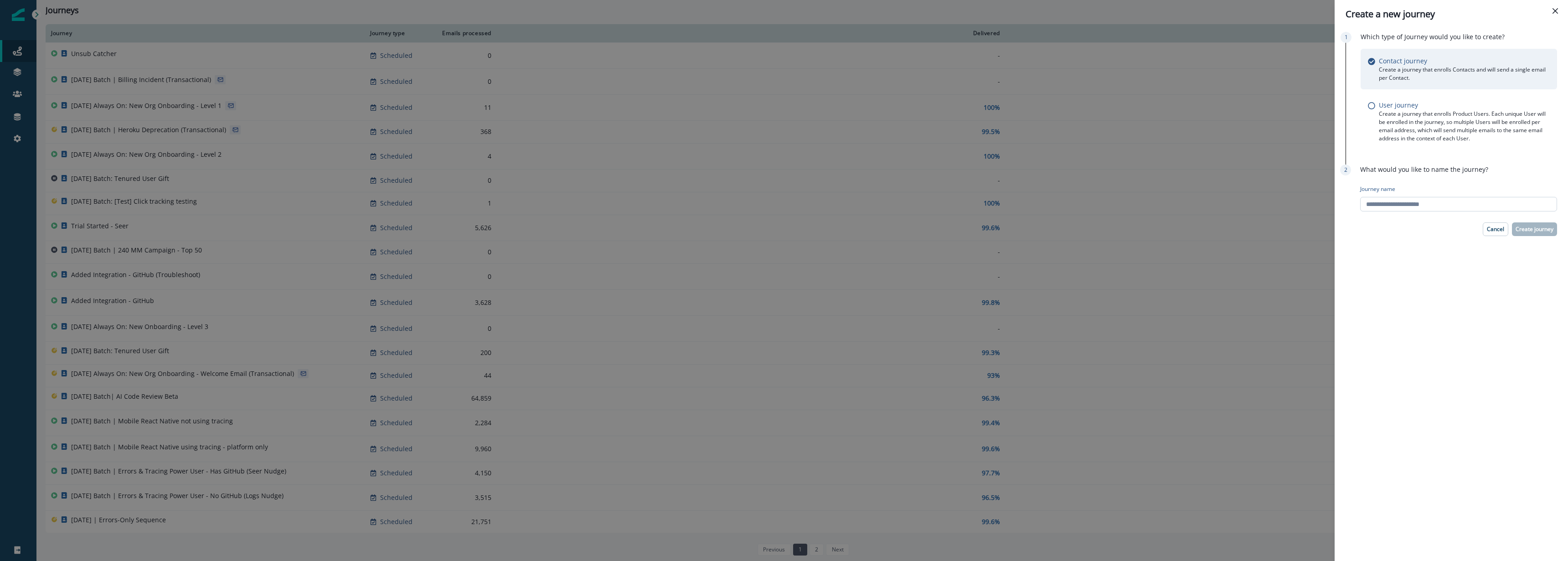
drag, startPoint x: 1411, startPoint y: 195, endPoint x: 1408, endPoint y: 203, distance: 8.5
click at [1409, 199] on div "Journey name" at bounding box center [1458, 199] width 197 height 34
click at [1408, 203] on input "Journey name" at bounding box center [1458, 204] width 197 height 15
type input "**********"
click at [1548, 229] on p "Create journey" at bounding box center [1535, 229] width 38 height 6
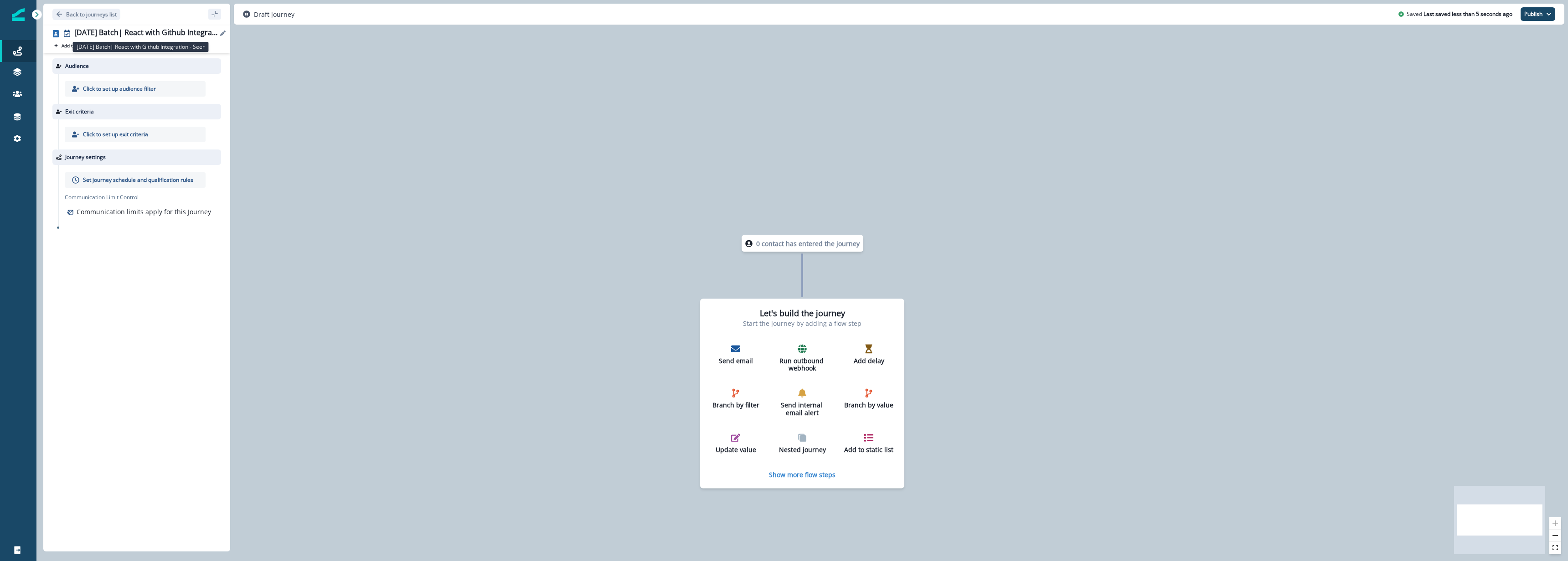
click at [123, 36] on div "[DATE] Batch| React with Github Integration - Seer" at bounding box center [145, 33] width 143 height 10
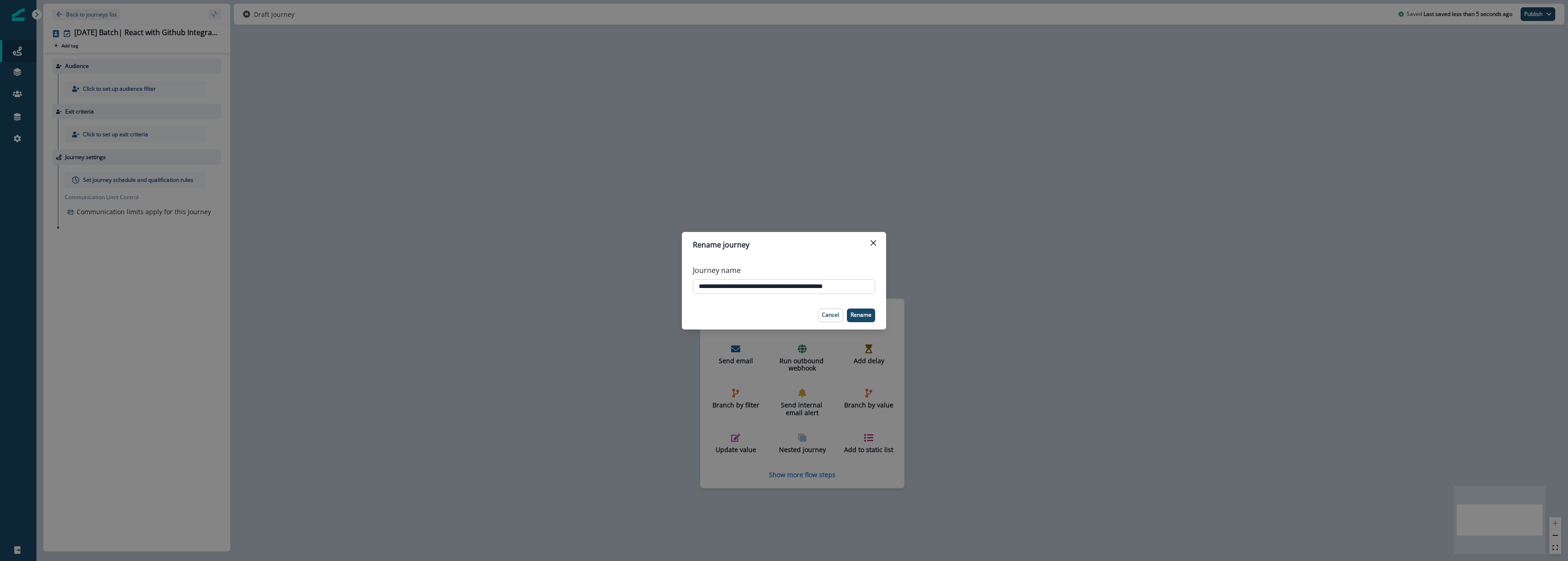
click at [756, 288] on input "**********" at bounding box center [784, 287] width 182 height 15
click at [757, 288] on input "**********" at bounding box center [784, 287] width 182 height 15
click at [760, 287] on input "**********" at bounding box center [784, 287] width 182 height 15
click at [816, 288] on input "**********" at bounding box center [784, 287] width 182 height 15
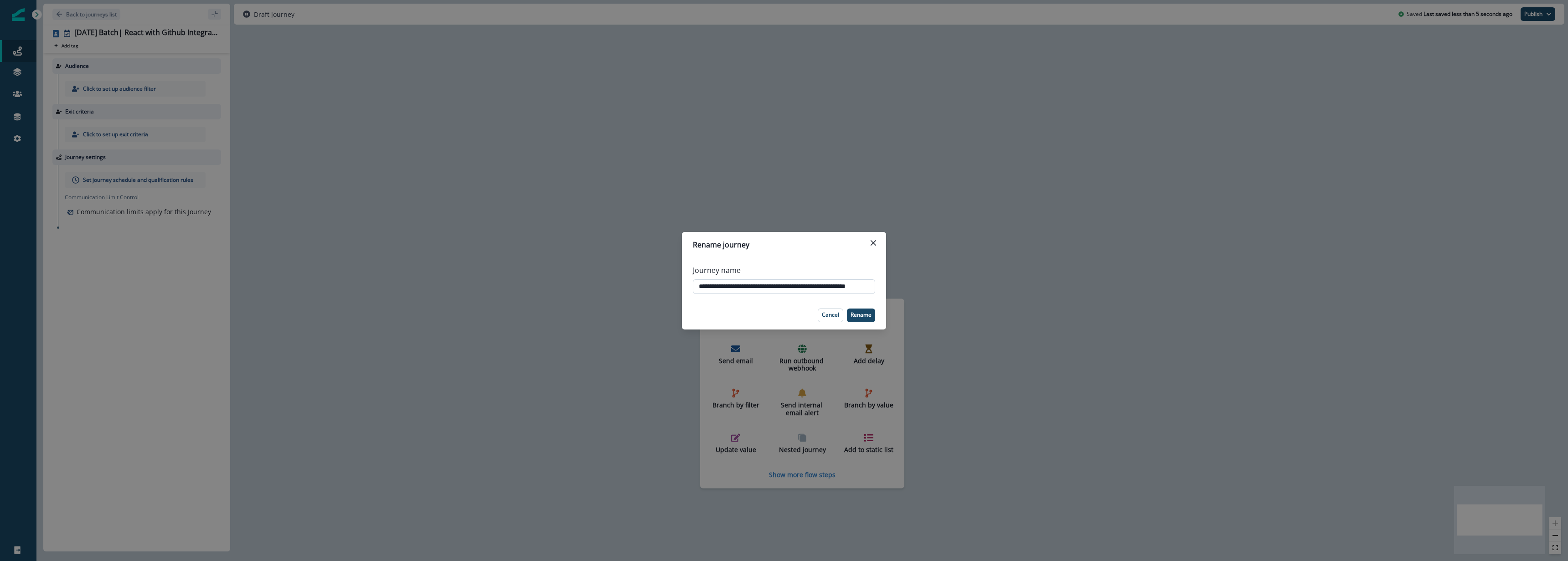
scroll to position [0, 21]
click at [789, 286] on input "**********" at bounding box center [784, 287] width 182 height 15
drag, startPoint x: 789, startPoint y: 286, endPoint x: 841, endPoint y: 285, distance: 52.0
click at [841, 285] on input "**********" at bounding box center [784, 287] width 182 height 15
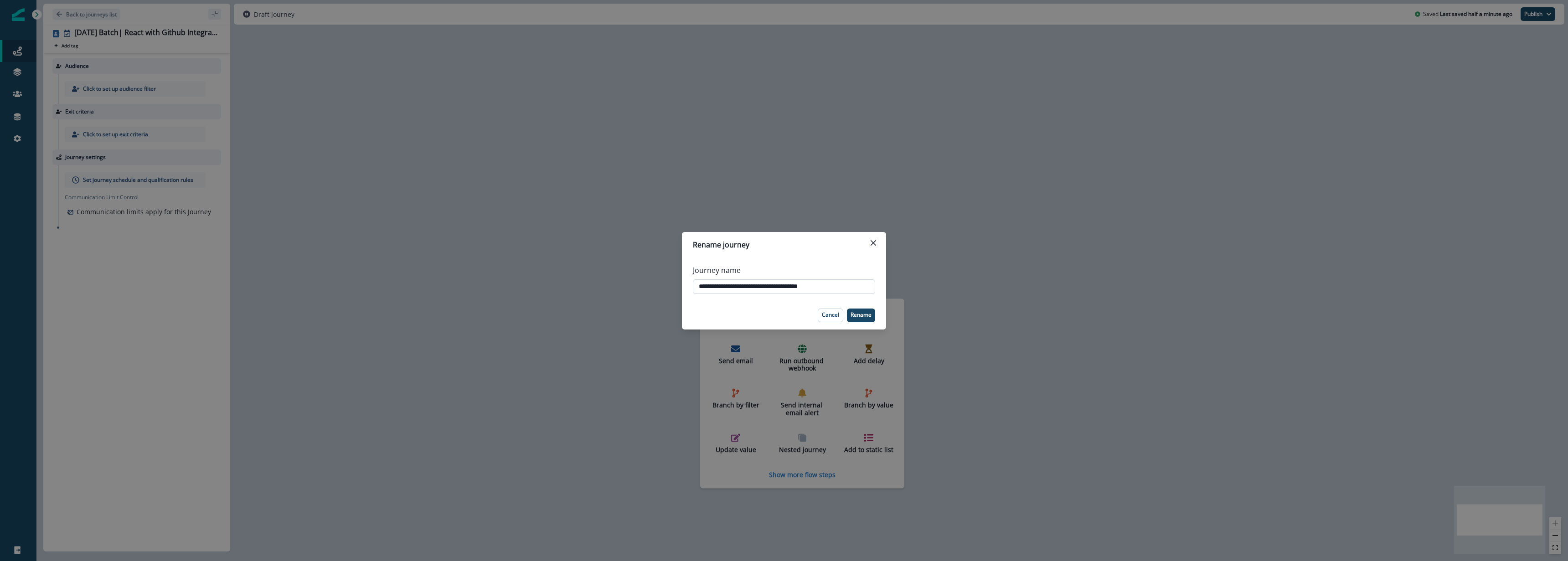
click at [815, 284] on input "**********" at bounding box center [784, 287] width 182 height 15
type input "**********"
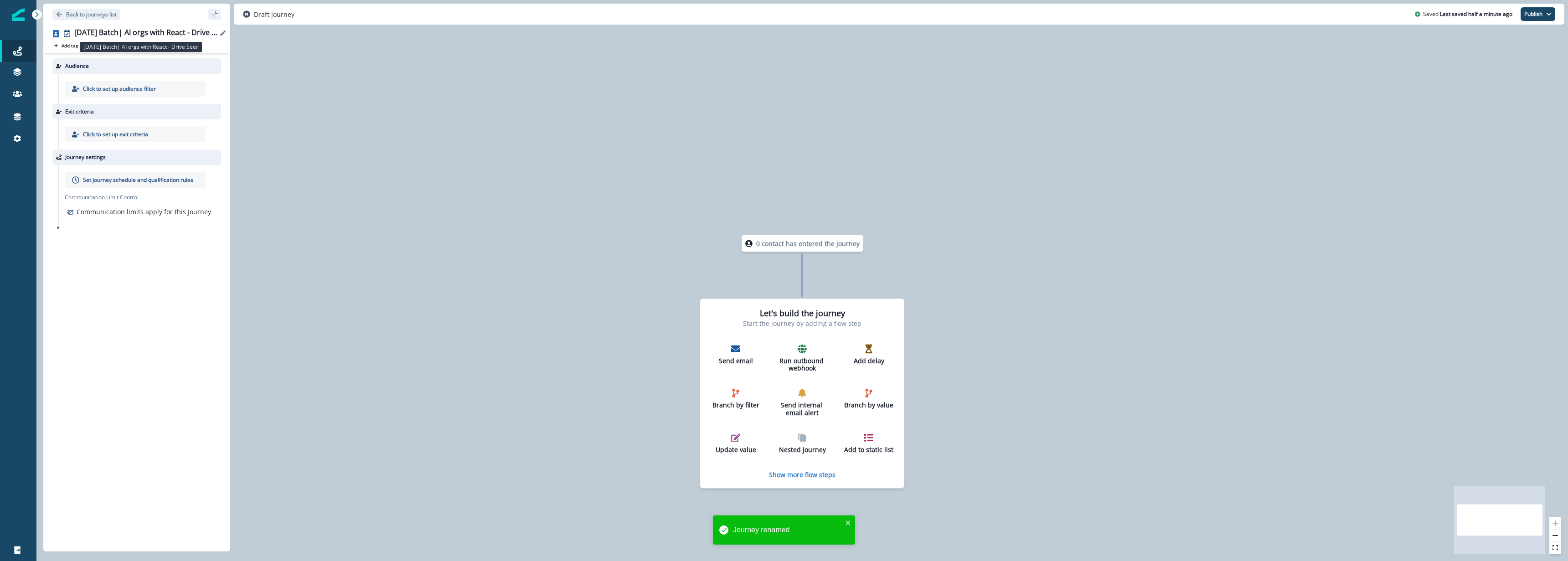
click at [198, 36] on div "[DATE] Batch| AI orgs with React - Drive Seer" at bounding box center [145, 33] width 143 height 10
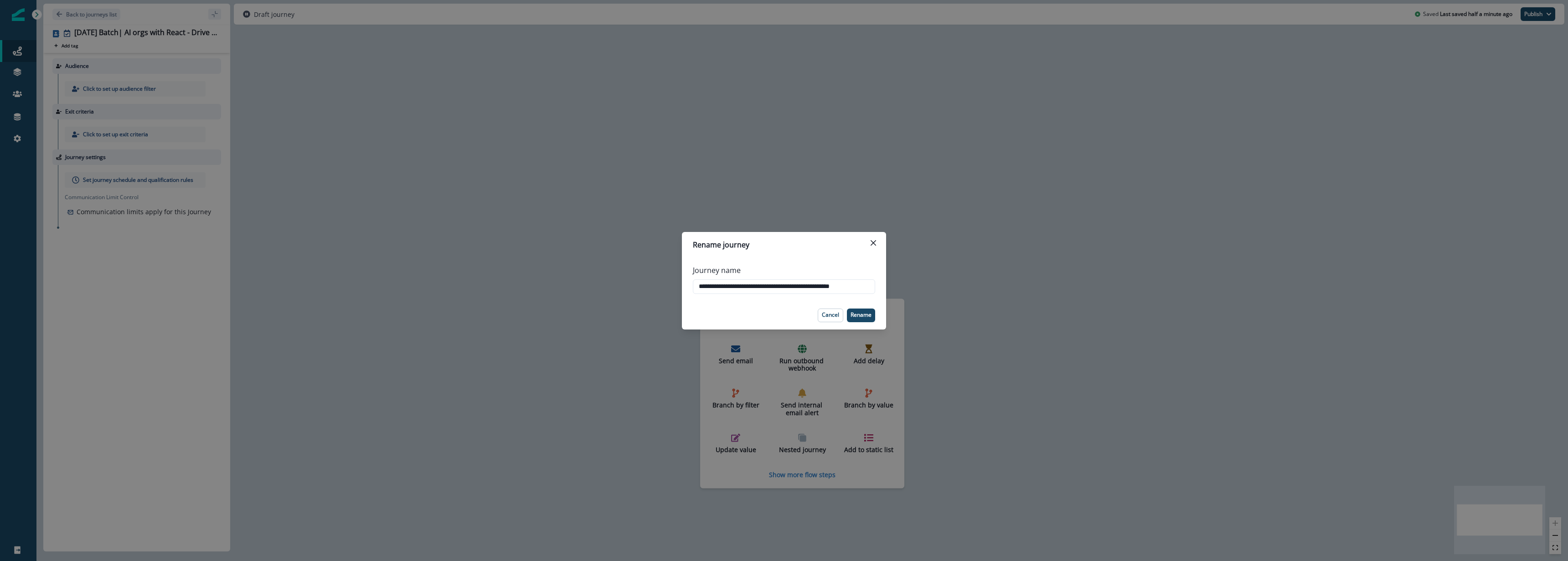
type input "**********"
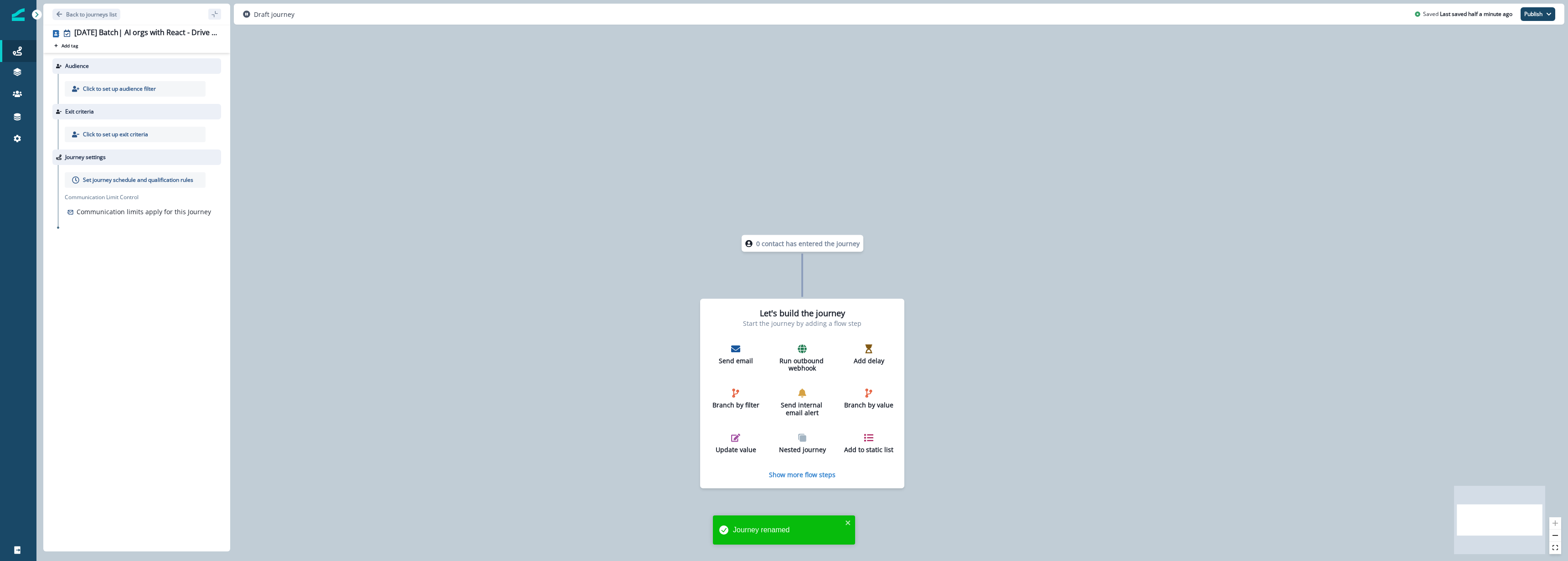
click at [160, 89] on div "Click to set up audience filter" at bounding box center [135, 89] width 141 height 16
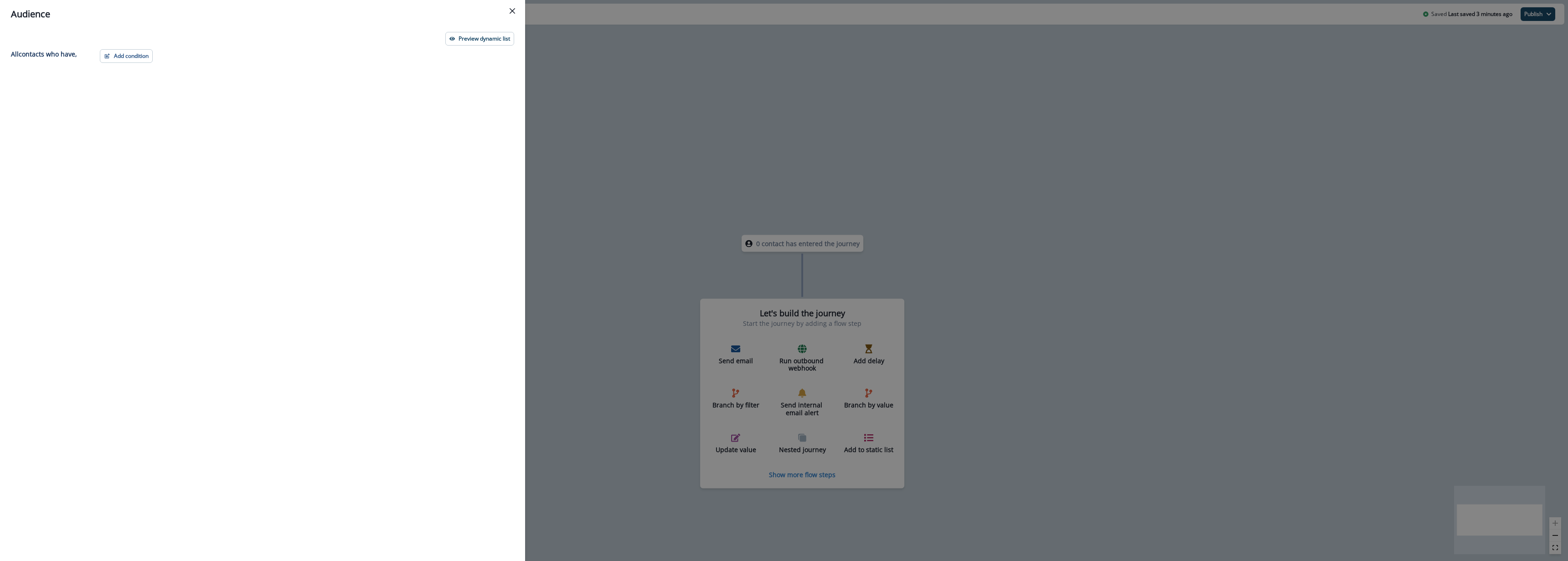
click at [35, 55] on p "All contact s who have," at bounding box center [44, 54] width 66 height 10
copy p "contact s"
click at [1080, 175] on div "Audience Preview dynamic list All contact s who have, Add condition Contact pro…" at bounding box center [784, 280] width 1568 height 561
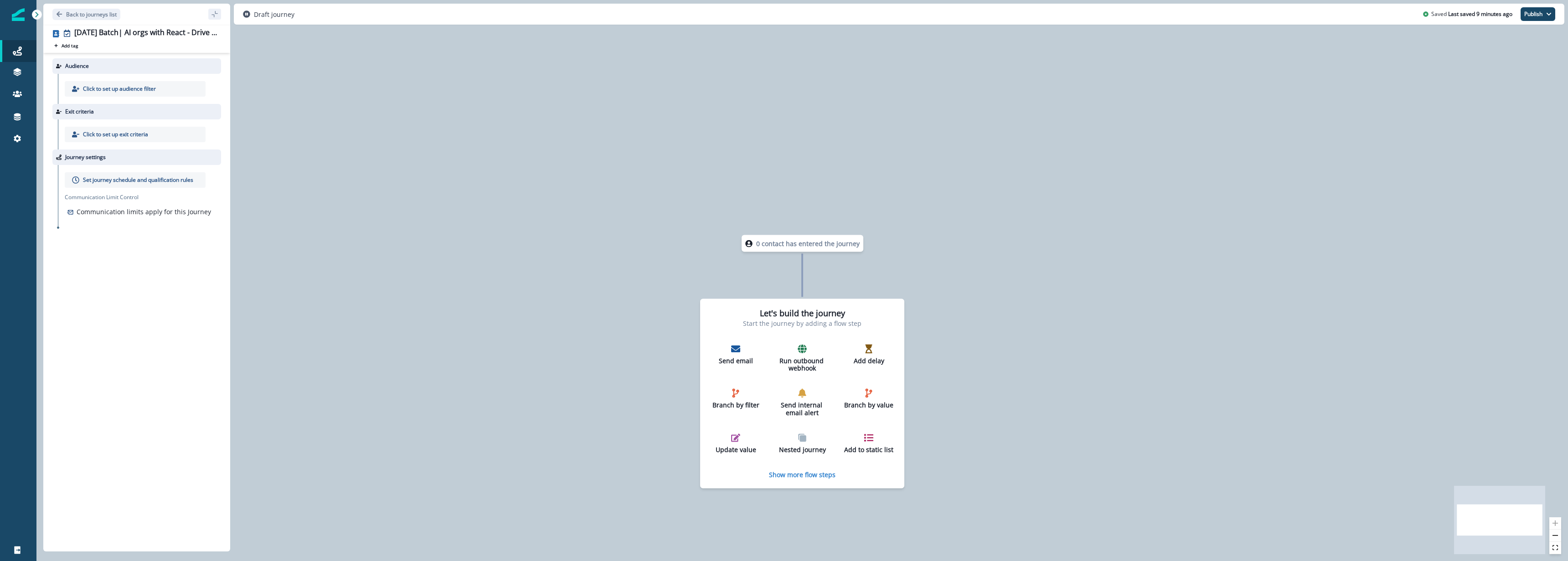
click at [1080, 175] on div "0 contact has entered the journey Let's build the journey Start the journey by …" at bounding box center [801, 280] width 1532 height 561
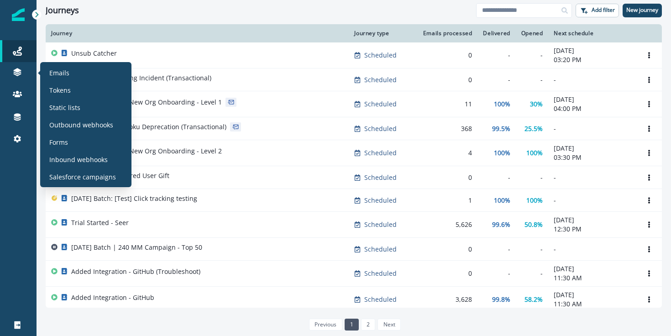
click at [80, 114] on div "Emails Tokens Static lists Outbound webhooks Forms Inbound webhooks Salesforce …" at bounding box center [86, 125] width 84 height 118
click at [81, 110] on div "Static lists" at bounding box center [86, 107] width 84 height 14
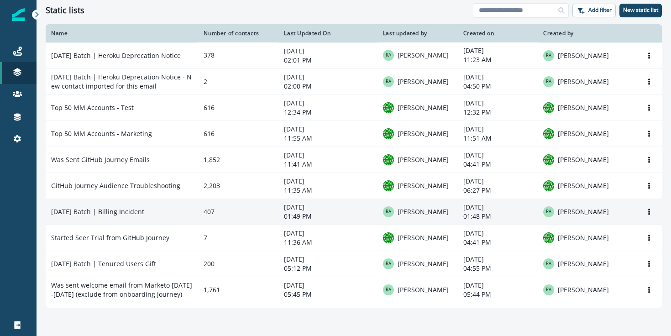
click at [155, 211] on td "[DATE] Batch | Billing Incident" at bounding box center [122, 211] width 152 height 26
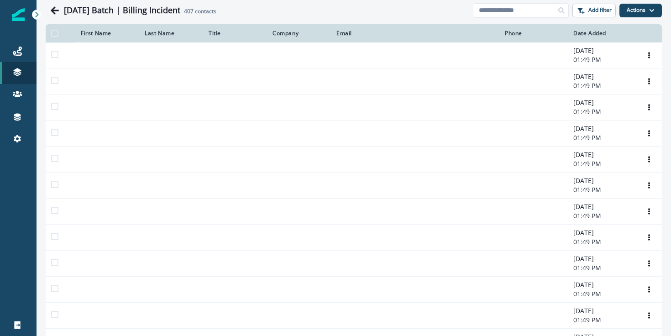
scroll to position [260, 0]
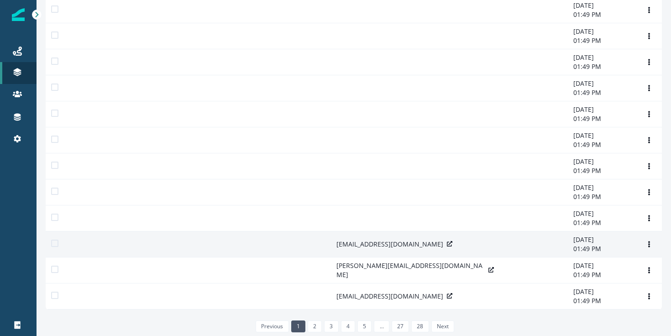
click at [360, 239] on p "[EMAIL_ADDRESS][DOMAIN_NAME]" at bounding box center [389, 243] width 107 height 9
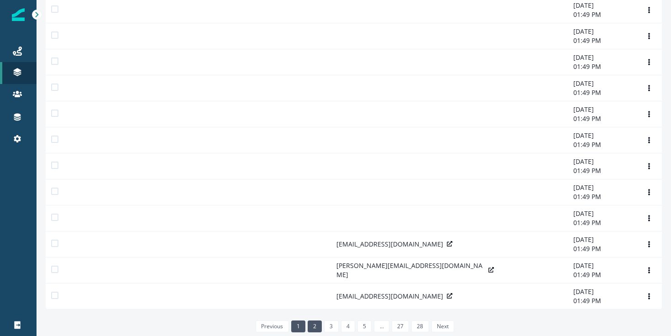
click at [314, 328] on link "2" at bounding box center [314, 326] width 14 height 12
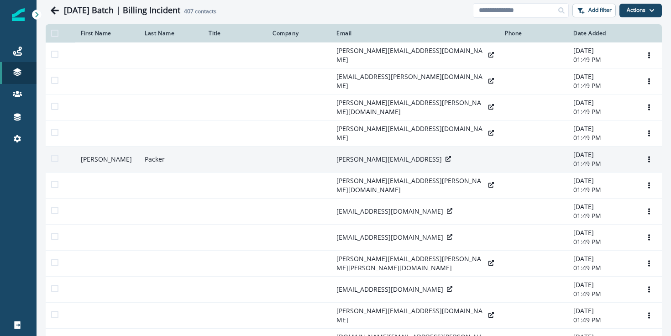
click at [363, 164] on p "[PERSON_NAME][EMAIL_ADDRESS]" at bounding box center [388, 159] width 105 height 9
copy div "charles@memgpt.ai"
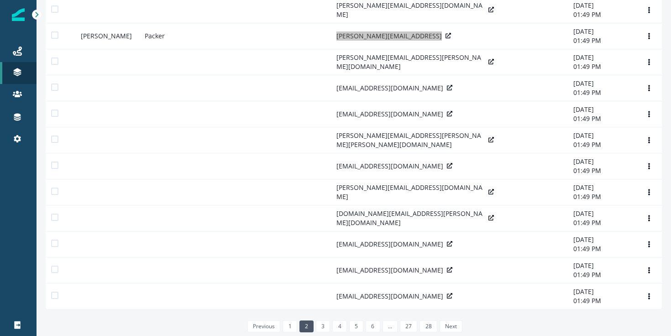
scroll to position [260, 0]
click at [323, 327] on link "3" at bounding box center [323, 326] width 14 height 12
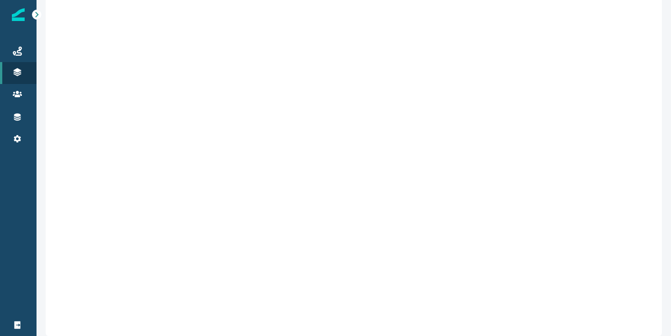
scroll to position [260, 0]
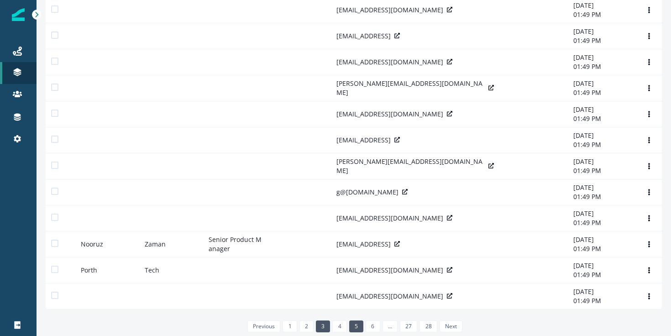
click at [347, 325] on li "5" at bounding box center [355, 326] width 16 height 8
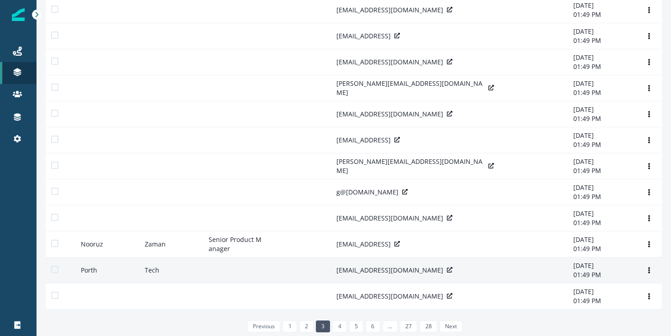
click at [348, 265] on p "tech@porth.app" at bounding box center [389, 269] width 107 height 9
copy div "tech@porth.app"
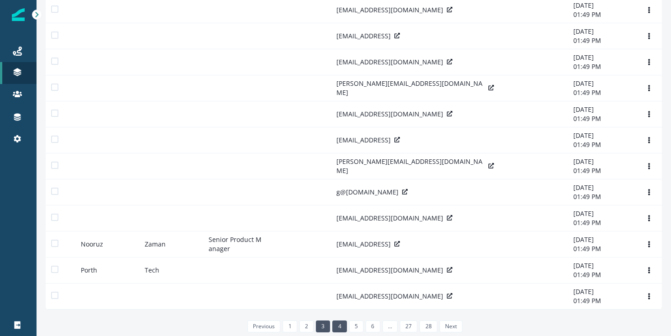
click at [342, 328] on link "4" at bounding box center [339, 326] width 14 height 12
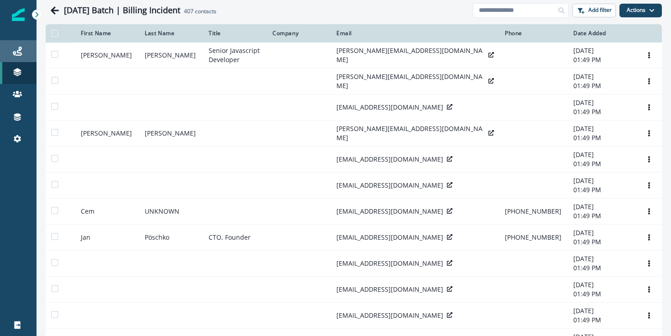
click at [12, 56] on div "Journeys" at bounding box center [18, 51] width 29 height 11
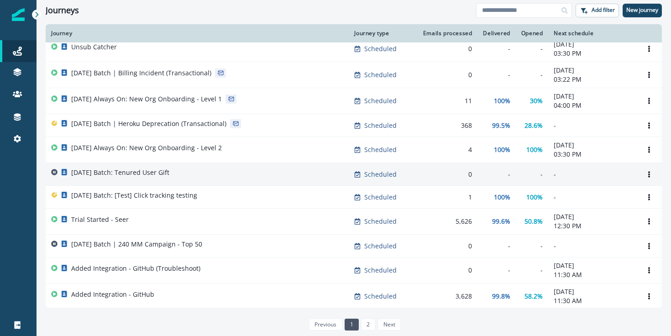
scroll to position [17, 0]
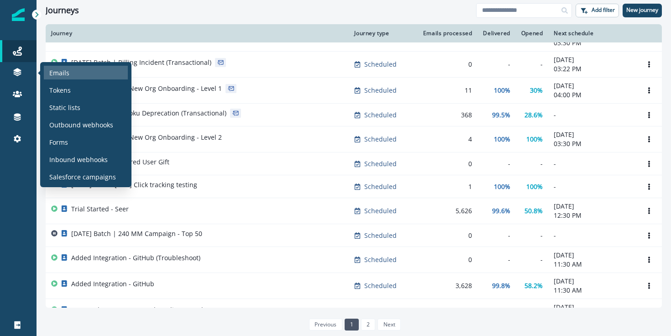
click at [77, 72] on div "Emails" at bounding box center [86, 73] width 84 height 14
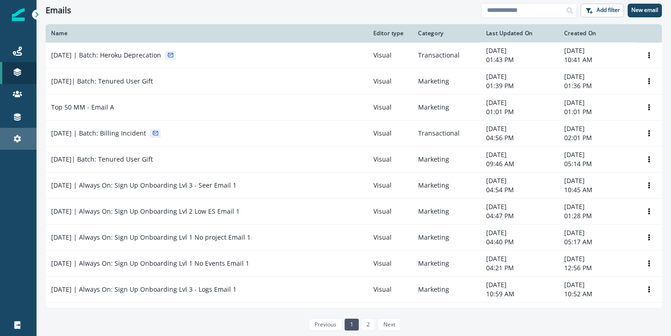
click at [11, 130] on link "Settings" at bounding box center [18, 139] width 36 height 22
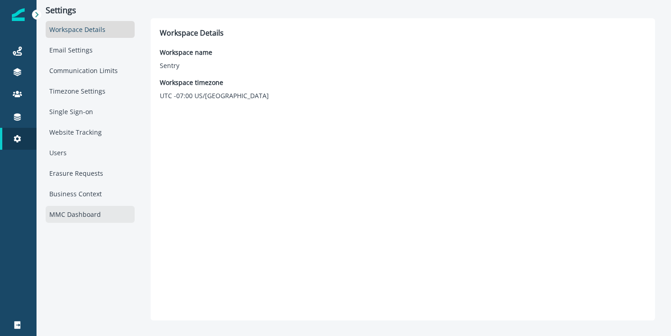
click at [94, 211] on div "MMC Dashboard" at bounding box center [90, 214] width 89 height 17
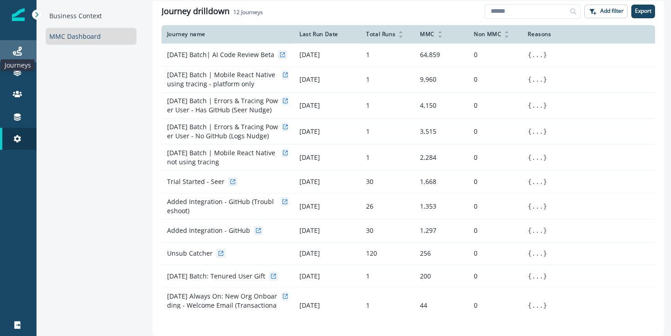
click at [19, 50] on icon at bounding box center [17, 51] width 9 height 9
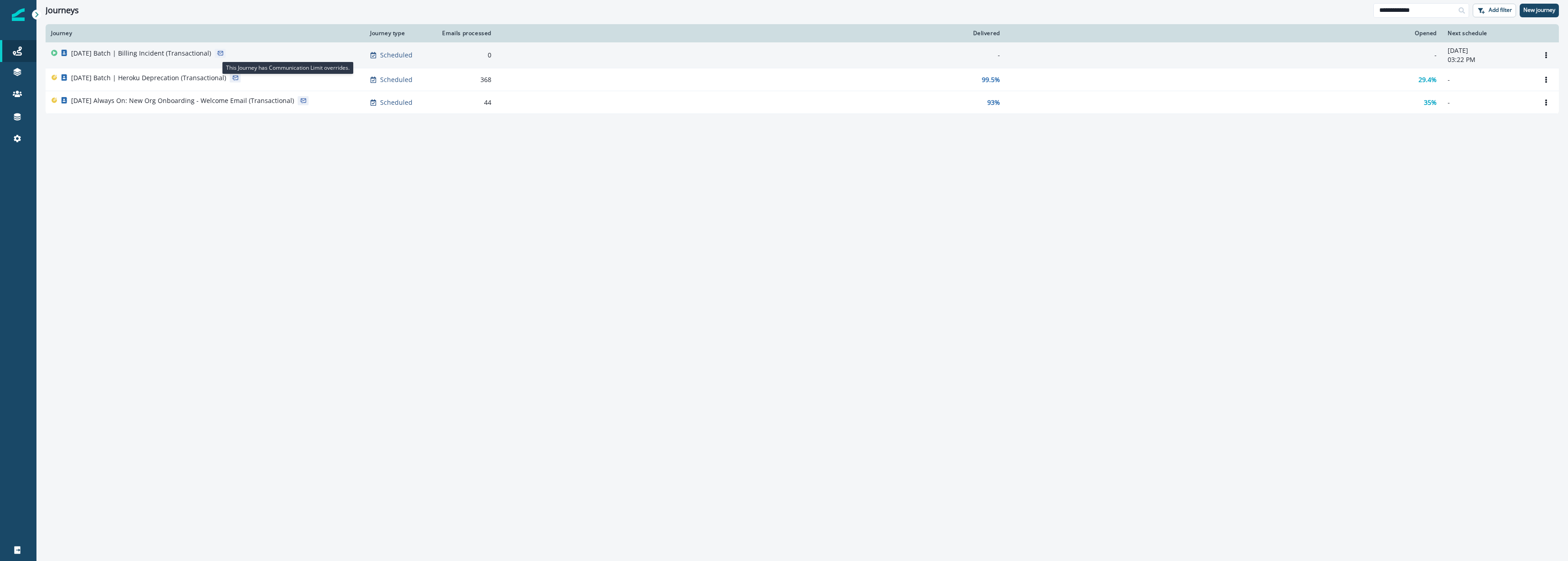
click at [223, 55] on div at bounding box center [220, 53] width 11 height 9
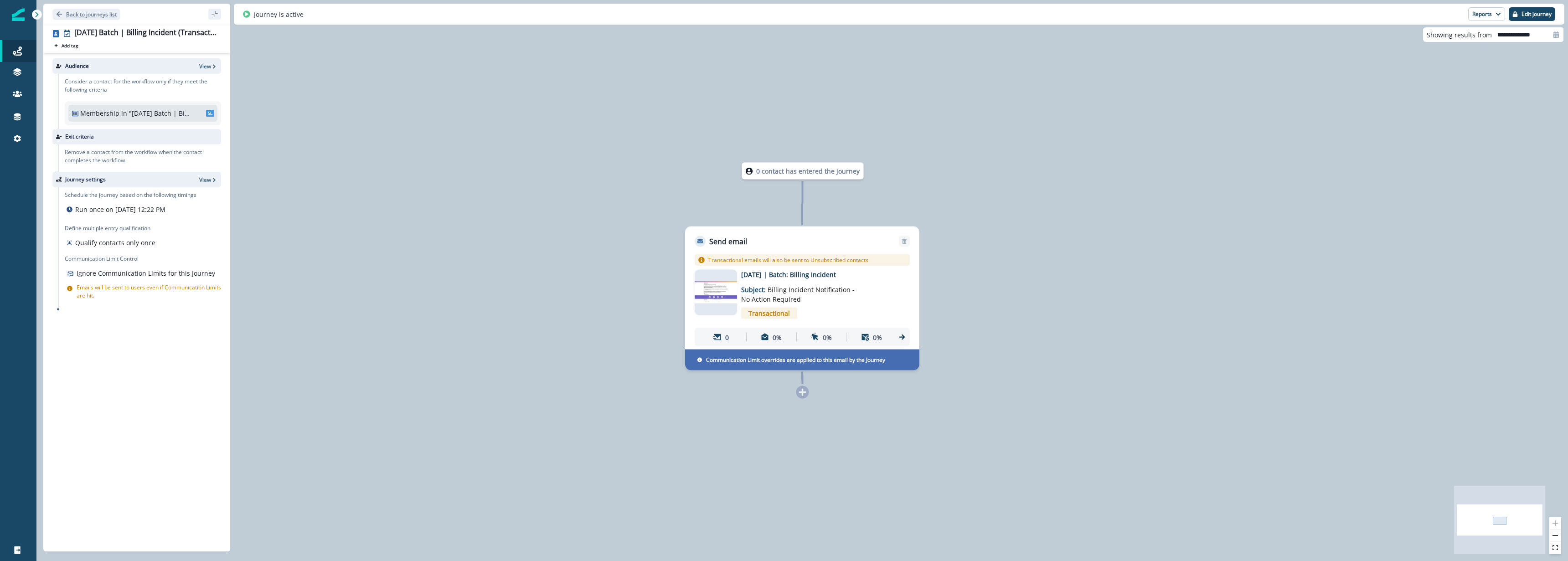
click at [98, 16] on p "Back to journeys list" at bounding box center [91, 14] width 51 height 8
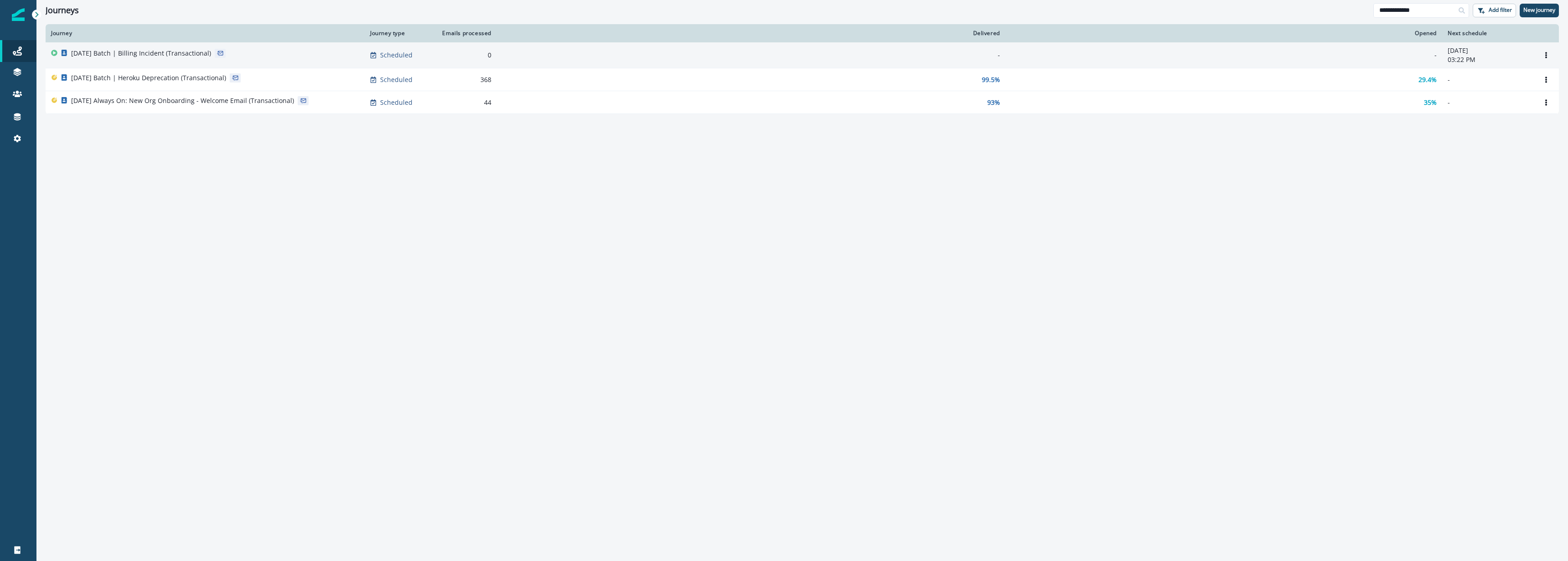
click at [168, 59] on div "[DATE] Batch | Billing Incident (Transactional)" at bounding box center [141, 55] width 140 height 13
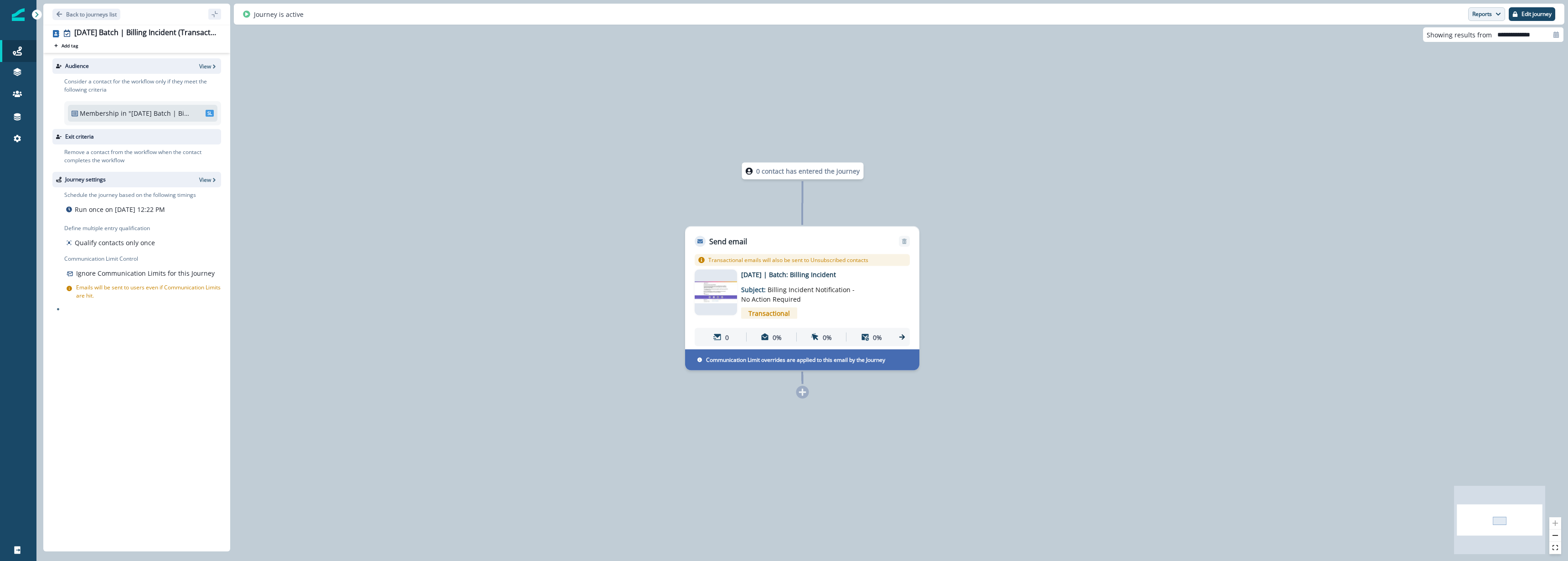
click at [1492, 14] on button "Reports" at bounding box center [1486, 14] width 37 height 14
click at [1443, 39] on p "Email Report" at bounding box center [1438, 36] width 44 height 11
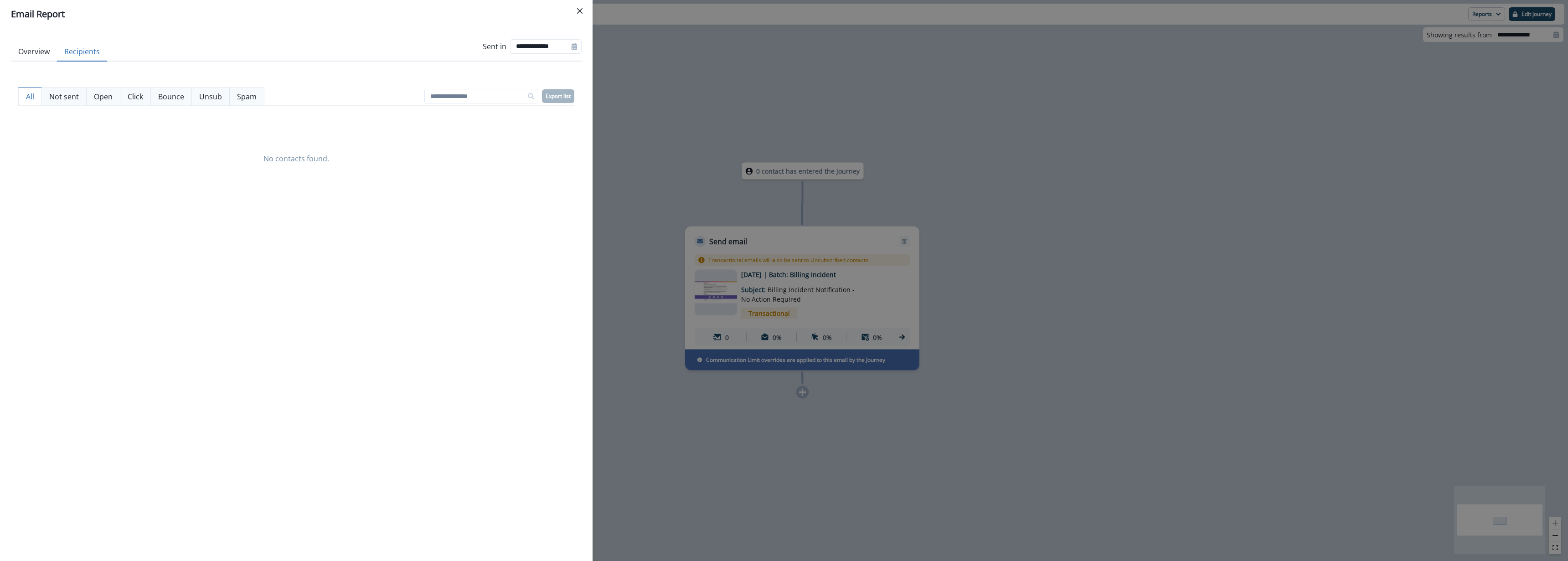
click at [82, 54] on button "Recipients" at bounding box center [82, 51] width 50 height 19
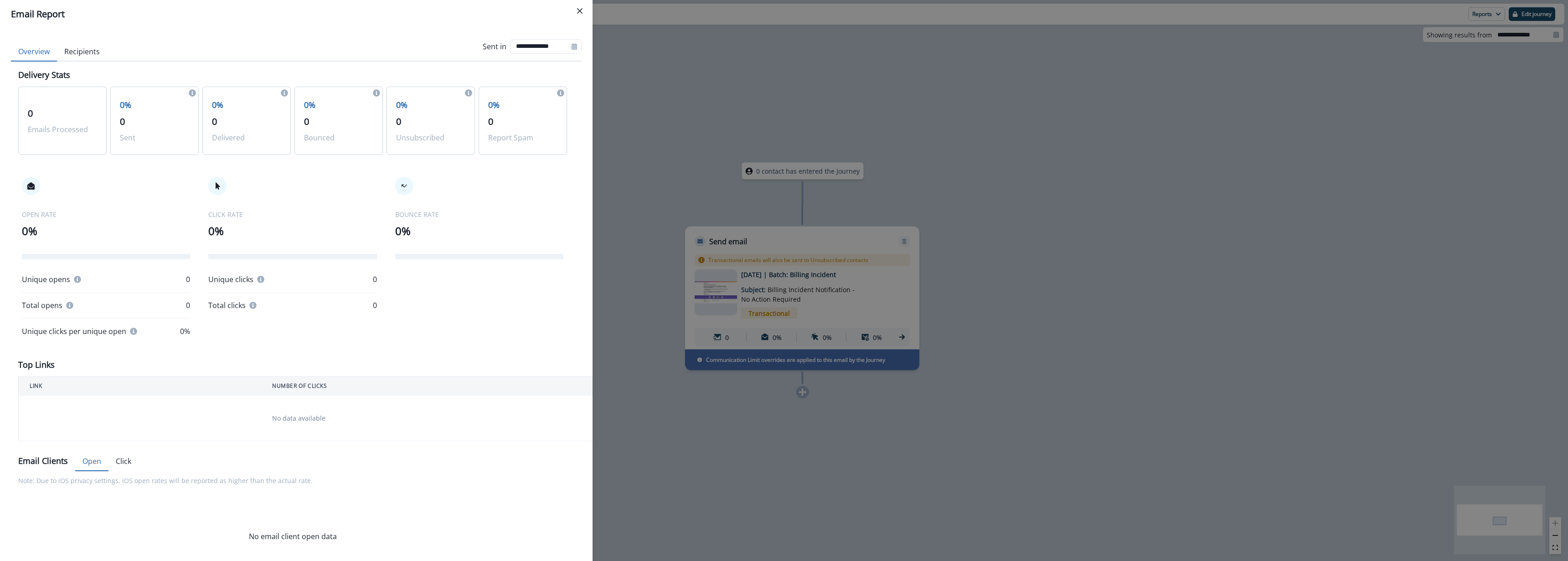
drag, startPoint x: 50, startPoint y: 55, endPoint x: 80, endPoint y: 47, distance: 31.0
click at [50, 55] on button "Overview" at bounding box center [34, 51] width 46 height 19
click at [584, 6] on button "Close" at bounding box center [580, 11] width 15 height 15
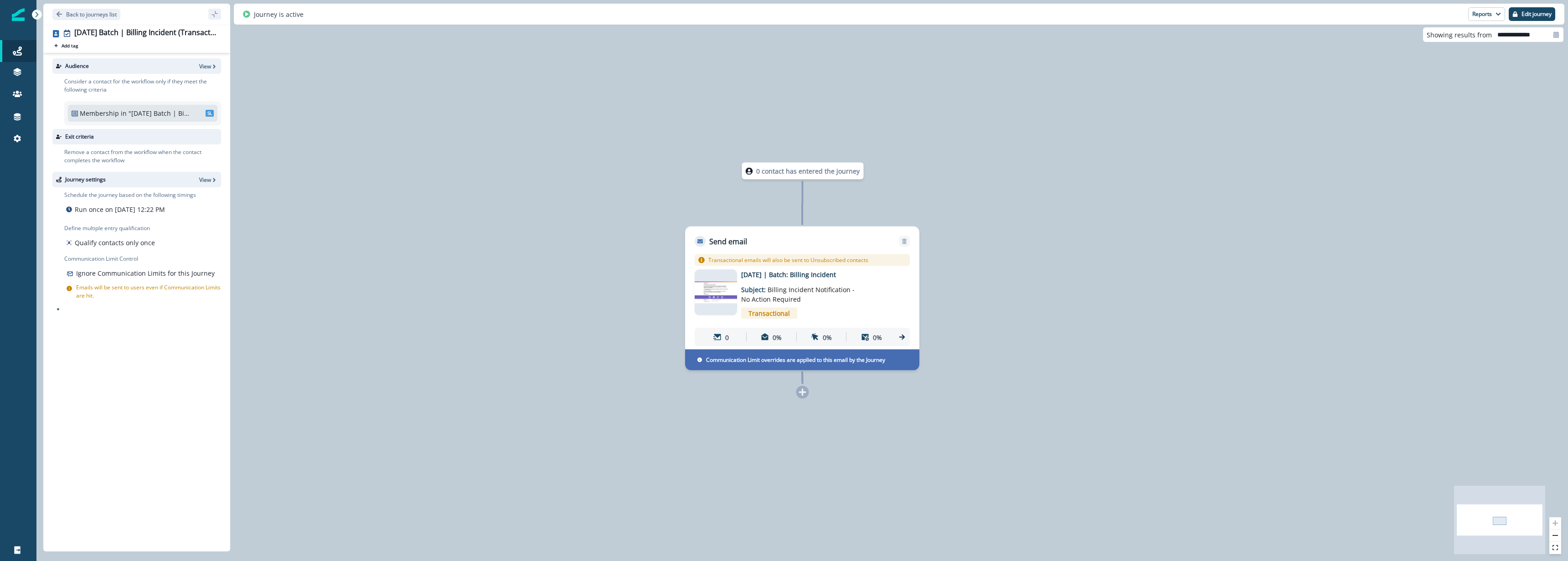
click at [1047, 180] on div "0 contact has entered the journey Send email Email asset changed, journey repor…" at bounding box center [801, 280] width 1532 height 561
click at [204, 67] on p "View" at bounding box center [205, 66] width 12 height 8
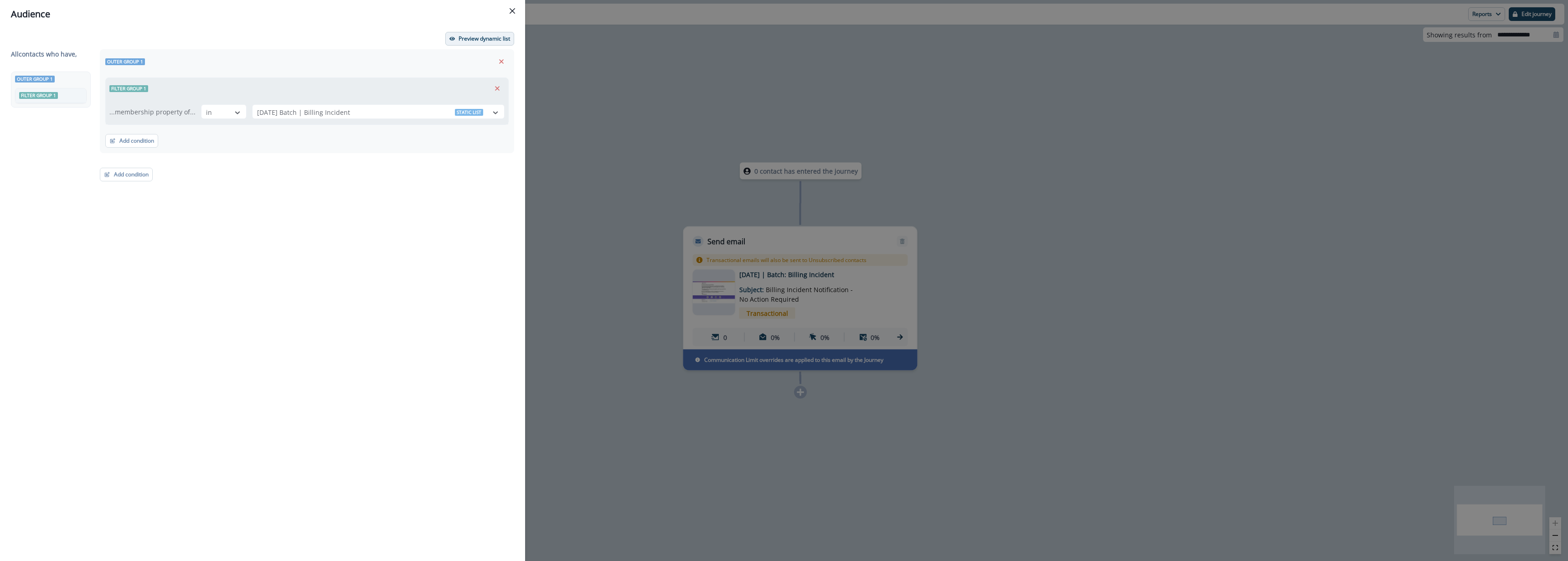
click at [482, 36] on p "Preview dynamic list" at bounding box center [485, 39] width 52 height 6
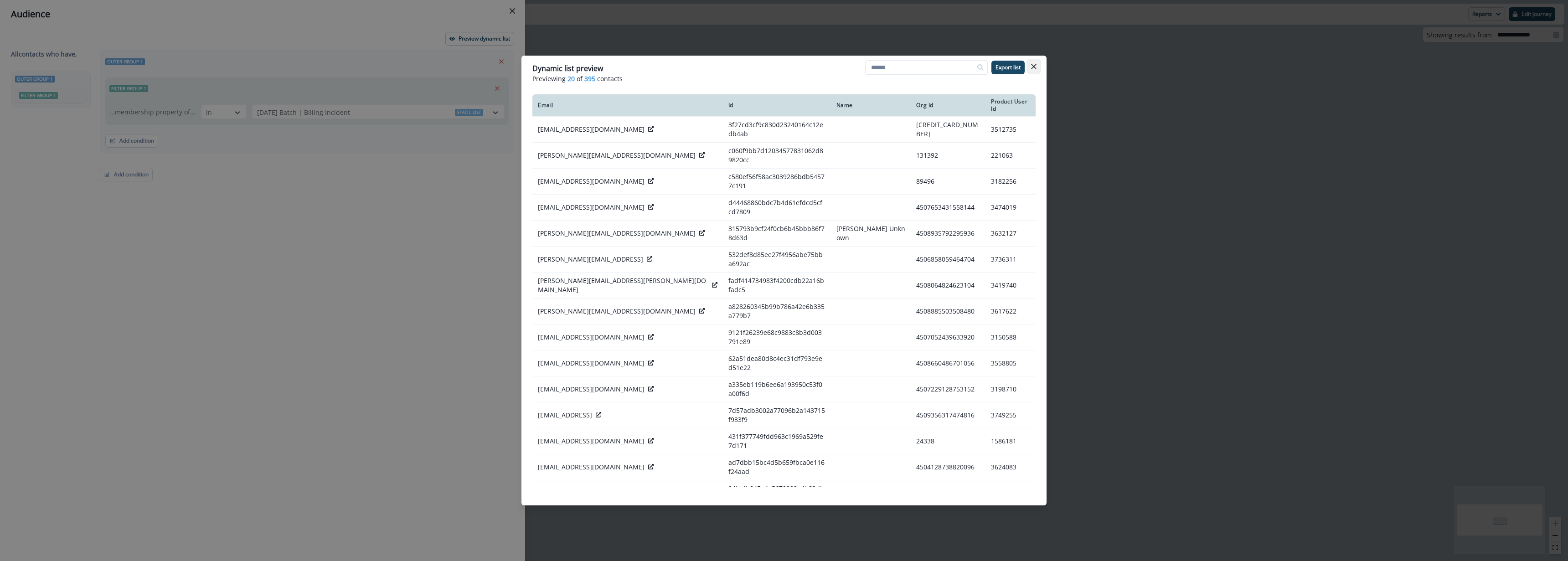
click at [1036, 69] on button "Close" at bounding box center [1033, 66] width 15 height 15
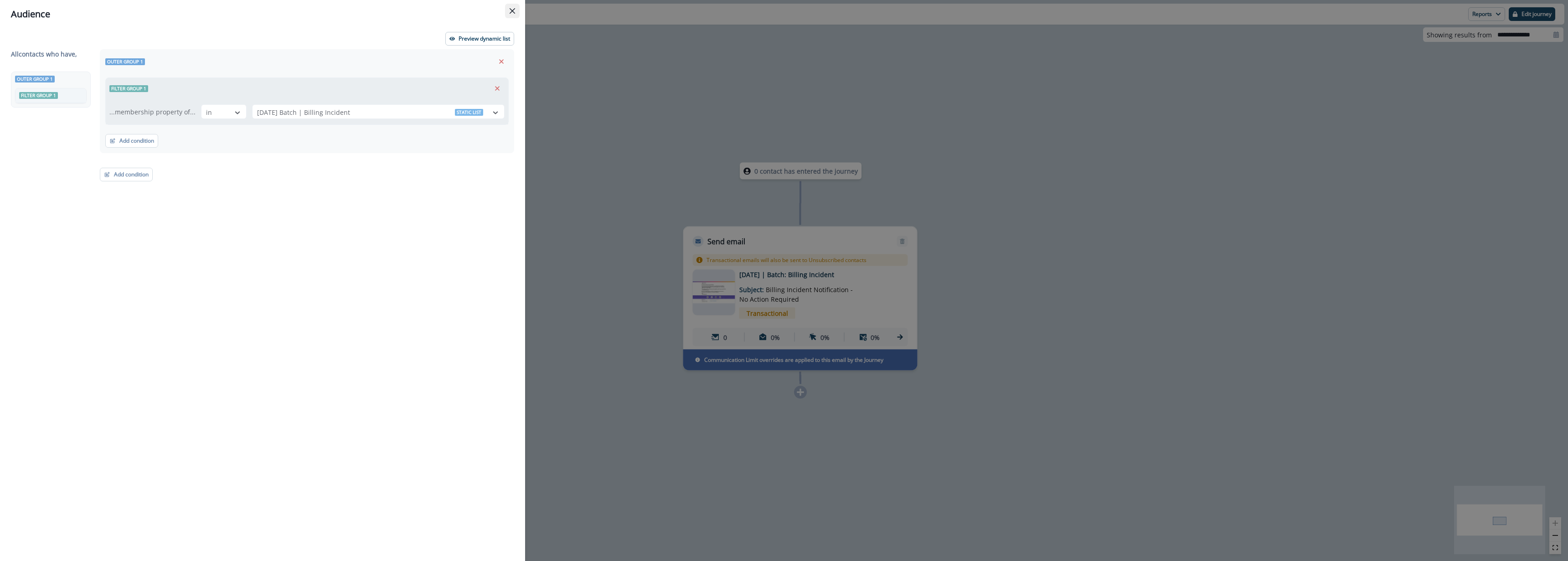
click at [515, 10] on icon "Close" at bounding box center [512, 10] width 5 height 5
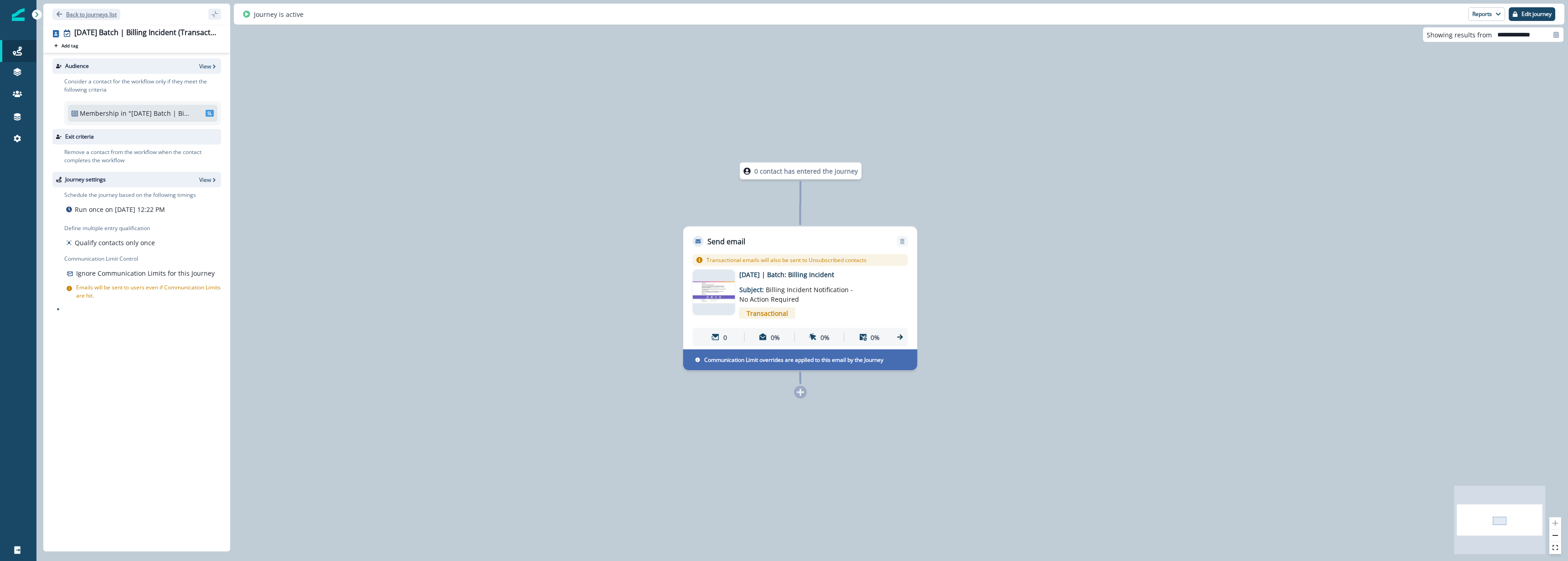
click at [103, 13] on p "Back to journeys list" at bounding box center [91, 14] width 51 height 8
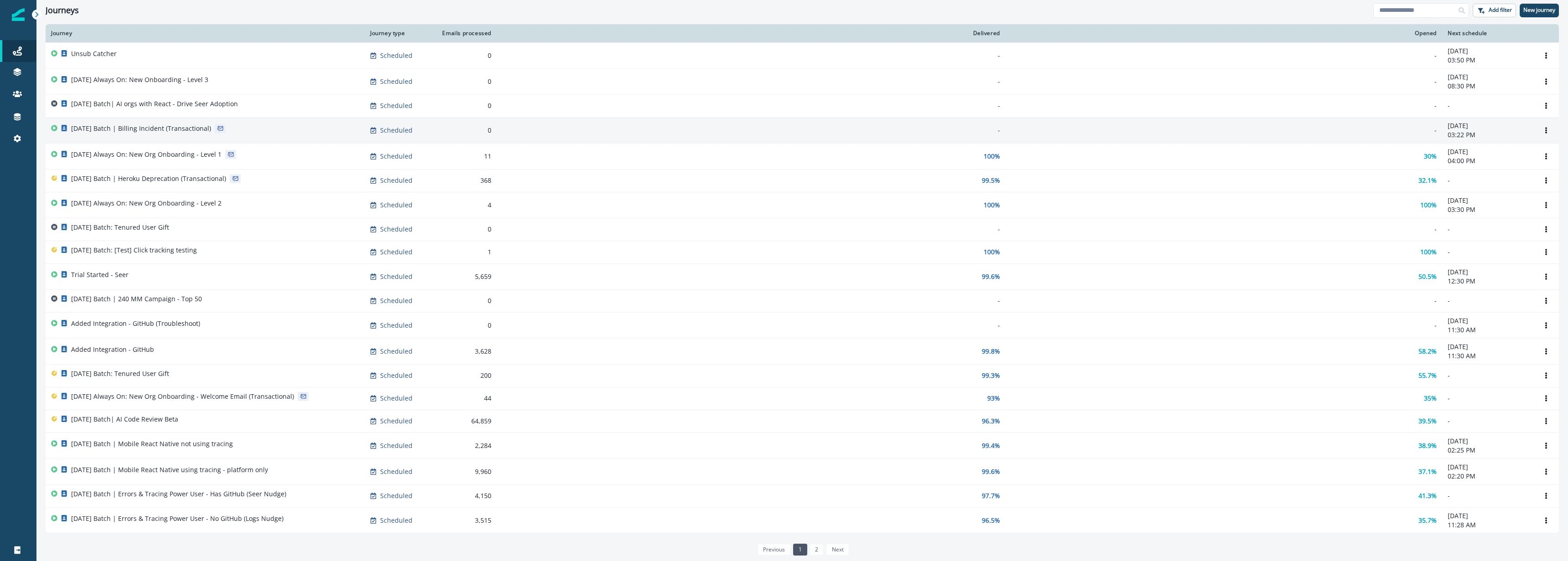
click at [325, 124] on div "[DATE] Batch | Billing Incident (Transactional)" at bounding box center [205, 130] width 308 height 13
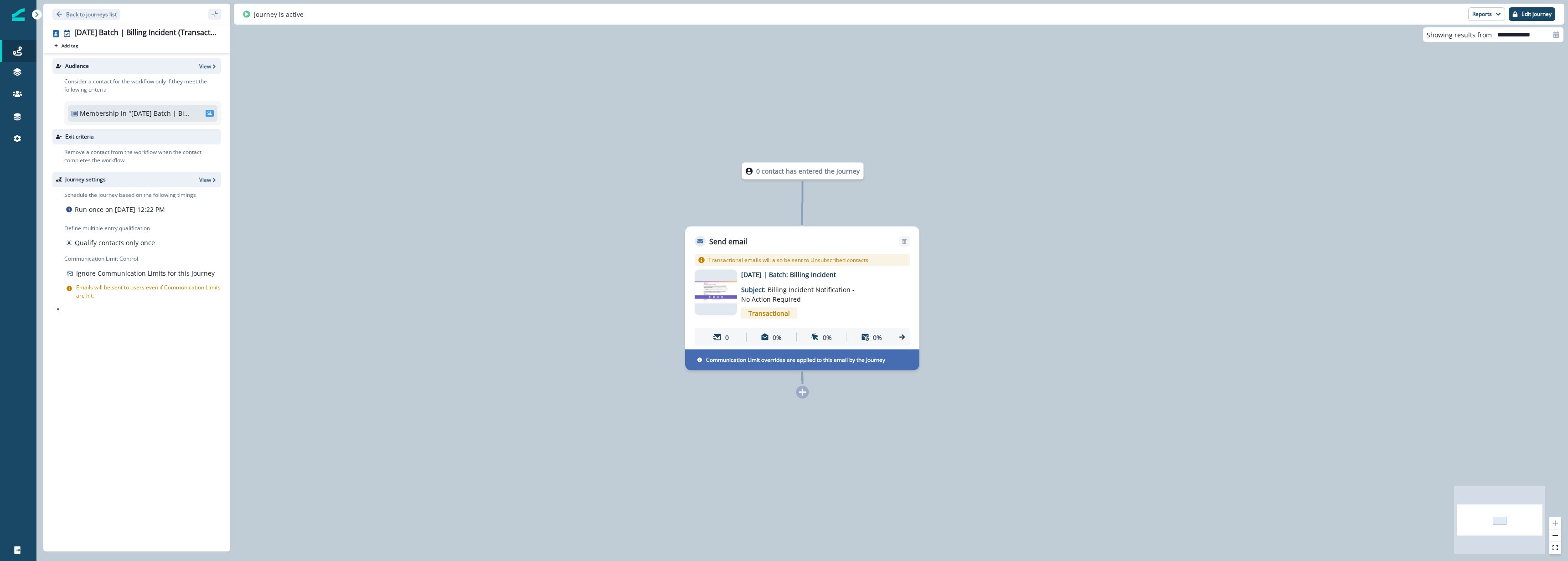
click at [59, 11] on icon "Go back" at bounding box center [59, 14] width 6 height 6
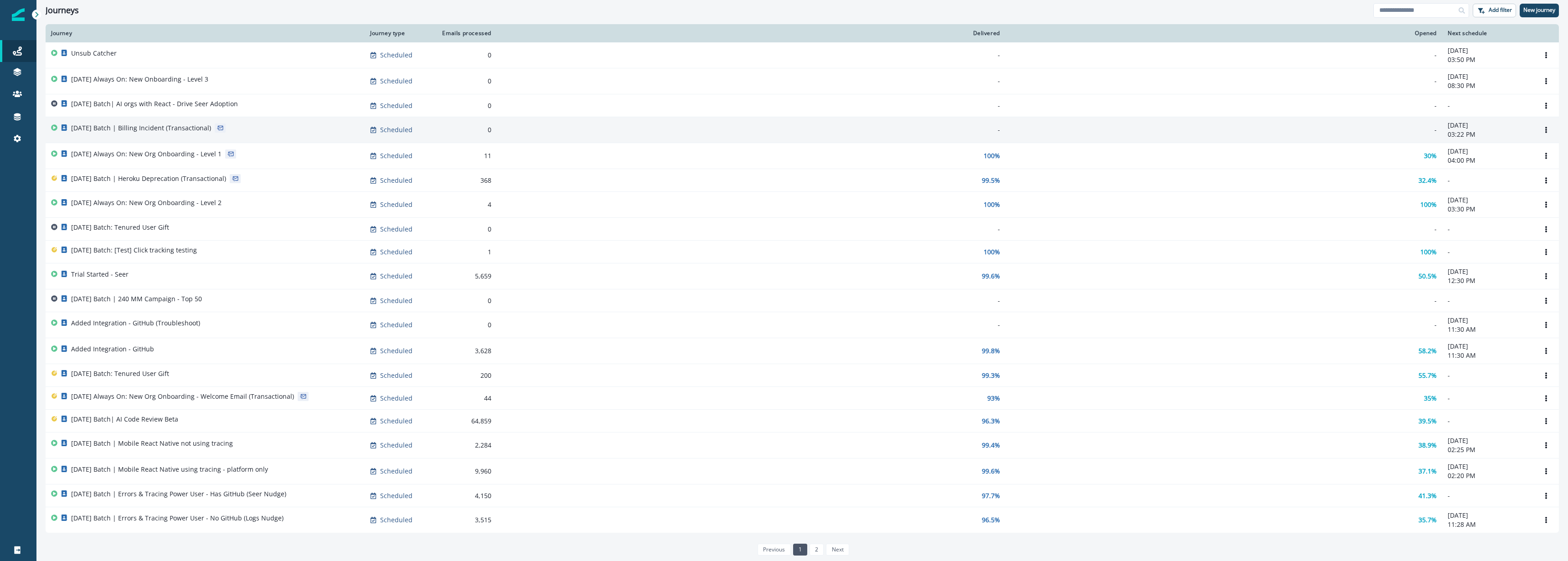
click at [181, 126] on p "[DATE] Batch | Billing Incident (Transactional)" at bounding box center [141, 128] width 140 height 9
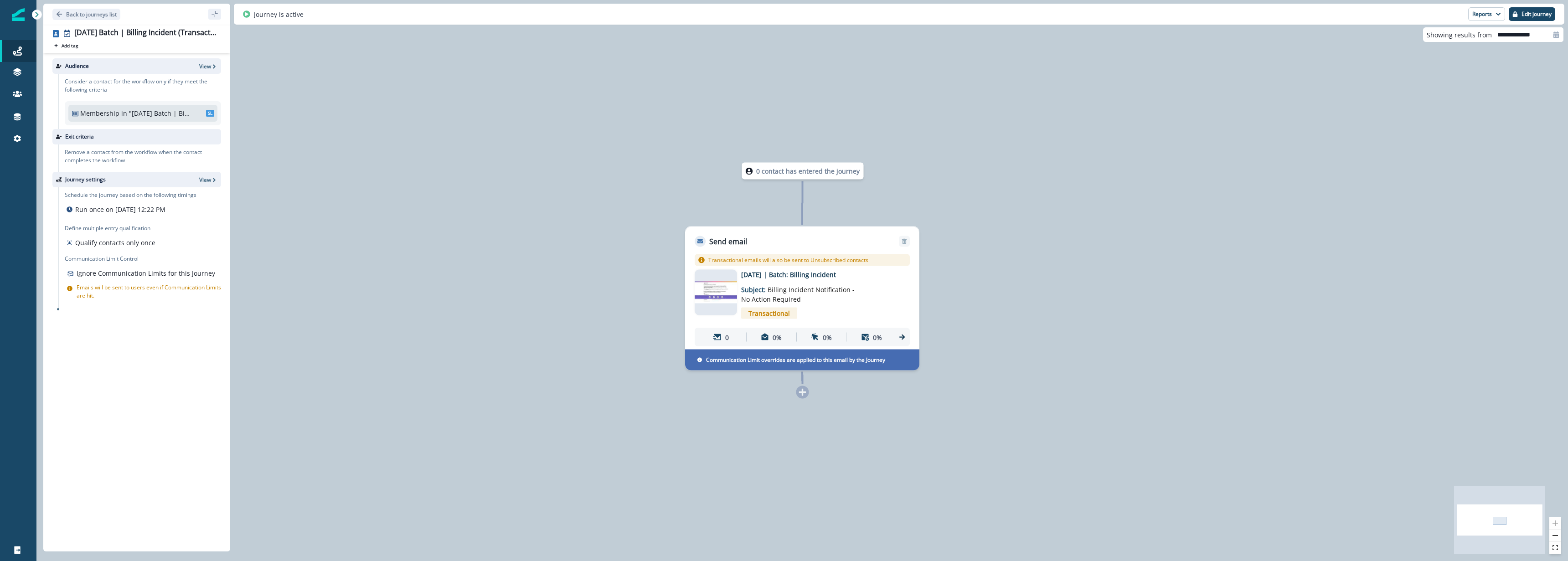
click at [125, 206] on p "Run once on [DATE] 12:22 PM" at bounding box center [120, 210] width 90 height 10
click at [124, 208] on p "Run once on [DATE] 12:22 PM" at bounding box center [120, 210] width 90 height 10
drag, startPoint x: 124, startPoint y: 208, endPoint x: 818, endPoint y: 175, distance: 694.8
click at [166, 205] on p "Run once on [DATE] 12:22 PM" at bounding box center [120, 210] width 90 height 10
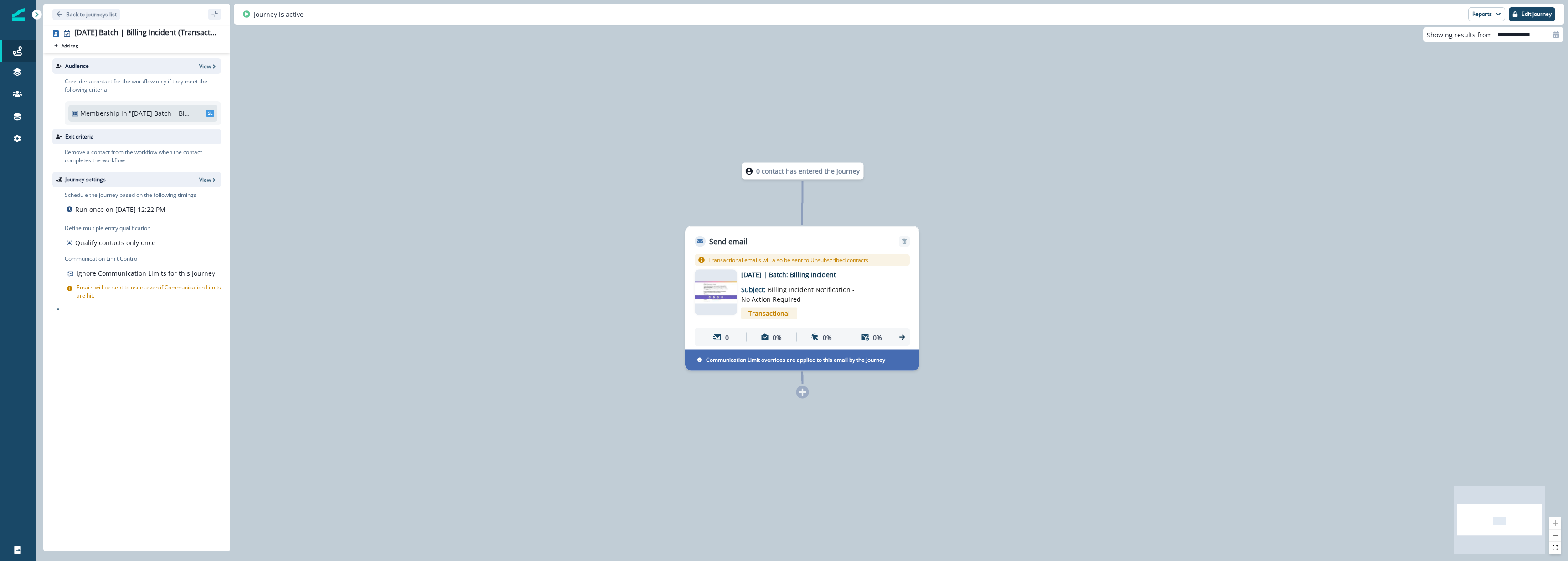
drag, startPoint x: 887, startPoint y: 458, endPoint x: 803, endPoint y: 378, distance: 116.0
click at [887, 458] on div "0 contact has entered the journey Send email Email asset changed, journey repor…" at bounding box center [801, 280] width 1532 height 561
click at [719, 336] on icon at bounding box center [718, 337] width 8 height 6
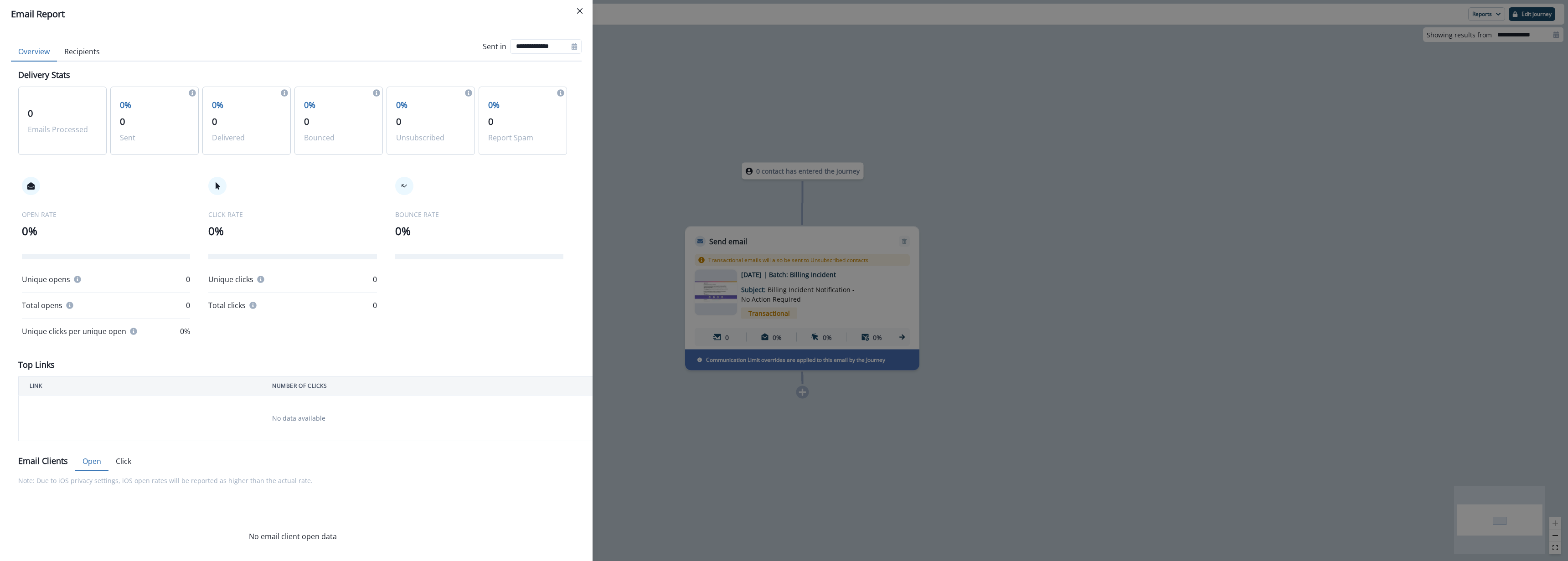
click at [757, 438] on div "**********" at bounding box center [784, 280] width 1568 height 561
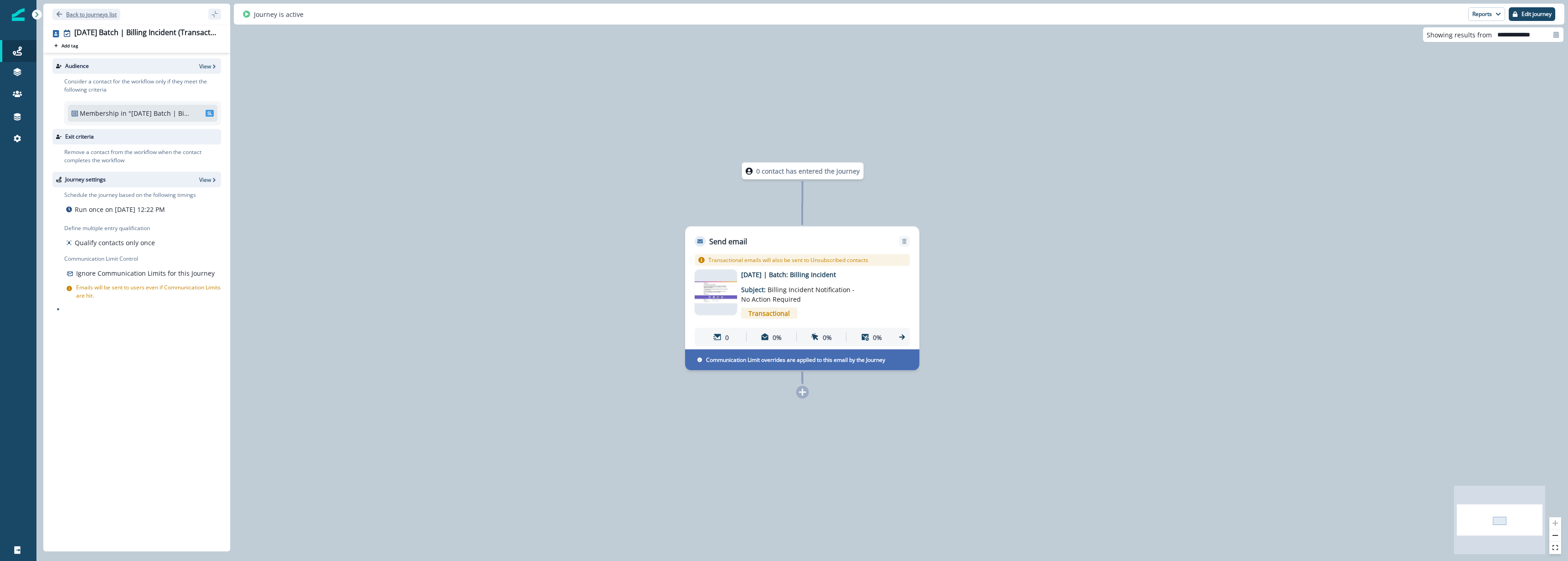
click at [92, 13] on p "Back to journeys list" at bounding box center [91, 14] width 51 height 8
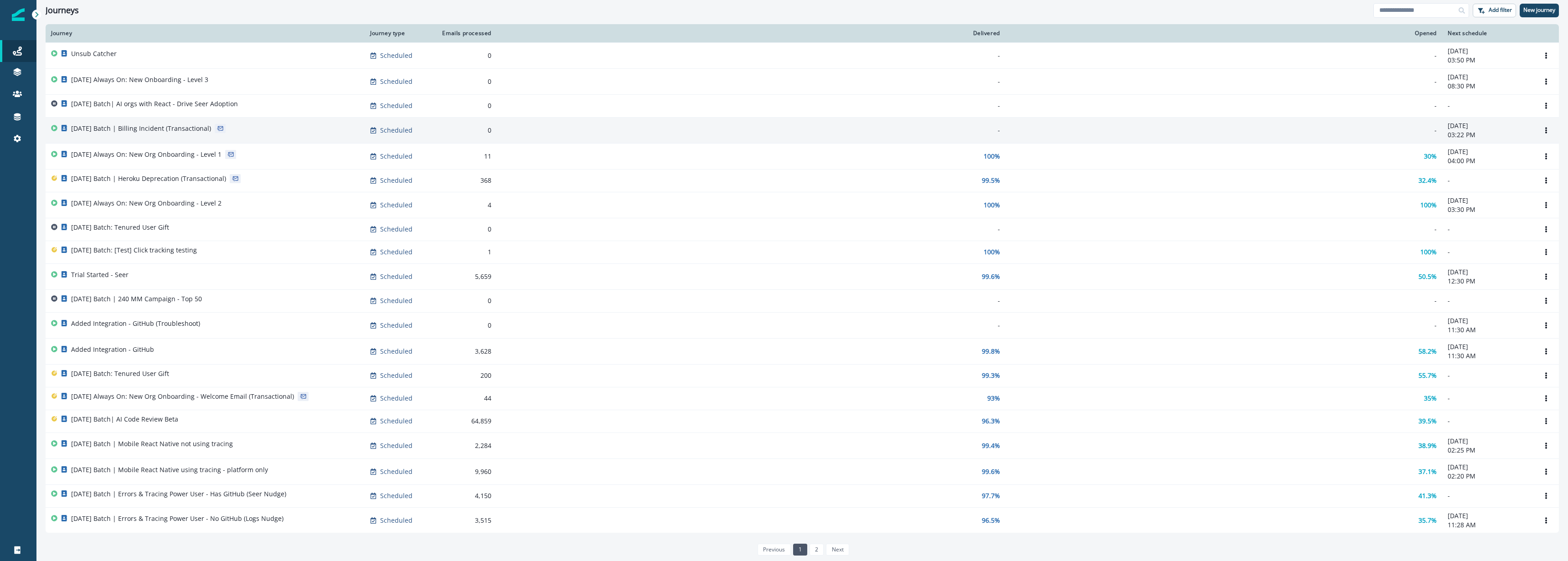
click at [131, 130] on p "[DATE] Batch | Billing Incident (Transactional)" at bounding box center [141, 128] width 140 height 9
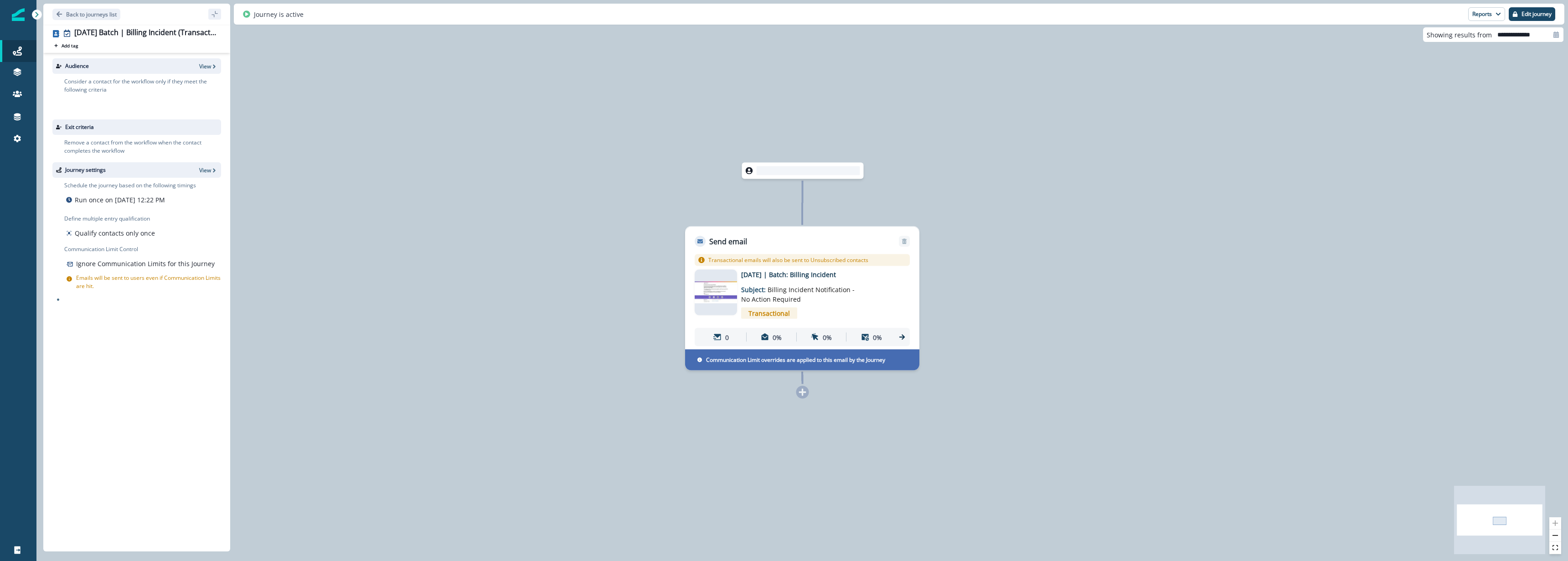
click at [296, 149] on div "0 contact has entered the journey Send email Email asset changed, journey repor…" at bounding box center [801, 280] width 1532 height 561
click at [131, 71] on div "Audience View" at bounding box center [136, 66] width 169 height 16
drag, startPoint x: 131, startPoint y: 71, endPoint x: 181, endPoint y: 70, distance: 50.0
click at [131, 71] on div "Audience View" at bounding box center [136, 66] width 169 height 16
click at [206, 67] on p "View" at bounding box center [205, 66] width 12 height 8
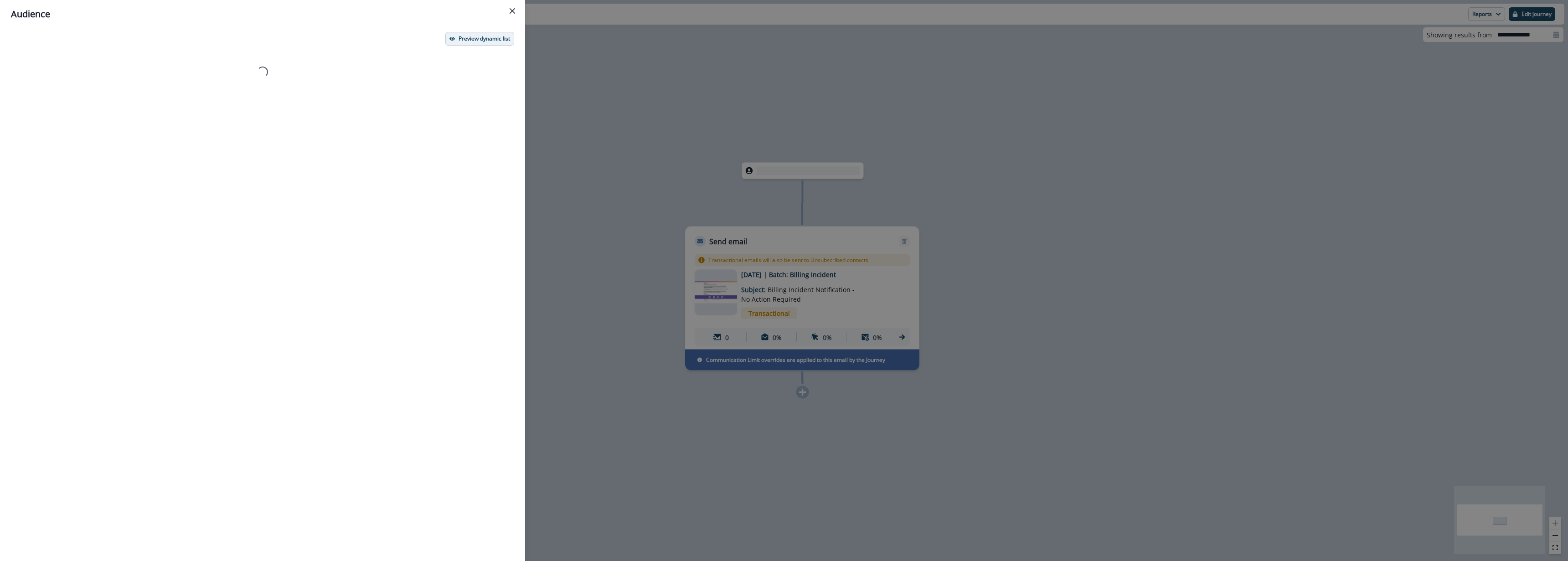
click at [477, 36] on p "Preview dynamic list" at bounding box center [485, 39] width 52 height 6
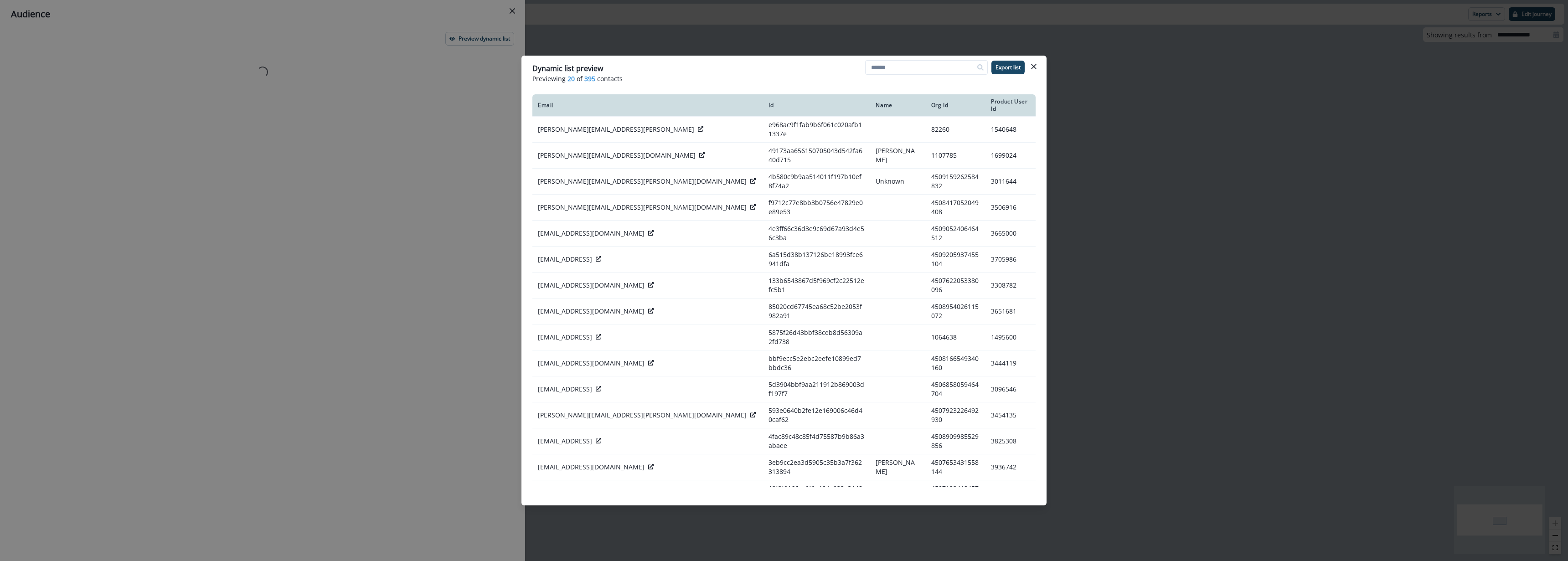
click at [1198, 203] on div "Dynamic list preview Previewing 20 of 395 contacts Export list Email Id Name Or…" at bounding box center [784, 280] width 1568 height 561
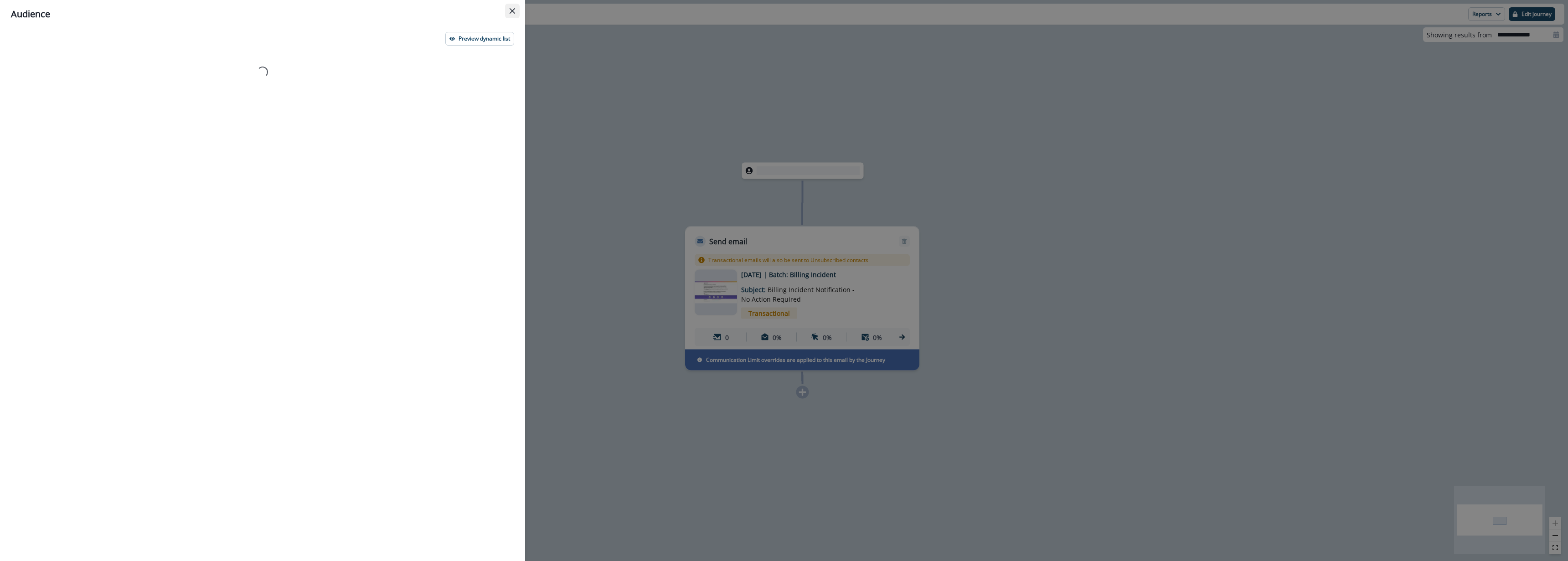
click at [518, 13] on button "Close" at bounding box center [512, 11] width 15 height 15
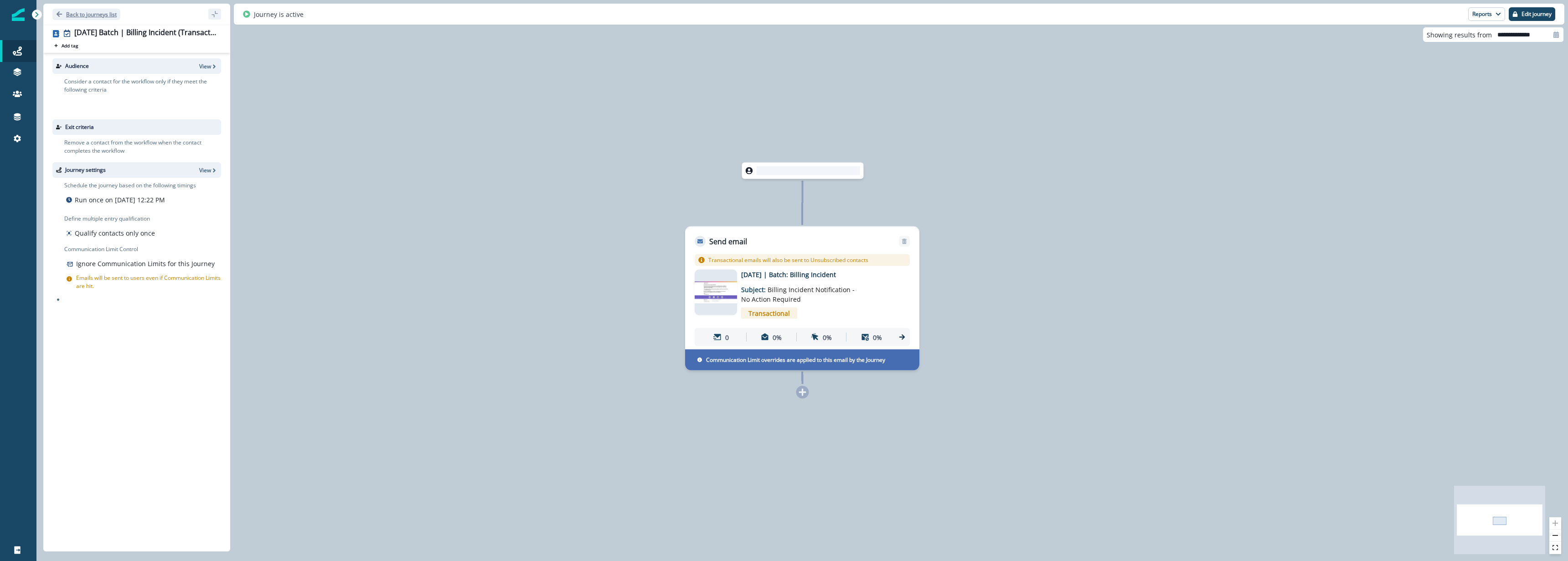
click at [83, 13] on p "Back to journeys list" at bounding box center [91, 14] width 51 height 8
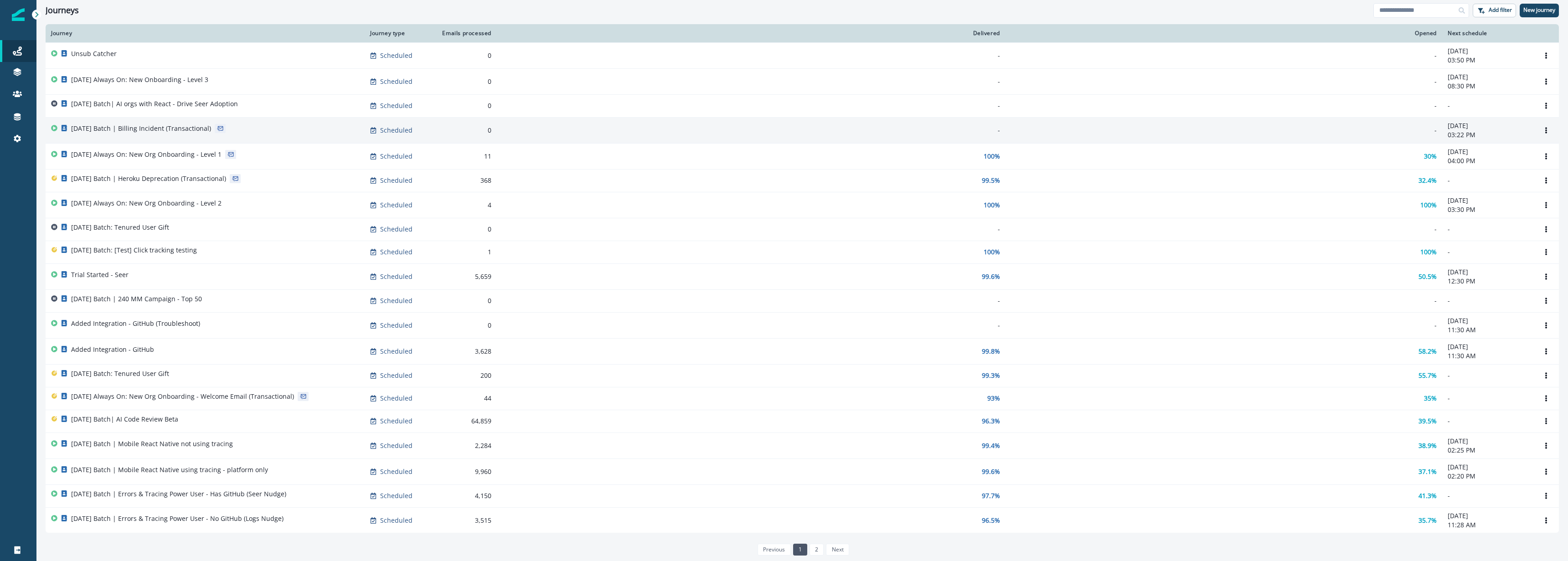
click at [149, 126] on p "[DATE] Batch | Billing Incident (Transactional)" at bounding box center [141, 128] width 140 height 9
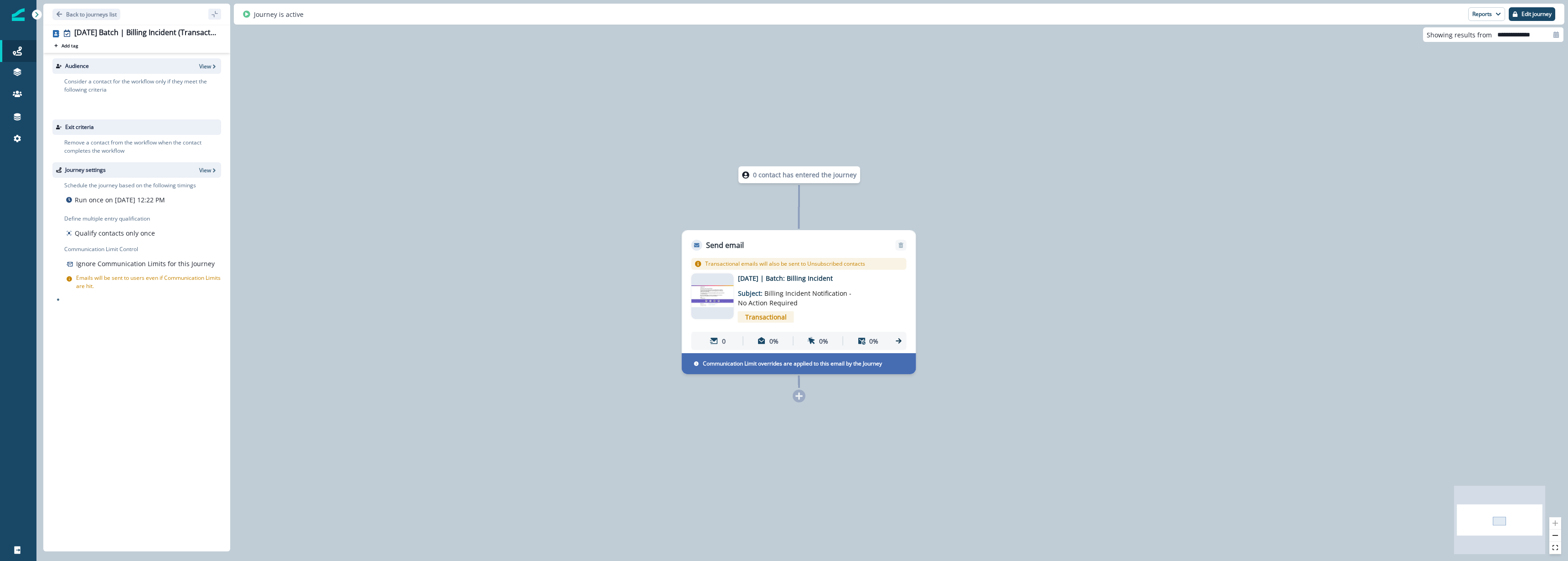
click at [387, 309] on div "0 contact has entered the journey Send email Email asset changed, journey repor…" at bounding box center [801, 280] width 1532 height 561
click at [113, 200] on p "Run once on [DATE] 12:22 PM" at bounding box center [120, 200] width 90 height 10
drag, startPoint x: 1245, startPoint y: 255, endPoint x: 1346, endPoint y: 172, distance: 130.7
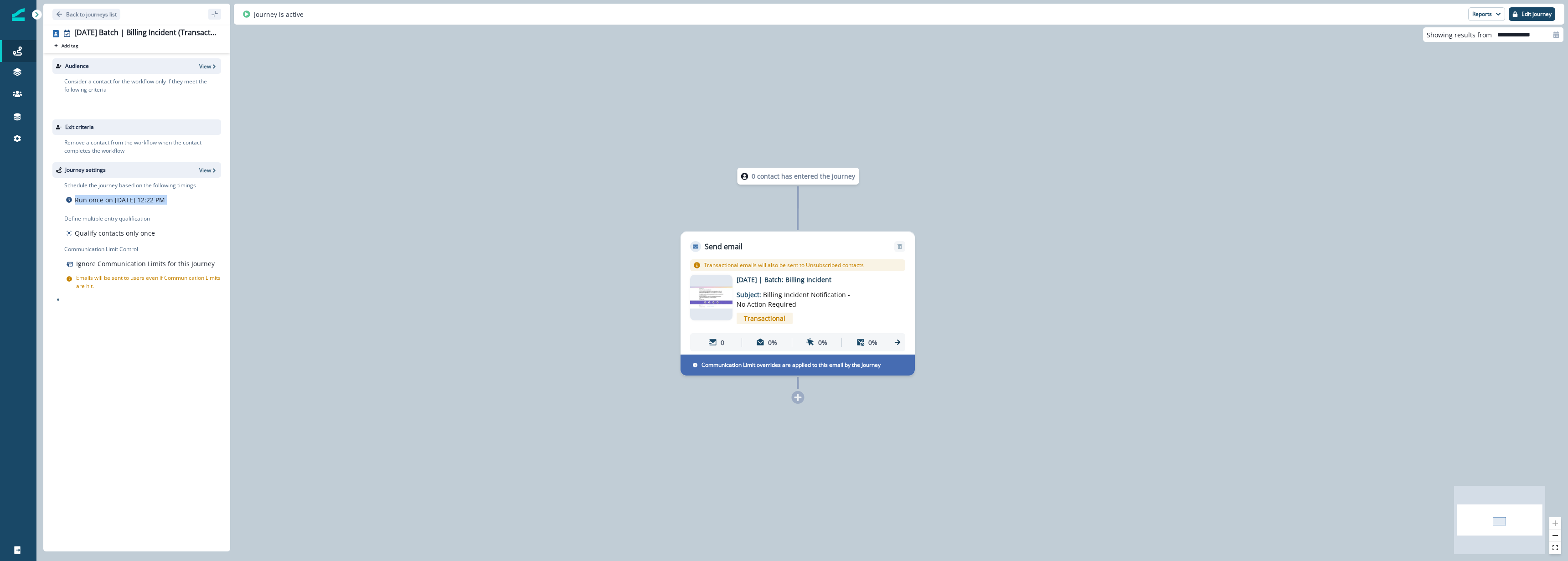
click at [1246, 254] on div "0 contact has entered the journey Send email Email asset changed, journey repor…" at bounding box center [801, 280] width 1532 height 561
click at [1539, 36] on input "**********" at bounding box center [1528, 34] width 72 height 15
select select "*"
select select "****"
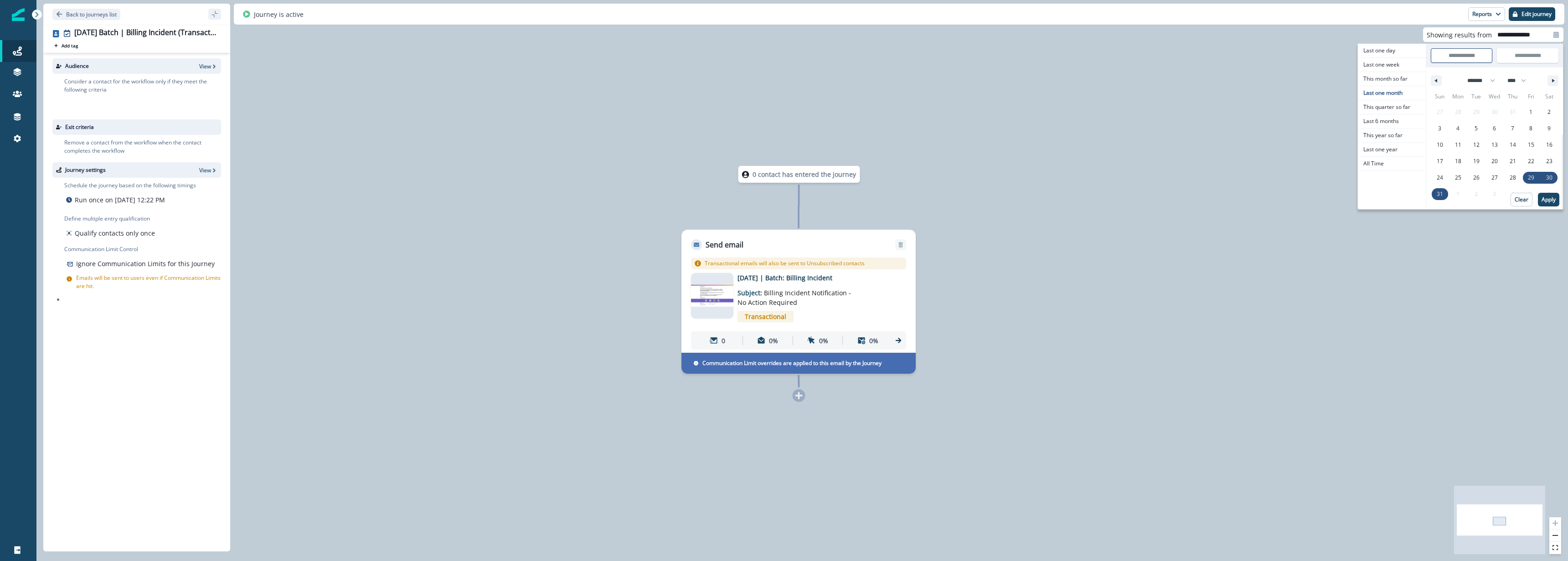
click at [1539, 35] on input "**********" at bounding box center [1528, 34] width 72 height 15
select select "*"
select select "****"
click at [399, 363] on div "0 contact has entered the journey Send email Email asset changed, journey repor…" at bounding box center [801, 280] width 1532 height 561
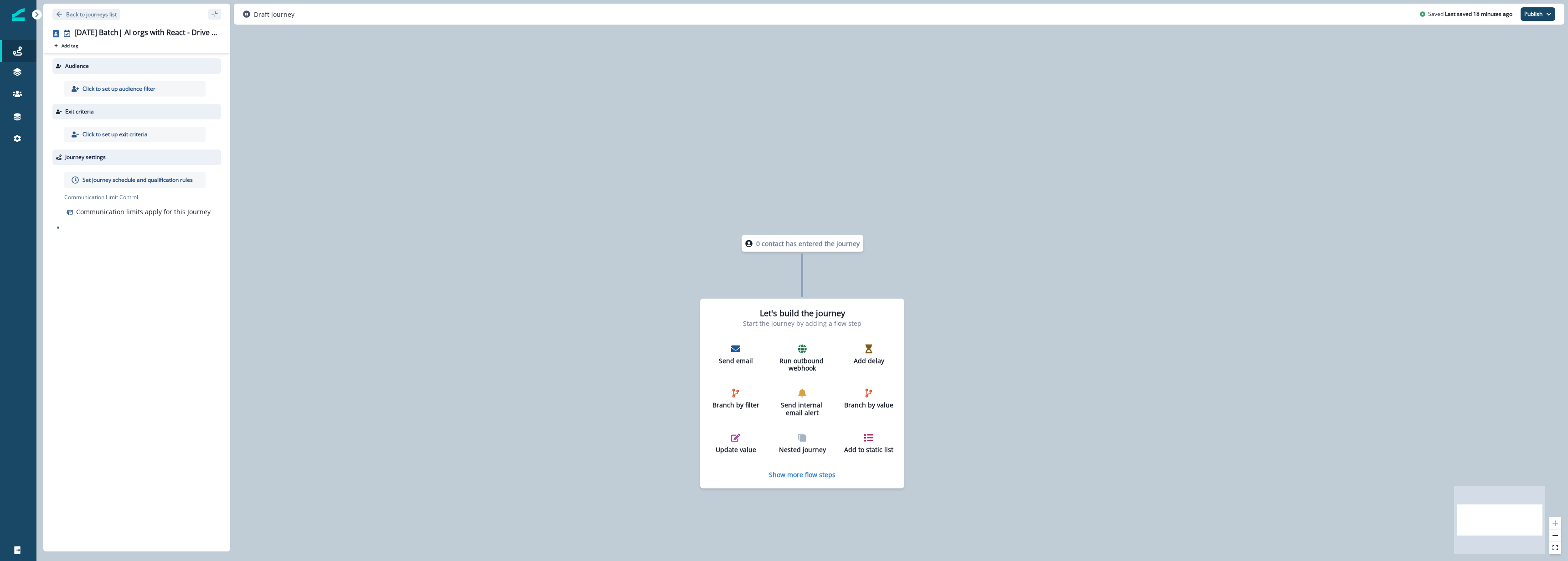
click at [99, 16] on p "Back to journeys list" at bounding box center [91, 14] width 51 height 8
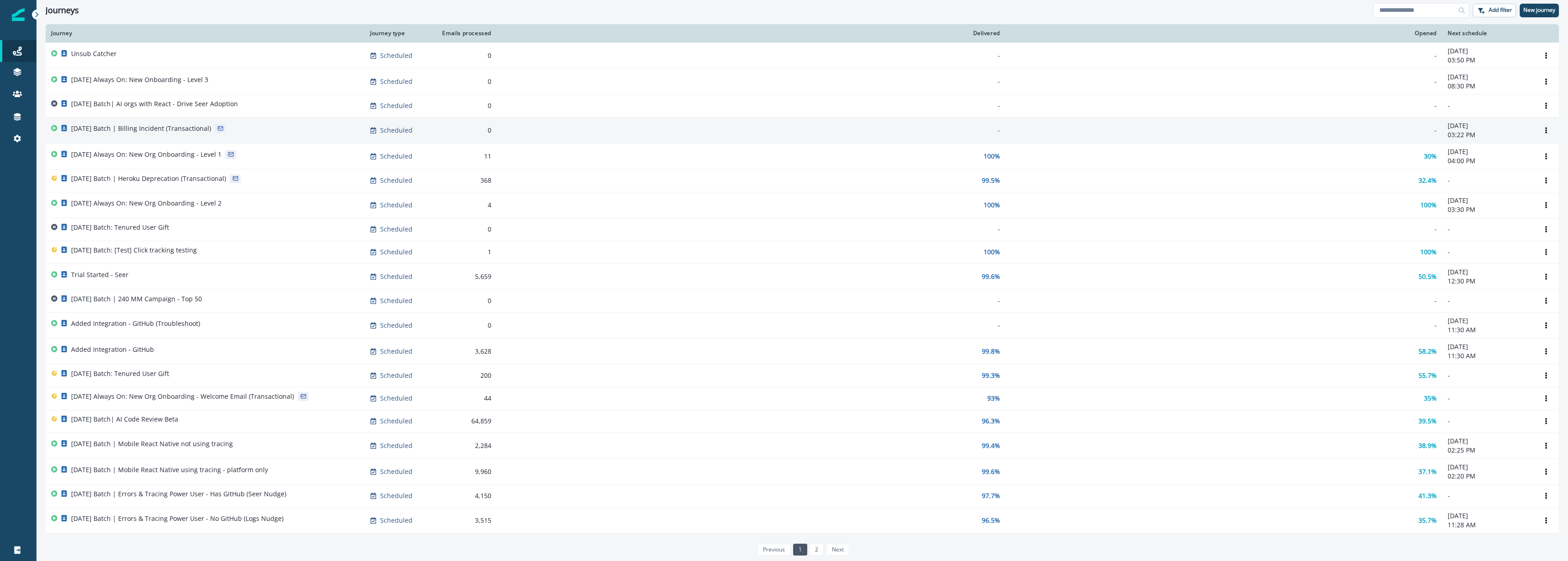
scroll to position [2, 0]
click at [239, 125] on div "[DATE] Batch | Billing Incident (Transactional)" at bounding box center [205, 128] width 308 height 13
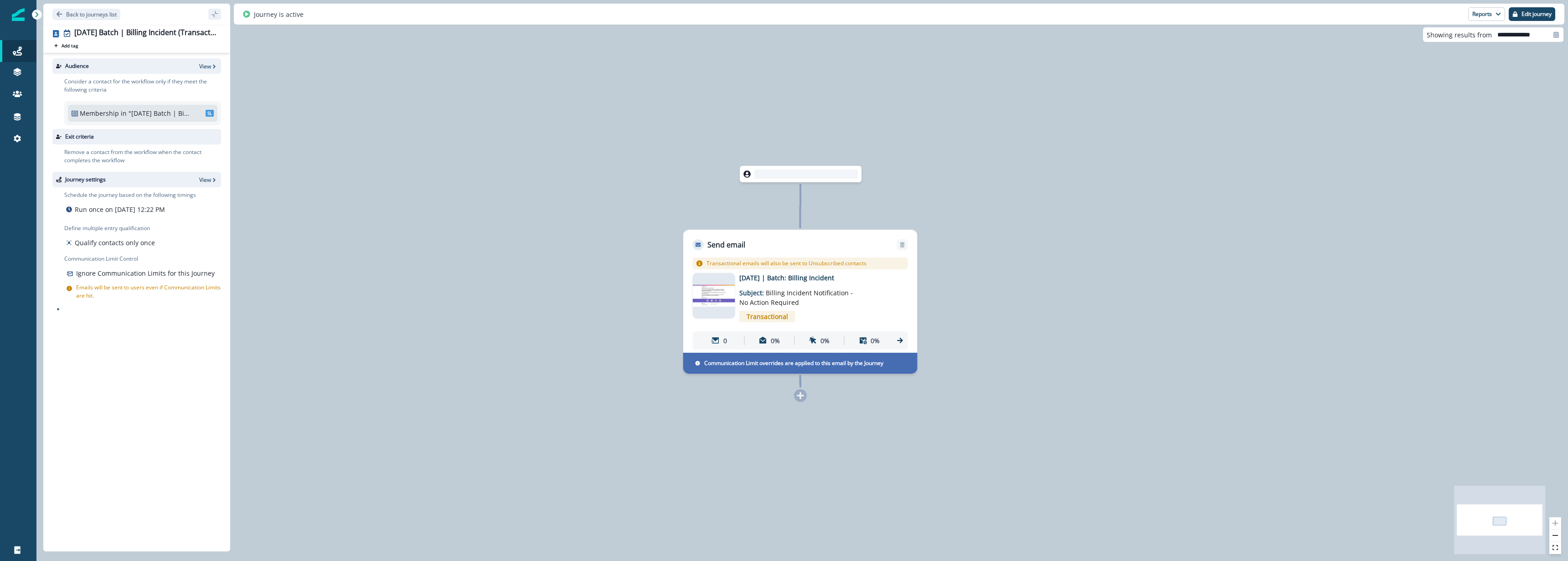
click at [158, 114] on p ""[DATE] Batch | Billing Incident"" at bounding box center [160, 114] width 62 height 10
click at [176, 116] on p ""[DATE] Batch | Billing Incident"" at bounding box center [160, 114] width 62 height 10
drag, startPoint x: 176, startPoint y: 115, endPoint x: 199, endPoint y: 67, distance: 53.2
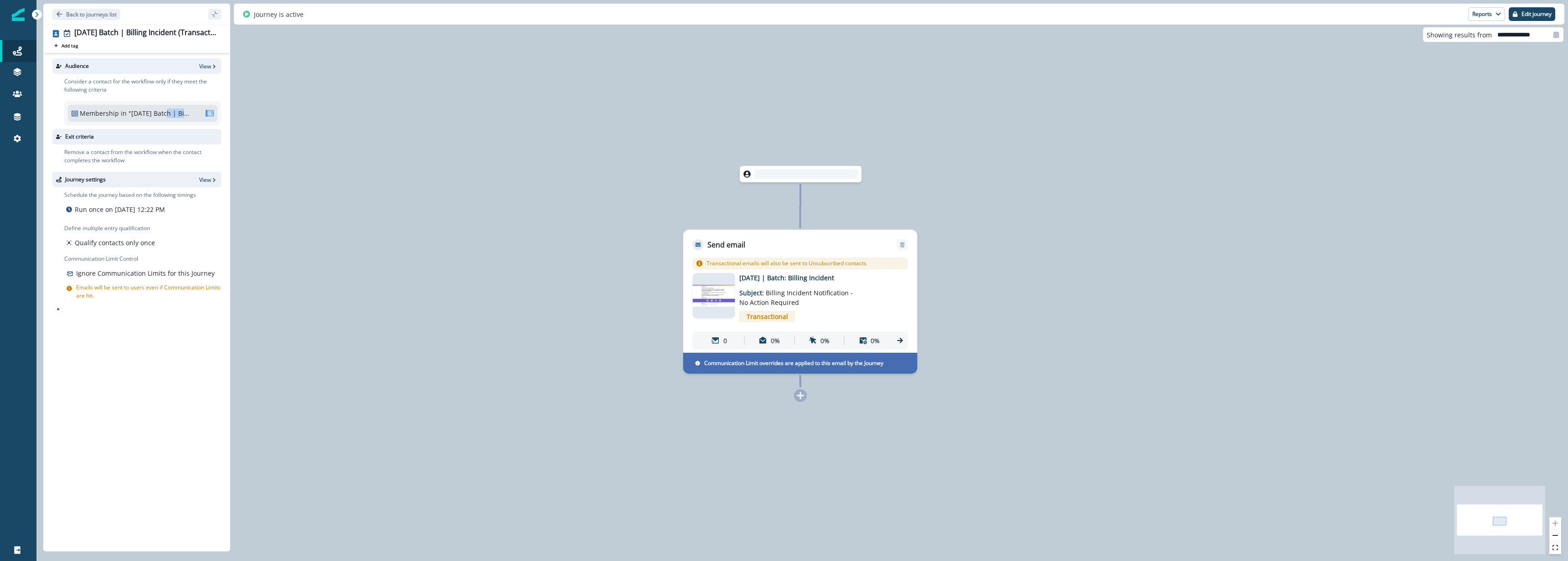
click at [226, 117] on div "Audience View Consider a contact for the workflow only if they meet the followi…" at bounding box center [136, 300] width 187 height 495
click at [205, 69] on p "View" at bounding box center [205, 66] width 12 height 8
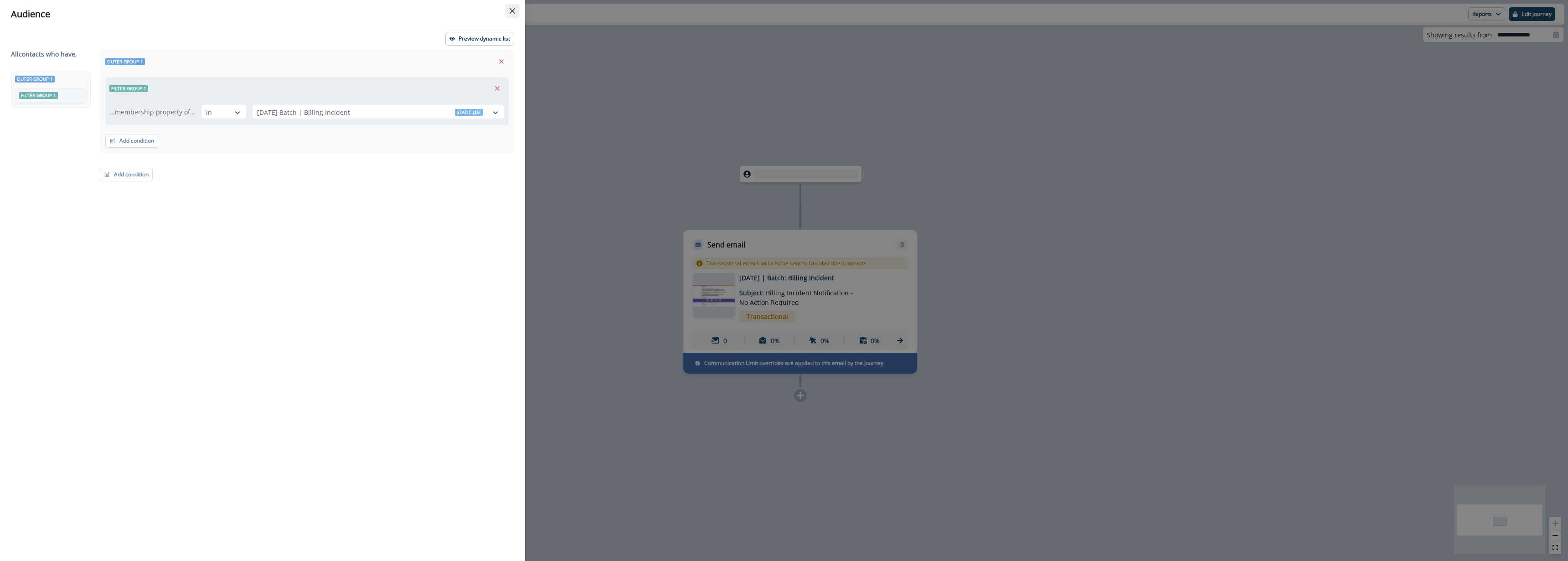
click at [510, 10] on icon "Close" at bounding box center [512, 10] width 5 height 5
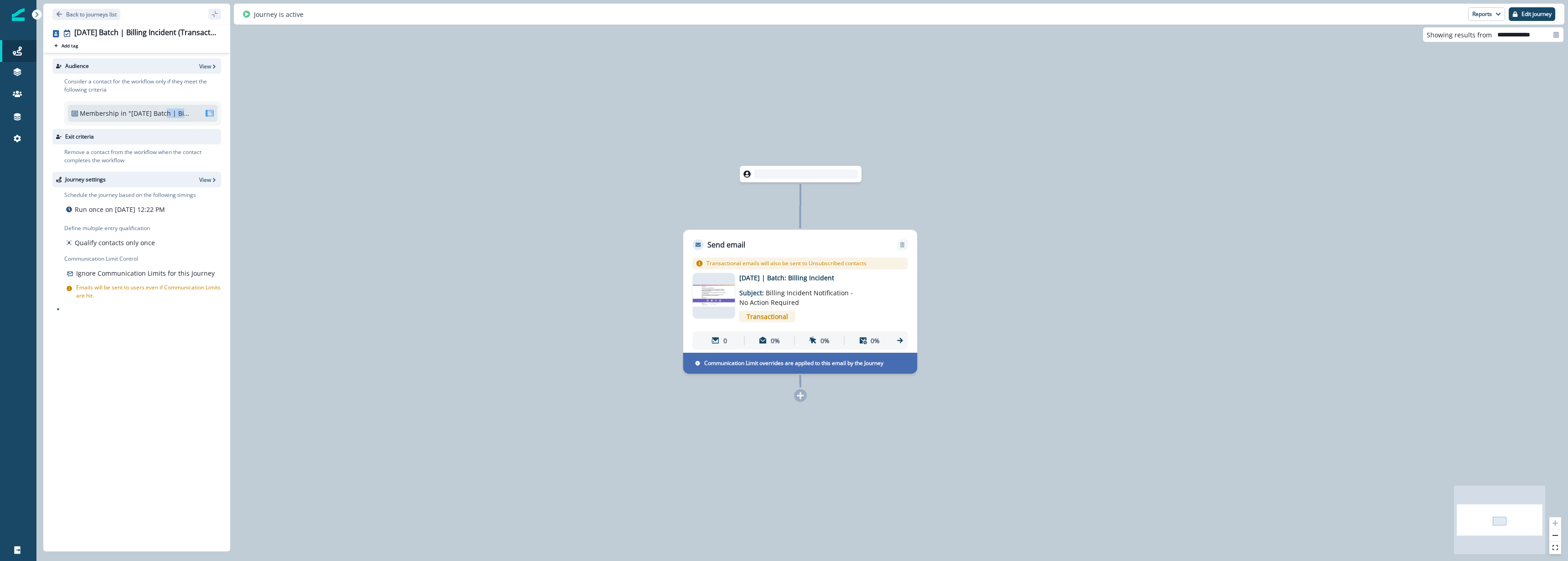
click at [462, 124] on div "0 contact has entered the journey Send email Email asset changed, journey repor…" at bounding box center [801, 280] width 1532 height 561
drag, startPoint x: 408, startPoint y: 133, endPoint x: 328, endPoint y: 118, distance: 81.4
click at [393, 131] on div "0 contact has entered the journey Send email Email asset changed, journey repor…" at bounding box center [801, 280] width 1532 height 561
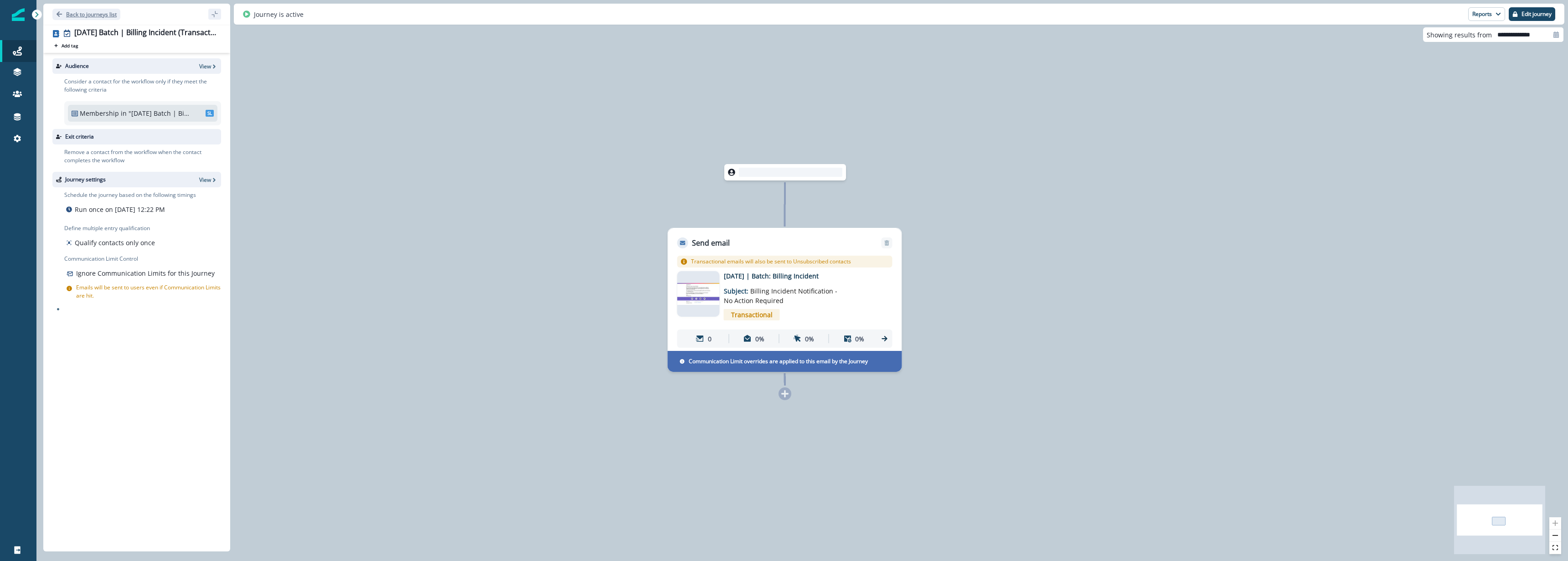
click at [93, 20] on div "Back to journeys list" at bounding box center [136, 14] width 187 height 21
click at [95, 16] on p "Back to journeys list" at bounding box center [91, 14] width 51 height 8
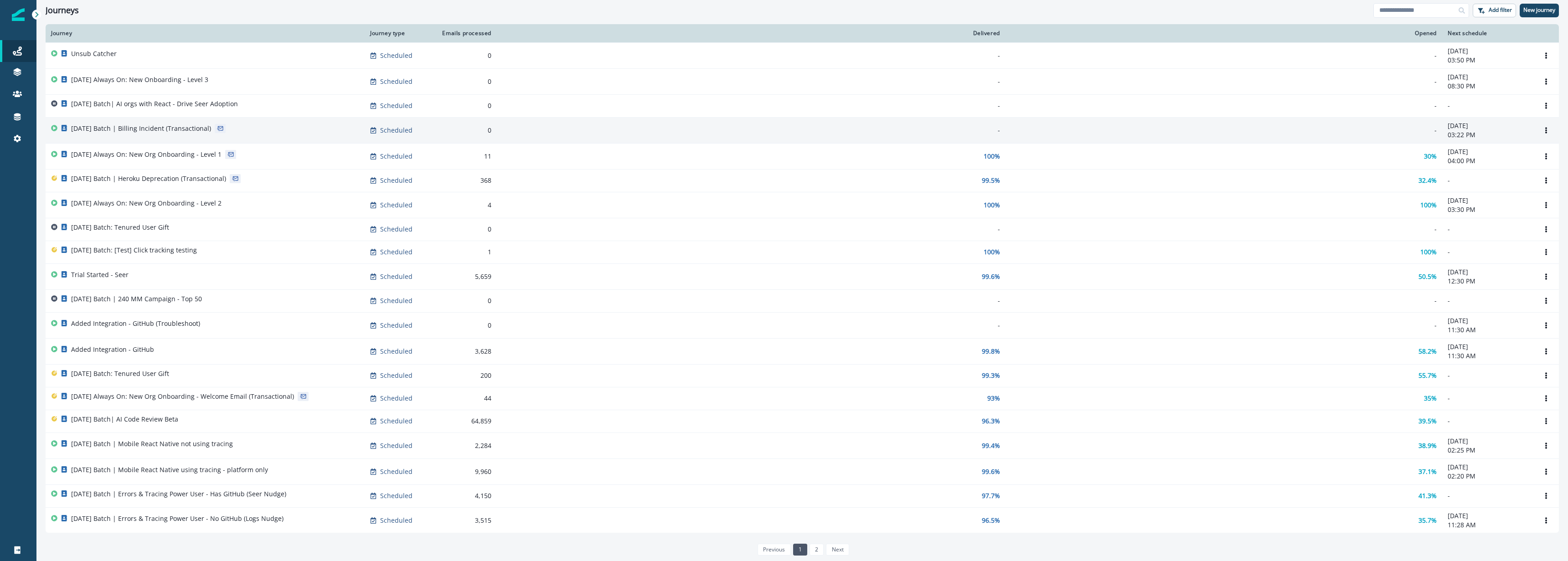
click at [187, 137] on td "[DATE] Batch | Billing Incident (Transactional)" at bounding box center [205, 130] width 319 height 26
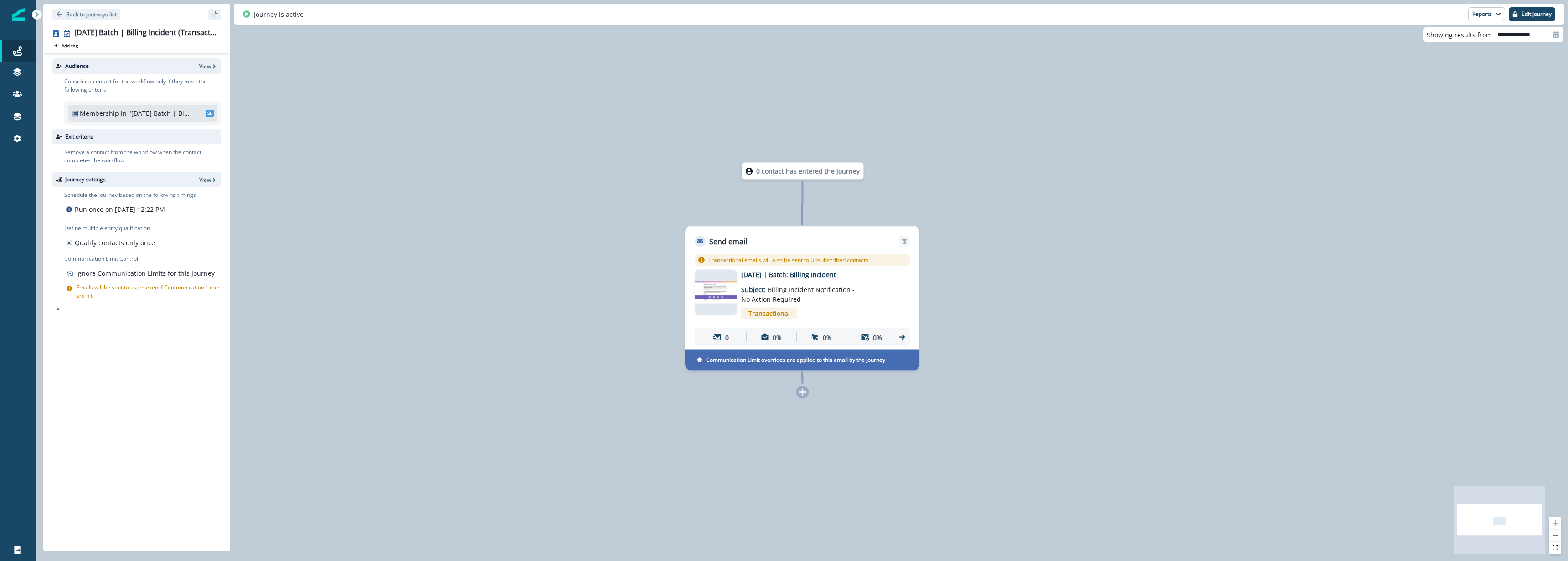
click at [246, 12] on icon at bounding box center [246, 13] width 7 height 7
click at [143, 215] on div "Run once on [DATE] 12:22 PM" at bounding box center [130, 209] width 132 height 13
click at [142, 216] on div "Run once on [DATE] 12:22 PM" at bounding box center [130, 209] width 132 height 13
drag, startPoint x: 142, startPoint y: 216, endPoint x: 204, endPoint y: 191, distance: 66.9
click at [143, 216] on div "Run once on [DATE] 12:22 PM" at bounding box center [130, 209] width 132 height 13
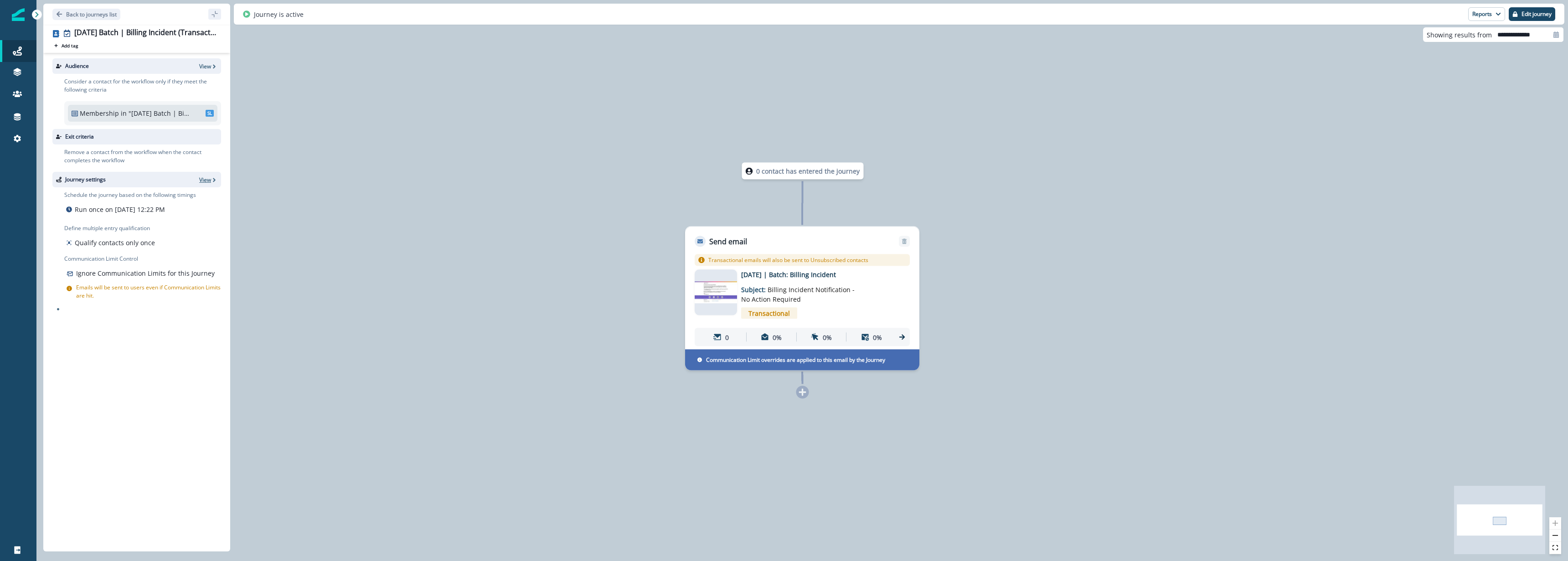
click at [207, 182] on p "View" at bounding box center [205, 180] width 12 height 8
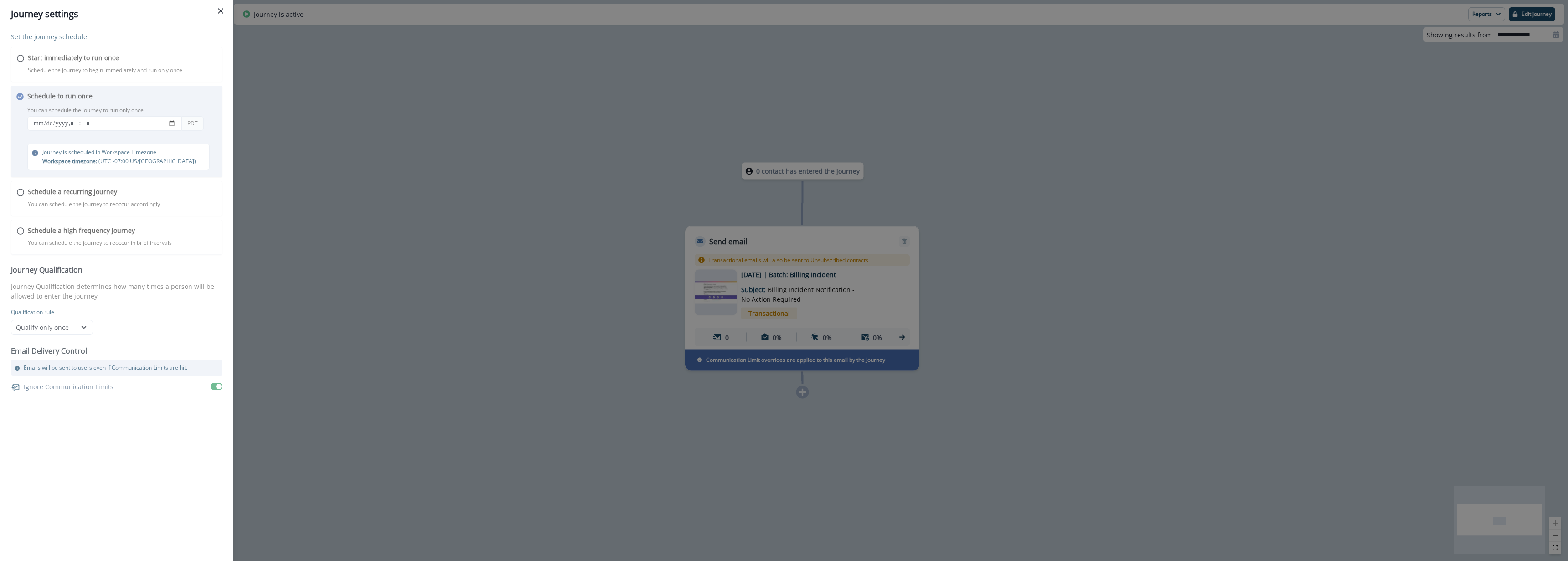
click at [117, 127] on div "Set the journey schedule Start immediately to run once Schedule the journey to …" at bounding box center [117, 213] width 212 height 362
click at [119, 127] on div "Set the journey schedule Start immediately to run once Schedule the journey to …" at bounding box center [117, 213] width 212 height 362
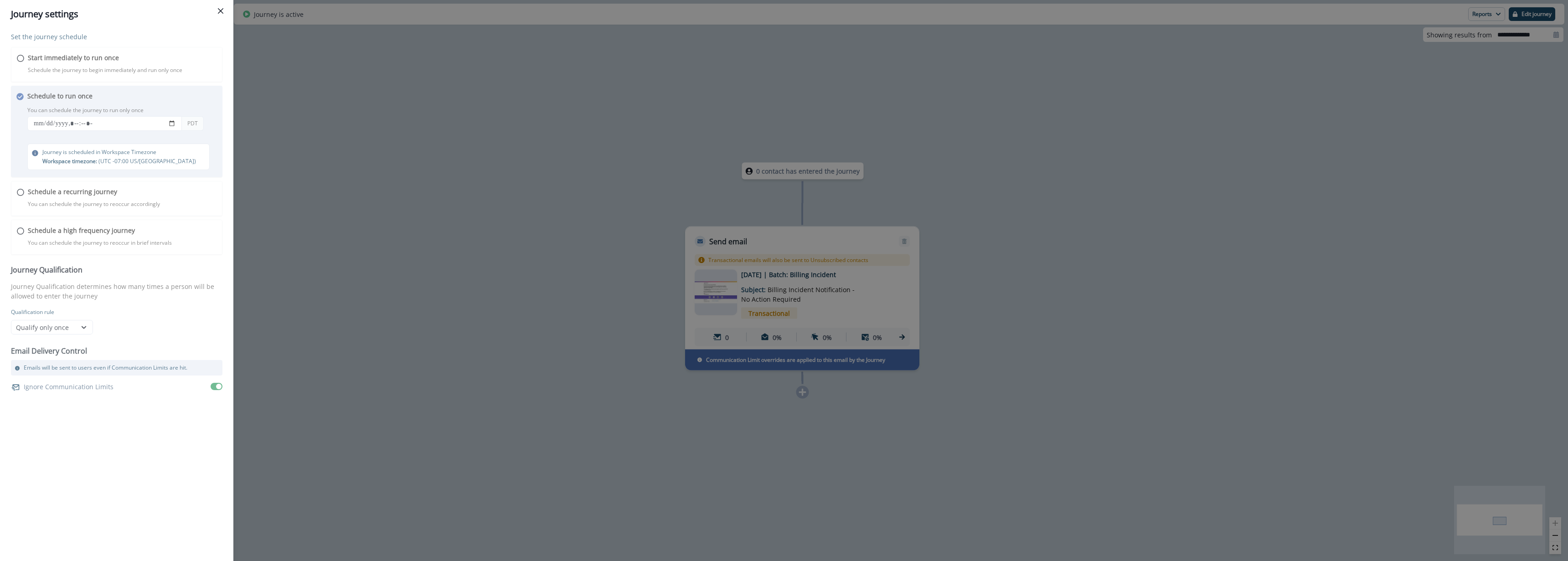
click at [355, 379] on div "Journey settings Set the journey schedule Start immediately to run once Schedul…" at bounding box center [784, 280] width 1568 height 561
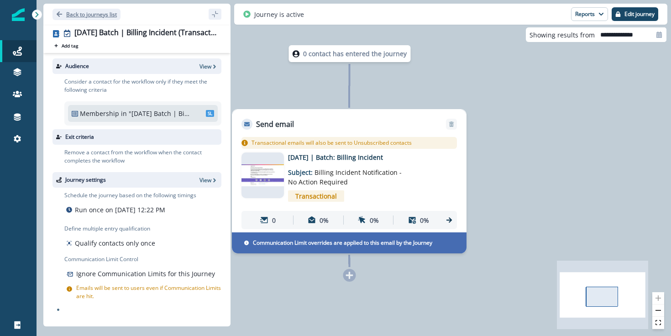
click at [98, 11] on p "Back to journeys list" at bounding box center [91, 14] width 51 height 8
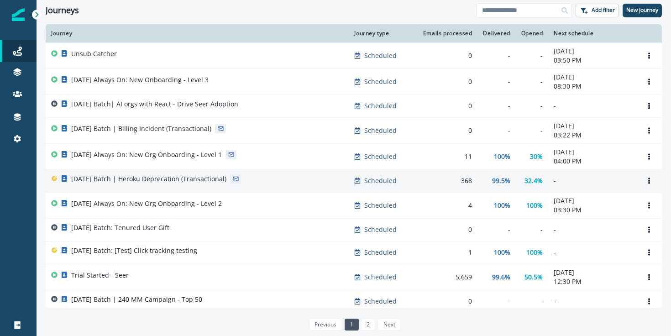
click at [150, 176] on p "[DATE] Batch | Heroku Deprecation (Transactional)" at bounding box center [148, 178] width 155 height 9
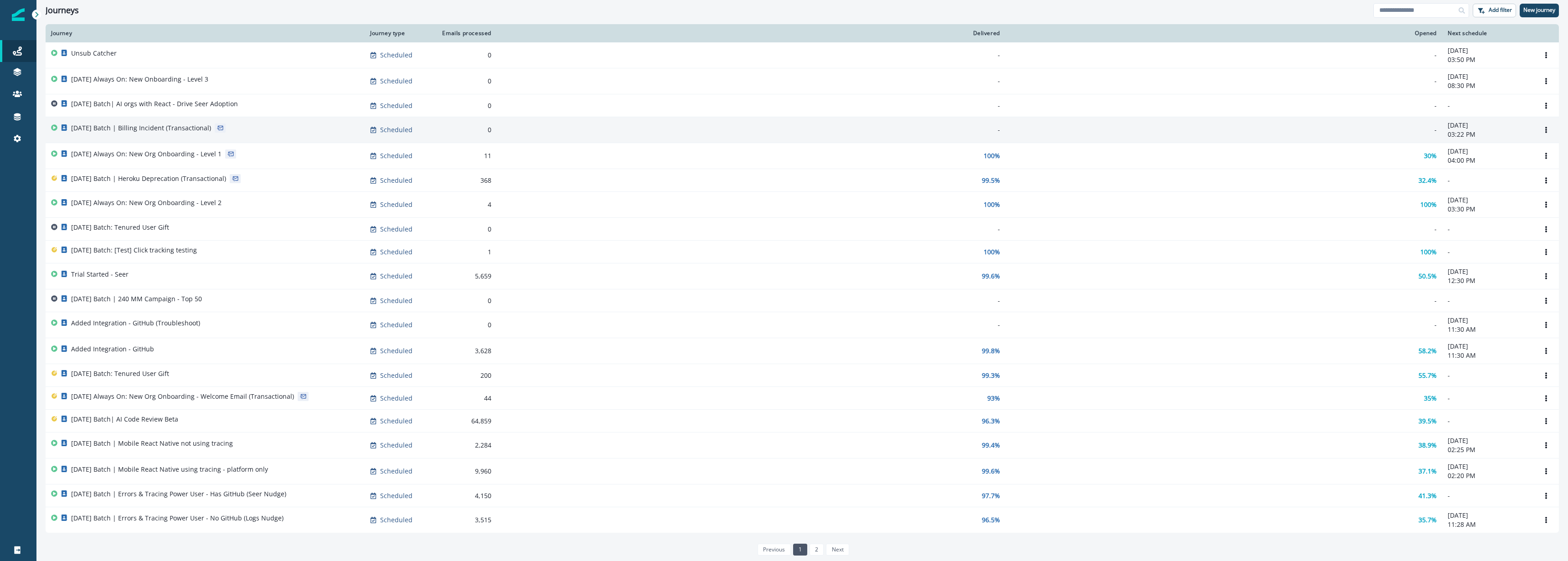
click at [143, 131] on p "[DATE] Batch | Billing Incident (Transactional)" at bounding box center [141, 128] width 140 height 9
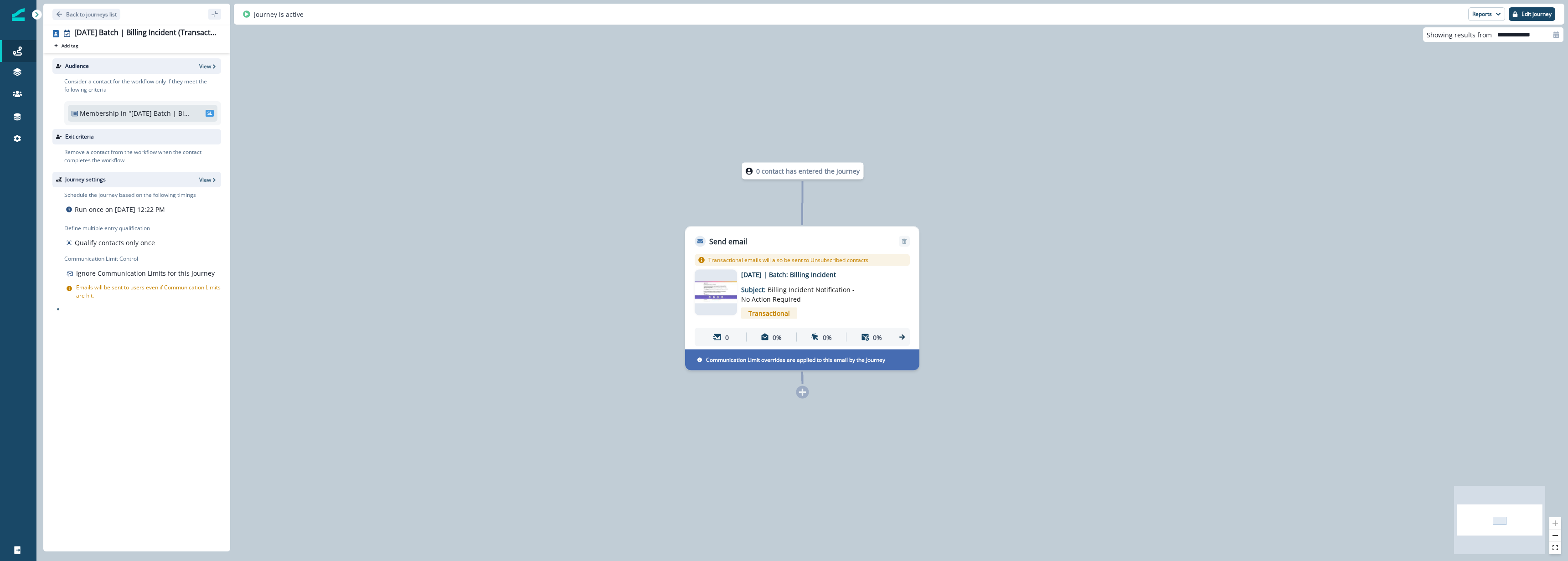
click at [202, 68] on p "View" at bounding box center [205, 66] width 12 height 8
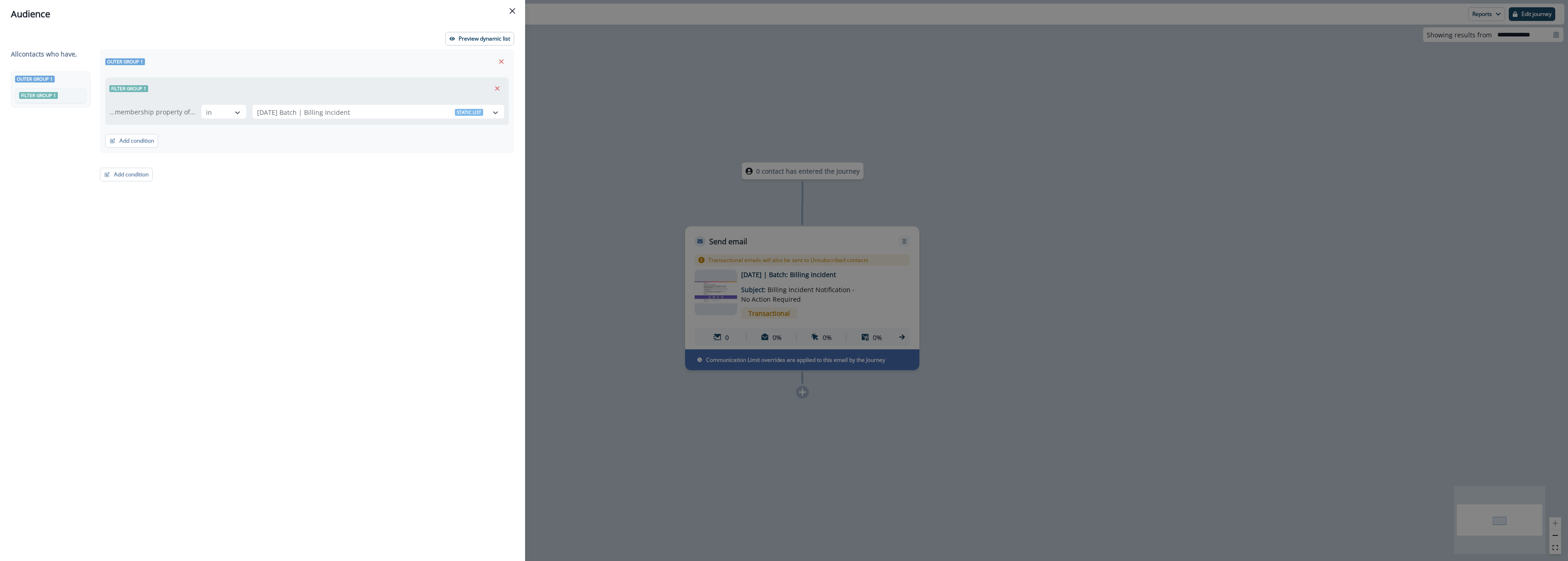
click at [577, 85] on div "Audience Preview dynamic list All contact s who have, Outer group 1 Filter grou…" at bounding box center [784, 280] width 1568 height 561
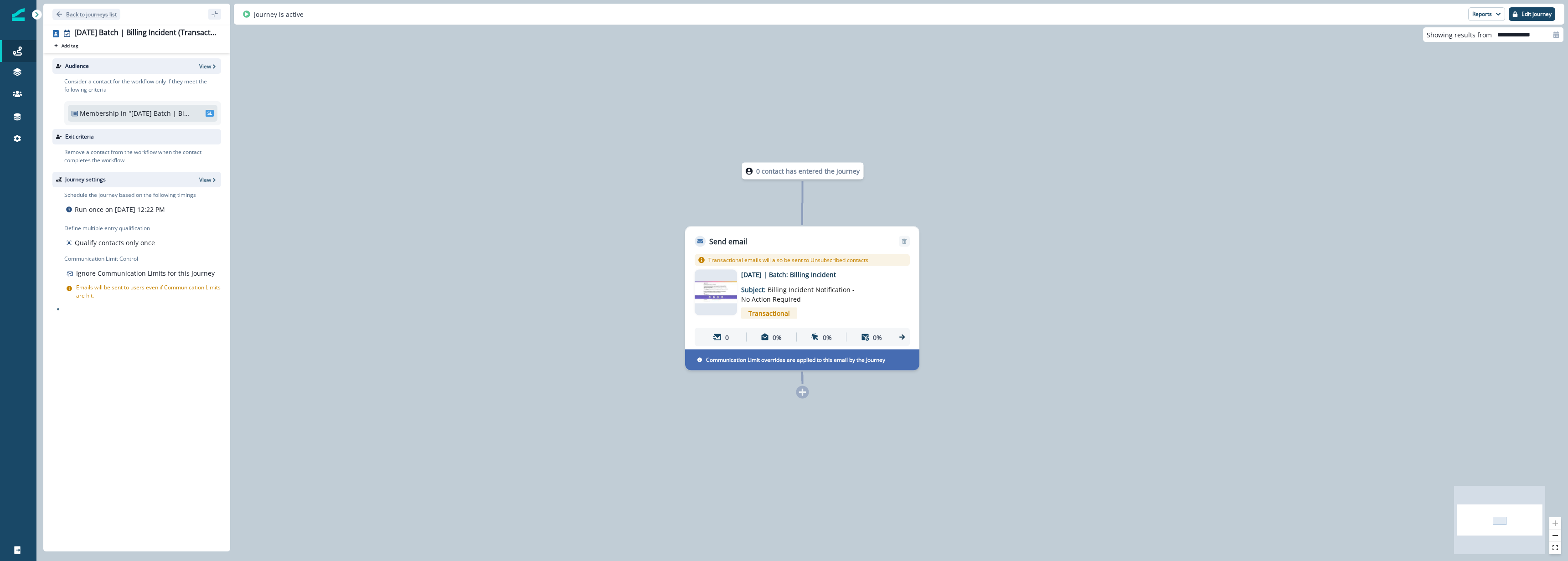
click at [92, 16] on p "Back to journeys list" at bounding box center [91, 14] width 51 height 8
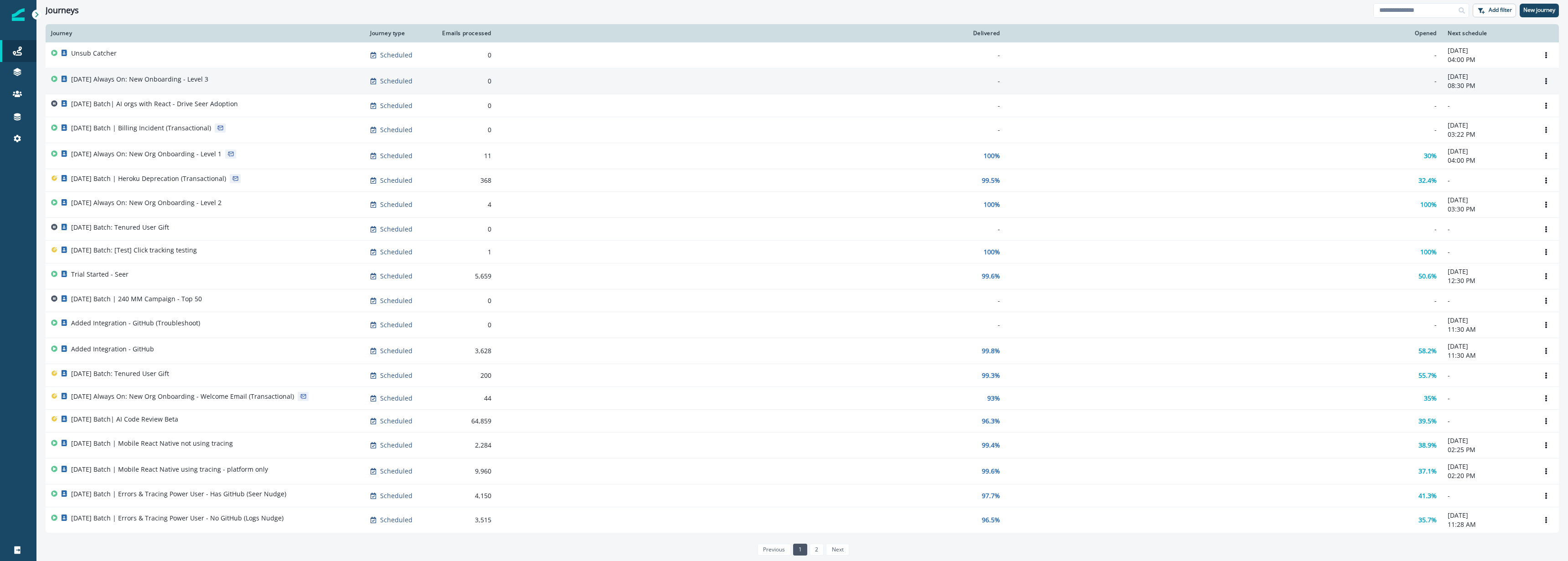
click at [165, 76] on p "[DATE] Always On: New Onboarding - Level 3" at bounding box center [139, 79] width 137 height 9
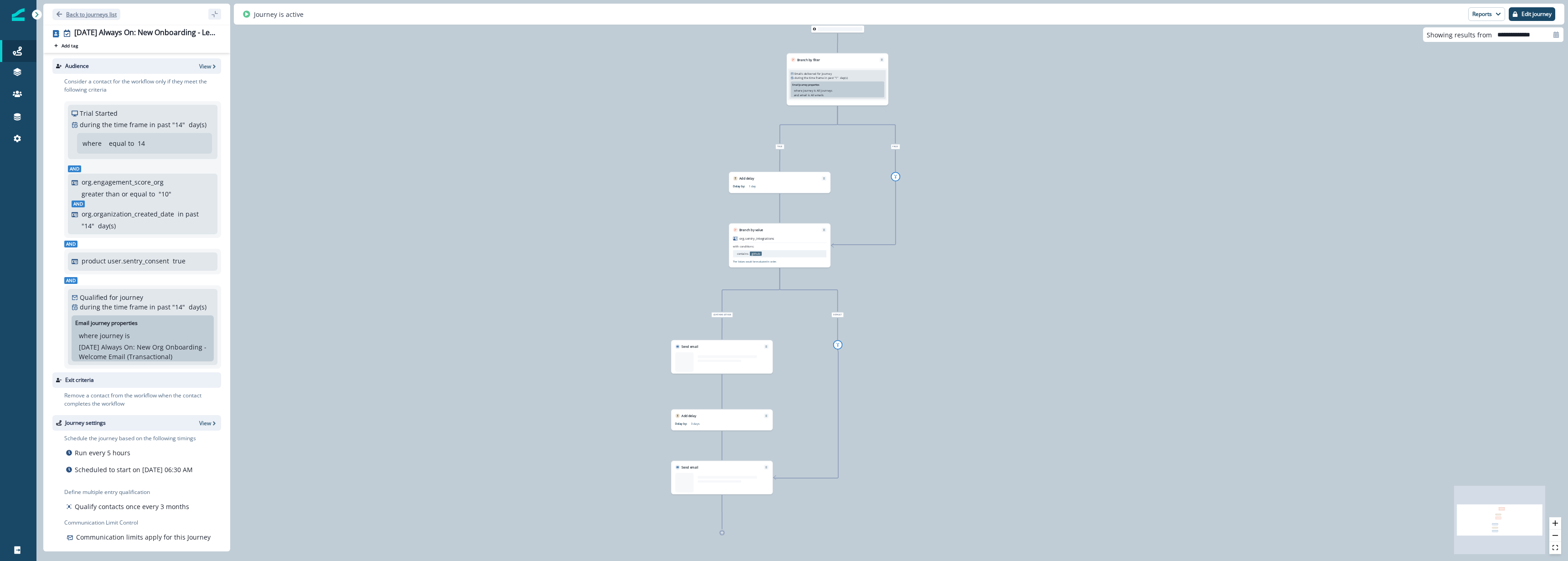
click at [78, 16] on p "Back to journeys list" at bounding box center [91, 14] width 51 height 8
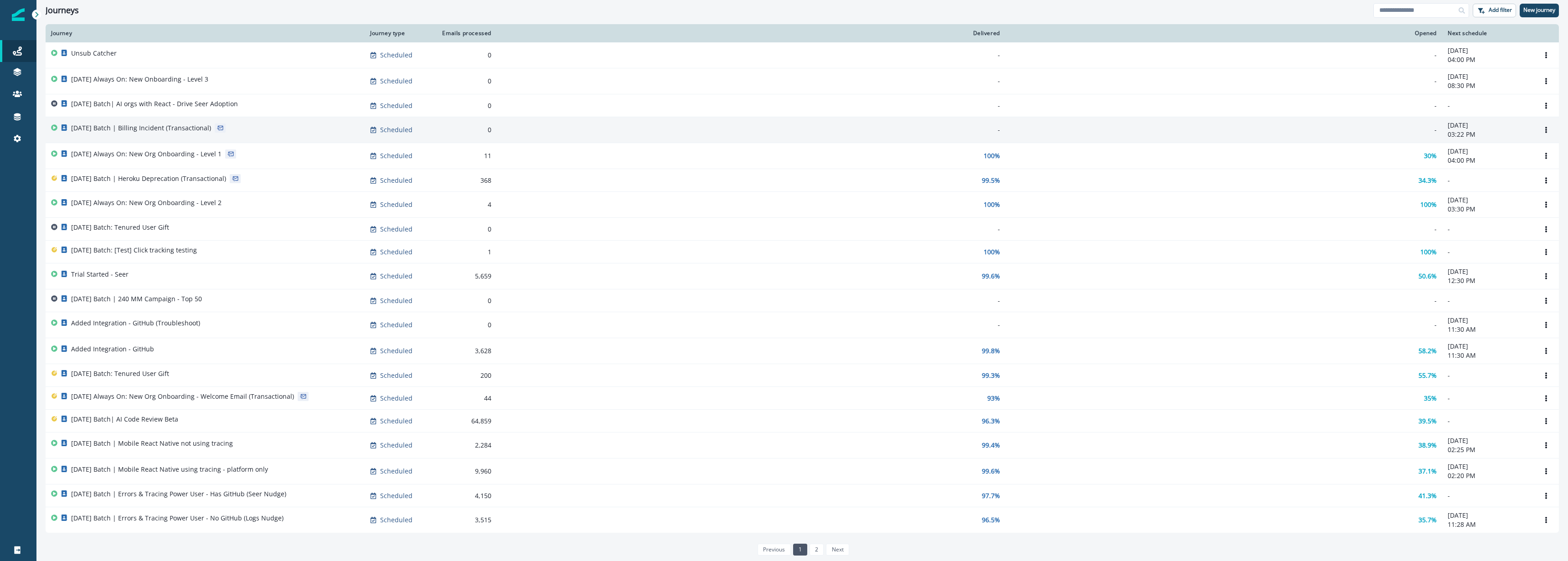
click at [292, 131] on div "[DATE] Batch | Billing Incident (Transactional)" at bounding box center [205, 130] width 308 height 13
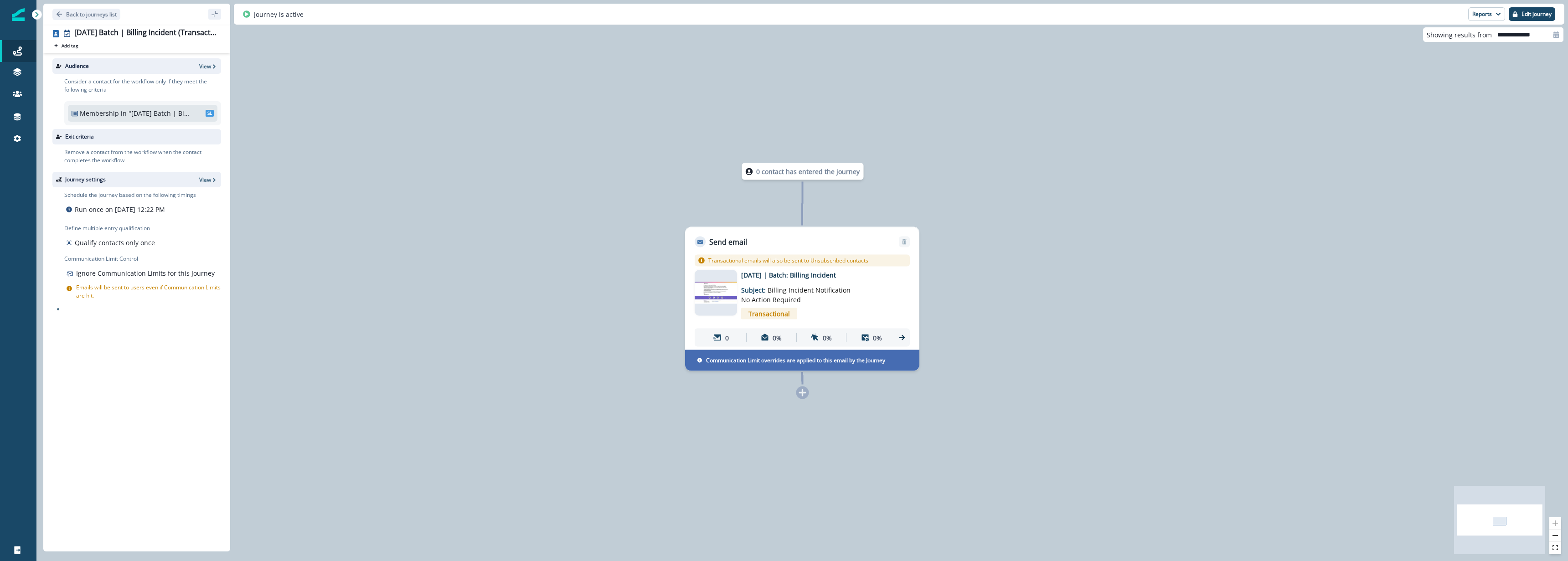
drag, startPoint x: 279, startPoint y: 212, endPoint x: 277, endPoint y: 217, distance: 5.4
click at [279, 212] on div "0 contact has entered the journey Send email Email asset changed, journey repor…" at bounding box center [801, 280] width 1532 height 561
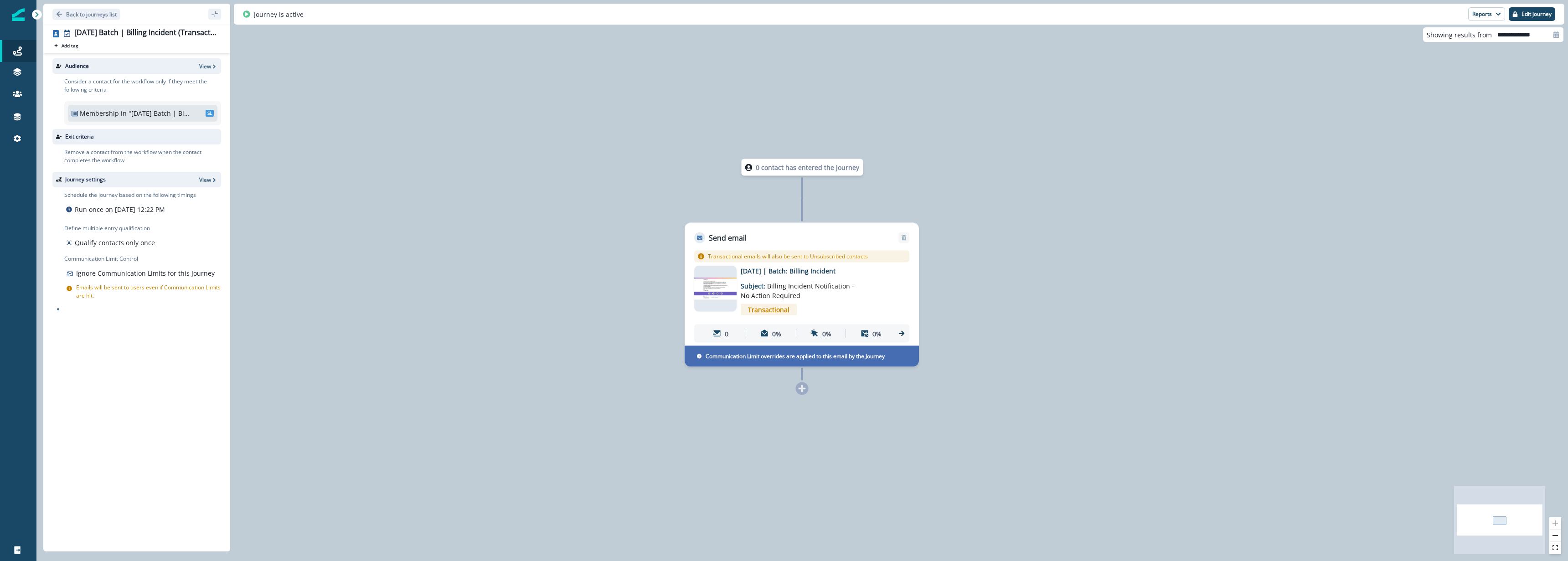
drag, startPoint x: 374, startPoint y: 209, endPoint x: 374, endPoint y: 202, distance: 7.0
click at [374, 202] on div "0 contact has entered the journey Send email Email asset changed, journey repor…" at bounding box center [801, 280] width 1532 height 561
click at [165, 210] on p "Run once on [DATE] 12:22 PM" at bounding box center [120, 210] width 90 height 10
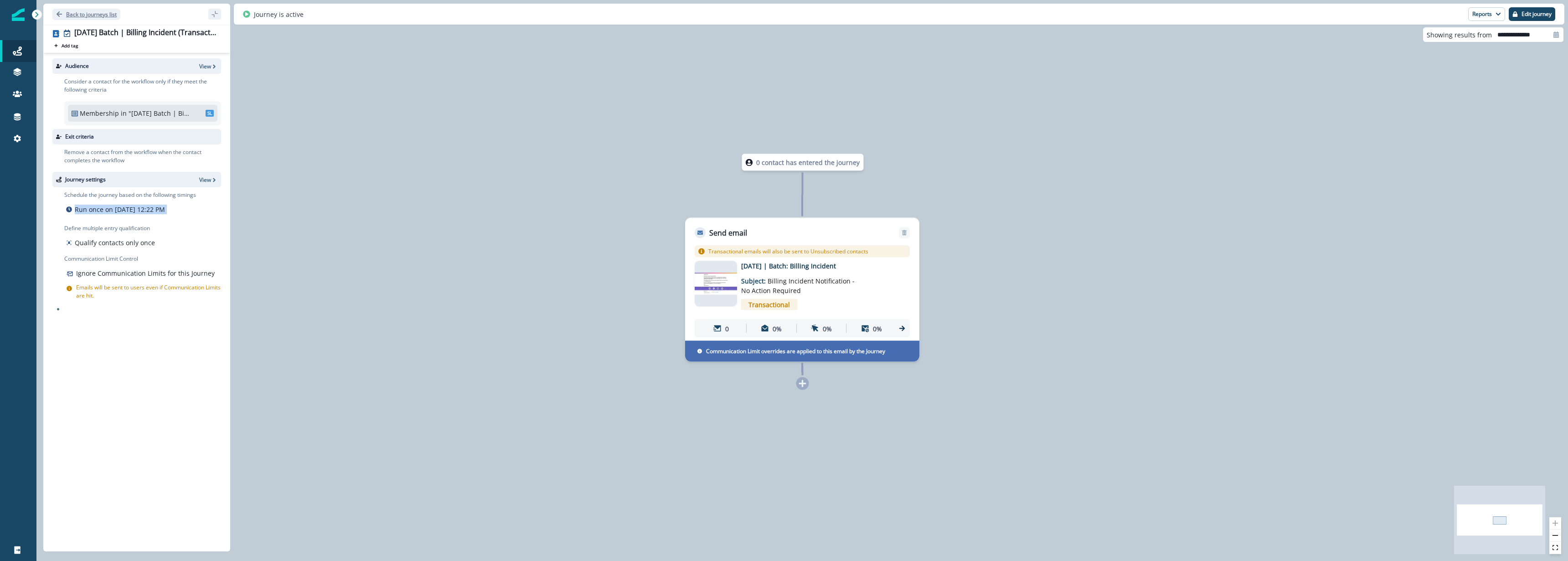
click at [75, 13] on p "Back to journeys list" at bounding box center [91, 14] width 51 height 8
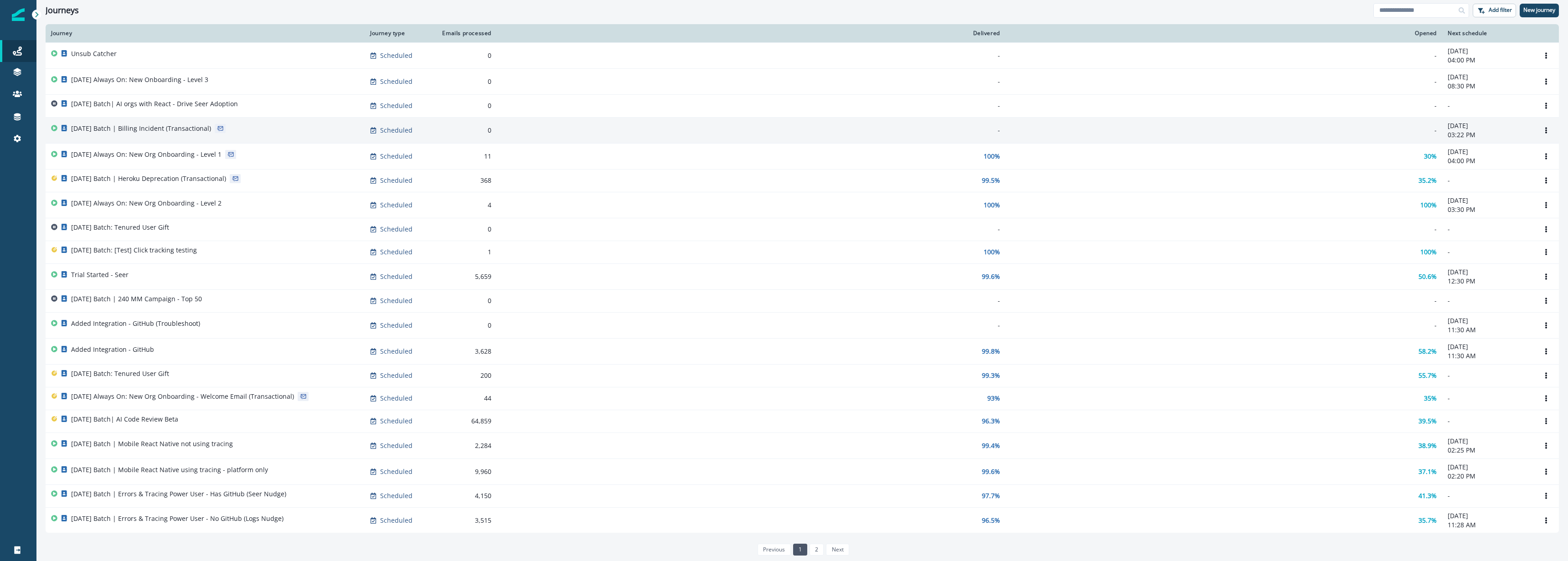
click at [267, 134] on div "[DATE] Batch | Billing Incident (Transactional)" at bounding box center [205, 130] width 308 height 13
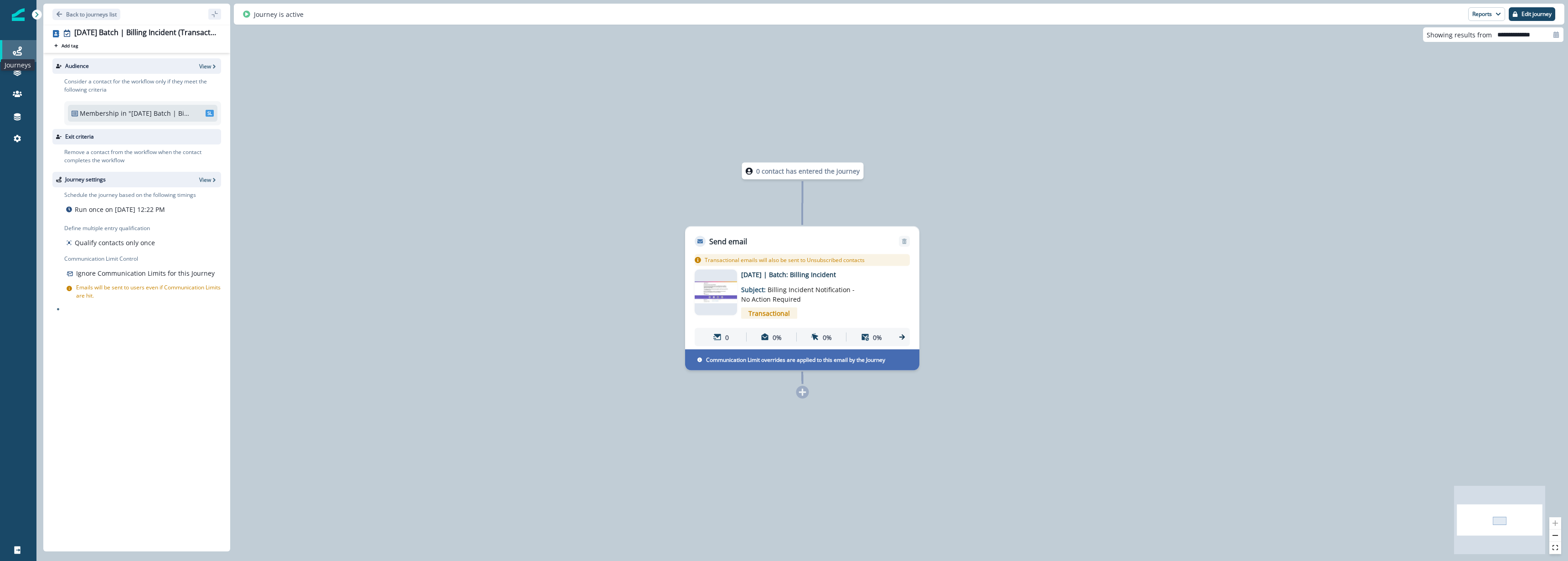
click at [17, 49] on icon at bounding box center [17, 51] width 9 height 9
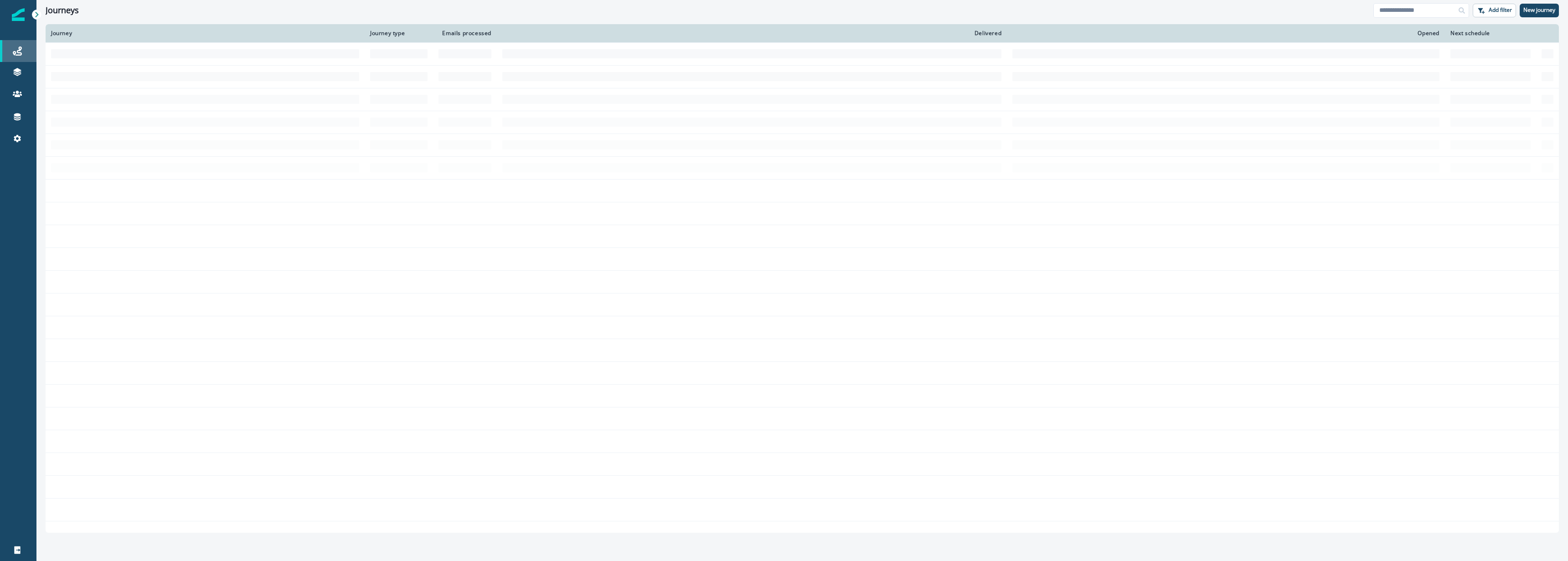
click at [17, 49] on icon at bounding box center [17, 51] width 9 height 9
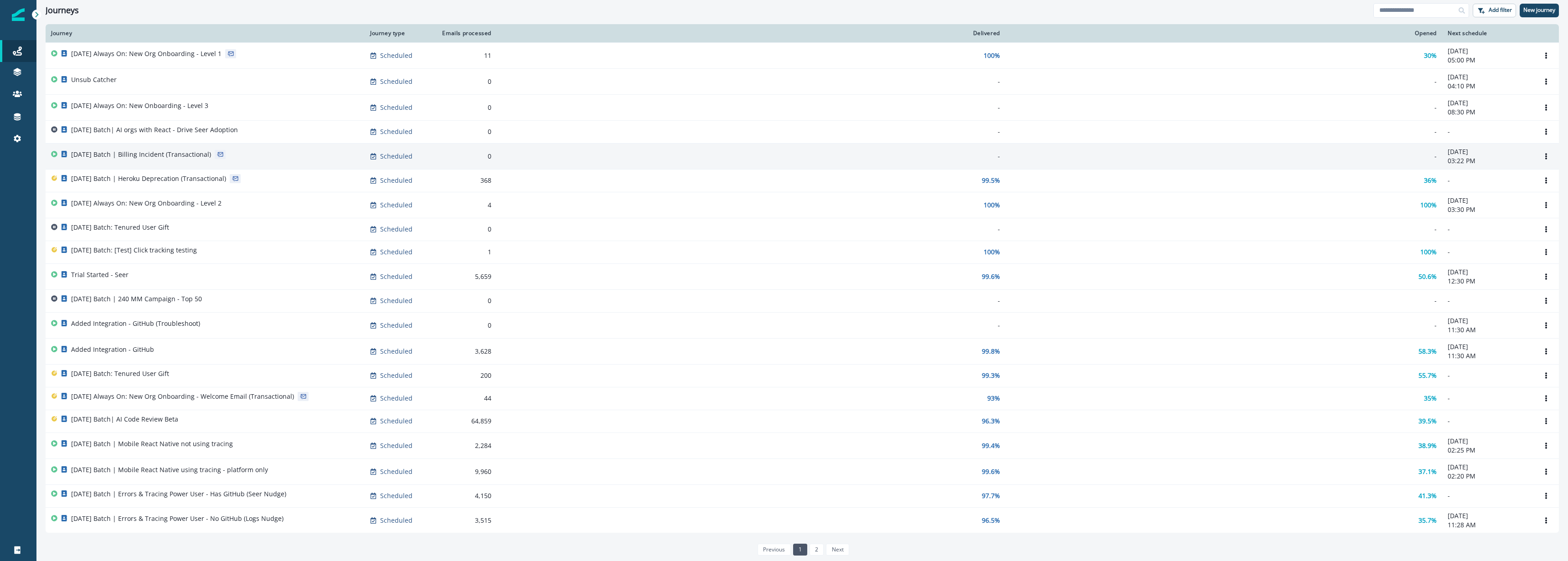
click at [184, 158] on p "[DATE] Batch | Billing Incident (Transactional)" at bounding box center [141, 154] width 140 height 9
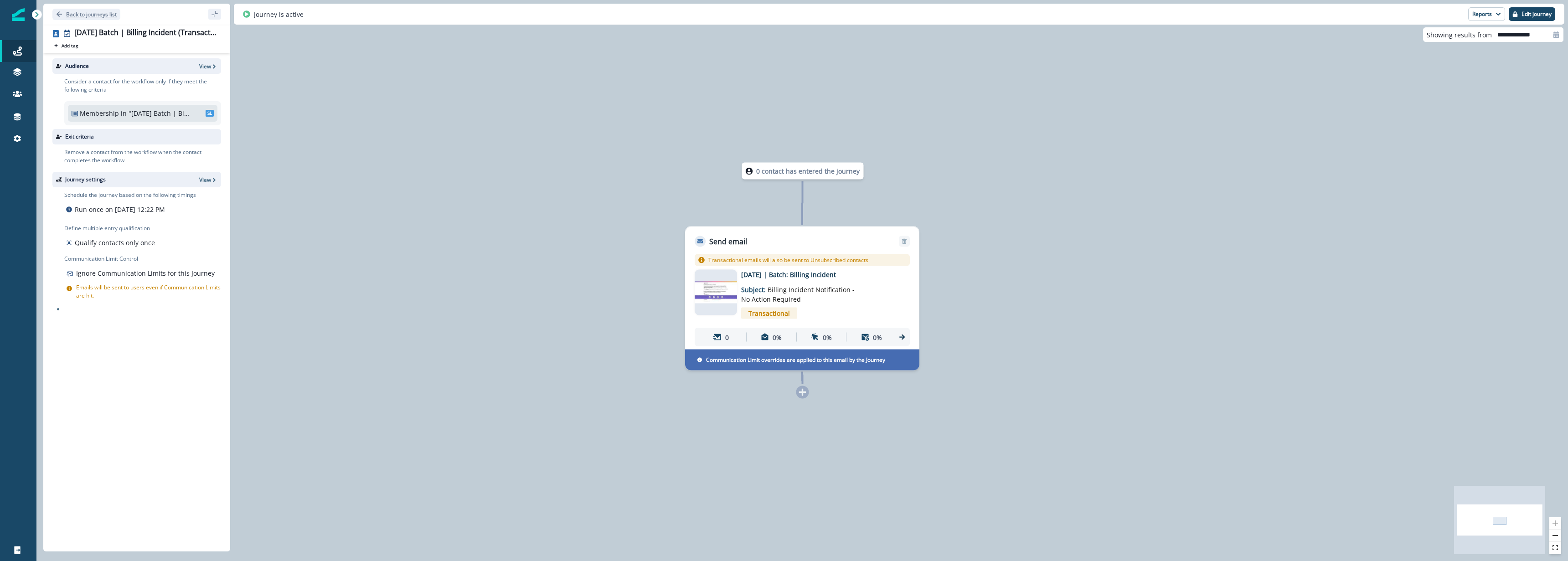
click at [76, 10] on p "Back to journeys list" at bounding box center [91, 14] width 51 height 8
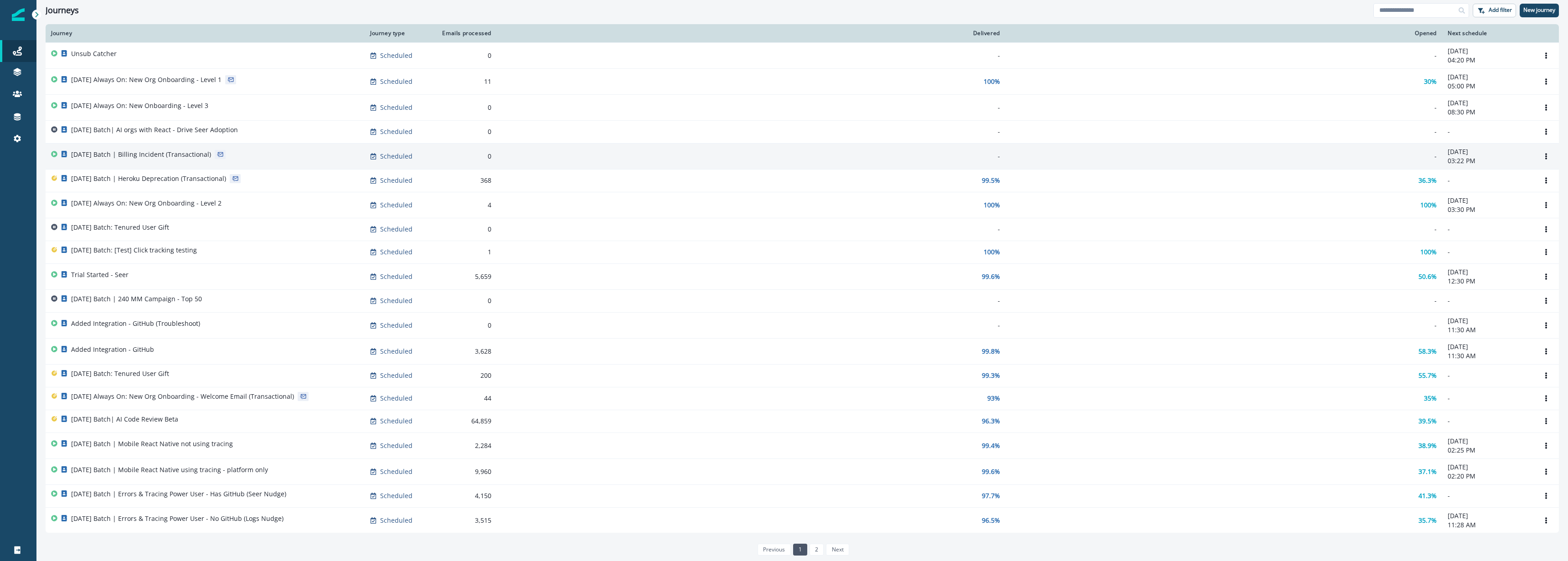
click at [162, 151] on p "[DATE] Batch | Billing Incident (Transactional)" at bounding box center [141, 154] width 140 height 9
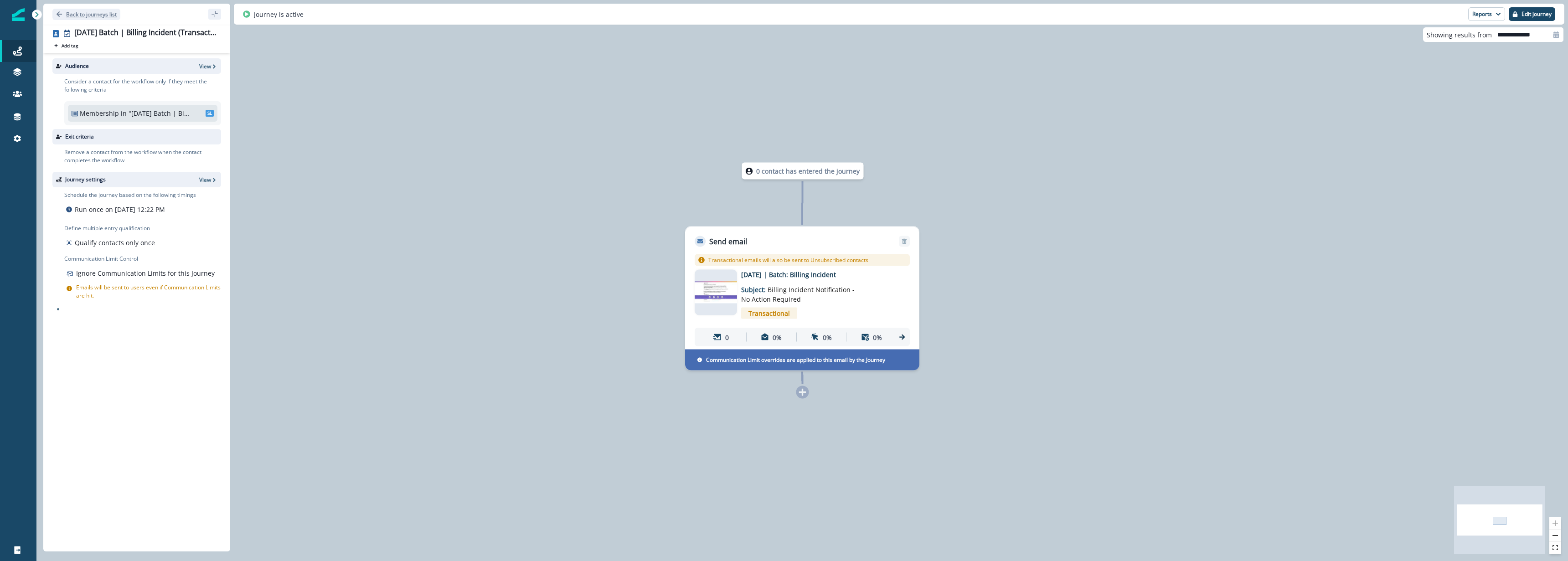
click at [71, 10] on p "Back to journeys list" at bounding box center [91, 14] width 51 height 8
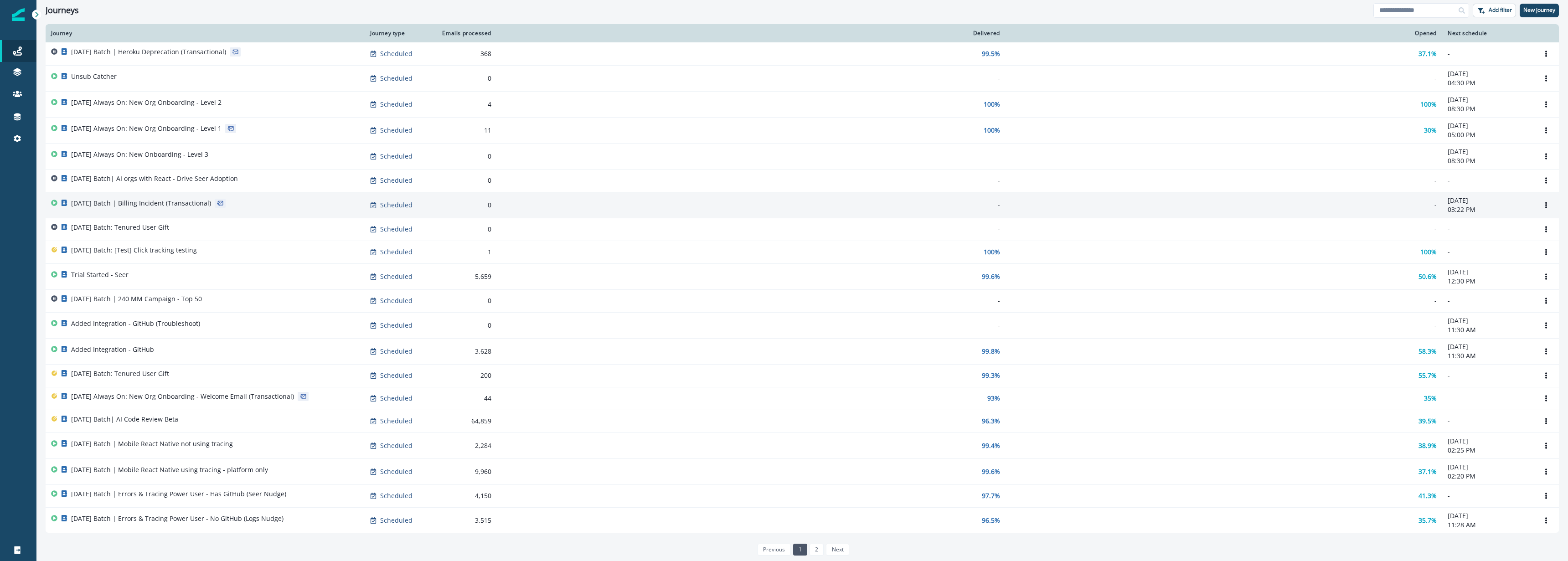
click at [198, 201] on p "[DATE] Batch | Billing Incident (Transactional)" at bounding box center [141, 203] width 140 height 9
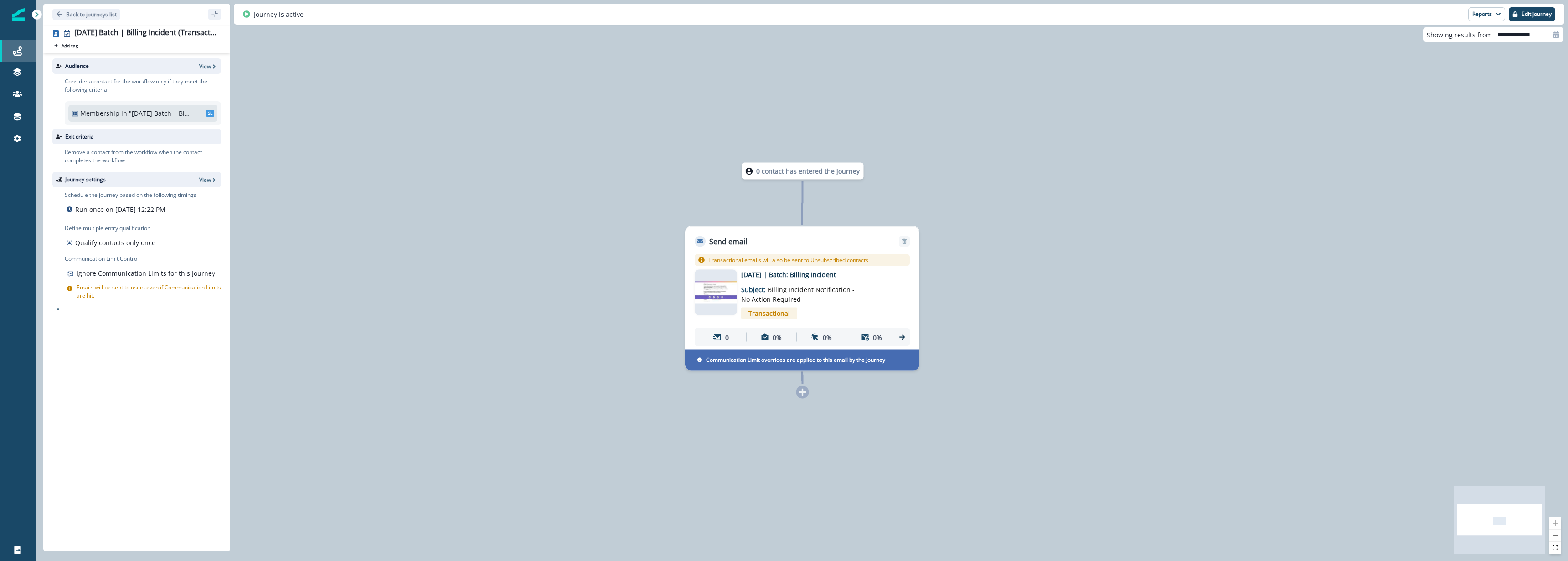
click at [23, 53] on div "Journeys" at bounding box center [18, 51] width 29 height 11
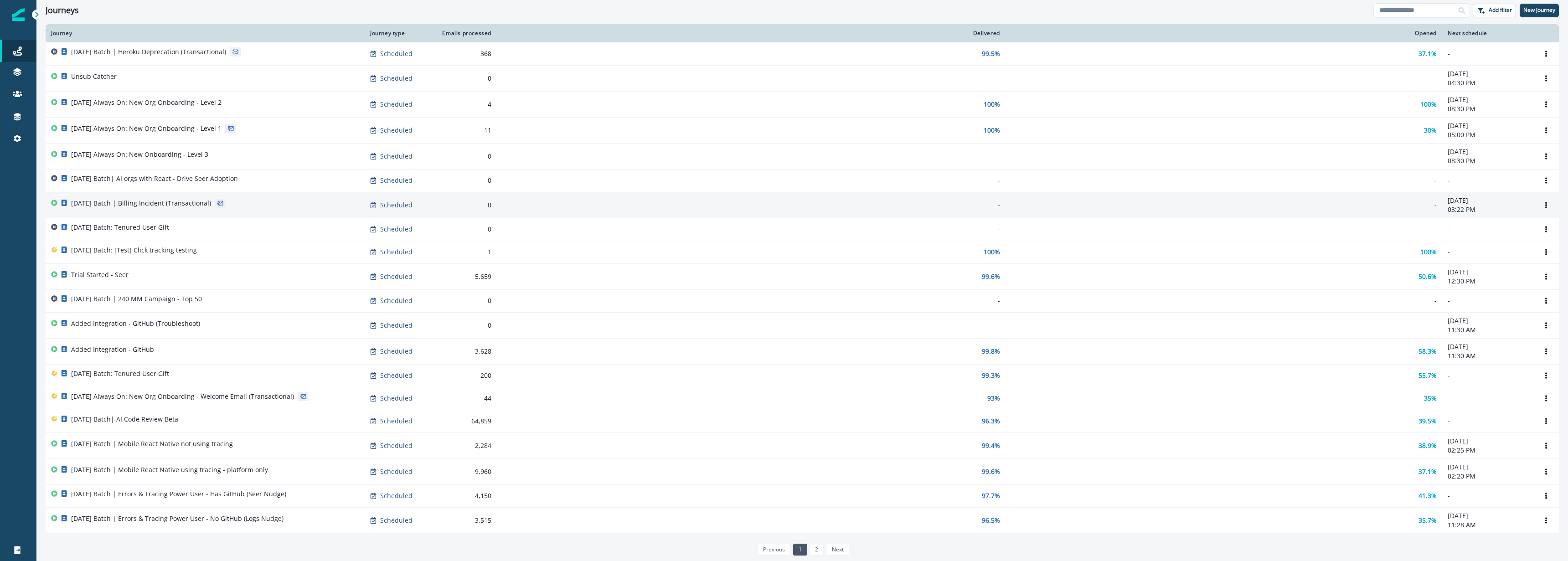
click at [178, 204] on p "[DATE] Batch | Billing Incident (Transactional)" at bounding box center [141, 203] width 140 height 9
